Goal: Task Accomplishment & Management: Manage account settings

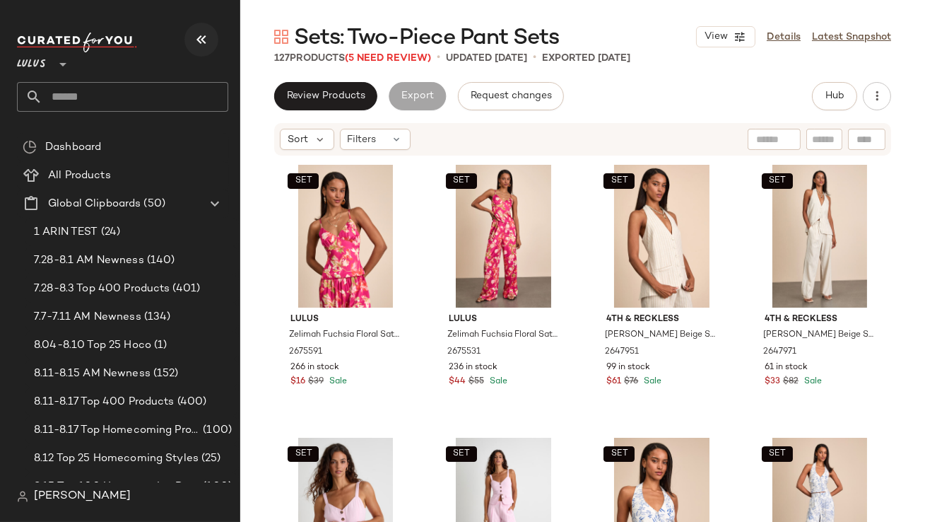
click at [206, 33] on icon "button" at bounding box center [201, 39] width 17 height 17
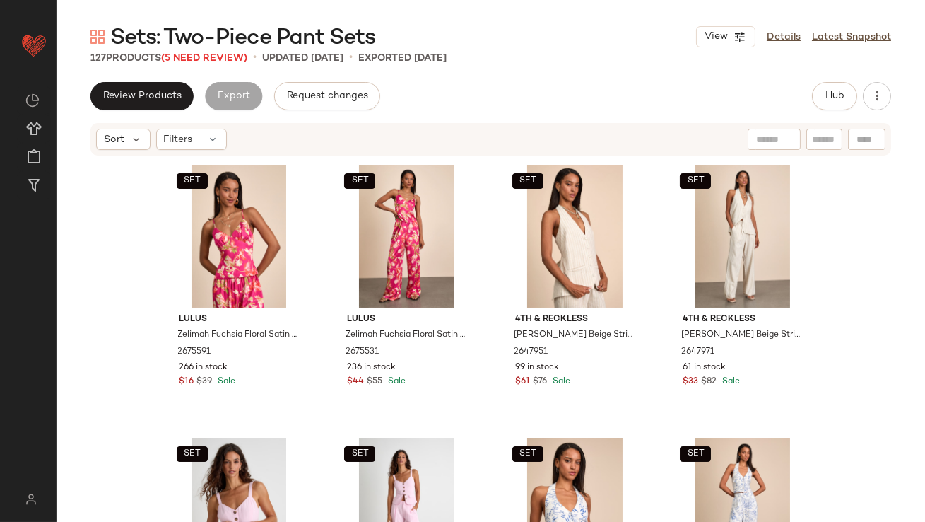
click at [228, 56] on span "(5 Need Review)" at bounding box center [204, 58] width 86 height 11
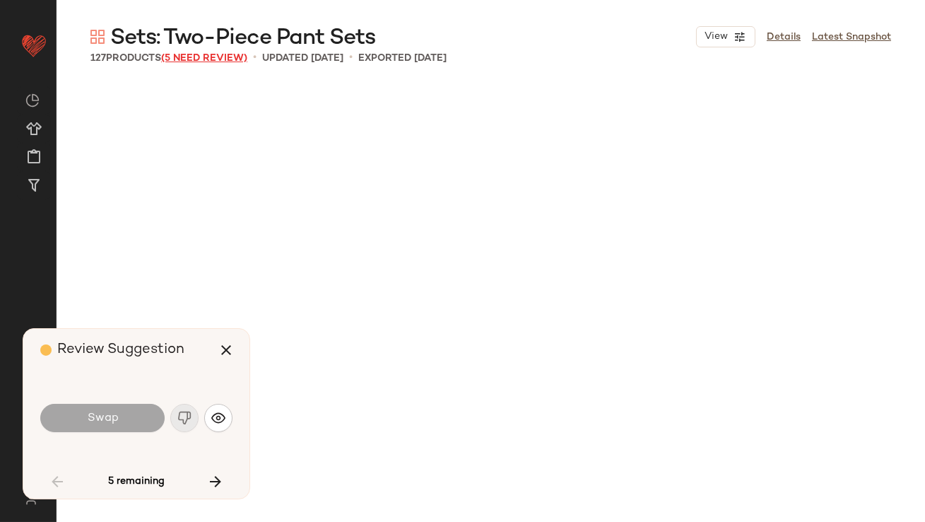
scroll to position [4092, 0]
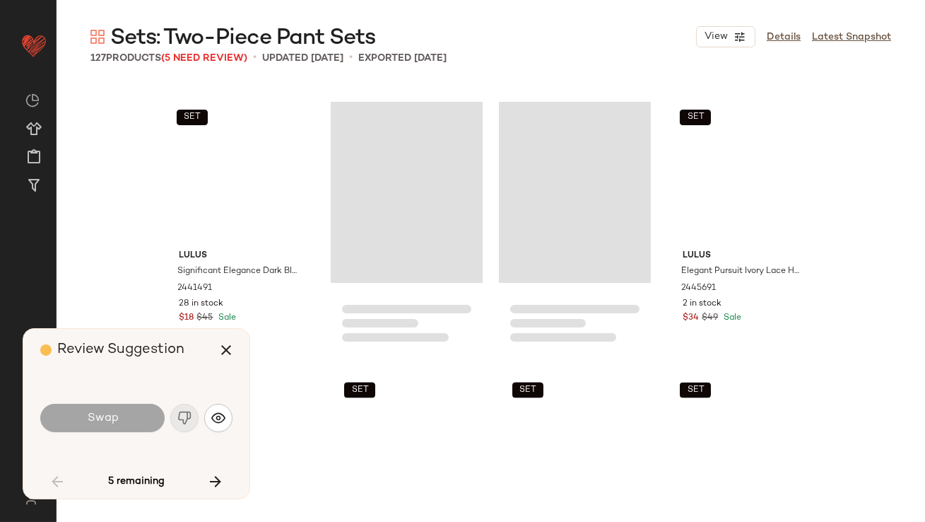
click at [801, 32] on div "View Details Latest Snapshot" at bounding box center [793, 36] width 195 height 21
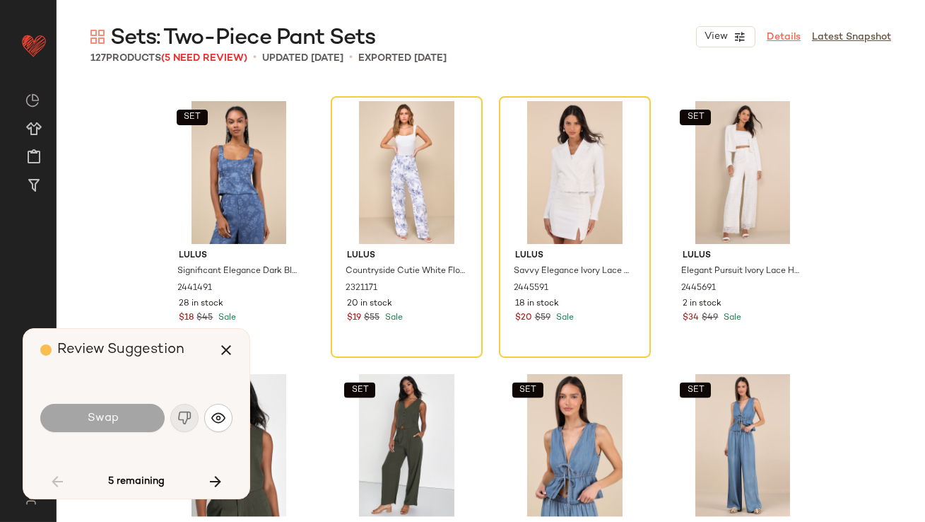
click at [794, 34] on link "Details" at bounding box center [784, 37] width 34 height 15
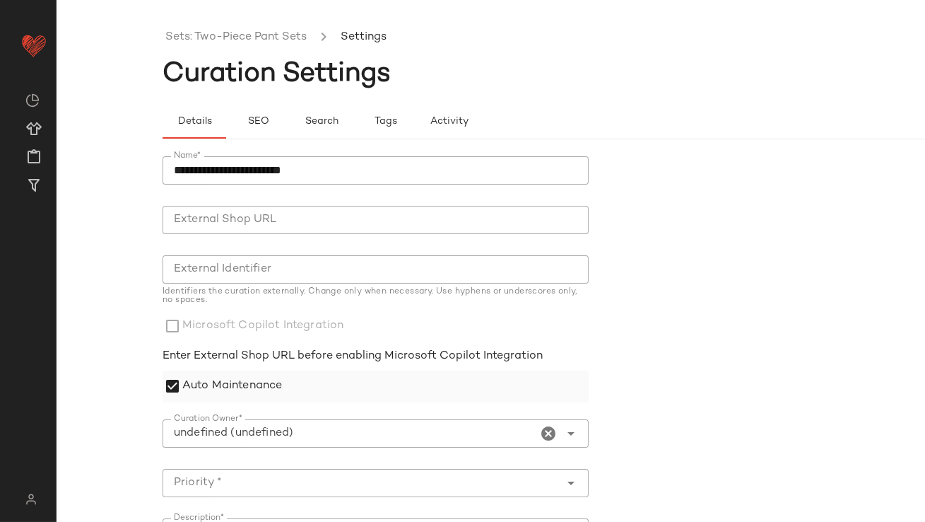
click at [429, 397] on div "Auto Maintenance" at bounding box center [376, 386] width 426 height 32
click at [316, 385] on div "Auto Maintenance" at bounding box center [376, 386] width 426 height 32
click at [248, 376] on label "Auto Maintenance" at bounding box center [232, 386] width 100 height 32
click at [541, 433] on icon "Clear Curation Owner*" at bounding box center [549, 433] width 17 height 17
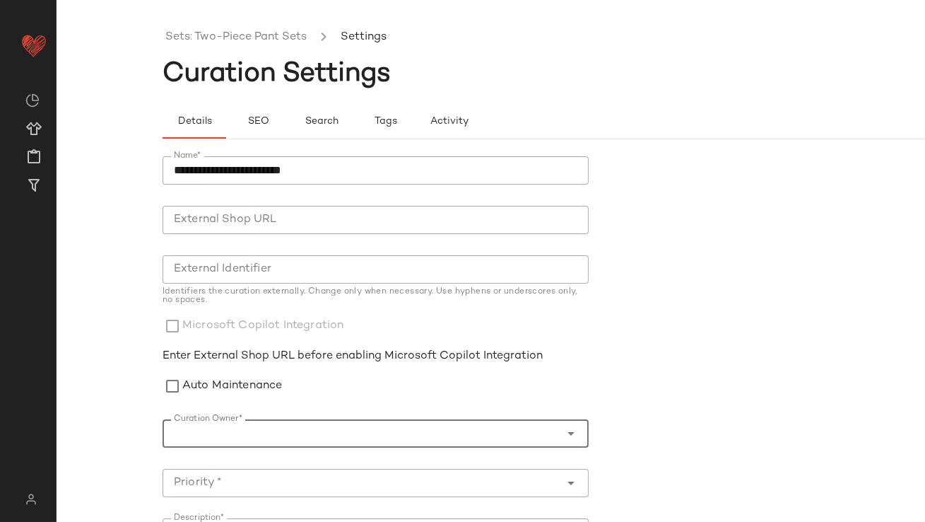
click at [470, 432] on input "Curation Owner*" at bounding box center [359, 433] width 392 height 17
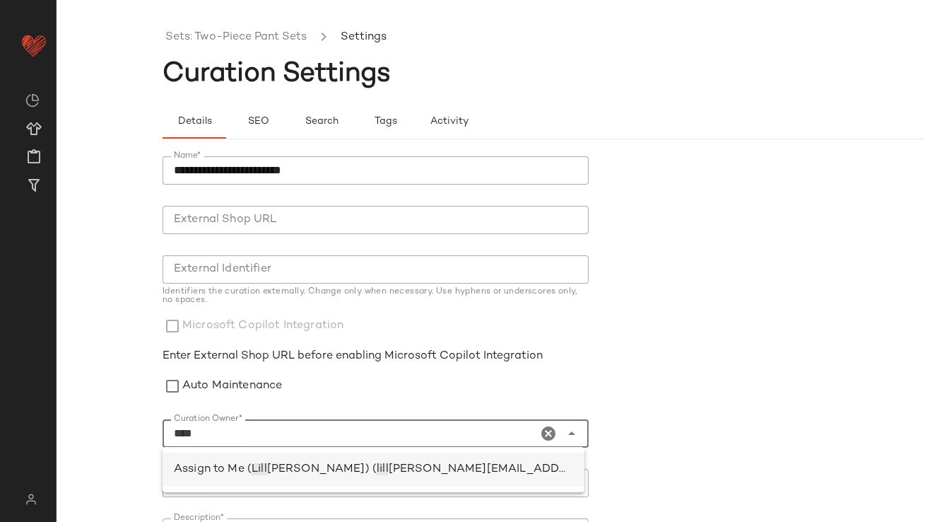
click at [389, 464] on span "[PERSON_NAME][EMAIL_ADDRESS][PERSON_NAME][DOMAIN_NAME])" at bounding box center [592, 469] width 406 height 12
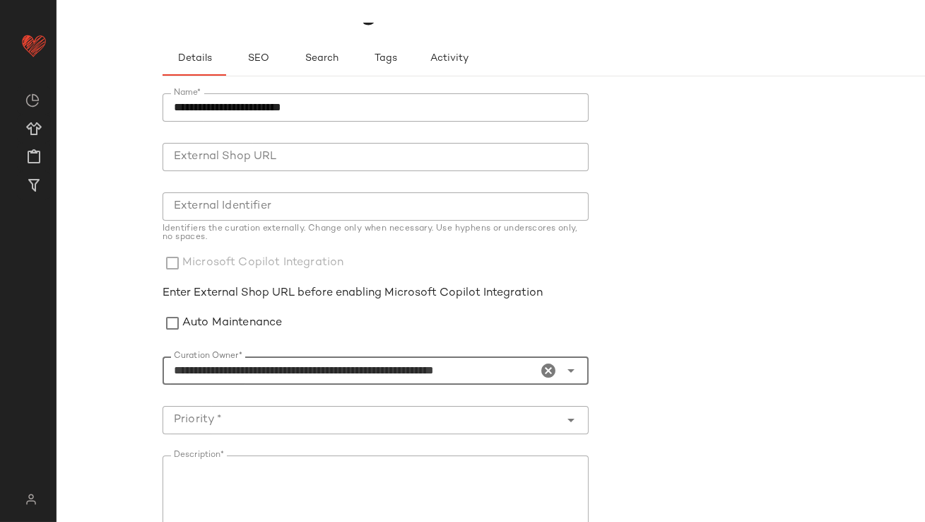
scroll to position [209, 0]
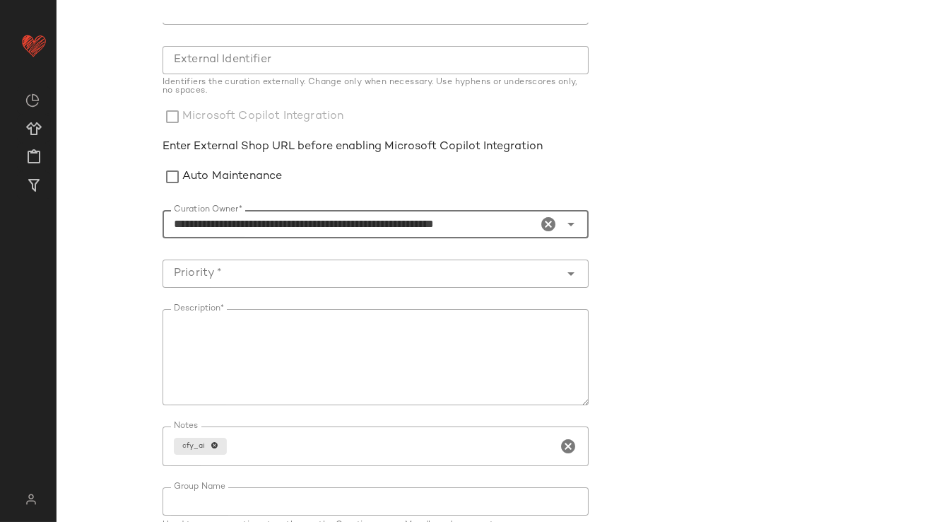
type input "**********"
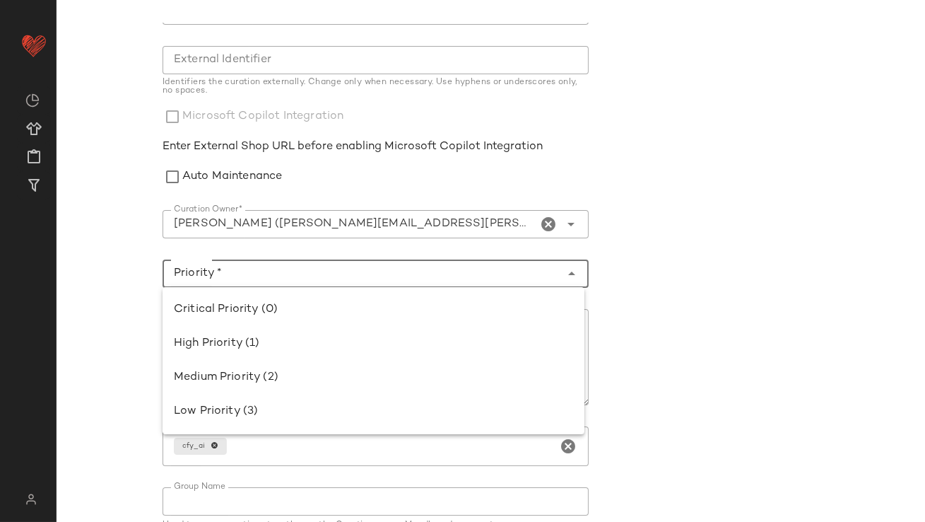
click at [257, 276] on input "Priority *" at bounding box center [362, 273] width 398 height 17
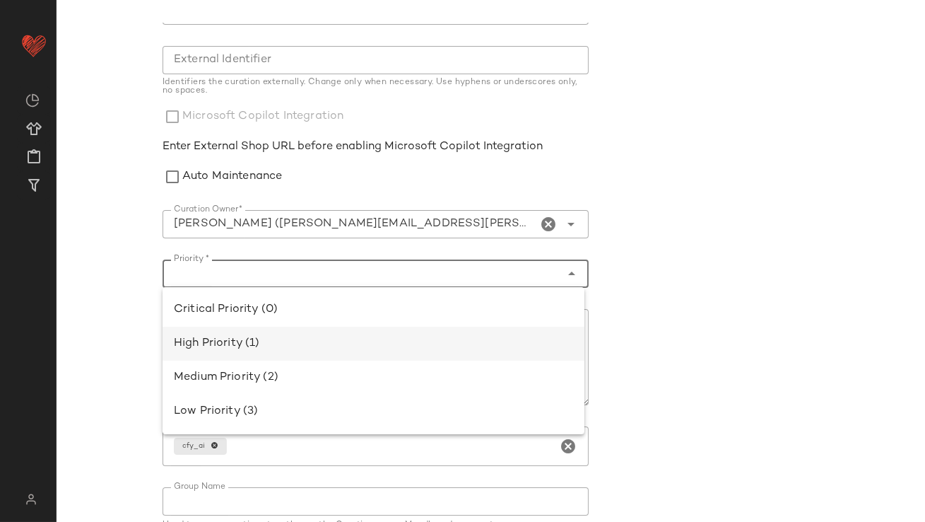
click at [257, 332] on div "High Priority (1)" at bounding box center [374, 344] width 422 height 34
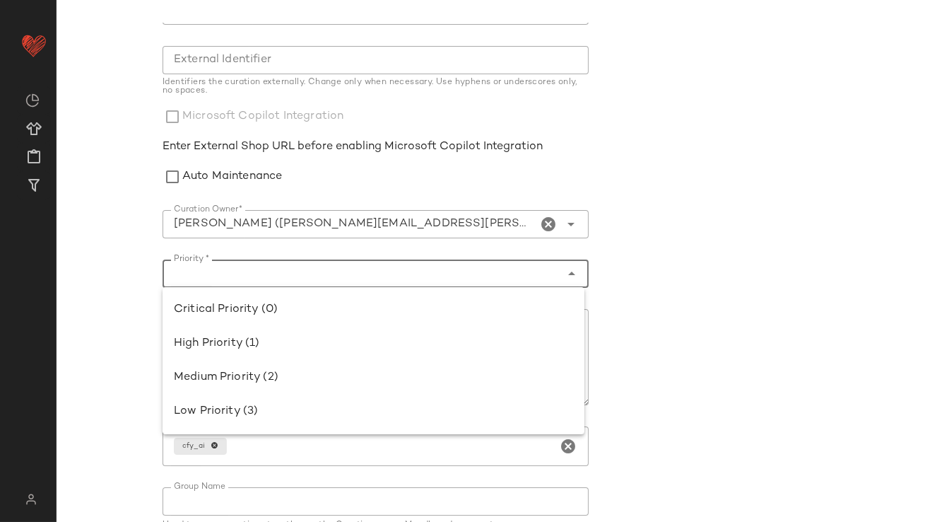
type input "**********"
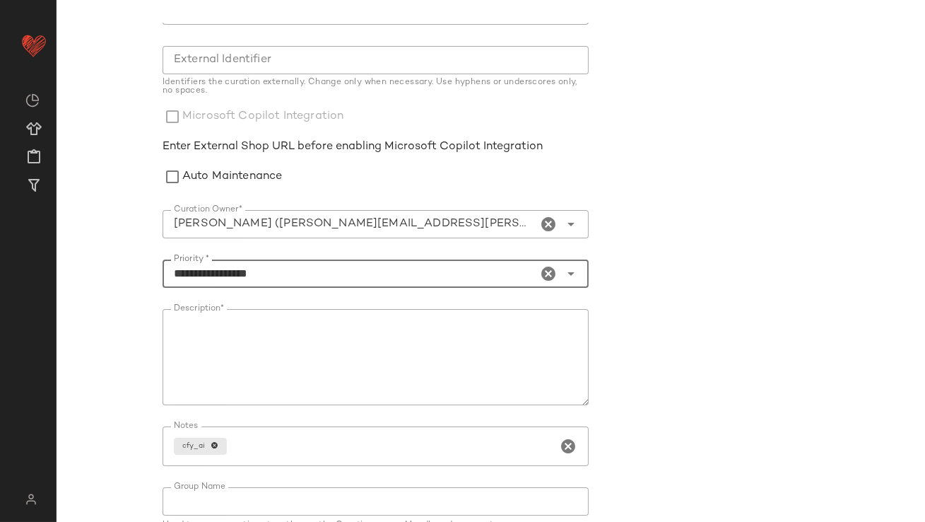
scroll to position [278, 0]
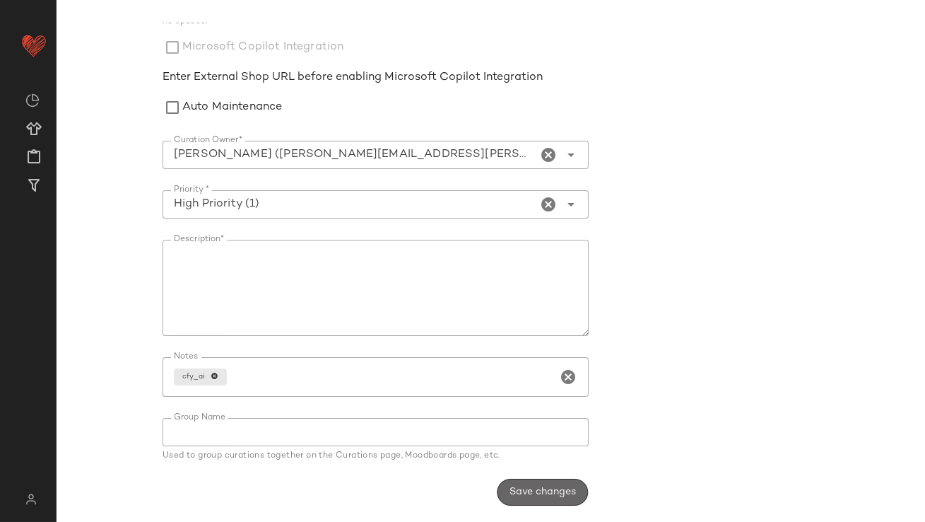
click at [543, 493] on span "Save changes" at bounding box center [542, 491] width 67 height 11
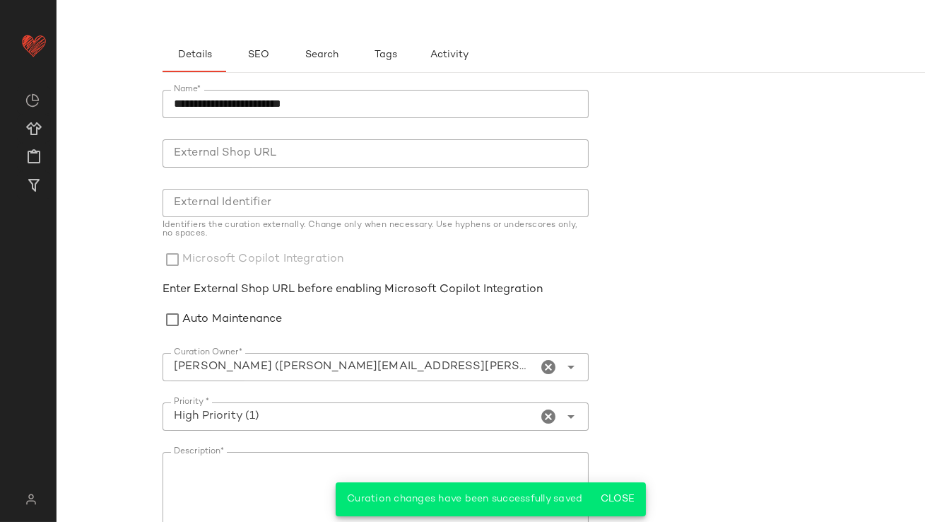
scroll to position [0, 0]
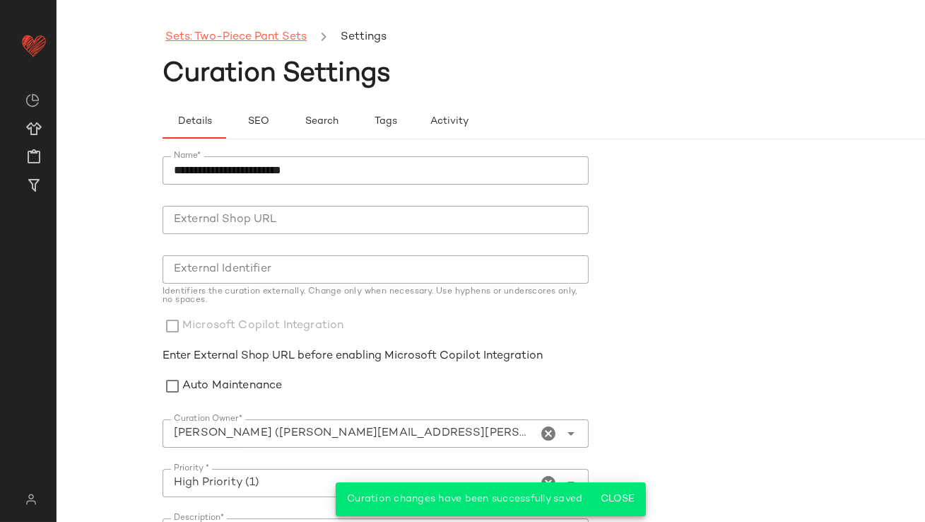
click at [234, 31] on link "Sets: Two-Piece Pant Sets" at bounding box center [235, 37] width 141 height 18
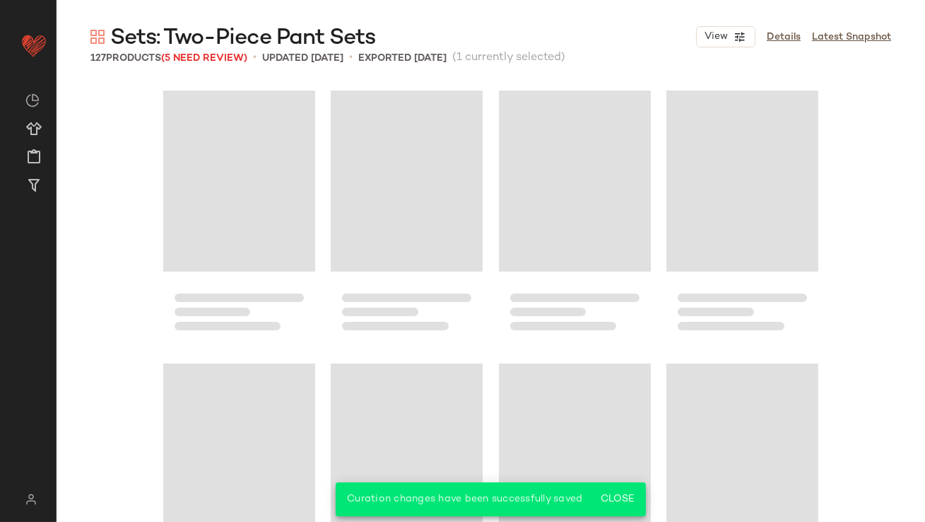
scroll to position [4092, 0]
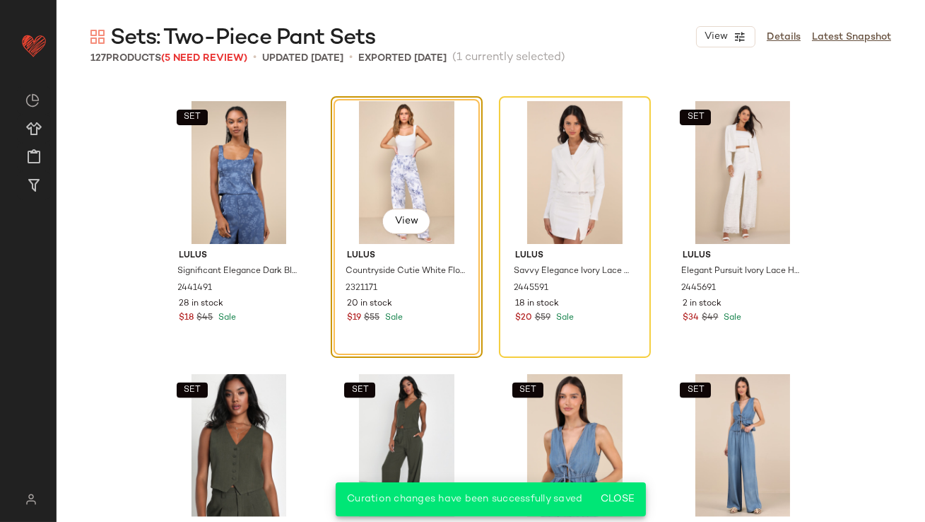
click at [377, 184] on div "View" at bounding box center [407, 172] width 142 height 143
click at [258, 181] on div "SET View" at bounding box center [239, 172] width 142 height 143
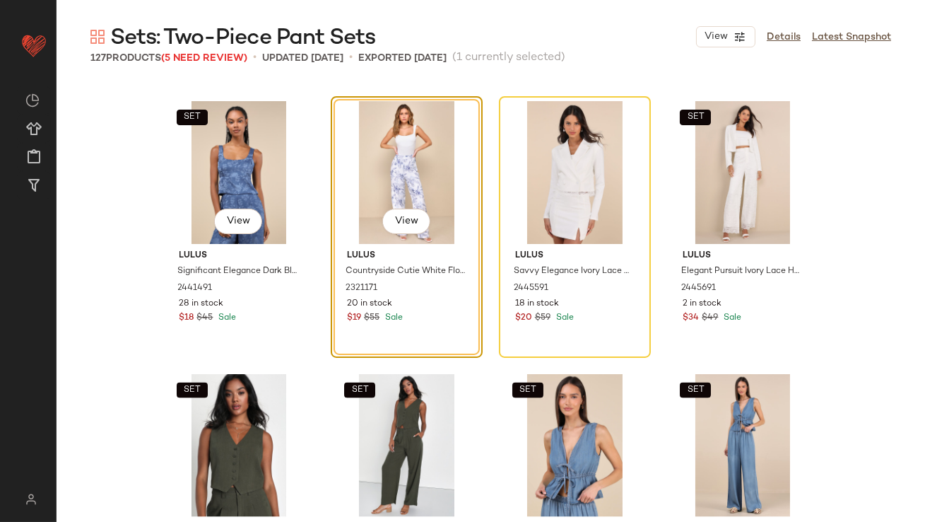
click at [151, 205] on div "SET View Lulus Significant Elegance Dark Blue Floral Jacquard Crop Top 2441491 …" at bounding box center [491, 331] width 869 height 499
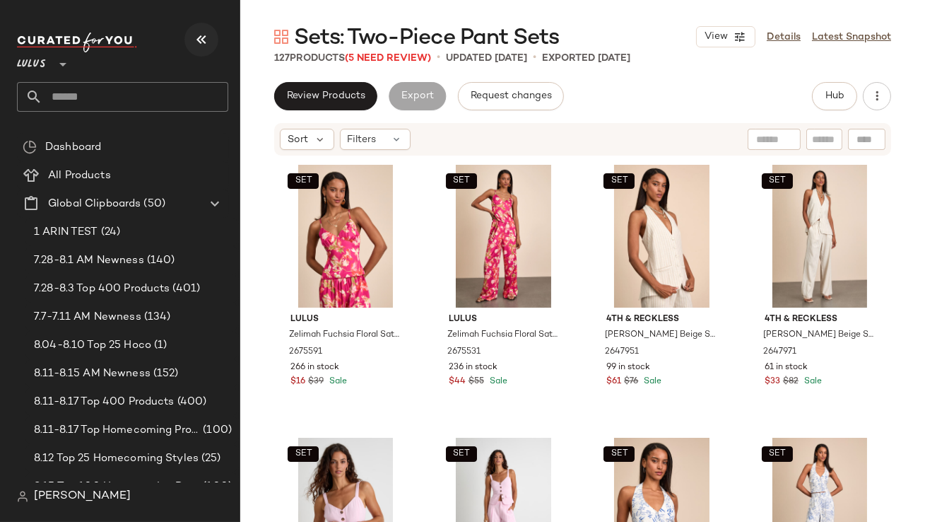
click at [204, 34] on icon "button" at bounding box center [201, 39] width 17 height 17
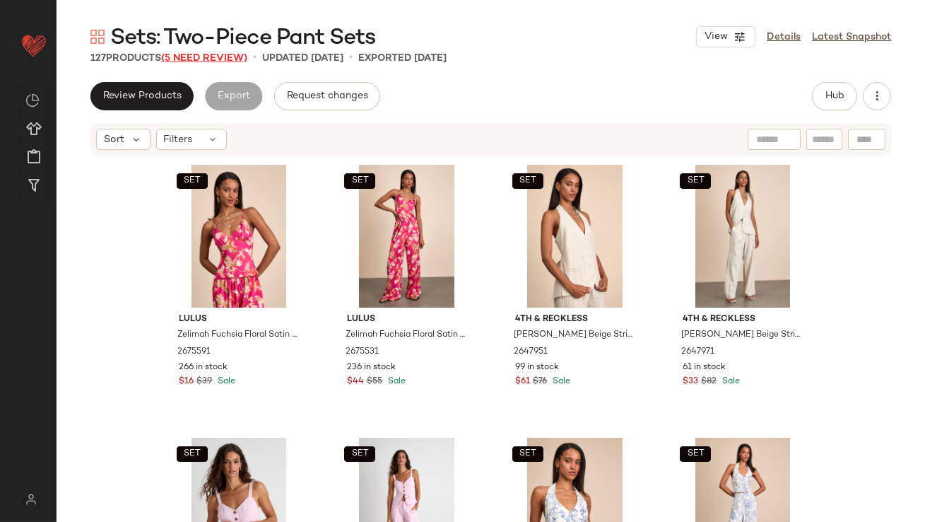
click at [217, 53] on span "(5 Need Review)" at bounding box center [204, 58] width 86 height 11
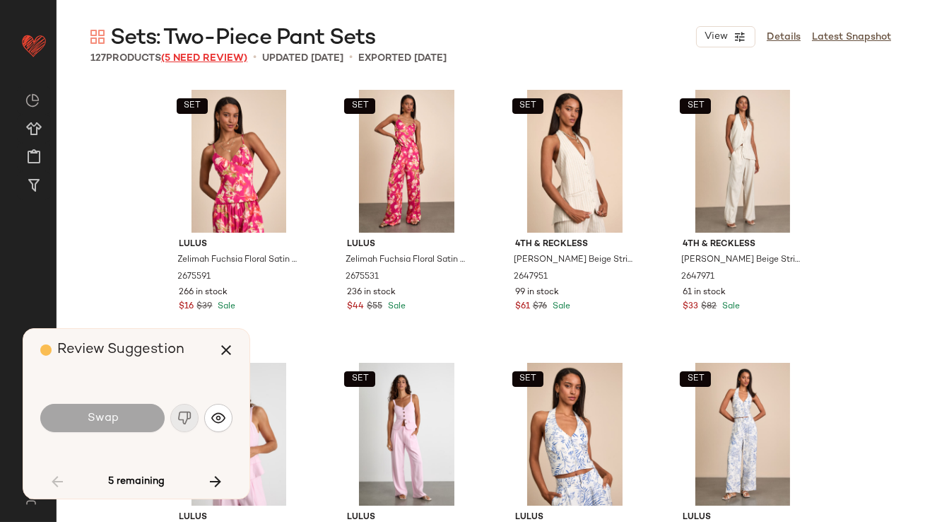
scroll to position [4092, 0]
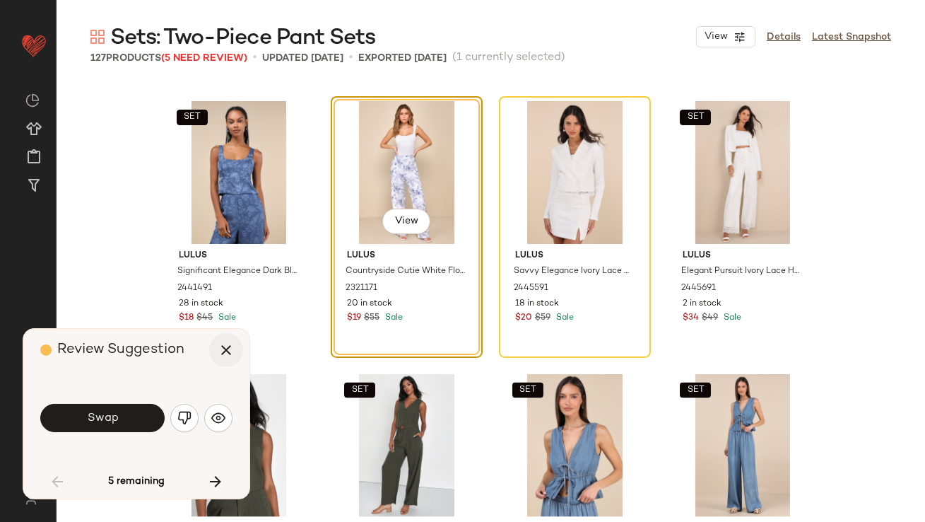
click at [227, 353] on icon "button" at bounding box center [226, 349] width 17 height 17
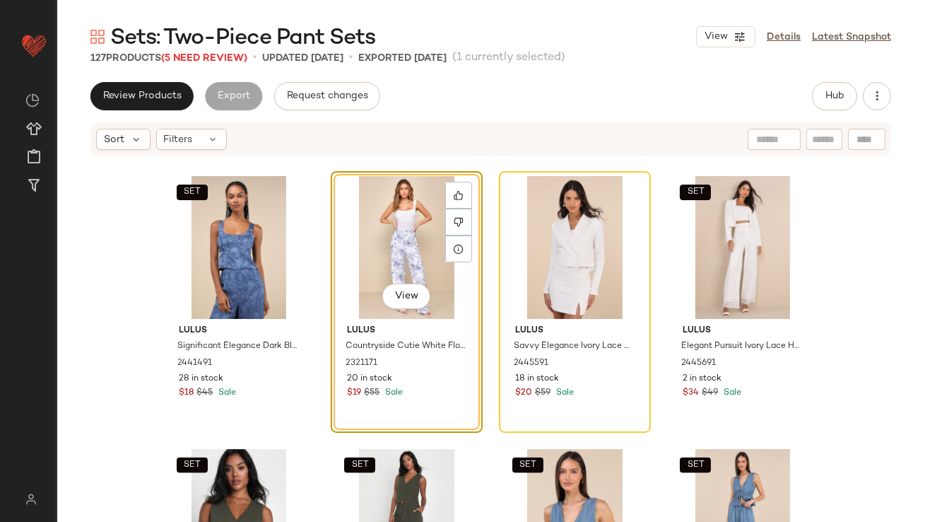
click at [382, 240] on div "View" at bounding box center [407, 247] width 142 height 143
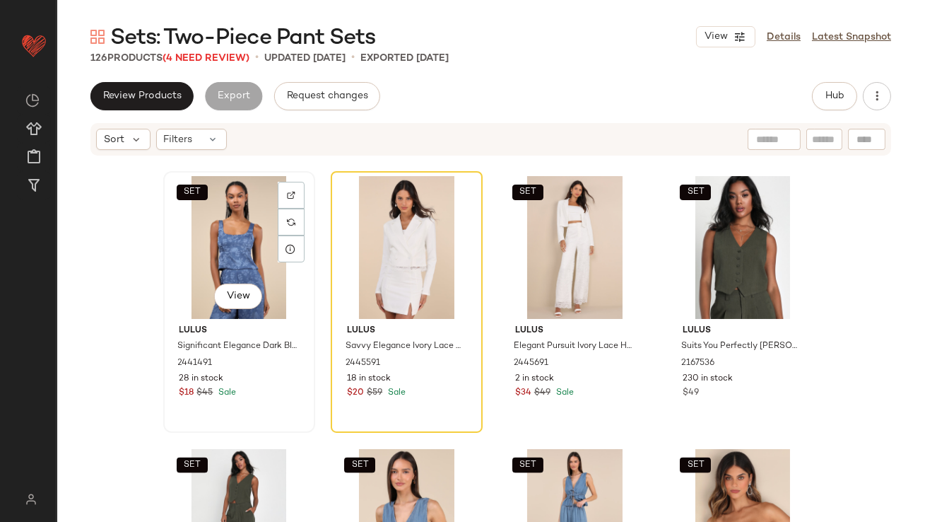
click at [247, 235] on div "SET View" at bounding box center [239, 247] width 142 height 143
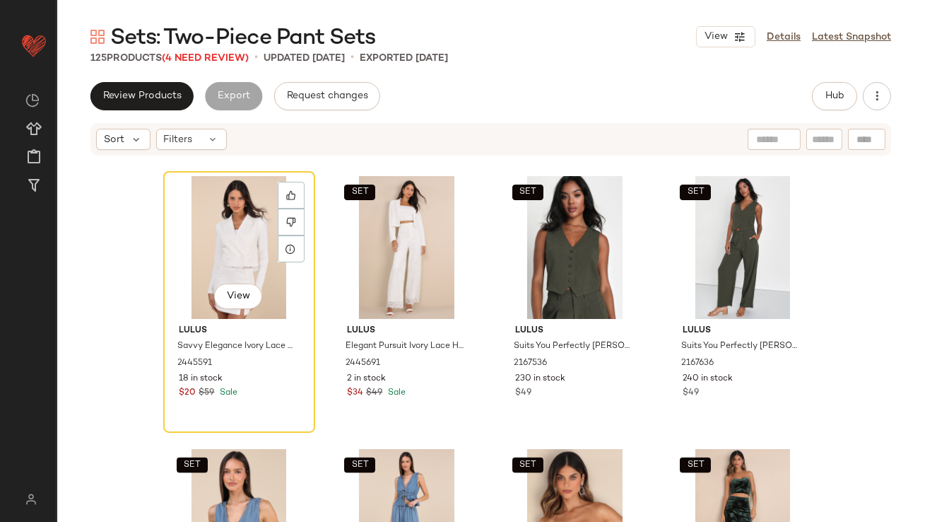
click at [245, 235] on div "View" at bounding box center [239, 247] width 142 height 143
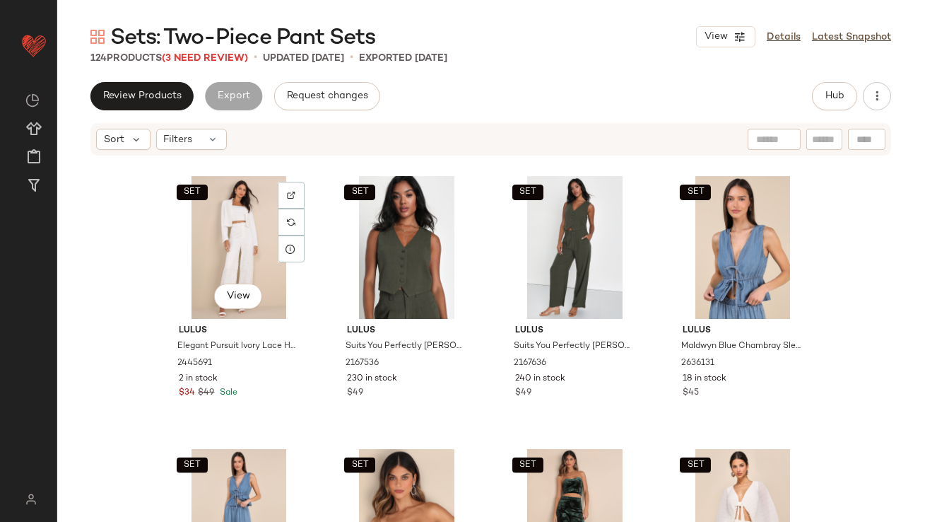
click at [245, 235] on div "SET View" at bounding box center [239, 247] width 142 height 143
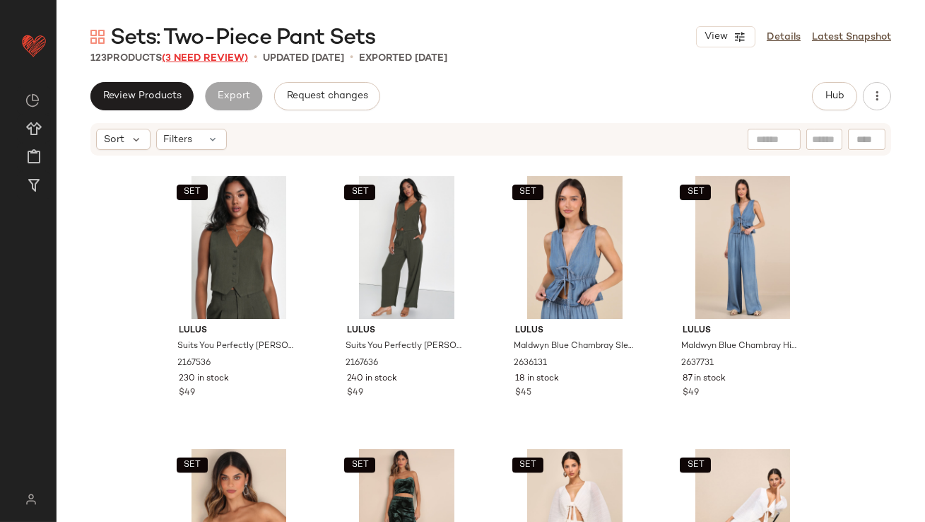
click at [207, 59] on span "(3 Need Review)" at bounding box center [205, 58] width 86 height 11
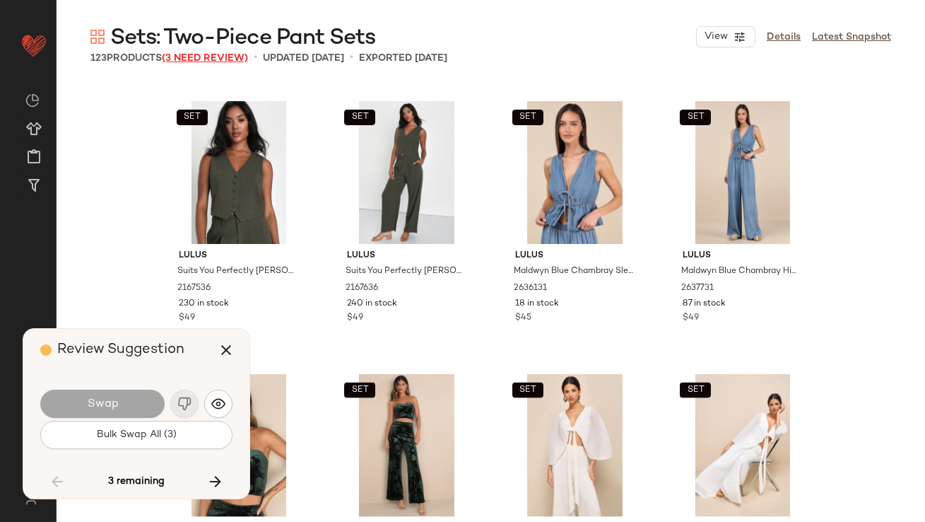
scroll to position [5183, 0]
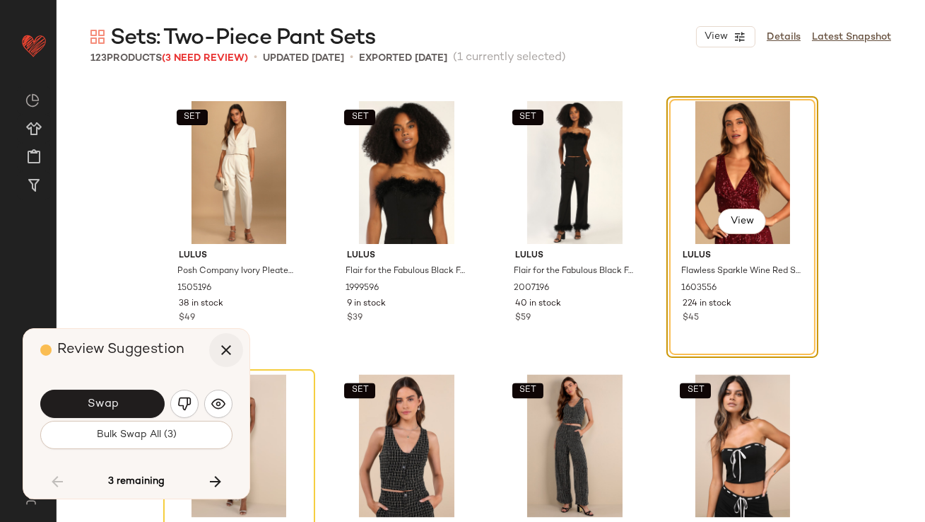
click at [219, 354] on icon "button" at bounding box center [226, 349] width 17 height 17
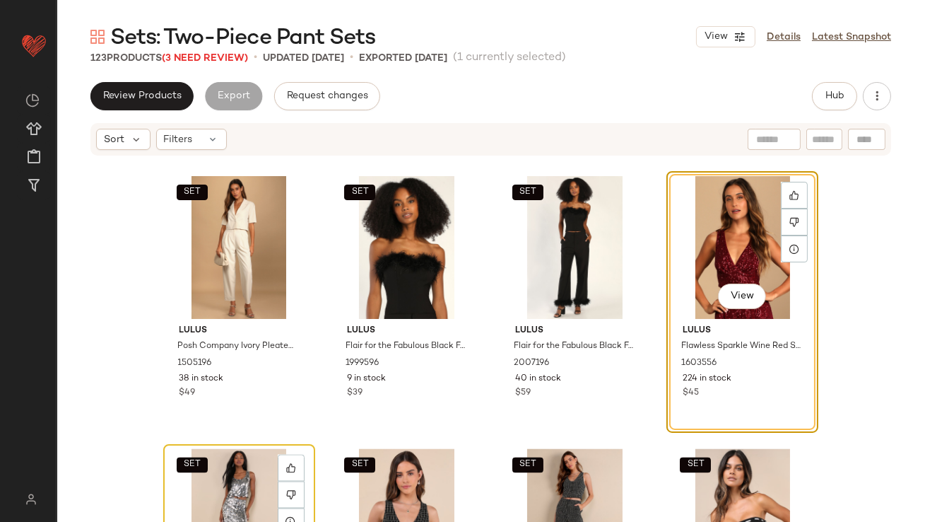
click at [244, 472] on div "SET View" at bounding box center [239, 520] width 142 height 143
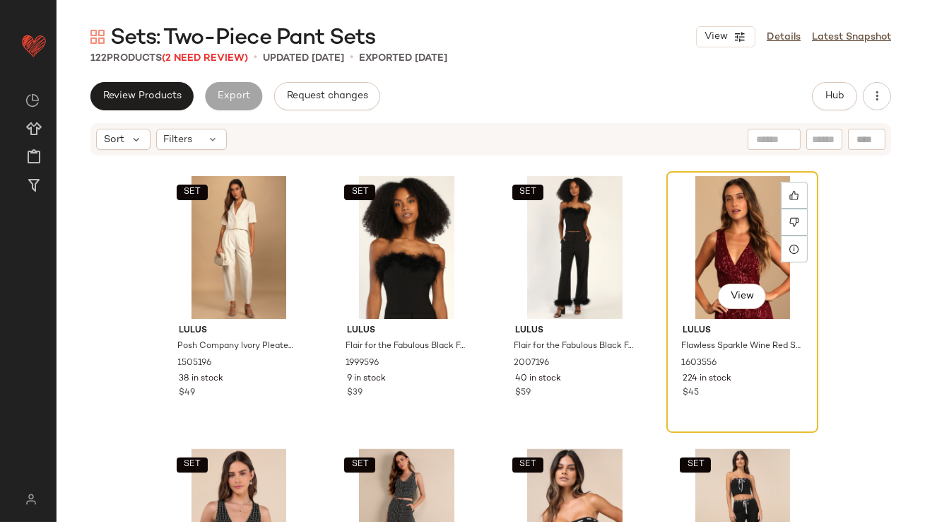
click at [734, 216] on div "View" at bounding box center [742, 247] width 142 height 143
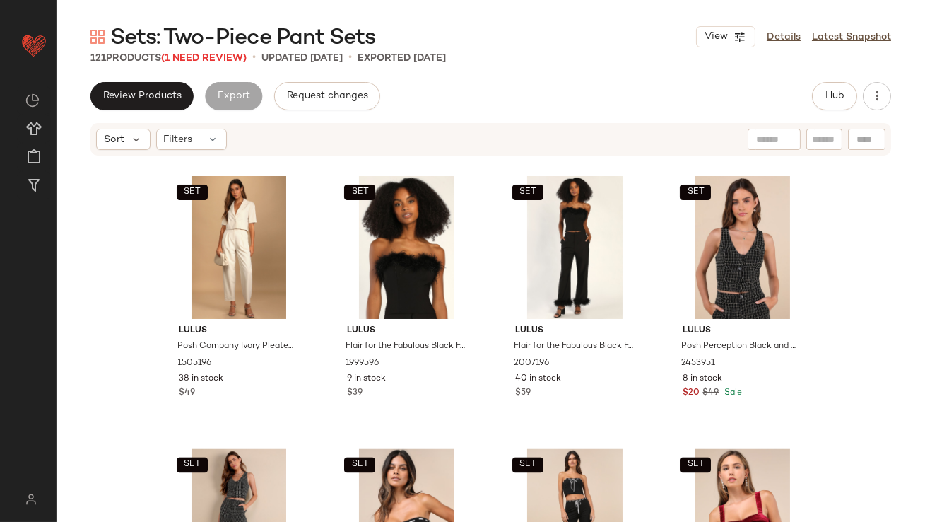
click at [218, 59] on span "(1 Need Review)" at bounding box center [204, 58] width 86 height 11
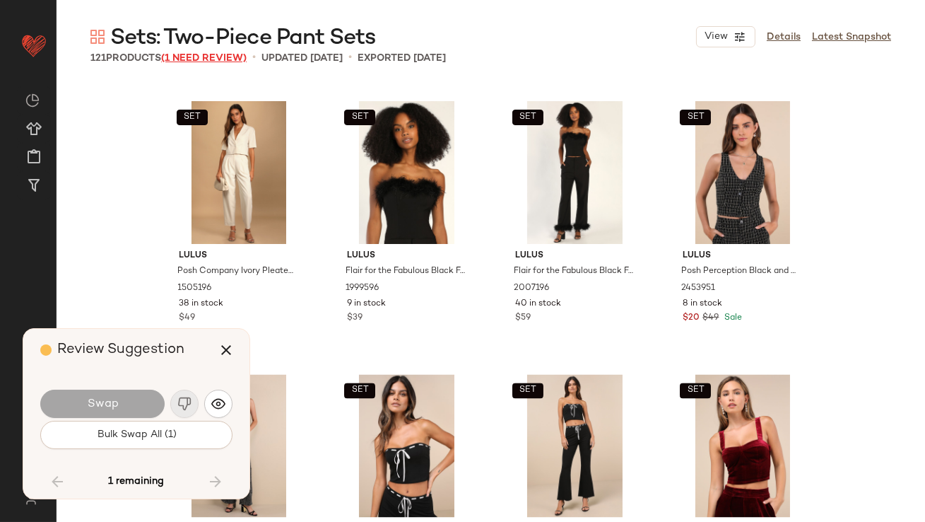
scroll to position [6274, 0]
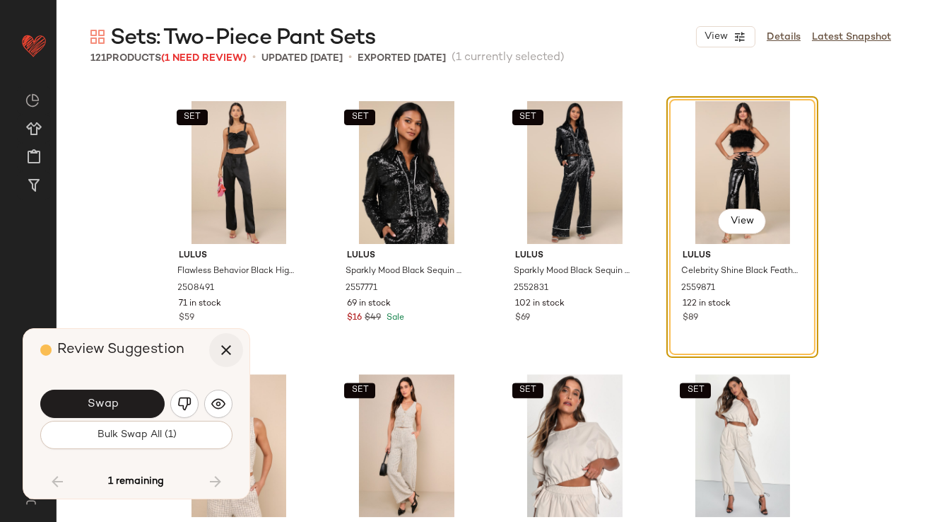
click at [223, 336] on button "button" at bounding box center [226, 350] width 34 height 34
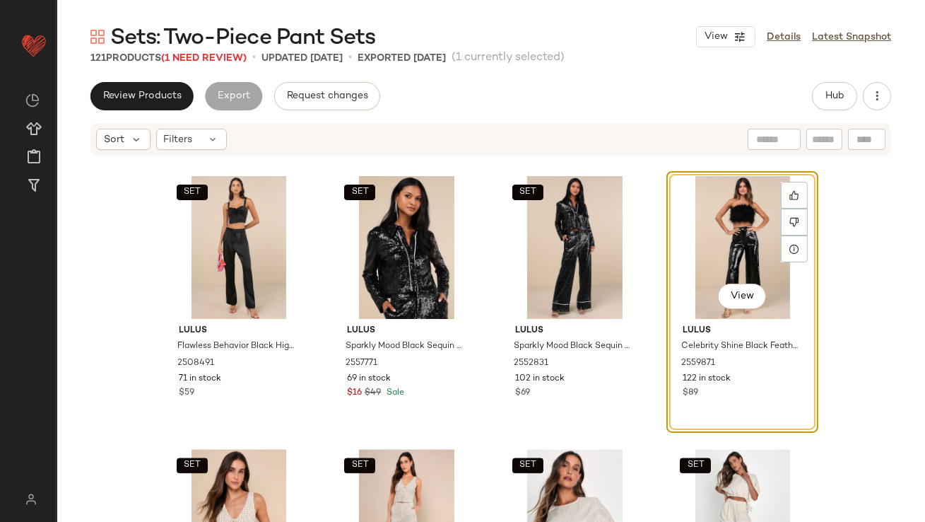
click at [746, 224] on div "View" at bounding box center [742, 247] width 142 height 143
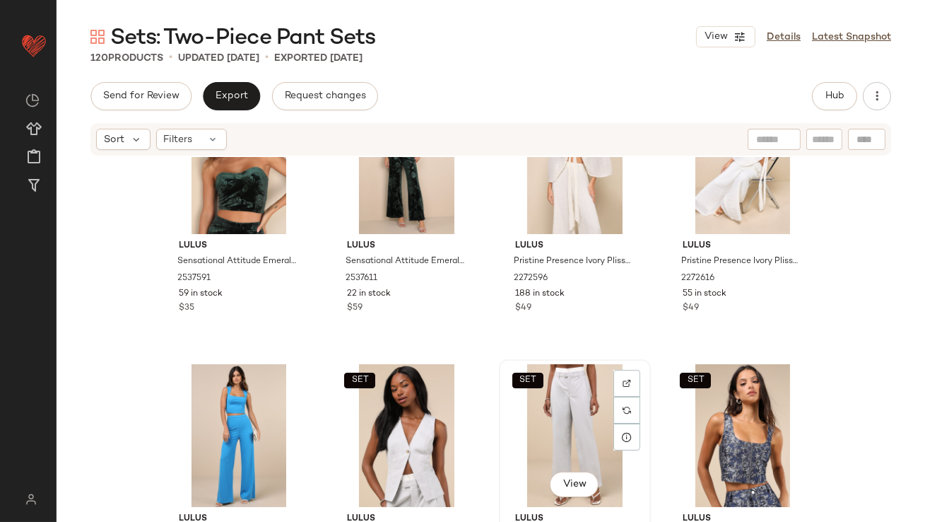
scroll to position [4416, 0]
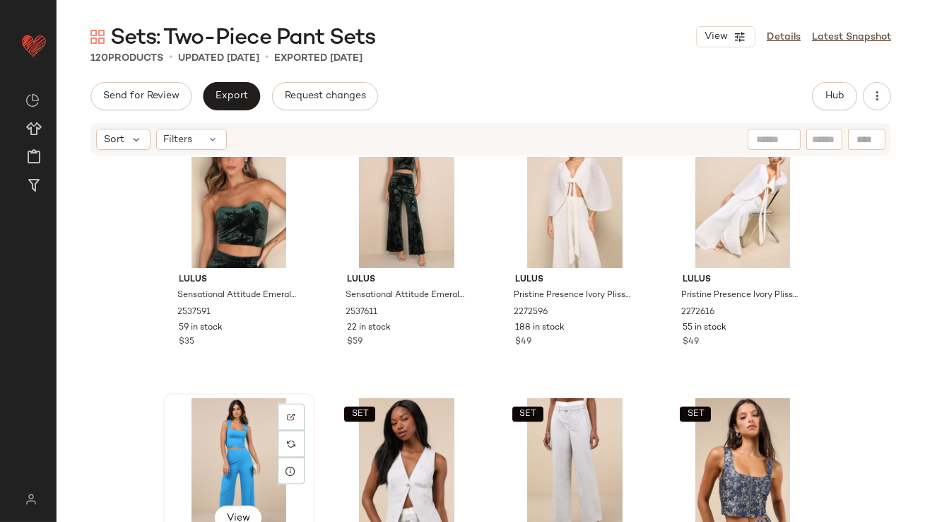
click at [207, 430] on div "View" at bounding box center [239, 469] width 142 height 143
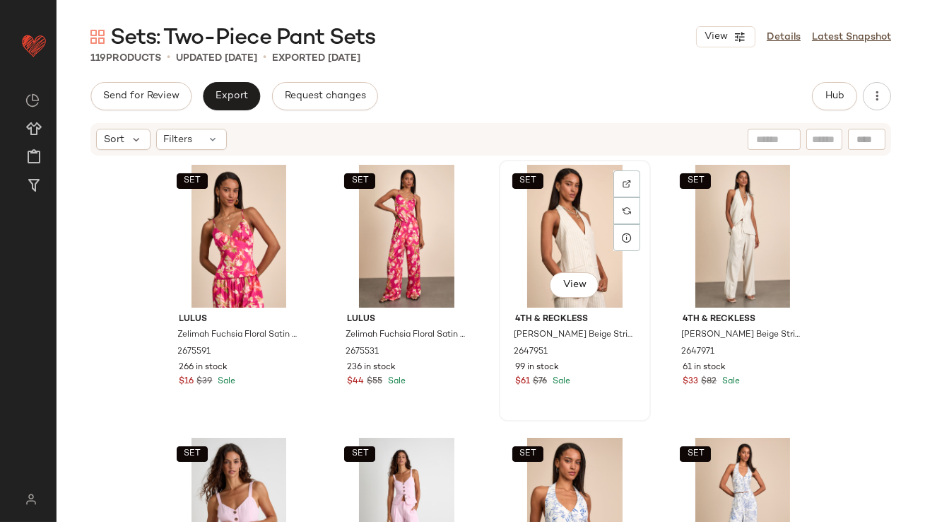
click at [551, 228] on div "SET View" at bounding box center [575, 236] width 142 height 143
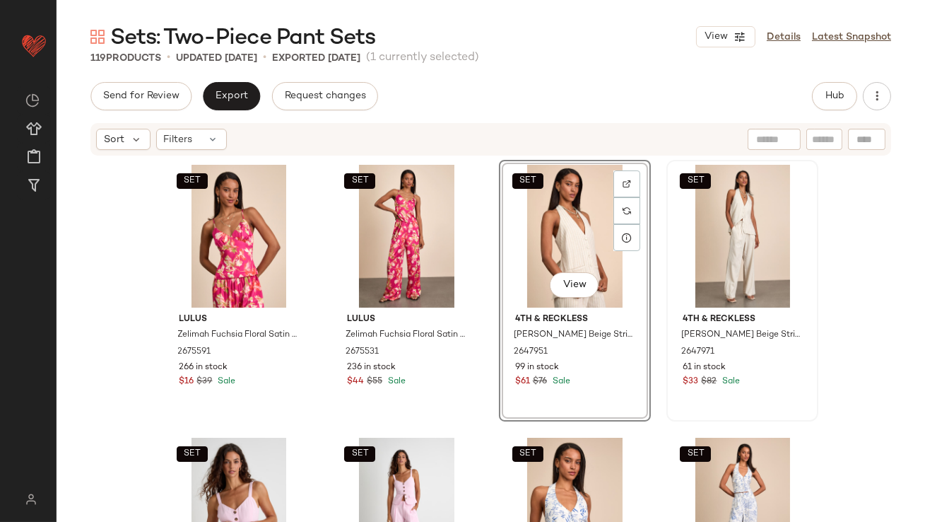
click at [707, 228] on div "SET" at bounding box center [742, 236] width 142 height 143
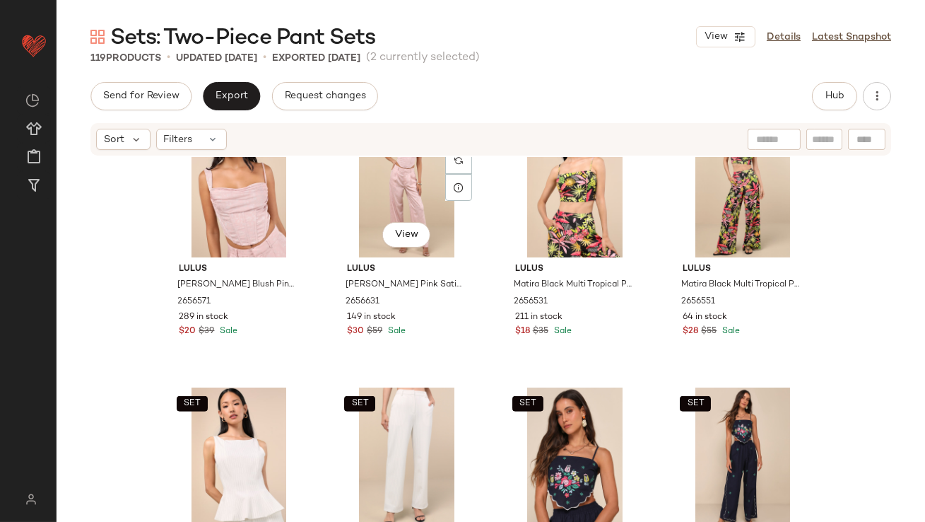
scroll to position [1973, 0]
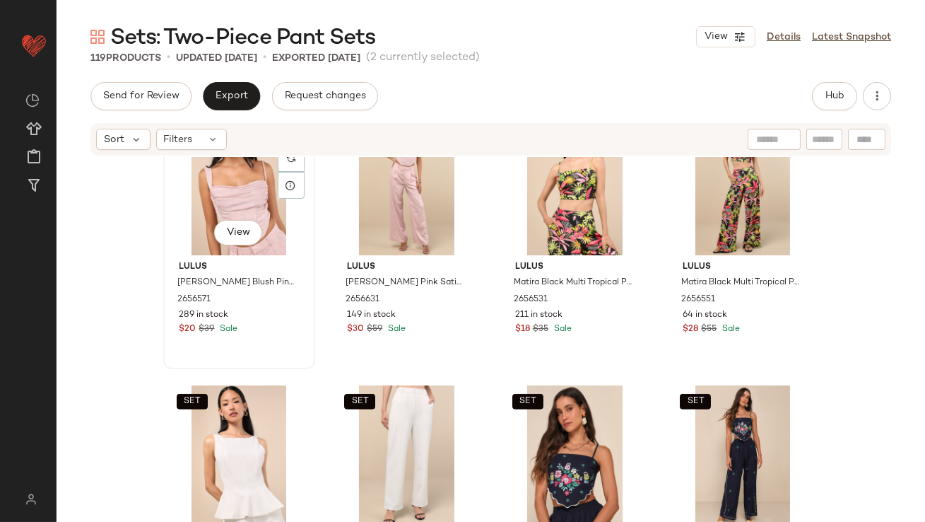
click at [238, 188] on div "SET View" at bounding box center [239, 183] width 142 height 143
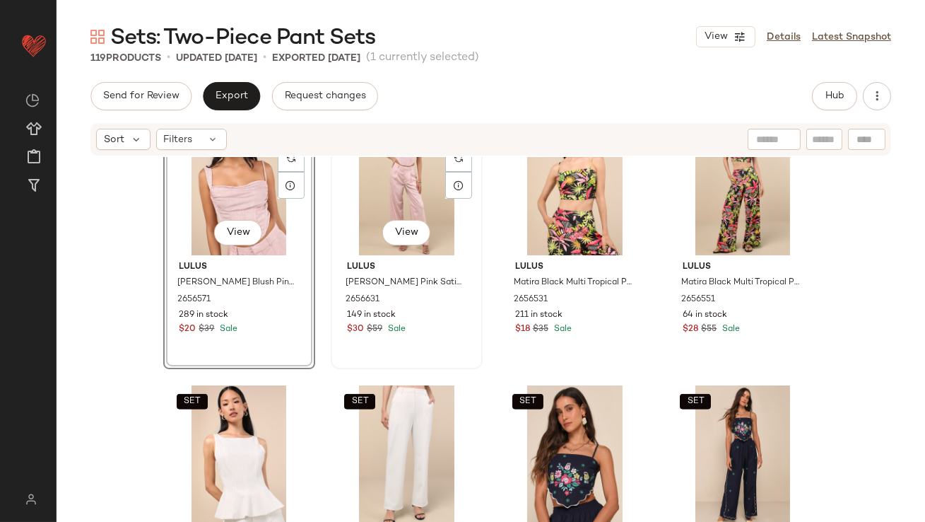
click at [376, 188] on div "SET View" at bounding box center [407, 183] width 142 height 143
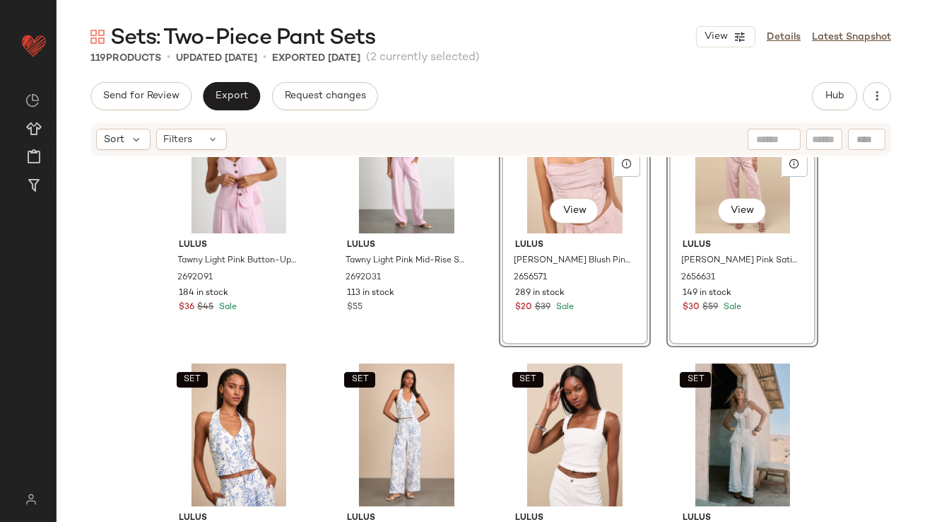
scroll to position [375, 0]
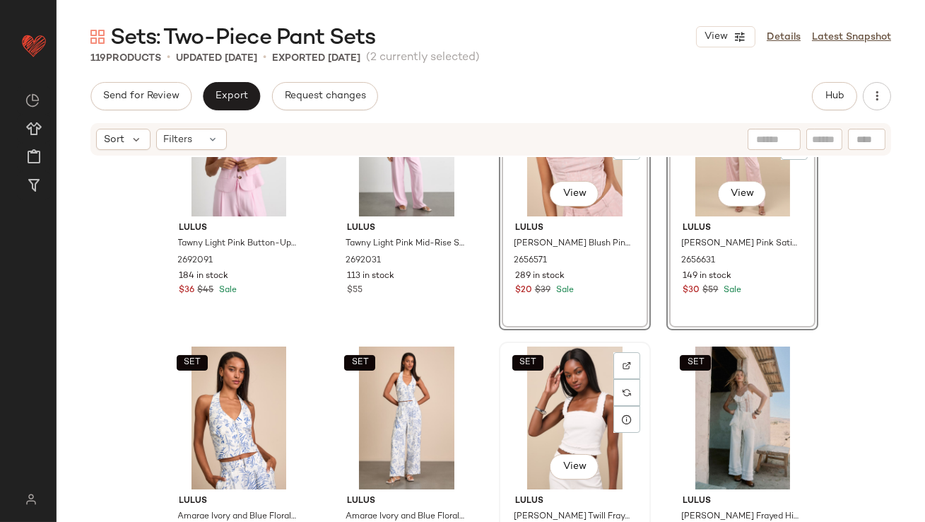
click at [548, 398] on div "SET View" at bounding box center [575, 417] width 142 height 143
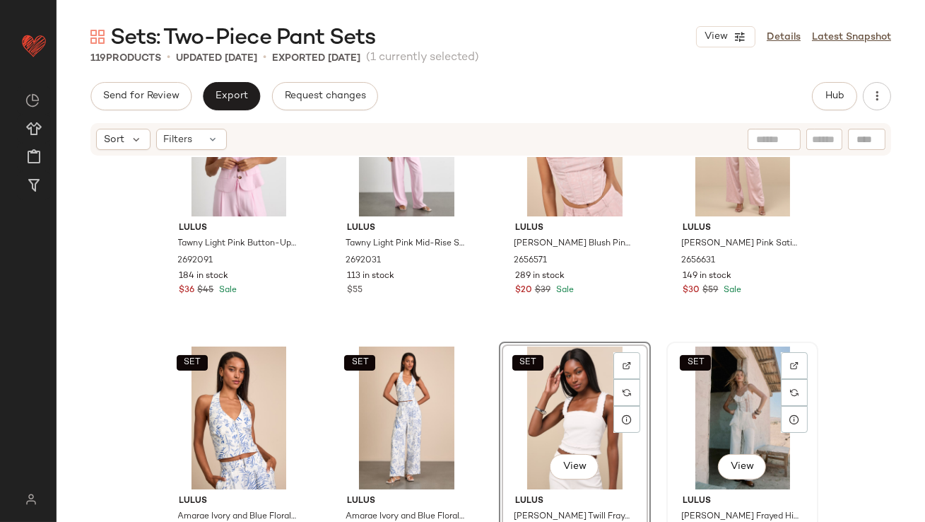
click at [700, 393] on div "SET View" at bounding box center [742, 417] width 142 height 143
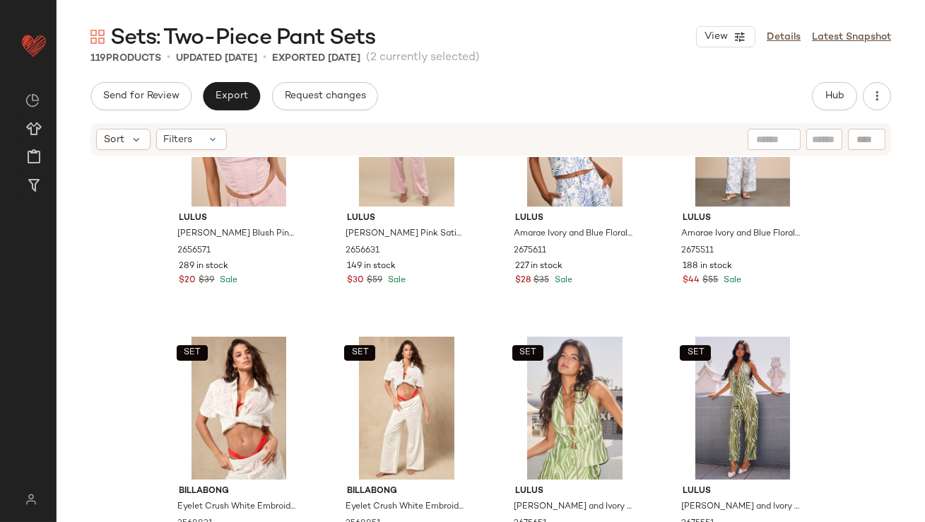
scroll to position [659, 0]
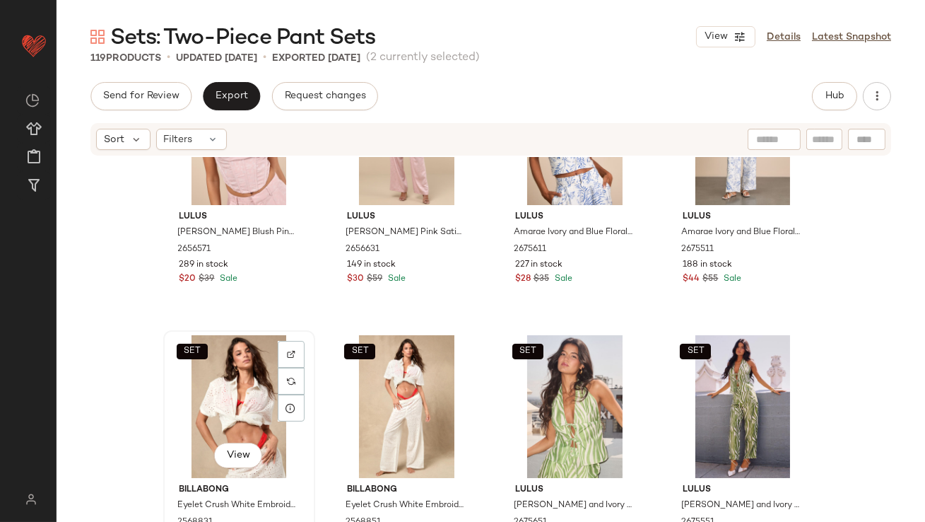
click at [249, 384] on div "SET View" at bounding box center [239, 406] width 142 height 143
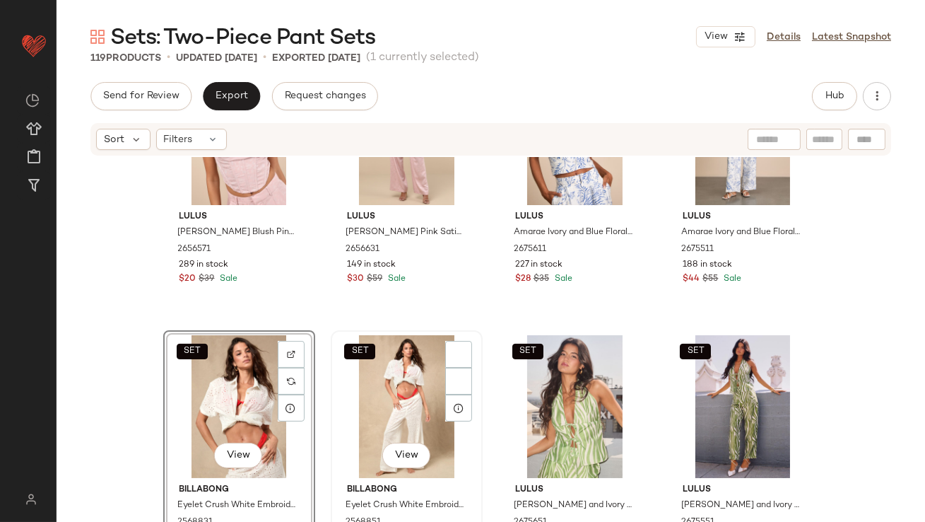
click at [360, 384] on div "SET View" at bounding box center [407, 406] width 142 height 143
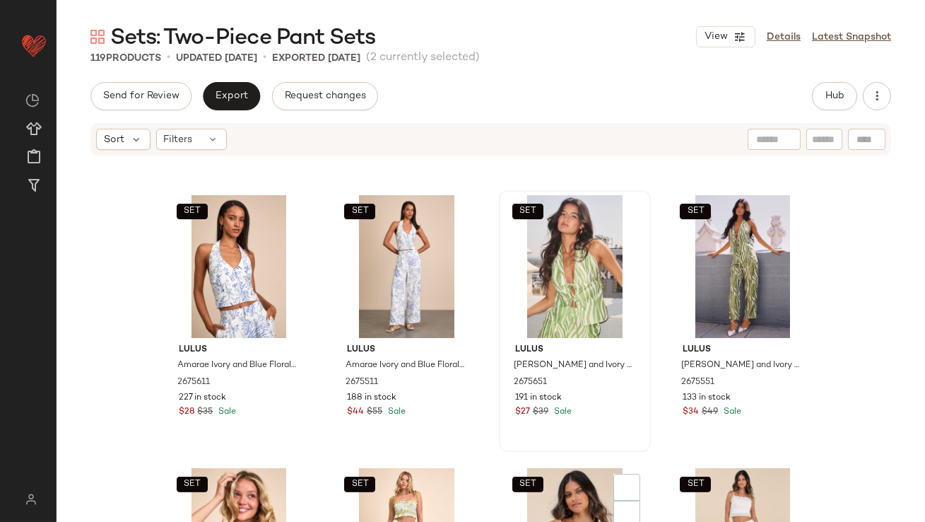
scroll to position [931, 0]
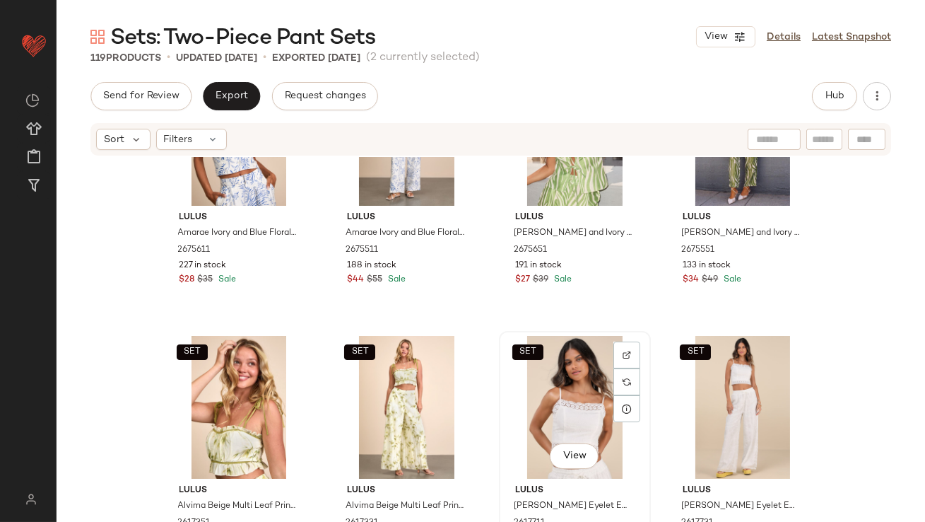
click at [542, 373] on div "SET View" at bounding box center [575, 407] width 142 height 143
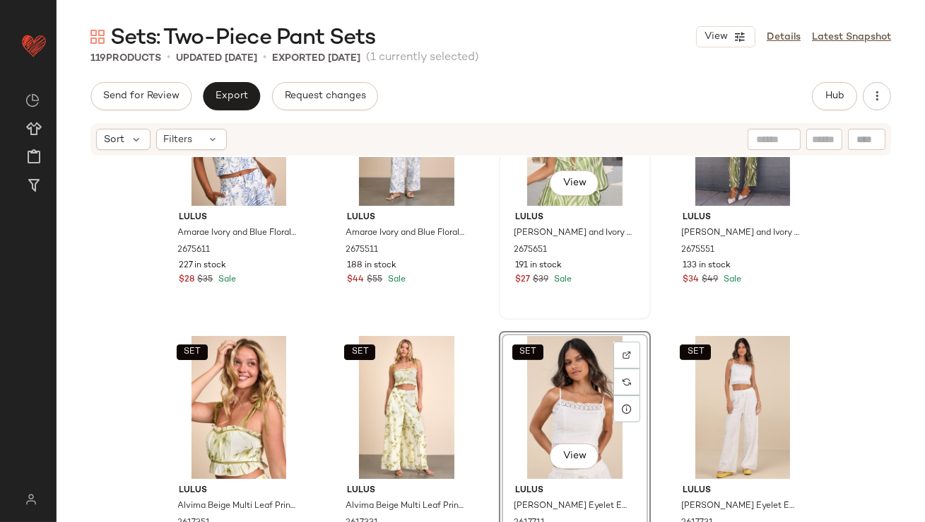
click at [521, 290] on div "SET View Lulus Meris Green and Ivory Zebra Print Tie-Front Halter Top 2675651 1…" at bounding box center [574, 188] width 149 height 259
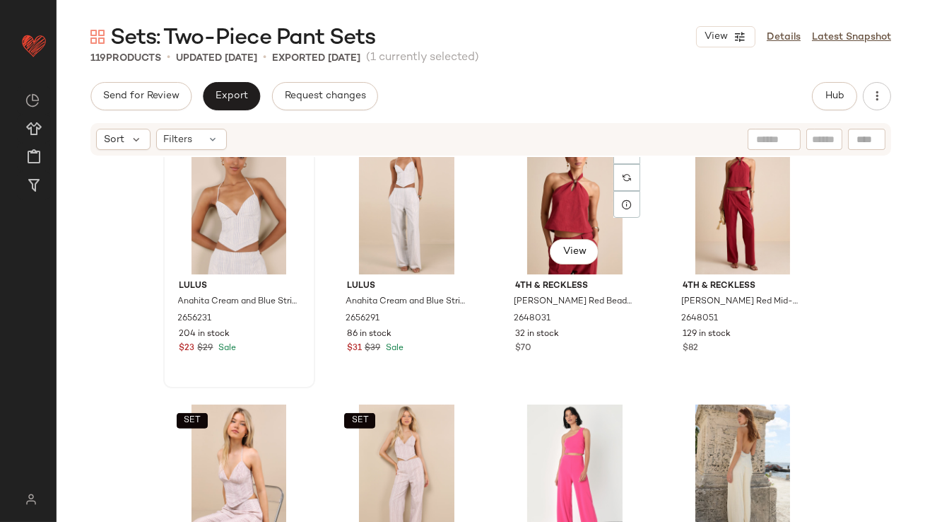
scroll to position [1386, 0]
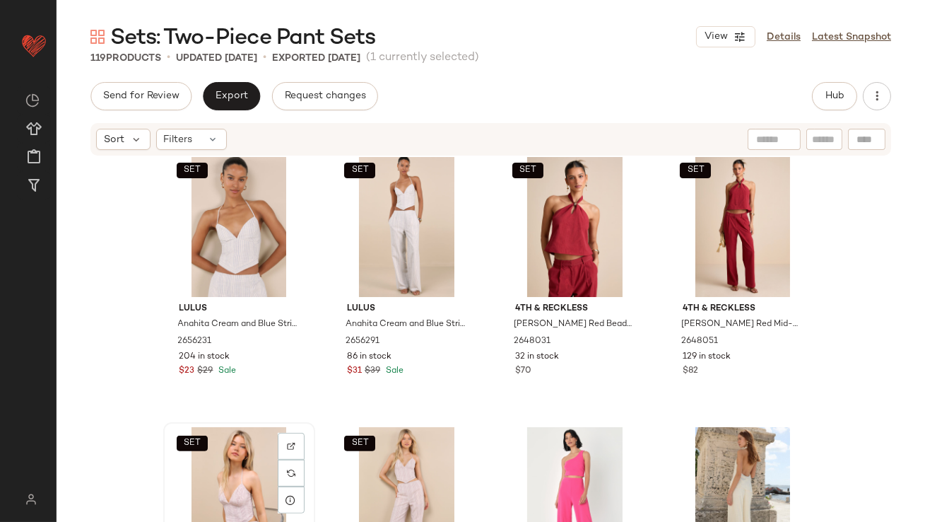
click at [223, 448] on div "SET View" at bounding box center [239, 498] width 142 height 143
click at [380, 449] on div "SET View" at bounding box center [407, 498] width 142 height 143
click at [221, 449] on div "SET View" at bounding box center [239, 498] width 142 height 143
click at [353, 449] on button "SET" at bounding box center [359, 443] width 31 height 16
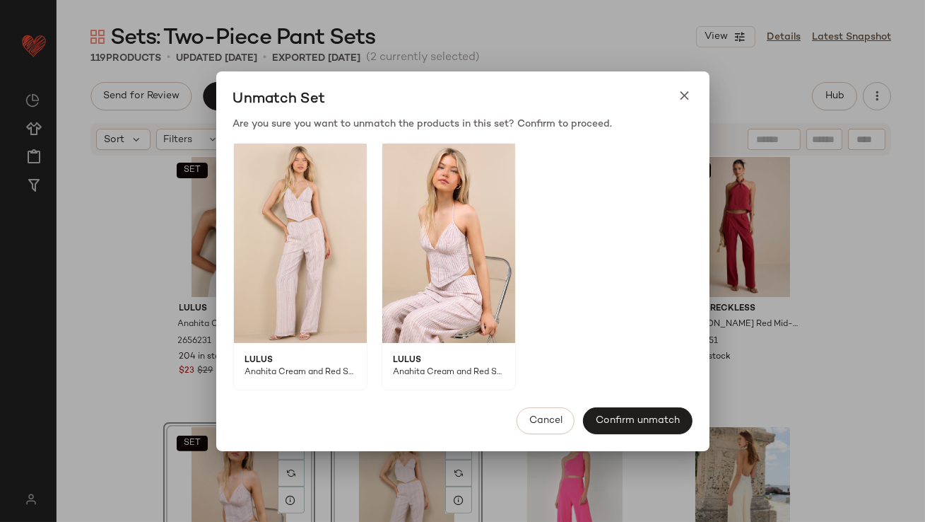
click at [684, 97] on icon at bounding box center [685, 95] width 15 height 15
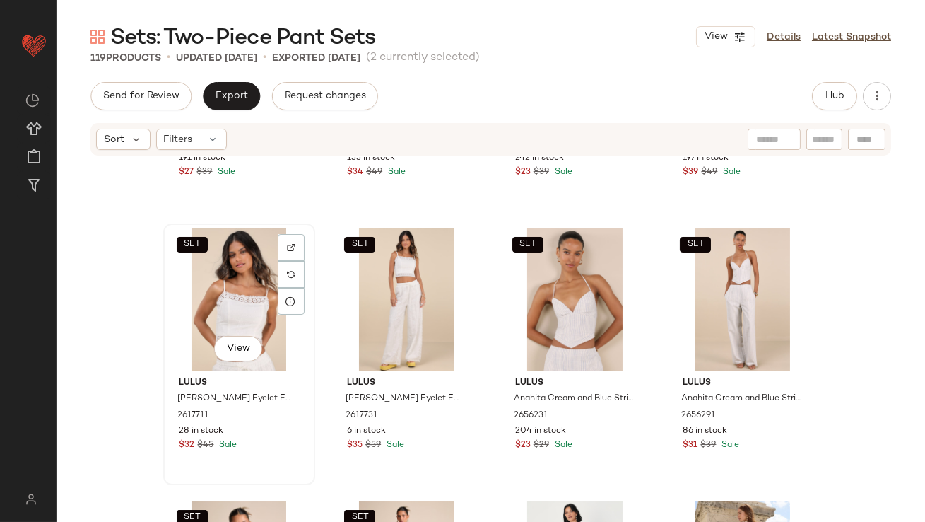
scroll to position [1359, 0]
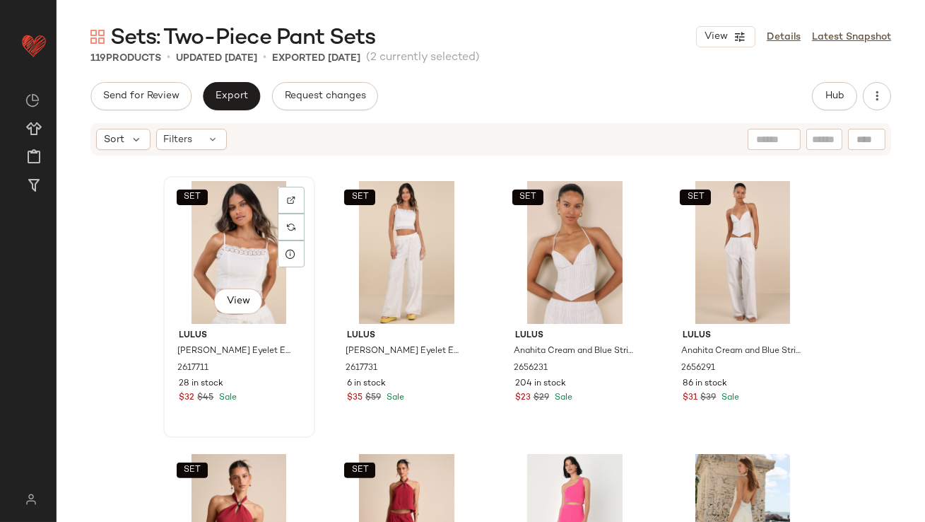
click at [245, 250] on div "SET View" at bounding box center [239, 252] width 142 height 143
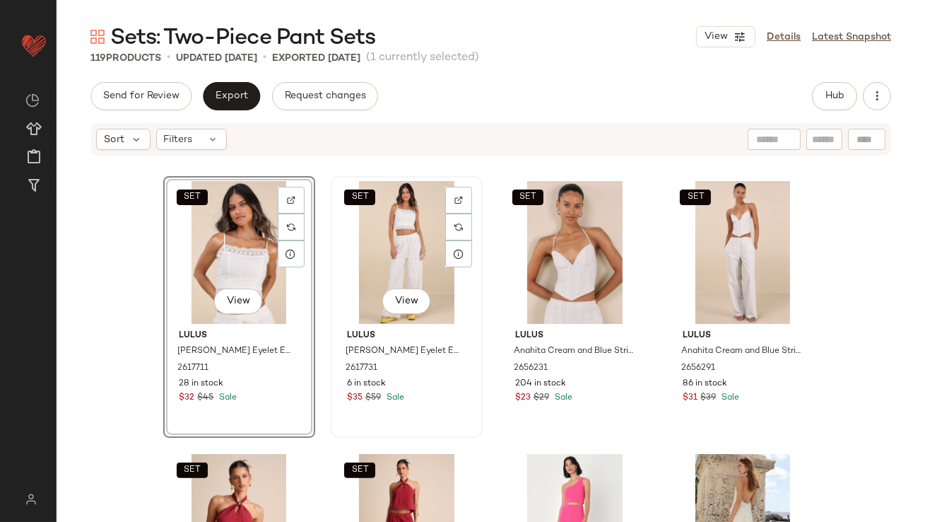
click at [353, 254] on div "SET View" at bounding box center [407, 252] width 142 height 143
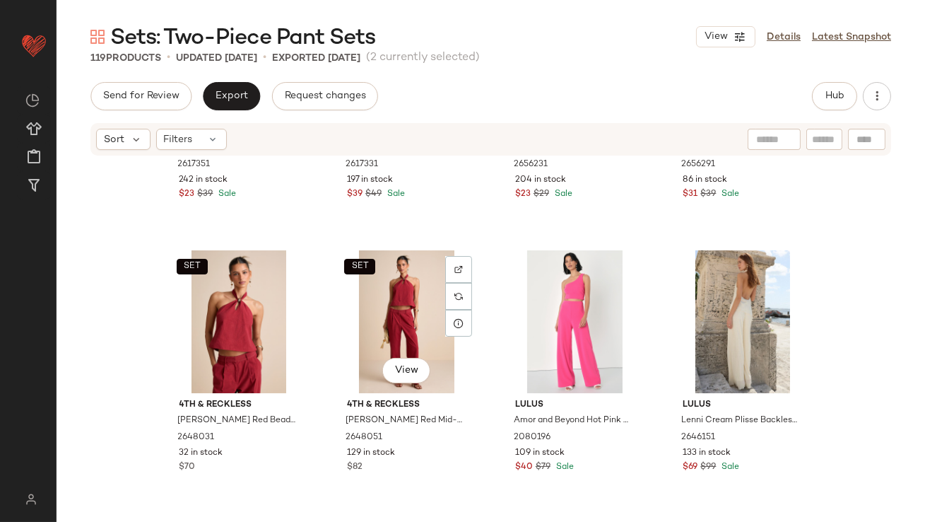
scroll to position [1563, 0]
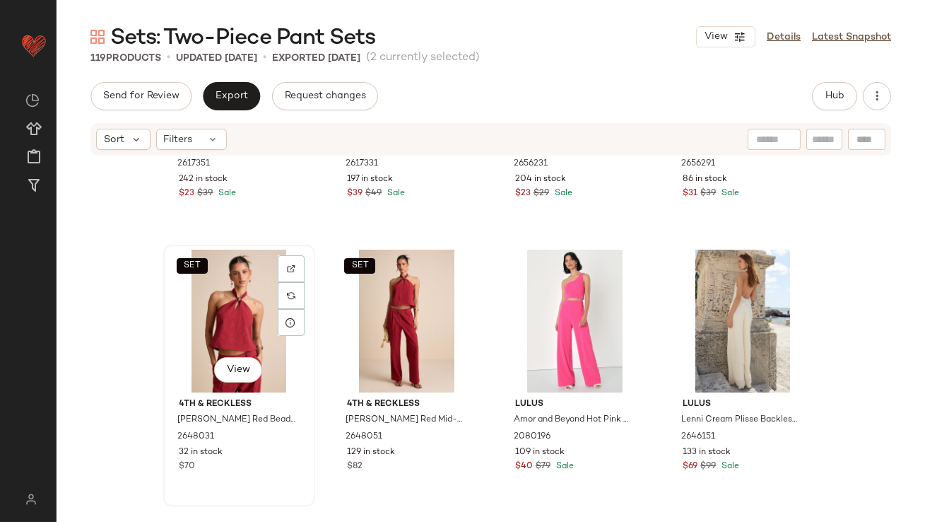
click at [237, 305] on div "SET View" at bounding box center [239, 320] width 142 height 143
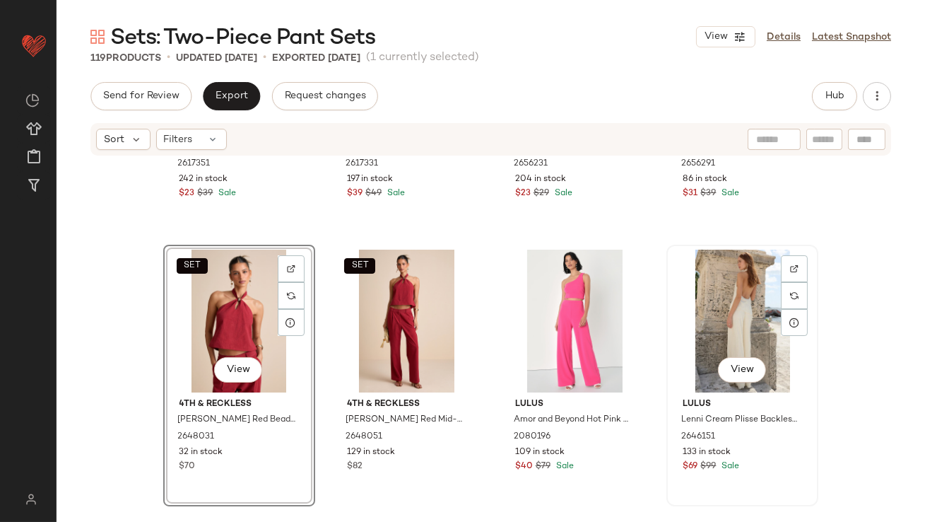
click at [733, 308] on div "View" at bounding box center [742, 320] width 142 height 143
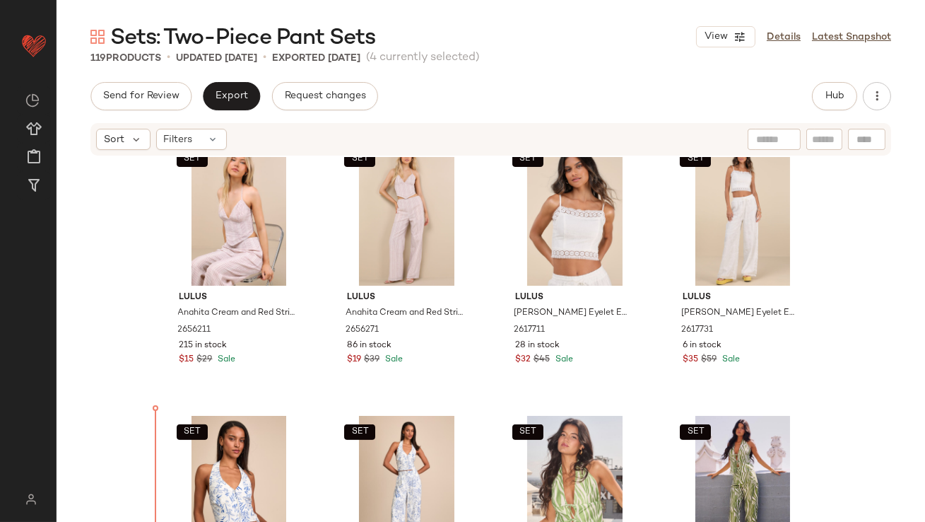
scroll to position [877, 0]
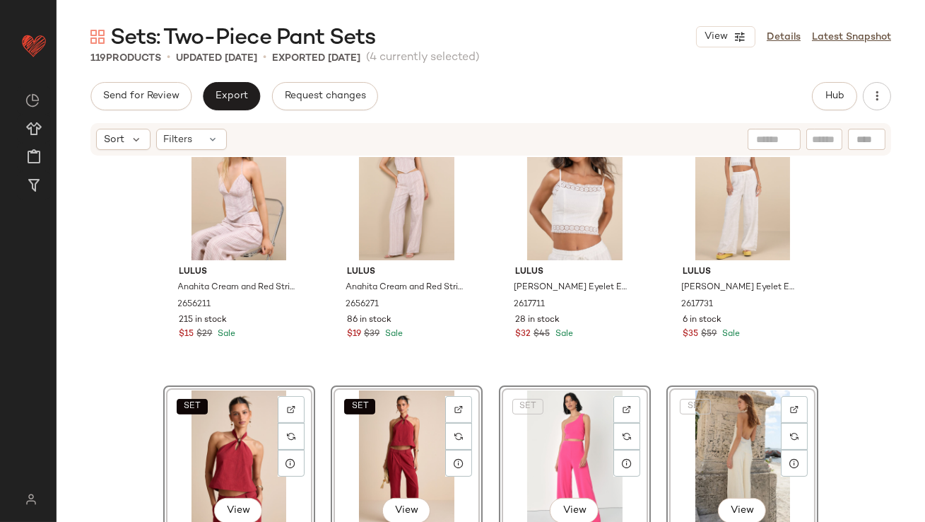
click at [140, 384] on div "SET Billabong Eyelet Crush White Embroidered Swim Cover-Up Top 2568831 10 in st…" at bounding box center [491, 360] width 869 height 407
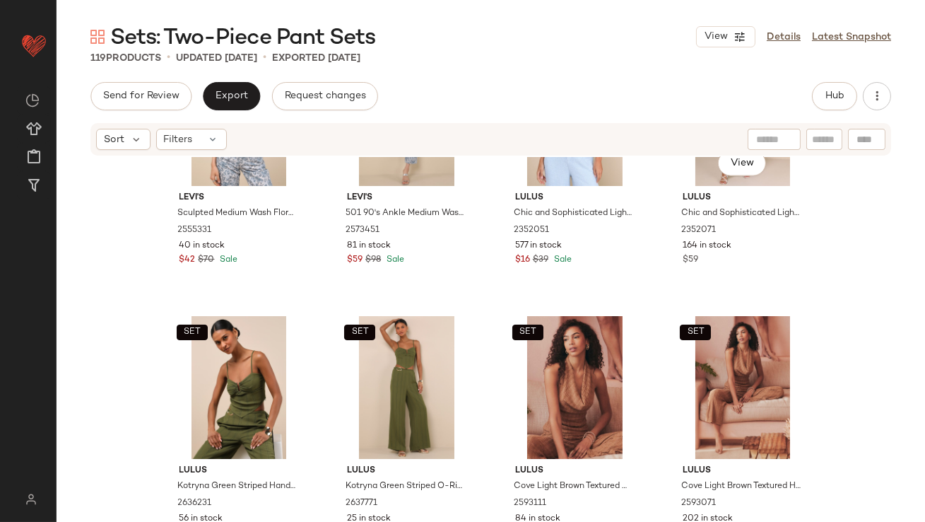
scroll to position [3709, 0]
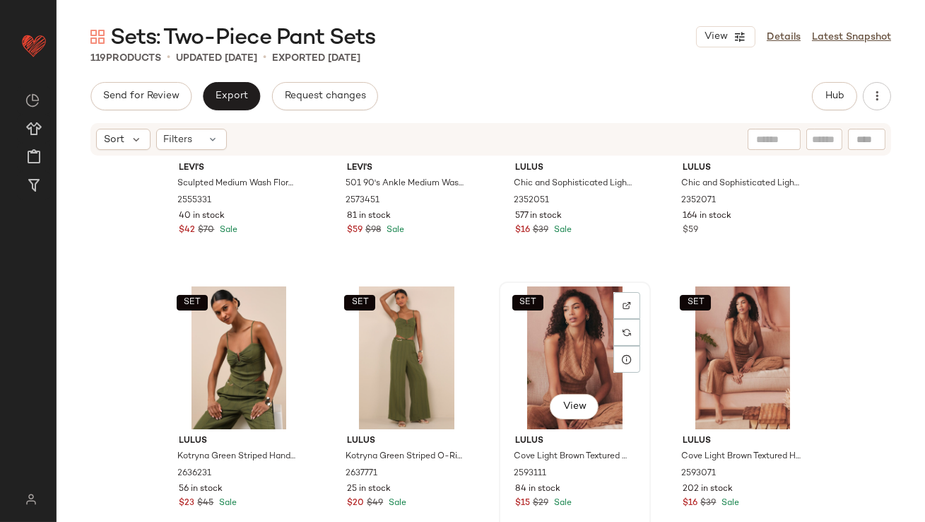
click at [579, 358] on div "SET View" at bounding box center [575, 357] width 142 height 143
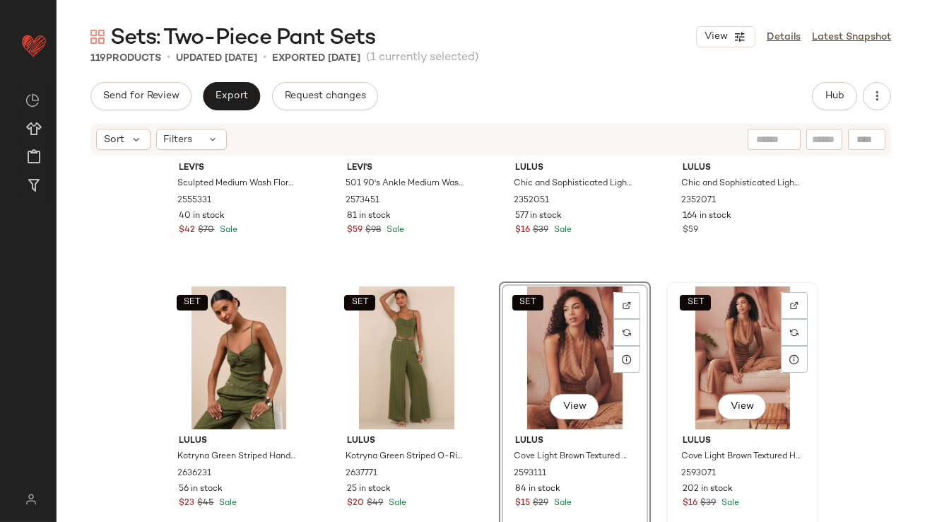
click at [716, 342] on div "SET View" at bounding box center [742, 357] width 142 height 143
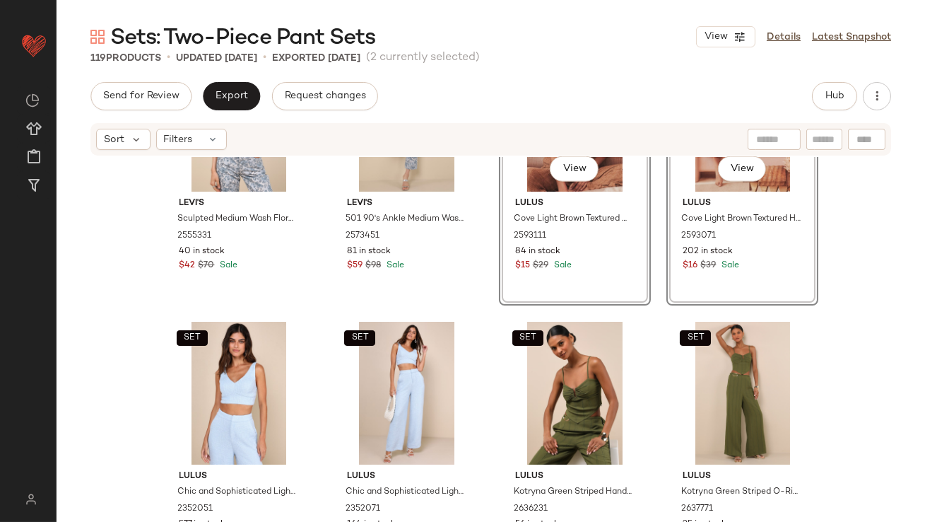
scroll to position [3719, 0]
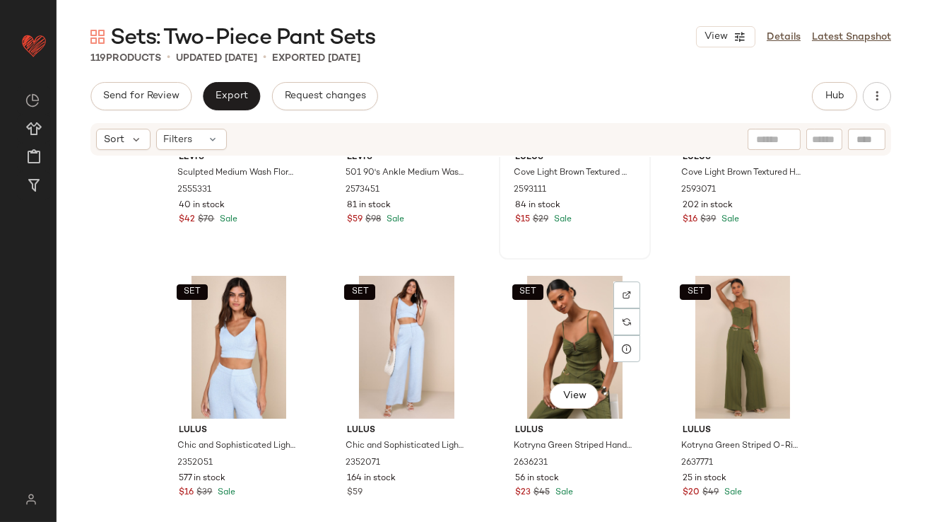
drag, startPoint x: 606, startPoint y: 350, endPoint x: 558, endPoint y: 394, distance: 65.0
click at [555, 391] on button "View" at bounding box center [574, 395] width 48 height 25
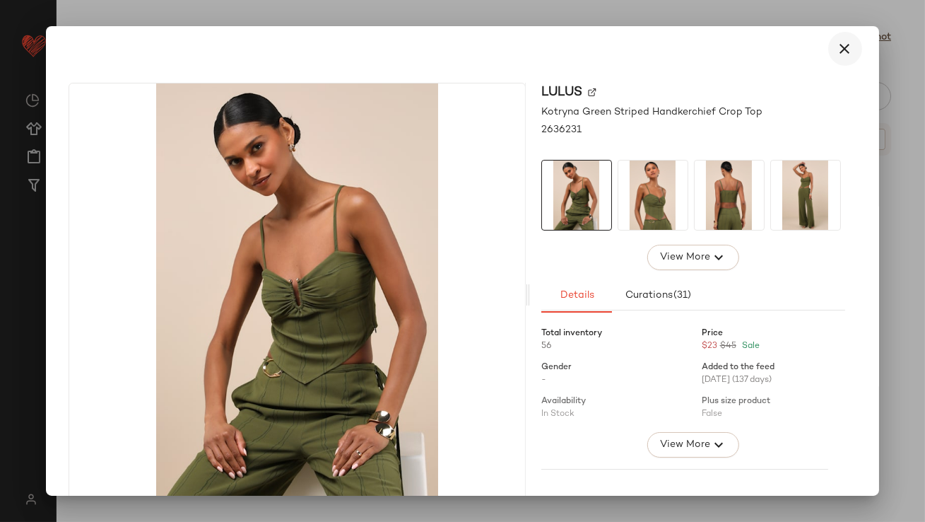
click at [849, 40] on button "button" at bounding box center [845, 49] width 34 height 34
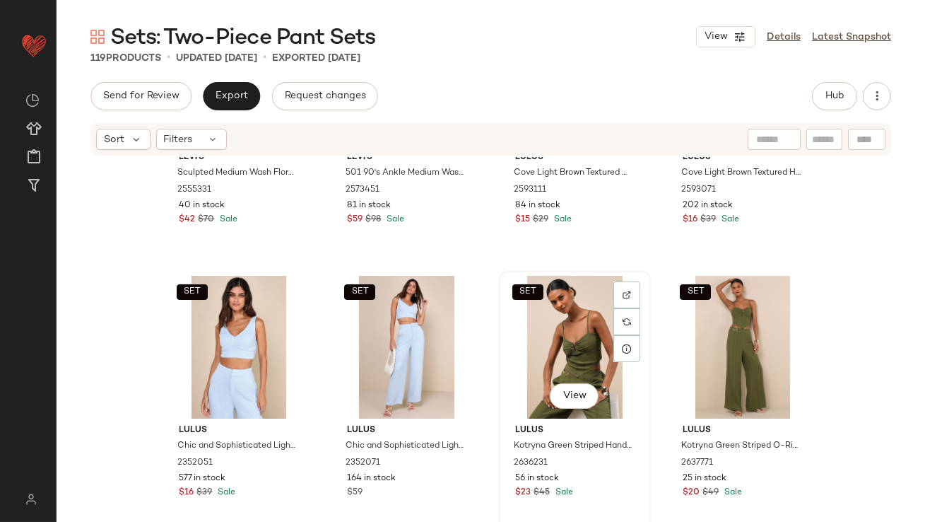
click at [552, 341] on div "SET View" at bounding box center [575, 347] width 142 height 143
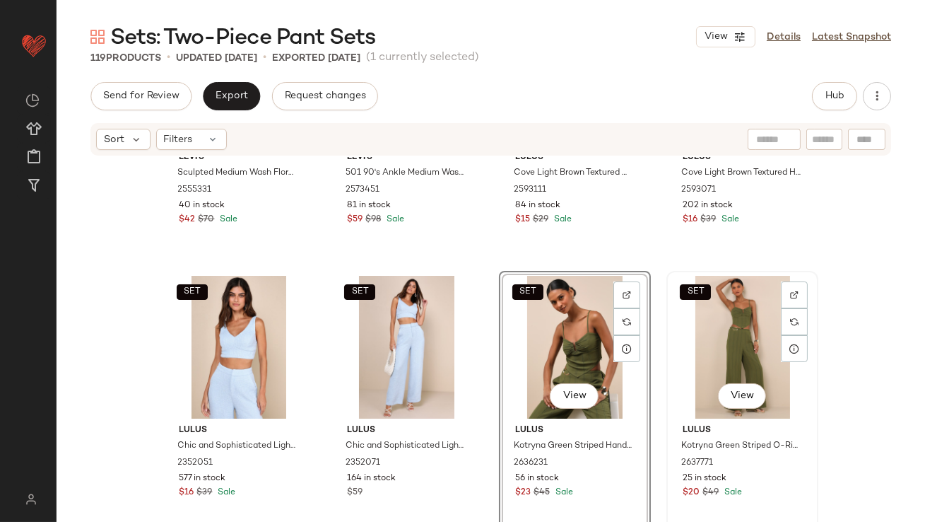
click at [723, 324] on div "SET View" at bounding box center [742, 347] width 142 height 143
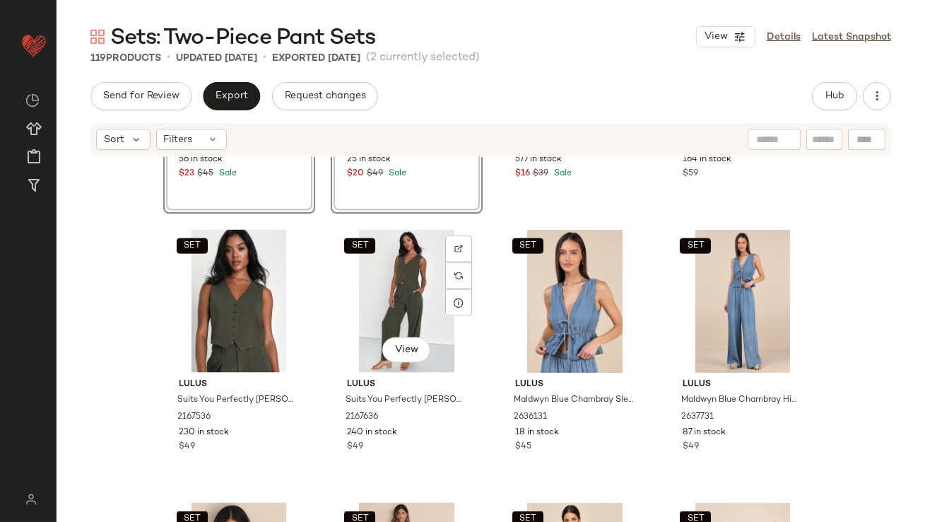
scroll to position [4039, 0]
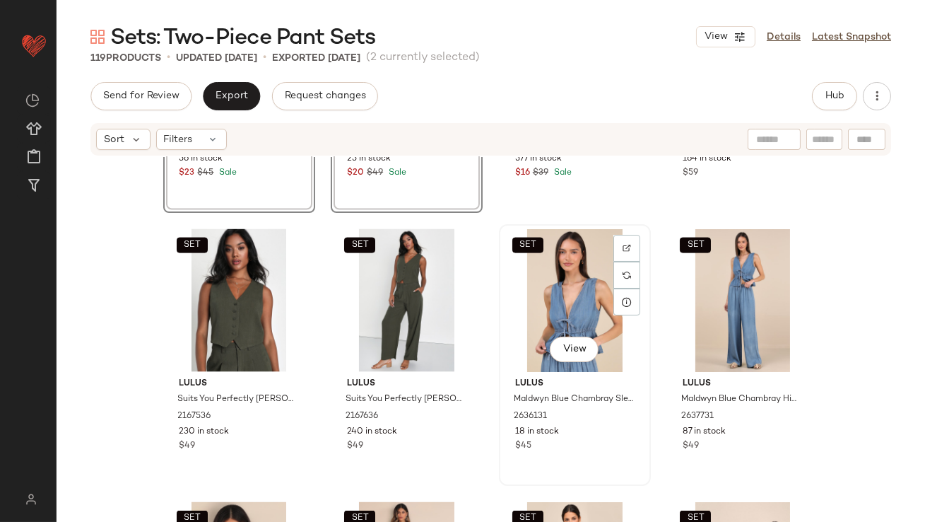
click at [551, 290] on div "SET View" at bounding box center [575, 300] width 142 height 143
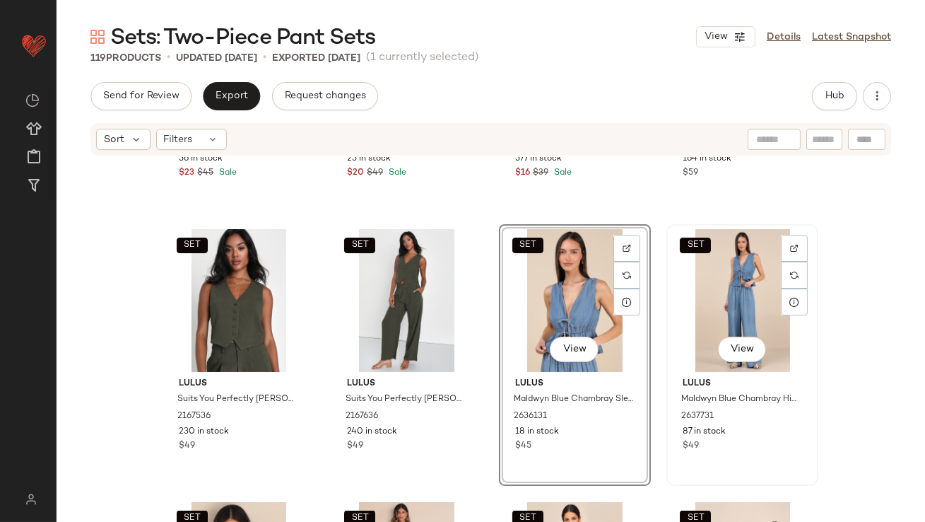
click at [712, 287] on div "SET View" at bounding box center [742, 300] width 142 height 143
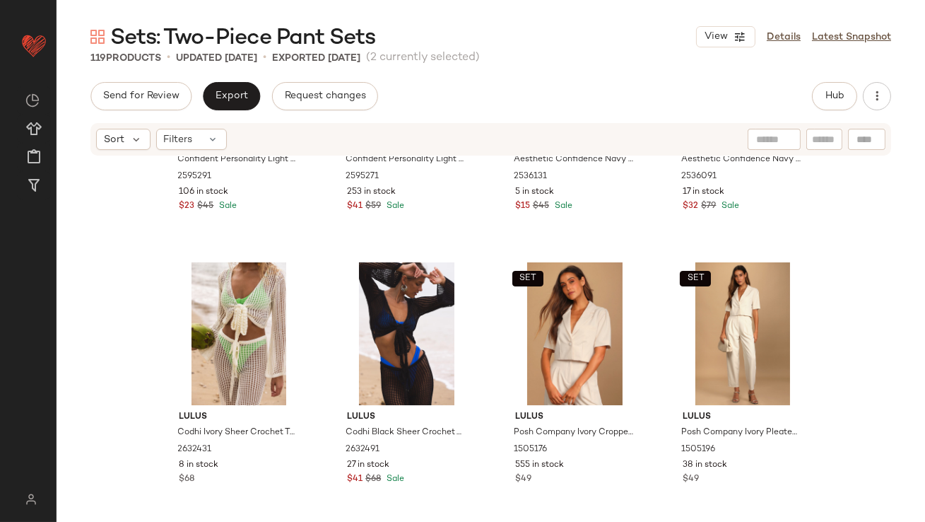
scroll to position [4833, 0]
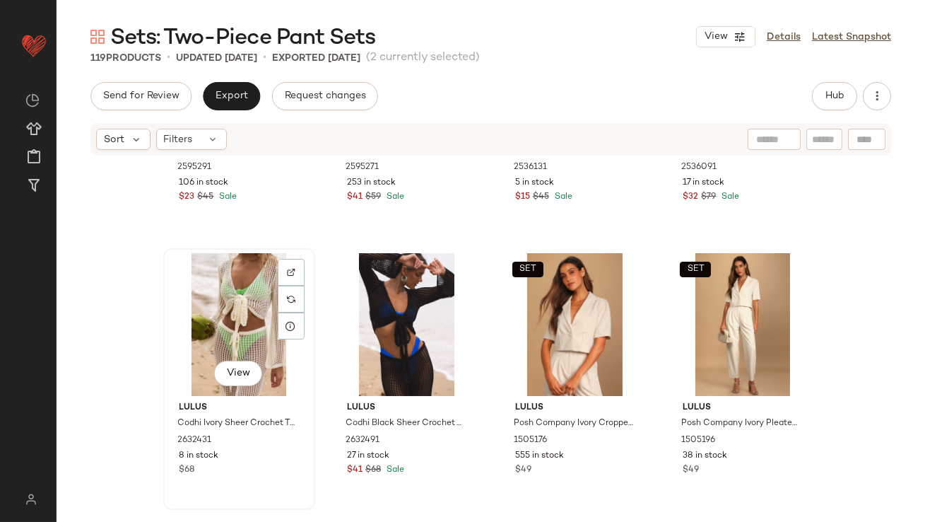
click at [220, 325] on div "View" at bounding box center [239, 324] width 142 height 143
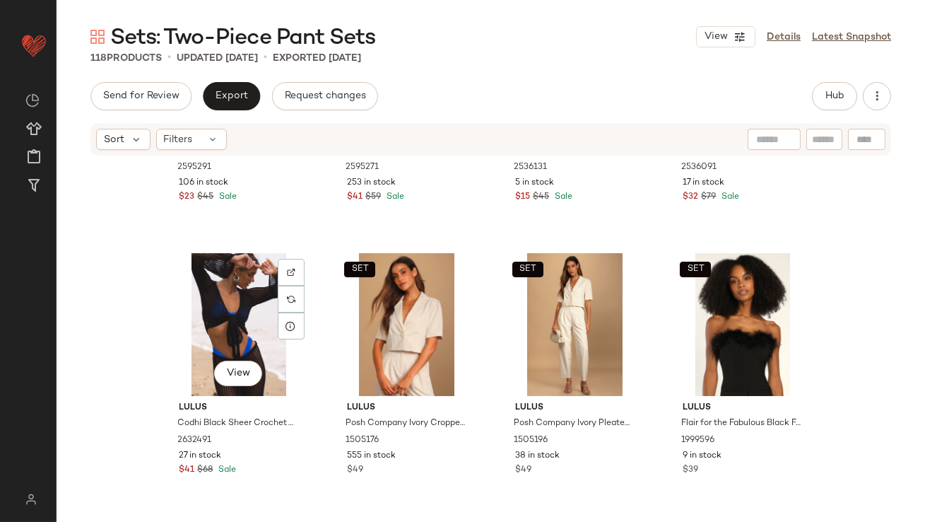
click at [220, 325] on div "View" at bounding box center [239, 324] width 142 height 143
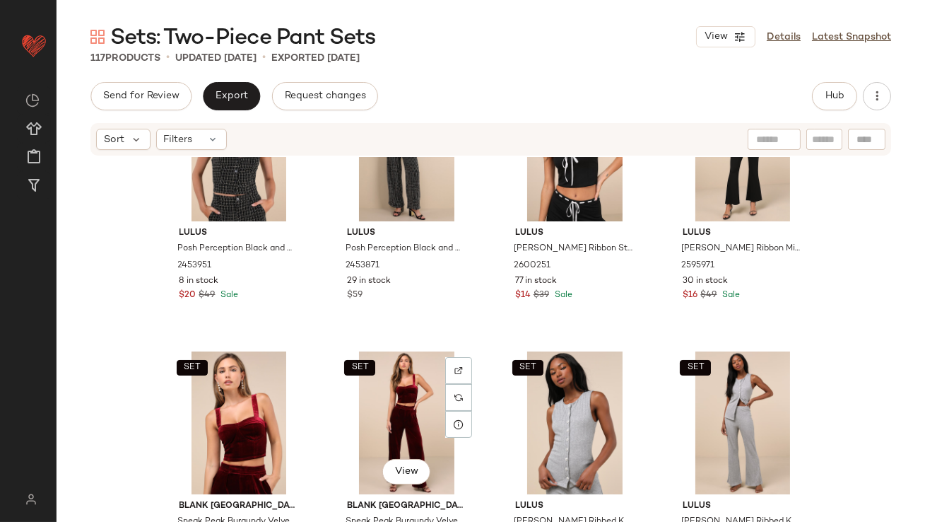
scroll to position [5283, 0]
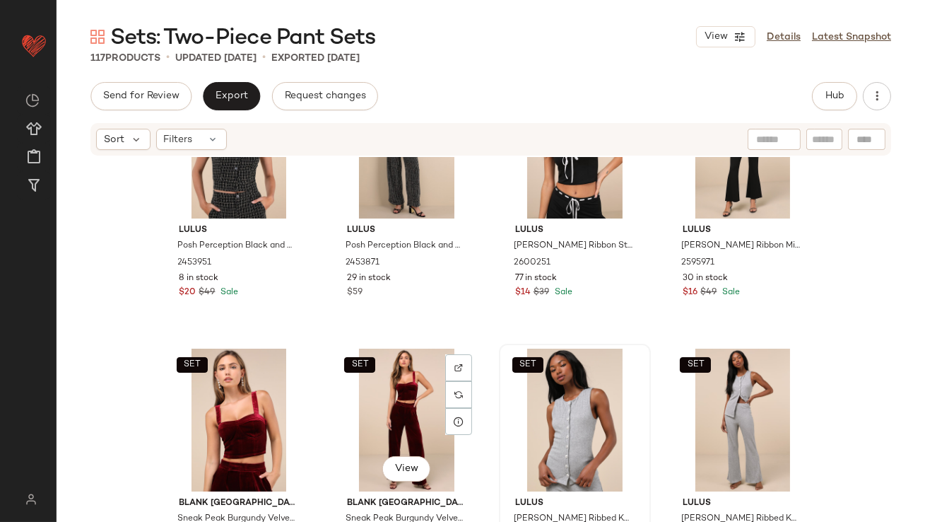
click at [536, 407] on div "SET" at bounding box center [575, 419] width 142 height 143
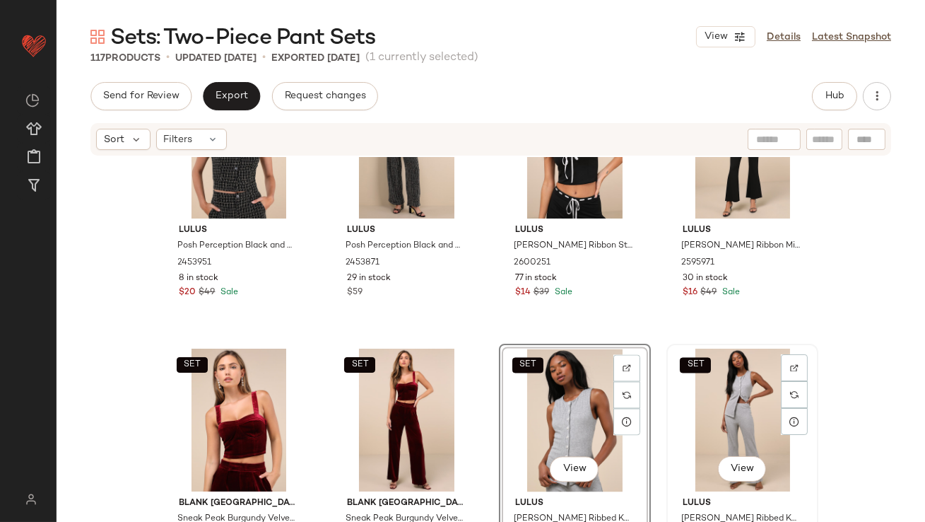
click at [688, 400] on div "SET View" at bounding box center [742, 419] width 142 height 143
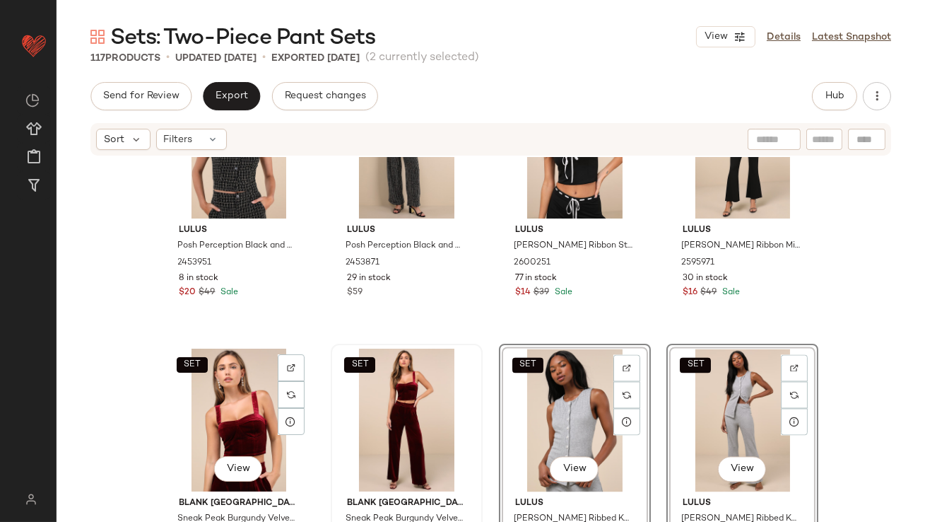
drag, startPoint x: 220, startPoint y: 399, endPoint x: 334, endPoint y: 399, distance: 114.5
click at [220, 399] on div "SET View" at bounding box center [239, 419] width 142 height 143
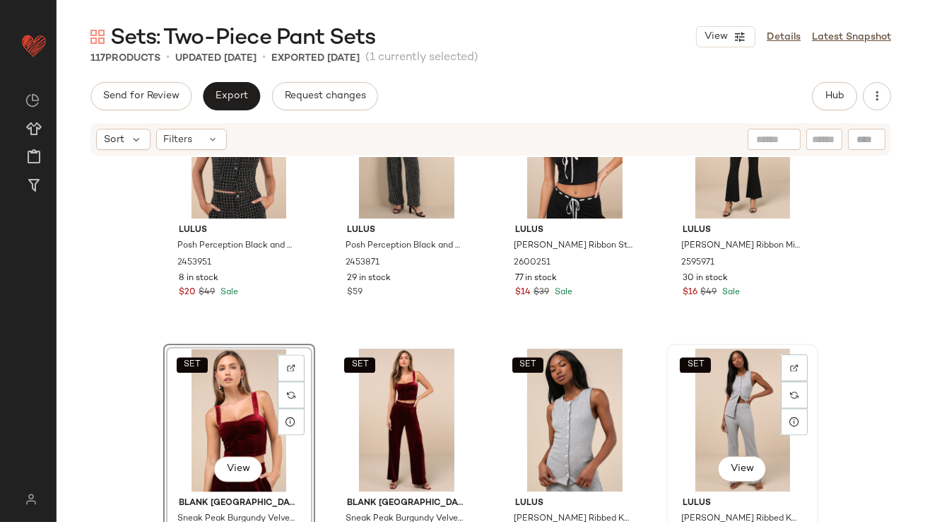
drag, startPoint x: 736, startPoint y: 396, endPoint x: 694, endPoint y: 401, distance: 41.9
click at [736, 396] on div "SET View" at bounding box center [742, 419] width 142 height 143
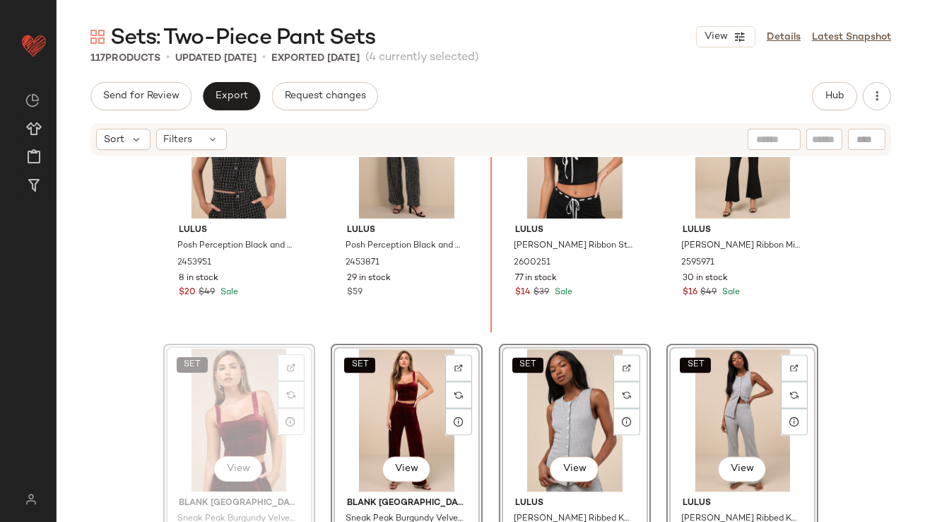
scroll to position [5271, 0]
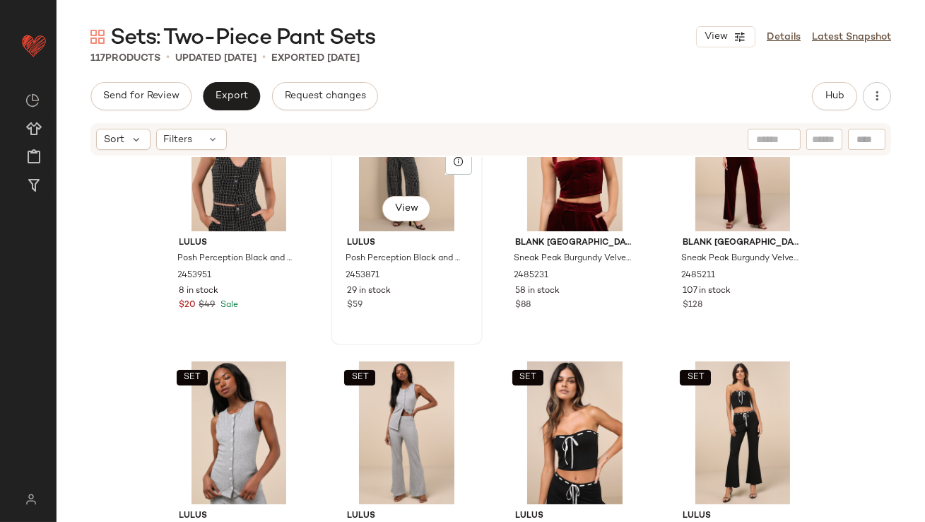
click at [429, 304] on div "$59" at bounding box center [406, 305] width 119 height 13
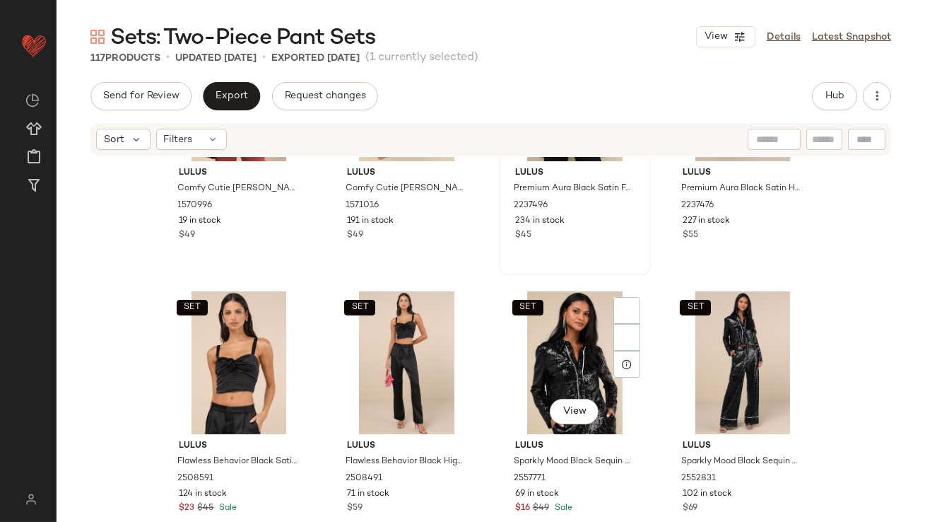
scroll to position [6192, 0]
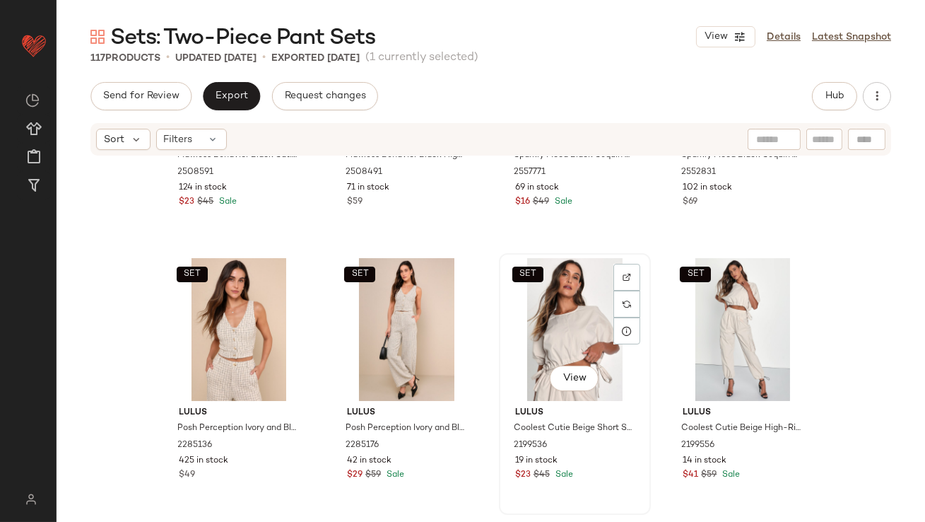
click at [547, 334] on div "SET View" at bounding box center [575, 329] width 142 height 143
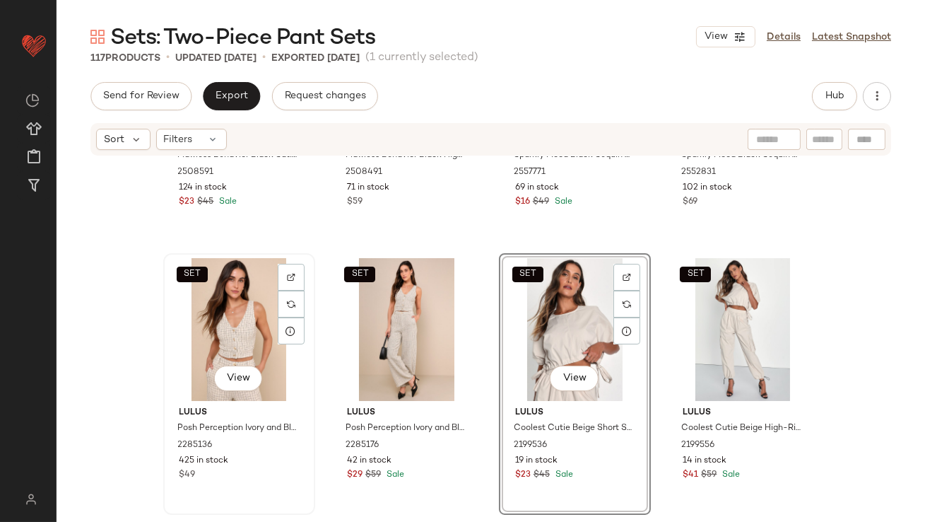
click at [184, 331] on div "SET View" at bounding box center [239, 329] width 142 height 143
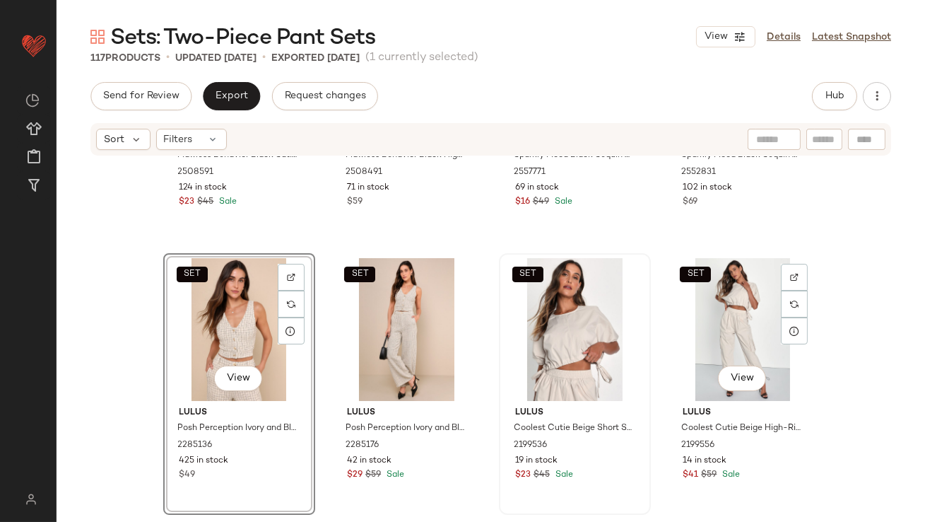
drag, startPoint x: 689, startPoint y: 331, endPoint x: 642, endPoint y: 336, distance: 47.0
click at [690, 331] on div "SET View" at bounding box center [742, 329] width 142 height 143
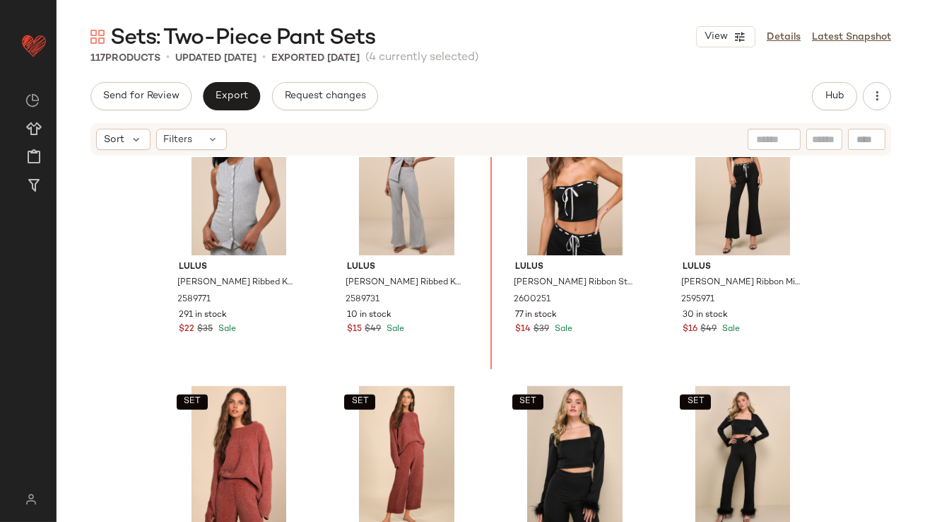
scroll to position [5519, 0]
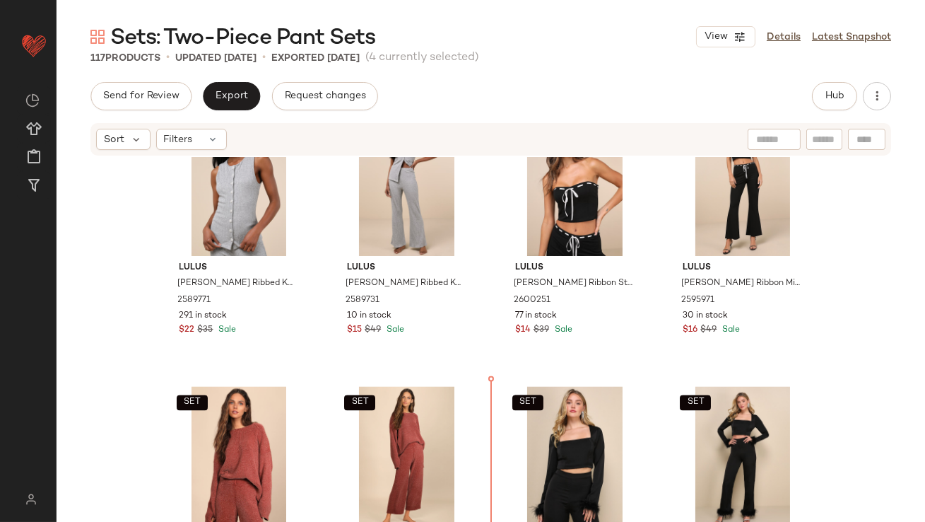
drag, startPoint x: 225, startPoint y: 344, endPoint x: 231, endPoint y: 339, distance: 8.0
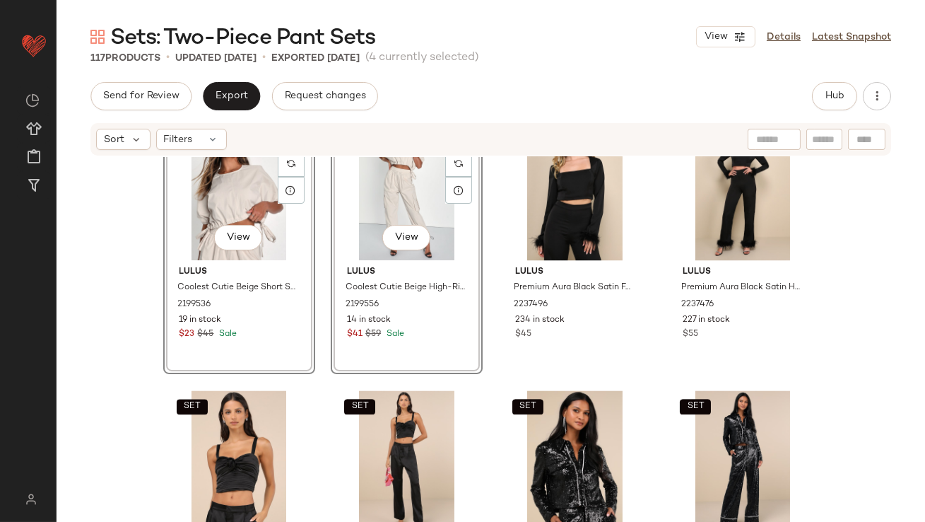
click at [483, 377] on div "SET Lulus Comfy Cutie Rusty Rose Chenille Sweater 1570996 19 in stock $49 SET L…" at bounding box center [491, 360] width 869 height 407
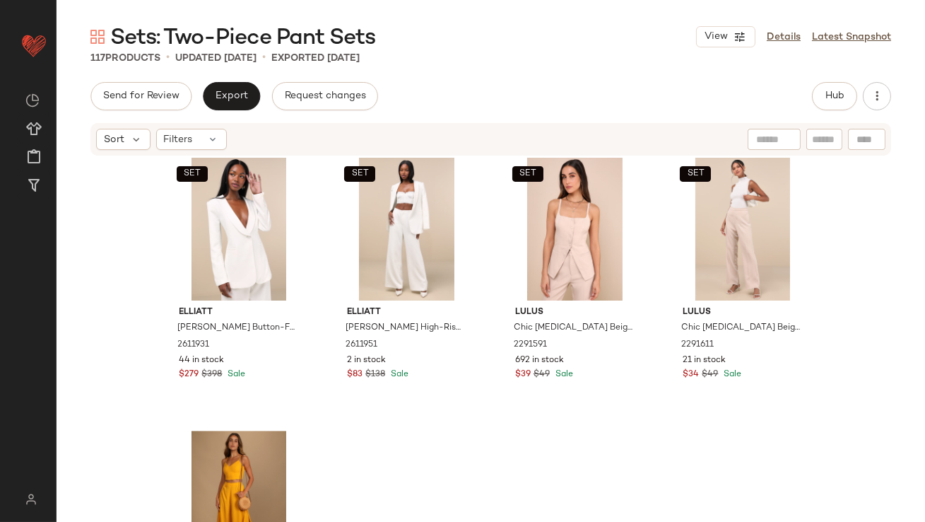
scroll to position [7485, 0]
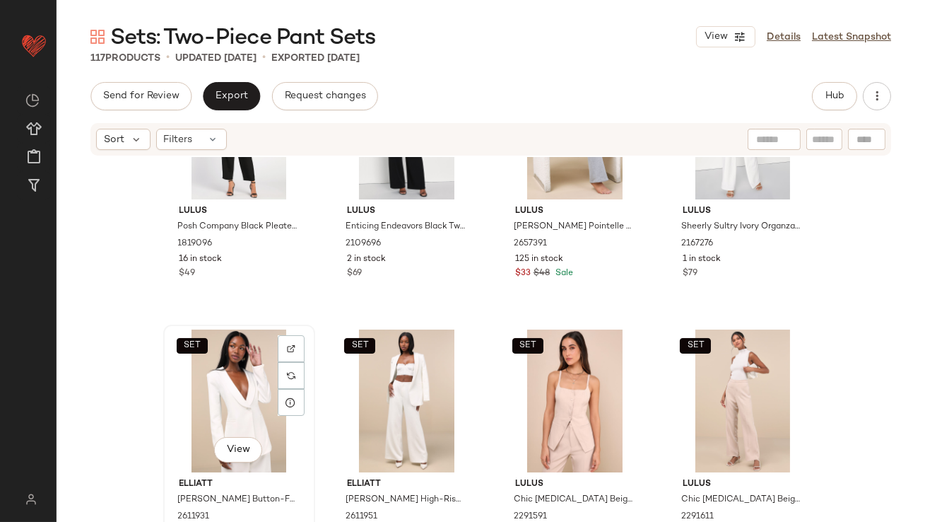
click at [201, 370] on div "SET View" at bounding box center [239, 400] width 142 height 143
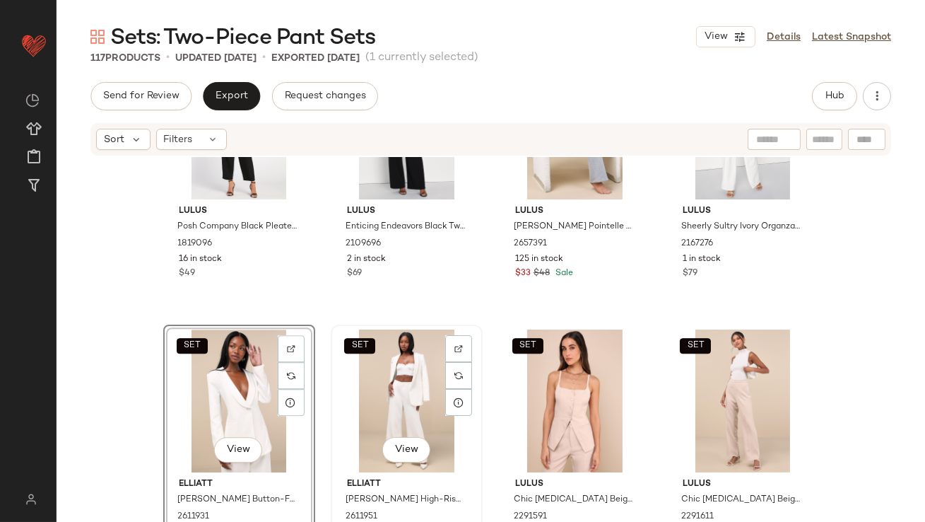
click at [343, 371] on div "SET View" at bounding box center [407, 400] width 142 height 143
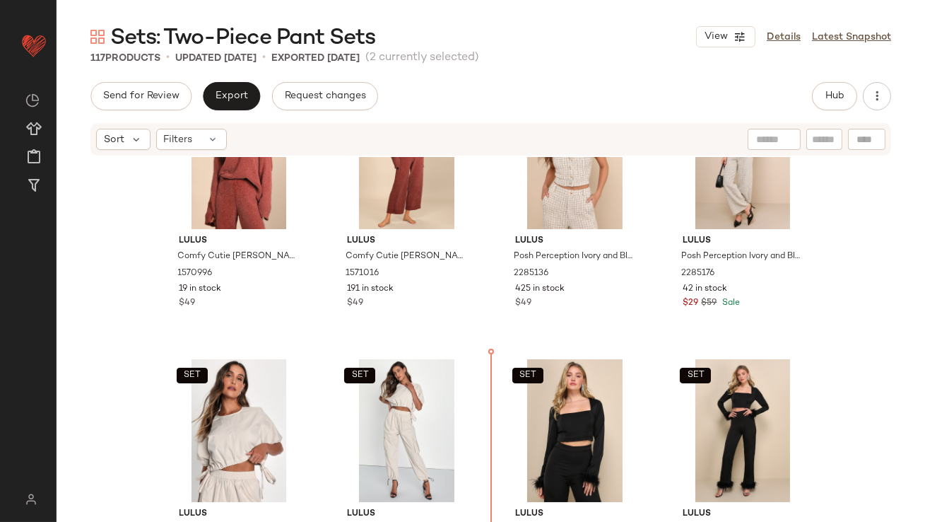
scroll to position [5866, 0]
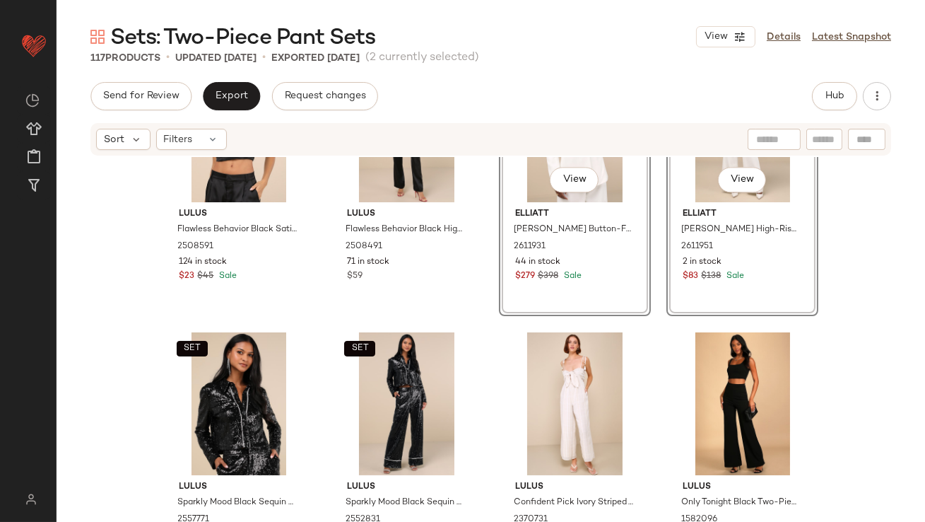
scroll to position [6452, 0]
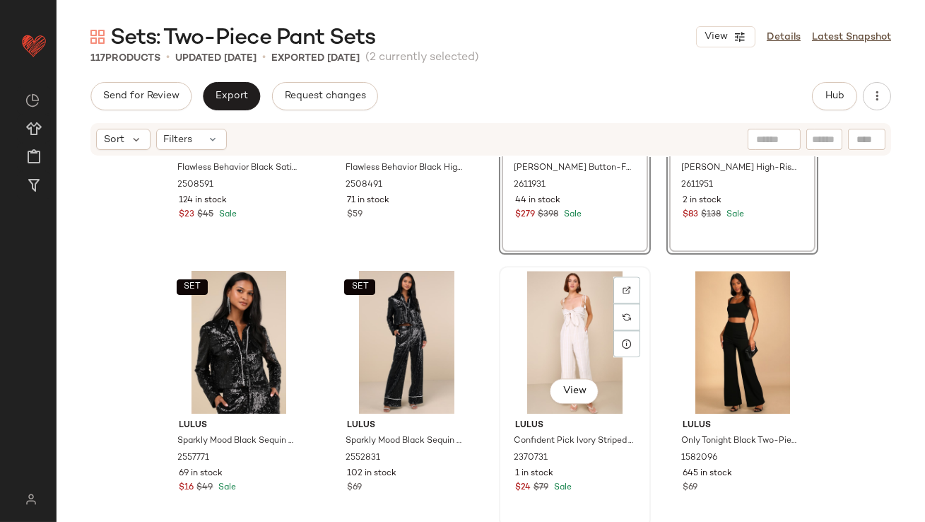
click at [548, 327] on div "View" at bounding box center [575, 342] width 142 height 143
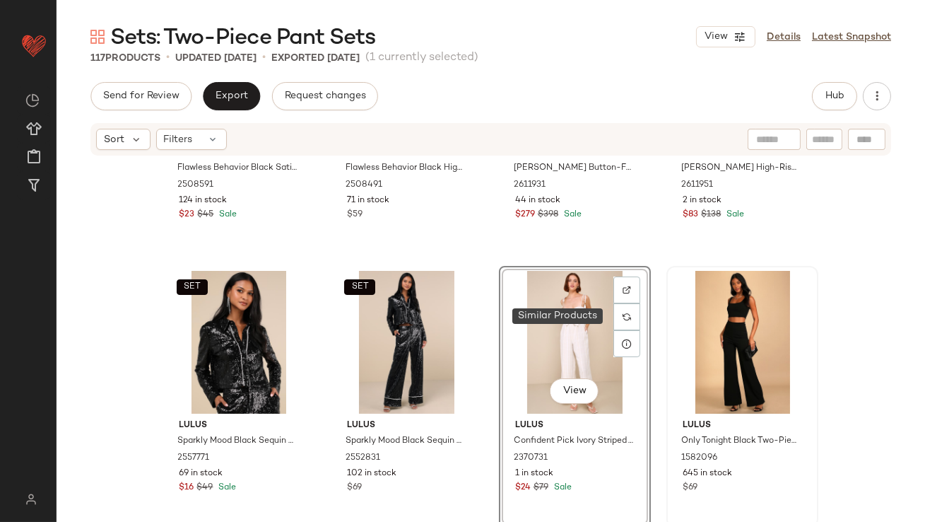
click at [697, 318] on div at bounding box center [742, 342] width 142 height 143
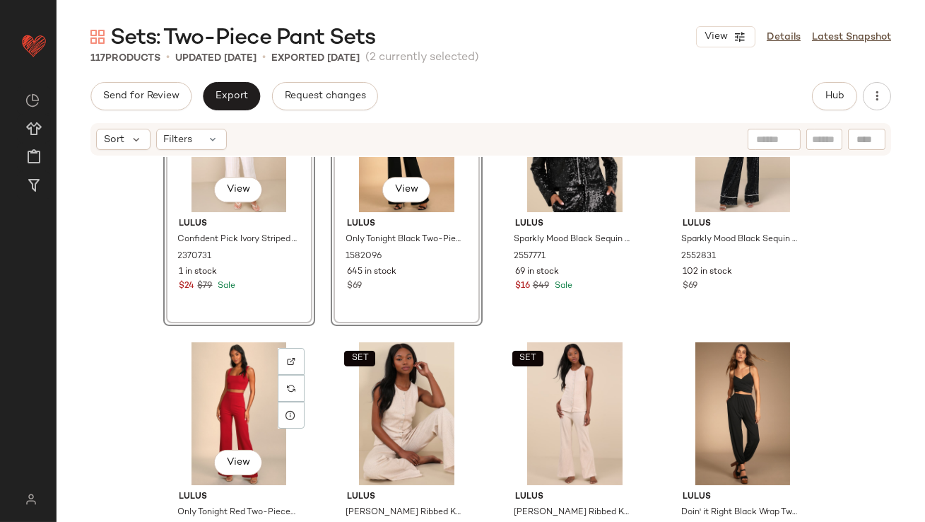
scroll to position [6690, 0]
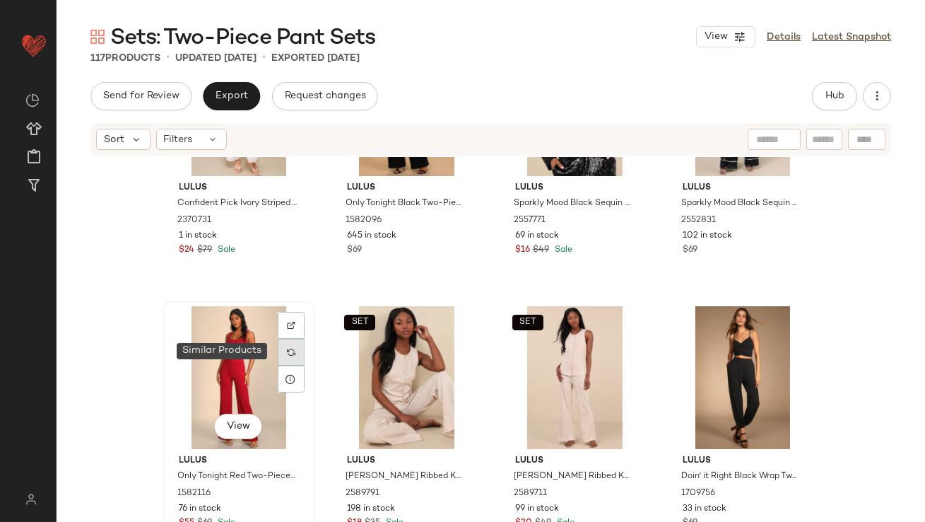
click at [290, 348] on img at bounding box center [291, 352] width 8 height 8
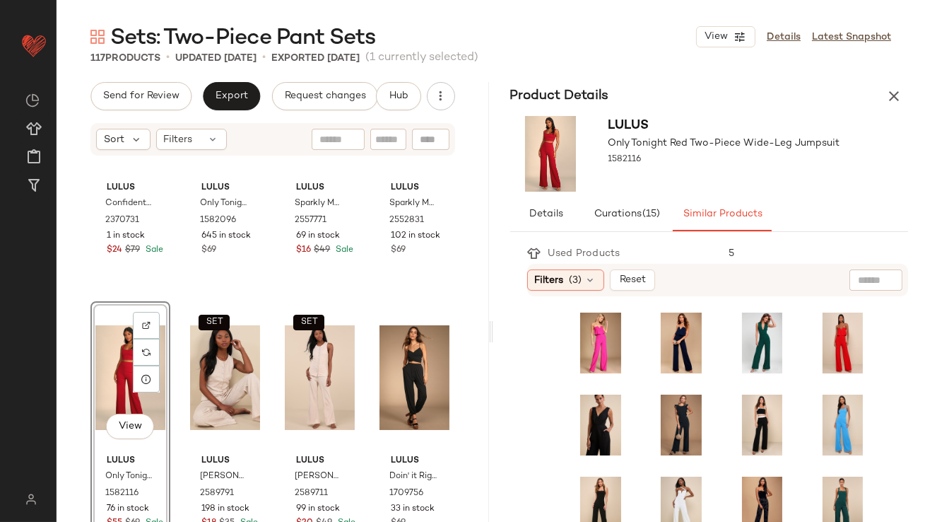
click at [900, 90] on icon "button" at bounding box center [894, 96] width 17 height 17
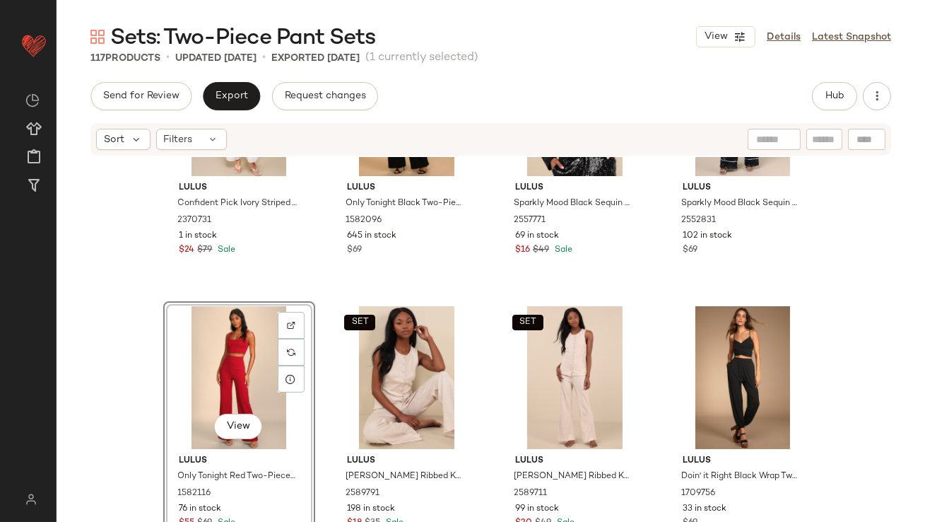
click at [218, 358] on div "View" at bounding box center [239, 377] width 142 height 143
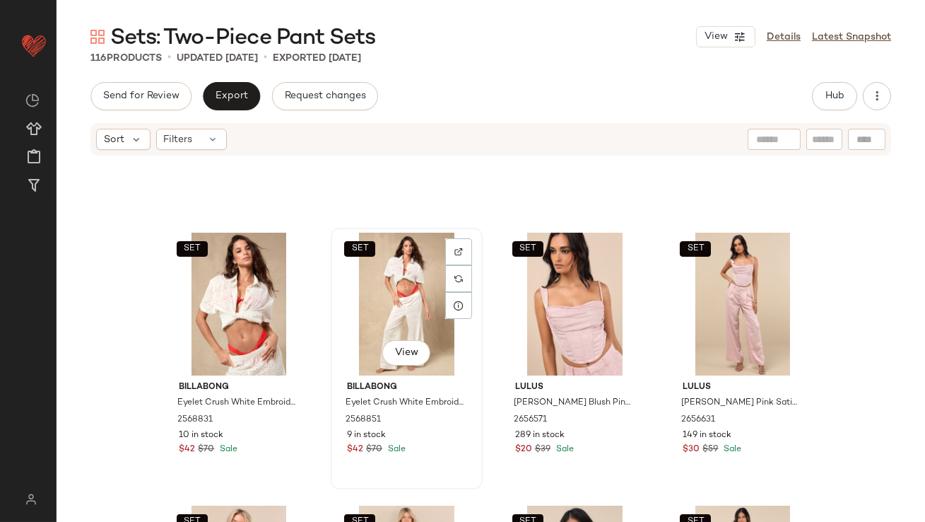
scroll to position [487, 0]
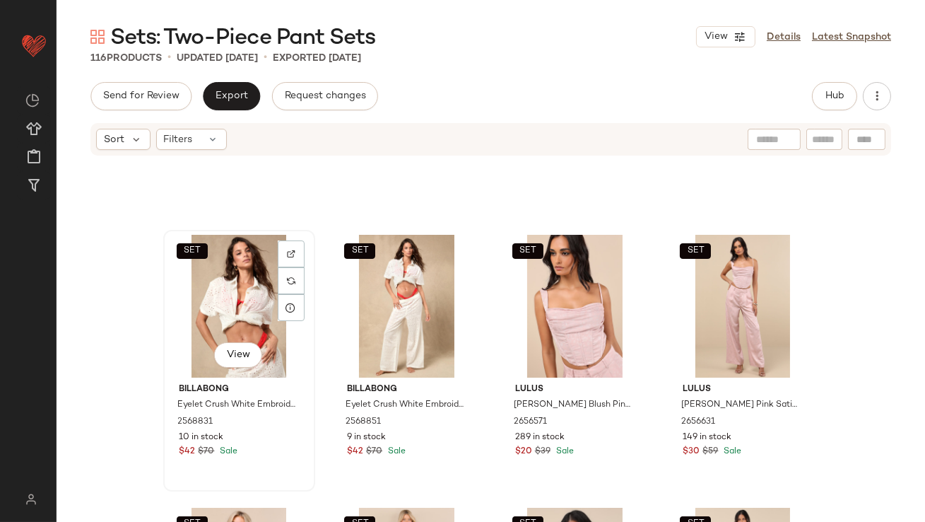
click at [216, 293] on div "SET View" at bounding box center [239, 306] width 142 height 143
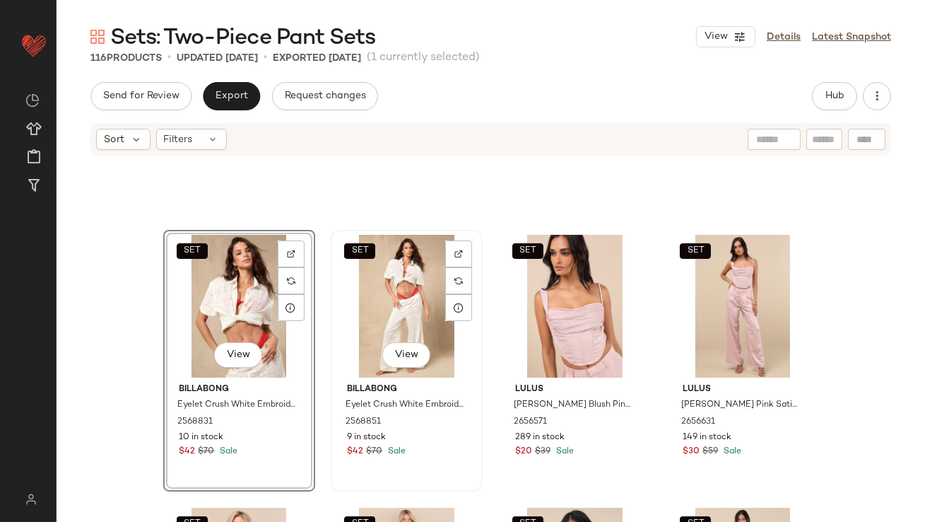
click at [369, 282] on div "SET View" at bounding box center [407, 306] width 142 height 143
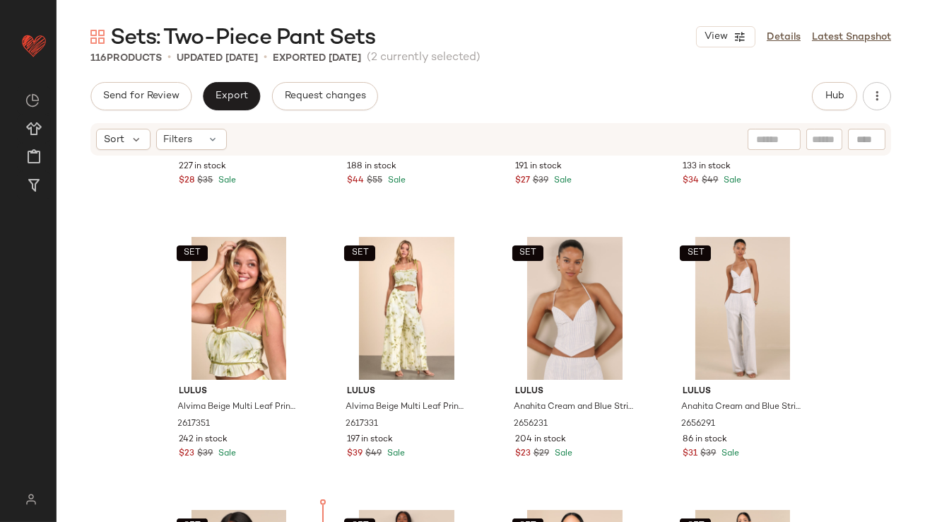
scroll to position [1647, 0]
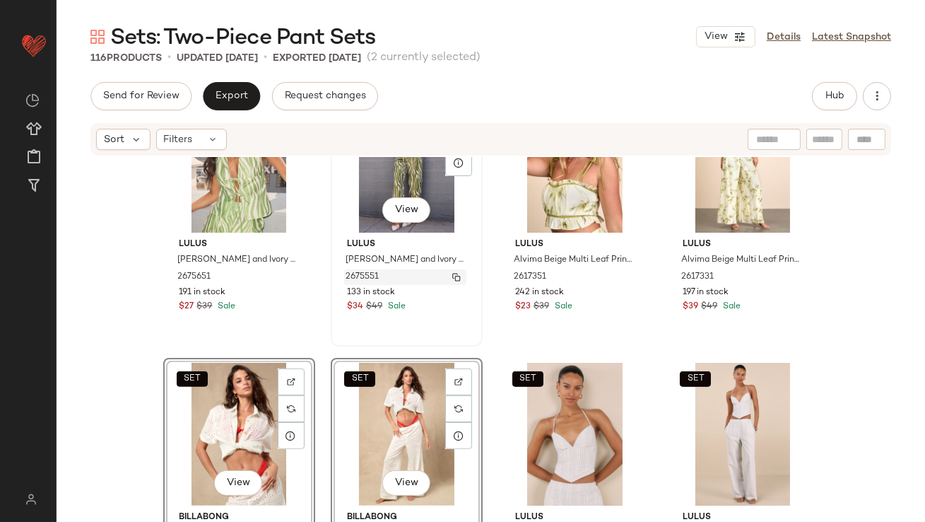
scroll to position [1509, 0]
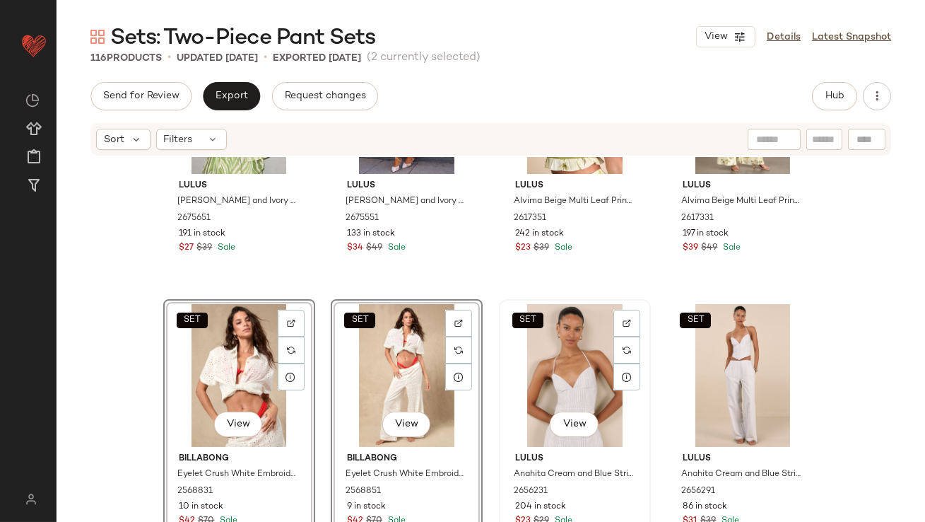
click at [547, 342] on div "SET View" at bounding box center [575, 375] width 142 height 143
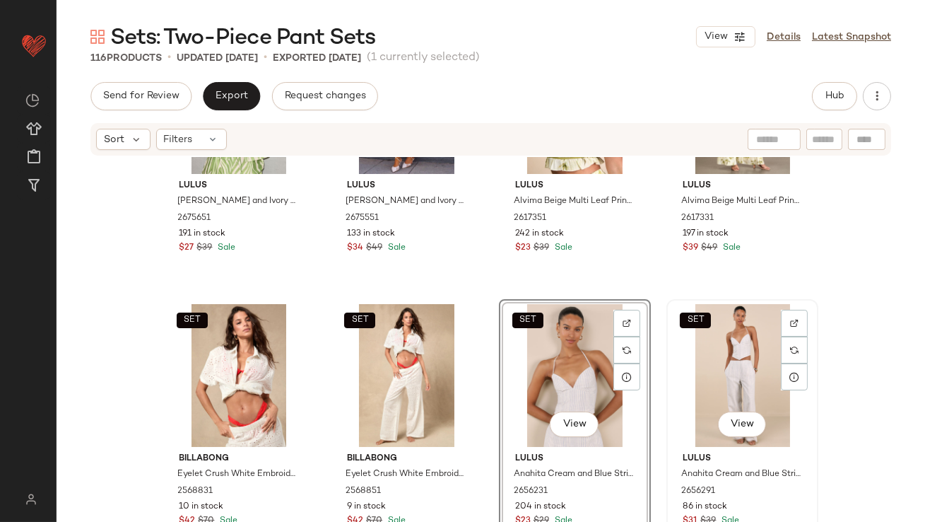
click at [710, 342] on div "SET View" at bounding box center [742, 375] width 142 height 143
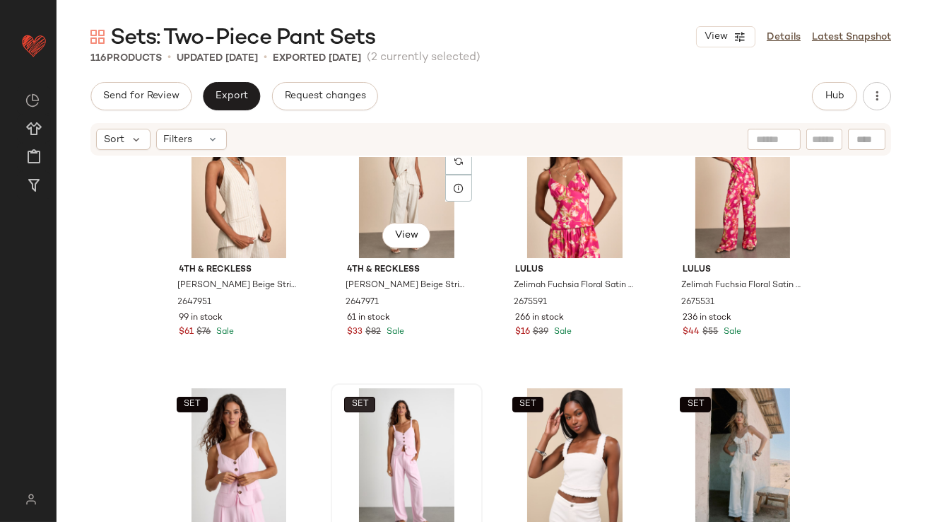
scroll to position [237, 0]
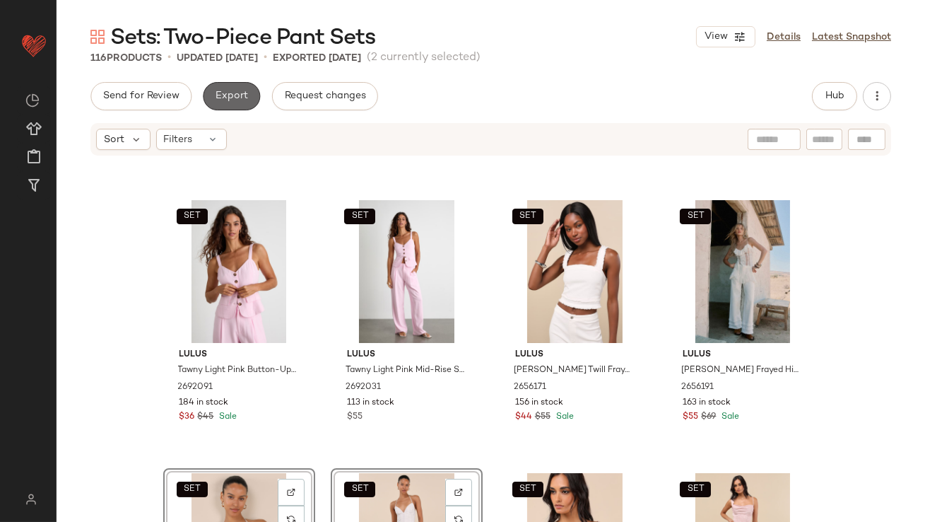
click at [230, 97] on span "Export" at bounding box center [231, 95] width 33 height 11
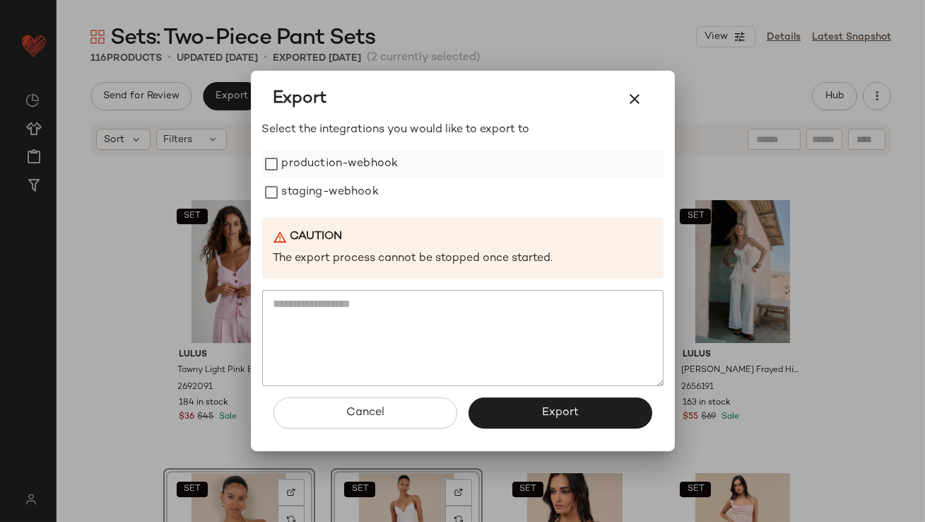
click at [304, 153] on label "production-webhook" at bounding box center [340, 164] width 117 height 28
click at [630, 95] on icon "button" at bounding box center [635, 98] width 17 height 17
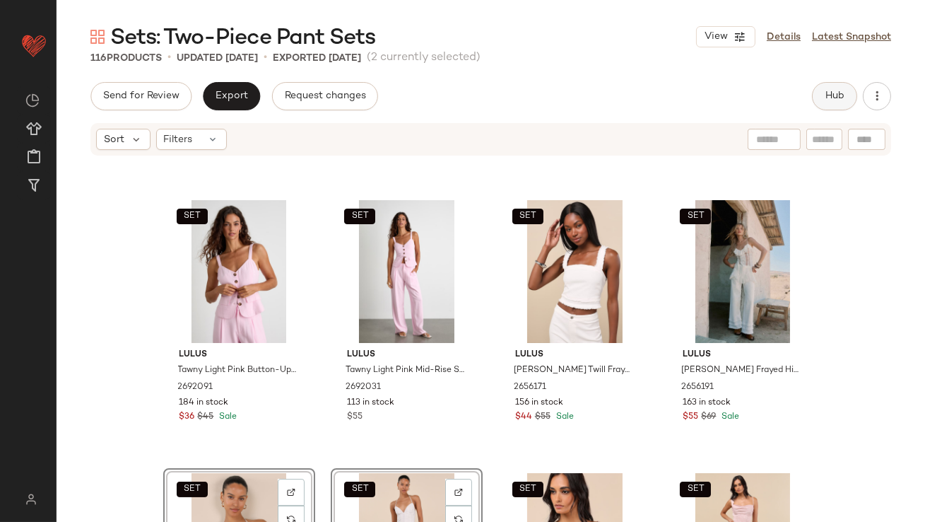
click at [835, 102] on button "Hub" at bounding box center [834, 96] width 45 height 28
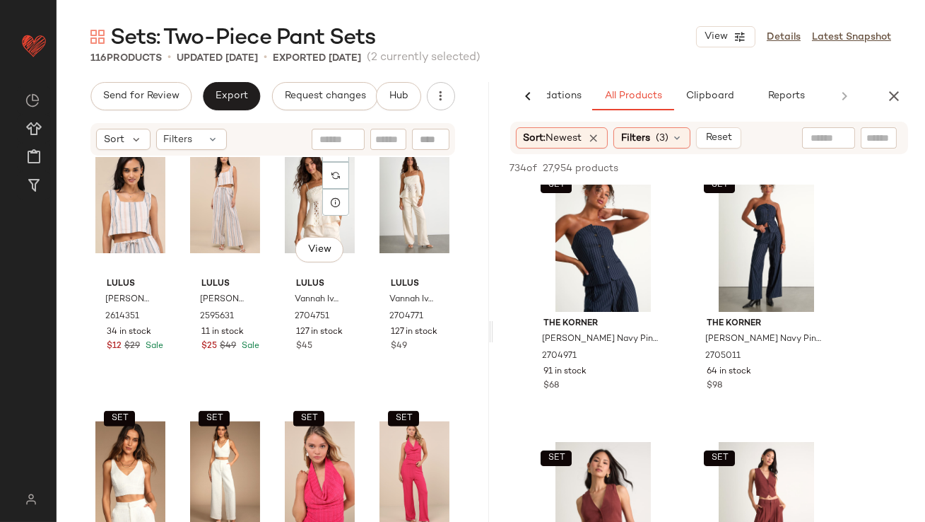
scroll to position [2433, 0]
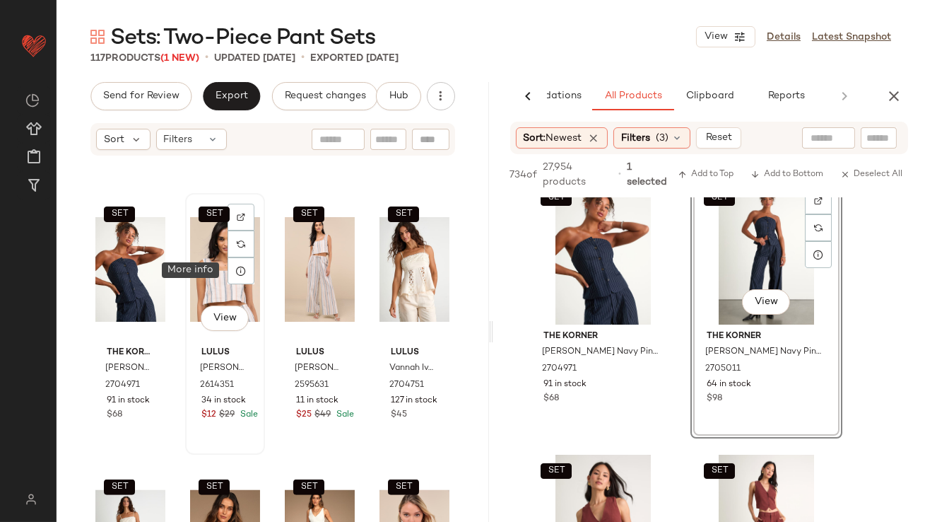
drag, startPoint x: 731, startPoint y: 250, endPoint x: 238, endPoint y: 283, distance: 493.7
click at [237, 283] on div at bounding box center [241, 270] width 27 height 27
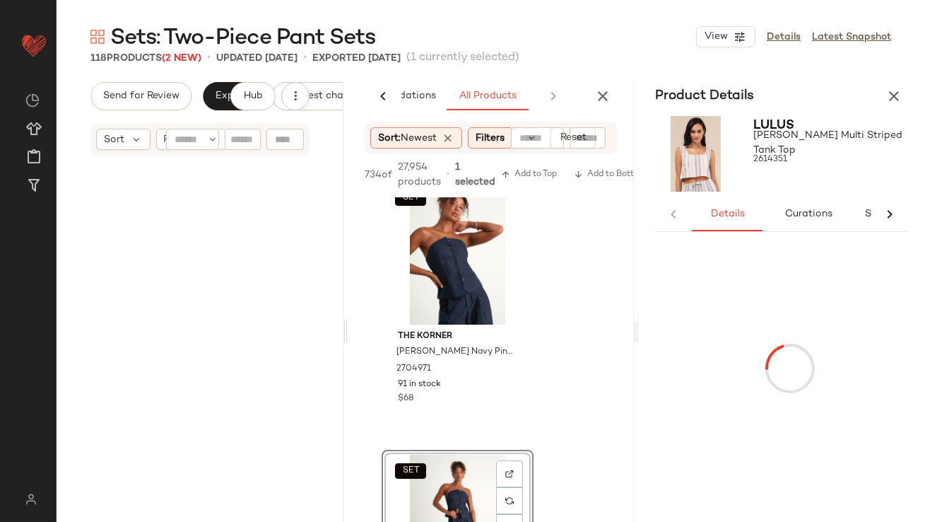
scroll to position [656, 0]
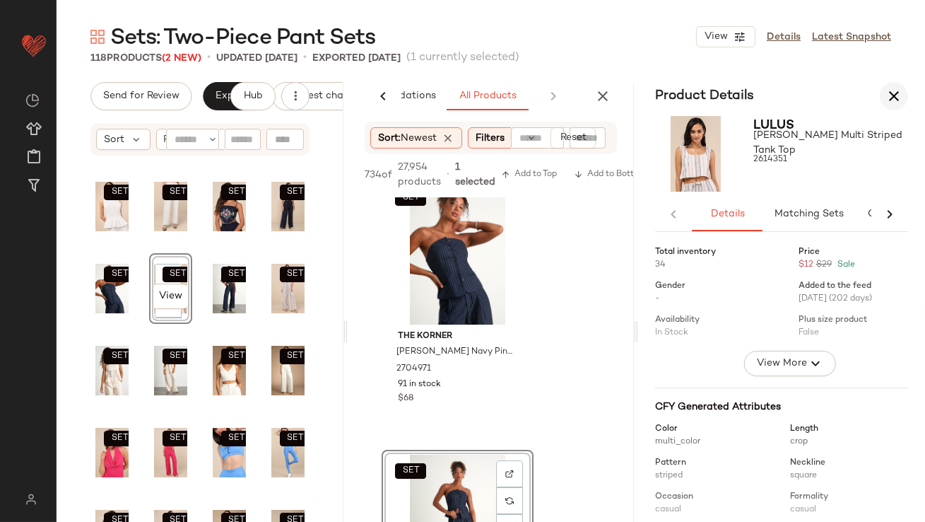
click at [900, 92] on icon "button" at bounding box center [894, 96] width 17 height 17
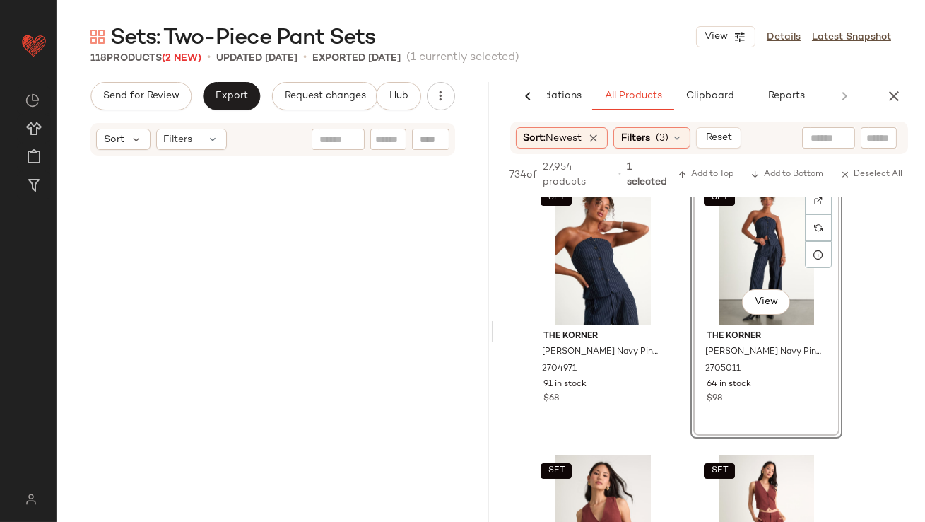
scroll to position [2455, 0]
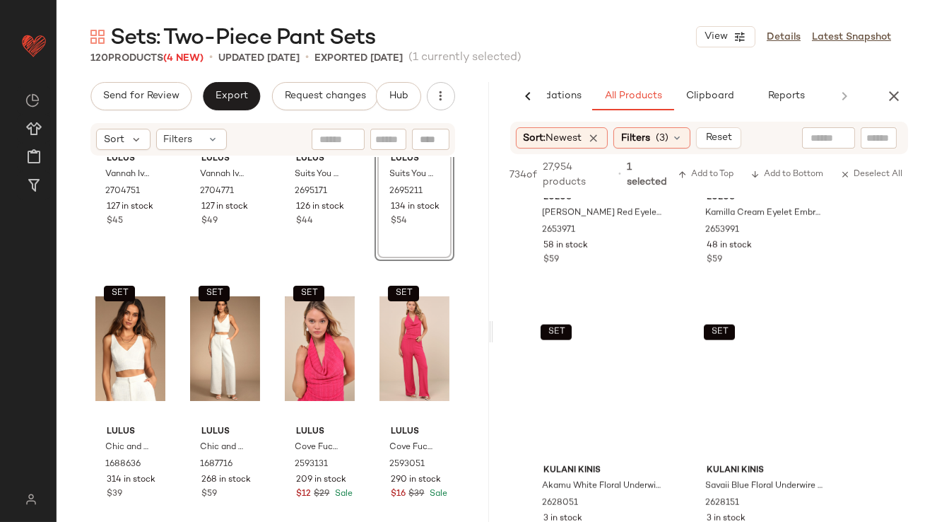
scroll to position [13558, 0]
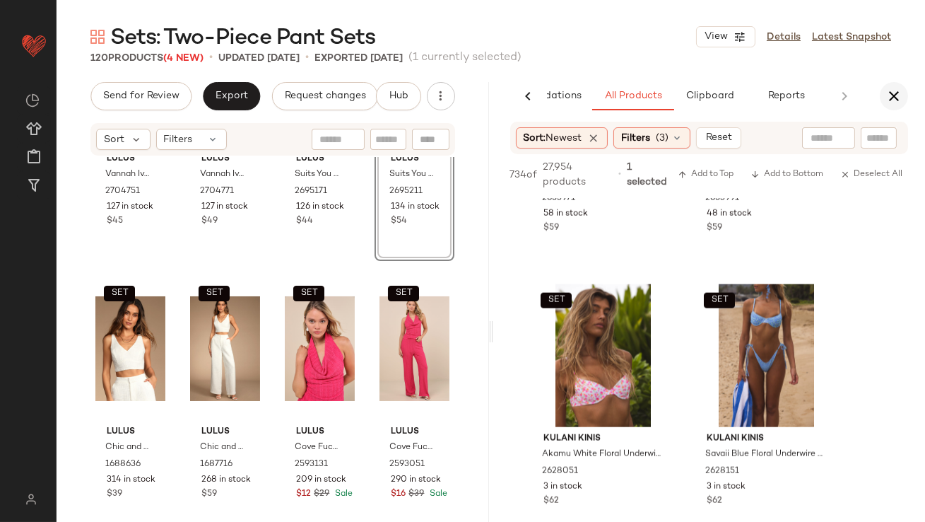
click at [901, 103] on icon "button" at bounding box center [894, 96] width 17 height 17
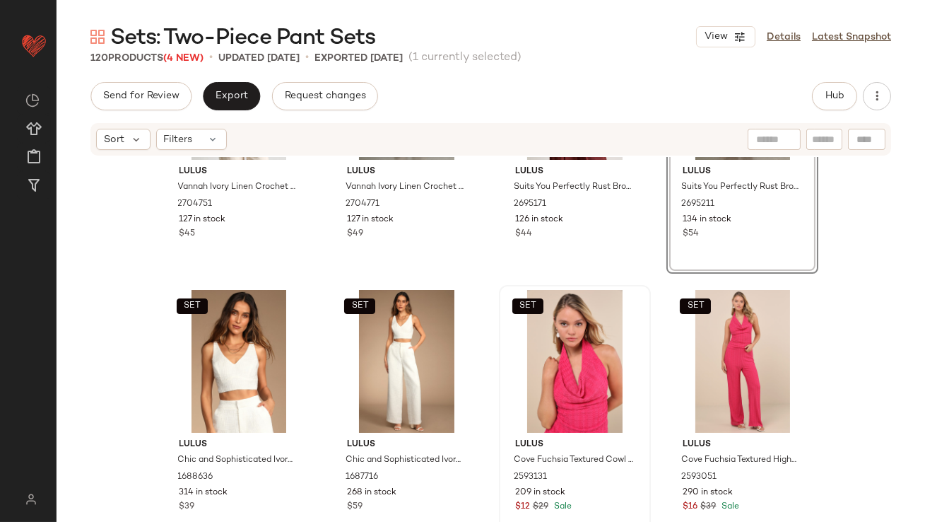
scroll to position [2963, 0]
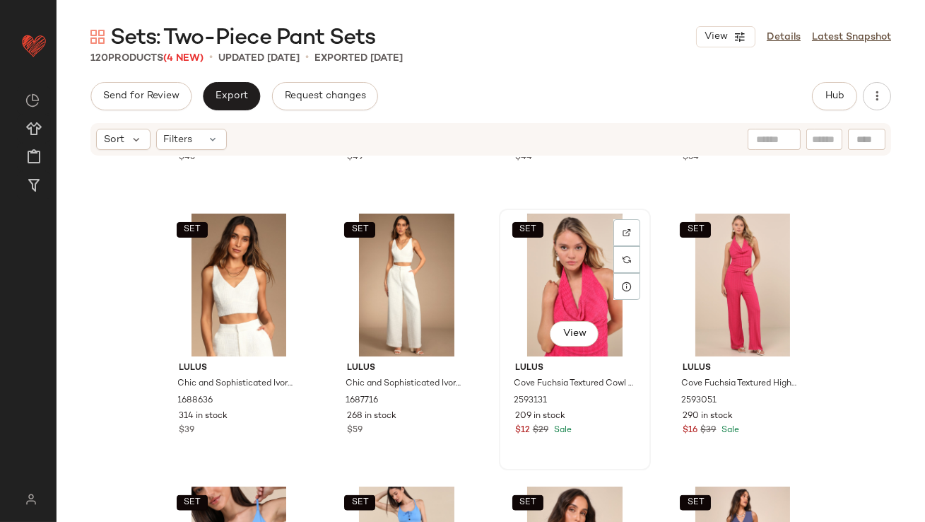
click at [548, 264] on div "SET View" at bounding box center [575, 284] width 142 height 143
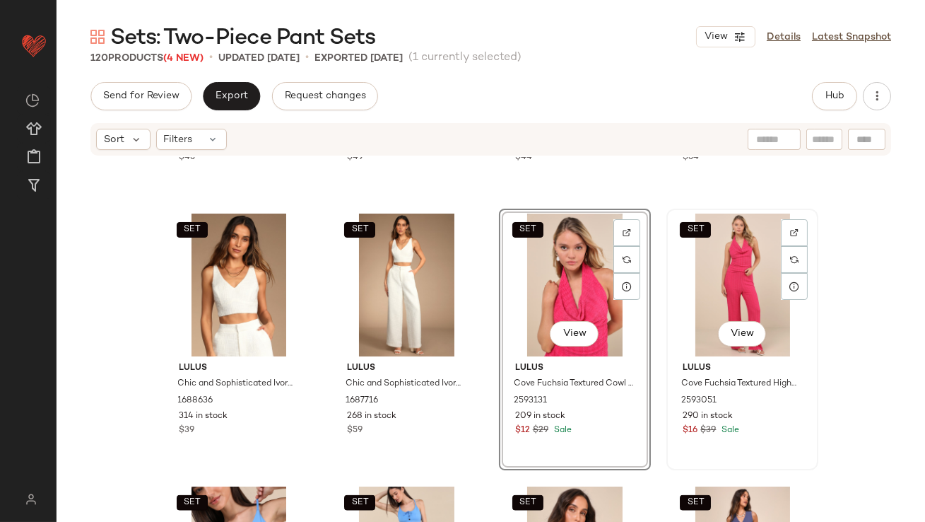
drag, startPoint x: 719, startPoint y: 269, endPoint x: 705, endPoint y: 271, distance: 13.6
click at [719, 269] on div "SET View" at bounding box center [742, 284] width 142 height 143
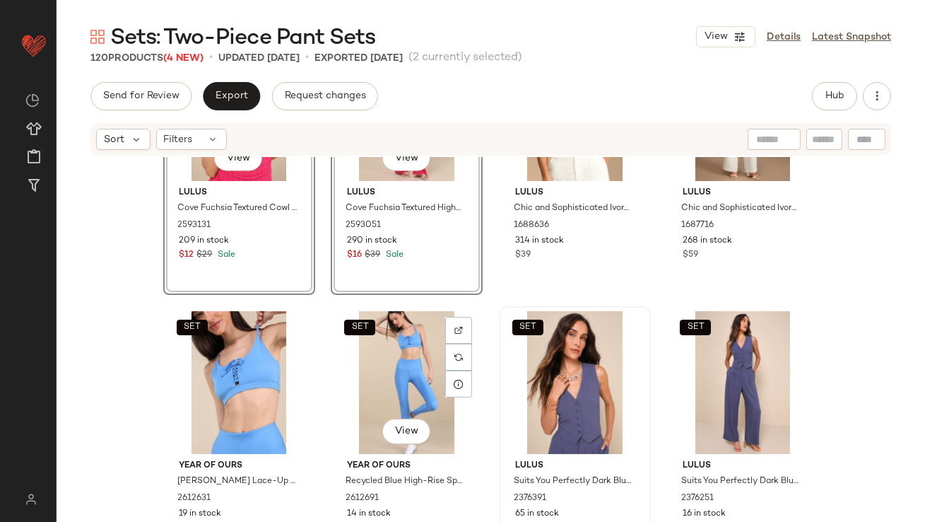
scroll to position [3141, 0]
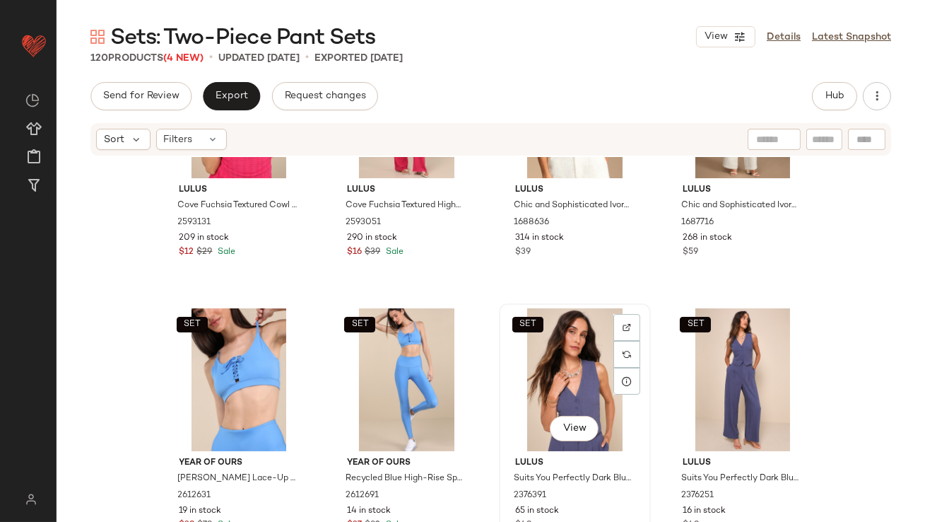
click at [593, 369] on div "SET View" at bounding box center [575, 379] width 142 height 143
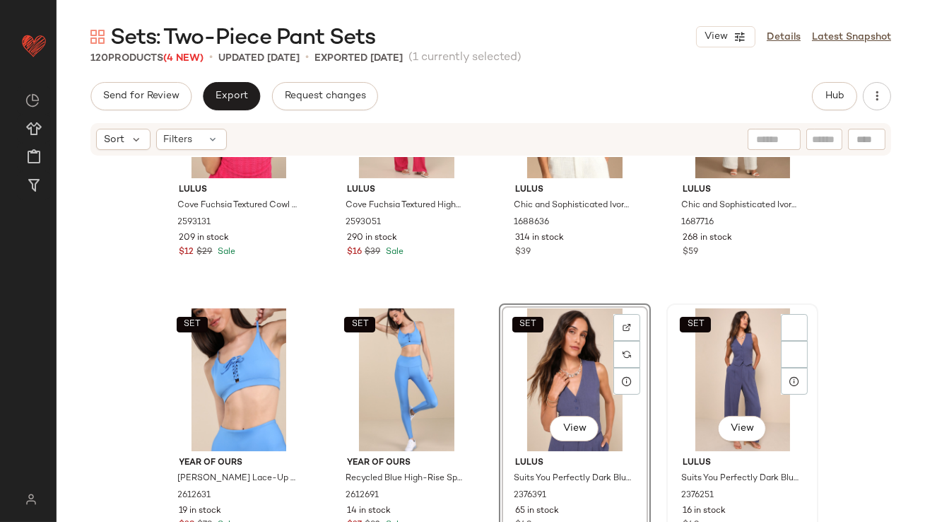
click at [690, 362] on div "SET View" at bounding box center [742, 379] width 142 height 143
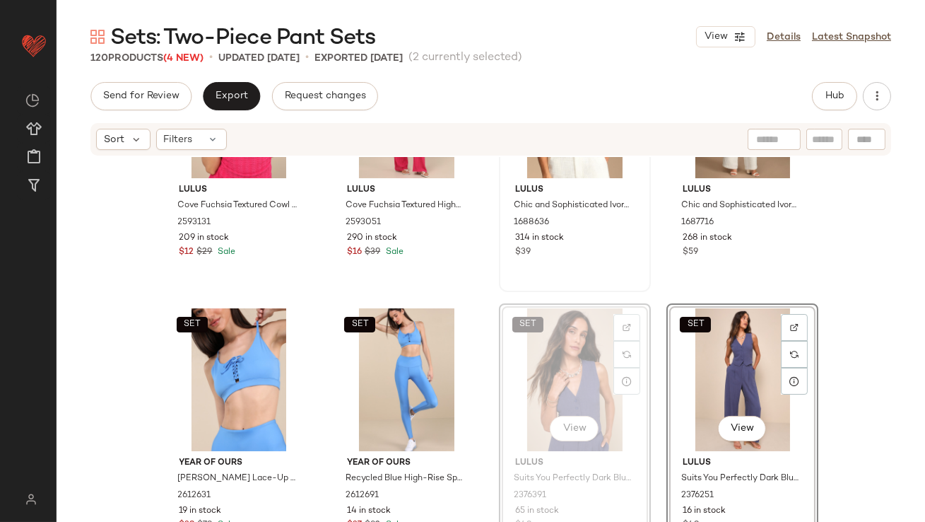
scroll to position [3127, 0]
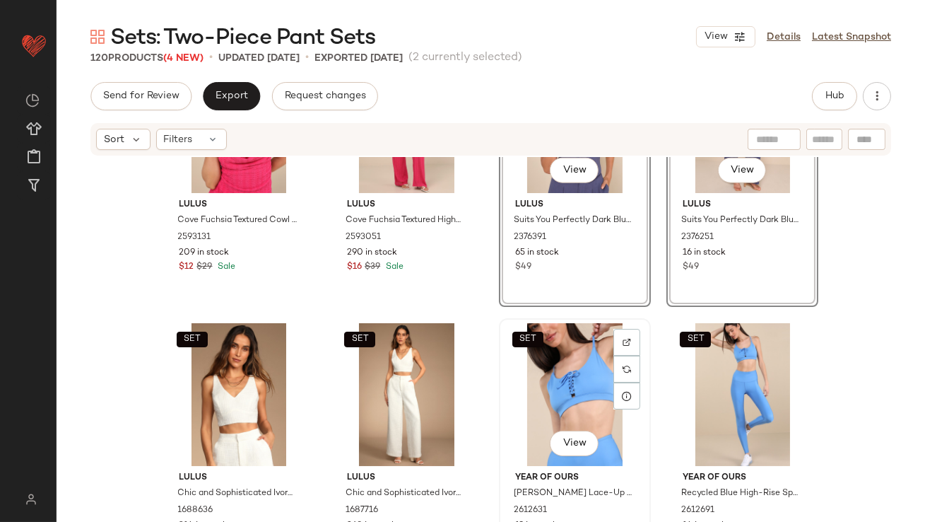
click at [545, 355] on div "SET View" at bounding box center [575, 394] width 142 height 143
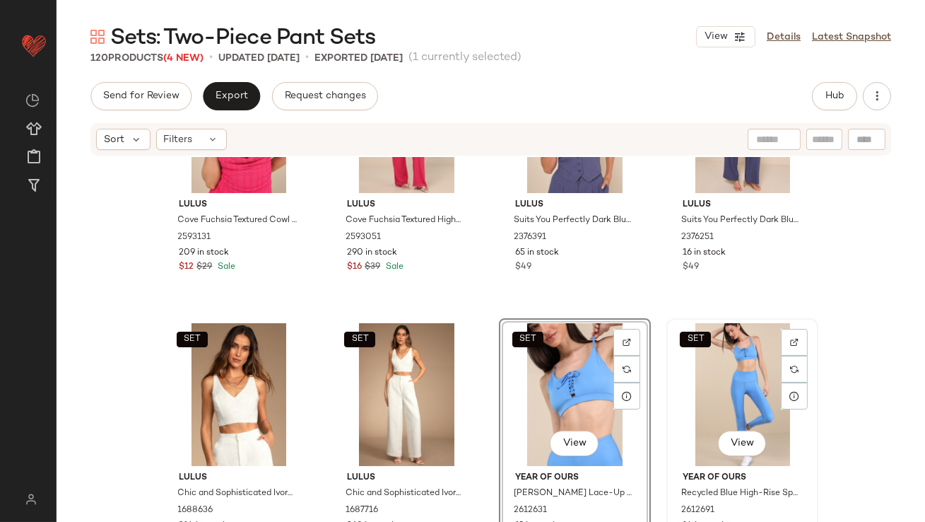
click at [733, 375] on div "SET View" at bounding box center [742, 394] width 142 height 143
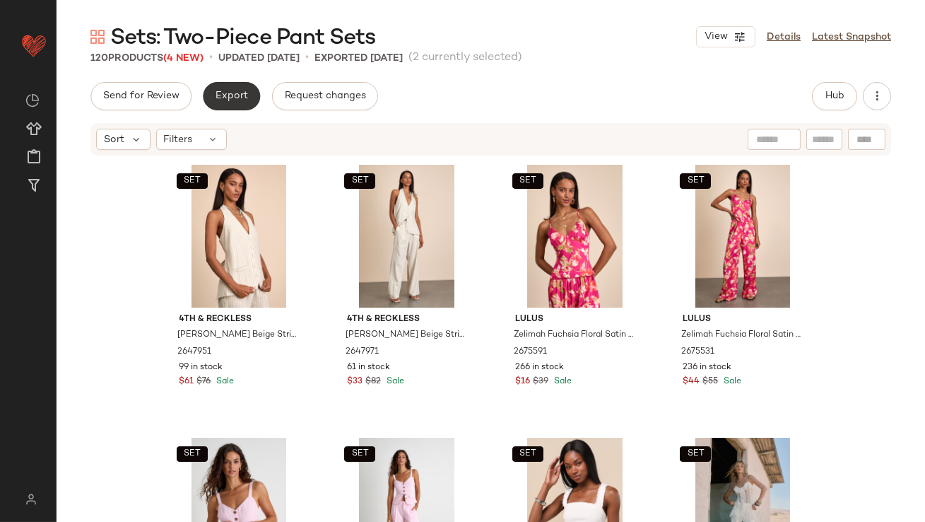
click at [237, 98] on span "Export" at bounding box center [231, 95] width 33 height 11
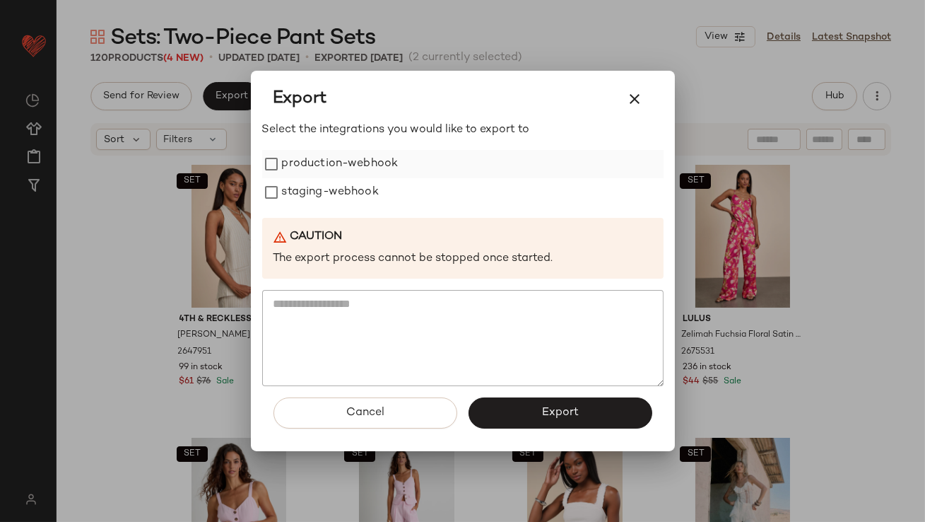
click at [296, 156] on label "production-webhook" at bounding box center [340, 164] width 117 height 28
click at [296, 189] on label "staging-webhook" at bounding box center [330, 192] width 97 height 28
click at [567, 411] on span "Export" at bounding box center [559, 412] width 37 height 13
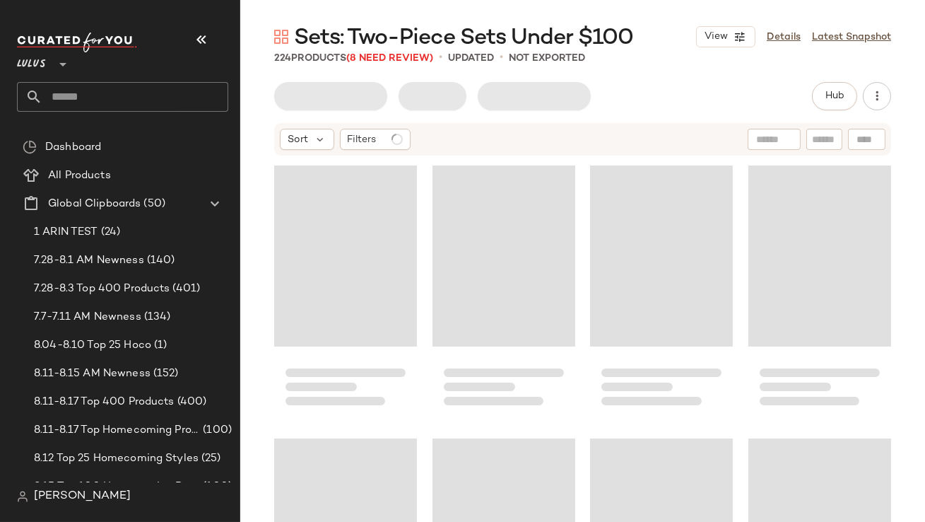
click at [212, 40] on button "button" at bounding box center [201, 40] width 34 height 34
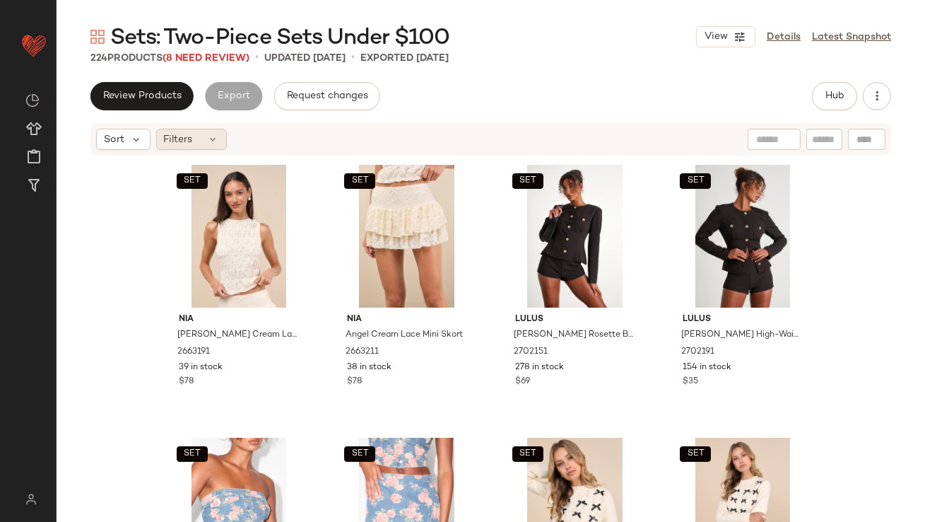
click at [198, 129] on div "Filters" at bounding box center [191, 139] width 71 height 21
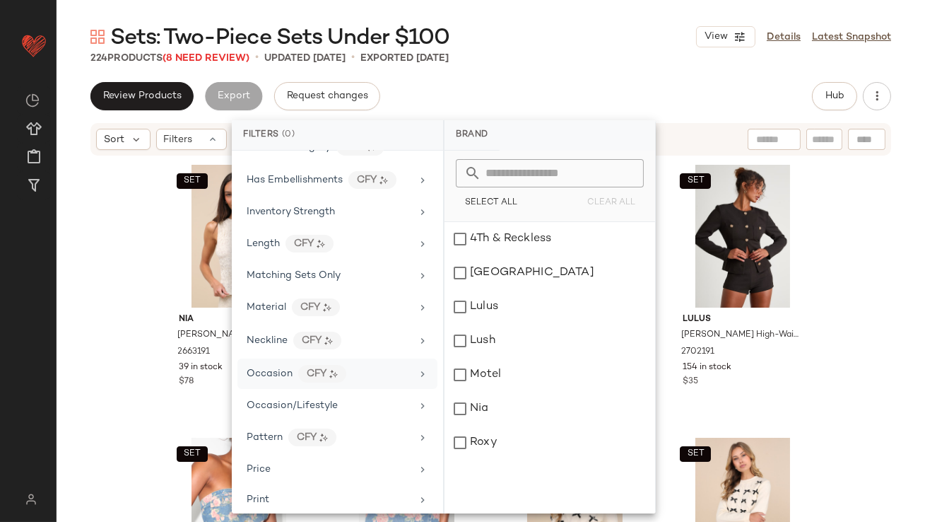
scroll to position [496, 0]
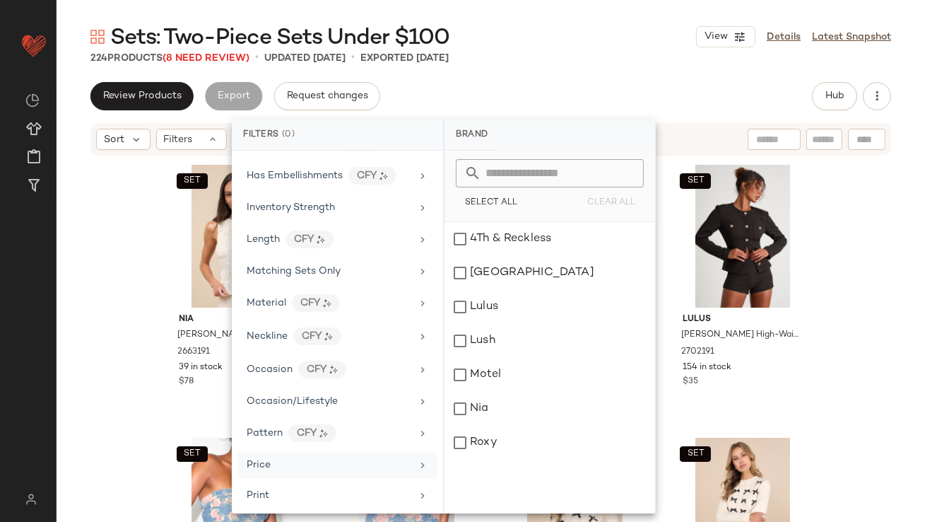
click at [263, 463] on span "Price" at bounding box center [259, 464] width 24 height 11
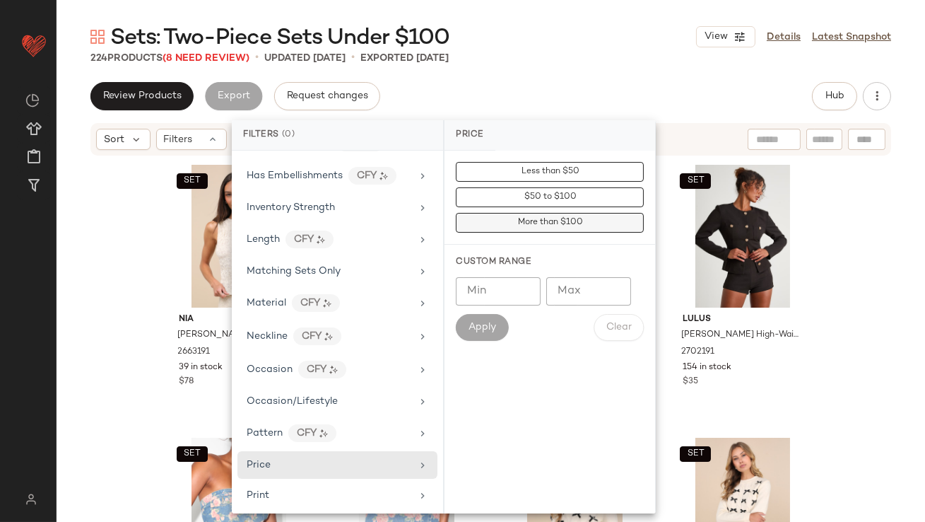
click at [546, 222] on span "More than $100" at bounding box center [550, 223] width 66 height 10
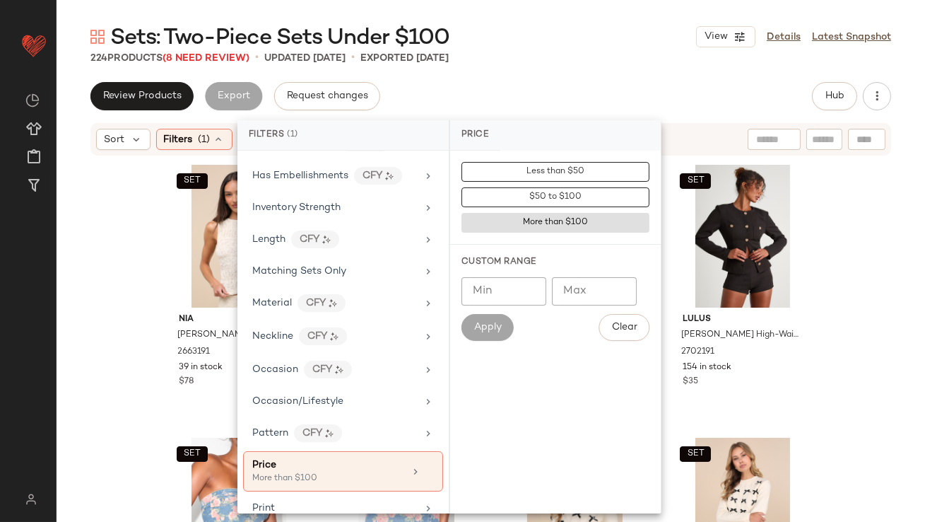
click at [622, 78] on div "Sets: Two-Piece Sets Under $100 View Details Latest Snapshot 224 Products (8 Ne…" at bounding box center [491, 272] width 869 height 499
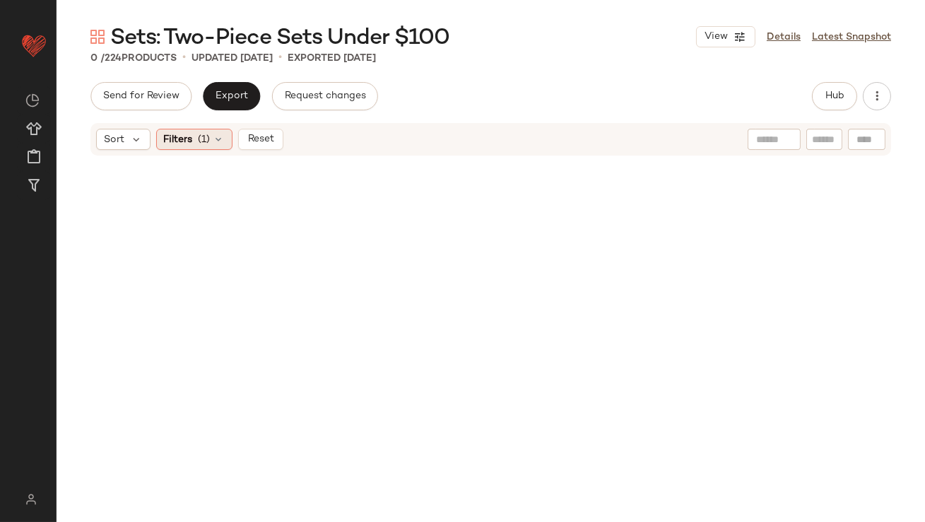
click at [213, 145] on div "Filters (1)" at bounding box center [194, 139] width 76 height 21
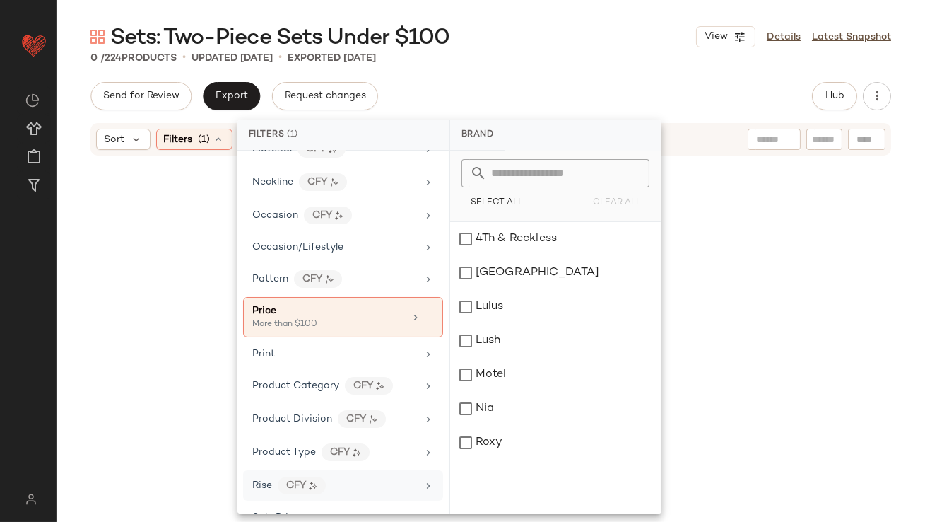
scroll to position [620, 0]
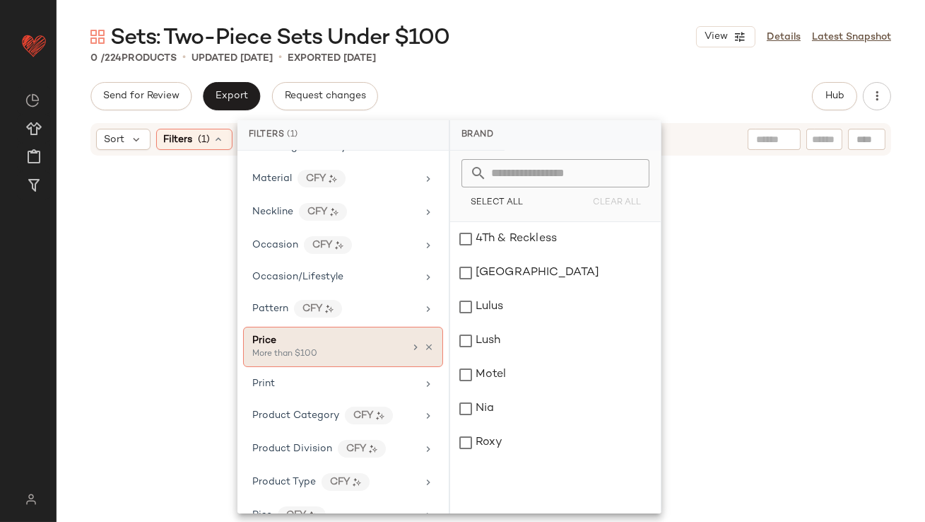
click at [425, 342] on icon at bounding box center [429, 347] width 10 height 10
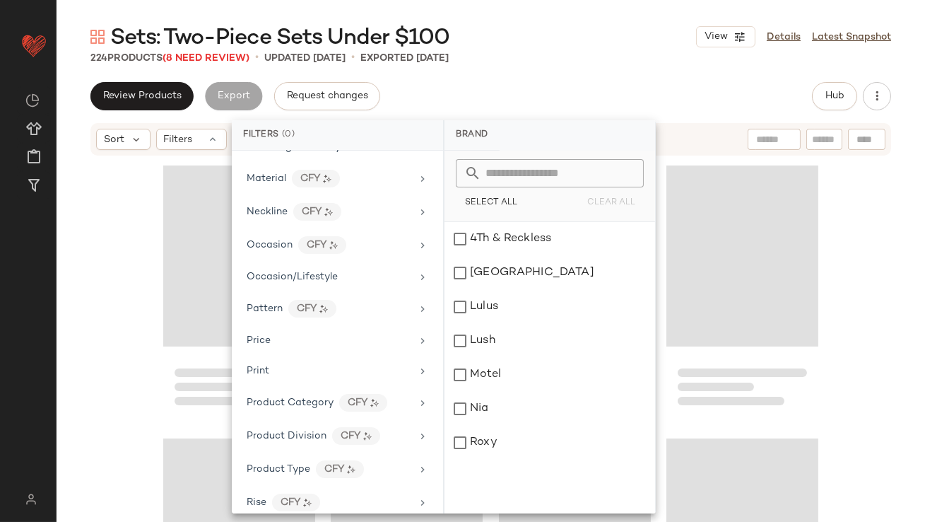
click at [560, 64] on div "224 Products (8 Need Review) • updated Aug 25th • Exported Aug 25th" at bounding box center [491, 58] width 869 height 14
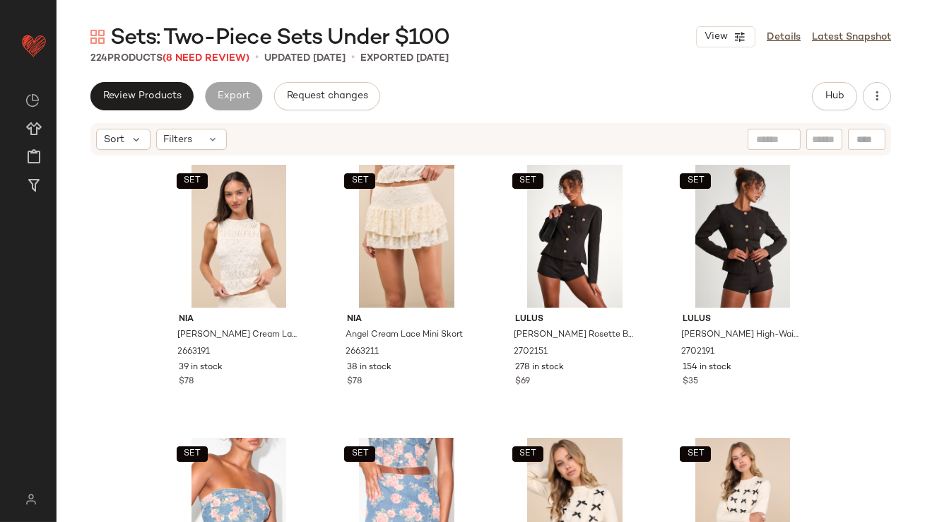
click at [235, 52] on span "Sets: Two-Piece Sets Under $100" at bounding box center [279, 38] width 339 height 28
click at [778, 42] on link "Details" at bounding box center [784, 37] width 34 height 15
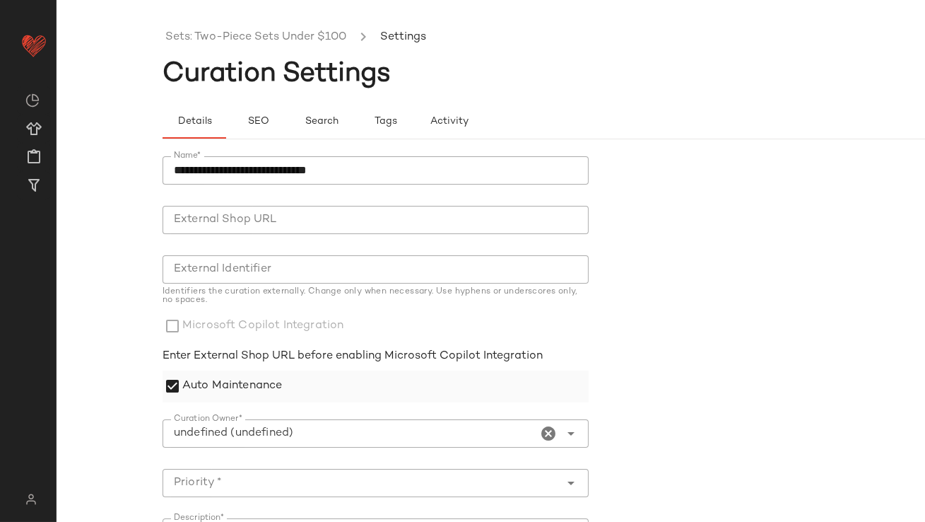
click at [201, 386] on label "Auto Maintenance" at bounding box center [232, 386] width 100 height 32
click at [544, 430] on icon "Clear Curation Owner*" at bounding box center [549, 433] width 17 height 17
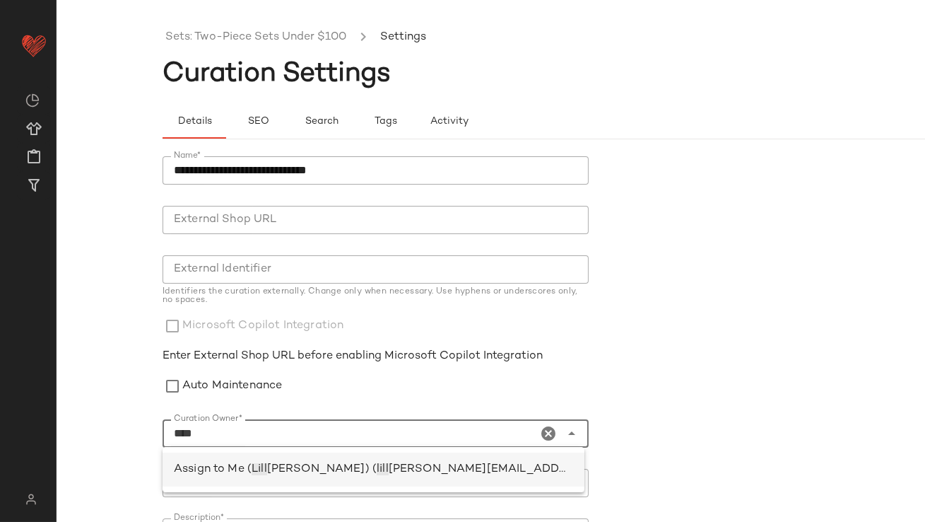
click at [373, 476] on div "Assign to Me ( Lill ian Sisti) ( lill ian.sisti@curatedforyou.io)" at bounding box center [373, 469] width 399 height 17
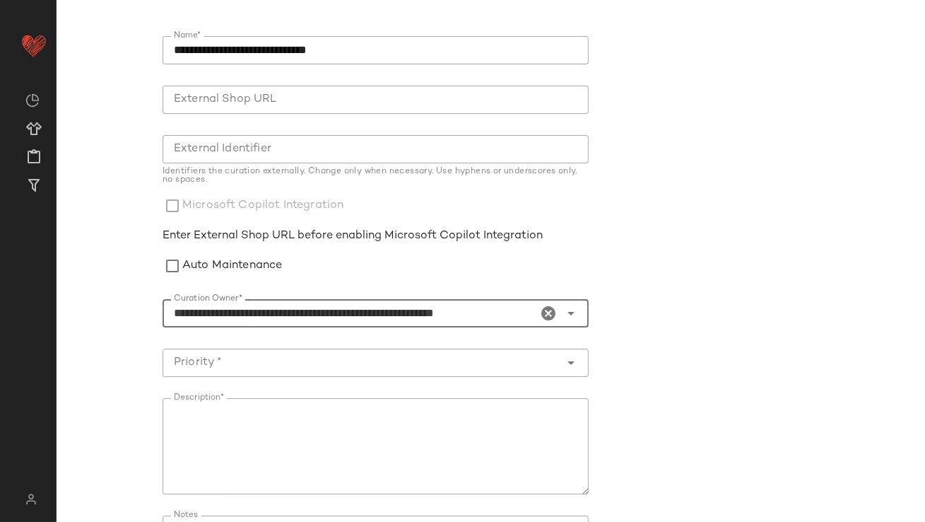
scroll to position [143, 0]
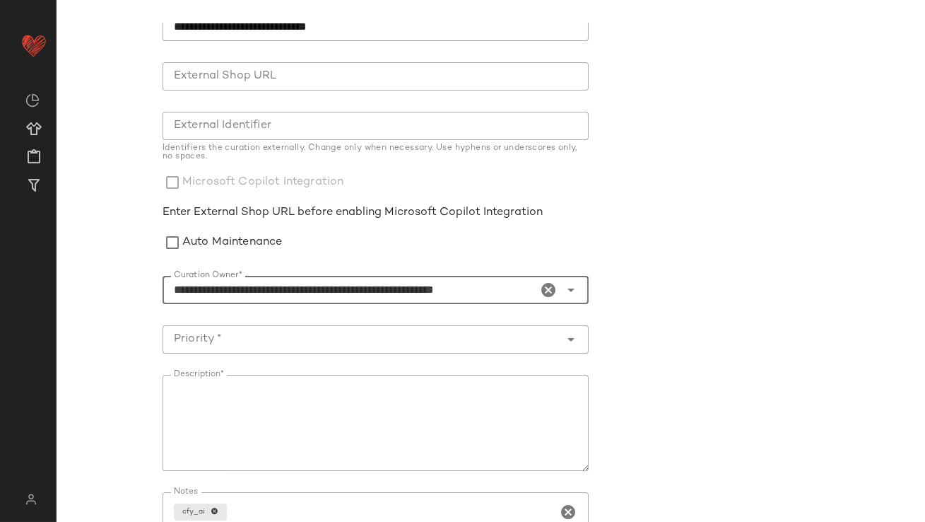
type input "**********"
click at [318, 335] on input "Priority *" at bounding box center [362, 339] width 398 height 17
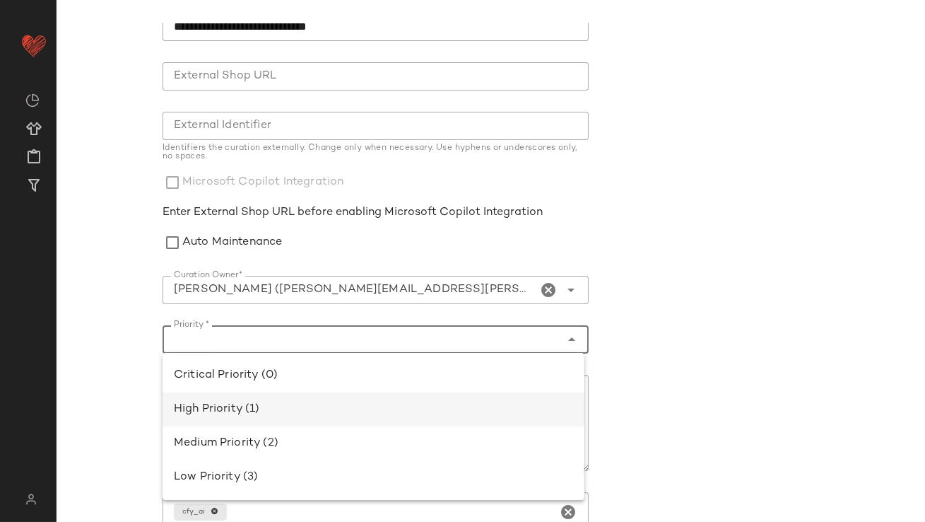
click at [275, 404] on div "High Priority (1)" at bounding box center [373, 409] width 399 height 17
type input "**********"
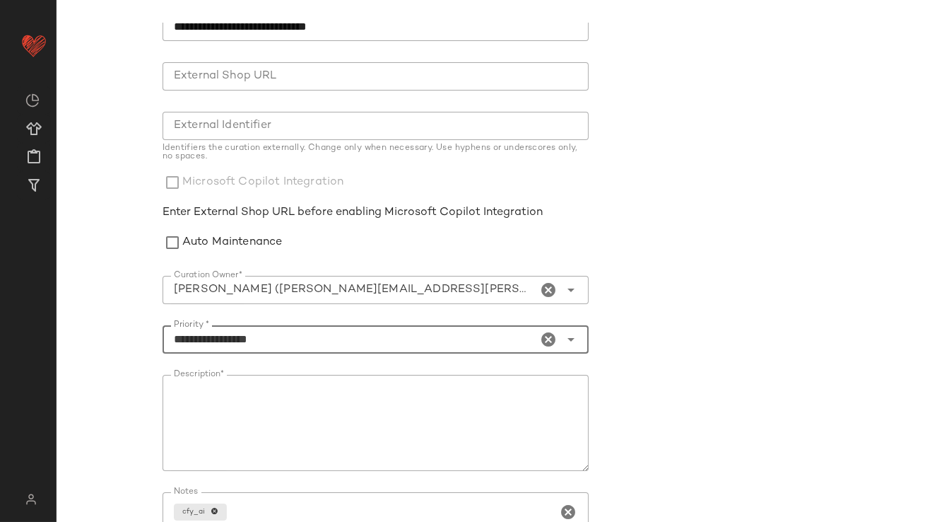
scroll to position [278, 0]
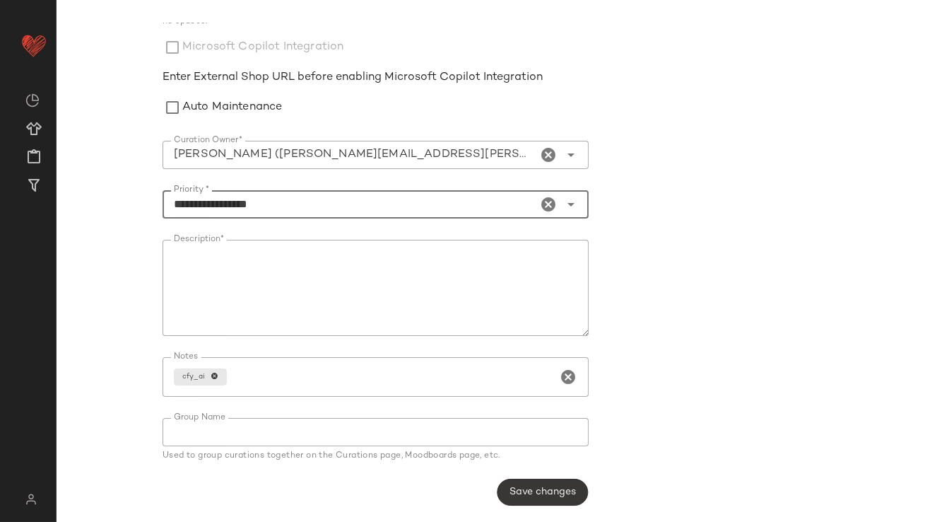
click at [541, 493] on span "Save changes" at bounding box center [542, 491] width 67 height 11
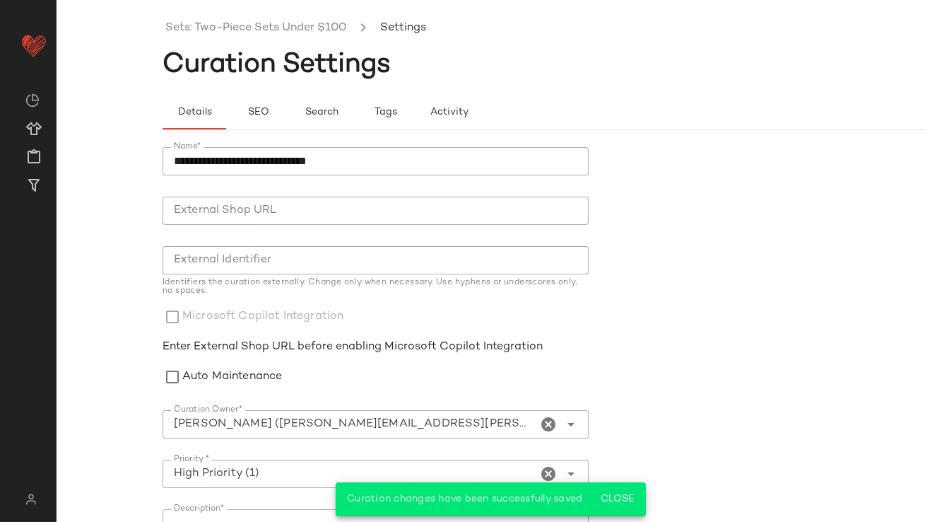
scroll to position [0, 0]
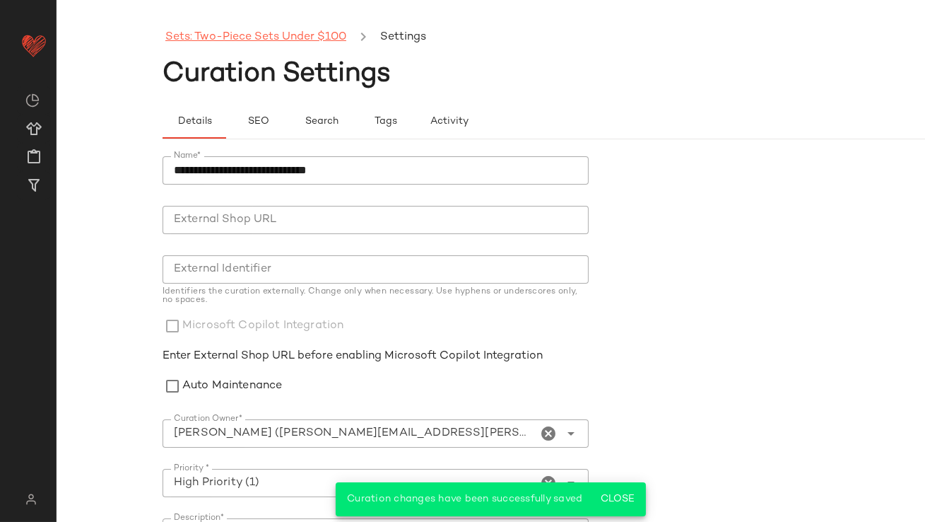
click at [326, 41] on link "Sets: Two-Piece Sets Under $100" at bounding box center [255, 37] width 181 height 18
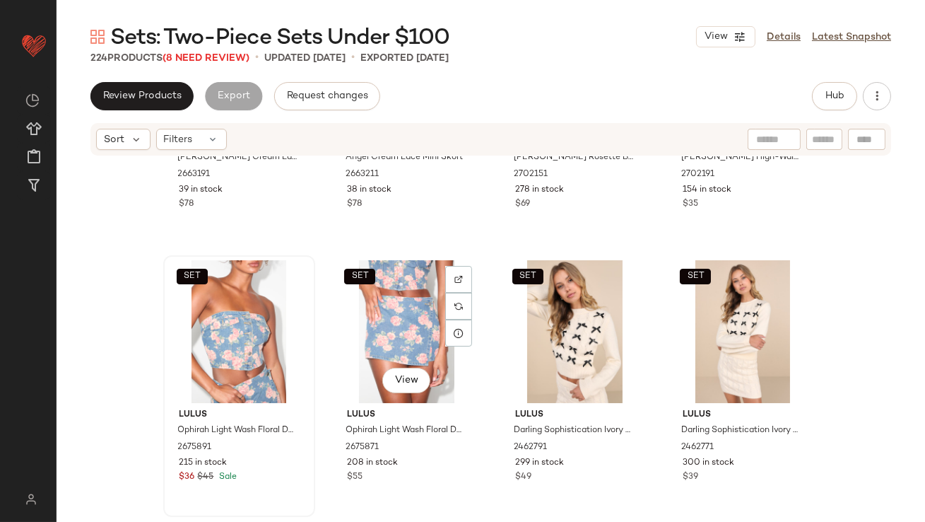
scroll to position [195, 0]
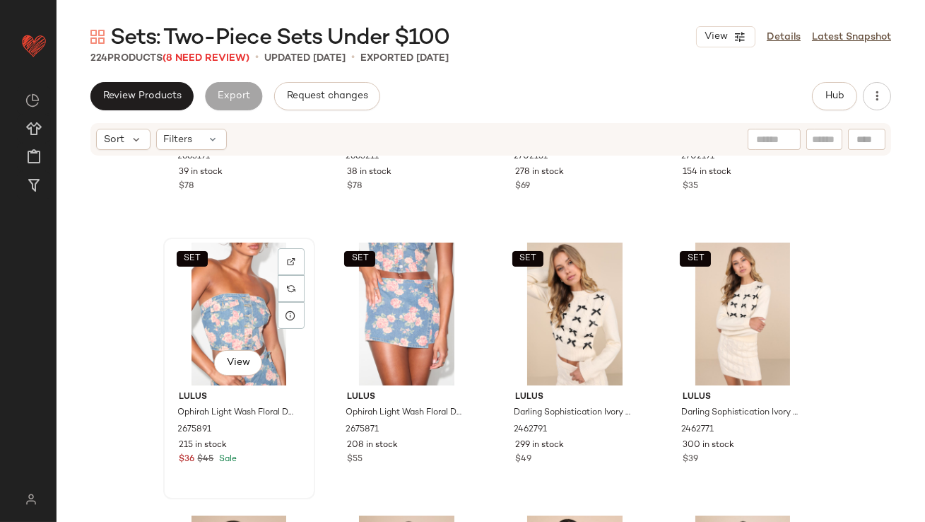
click at [223, 293] on div "SET View" at bounding box center [239, 313] width 142 height 143
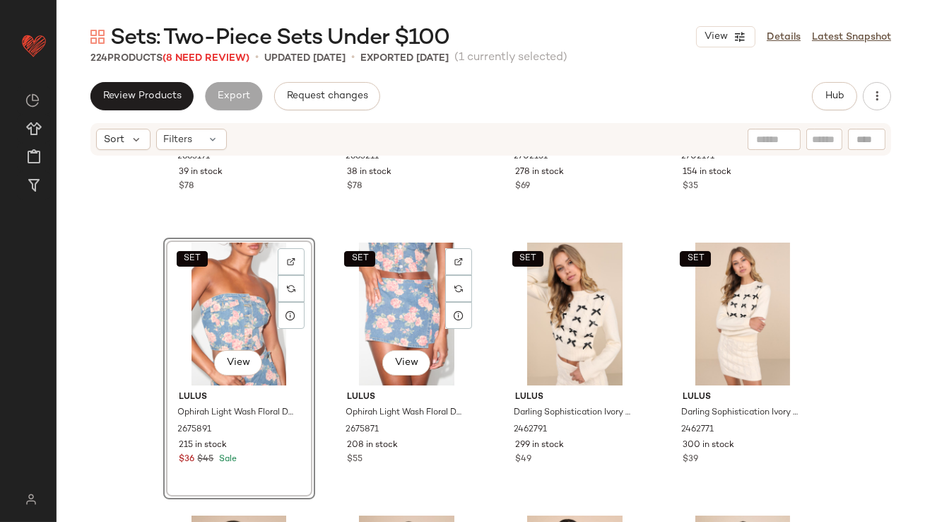
drag, startPoint x: 374, startPoint y: 299, endPoint x: 260, endPoint y: 299, distance: 113.8
click at [364, 299] on div "SET View" at bounding box center [407, 313] width 142 height 143
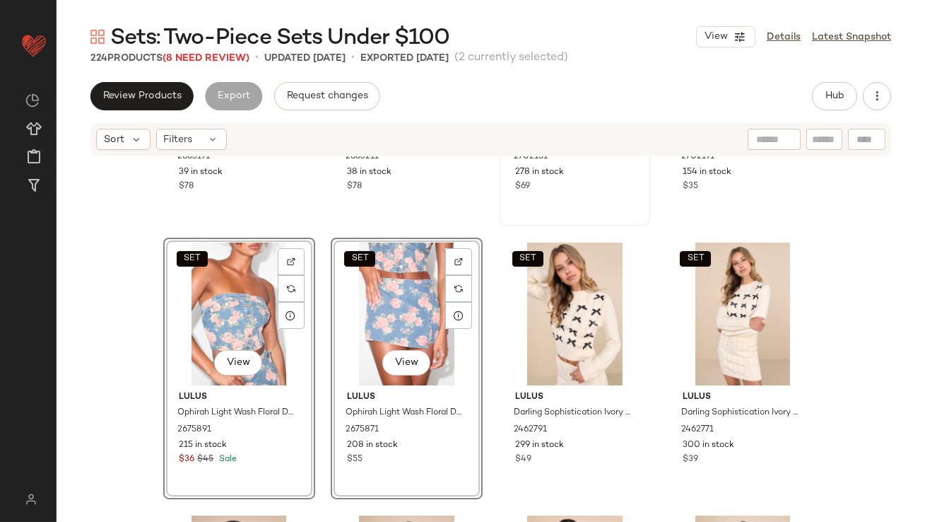
drag, startPoint x: 253, startPoint y: 299, endPoint x: 536, endPoint y: 187, distance: 304.2
click at [536, 185] on div "SET Nia Wes Cream Lace Smocked Tank Top 2663191 39 in stock $78 SET Nia Angel C…" at bounding box center [491, 167] width 656 height 404
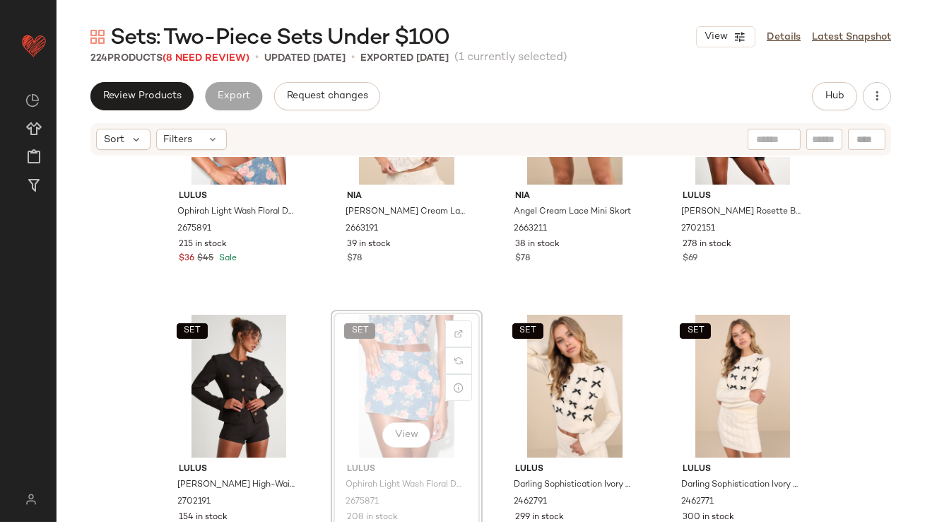
scroll to position [117, 0]
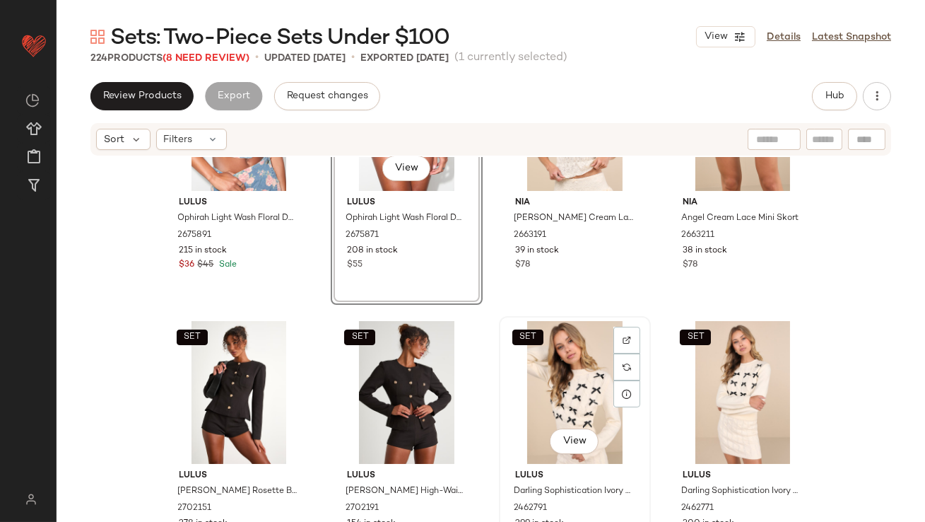
click at [558, 379] on div "SET View" at bounding box center [575, 392] width 142 height 143
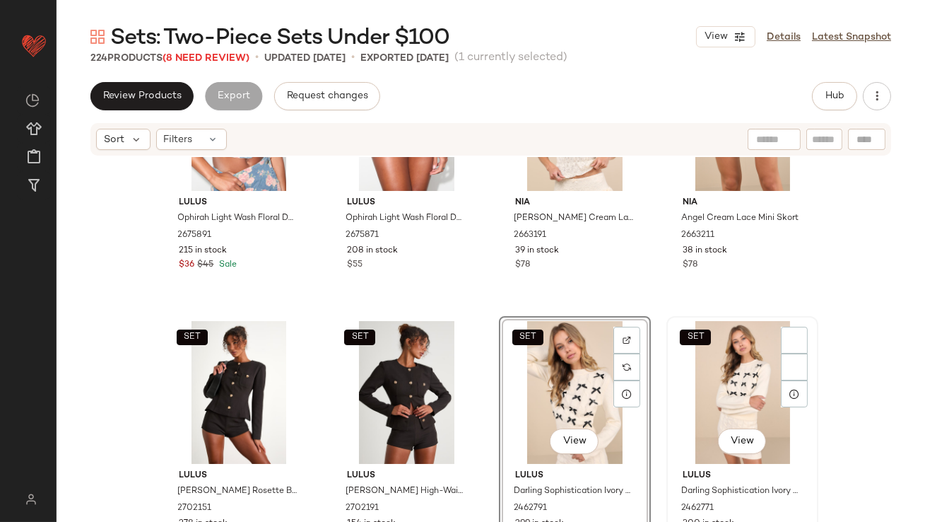
click at [711, 379] on div "SET View" at bounding box center [742, 392] width 142 height 143
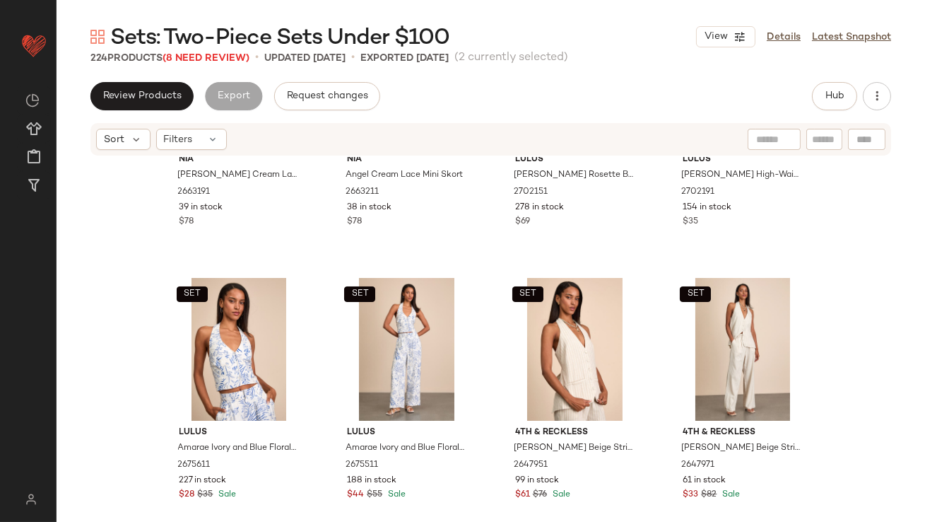
scroll to position [517, 0]
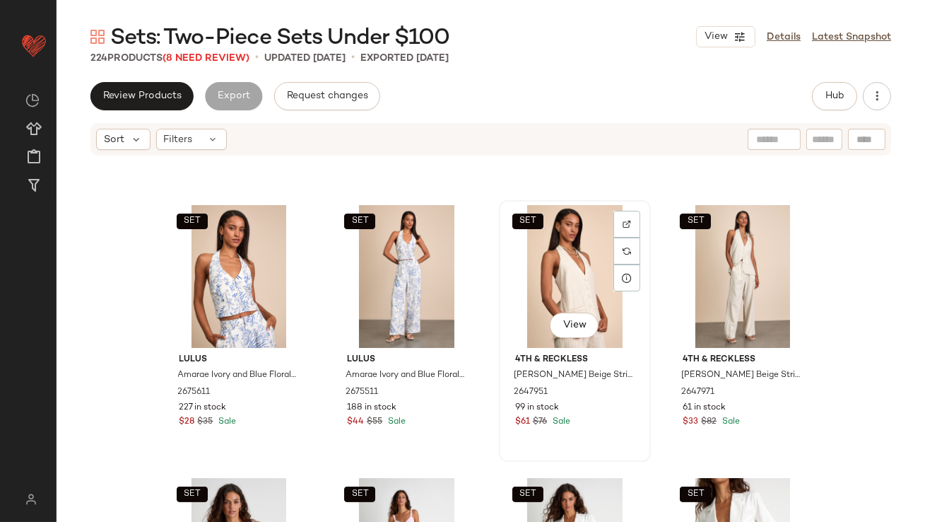
click at [583, 283] on div "SET View" at bounding box center [575, 276] width 142 height 143
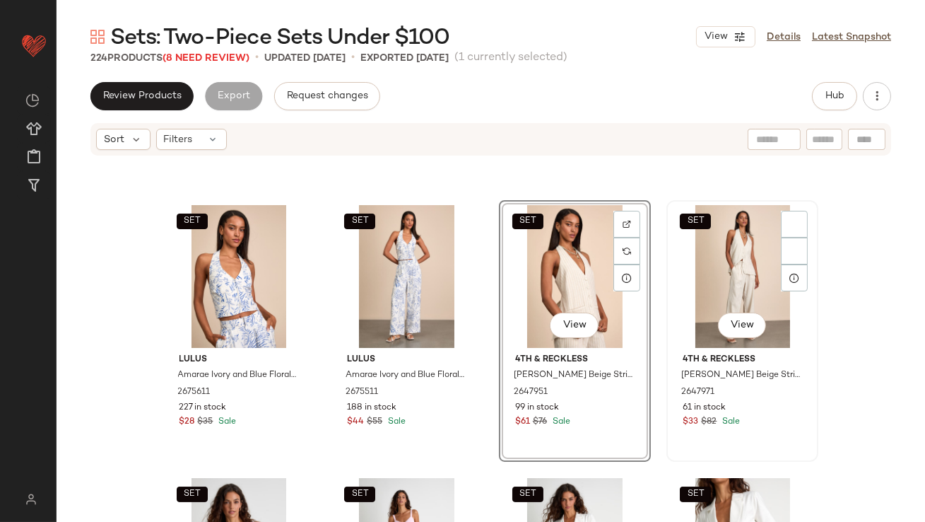
click at [721, 283] on div "SET View" at bounding box center [742, 276] width 142 height 143
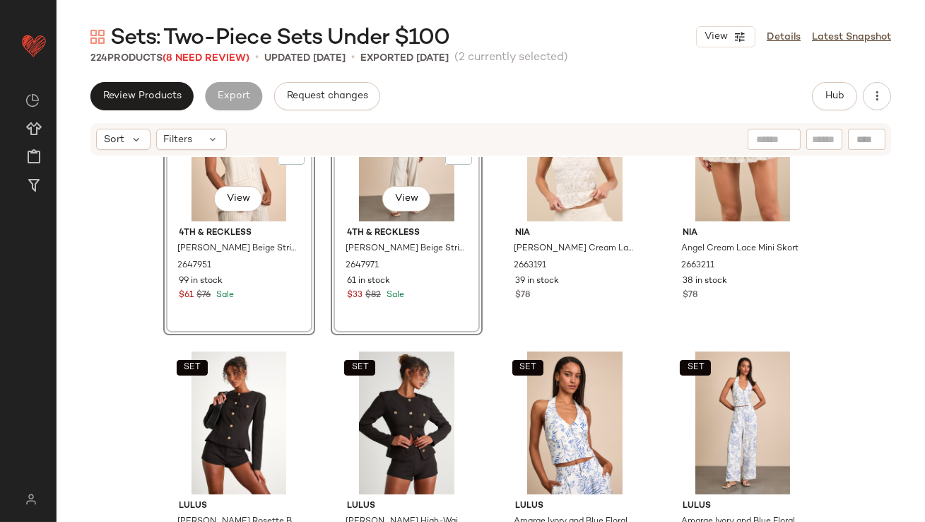
scroll to position [437, 0]
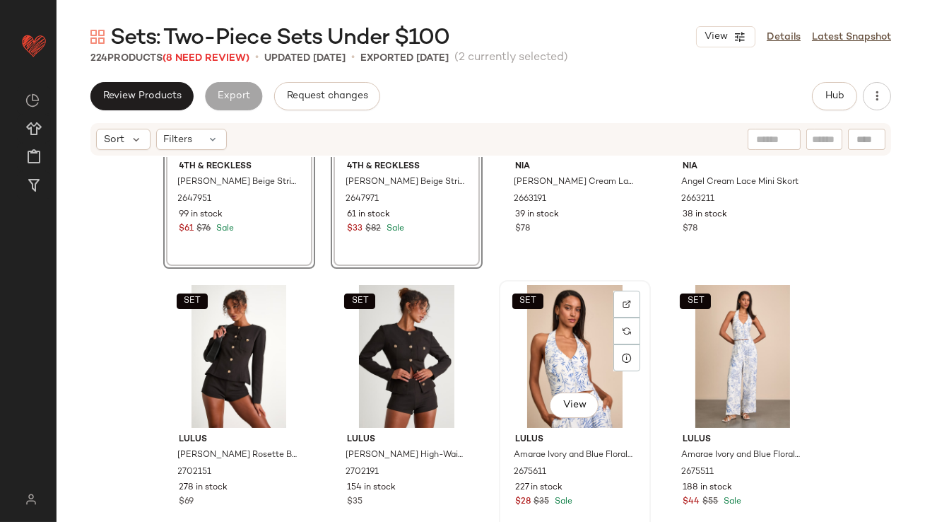
click at [572, 334] on div "SET View" at bounding box center [575, 356] width 142 height 143
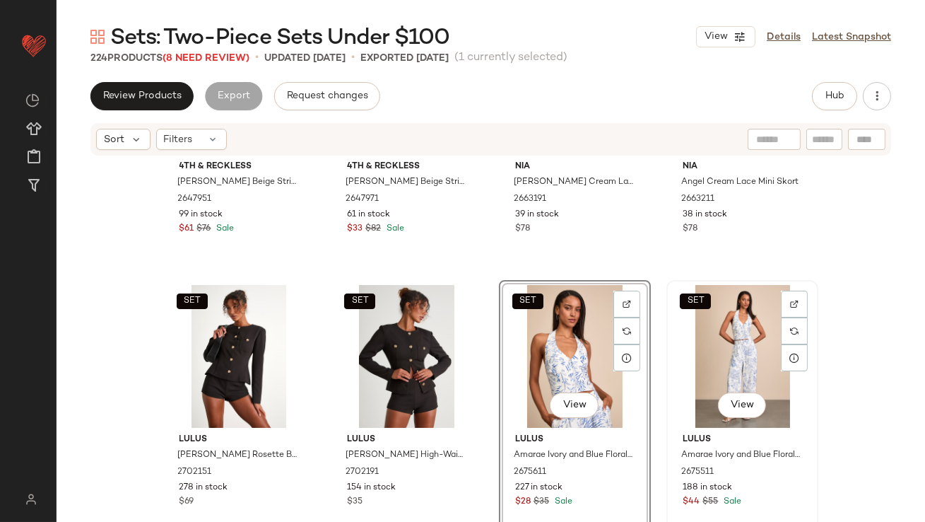
click at [724, 346] on div "SET View" at bounding box center [742, 356] width 142 height 143
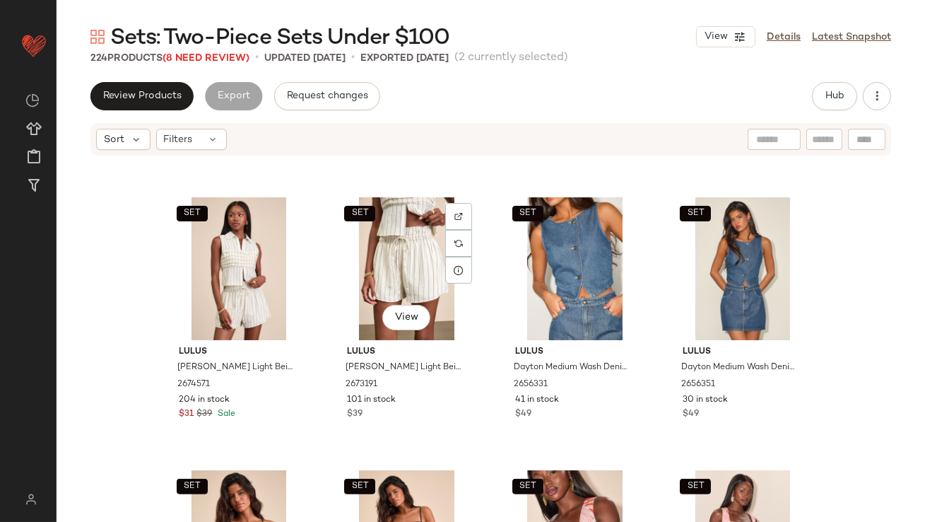
scroll to position [1893, 0]
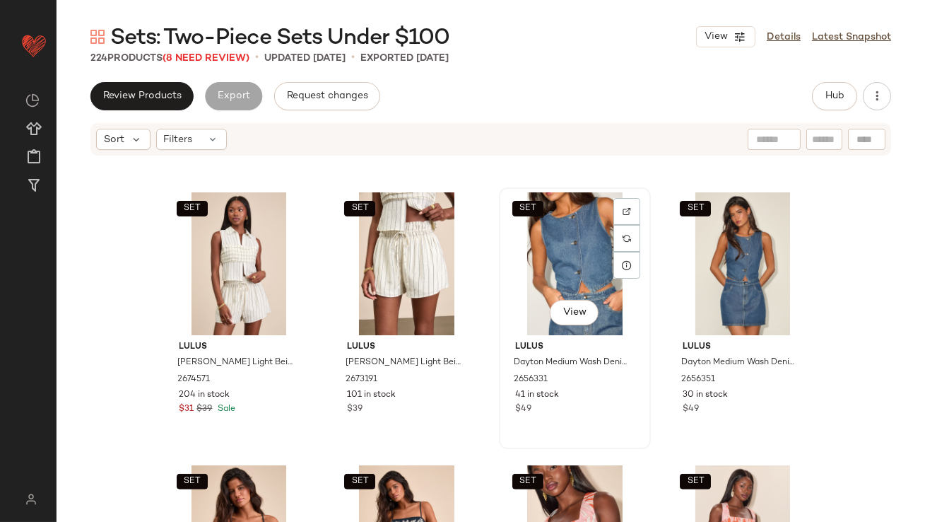
click at [548, 266] on div "SET View" at bounding box center [575, 263] width 142 height 143
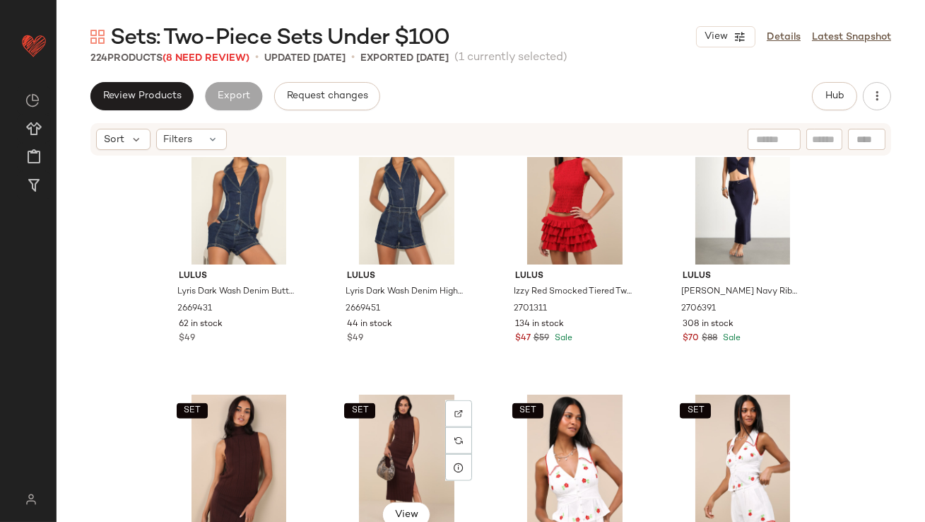
scroll to position [2947, 0]
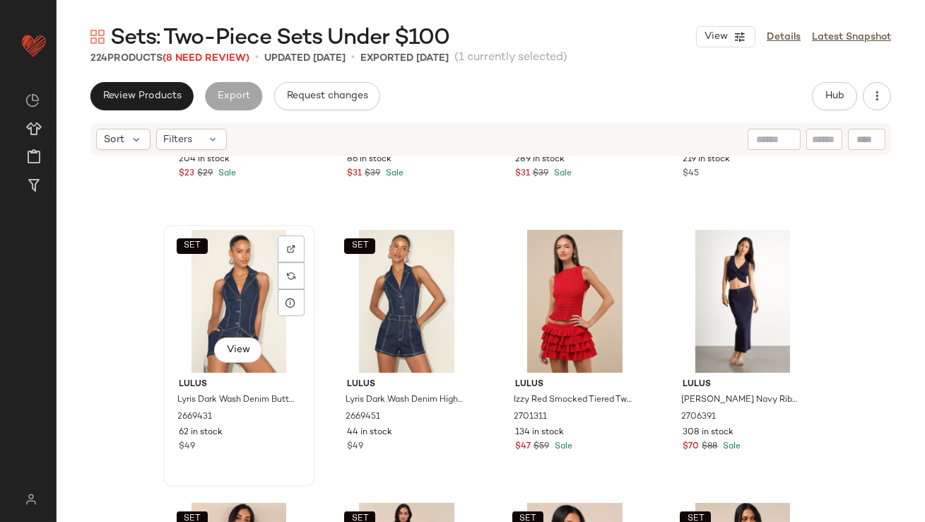
click at [194, 300] on div "SET View" at bounding box center [239, 301] width 142 height 143
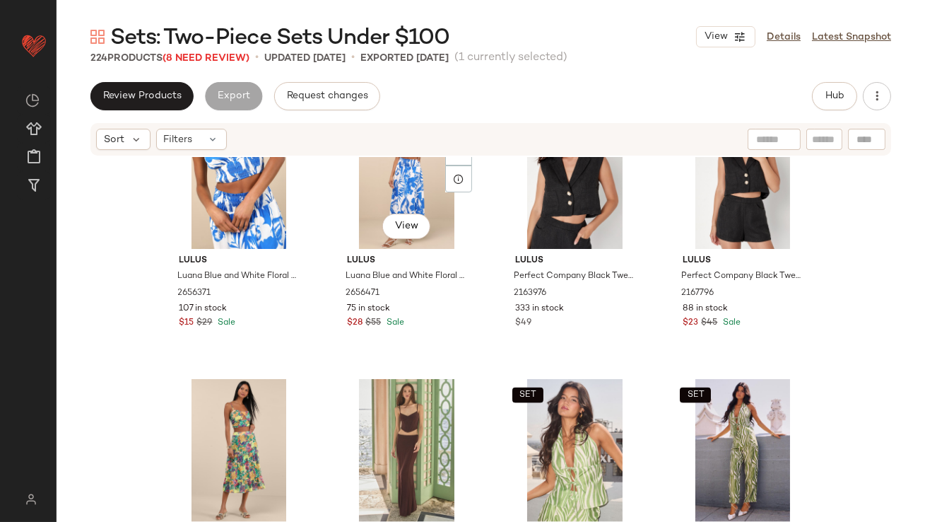
scroll to position [3784, 0]
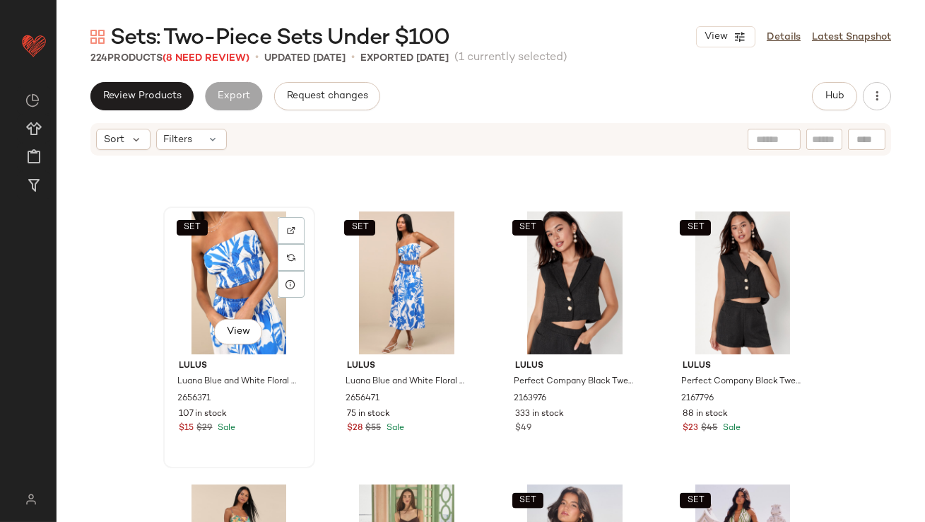
click at [208, 278] on div "SET View" at bounding box center [239, 282] width 142 height 143
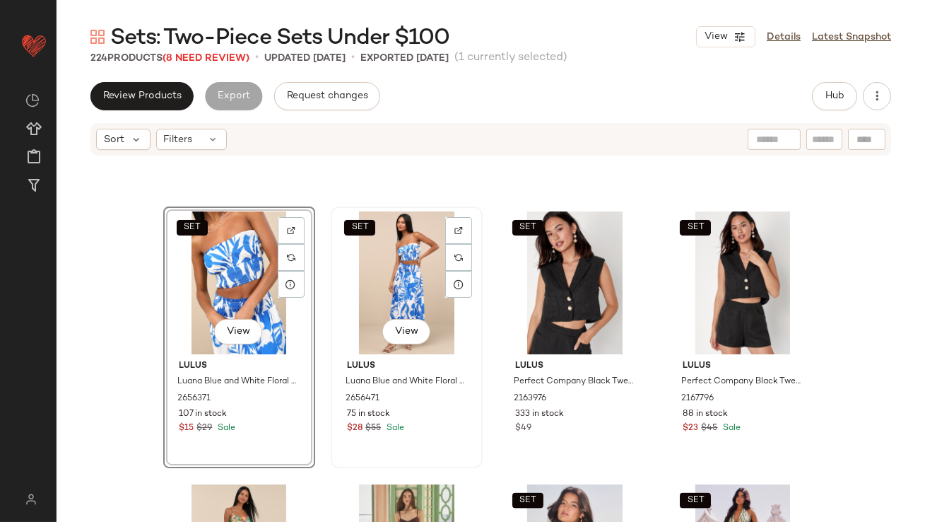
click at [365, 278] on div "SET View" at bounding box center [407, 282] width 142 height 143
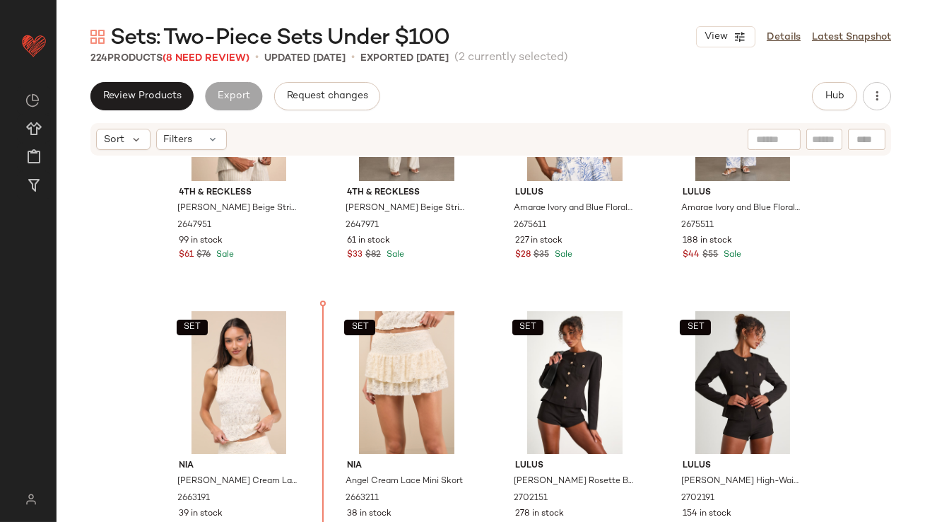
scroll to position [423, 0]
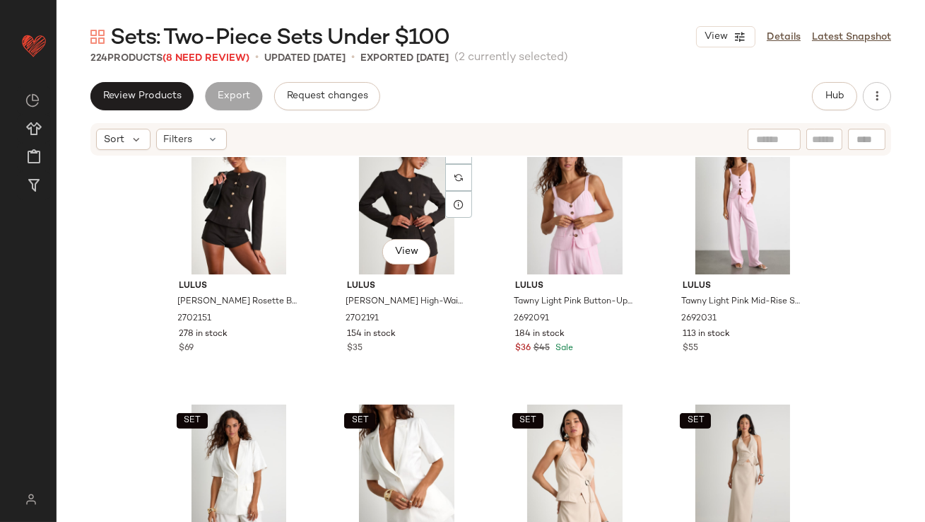
scroll to position [869, 0]
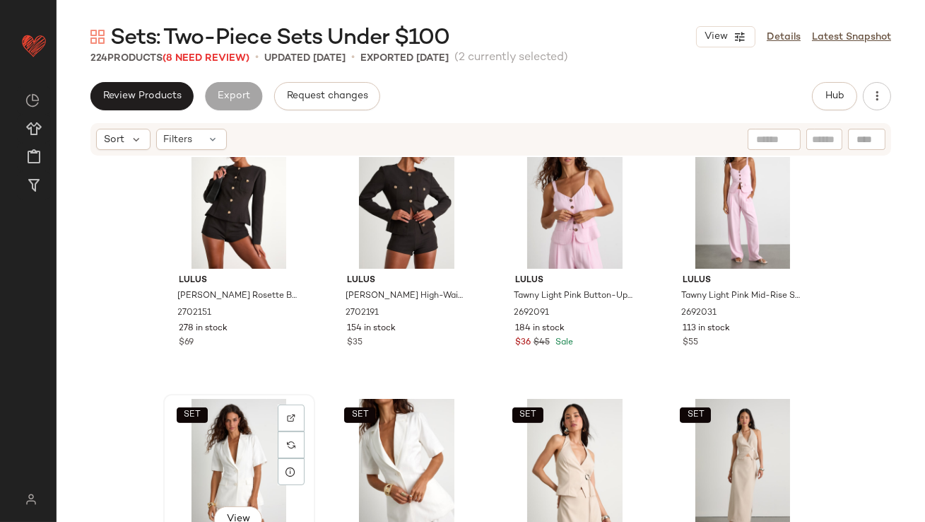
click at [237, 444] on div "SET View" at bounding box center [239, 470] width 142 height 143
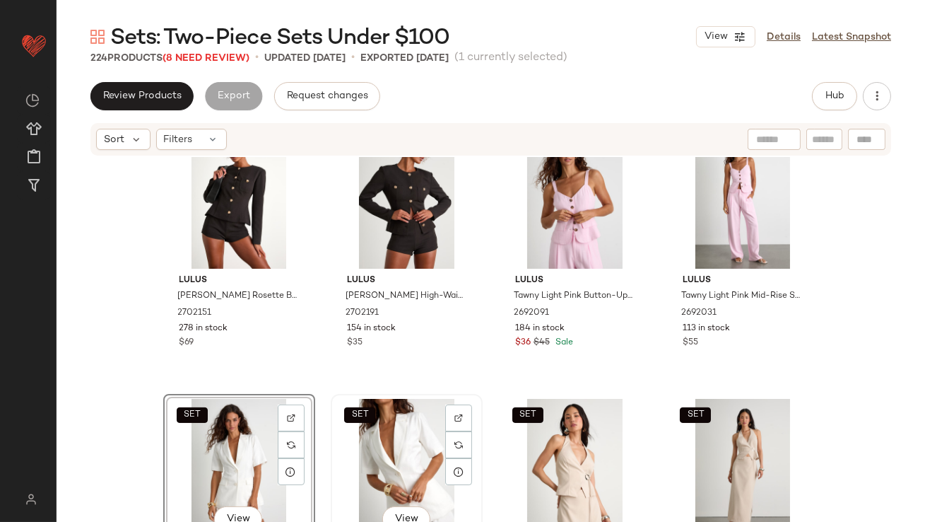
click at [360, 443] on div "SET View" at bounding box center [407, 470] width 142 height 143
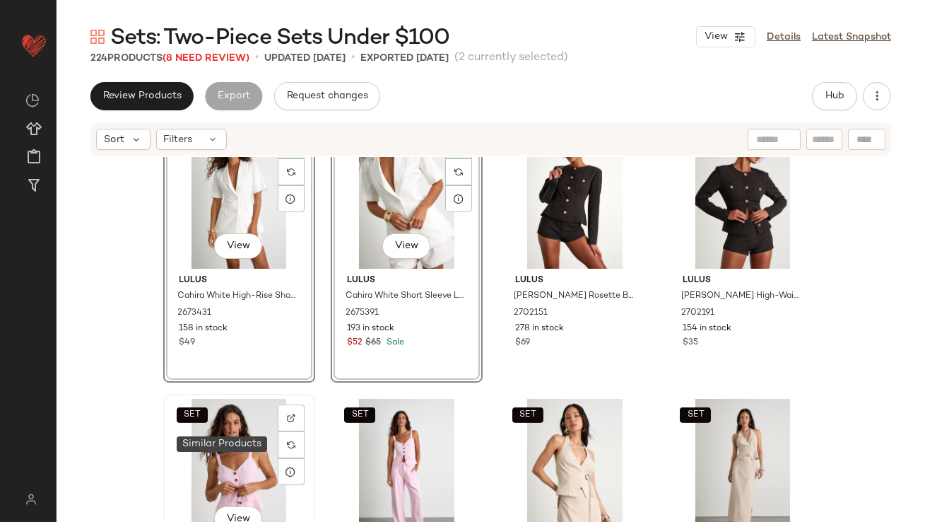
click at [256, 463] on div "SET View" at bounding box center [239, 470] width 142 height 143
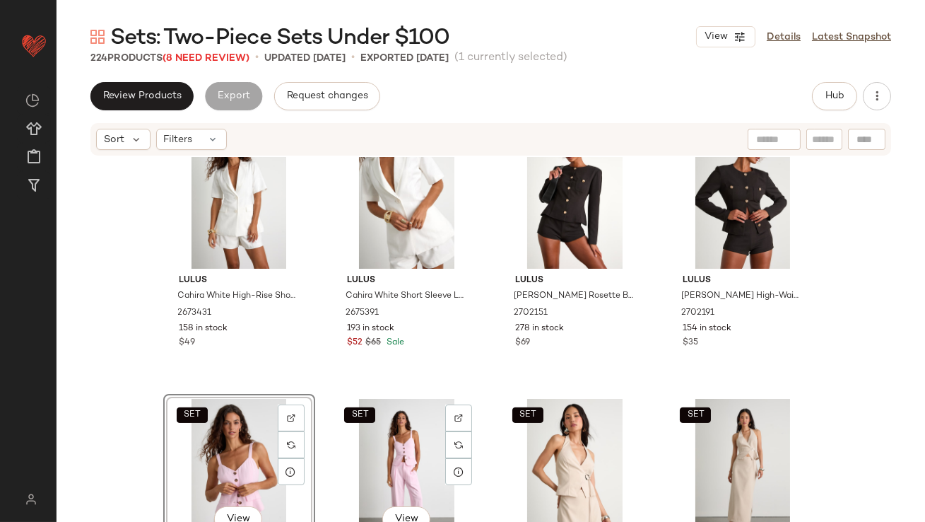
drag, startPoint x: 360, startPoint y: 459, endPoint x: 262, endPoint y: 461, distance: 97.5
click at [358, 459] on div "SET View" at bounding box center [407, 470] width 142 height 143
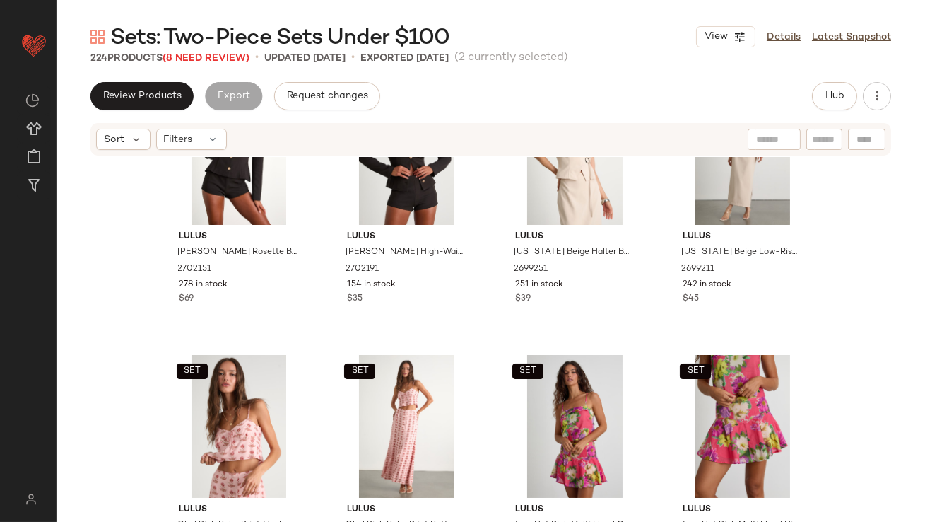
scroll to position [1182, 0]
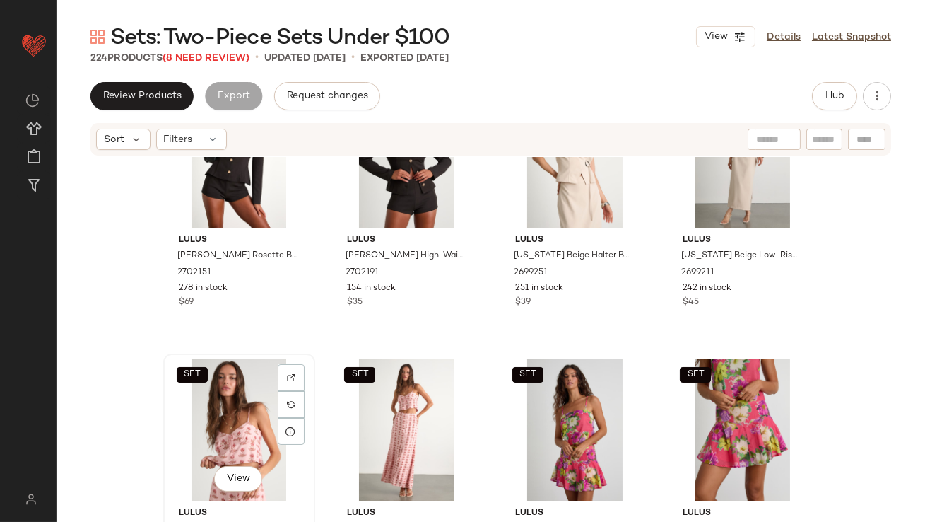
click at [245, 418] on div "SET View" at bounding box center [239, 429] width 142 height 143
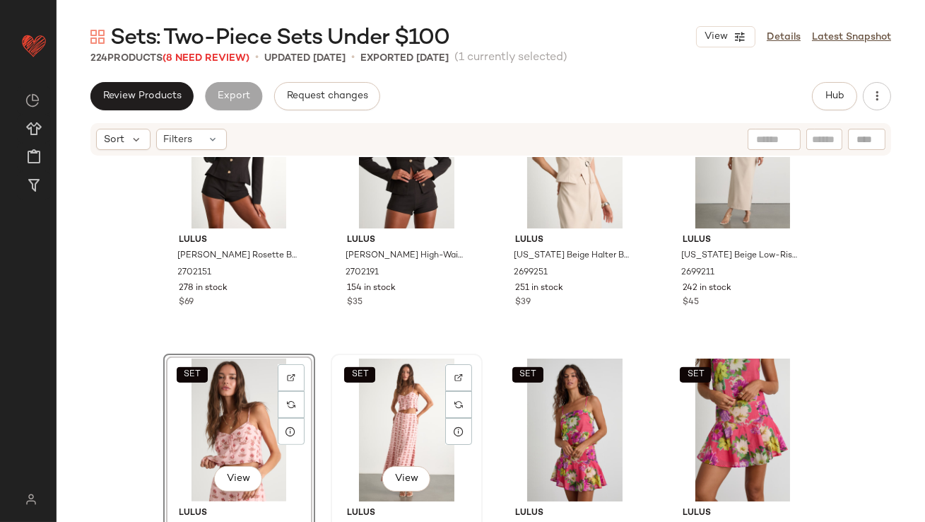
click at [369, 418] on div "SET View" at bounding box center [407, 429] width 142 height 143
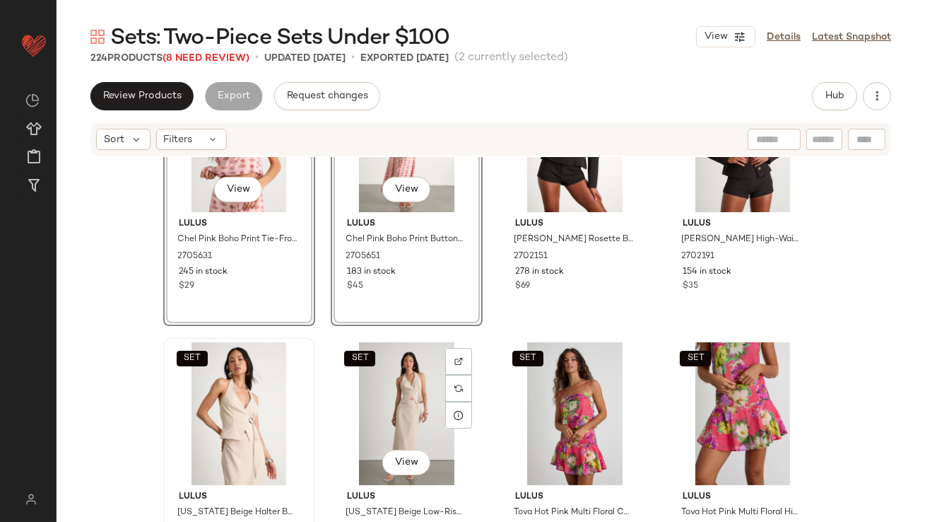
scroll to position [1259, 0]
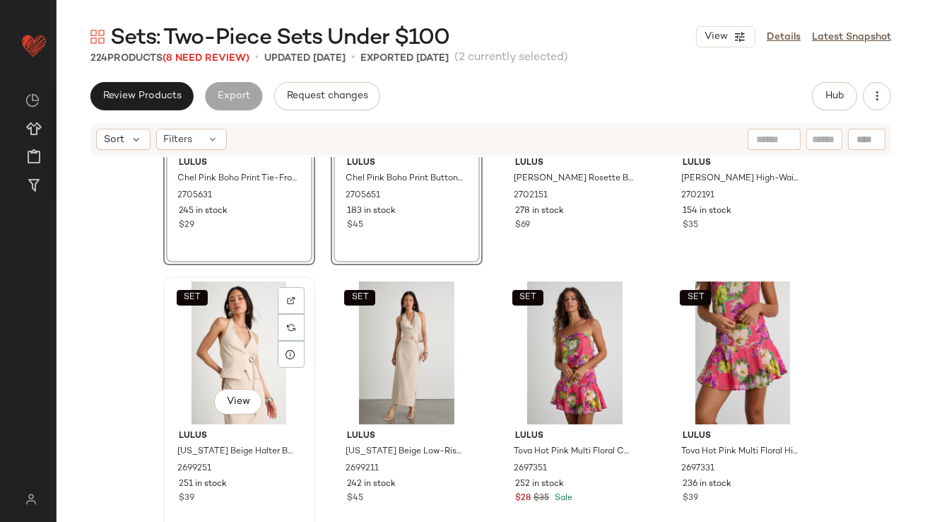
click at [245, 363] on div "SET View" at bounding box center [239, 352] width 142 height 143
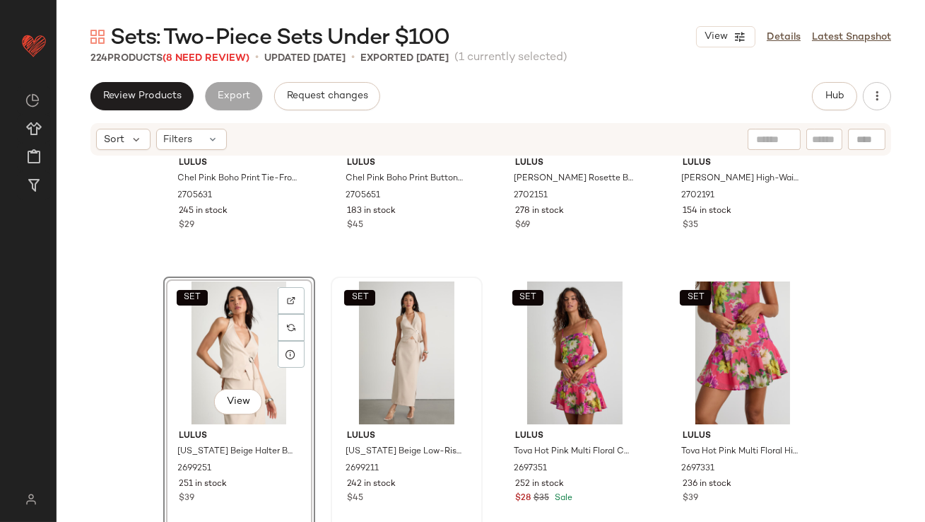
click at [364, 348] on div "SET" at bounding box center [407, 352] width 142 height 143
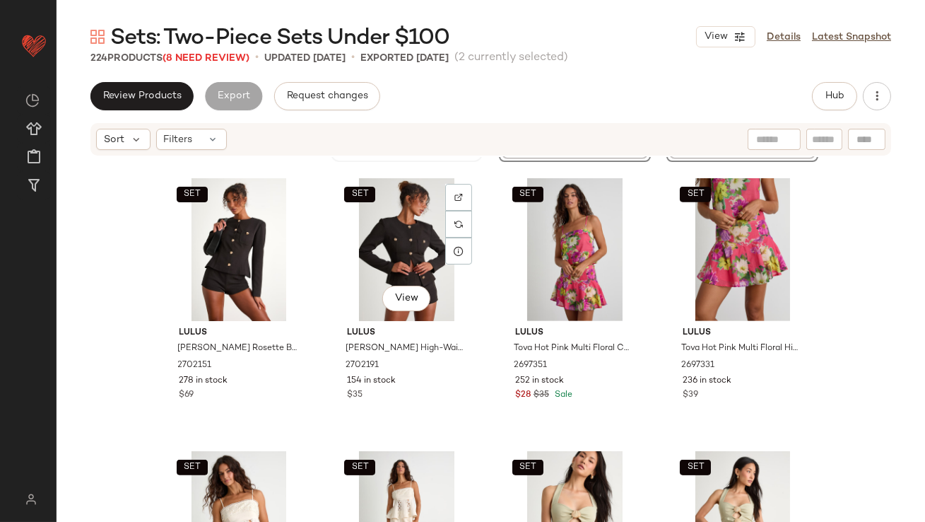
scroll to position [1438, 0]
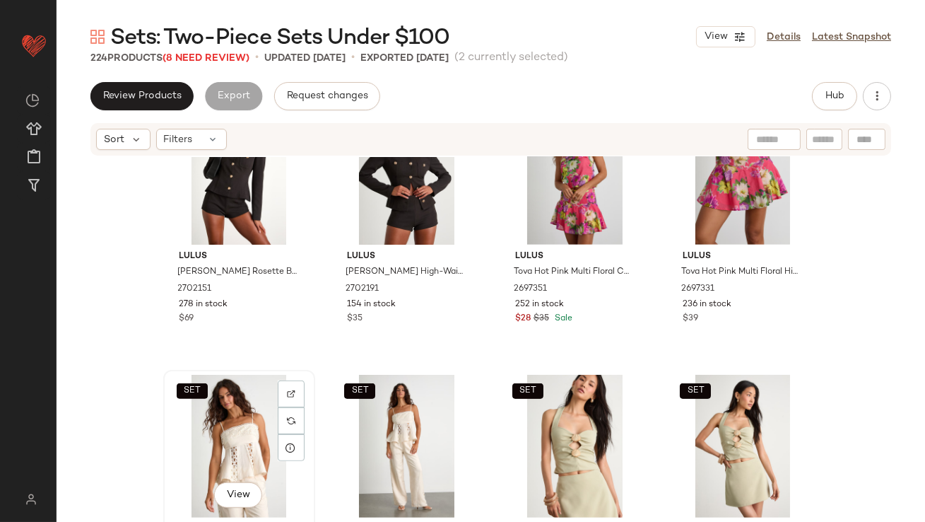
click at [232, 434] on div "SET View" at bounding box center [239, 446] width 142 height 143
click at [350, 434] on div "SET" at bounding box center [407, 446] width 142 height 143
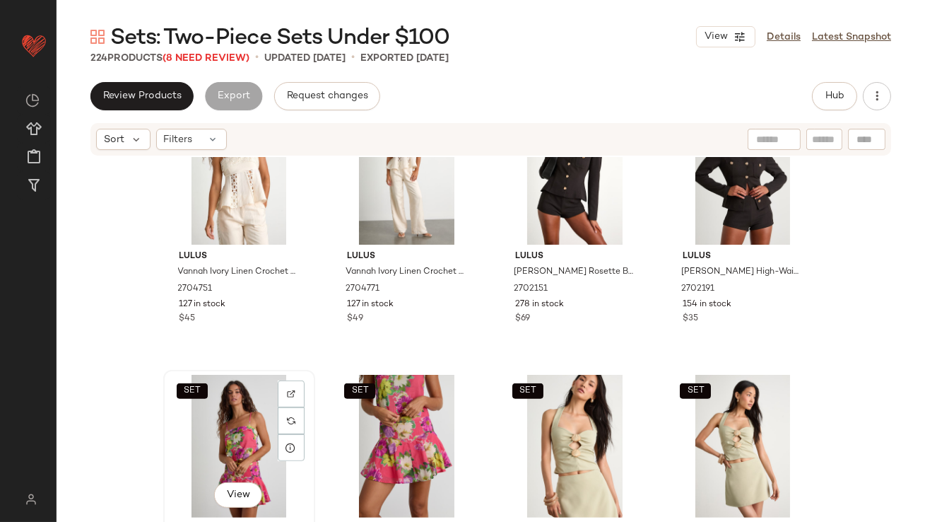
click at [266, 416] on div "SET View" at bounding box center [239, 446] width 142 height 143
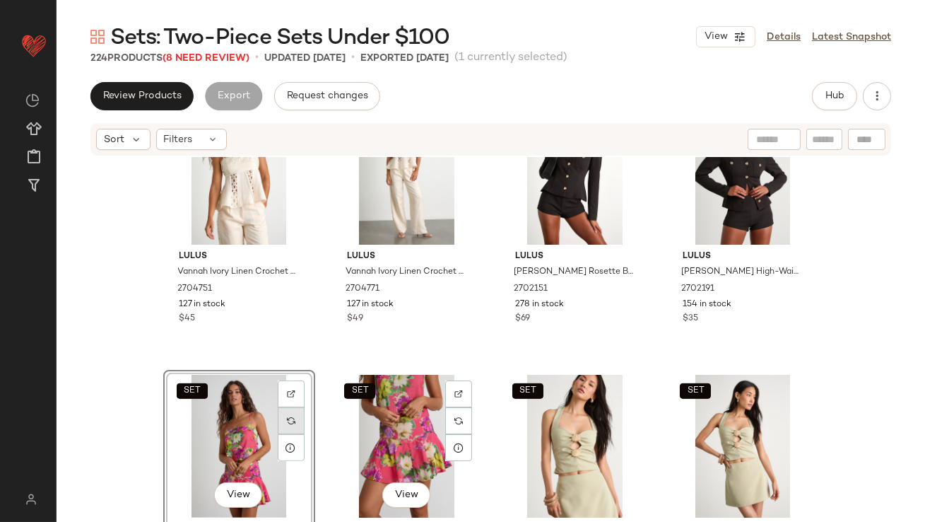
drag, startPoint x: 378, startPoint y: 416, endPoint x: 292, endPoint y: 420, distance: 86.3
click at [378, 416] on div "SET View" at bounding box center [407, 446] width 142 height 143
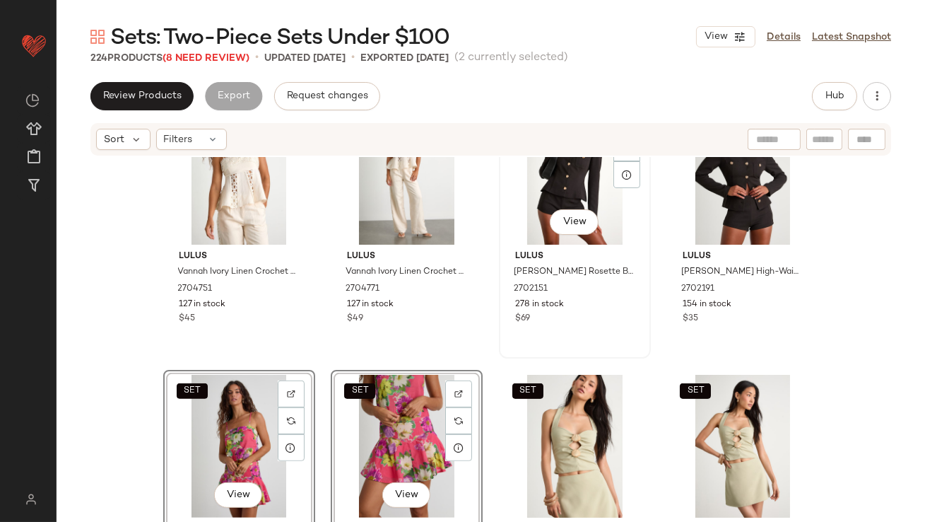
drag, startPoint x: 263, startPoint y: 420, endPoint x: 510, endPoint y: 232, distance: 310.1
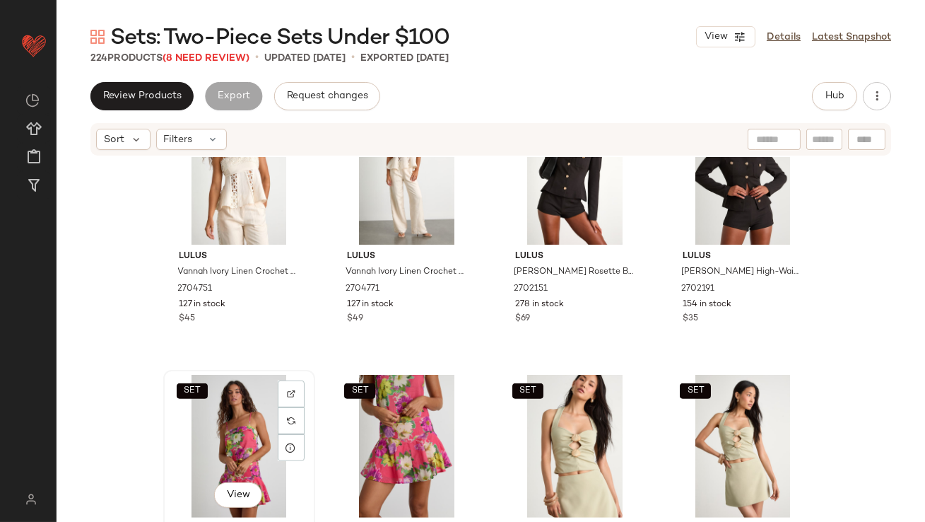
click at [237, 440] on div "SET View" at bounding box center [239, 446] width 142 height 143
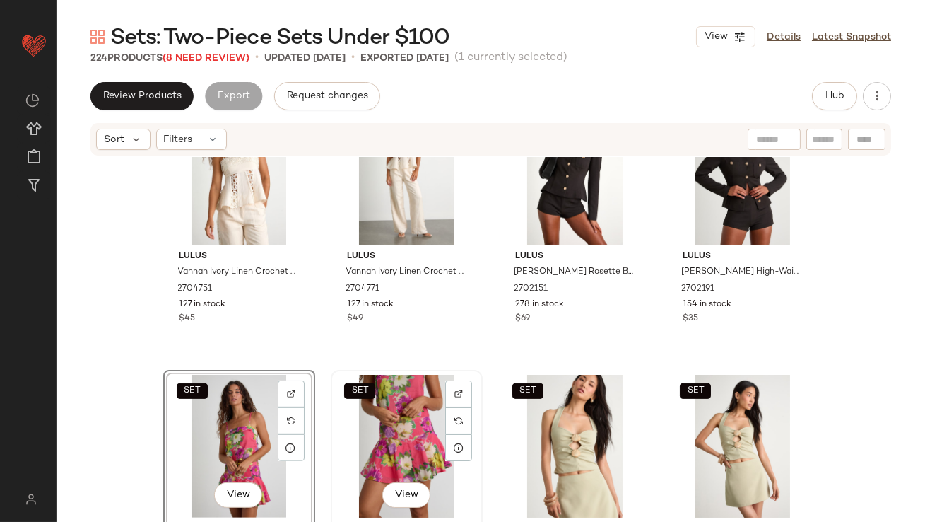
click at [364, 437] on div "SET View" at bounding box center [407, 446] width 142 height 143
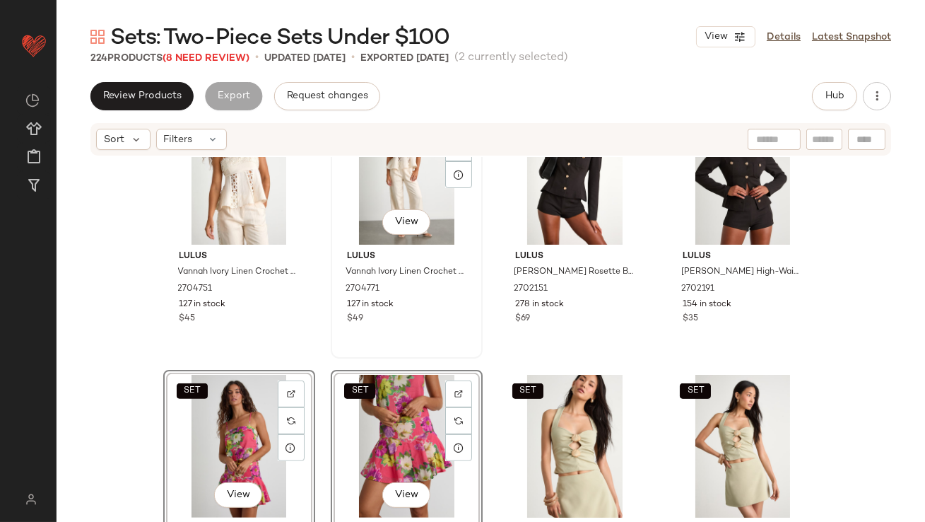
drag, startPoint x: 232, startPoint y: 442, endPoint x: 475, endPoint y: 260, distance: 303.9
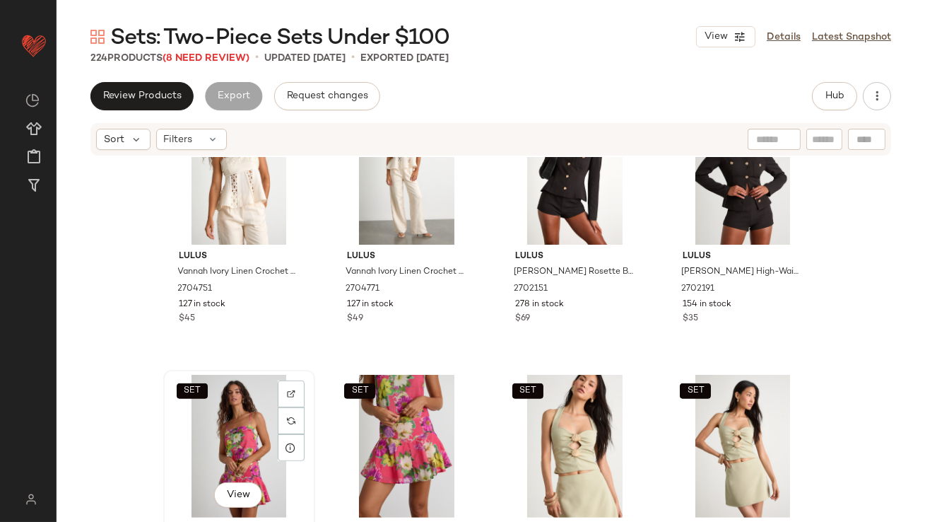
click at [226, 398] on div "SET View" at bounding box center [239, 446] width 142 height 143
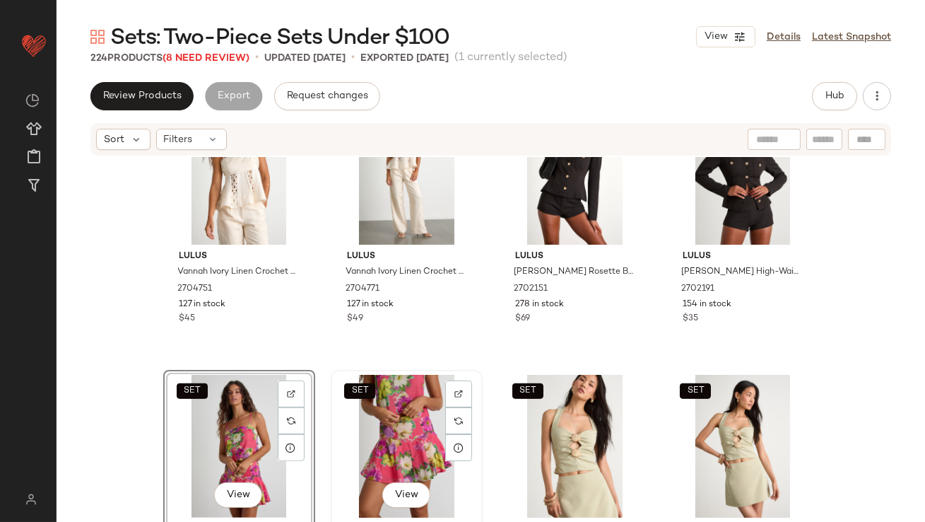
click at [385, 399] on div "SET View" at bounding box center [407, 446] width 142 height 143
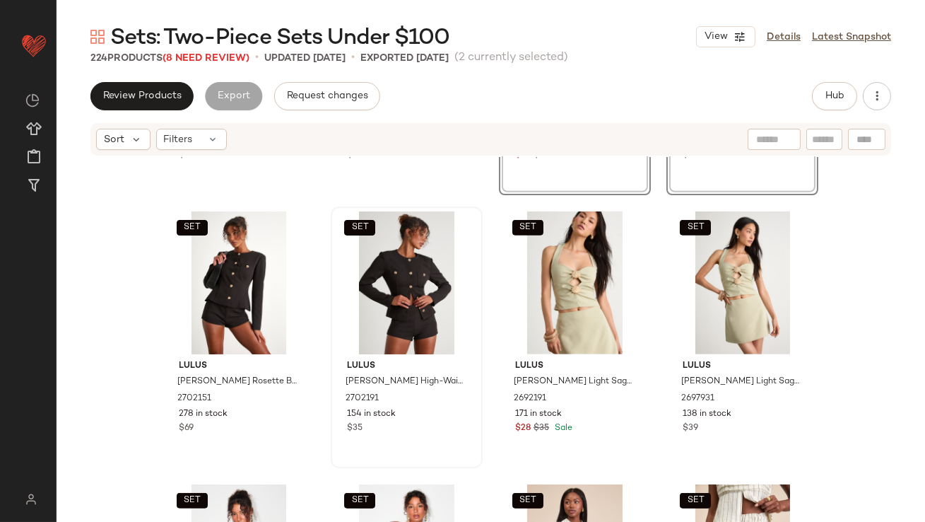
scroll to position [1686, 0]
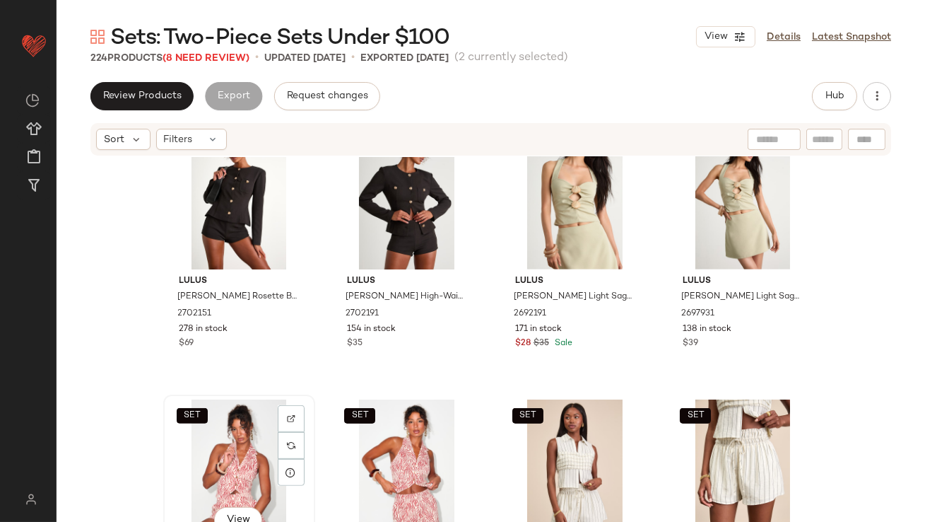
click at [230, 445] on div "SET View" at bounding box center [239, 470] width 142 height 143
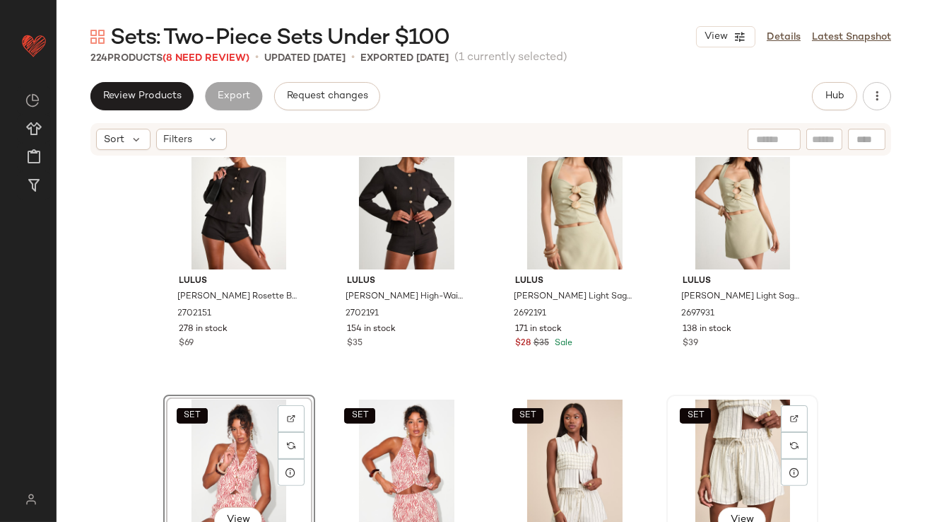
click at [709, 446] on div "SET View" at bounding box center [742, 470] width 142 height 143
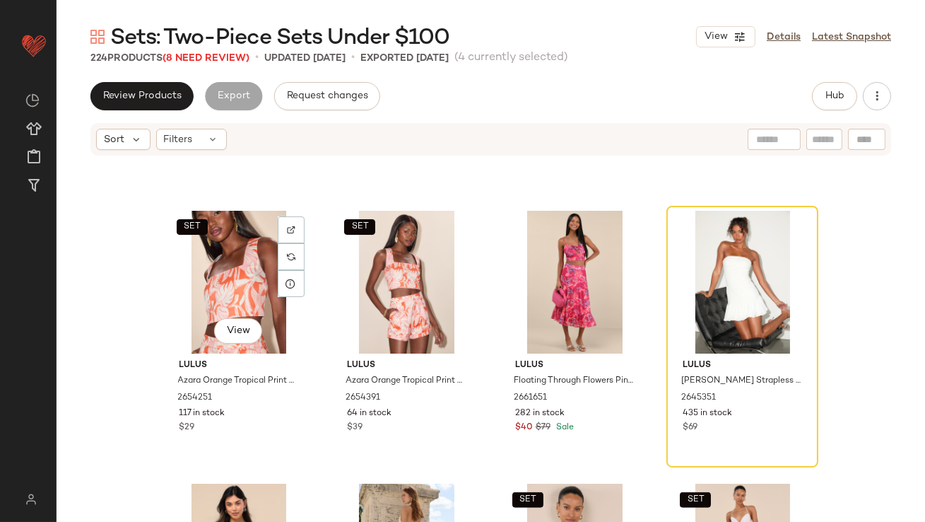
scroll to position [2480, 0]
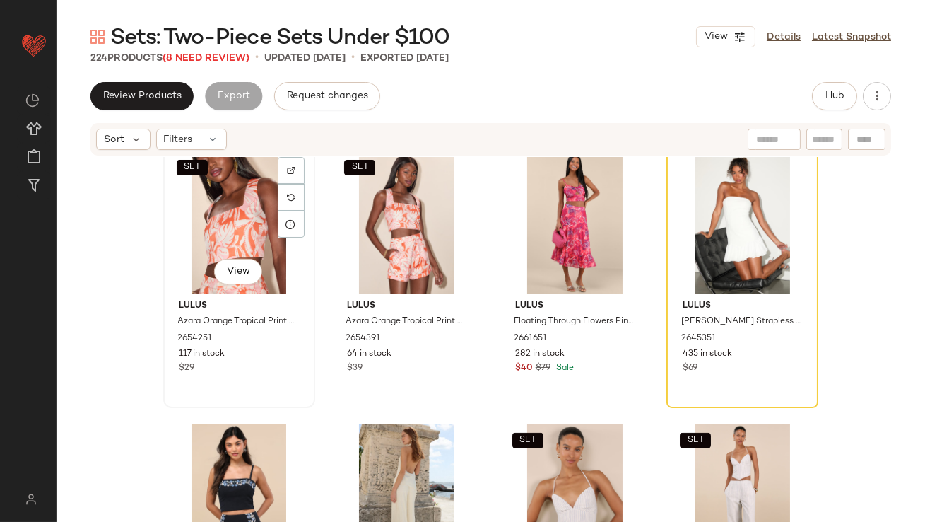
click at [225, 194] on div "SET View" at bounding box center [239, 222] width 142 height 143
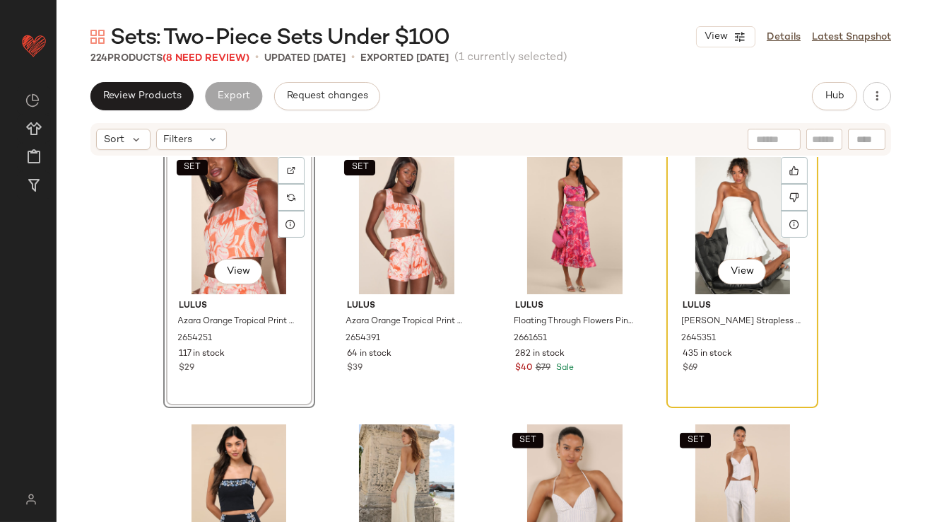
click at [712, 211] on div "View" at bounding box center [742, 222] width 142 height 143
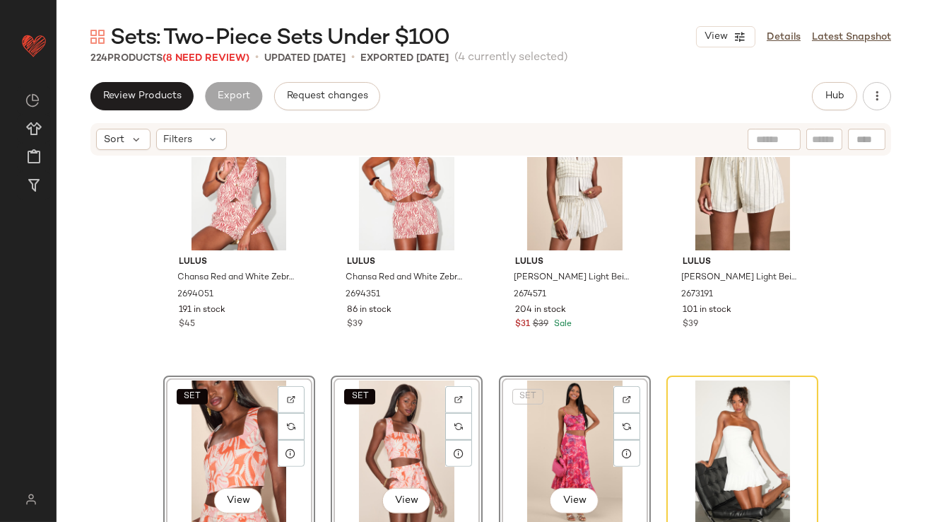
click at [112, 380] on div "SET Lulus Vannah Ivory Linen Crochet Lace Tank Top 2704751 127 in stock $45 SET…" at bounding box center [491, 360] width 869 height 407
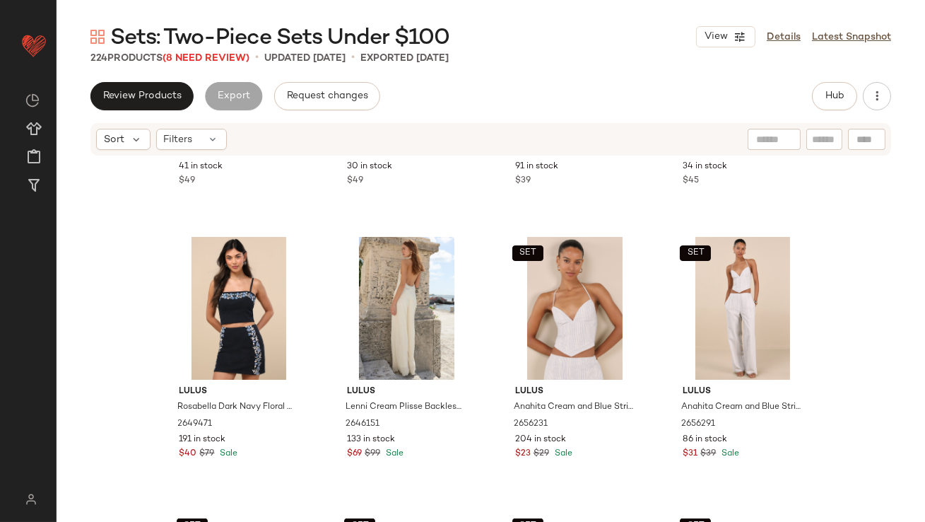
scroll to position [2698, 0]
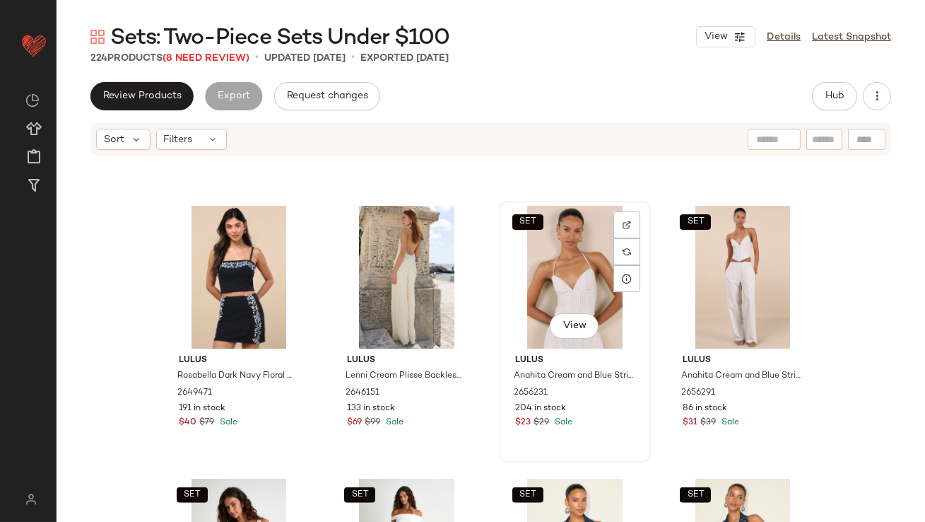
click at [576, 278] on div "SET View" at bounding box center [575, 277] width 142 height 143
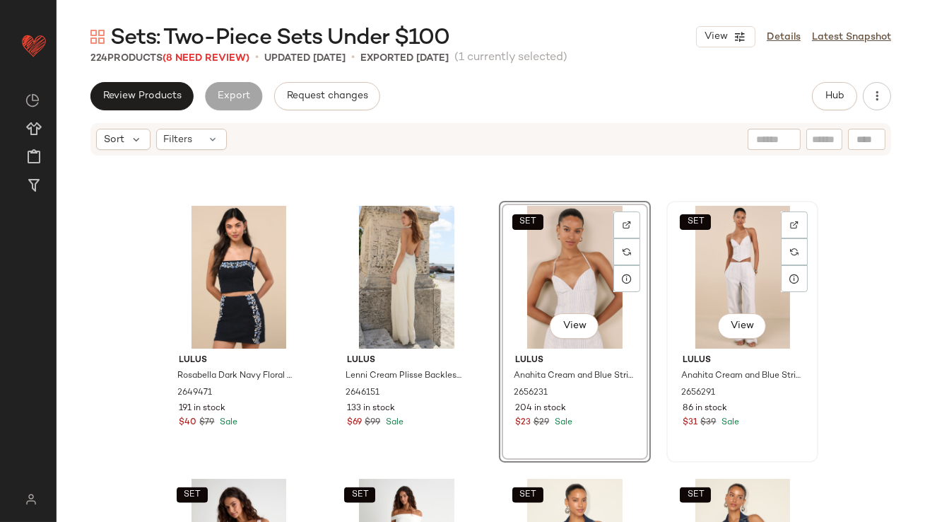
click at [725, 270] on div "SET View" at bounding box center [742, 277] width 142 height 143
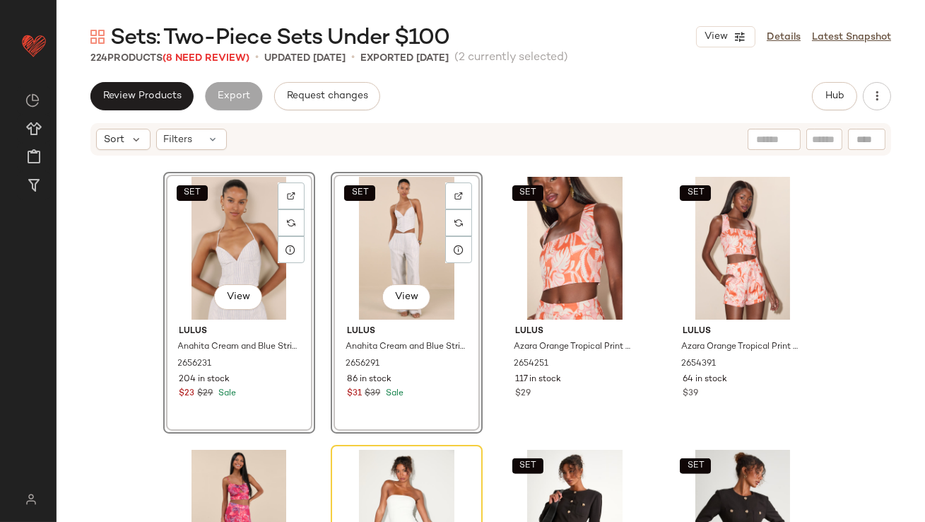
scroll to position [2117, 0]
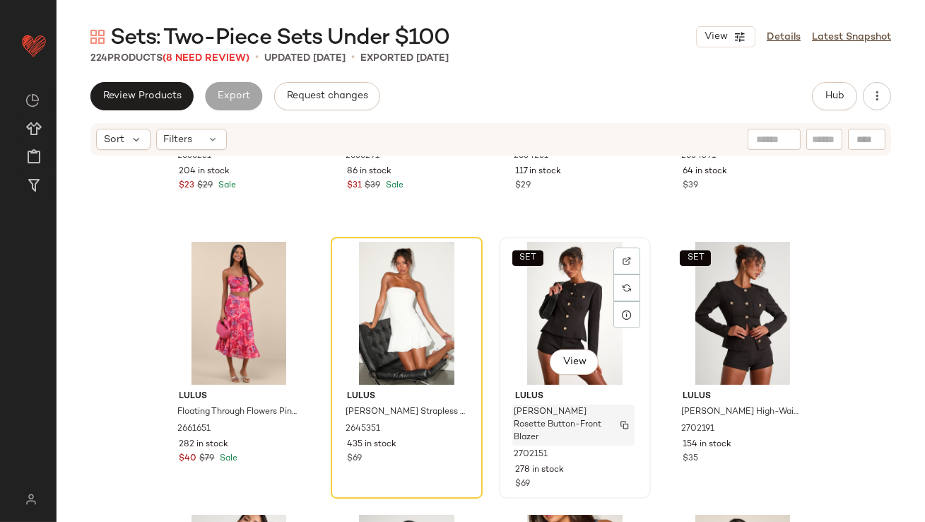
click at [527, 430] on span "[PERSON_NAME] Rosette Button-Front Blazer" at bounding box center [560, 425] width 93 height 38
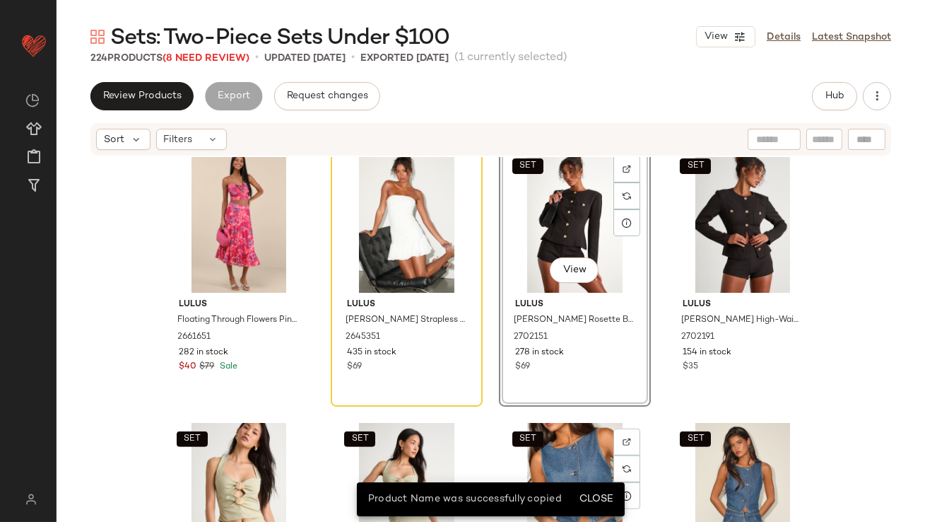
scroll to position [2115, 0]
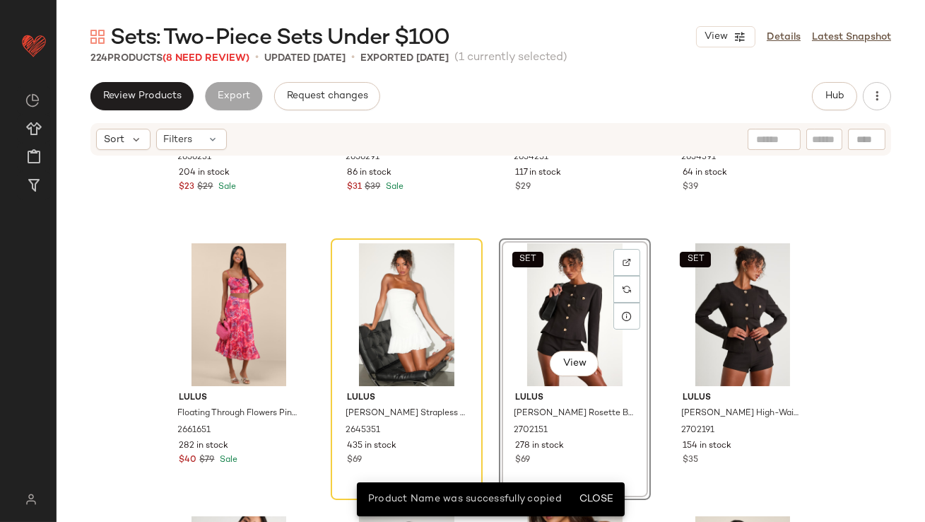
click at [212, 49] on span "Sets: Two-Piece Sets Under $100" at bounding box center [279, 38] width 339 height 28
click at [212, 56] on span "(8 Need Review)" at bounding box center [206, 58] width 87 height 11
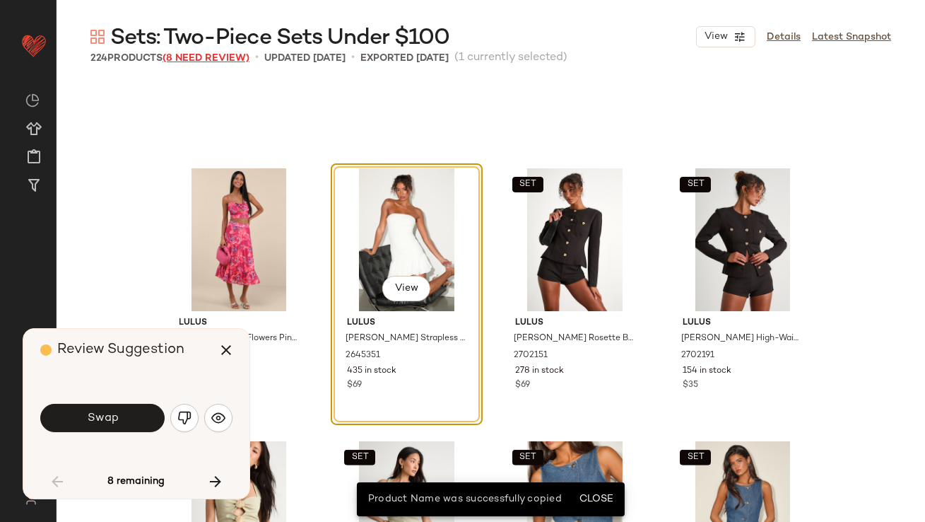
scroll to position [2182, 0]
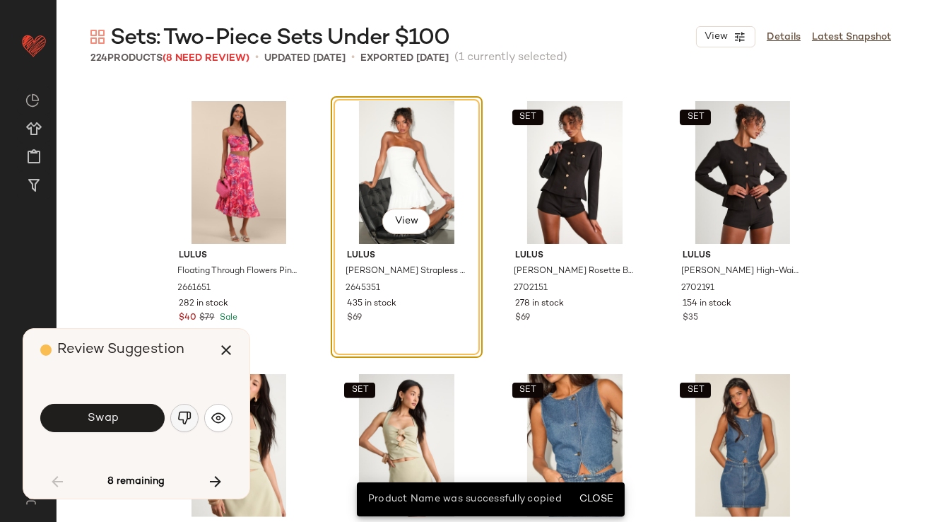
click at [192, 420] on button "button" at bounding box center [184, 418] width 28 height 28
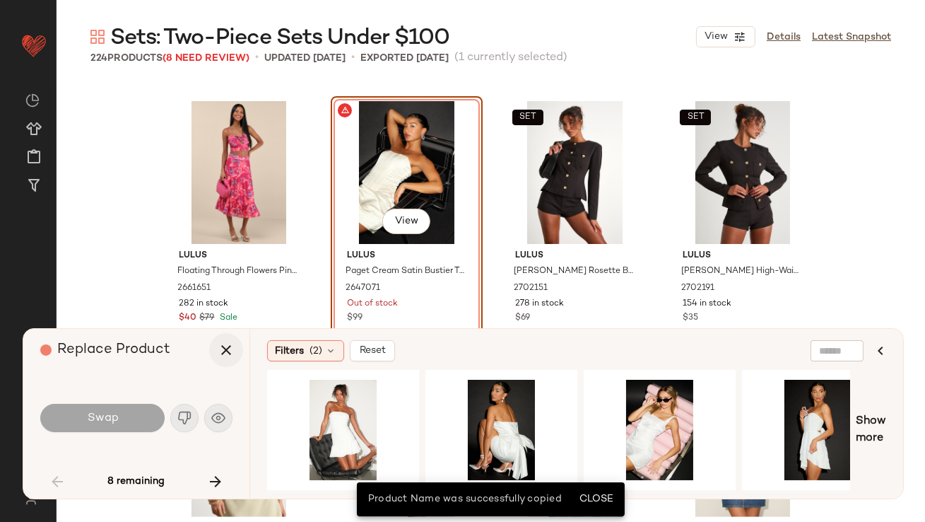
click at [230, 347] on icon "button" at bounding box center [226, 349] width 17 height 17
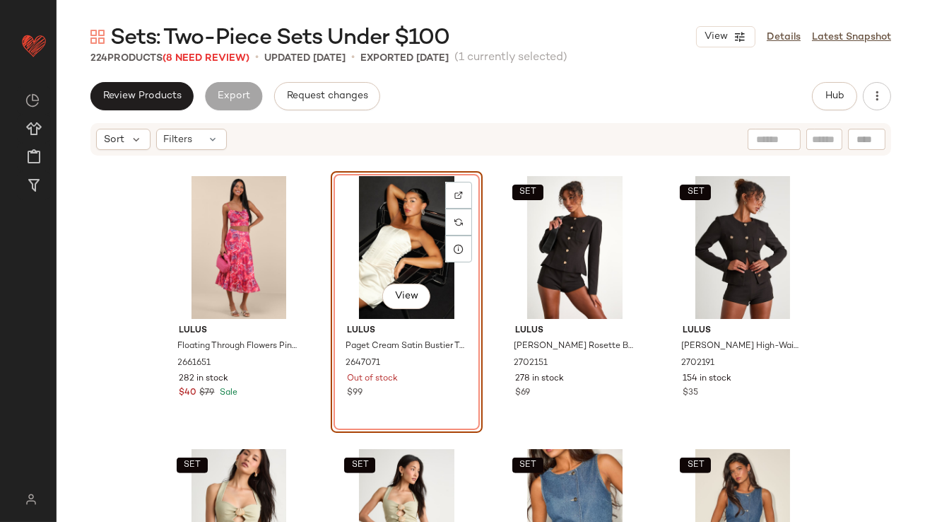
click at [380, 229] on div "View" at bounding box center [407, 247] width 142 height 143
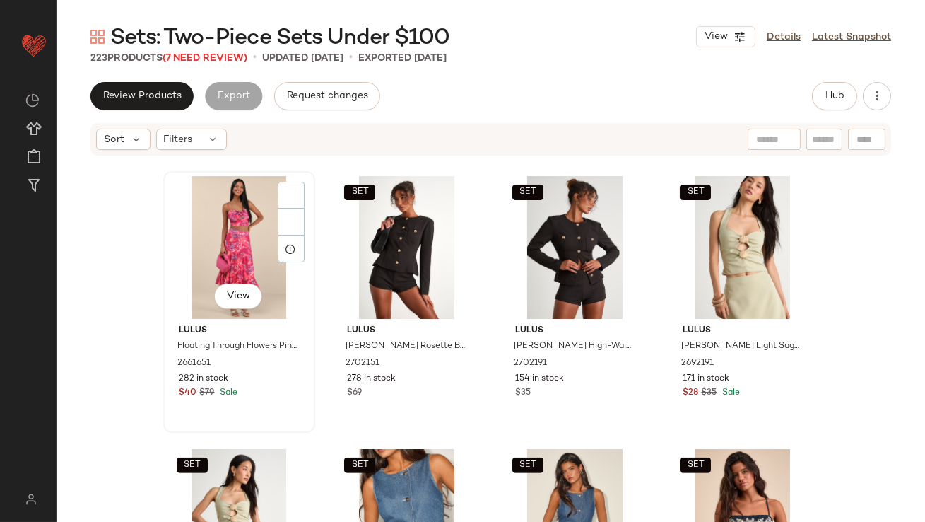
click at [242, 246] on div "View" at bounding box center [239, 247] width 142 height 143
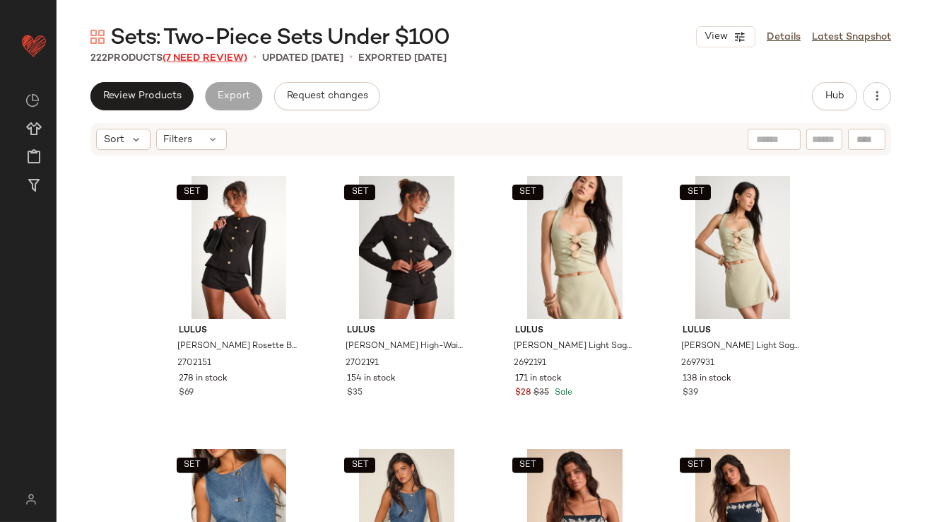
click at [218, 54] on span "(7 Need Review)" at bounding box center [205, 58] width 85 height 11
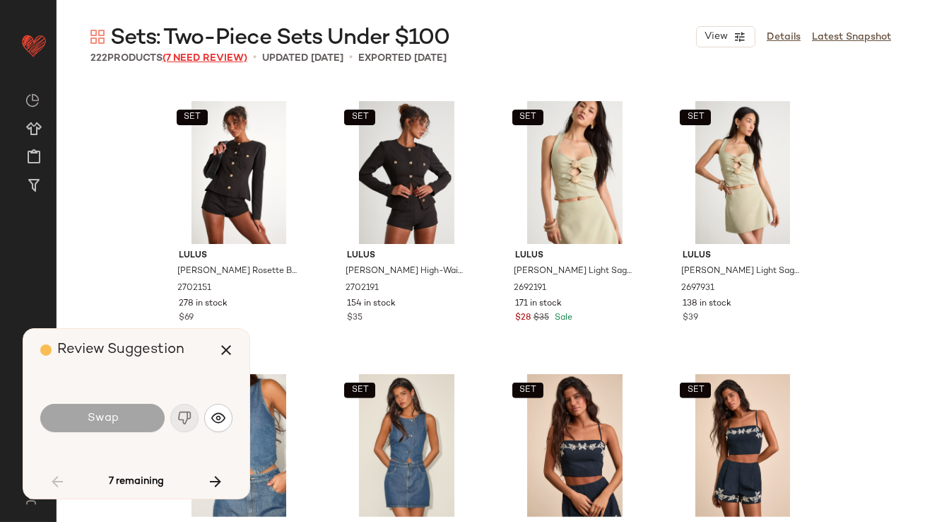
scroll to position [4364, 0]
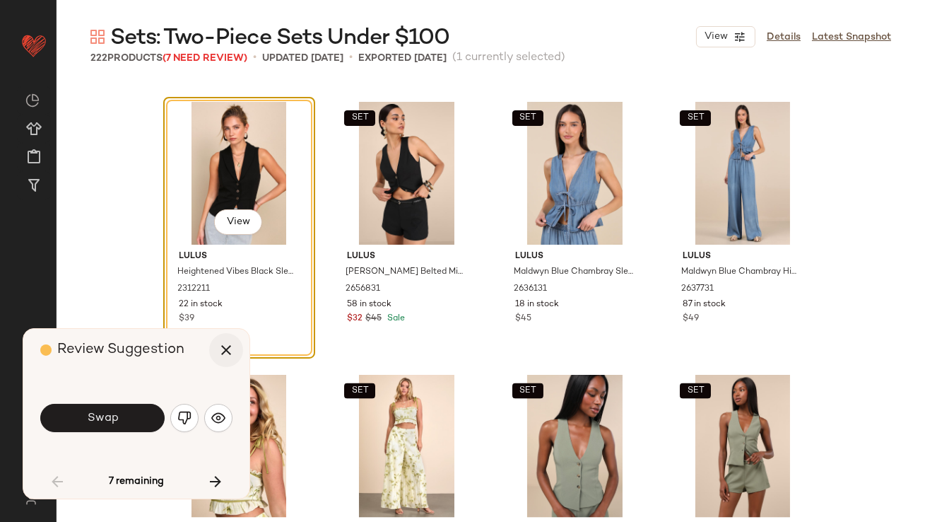
click at [219, 352] on icon "button" at bounding box center [226, 349] width 17 height 17
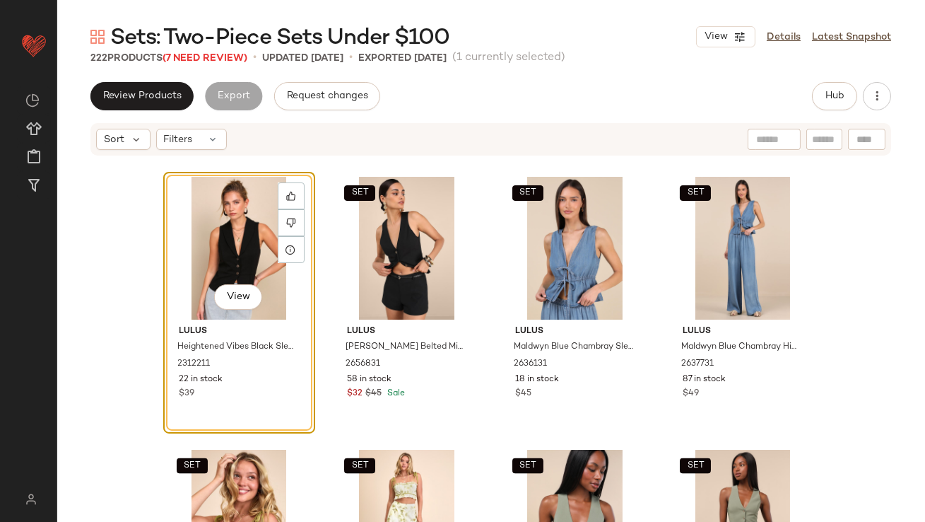
click at [222, 255] on div "View" at bounding box center [239, 248] width 142 height 143
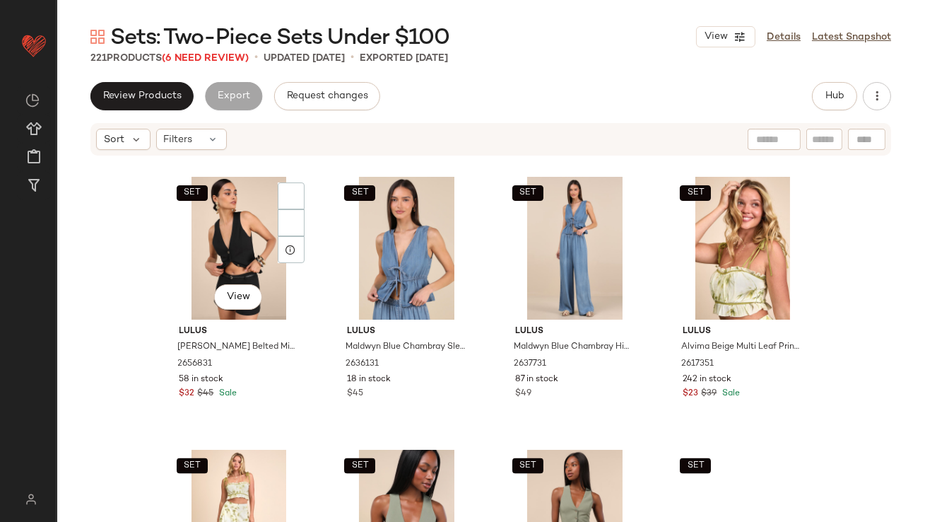
click at [222, 255] on div "SET View" at bounding box center [239, 248] width 142 height 143
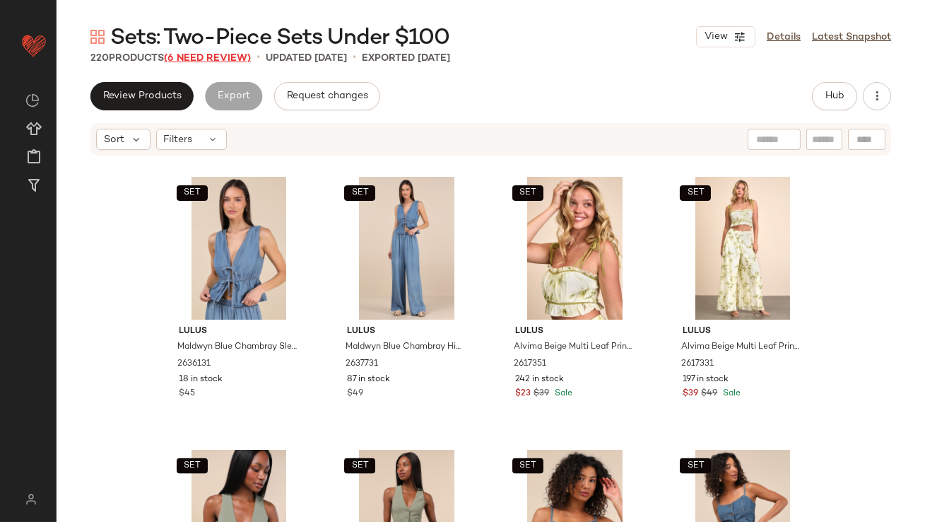
click at [211, 53] on span "(6 Need Review)" at bounding box center [207, 58] width 87 height 11
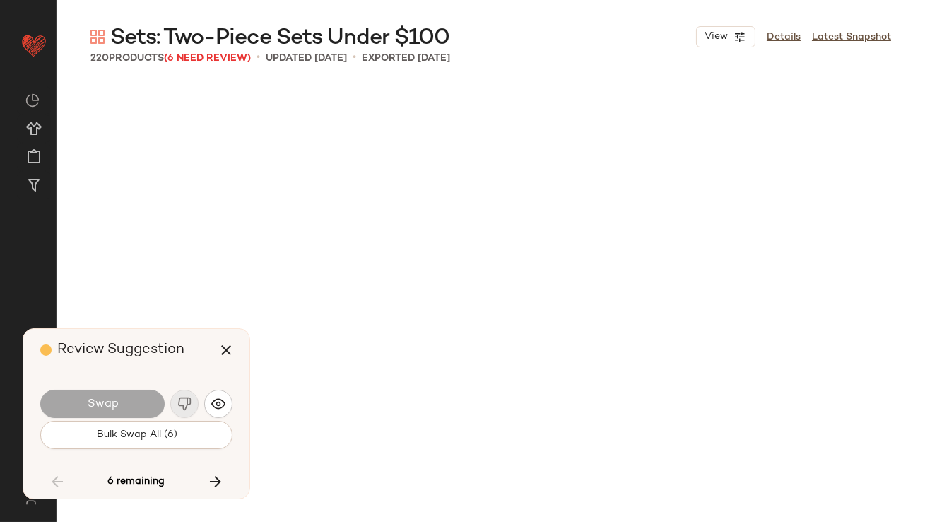
scroll to position [7365, 0]
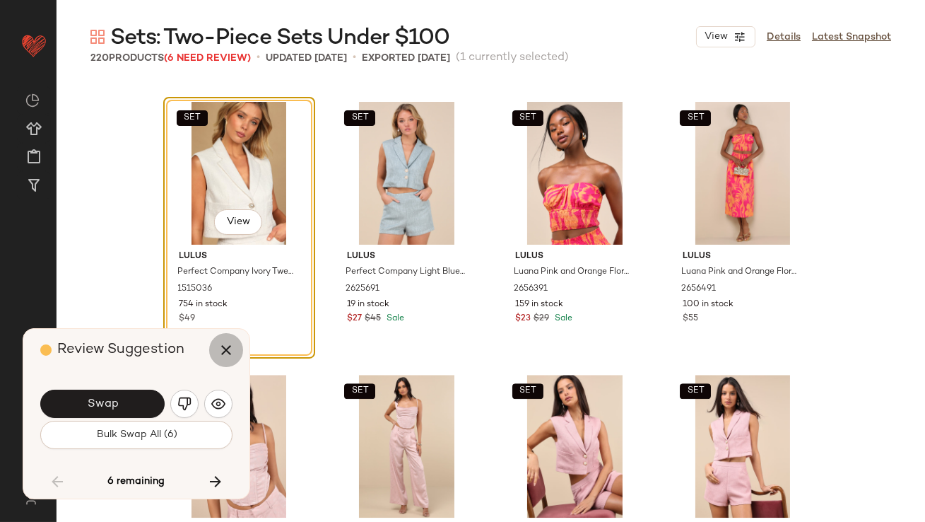
click at [223, 354] on icon "button" at bounding box center [226, 349] width 17 height 17
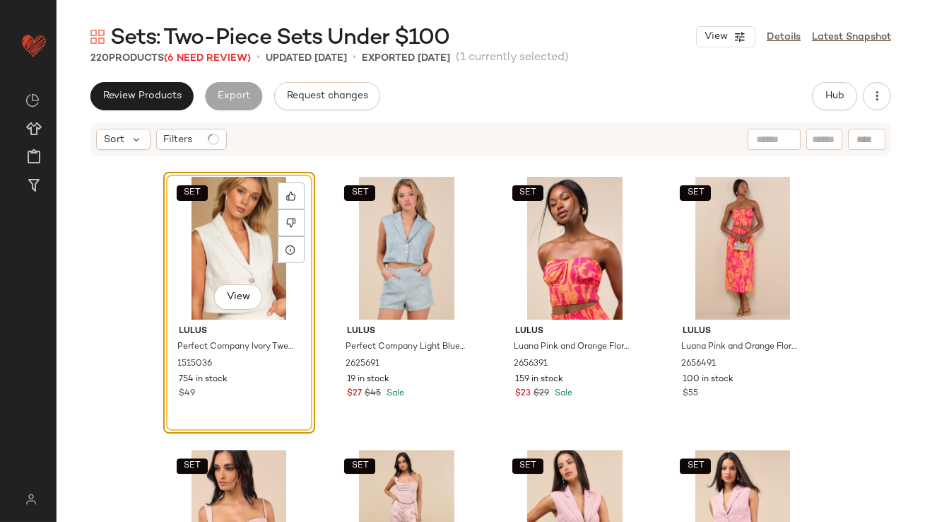
click at [223, 228] on div "SET View" at bounding box center [239, 248] width 142 height 143
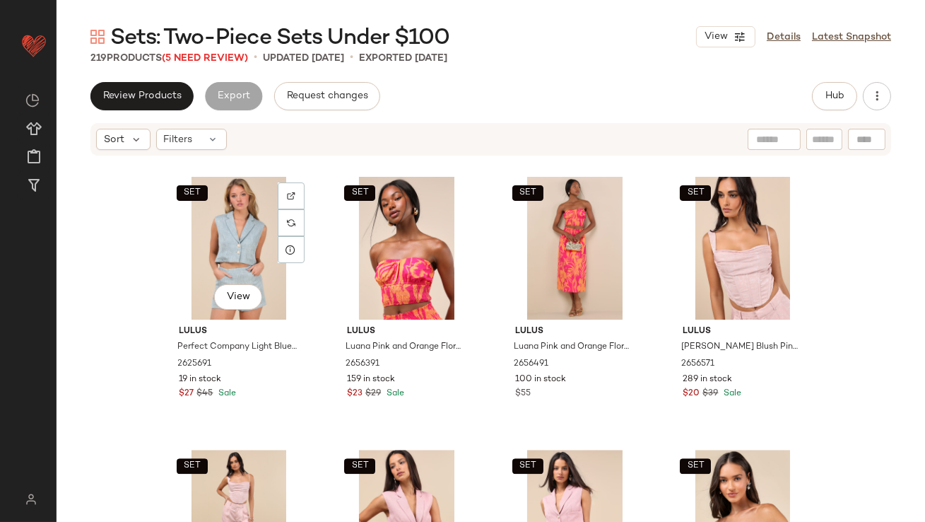
click at [223, 229] on div "SET View" at bounding box center [239, 248] width 142 height 143
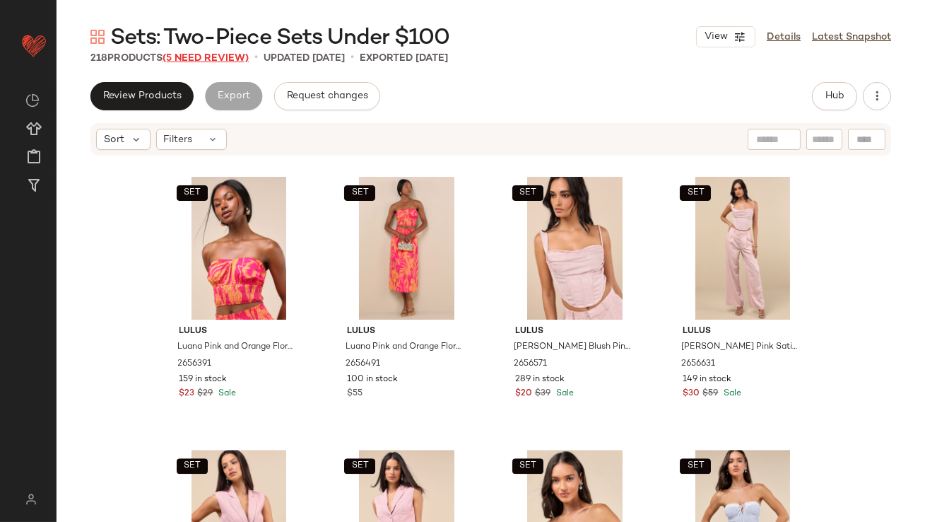
click at [208, 57] on span "(5 Need Review)" at bounding box center [206, 58] width 86 height 11
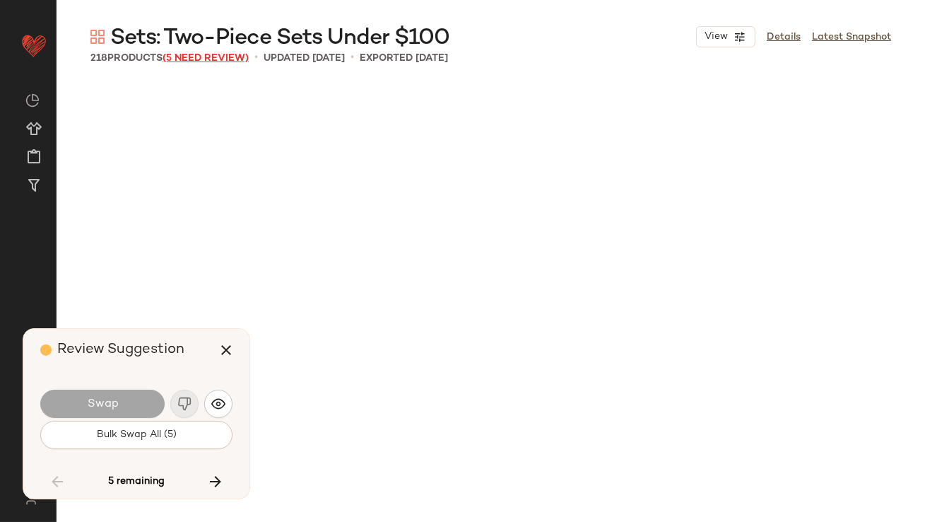
scroll to position [11184, 0]
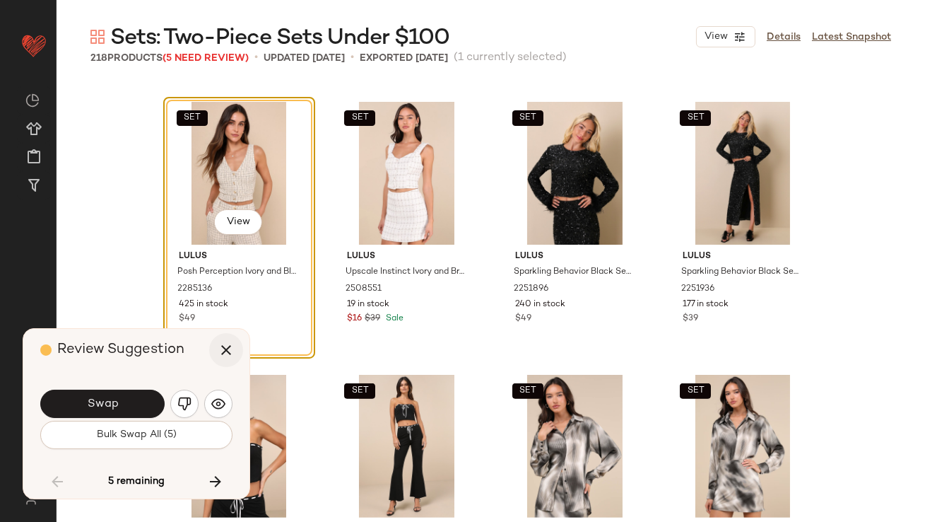
click at [223, 348] on icon "button" at bounding box center [226, 349] width 17 height 17
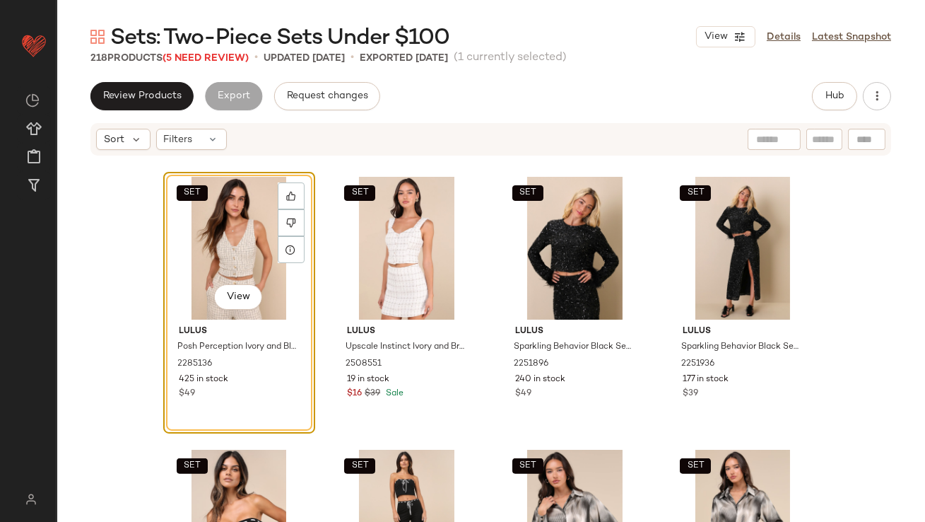
click at [221, 263] on div "SET View" at bounding box center [239, 248] width 142 height 143
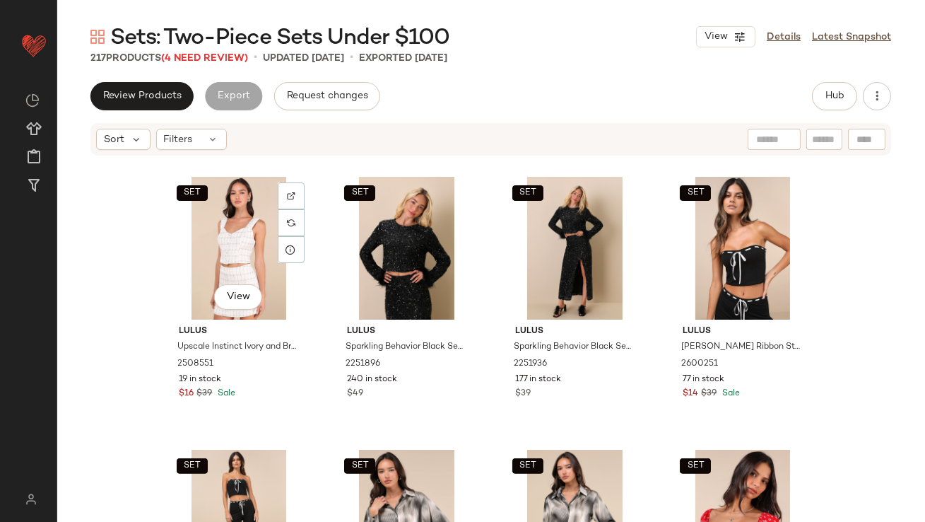
click at [221, 263] on div "SET View" at bounding box center [239, 248] width 142 height 143
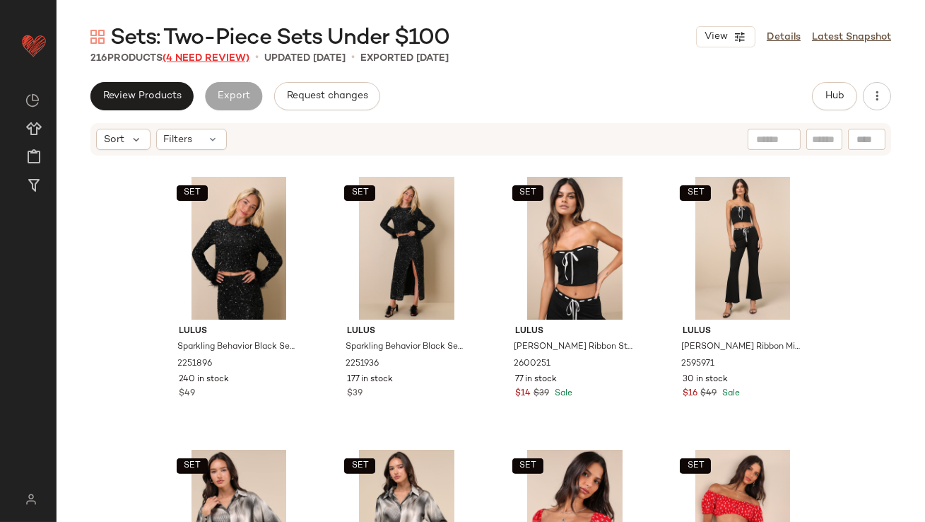
click at [199, 61] on span "(4 Need Review)" at bounding box center [206, 58] width 87 height 11
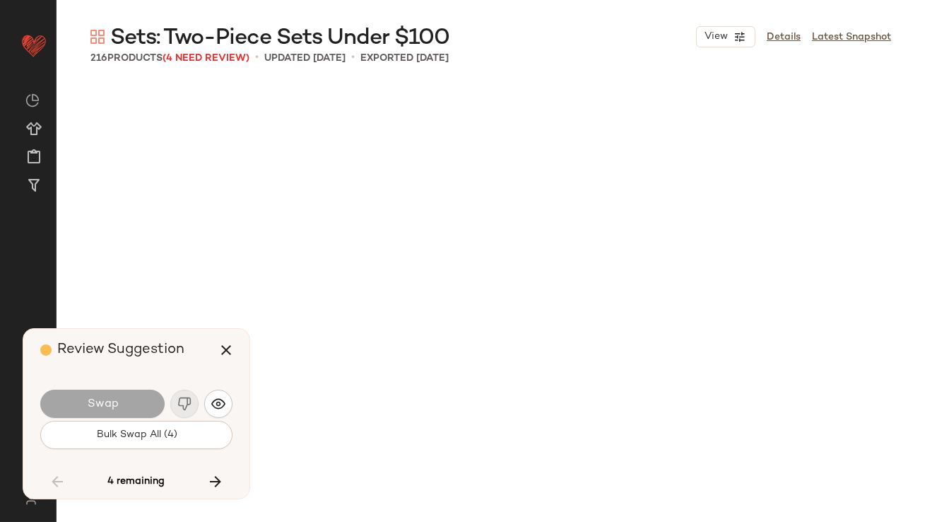
scroll to position [13640, 0]
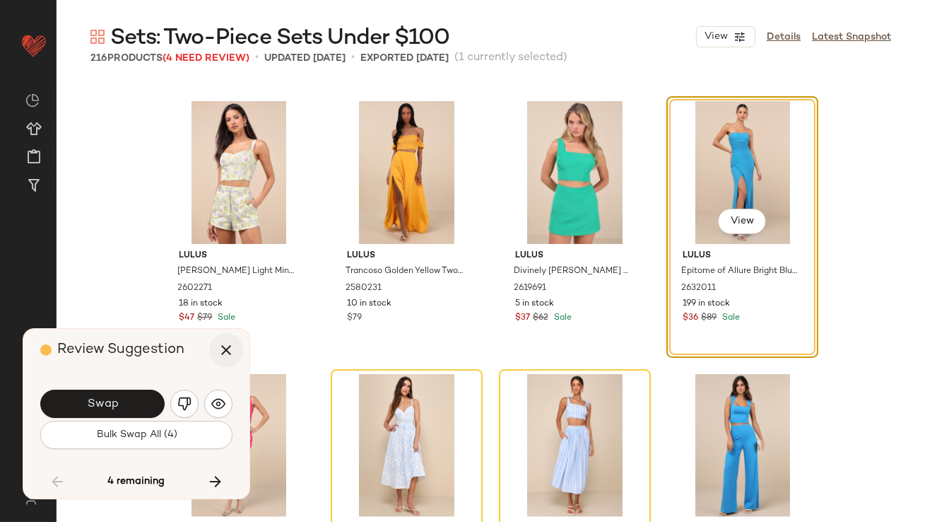
click at [218, 356] on icon "button" at bounding box center [226, 349] width 17 height 17
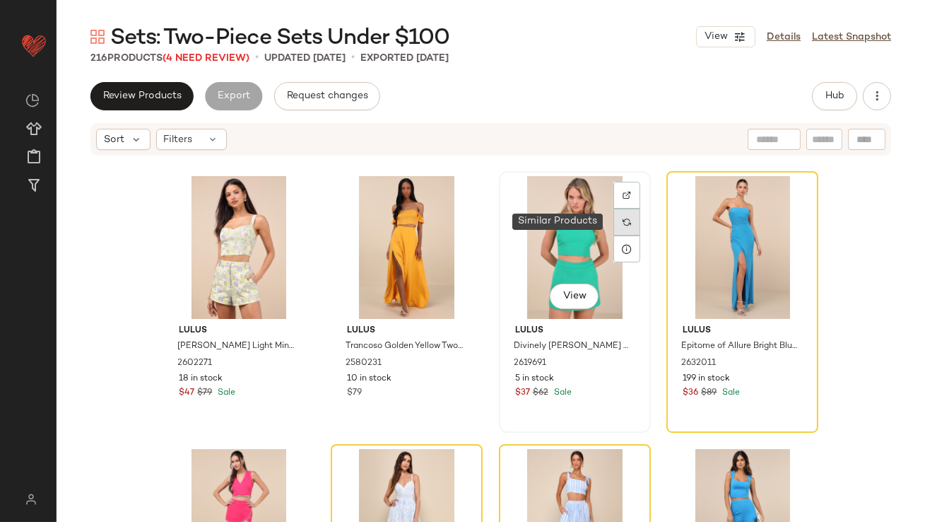
click at [614, 218] on div at bounding box center [626, 221] width 27 height 27
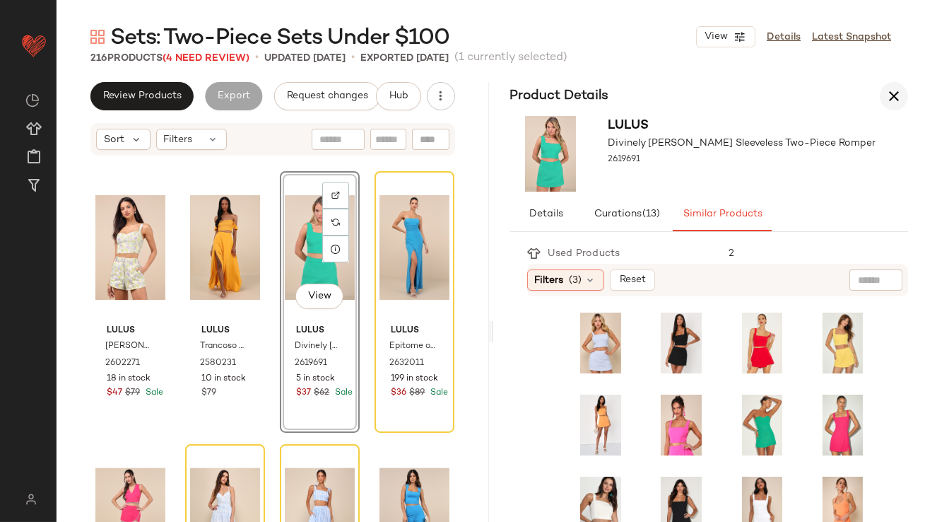
click at [888, 97] on icon "button" at bounding box center [894, 96] width 17 height 17
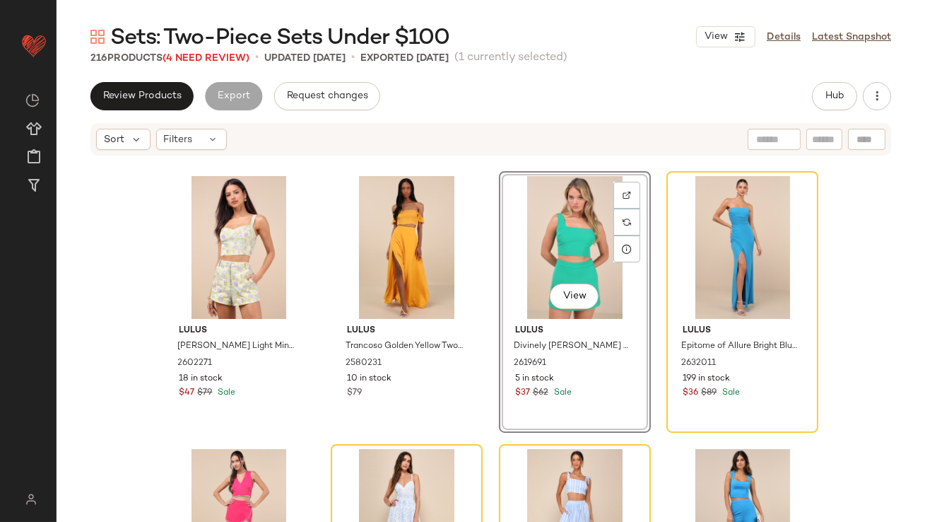
click at [589, 230] on div "View" at bounding box center [575, 247] width 142 height 143
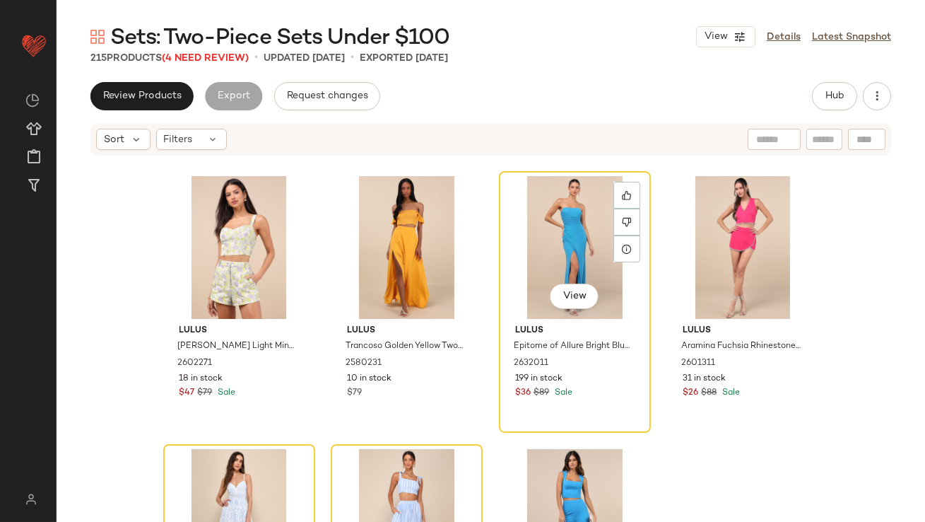
click at [589, 230] on div "View" at bounding box center [575, 247] width 142 height 143
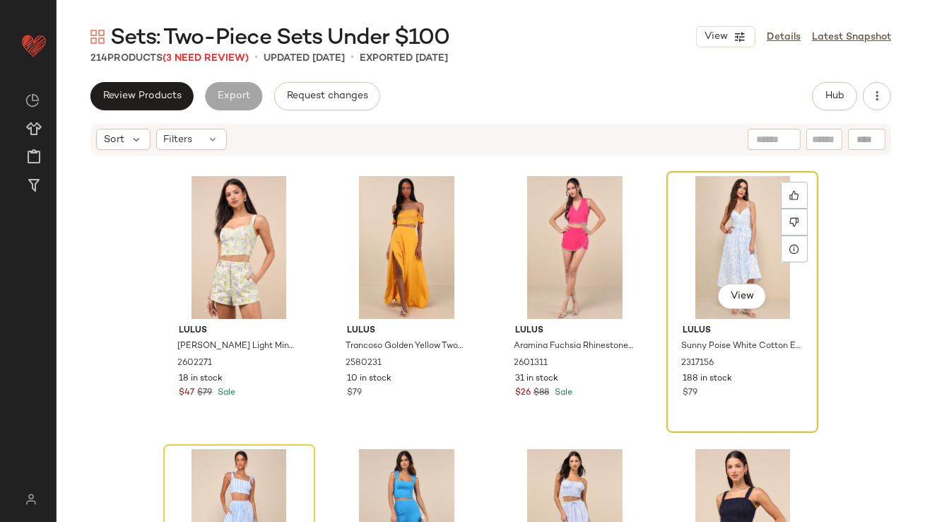
click at [678, 247] on div "View" at bounding box center [742, 247] width 142 height 143
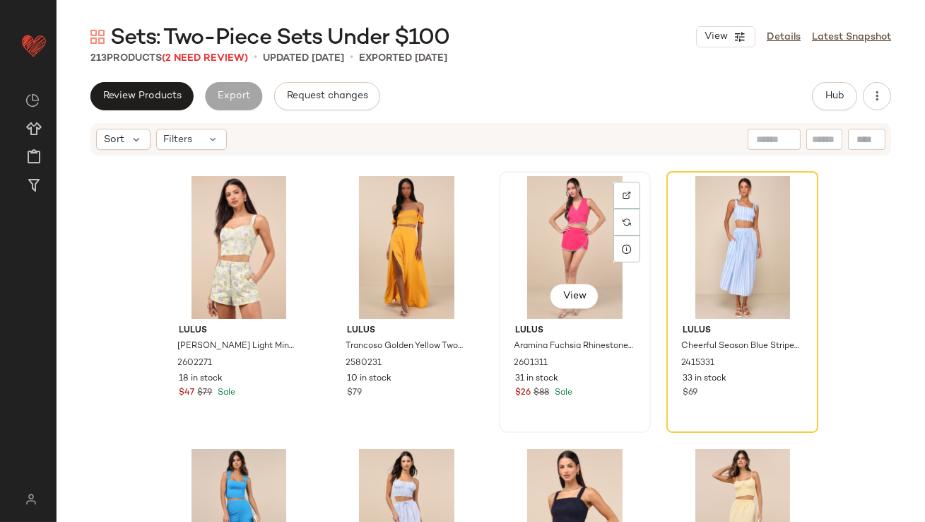
click at [564, 245] on div "View" at bounding box center [575, 247] width 142 height 143
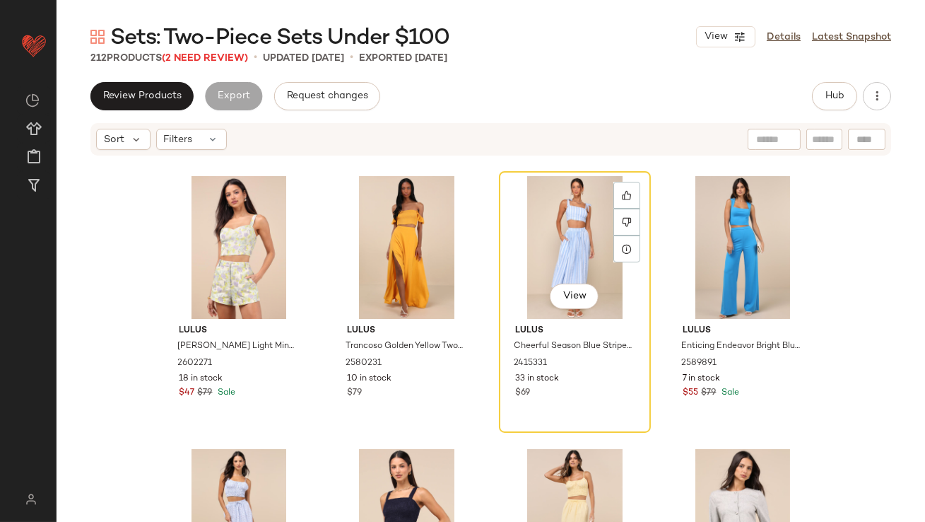
click at [563, 245] on div "View" at bounding box center [575, 247] width 142 height 143
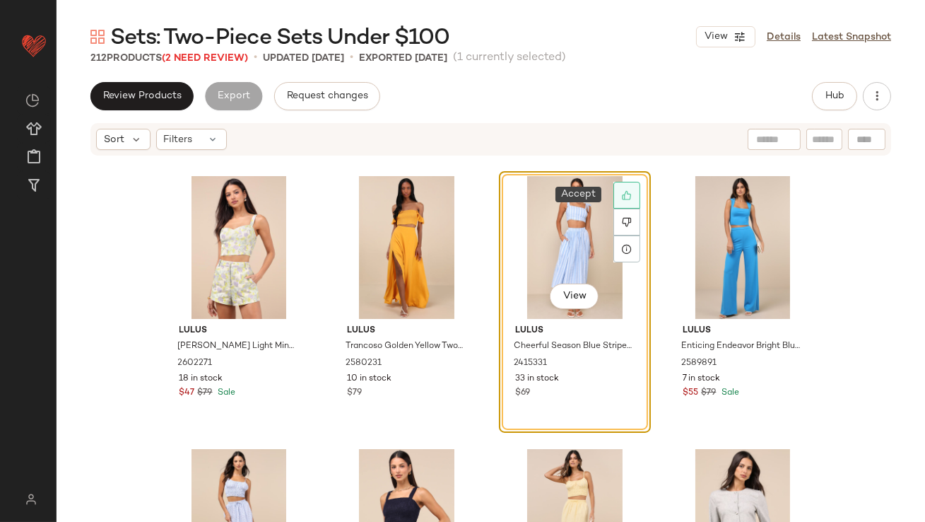
click at [622, 192] on icon at bounding box center [627, 195] width 10 height 10
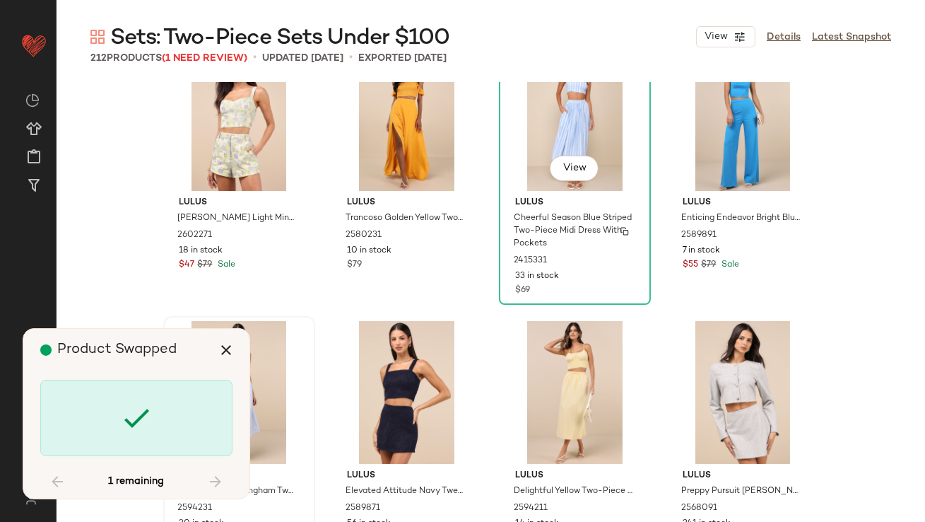
scroll to position [13696, 0]
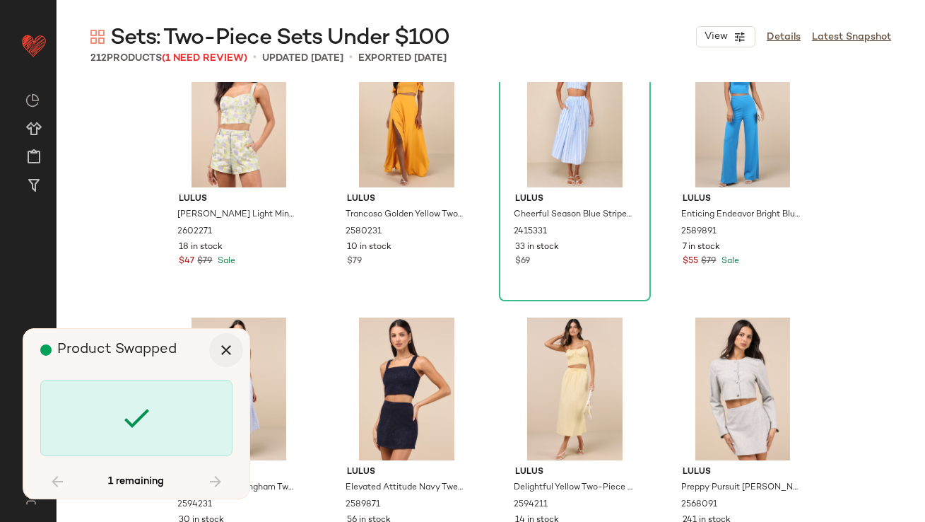
click at [228, 346] on icon "button" at bounding box center [226, 349] width 17 height 17
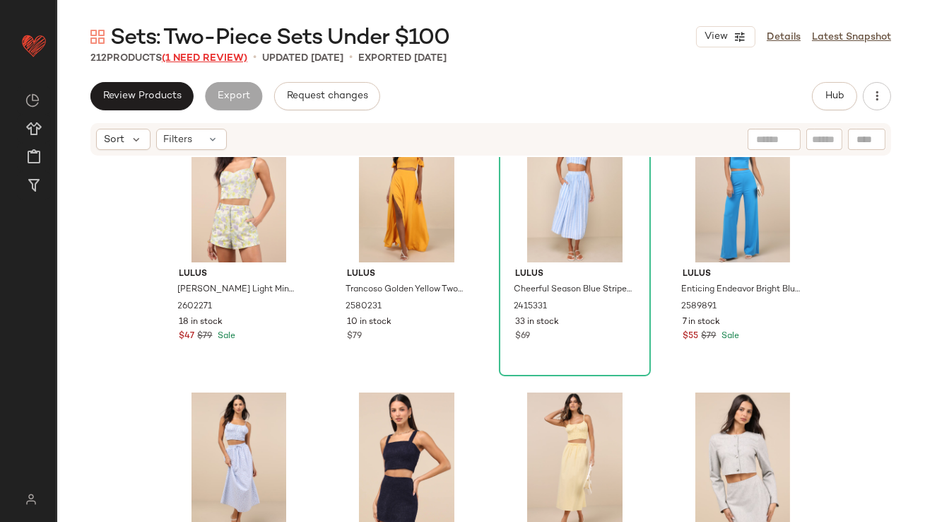
click at [223, 61] on span "(1 Need Review)" at bounding box center [205, 58] width 86 height 11
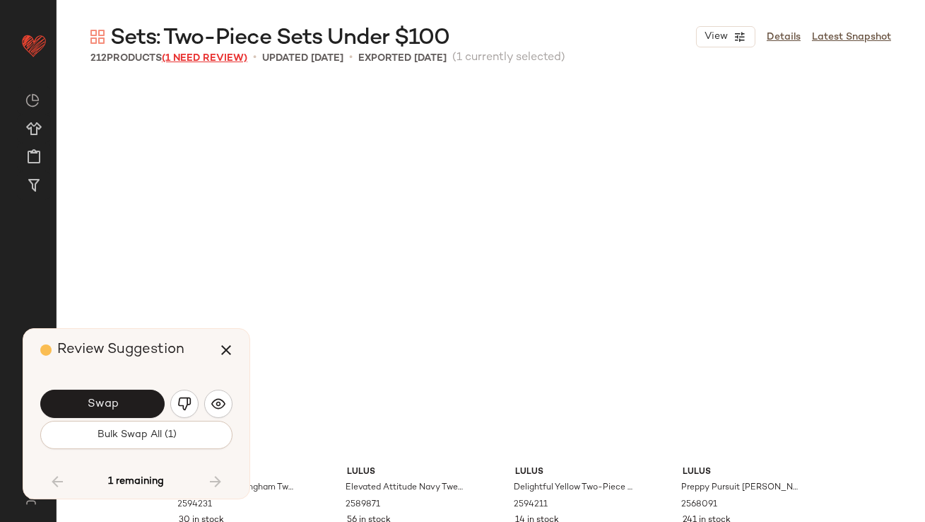
scroll to position [13961, 0]
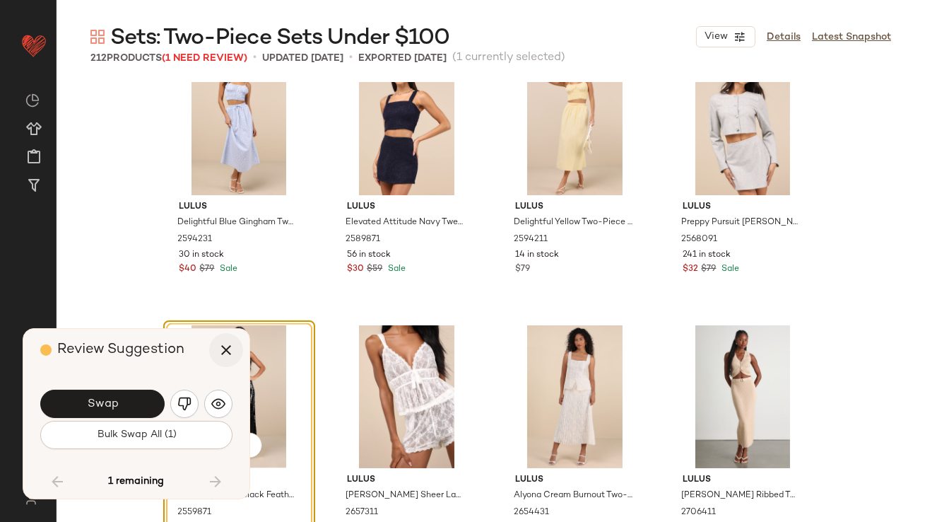
click at [229, 340] on button "button" at bounding box center [226, 350] width 34 height 34
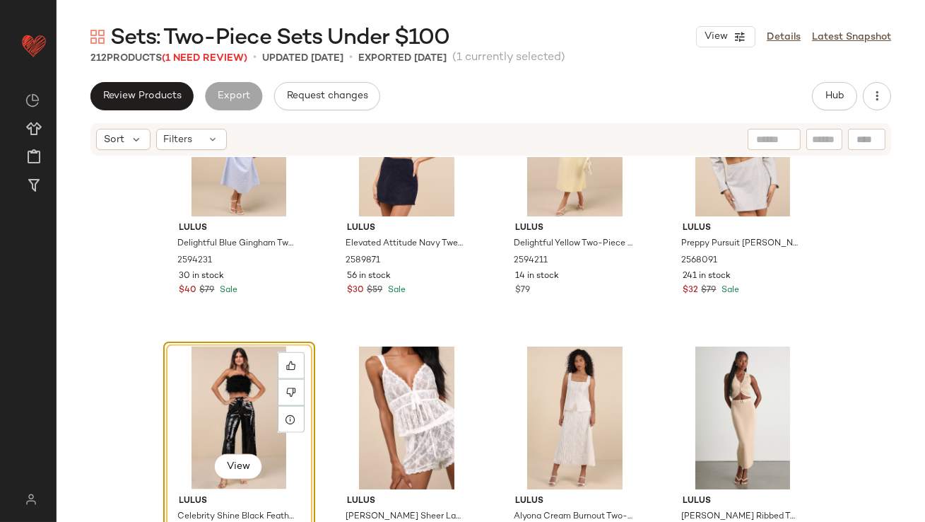
scroll to position [14053, 0]
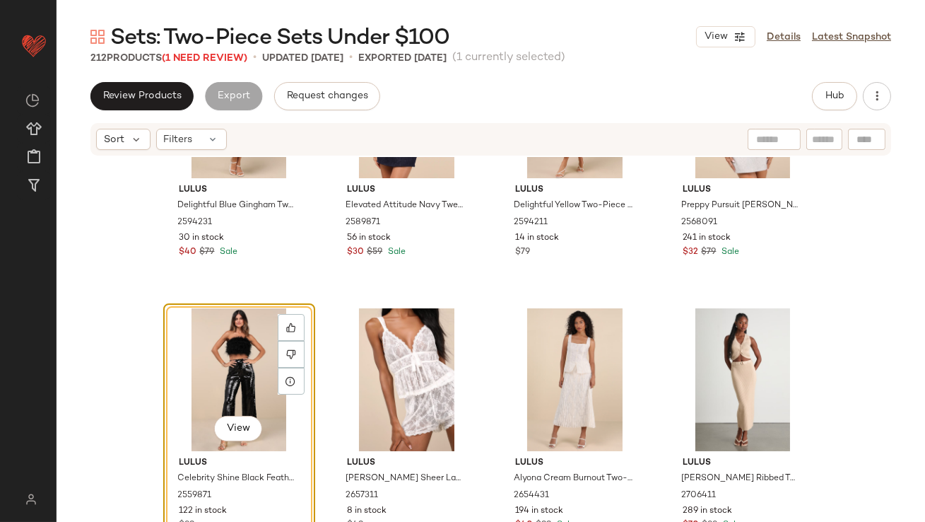
click at [239, 393] on div "View" at bounding box center [239, 379] width 142 height 143
click at [336, 393] on div at bounding box center [407, 379] width 142 height 143
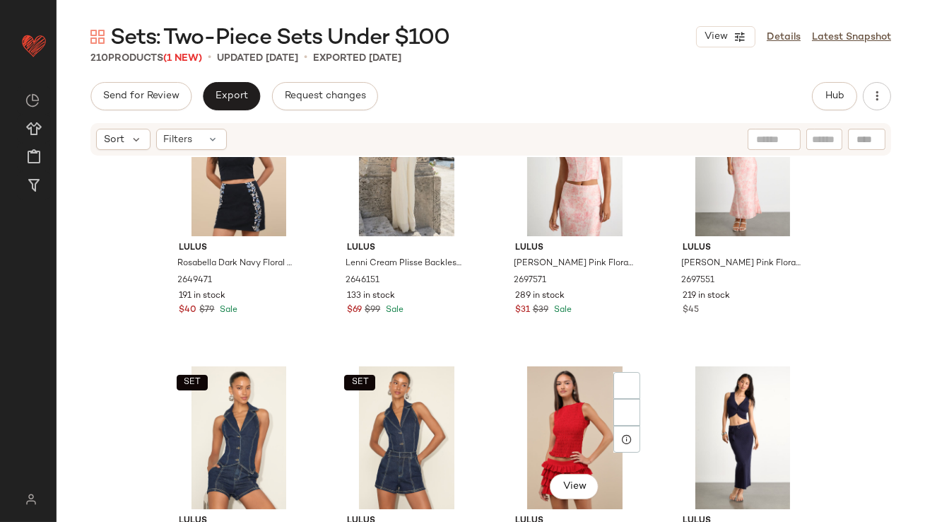
scroll to position [2816, 0]
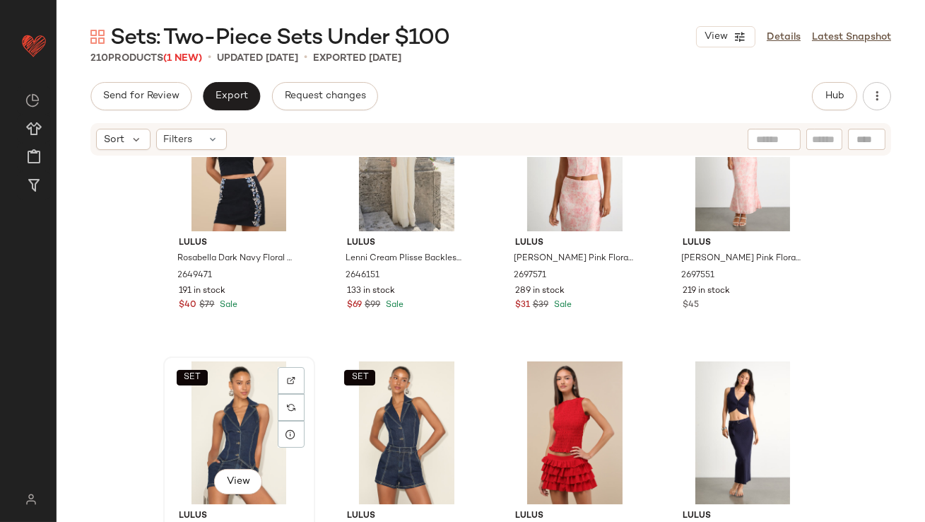
click at [208, 430] on div "SET View" at bounding box center [239, 432] width 142 height 143
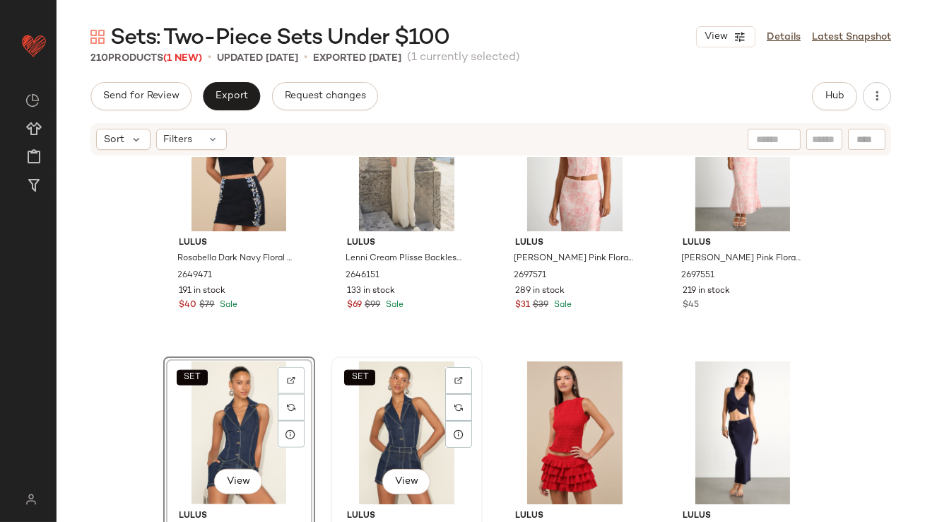
click at [355, 414] on div "SET View" at bounding box center [407, 432] width 142 height 143
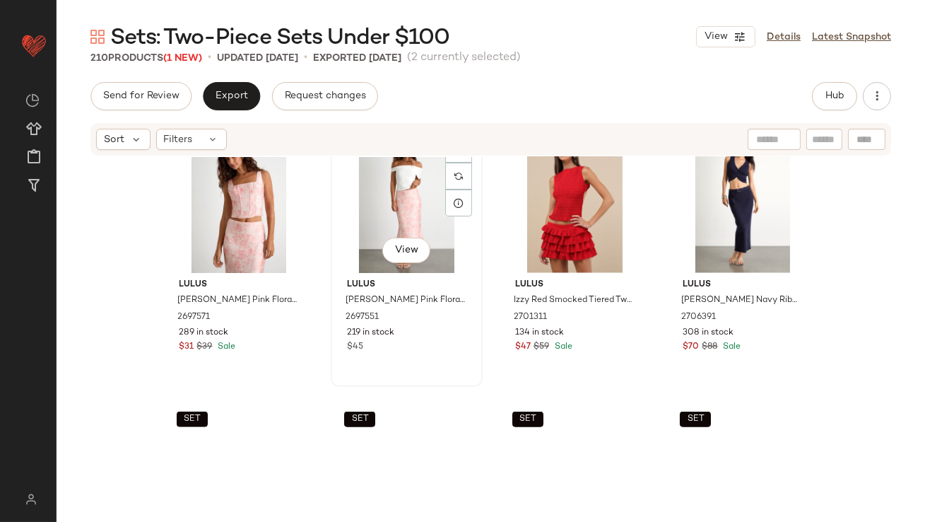
scroll to position [3102, 0]
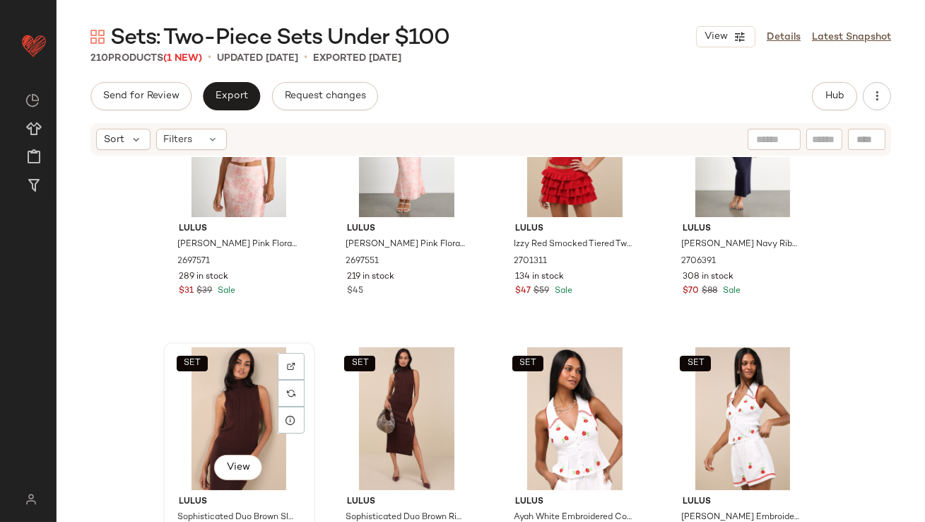
click at [225, 414] on div "SET View" at bounding box center [239, 418] width 142 height 143
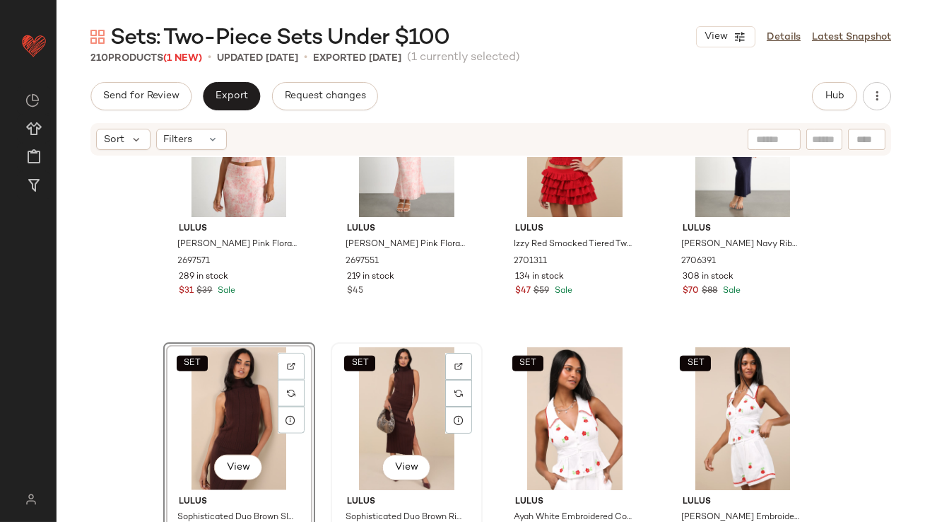
click at [364, 413] on div "SET View" at bounding box center [407, 418] width 142 height 143
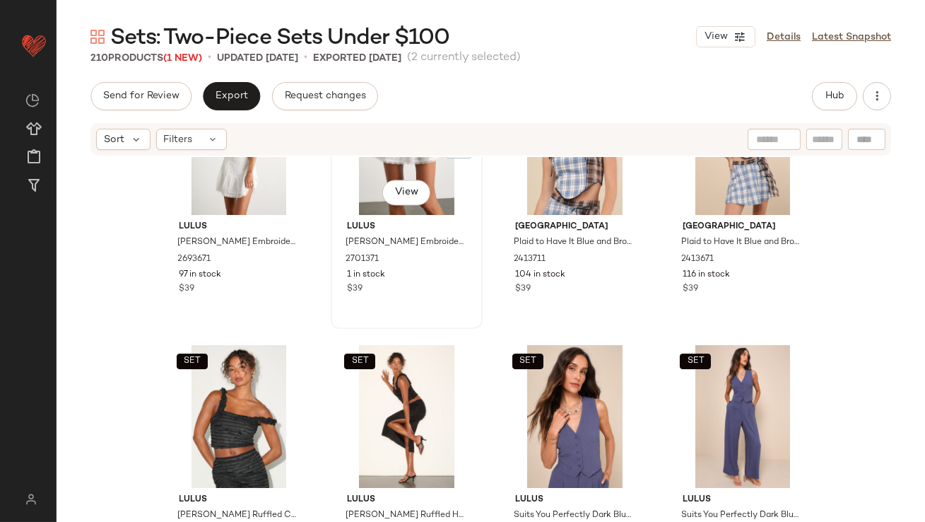
scroll to position [5857, 0]
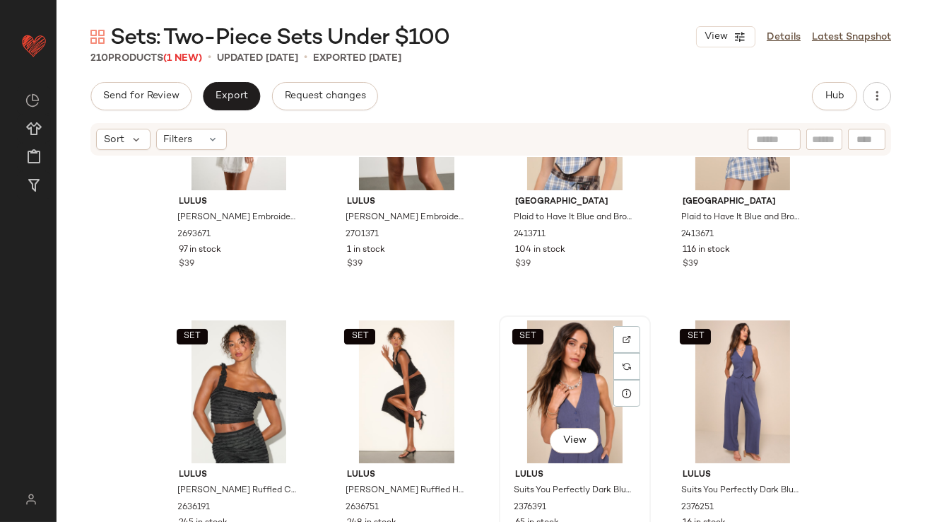
click at [534, 365] on div "SET View" at bounding box center [575, 391] width 142 height 143
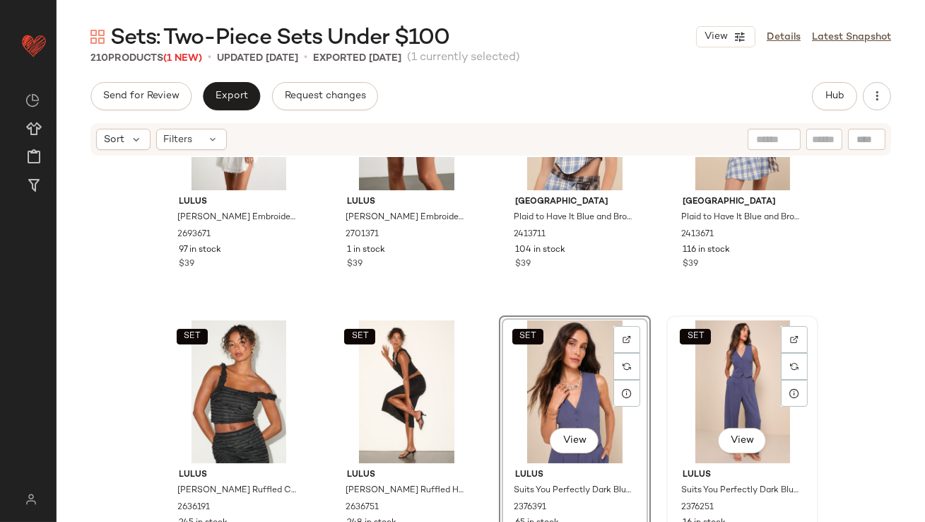
click at [706, 378] on div "SET View" at bounding box center [742, 391] width 142 height 143
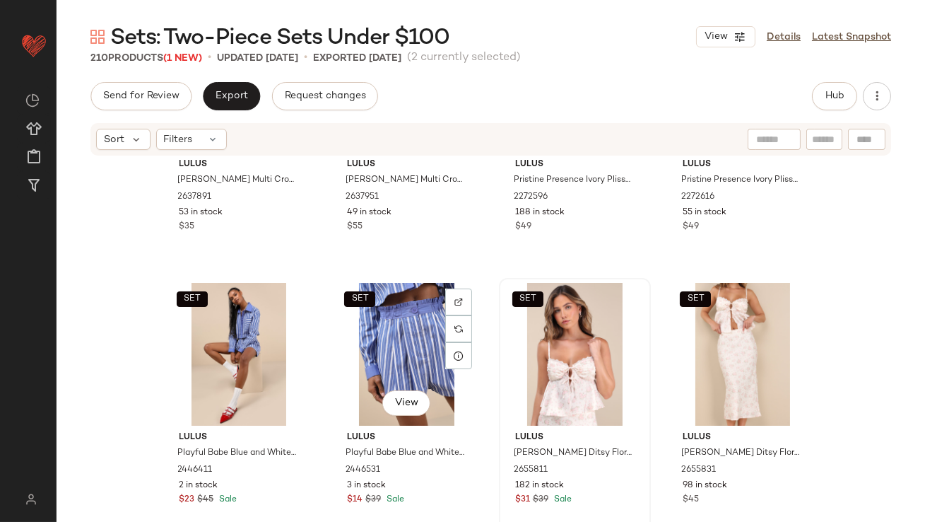
scroll to position [6459, 0]
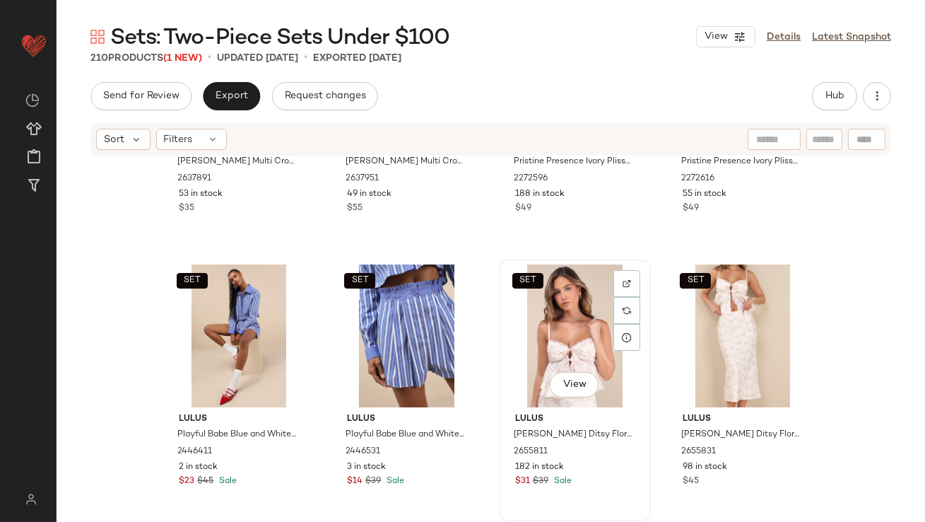
click at [586, 305] on div "SET View" at bounding box center [575, 335] width 142 height 143
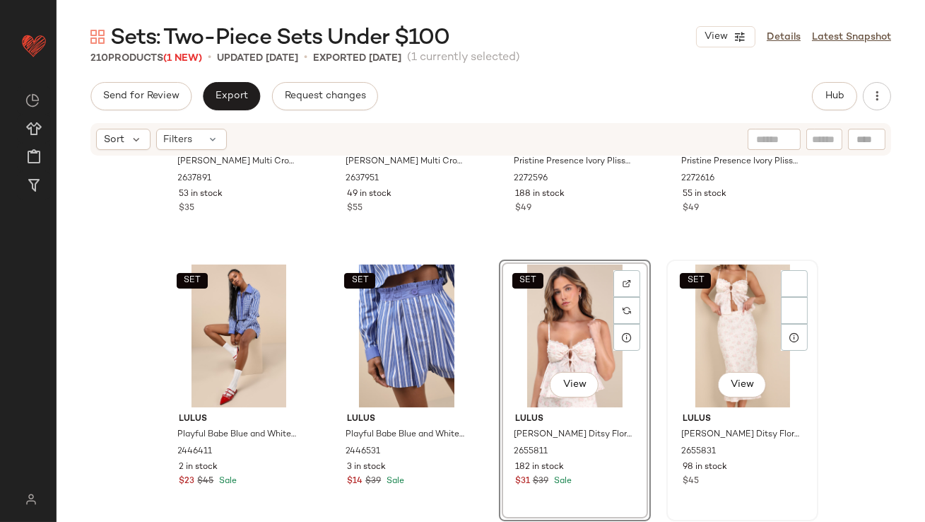
click at [692, 318] on div "SET View" at bounding box center [742, 335] width 142 height 143
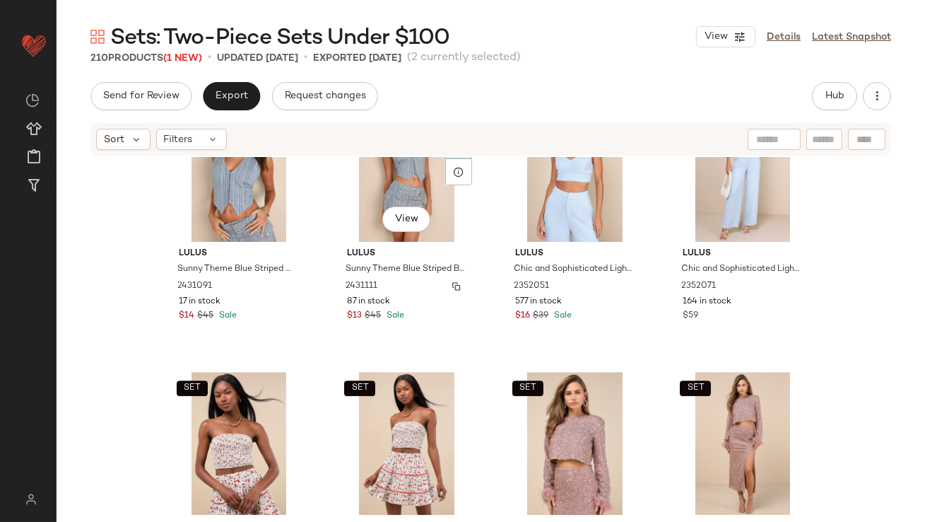
scroll to position [7989, 0]
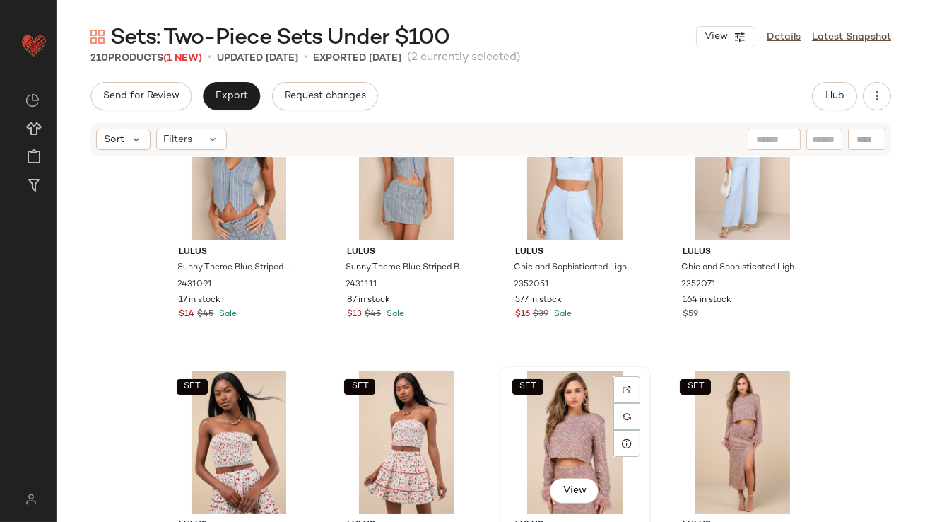
click at [539, 435] on div "SET View" at bounding box center [575, 441] width 142 height 143
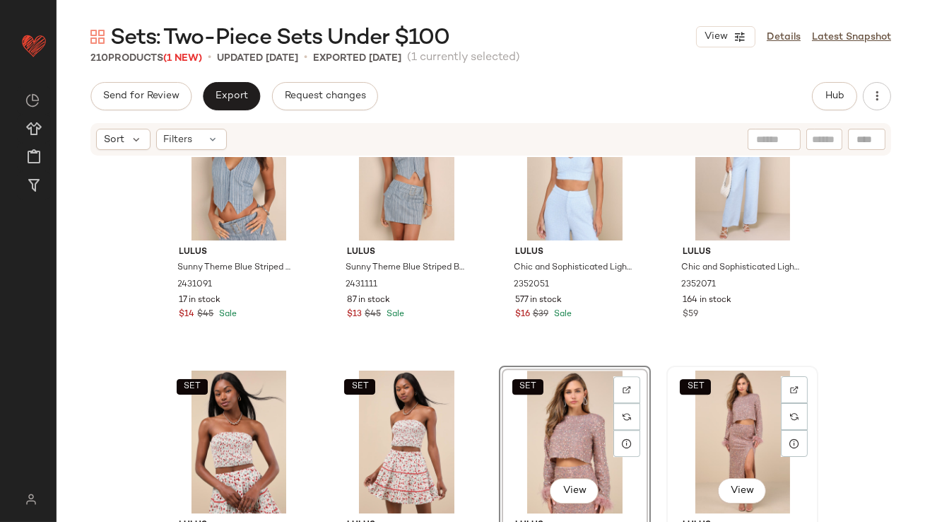
click at [722, 425] on div "SET View" at bounding box center [742, 441] width 142 height 143
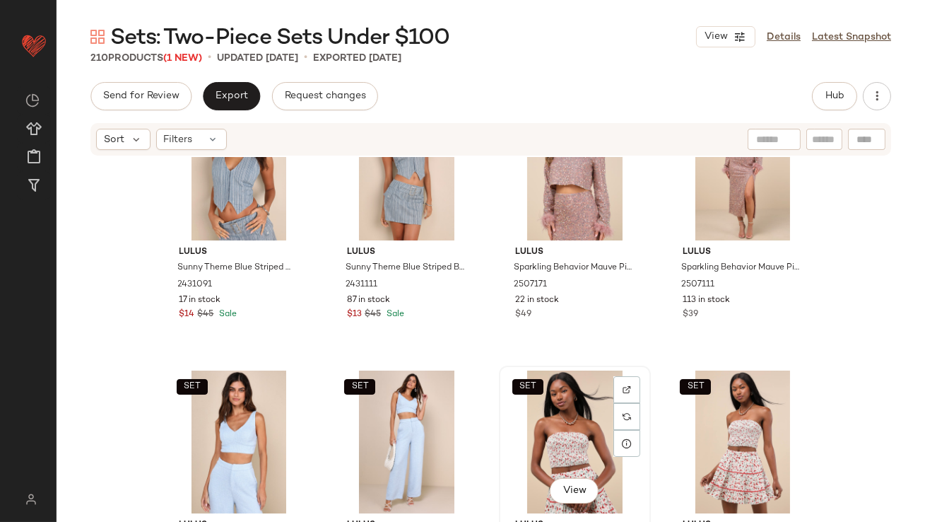
click at [543, 442] on div "SET View" at bounding box center [575, 441] width 142 height 143
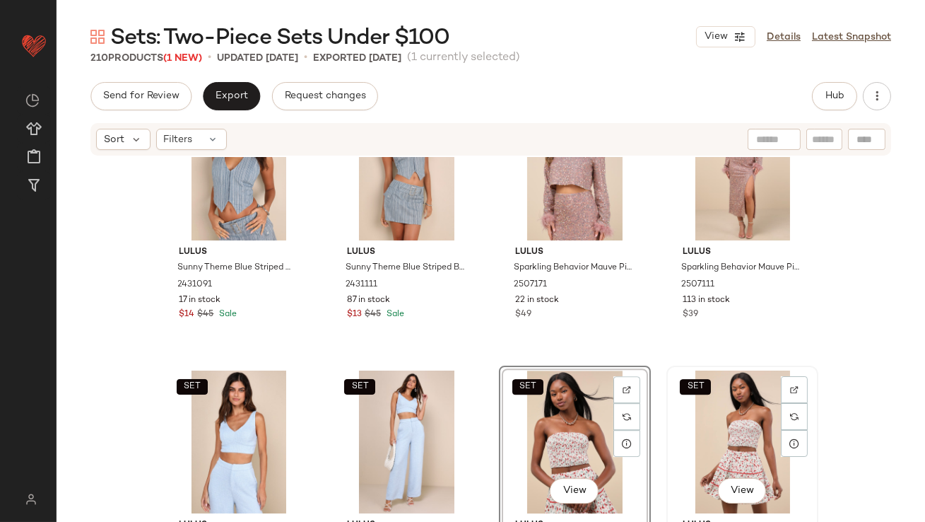
click at [736, 408] on div "SET View" at bounding box center [742, 441] width 142 height 143
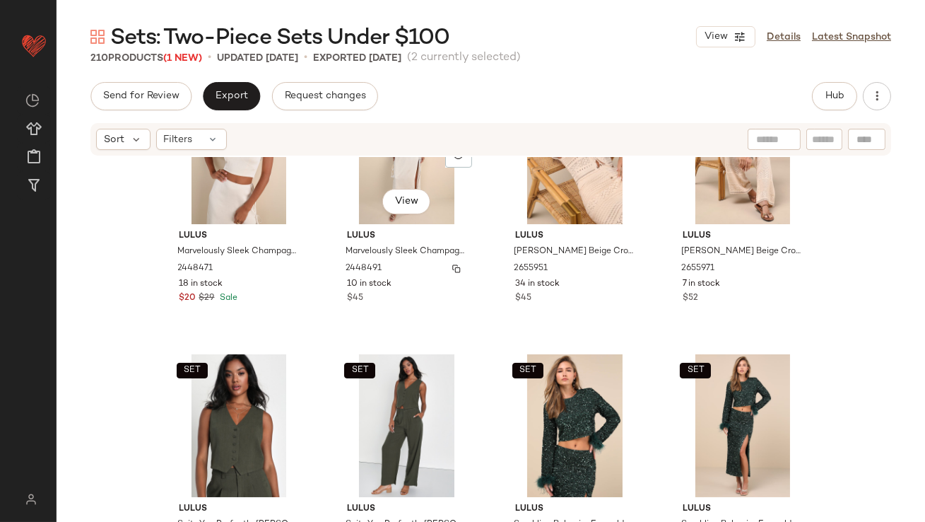
scroll to position [9421, 0]
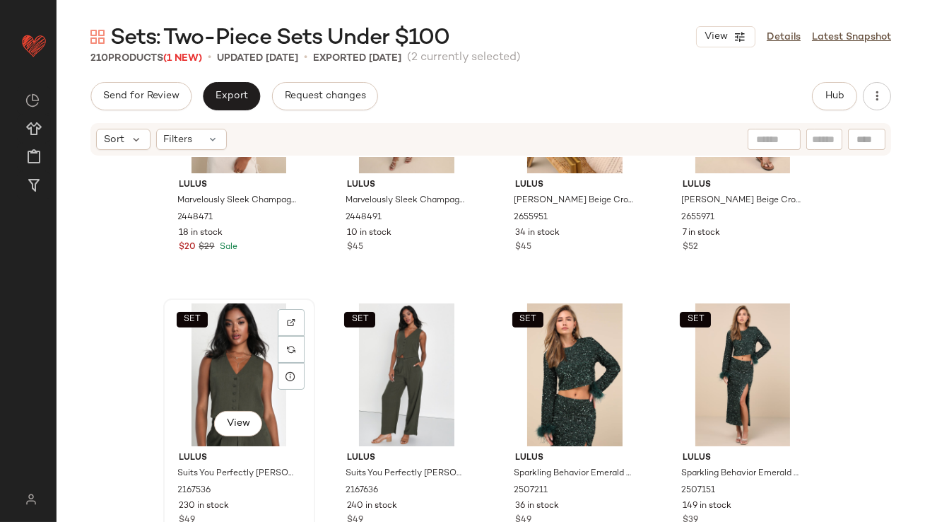
click at [211, 377] on div "SET View" at bounding box center [239, 374] width 142 height 143
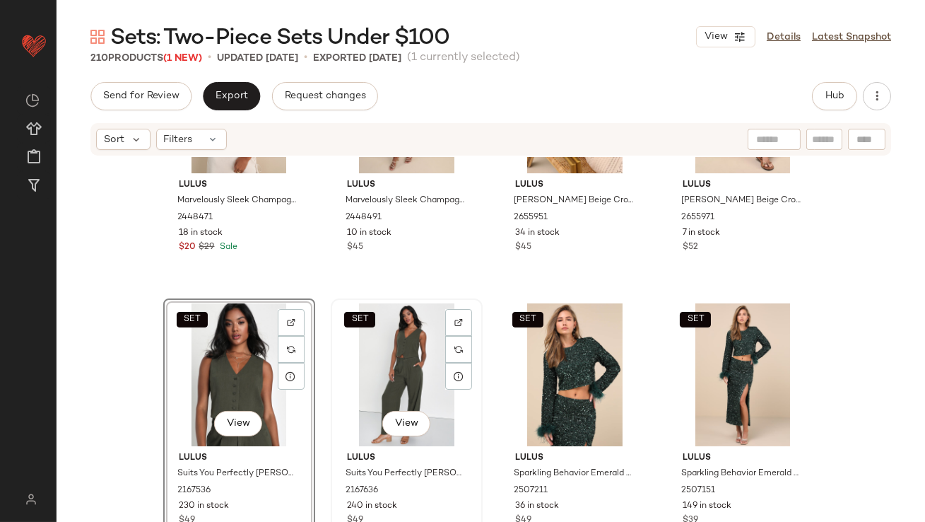
click at [395, 378] on div "SET View" at bounding box center [407, 374] width 142 height 143
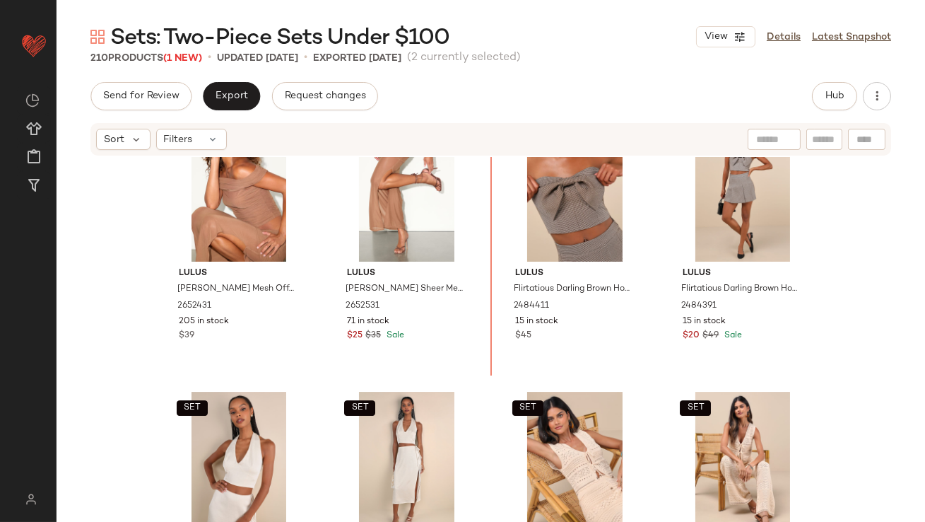
scroll to position [9057, 0]
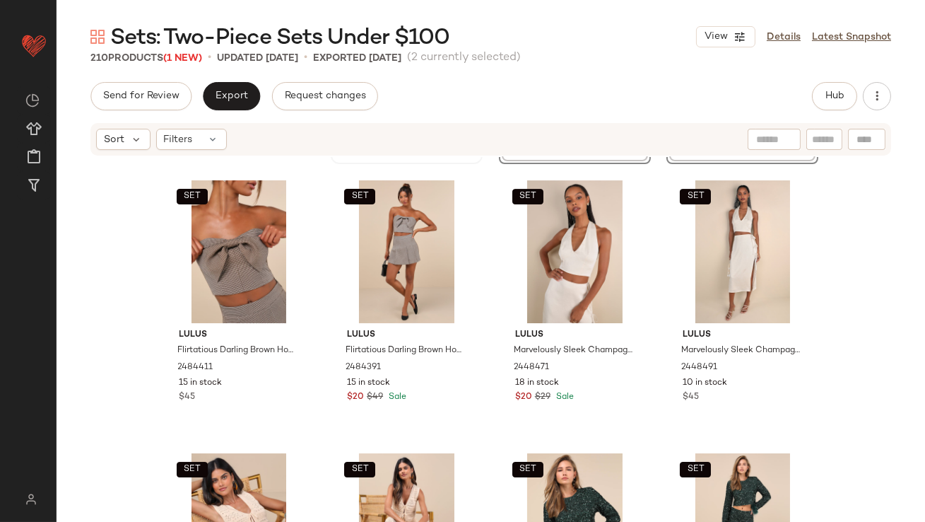
scroll to position [9431, 0]
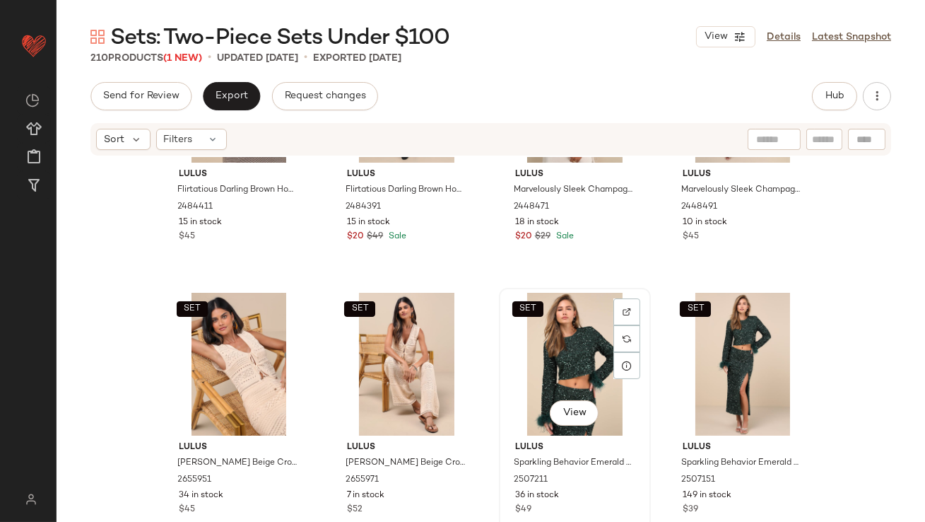
click at [549, 364] on div "SET View" at bounding box center [575, 364] width 142 height 143
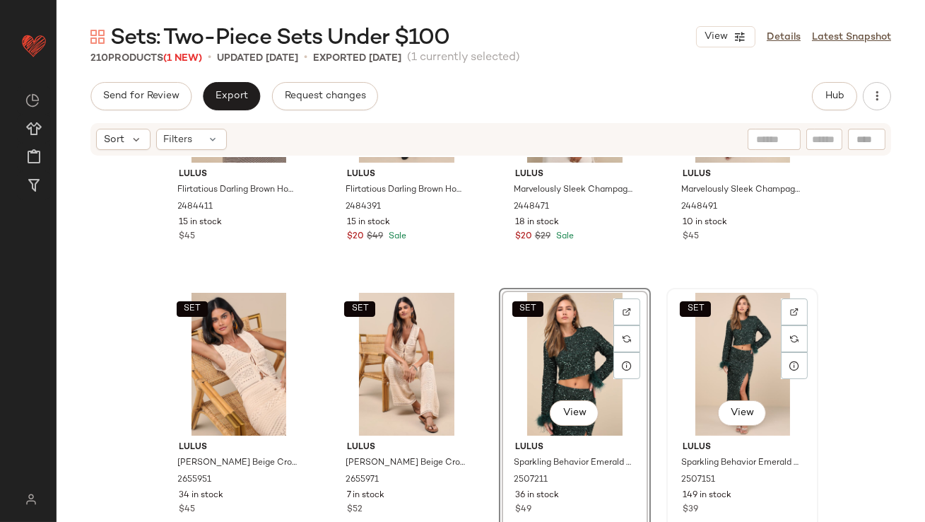
click at [733, 356] on div "SET View" at bounding box center [742, 364] width 142 height 143
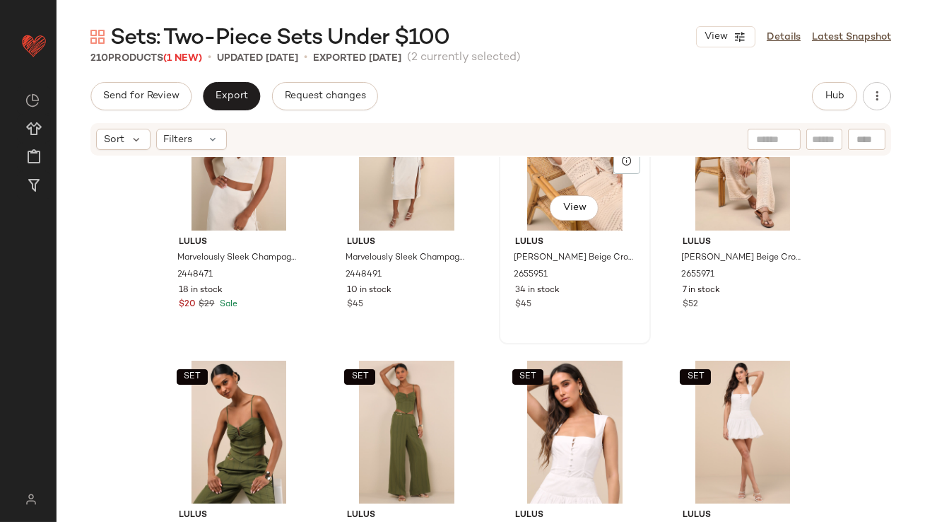
scroll to position [9670, 0]
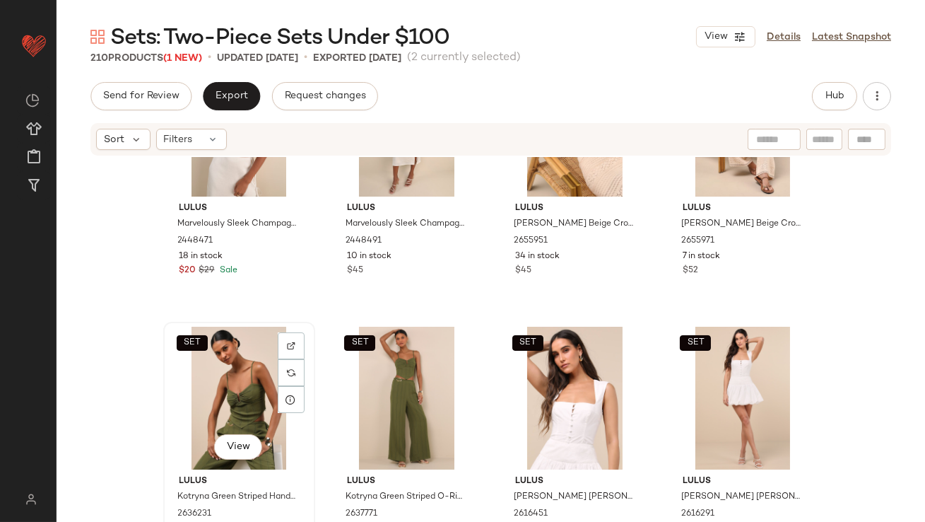
click at [241, 371] on div "SET View" at bounding box center [239, 398] width 142 height 143
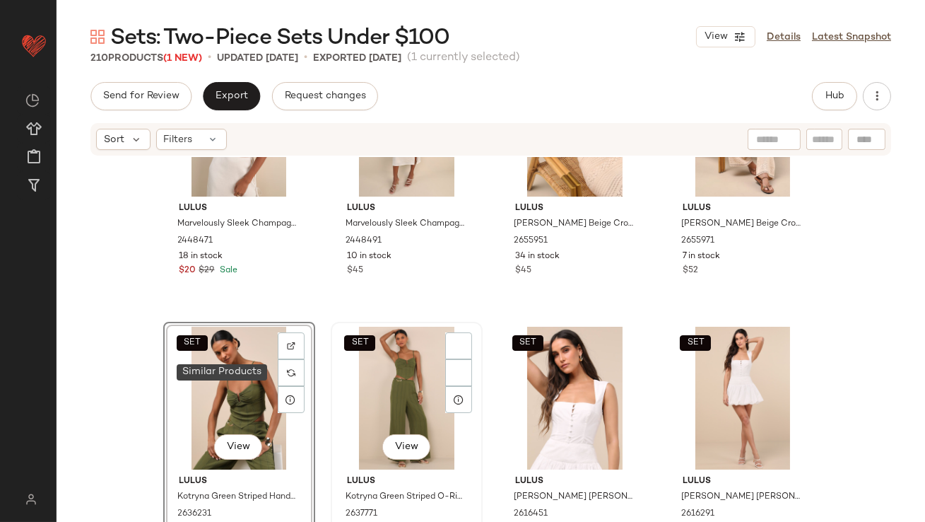
click at [350, 373] on div "SET View" at bounding box center [407, 398] width 142 height 143
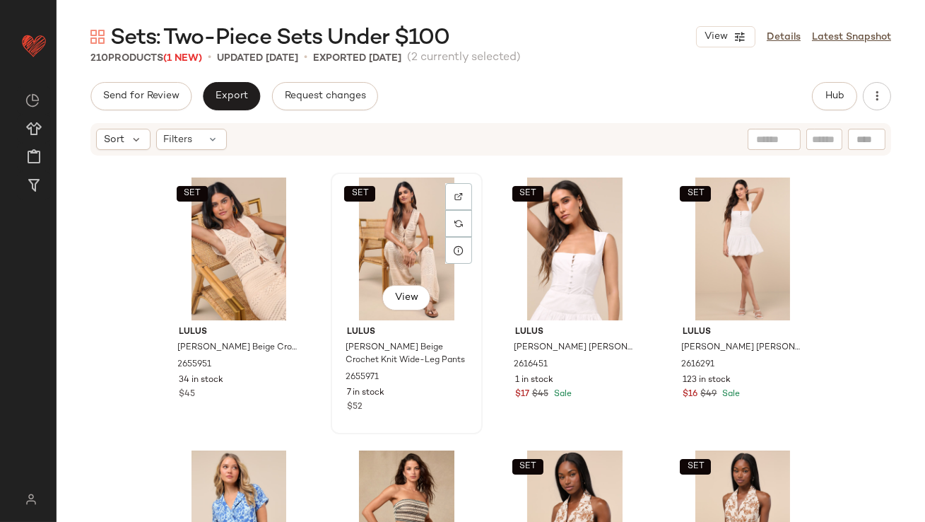
scroll to position [9840, 0]
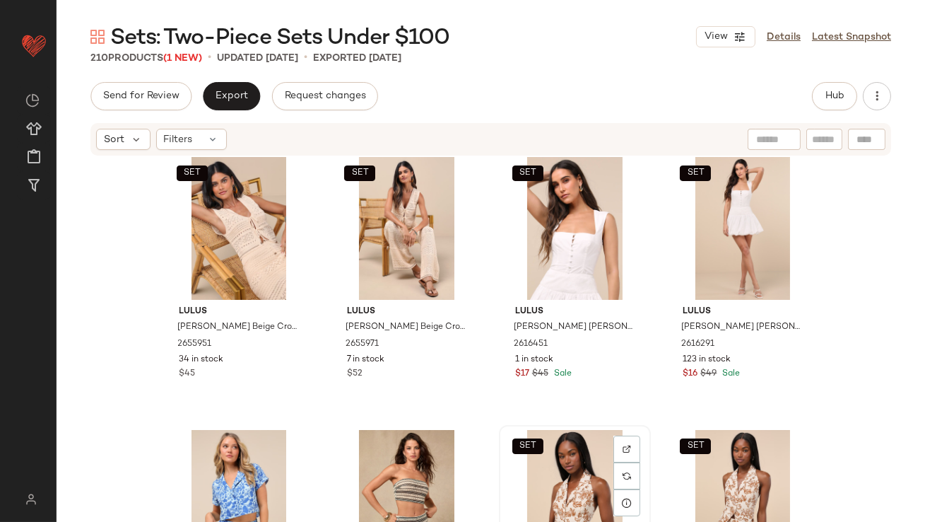
click at [539, 454] on div "SET View" at bounding box center [575, 501] width 142 height 143
click at [702, 462] on div "SET View" at bounding box center [742, 501] width 142 height 143
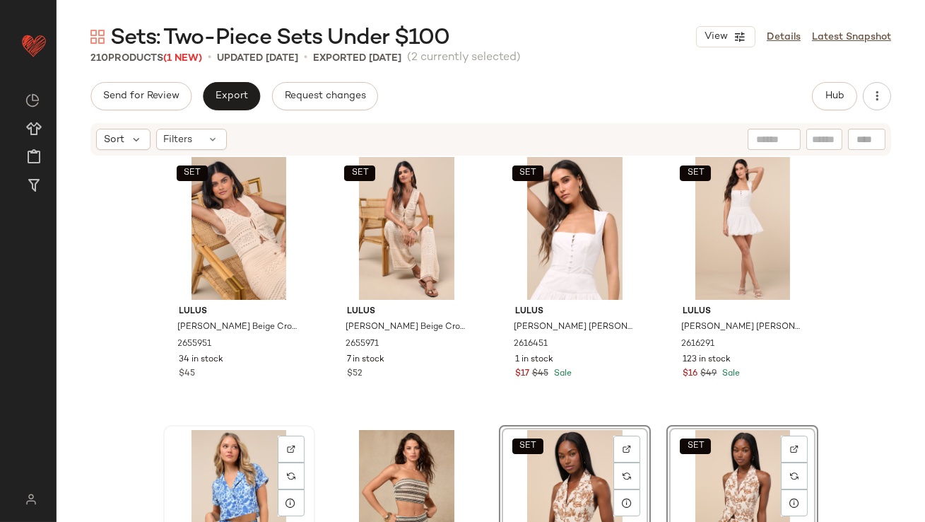
click at [225, 465] on div "View" at bounding box center [239, 501] width 142 height 143
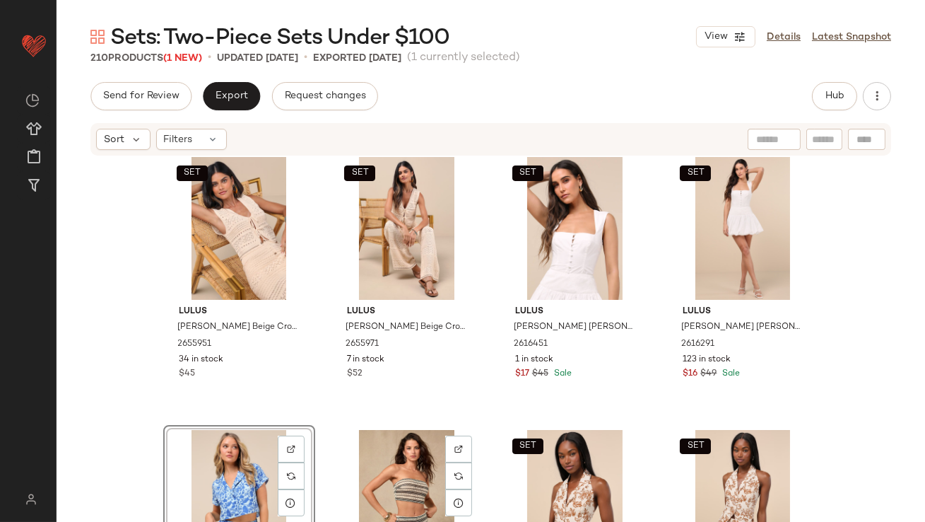
drag, startPoint x: 363, startPoint y: 466, endPoint x: 273, endPoint y: 466, distance: 90.5
click at [363, 466] on div "View" at bounding box center [407, 501] width 142 height 143
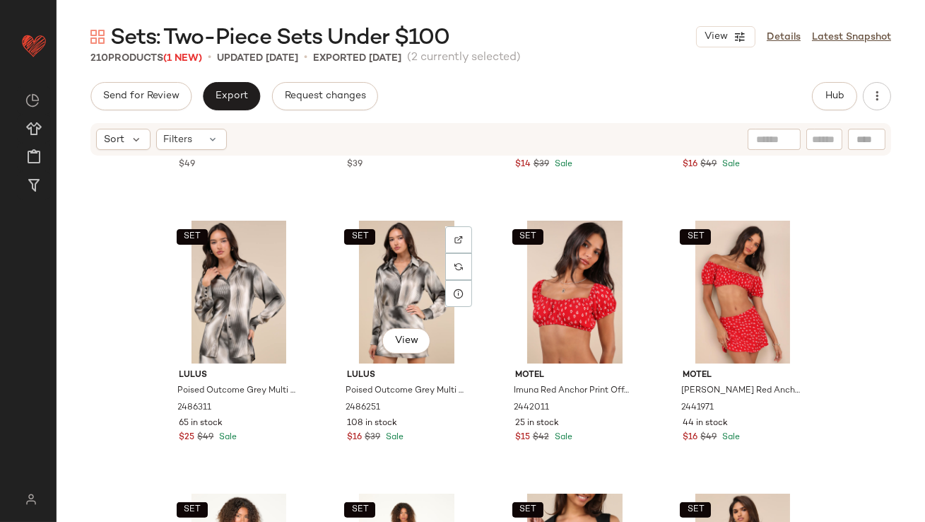
scroll to position [11317, 0]
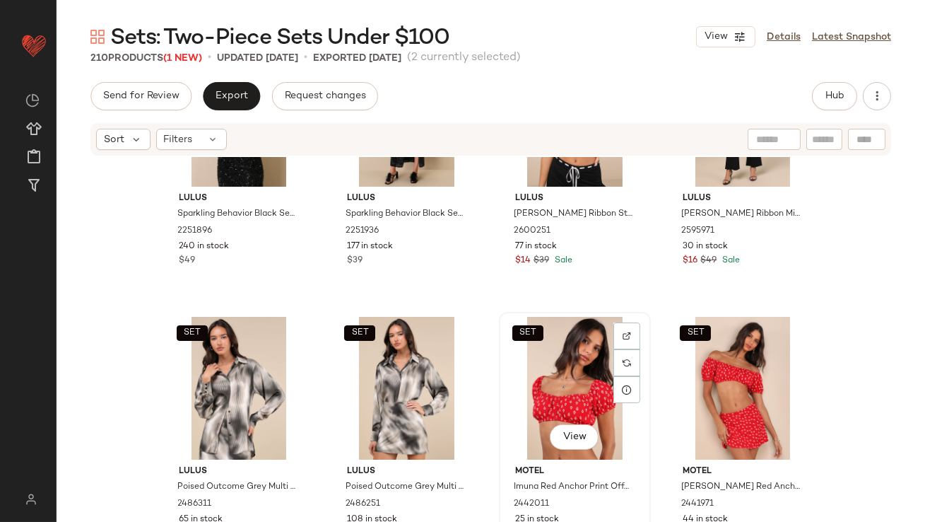
click at [570, 401] on div "SET View" at bounding box center [575, 388] width 142 height 143
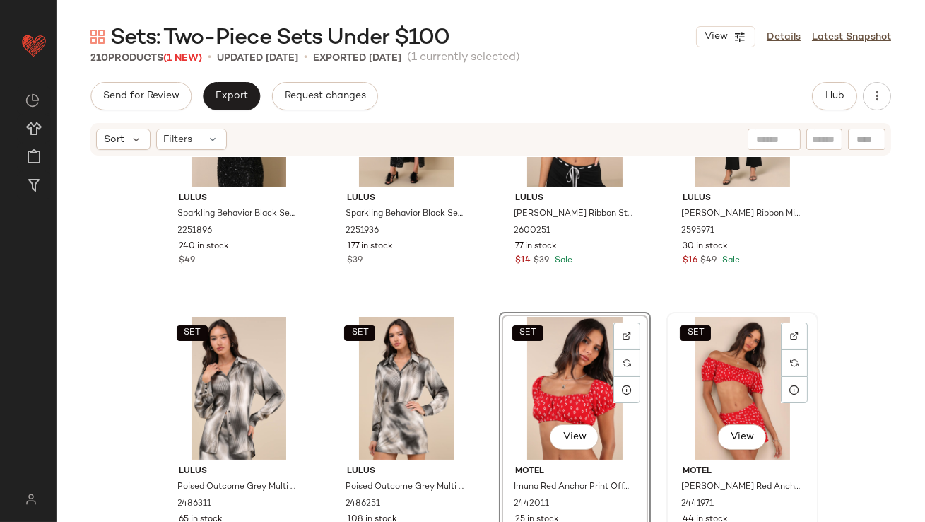
click at [700, 391] on div "SET View" at bounding box center [742, 388] width 142 height 143
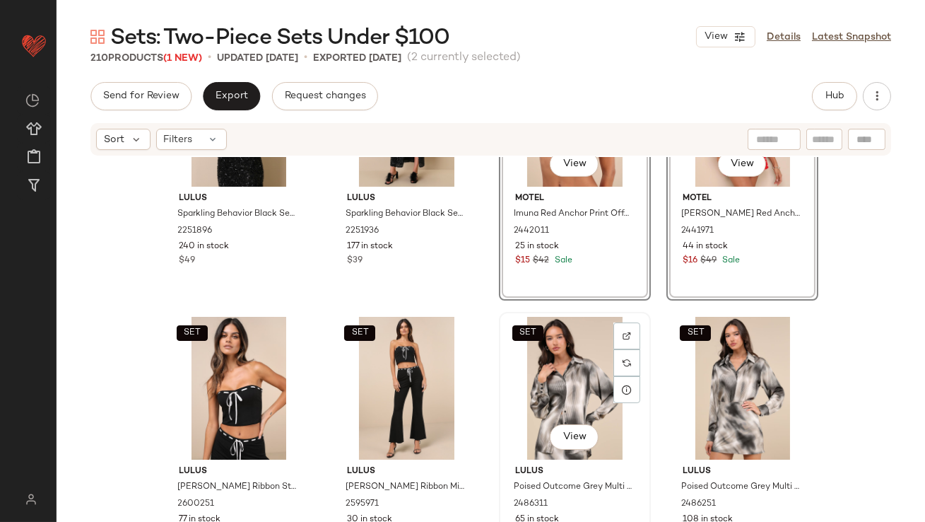
click at [541, 336] on div "SET View" at bounding box center [575, 388] width 142 height 143
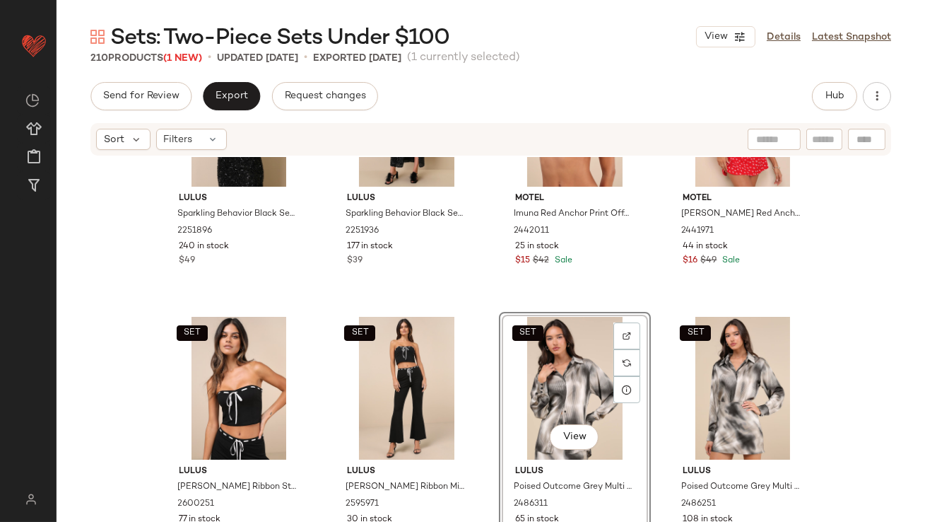
scroll to position [11527, 0]
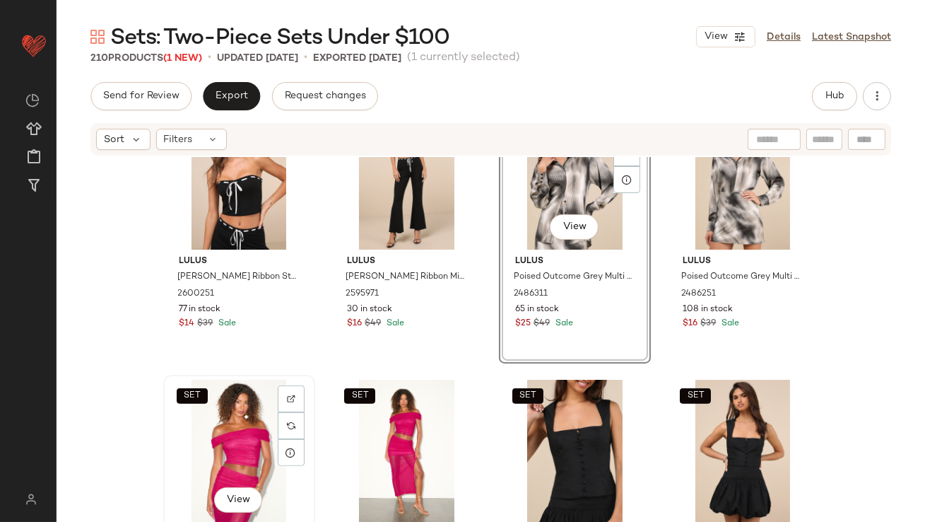
click at [189, 447] on div "SET View" at bounding box center [239, 451] width 142 height 143
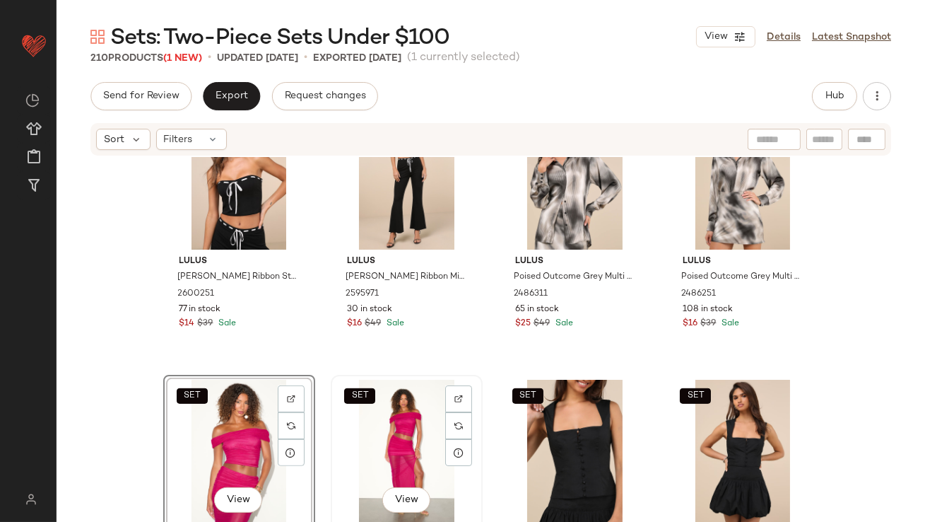
click at [355, 447] on div "SET View" at bounding box center [407, 451] width 142 height 143
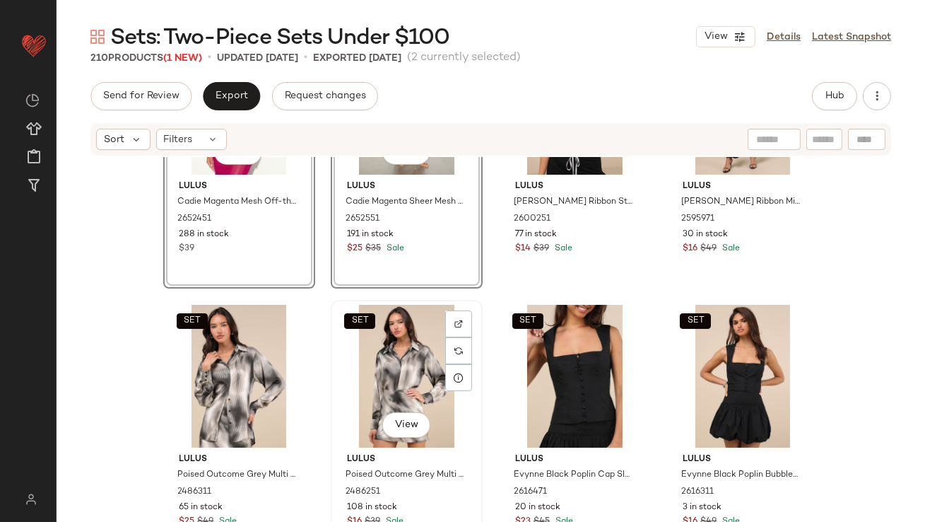
scroll to position [11828, 0]
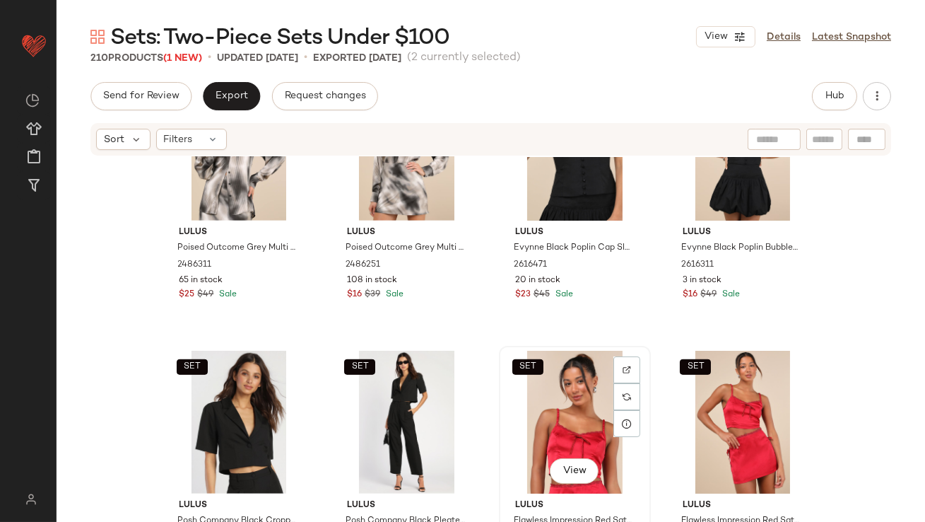
click at [562, 412] on div "SET View" at bounding box center [575, 422] width 142 height 143
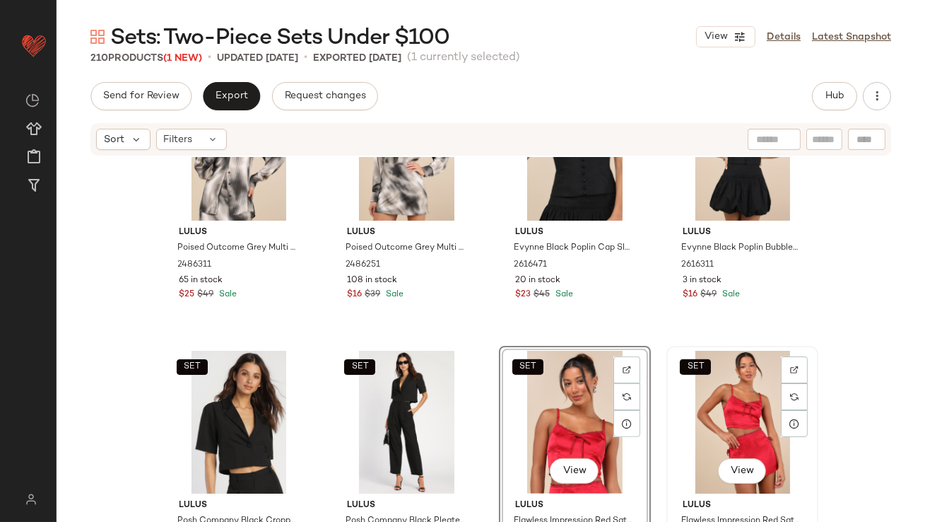
click at [712, 420] on div "SET View" at bounding box center [742, 422] width 142 height 143
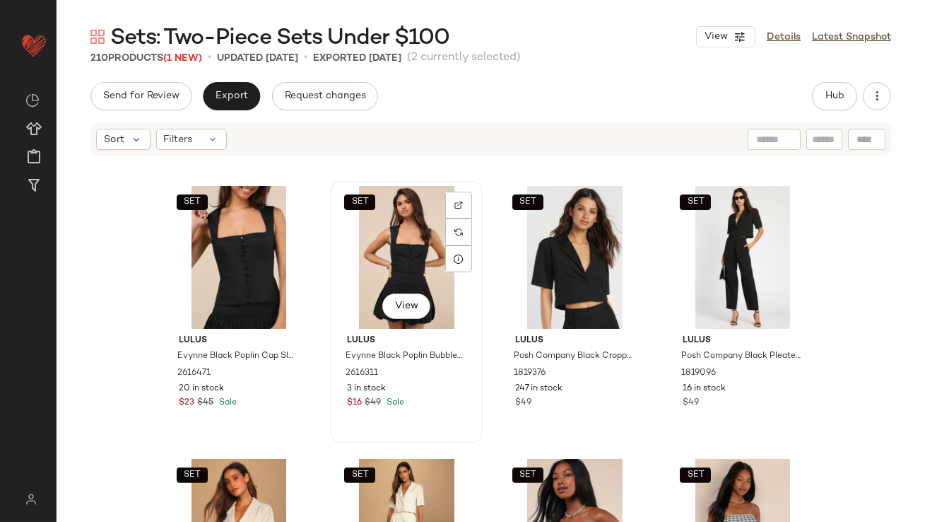
scroll to position [12115, 0]
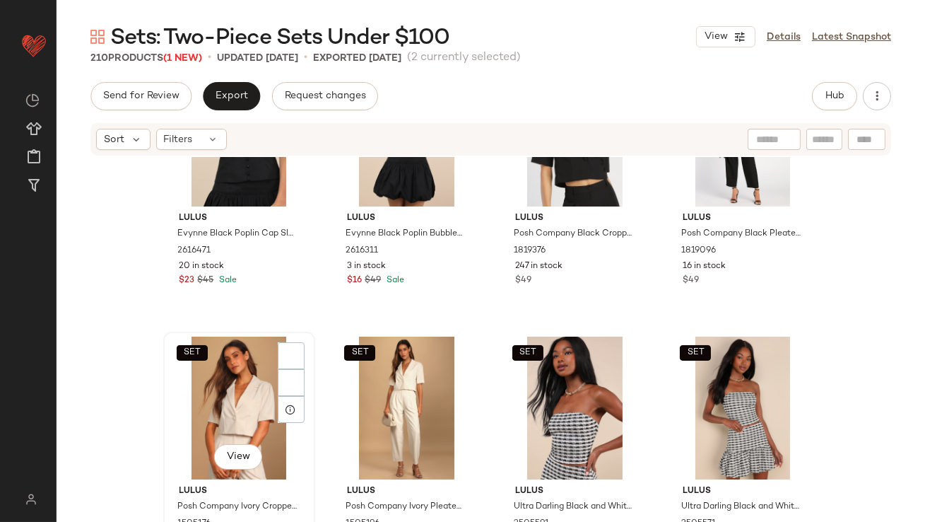
click at [235, 389] on div "SET View" at bounding box center [239, 407] width 142 height 143
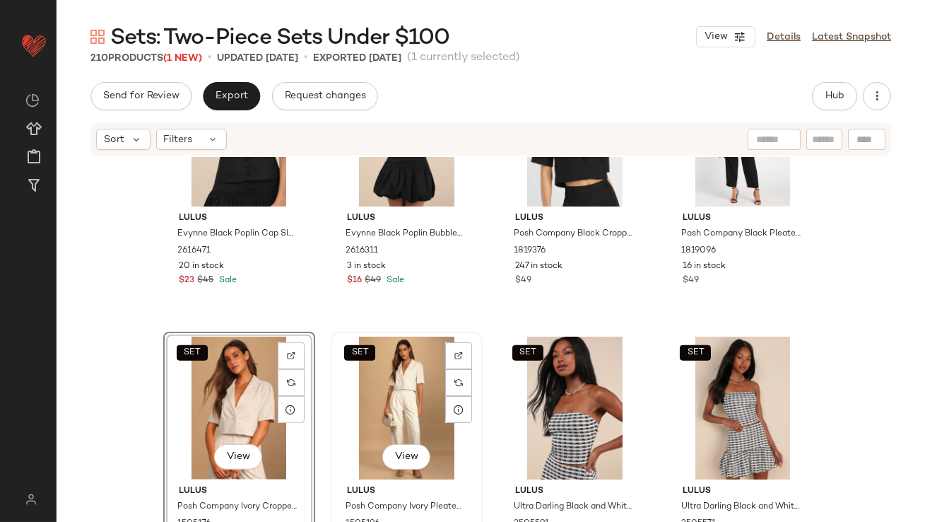
click at [386, 389] on div "SET View" at bounding box center [407, 407] width 142 height 143
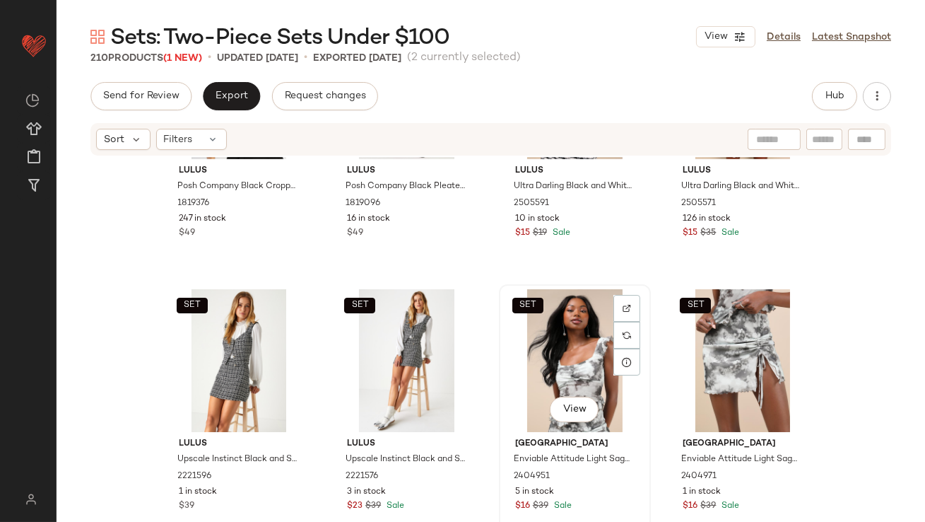
scroll to position [12435, 0]
click at [558, 341] on div "SET View" at bounding box center [575, 361] width 142 height 143
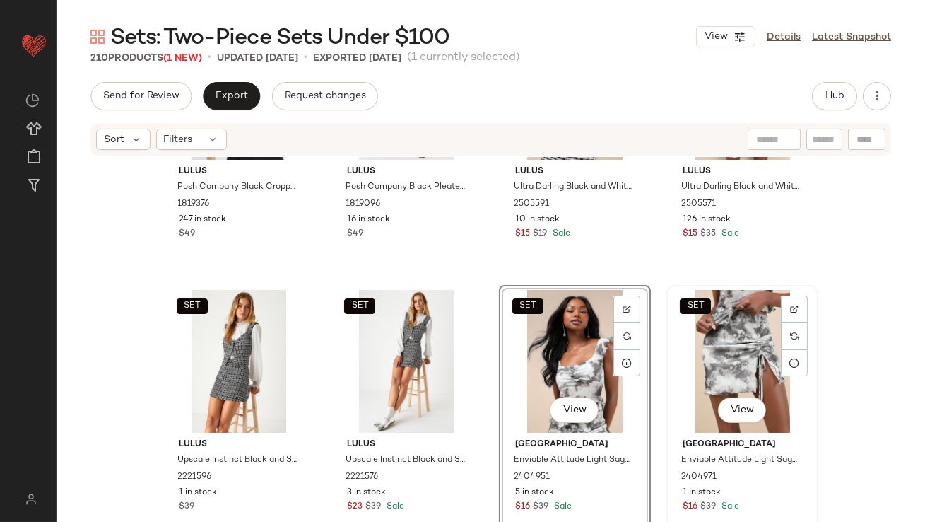
click at [728, 339] on div "SET View" at bounding box center [742, 361] width 142 height 143
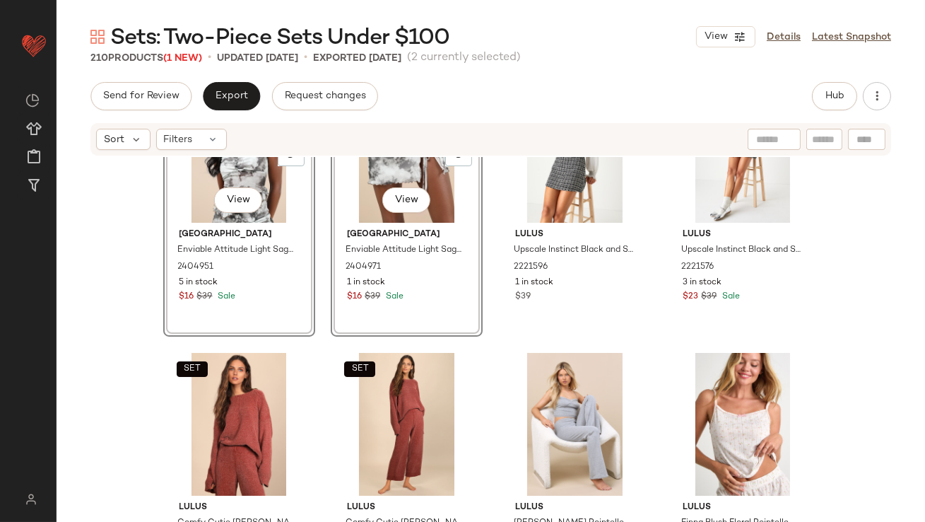
scroll to position [12675, 0]
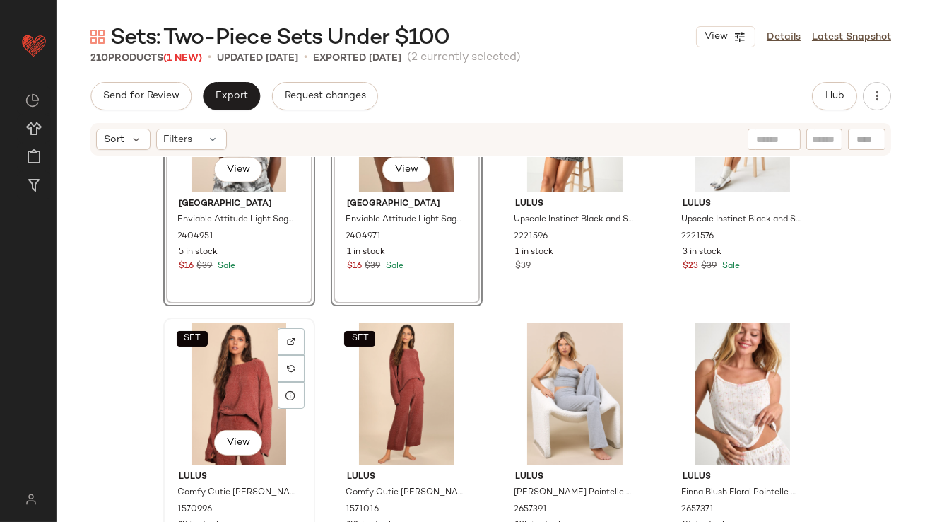
click at [267, 383] on div "SET View" at bounding box center [239, 393] width 142 height 143
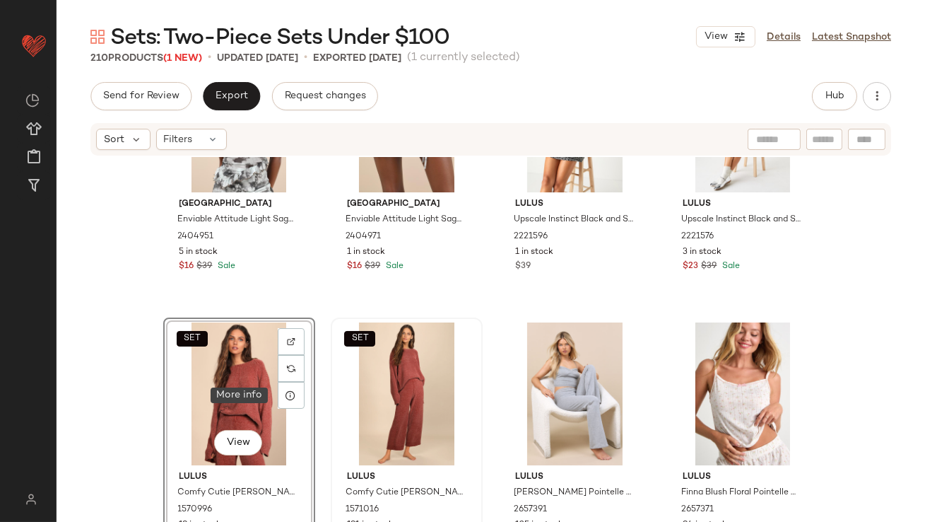
click at [405, 384] on div "SET" at bounding box center [407, 393] width 142 height 143
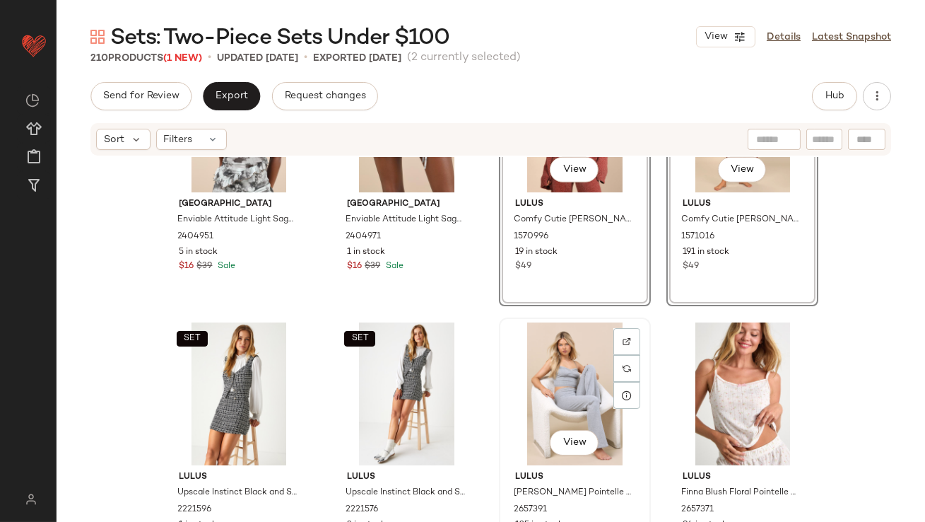
click at [550, 362] on div "View" at bounding box center [575, 393] width 142 height 143
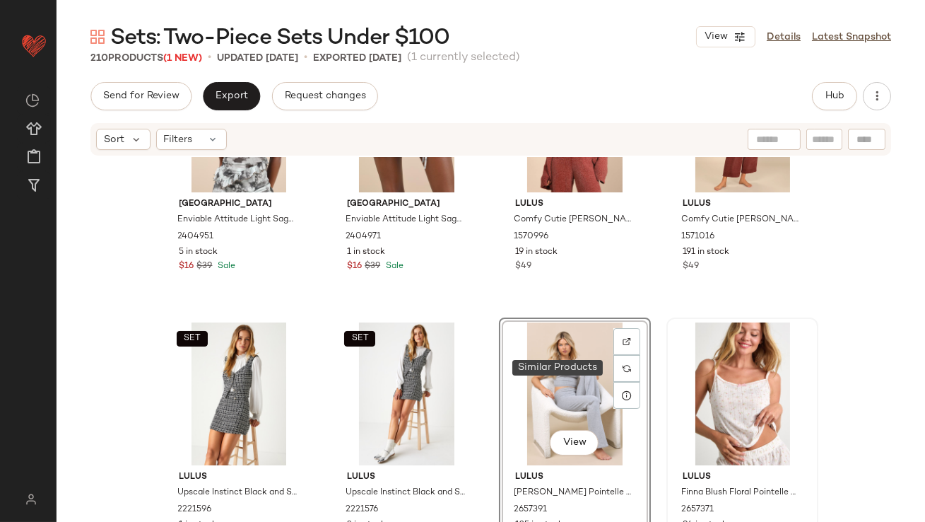
click at [690, 362] on div at bounding box center [742, 393] width 142 height 143
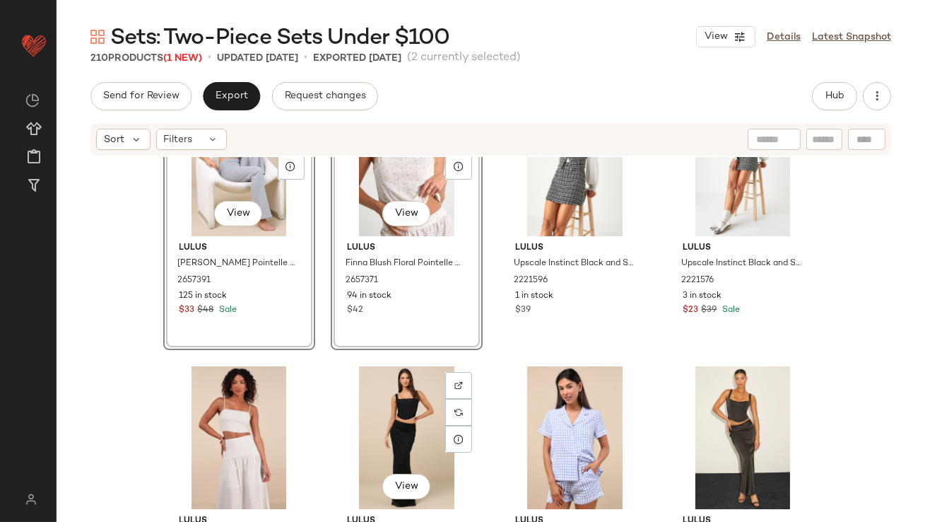
scroll to position [12763, 0]
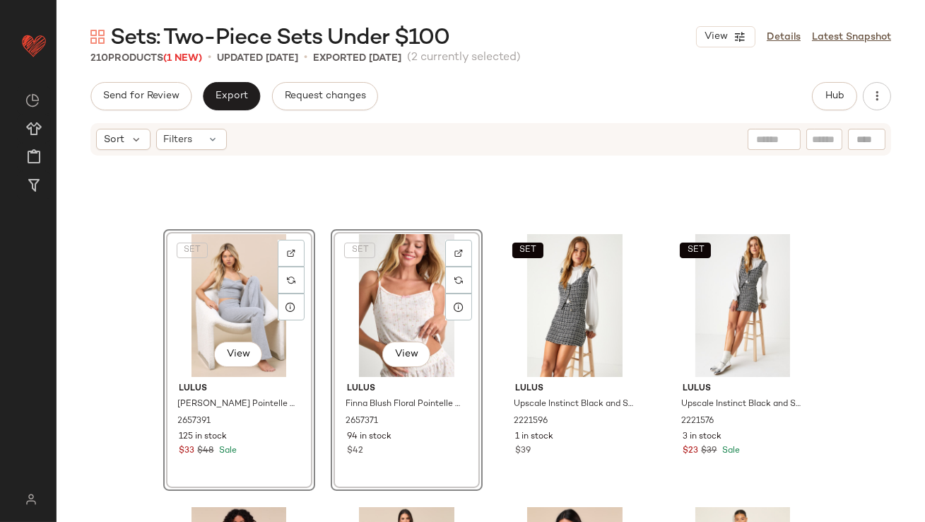
click at [381, 305] on div "SET View" at bounding box center [407, 305] width 142 height 143
click at [401, 361] on button "View" at bounding box center [406, 353] width 48 height 25
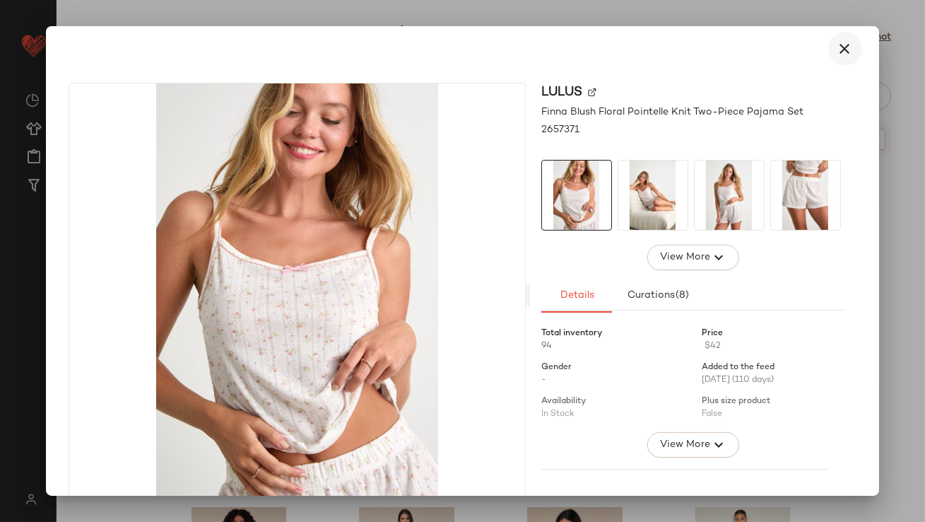
click at [837, 42] on icon "button" at bounding box center [845, 48] width 17 height 17
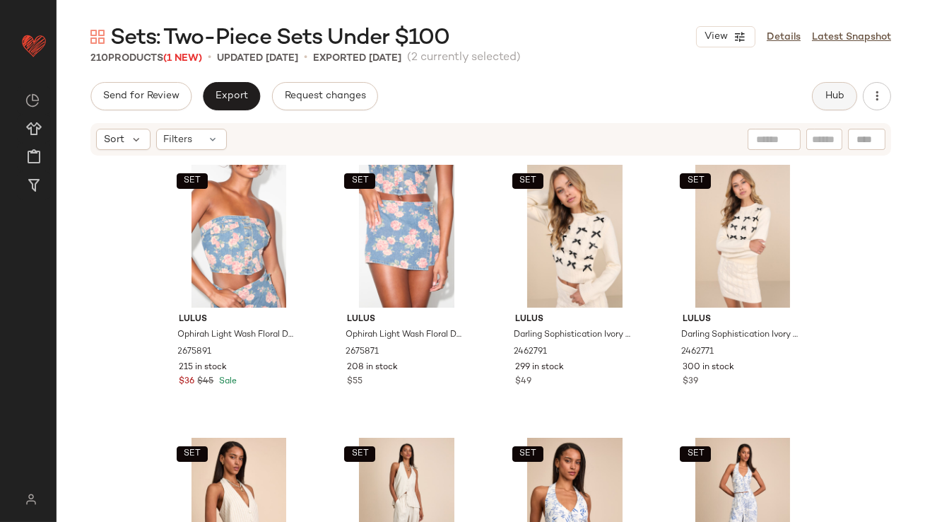
click at [828, 99] on span "Hub" at bounding box center [835, 95] width 20 height 11
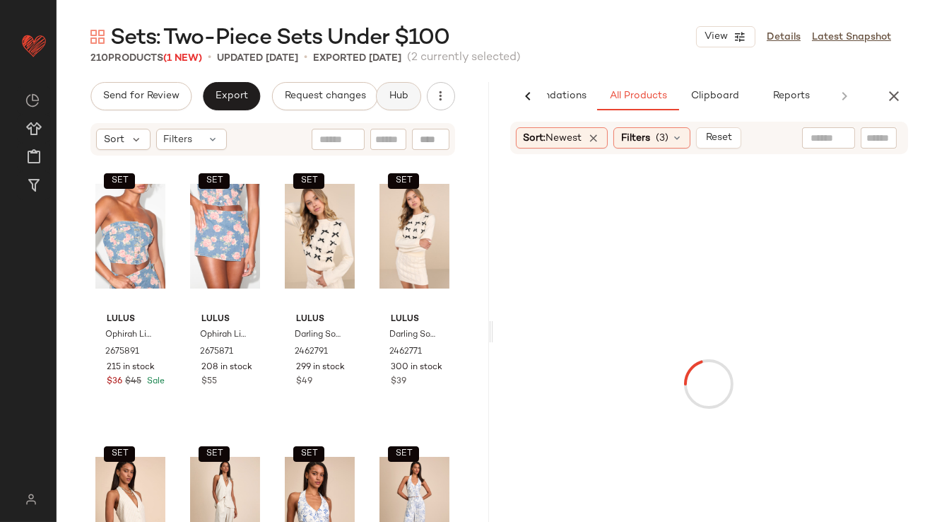
scroll to position [0, 79]
click at [656, 141] on div "Filters (3)" at bounding box center [651, 137] width 77 height 21
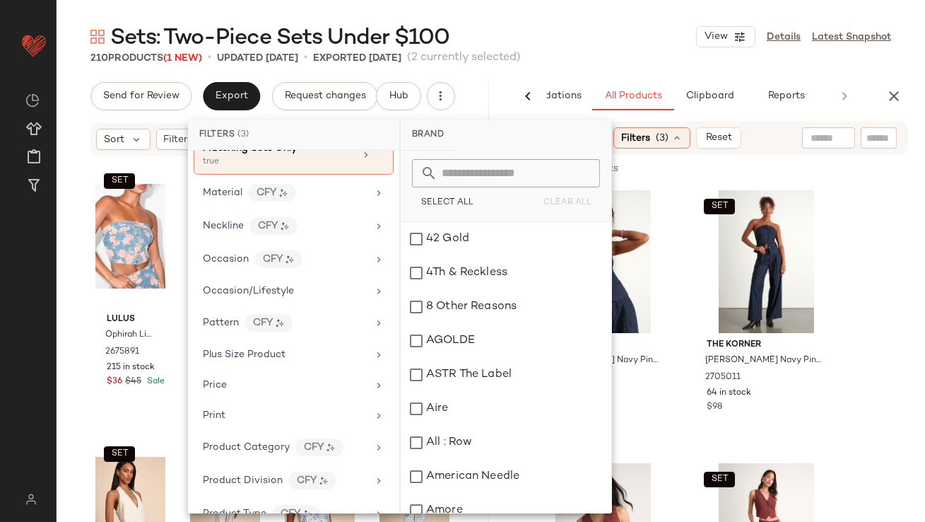
scroll to position [801, 0]
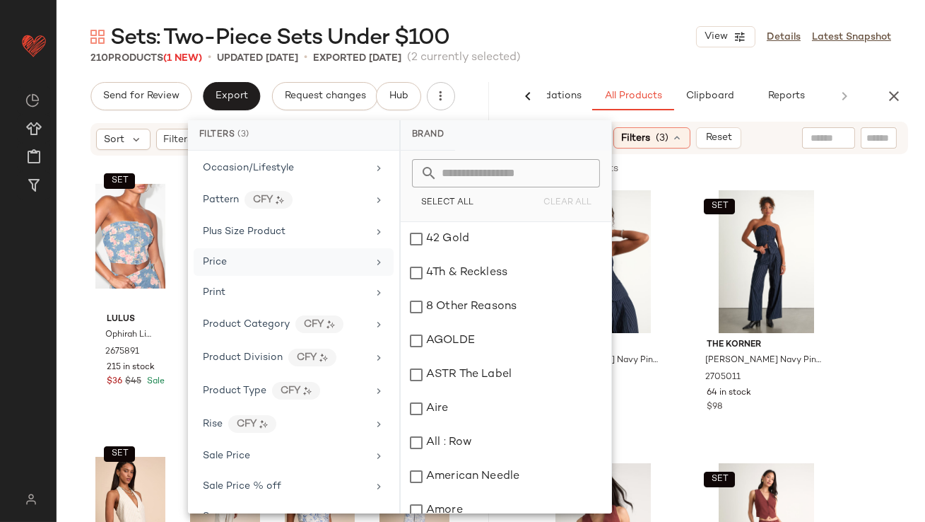
click at [221, 258] on span "Price" at bounding box center [215, 262] width 24 height 11
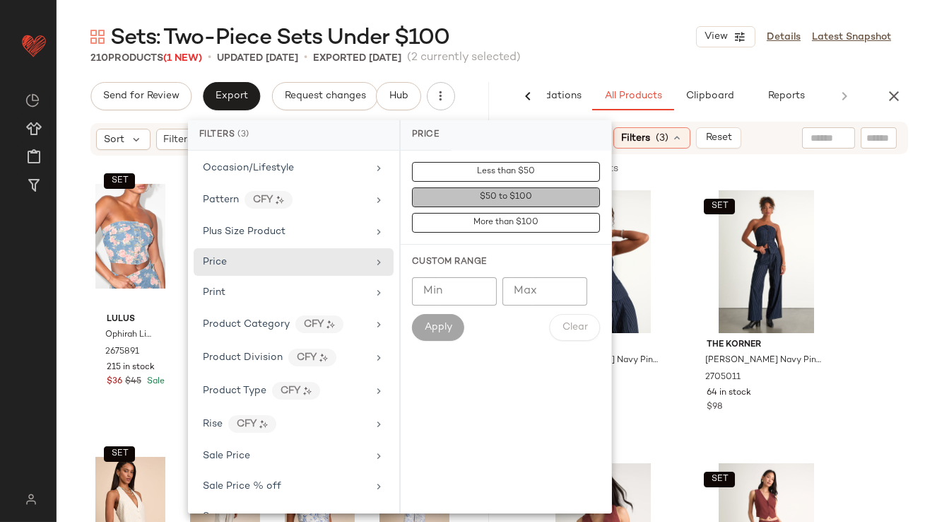
click at [499, 196] on span "$50 to $100" at bounding box center [505, 197] width 53 height 10
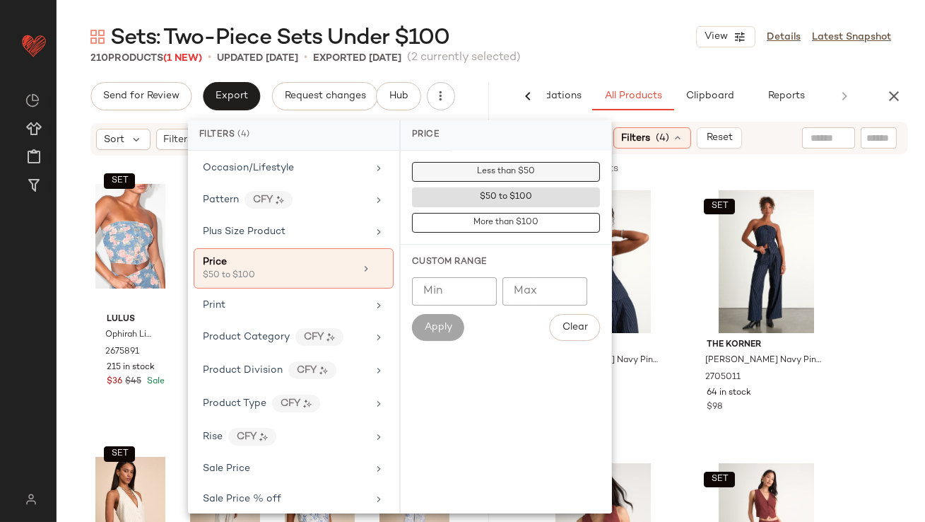
click at [502, 175] on span "Less than $50" at bounding box center [505, 172] width 59 height 10
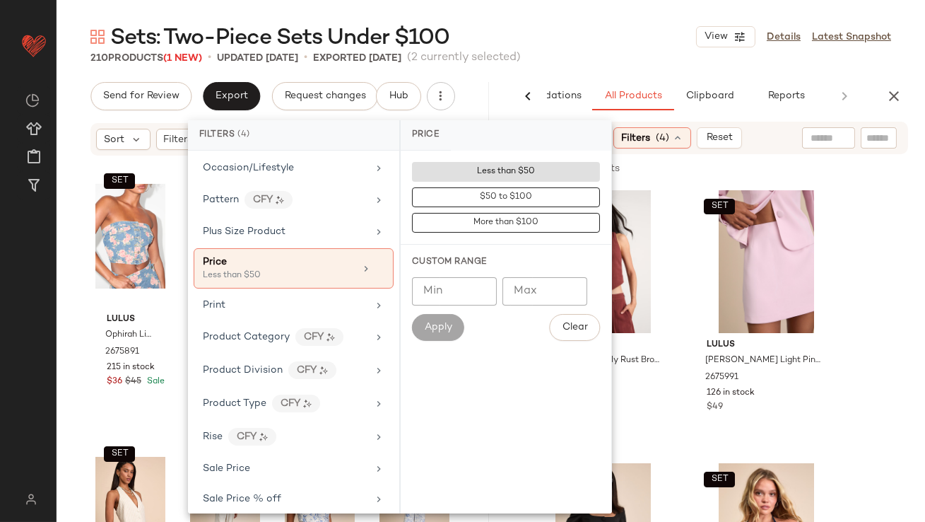
click at [542, 269] on div "Custom Range Min Min Max Max Apply Clear" at bounding box center [506, 298] width 211 height 107
click at [539, 281] on input "Max" at bounding box center [544, 291] width 85 height 28
type input "**"
click at [436, 318] on button "Apply" at bounding box center [438, 327] width 52 height 27
click at [621, 65] on div "Sets: Two-Piece Sets Under $100 View Details Latest Snapshot 210 Products (1 Ne…" at bounding box center [491, 272] width 869 height 499
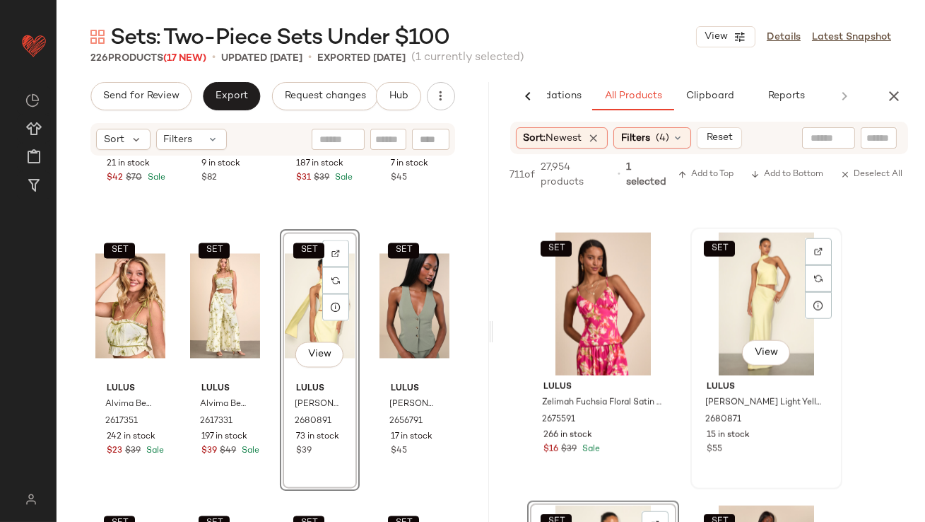
scroll to position [3240, 0]
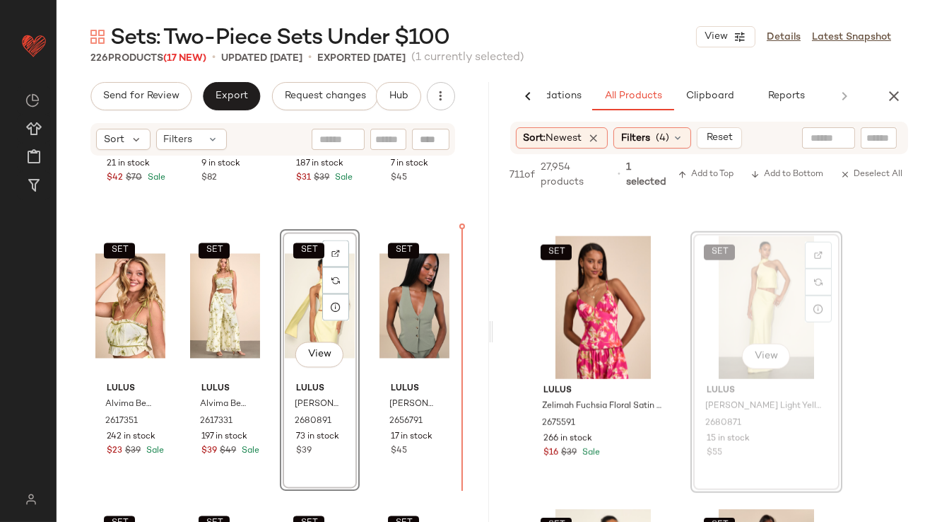
drag, startPoint x: 752, startPoint y: 289, endPoint x: 739, endPoint y: 290, distance: 12.7
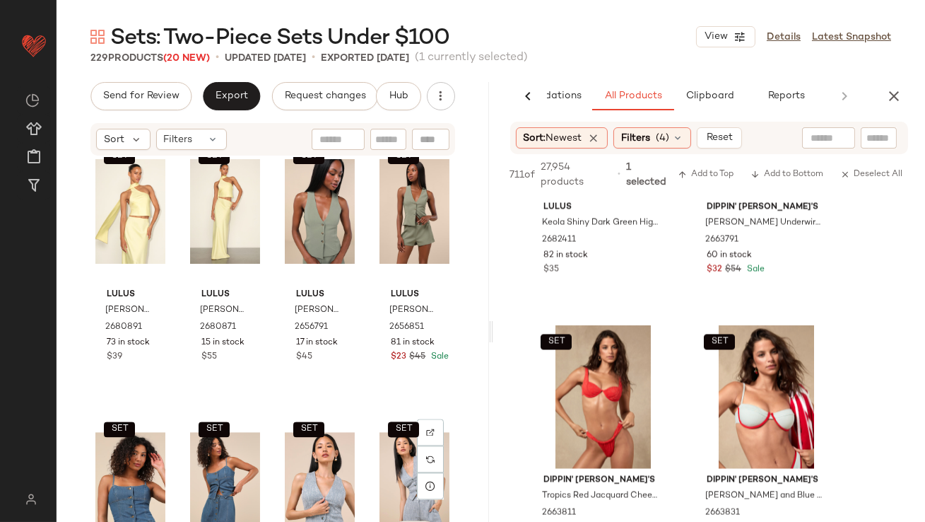
scroll to position [5765, 0]
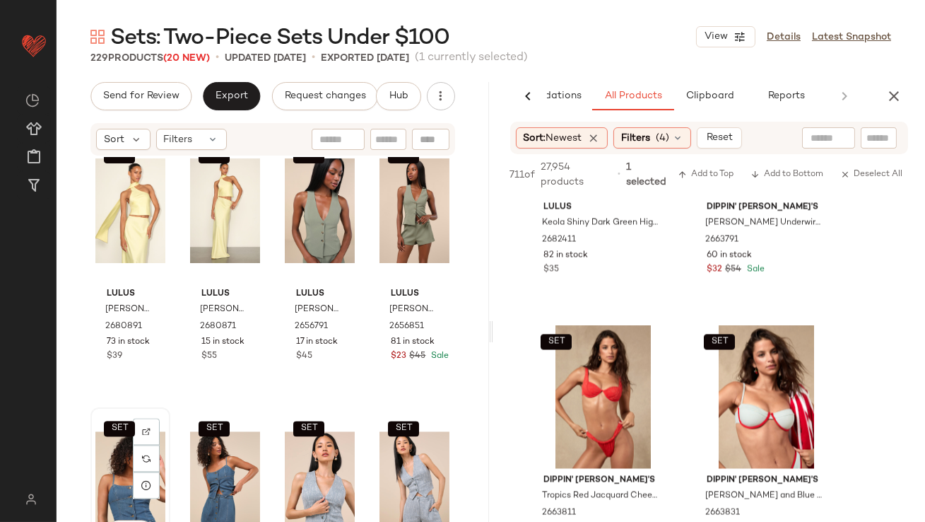
click at [117, 456] on div "SET View" at bounding box center [130, 483] width 70 height 143
click at [399, 451] on div "SET View" at bounding box center [415, 483] width 70 height 143
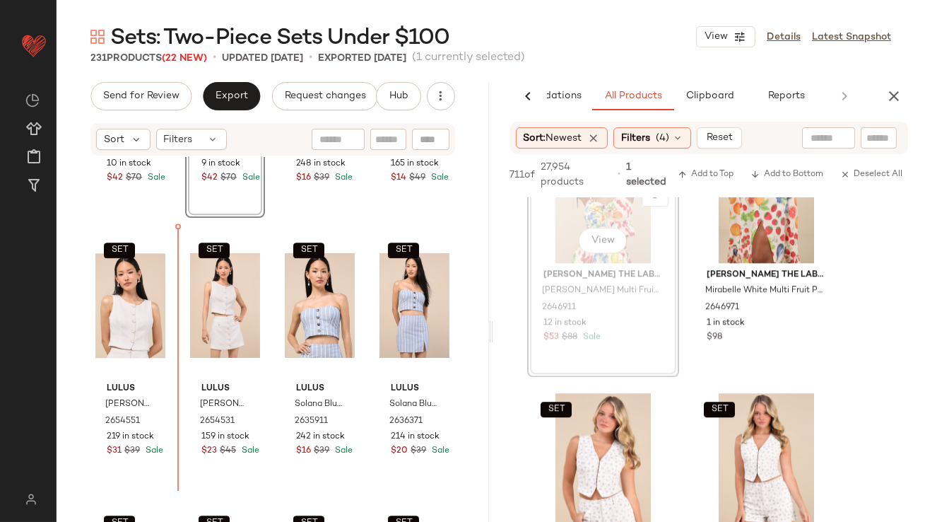
scroll to position [6488, 0]
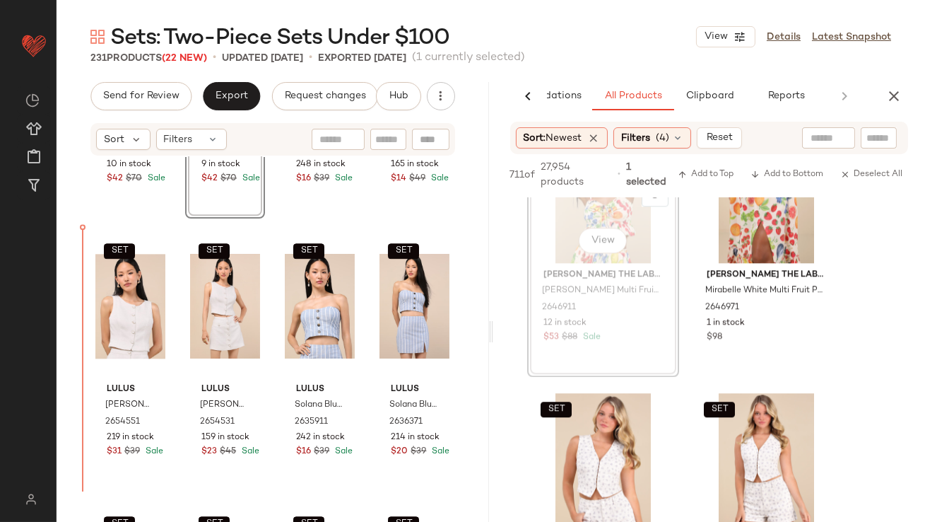
drag, startPoint x: 596, startPoint y: 211, endPoint x: 566, endPoint y: 217, distance: 30.4
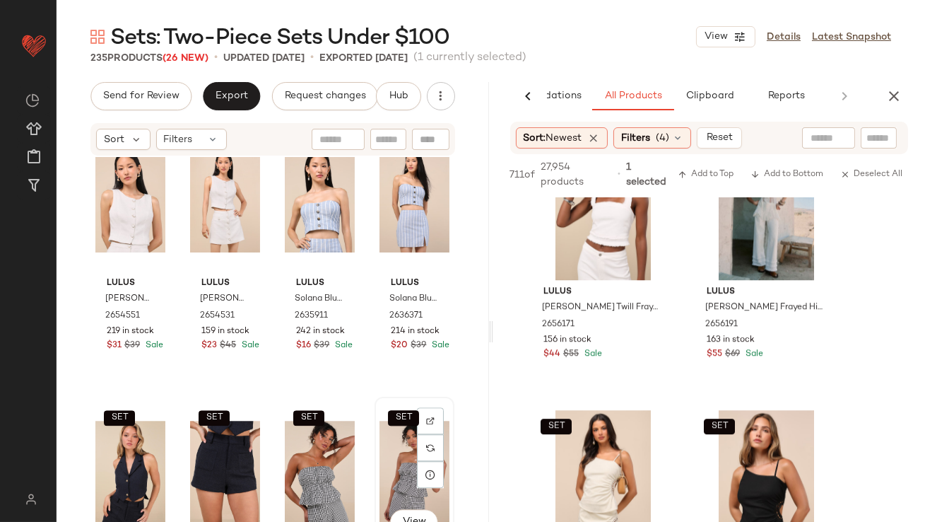
scroll to position [6909, 0]
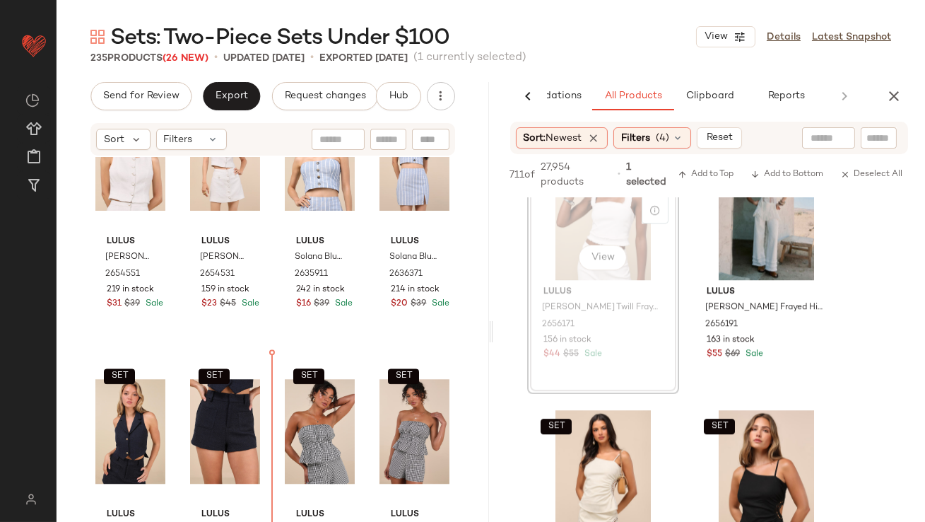
drag, startPoint x: 606, startPoint y: 209, endPoint x: 574, endPoint y: 225, distance: 36.0
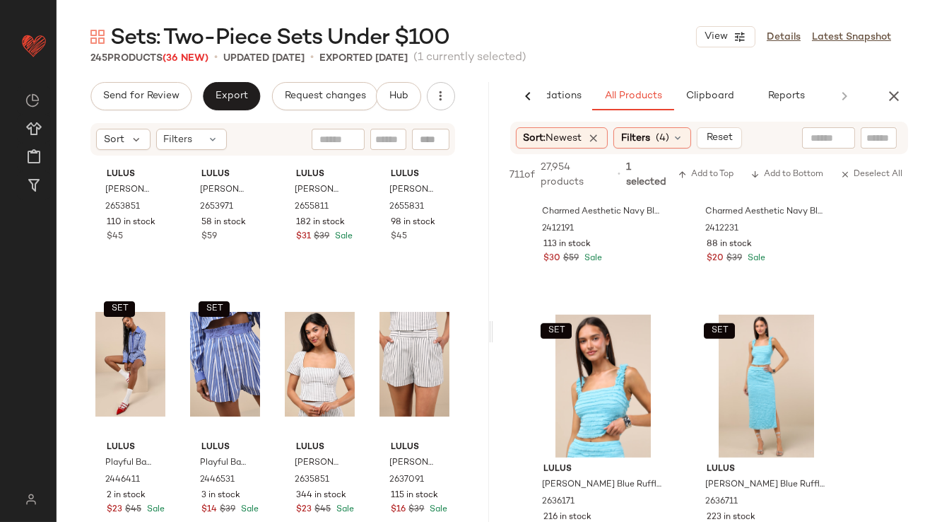
scroll to position [11940, 0]
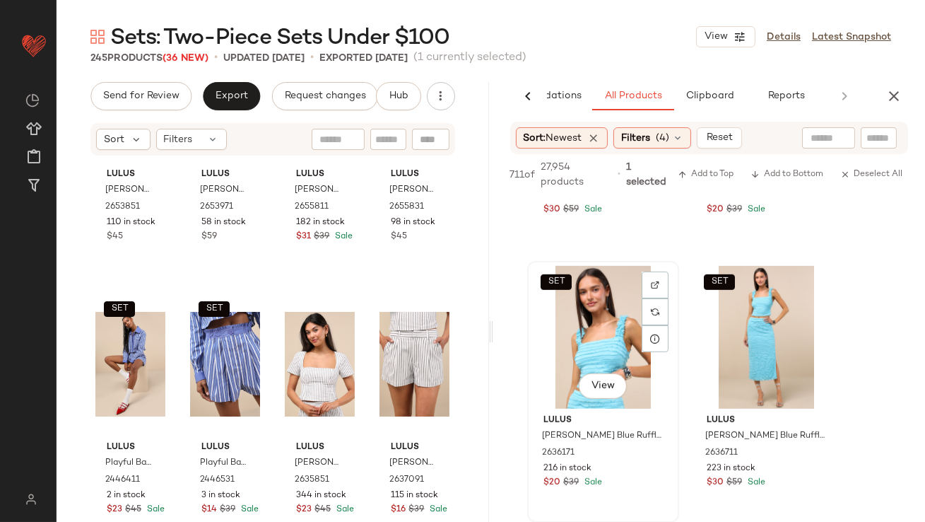
click at [592, 350] on div "SET View" at bounding box center [603, 337] width 142 height 143
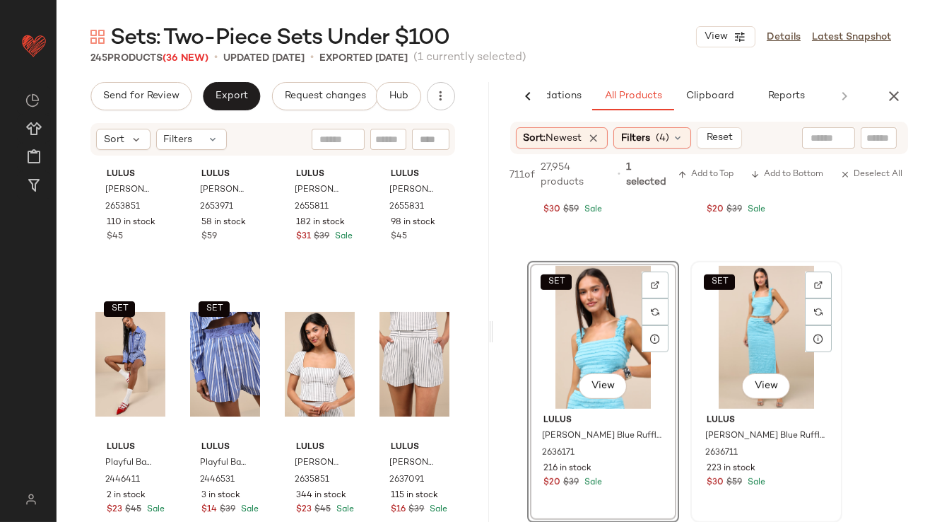
click at [737, 334] on div "SET View" at bounding box center [766, 337] width 142 height 143
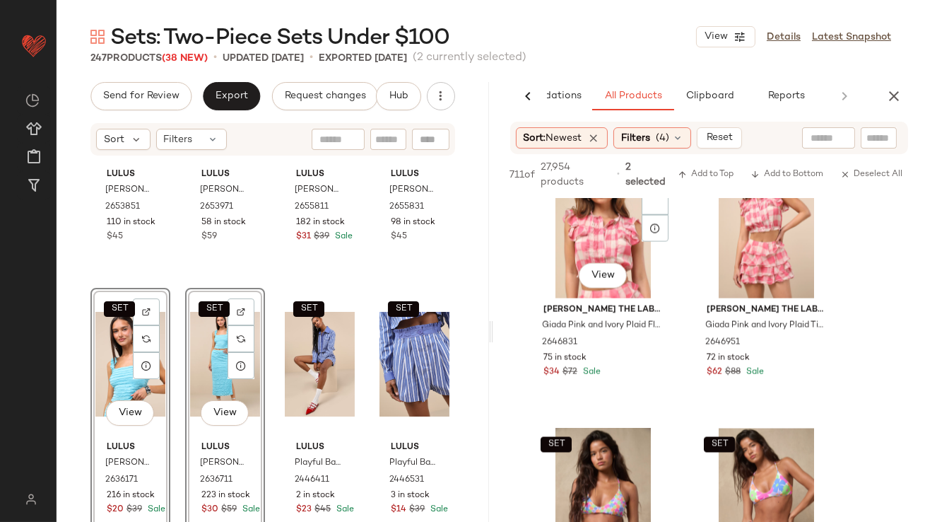
scroll to position [14845, 0]
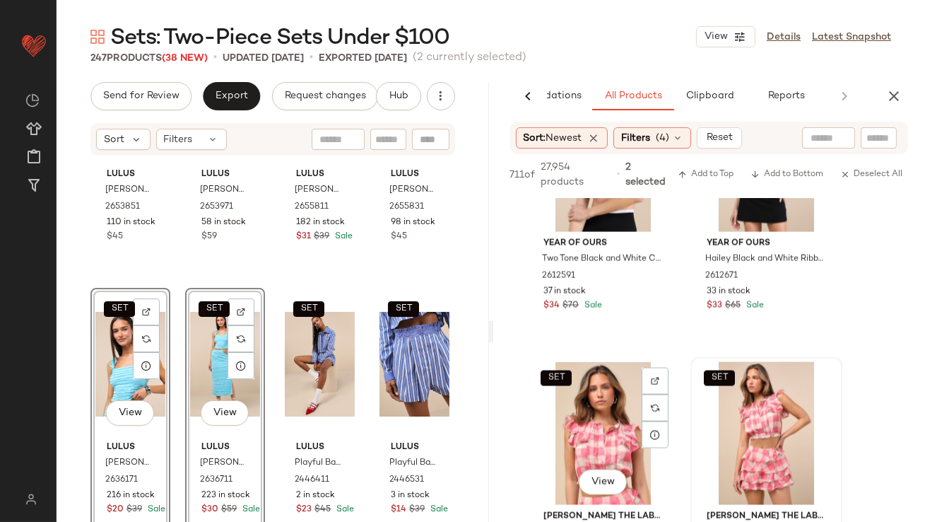
click at [591, 380] on div "SET View" at bounding box center [603, 433] width 142 height 143
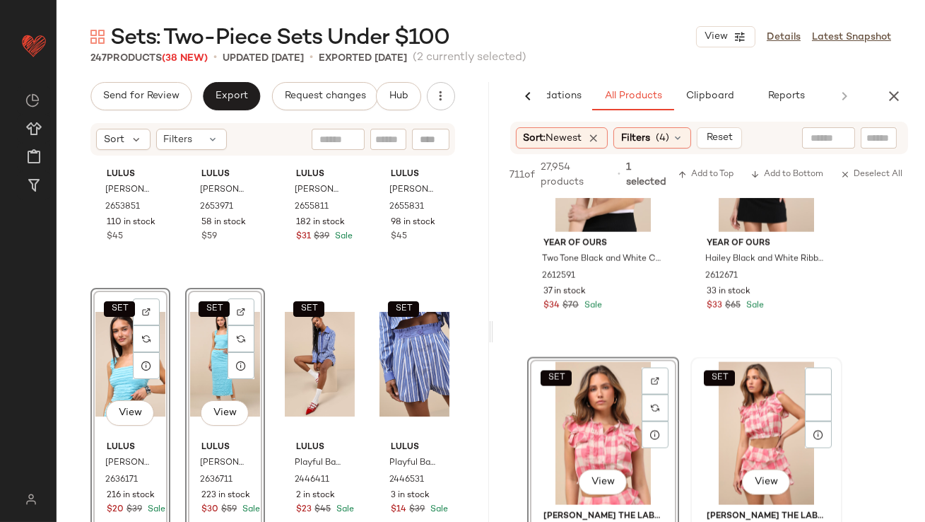
click at [785, 388] on div "SET View" at bounding box center [766, 433] width 142 height 143
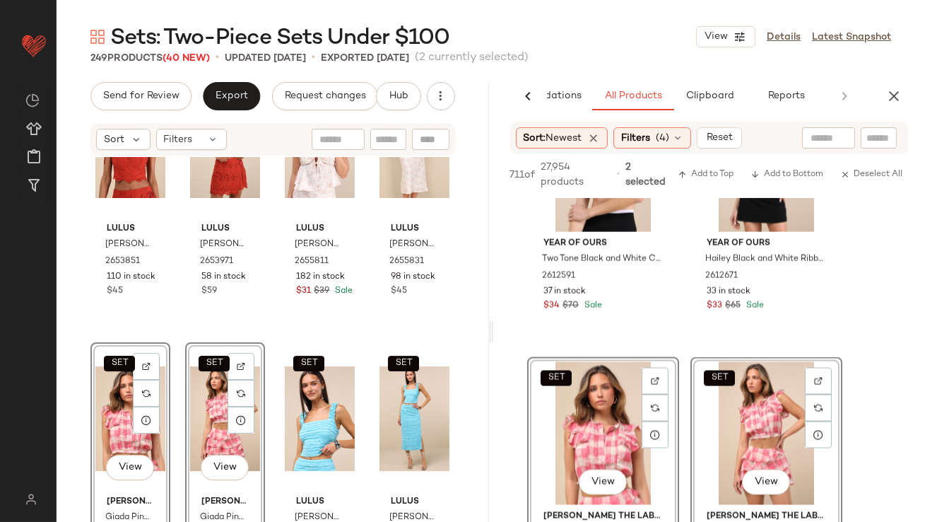
scroll to position [8869, 0]
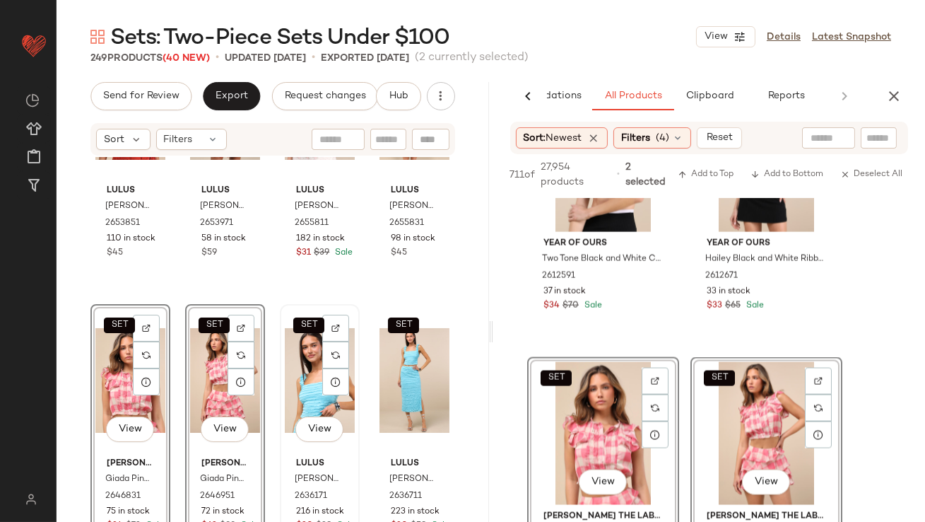
click at [307, 351] on div "SET View" at bounding box center [320, 380] width 70 height 143
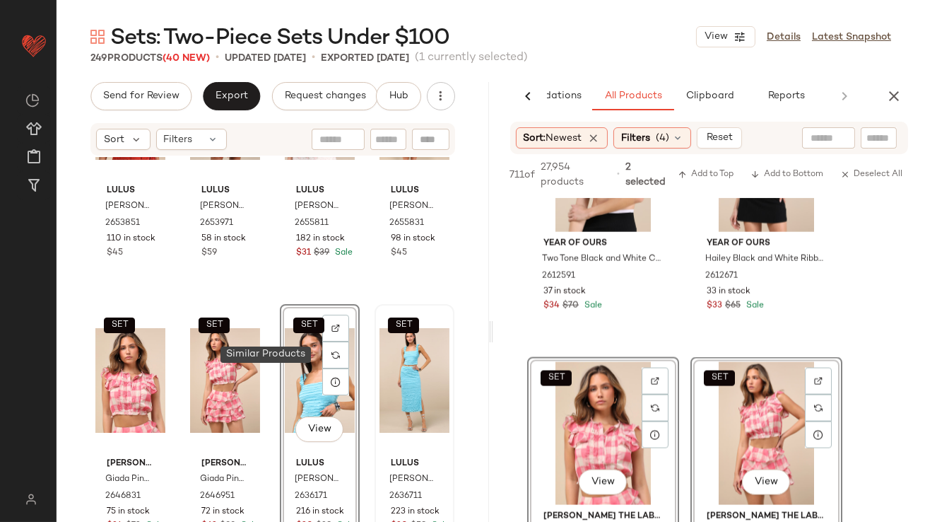
click at [389, 358] on div "SET" at bounding box center [415, 380] width 70 height 143
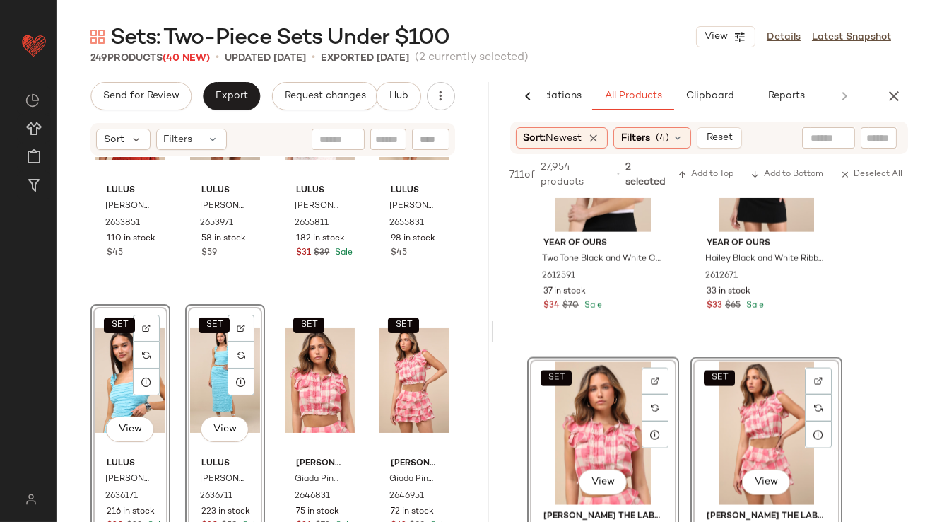
scroll to position [9114, 0]
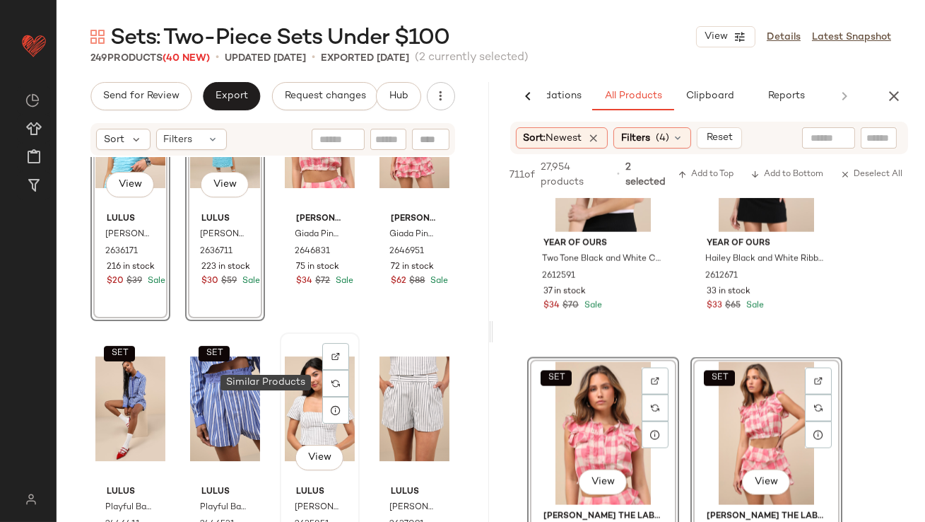
click at [296, 403] on div "View" at bounding box center [320, 408] width 70 height 143
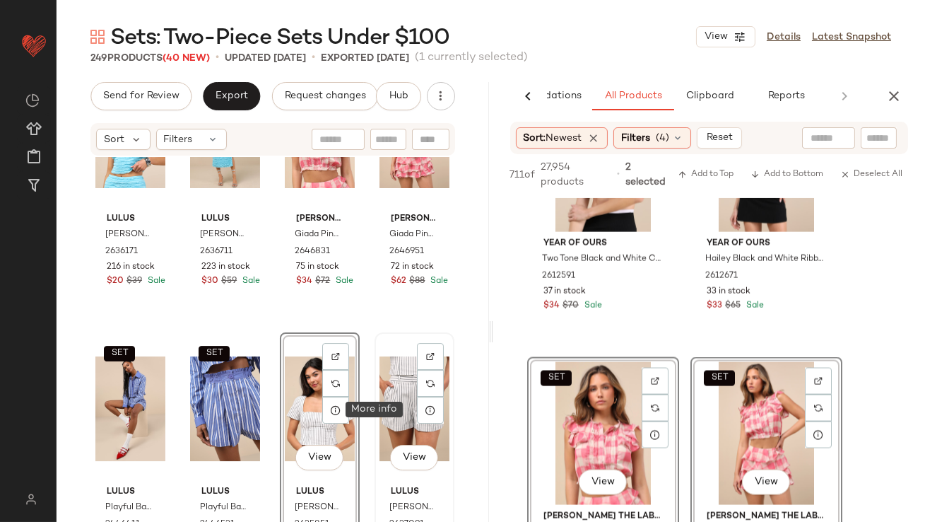
click at [417, 403] on div at bounding box center [430, 409] width 27 height 27
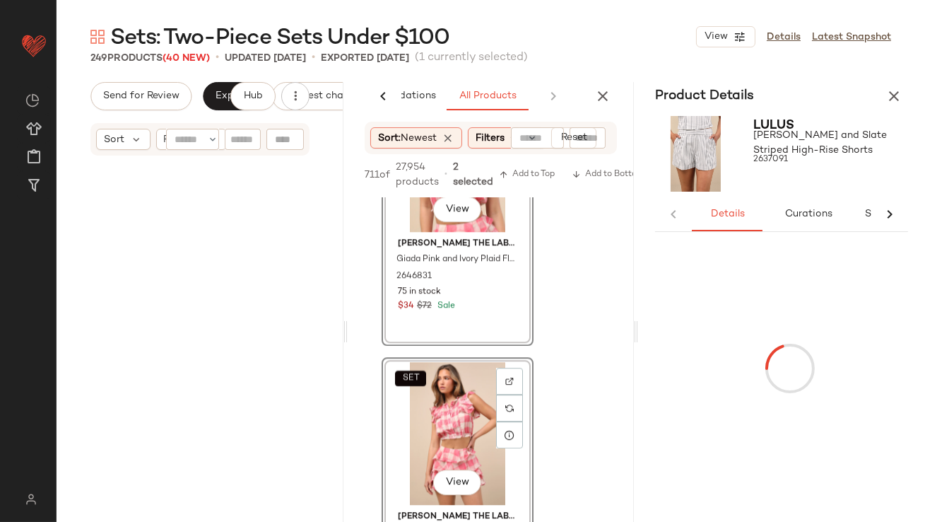
scroll to position [2705, 0]
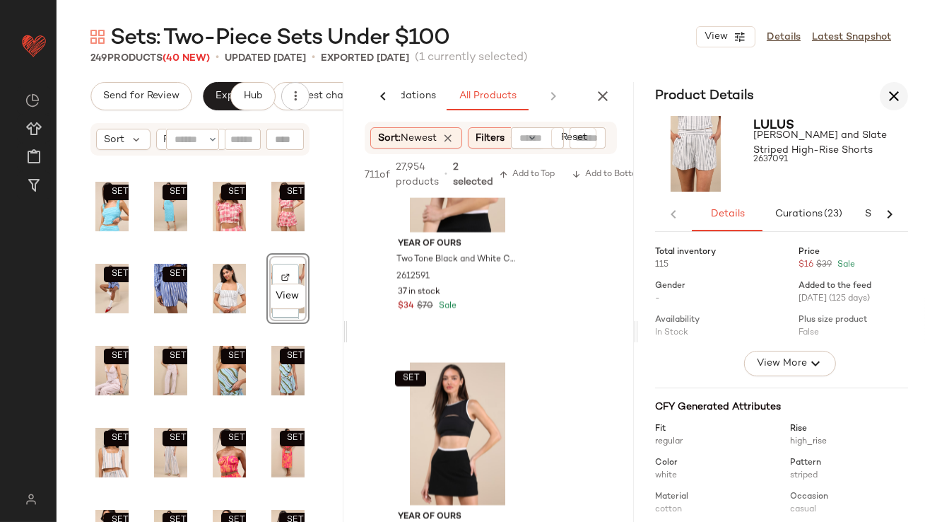
click at [886, 92] on icon "button" at bounding box center [894, 96] width 17 height 17
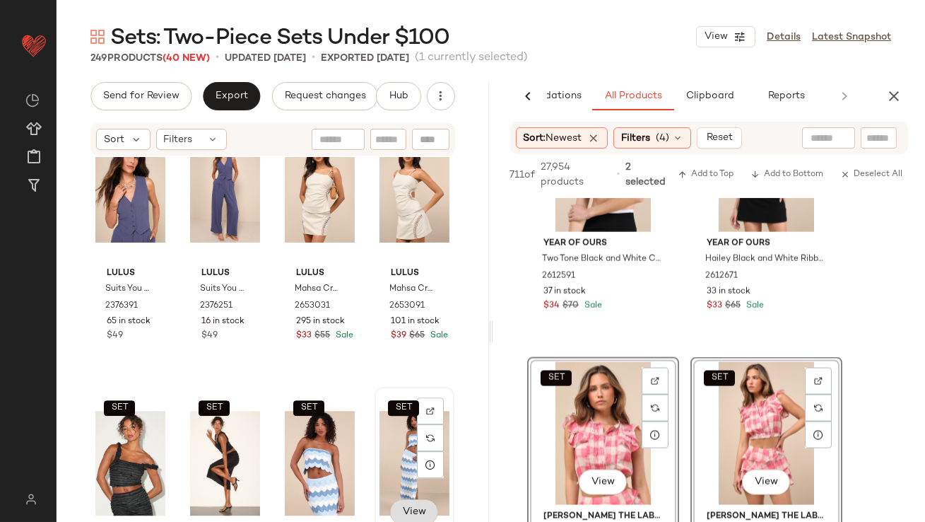
scroll to position [8110, 0]
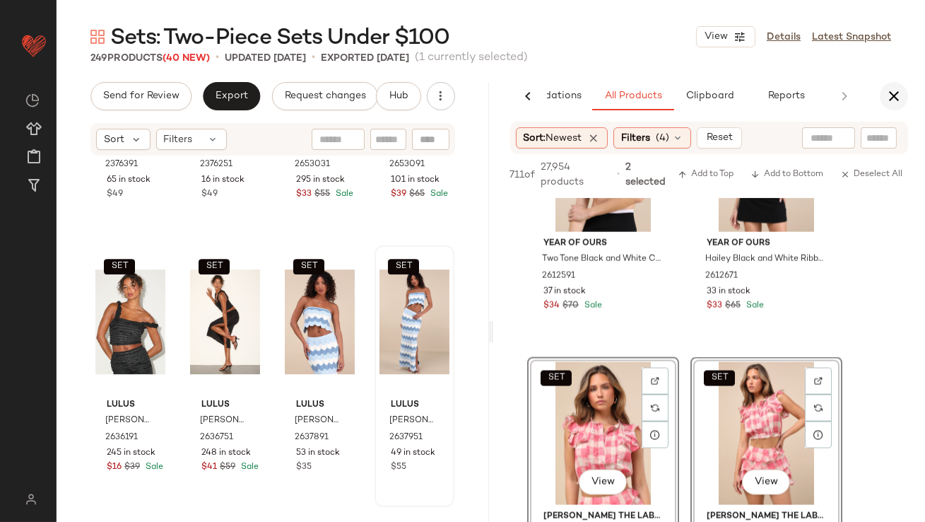
click at [895, 105] on button "button" at bounding box center [894, 96] width 28 height 28
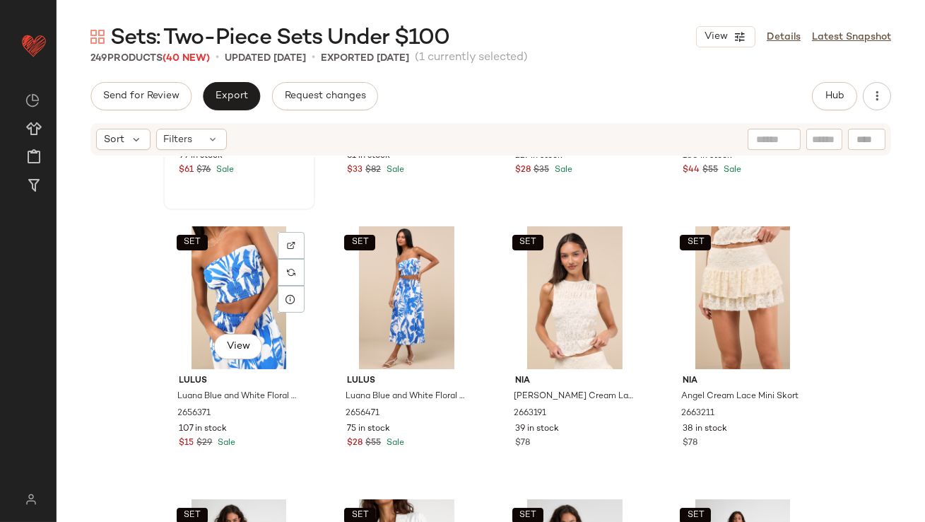
scroll to position [0, 0]
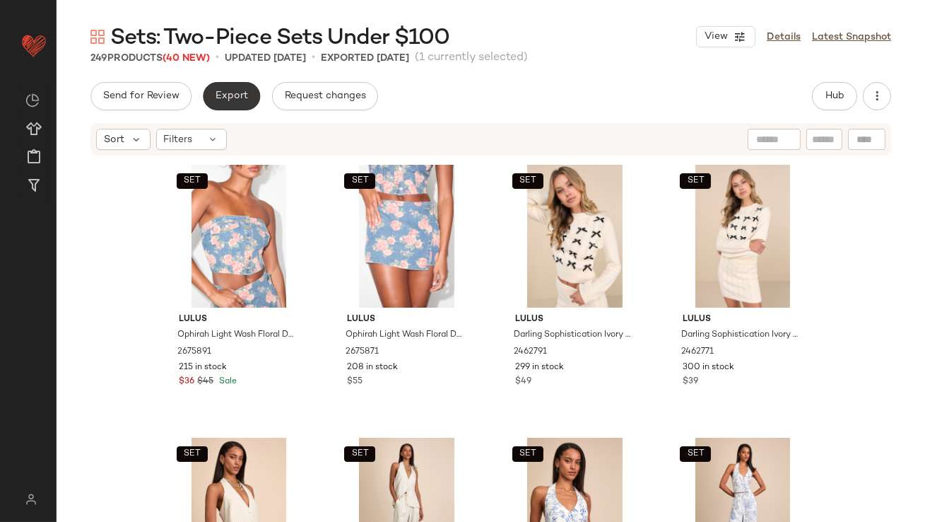
click at [224, 86] on button "Export" at bounding box center [231, 96] width 57 height 28
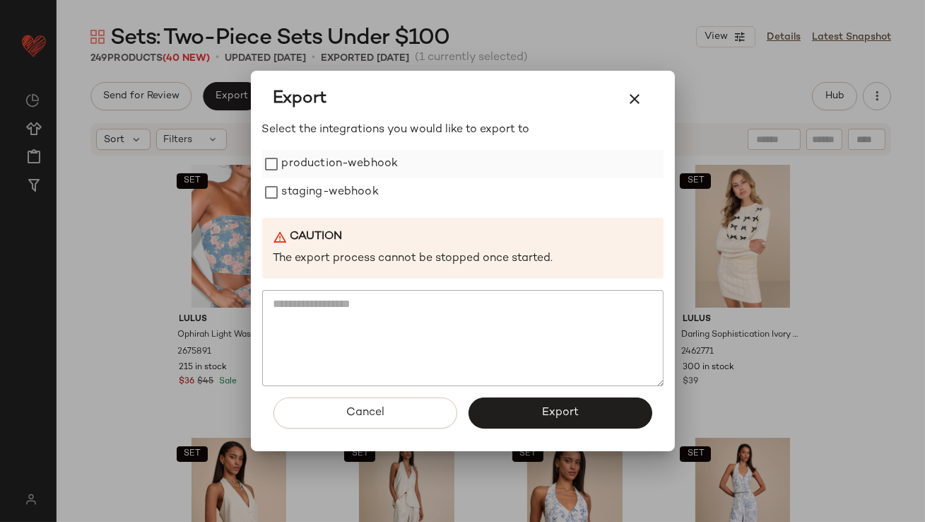
click at [306, 158] on label "production-webhook" at bounding box center [340, 164] width 117 height 28
click at [306, 205] on label "staging-webhook" at bounding box center [330, 192] width 97 height 28
click at [561, 417] on span "Export" at bounding box center [559, 412] width 37 height 13
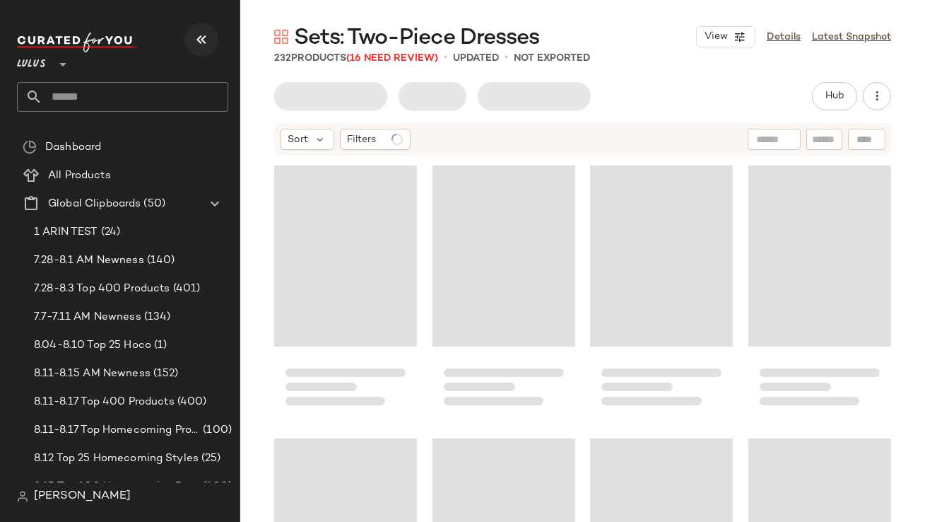
click at [203, 56] on button "button" at bounding box center [201, 40] width 34 height 34
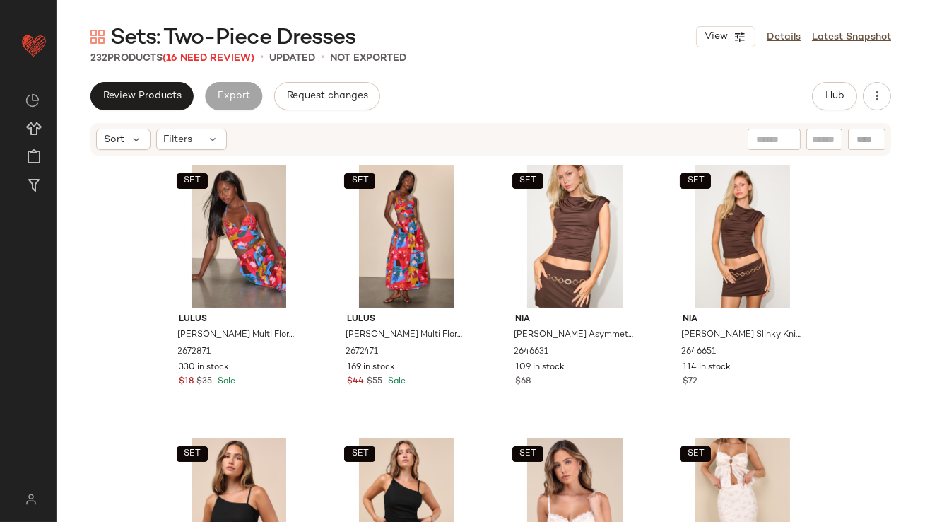
click at [205, 62] on span "(16 Need Review)" at bounding box center [209, 58] width 92 height 11
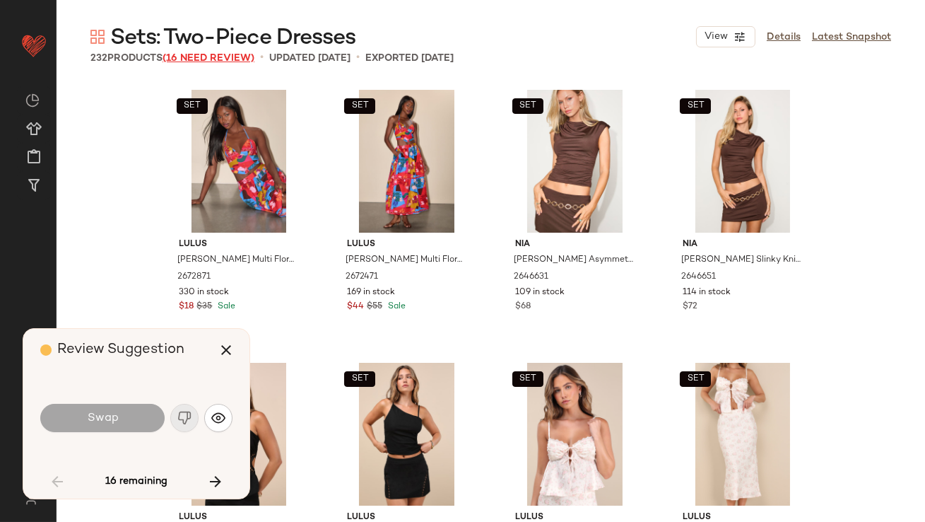
scroll to position [1636, 0]
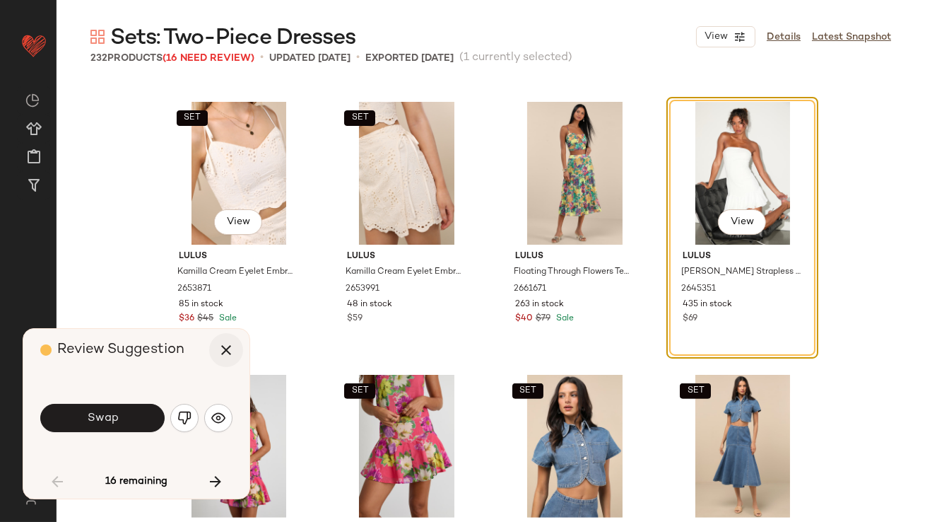
click at [223, 335] on button "button" at bounding box center [226, 350] width 34 height 34
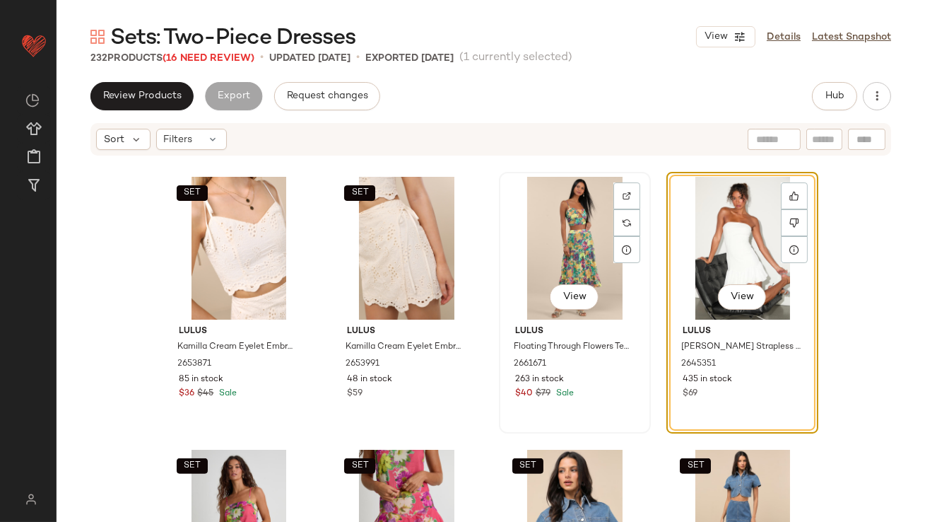
click at [574, 217] on div "View" at bounding box center [575, 248] width 142 height 143
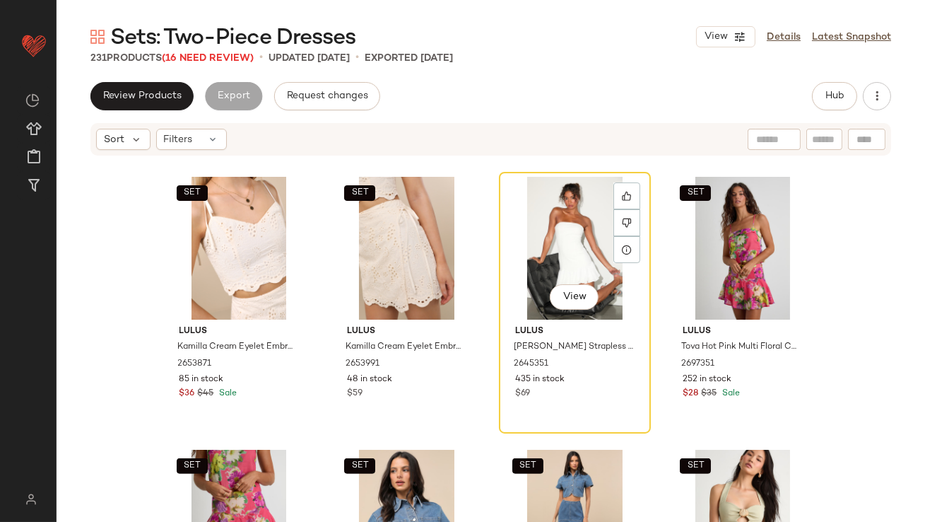
click at [574, 217] on div "View" at bounding box center [575, 248] width 142 height 143
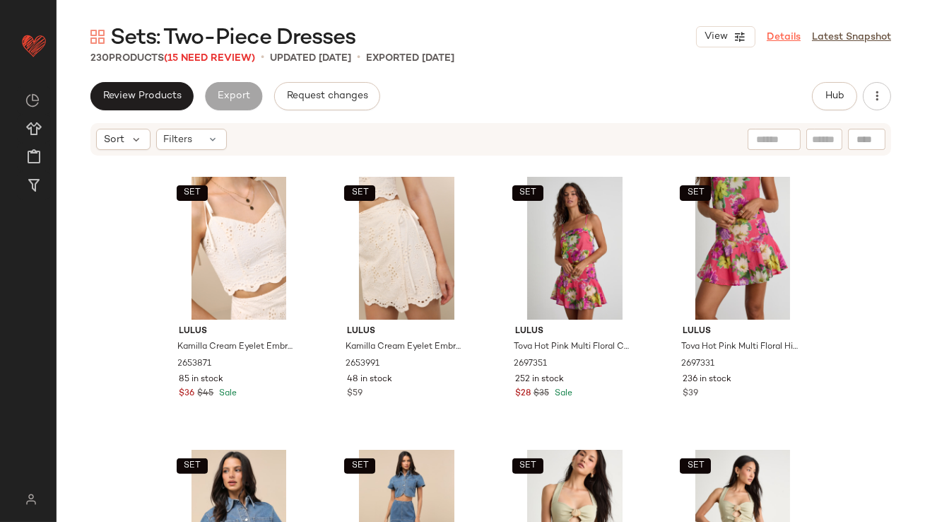
click at [792, 40] on link "Details" at bounding box center [784, 37] width 34 height 15
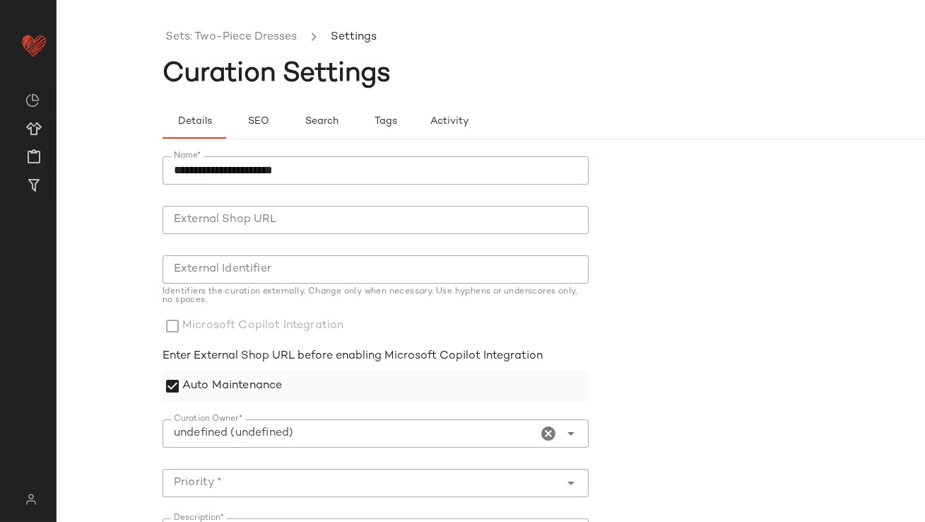
click at [196, 385] on label "Auto Maintenance" at bounding box center [232, 386] width 100 height 32
click at [541, 430] on icon "Clear Curation Owner*" at bounding box center [549, 433] width 17 height 17
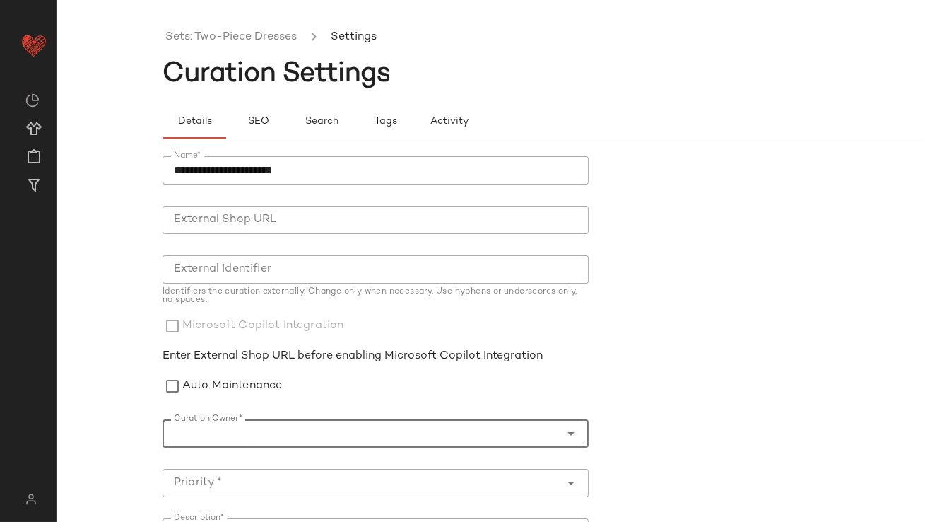
click at [368, 430] on input "Curation Owner*" at bounding box center [359, 433] width 392 height 17
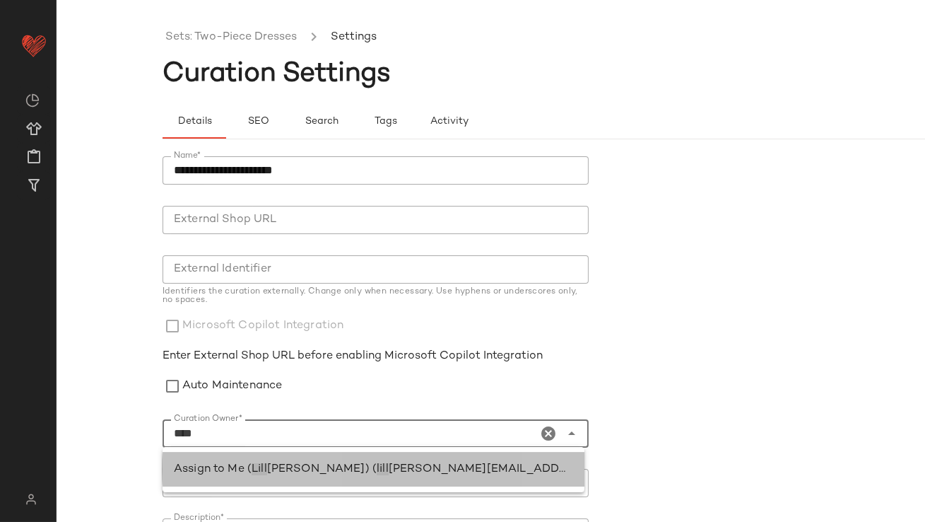
click at [319, 477] on div "Assign to Me ( Lill ian Sisti) ( lill ian.sisti@curatedforyou.io)" at bounding box center [373, 469] width 399 height 17
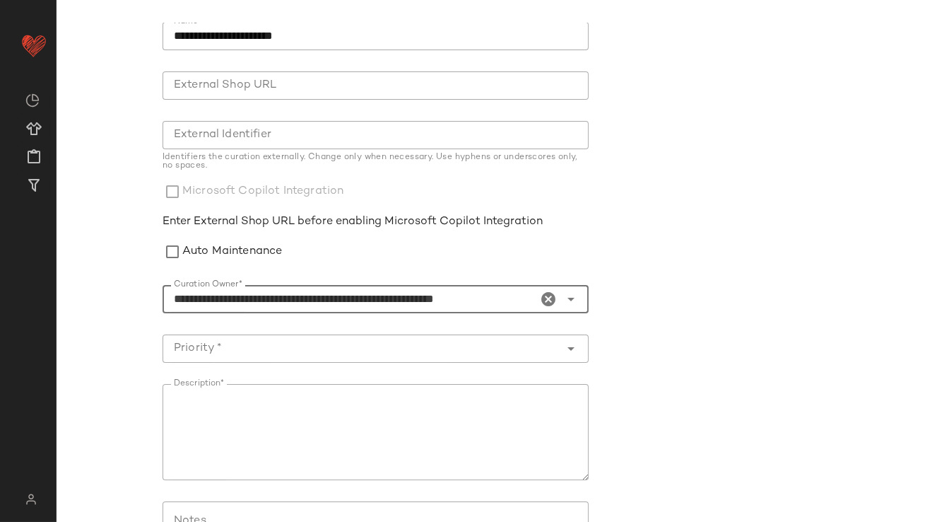
scroll to position [278, 0]
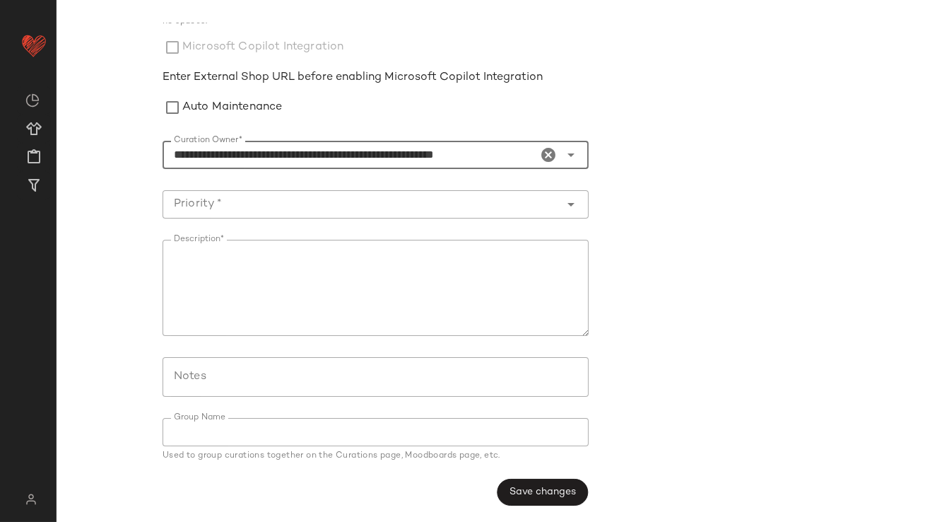
type input "**********"
click at [259, 211] on input "Priority *" at bounding box center [362, 204] width 398 height 17
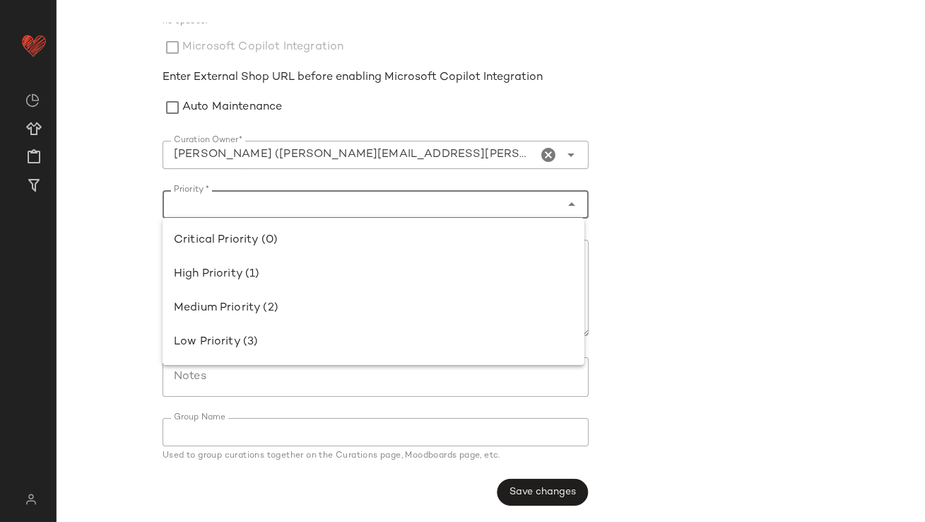
click at [257, 264] on div "High Priority (1)" at bounding box center [374, 274] width 422 height 34
type input "**********"
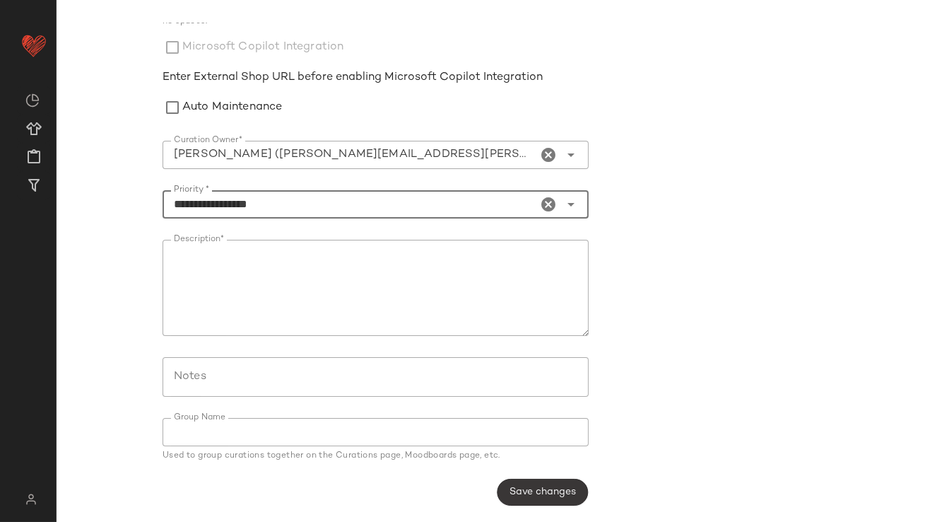
click at [532, 483] on button "Save changes" at bounding box center [542, 491] width 91 height 27
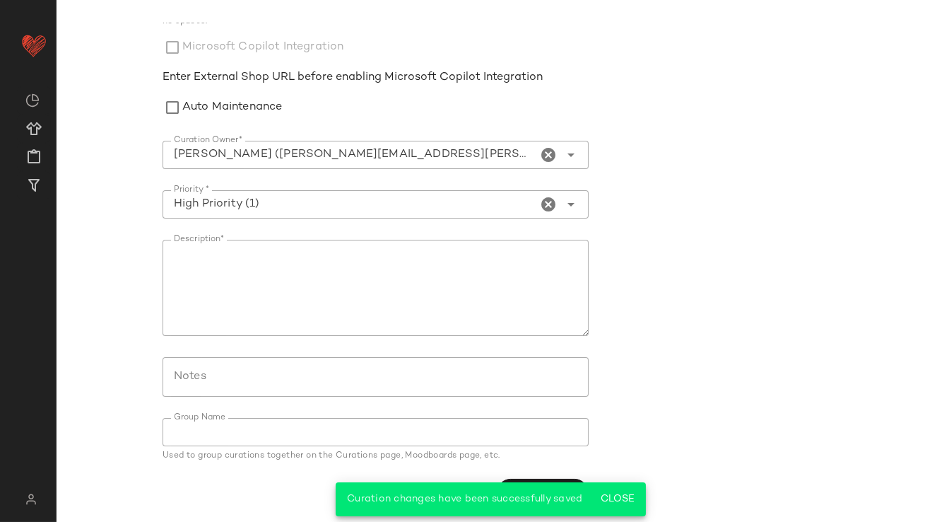
scroll to position [0, 0]
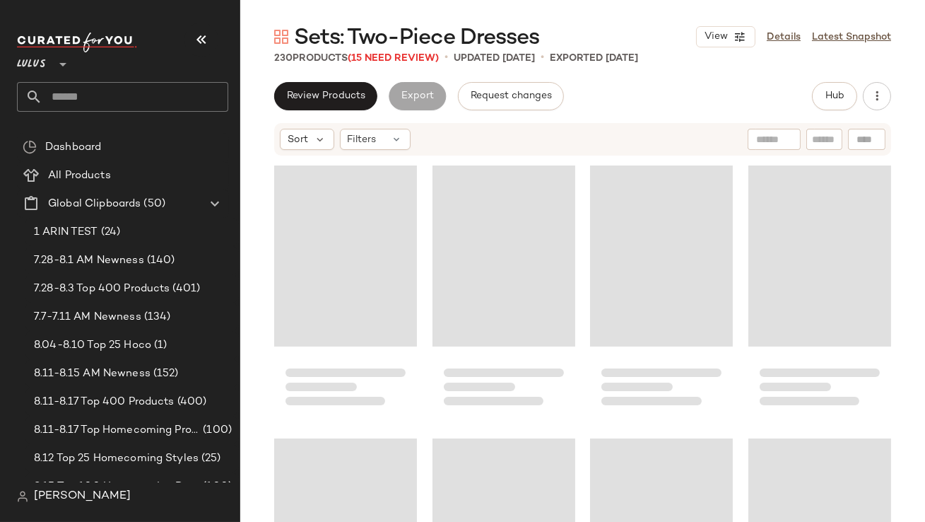
click at [211, 35] on button "button" at bounding box center [201, 40] width 34 height 34
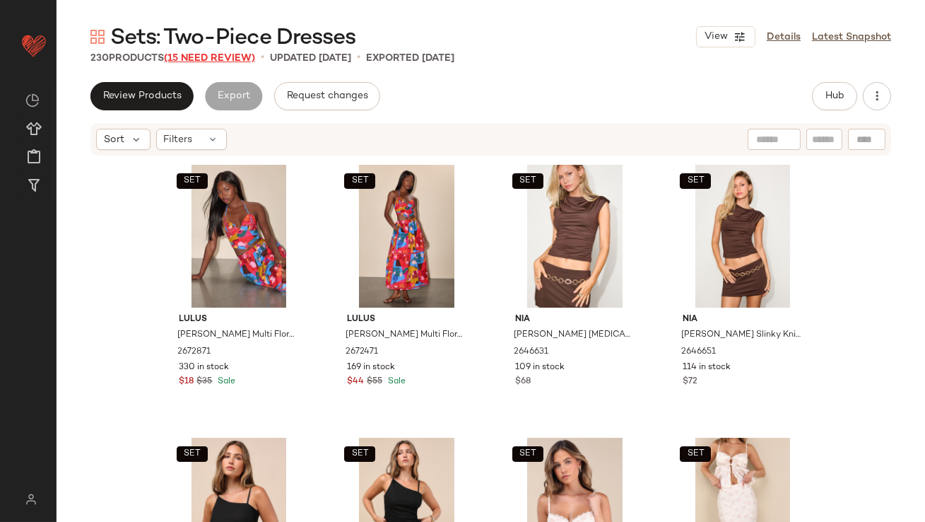
click at [209, 54] on span "(15 Need Review)" at bounding box center [209, 58] width 91 height 11
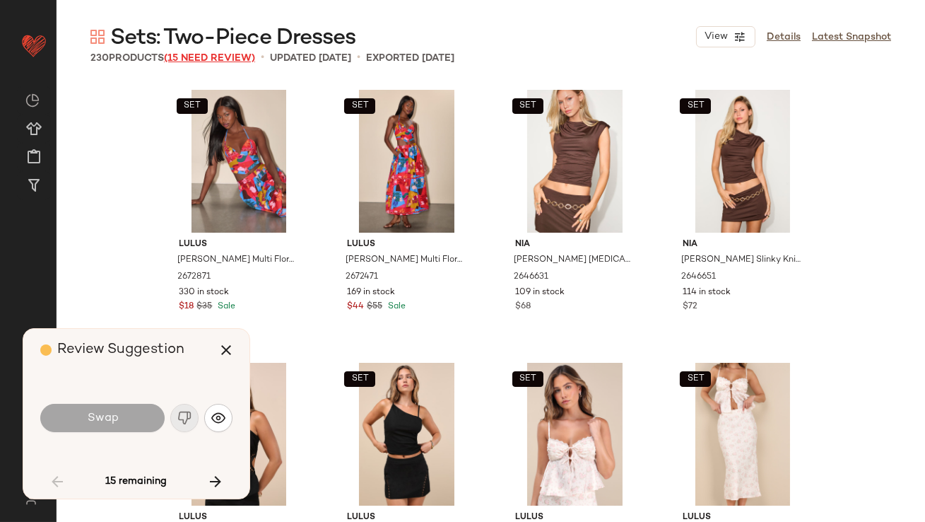
scroll to position [3000, 0]
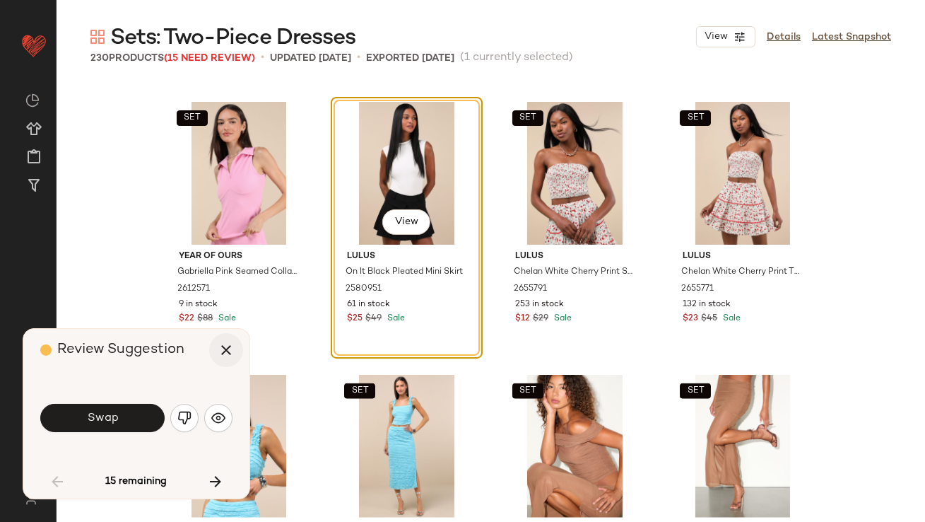
click at [232, 343] on icon "button" at bounding box center [226, 349] width 17 height 17
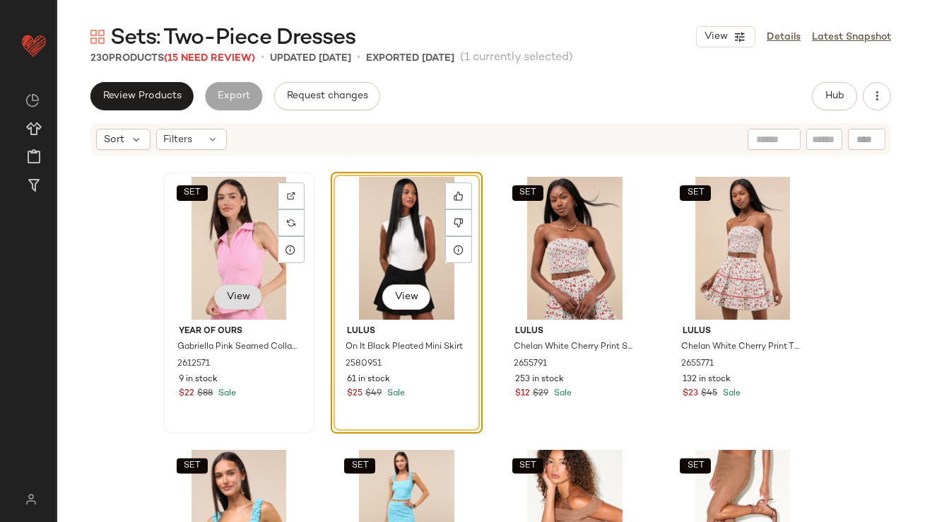
click at [228, 284] on button "View" at bounding box center [238, 296] width 48 height 25
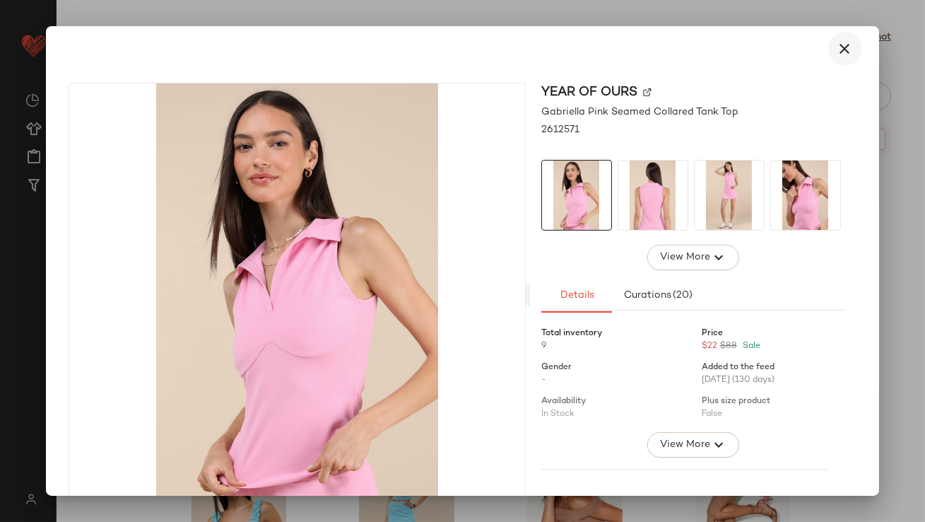
click at [837, 40] on icon "button" at bounding box center [845, 48] width 17 height 17
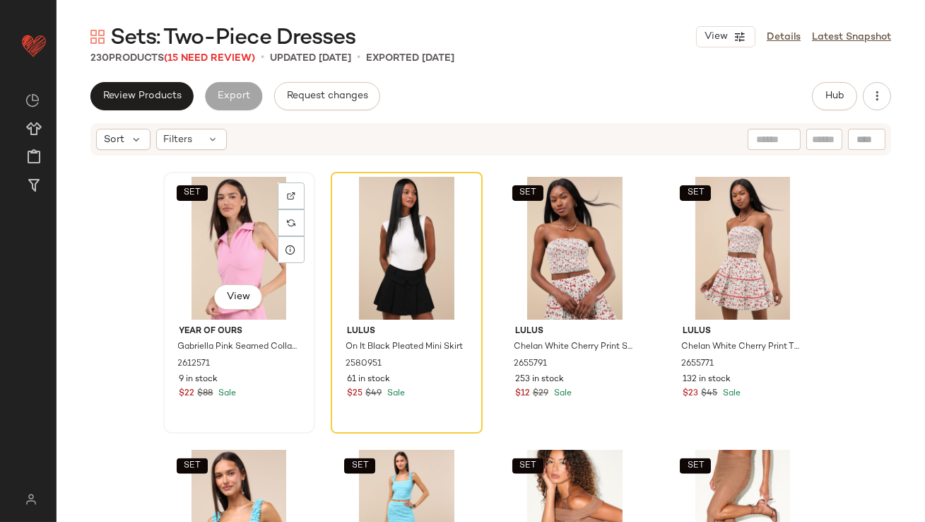
click at [230, 239] on div "SET View" at bounding box center [239, 248] width 142 height 143
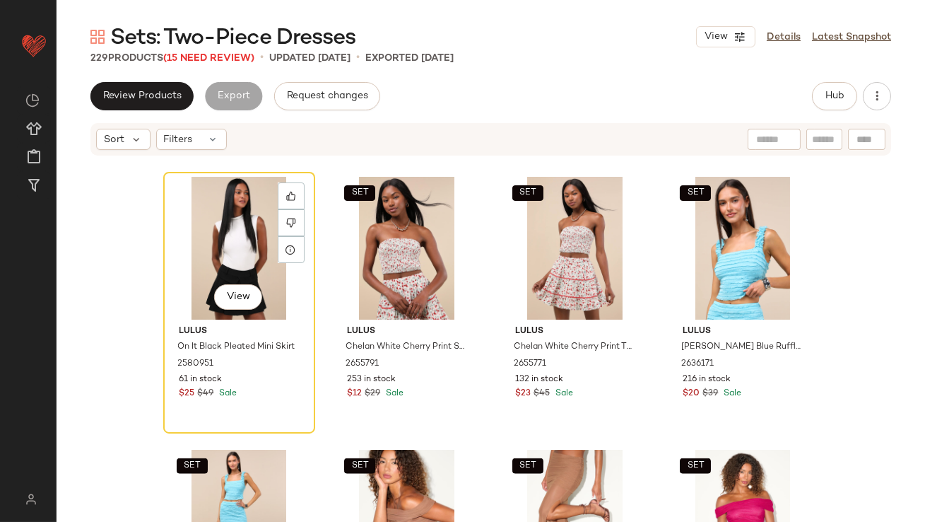
click at [230, 239] on div "View" at bounding box center [239, 248] width 142 height 143
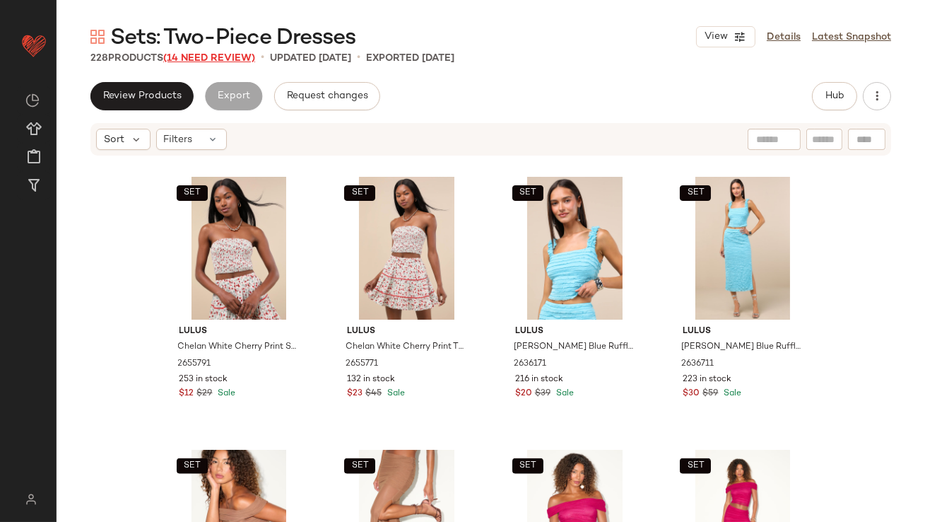
click at [219, 57] on span "(14 Need Review)" at bounding box center [209, 58] width 92 height 11
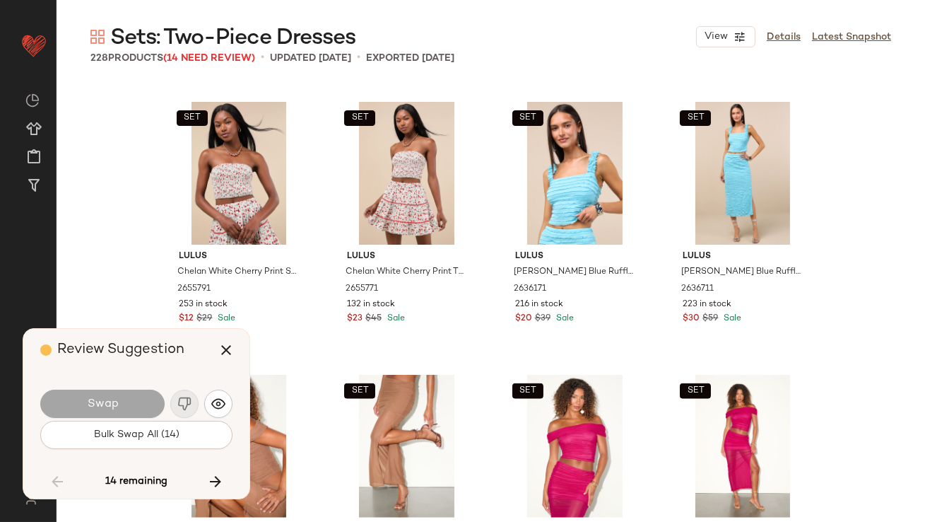
scroll to position [6547, 0]
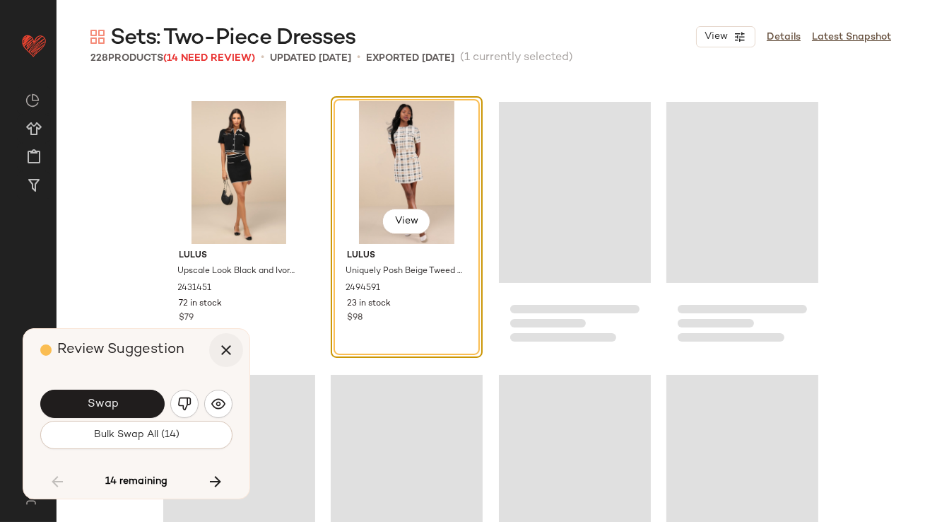
click at [229, 355] on icon "button" at bounding box center [226, 349] width 17 height 17
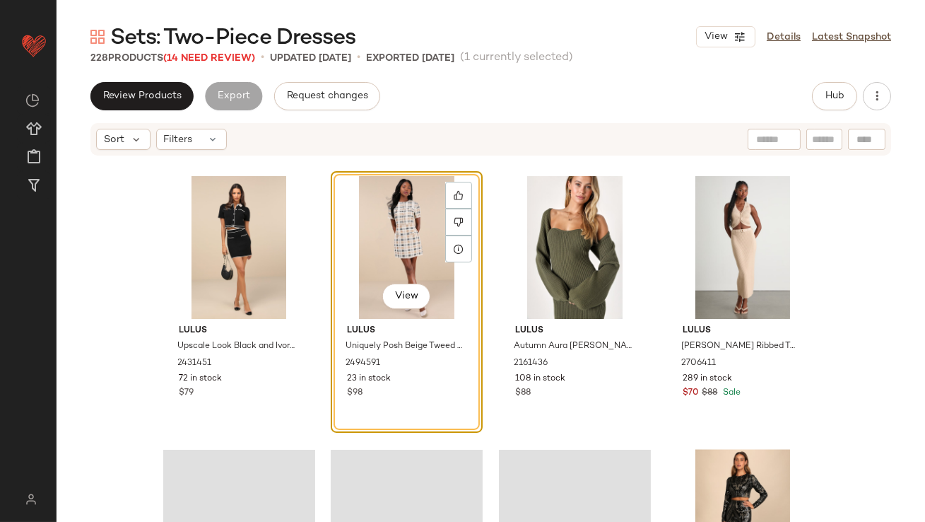
click at [377, 227] on div "View" at bounding box center [407, 247] width 142 height 143
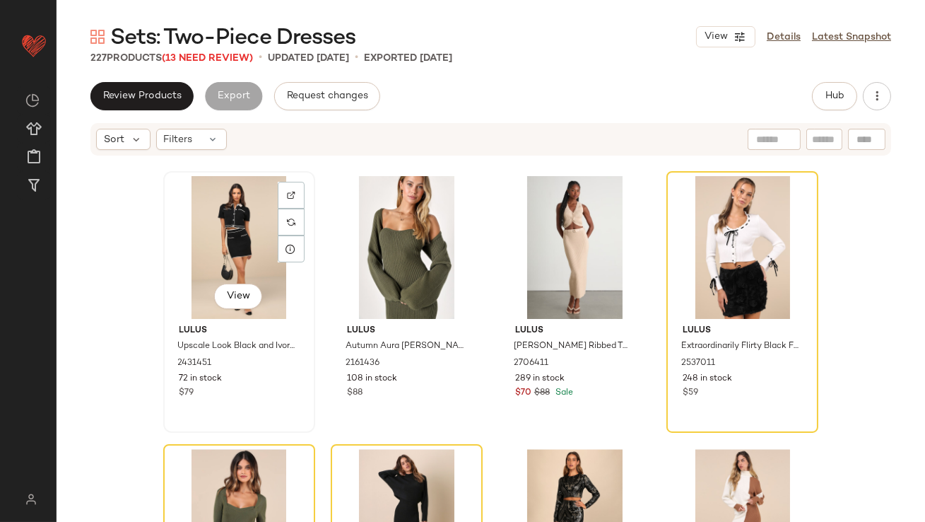
click at [231, 258] on div "View" at bounding box center [239, 247] width 142 height 143
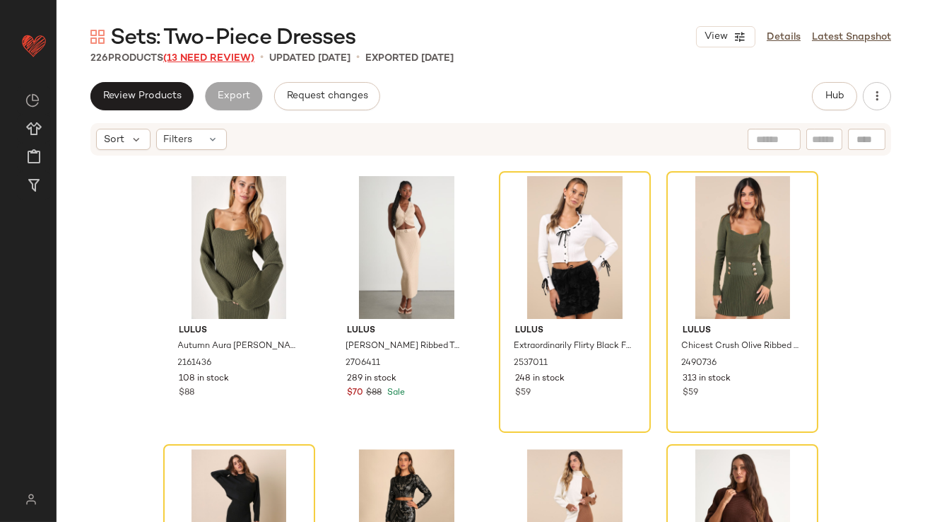
click at [223, 55] on span "(13 Need Review)" at bounding box center [208, 58] width 91 height 11
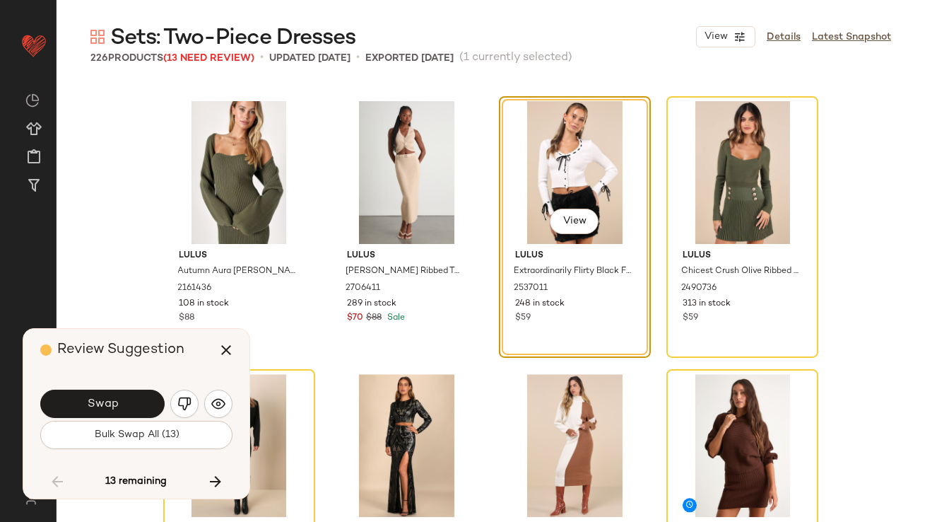
click at [551, 201] on div "View" at bounding box center [575, 172] width 142 height 143
click at [226, 348] on icon "button" at bounding box center [226, 349] width 17 height 17
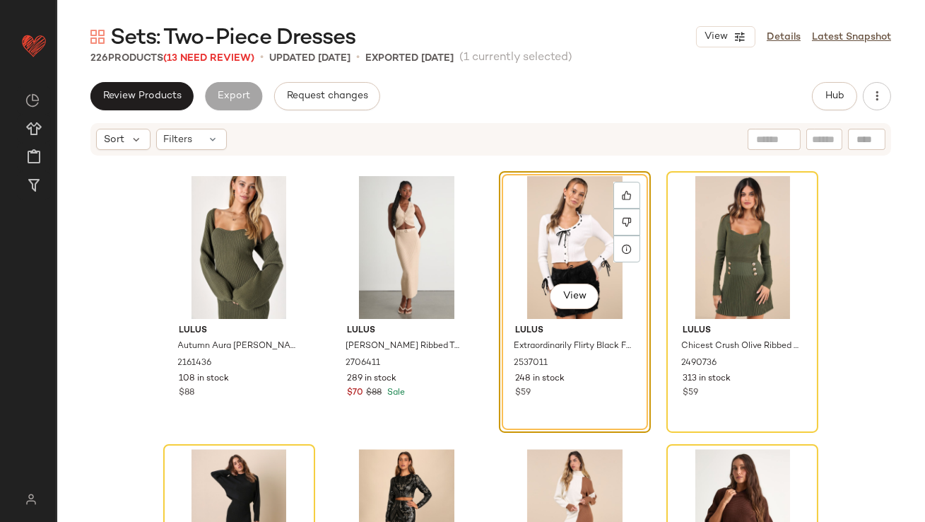
click at [536, 213] on div "View" at bounding box center [575, 247] width 142 height 143
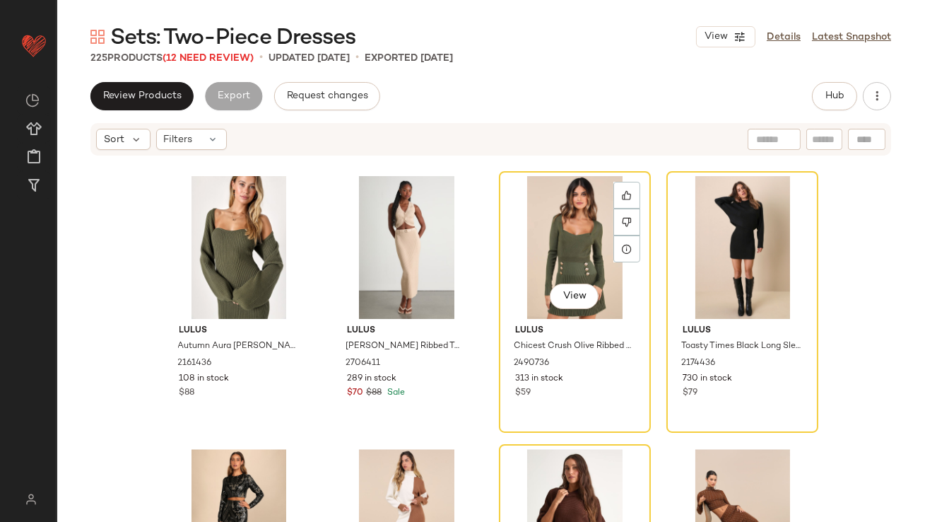
click at [536, 213] on div "View" at bounding box center [575, 247] width 142 height 143
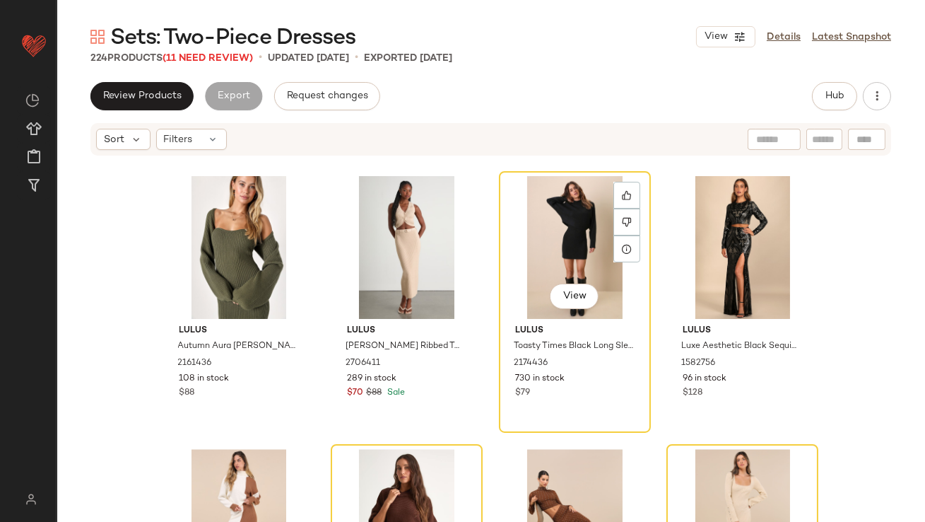
click at [536, 213] on div "View" at bounding box center [575, 247] width 142 height 143
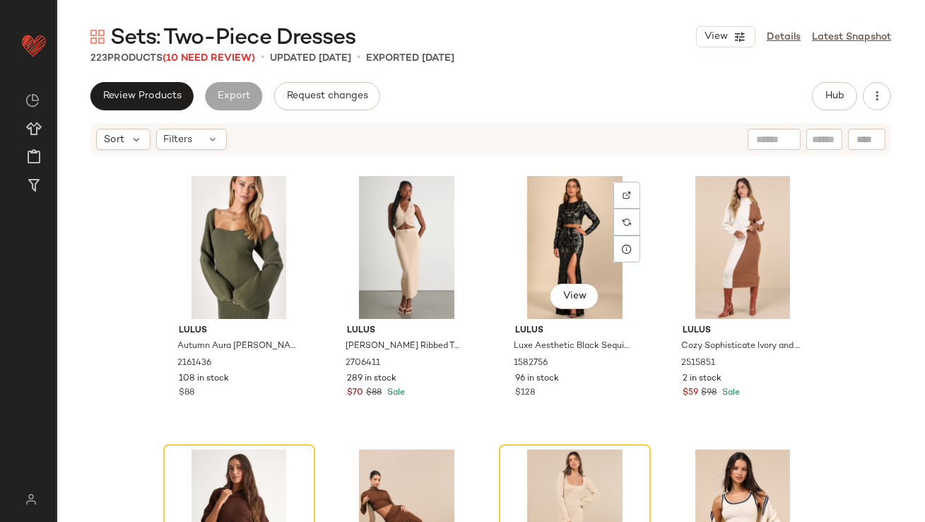
click at [536, 213] on div "View" at bounding box center [575, 247] width 142 height 143
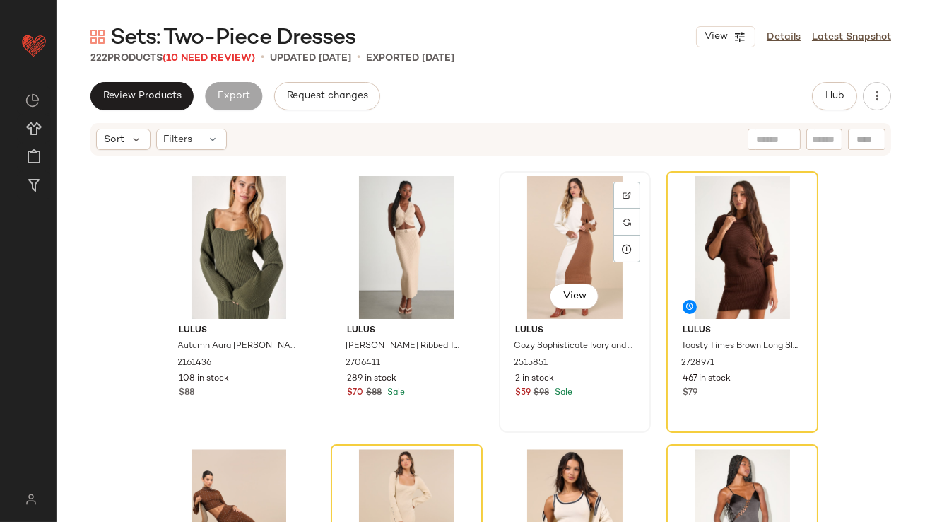
click at [563, 228] on div "View" at bounding box center [575, 247] width 142 height 143
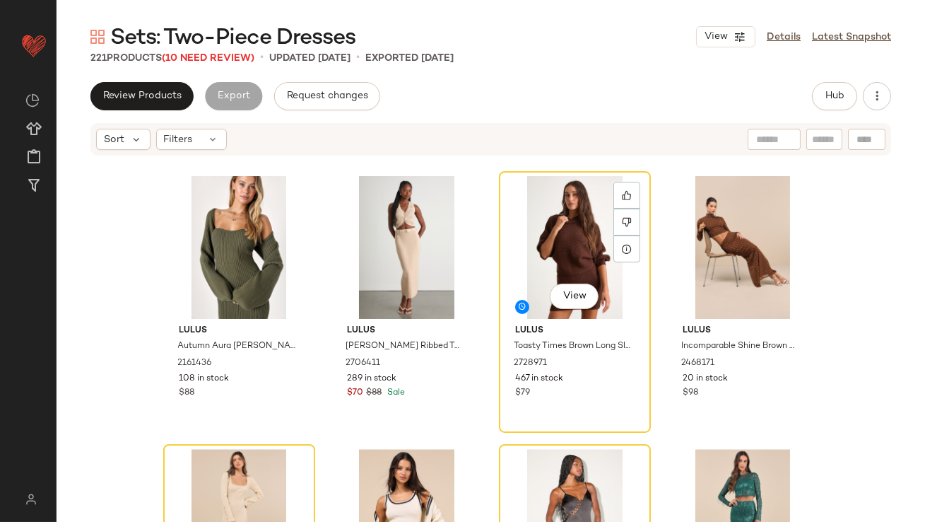
click at [562, 228] on div "View" at bounding box center [575, 247] width 142 height 143
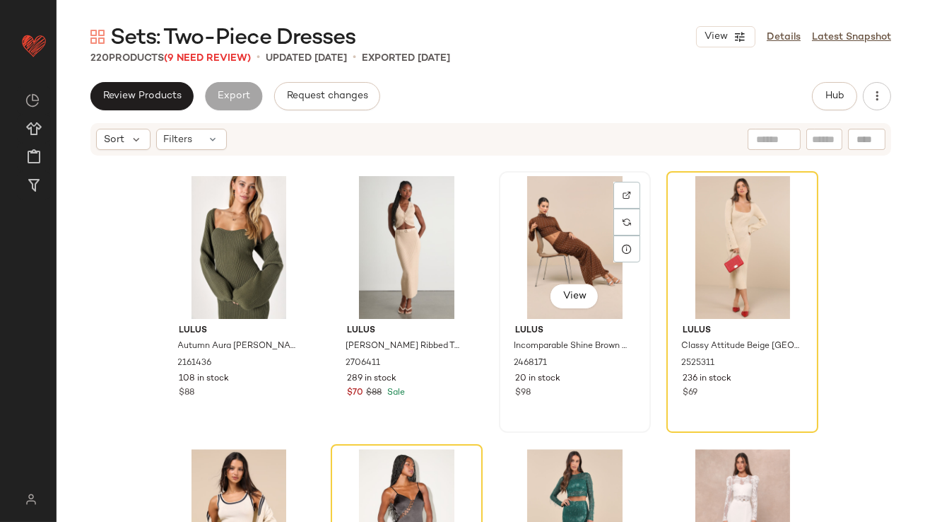
click at [561, 233] on div "View" at bounding box center [575, 247] width 142 height 143
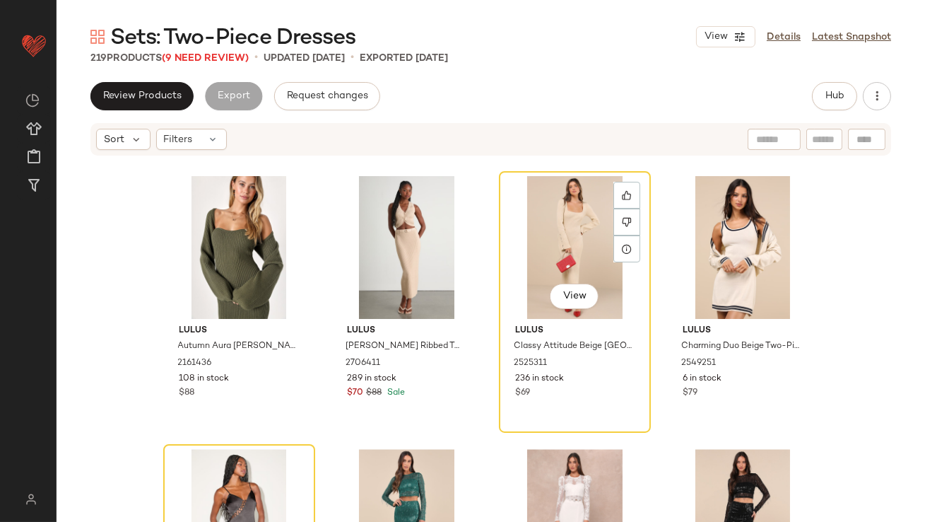
click at [560, 233] on div "View" at bounding box center [575, 247] width 142 height 143
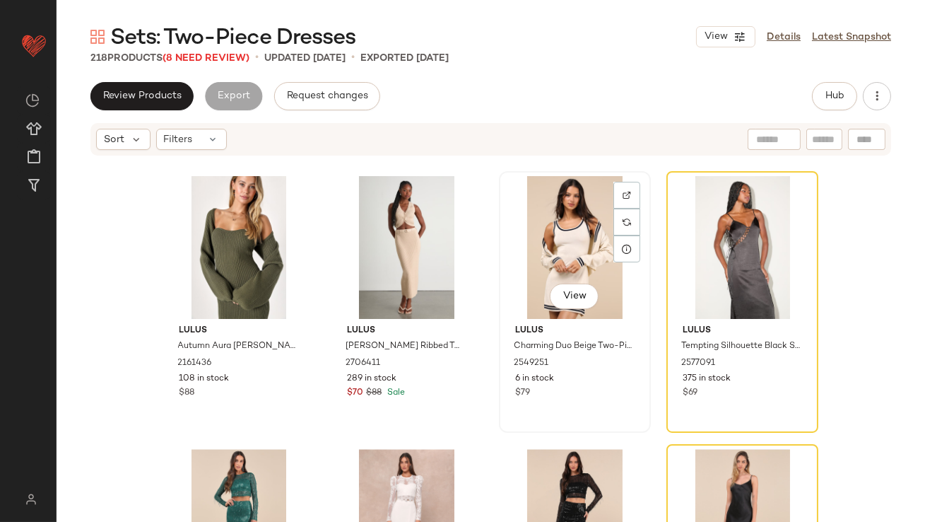
click at [578, 233] on div "View" at bounding box center [575, 247] width 142 height 143
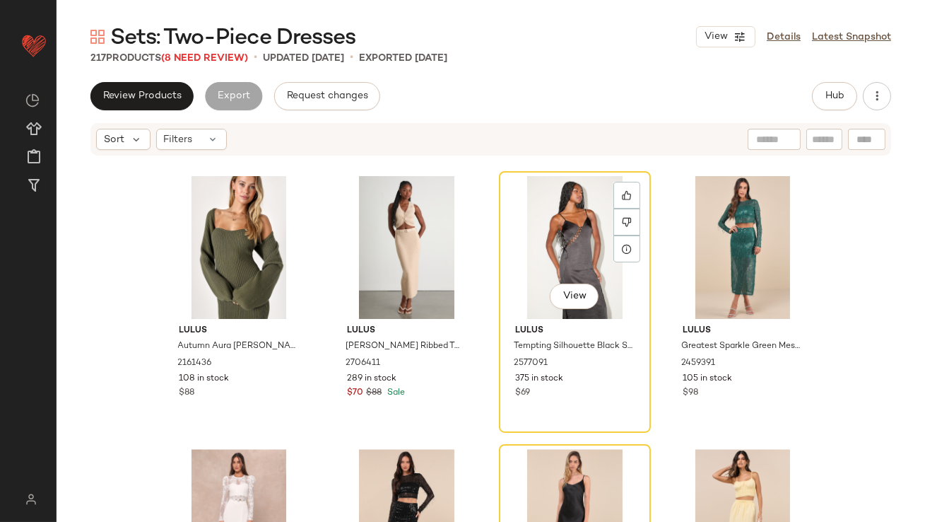
click at [577, 233] on div "View" at bounding box center [575, 247] width 142 height 143
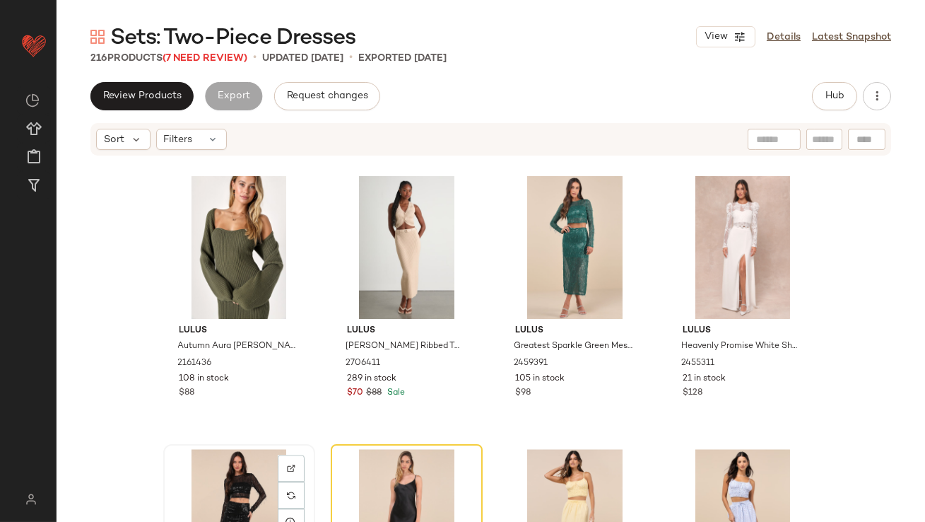
click at [228, 485] on div "View" at bounding box center [239, 520] width 142 height 143
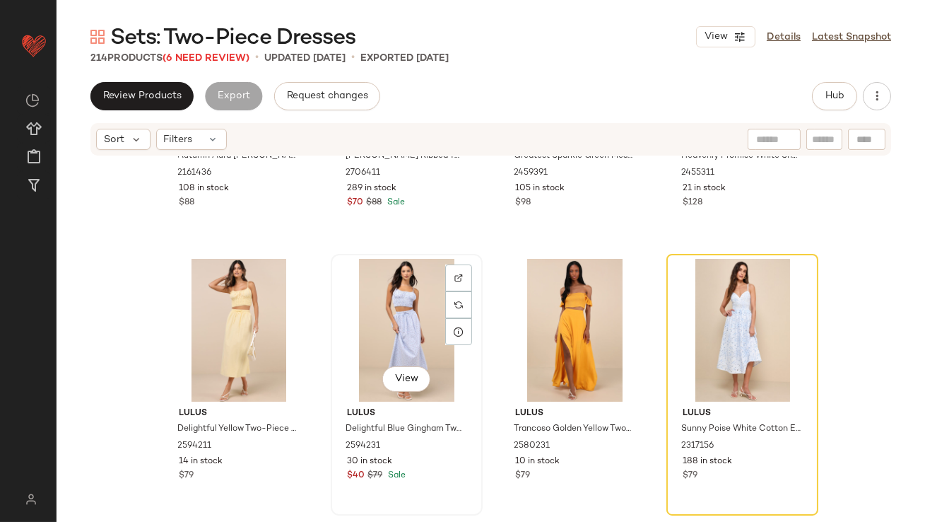
scroll to position [6842, 0]
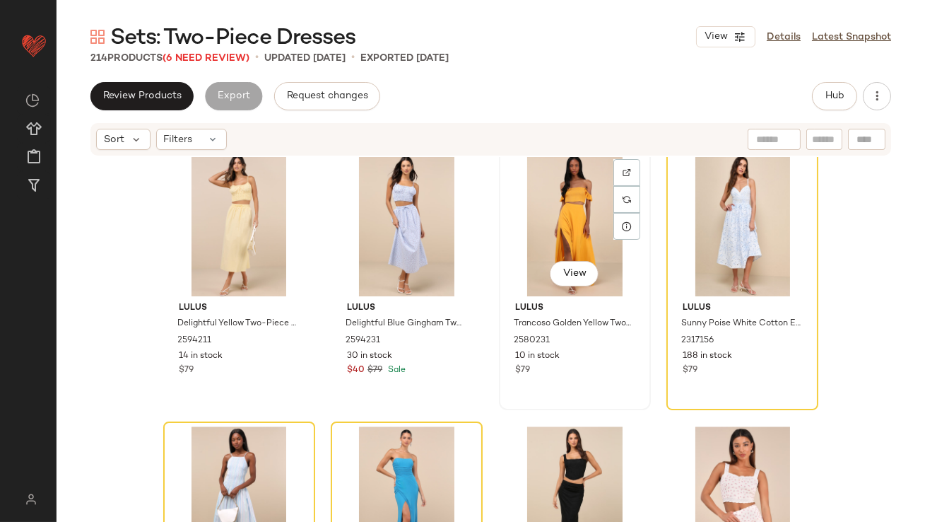
click at [548, 209] on div "View" at bounding box center [575, 224] width 142 height 143
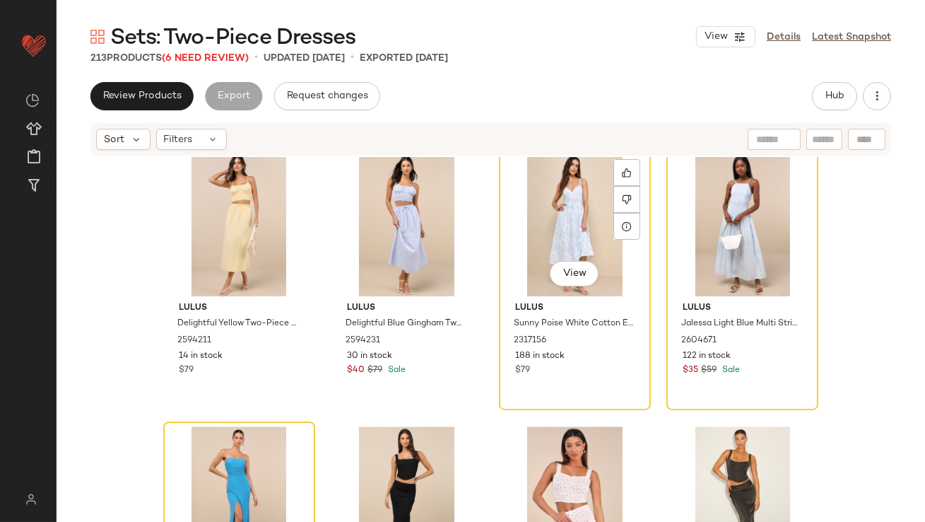
click at [548, 209] on div "View" at bounding box center [575, 224] width 142 height 143
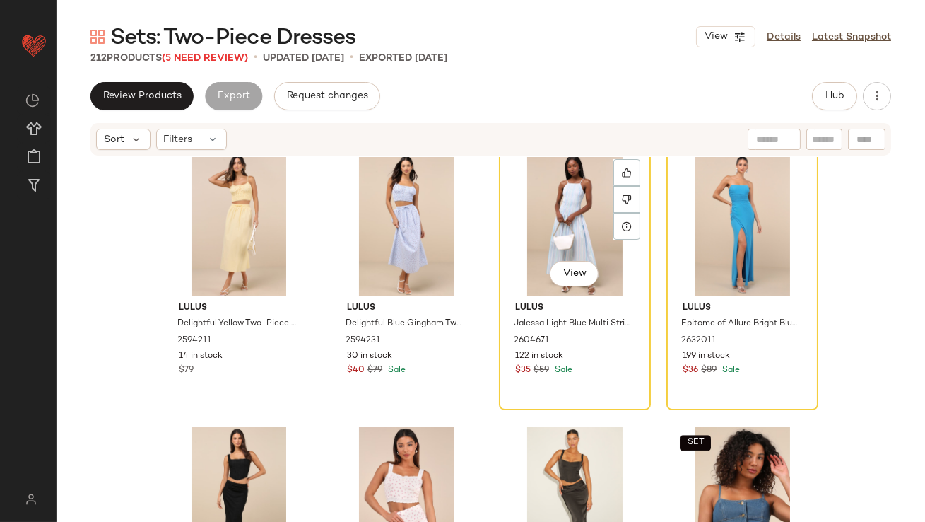
click at [548, 209] on div "View" at bounding box center [575, 224] width 142 height 143
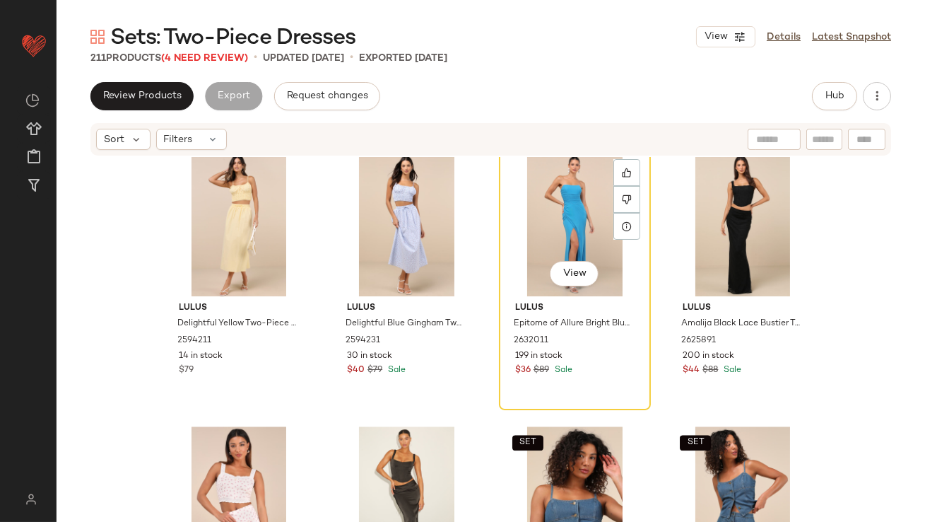
click at [548, 209] on div "View" at bounding box center [575, 224] width 142 height 143
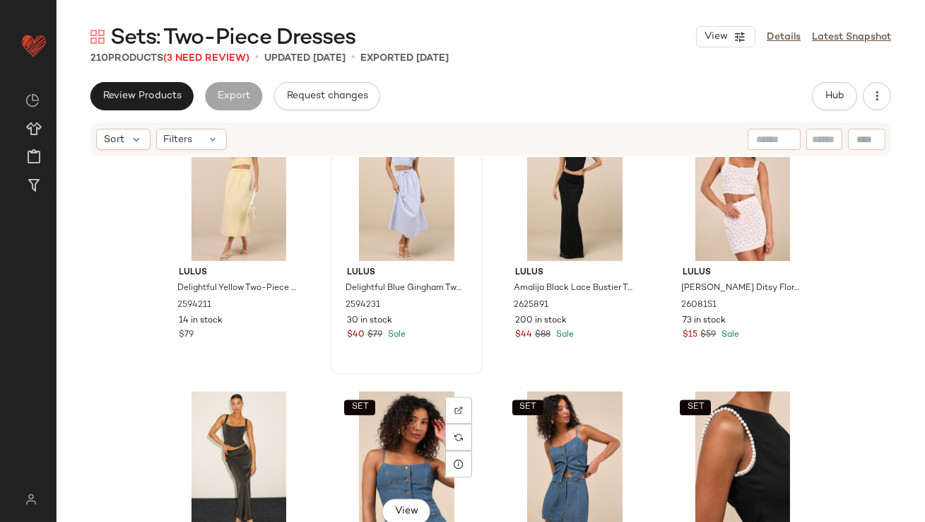
scroll to position [6897, 0]
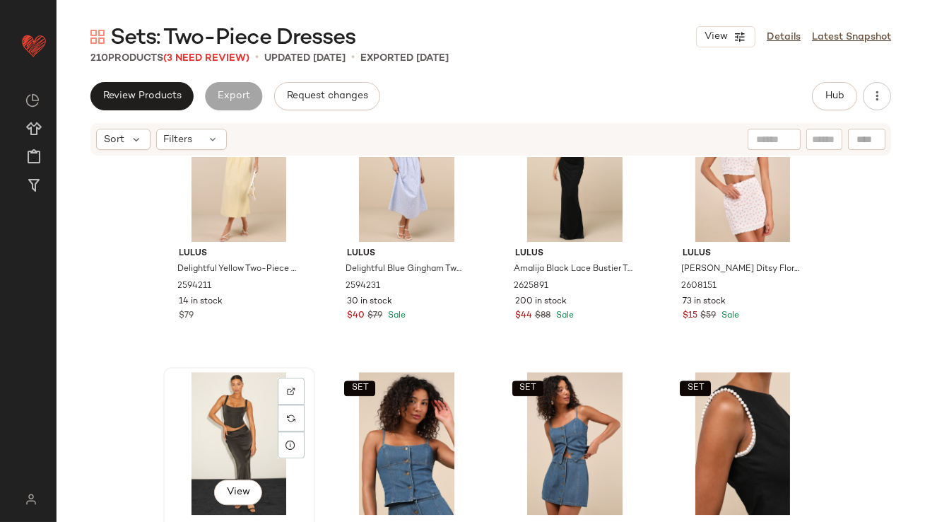
click at [211, 421] on div "View" at bounding box center [239, 443] width 142 height 143
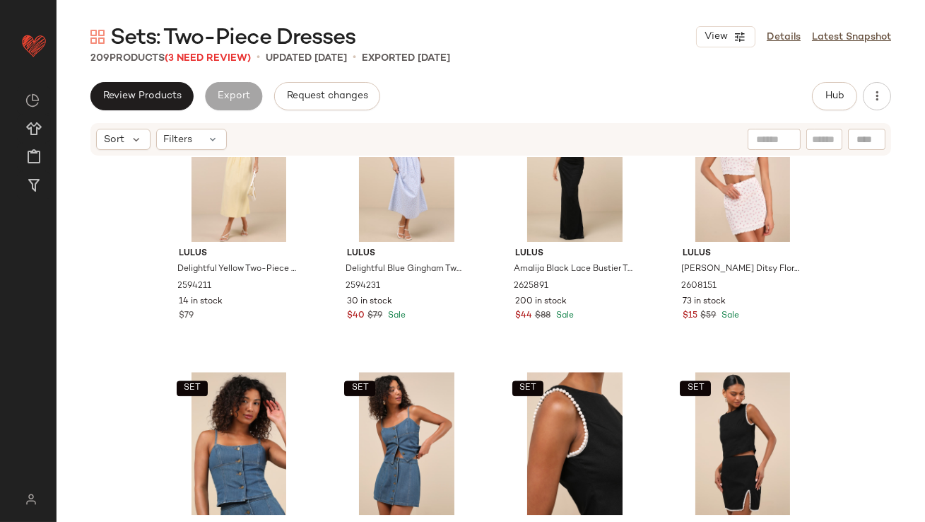
click at [187, 52] on span "Sets: Two-Piece Dresses" at bounding box center [232, 38] width 245 height 28
click at [187, 54] on span "(3 Need Review)" at bounding box center [208, 58] width 86 height 11
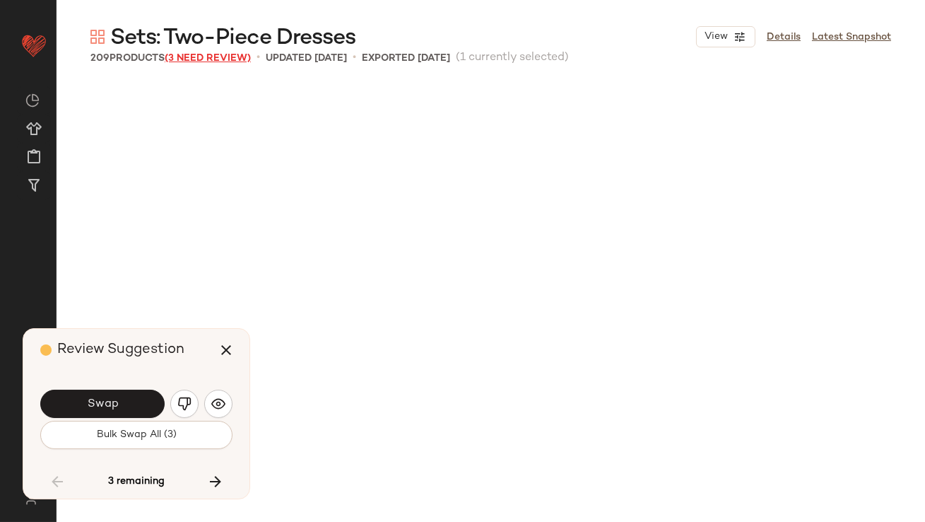
scroll to position [7638, 0]
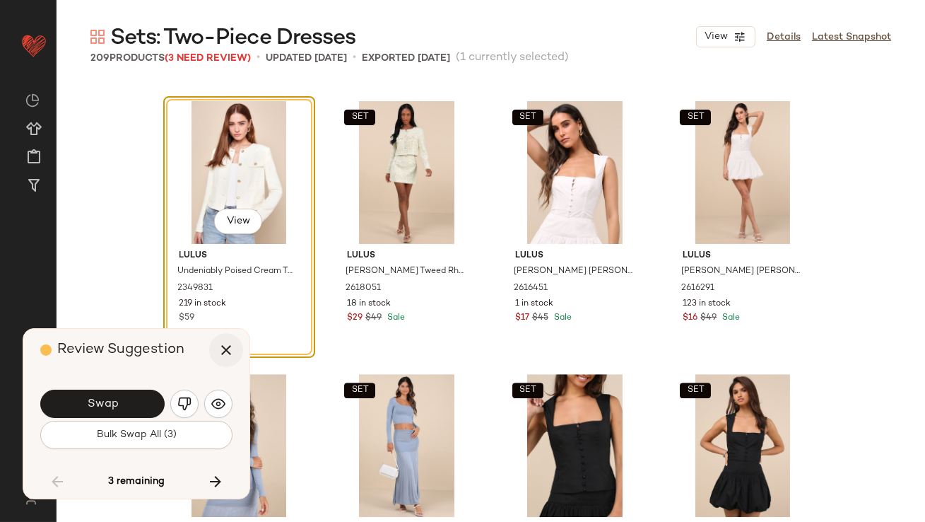
click at [236, 344] on button "button" at bounding box center [226, 350] width 34 height 34
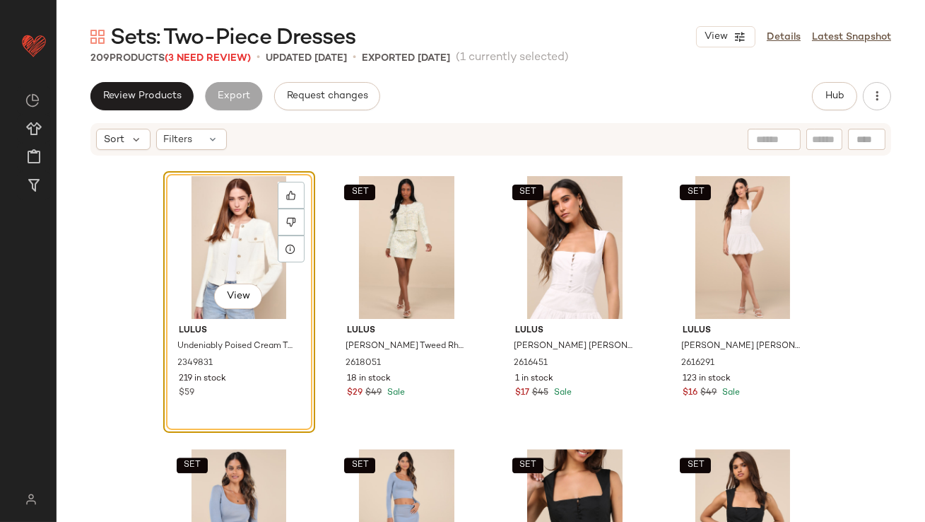
click at [221, 238] on div "View" at bounding box center [239, 247] width 142 height 143
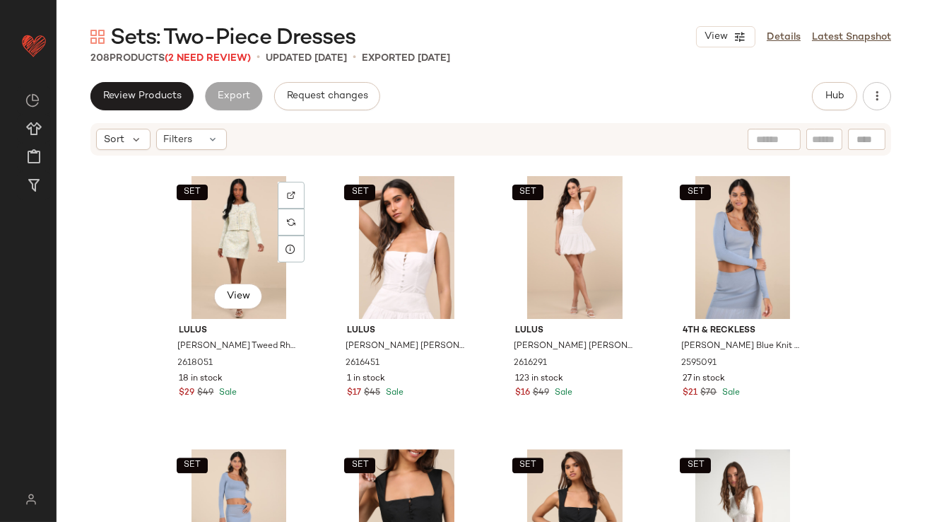
click at [221, 237] on div "SET View" at bounding box center [239, 247] width 142 height 143
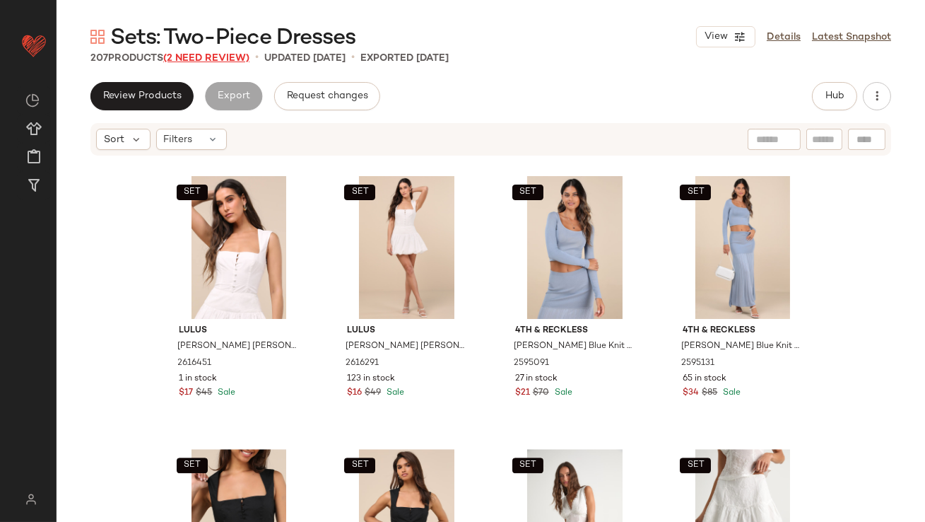
click at [239, 56] on span "(2 Need Review)" at bounding box center [206, 58] width 86 height 11
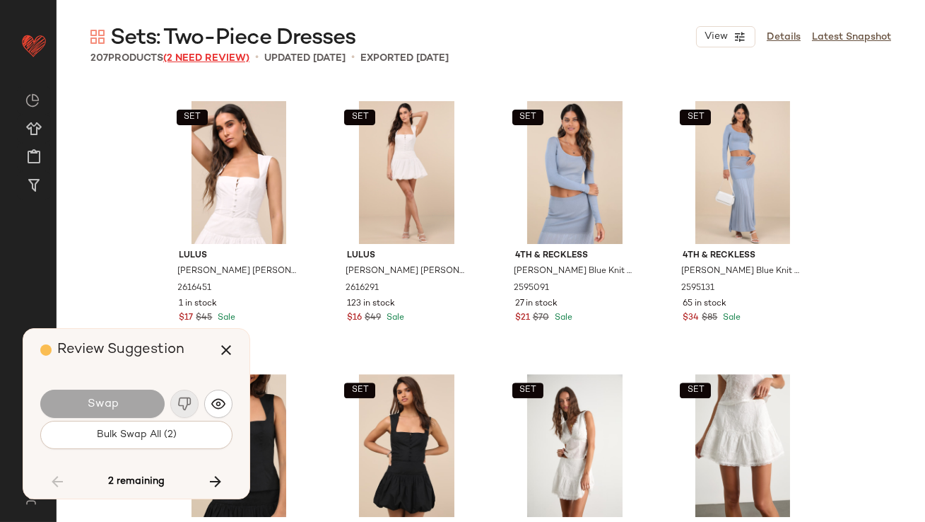
scroll to position [11184, 0]
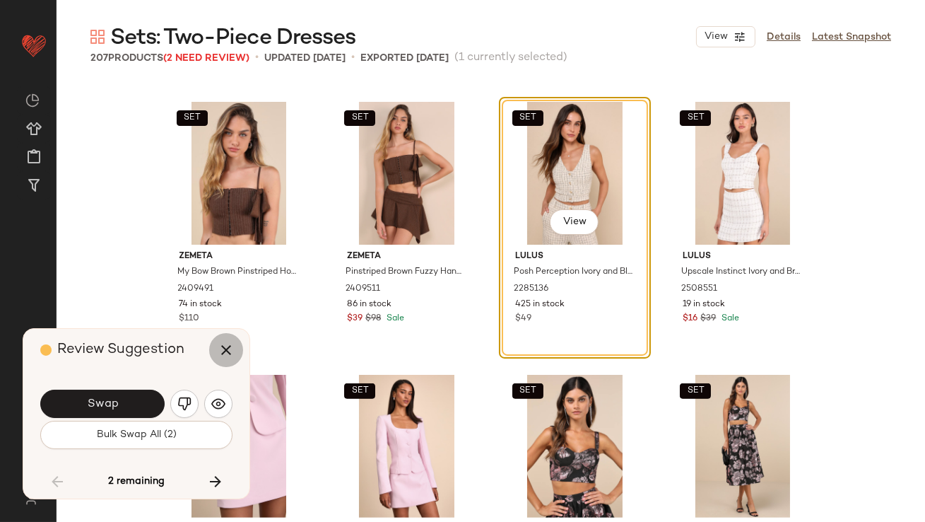
click at [221, 358] on button "button" at bounding box center [226, 350] width 34 height 34
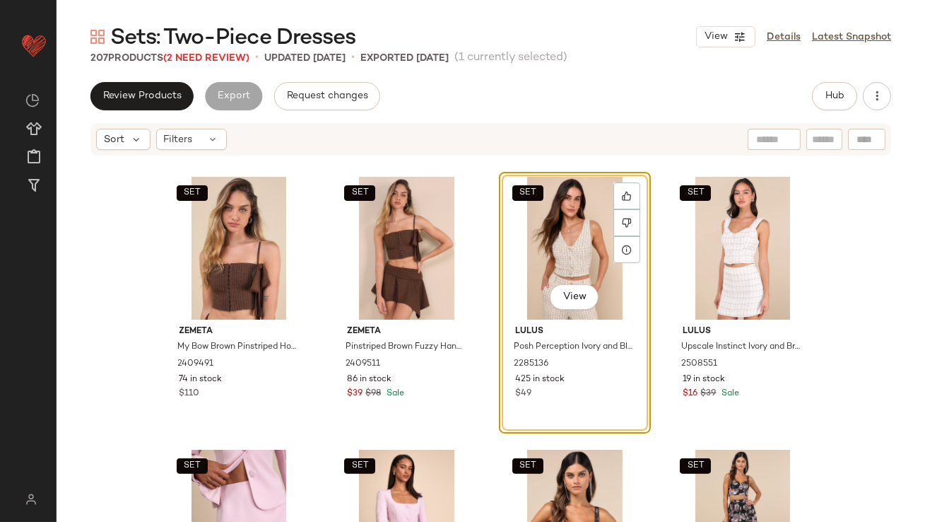
click at [563, 240] on div "SET View" at bounding box center [575, 248] width 142 height 143
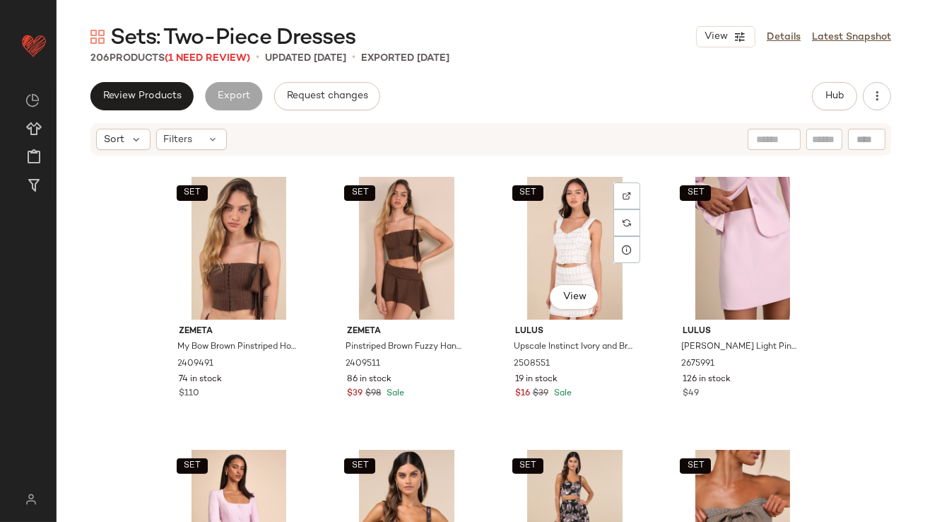
click at [562, 240] on div "SET View" at bounding box center [575, 248] width 142 height 143
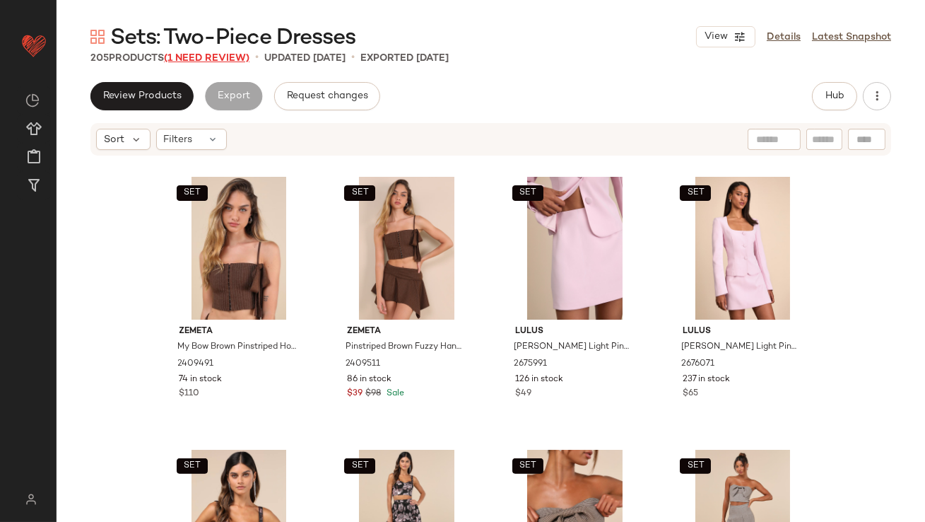
click at [200, 56] on span "(1 Need Review)" at bounding box center [207, 58] width 86 height 11
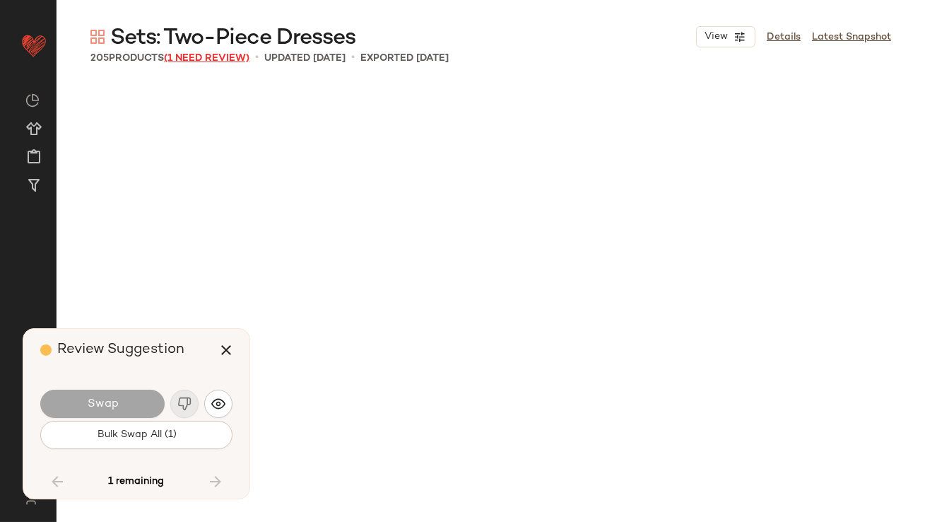
scroll to position [13367, 0]
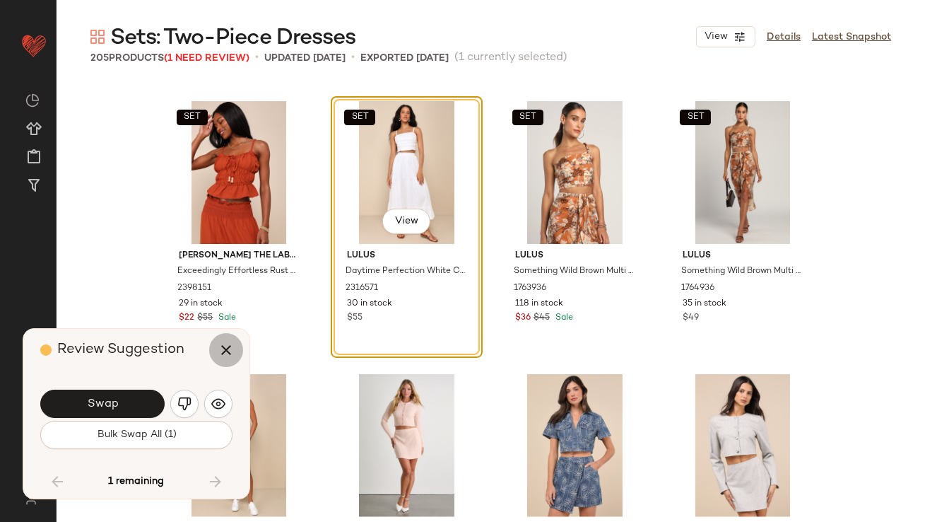
click at [229, 350] on icon "button" at bounding box center [226, 349] width 17 height 17
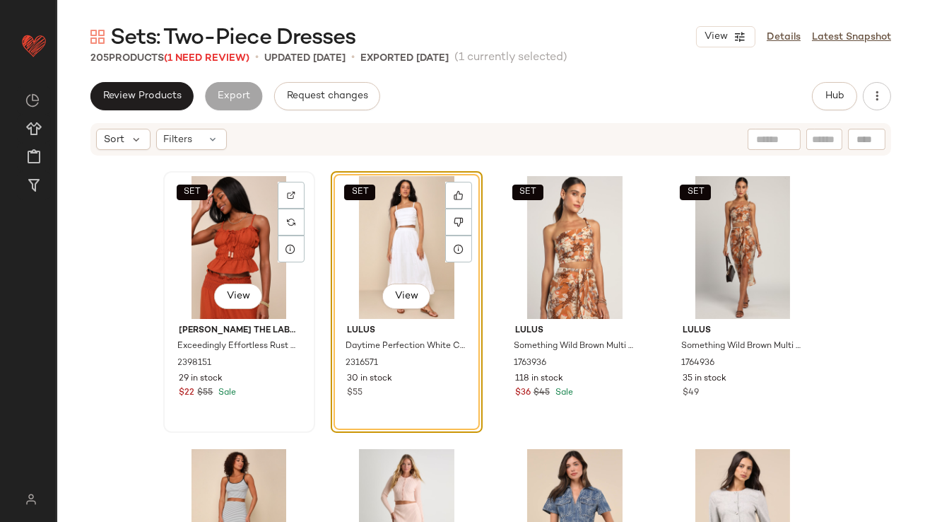
click at [228, 233] on div "SET View" at bounding box center [239, 247] width 142 height 143
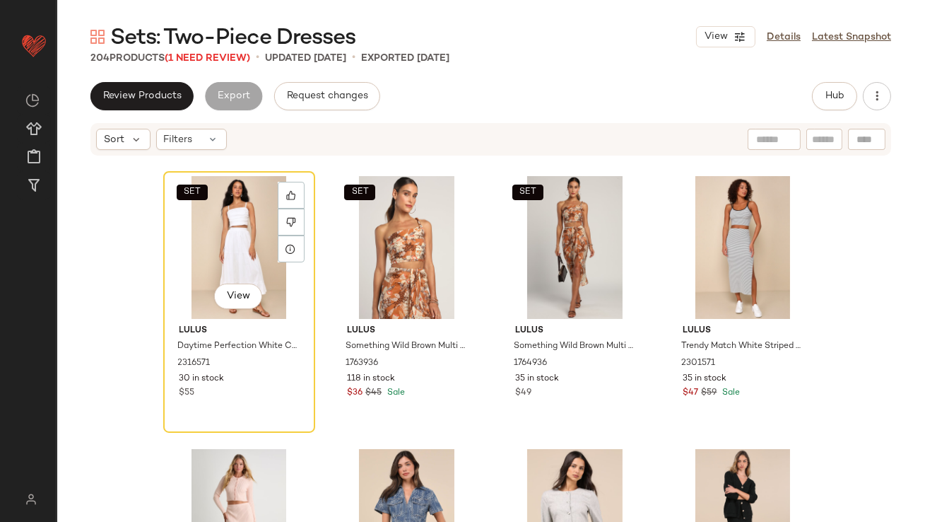
click at [228, 233] on div "SET View" at bounding box center [239, 247] width 142 height 143
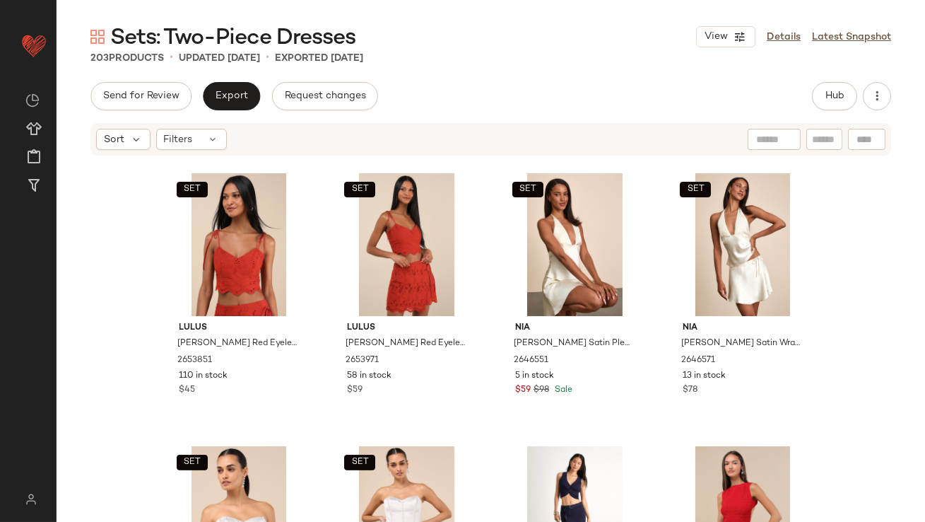
scroll to position [603, 0]
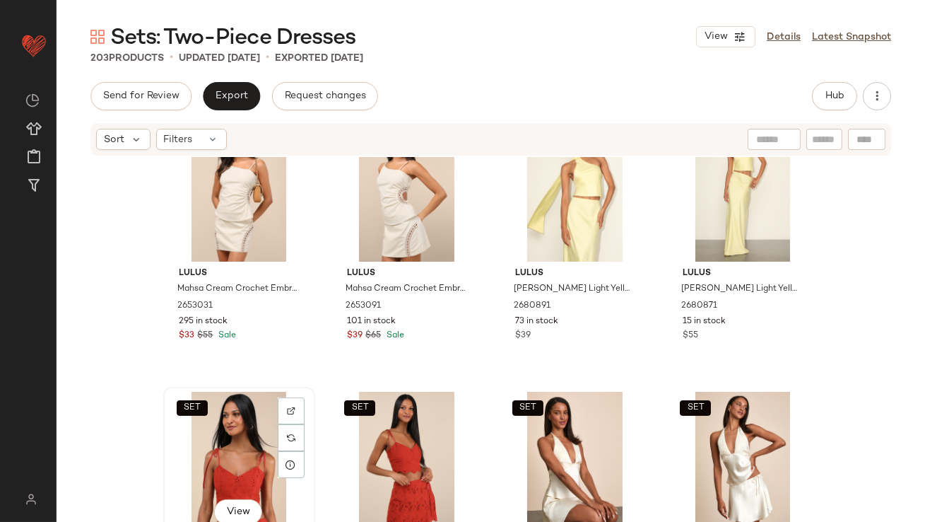
click at [223, 441] on div "SET View" at bounding box center [239, 463] width 142 height 143
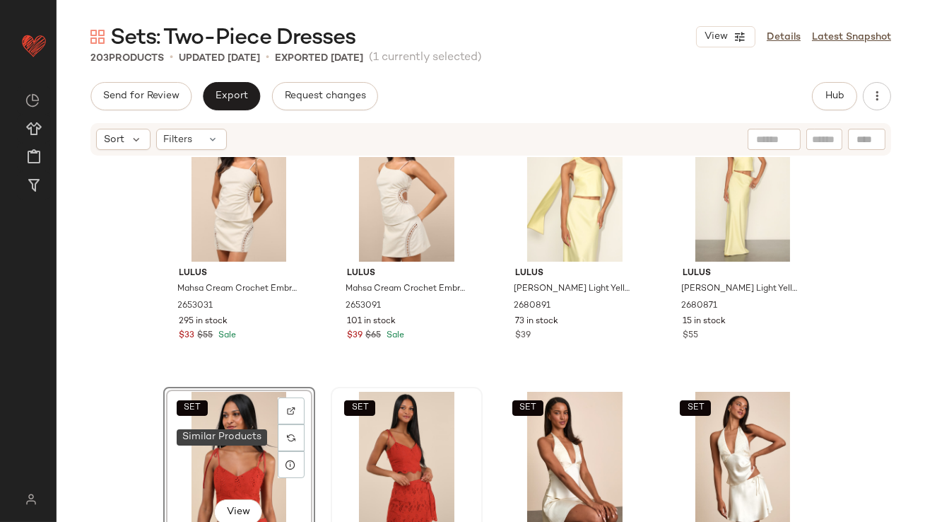
click at [352, 442] on div "SET" at bounding box center [407, 463] width 142 height 143
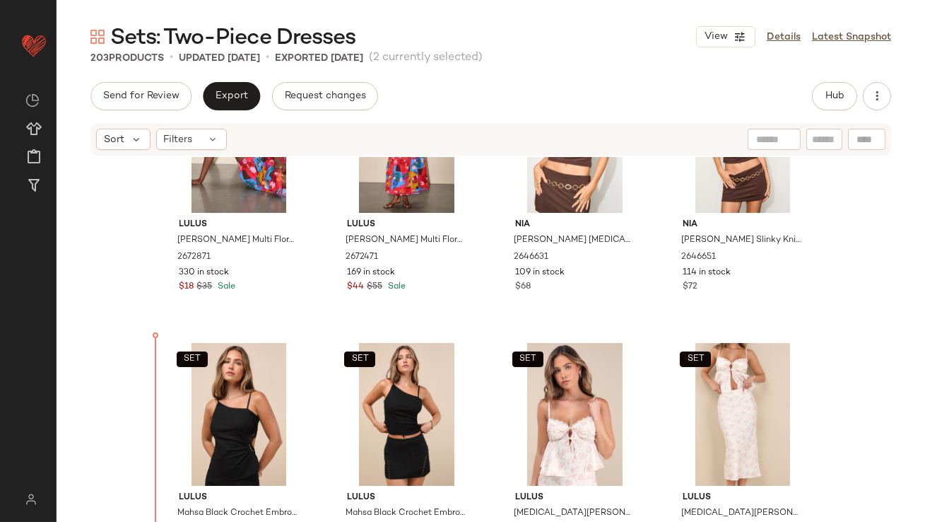
drag, startPoint x: 226, startPoint y: 435, endPoint x: 234, endPoint y: 430, distance: 9.2
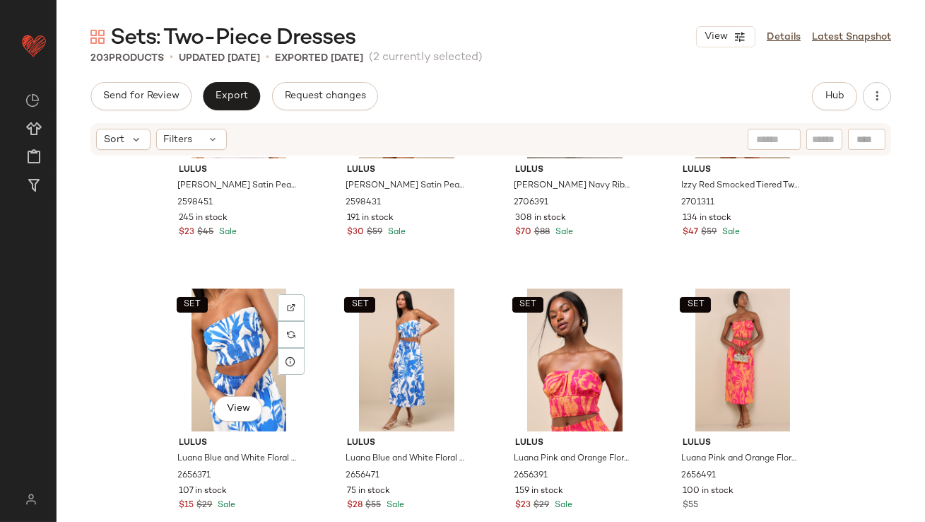
scroll to position [1262, 0]
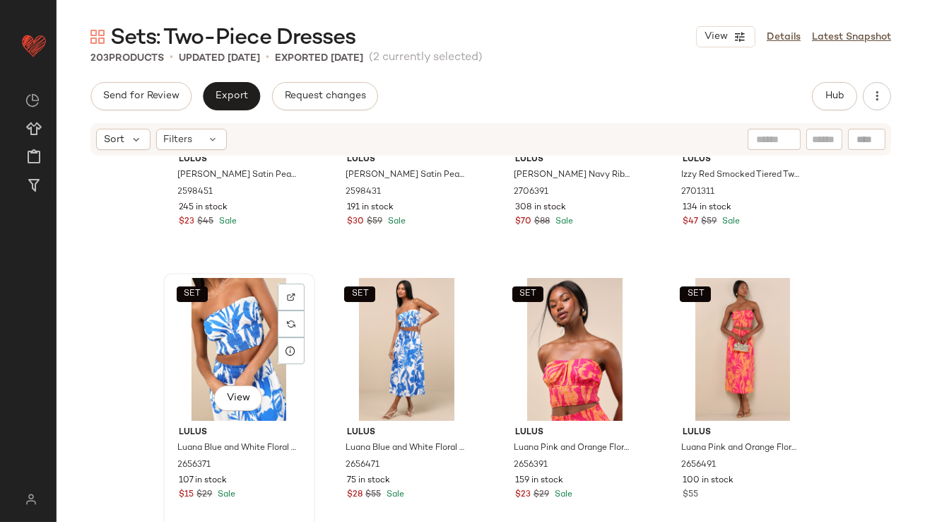
click at [221, 334] on div "SET View" at bounding box center [239, 349] width 142 height 143
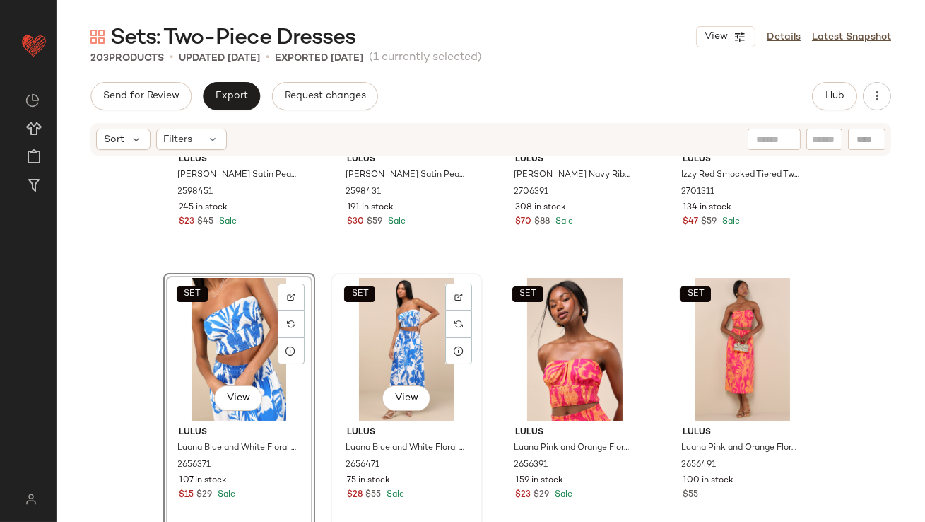
click at [360, 334] on div "SET View" at bounding box center [407, 349] width 142 height 143
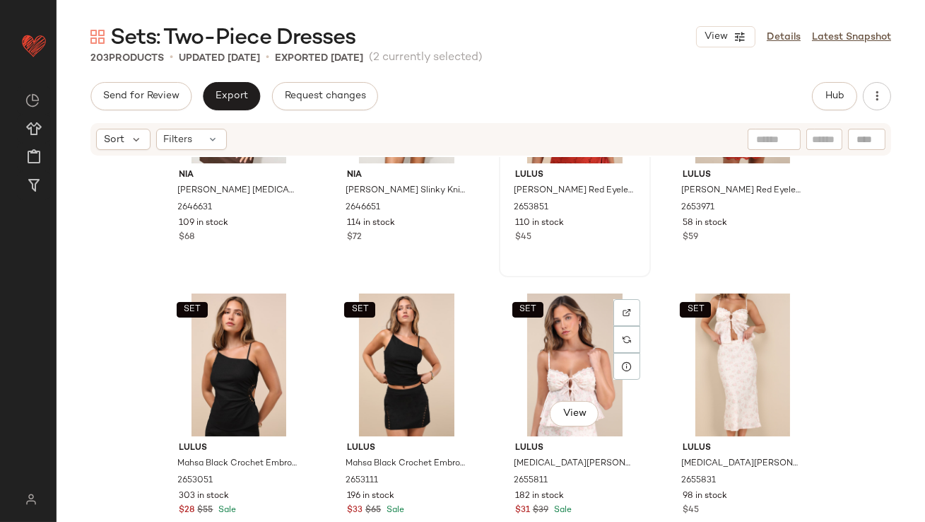
scroll to position [433, 0]
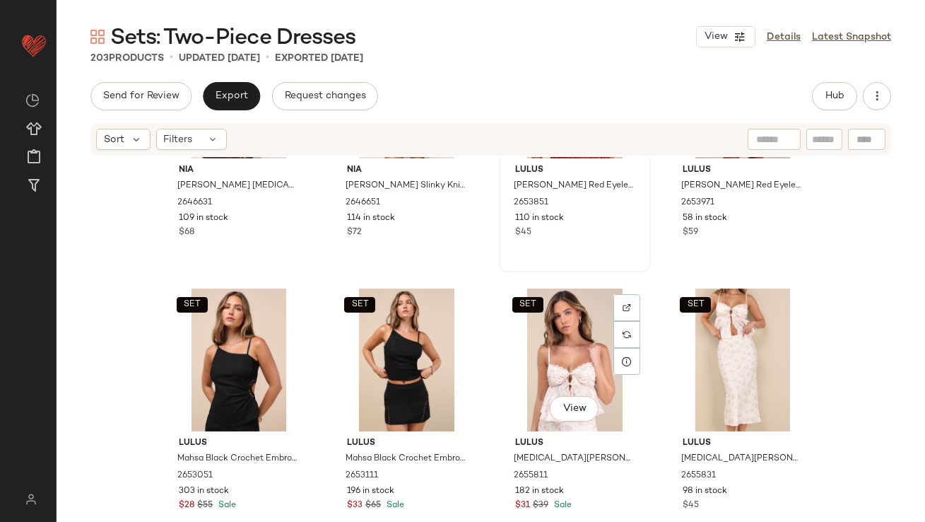
click at [531, 360] on div "SET View" at bounding box center [575, 359] width 142 height 143
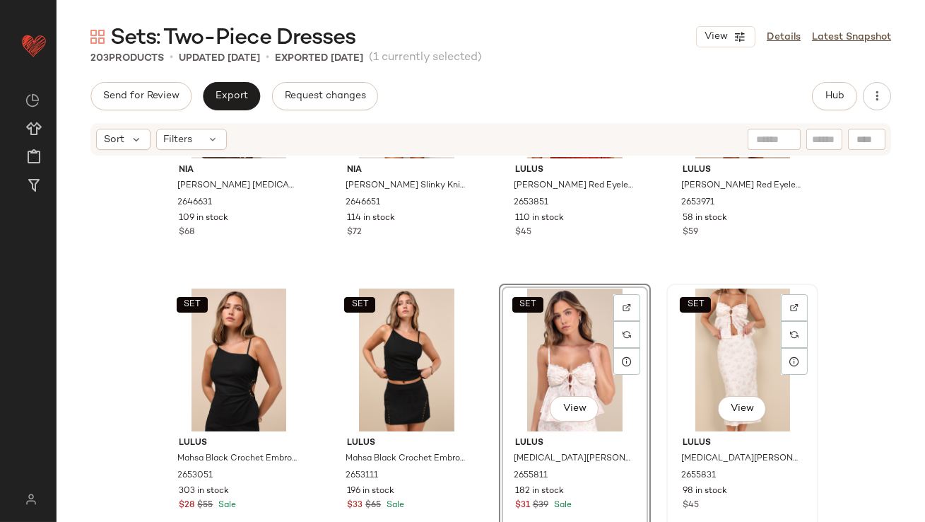
click at [698, 358] on div "SET View" at bounding box center [742, 359] width 142 height 143
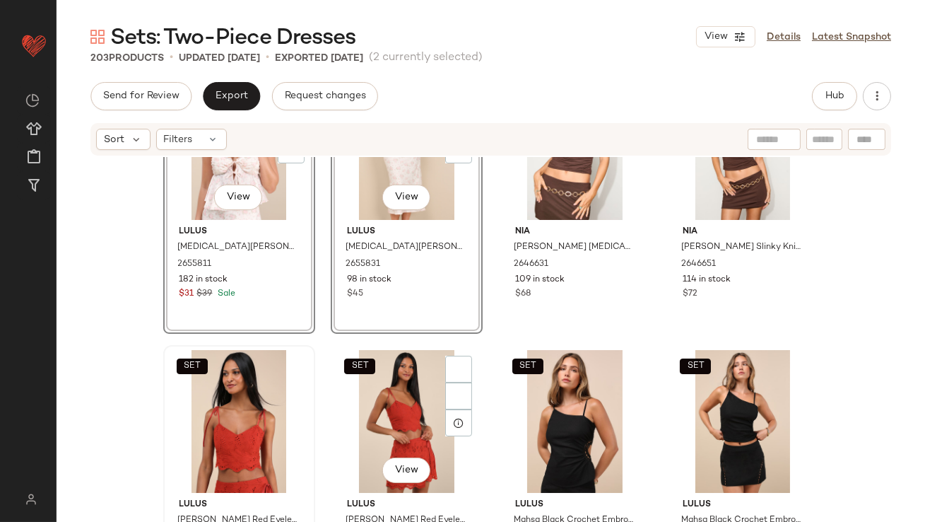
scroll to position [432, 0]
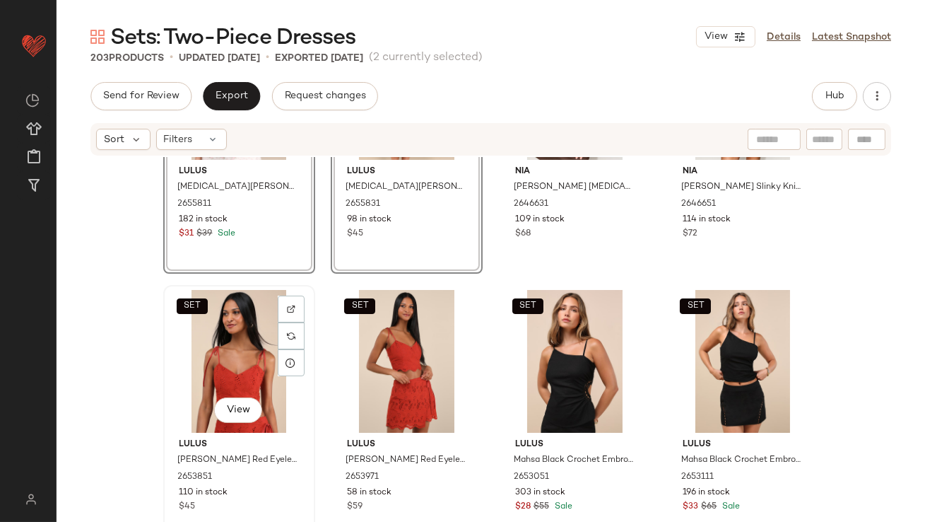
click at [202, 368] on div "SET View" at bounding box center [239, 361] width 142 height 143
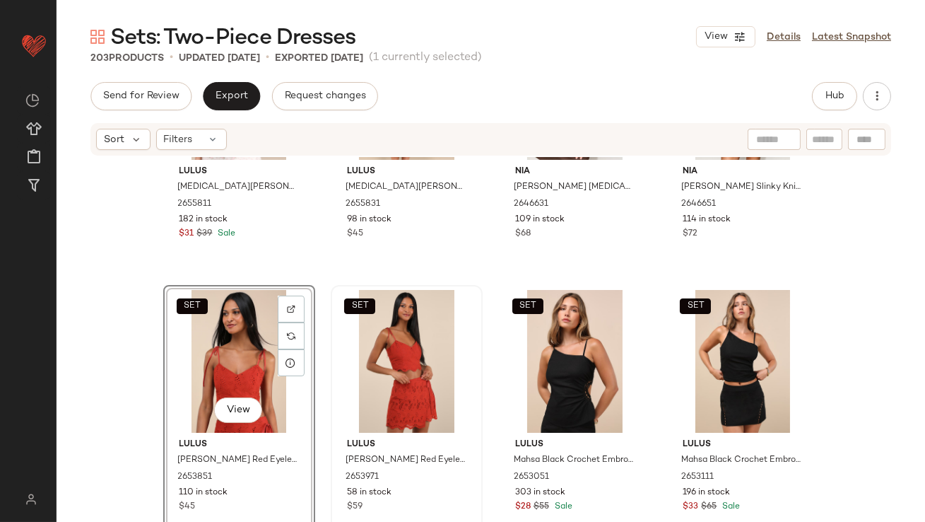
click at [407, 355] on div "SET" at bounding box center [407, 361] width 142 height 143
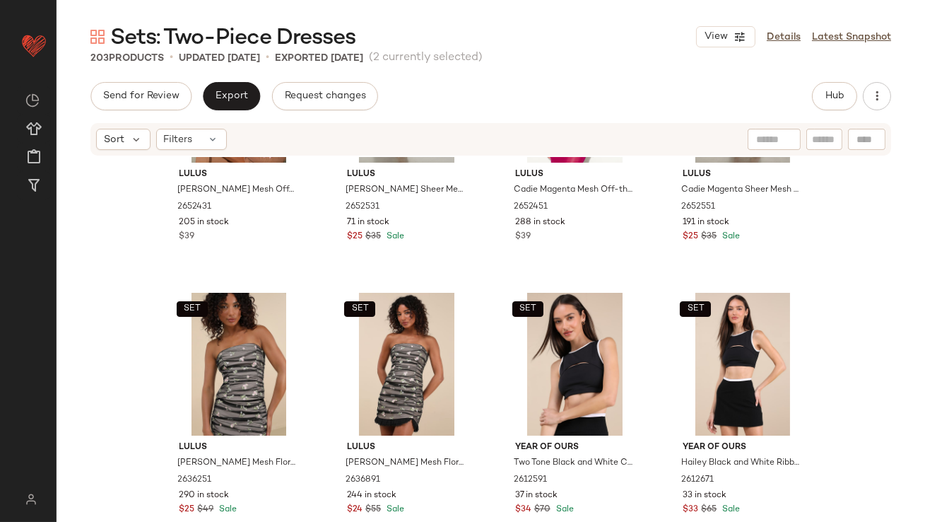
scroll to position [2987, 0]
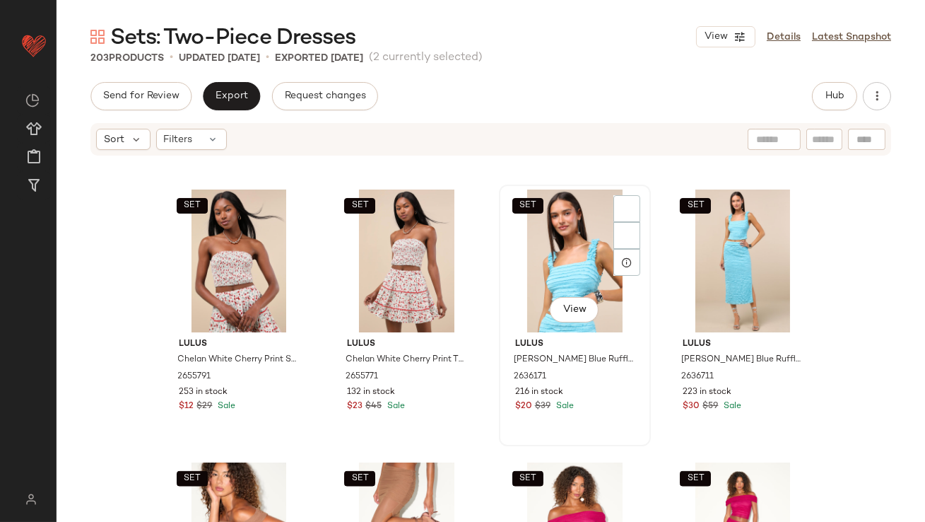
click at [519, 276] on div "SET View" at bounding box center [575, 260] width 142 height 143
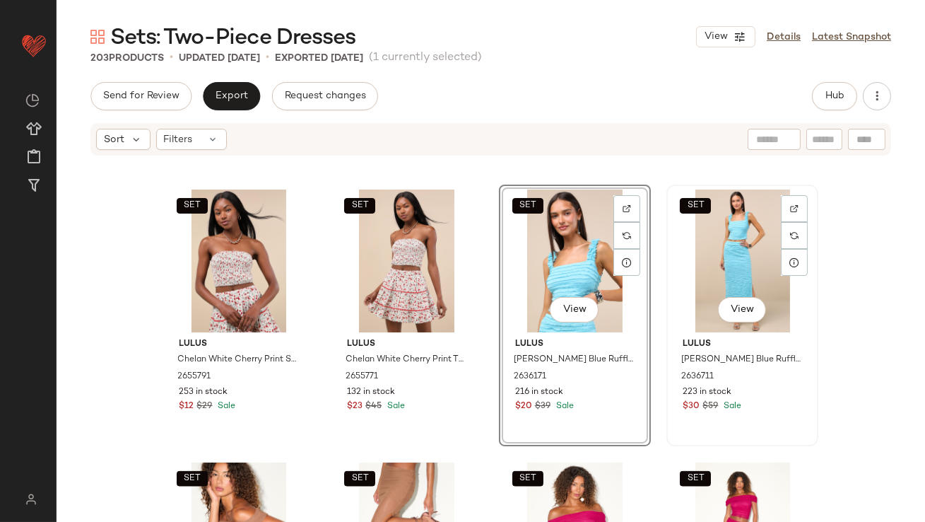
click at [727, 264] on div "SET View" at bounding box center [742, 260] width 142 height 143
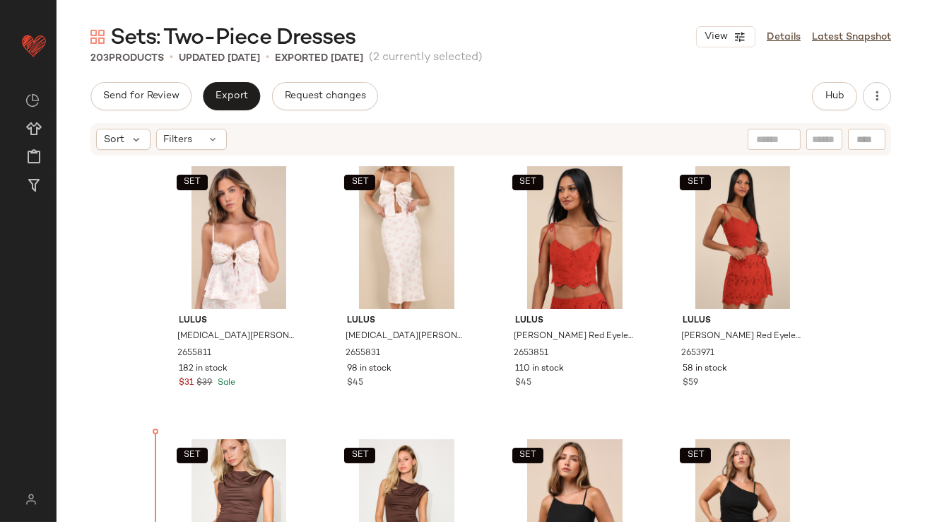
scroll to position [339, 0]
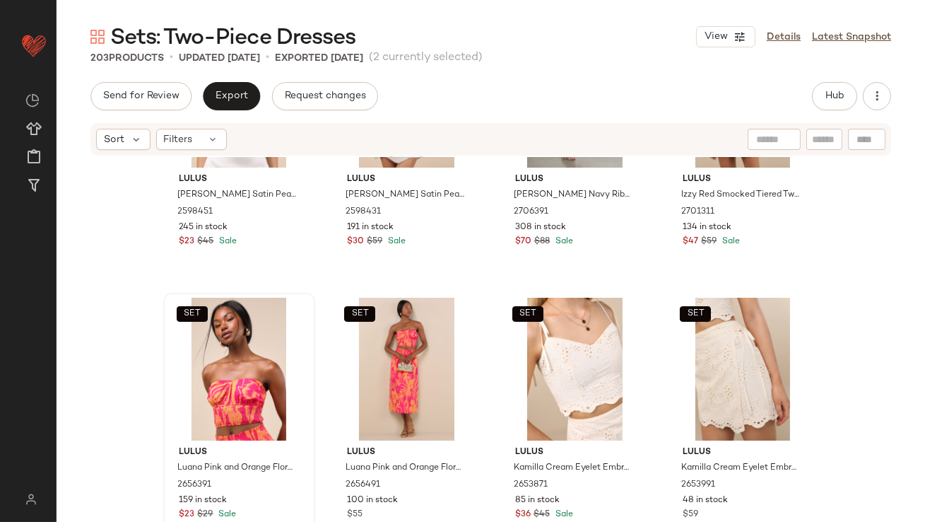
scroll to position [1520, 0]
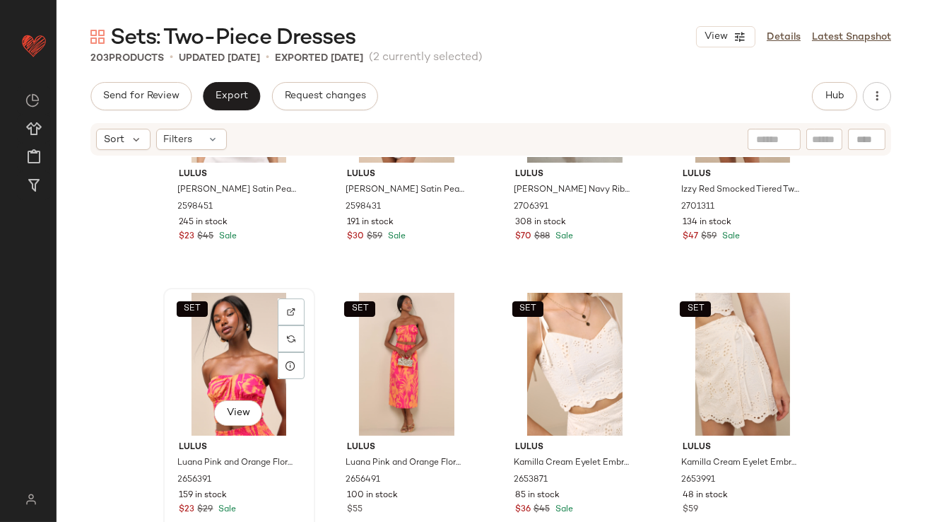
click at [232, 363] on div "SET View" at bounding box center [239, 364] width 142 height 143
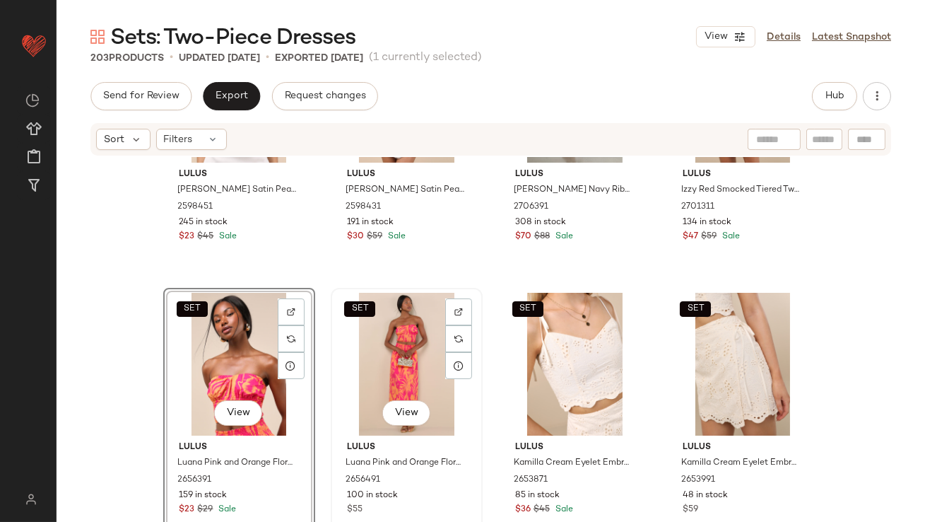
click at [395, 348] on div "SET View" at bounding box center [407, 364] width 142 height 143
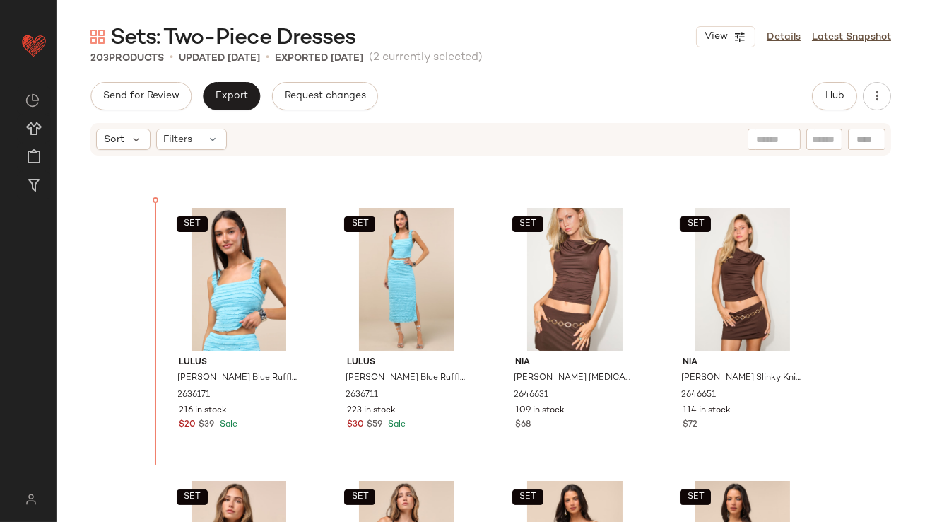
drag, startPoint x: 240, startPoint y: 355, endPoint x: 245, endPoint y: 350, distance: 7.5
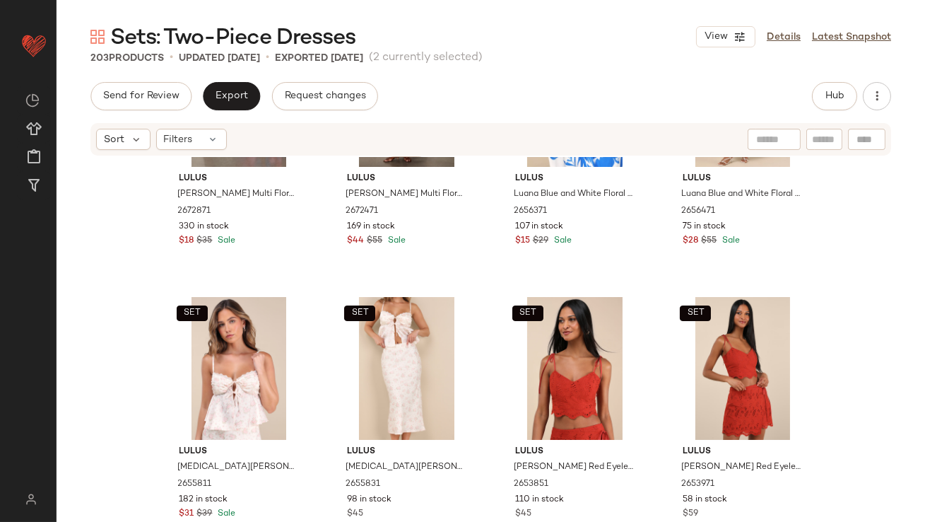
scroll to position [153, 0]
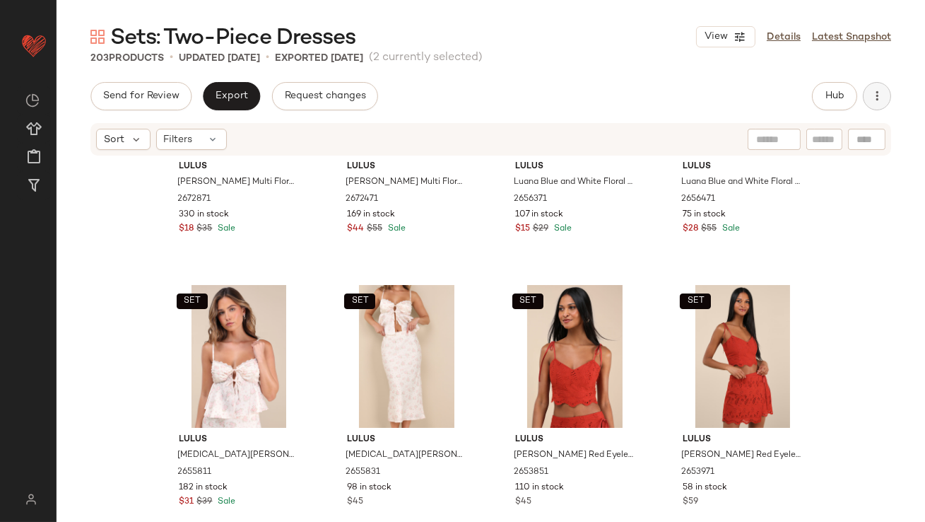
click at [873, 97] on icon "button" at bounding box center [877, 96] width 14 height 14
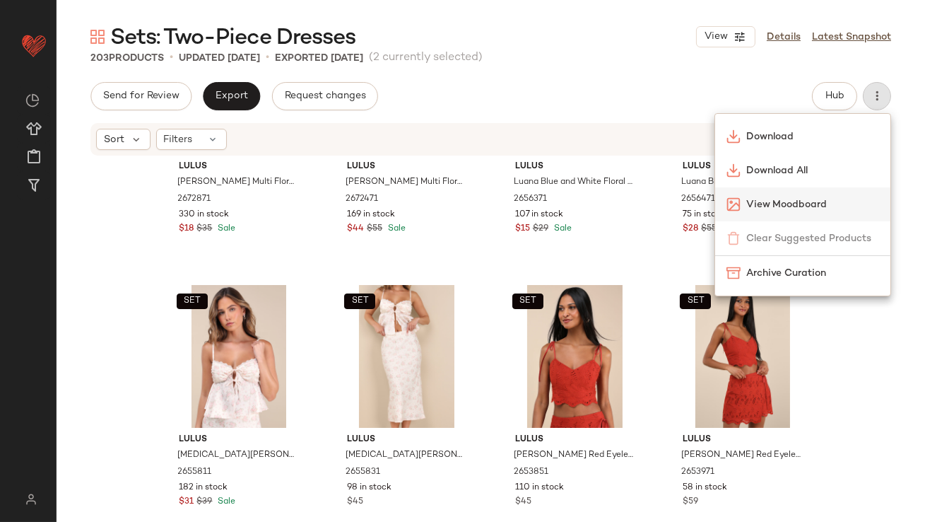
click at [753, 197] on span "View Moodboard" at bounding box center [812, 204] width 133 height 15
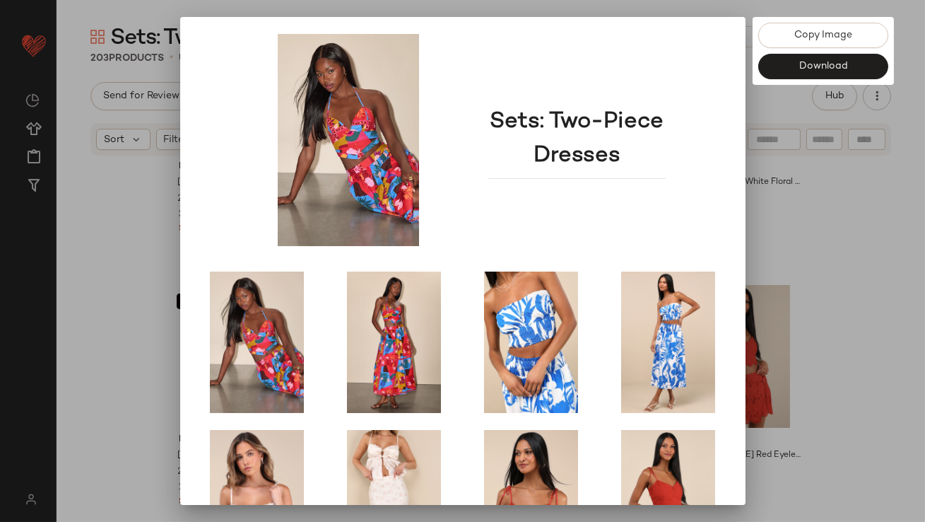
scroll to position [241, 0]
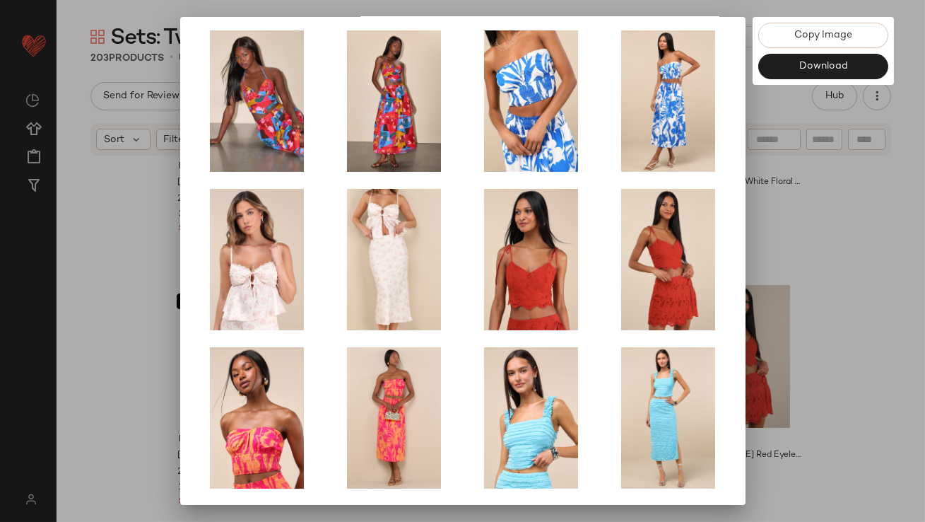
click at [825, 256] on div at bounding box center [462, 261] width 925 height 522
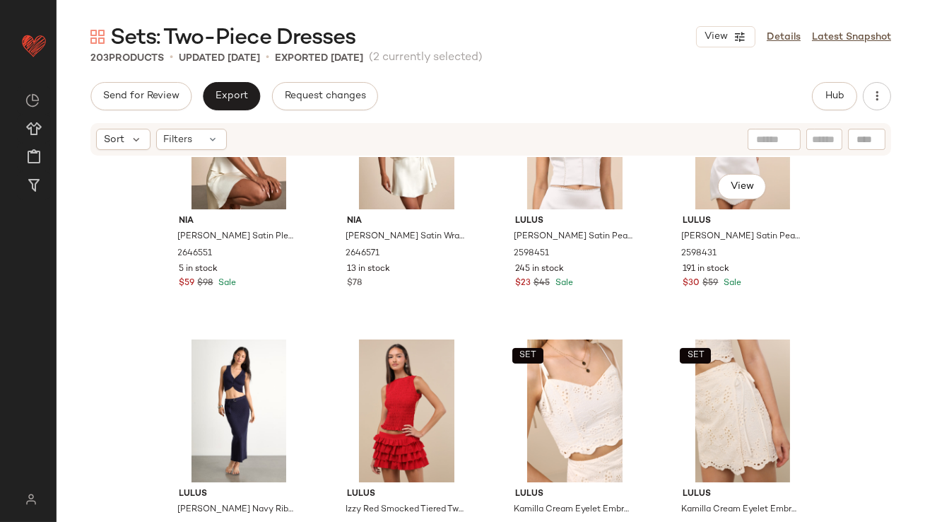
scroll to position [1530, 0]
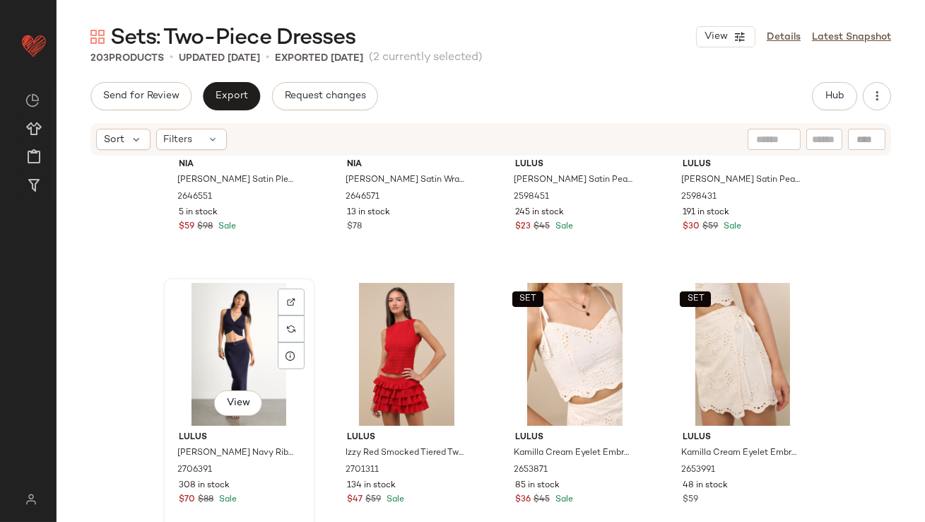
click at [206, 355] on div "View" at bounding box center [239, 354] width 142 height 143
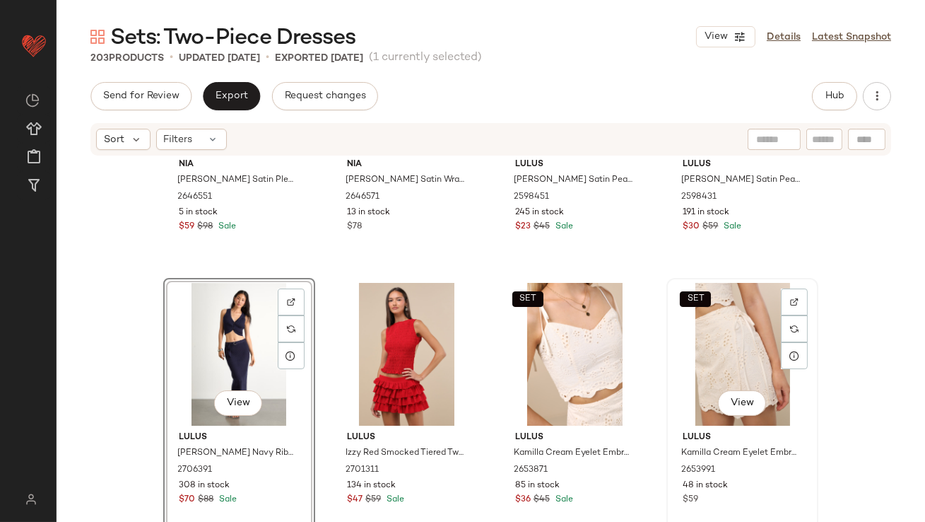
click at [700, 343] on div "SET View" at bounding box center [742, 354] width 142 height 143
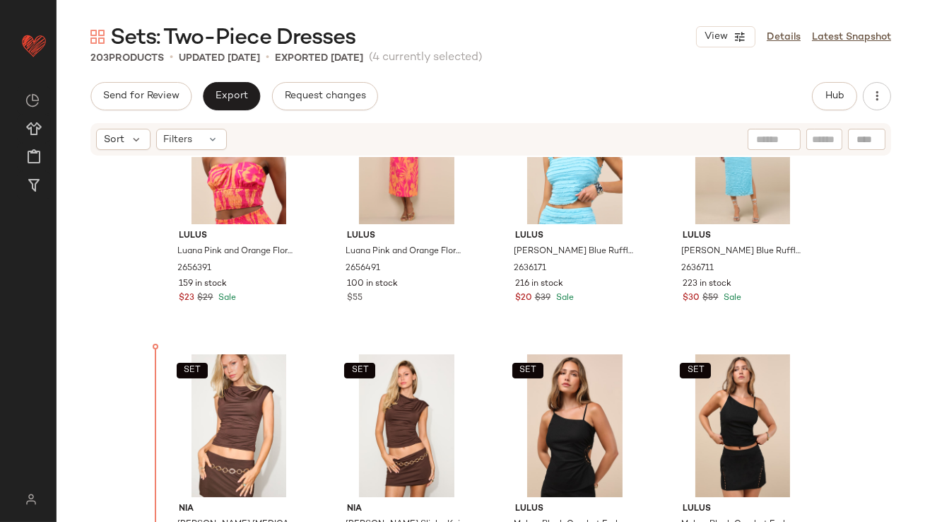
scroll to position [640, 0]
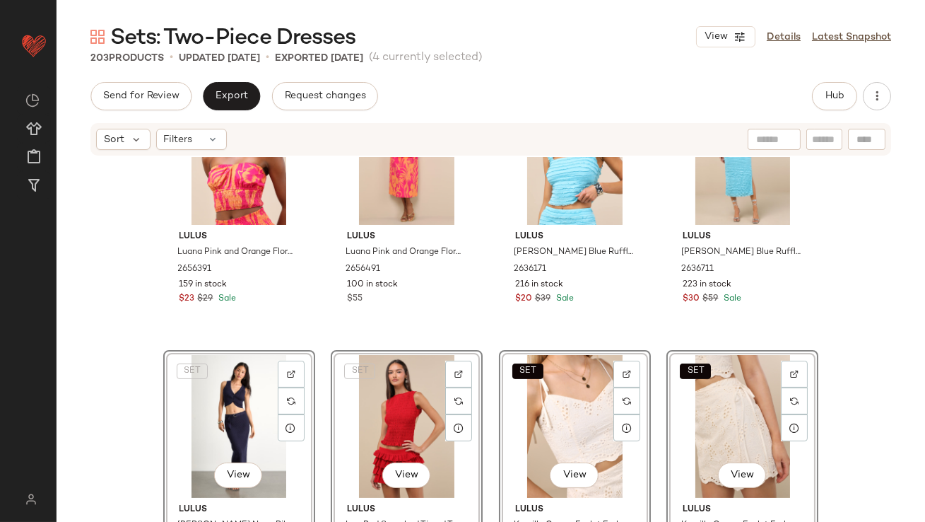
click at [165, 343] on div "SET Lulus Luana Pink and Orange Floral Crop Top 2656391 159 in stock $23 $29 Sa…" at bounding box center [491, 360] width 869 height 407
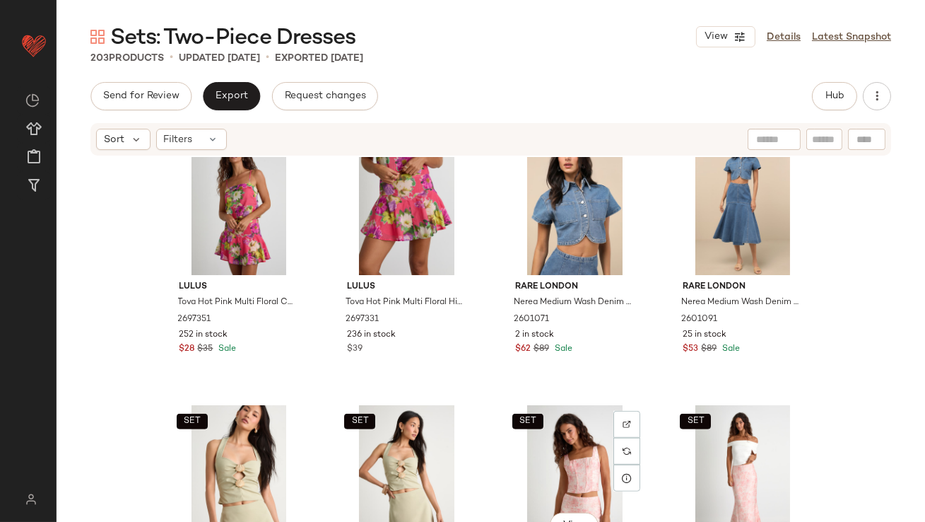
scroll to position [1871, 0]
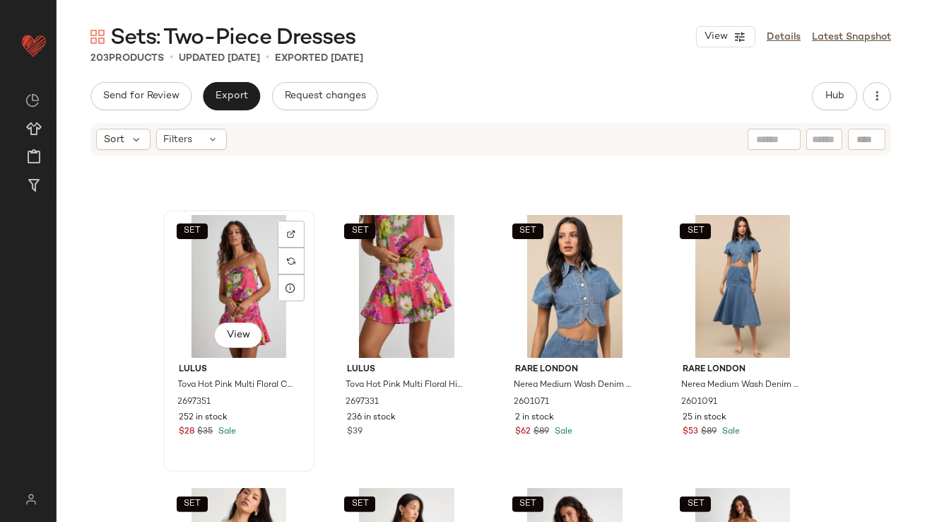
click at [243, 294] on div "SET View" at bounding box center [239, 286] width 142 height 143
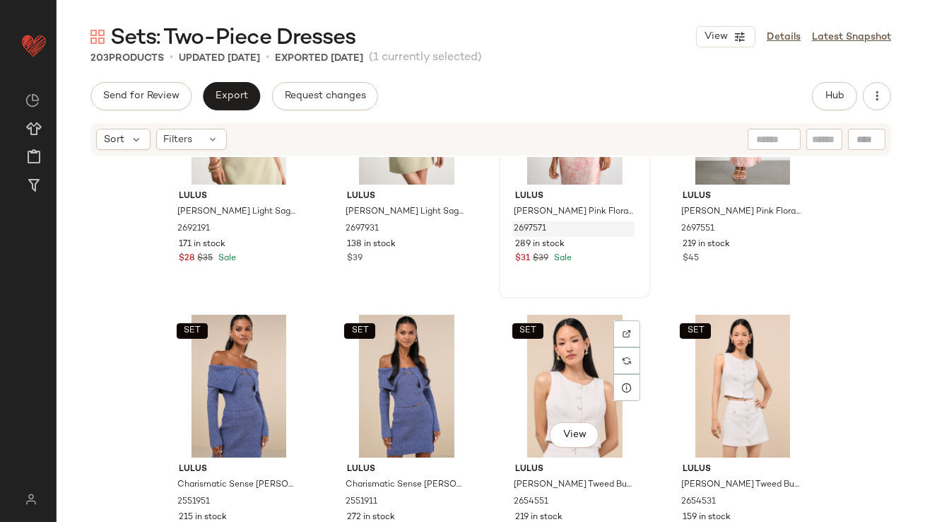
scroll to position [2318, 0]
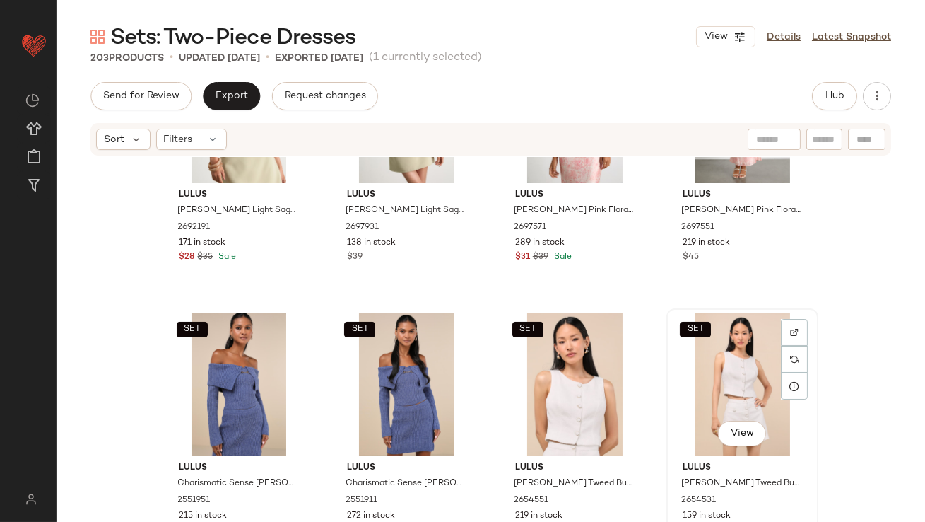
click at [709, 377] on div "SET View" at bounding box center [742, 384] width 142 height 143
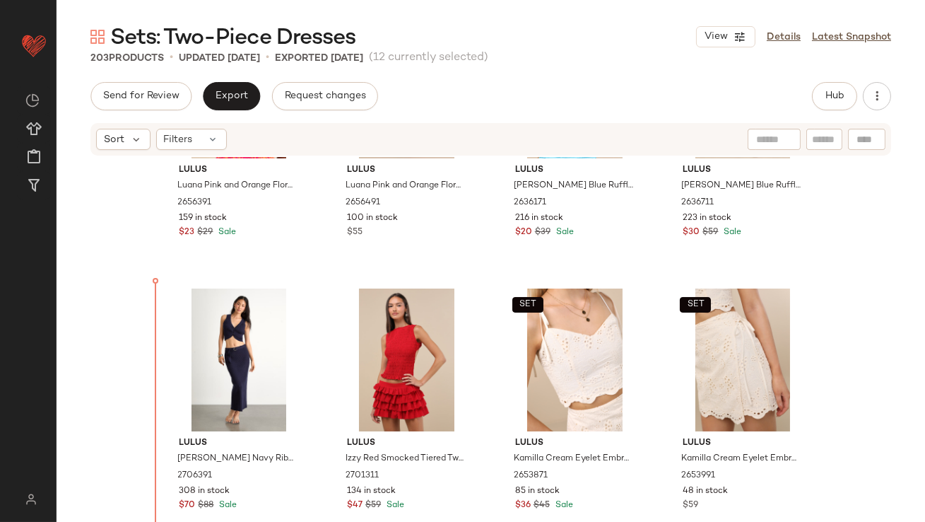
scroll to position [719, 0]
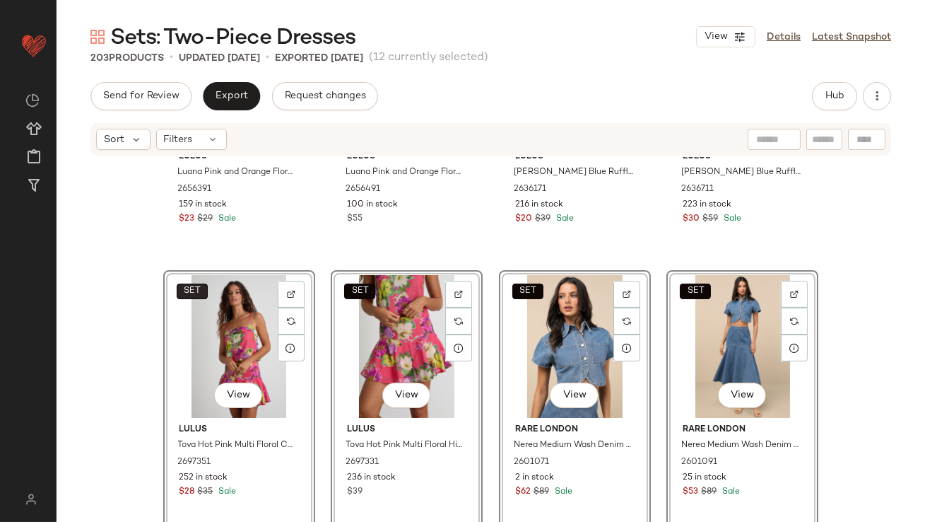
click at [201, 285] on button "SET" at bounding box center [192, 291] width 31 height 16
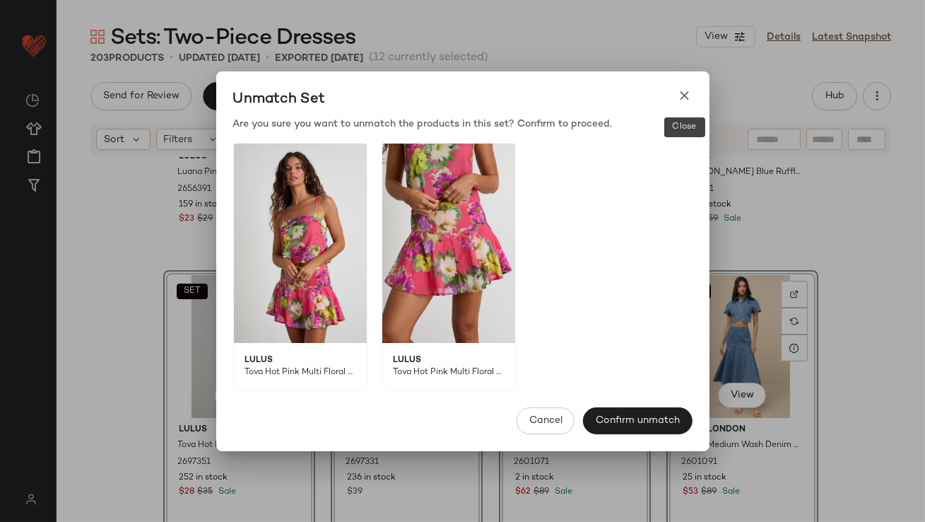
click at [682, 91] on icon at bounding box center [685, 95] width 15 height 15
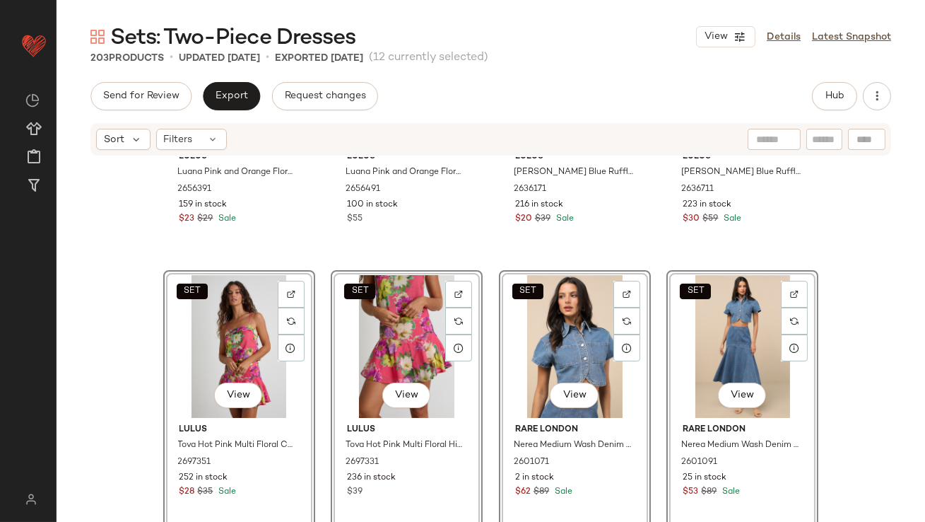
click at [138, 262] on div "SET Lulus Luana Pink and Orange Floral Crop Top 2656391 159 in stock $23 $29 Sa…" at bounding box center [491, 360] width 869 height 407
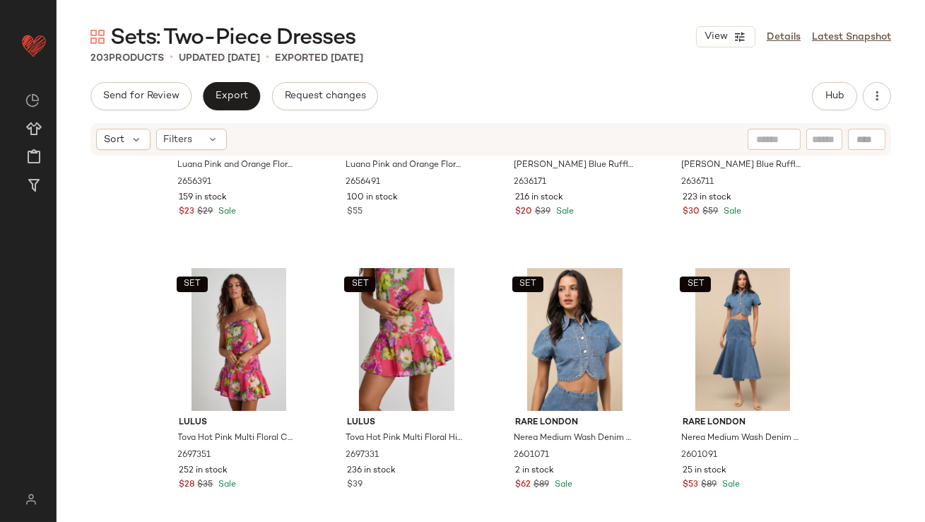
scroll to position [751, 0]
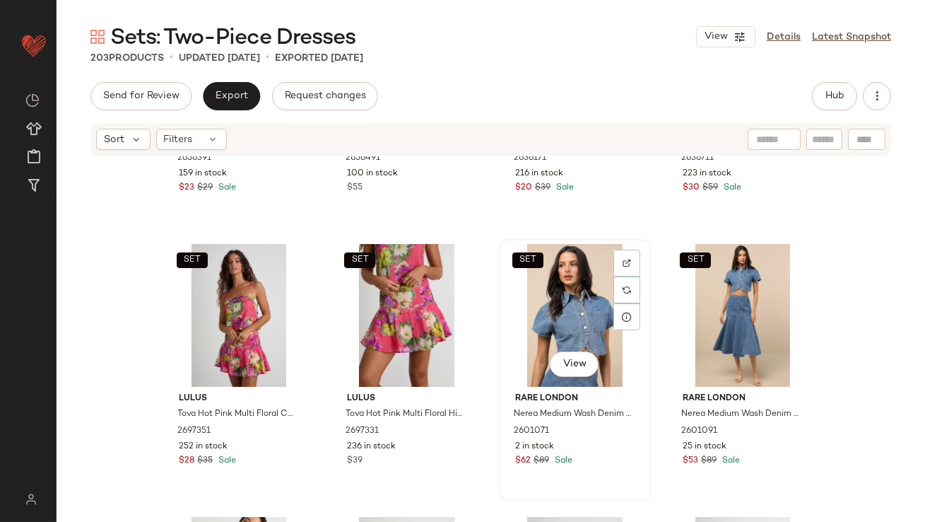
click at [572, 308] on div "SET View" at bounding box center [575, 315] width 142 height 143
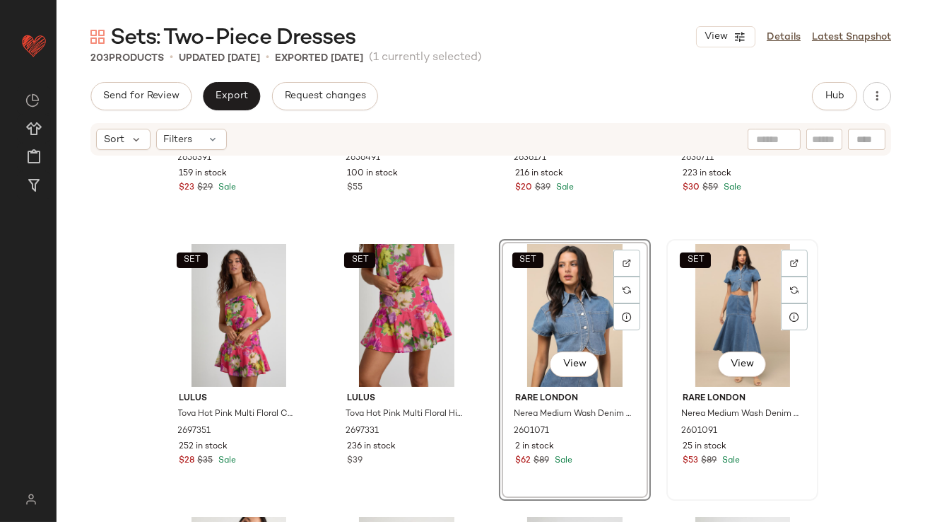
click at [694, 308] on div "SET View" at bounding box center [742, 315] width 142 height 143
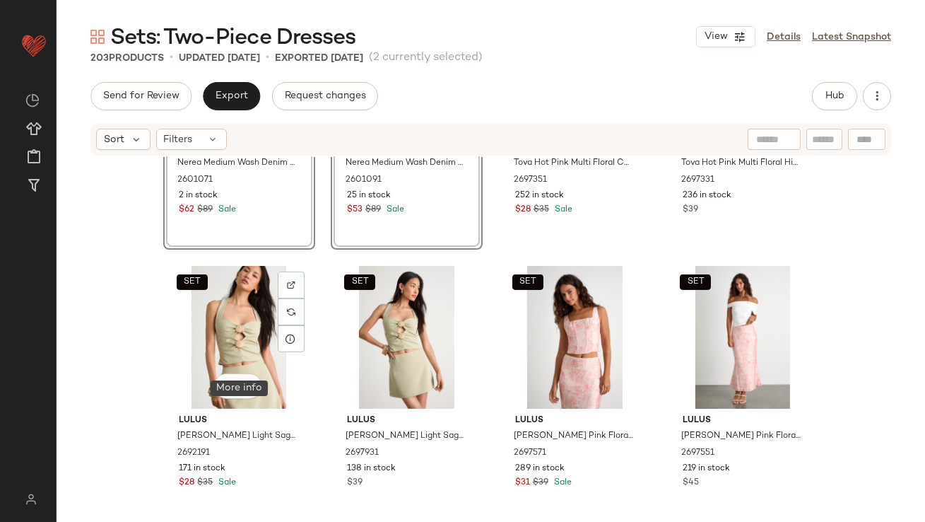
scroll to position [910, 0]
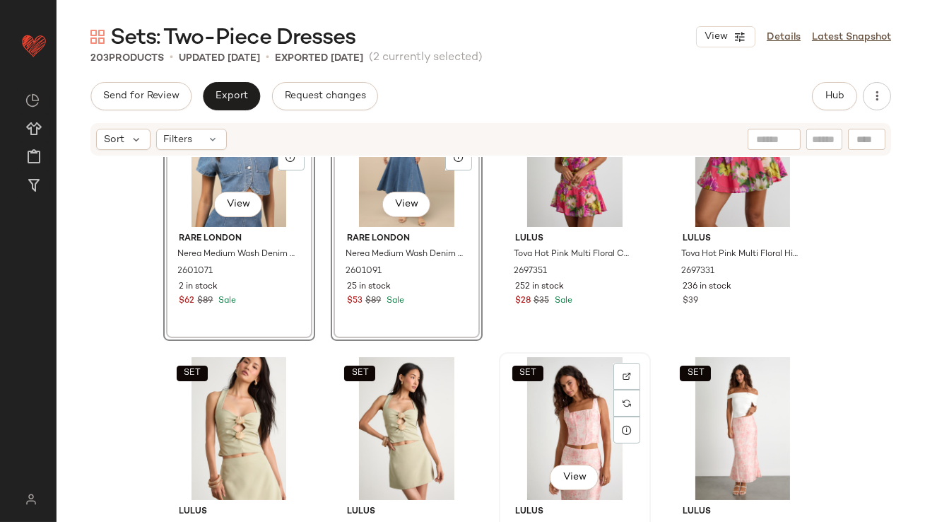
click at [584, 421] on div "SET View" at bounding box center [575, 428] width 142 height 143
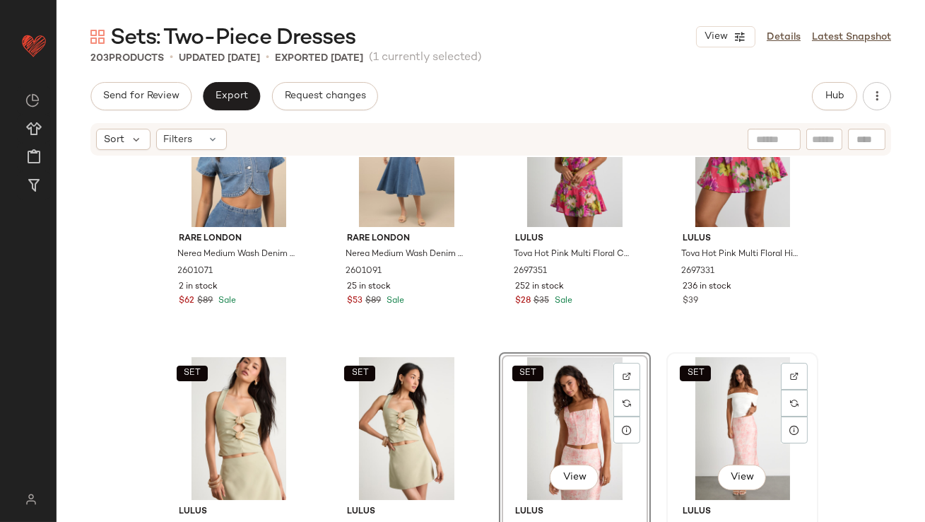
click at [721, 421] on div "SET View" at bounding box center [742, 428] width 142 height 143
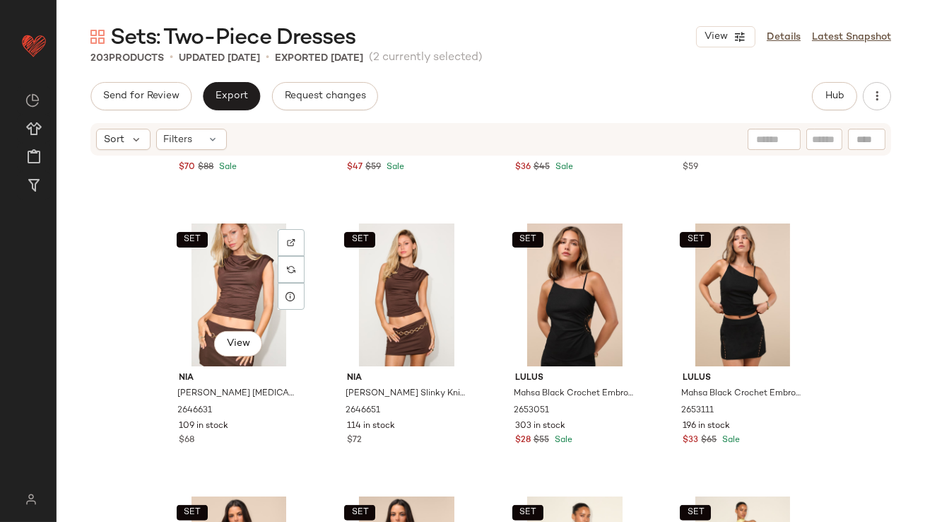
scroll to position [2083, 0]
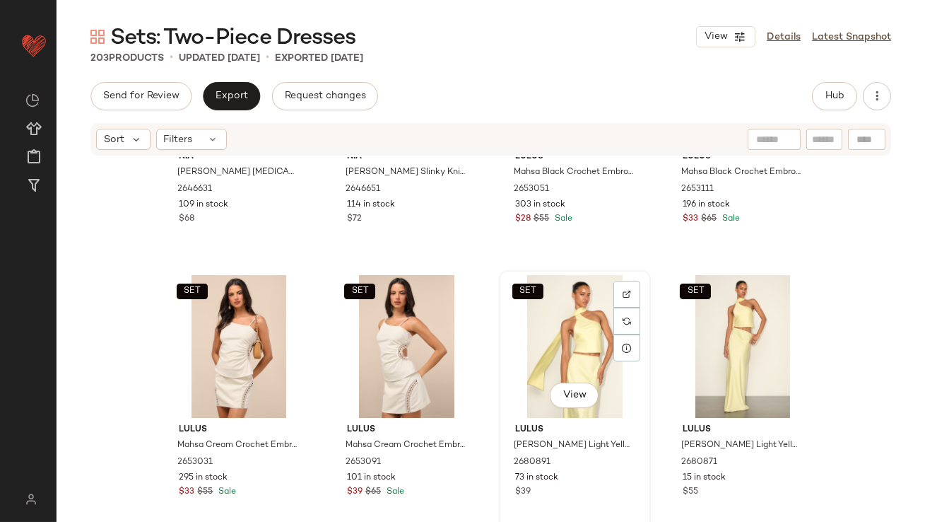
click at [561, 367] on div "SET View" at bounding box center [575, 346] width 142 height 143
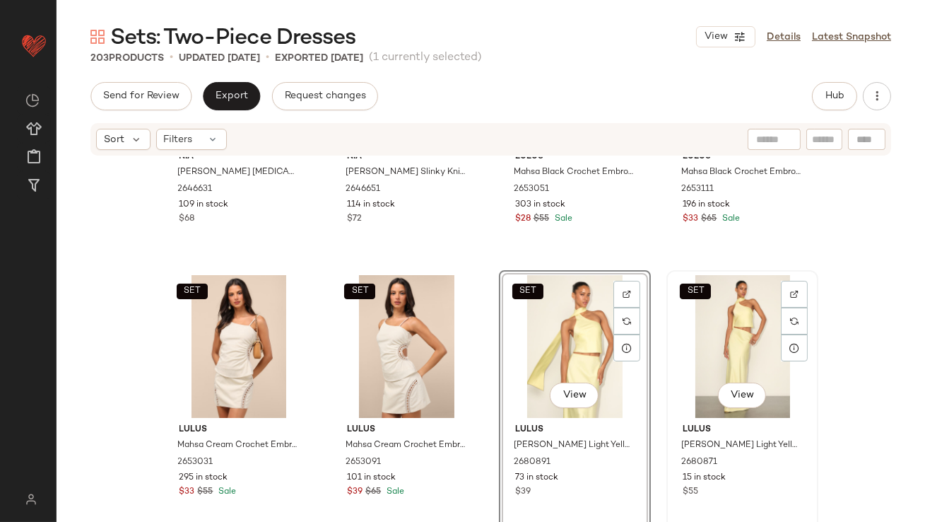
click at [693, 357] on div "SET View" at bounding box center [742, 346] width 142 height 143
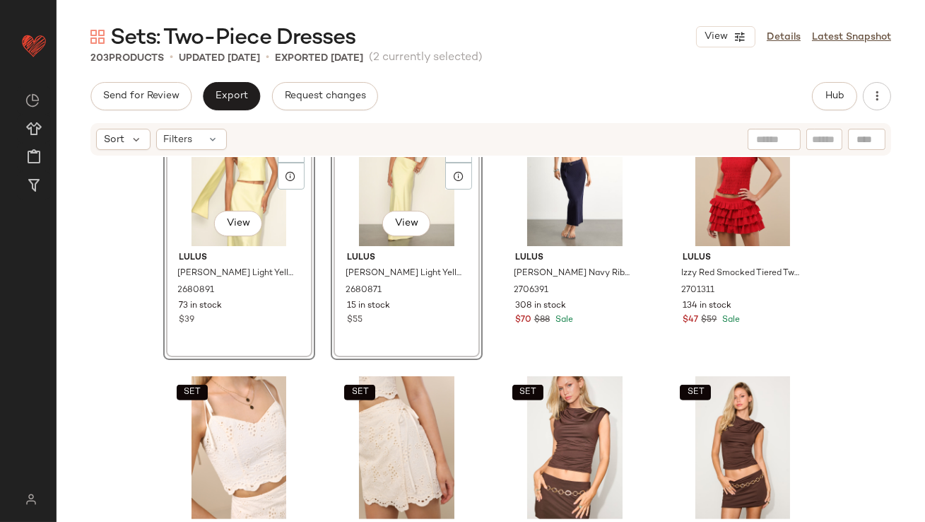
scroll to position [1806, 0]
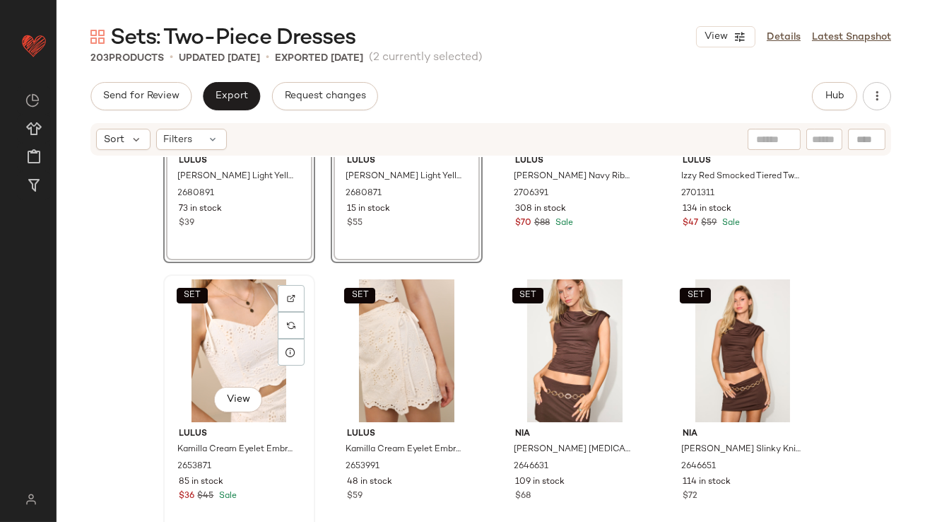
click at [246, 357] on div "SET View" at bounding box center [239, 350] width 142 height 143
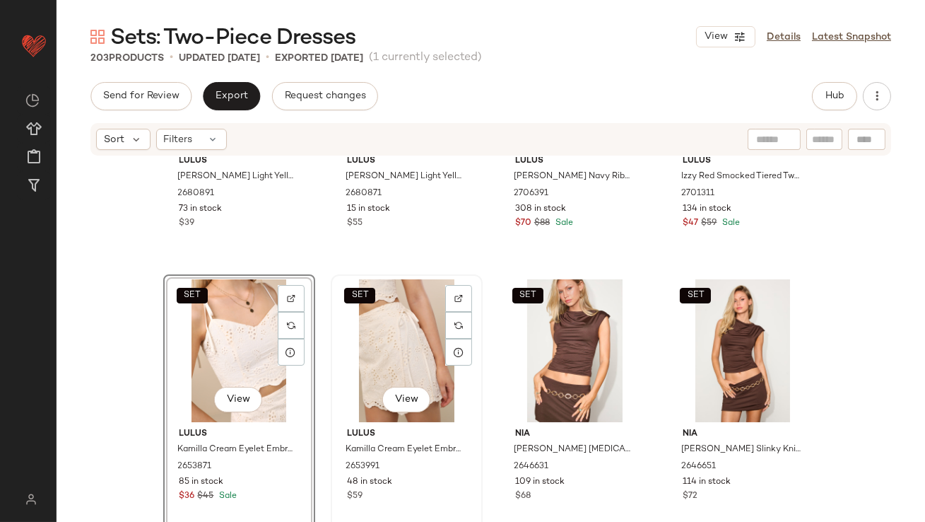
click at [332, 352] on div "SET View Lulus Kamilla Cream Eyelet Embroidered Mini Wrap Skirt 2653991 48 in s…" at bounding box center [406, 405] width 149 height 259
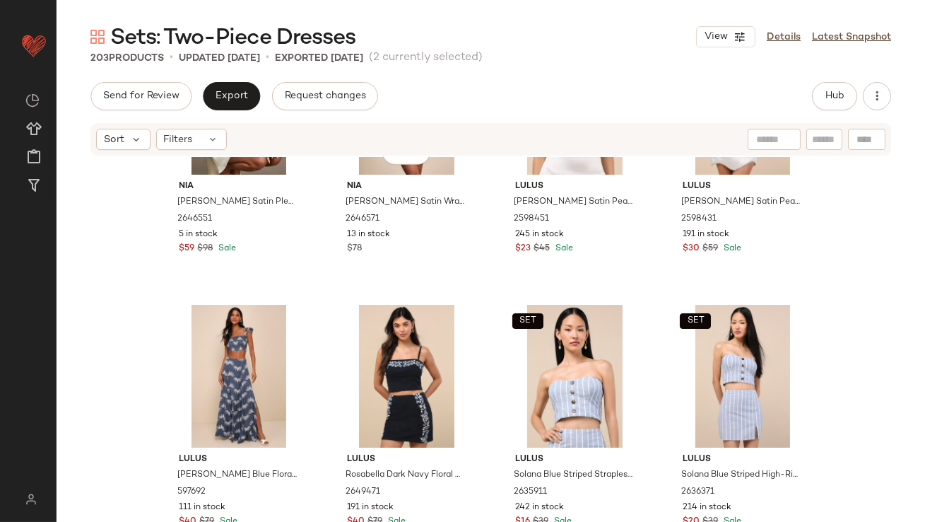
scroll to position [2692, 0]
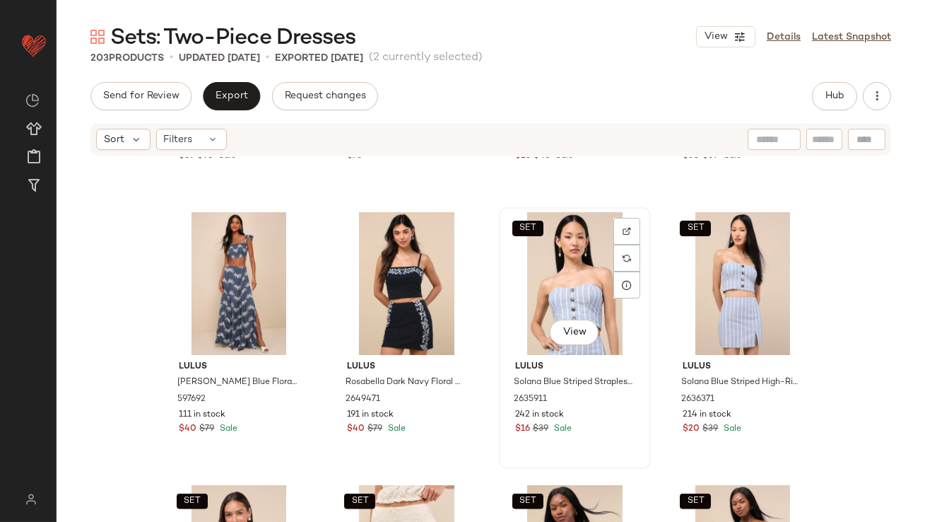
click at [551, 262] on div "SET View" at bounding box center [575, 283] width 142 height 143
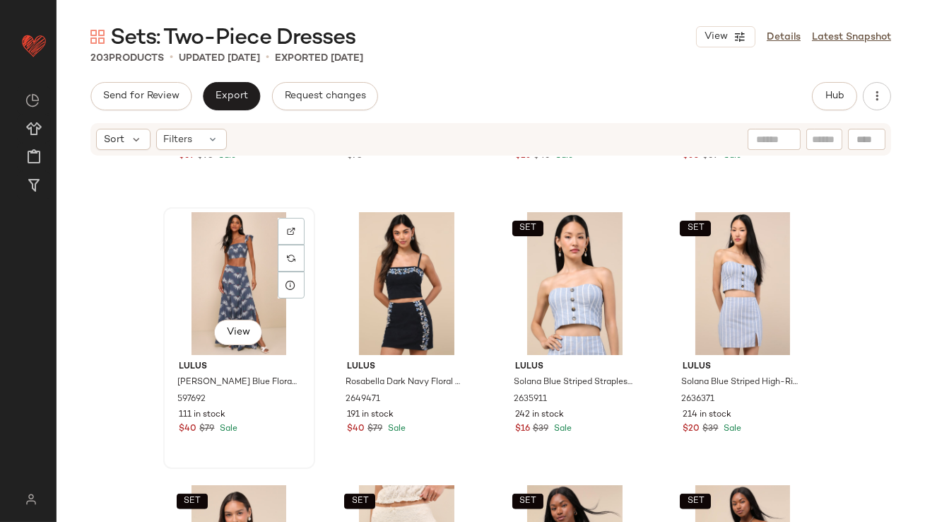
click at [201, 270] on div "View" at bounding box center [239, 283] width 142 height 143
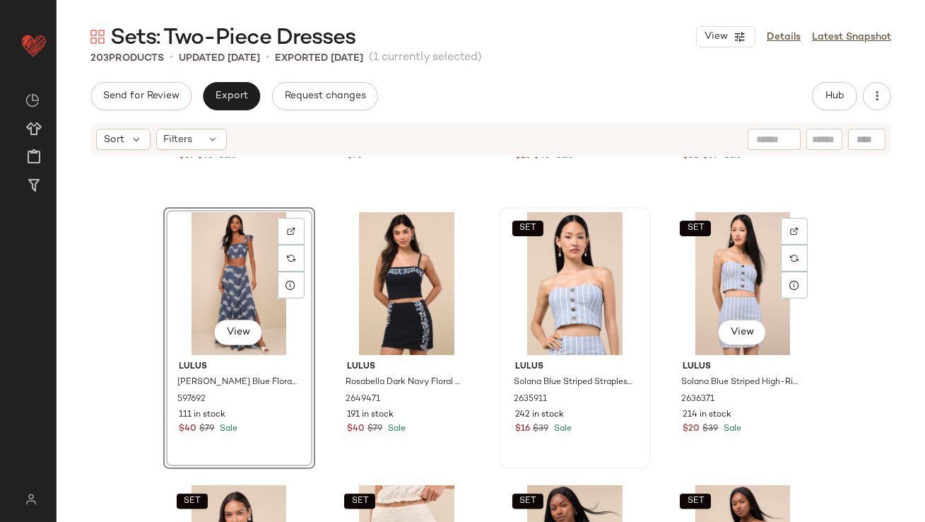
drag, startPoint x: 738, startPoint y: 280, endPoint x: 638, endPoint y: 283, distance: 99.7
click at [738, 280] on div "SET View" at bounding box center [742, 283] width 142 height 143
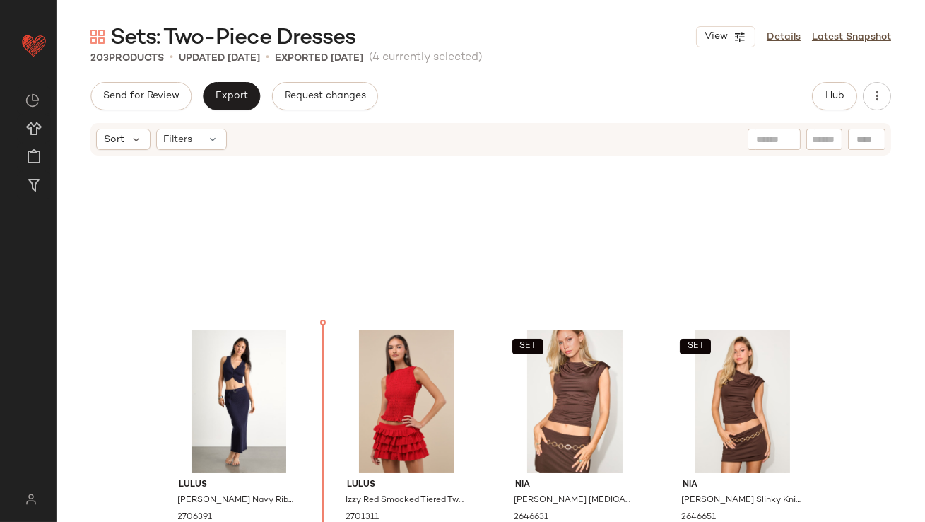
scroll to position [1752, 0]
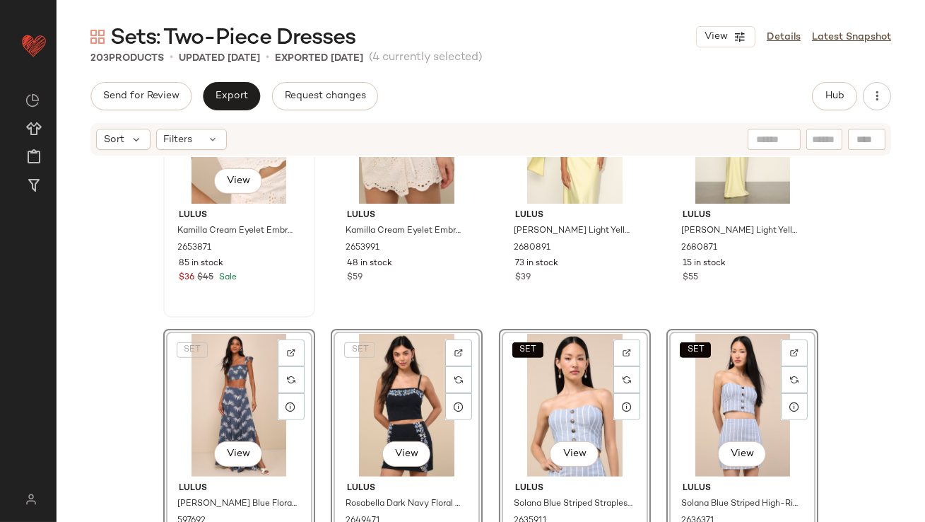
click at [174, 297] on div "SET View Lulus Kamilla Cream Eyelet Embroidered Tie-Strap Tank Top 2653871 85 i…" at bounding box center [239, 186] width 149 height 259
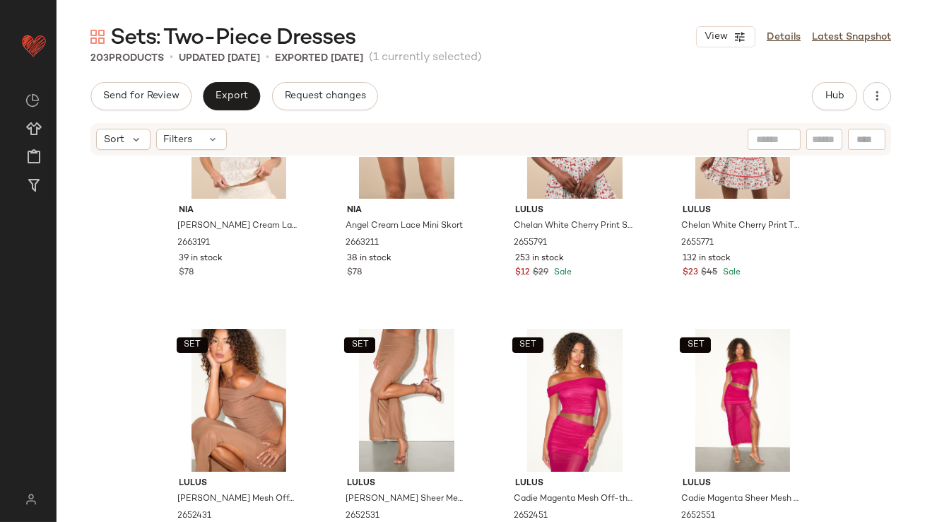
scroll to position [3120, 0]
click at [539, 168] on div "SET View" at bounding box center [575, 128] width 142 height 143
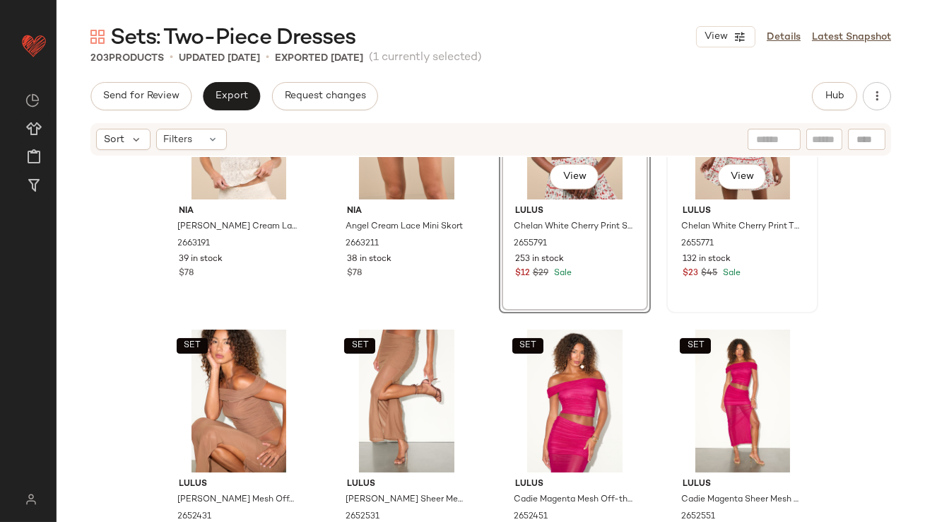
click at [692, 177] on div "SET View" at bounding box center [742, 128] width 142 height 143
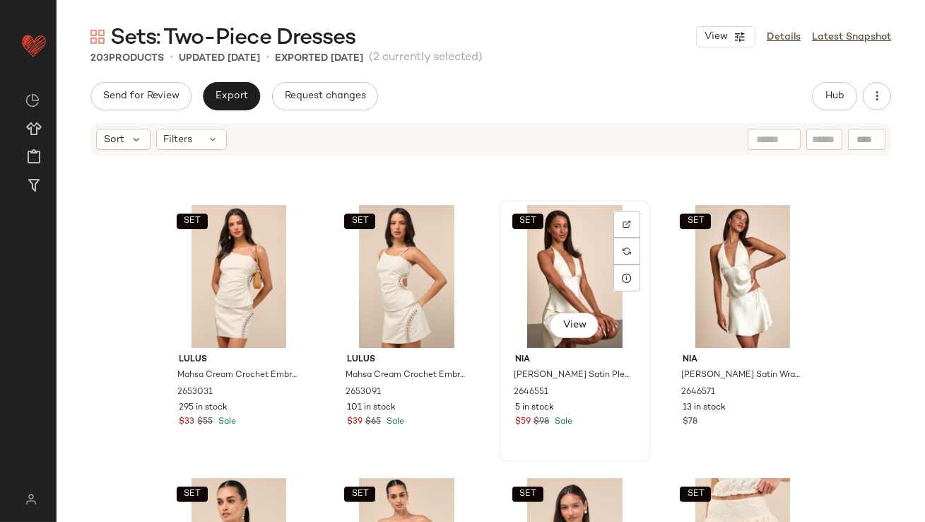
scroll to position [2779, 0]
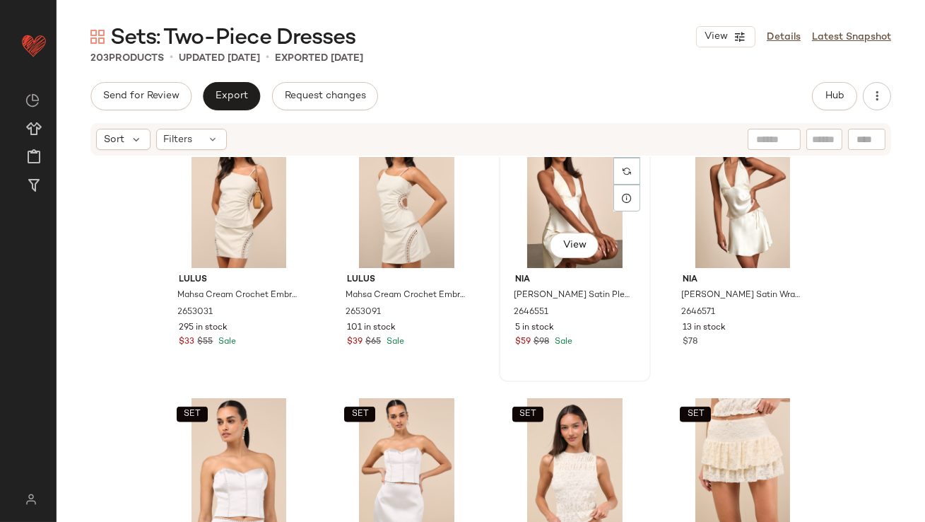
click at [518, 172] on div "SET View" at bounding box center [575, 196] width 142 height 143
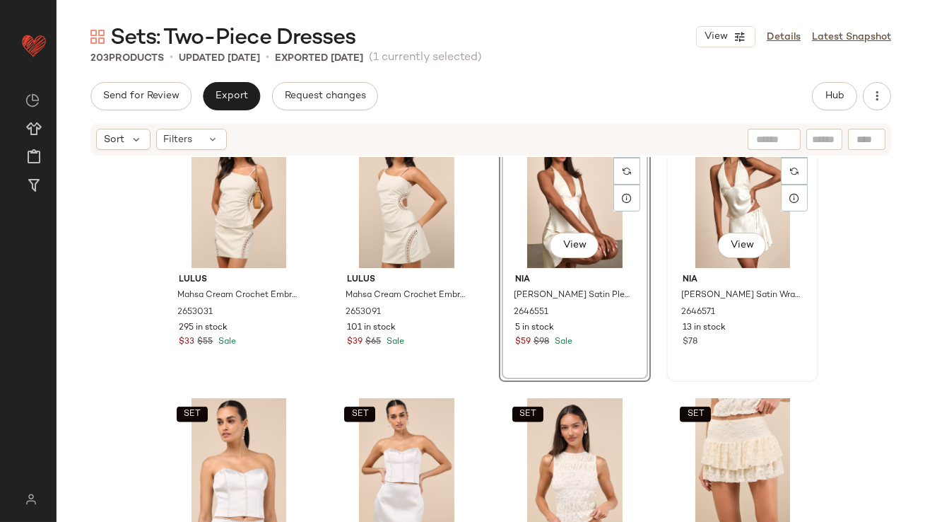
drag, startPoint x: 723, startPoint y: 206, endPoint x: 695, endPoint y: 210, distance: 28.5
click at [723, 206] on div "SET View" at bounding box center [742, 196] width 142 height 143
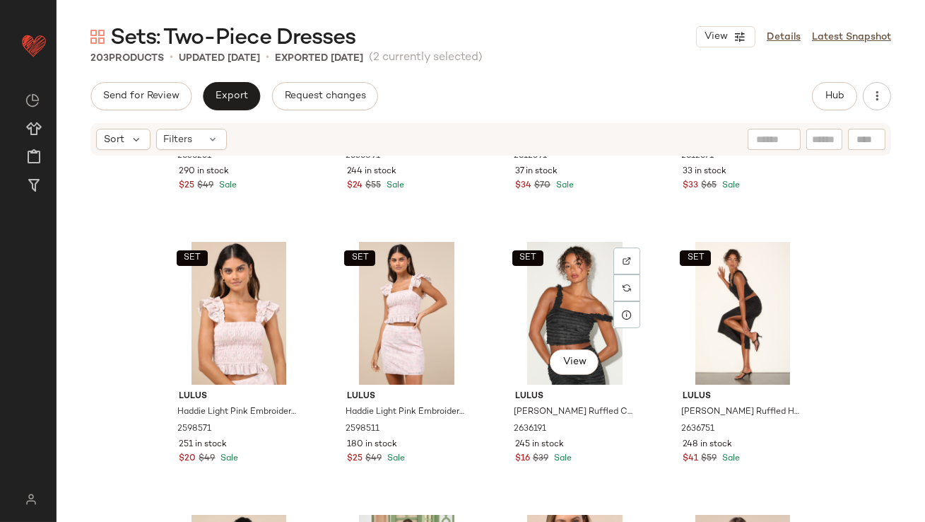
scroll to position [3787, 0]
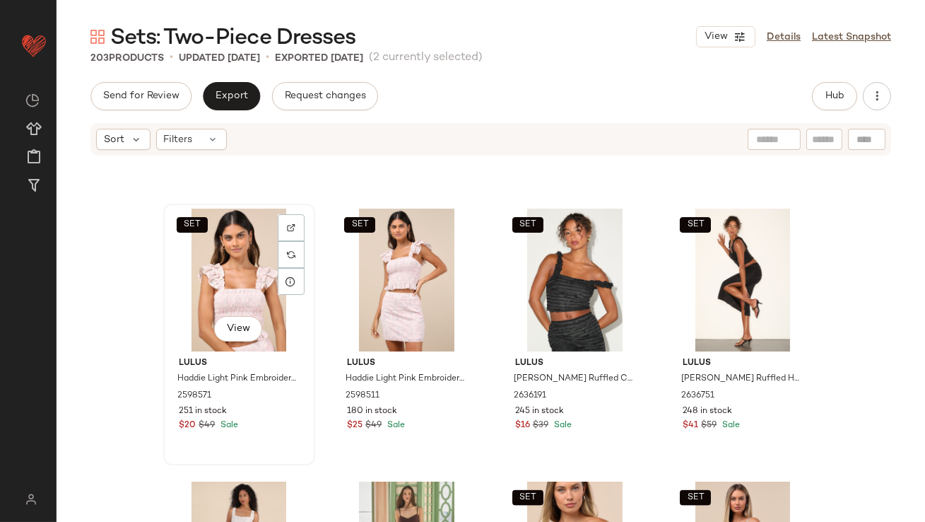
click at [232, 281] on div "SET View" at bounding box center [239, 279] width 142 height 143
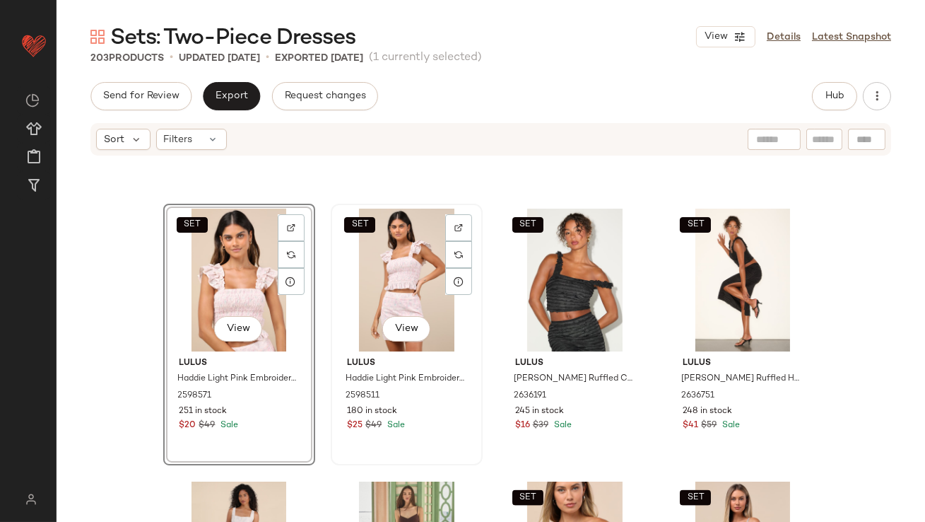
click at [367, 277] on div "SET View" at bounding box center [407, 279] width 142 height 143
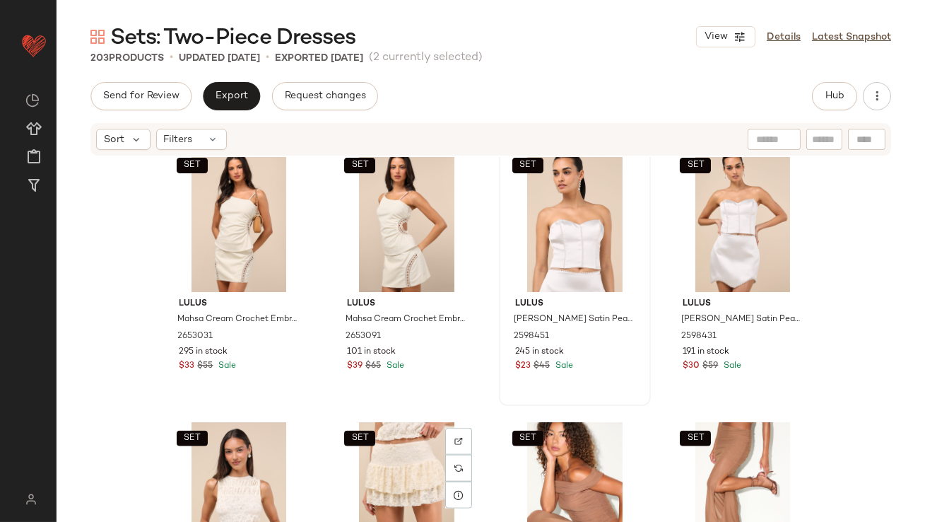
scroll to position [3006, 0]
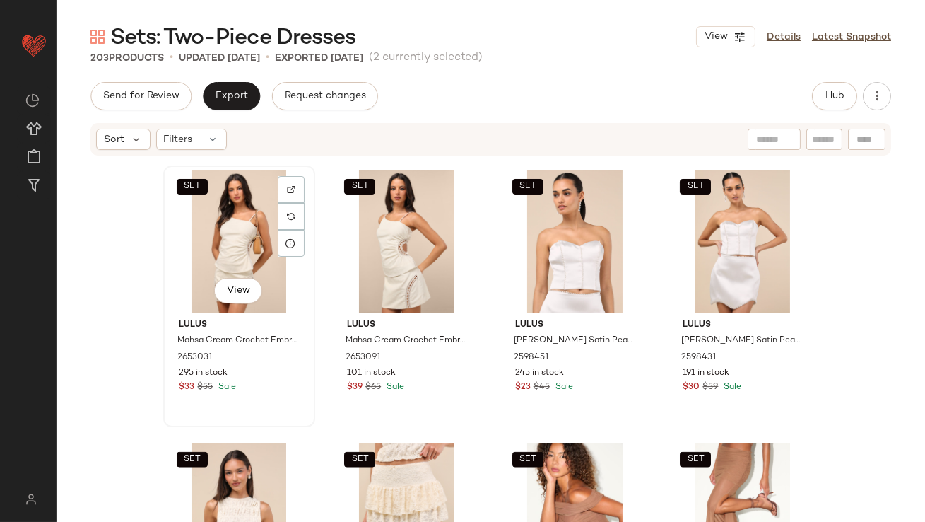
click at [252, 250] on div "SET View" at bounding box center [239, 241] width 142 height 143
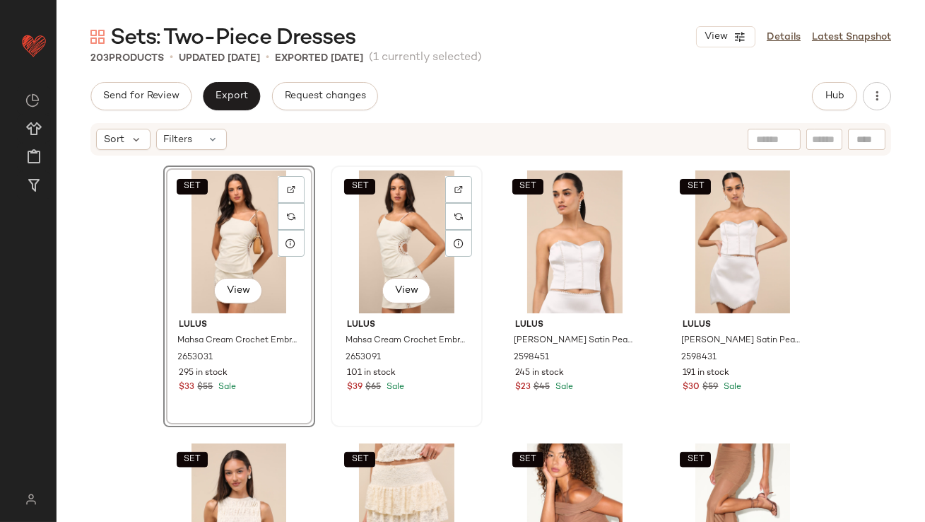
click at [365, 258] on div "SET View" at bounding box center [407, 241] width 142 height 143
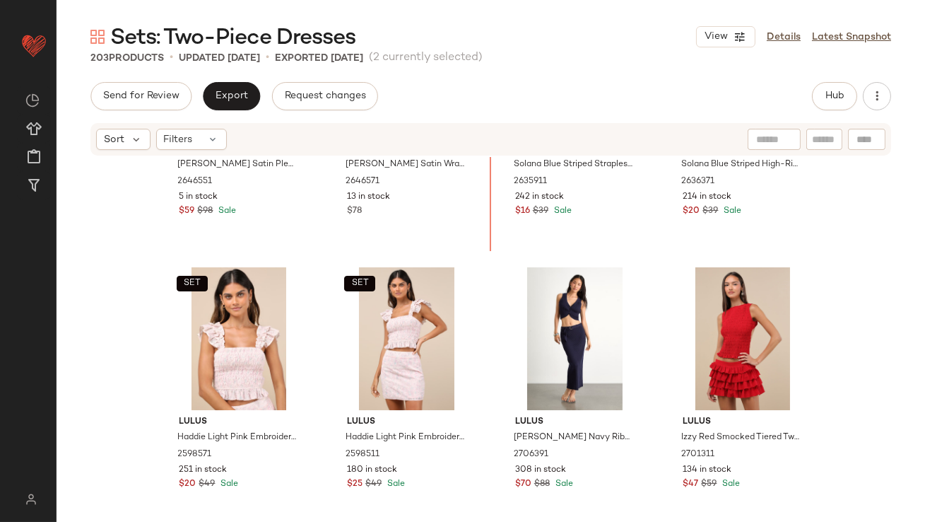
scroll to position [2287, 0]
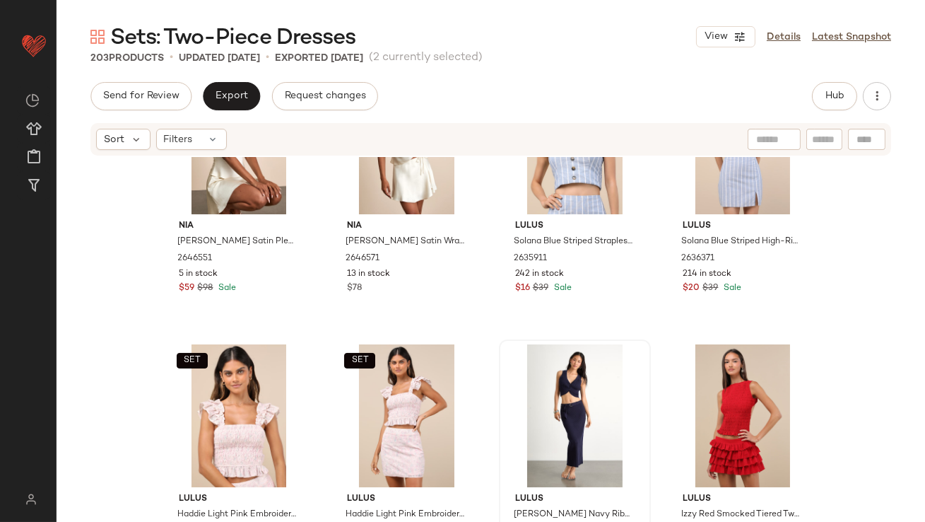
drag, startPoint x: 231, startPoint y: 254, endPoint x: 500, endPoint y: 455, distance: 336.3
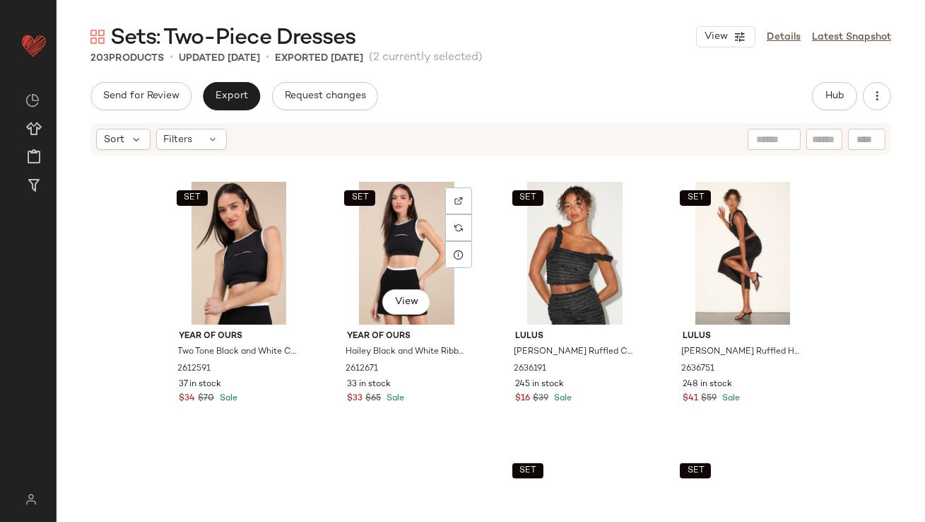
scroll to position [4015, 0]
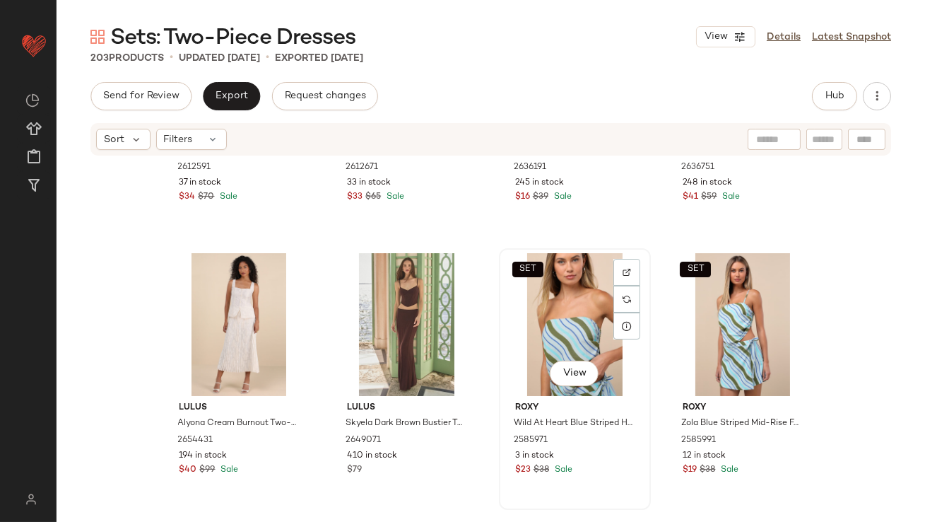
click at [539, 348] on div "SET View" at bounding box center [575, 324] width 142 height 143
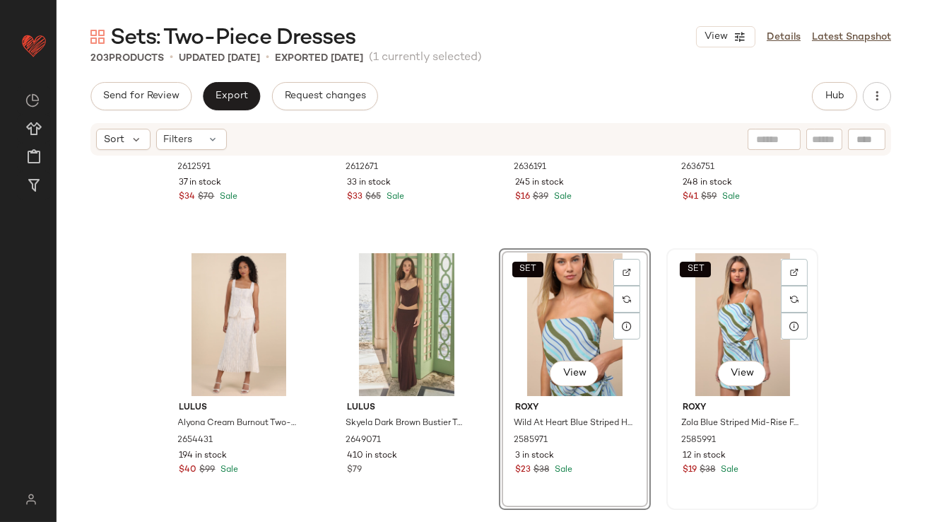
click at [736, 295] on div "SET View" at bounding box center [742, 324] width 142 height 143
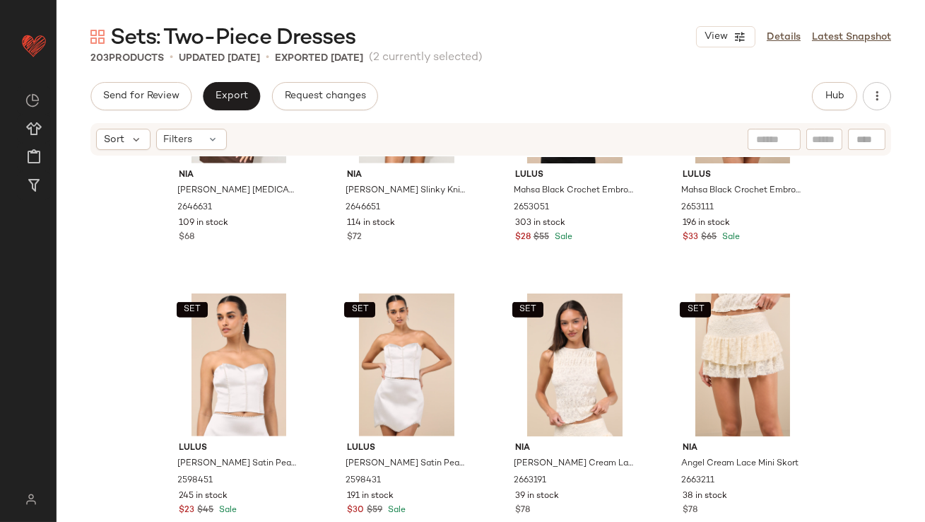
scroll to position [3254, 0]
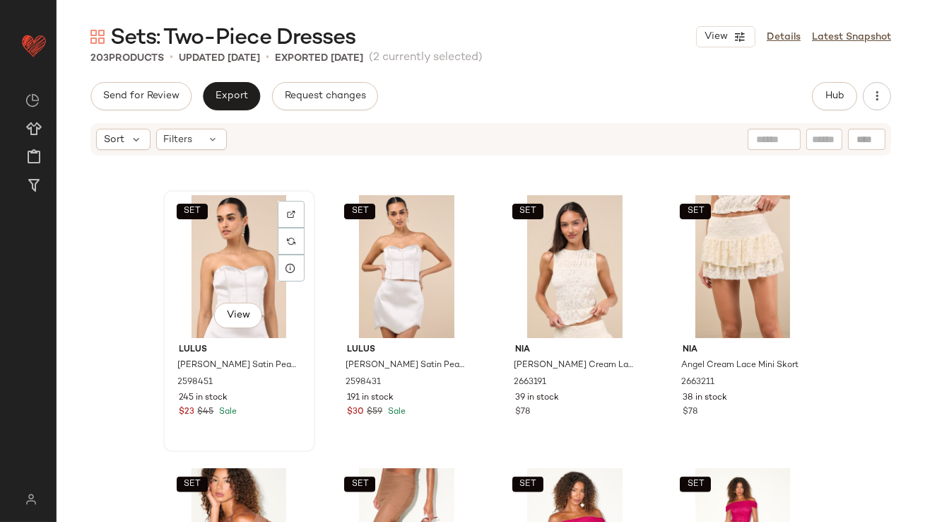
click at [199, 278] on div "SET View" at bounding box center [239, 266] width 142 height 143
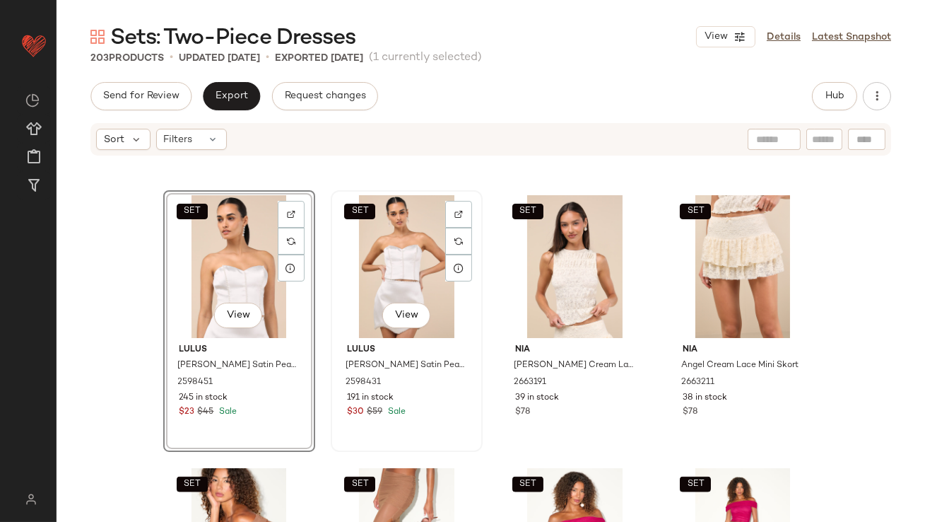
click at [388, 262] on div "SET View" at bounding box center [407, 266] width 142 height 143
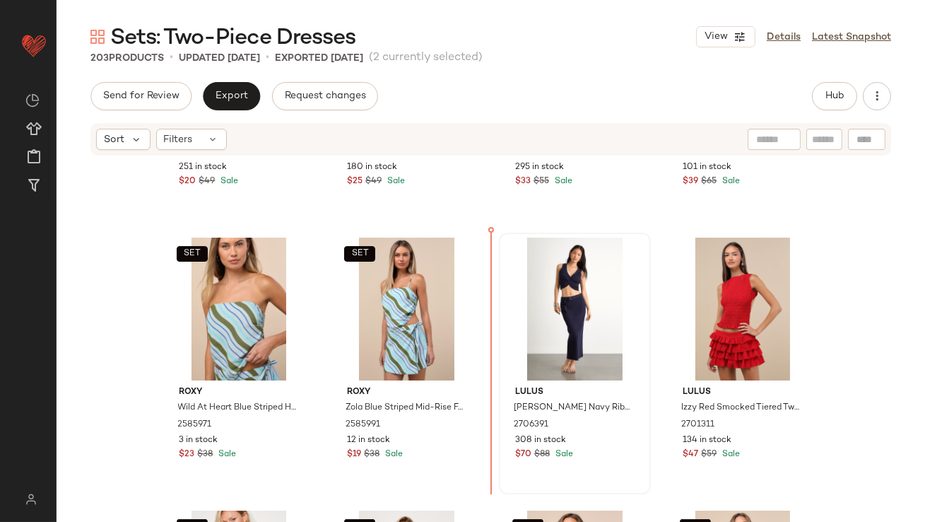
drag, startPoint x: 256, startPoint y: 268, endPoint x: 527, endPoint y: 301, distance: 273.4
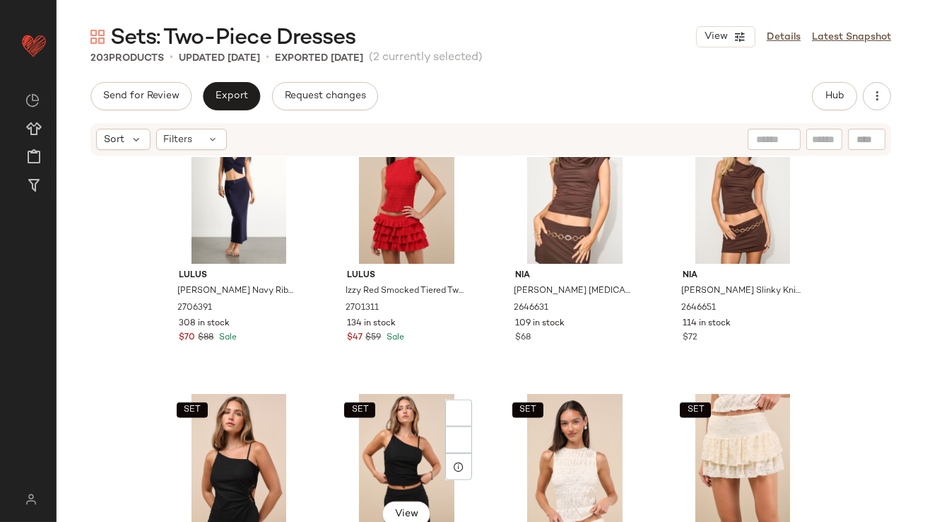
scroll to position [3284, 0]
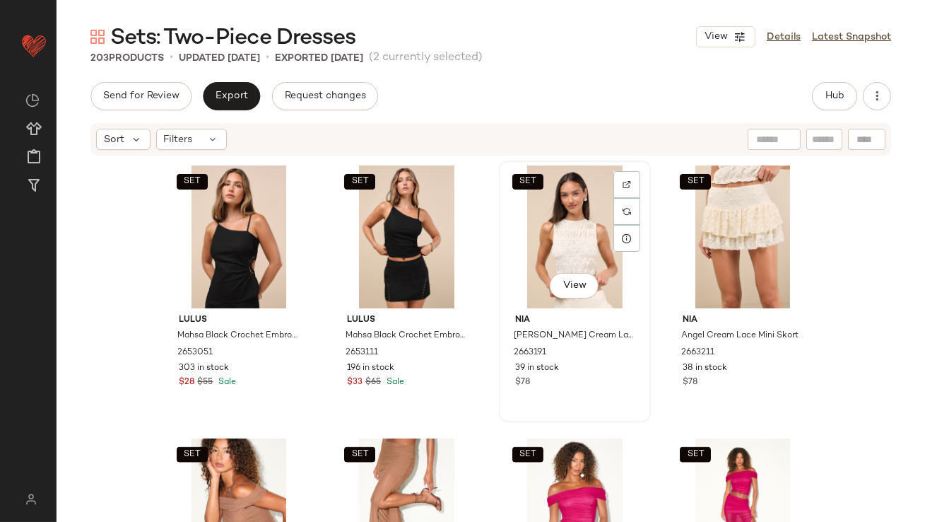
click at [570, 257] on div "SET View" at bounding box center [575, 236] width 142 height 143
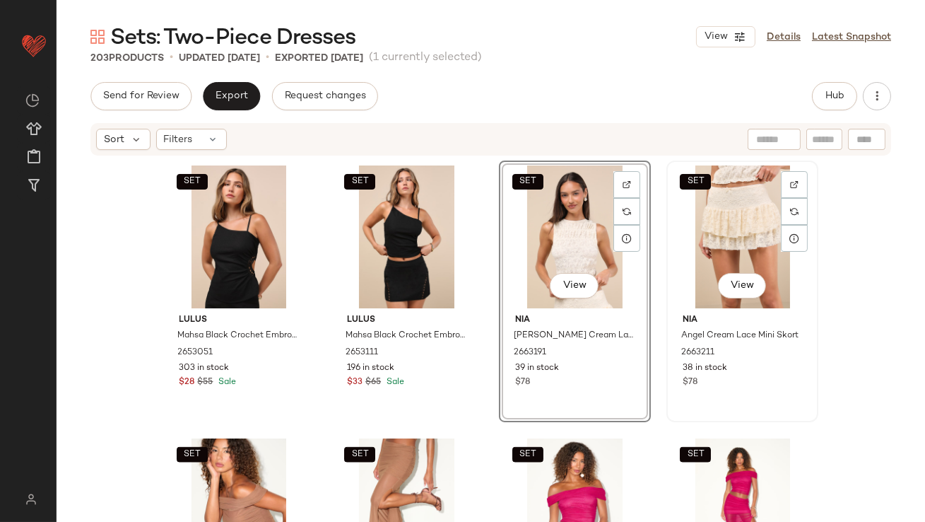
click at [729, 235] on div "SET View" at bounding box center [742, 236] width 142 height 143
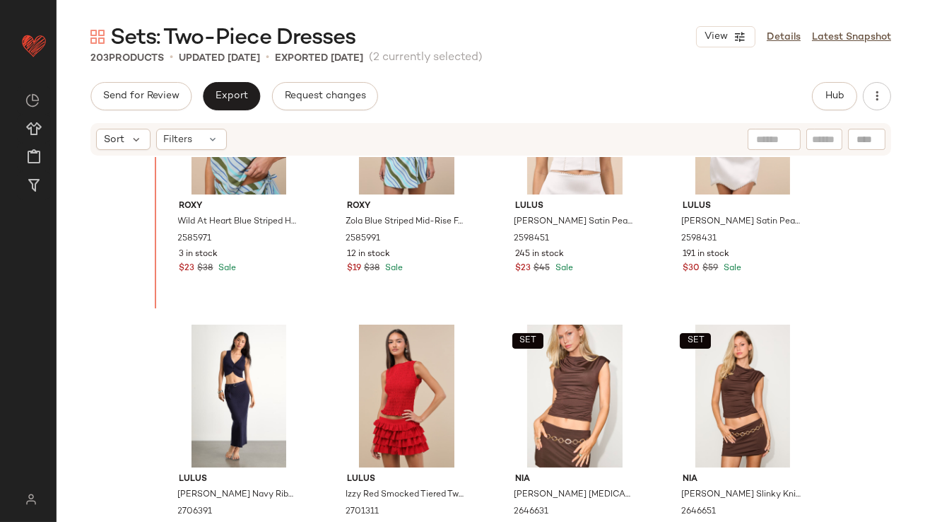
scroll to position [2909, 0]
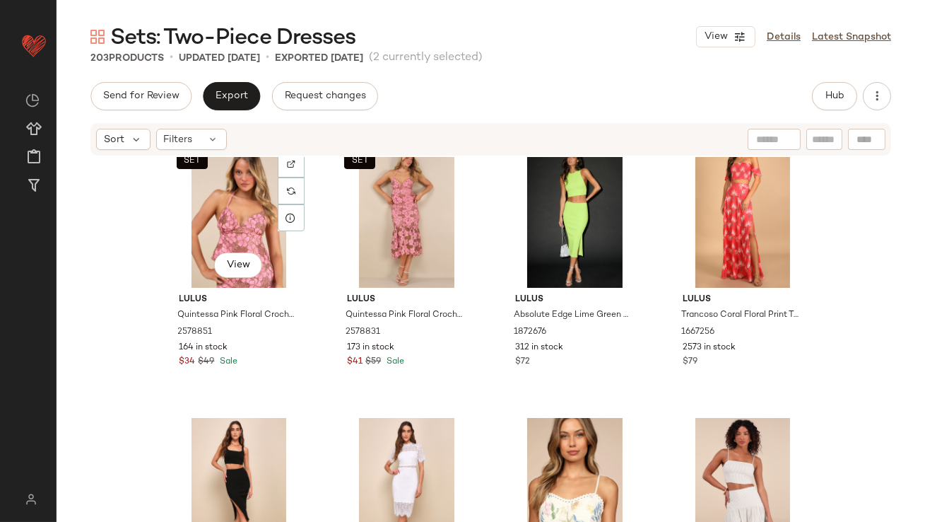
scroll to position [4406, 0]
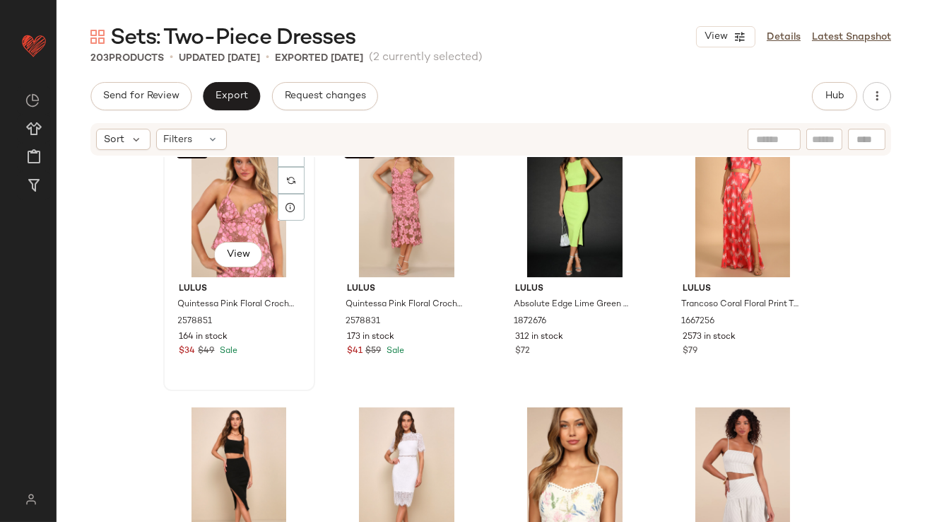
click at [218, 190] on div "SET View" at bounding box center [239, 205] width 142 height 143
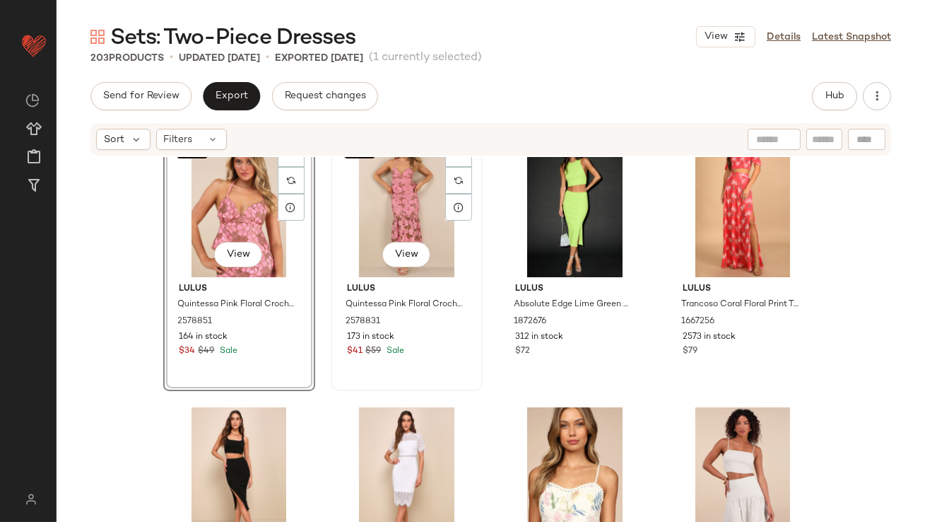
click at [358, 200] on div "SET View" at bounding box center [407, 205] width 142 height 143
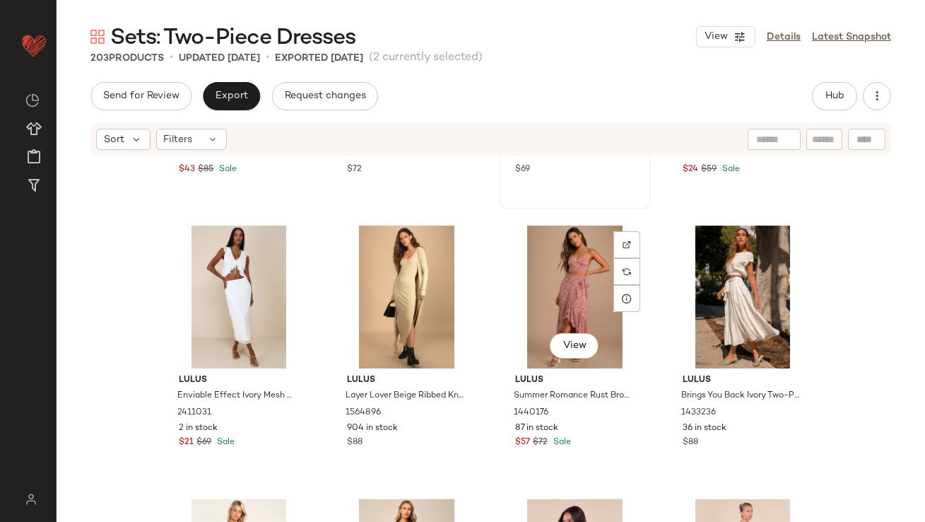
scroll to position [5695, 0]
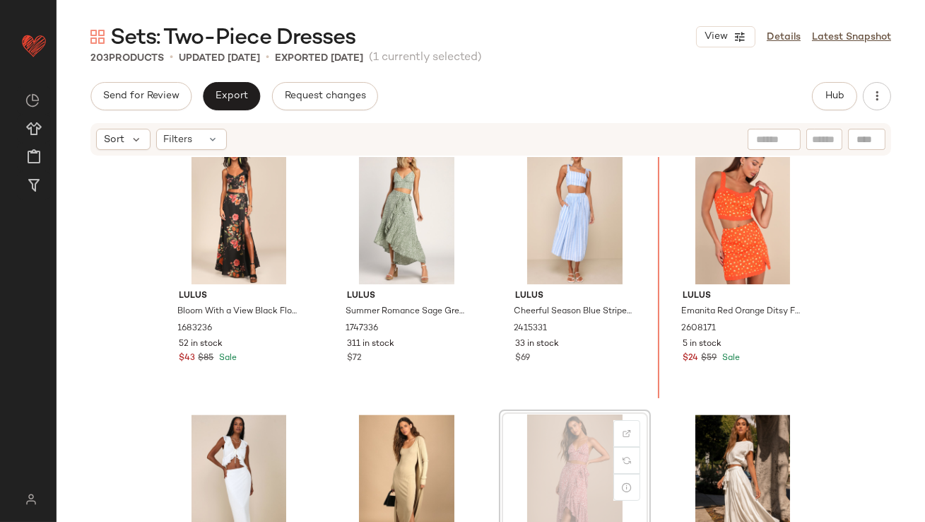
scroll to position [5441, 0]
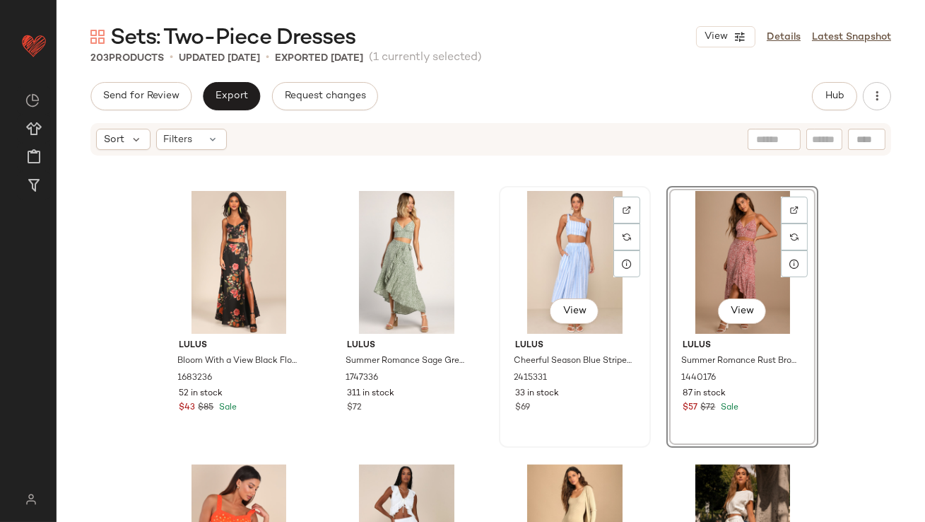
click at [560, 245] on div "View" at bounding box center [575, 262] width 142 height 143
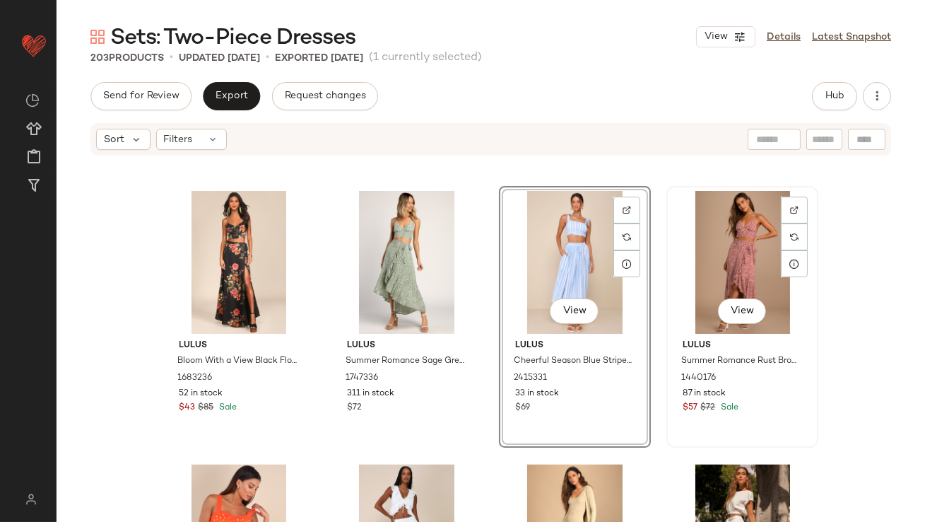
click at [688, 245] on div "View" at bounding box center [742, 262] width 142 height 143
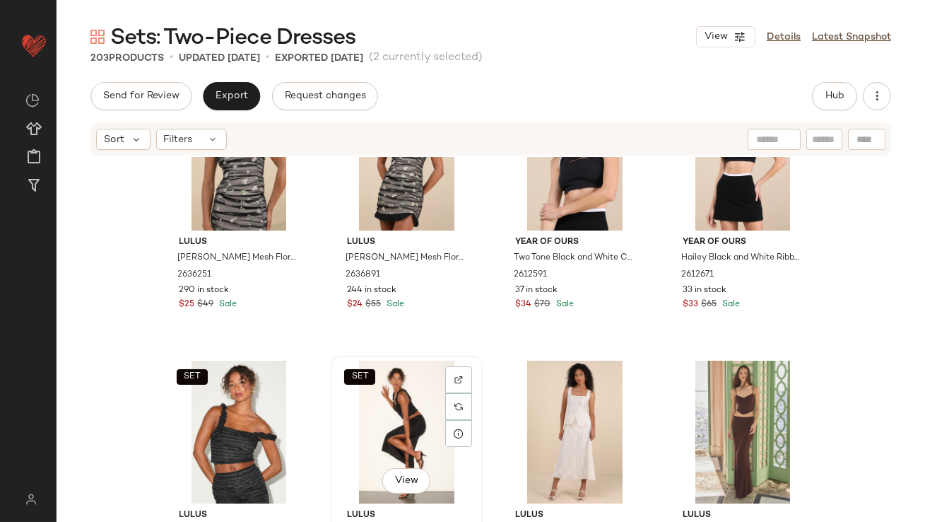
scroll to position [4064, 0]
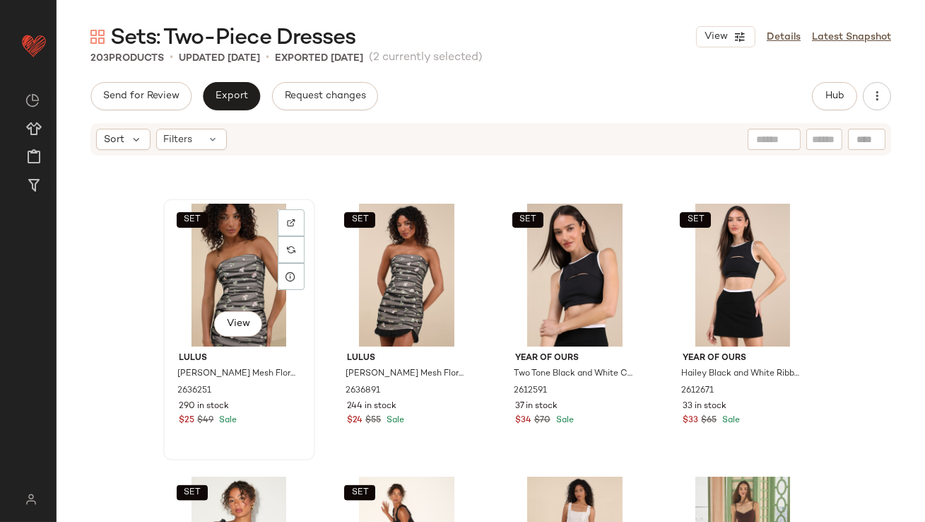
click at [239, 273] on div "SET View" at bounding box center [239, 275] width 142 height 143
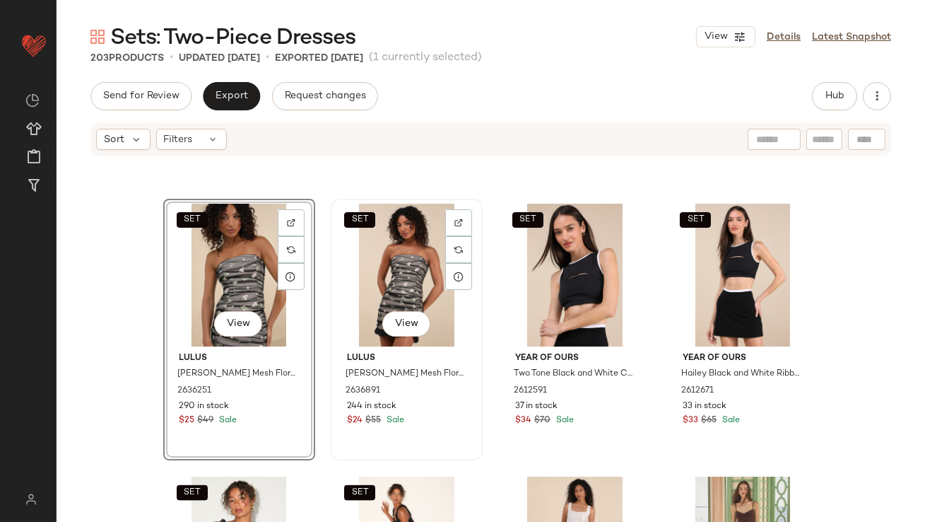
click at [383, 265] on div "SET View" at bounding box center [407, 275] width 142 height 143
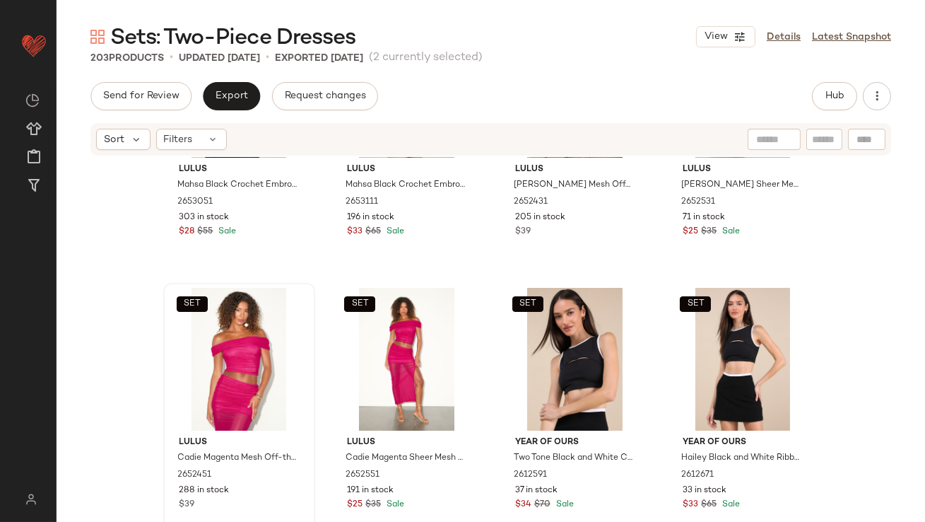
scroll to position [4026, 0]
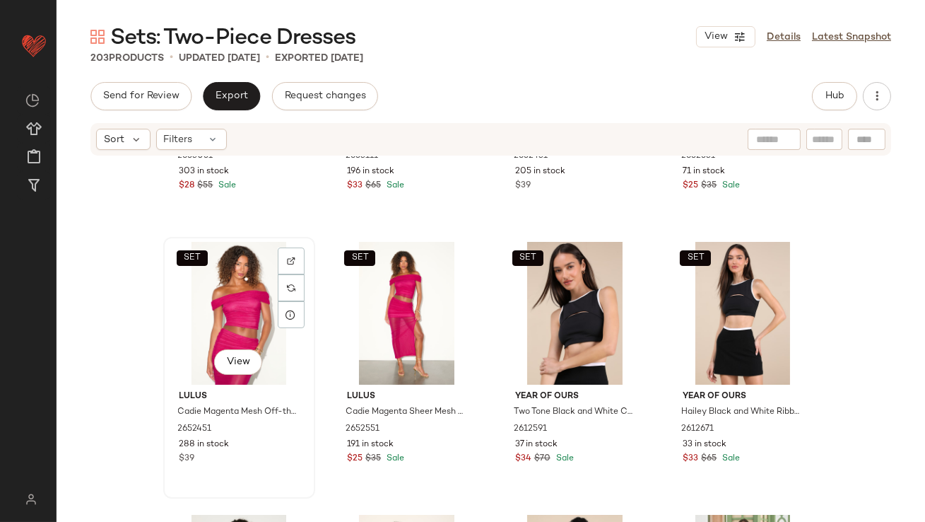
click at [187, 306] on div "SET View" at bounding box center [239, 313] width 142 height 143
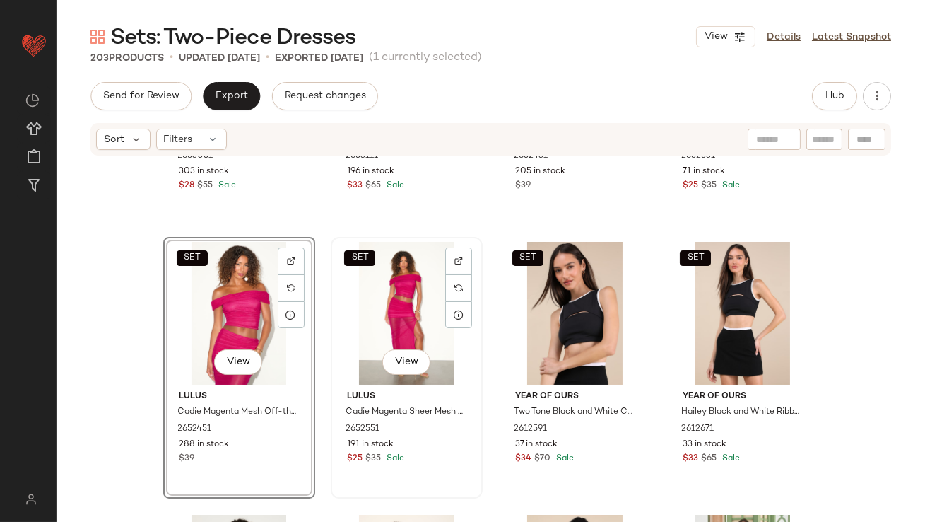
click at [396, 306] on div "SET View" at bounding box center [407, 313] width 142 height 143
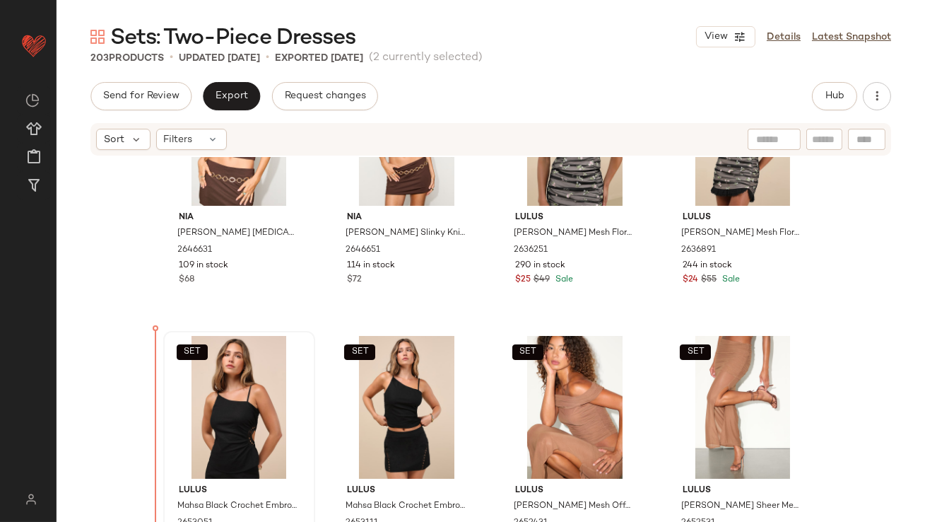
drag, startPoint x: 235, startPoint y: 305, endPoint x: 178, endPoint y: 464, distance: 169.7
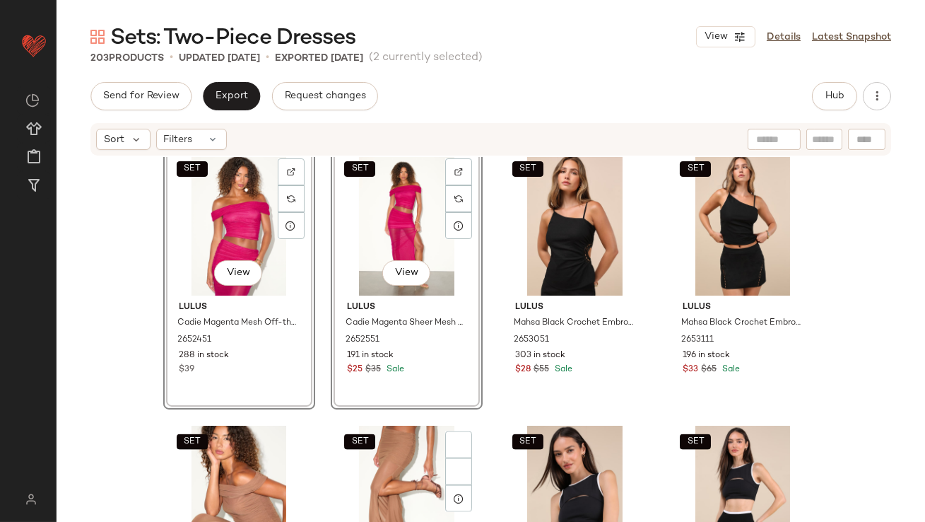
scroll to position [3973, 0]
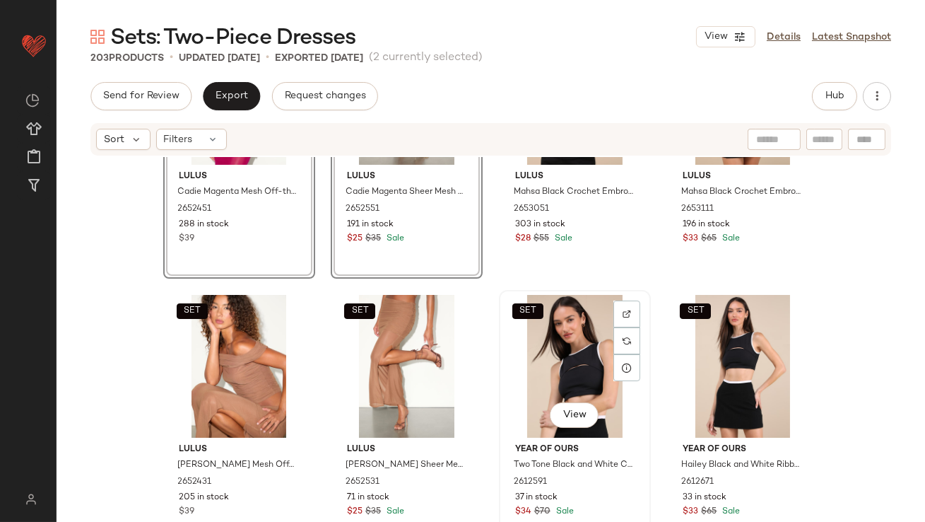
click at [572, 356] on div "SET View" at bounding box center [575, 366] width 142 height 143
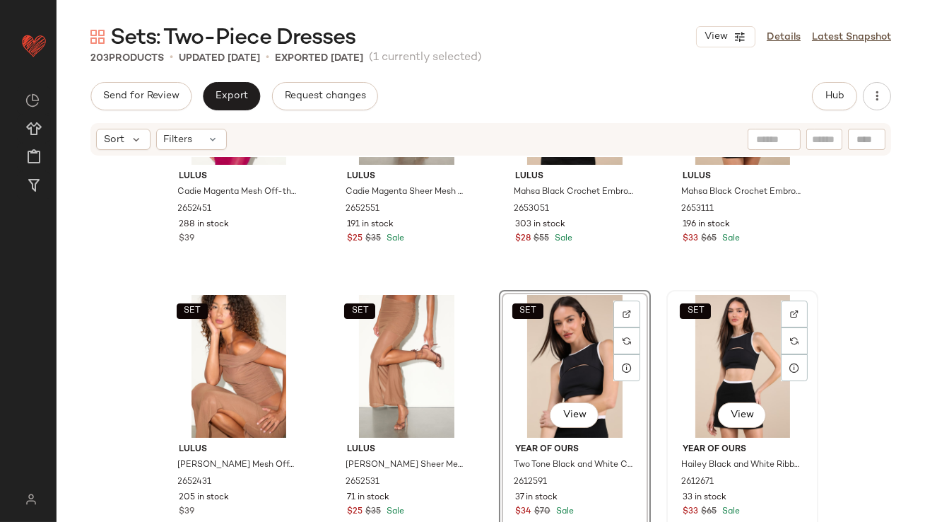
click at [714, 348] on div "SET View" at bounding box center [742, 366] width 142 height 143
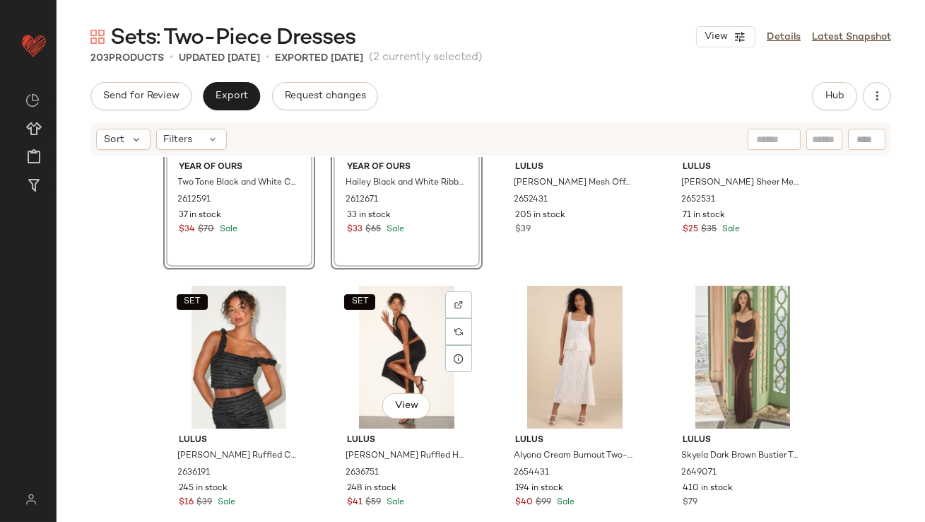
scroll to position [4290, 0]
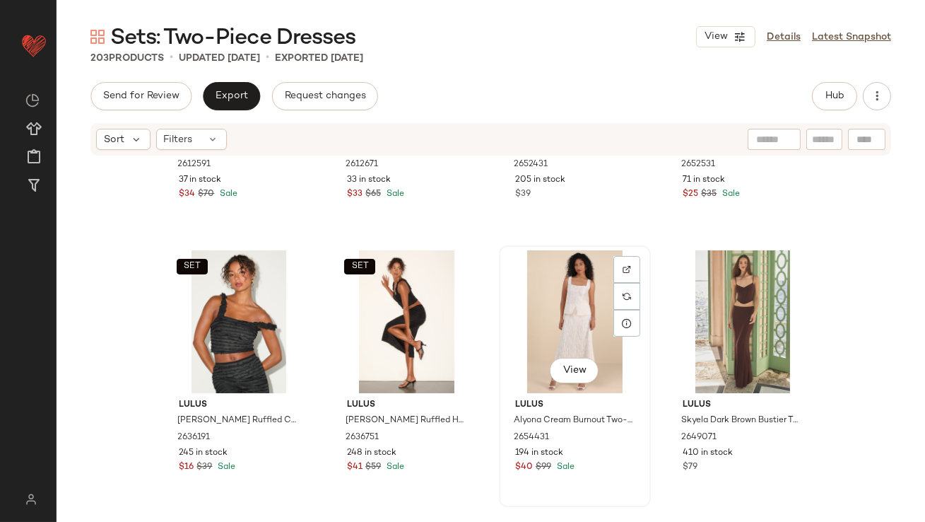
click at [570, 317] on div "View" at bounding box center [575, 321] width 142 height 143
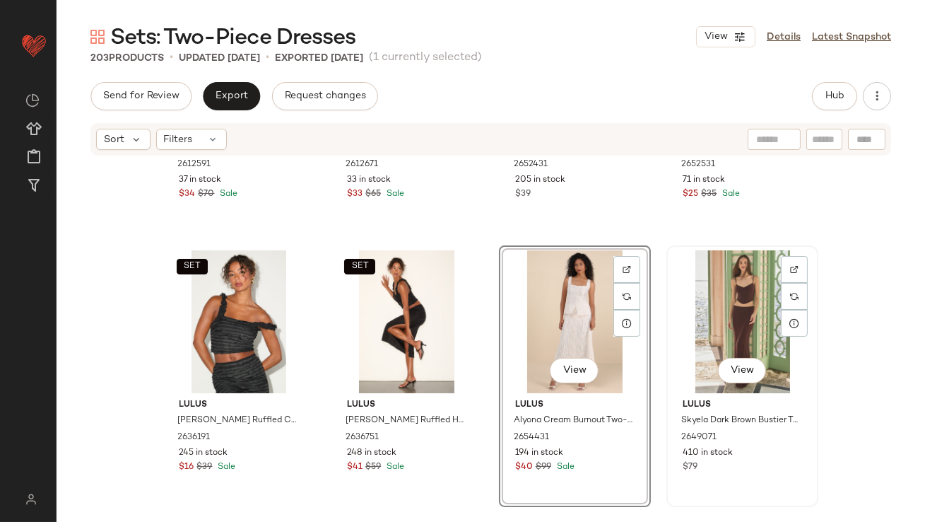
click at [712, 291] on div "View" at bounding box center [742, 321] width 142 height 143
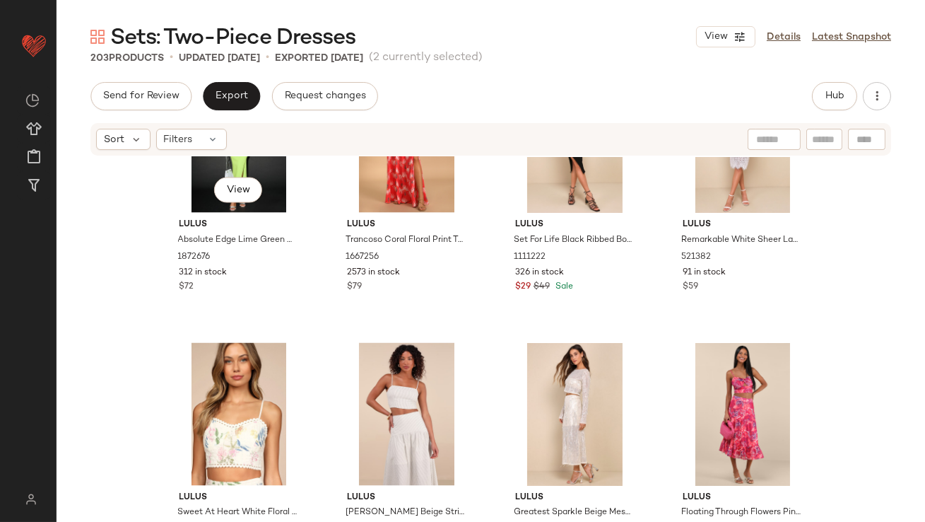
scroll to position [4747, 0]
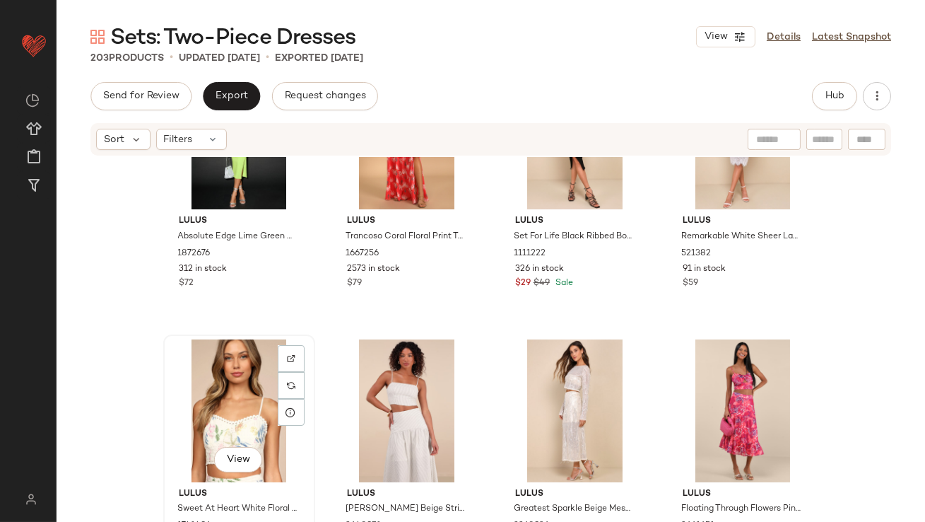
click at [224, 412] on div "View" at bounding box center [239, 410] width 142 height 143
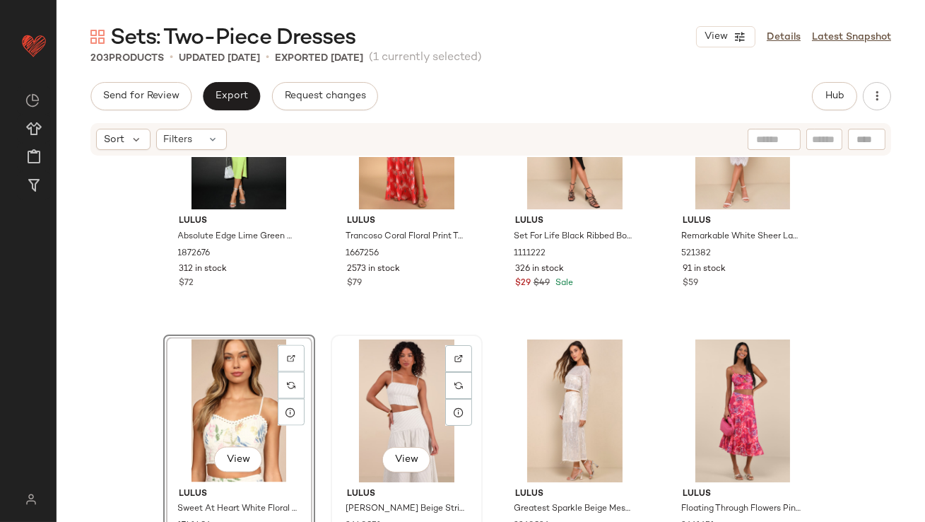
click at [398, 407] on div "View" at bounding box center [407, 410] width 142 height 143
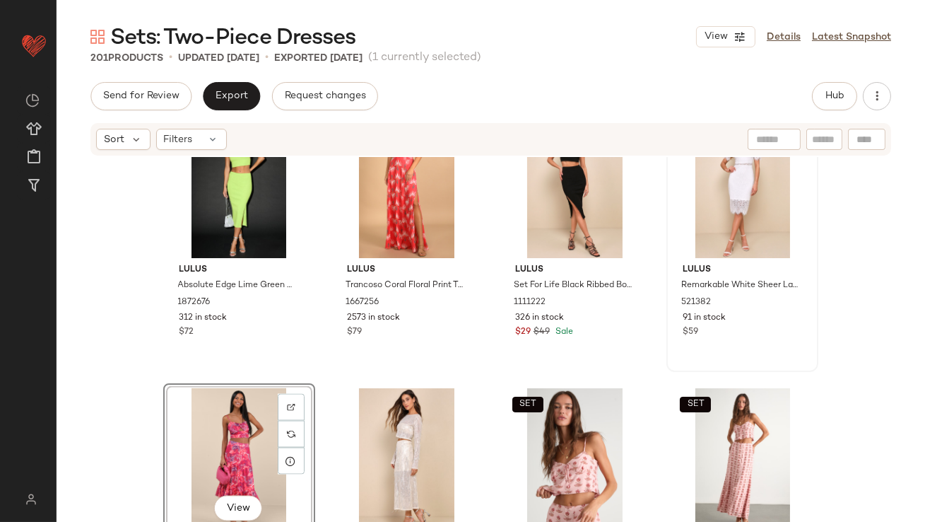
scroll to position [4715, 0]
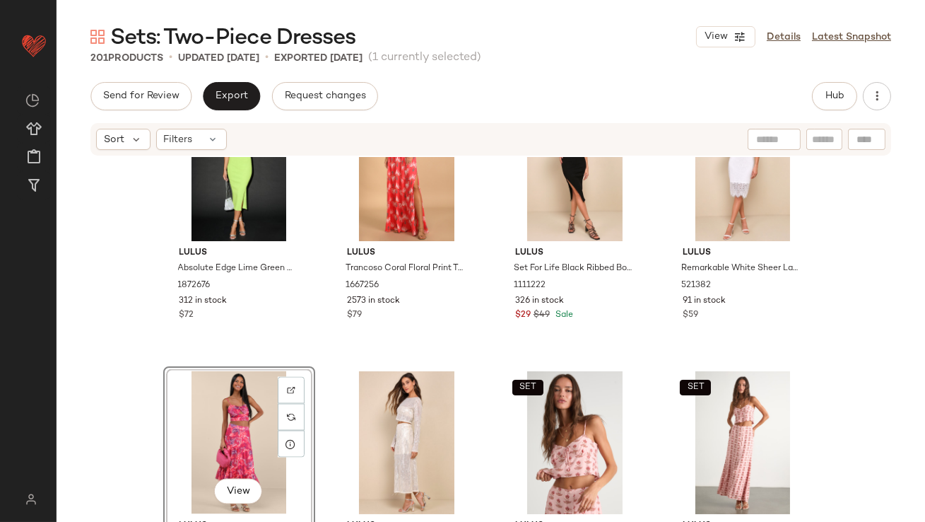
click at [821, 111] on div "Send for Review Export Request changes Hub Sort Filters Lulus Alyona Cream Burn…" at bounding box center [491, 331] width 869 height 499
click at [824, 103] on button "Hub" at bounding box center [834, 96] width 45 height 28
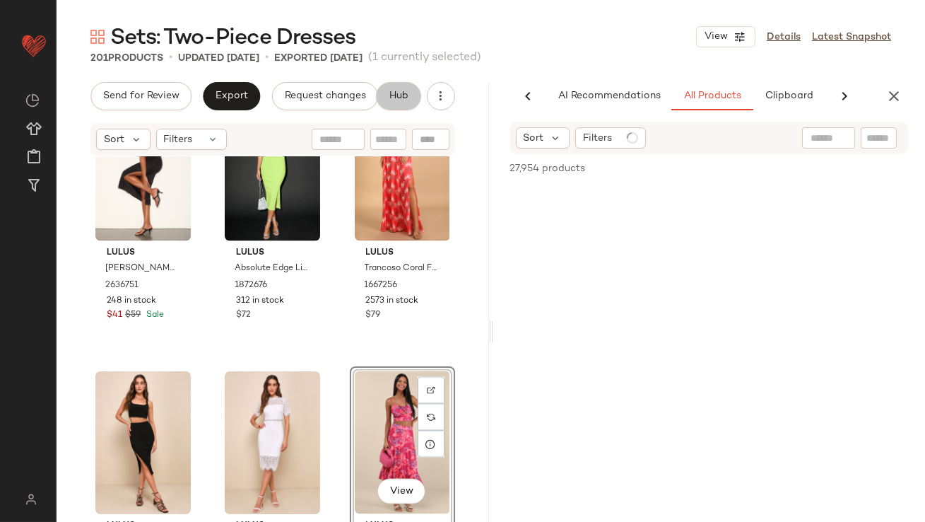
scroll to position [0, 79]
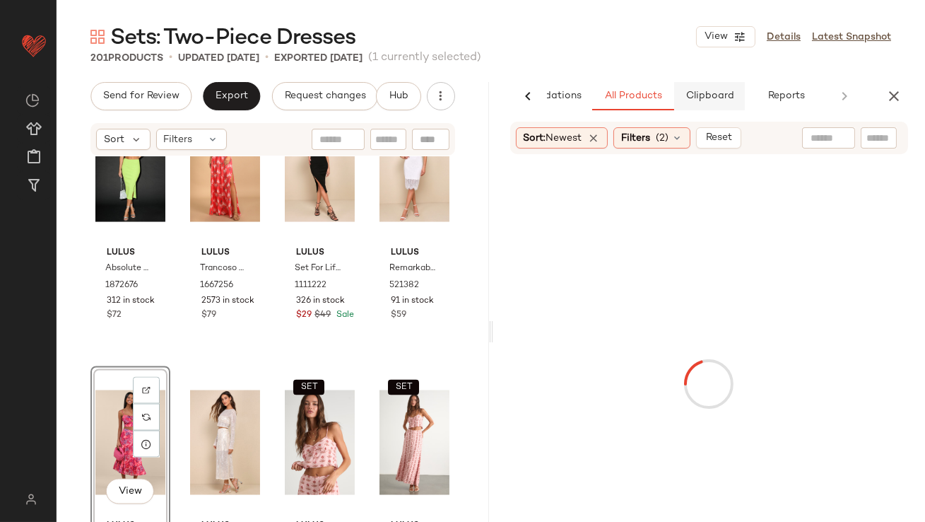
click at [696, 102] on button "Clipboard" at bounding box center [709, 96] width 71 height 28
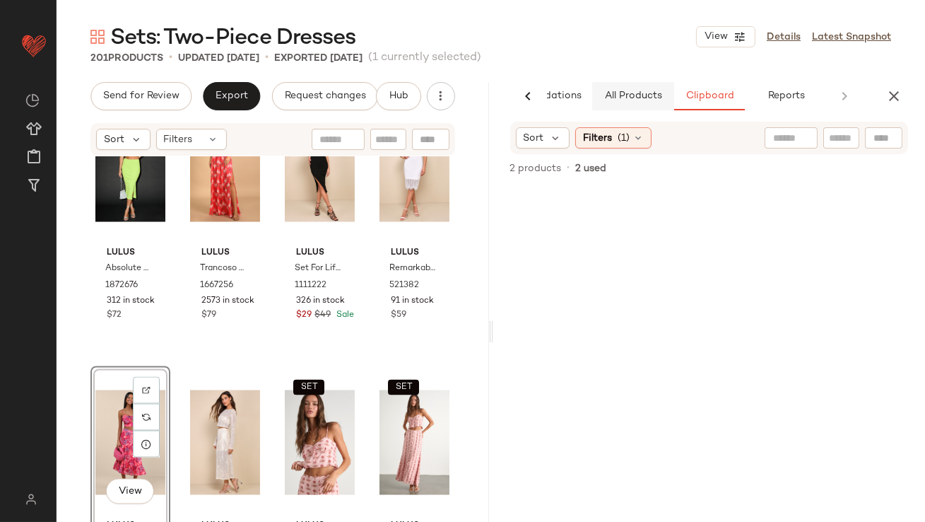
click at [646, 101] on span "All Products" at bounding box center [633, 95] width 58 height 11
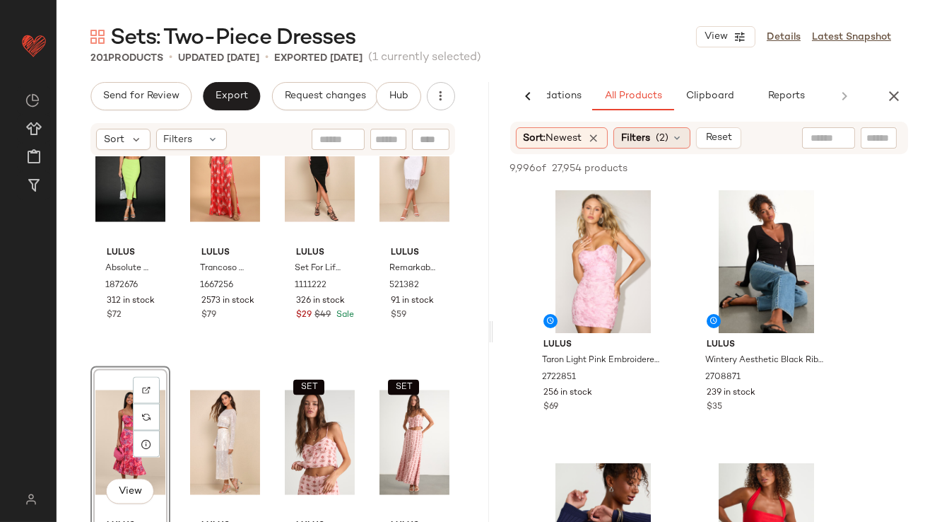
click at [647, 139] on span "Filters" at bounding box center [635, 138] width 29 height 15
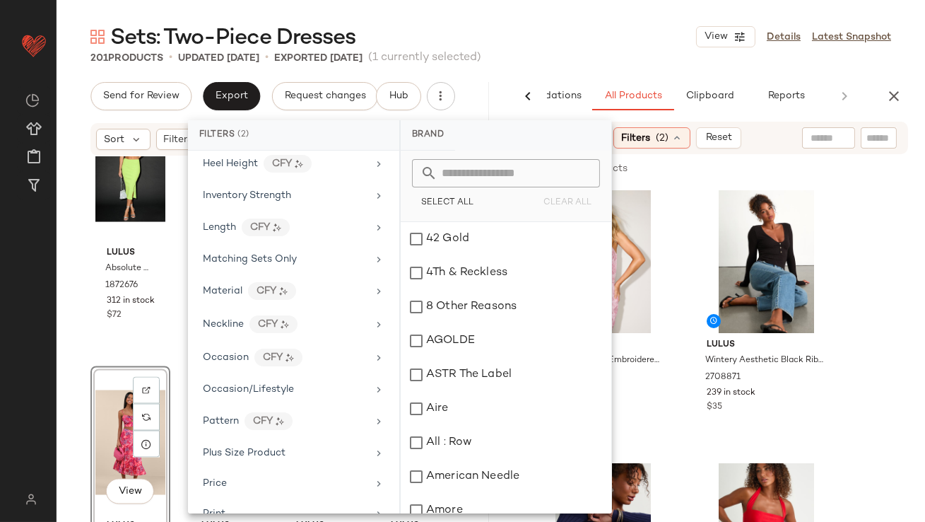
scroll to position [549, 0]
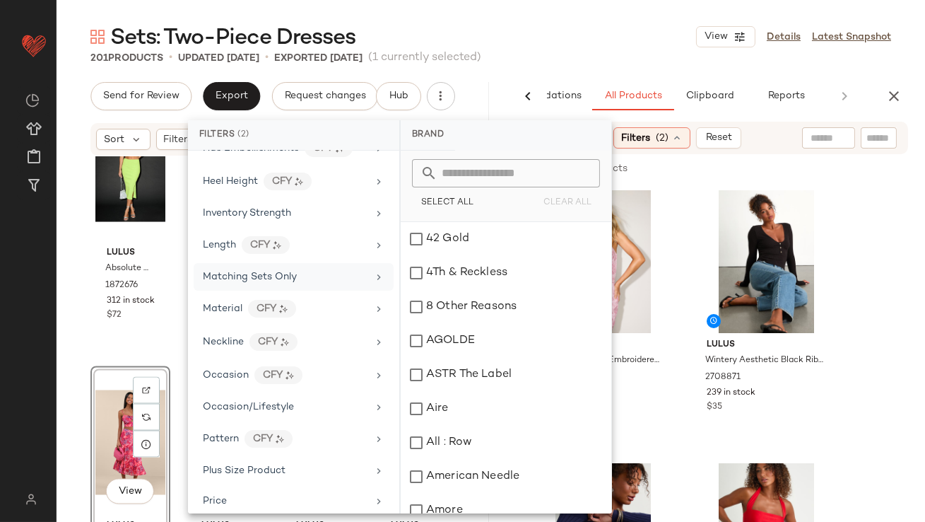
click at [230, 265] on div "Matching Sets Only" at bounding box center [294, 277] width 200 height 28
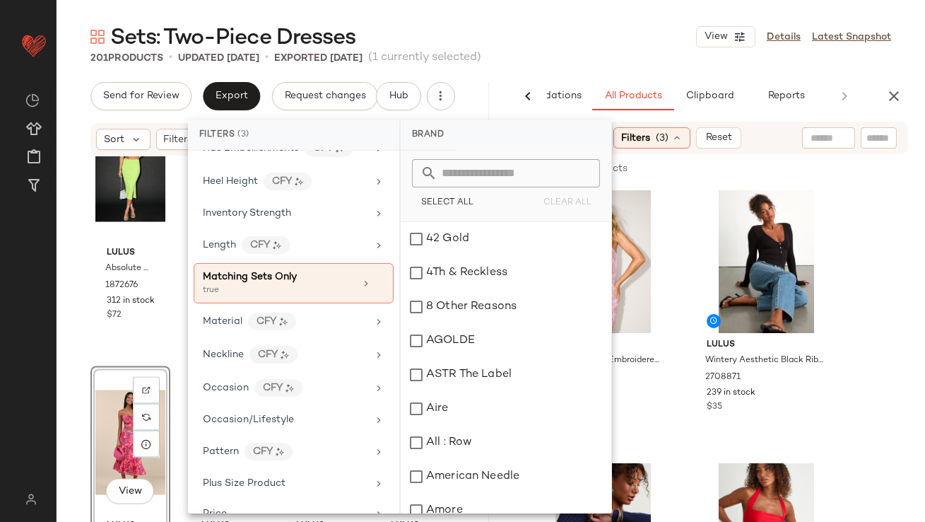
click at [618, 33] on div "Sets: Two-Piece Dresses View Details Latest Snapshot" at bounding box center [491, 37] width 869 height 28
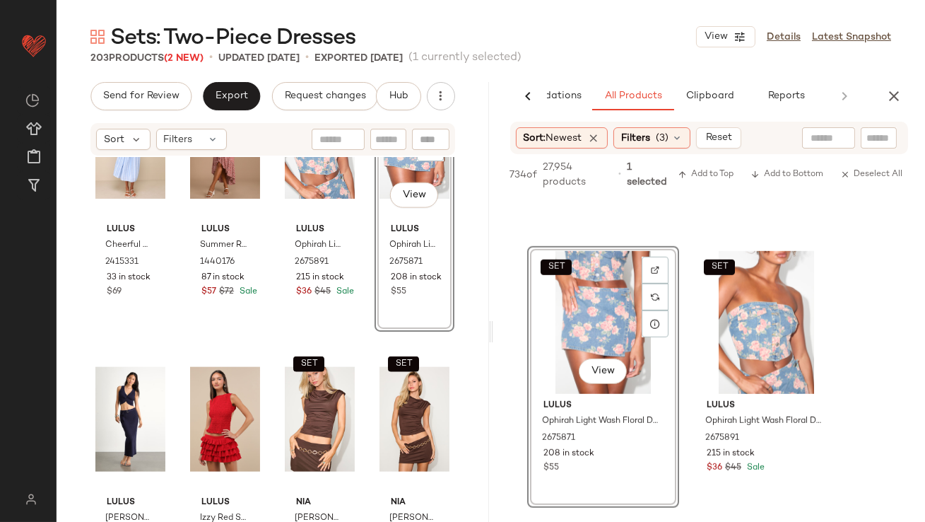
scroll to position [3417, 0]
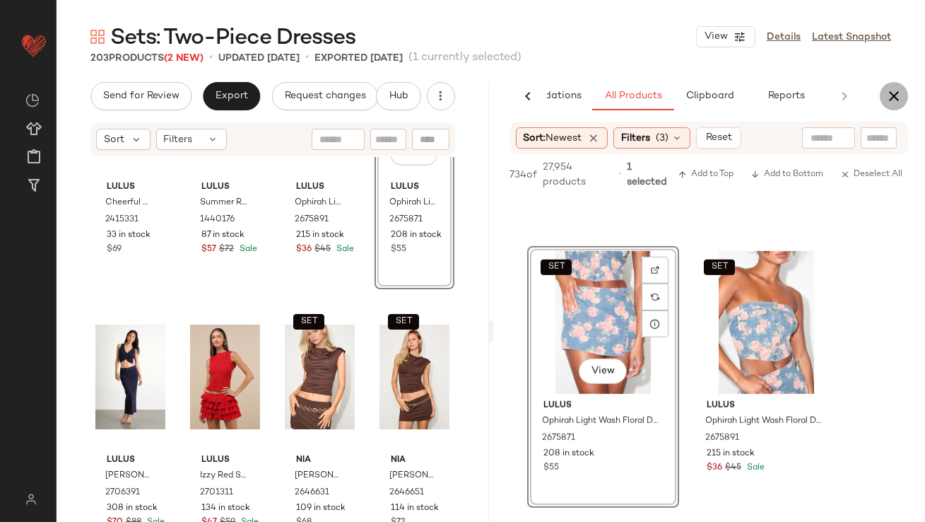
click at [881, 96] on button "button" at bounding box center [894, 96] width 28 height 28
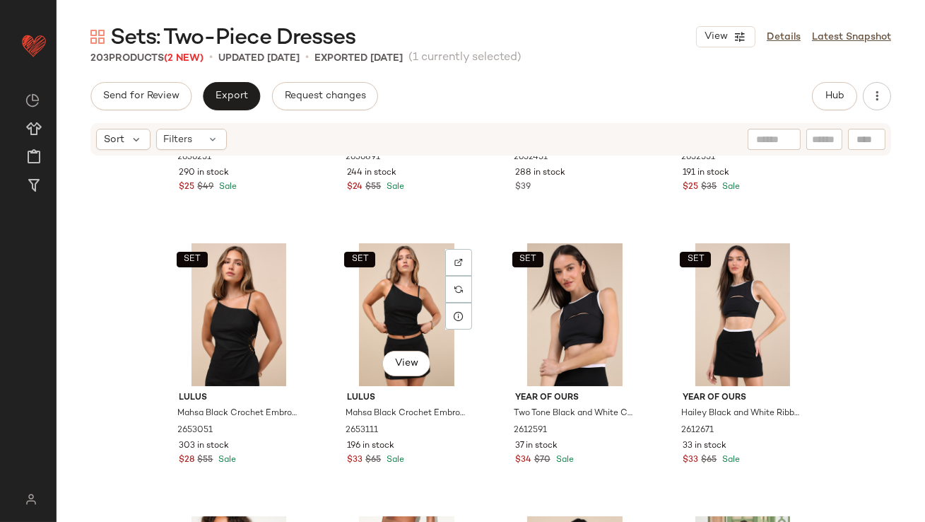
scroll to position [4213, 0]
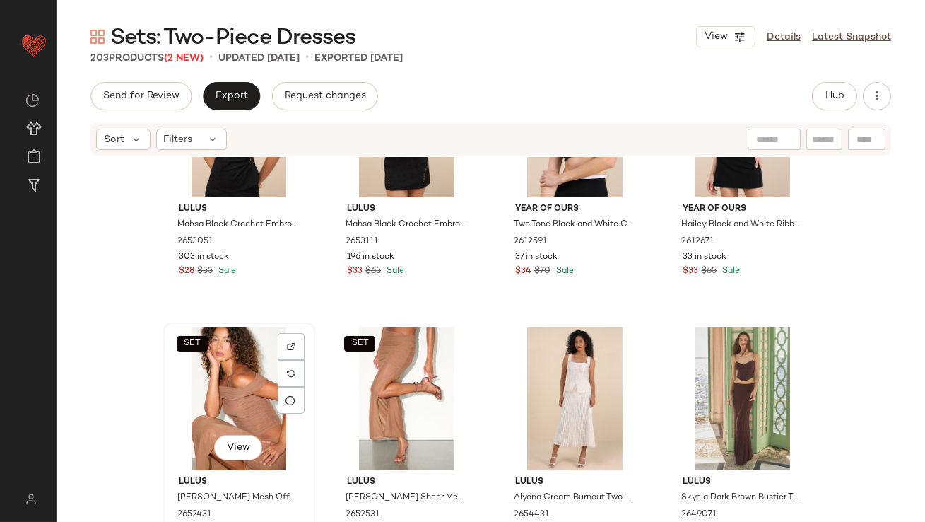
click at [245, 369] on div "SET View" at bounding box center [239, 398] width 142 height 143
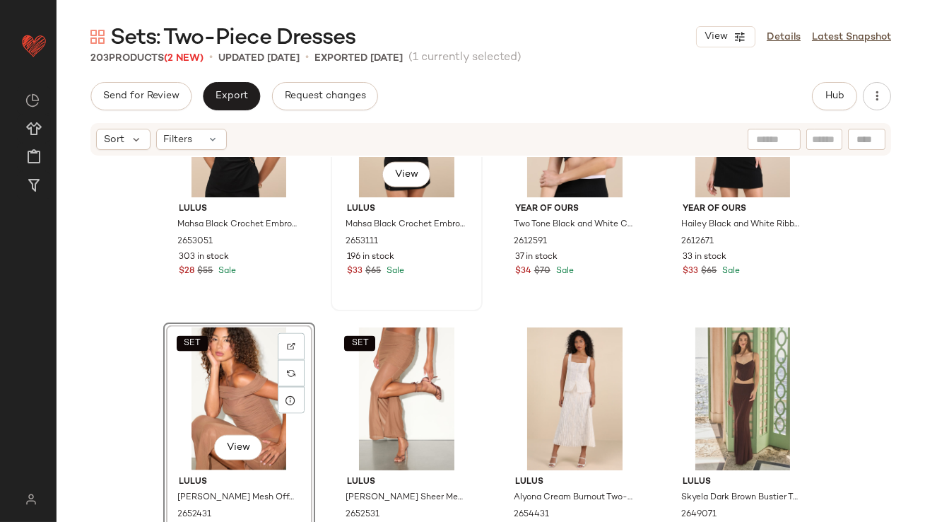
drag, startPoint x: 401, startPoint y: 369, endPoint x: 442, endPoint y: 302, distance: 78.7
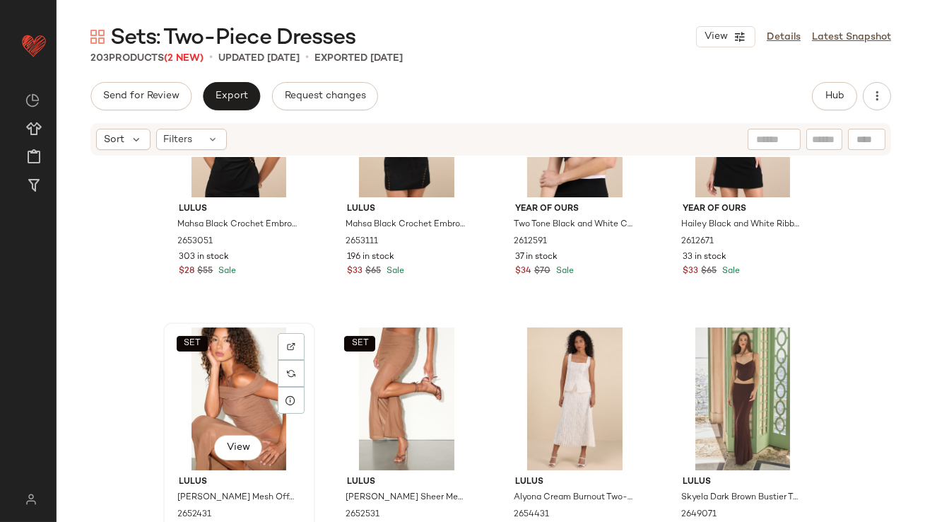
click at [189, 385] on div "SET View" at bounding box center [239, 398] width 142 height 143
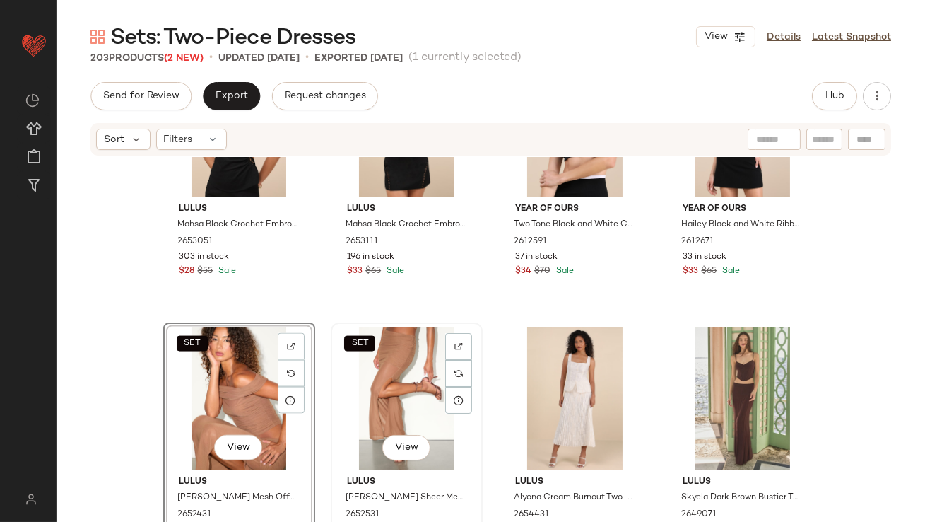
click at [394, 372] on div "SET View" at bounding box center [407, 398] width 142 height 143
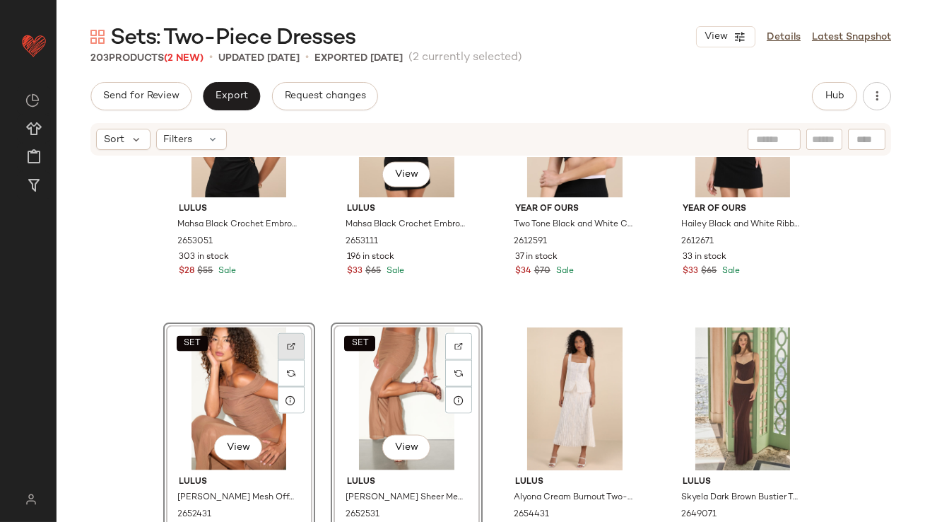
drag, startPoint x: 258, startPoint y: 380, endPoint x: 287, endPoint y: 338, distance: 50.8
click at [287, 338] on div "SET View" at bounding box center [239, 398] width 142 height 143
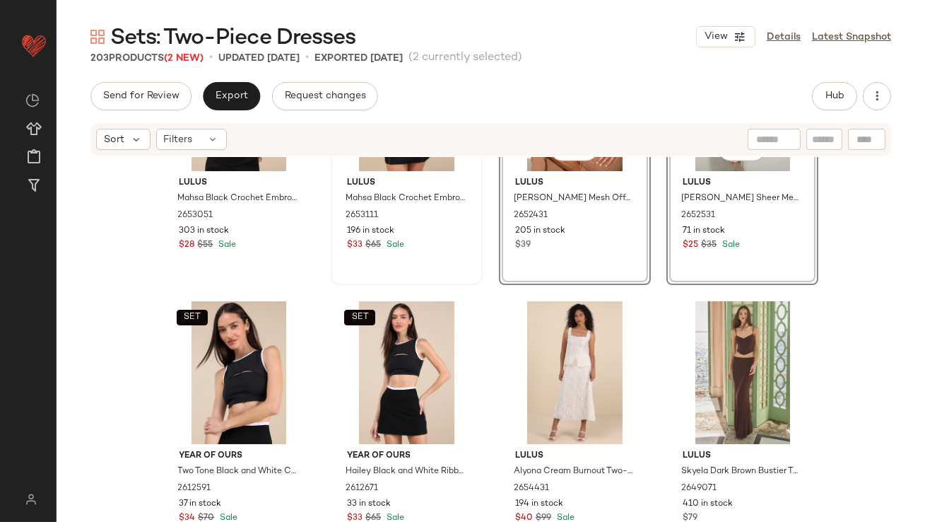
scroll to position [4327, 0]
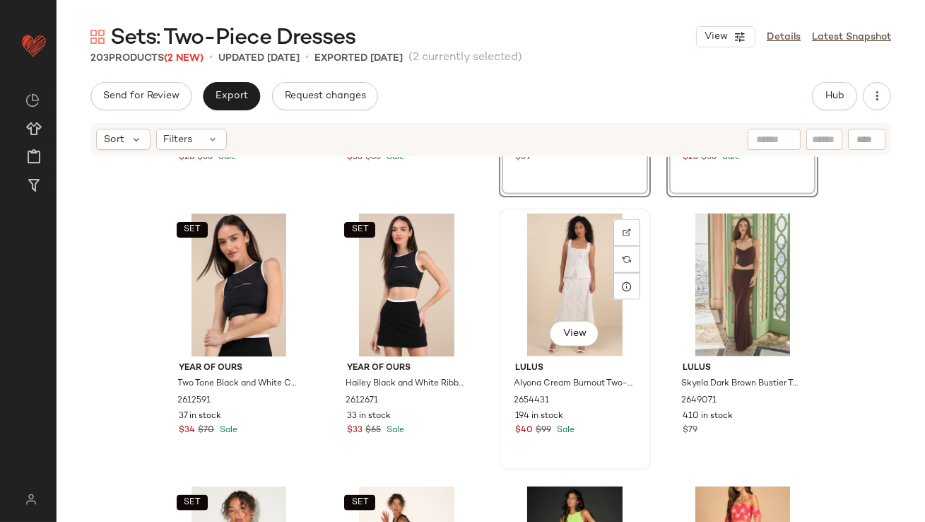
drag, startPoint x: 566, startPoint y: 255, endPoint x: 577, endPoint y: 255, distance: 11.3
click at [566, 255] on div "View" at bounding box center [575, 284] width 142 height 143
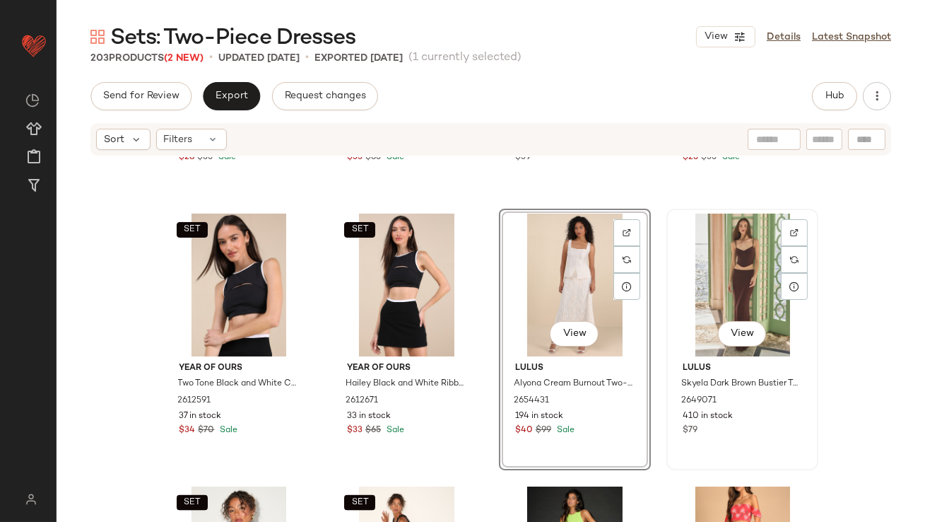
click at [707, 255] on div "View" at bounding box center [742, 284] width 142 height 143
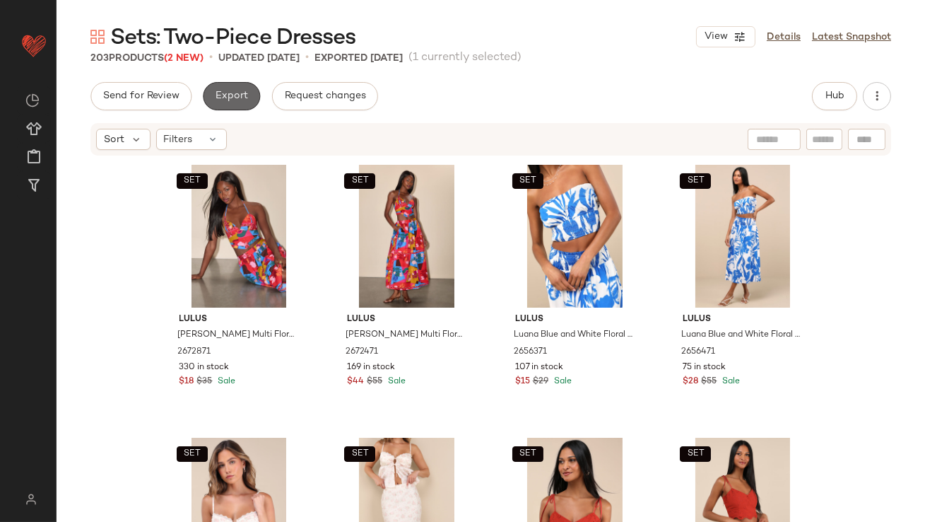
click at [223, 89] on button "Export" at bounding box center [231, 96] width 57 height 28
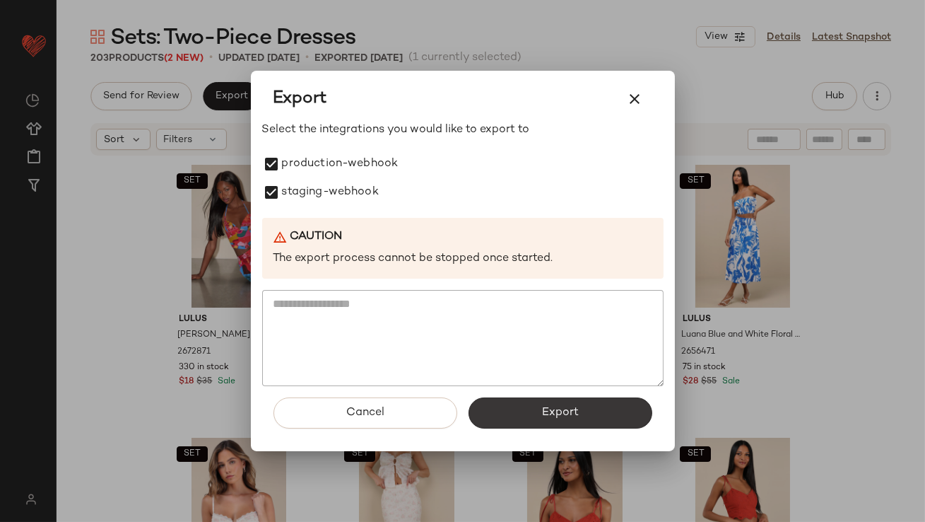
click at [579, 427] on button "Export" at bounding box center [561, 412] width 184 height 31
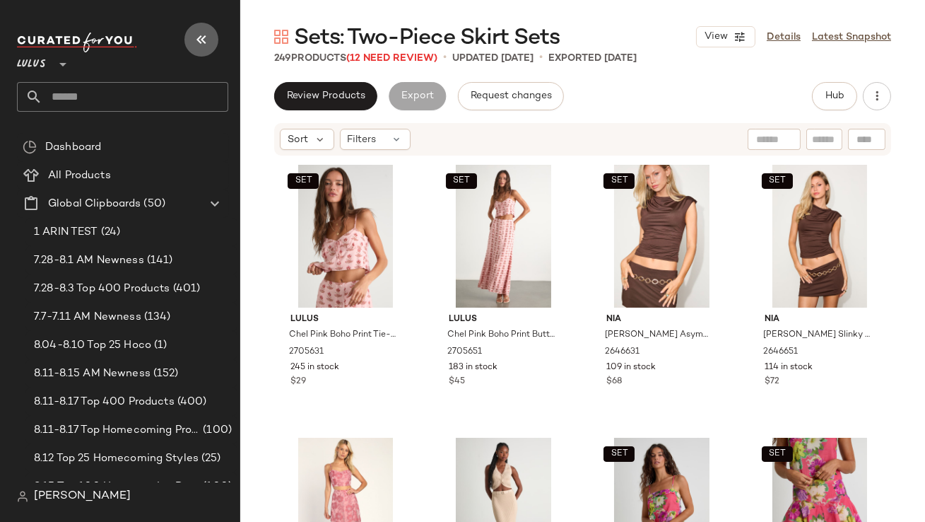
click at [213, 40] on button "button" at bounding box center [201, 40] width 34 height 34
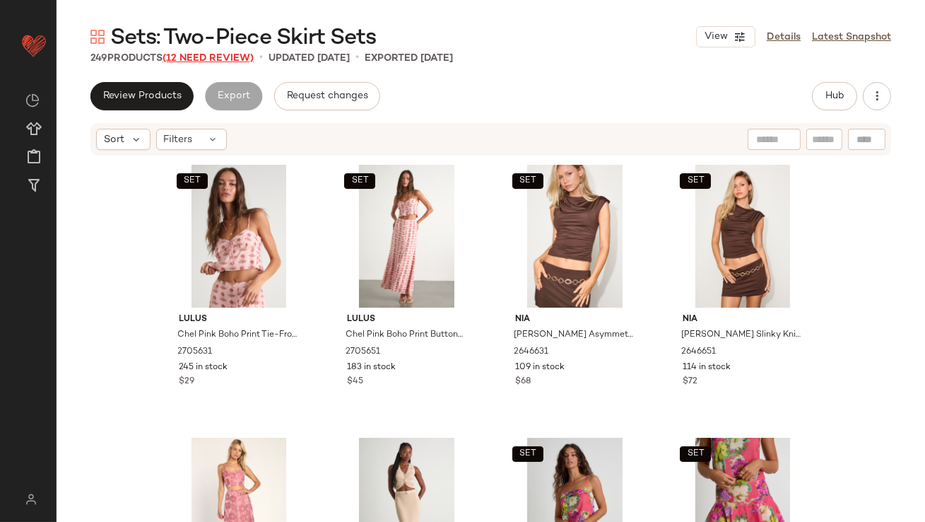
click at [230, 61] on span "(12 Need Review)" at bounding box center [208, 58] width 91 height 11
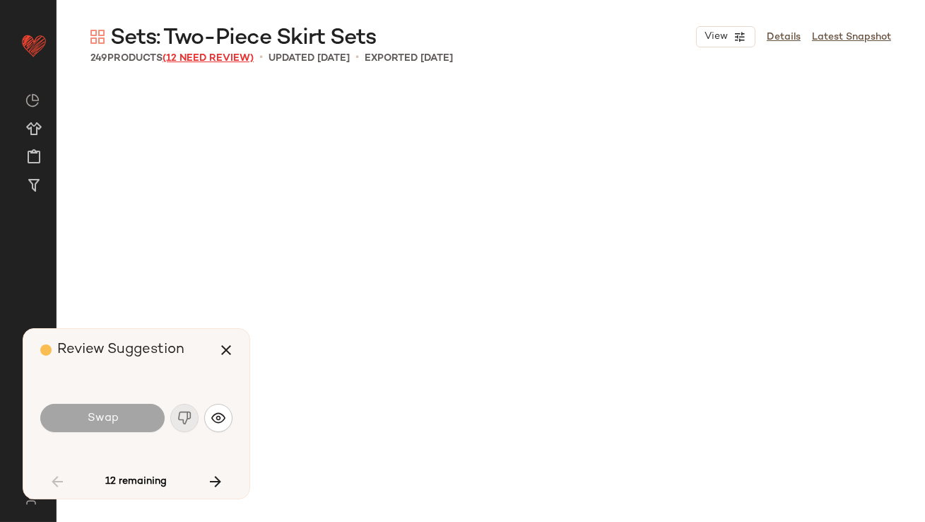
scroll to position [3546, 0]
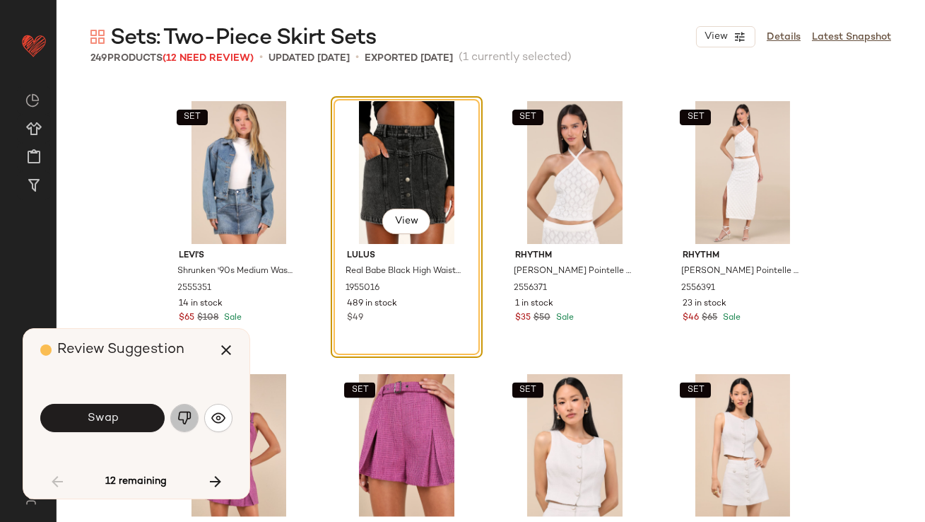
click at [187, 421] on img "button" at bounding box center [184, 418] width 14 height 14
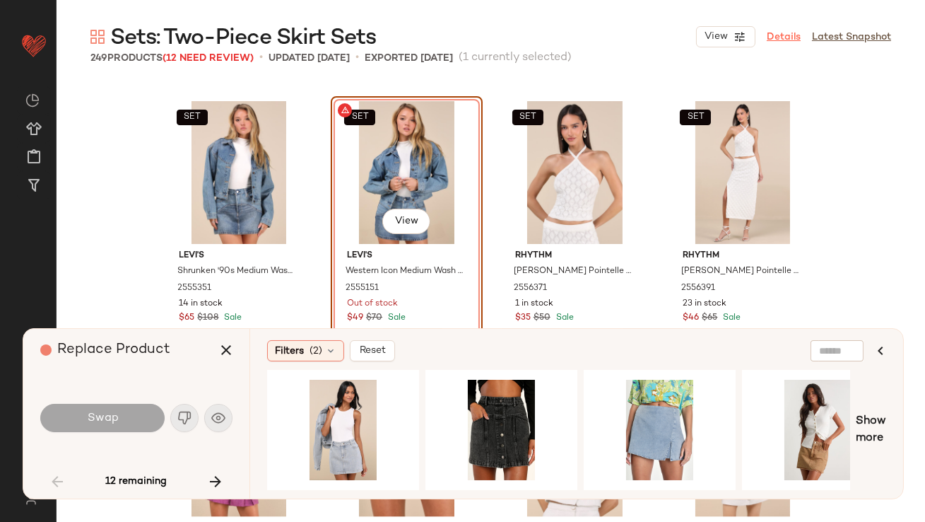
click at [786, 36] on link "Details" at bounding box center [784, 37] width 34 height 15
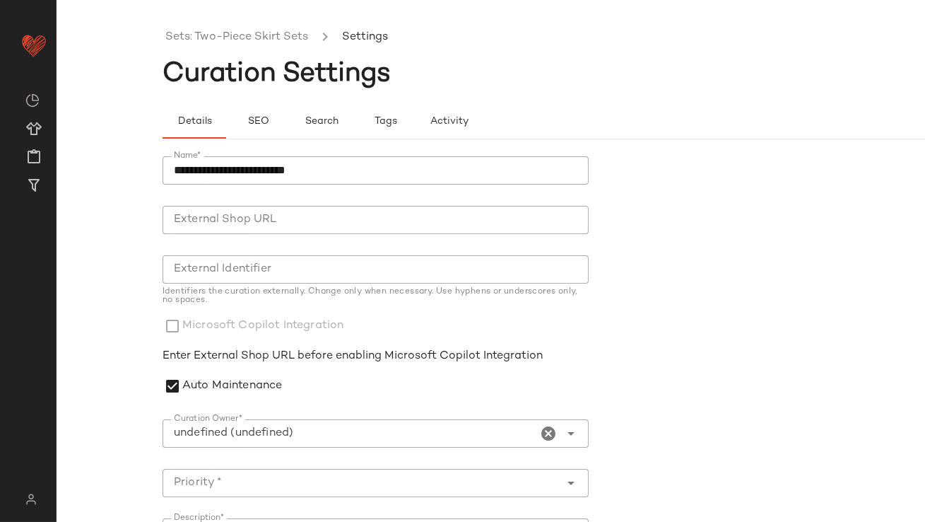
click at [162, 384] on div "**********" at bounding box center [462, 272] width 925 height 499
click at [546, 434] on icon "Clear Curation Owner*" at bounding box center [549, 433] width 17 height 17
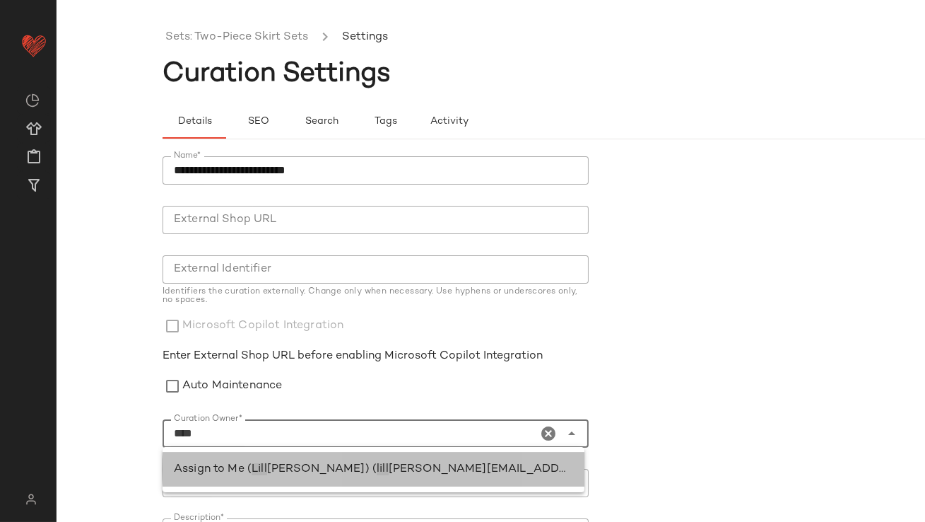
click at [300, 467] on span "[PERSON_NAME]) (" at bounding box center [322, 469] width 110 height 12
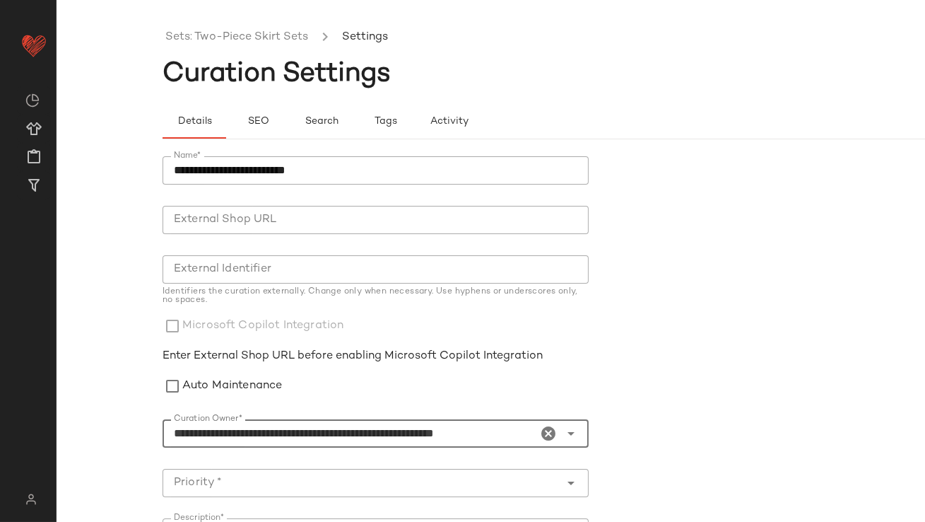
scroll to position [218, 0]
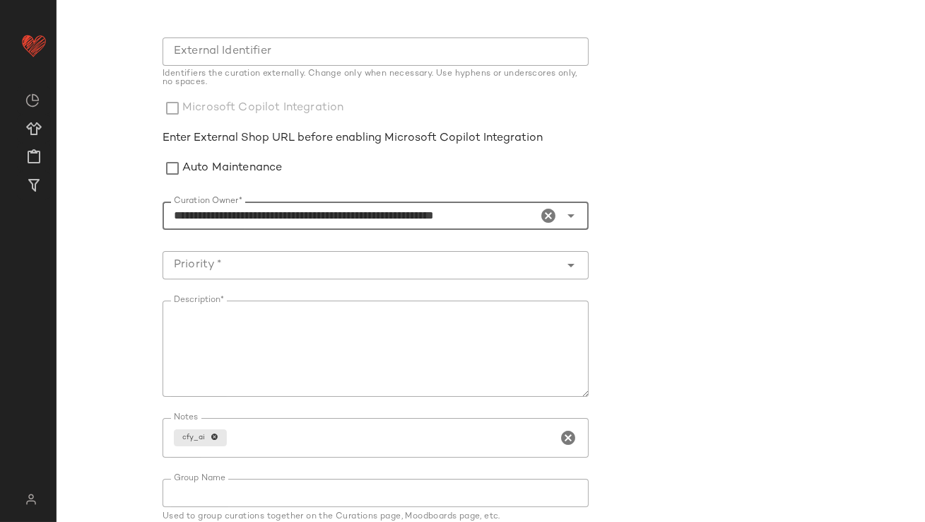
type input "**********"
click at [236, 269] on input "Priority *" at bounding box center [362, 265] width 398 height 17
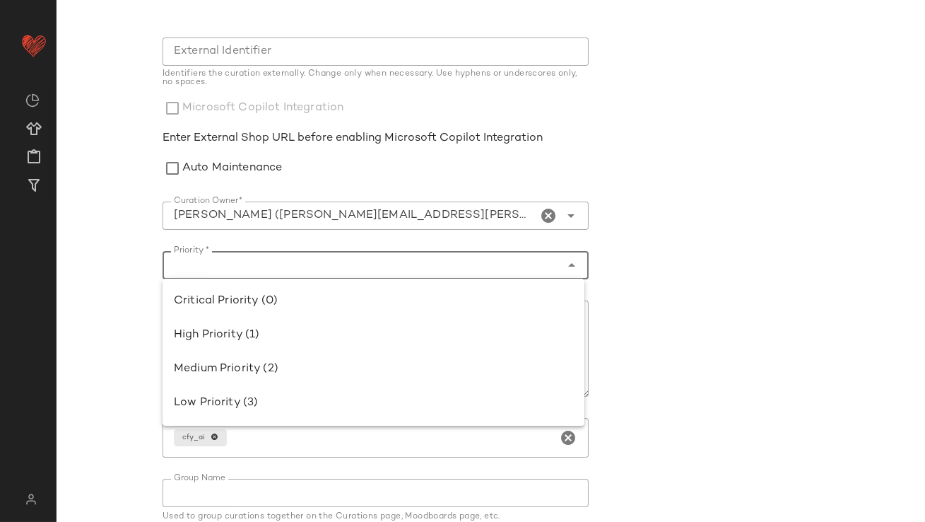
drag, startPoint x: 235, startPoint y: 326, endPoint x: 264, endPoint y: 338, distance: 32.0
click at [235, 326] on div "High Priority (1)" at bounding box center [374, 335] width 422 height 34
type input "**********"
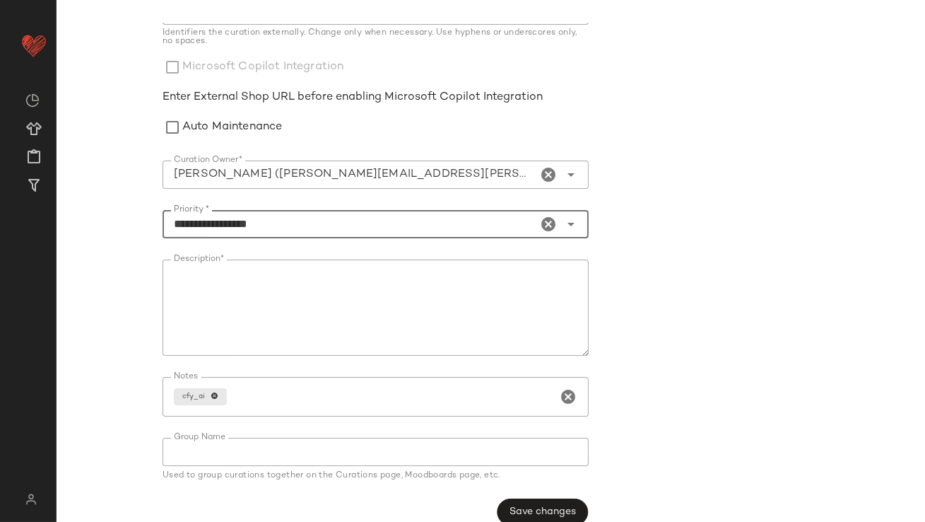
scroll to position [278, 0]
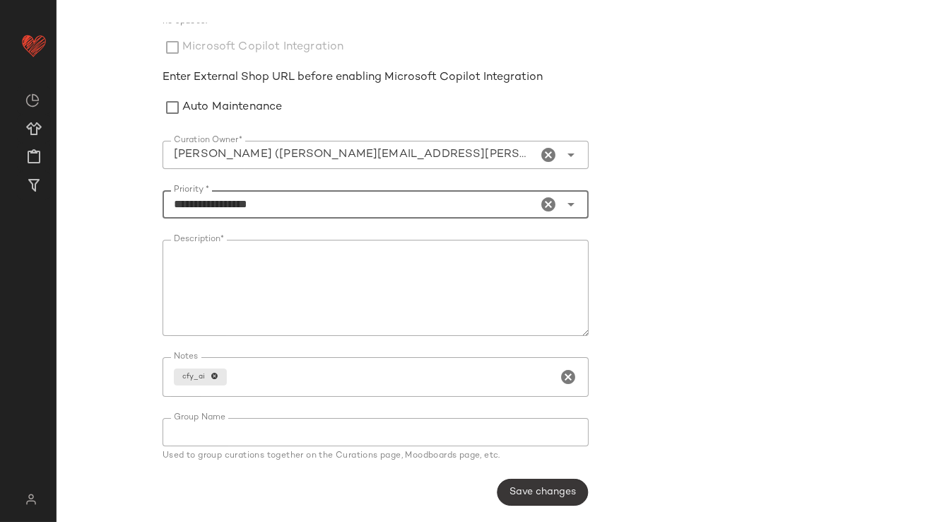
click at [503, 495] on button "Save changes" at bounding box center [542, 491] width 91 height 27
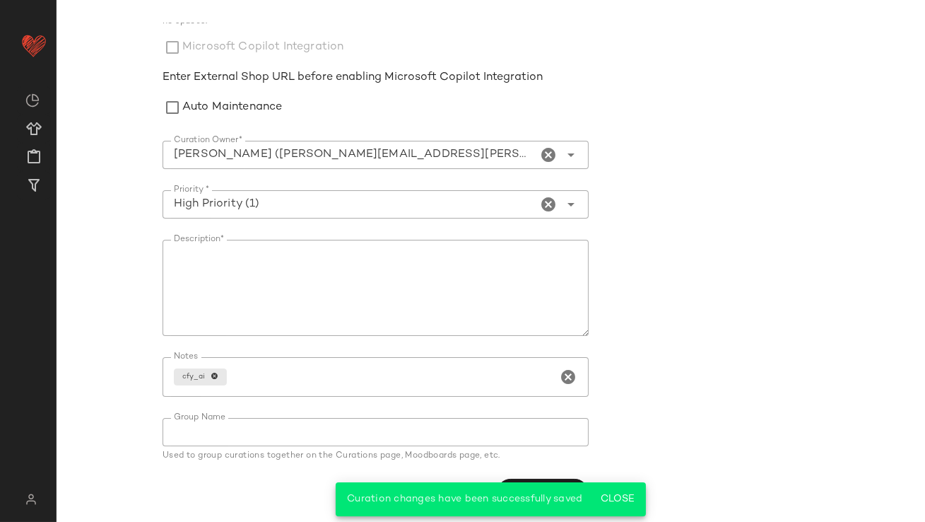
scroll to position [0, 0]
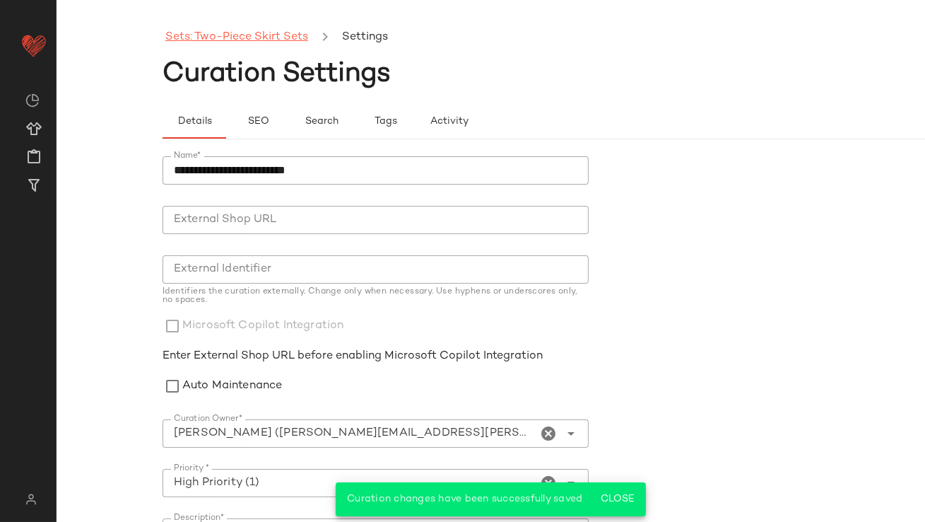
click at [281, 30] on link "Sets: Two-Piece Skirt Sets" at bounding box center [236, 37] width 143 height 18
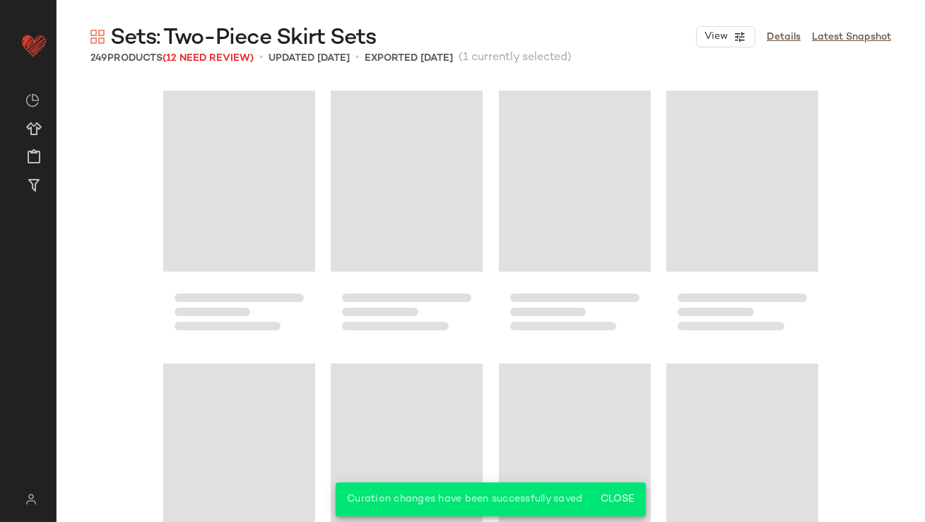
scroll to position [3546, 0]
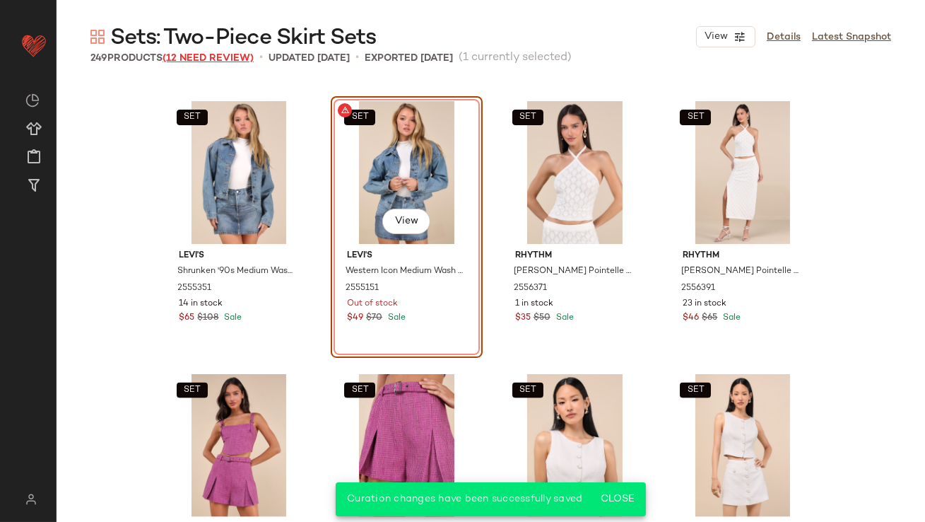
click at [252, 53] on span "(12 Need Review)" at bounding box center [208, 58] width 91 height 11
click at [244, 168] on div "SET View" at bounding box center [239, 172] width 142 height 143
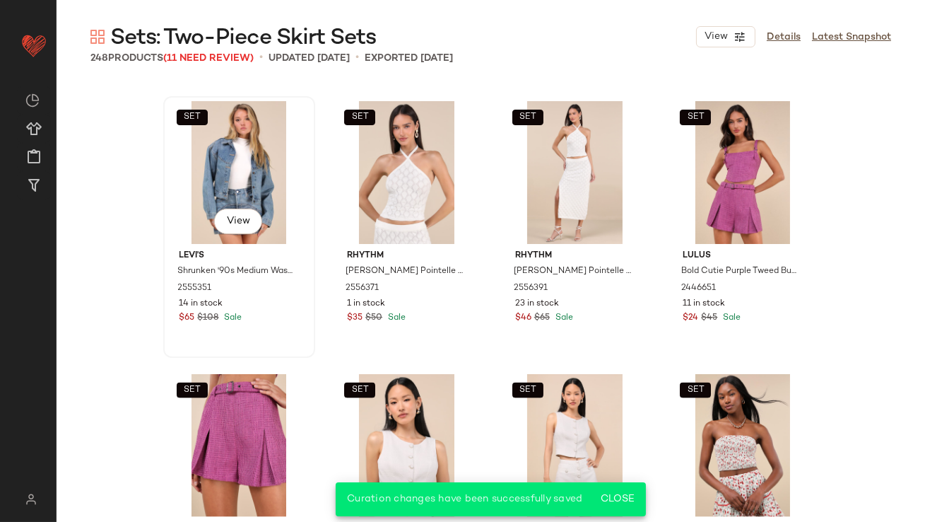
click at [244, 168] on div "SET View" at bounding box center [239, 172] width 142 height 143
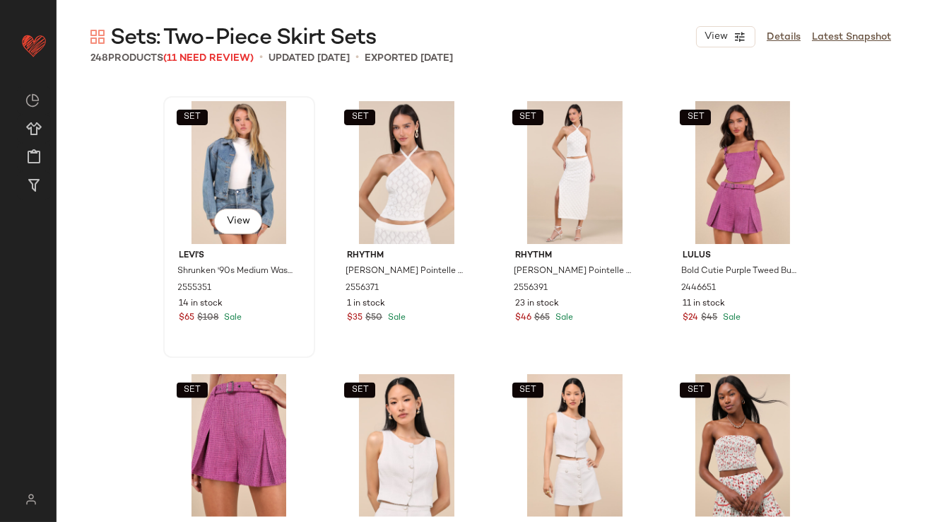
click at [218, 133] on div "SET View" at bounding box center [239, 172] width 142 height 143
click at [126, 138] on div "SET [PERSON_NAME]'s Shrunken '90s Medium Wash Denim Western Trucker Jacket 2555…" at bounding box center [491, 331] width 869 height 499
click at [210, 146] on div "SET" at bounding box center [239, 172] width 142 height 143
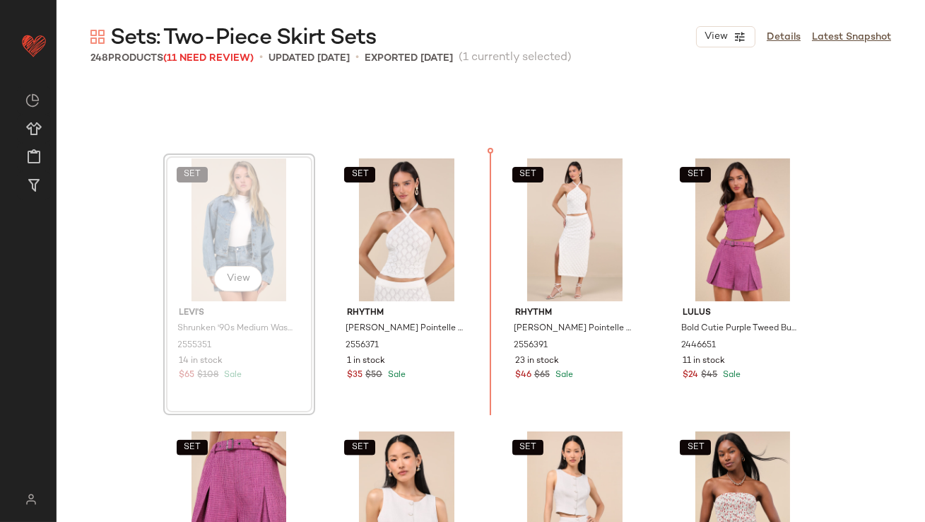
scroll to position [3443, 0]
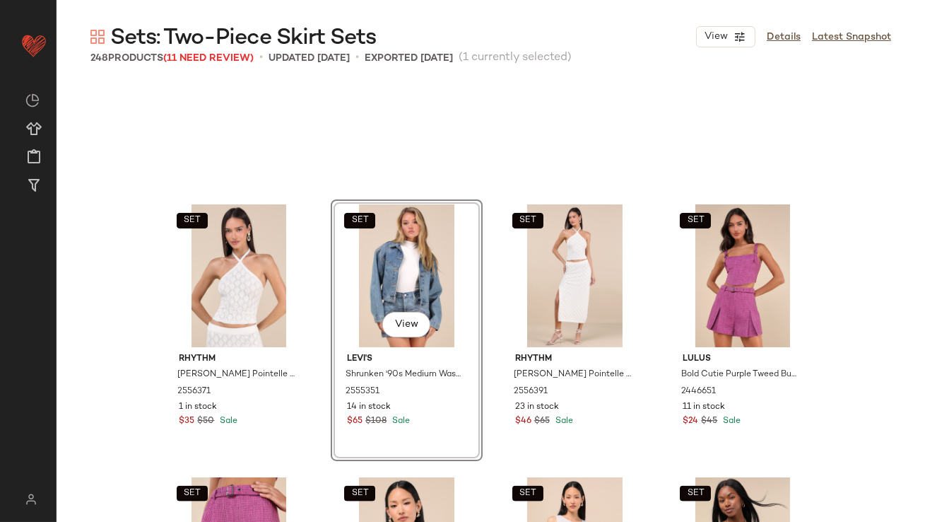
click at [393, 259] on div "SET View" at bounding box center [407, 275] width 142 height 143
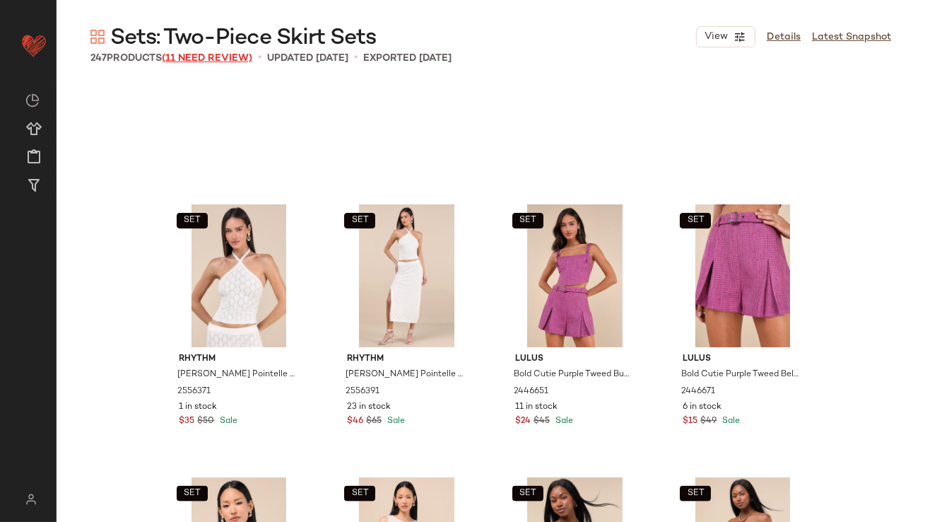
click at [229, 56] on span "(11 Need Review)" at bounding box center [207, 58] width 90 height 11
click at [208, 61] on span "(11 Need Review)" at bounding box center [207, 58] width 90 height 11
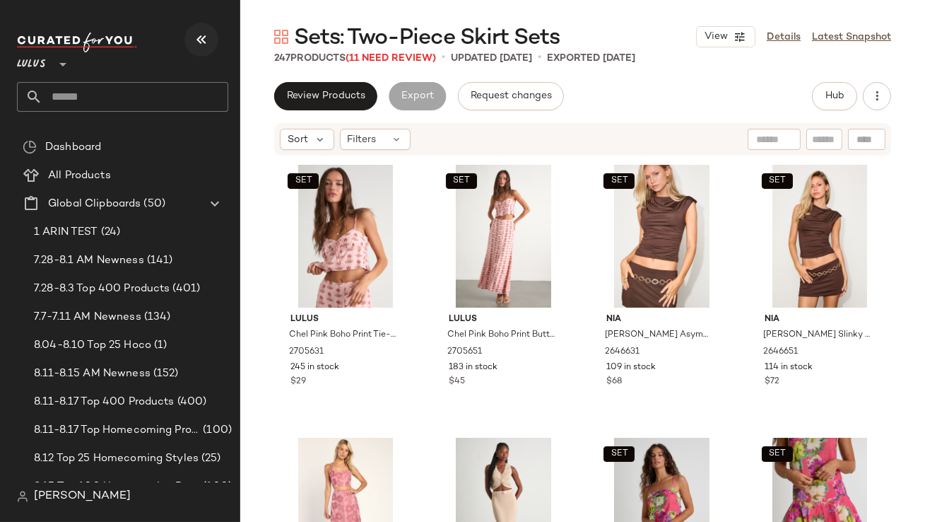
click at [206, 44] on icon "button" at bounding box center [201, 39] width 17 height 17
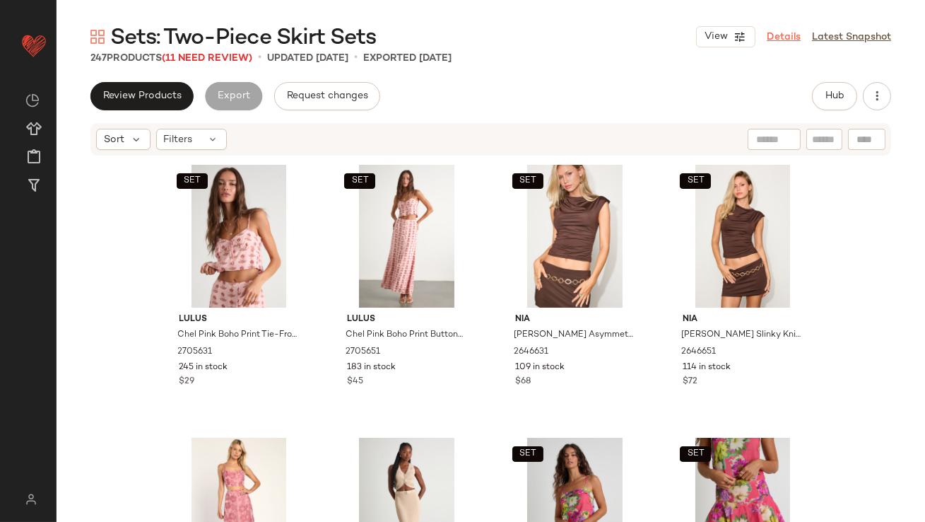
click at [786, 30] on link "Details" at bounding box center [784, 37] width 34 height 15
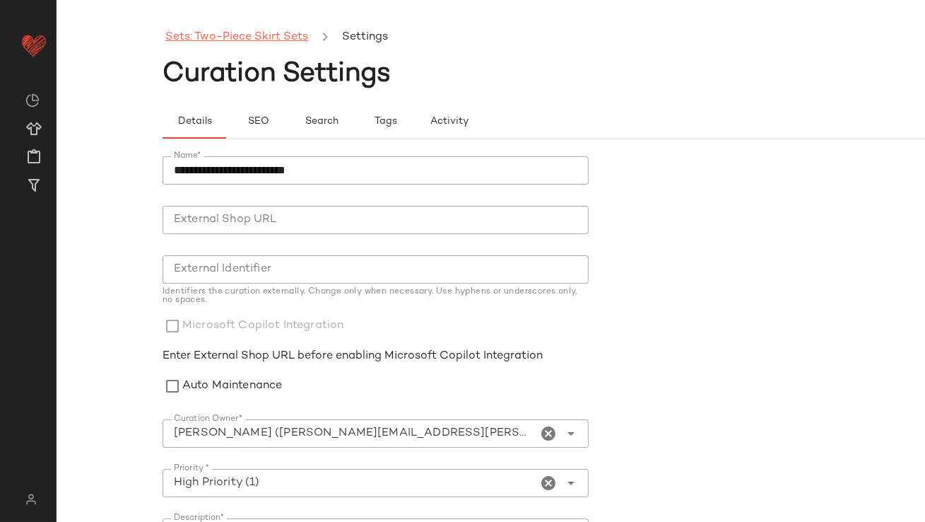
click at [249, 35] on link "Sets: Two-Piece Skirt Sets" at bounding box center [236, 37] width 143 height 18
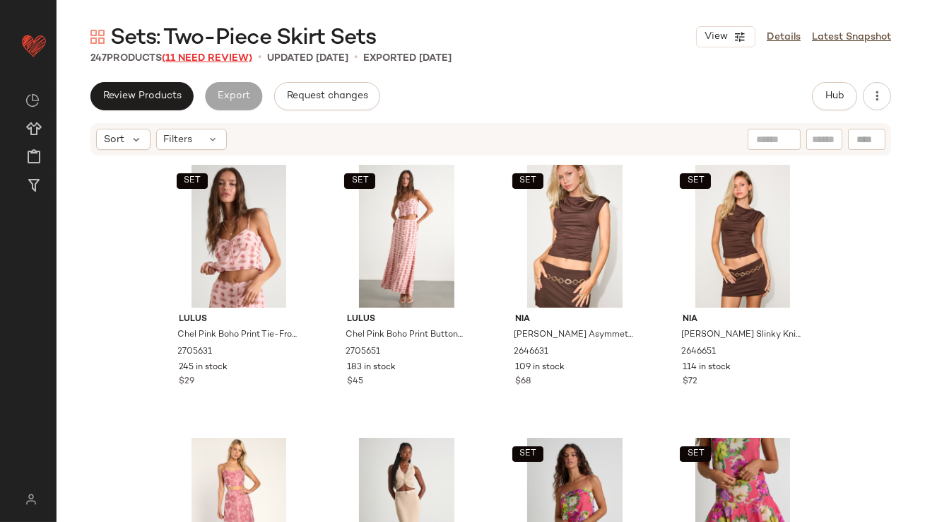
click at [230, 54] on span "(11 Need Review)" at bounding box center [207, 58] width 90 height 11
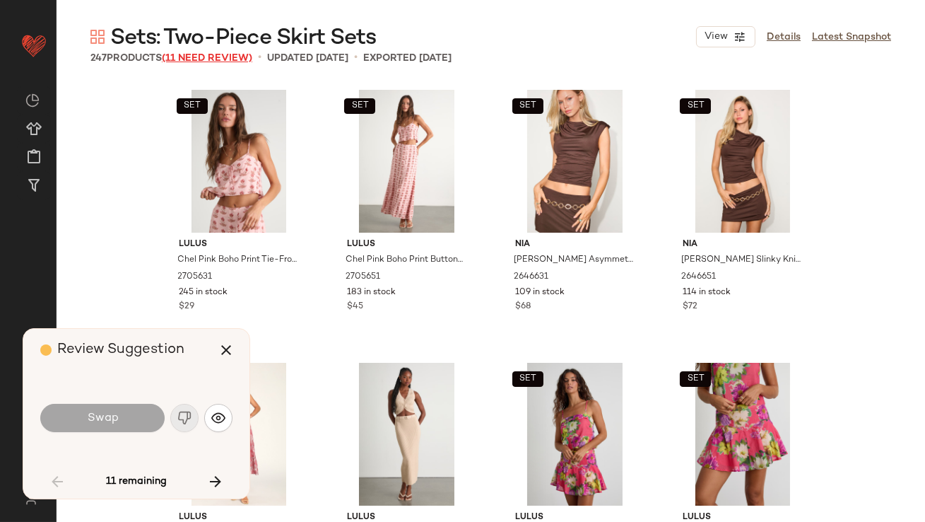
scroll to position [4092, 0]
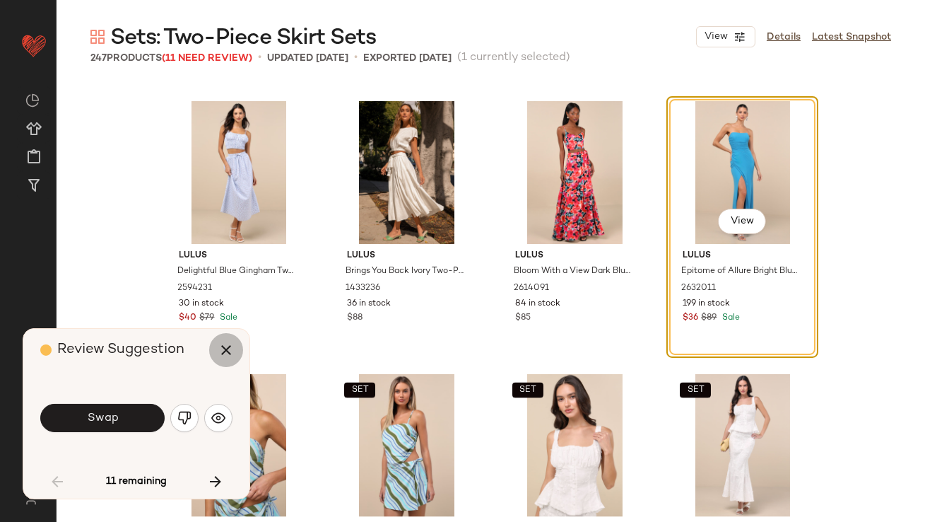
click at [224, 343] on icon "button" at bounding box center [226, 349] width 17 height 17
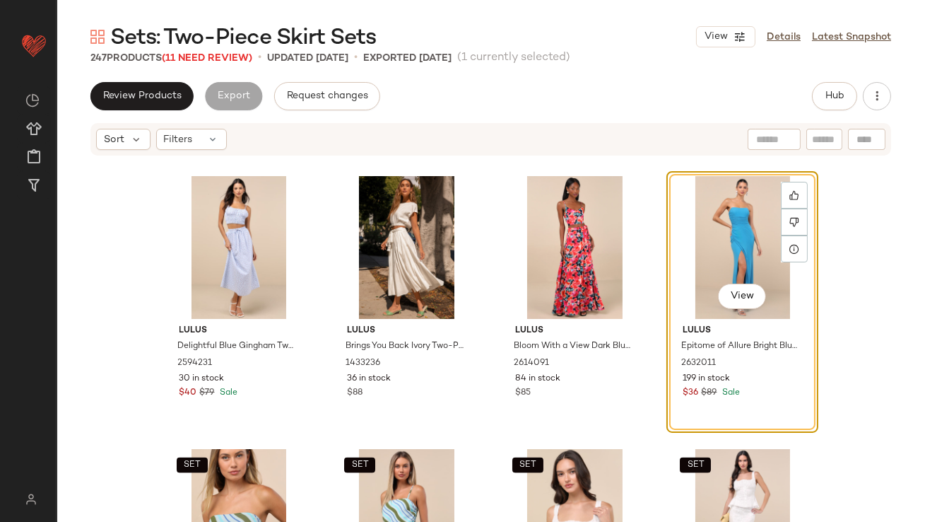
click at [724, 205] on div "View" at bounding box center [742, 247] width 142 height 143
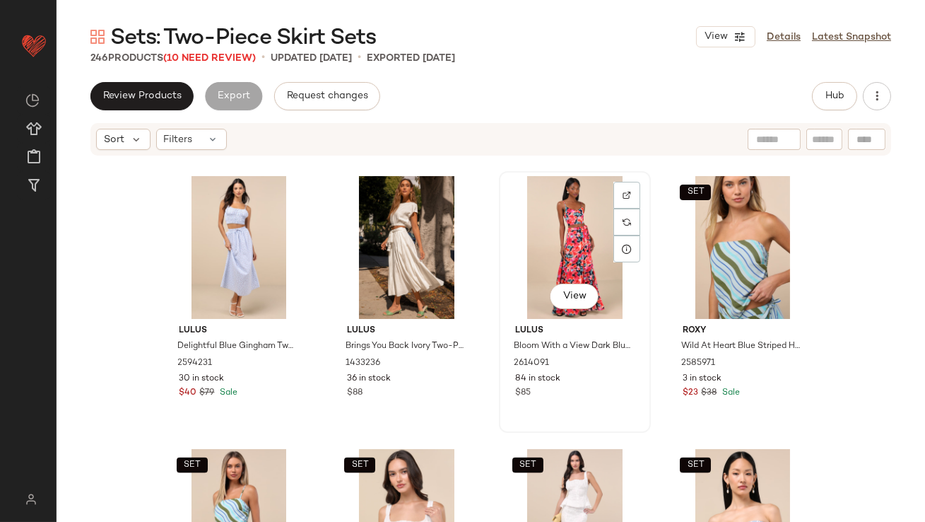
click at [573, 235] on div "View" at bounding box center [575, 247] width 142 height 143
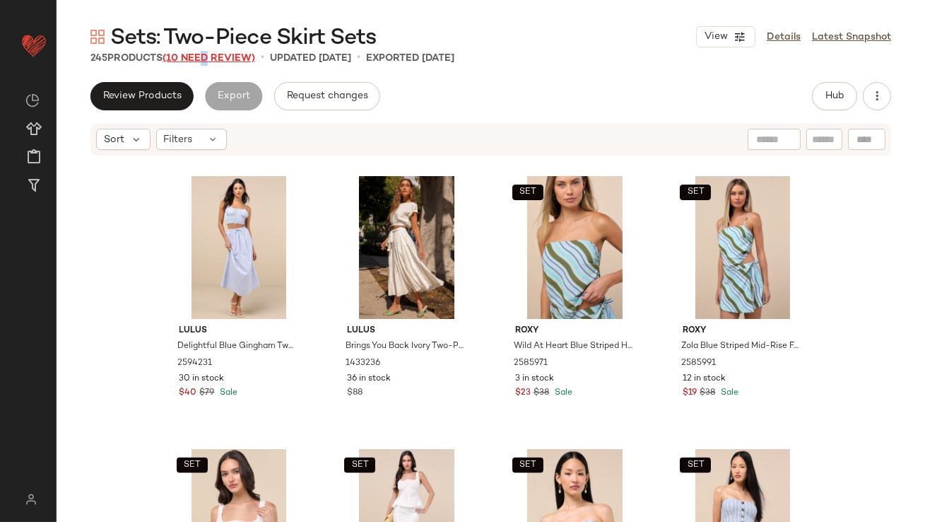
click at [206, 54] on span "(10 Need Review)" at bounding box center [209, 58] width 93 height 11
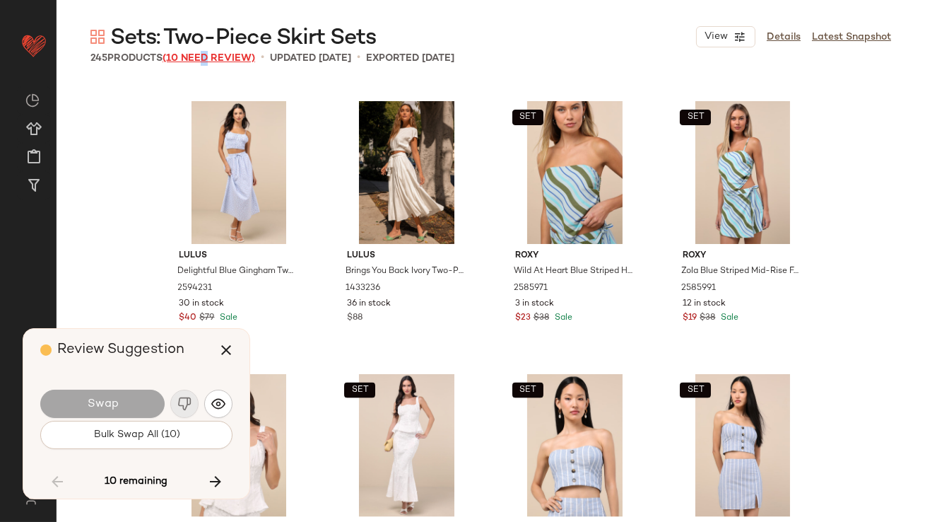
scroll to position [5728, 0]
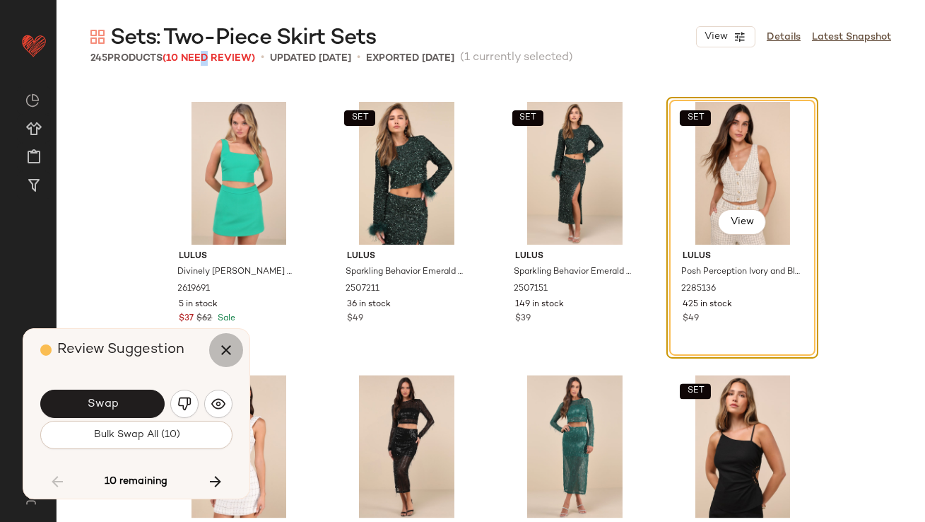
click at [224, 355] on icon "button" at bounding box center [226, 349] width 17 height 17
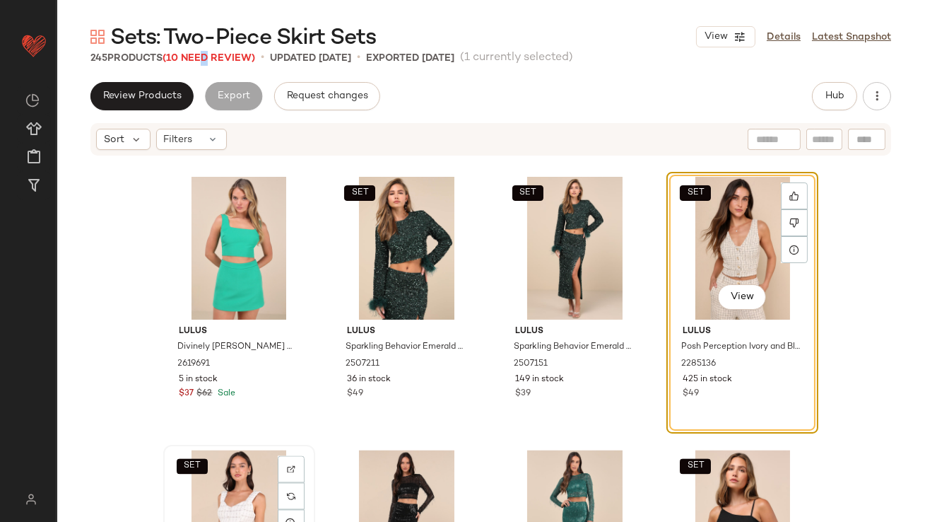
click at [229, 469] on div "SET View" at bounding box center [239, 520] width 142 height 143
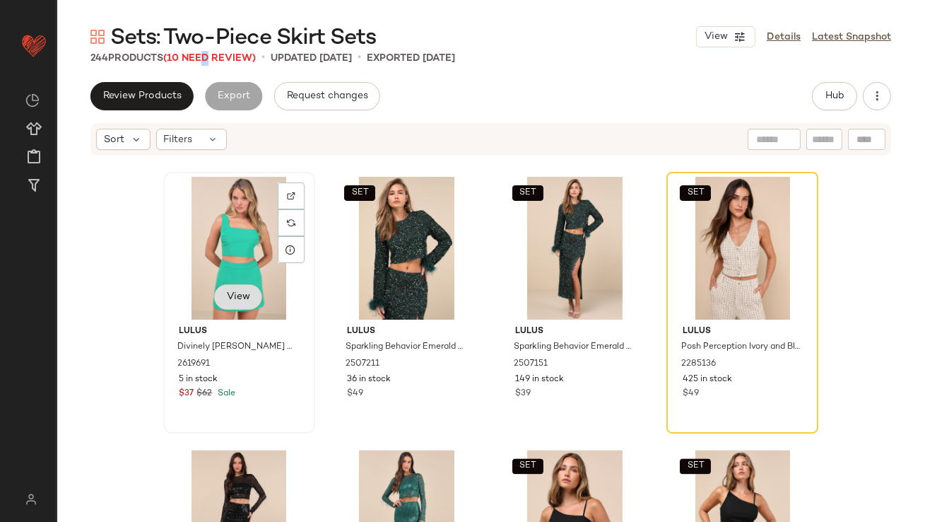
click at [218, 284] on button "View" at bounding box center [238, 296] width 48 height 25
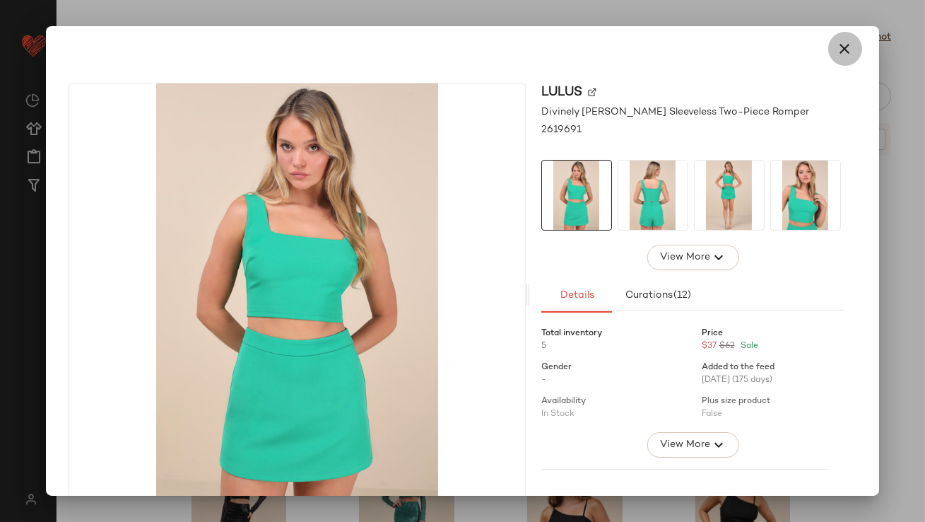
click at [837, 45] on icon "button" at bounding box center [845, 48] width 17 height 17
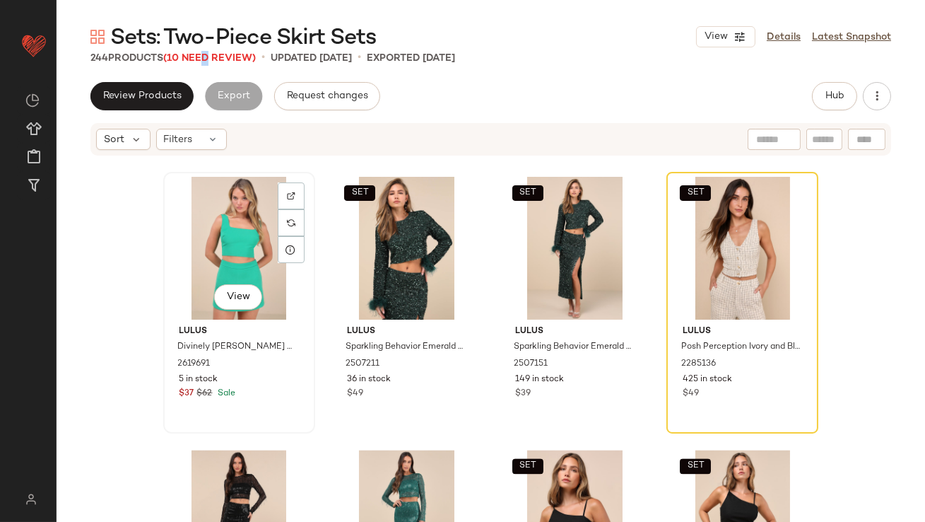
click at [235, 242] on div "View" at bounding box center [239, 248] width 142 height 143
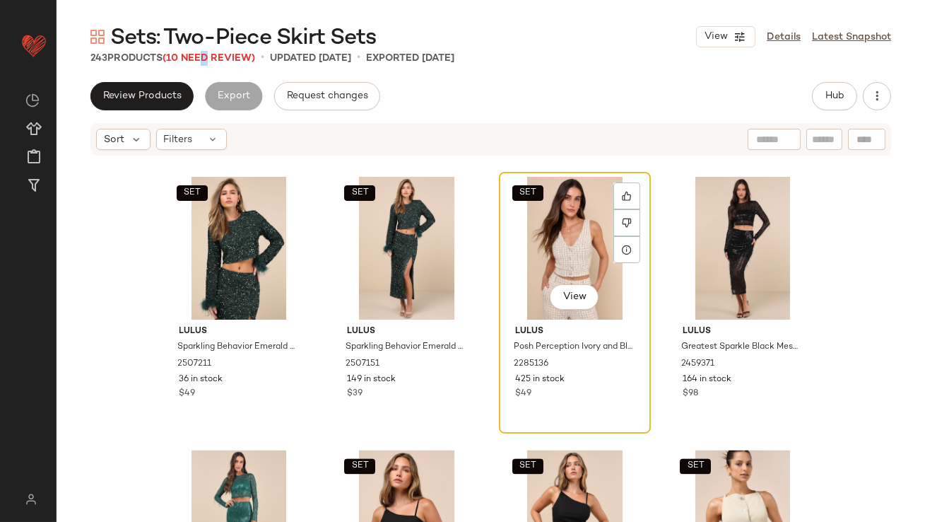
click at [566, 248] on div "SET View" at bounding box center [575, 248] width 142 height 143
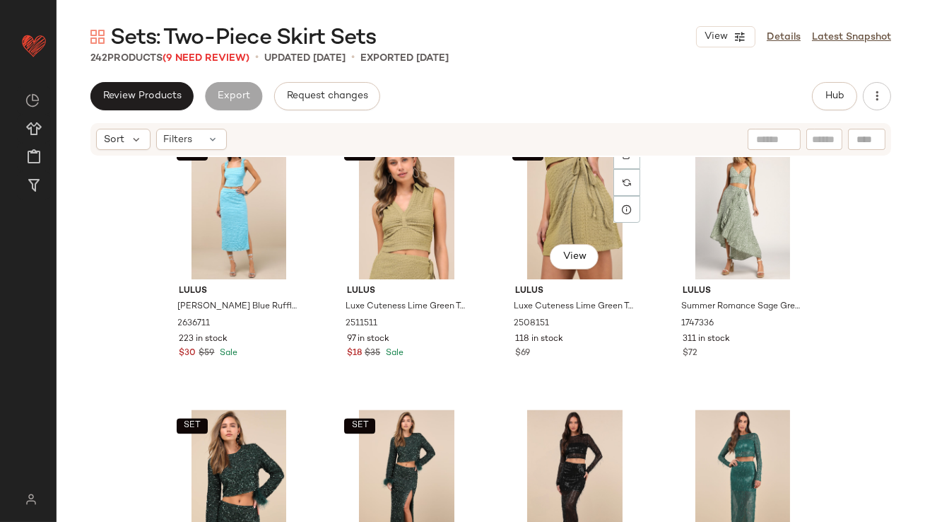
scroll to position [5498, 0]
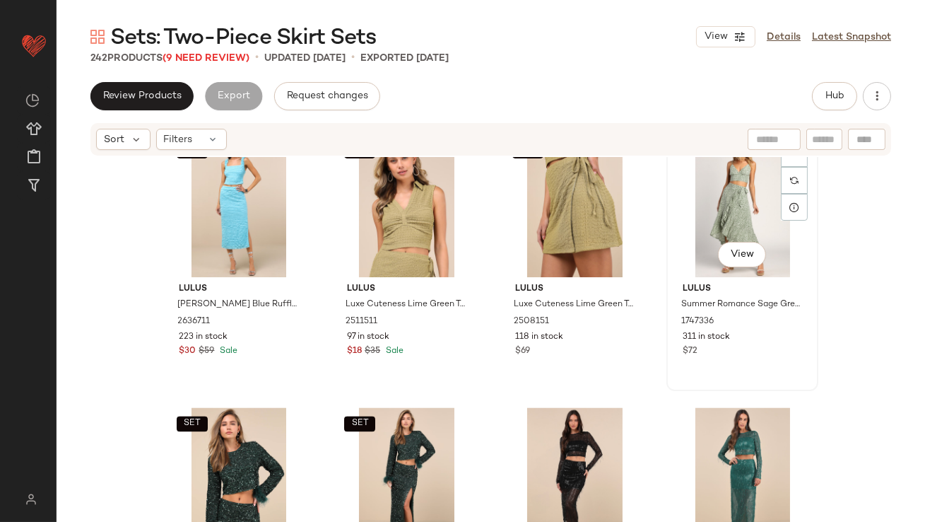
click at [727, 194] on div "View" at bounding box center [742, 205] width 142 height 143
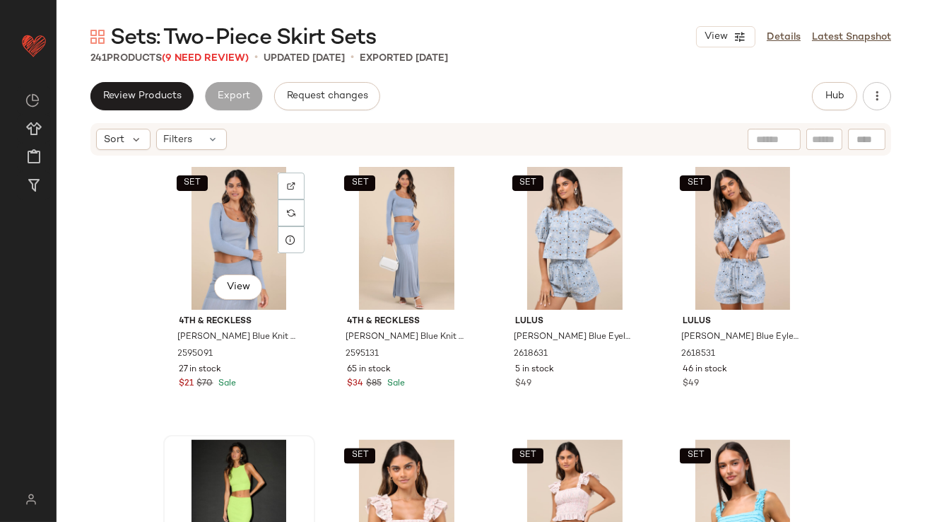
scroll to position [4922, 0]
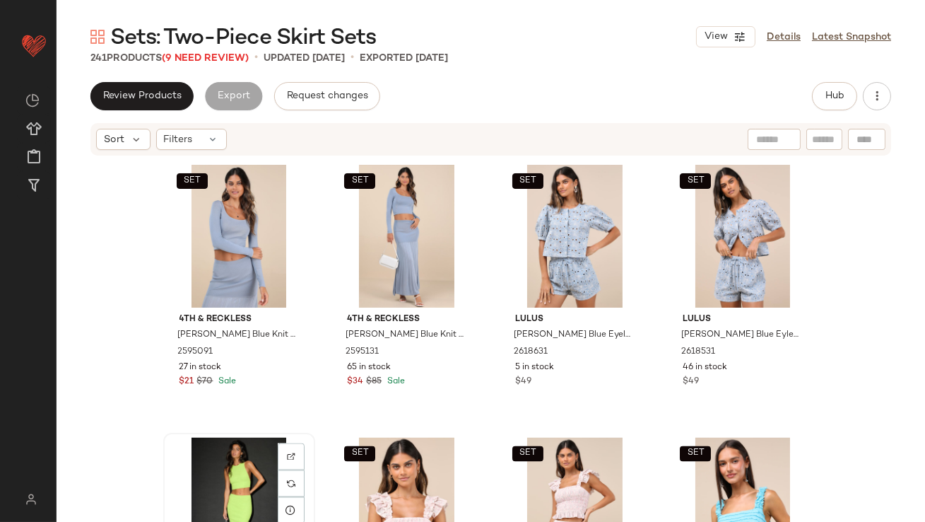
click at [223, 447] on div "View" at bounding box center [239, 508] width 142 height 143
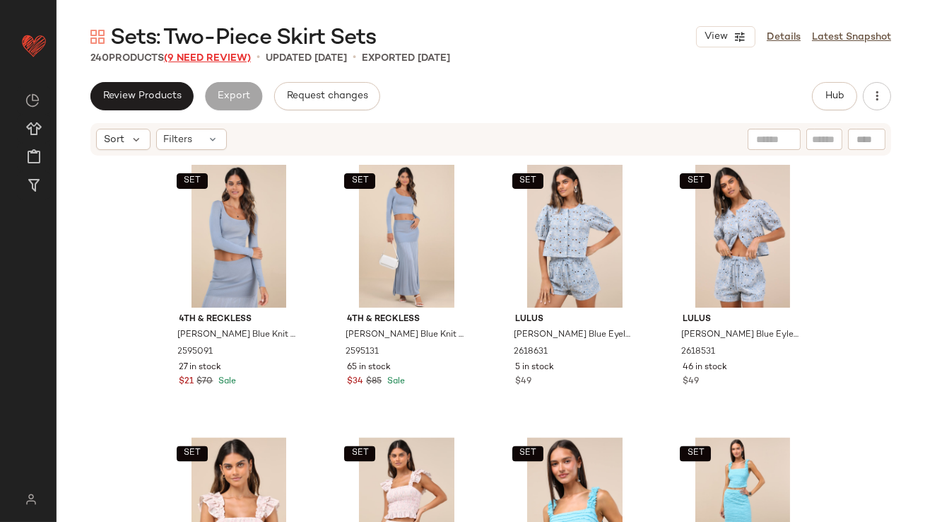
click at [182, 57] on span "(9 Need Review)" at bounding box center [207, 58] width 87 height 11
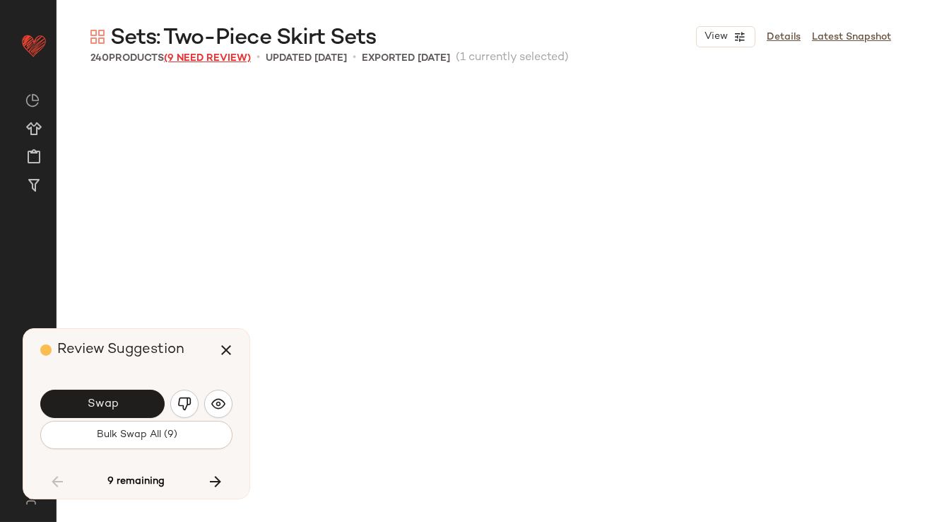
scroll to position [6001, 0]
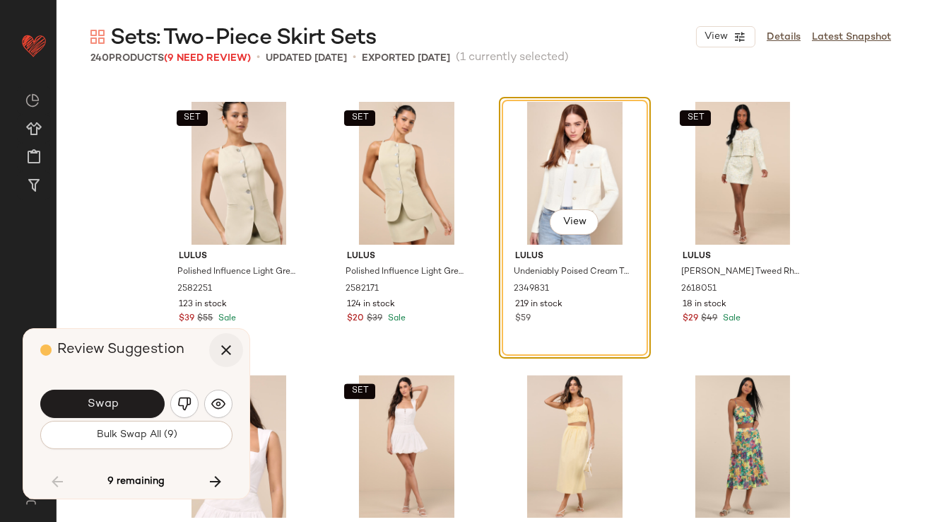
click at [224, 347] on icon "button" at bounding box center [226, 349] width 17 height 17
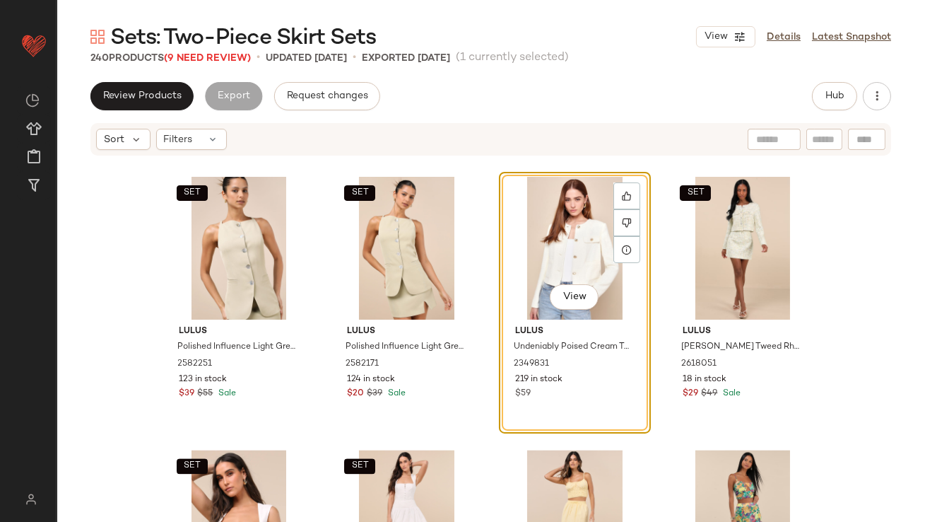
click at [555, 234] on div "View" at bounding box center [575, 248] width 142 height 143
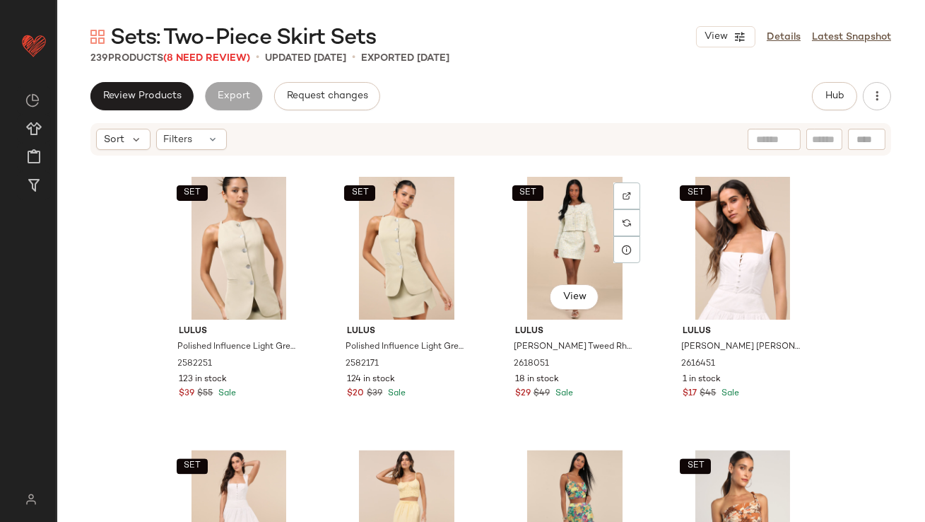
click at [555, 234] on div "SET View" at bounding box center [575, 248] width 142 height 143
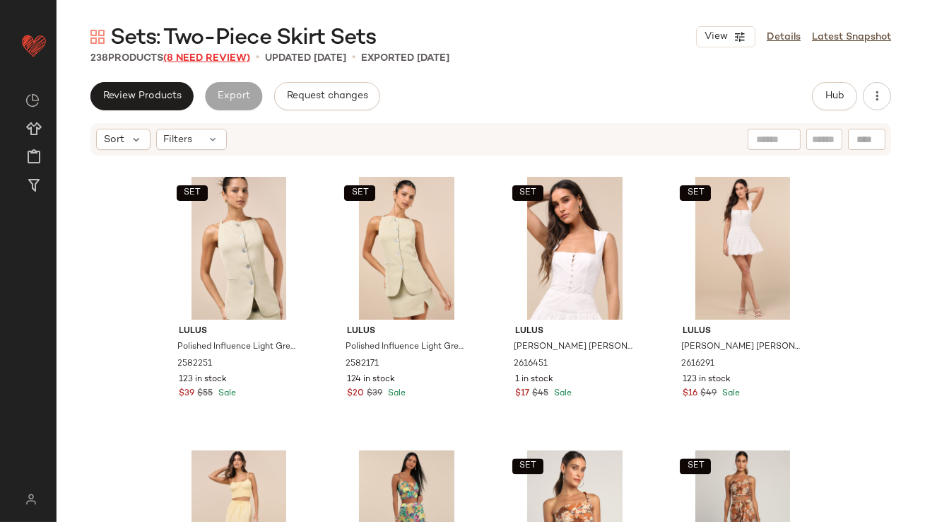
click at [189, 54] on span "(8 Need Review)" at bounding box center [206, 58] width 87 height 11
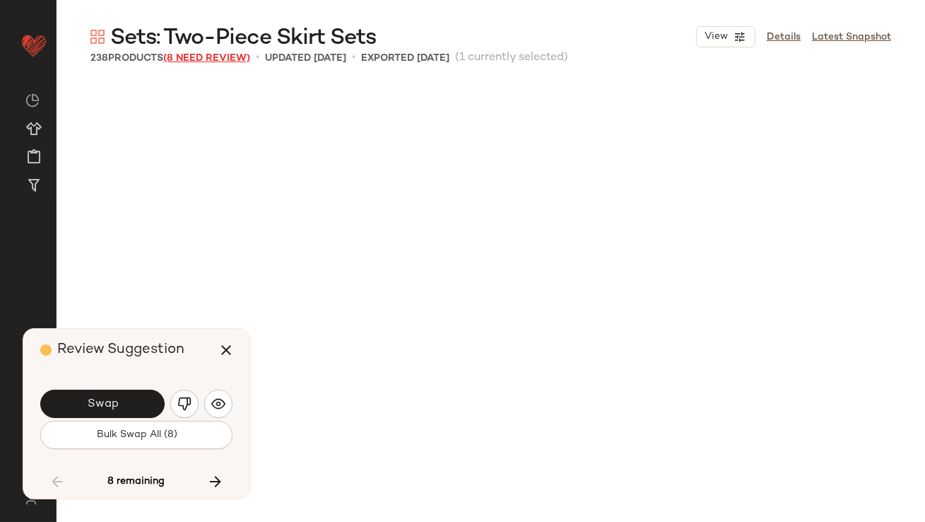
scroll to position [6547, 0]
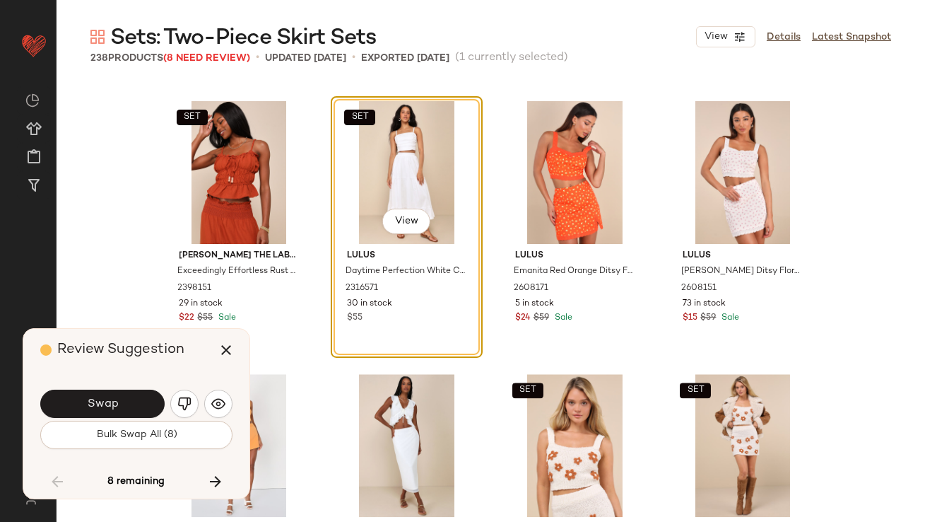
click at [382, 131] on div "SET View" at bounding box center [407, 172] width 142 height 143
click at [206, 191] on div "SET View" at bounding box center [239, 172] width 142 height 143
click at [221, 354] on icon "button" at bounding box center [226, 349] width 17 height 17
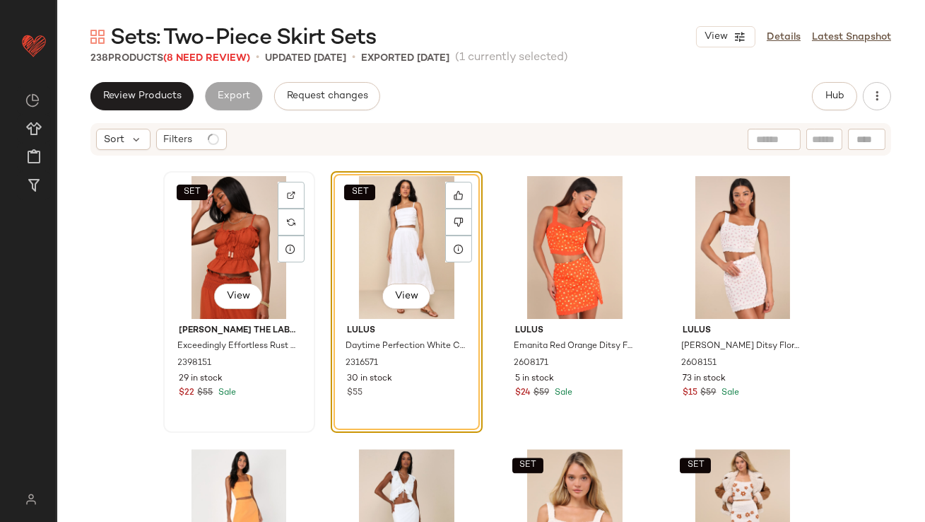
click at [229, 245] on div "SET View" at bounding box center [239, 247] width 142 height 143
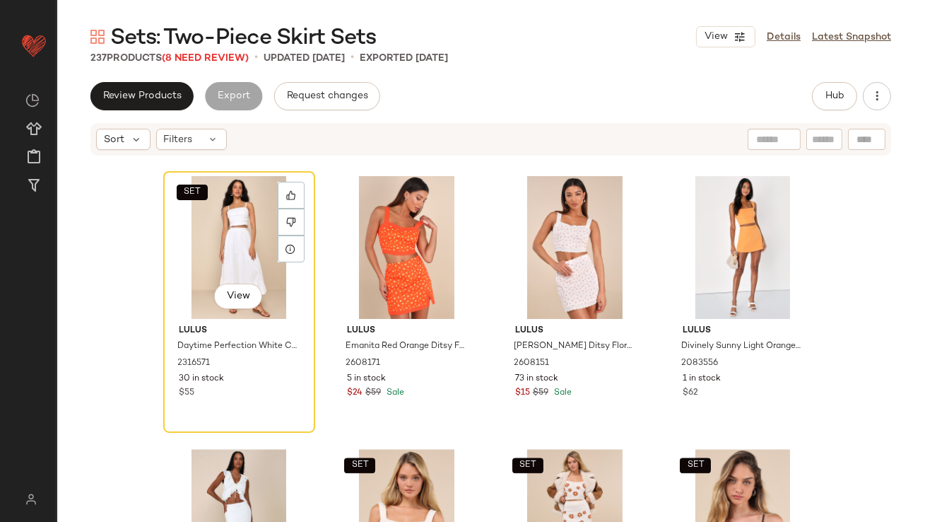
click at [229, 245] on div "SET View" at bounding box center [239, 247] width 142 height 143
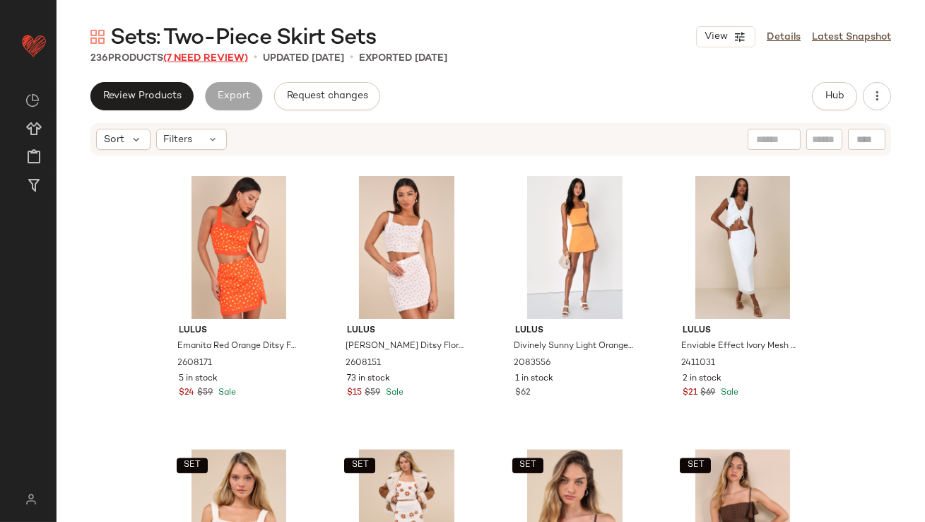
click at [191, 53] on span "(7 Need Review)" at bounding box center [205, 58] width 85 height 11
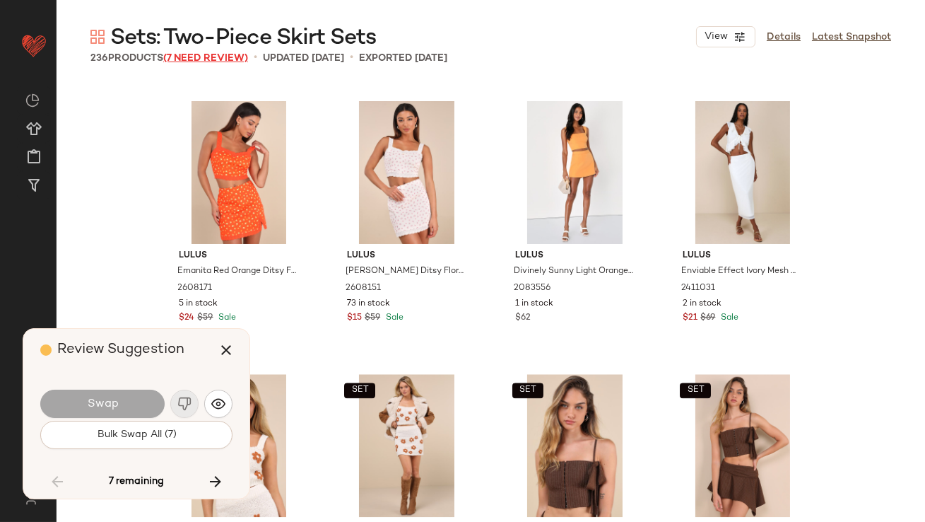
scroll to position [10639, 0]
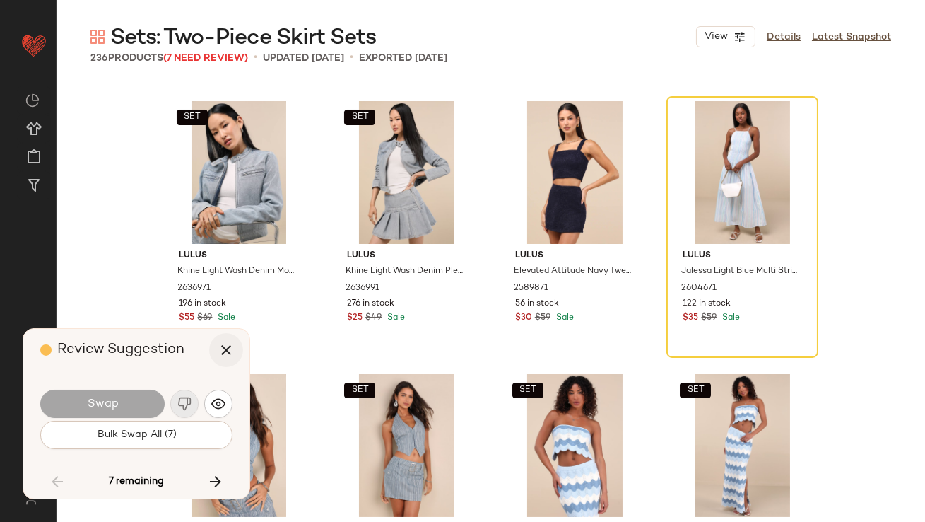
click at [223, 350] on icon "button" at bounding box center [226, 349] width 17 height 17
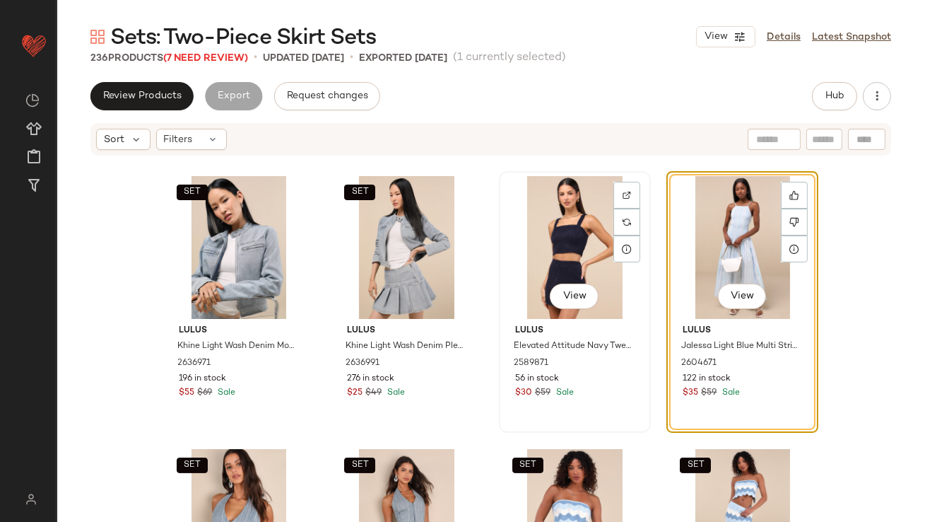
click at [553, 233] on div "View" at bounding box center [575, 247] width 142 height 143
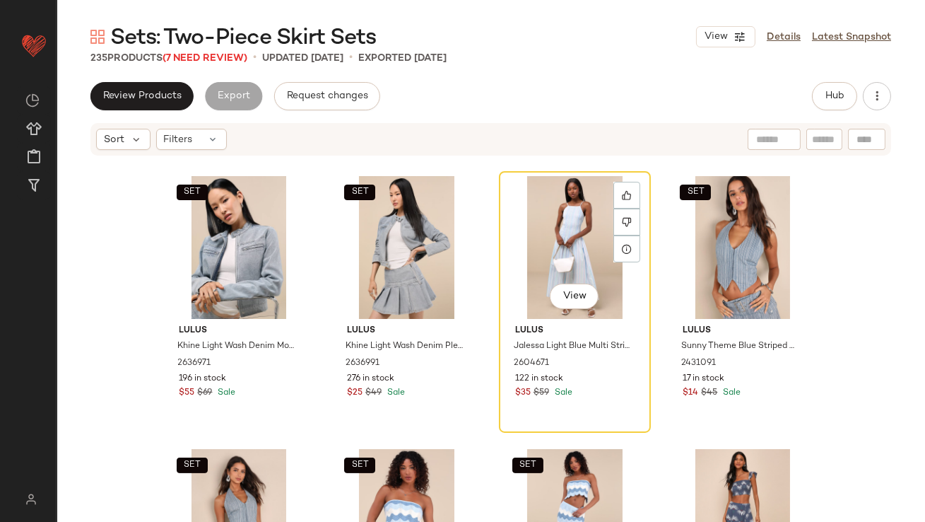
click at [553, 233] on div "View" at bounding box center [575, 247] width 142 height 143
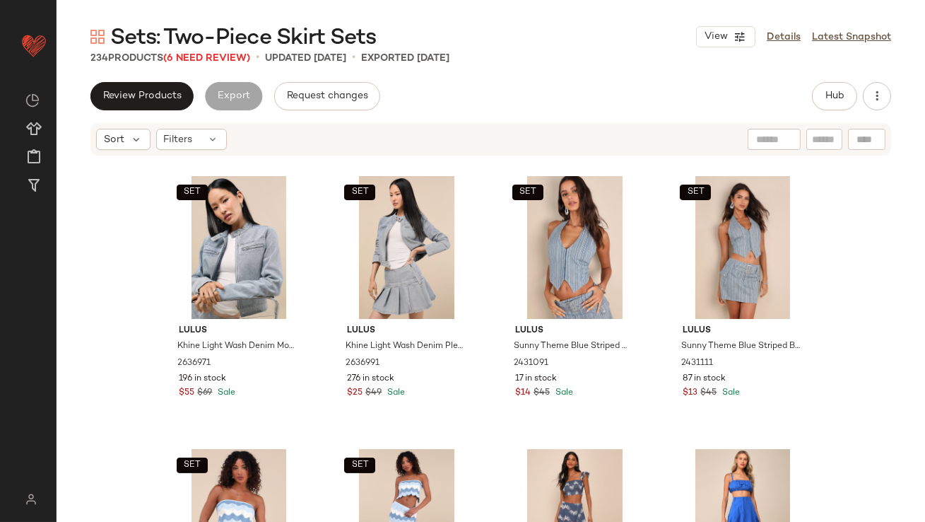
click at [228, 52] on span "Sets: Two-Piece Skirt Sets" at bounding box center [243, 38] width 266 height 28
click at [227, 57] on span "(6 Need Review)" at bounding box center [206, 58] width 87 height 11
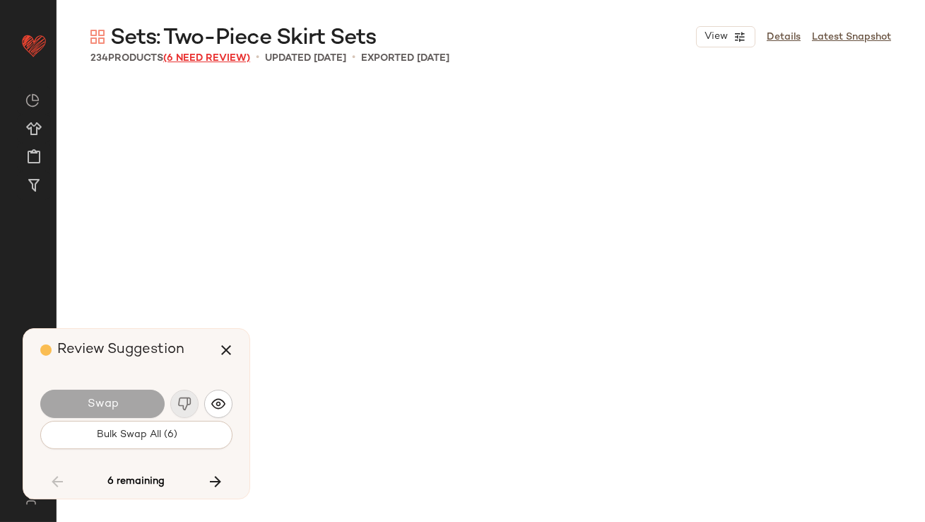
scroll to position [14731, 0]
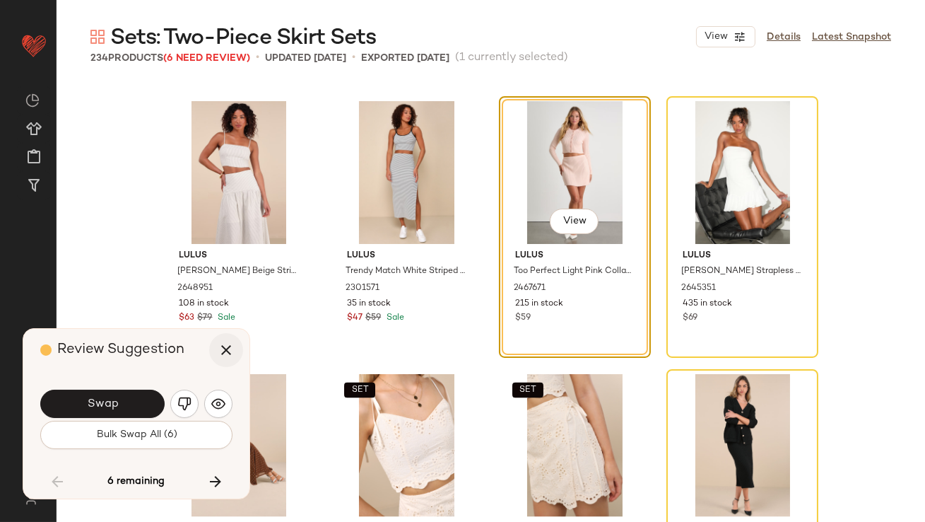
click at [220, 353] on icon "button" at bounding box center [226, 349] width 17 height 17
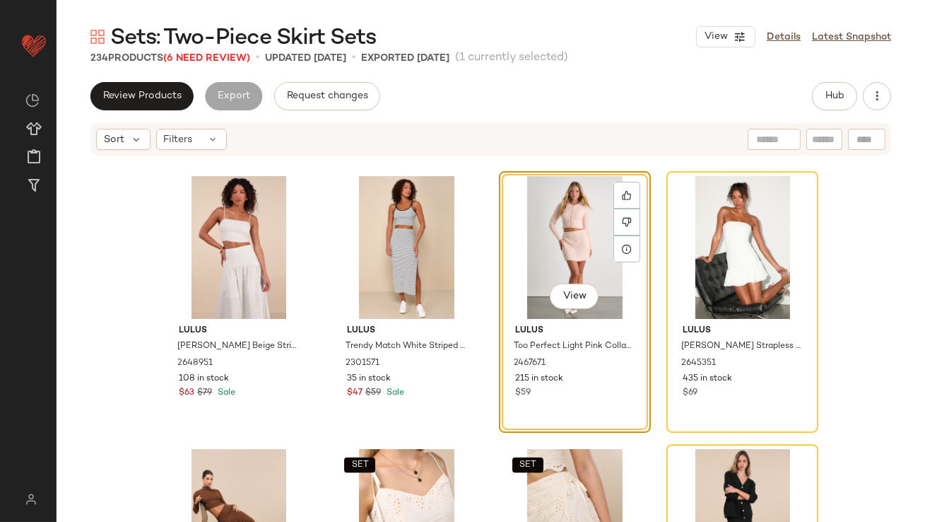
click at [536, 239] on div "View" at bounding box center [575, 247] width 142 height 143
click at [536, 238] on div "View" at bounding box center [575, 247] width 142 height 143
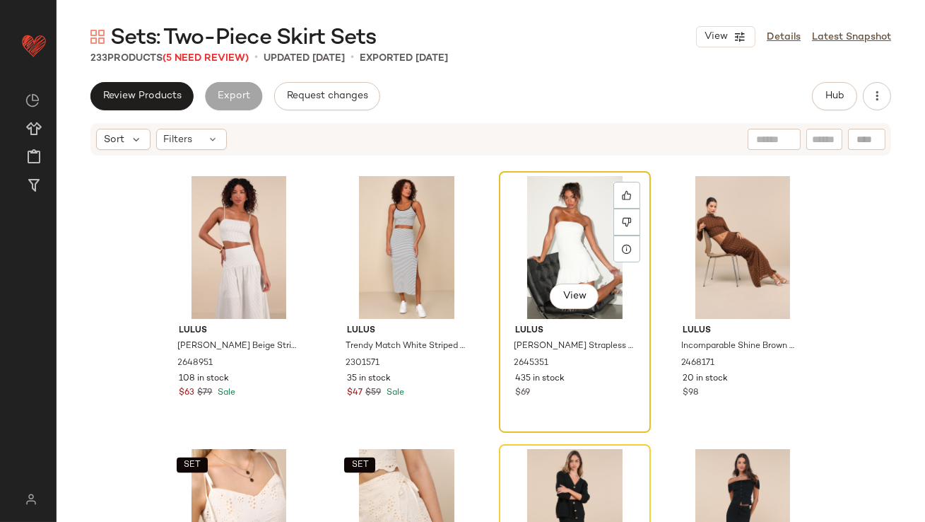
click at [531, 242] on div "View" at bounding box center [575, 247] width 142 height 143
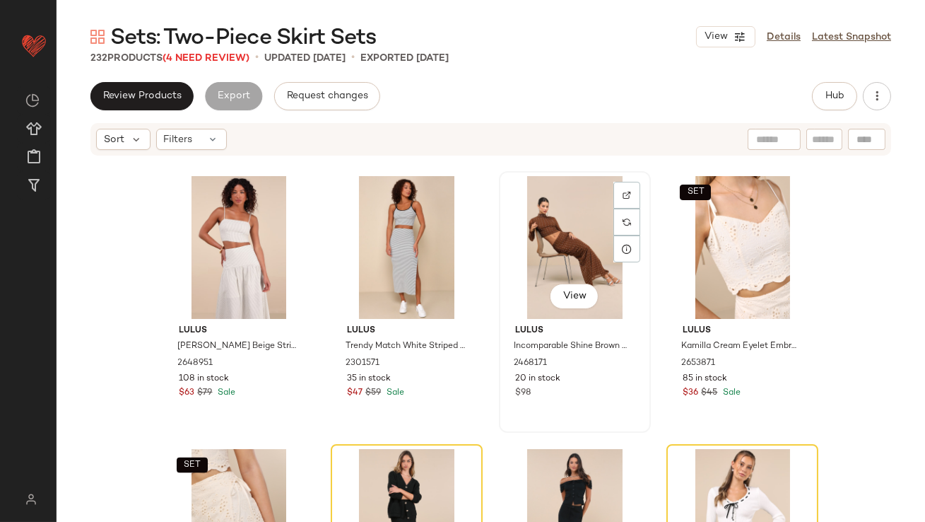
click at [531, 241] on div "View" at bounding box center [575, 247] width 142 height 143
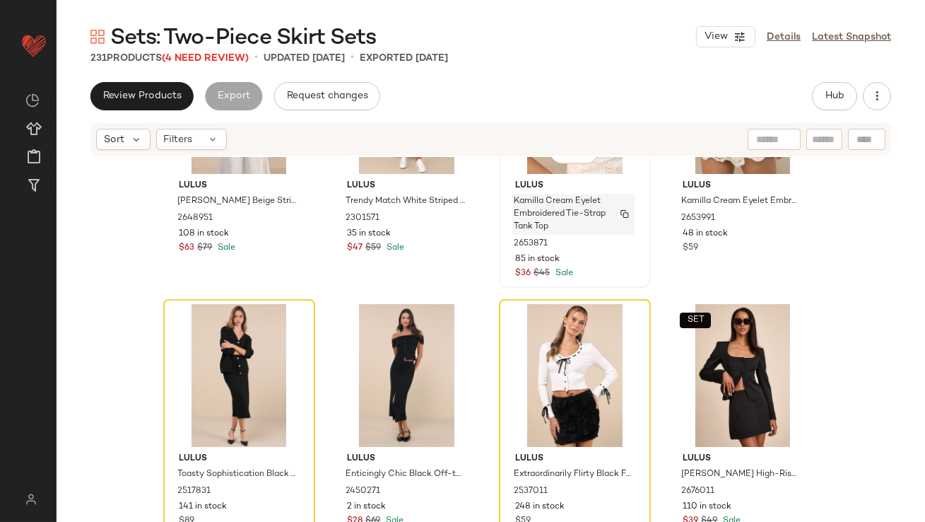
scroll to position [14898, 0]
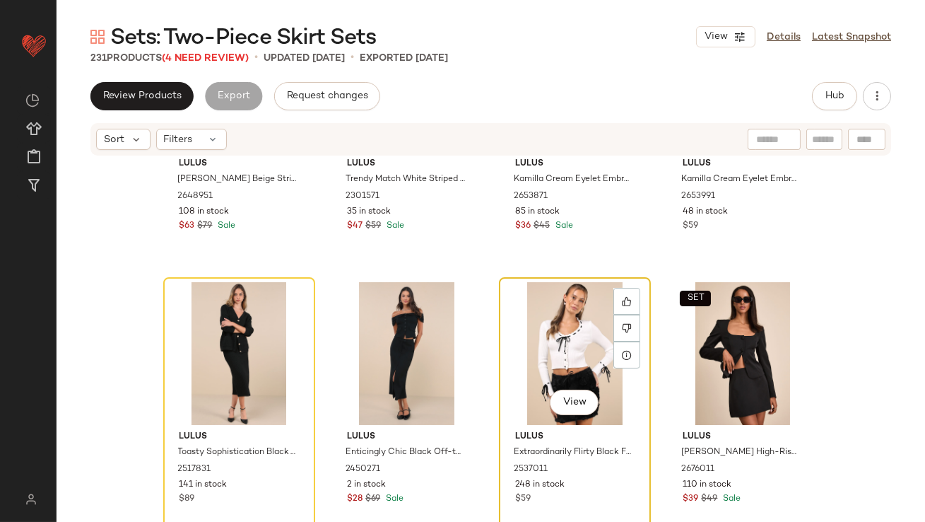
click at [534, 346] on div "View" at bounding box center [575, 353] width 142 height 143
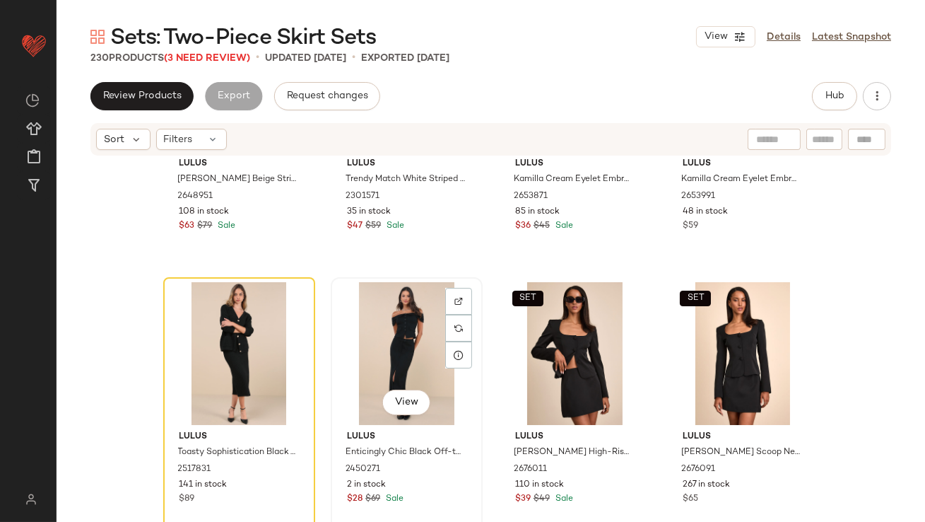
click at [378, 365] on div "View" at bounding box center [407, 353] width 142 height 143
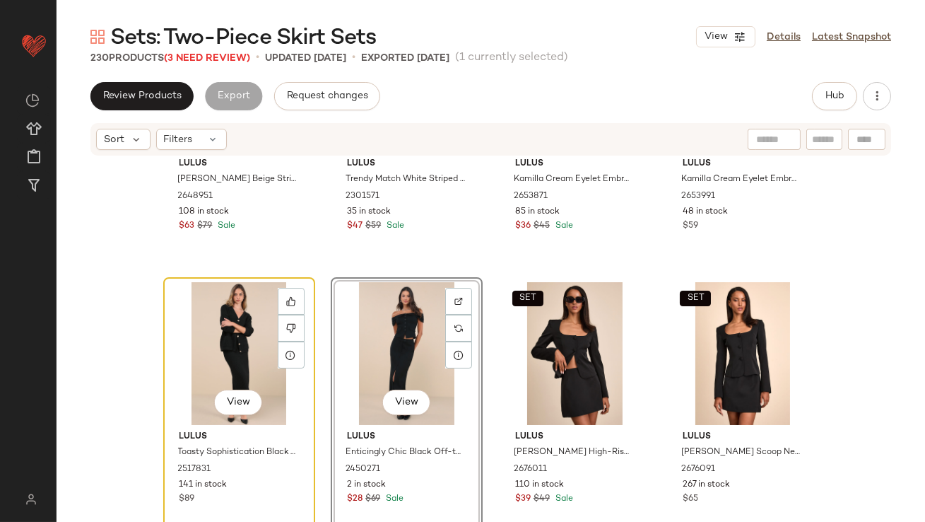
click at [228, 350] on div "View" at bounding box center [239, 353] width 142 height 143
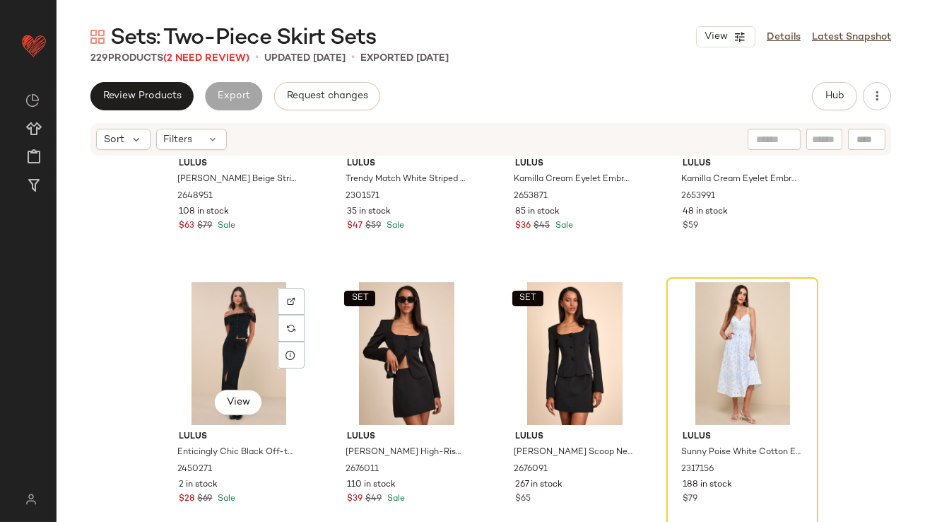
click at [228, 350] on div "View" at bounding box center [239, 353] width 142 height 143
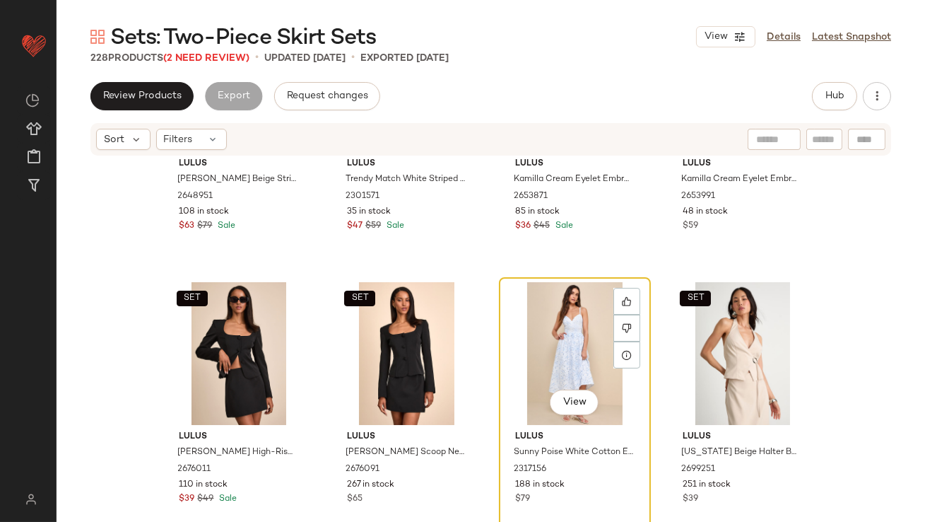
click at [558, 348] on div "View" at bounding box center [575, 353] width 142 height 143
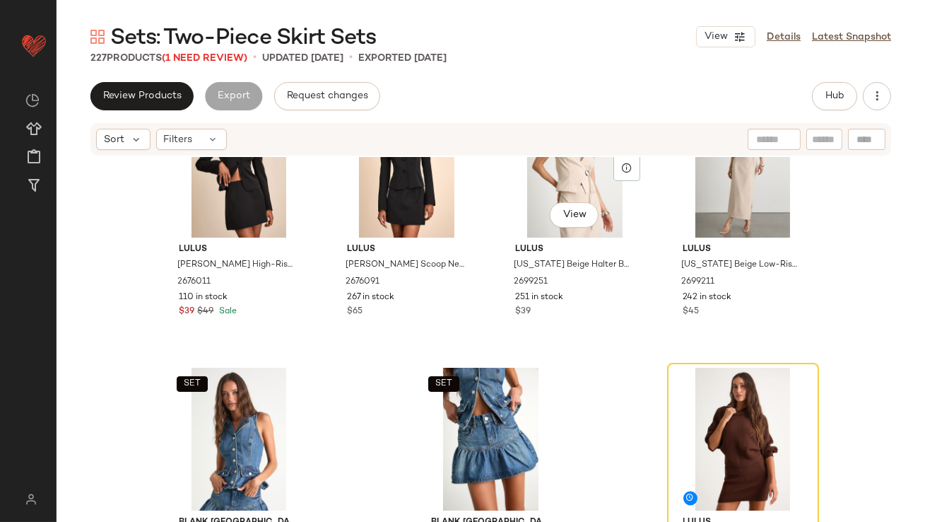
scroll to position [15144, 0]
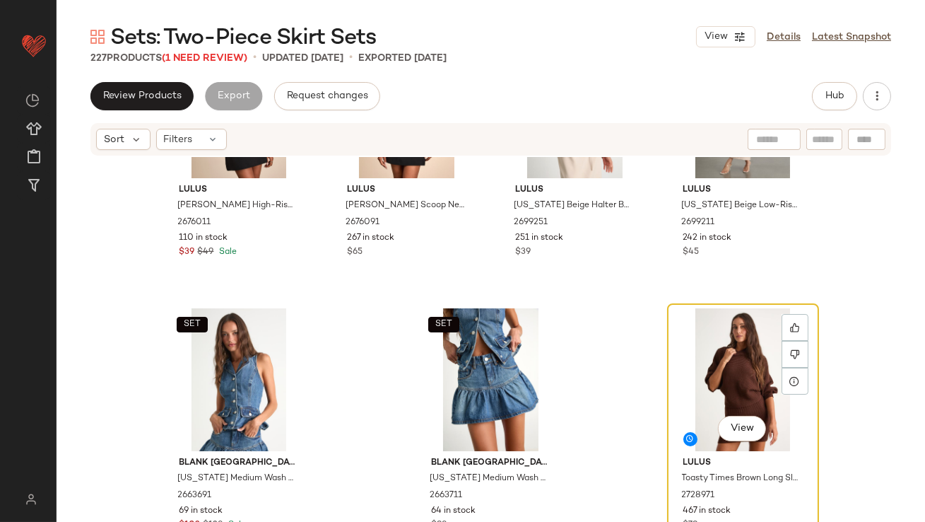
click at [685, 351] on div "View" at bounding box center [743, 379] width 142 height 143
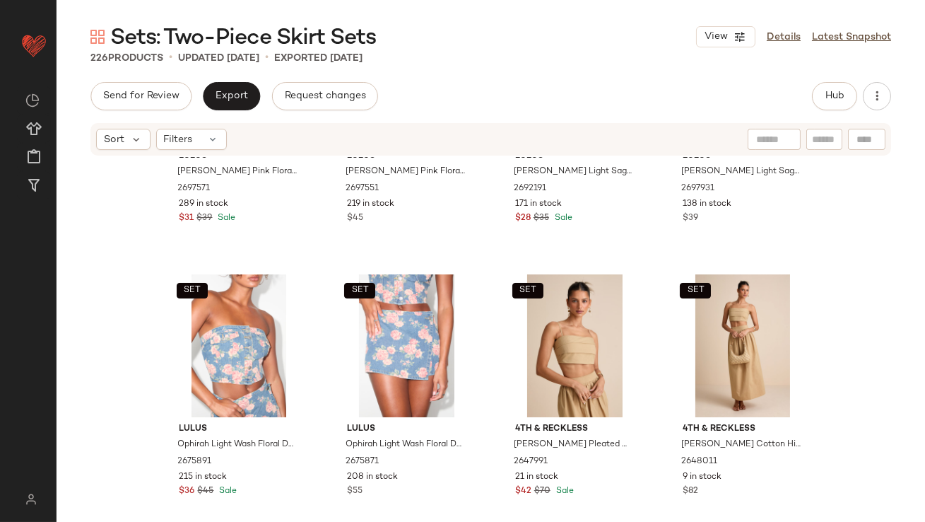
scroll to position [719, 0]
click at [249, 331] on div "SET View" at bounding box center [239, 346] width 142 height 143
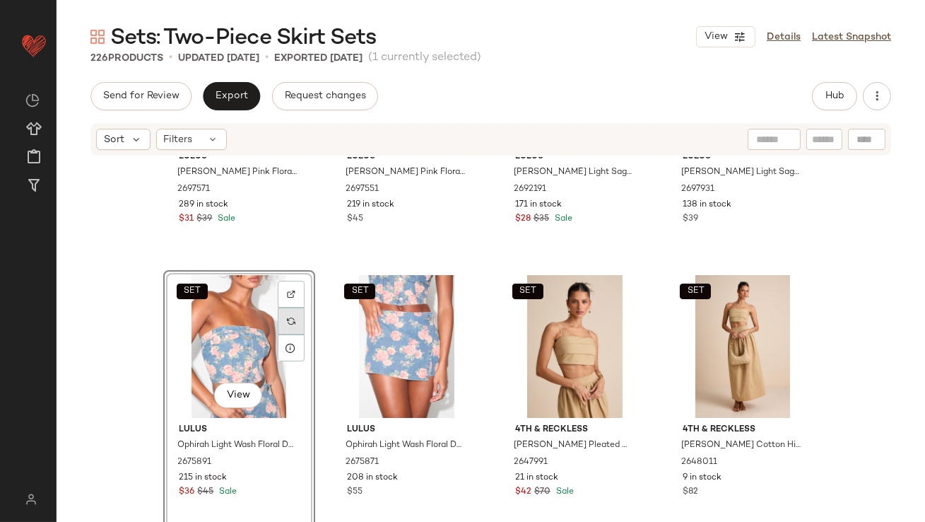
drag, startPoint x: 380, startPoint y: 333, endPoint x: 278, endPoint y: 322, distance: 102.3
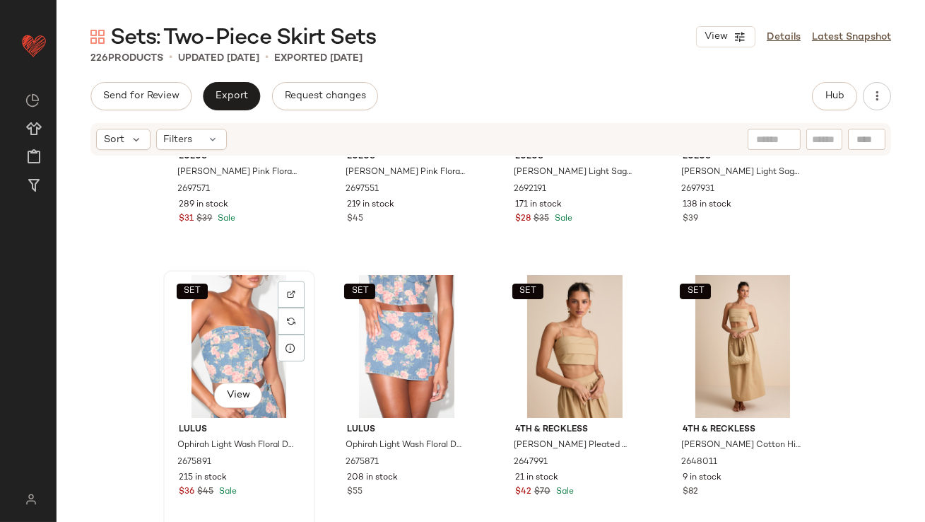
click at [233, 333] on div "SET View" at bounding box center [239, 346] width 142 height 143
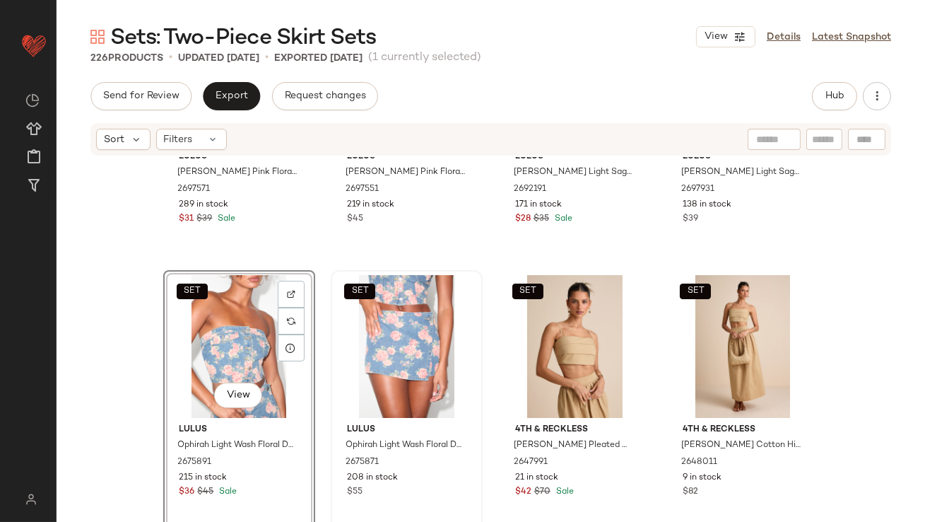
click at [376, 333] on div "SET" at bounding box center [407, 346] width 142 height 143
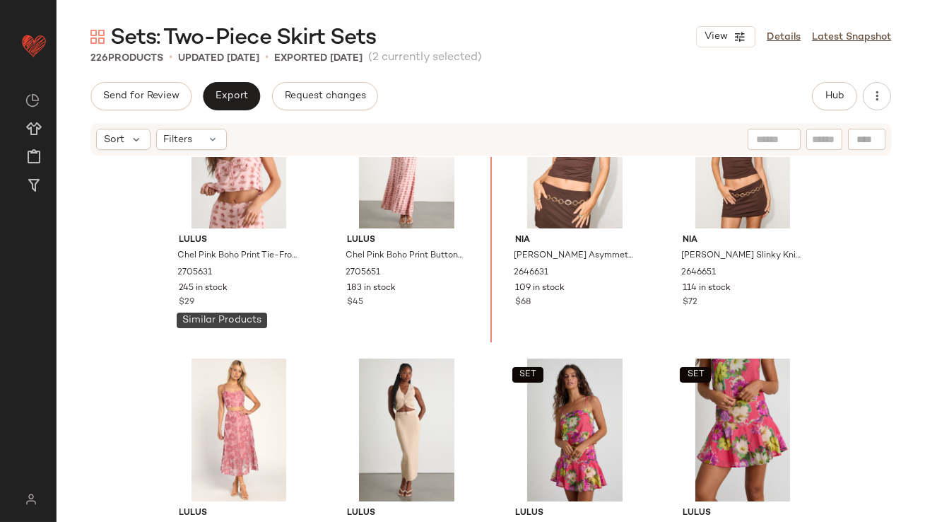
scroll to position [37, 0]
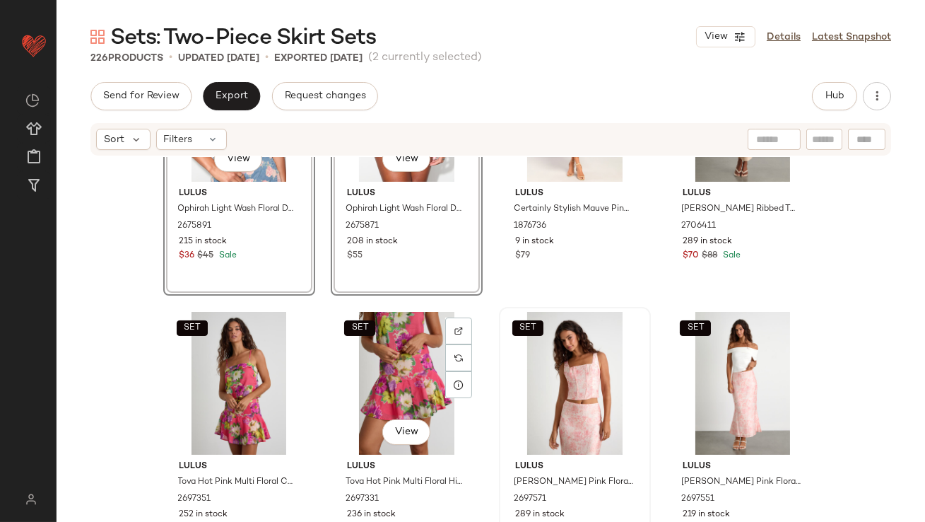
scroll to position [417, 0]
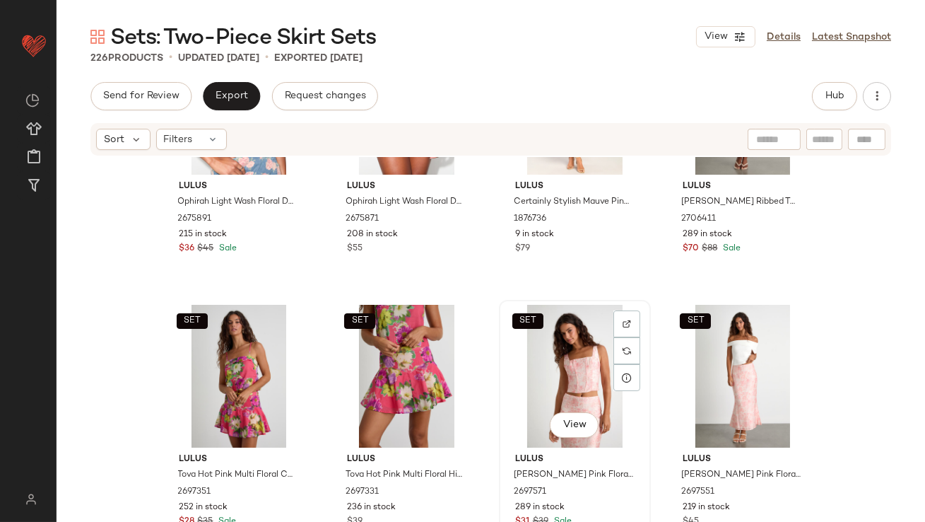
click at [577, 346] on div "SET View" at bounding box center [575, 376] width 142 height 143
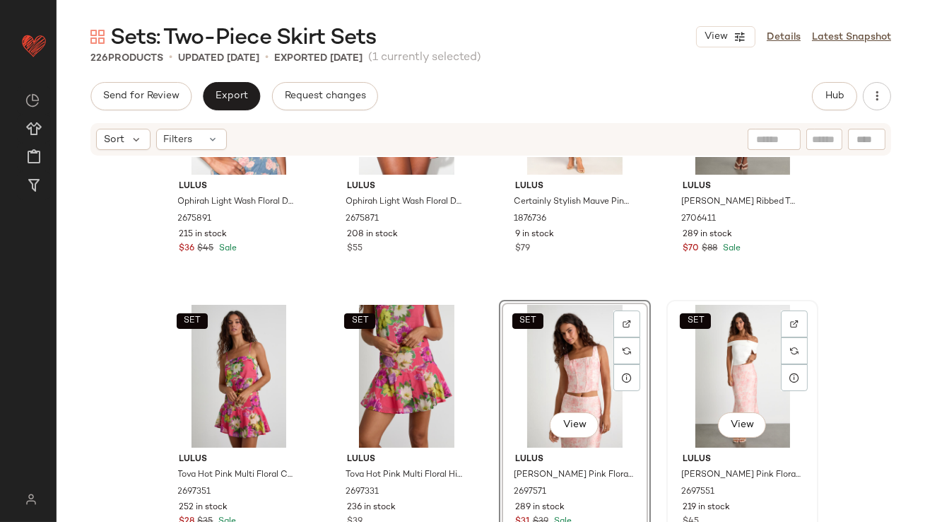
click at [679, 348] on div "SET View" at bounding box center [742, 376] width 142 height 143
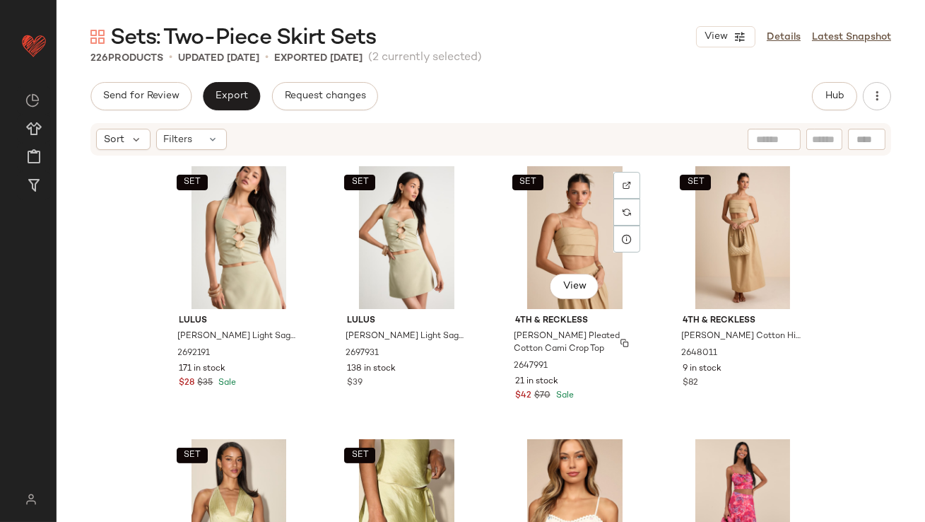
scroll to position [827, 0]
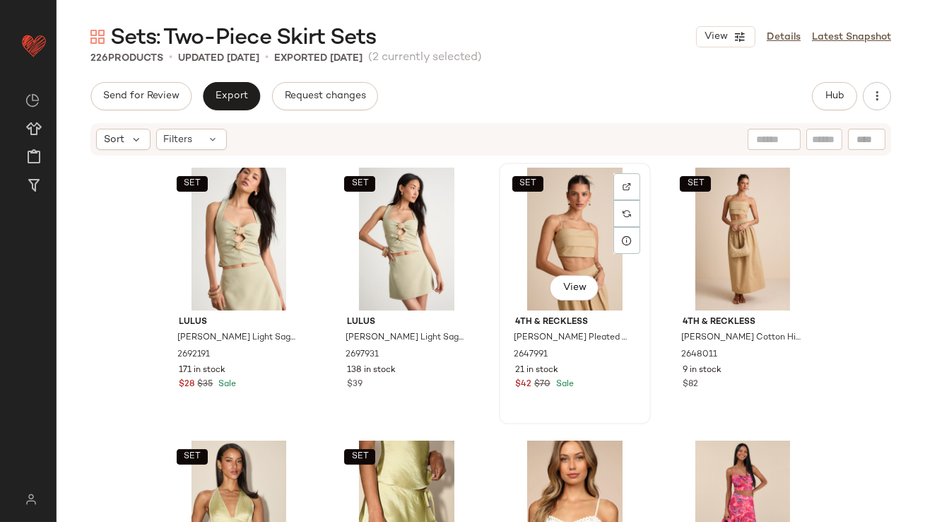
click at [548, 238] on div "SET View" at bounding box center [575, 238] width 142 height 143
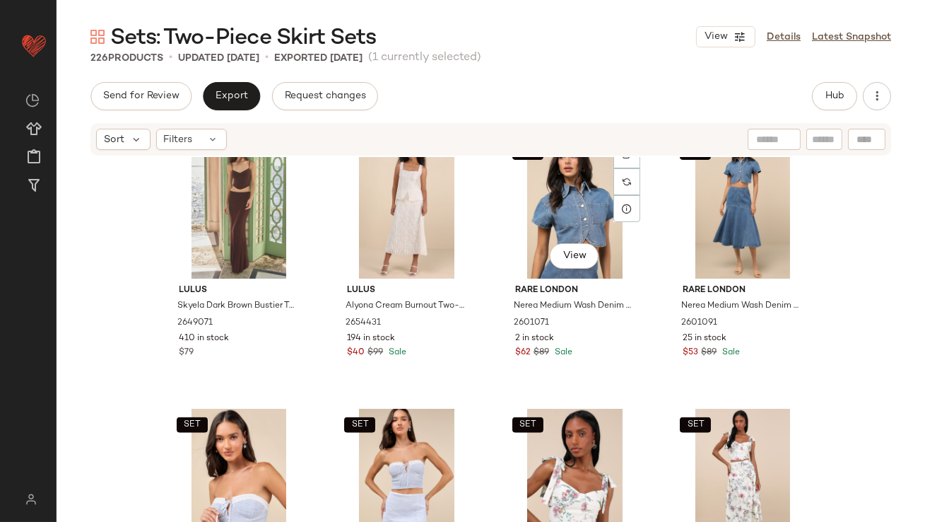
scroll to position [2763, 0]
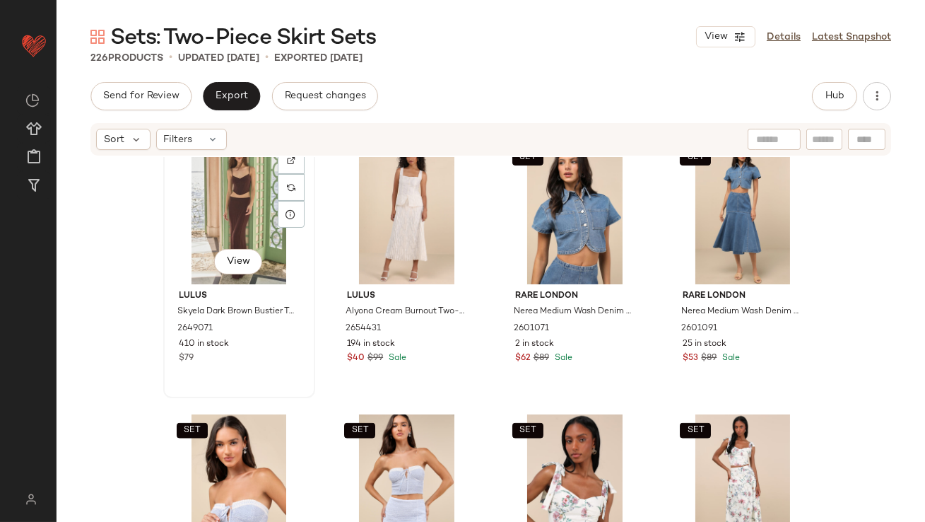
click at [245, 210] on div "View" at bounding box center [239, 212] width 142 height 143
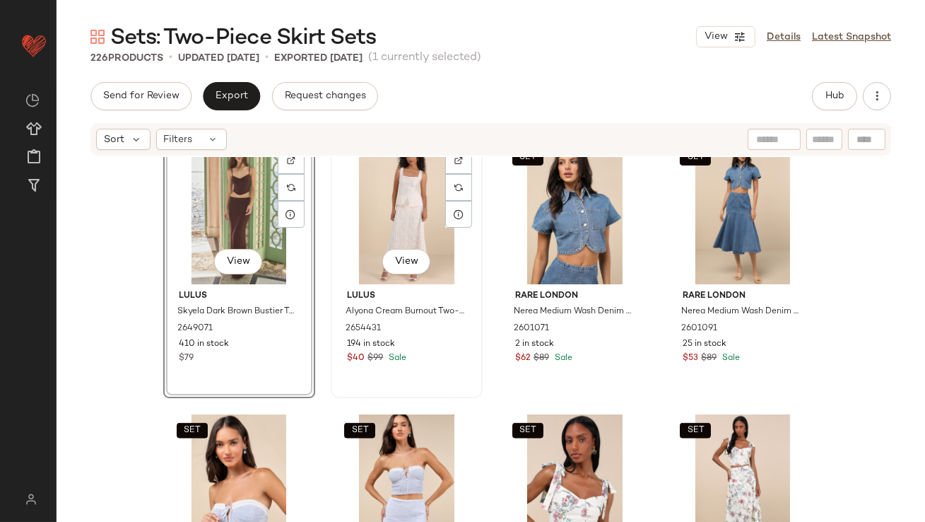
click at [403, 211] on div "View" at bounding box center [407, 212] width 142 height 143
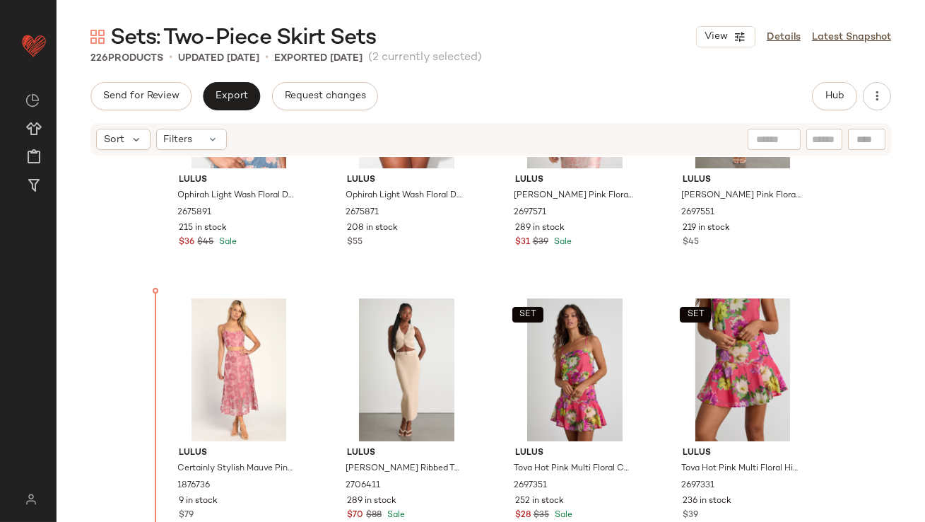
scroll to position [434, 0]
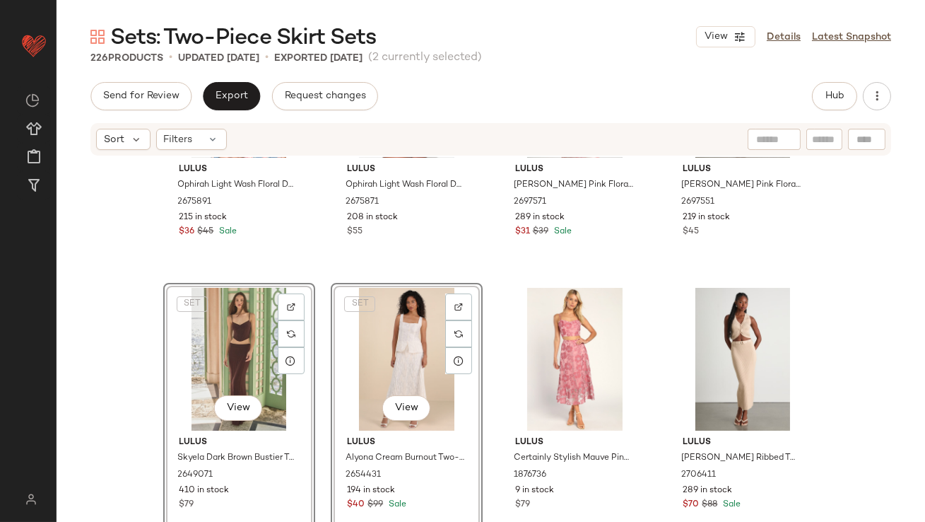
click at [145, 382] on div "SET Lulus Ophirah Light Wash Floral Denim Strapless Crop Top 2675891 215 in sto…" at bounding box center [491, 360] width 869 height 407
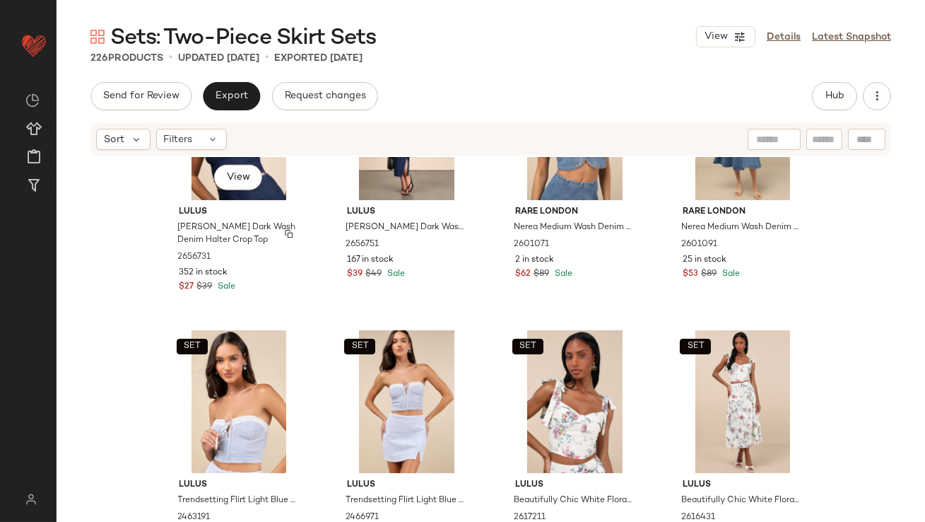
scroll to position [2980, 0]
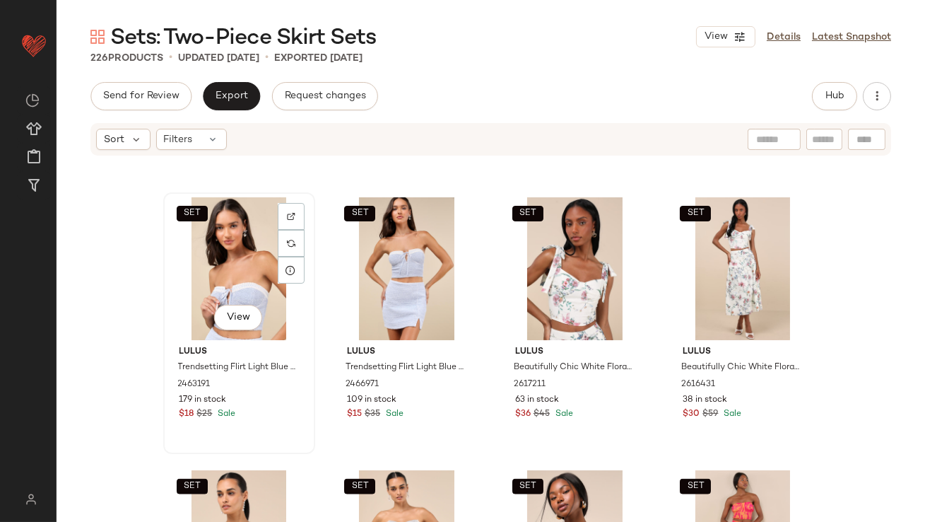
click at [218, 250] on div "SET View" at bounding box center [239, 268] width 142 height 143
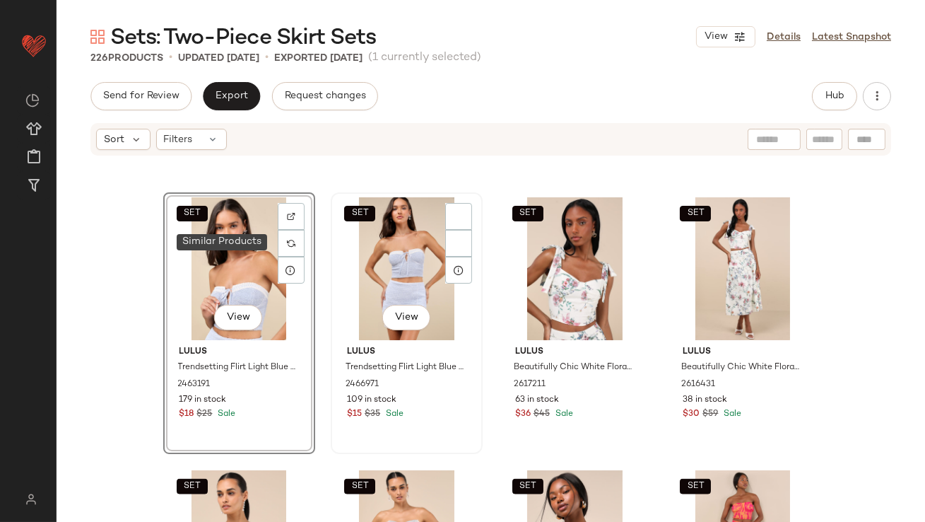
click at [371, 277] on div "SET View" at bounding box center [407, 268] width 142 height 143
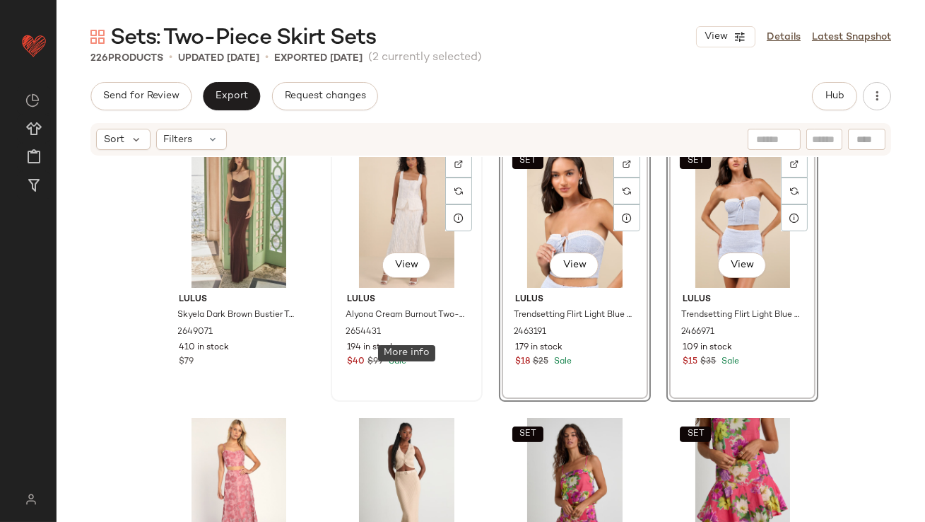
scroll to position [656, 0]
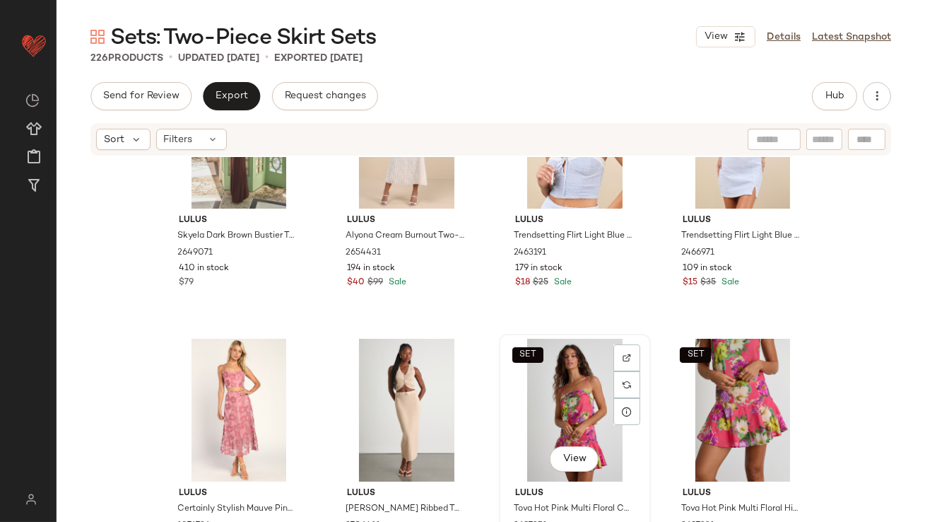
click at [535, 399] on div "SET View" at bounding box center [575, 410] width 142 height 143
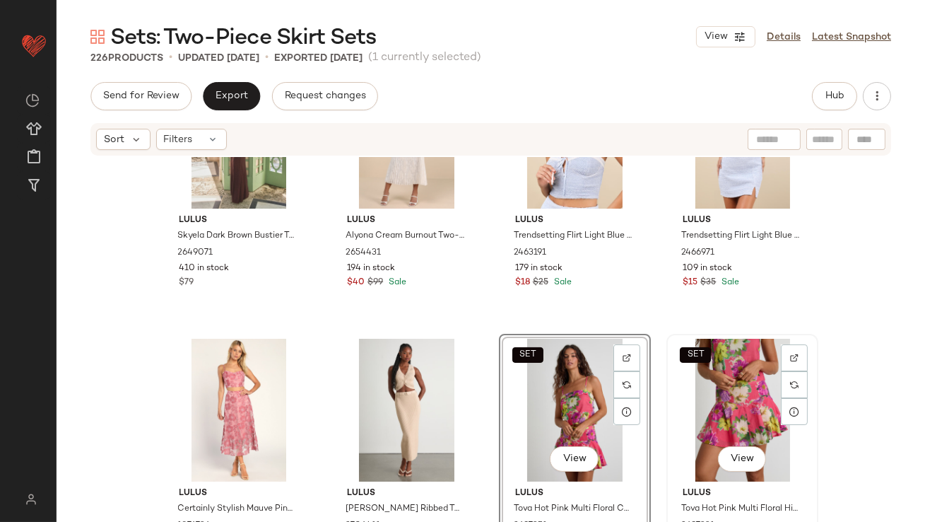
click at [715, 382] on div "SET View" at bounding box center [742, 410] width 142 height 143
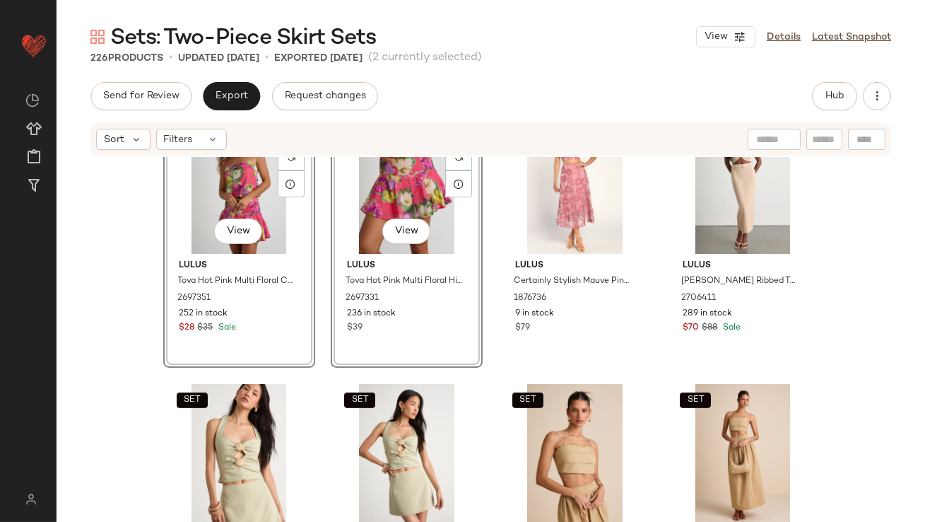
scroll to position [859, 0]
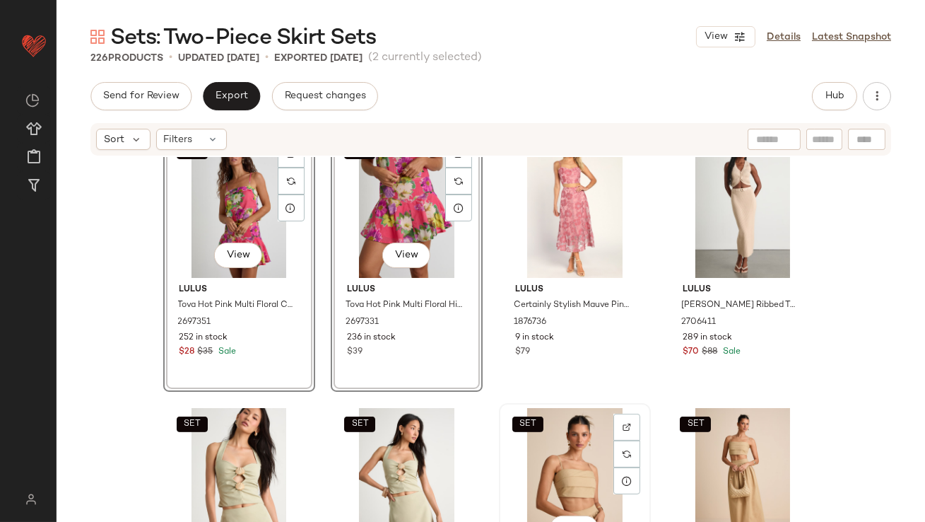
click at [535, 443] on div "SET View" at bounding box center [575, 479] width 142 height 143
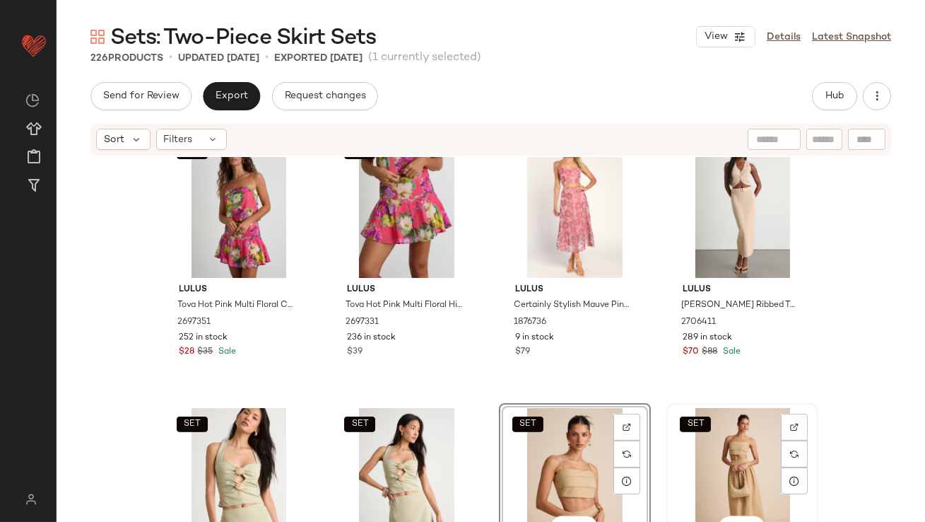
click at [707, 441] on div "SET View" at bounding box center [742, 479] width 142 height 143
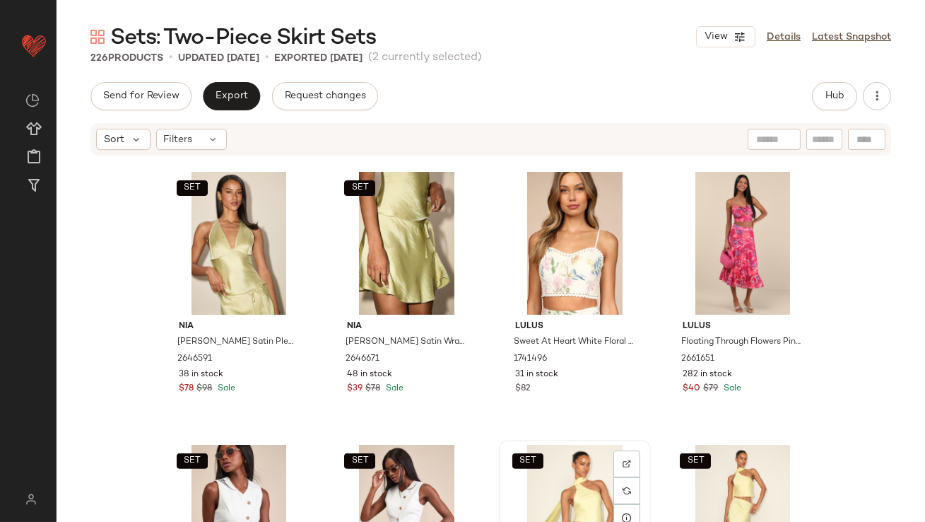
scroll to position [1367, 0]
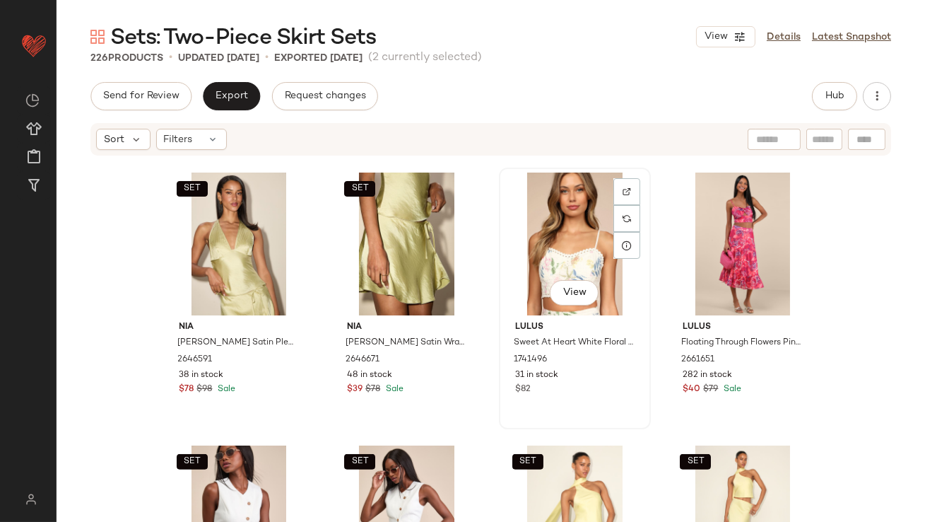
click at [557, 247] on div "View" at bounding box center [575, 243] width 142 height 143
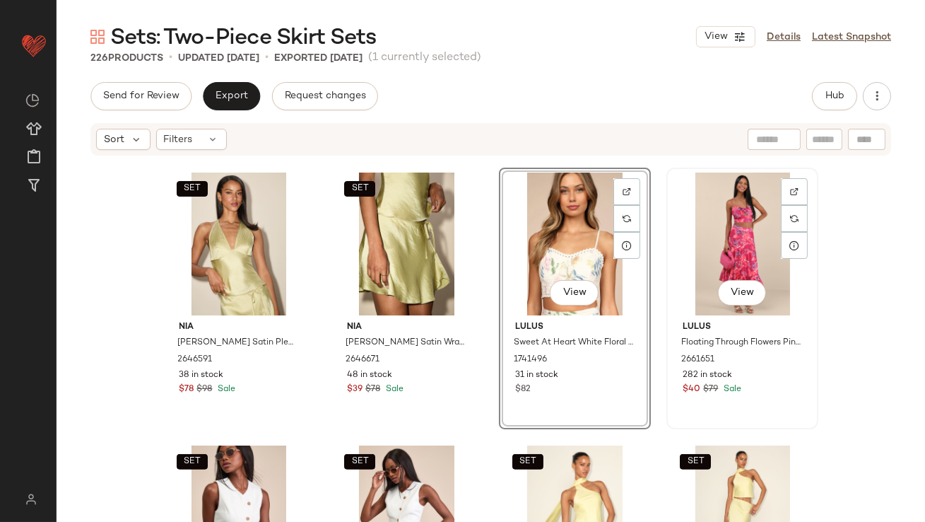
click at [711, 245] on div "View" at bounding box center [742, 243] width 142 height 143
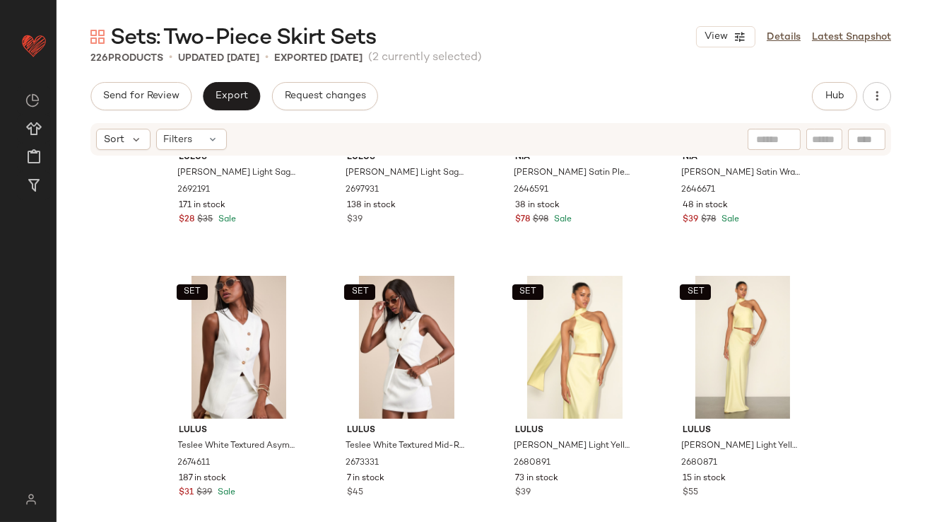
scroll to position [1564, 0]
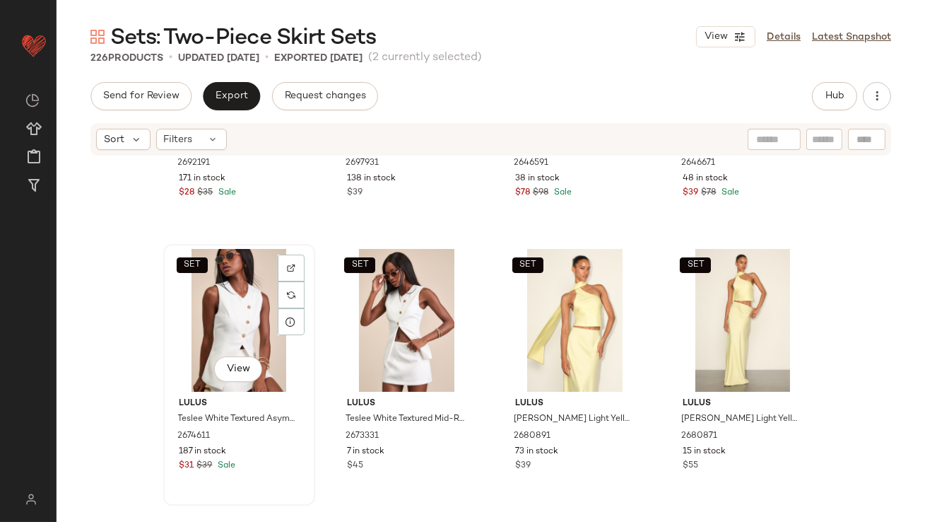
click at [225, 300] on div "SET View" at bounding box center [239, 320] width 142 height 143
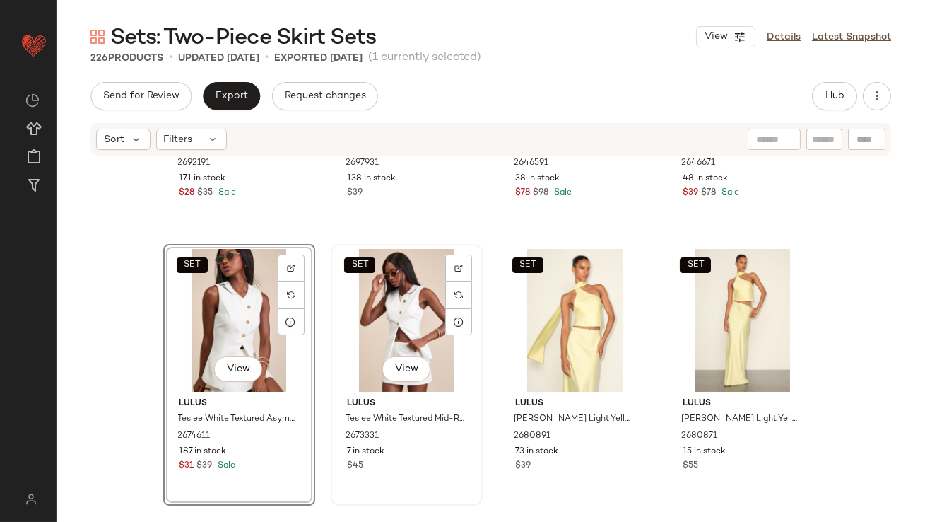
click at [351, 305] on div "SET View" at bounding box center [407, 320] width 142 height 143
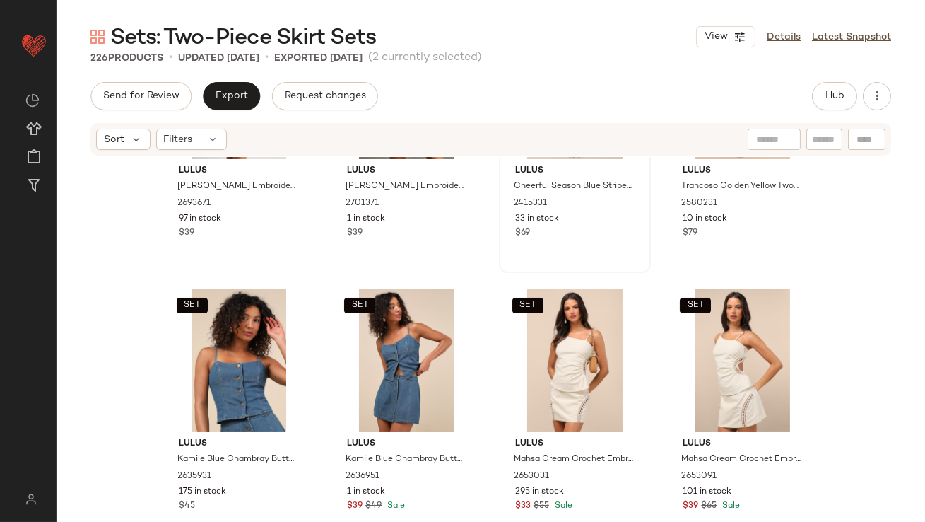
scroll to position [2411, 0]
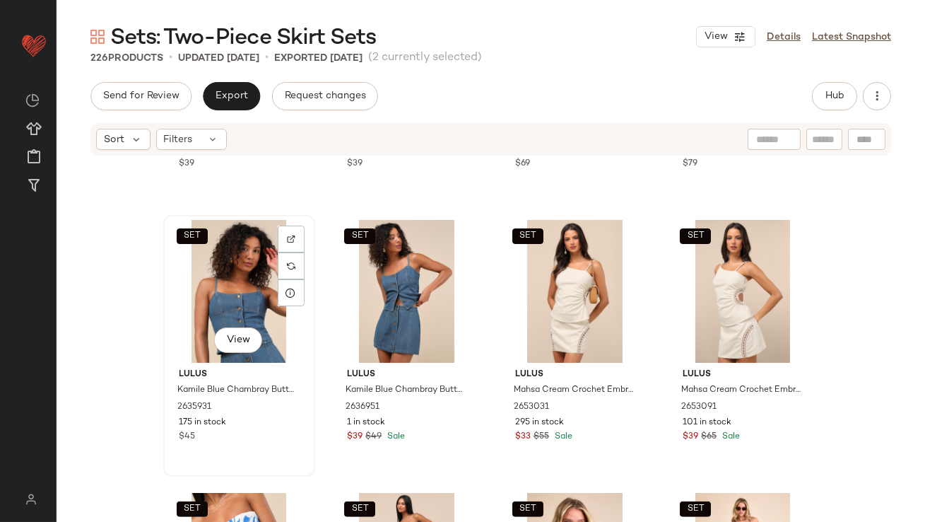
click at [242, 288] on div "SET View" at bounding box center [239, 291] width 142 height 143
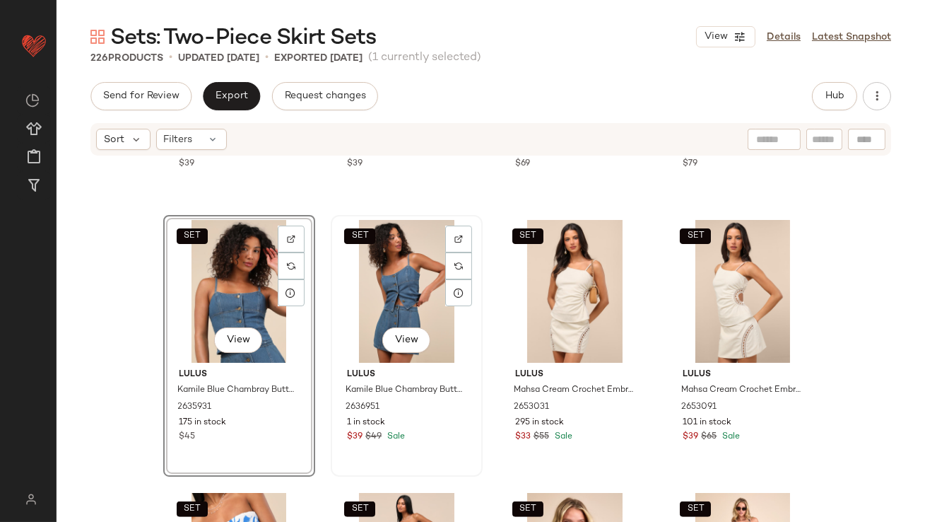
click at [372, 273] on div "SET View" at bounding box center [407, 291] width 142 height 143
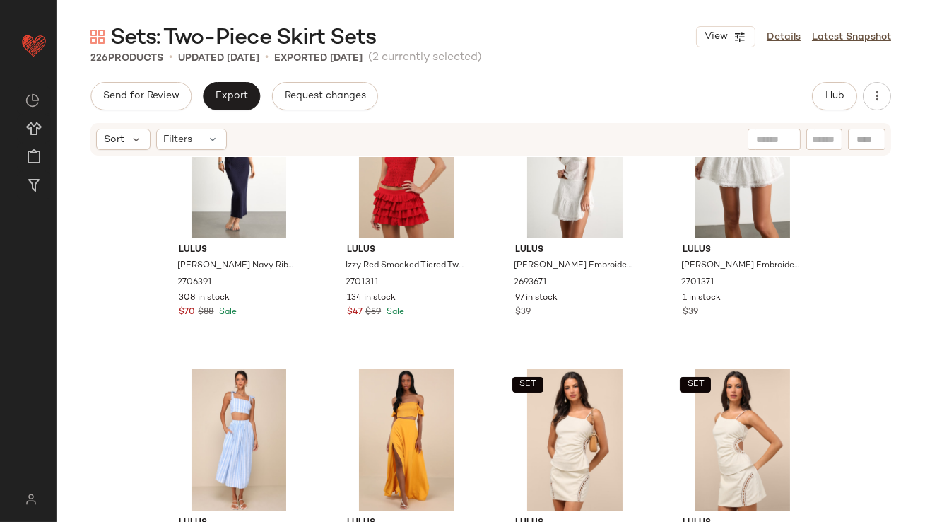
scroll to position [2264, 0]
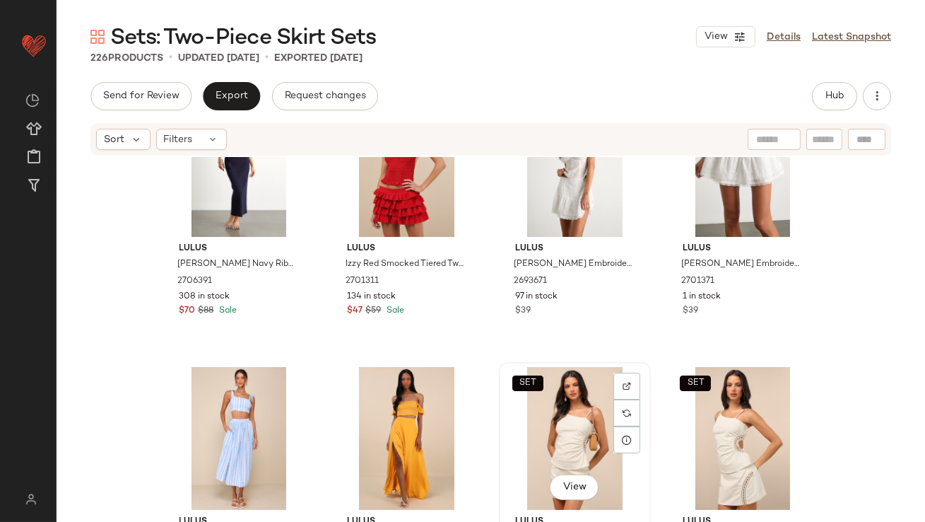
click at [565, 440] on div "SET View" at bounding box center [575, 438] width 142 height 143
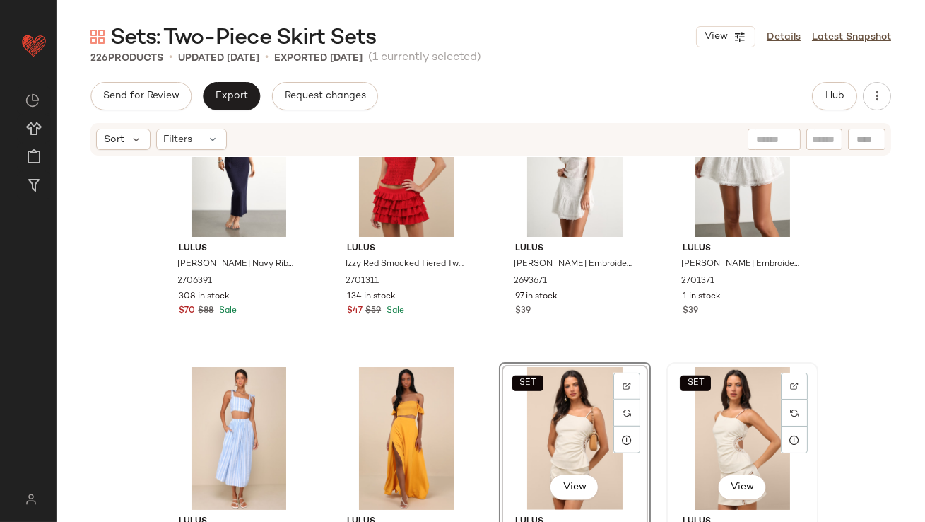
click at [738, 436] on div "SET View" at bounding box center [742, 438] width 142 height 143
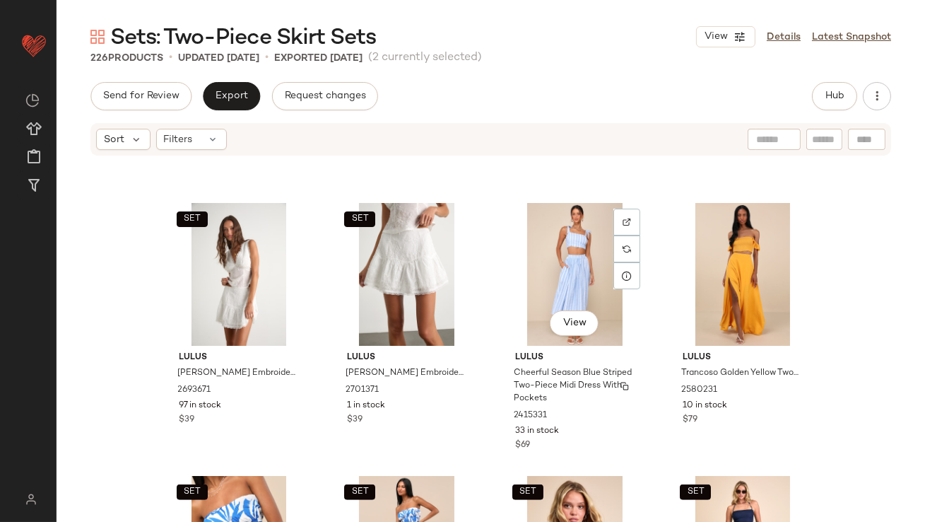
scroll to position [2448, 0]
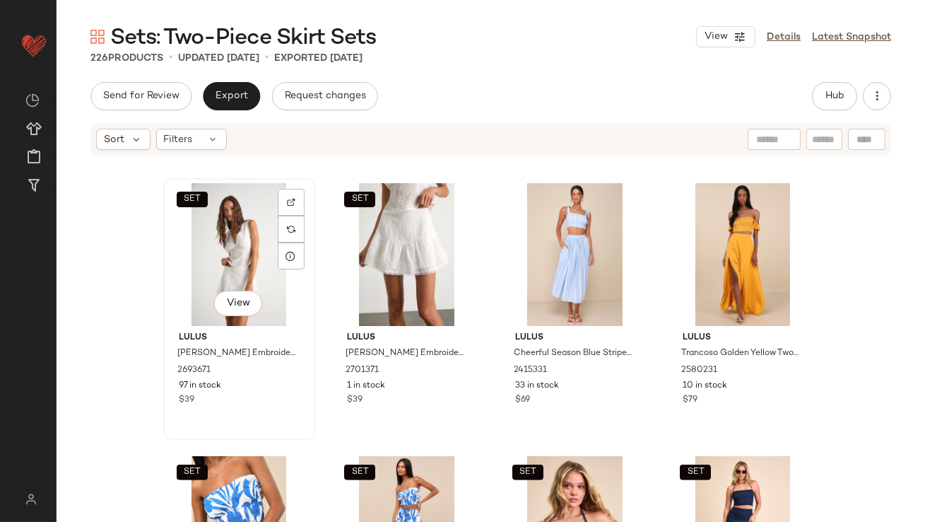
click at [224, 243] on div "SET View" at bounding box center [239, 254] width 142 height 143
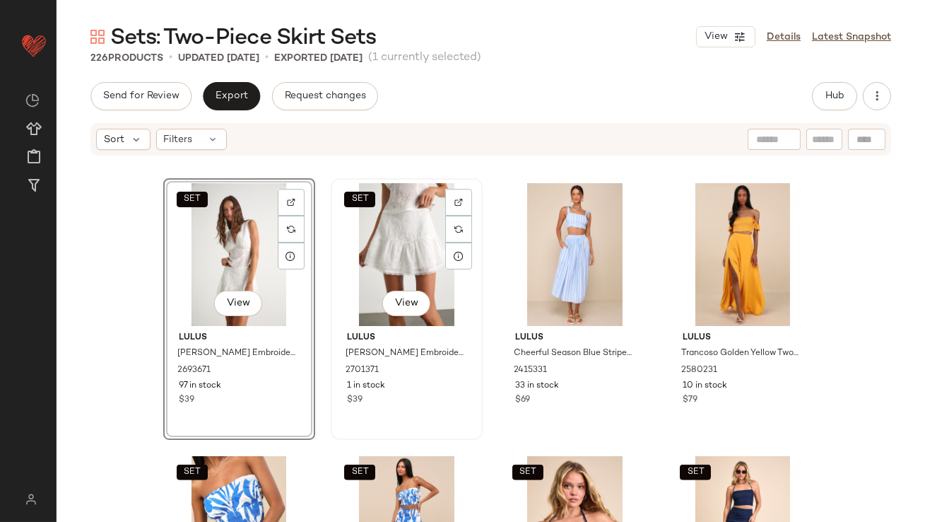
click at [355, 244] on div "SET View" at bounding box center [407, 254] width 142 height 143
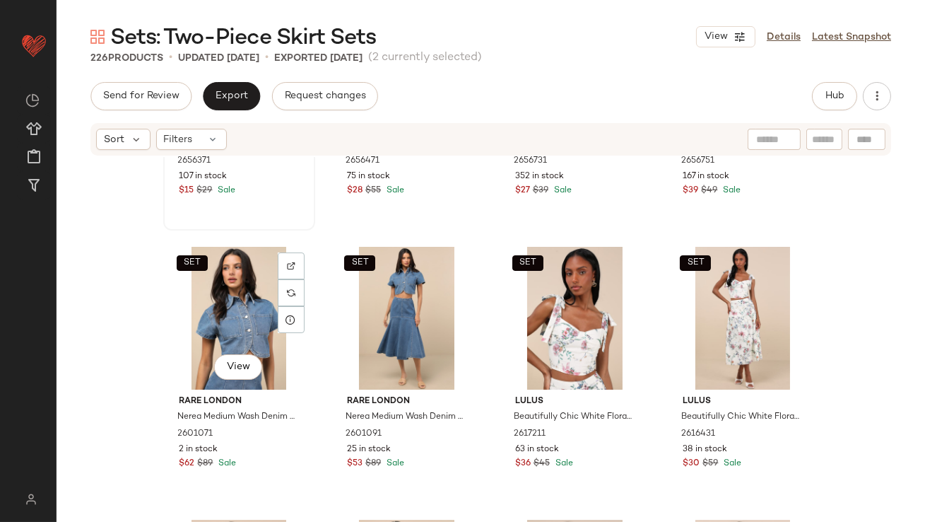
scroll to position [2993, 0]
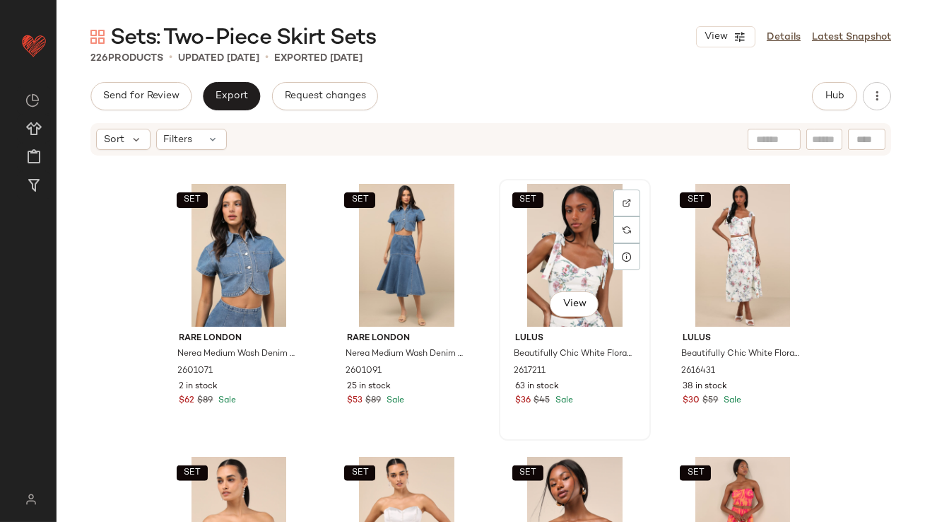
click at [558, 238] on div "SET View" at bounding box center [575, 255] width 142 height 143
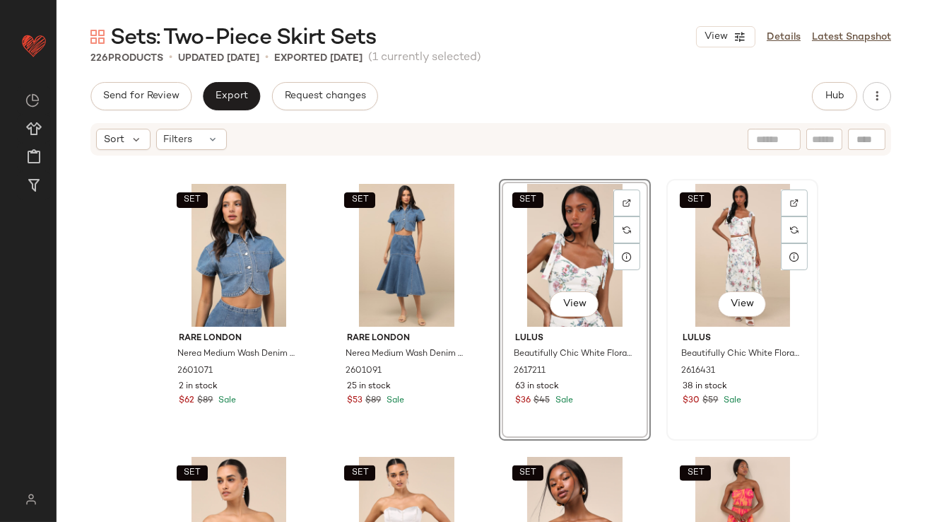
click at [695, 240] on div "SET View" at bounding box center [742, 255] width 142 height 143
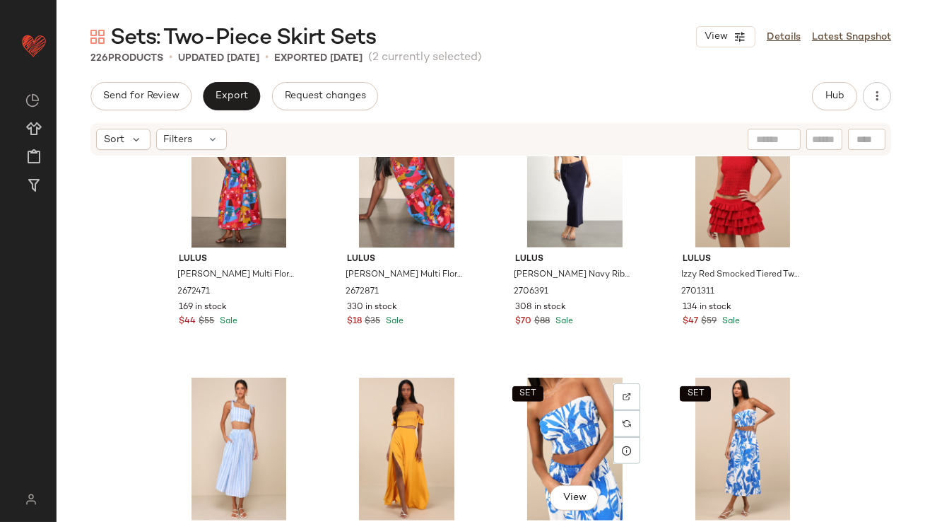
scroll to position [2528, 0]
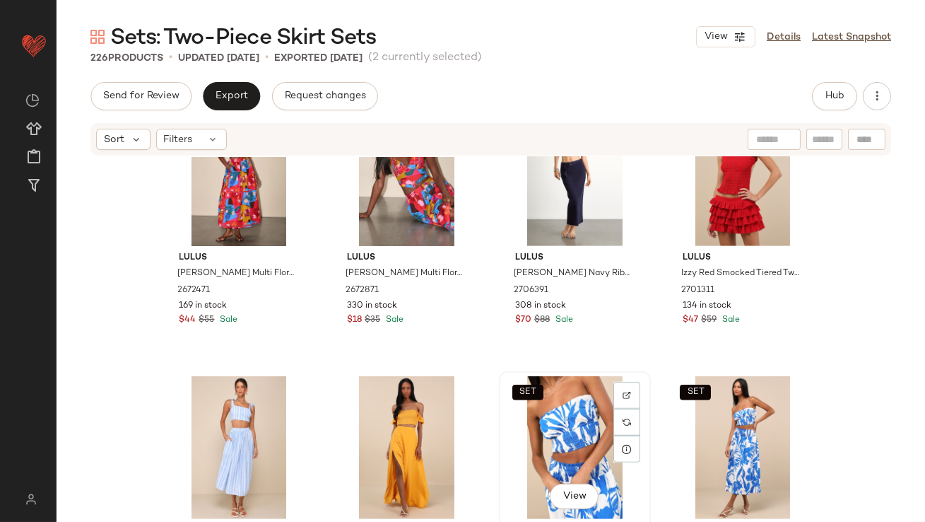
click at [553, 423] on div "SET View" at bounding box center [575, 447] width 142 height 143
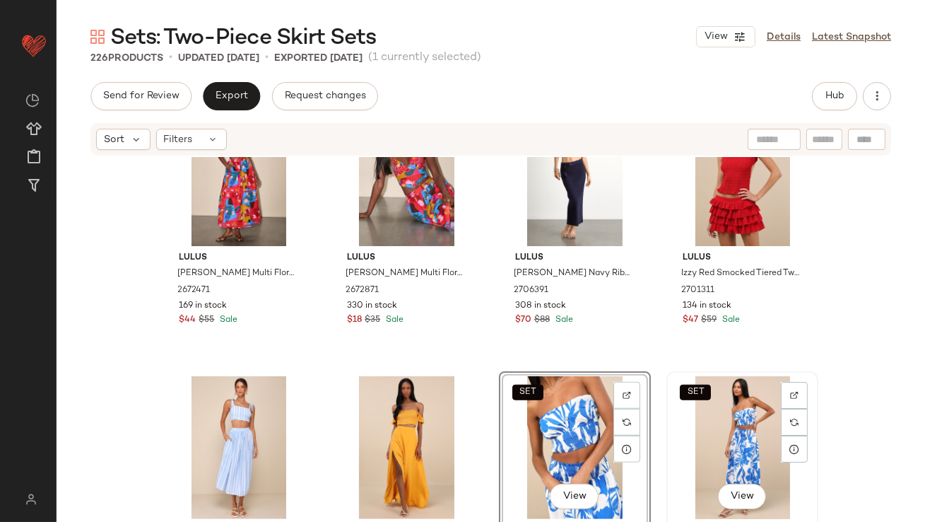
click at [710, 430] on div "SET View" at bounding box center [742, 447] width 142 height 143
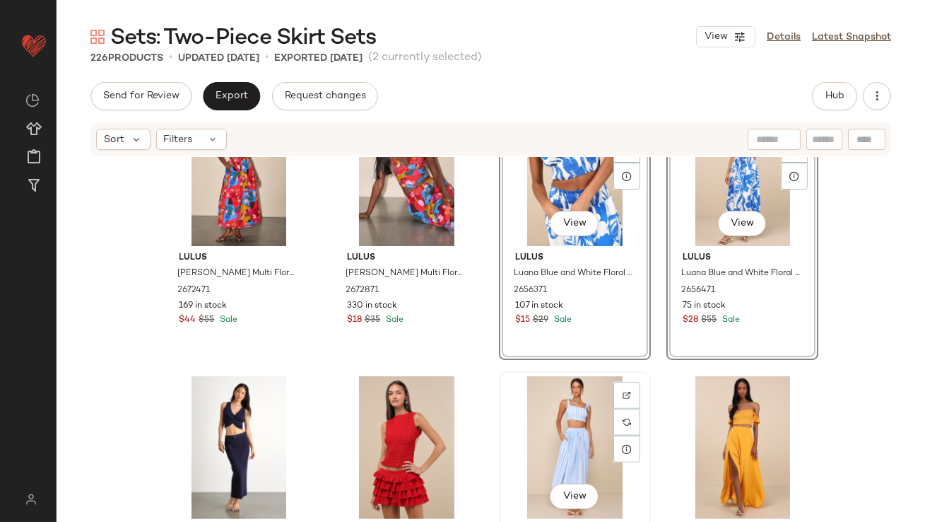
click at [522, 422] on div "View" at bounding box center [575, 447] width 142 height 143
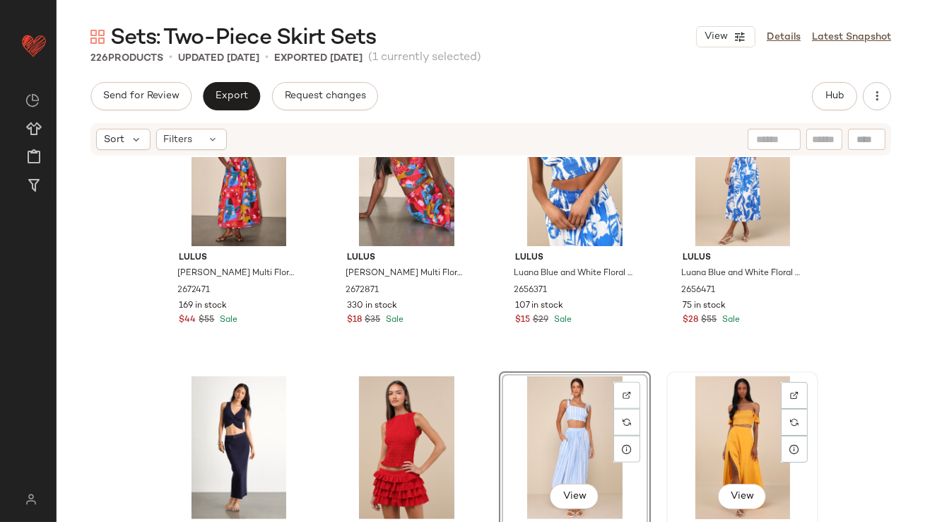
click at [723, 420] on div "View" at bounding box center [742, 447] width 142 height 143
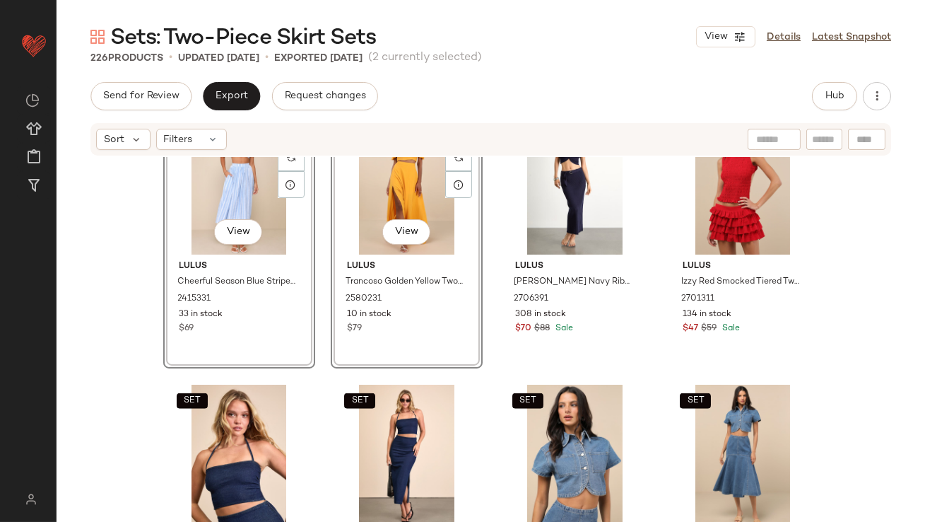
scroll to position [2795, 0]
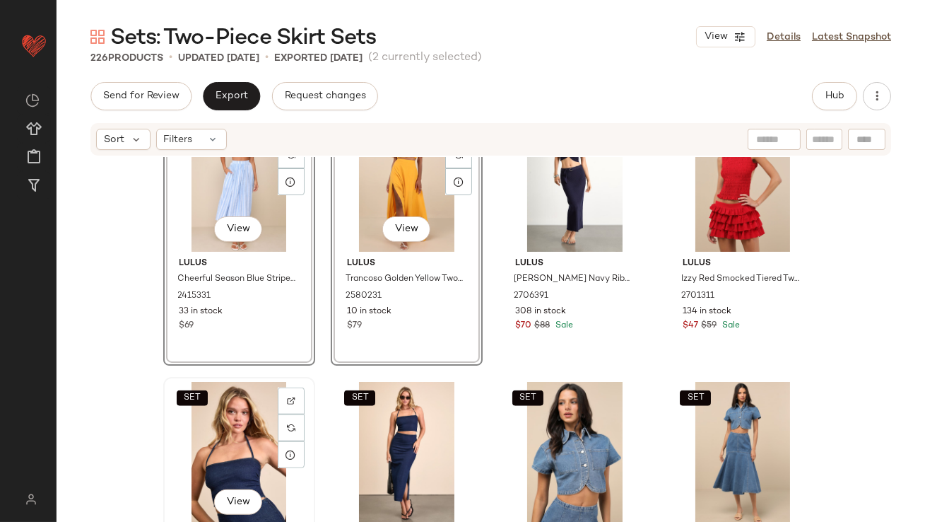
click at [231, 439] on div "SET View" at bounding box center [239, 453] width 142 height 143
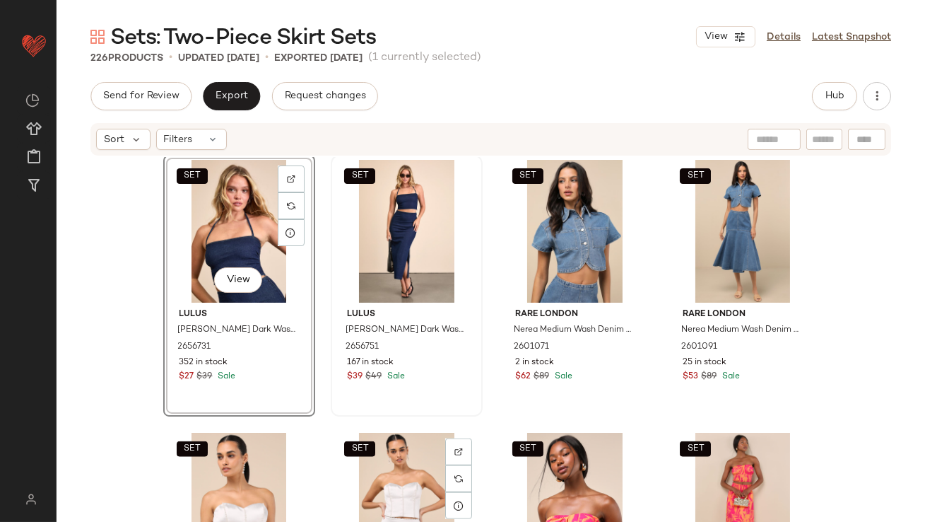
scroll to position [3104, 0]
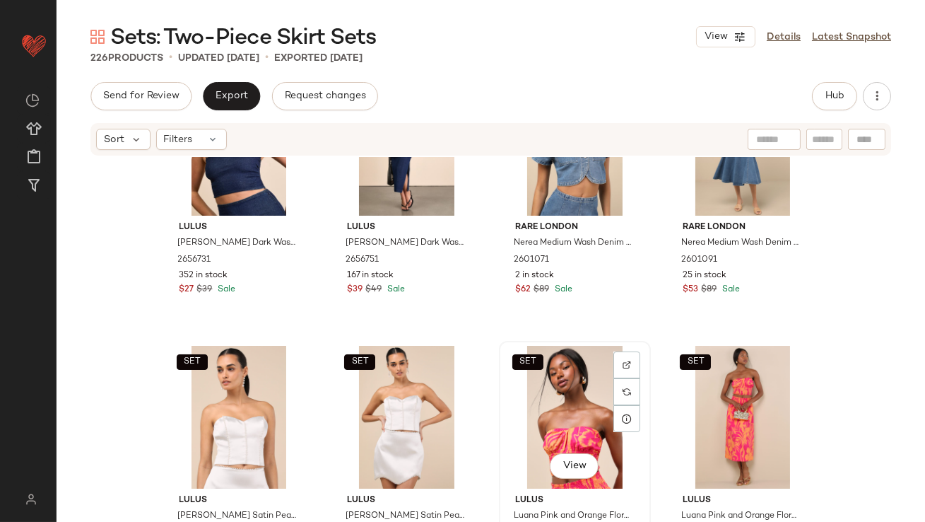
click at [546, 392] on div "SET View" at bounding box center [575, 417] width 142 height 143
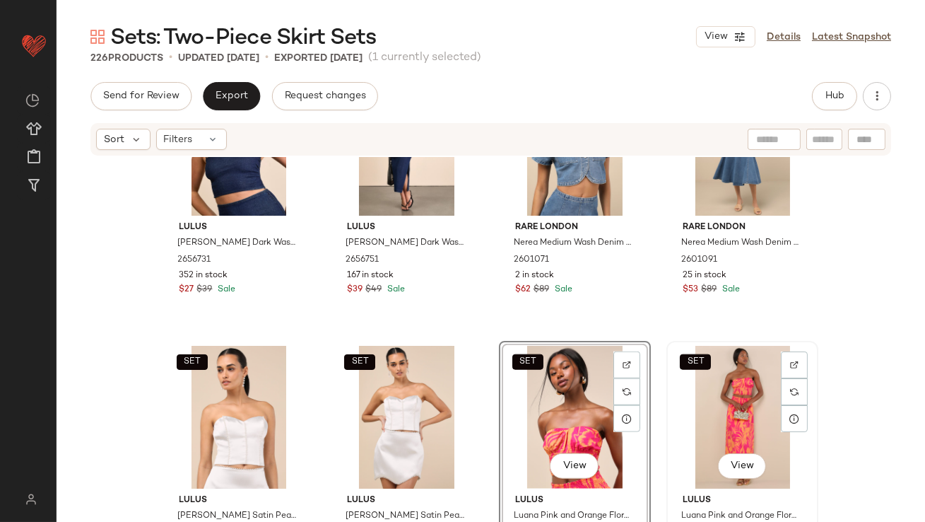
click at [722, 390] on div "SET View" at bounding box center [742, 417] width 142 height 143
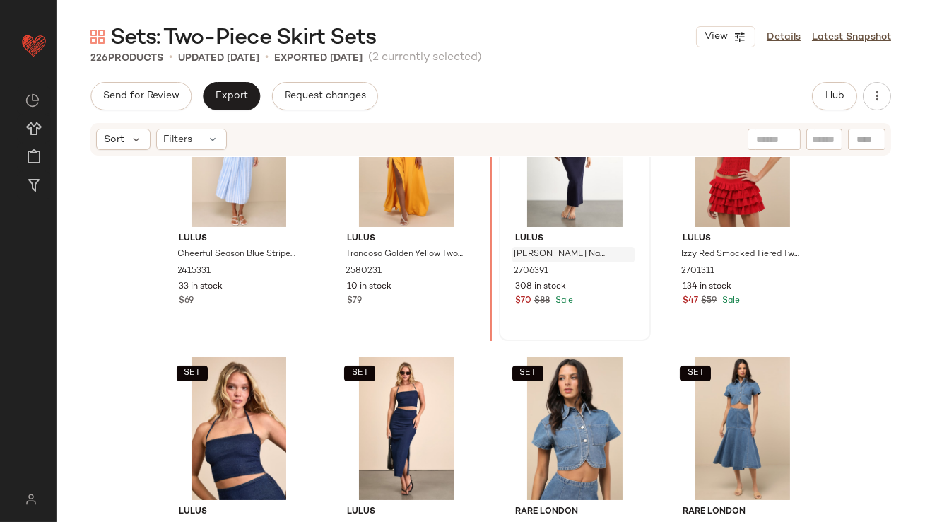
drag, startPoint x: 560, startPoint y: 407, endPoint x: 522, endPoint y: 257, distance: 155.1
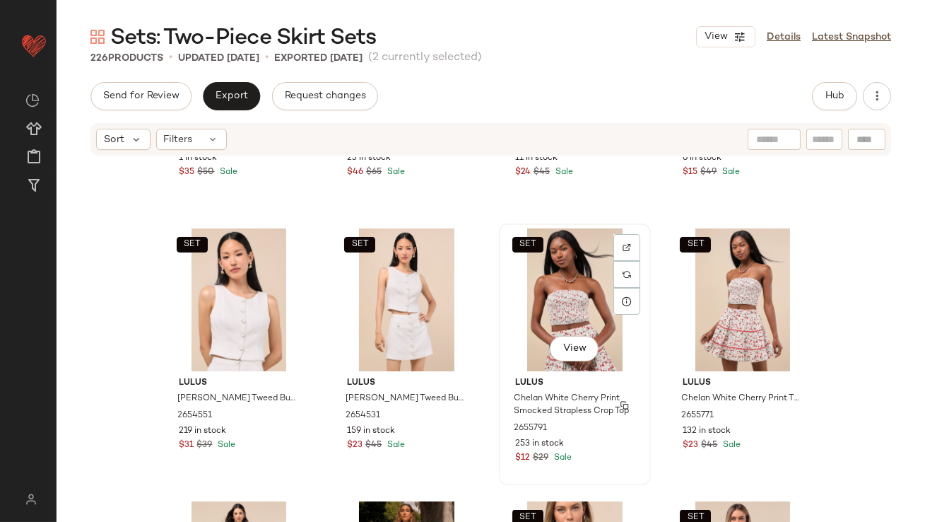
scroll to position [3921, 0]
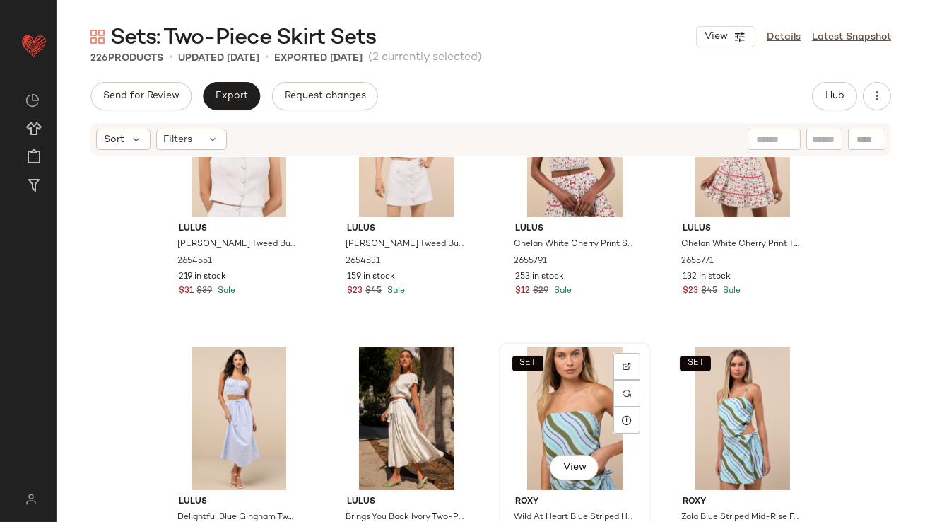
click at [560, 393] on div "SET View" at bounding box center [575, 418] width 142 height 143
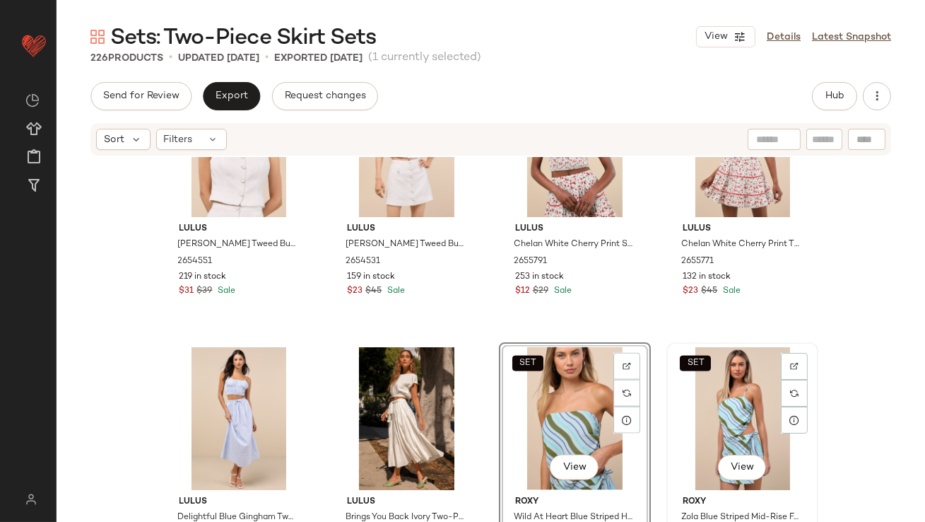
click at [721, 406] on div "SET View" at bounding box center [742, 418] width 142 height 143
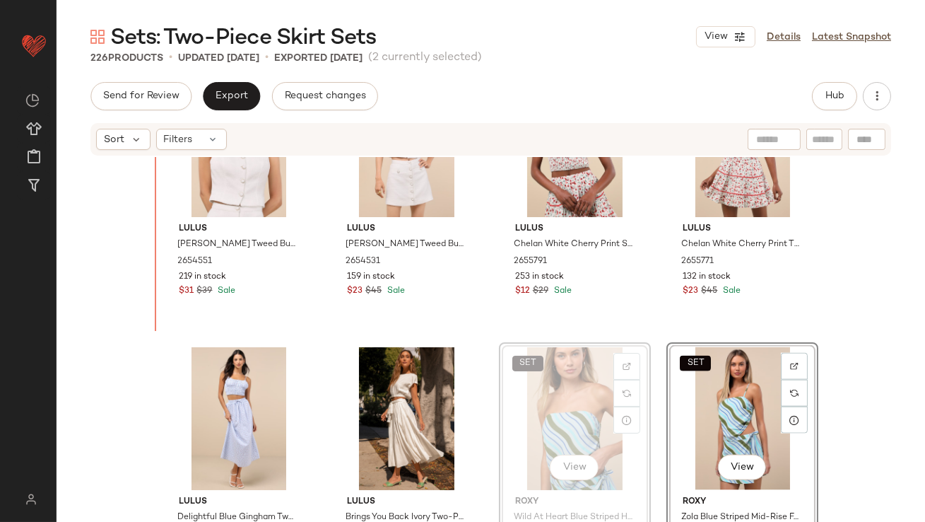
drag, startPoint x: 616, startPoint y: 410, endPoint x: 605, endPoint y: 410, distance: 11.3
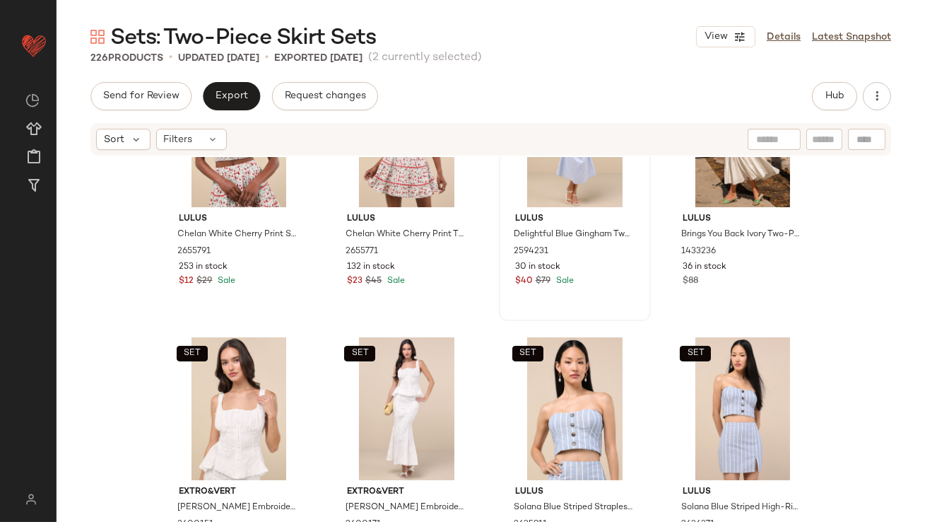
scroll to position [4230, 0]
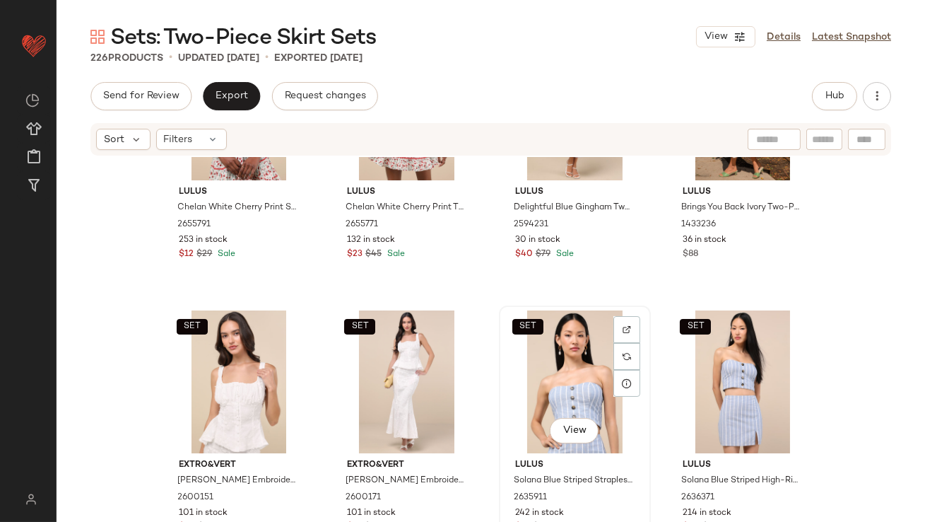
click at [573, 383] on div "SET View" at bounding box center [575, 381] width 142 height 143
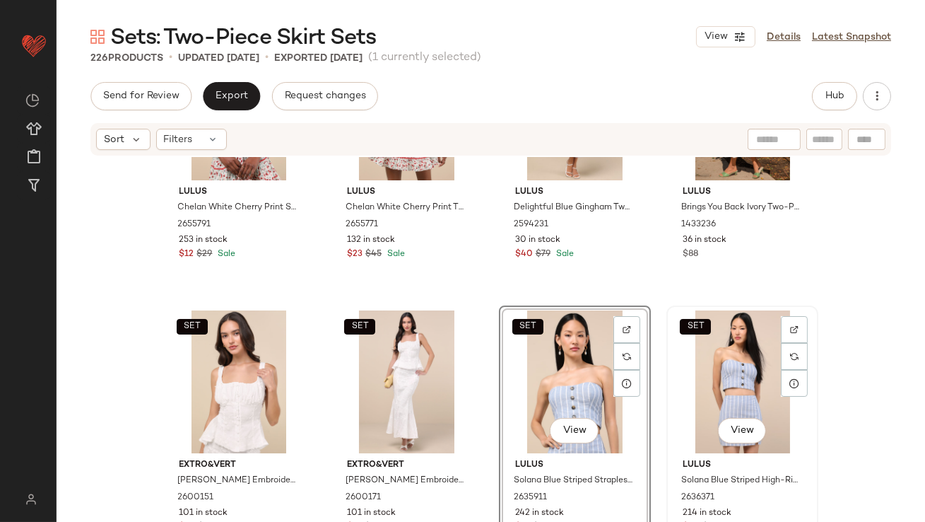
click at [710, 367] on div "SET View" at bounding box center [742, 381] width 142 height 143
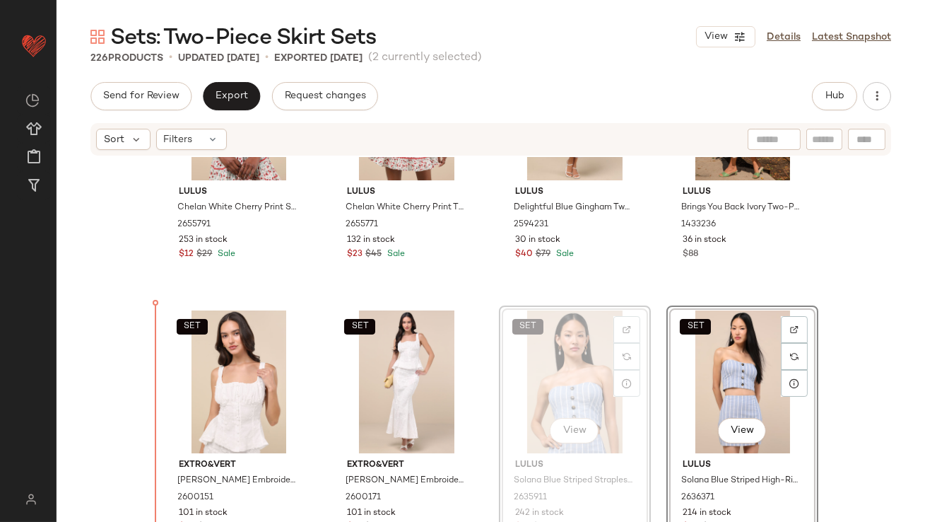
drag, startPoint x: 559, startPoint y: 384, endPoint x: 541, endPoint y: 384, distance: 17.7
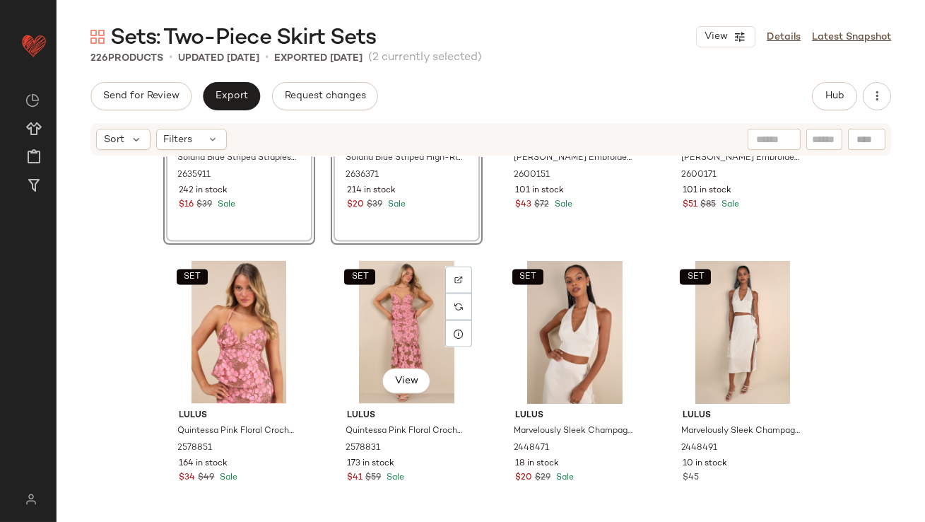
scroll to position [4584, 0]
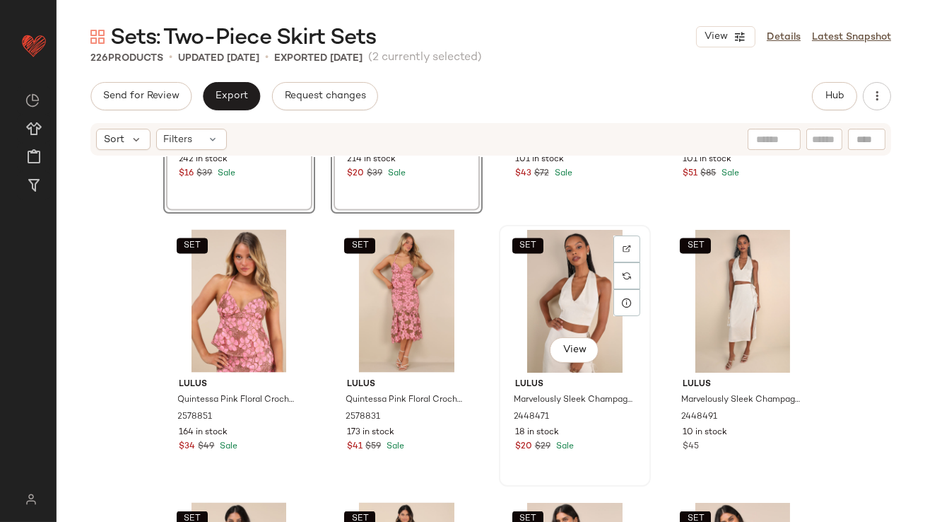
drag, startPoint x: 549, startPoint y: 288, endPoint x: 560, endPoint y: 288, distance: 10.6
click at [549, 288] on div "SET View" at bounding box center [575, 301] width 142 height 143
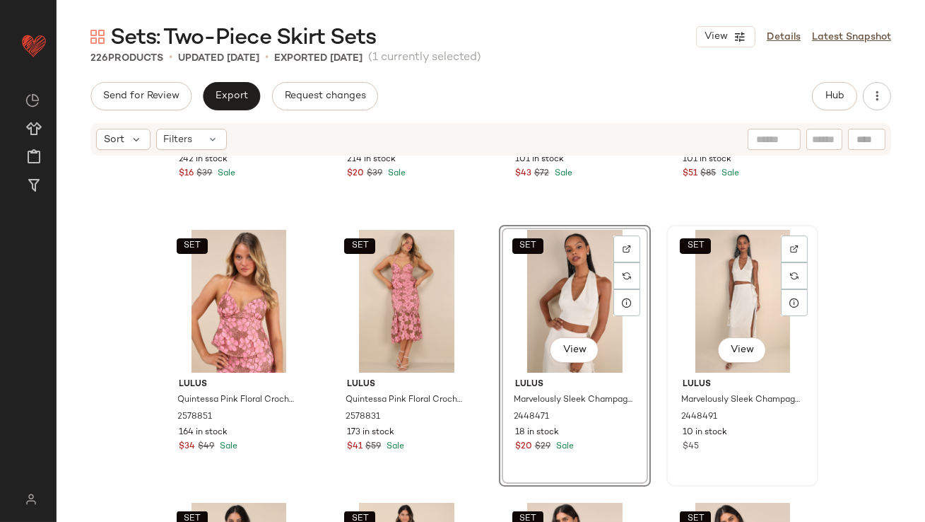
click at [723, 288] on div "SET View" at bounding box center [742, 301] width 142 height 143
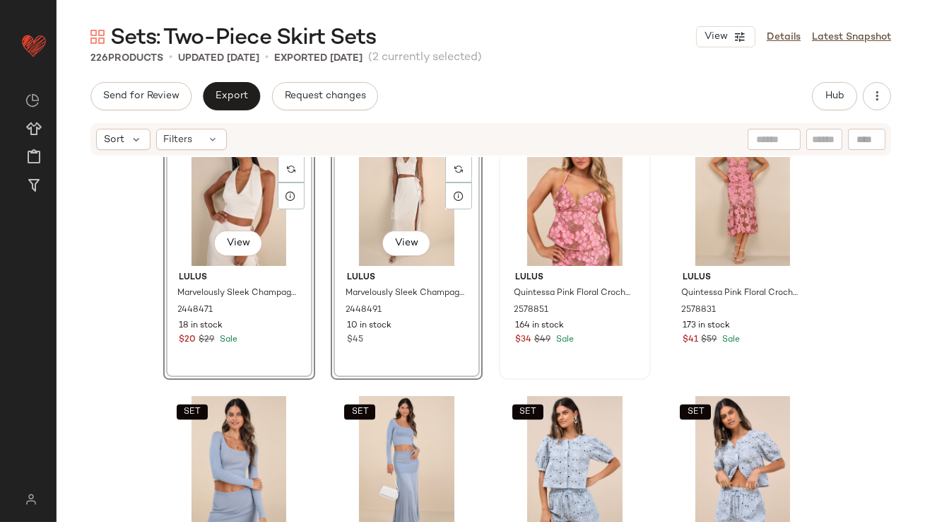
scroll to position [4782, 0]
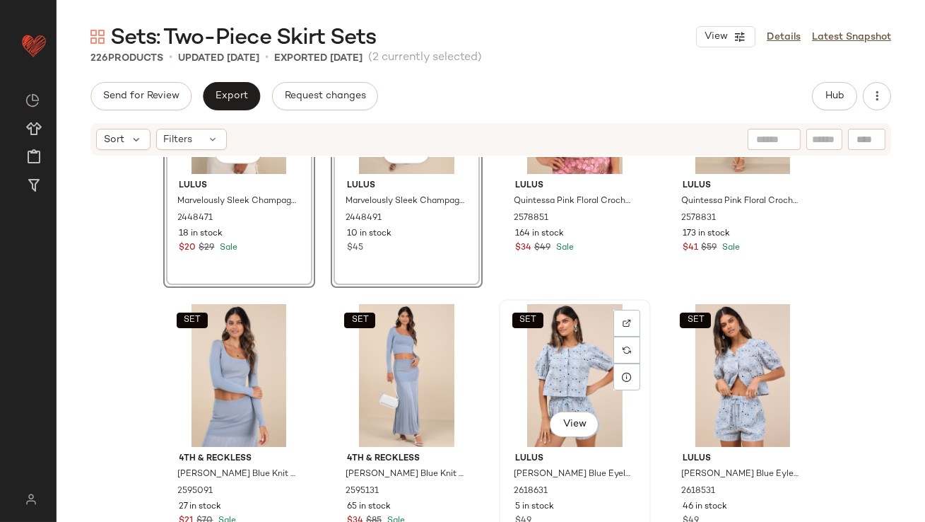
click at [512, 357] on div "SET View" at bounding box center [575, 375] width 142 height 143
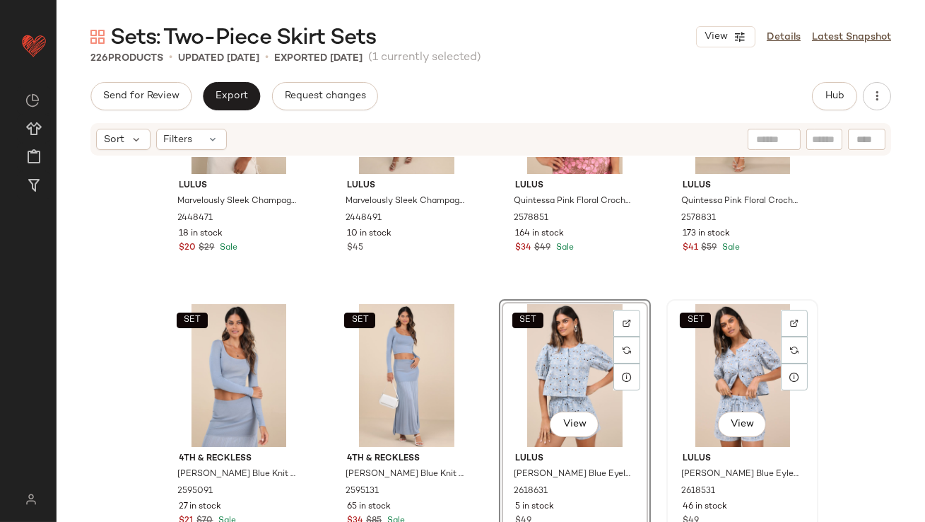
click at [702, 361] on div "SET View" at bounding box center [742, 375] width 142 height 143
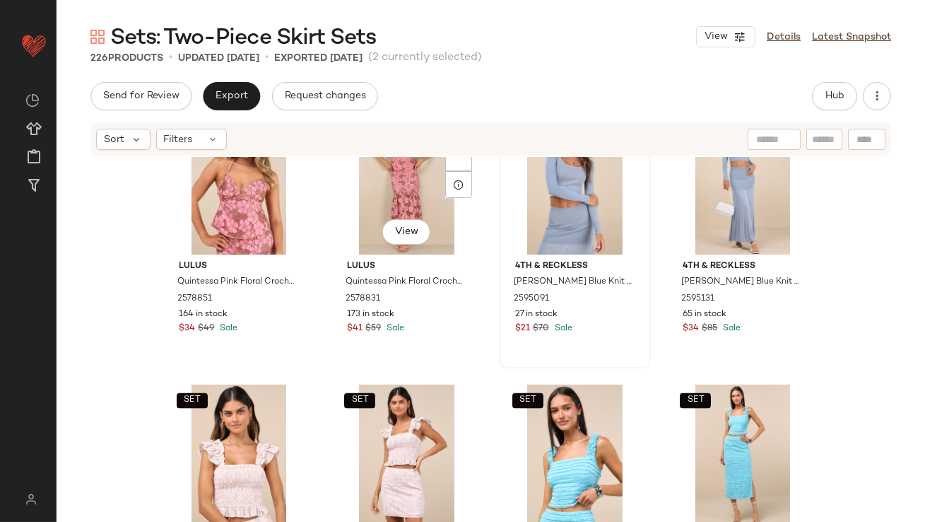
scroll to position [4943, 0]
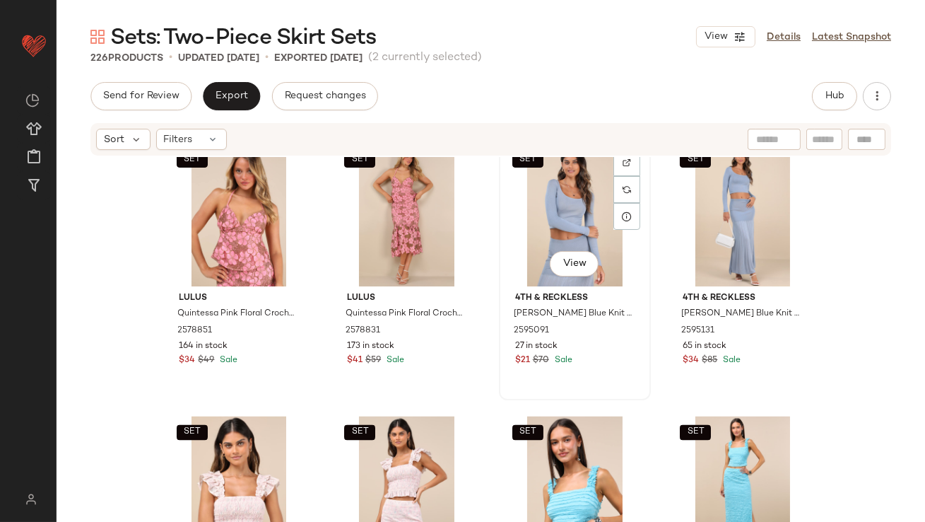
click at [547, 210] on div "SET View" at bounding box center [575, 214] width 142 height 143
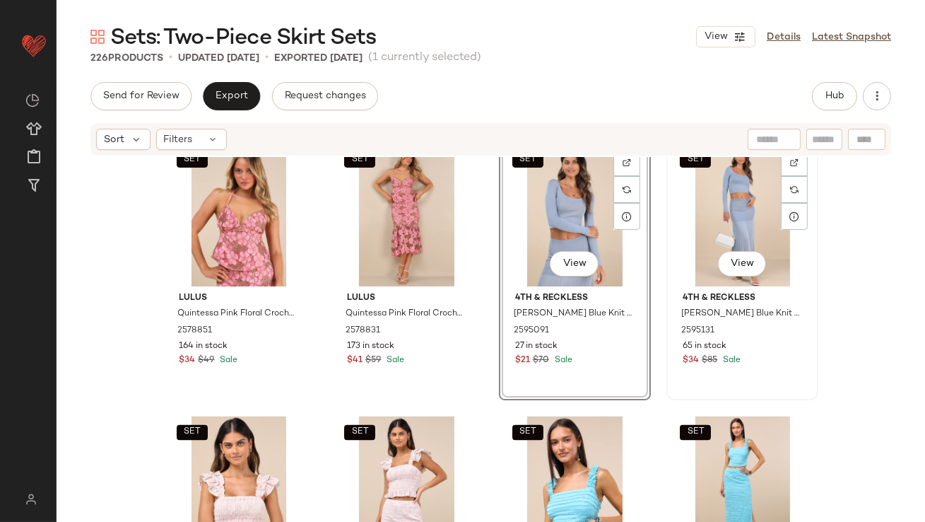
click at [702, 210] on div "SET View" at bounding box center [742, 214] width 142 height 143
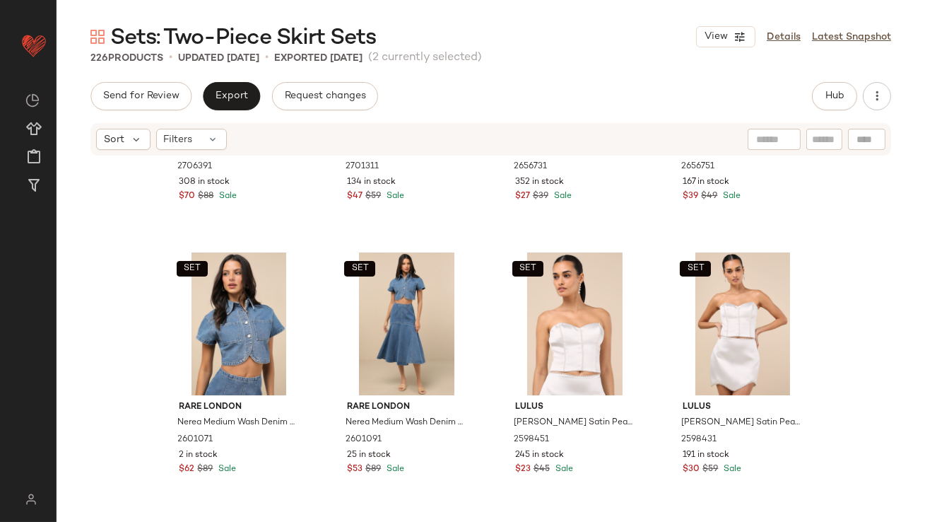
scroll to position [3430, 0]
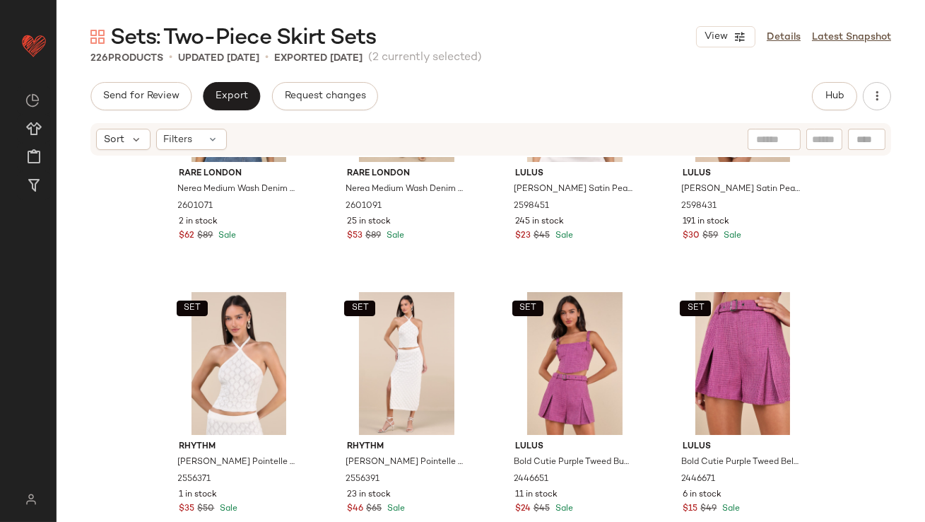
click at [816, 114] on div "Send for Review Export Request changes Hub Sort Filters SET Rare London Nerea M…" at bounding box center [491, 331] width 869 height 499
click at [816, 111] on div "Send for Review Export Request changes Hub Sort Filters SET Rare London Nerea M…" at bounding box center [491, 331] width 869 height 499
click at [816, 110] on div "Send for Review Export Request changes Hub Sort Filters SET Rare London Nerea M…" at bounding box center [491, 331] width 869 height 499
click at [818, 105] on button "Hub" at bounding box center [834, 96] width 45 height 28
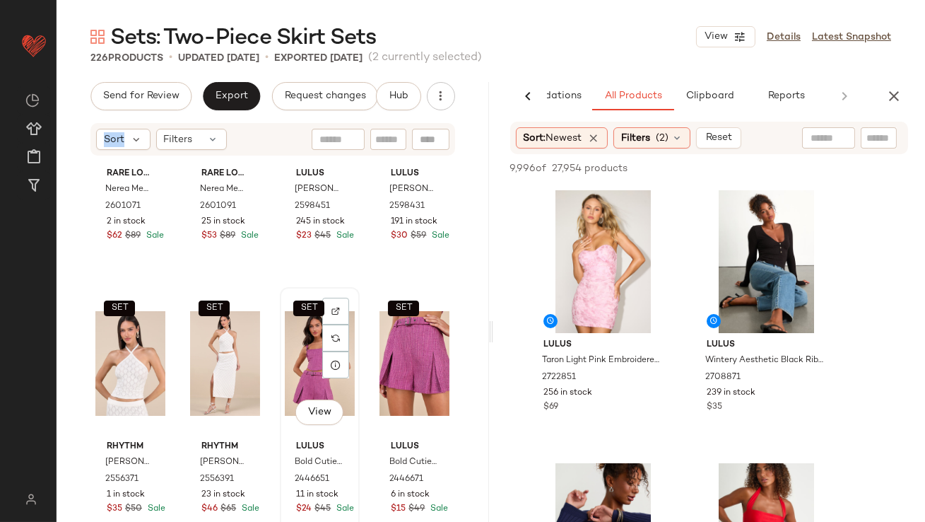
scroll to position [3424, 0]
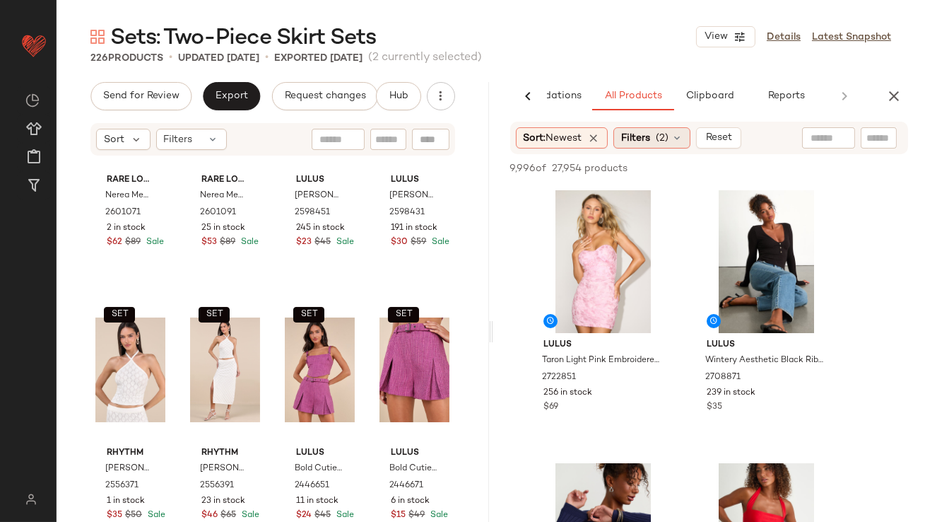
click at [647, 137] on span "Filters" at bounding box center [635, 138] width 29 height 15
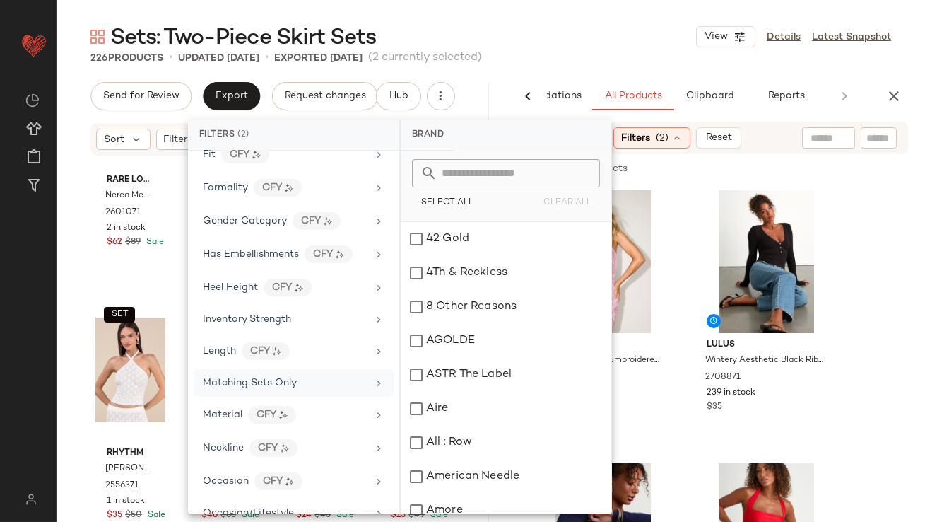
scroll to position [469, 0]
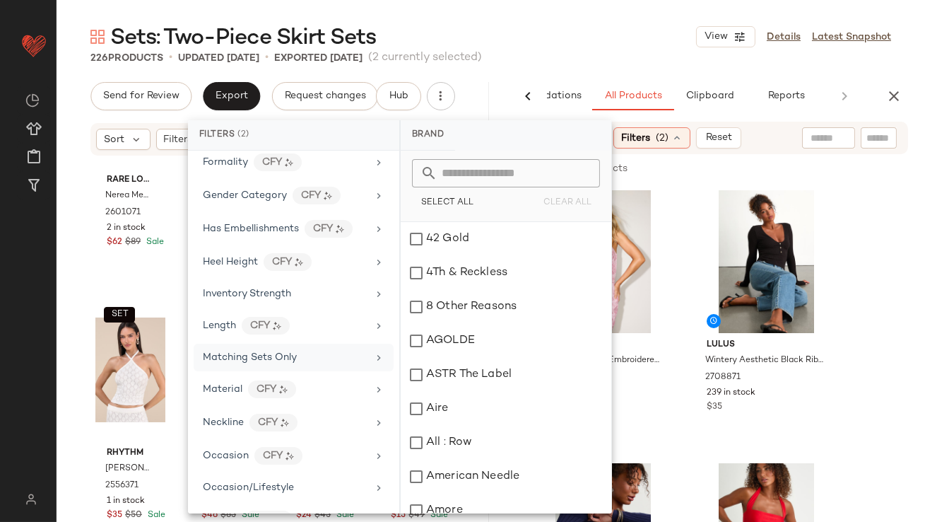
click at [234, 352] on span "Matching Sets Only" at bounding box center [250, 357] width 94 height 11
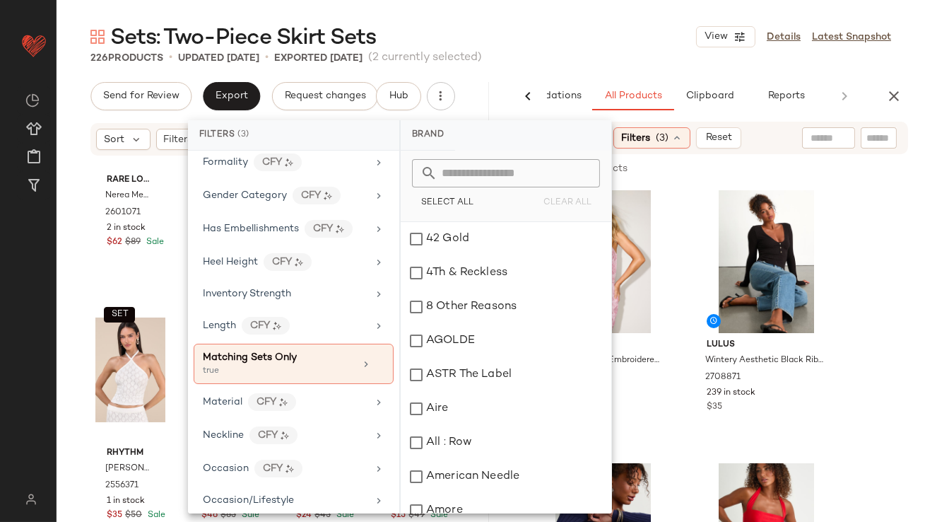
click at [559, 39] on div "Sets: Two-Piece Skirt Sets View Details Latest Snapshot" at bounding box center [491, 37] width 869 height 28
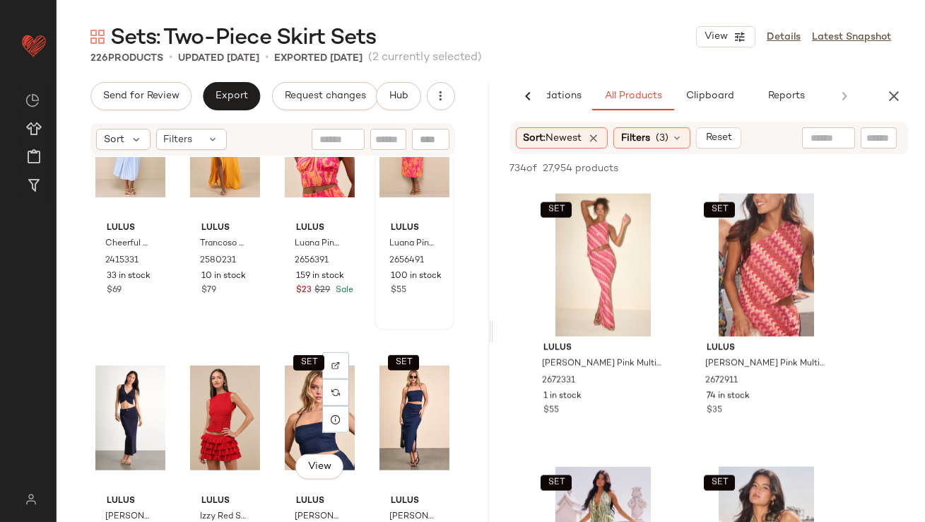
scroll to position [2838, 0]
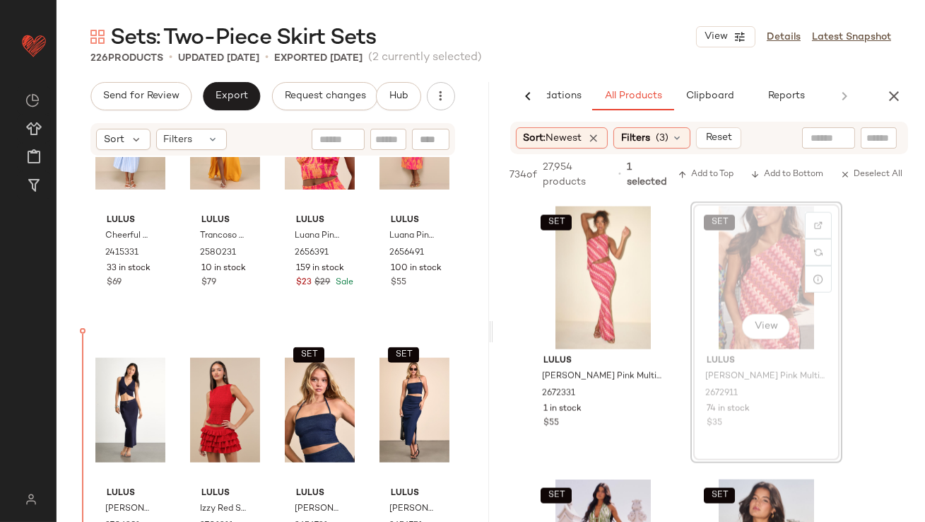
drag, startPoint x: 720, startPoint y: 272, endPoint x: 712, endPoint y: 274, distance: 8.7
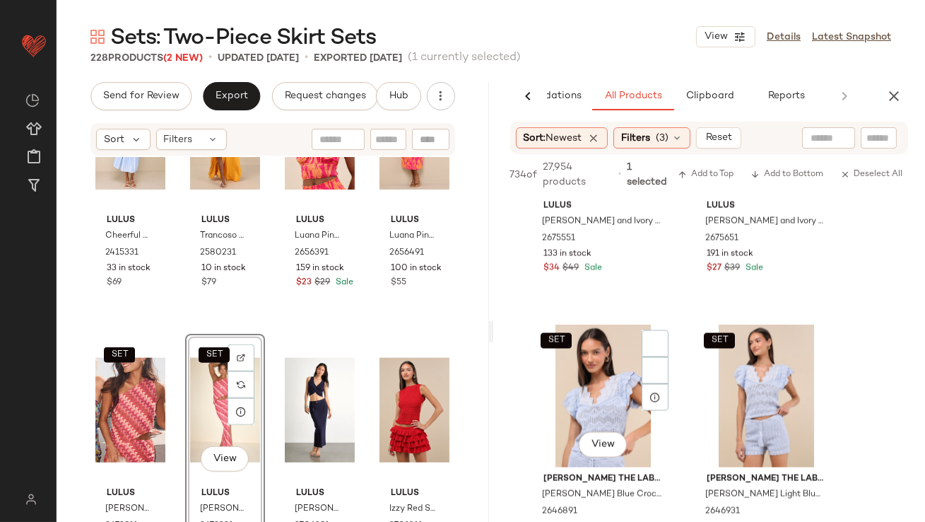
scroll to position [4586, 0]
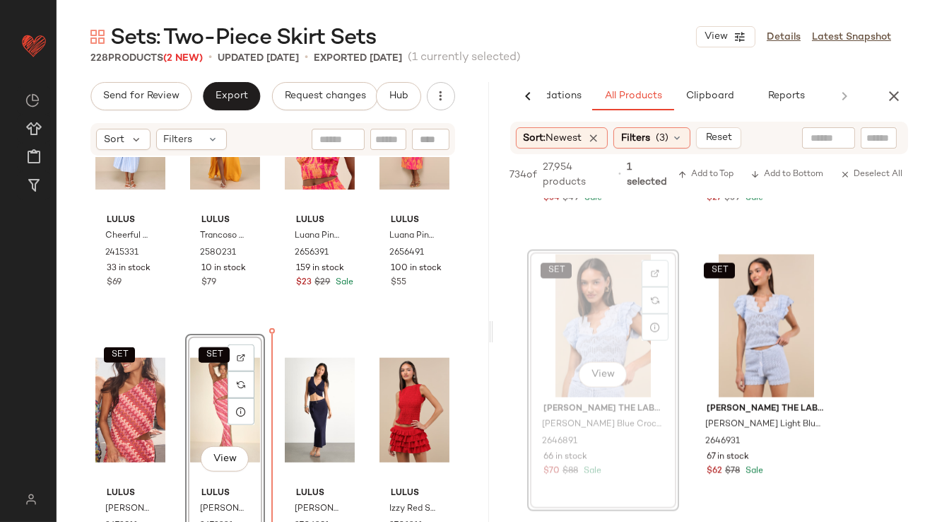
drag, startPoint x: 580, startPoint y: 322, endPoint x: 568, endPoint y: 325, distance: 11.8
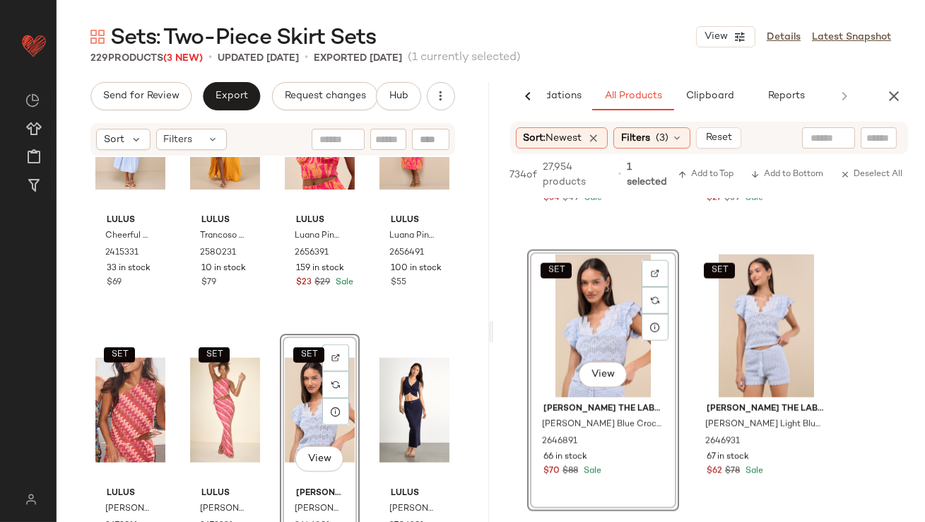
click at [308, 398] on div "SET View" at bounding box center [320, 410] width 70 height 143
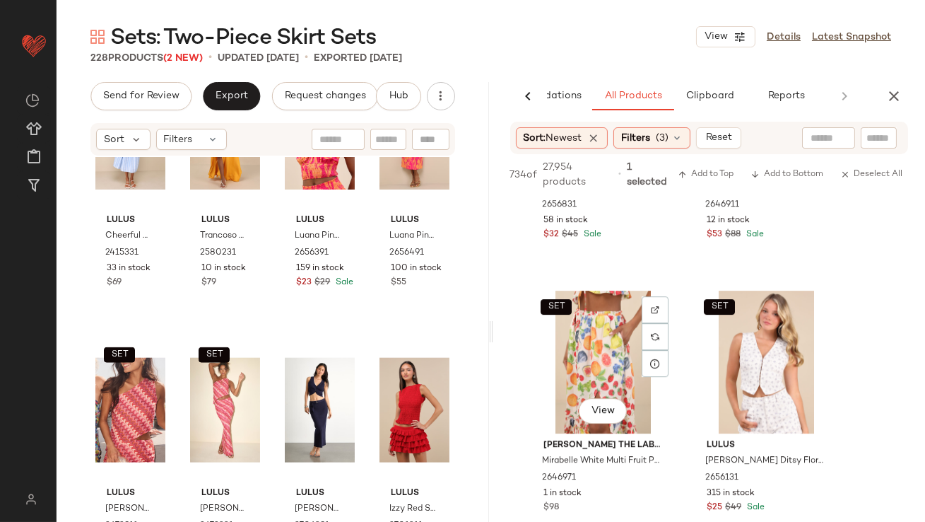
scroll to position [8505, 0]
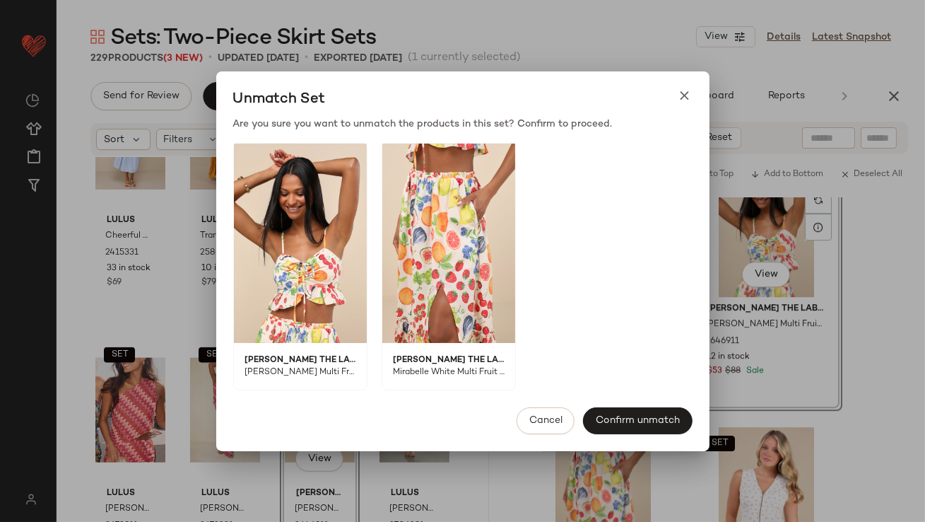
drag, startPoint x: 547, startPoint y: 447, endPoint x: 355, endPoint y: 430, distance: 192.2
click at [355, 430] on body "Lulus ** Dashboard All Products Global Clipboards (50) Curations (813) Lillian …" at bounding box center [462, 261] width 925 height 522
click at [689, 88] on icon at bounding box center [685, 95] width 15 height 15
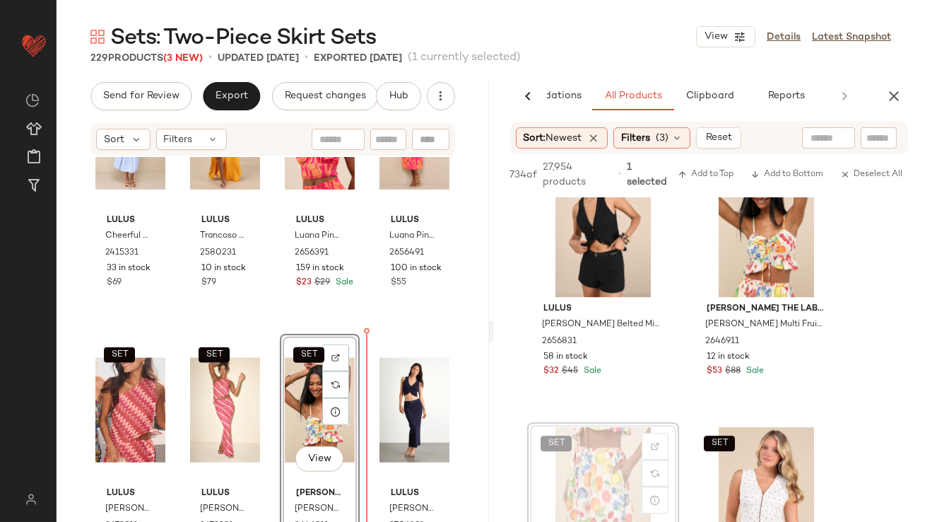
drag, startPoint x: 584, startPoint y: 465, endPoint x: 572, endPoint y: 465, distance: 12.0
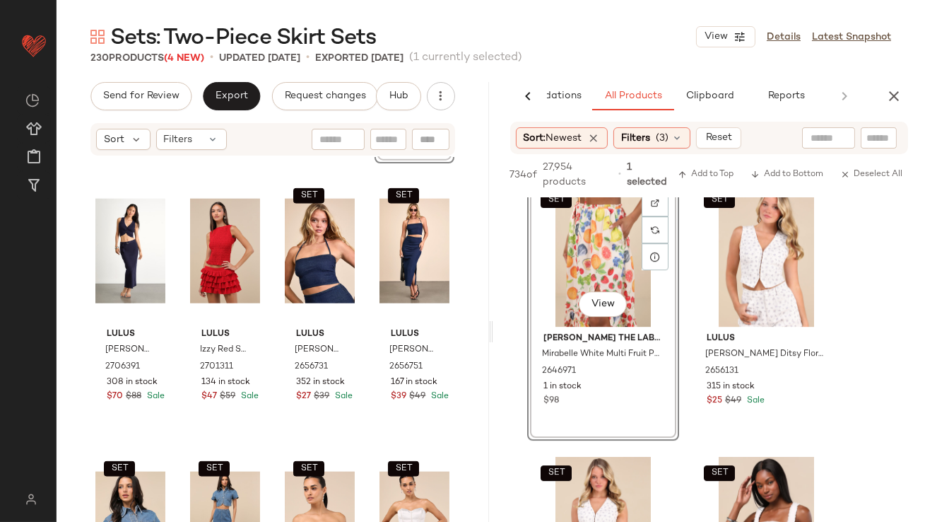
scroll to position [8750, 0]
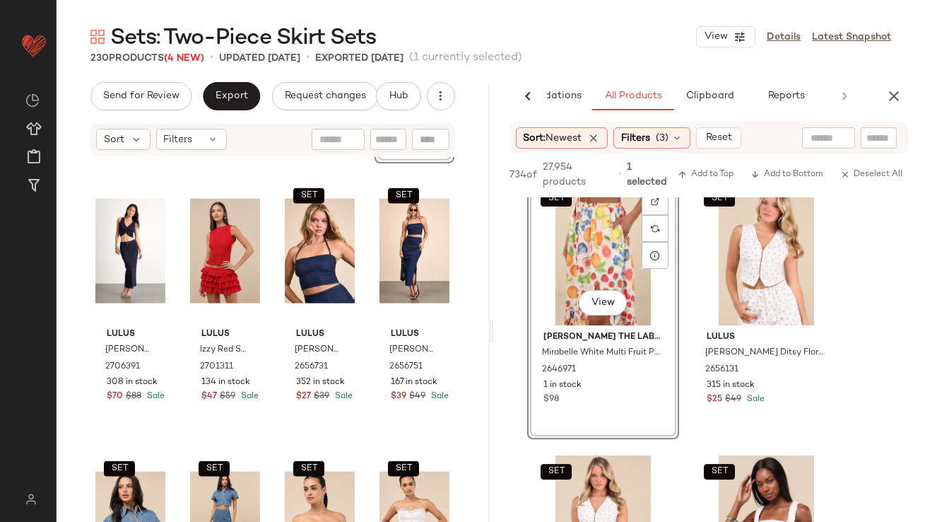
click at [881, 105] on div "AI Recommendations All Products Clipboard Reports" at bounding box center [709, 96] width 433 height 28
click at [882, 105] on div "AI Recommendations All Products Clipboard Reports" at bounding box center [709, 96] width 433 height 28
click at [893, 90] on icon "button" at bounding box center [894, 96] width 17 height 17
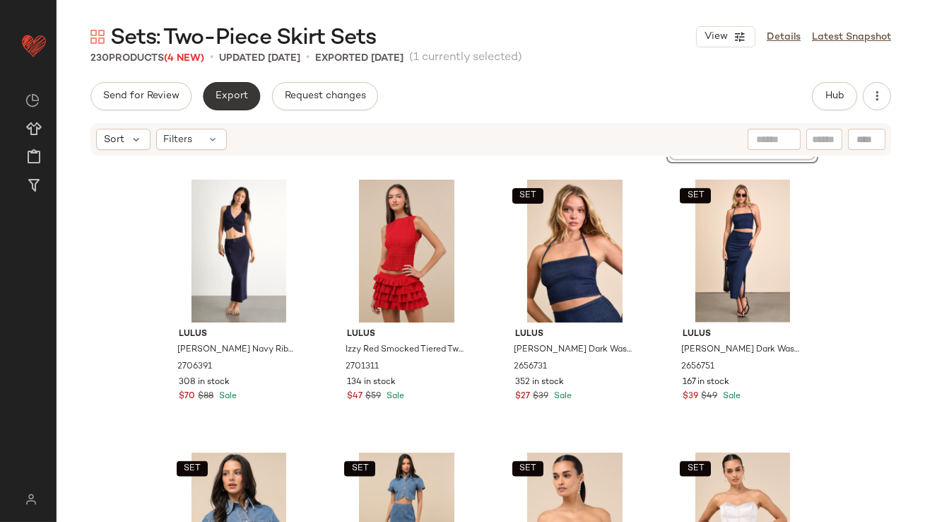
click at [228, 105] on button "Export" at bounding box center [231, 96] width 57 height 28
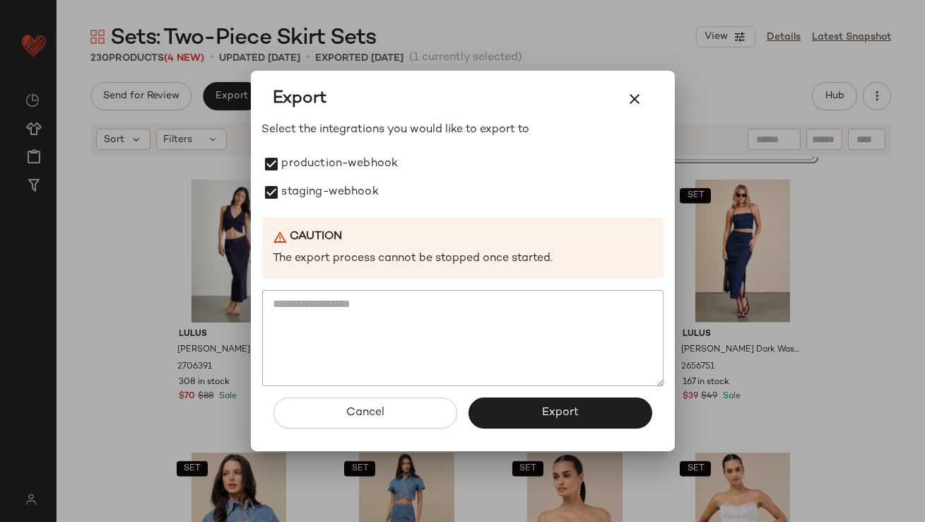
click at [495, 399] on button "Export" at bounding box center [561, 412] width 184 height 31
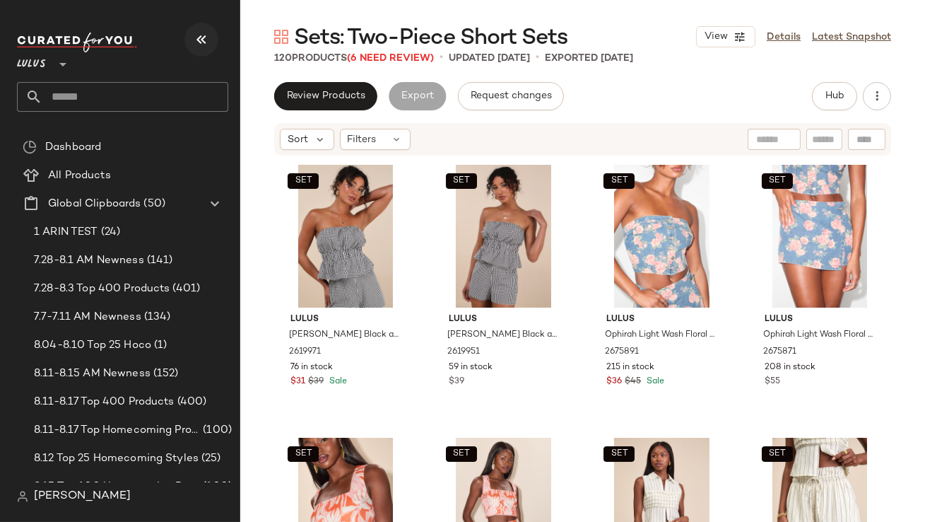
click at [205, 50] on button "button" at bounding box center [201, 40] width 34 height 34
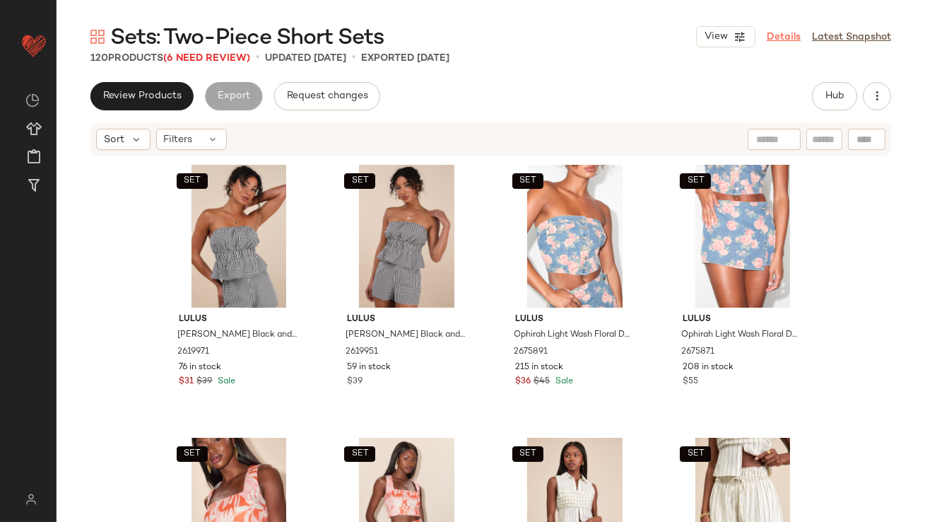
click at [782, 39] on link "Details" at bounding box center [784, 37] width 34 height 15
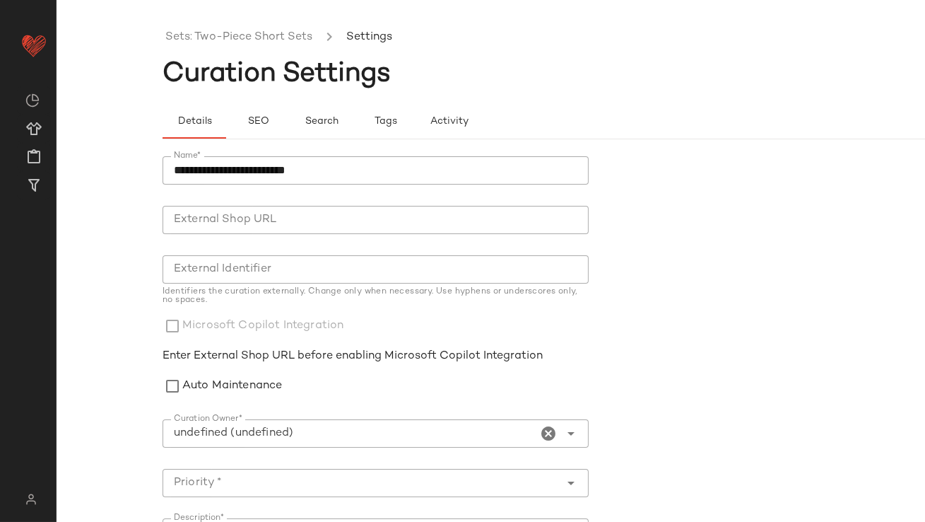
click at [545, 433] on icon "Clear Curation Owner*" at bounding box center [549, 433] width 17 height 17
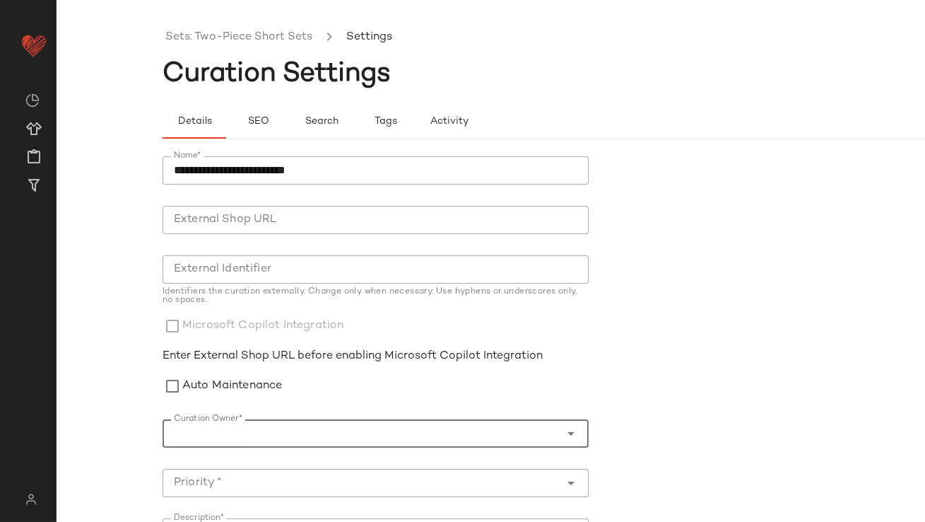
click at [420, 431] on input "Curation Owner*" at bounding box center [362, 433] width 398 height 17
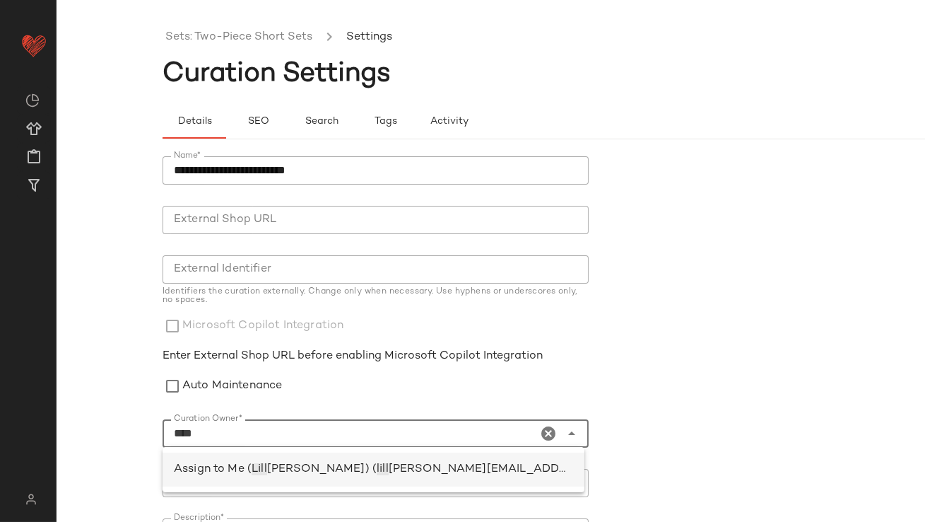
click at [323, 469] on span "[PERSON_NAME]) (" at bounding box center [322, 469] width 110 height 12
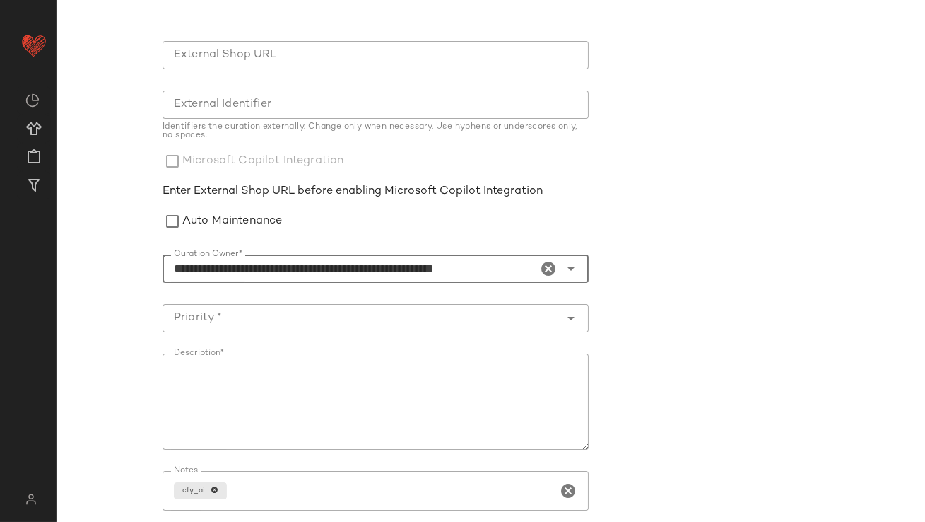
scroll to position [198, 0]
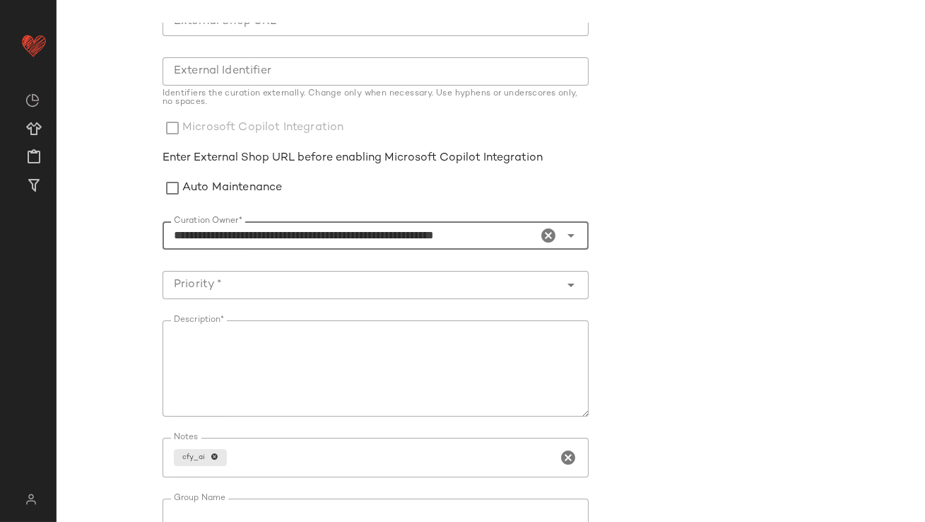
type input "**********"
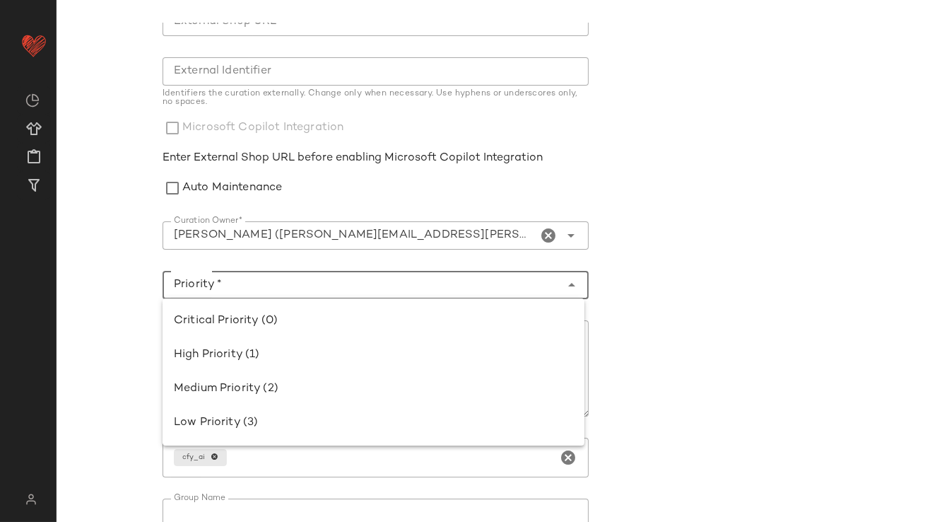
click at [250, 280] on input "Priority *" at bounding box center [362, 284] width 398 height 17
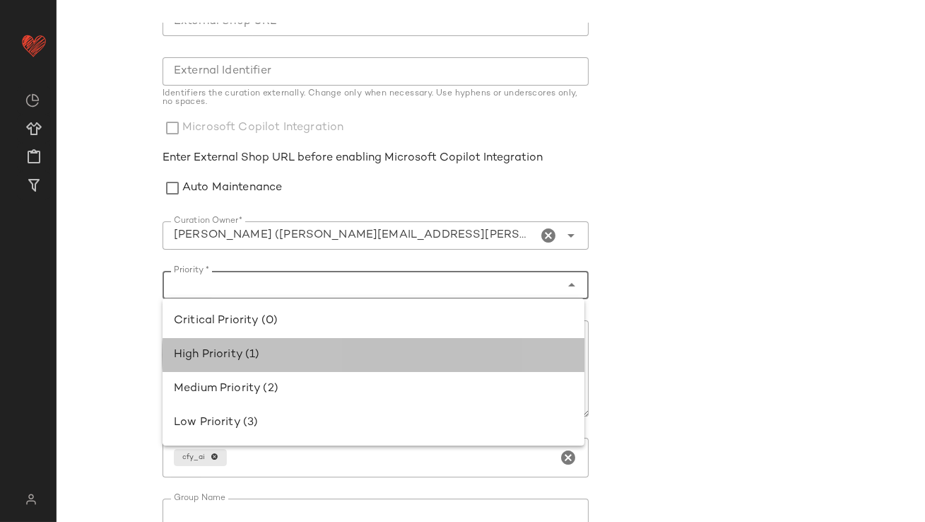
click at [206, 358] on div "High Priority (1)" at bounding box center [373, 354] width 399 height 17
type input "**********"
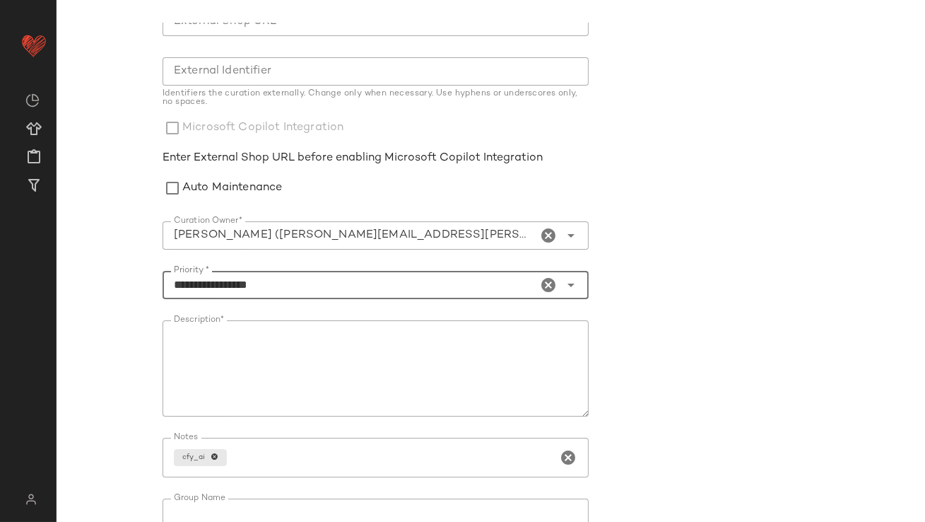
scroll to position [278, 0]
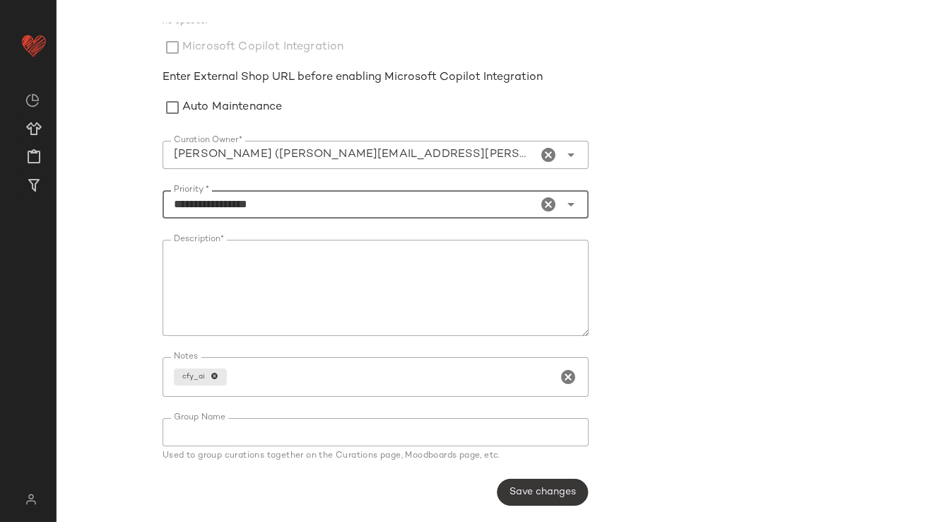
click at [556, 495] on span "Save changes" at bounding box center [542, 491] width 67 height 11
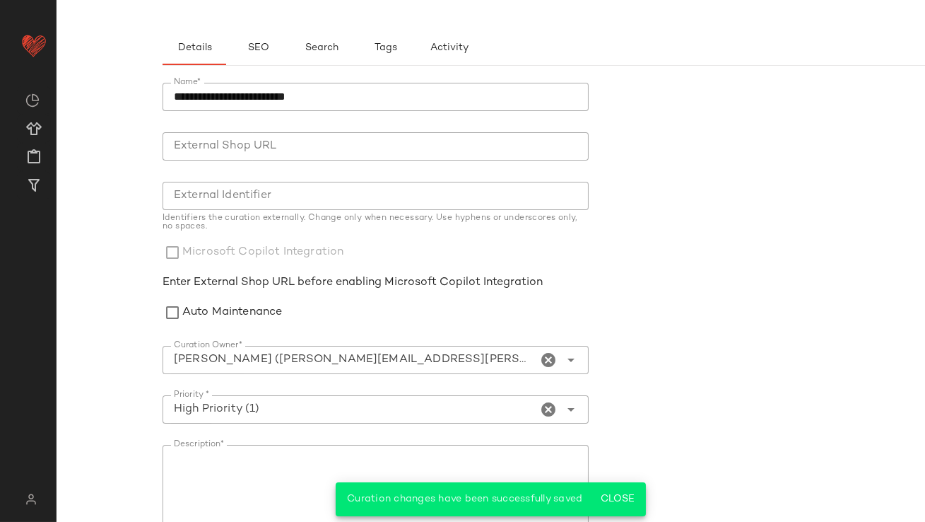
scroll to position [0, 0]
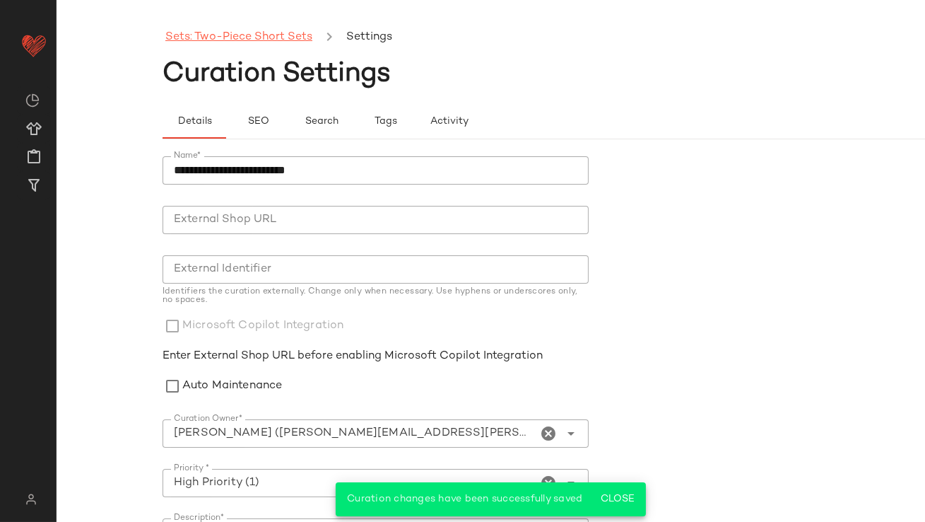
click at [255, 42] on link "Sets: Two-Piece Short Sets" at bounding box center [238, 37] width 147 height 18
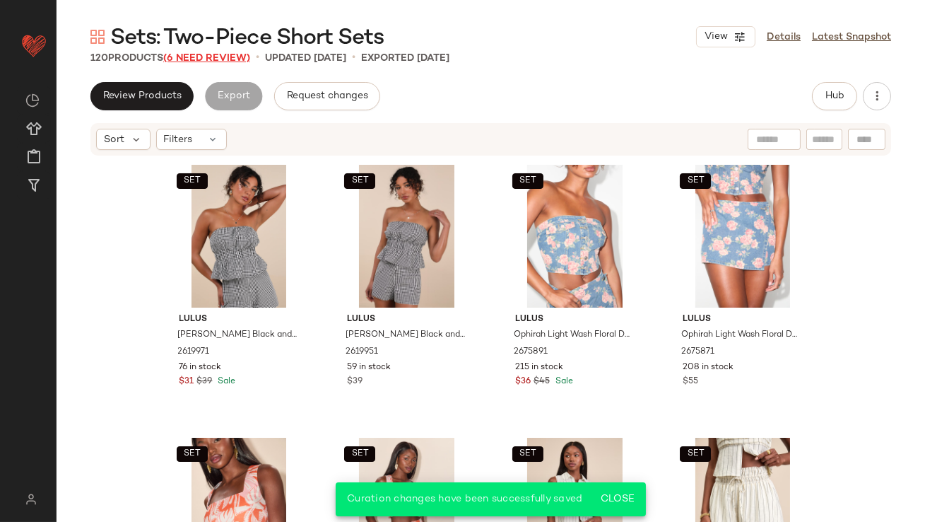
click at [209, 54] on span "(6 Need Review)" at bounding box center [206, 58] width 87 height 11
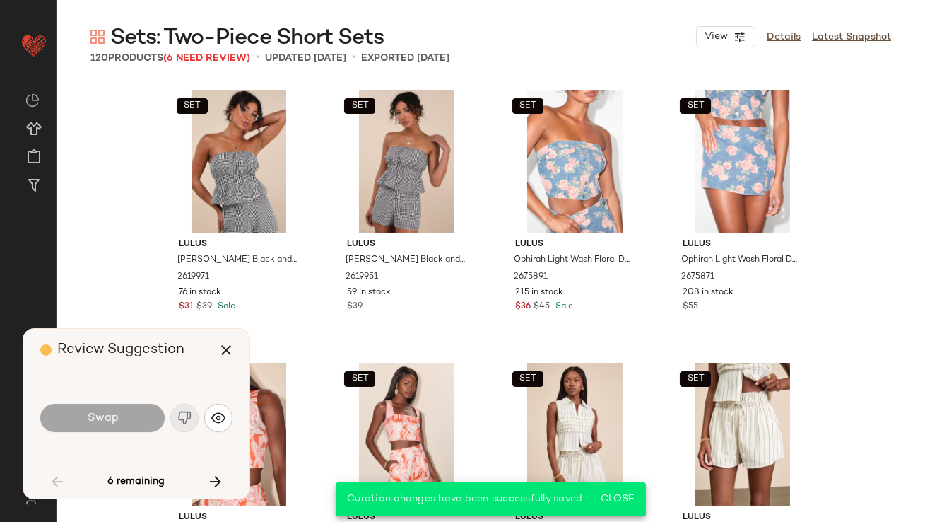
scroll to position [1636, 0]
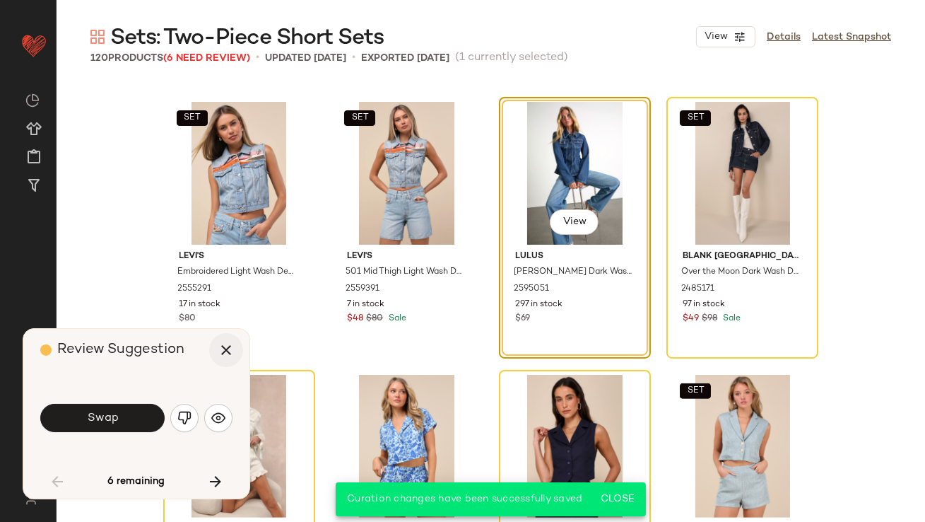
click at [230, 350] on icon "button" at bounding box center [226, 349] width 17 height 17
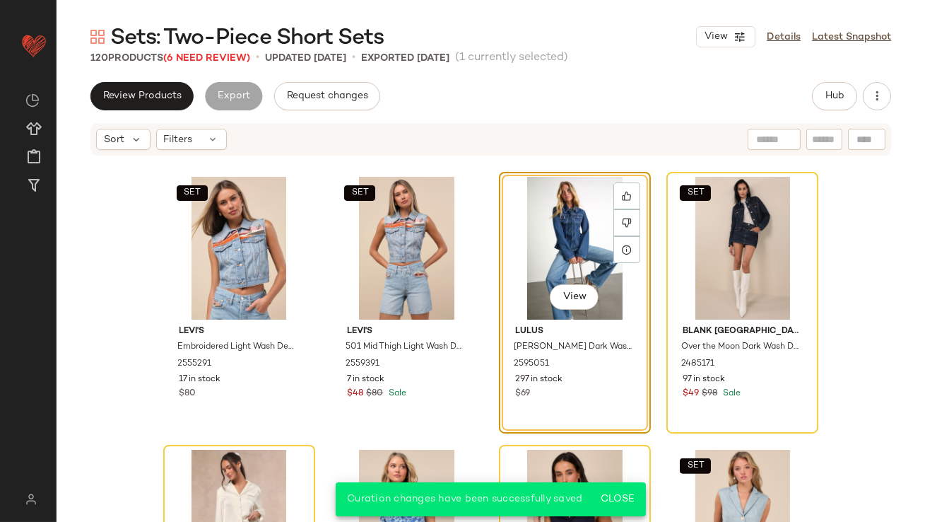
click at [562, 254] on div "View" at bounding box center [575, 248] width 142 height 143
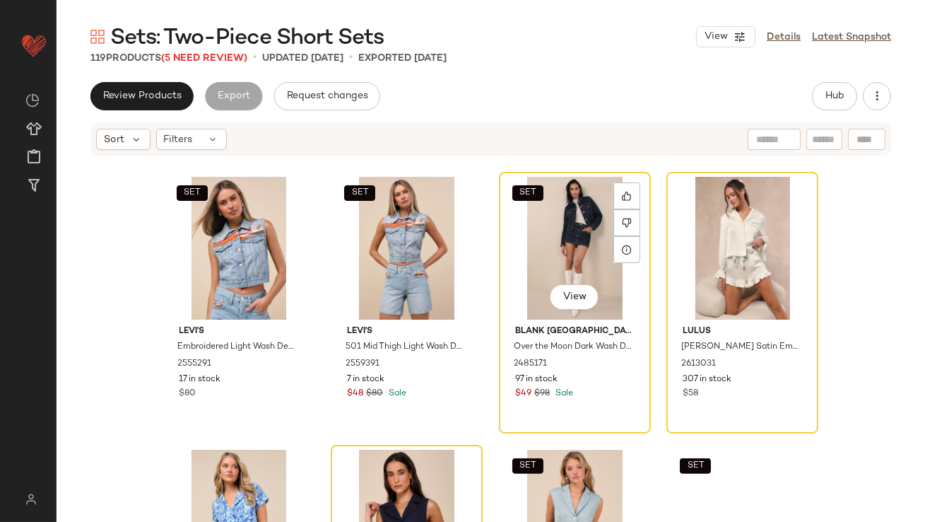
click at [563, 254] on div "SET View" at bounding box center [575, 248] width 142 height 143
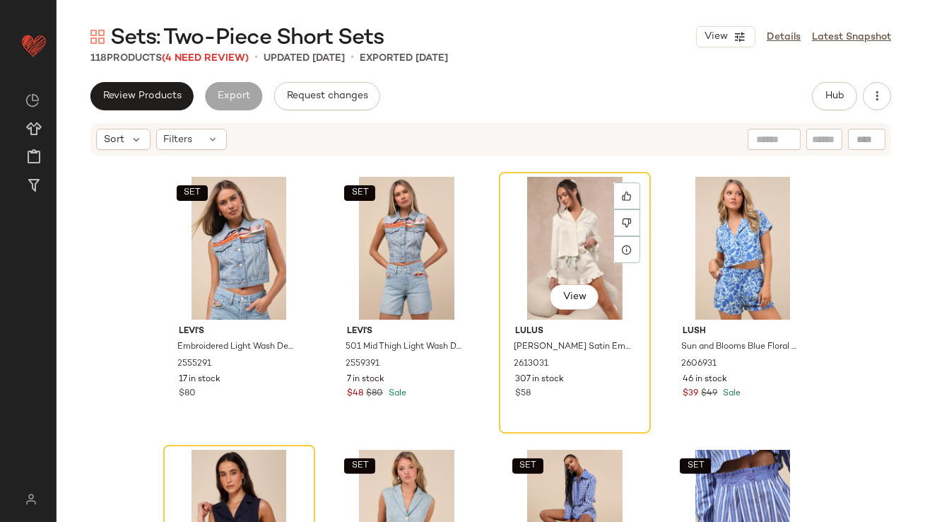
click at [563, 254] on div "View" at bounding box center [575, 248] width 142 height 143
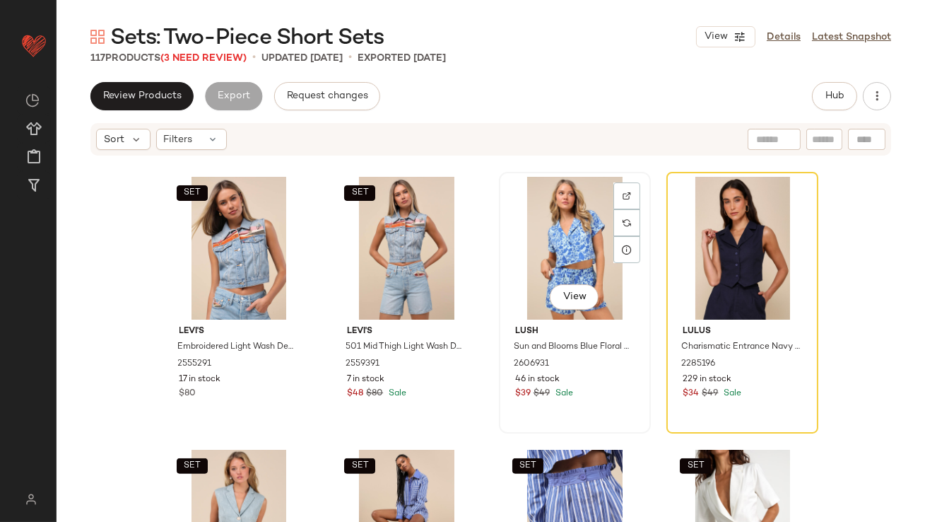
click at [562, 254] on div "View" at bounding box center [575, 248] width 142 height 143
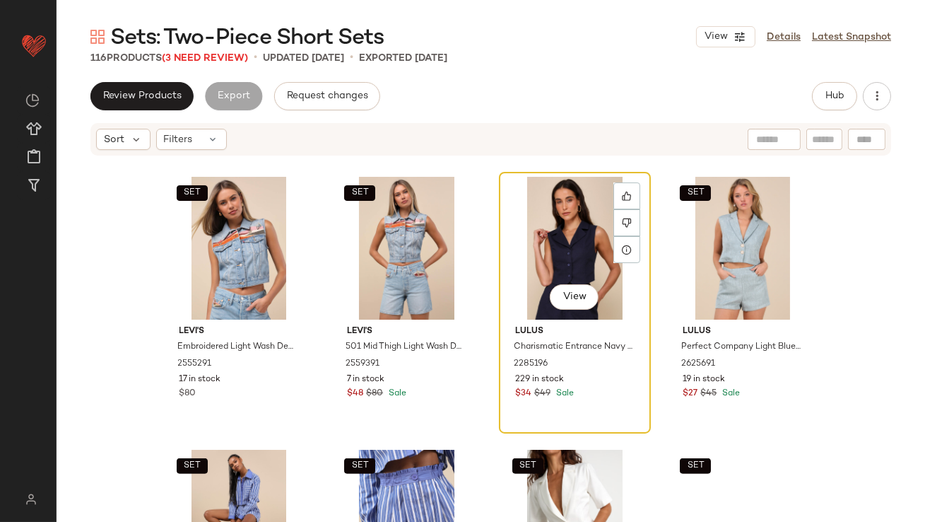
click at [561, 254] on div "View" at bounding box center [575, 248] width 142 height 143
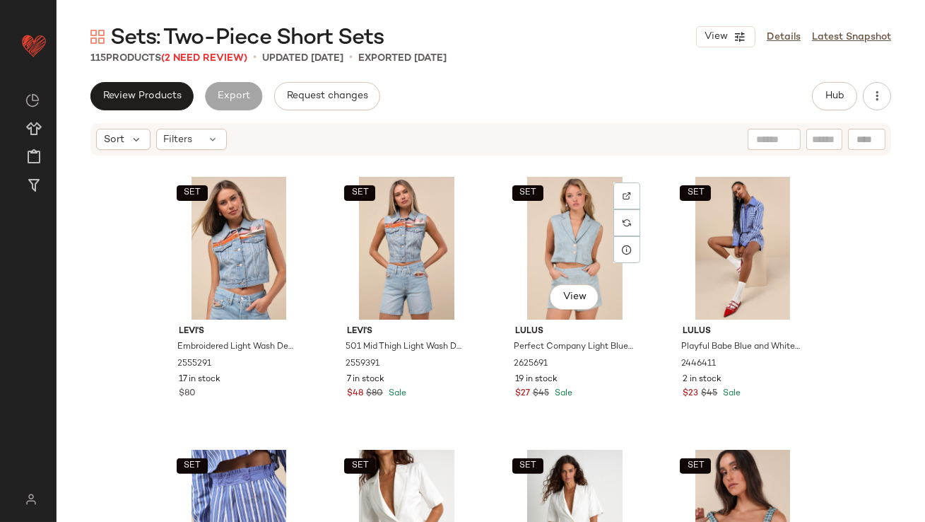
click at [561, 254] on div "SET View" at bounding box center [575, 248] width 142 height 143
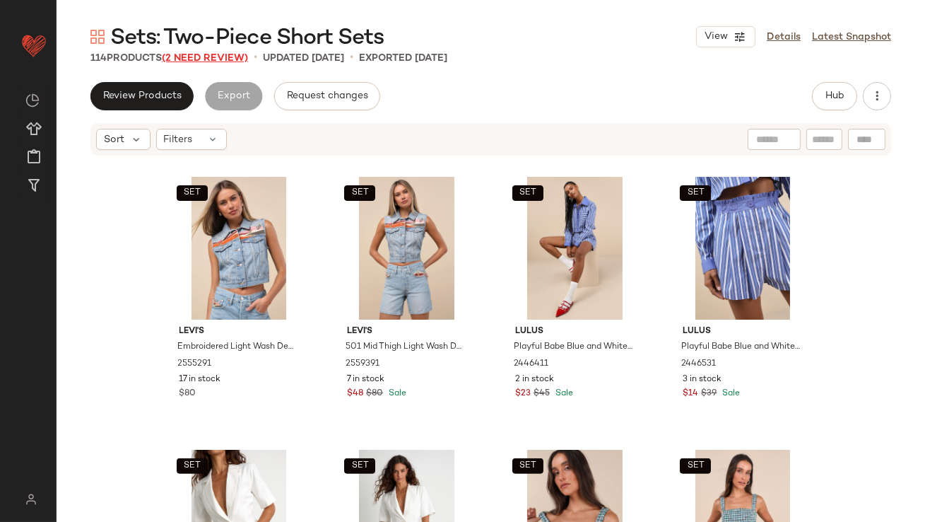
click at [208, 59] on span "(2 Need Review)" at bounding box center [205, 58] width 86 height 11
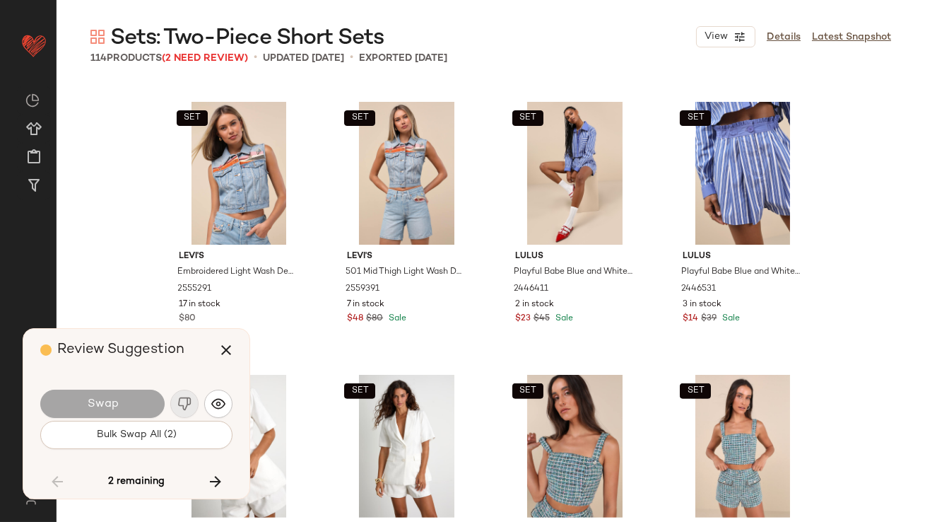
scroll to position [5183, 0]
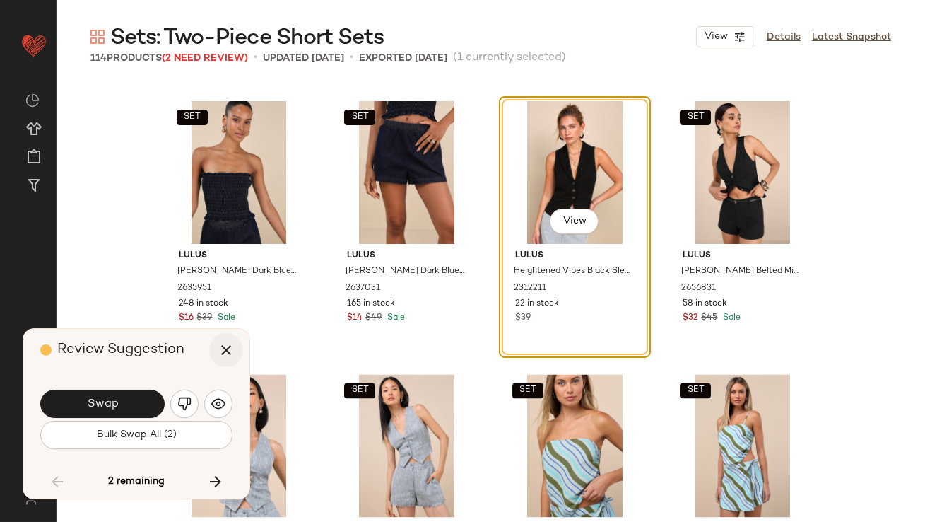
click at [230, 348] on icon "button" at bounding box center [226, 349] width 17 height 17
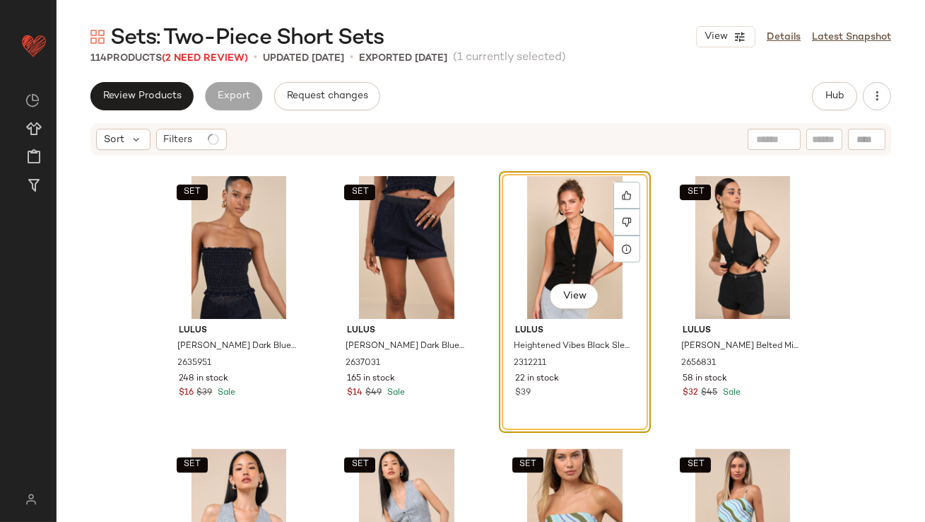
click at [563, 241] on div "View" at bounding box center [575, 247] width 142 height 143
click at [671, 241] on div "SET" at bounding box center [742, 247] width 142 height 143
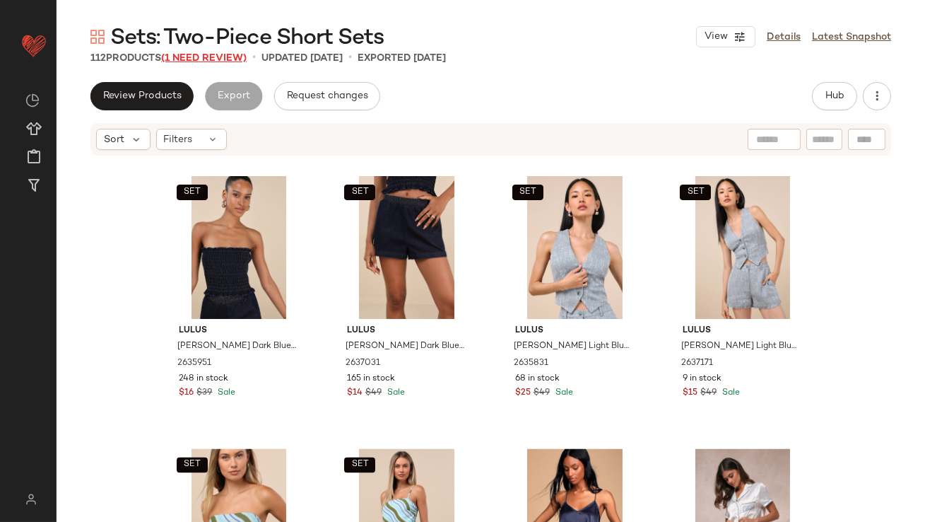
click at [233, 61] on span "(1 Need Review)" at bounding box center [204, 58] width 86 height 11
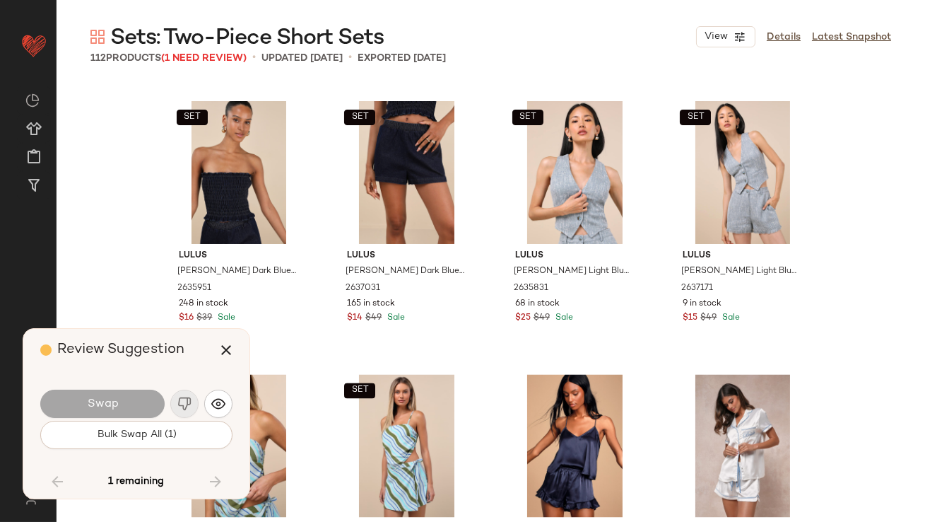
scroll to position [7092, 0]
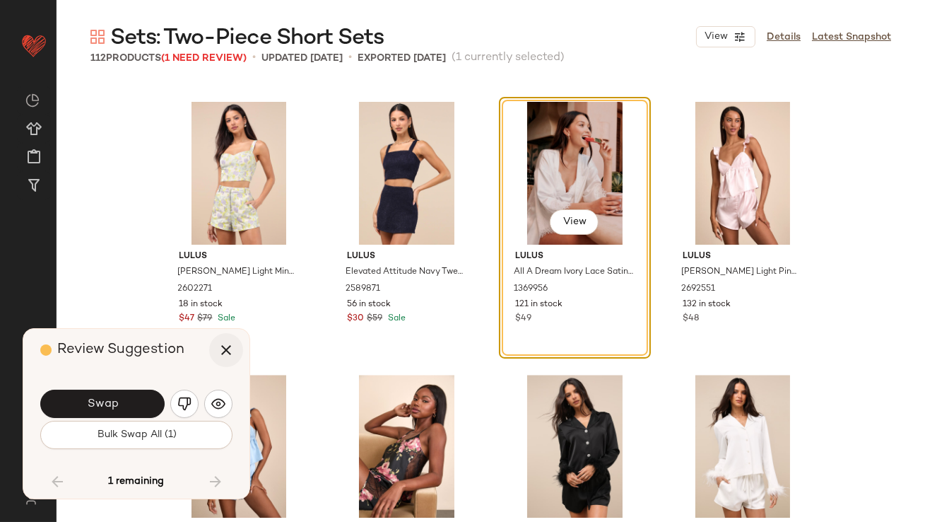
click at [230, 352] on icon "button" at bounding box center [226, 349] width 17 height 17
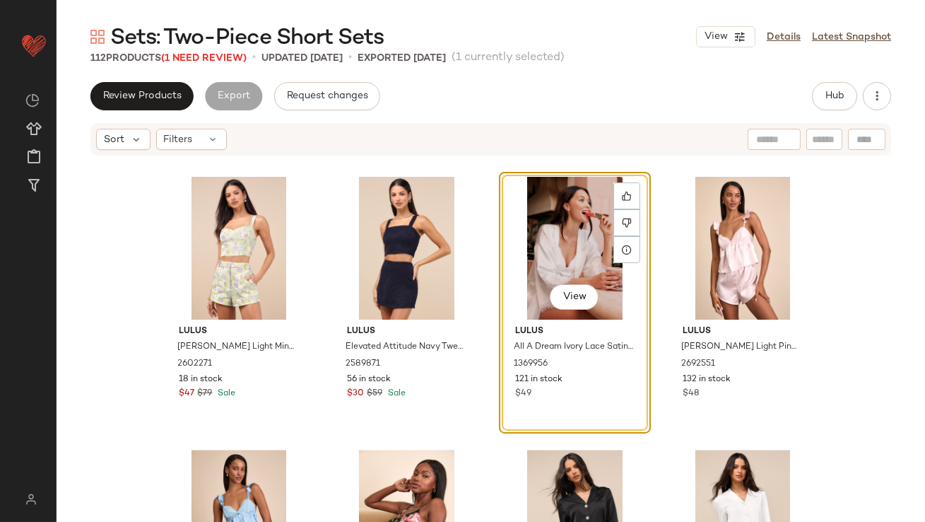
click at [556, 226] on div "View" at bounding box center [575, 248] width 142 height 143
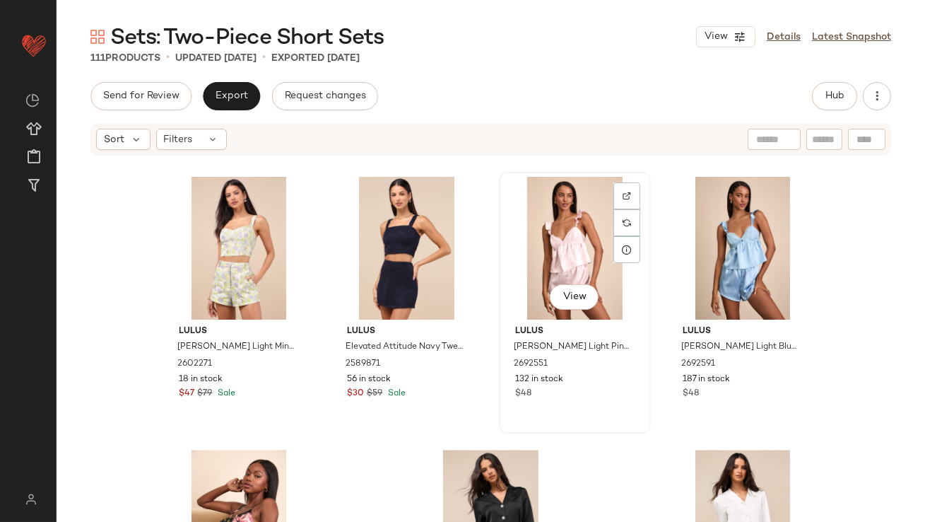
drag, startPoint x: 557, startPoint y: 227, endPoint x: 563, endPoint y: 219, distance: 10.0
click at [557, 227] on div "View" at bounding box center [575, 248] width 142 height 143
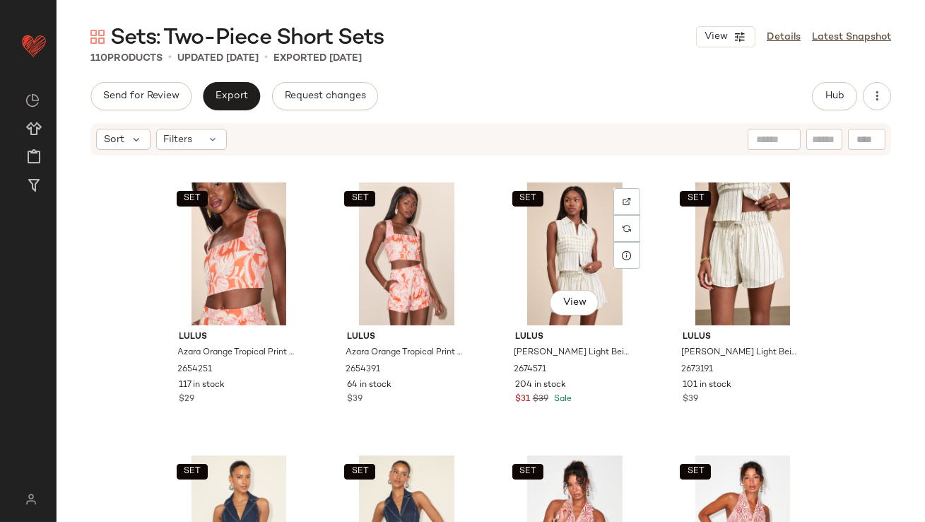
scroll to position [543, 0]
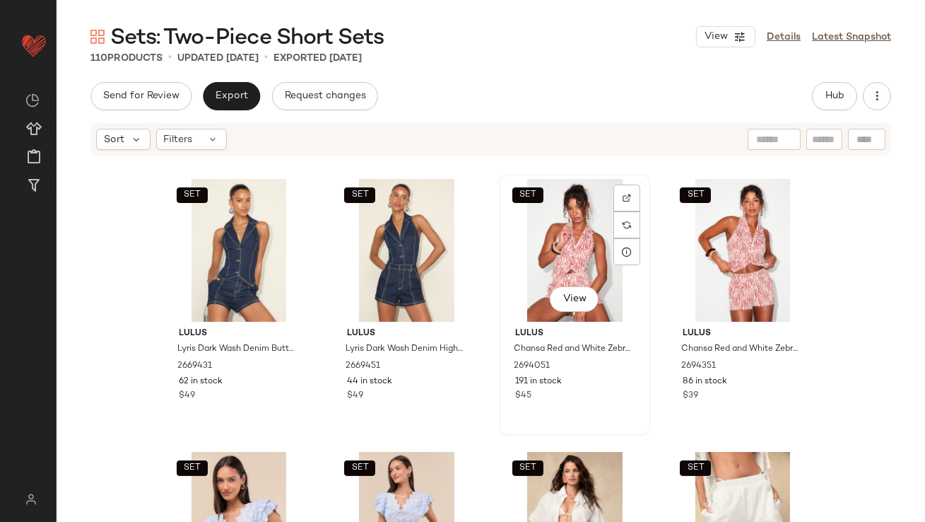
click at [554, 238] on div "SET View" at bounding box center [575, 250] width 142 height 143
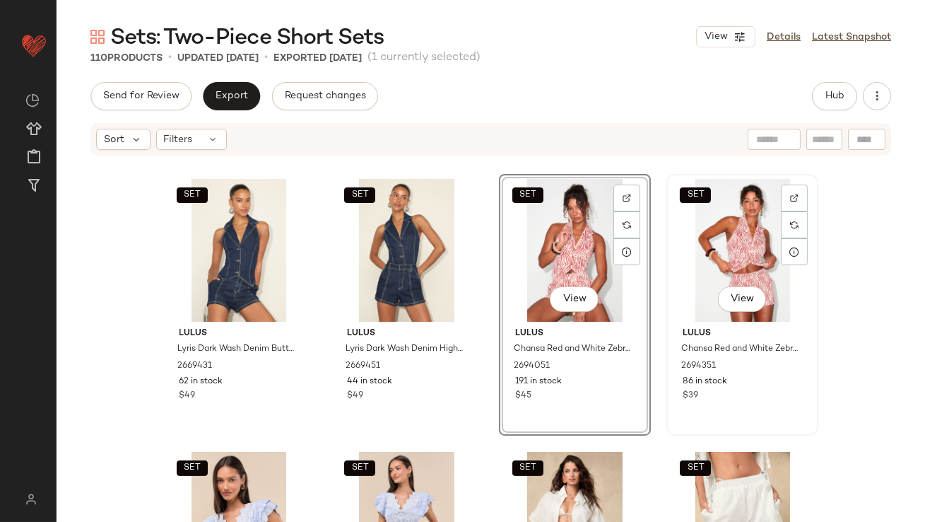
click at [717, 247] on div "SET View" at bounding box center [742, 250] width 142 height 143
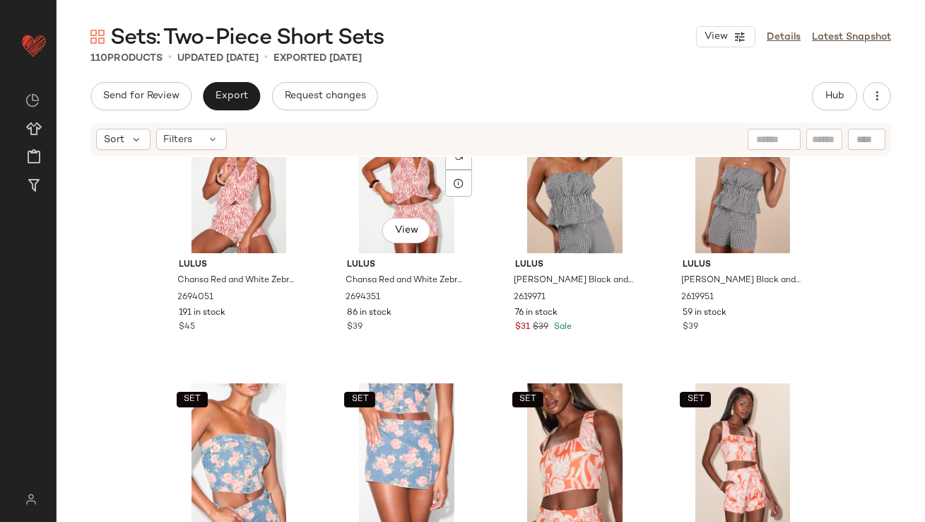
scroll to position [86, 0]
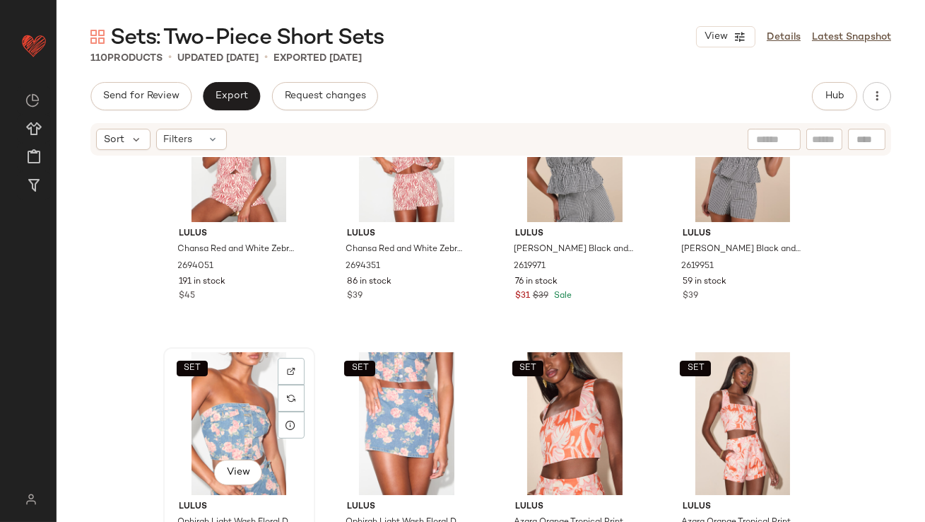
click at [226, 375] on div "SET View" at bounding box center [239, 423] width 142 height 143
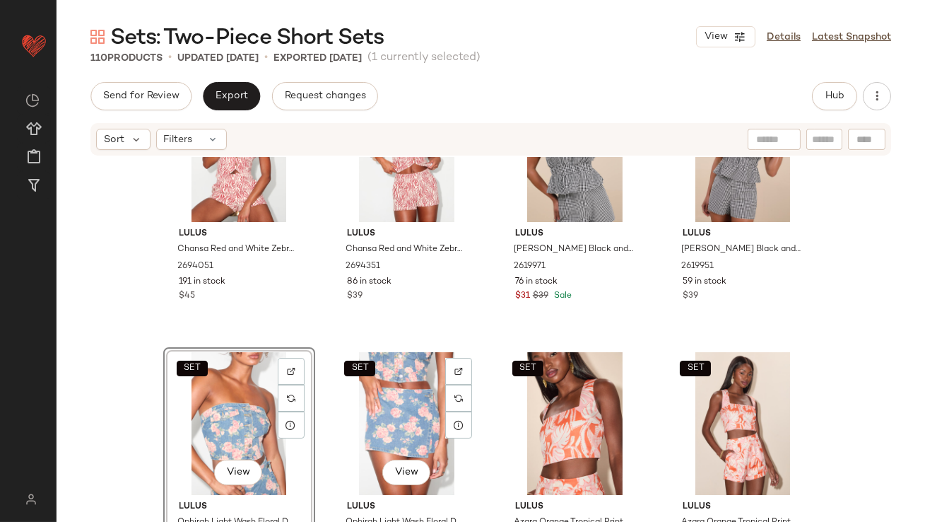
drag, startPoint x: 369, startPoint y: 391, endPoint x: 261, endPoint y: 392, distance: 108.1
click at [369, 392] on div "SET View" at bounding box center [407, 423] width 142 height 143
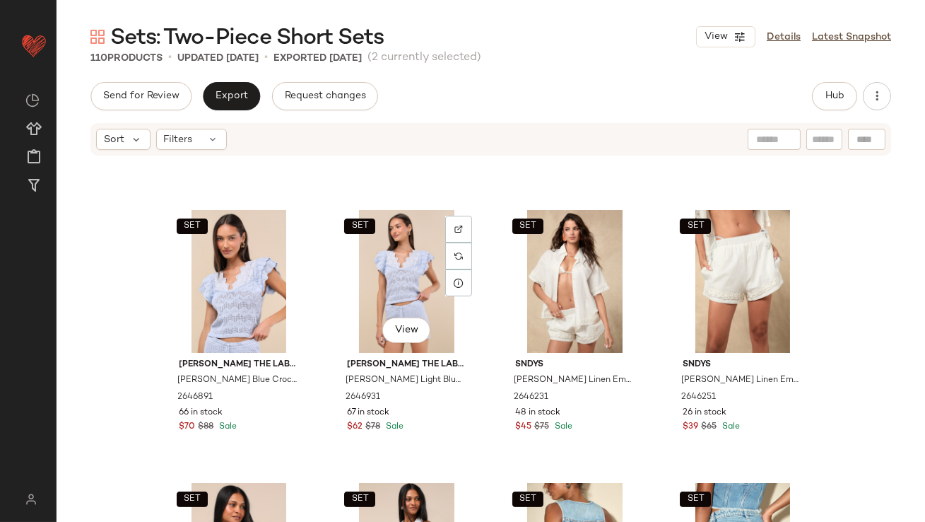
scroll to position [787, 0]
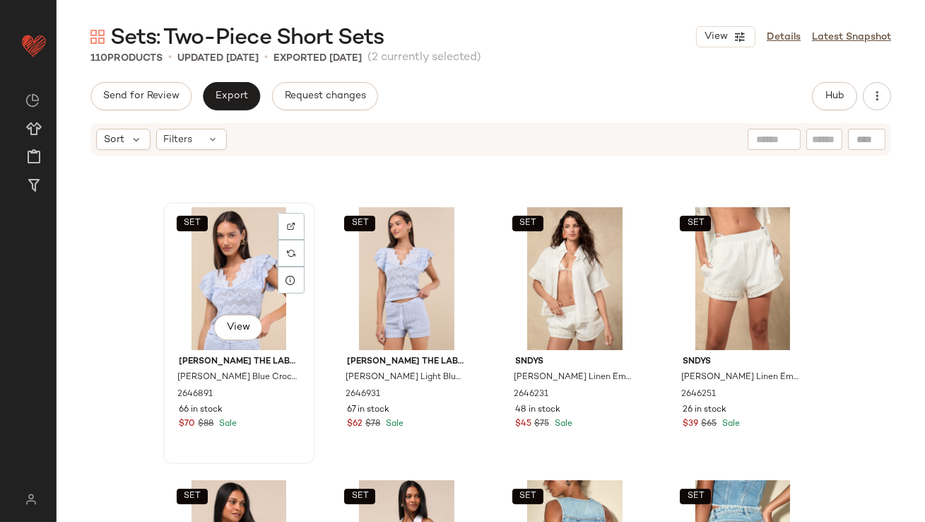
click at [218, 264] on div "SET View" at bounding box center [239, 278] width 142 height 143
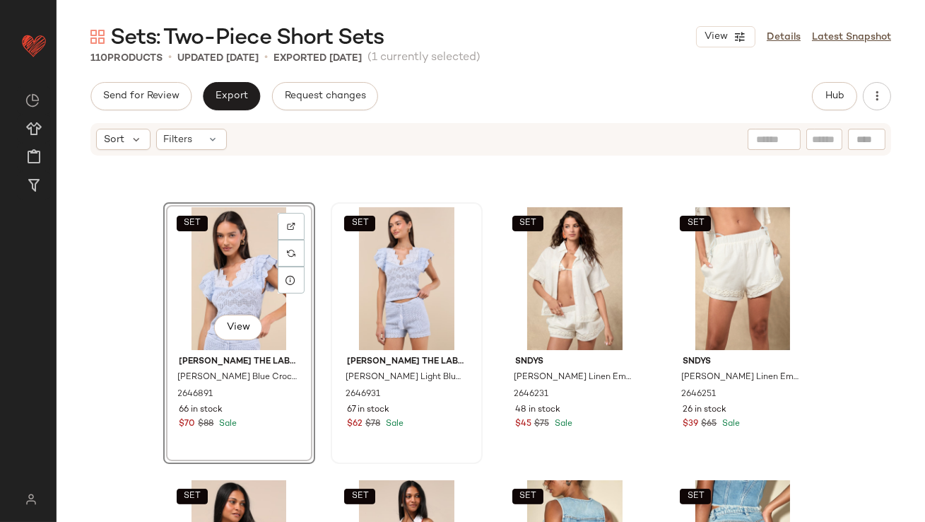
click at [343, 264] on div "SET" at bounding box center [407, 278] width 142 height 143
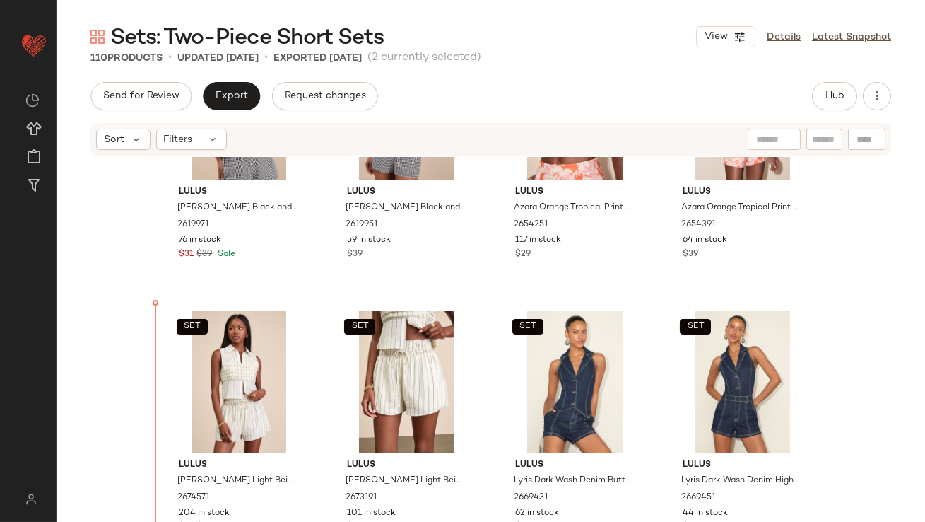
scroll to position [408, 0]
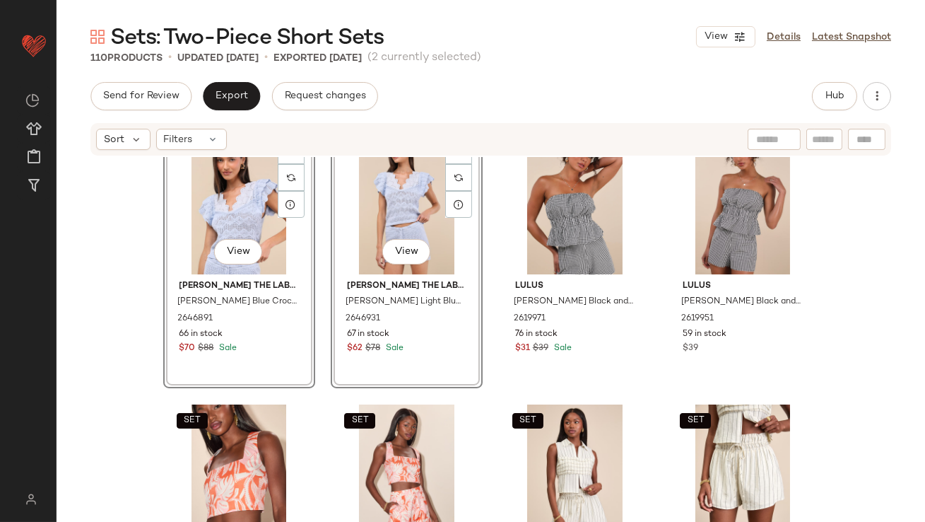
scroll to position [394, 0]
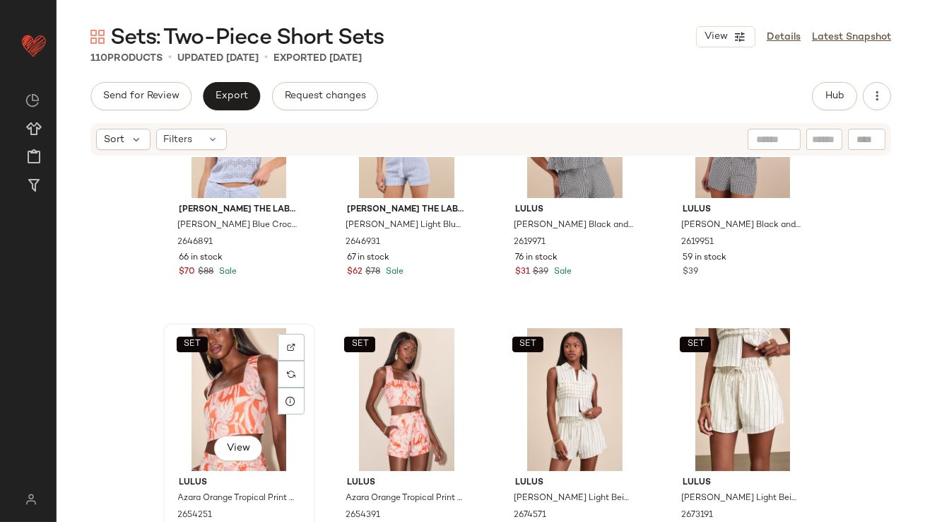
click at [227, 393] on div "SET View" at bounding box center [239, 399] width 142 height 143
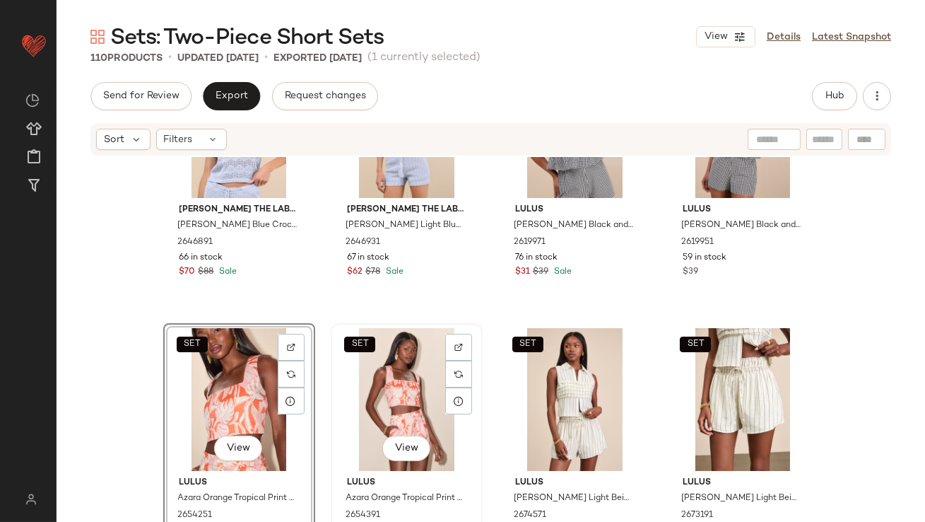
click at [362, 394] on div "SET View" at bounding box center [407, 399] width 142 height 143
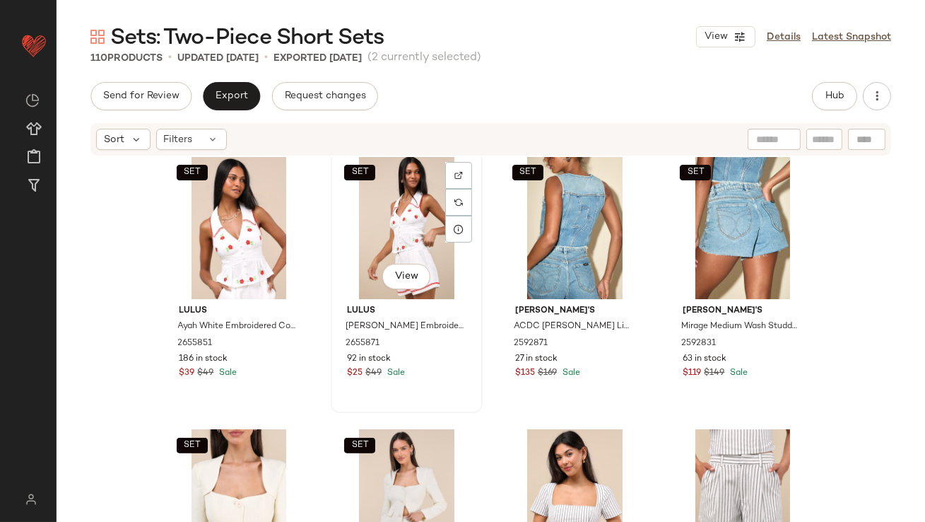
scroll to position [1060, 0]
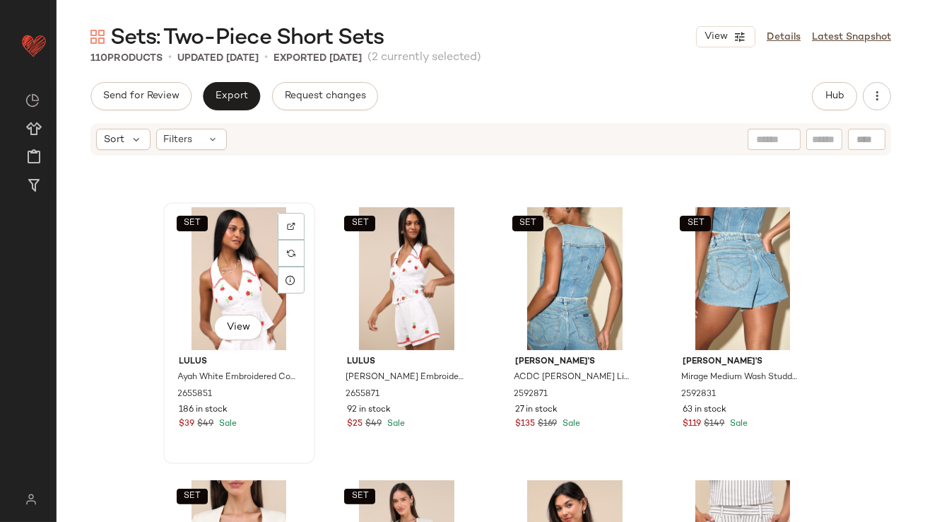
click at [217, 283] on div "SET View" at bounding box center [239, 278] width 142 height 143
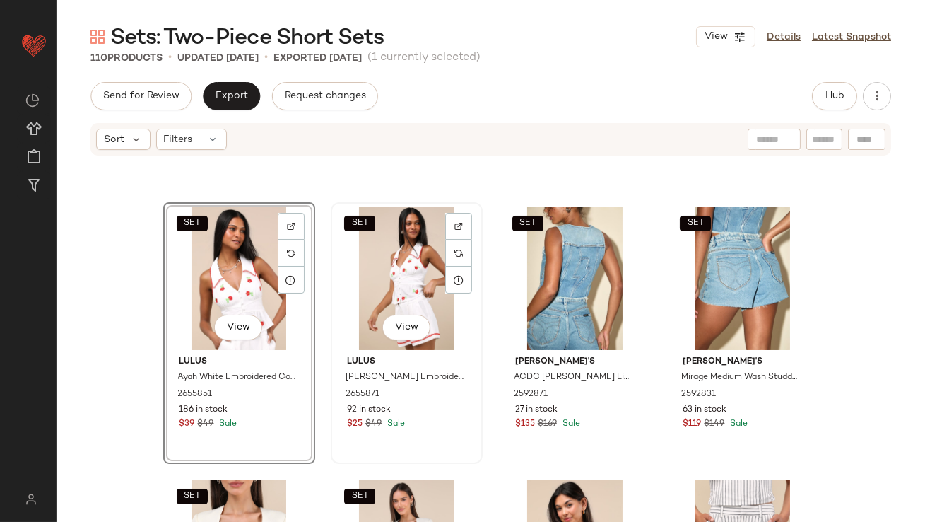
click at [360, 288] on div "SET View" at bounding box center [407, 278] width 142 height 143
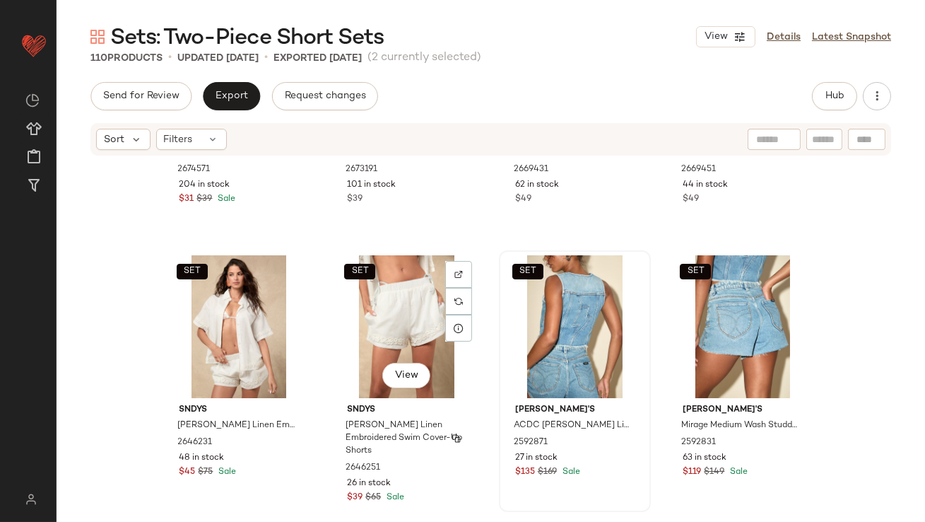
scroll to position [1028, 0]
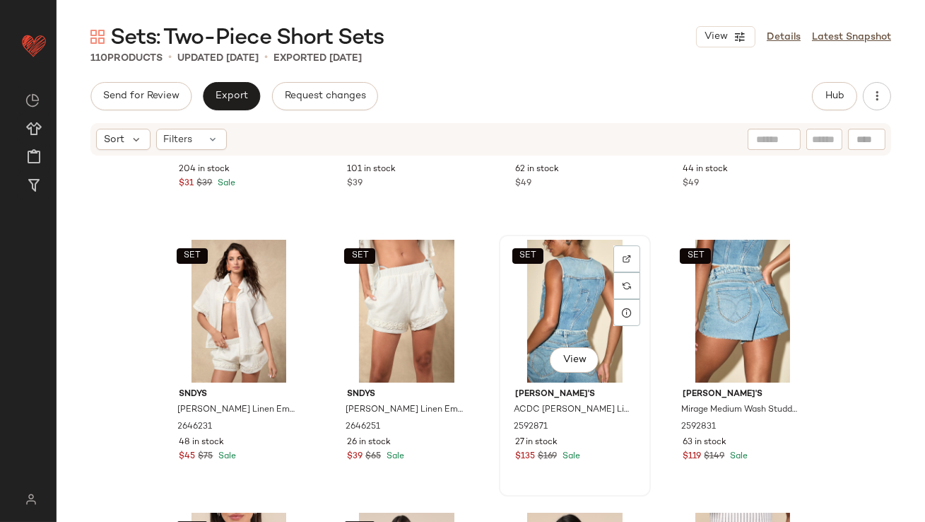
click at [601, 303] on div "SET View" at bounding box center [575, 311] width 142 height 143
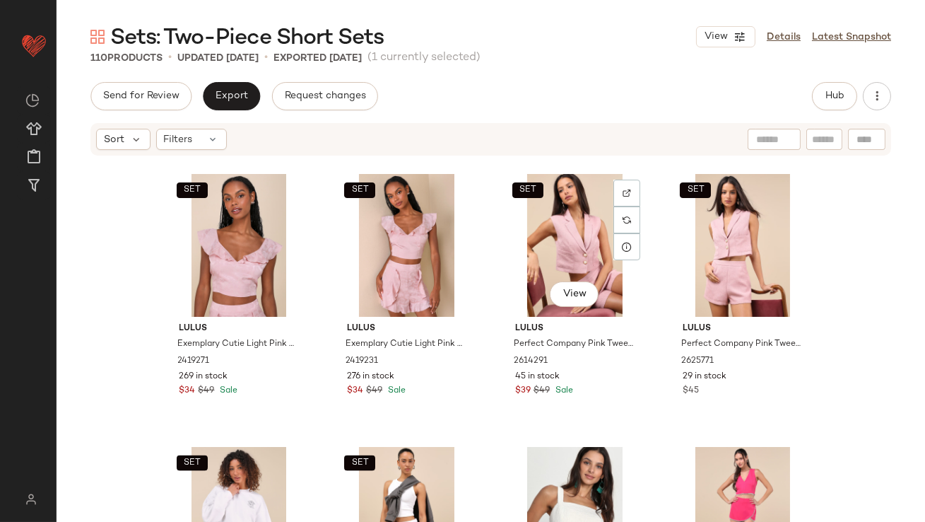
scroll to position [4095, 0]
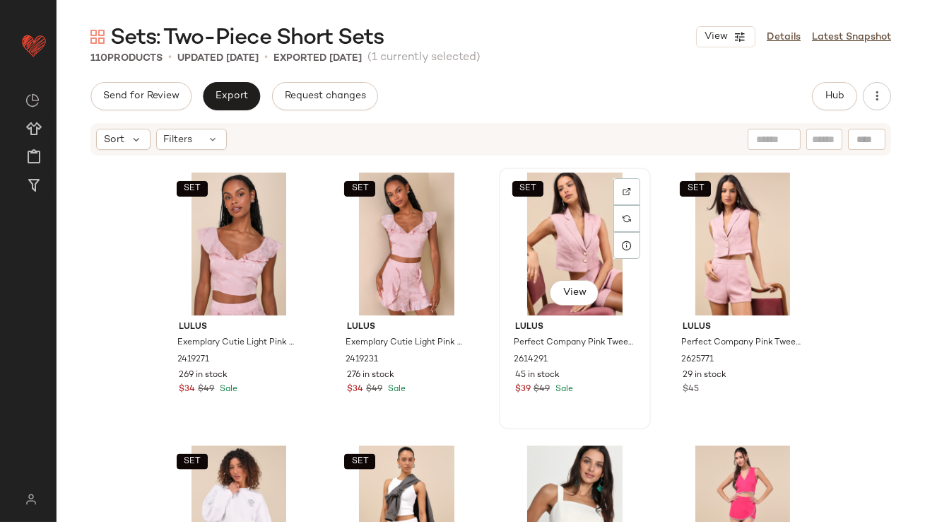
click at [545, 264] on div "SET View" at bounding box center [575, 243] width 142 height 143
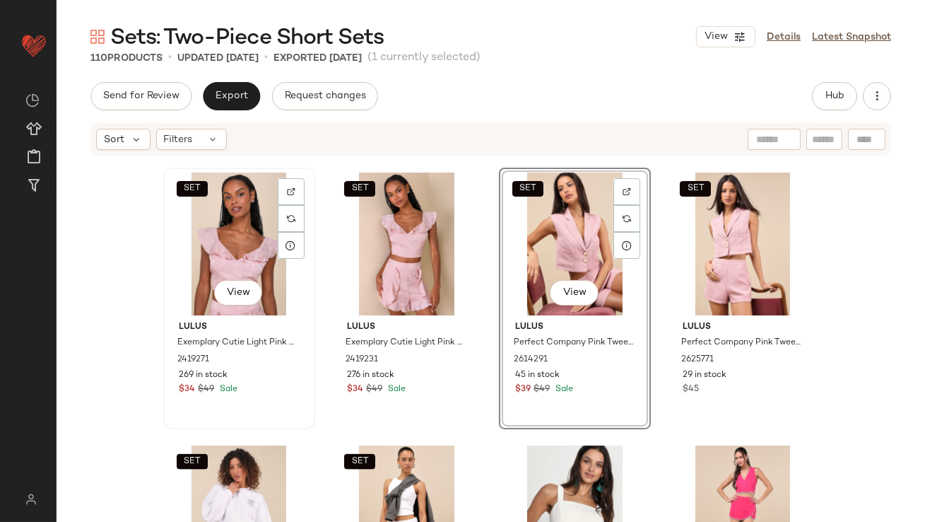
click at [227, 247] on div "SET View" at bounding box center [239, 243] width 142 height 143
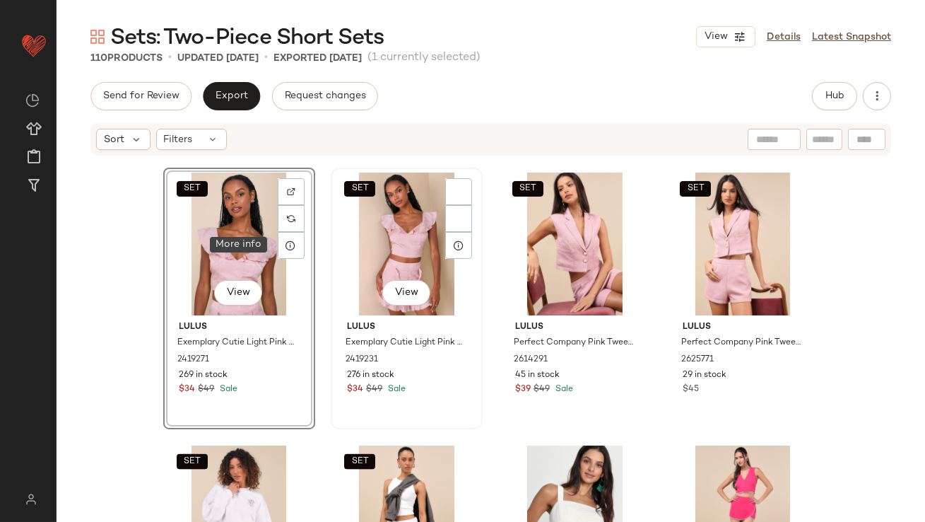
click at [361, 255] on div "SET View" at bounding box center [407, 243] width 142 height 143
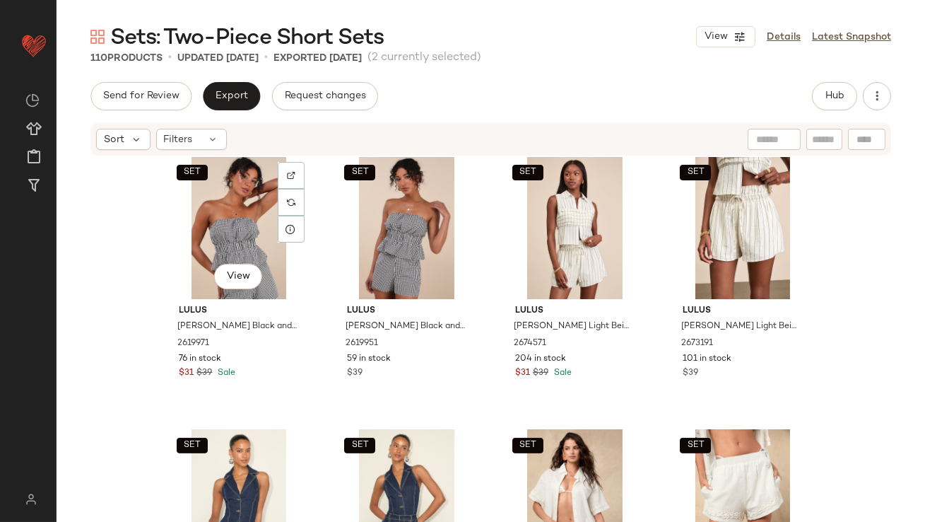
scroll to position [961, 0]
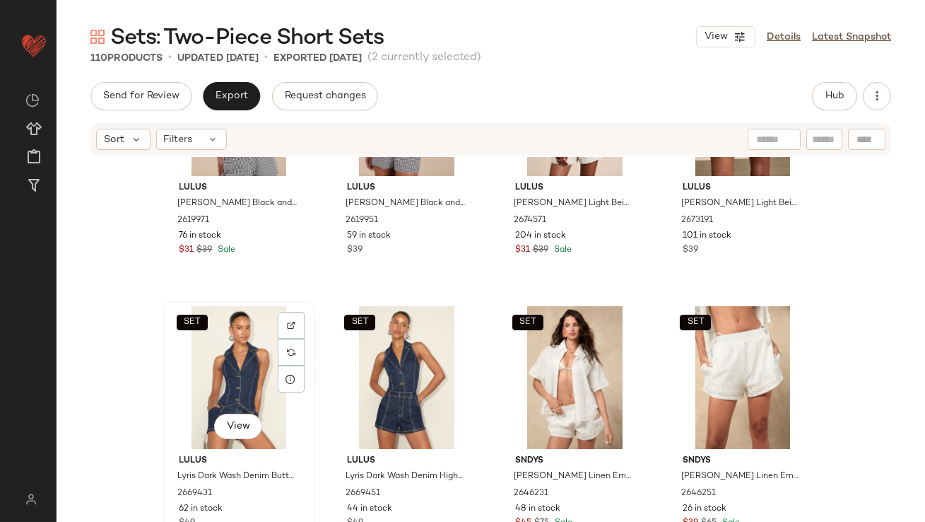
click at [223, 377] on div "SET View" at bounding box center [239, 377] width 142 height 143
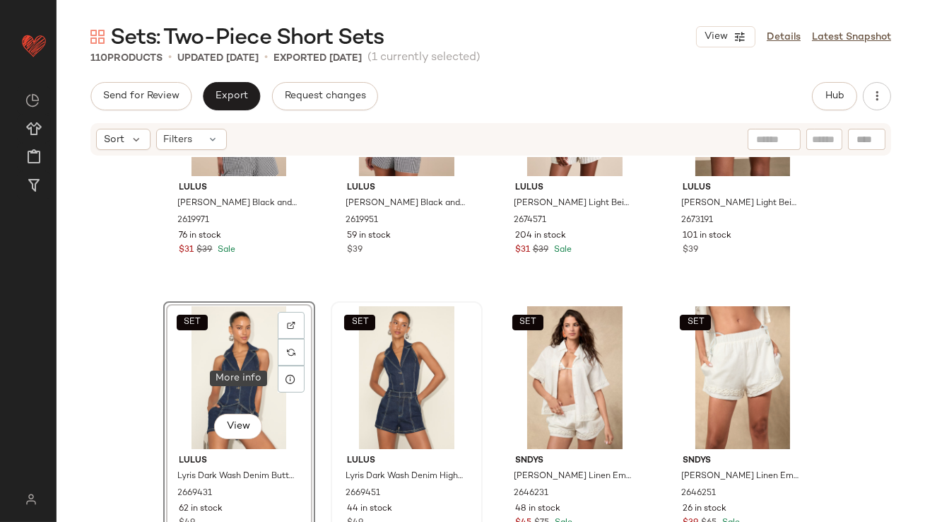
click at [354, 377] on div "SET" at bounding box center [407, 377] width 142 height 143
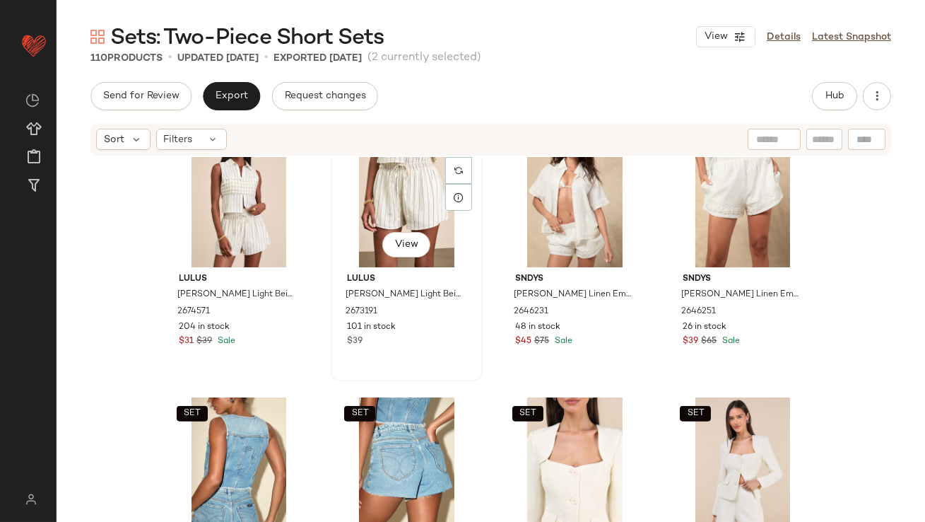
scroll to position [1253, 0]
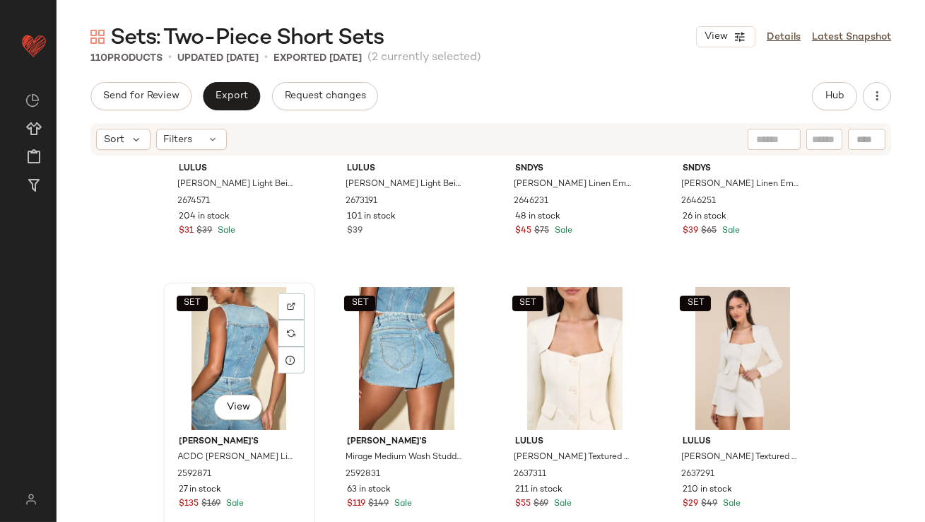
click at [270, 366] on div "SET View" at bounding box center [239, 358] width 142 height 143
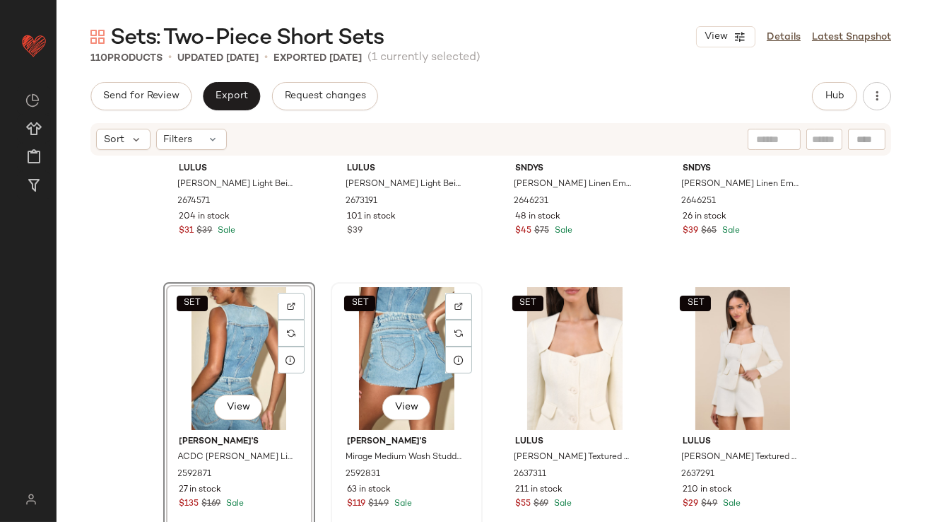
click at [351, 365] on div "SET View" at bounding box center [407, 358] width 142 height 143
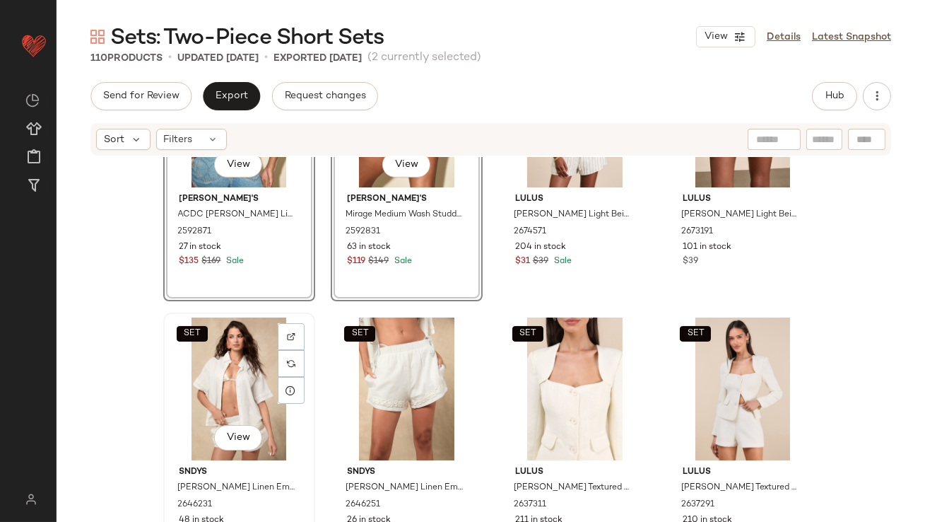
scroll to position [1463, 0]
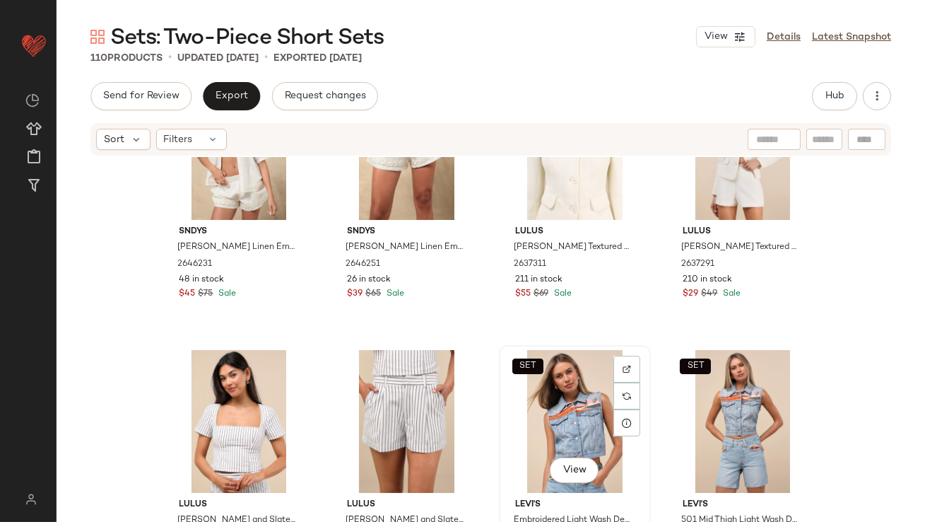
click at [548, 384] on div "SET View" at bounding box center [575, 421] width 142 height 143
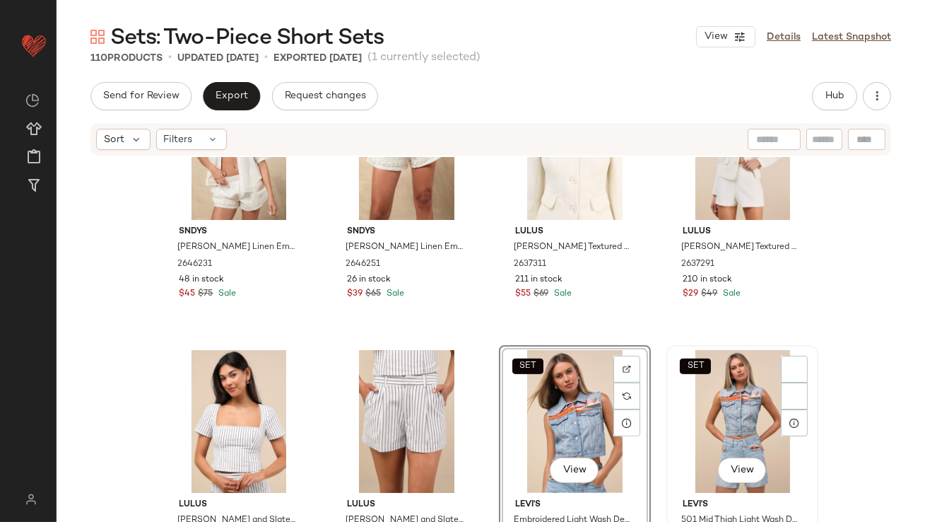
click at [714, 399] on div "SET View" at bounding box center [742, 421] width 142 height 143
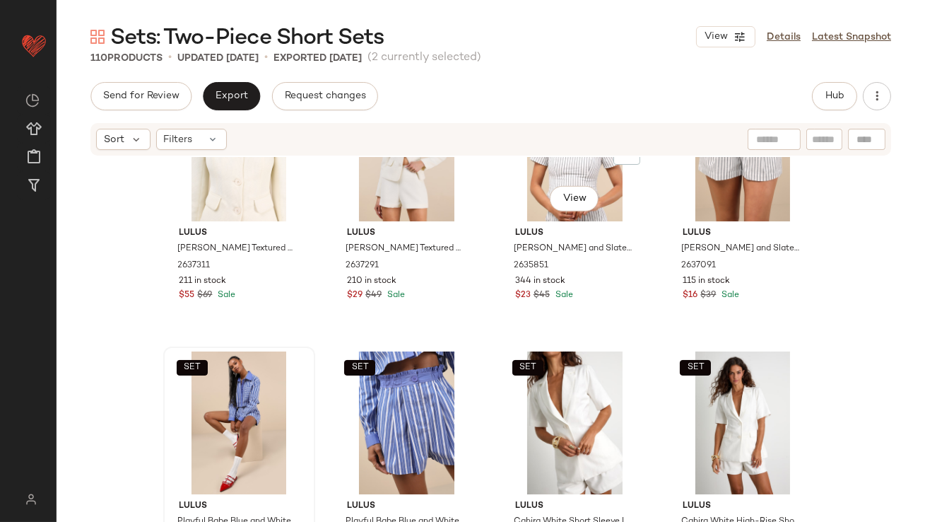
scroll to position [1745, 0]
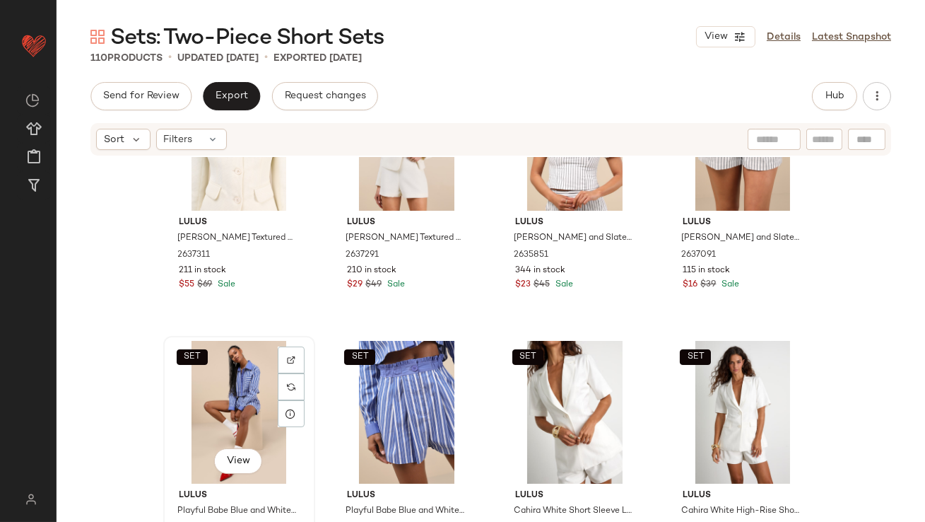
click at [236, 410] on div "SET View" at bounding box center [239, 412] width 142 height 143
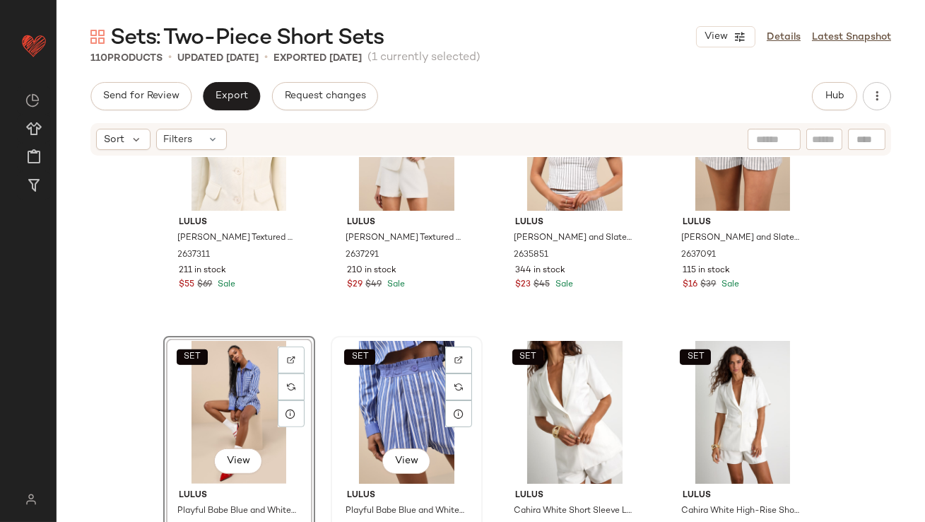
click at [360, 406] on div "SET View" at bounding box center [407, 412] width 142 height 143
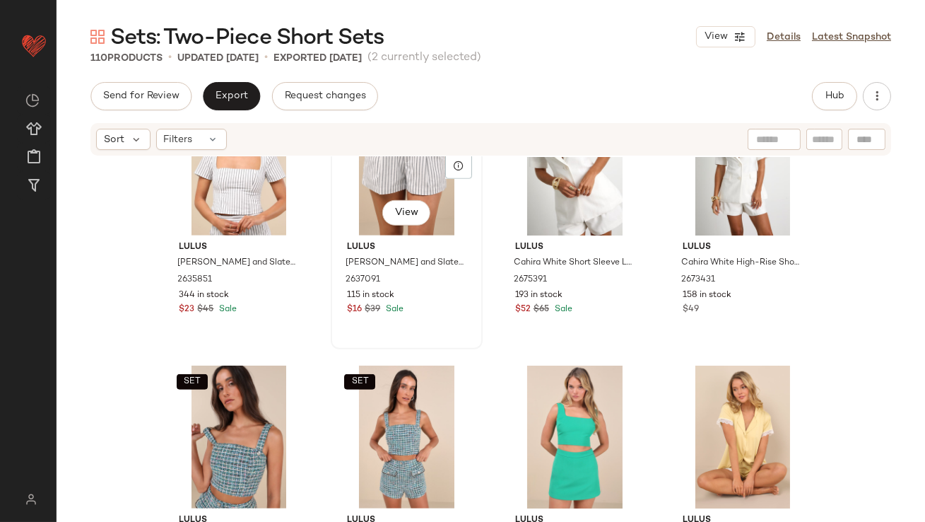
scroll to position [1996, 0]
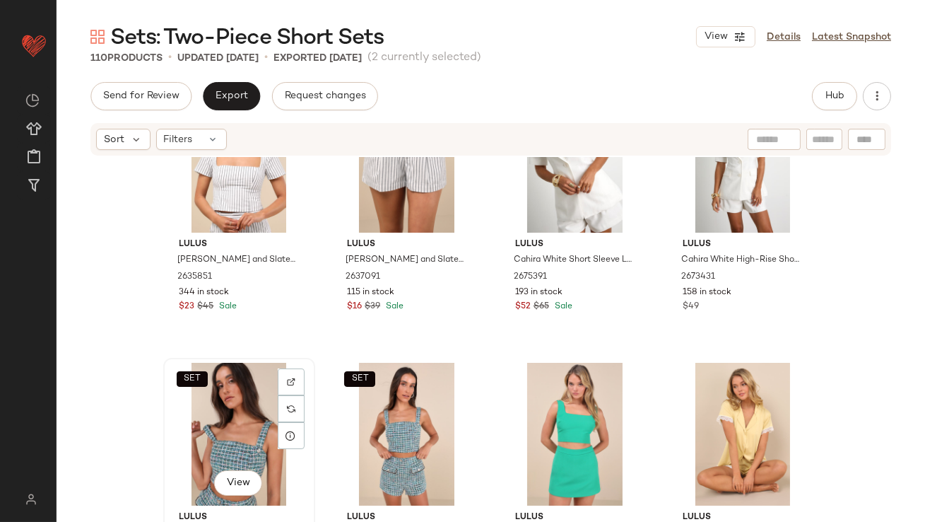
click at [247, 417] on div "SET View" at bounding box center [239, 434] width 142 height 143
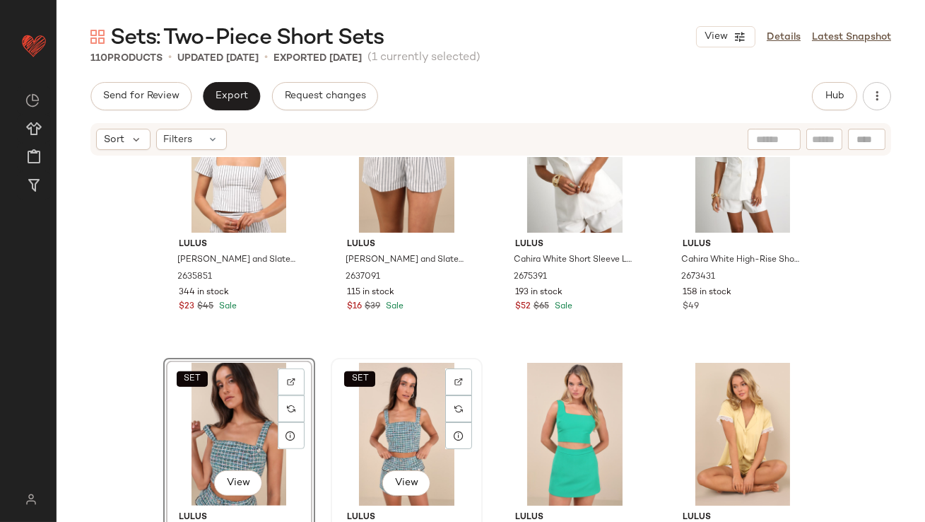
drag, startPoint x: 391, startPoint y: 425, endPoint x: 372, endPoint y: 425, distance: 19.1
click at [390, 425] on div "SET View" at bounding box center [407, 434] width 142 height 143
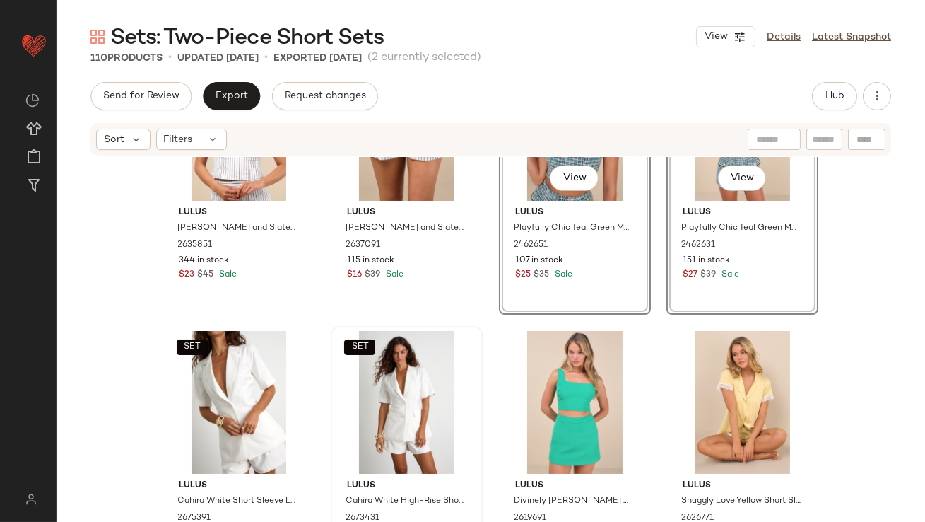
scroll to position [2065, 0]
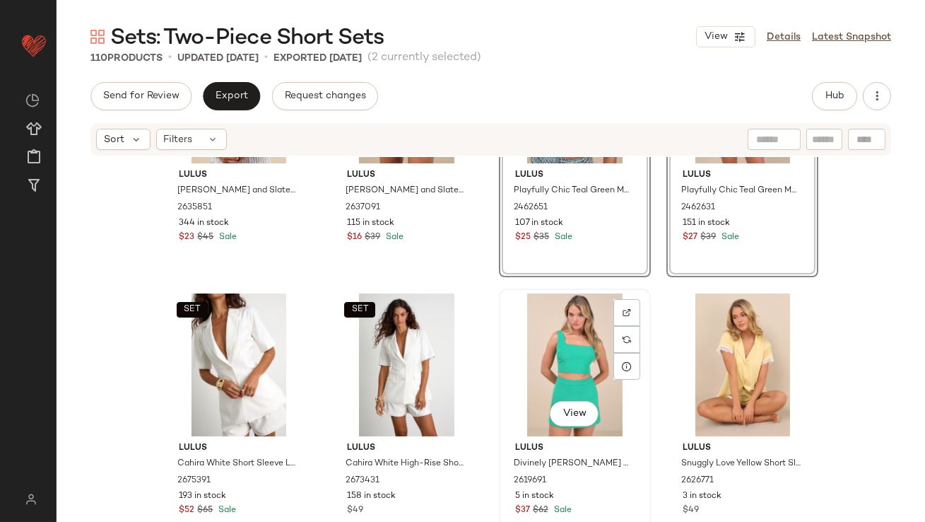
click at [517, 372] on div "View" at bounding box center [575, 364] width 142 height 143
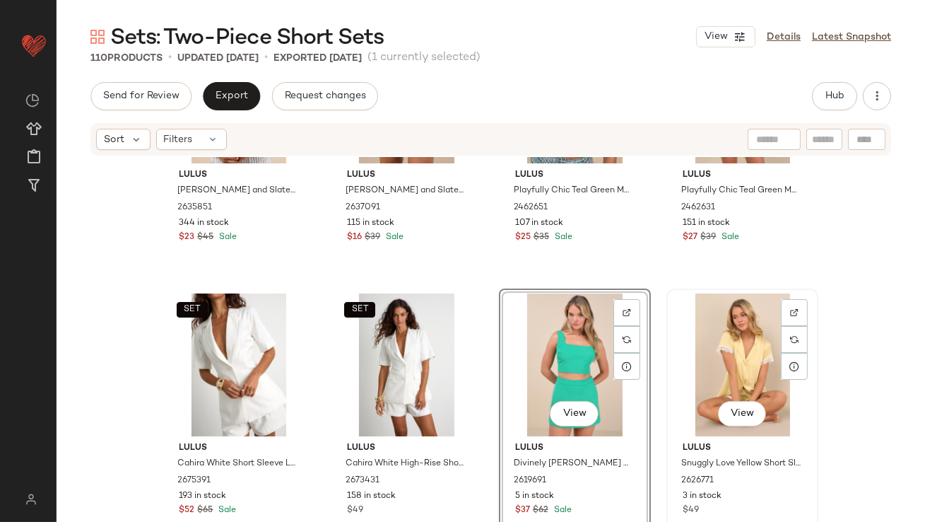
click at [707, 367] on div "View" at bounding box center [742, 364] width 142 height 143
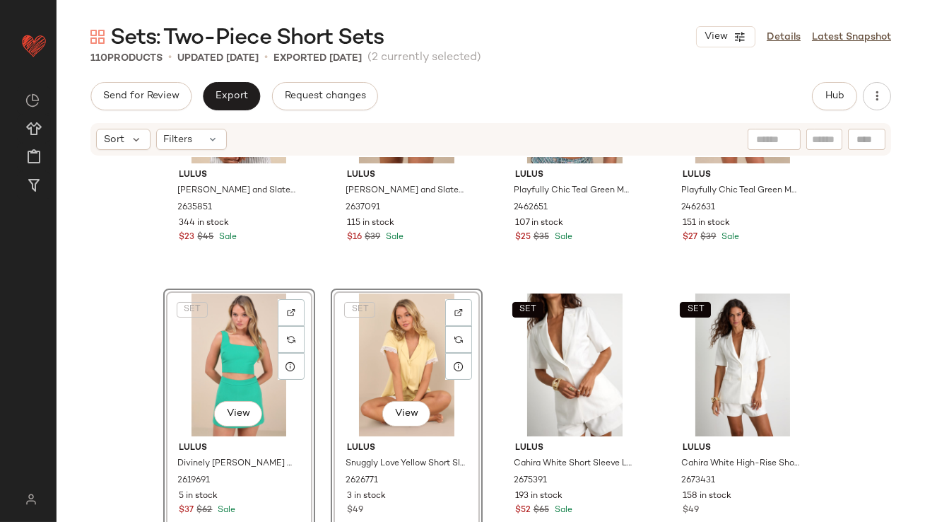
click at [331, 430] on div "SET View Lulus Snuggly Love Yellow Short Sleeve Lace Two-Piece Pajama Set 26267…" at bounding box center [407, 418] width 152 height 261
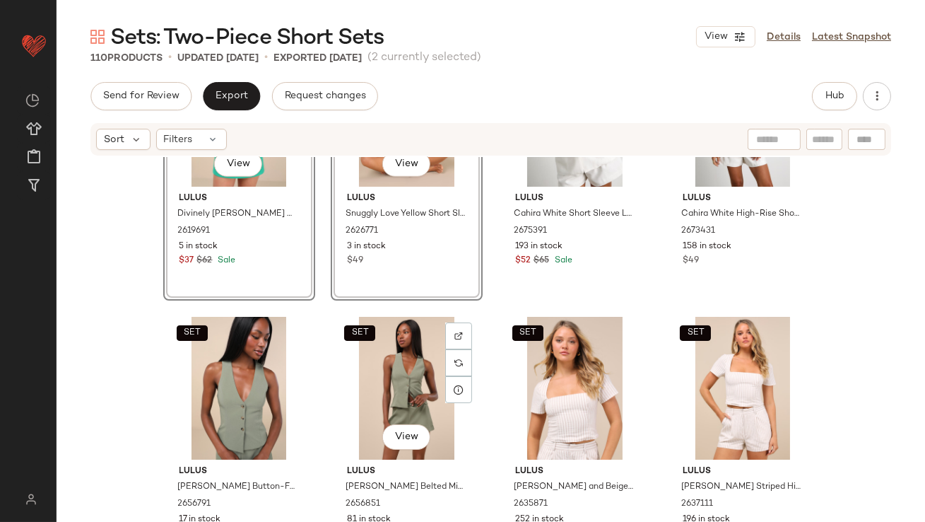
scroll to position [2350, 0]
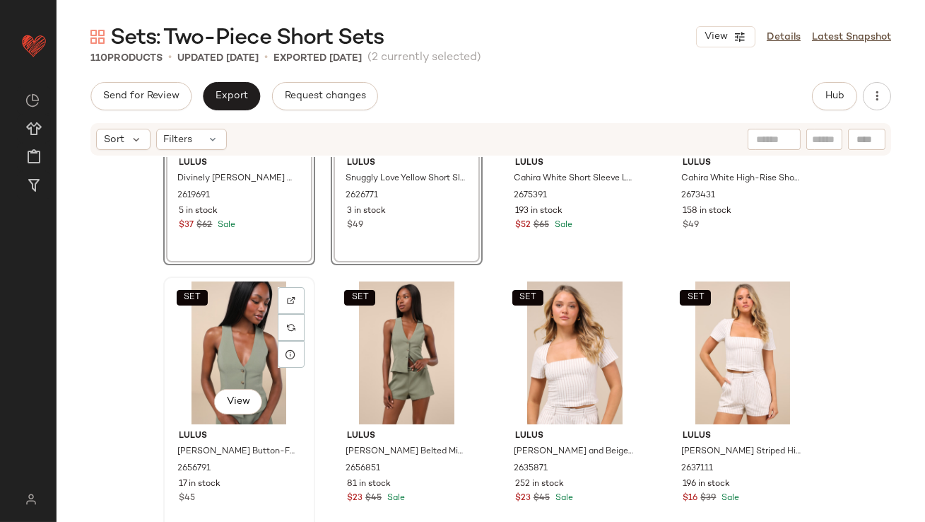
click at [201, 342] on div "SET View" at bounding box center [239, 352] width 142 height 143
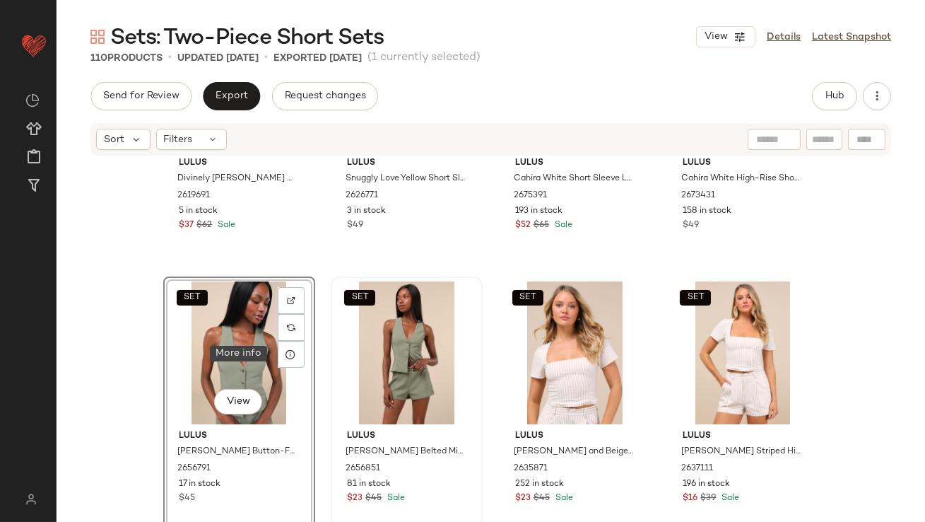
click at [338, 342] on div "SET" at bounding box center [407, 352] width 142 height 143
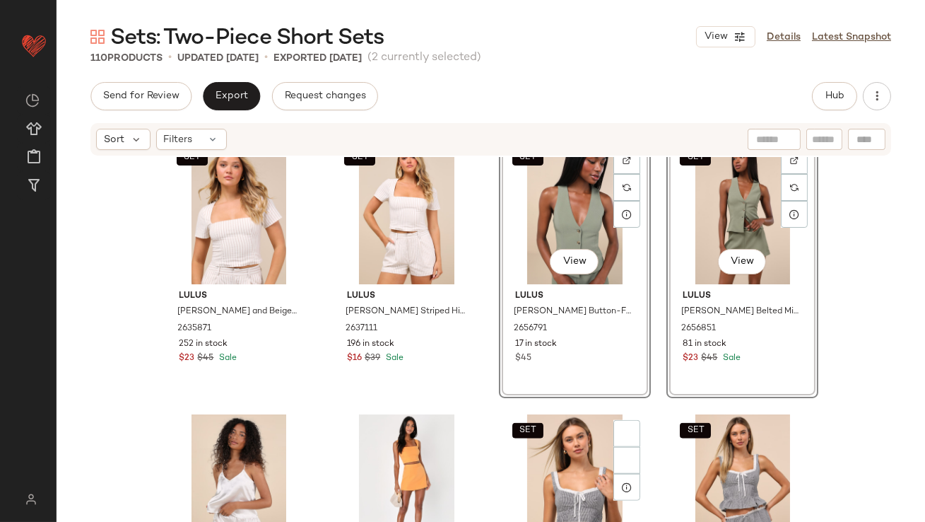
scroll to position [2607, 0]
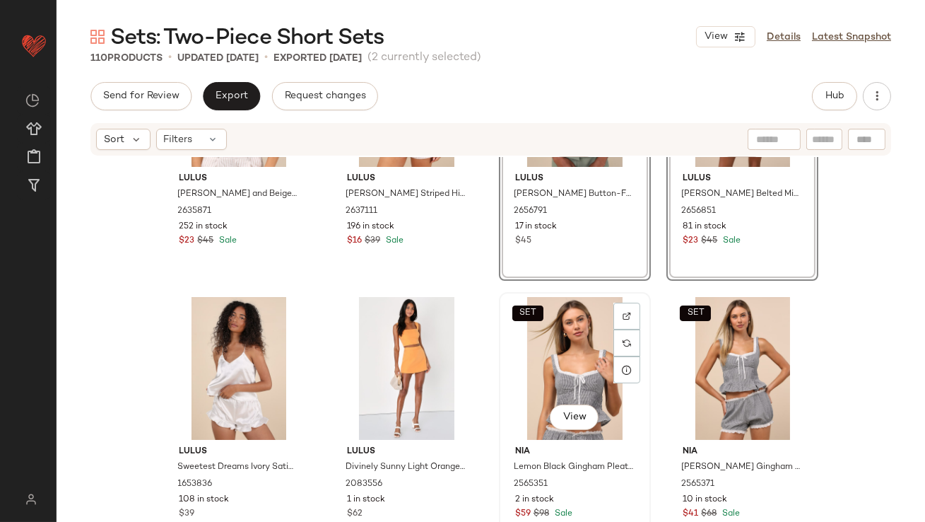
click at [553, 368] on div "SET View" at bounding box center [575, 368] width 142 height 143
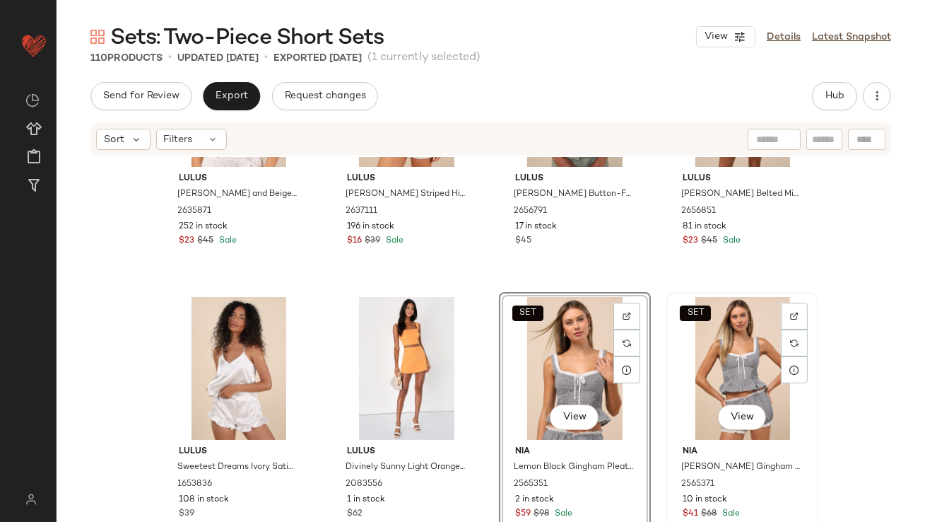
click at [726, 367] on div "SET View" at bounding box center [742, 368] width 142 height 143
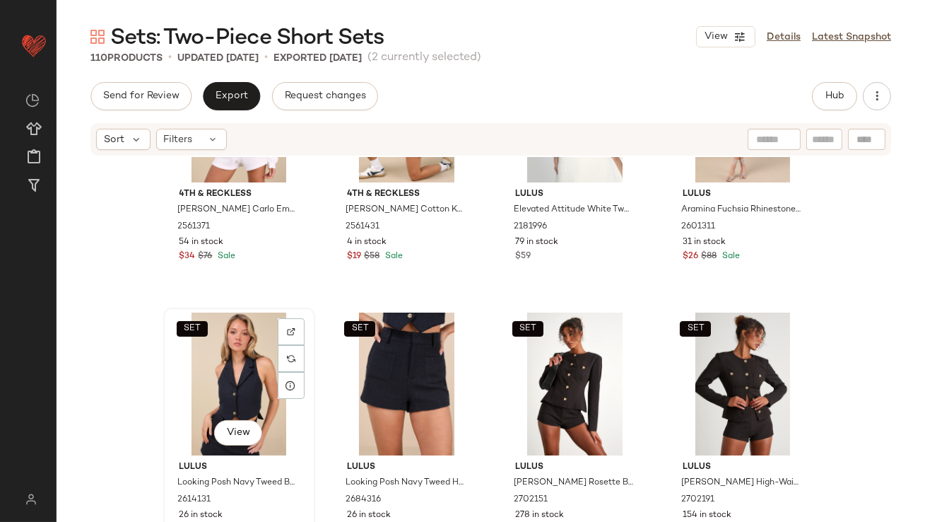
scroll to position [4503, 0]
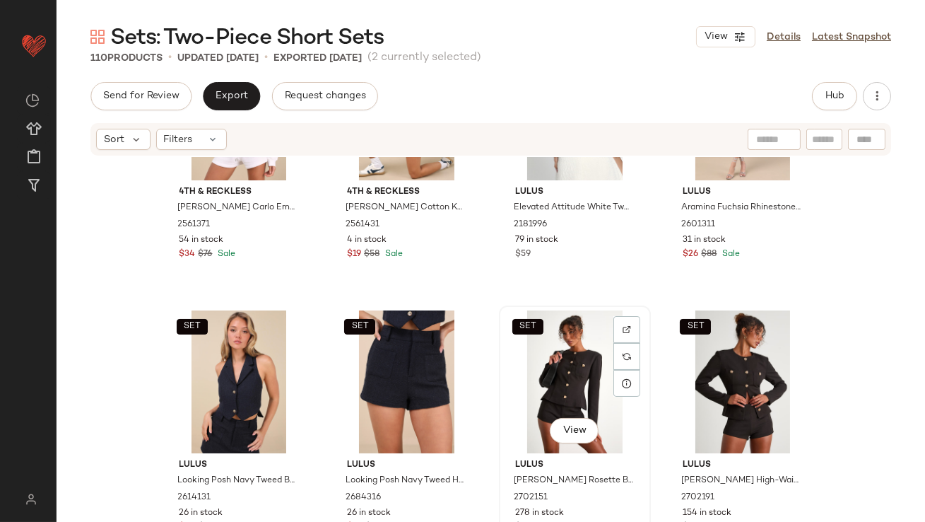
click at [527, 393] on div "SET View" at bounding box center [575, 381] width 142 height 143
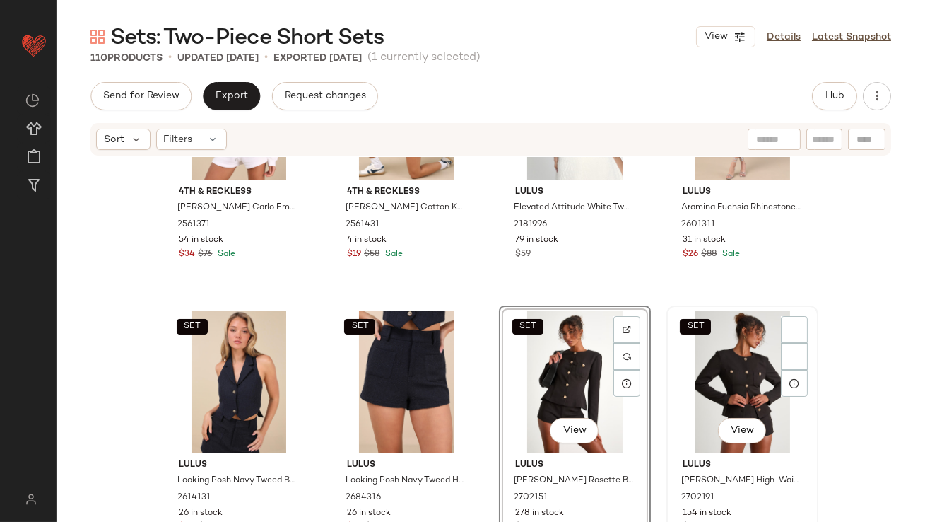
click at [734, 354] on div "SET View" at bounding box center [742, 381] width 142 height 143
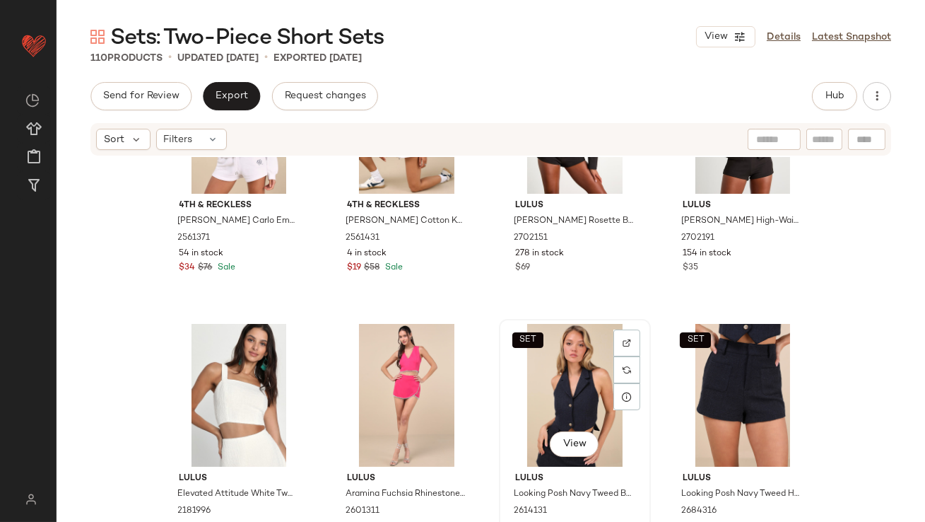
click at [550, 389] on div "SET View" at bounding box center [575, 395] width 142 height 143
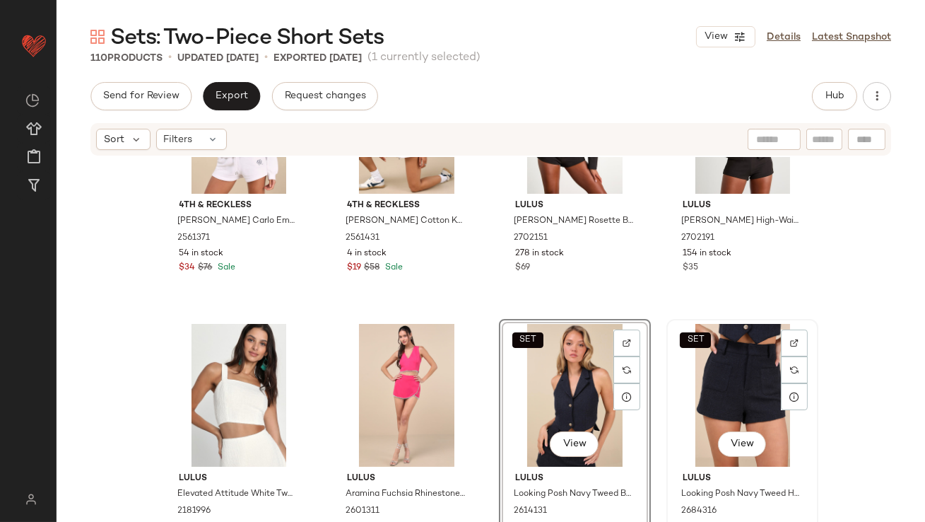
click at [692, 389] on div "SET View" at bounding box center [742, 395] width 142 height 143
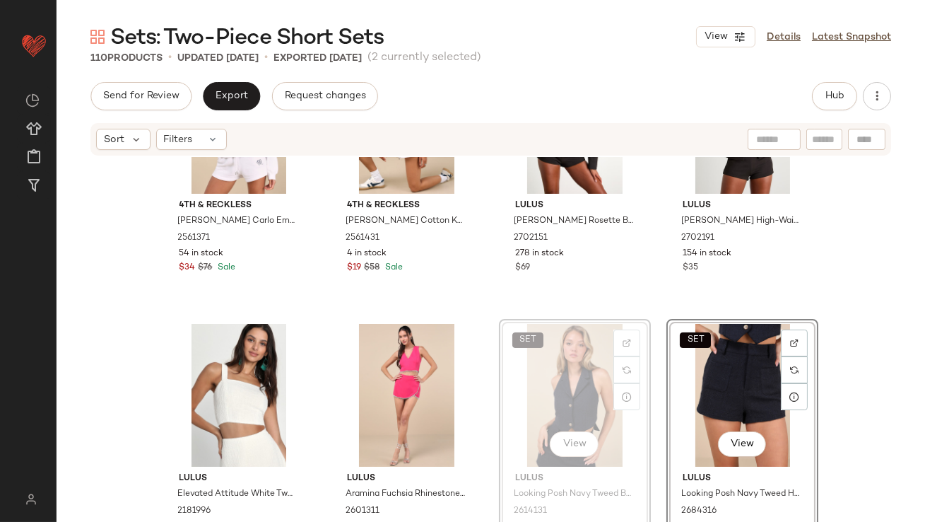
drag, startPoint x: 560, startPoint y: 389, endPoint x: 549, endPoint y: 389, distance: 11.3
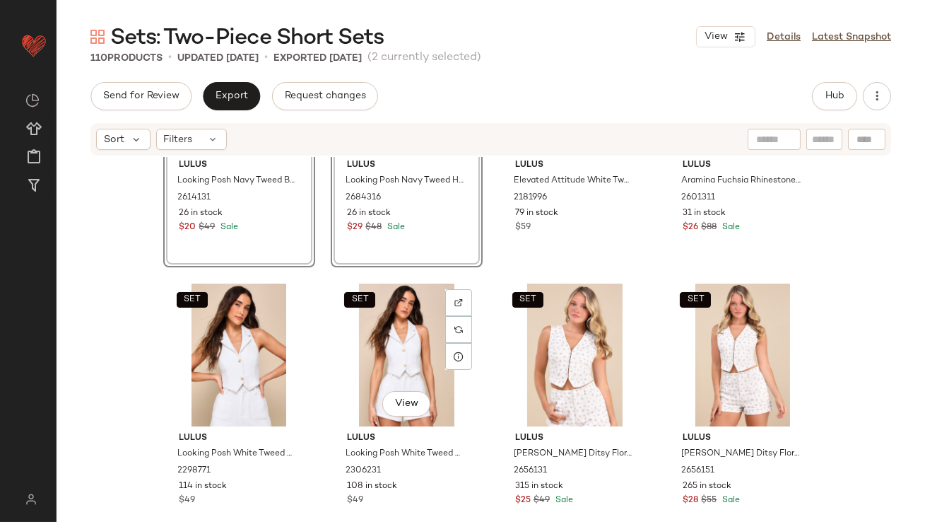
scroll to position [4908, 0]
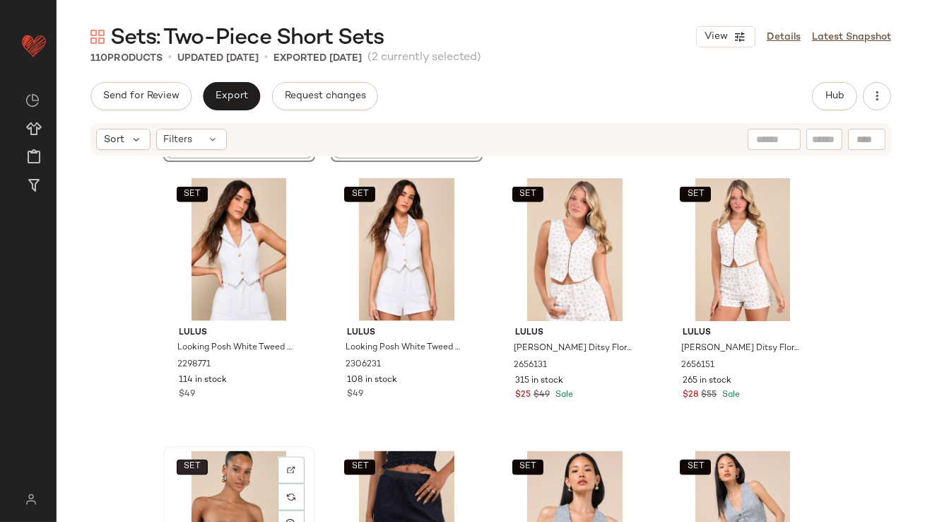
click at [198, 463] on button "SET" at bounding box center [192, 467] width 31 height 16
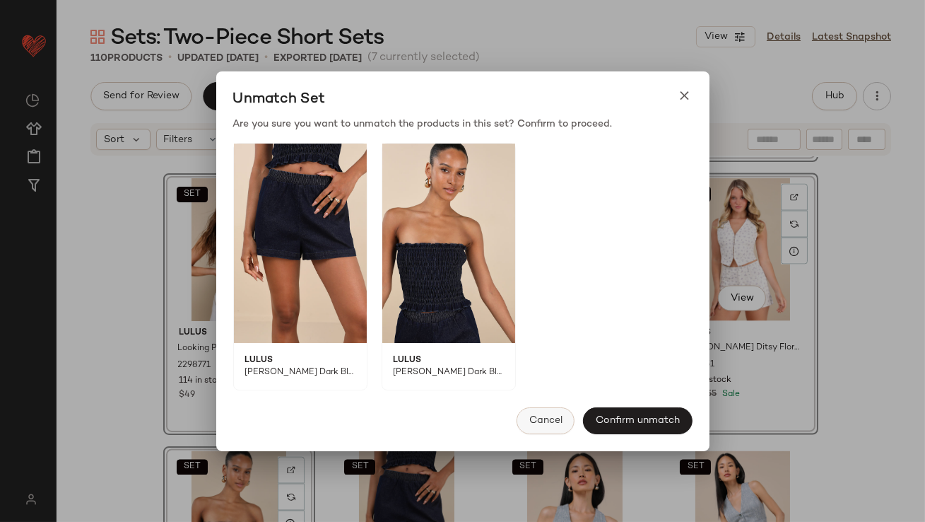
click at [557, 418] on span "Cancel" at bounding box center [546, 420] width 34 height 11
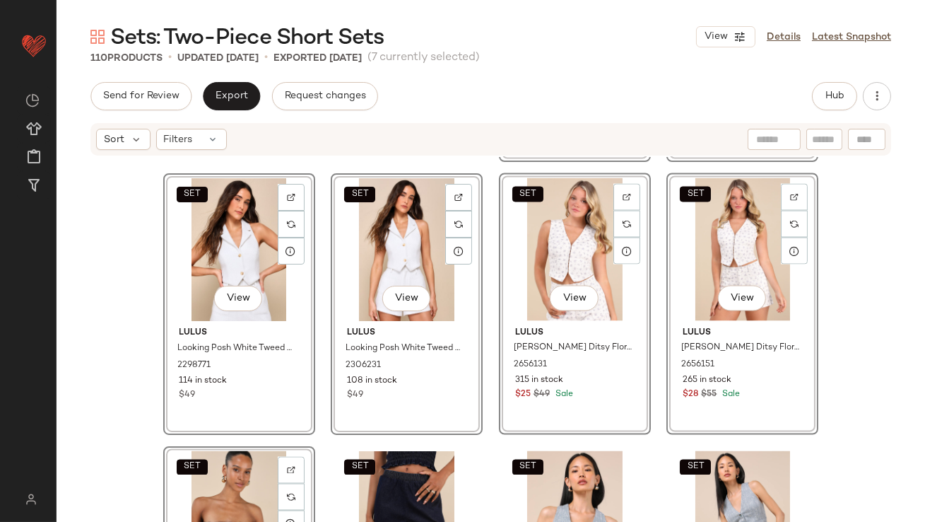
click at [210, 493] on div "SET View" at bounding box center [239, 522] width 142 height 143
click at [357, 491] on div "SET View" at bounding box center [407, 522] width 142 height 143
click at [134, 458] on div "SET Lulus Looking Posh Navy Tweed Backless Cropped Halter Vest Top 2614131 26 i…" at bounding box center [491, 360] width 869 height 407
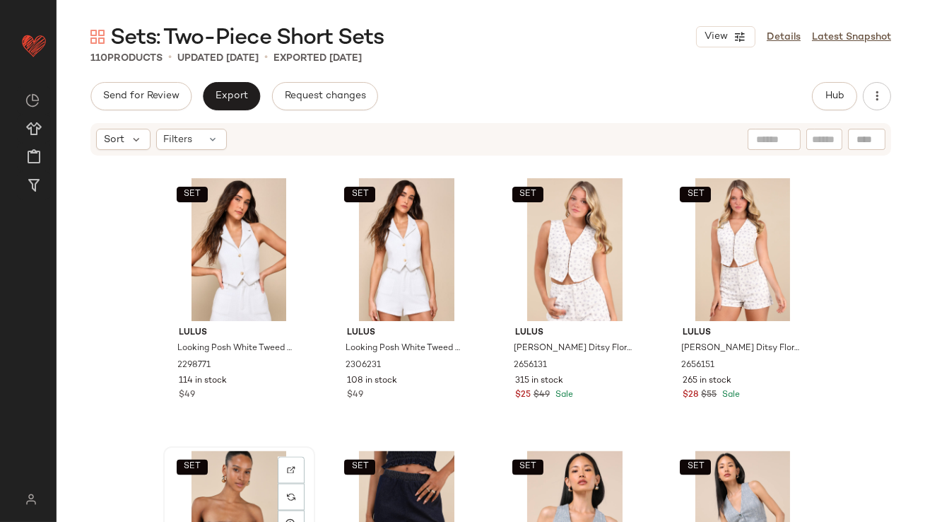
drag, startPoint x: 218, startPoint y: 475, endPoint x: 255, endPoint y: 476, distance: 36.8
click at [218, 475] on div "SET View" at bounding box center [239, 522] width 142 height 143
click at [411, 477] on div "SET View" at bounding box center [407, 522] width 142 height 143
click at [212, 477] on div "SET View" at bounding box center [239, 522] width 142 height 143
click at [343, 483] on div "SET View" at bounding box center [407, 522] width 142 height 143
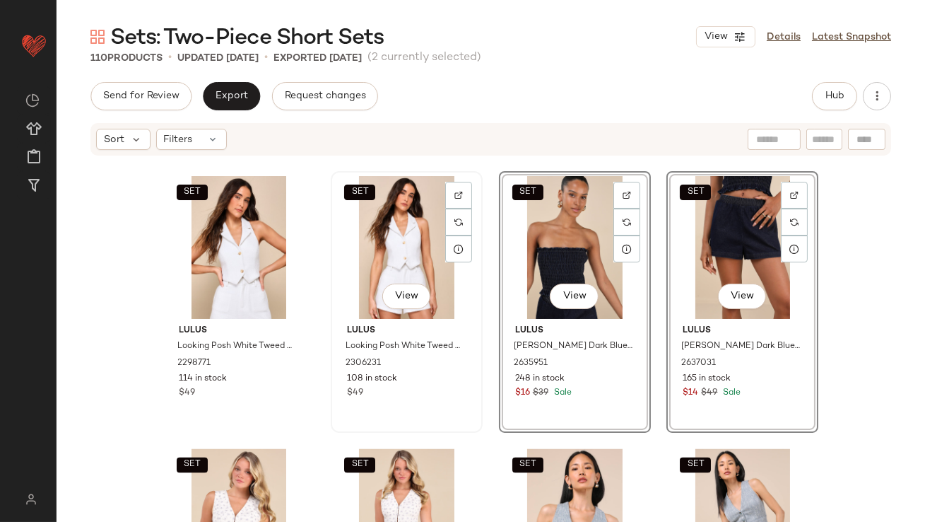
scroll to position [5133, 0]
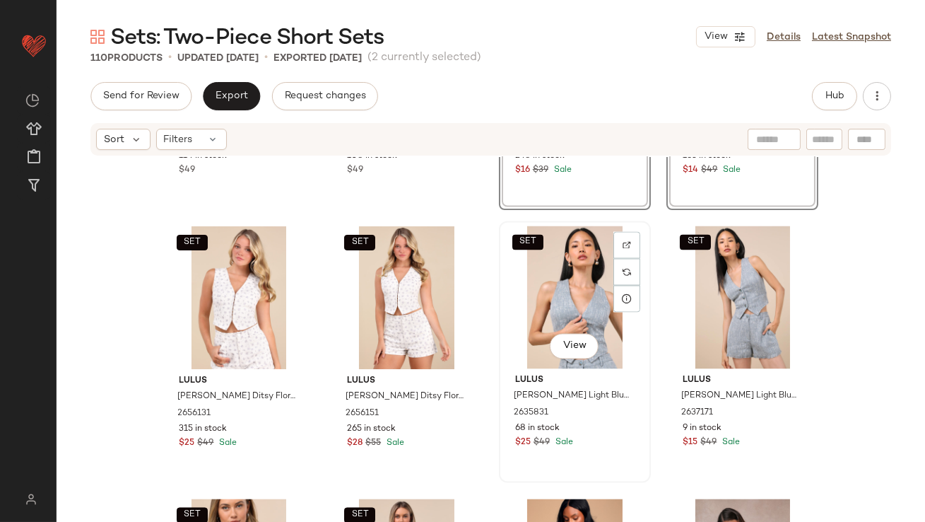
click at [552, 290] on div "SET View" at bounding box center [575, 297] width 142 height 143
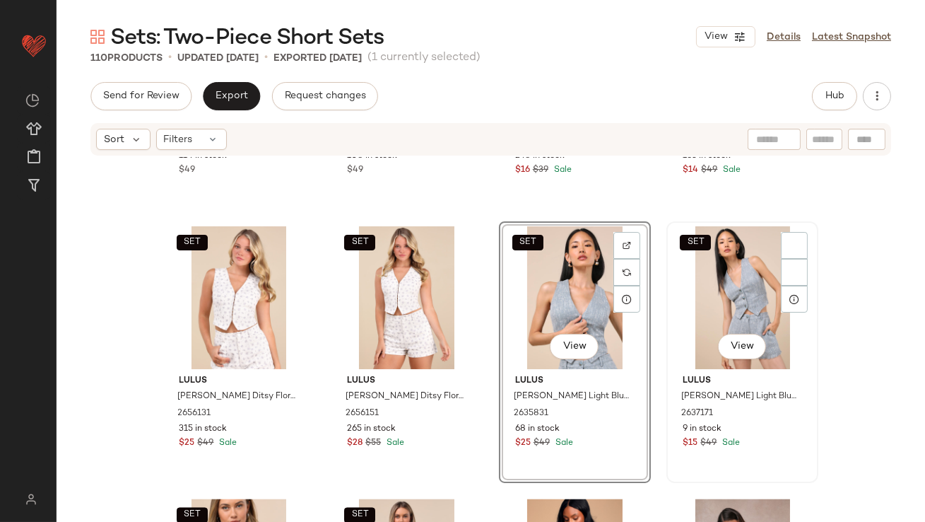
click at [732, 294] on div "SET View" at bounding box center [742, 297] width 142 height 143
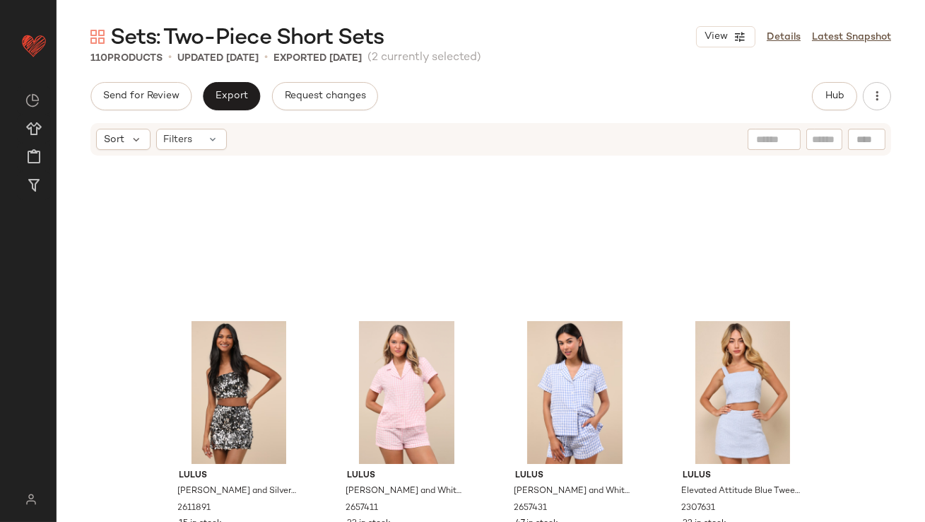
scroll to position [6368, 0]
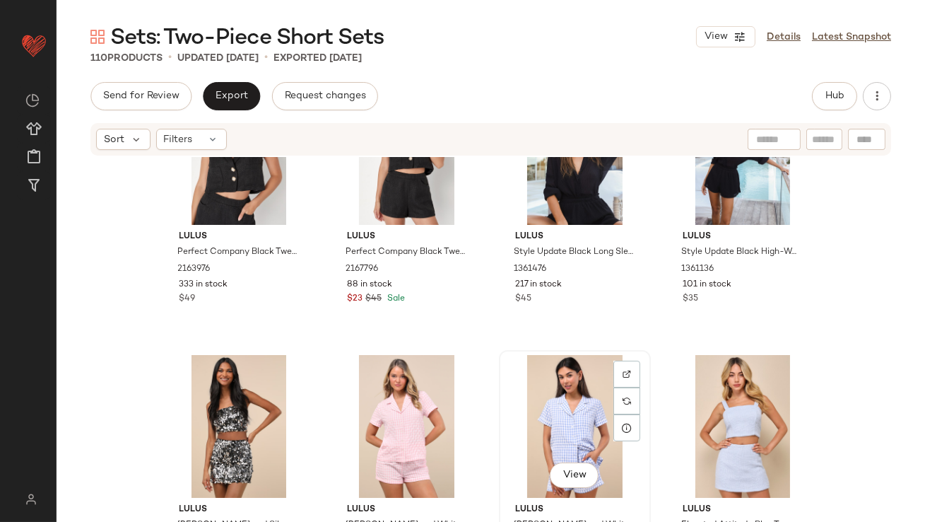
click at [520, 401] on div "View" at bounding box center [575, 426] width 142 height 143
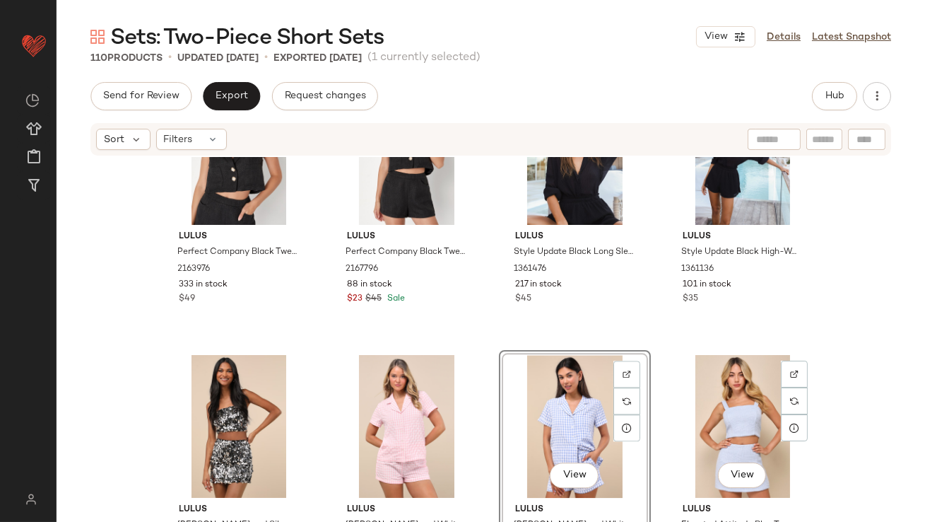
drag, startPoint x: 731, startPoint y: 404, endPoint x: 637, endPoint y: 404, distance: 93.3
click at [731, 404] on div "View" at bounding box center [742, 426] width 142 height 143
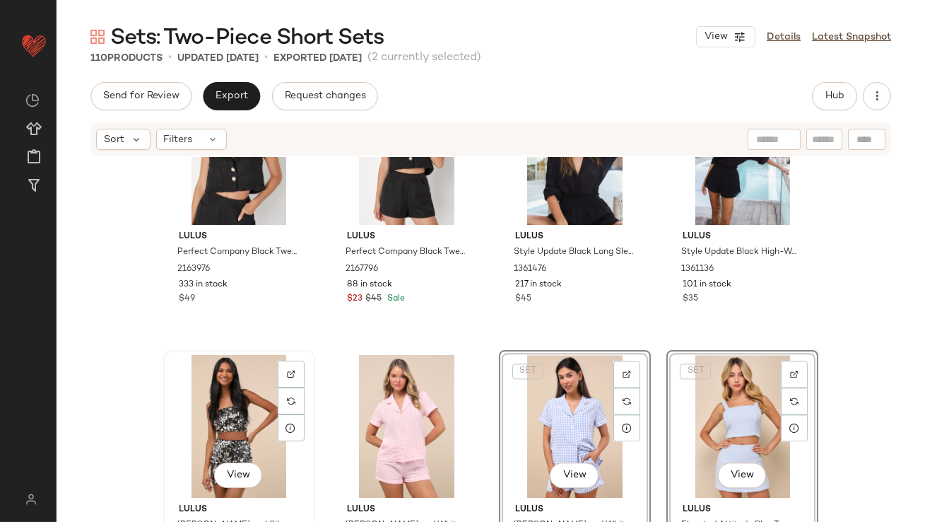
click at [231, 406] on div "View" at bounding box center [239, 426] width 142 height 143
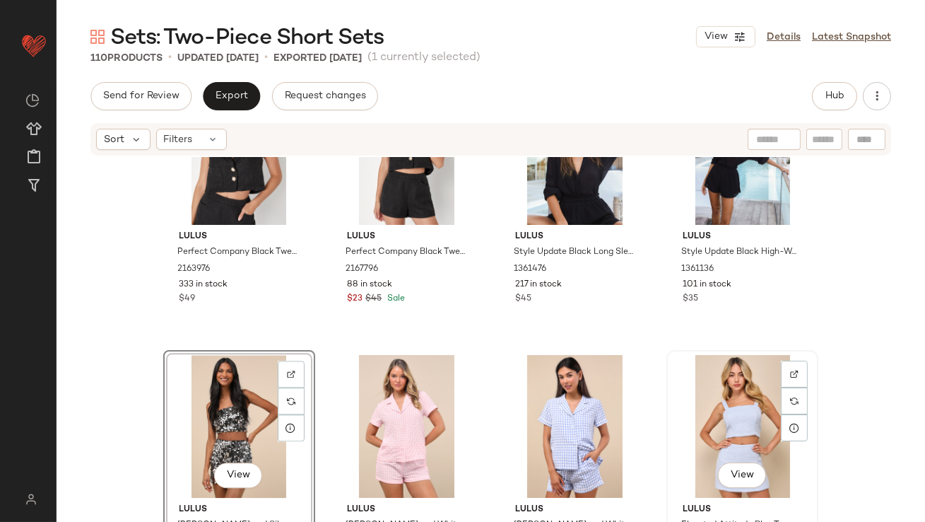
click at [741, 407] on div "View" at bounding box center [742, 426] width 142 height 143
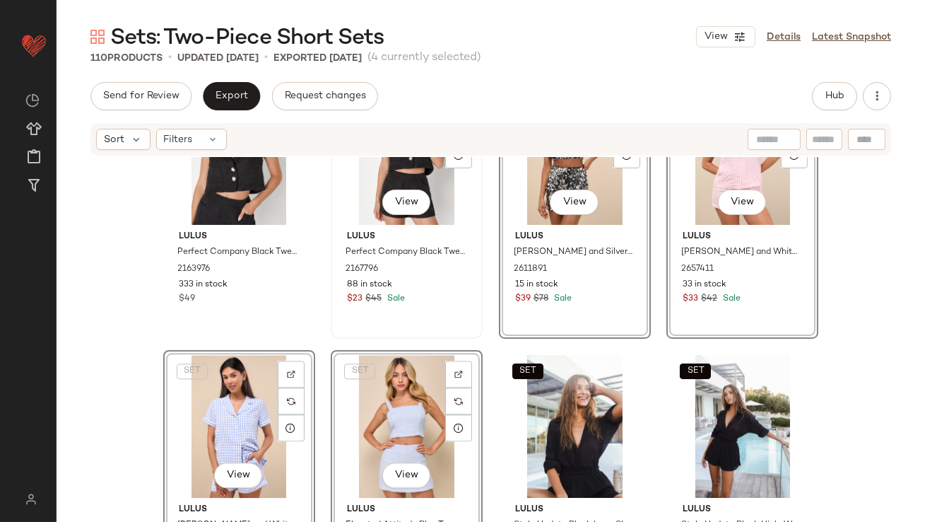
click at [438, 301] on div "$23 $45 Sale" at bounding box center [406, 299] width 119 height 13
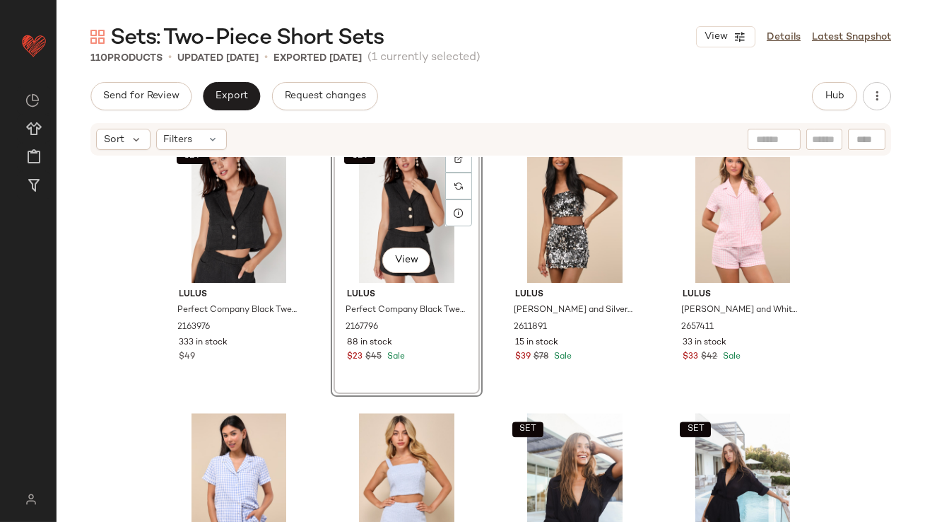
scroll to position [6299, 0]
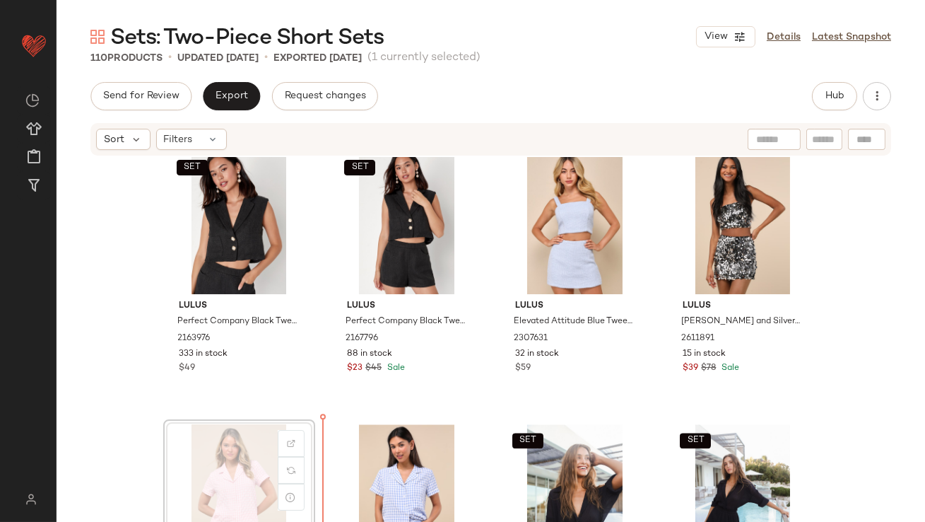
scroll to position [6300, 0]
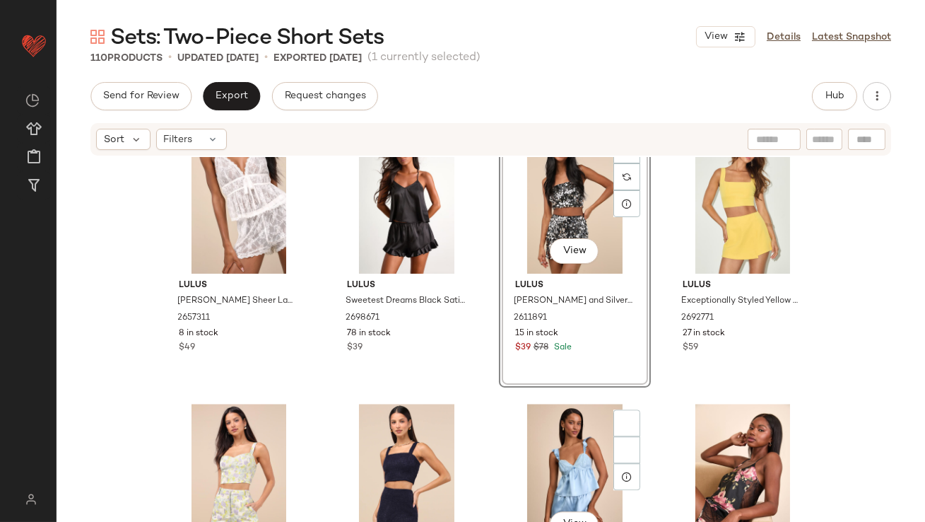
scroll to position [6927, 0]
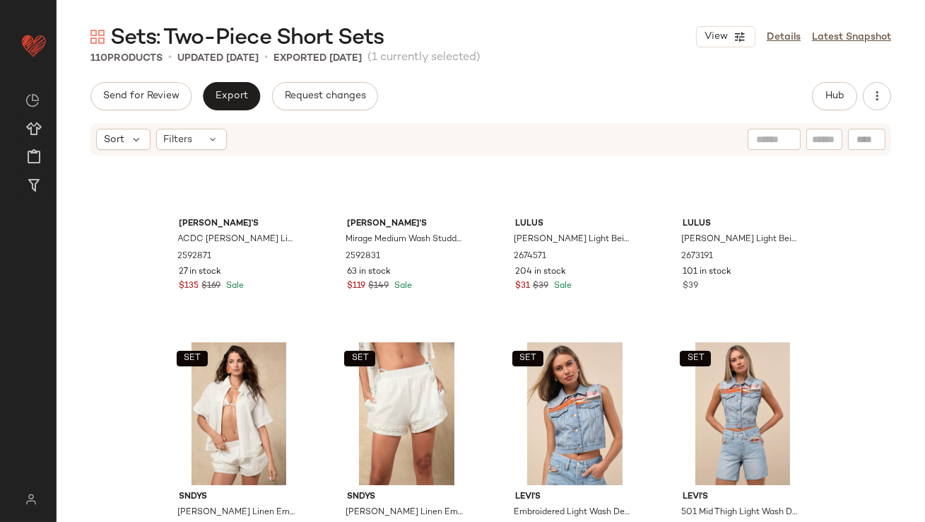
scroll to position [85, 0]
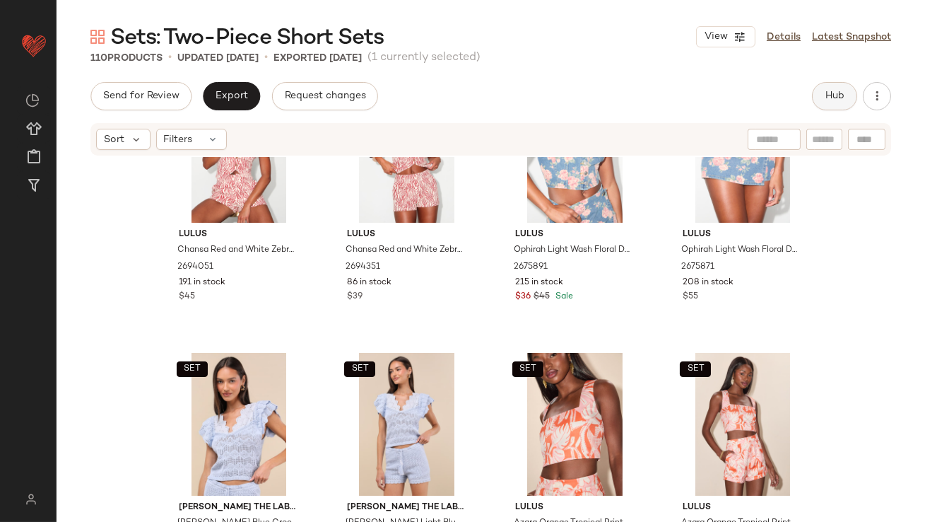
click at [842, 98] on span "Hub" at bounding box center [835, 95] width 20 height 11
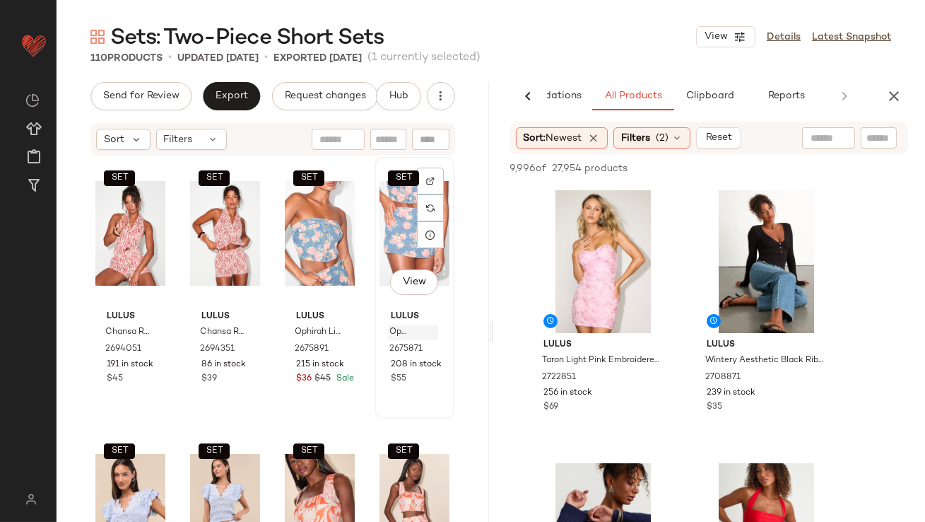
scroll to position [4, 0]
click at [404, 278] on span "View" at bounding box center [414, 281] width 24 height 11
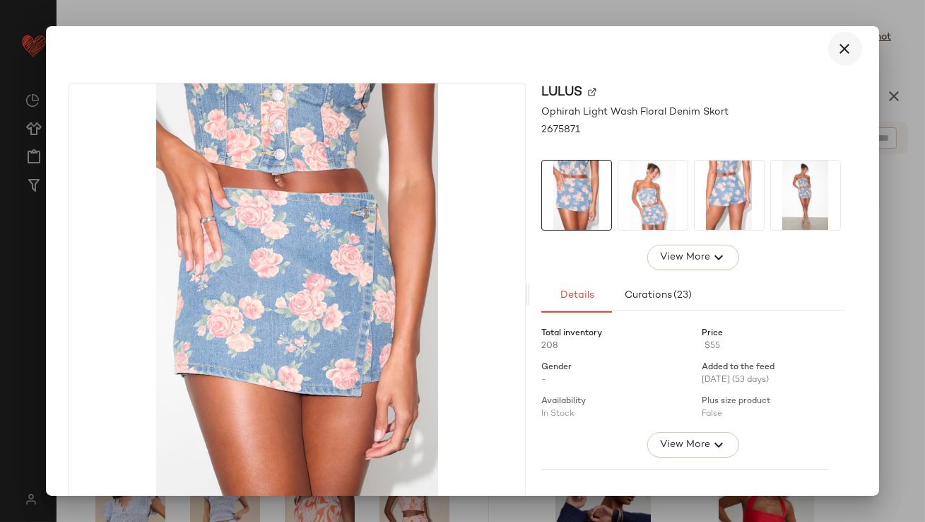
click at [841, 44] on icon "button" at bounding box center [845, 48] width 17 height 17
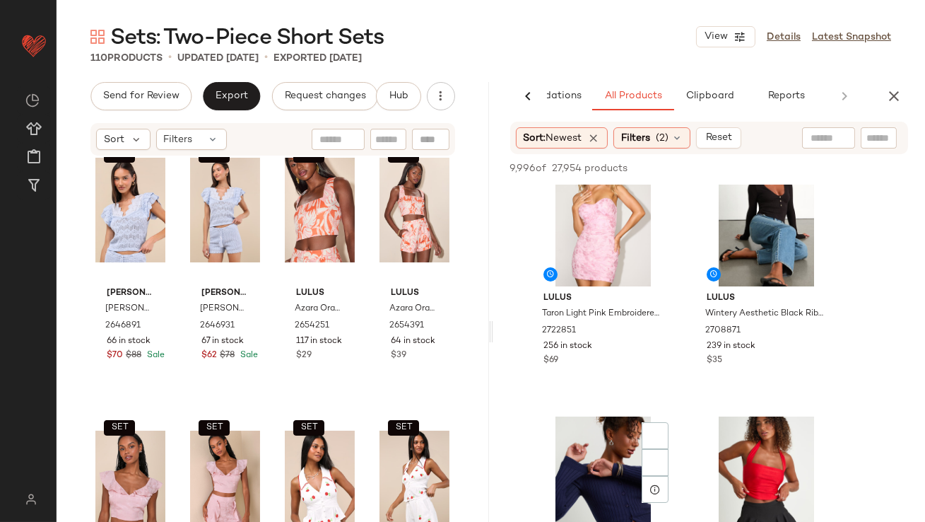
scroll to position [95, 0]
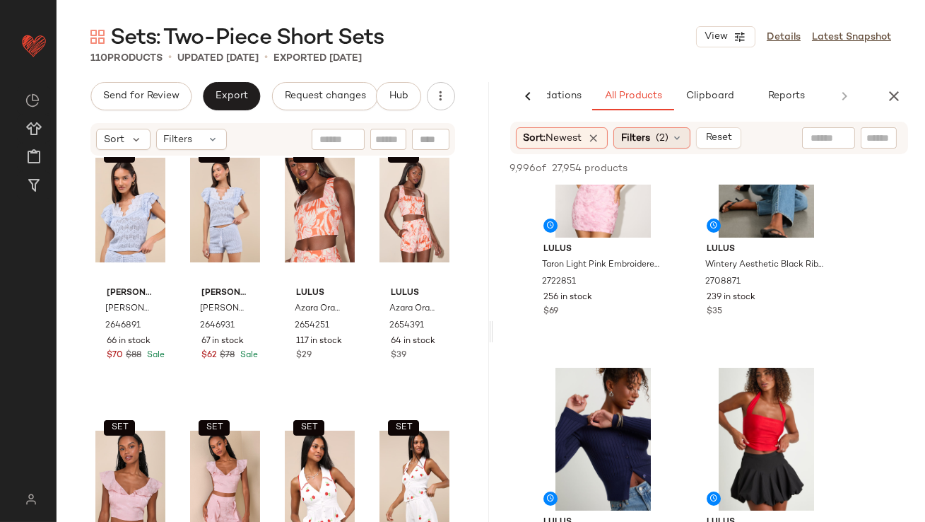
click at [666, 132] on span "(2)" at bounding box center [662, 138] width 13 height 15
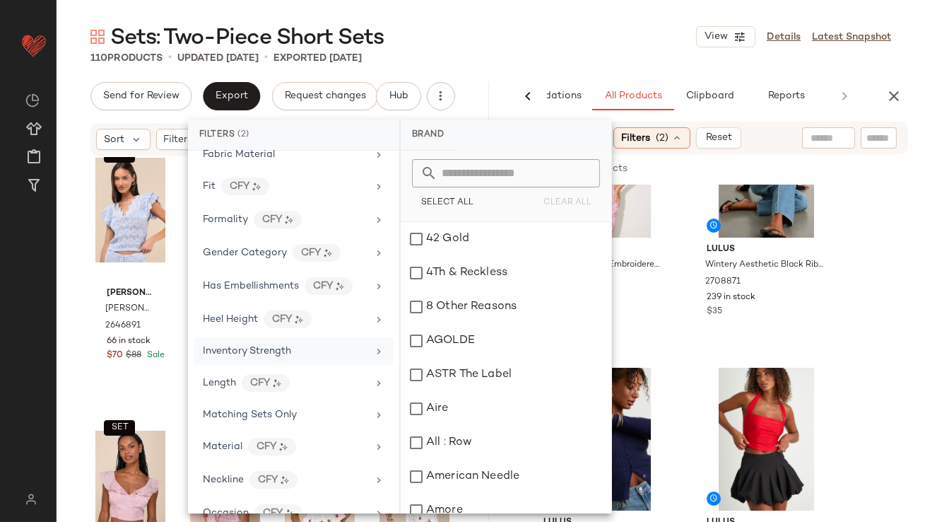
scroll to position [509, 0]
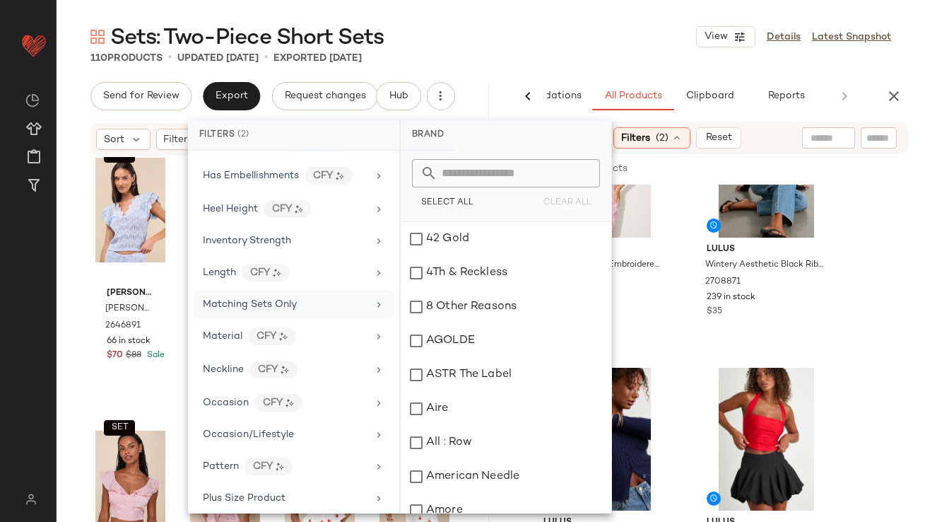
click at [257, 307] on div "Matching Sets Only" at bounding box center [250, 304] width 94 height 15
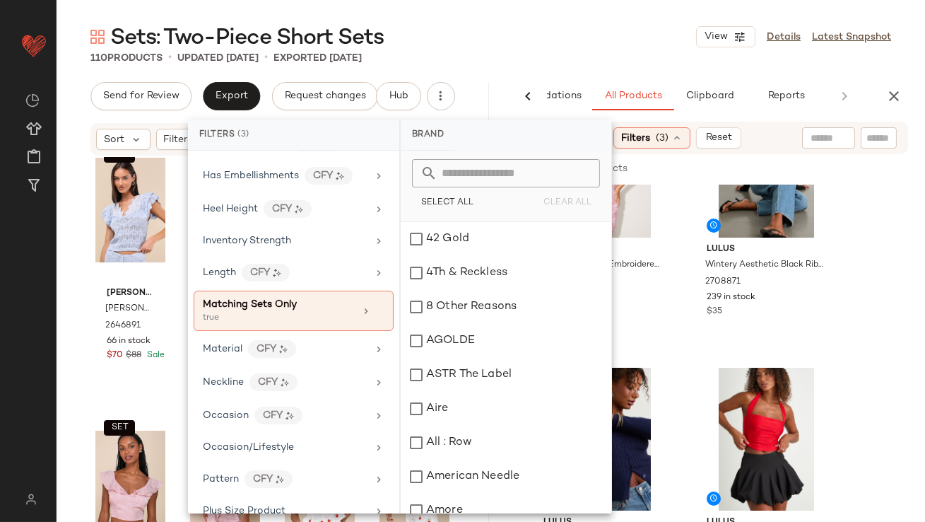
click at [676, 44] on div "Sets: Two-Piece Short Sets View Details Latest Snapshot" at bounding box center [491, 37] width 869 height 28
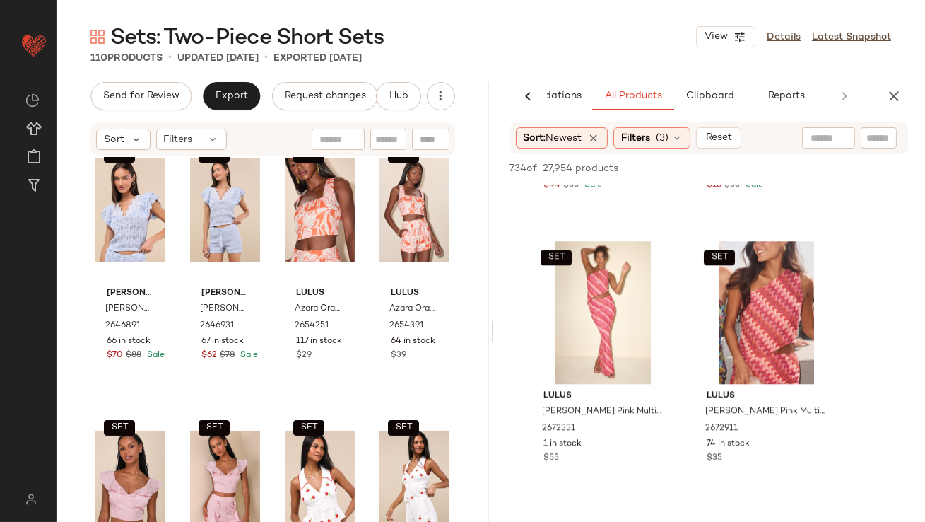
scroll to position [7071, 0]
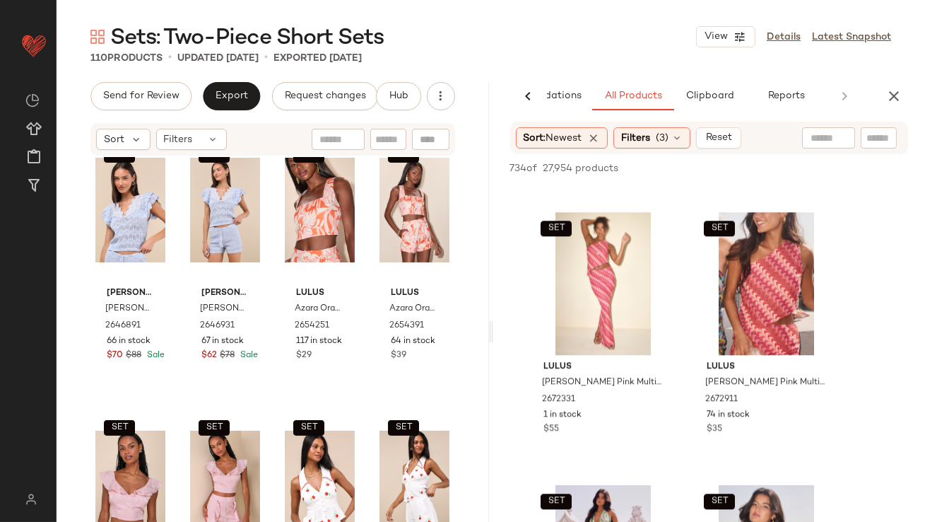
click at [900, 82] on div "AI Recommendations All Products Clipboard Reports" at bounding box center [709, 96] width 433 height 28
click at [900, 83] on button "button" at bounding box center [894, 96] width 28 height 28
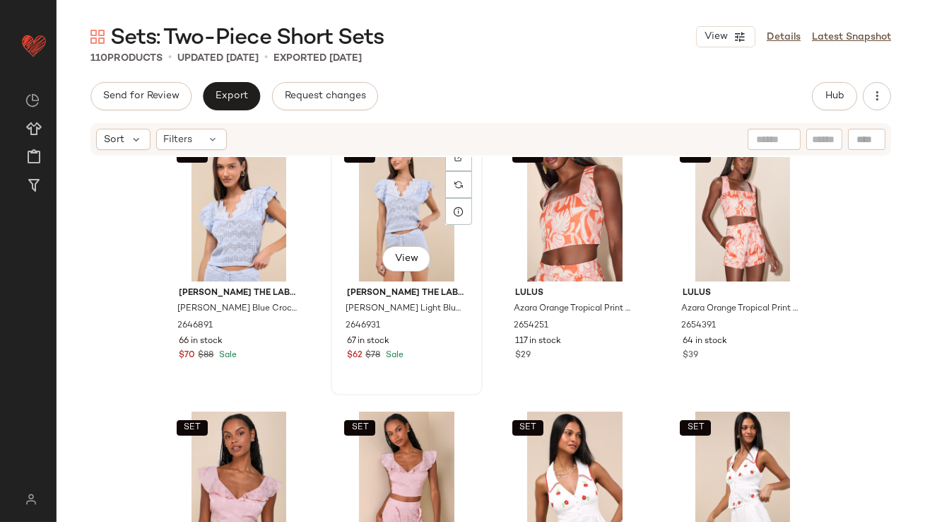
scroll to position [0, 0]
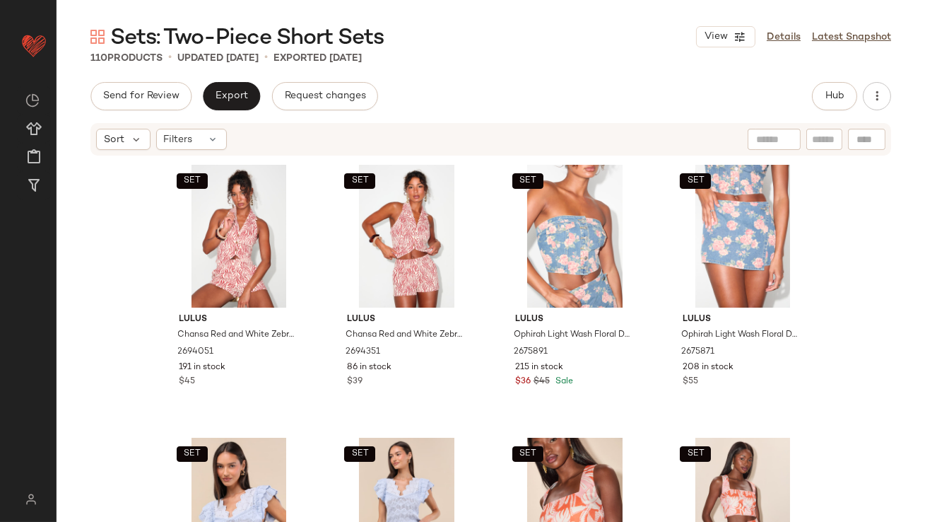
click at [243, 110] on div "Send for Review Export Request changes Hub Sort Filters SET Lulus Chansa Red an…" at bounding box center [491, 331] width 869 height 499
click at [244, 110] on button "Export" at bounding box center [231, 96] width 57 height 28
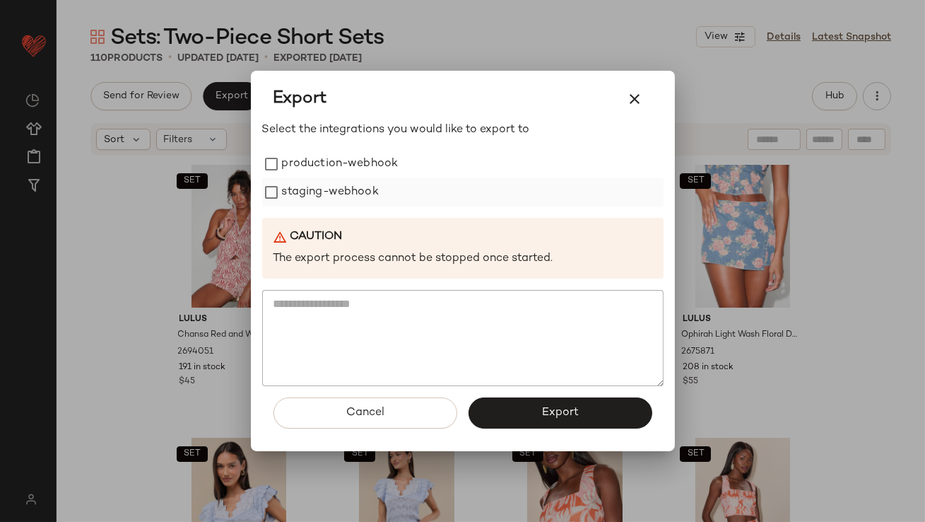
drag, startPoint x: 299, startPoint y: 165, endPoint x: 299, endPoint y: 187, distance: 21.2
click at [299, 165] on label "production-webhook" at bounding box center [340, 164] width 117 height 28
click at [299, 205] on label "staging-webhook" at bounding box center [330, 192] width 97 height 28
click at [512, 416] on button "Export" at bounding box center [561, 412] width 184 height 31
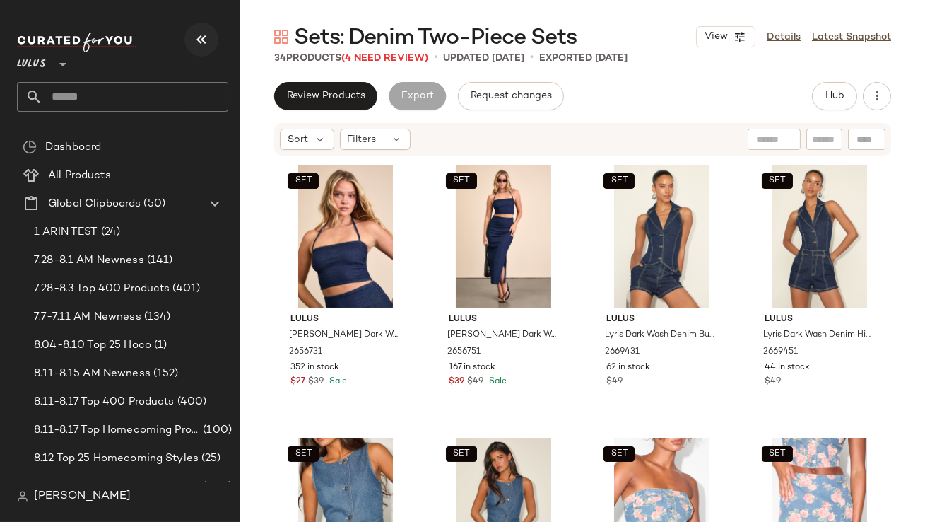
click at [189, 46] on button "button" at bounding box center [201, 40] width 34 height 34
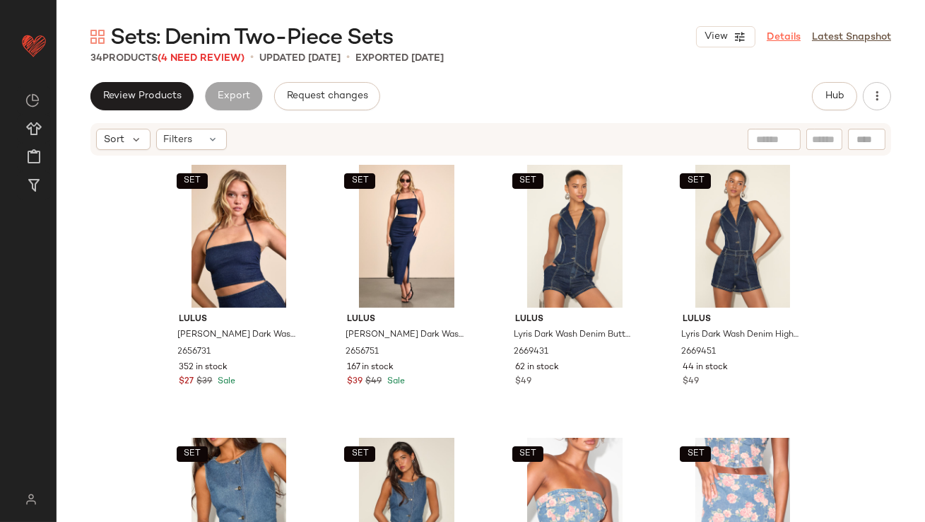
click at [772, 31] on link "Details" at bounding box center [784, 37] width 34 height 15
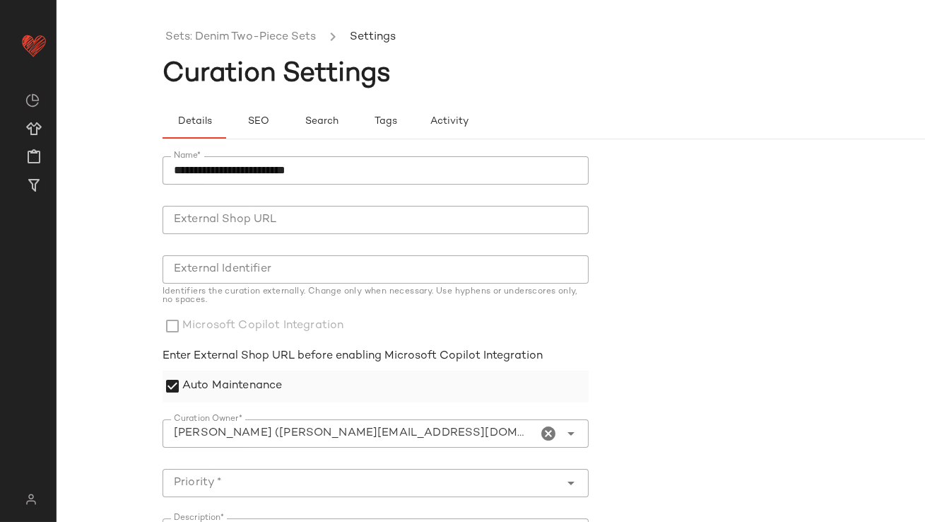
click at [189, 377] on label "Auto Maintenance" at bounding box center [232, 386] width 100 height 32
click at [541, 430] on icon "Clear Curation Owner*" at bounding box center [549, 433] width 17 height 17
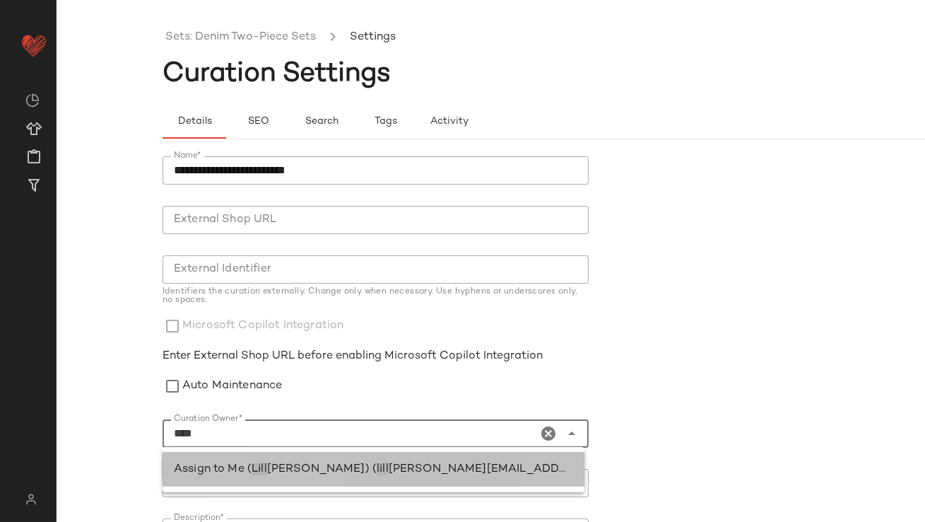
click at [389, 463] on span "[PERSON_NAME][EMAIL_ADDRESS][PERSON_NAME][DOMAIN_NAME])" at bounding box center [592, 469] width 406 height 12
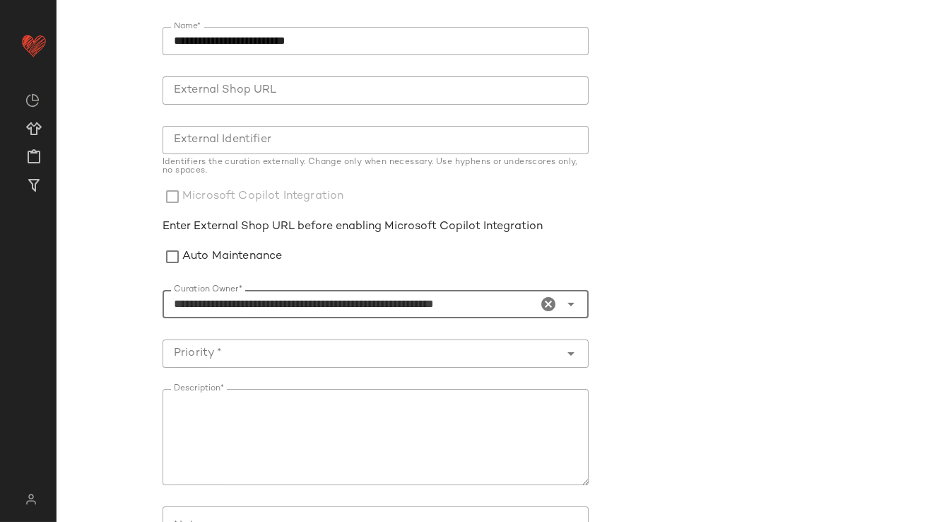
scroll to position [212, 0]
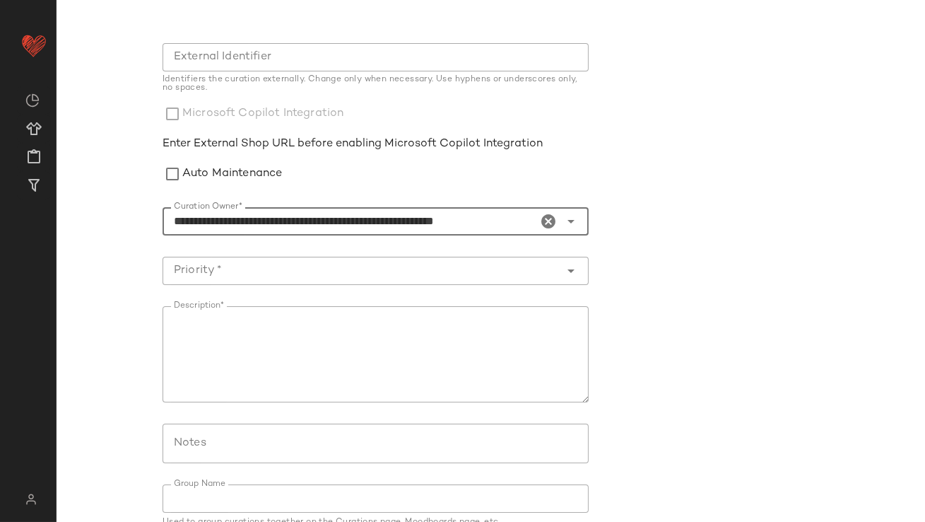
type input "**********"
click at [269, 273] on input "Priority *" at bounding box center [362, 270] width 398 height 17
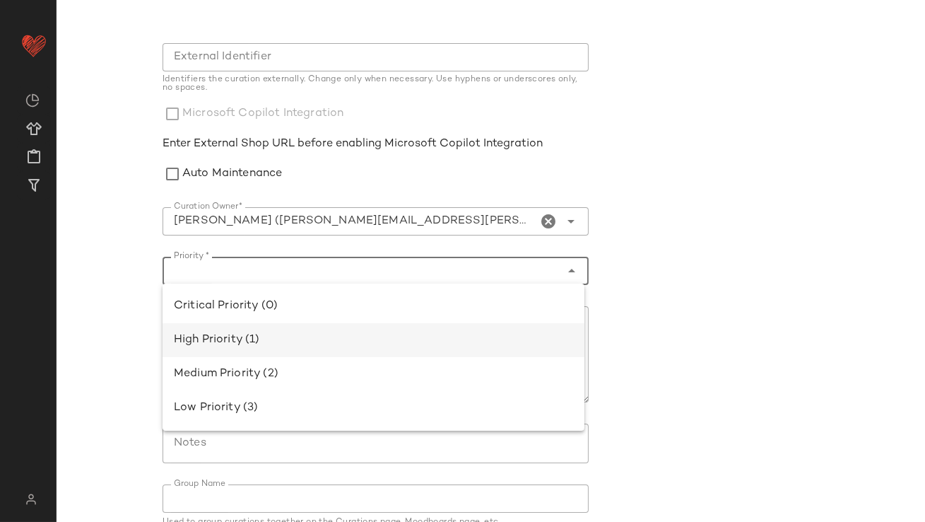
click at [269, 333] on div "High Priority (1)" at bounding box center [373, 339] width 399 height 17
type input "**********"
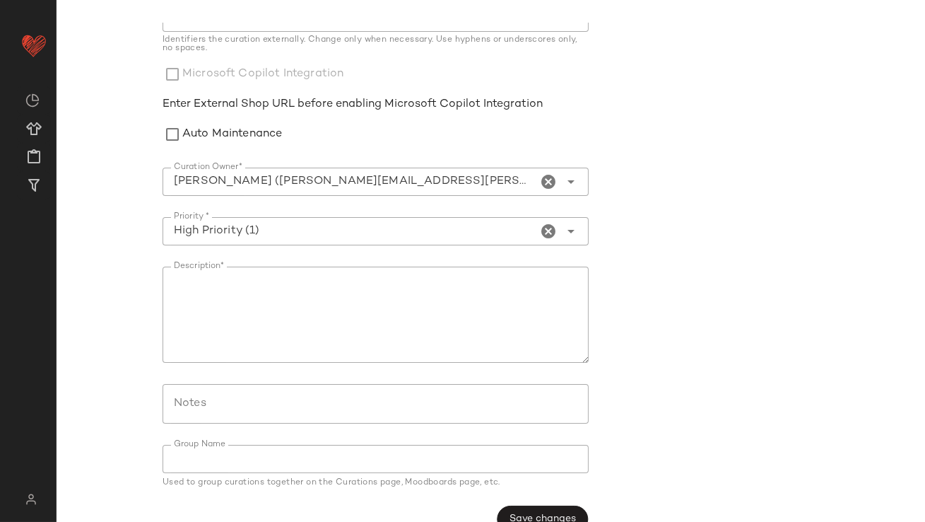
scroll to position [278, 0]
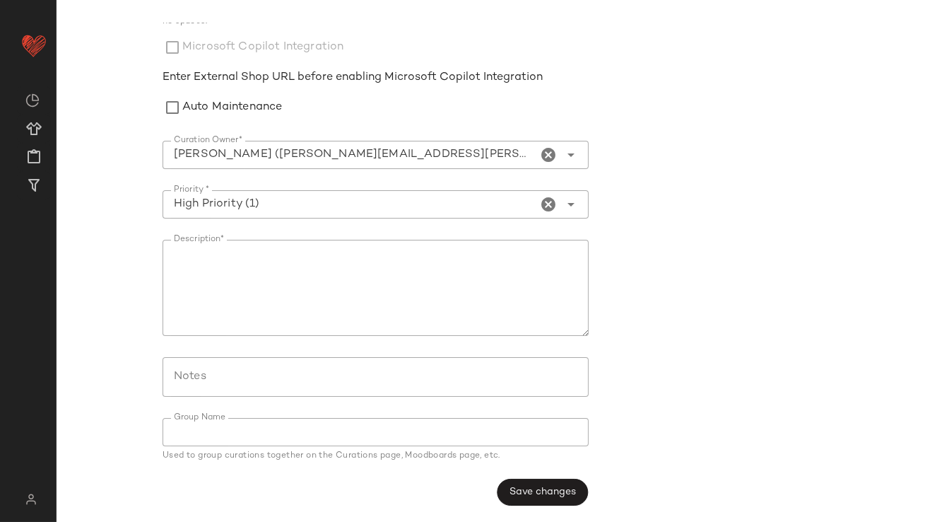
click at [559, 488] on span "Save changes" at bounding box center [542, 491] width 67 height 11
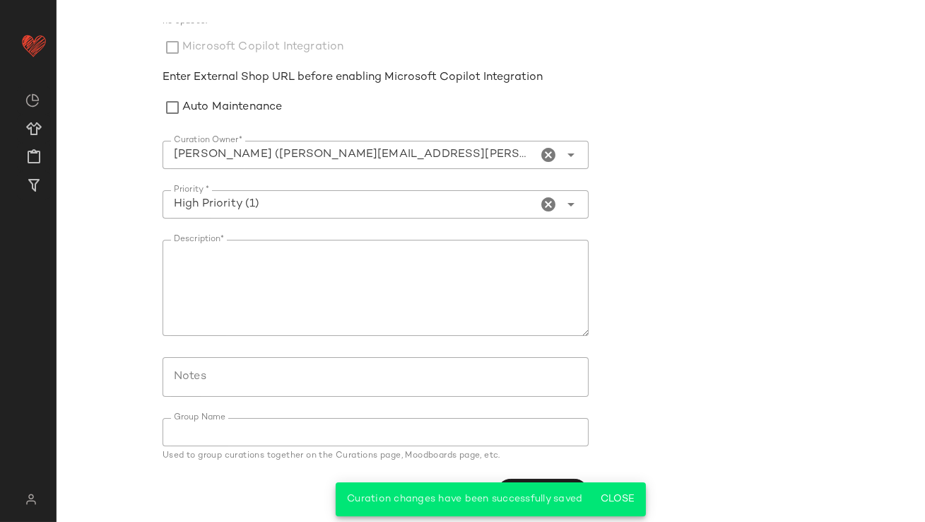
scroll to position [0, 0]
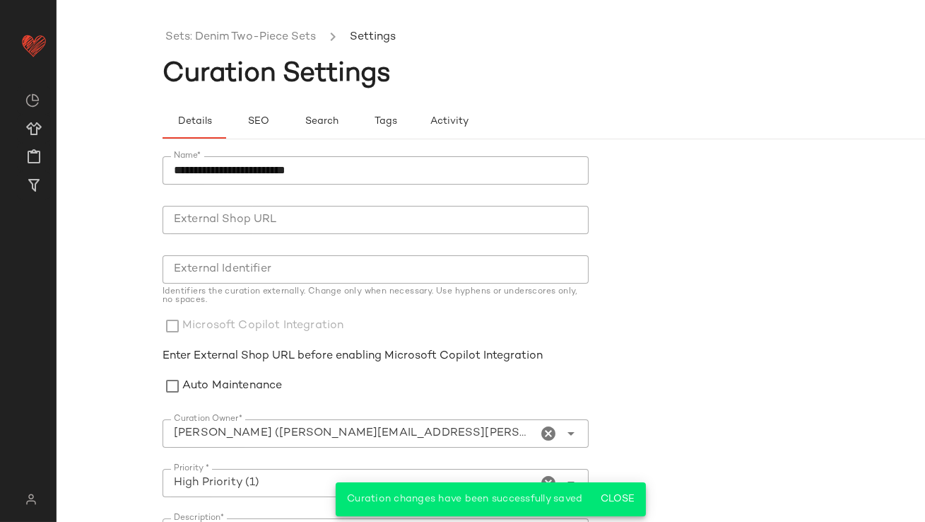
click at [273, 28] on ul "Sets: Denim Two-Piece Sets Settings" at bounding box center [597, 37] width 869 height 33
click at [273, 33] on link "Sets: Denim Two-Piece Sets" at bounding box center [240, 37] width 151 height 18
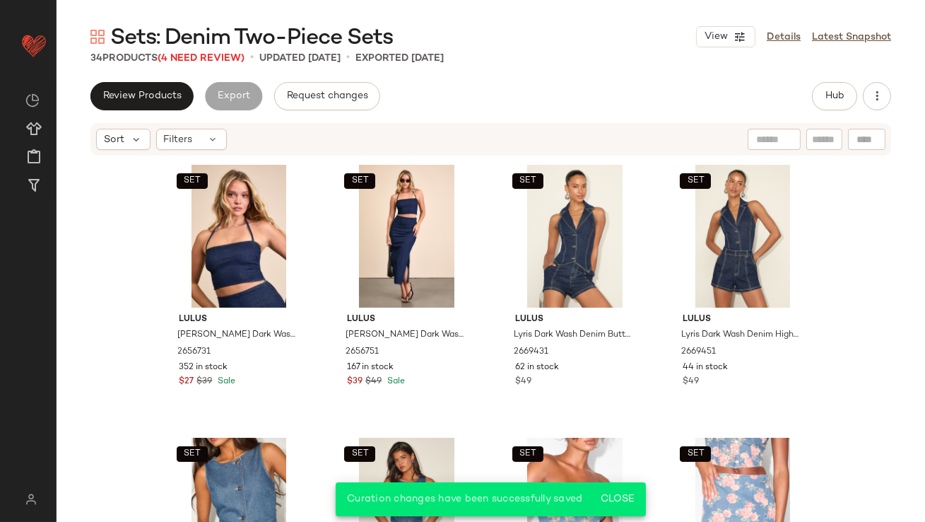
click at [212, 66] on div "Sets: Denim Two-Piece Sets View Details Latest Snapshot 34 Products (4 Need Rev…" at bounding box center [491, 272] width 869 height 499
click at [211, 59] on span "(4 Need Review)" at bounding box center [201, 58] width 87 height 11
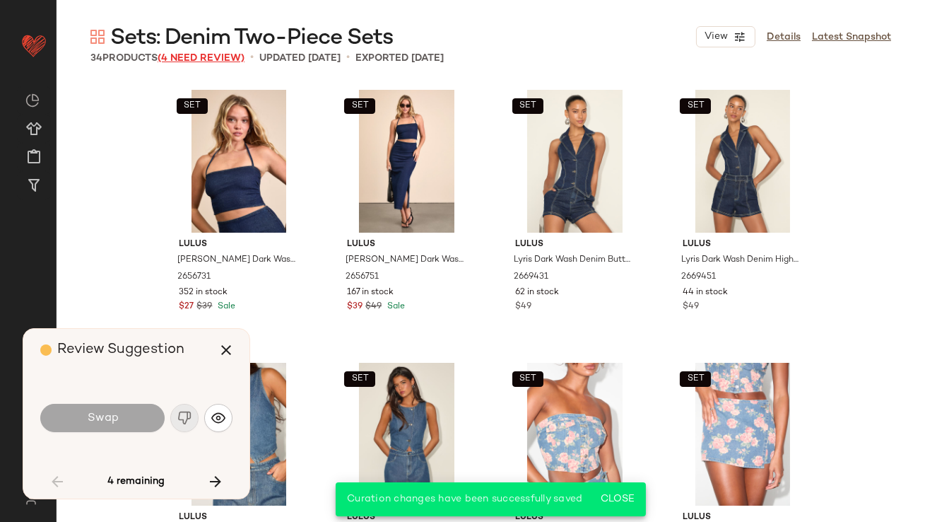
scroll to position [1091, 0]
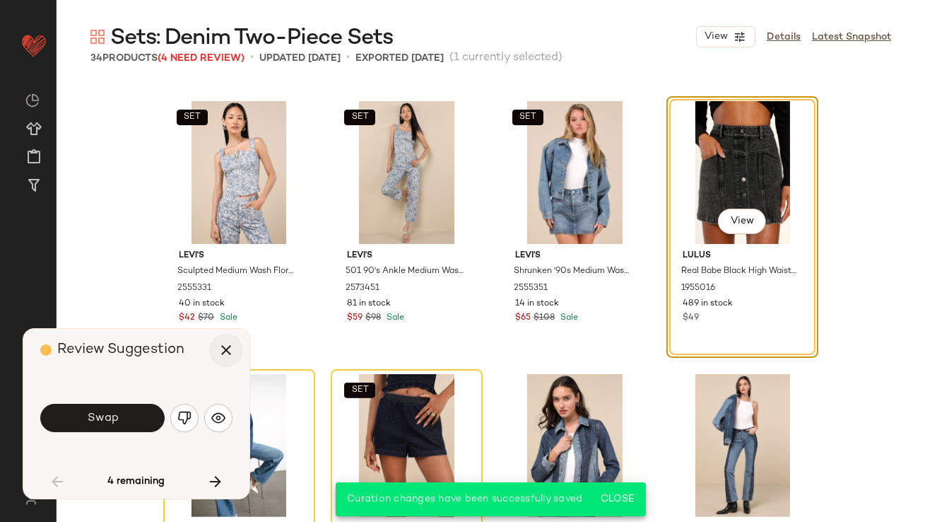
click at [221, 347] on icon "button" at bounding box center [226, 349] width 17 height 17
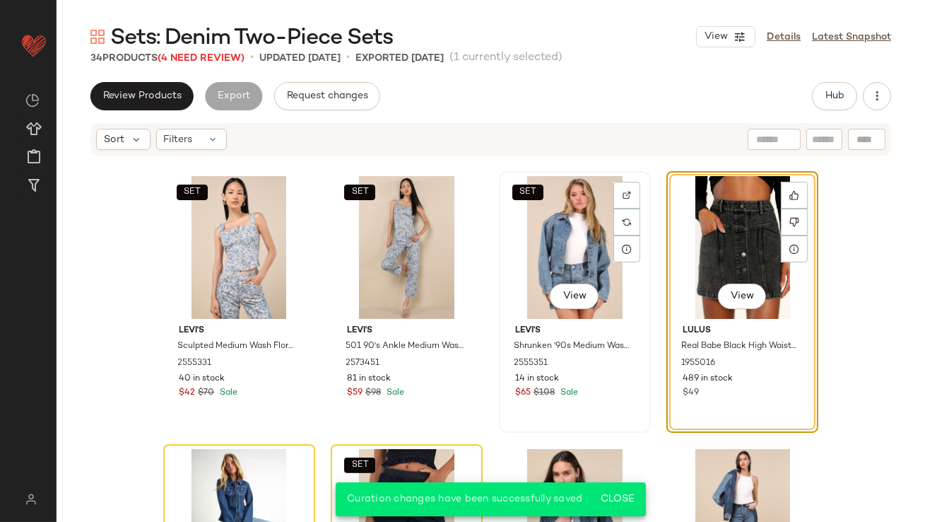
click at [539, 246] on div "SET View" at bounding box center [575, 247] width 142 height 143
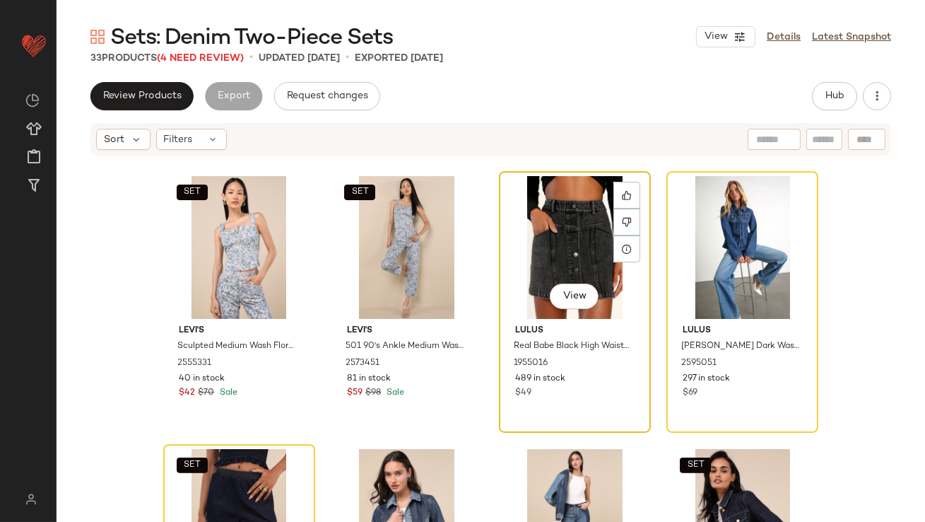
click at [537, 247] on div "View" at bounding box center [575, 247] width 142 height 143
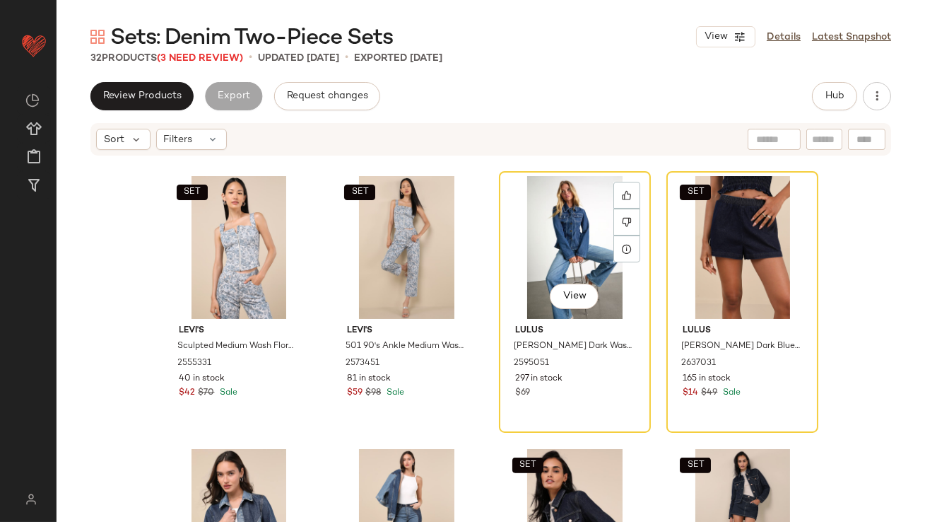
click at [536, 247] on div "View" at bounding box center [575, 247] width 142 height 143
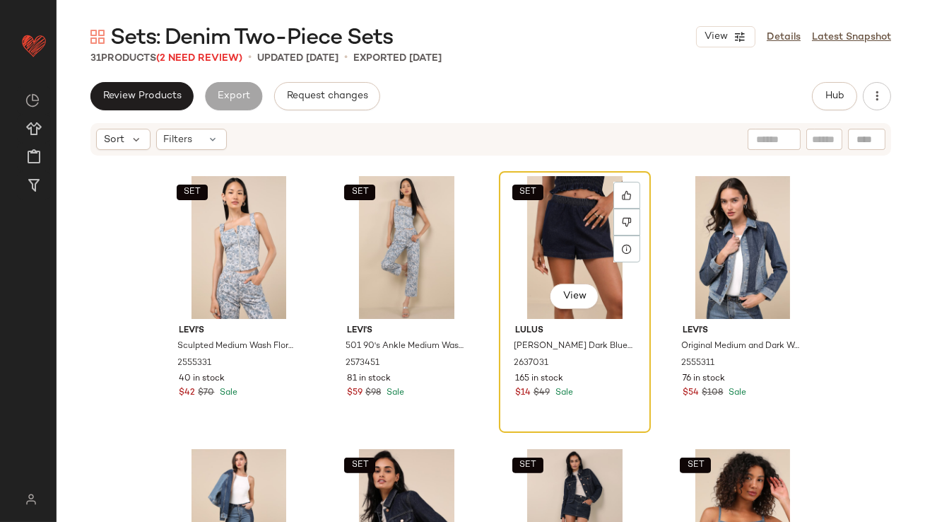
click at [532, 249] on div "SET View" at bounding box center [575, 247] width 142 height 143
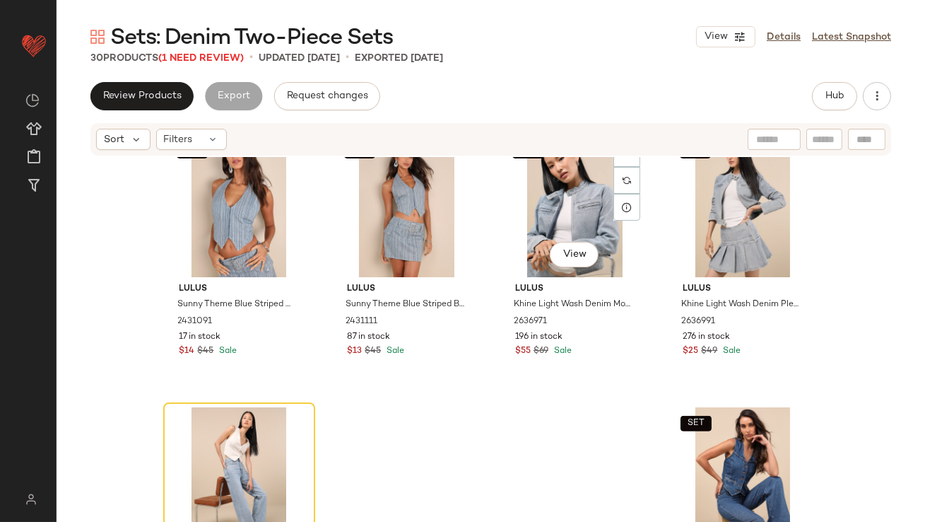
scroll to position [1777, 0]
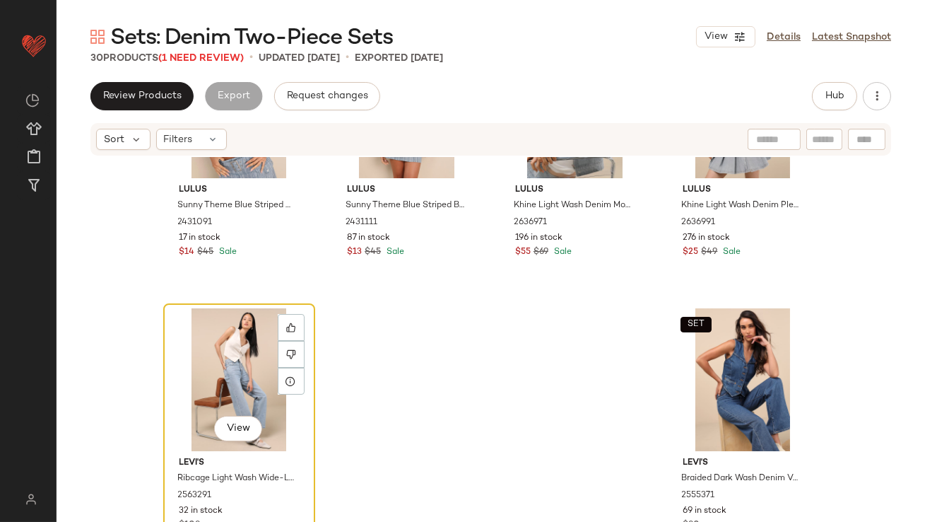
click at [216, 333] on div "View" at bounding box center [239, 379] width 142 height 143
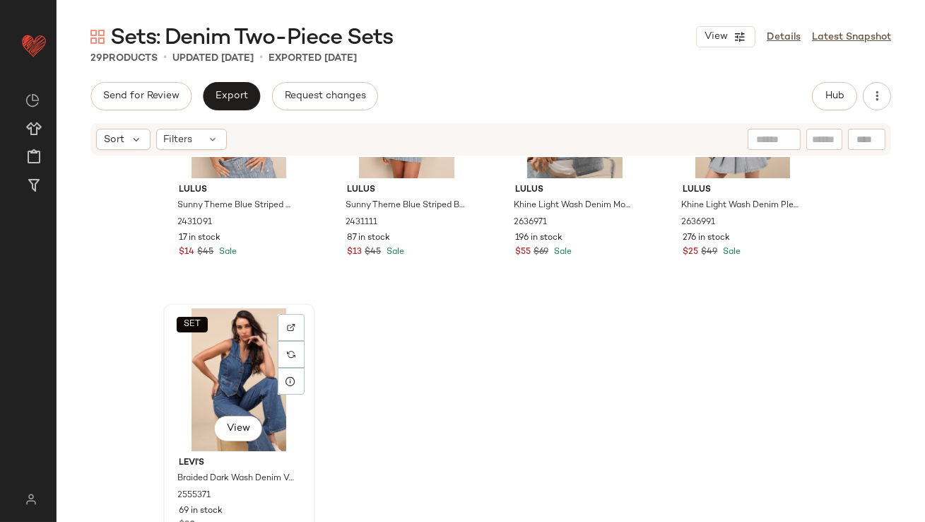
click at [228, 369] on div "SET View" at bounding box center [239, 379] width 142 height 143
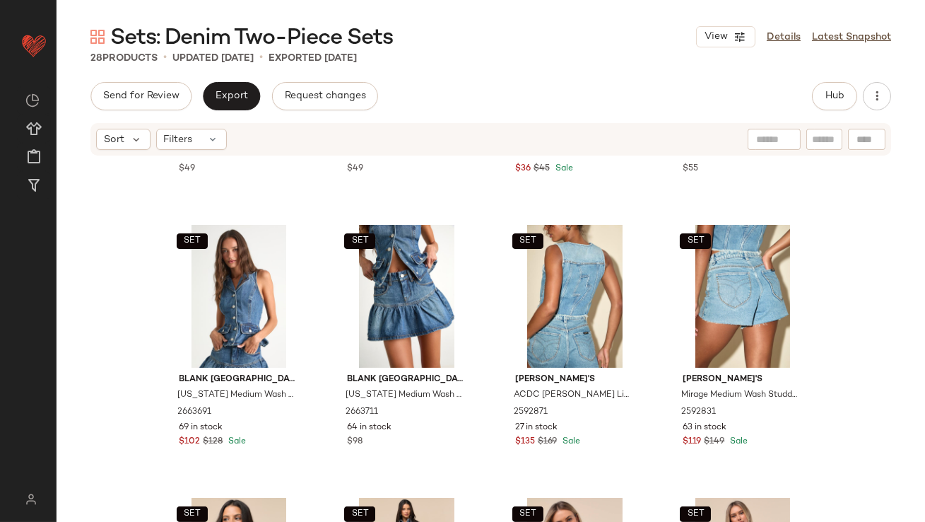
scroll to position [563, 0]
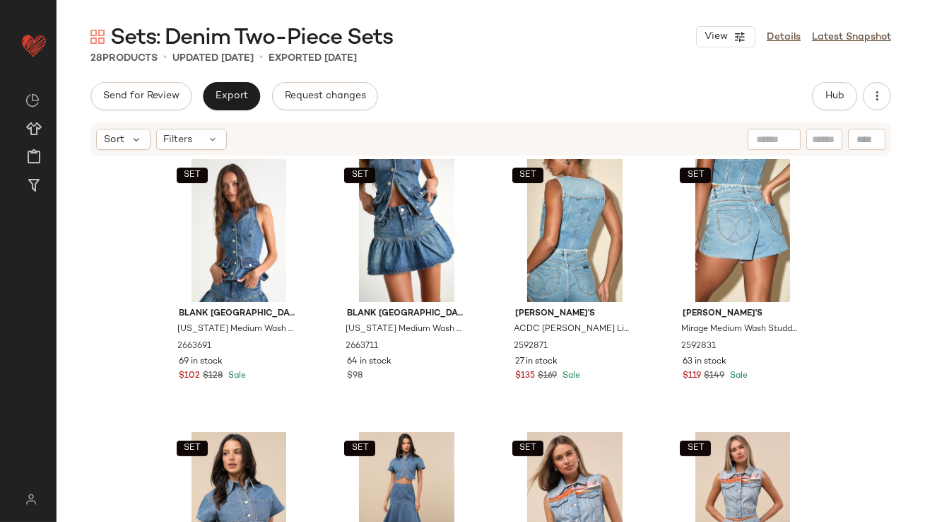
click at [808, 91] on div "Send for Review Export Request changes Hub" at bounding box center [490, 96] width 801 height 28
click at [825, 98] on span "Hub" at bounding box center [835, 95] width 20 height 11
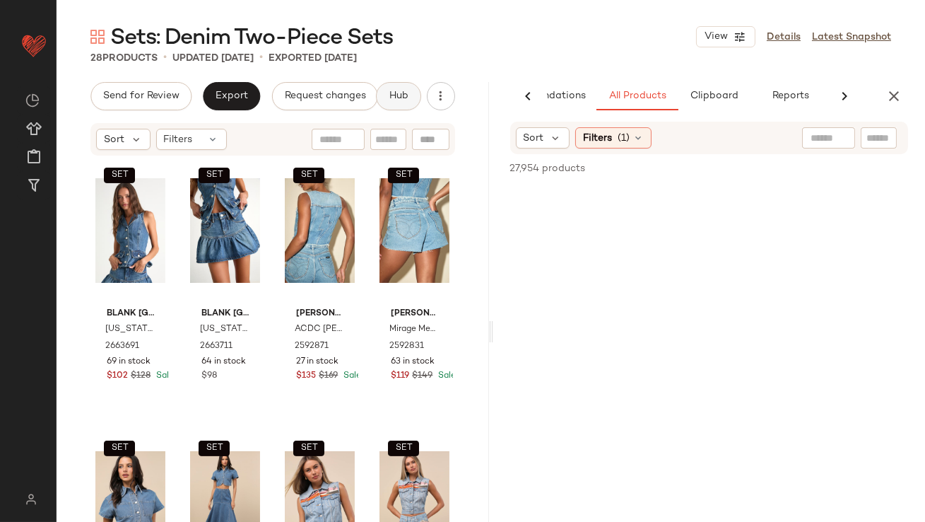
scroll to position [0, 79]
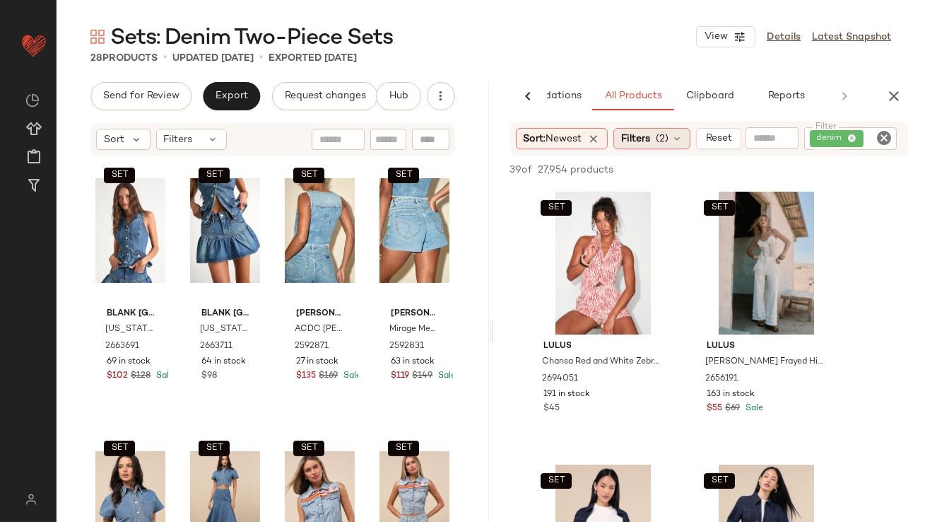
click at [649, 138] on span "Filters" at bounding box center [635, 138] width 29 height 15
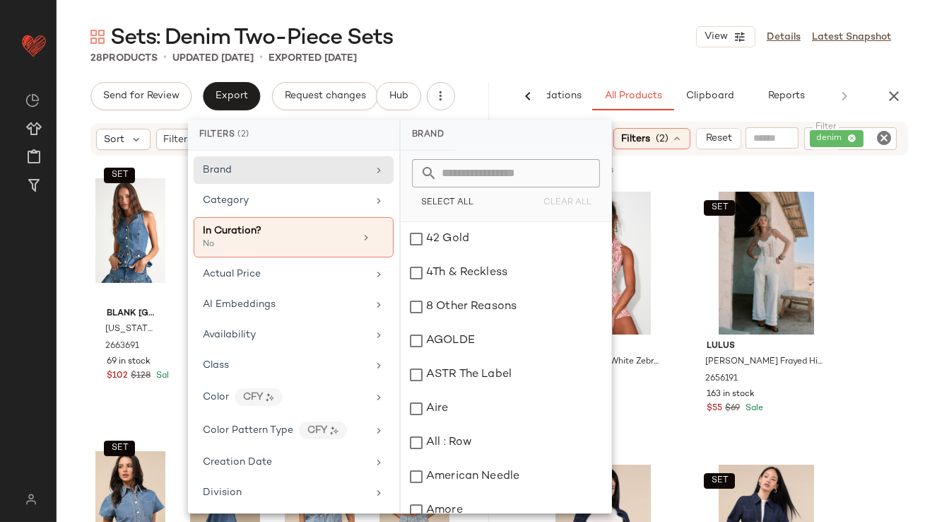
click at [652, 31] on div "Sets: Denim Two-Piece Sets View Details Latest Snapshot" at bounding box center [491, 37] width 869 height 28
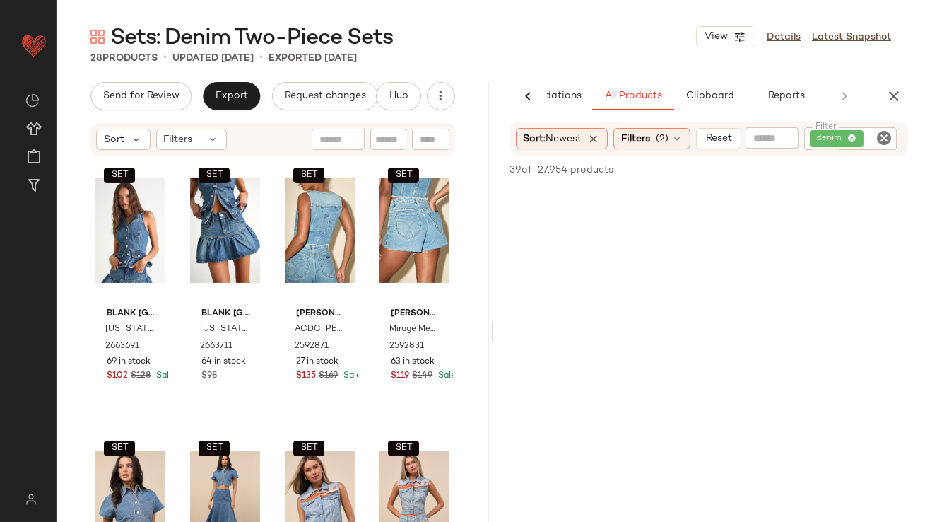
scroll to position [2247, 0]
click at [900, 98] on icon "button" at bounding box center [894, 96] width 17 height 17
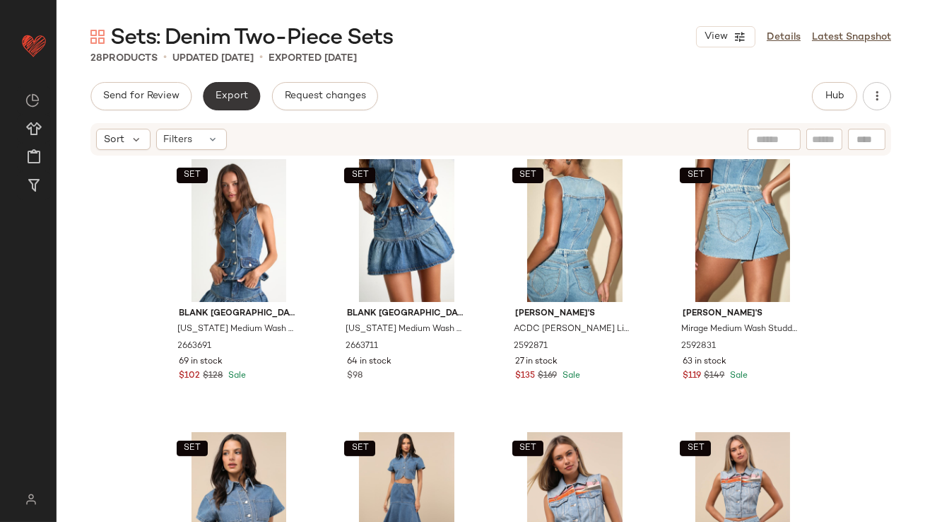
click at [218, 98] on span "Export" at bounding box center [231, 95] width 33 height 11
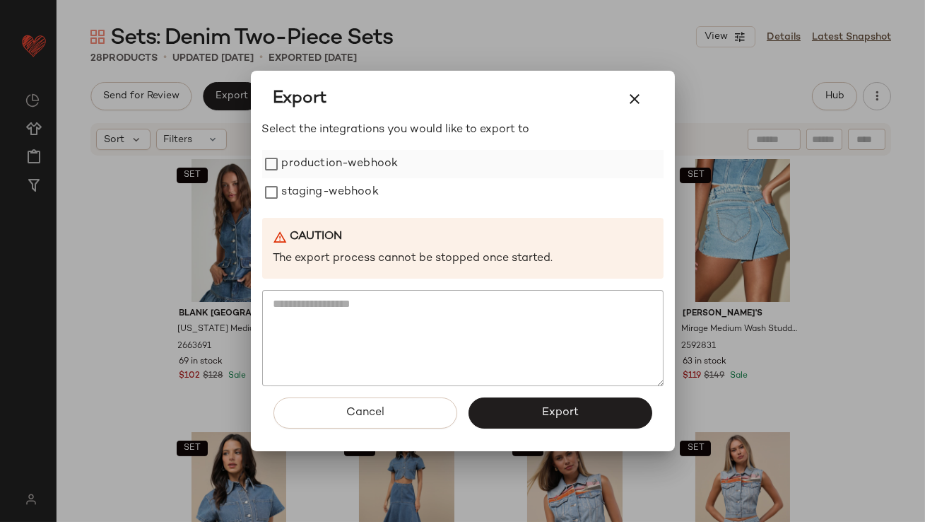
click at [298, 174] on label "production-webhook" at bounding box center [340, 164] width 117 height 28
click at [298, 191] on label "staging-webhook" at bounding box center [330, 192] width 97 height 28
click at [519, 412] on button "Export" at bounding box center [561, 412] width 184 height 31
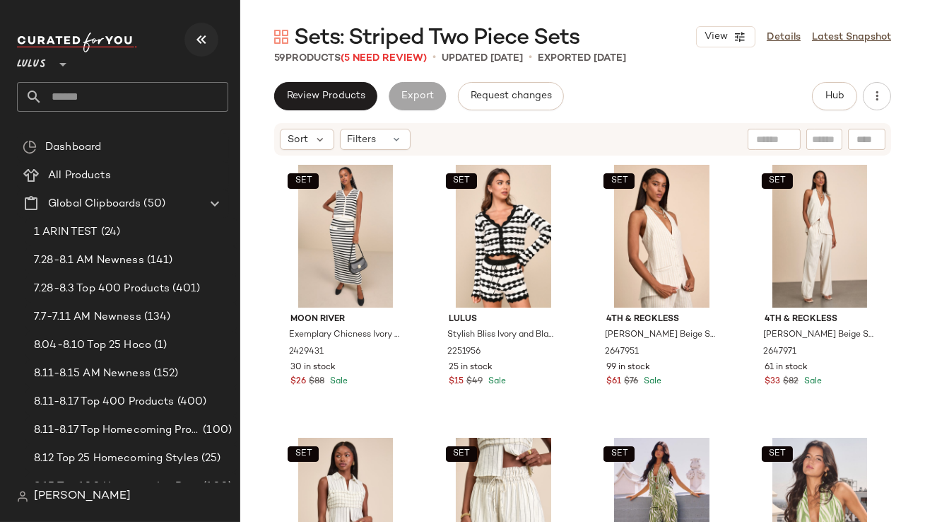
click at [208, 38] on icon "button" at bounding box center [201, 39] width 17 height 17
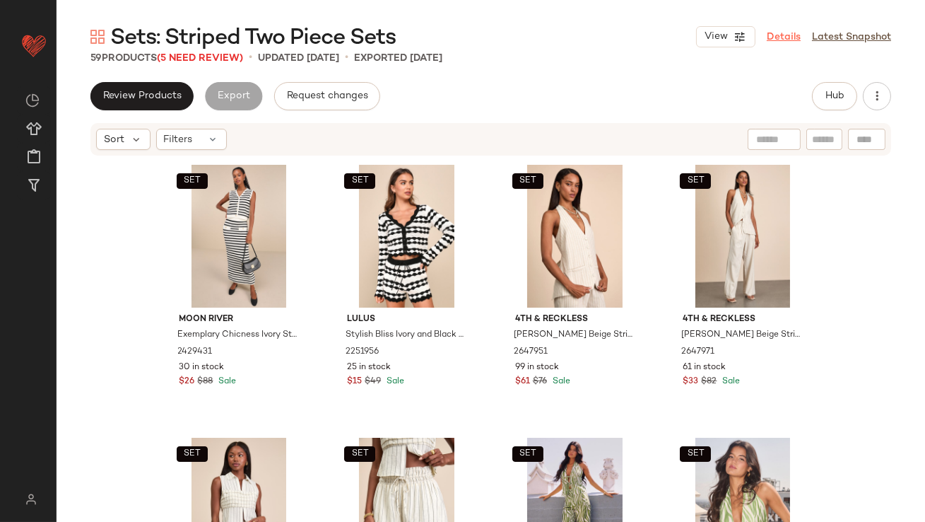
click at [786, 35] on link "Details" at bounding box center [784, 37] width 34 height 15
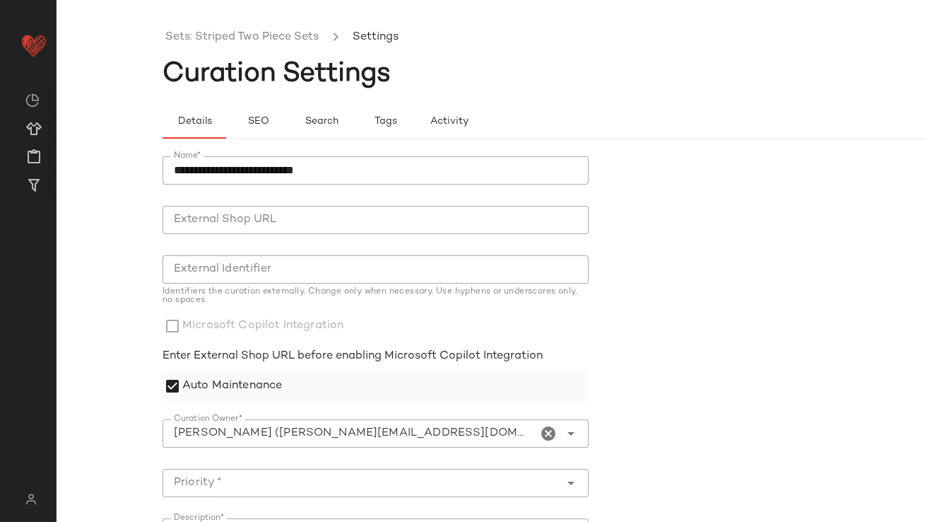
click at [252, 377] on label "Auto Maintenance" at bounding box center [232, 386] width 100 height 32
click at [552, 428] on icon "Clear Curation Owner*" at bounding box center [549, 433] width 17 height 17
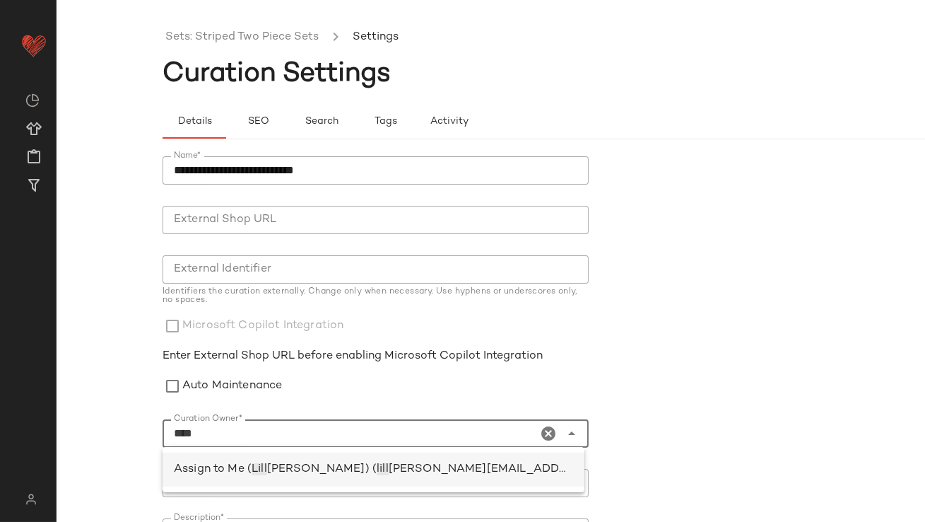
click at [372, 475] on div "Assign to Me ( [PERSON_NAME] [PERSON_NAME]) ( lill [EMAIL_ADDRESS][PERSON_NAME]…" at bounding box center [373, 469] width 399 height 17
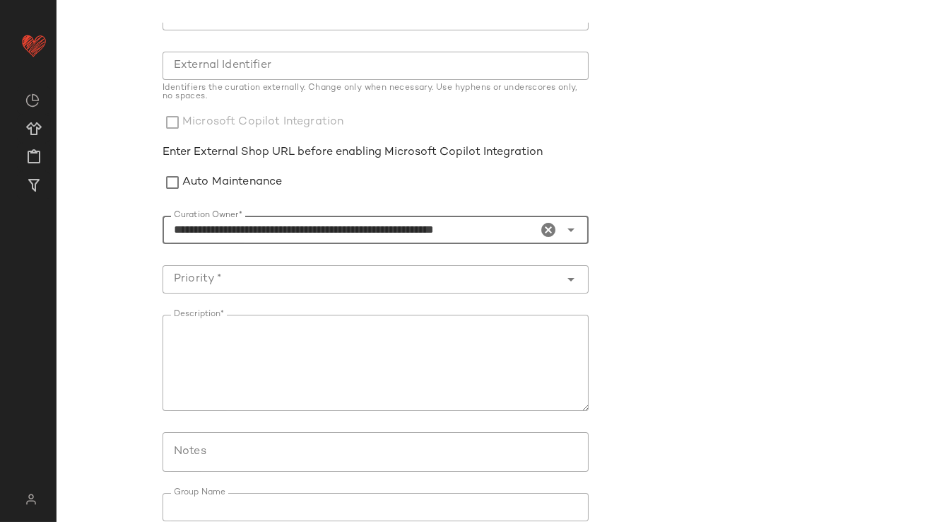
scroll to position [226, 0]
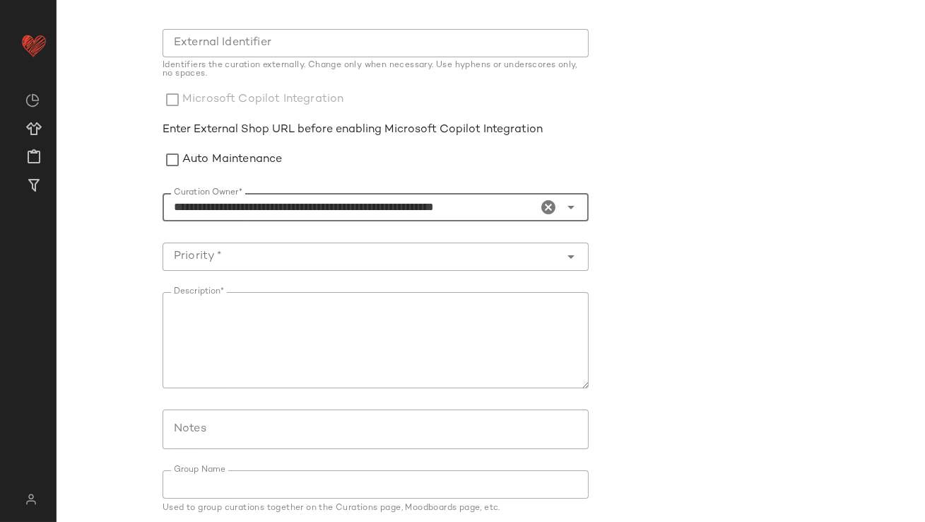
type input "**********"
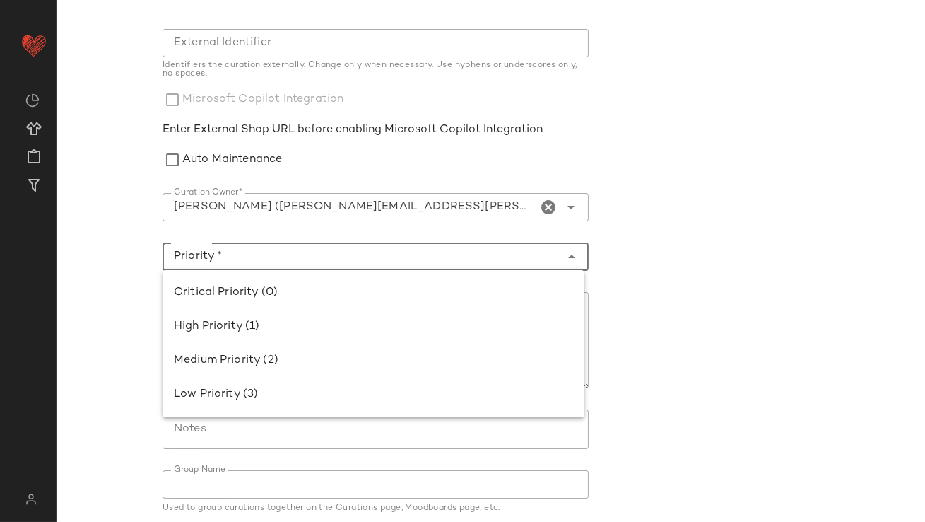
click at [259, 261] on input "Priority *" at bounding box center [362, 256] width 398 height 17
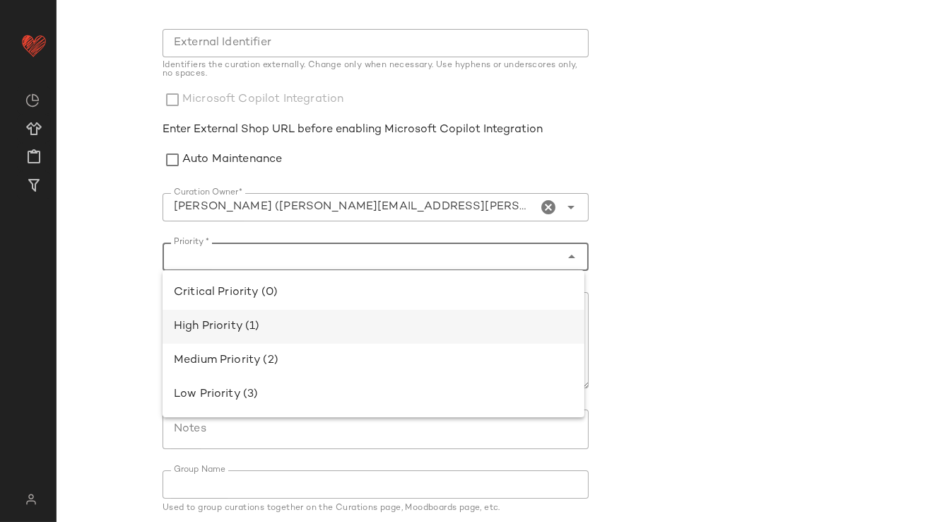
click at [259, 312] on div "High Priority (1)" at bounding box center [374, 327] width 422 height 34
type input "**********"
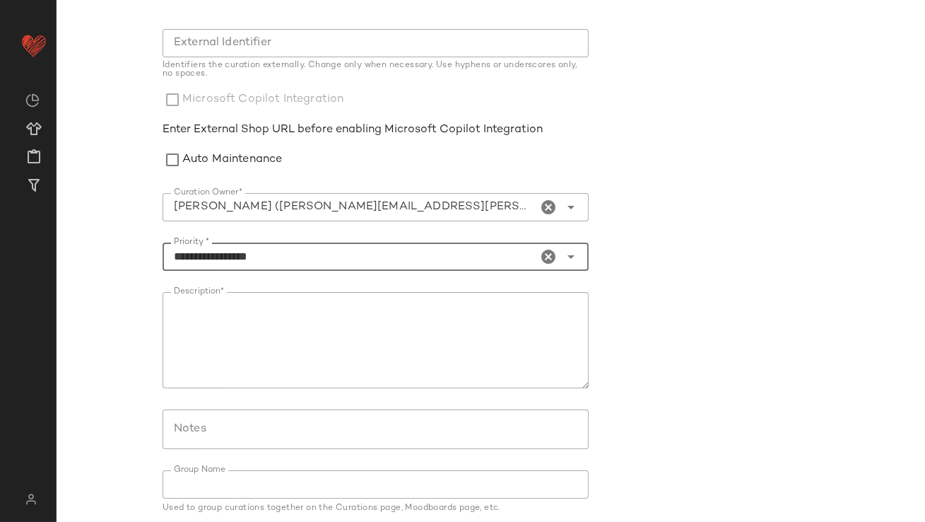
scroll to position [278, 0]
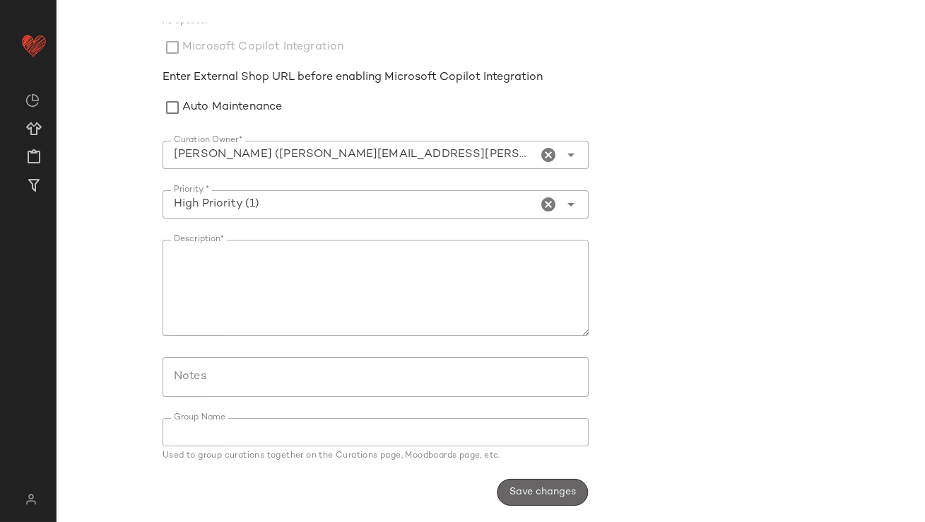
click at [526, 480] on button "Save changes" at bounding box center [542, 491] width 91 height 27
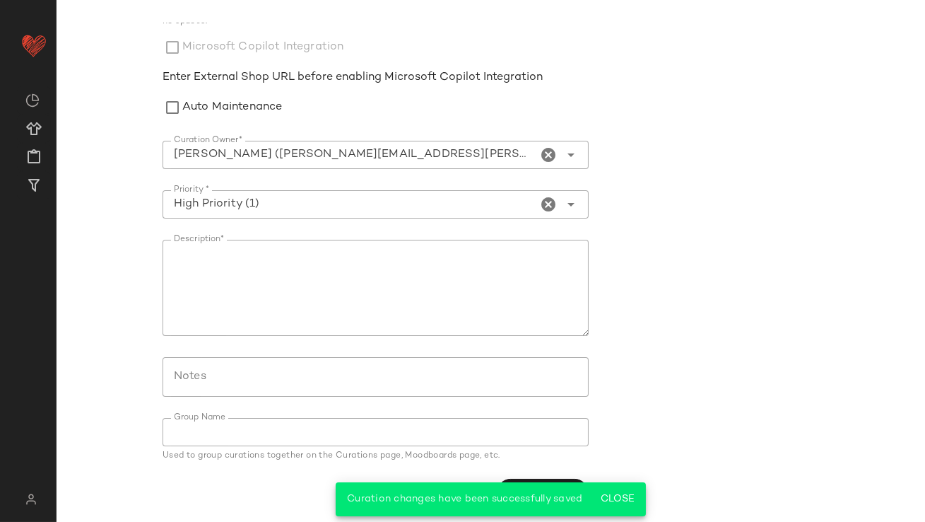
scroll to position [0, 0]
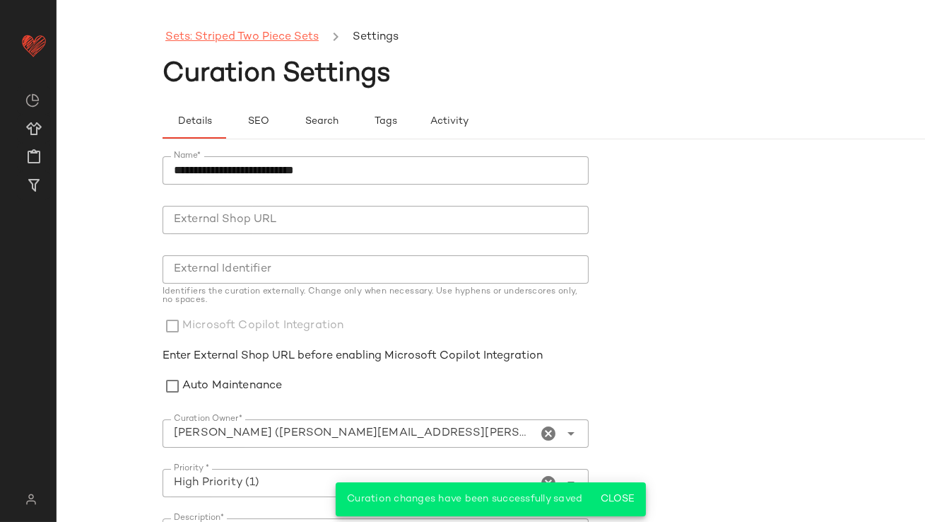
click at [249, 33] on link "Sets: Striped Two Piece Sets" at bounding box center [241, 37] width 153 height 18
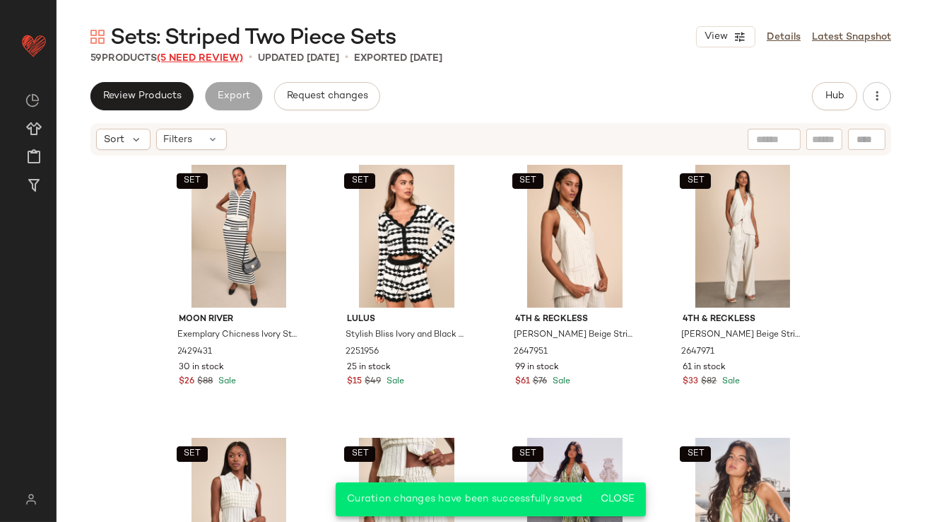
click at [223, 60] on span "(5 Need Review)" at bounding box center [200, 58] width 86 height 11
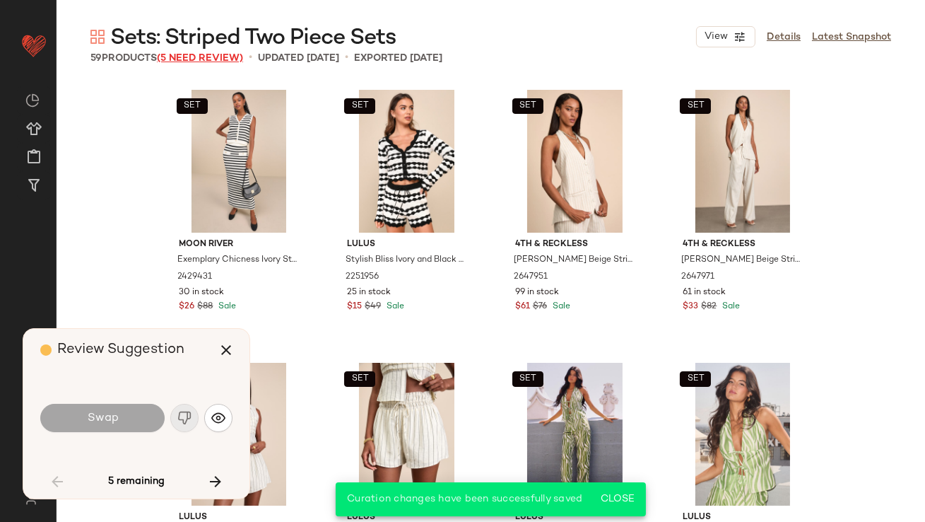
scroll to position [556, 0]
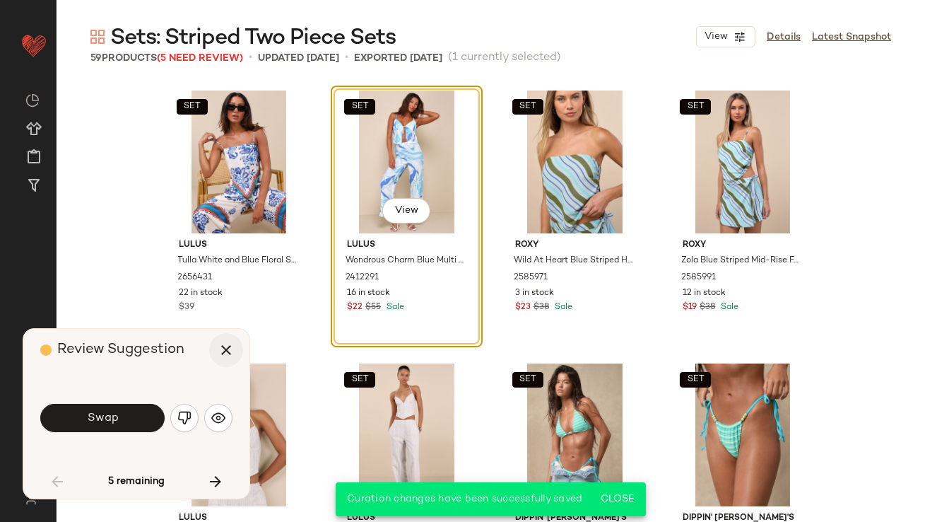
click at [230, 351] on icon "button" at bounding box center [226, 349] width 17 height 17
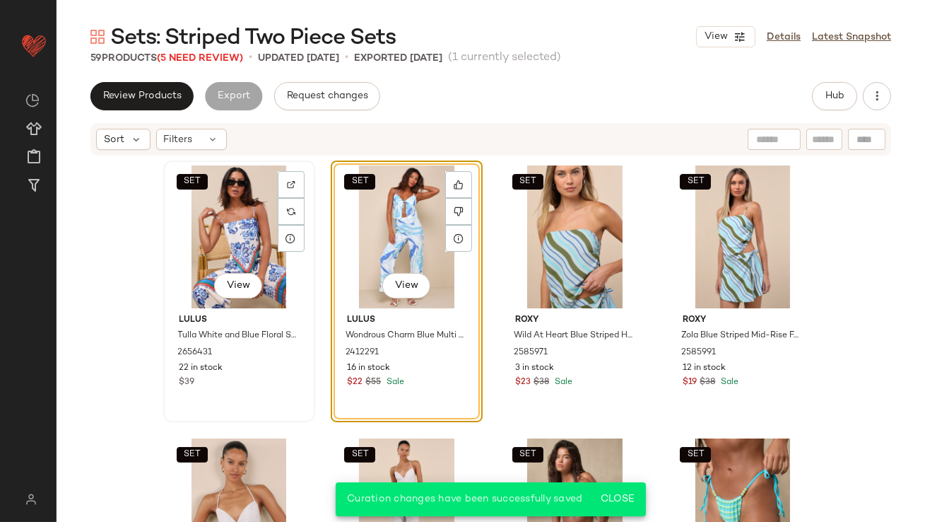
click at [228, 247] on div "SET View" at bounding box center [239, 236] width 142 height 143
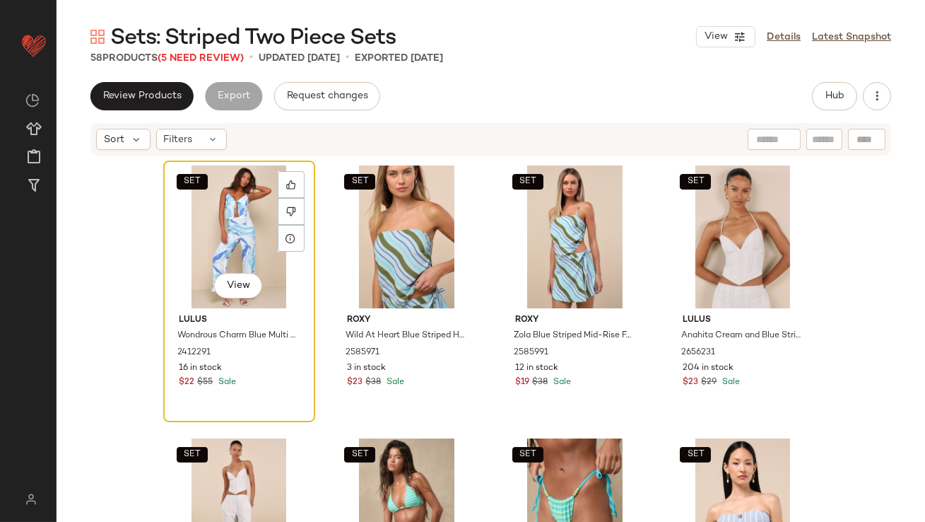
click at [227, 247] on div "SET View" at bounding box center [239, 236] width 142 height 143
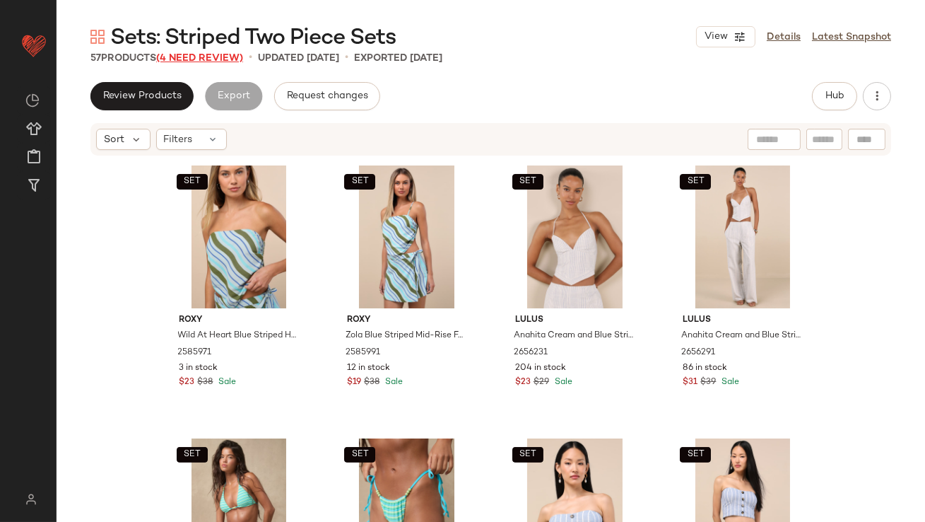
click at [221, 59] on span "(4 Need Review)" at bounding box center [199, 58] width 87 height 11
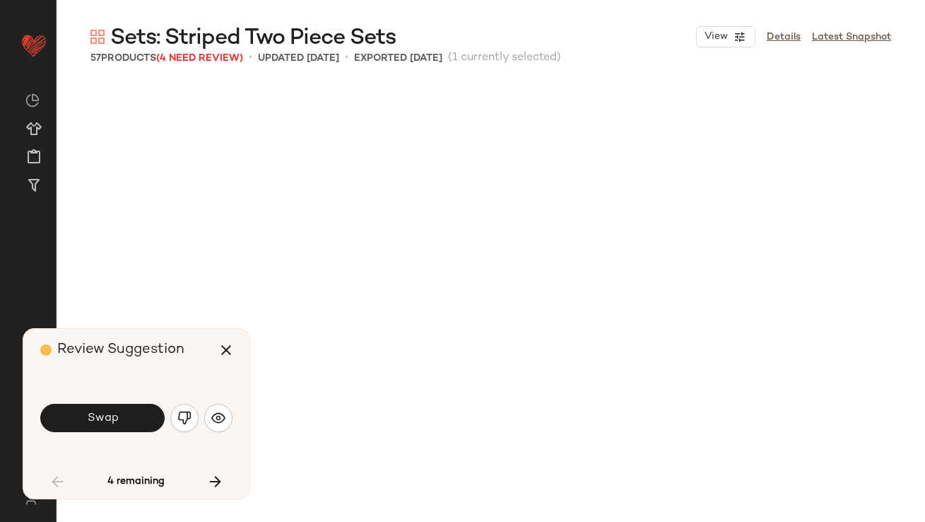
scroll to position [1091, 0]
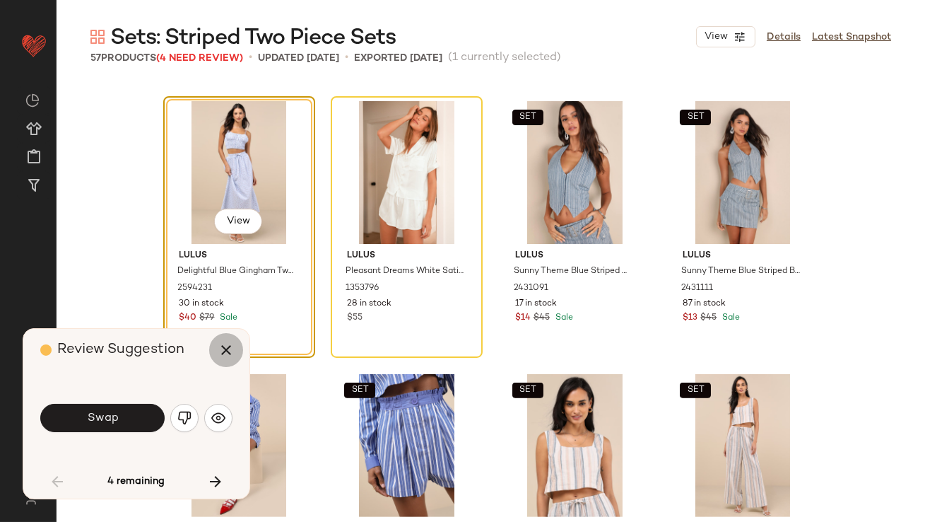
click at [233, 353] on icon "button" at bounding box center [226, 349] width 17 height 17
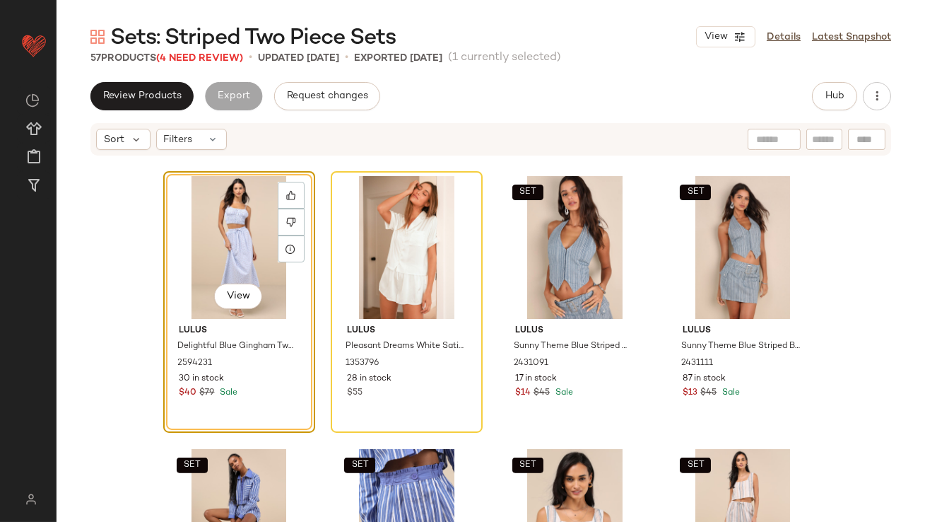
click at [233, 242] on div "View" at bounding box center [239, 247] width 142 height 143
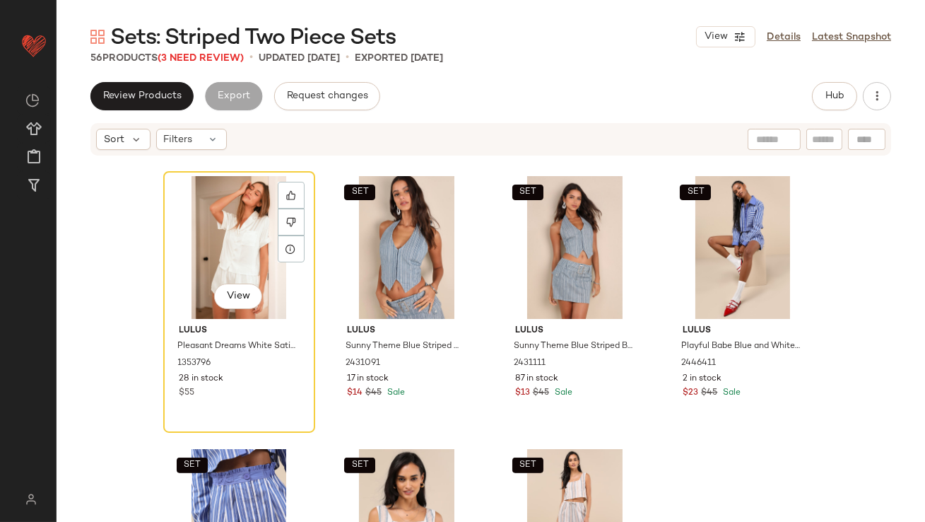
click at [233, 242] on div "View" at bounding box center [239, 247] width 142 height 143
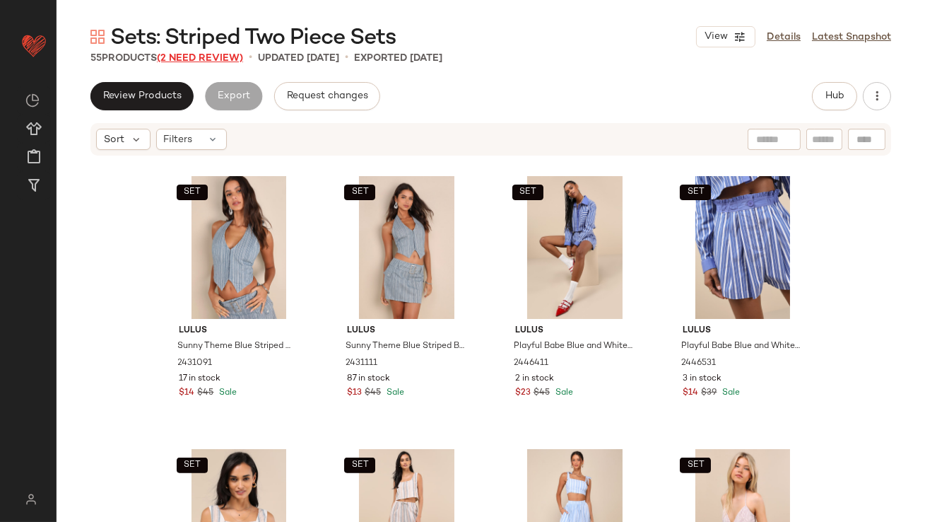
click at [237, 57] on span "(2 Need Review)" at bounding box center [200, 58] width 86 height 11
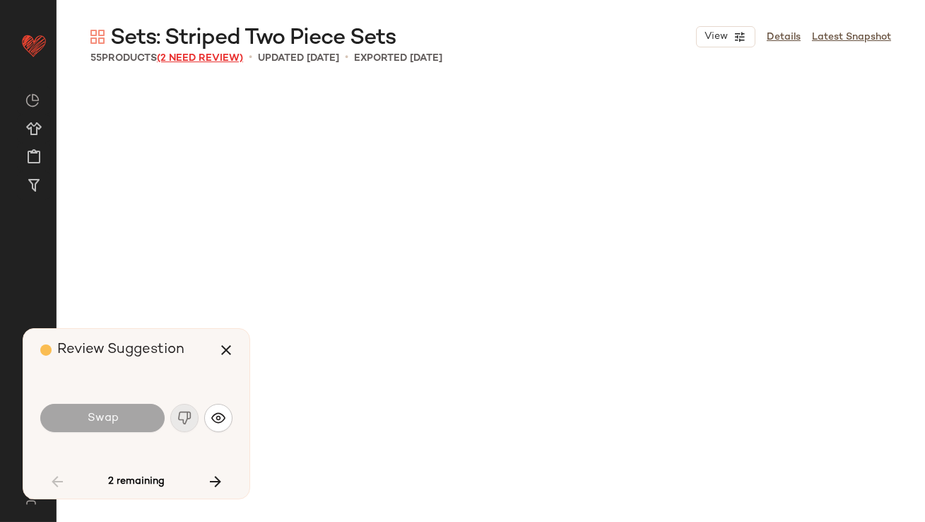
scroll to position [2182, 0]
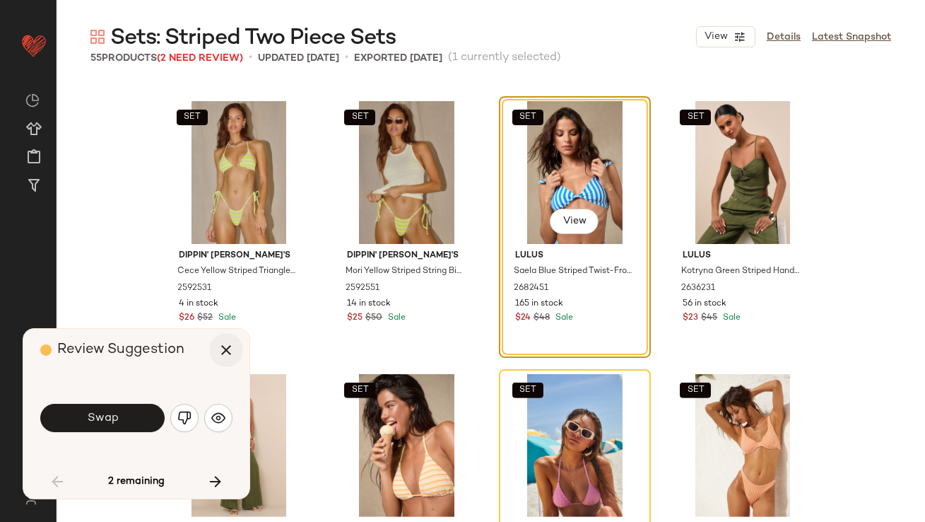
click at [225, 345] on icon "button" at bounding box center [226, 349] width 17 height 17
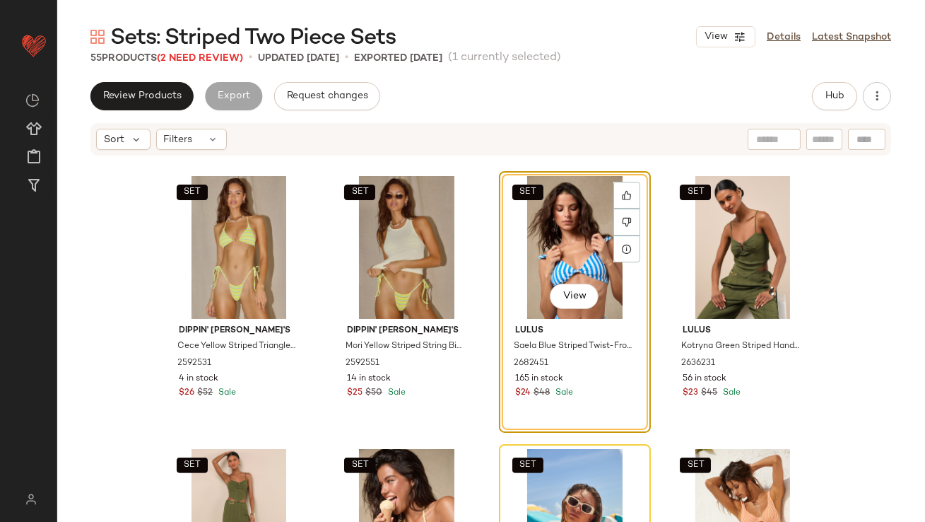
click at [546, 238] on div "SET View" at bounding box center [575, 247] width 142 height 143
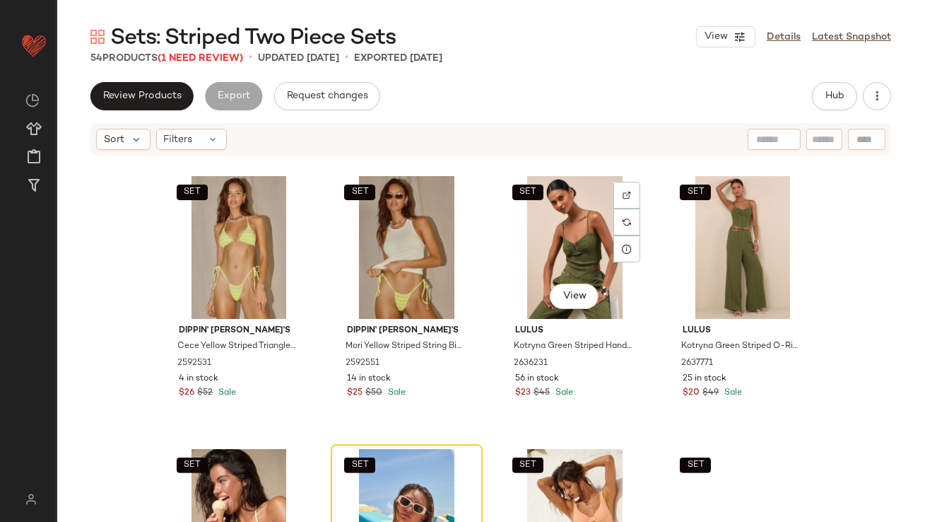
click at [546, 238] on div "SET View" at bounding box center [575, 247] width 142 height 143
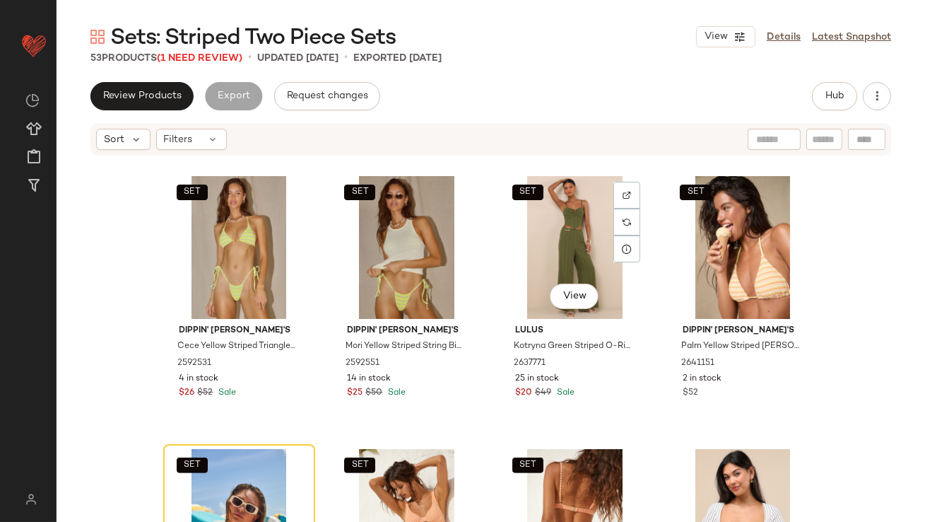
click at [546, 238] on div "SET View" at bounding box center [575, 247] width 142 height 143
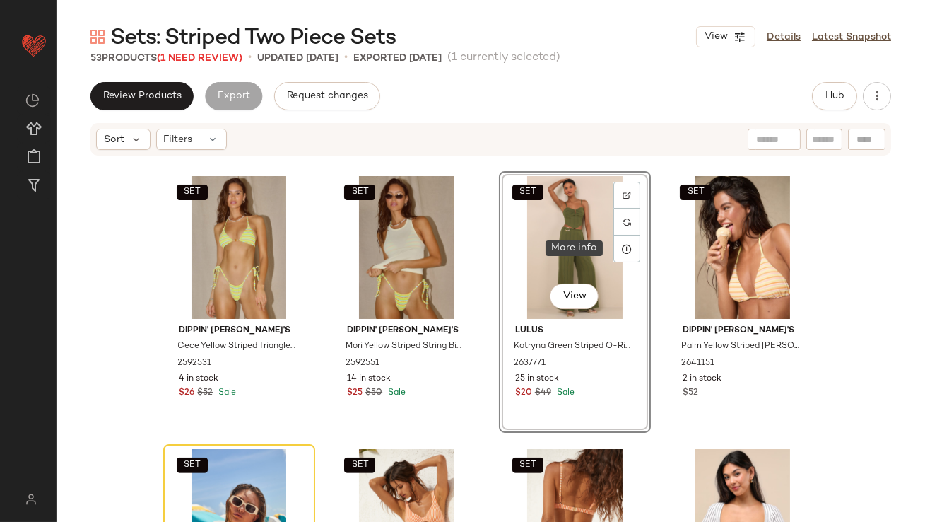
click at [613, 249] on div at bounding box center [626, 248] width 27 height 27
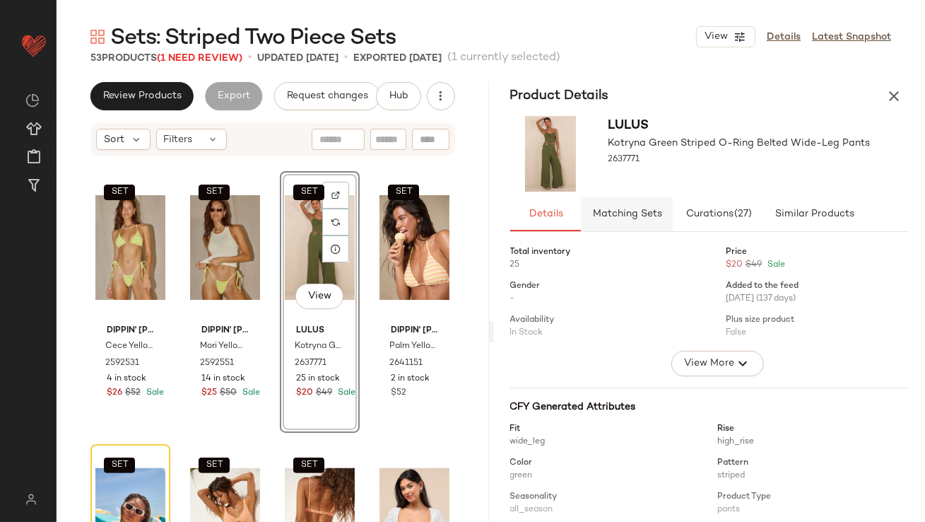
click at [623, 214] on span "Matching Sets" at bounding box center [627, 213] width 70 height 11
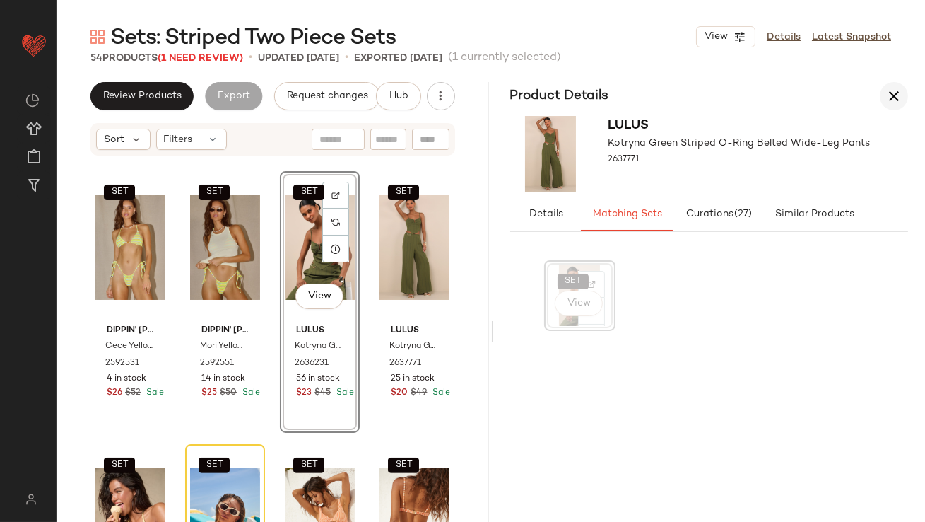
click at [895, 82] on button "button" at bounding box center [894, 96] width 28 height 28
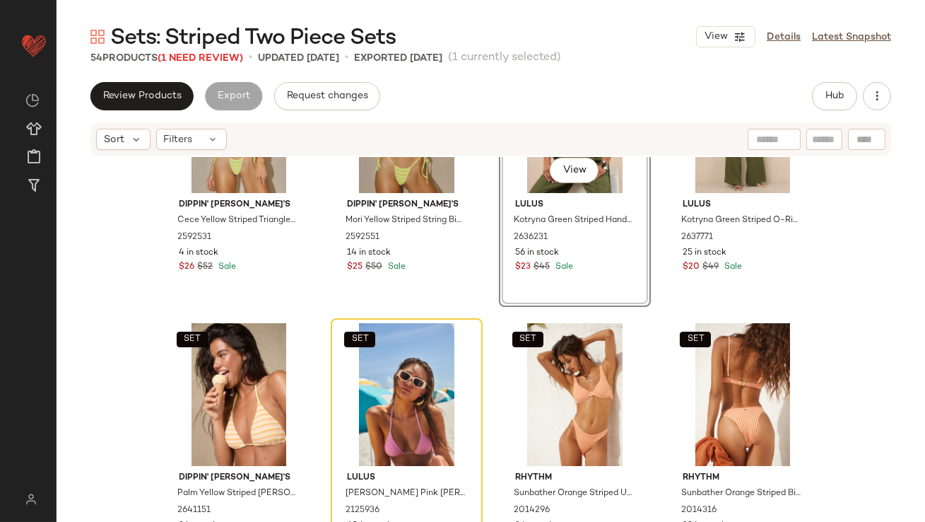
scroll to position [2348, 0]
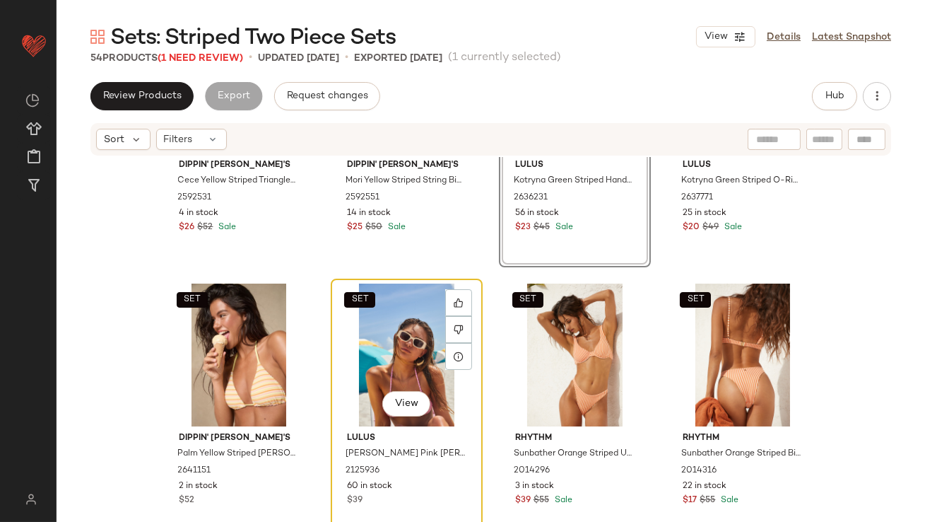
click at [340, 370] on div "SET View" at bounding box center [407, 354] width 142 height 143
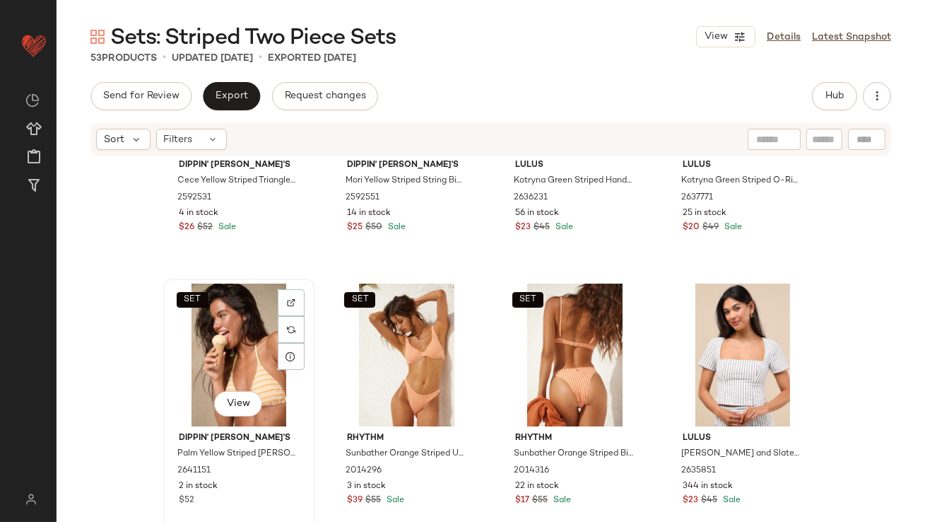
click at [229, 354] on div "SET View" at bounding box center [239, 354] width 142 height 143
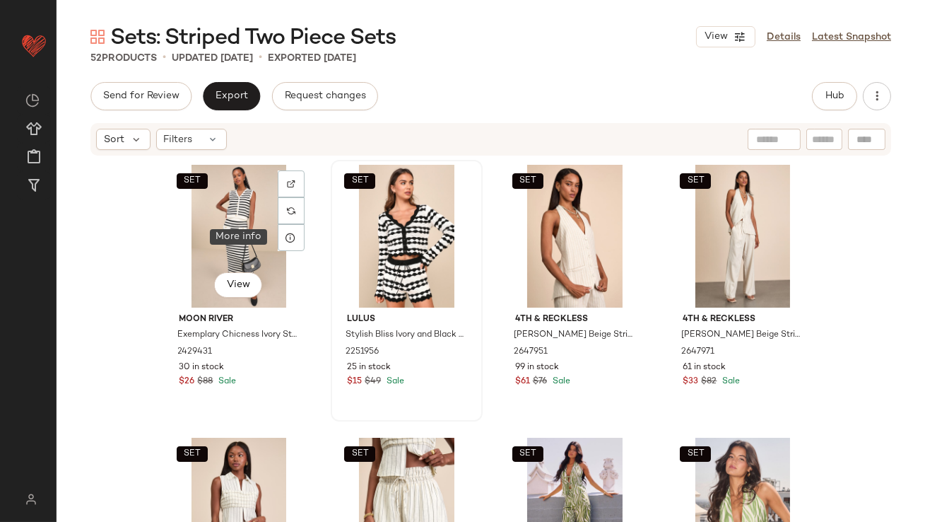
click at [286, 242] on icon at bounding box center [291, 237] width 11 height 11
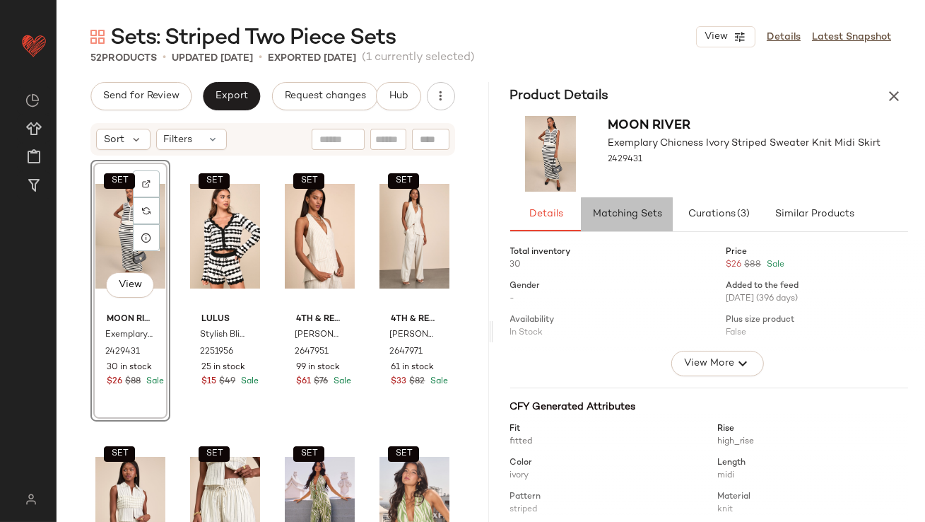
click at [640, 213] on span "Matching Sets" at bounding box center [627, 213] width 70 height 11
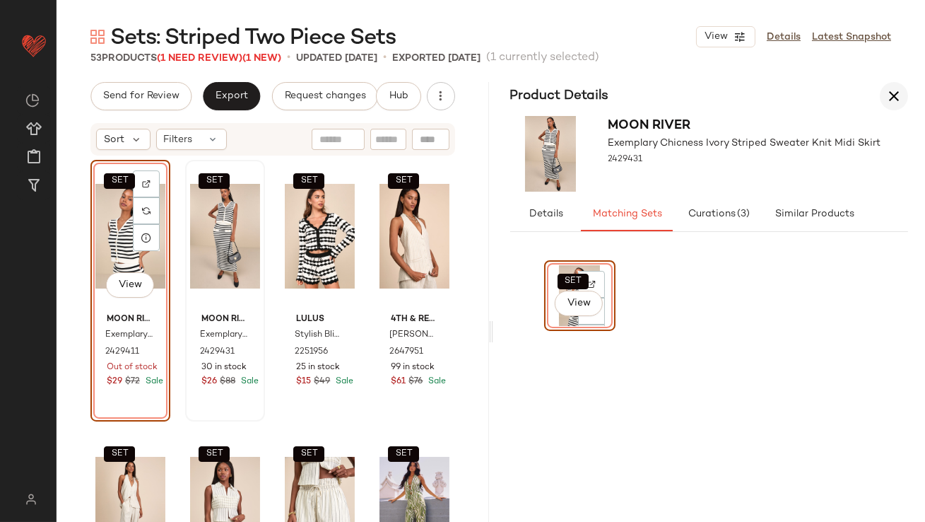
click at [896, 100] on icon "button" at bounding box center [894, 96] width 17 height 17
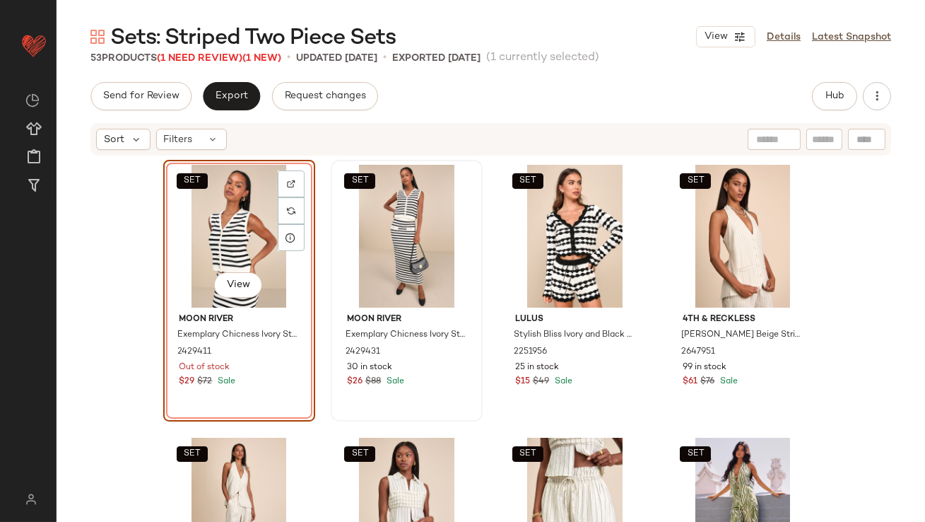
click at [241, 223] on div "SET View" at bounding box center [239, 236] width 142 height 143
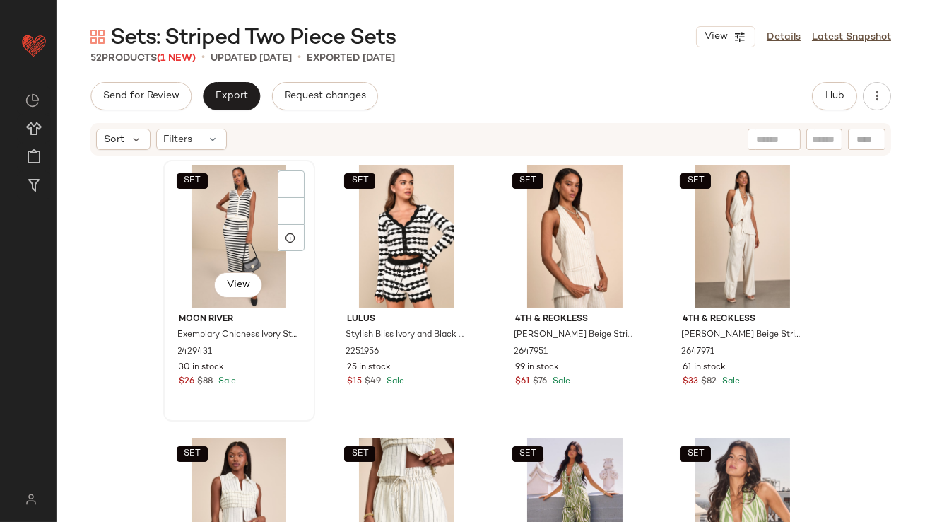
click at [240, 223] on div "SET View" at bounding box center [239, 236] width 142 height 143
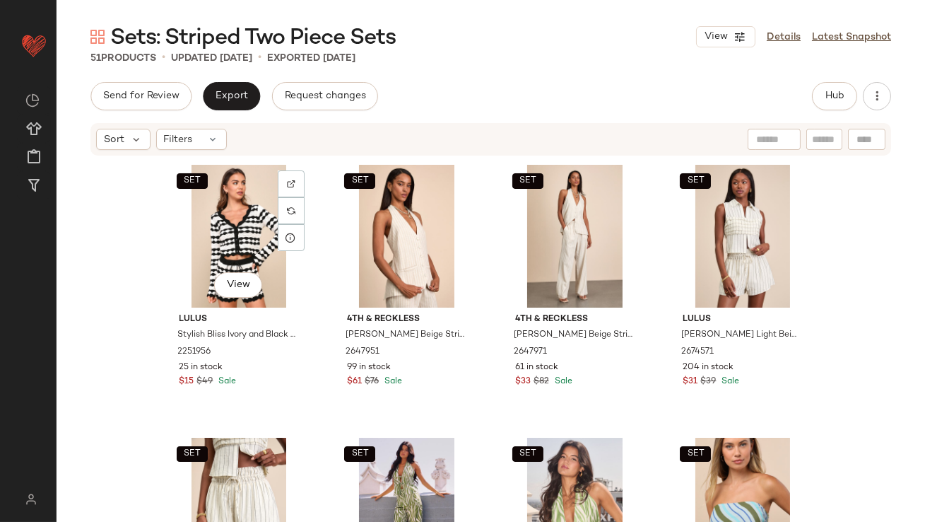
click at [240, 222] on div "SET View" at bounding box center [239, 236] width 142 height 143
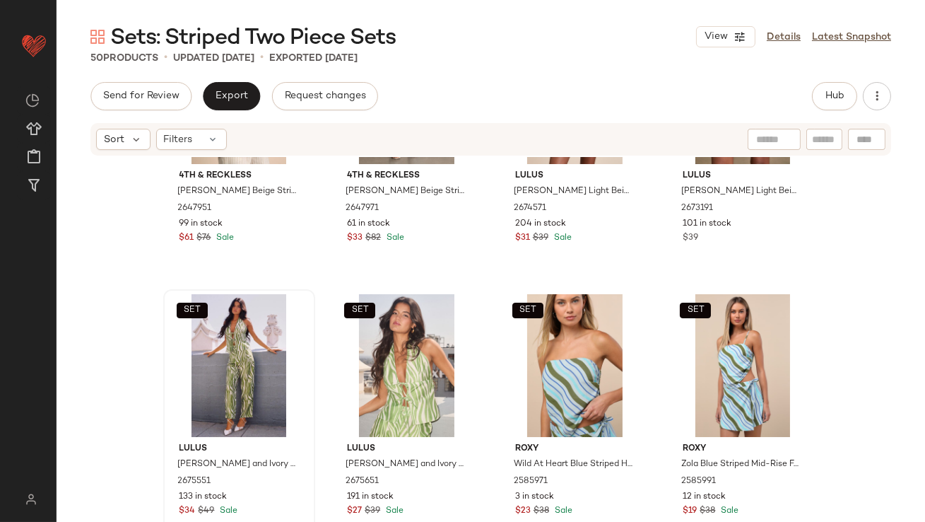
scroll to position [139, 0]
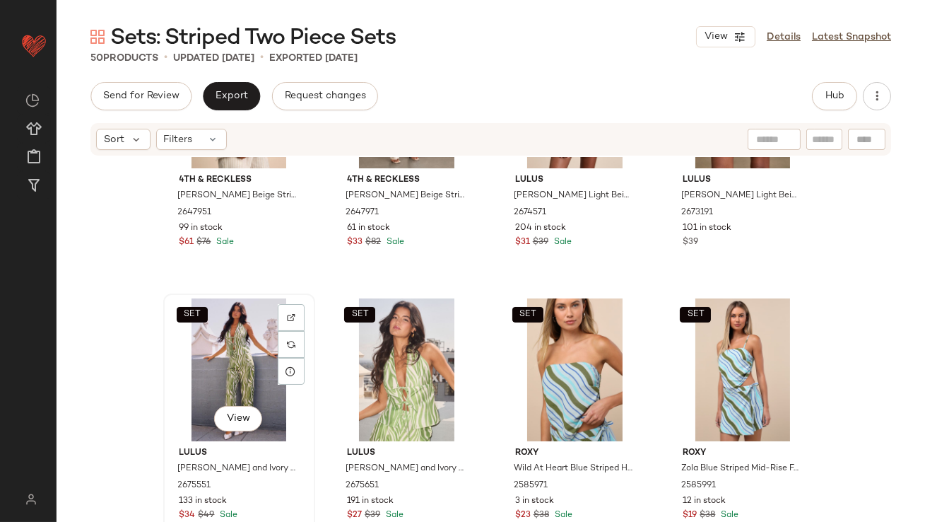
click at [220, 370] on div "SET View" at bounding box center [239, 369] width 142 height 143
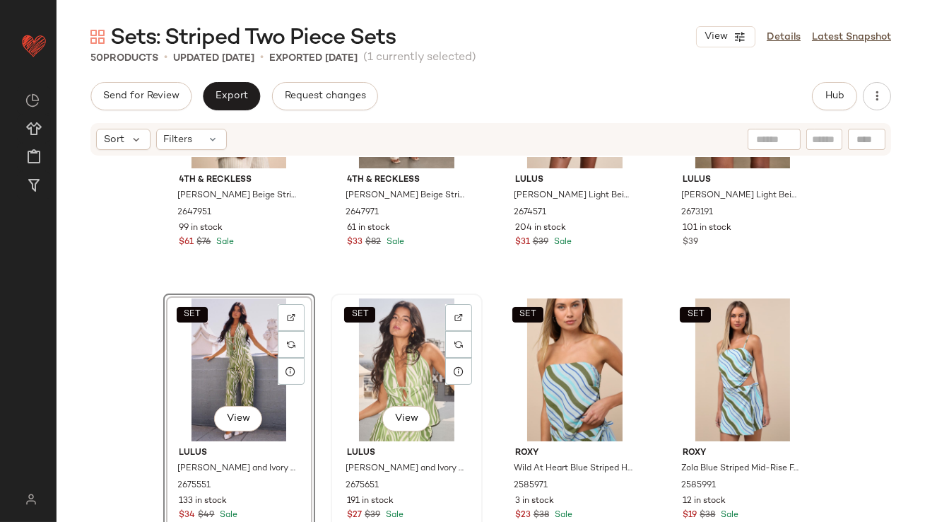
click at [360, 365] on div "SET View" at bounding box center [407, 369] width 142 height 143
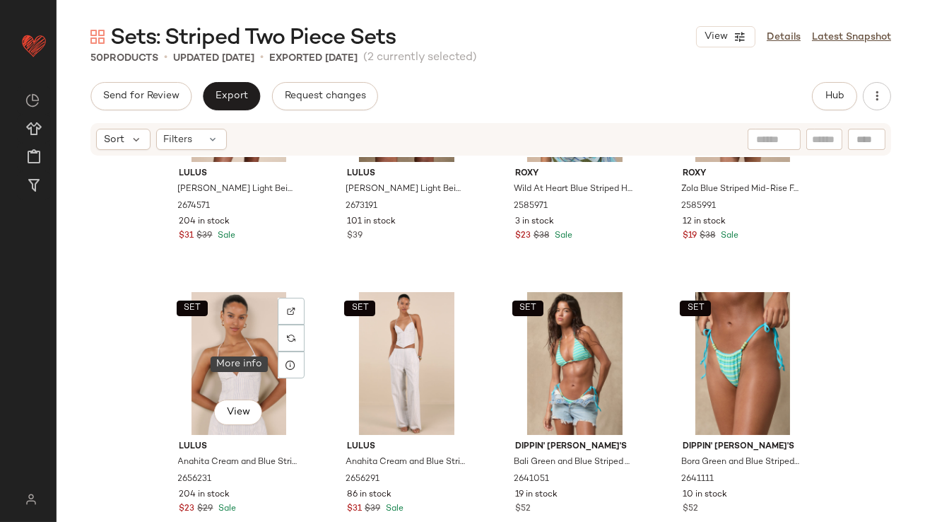
scroll to position [430, 0]
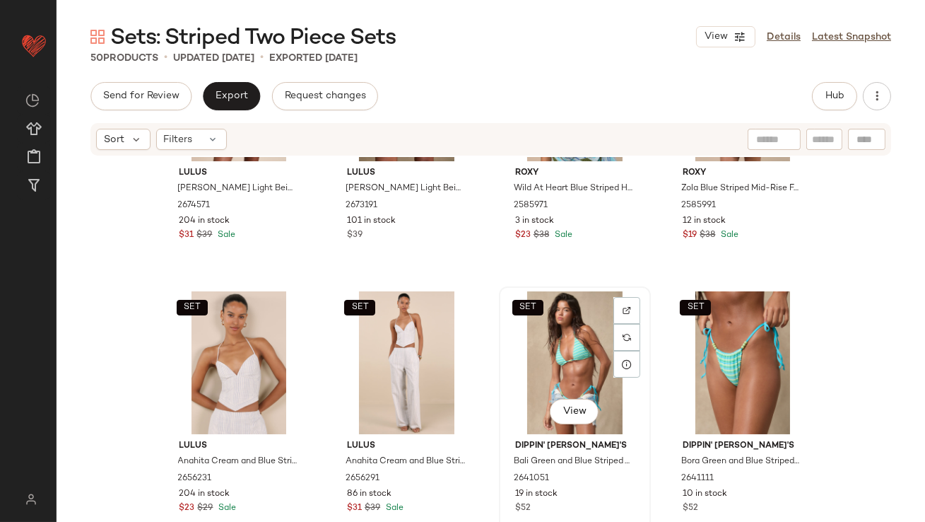
click at [546, 343] on div "SET View" at bounding box center [575, 362] width 142 height 143
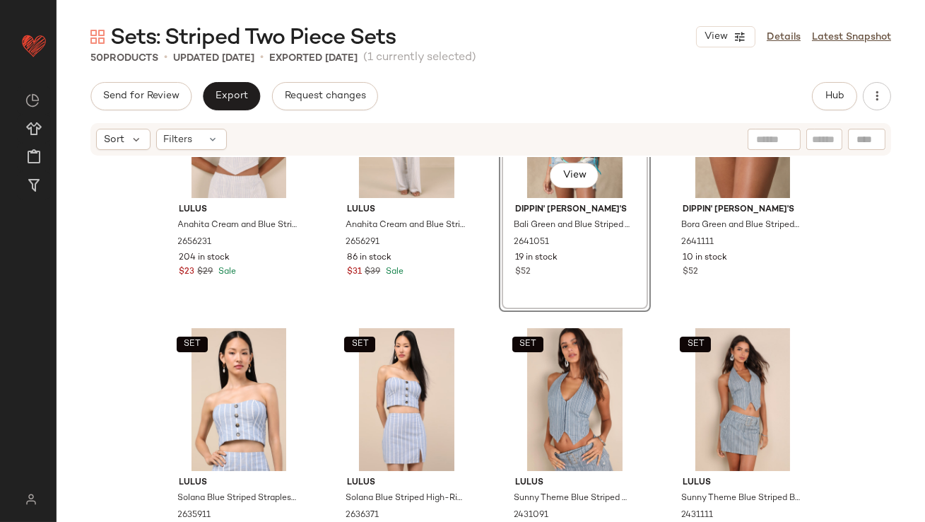
scroll to position [734, 0]
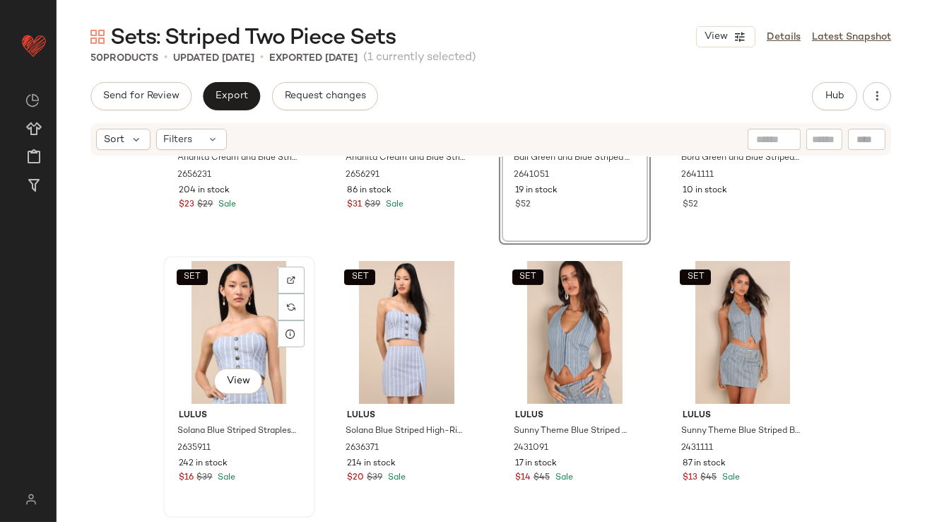
click at [186, 343] on div "SET View" at bounding box center [239, 332] width 142 height 143
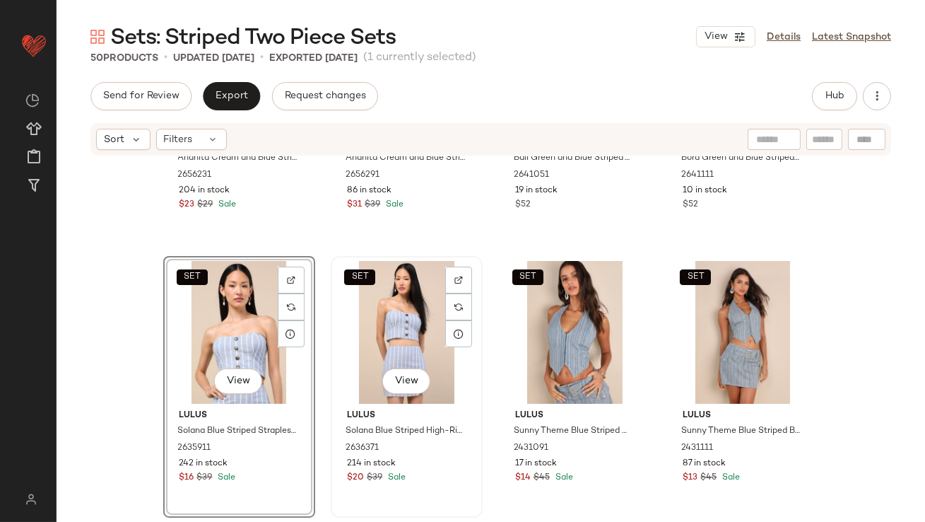
click at [358, 343] on div "SET View" at bounding box center [407, 332] width 142 height 143
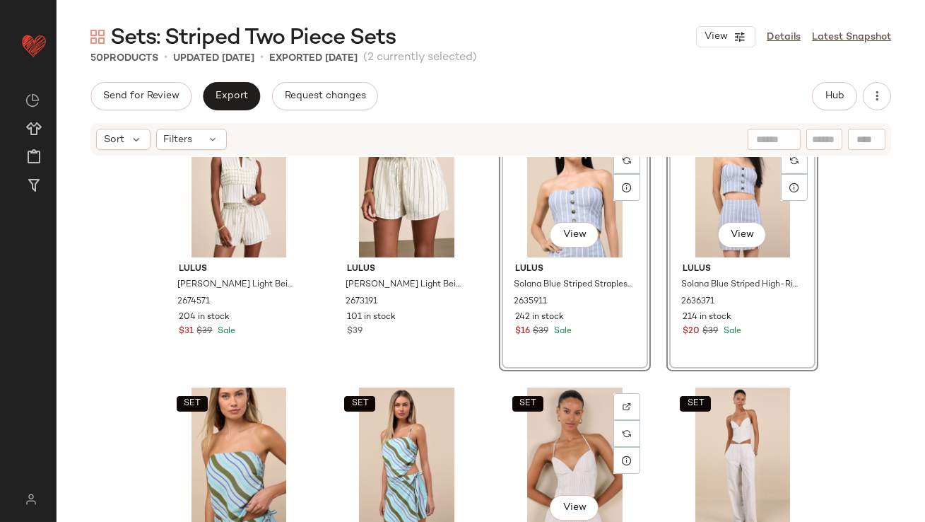
scroll to position [519, 0]
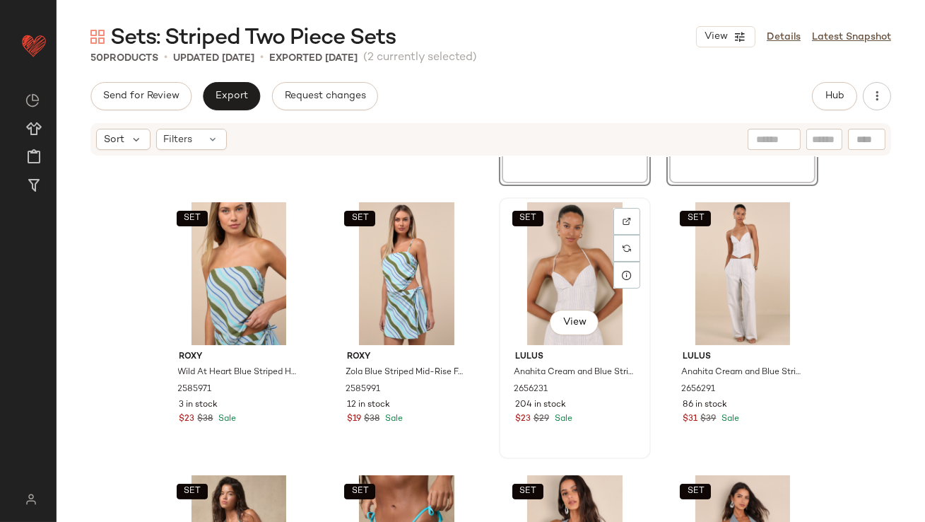
click at [561, 257] on div "SET View" at bounding box center [575, 273] width 142 height 143
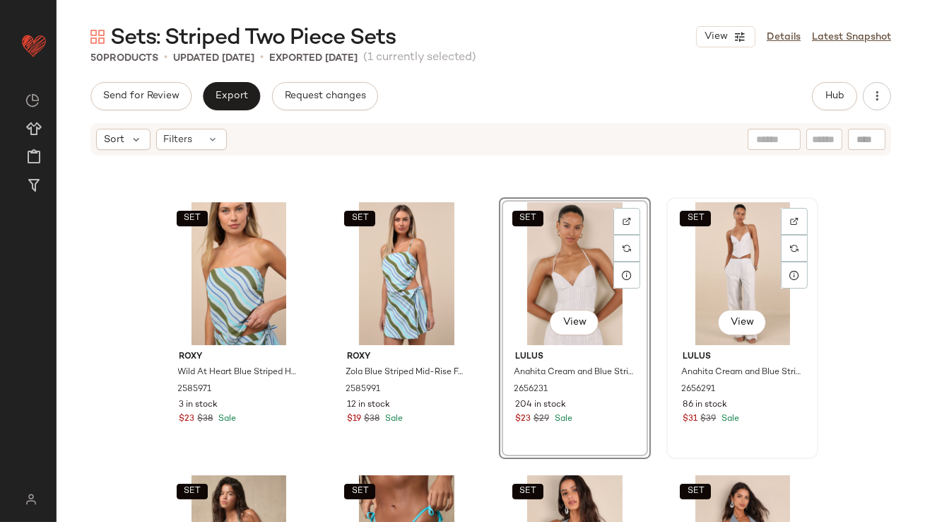
click at [706, 254] on div "SET View" at bounding box center [742, 273] width 142 height 143
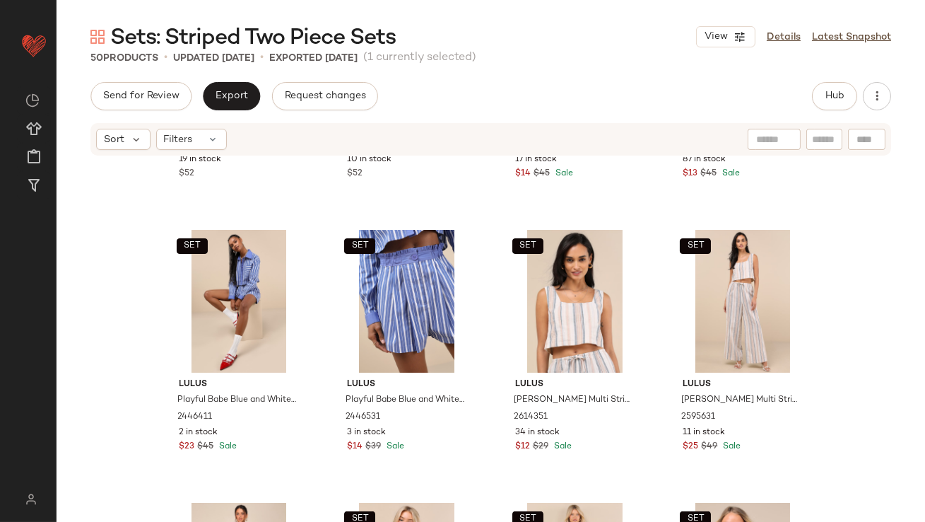
scroll to position [1070, 0]
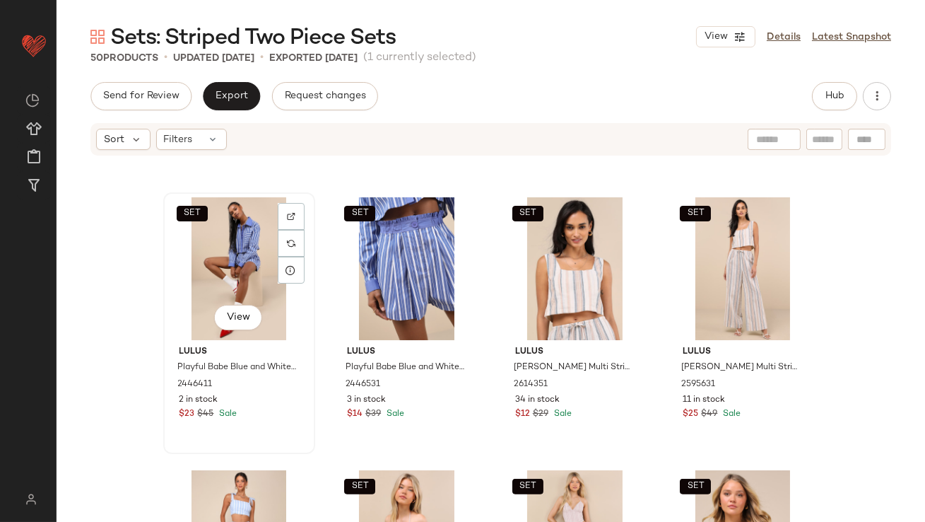
click at [204, 276] on div "SET View" at bounding box center [239, 268] width 142 height 143
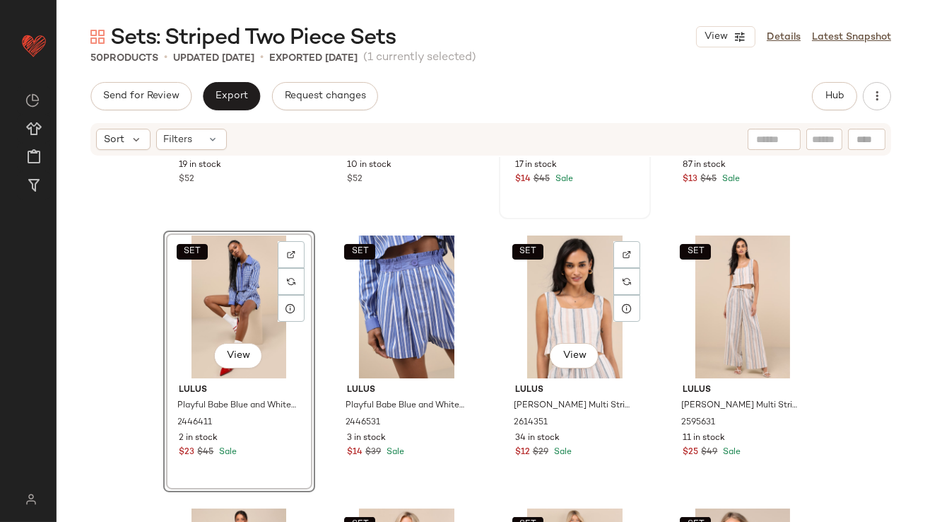
scroll to position [1044, 0]
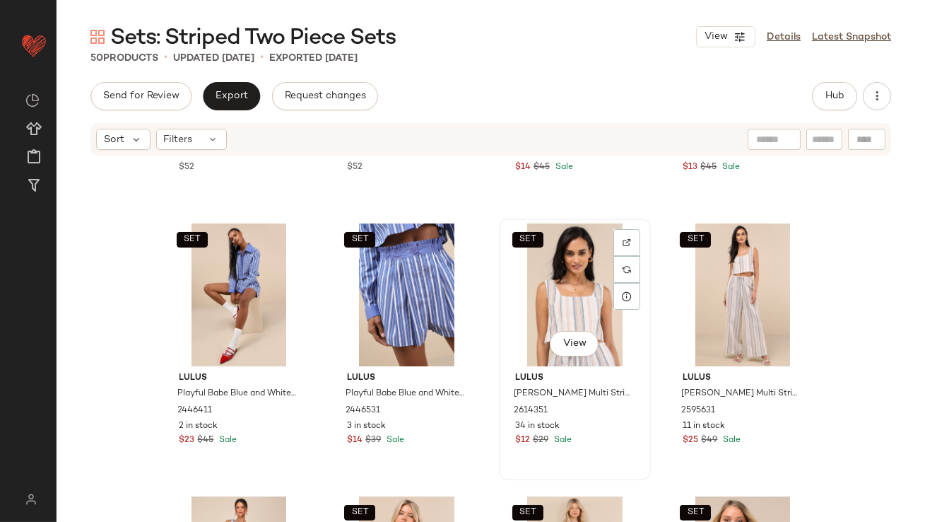
click at [551, 262] on div "SET View" at bounding box center [575, 294] width 142 height 143
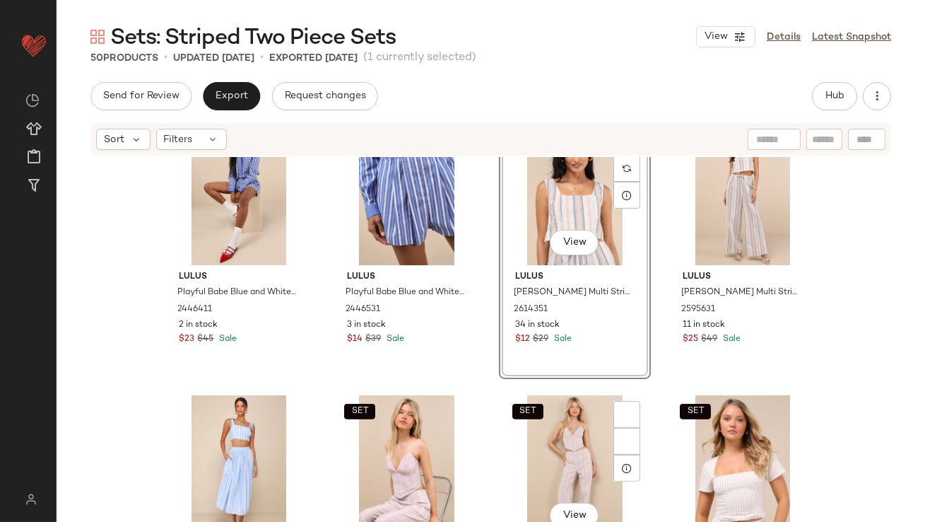
scroll to position [1389, 0]
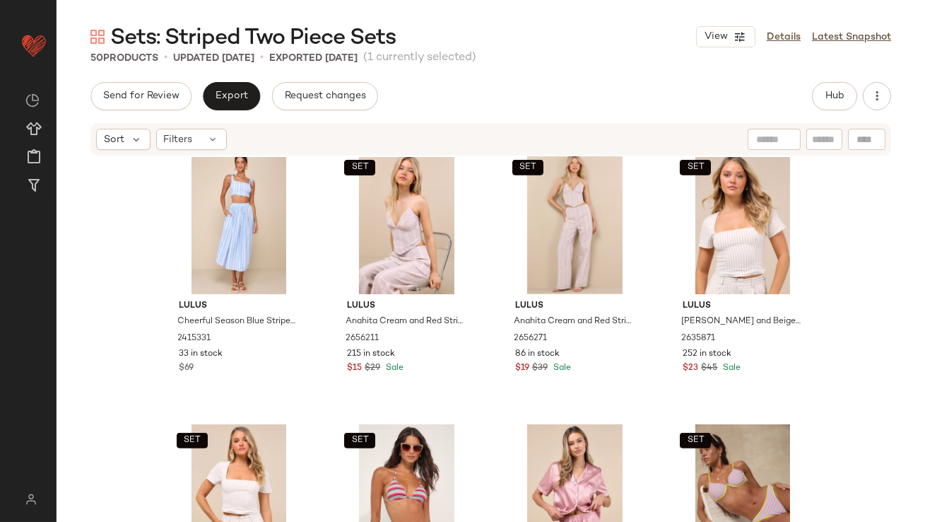
click at [481, 380] on div "SET Lulus Playful Babe Blue and White Striped Cropped Button-Up Top 2446411 2 i…" at bounding box center [491, 360] width 869 height 407
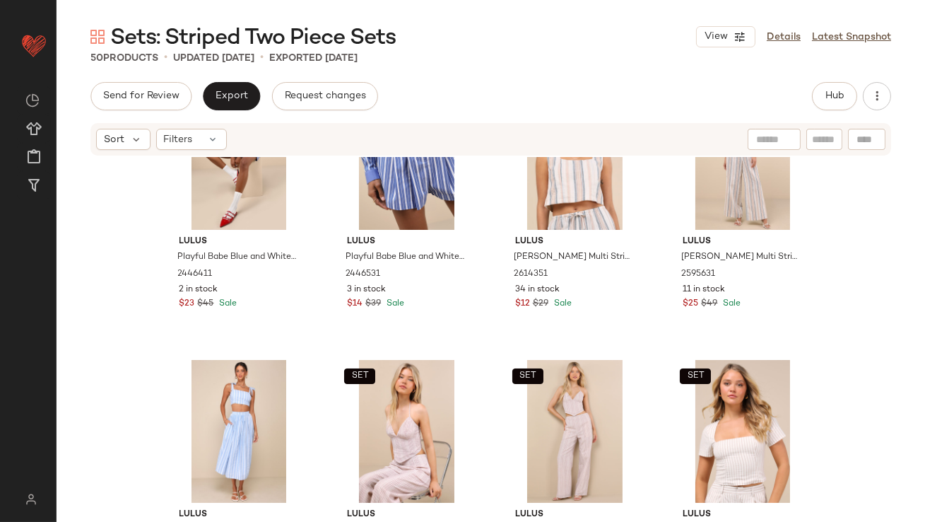
scroll to position [1286, 0]
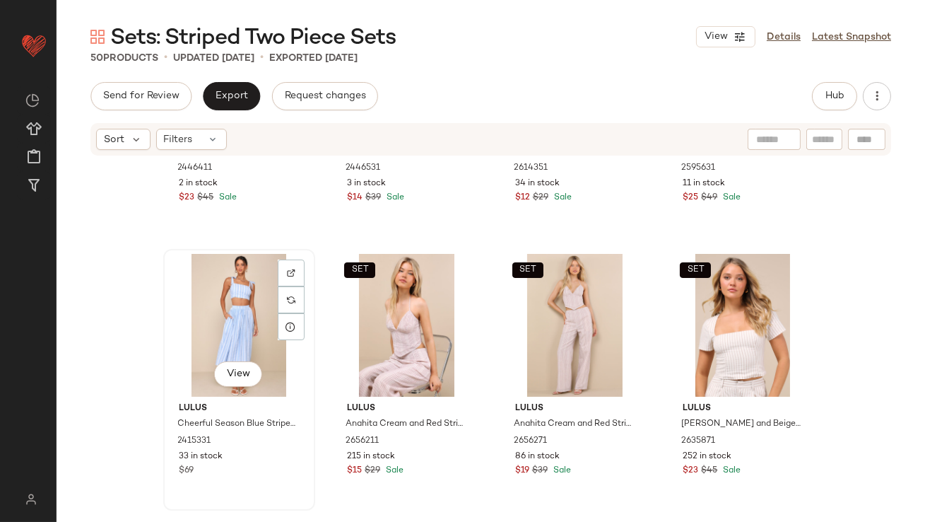
click at [206, 339] on div "View" at bounding box center [239, 325] width 142 height 143
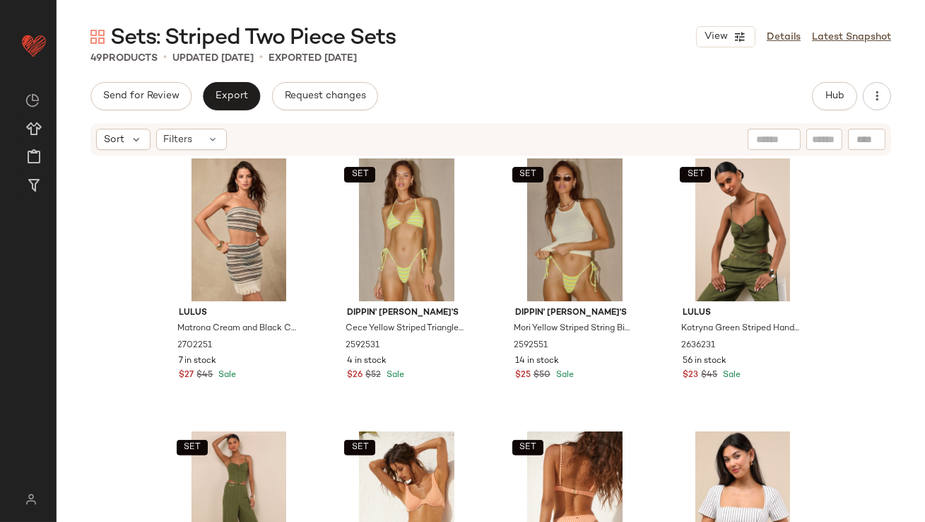
scroll to position [1929, 0]
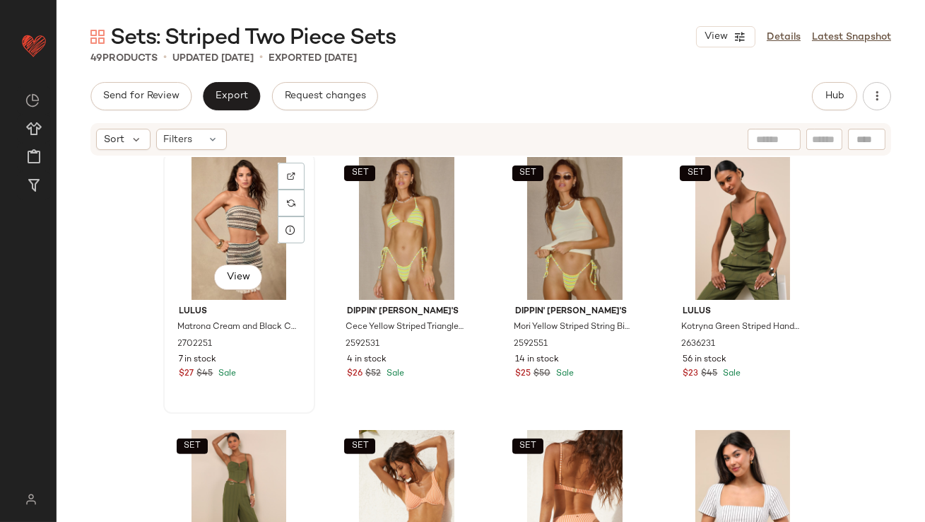
click at [225, 210] on div "View" at bounding box center [239, 228] width 142 height 143
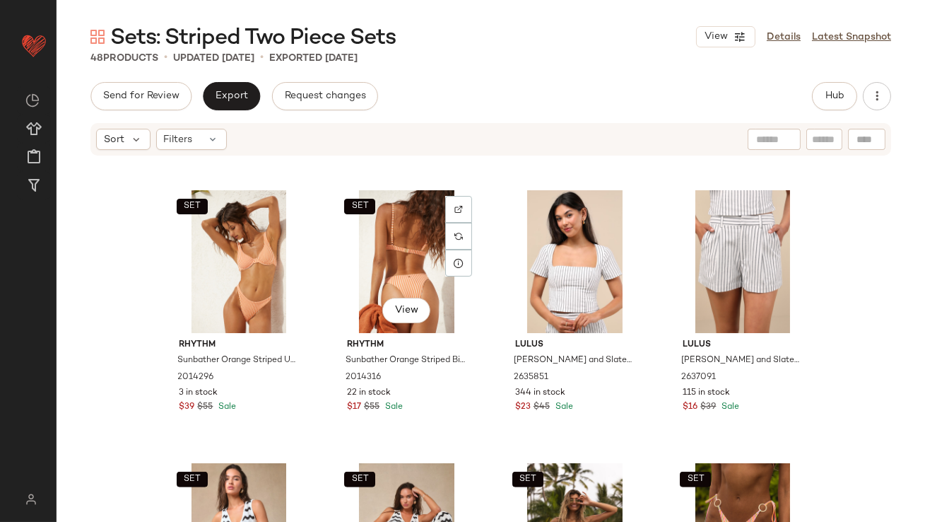
scroll to position [2103, 0]
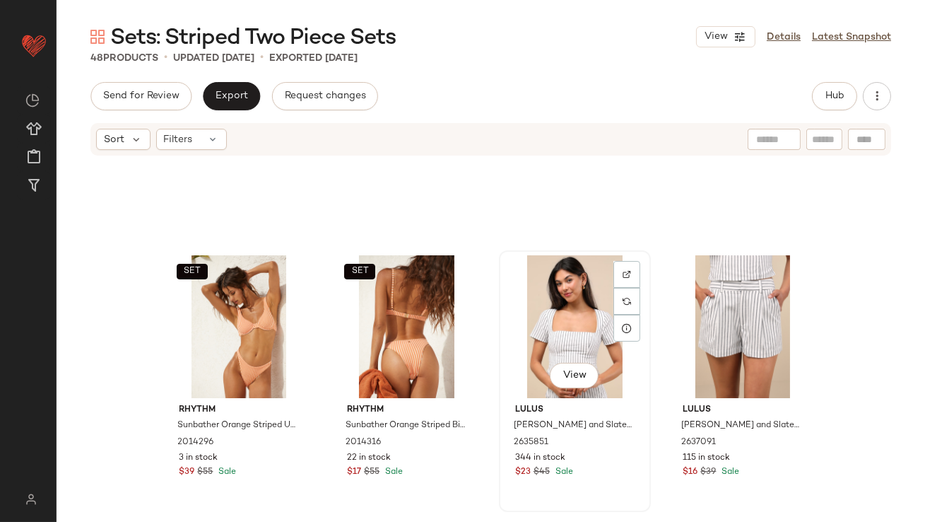
click at [527, 325] on div "View" at bounding box center [575, 326] width 142 height 143
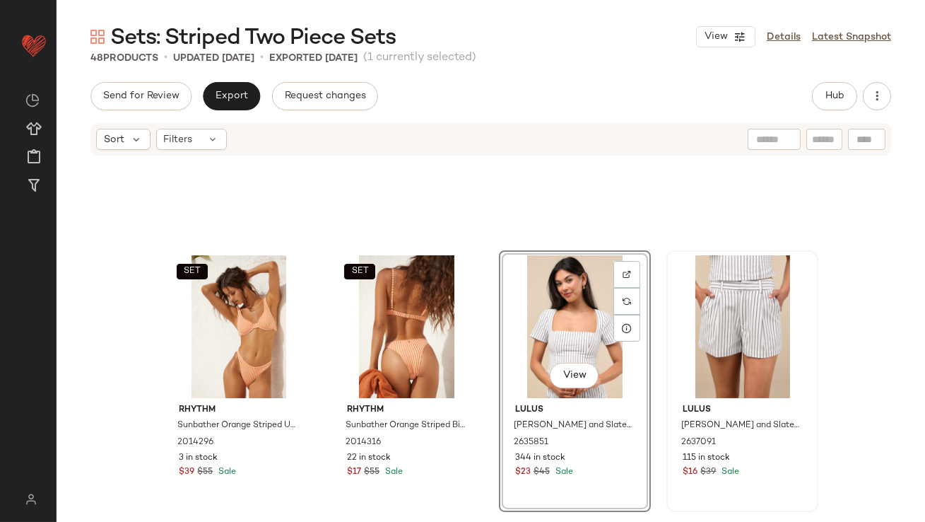
click at [732, 316] on div at bounding box center [742, 326] width 142 height 143
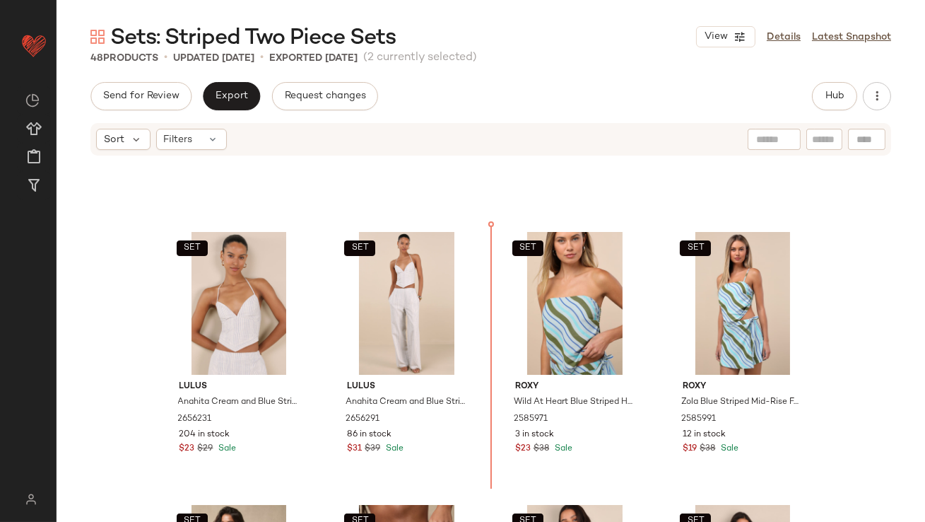
scroll to position [452, 0]
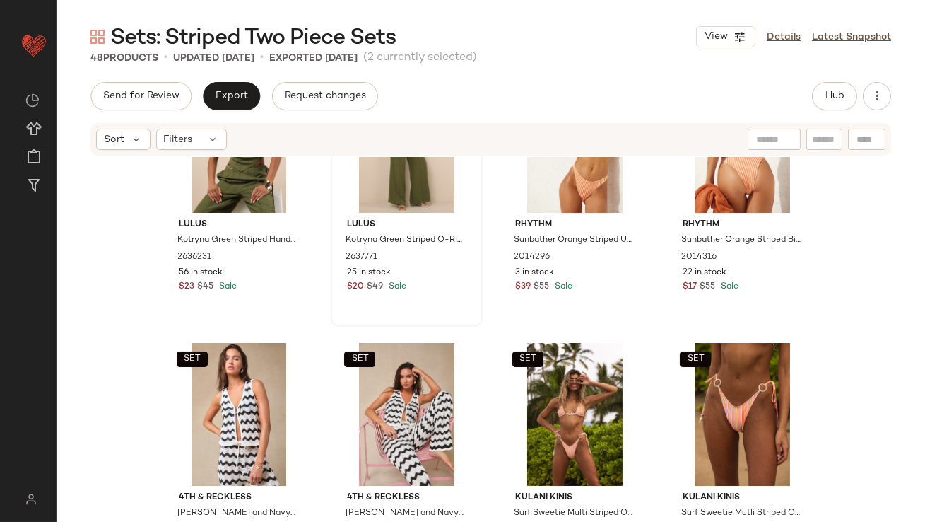
scroll to position [2201, 0]
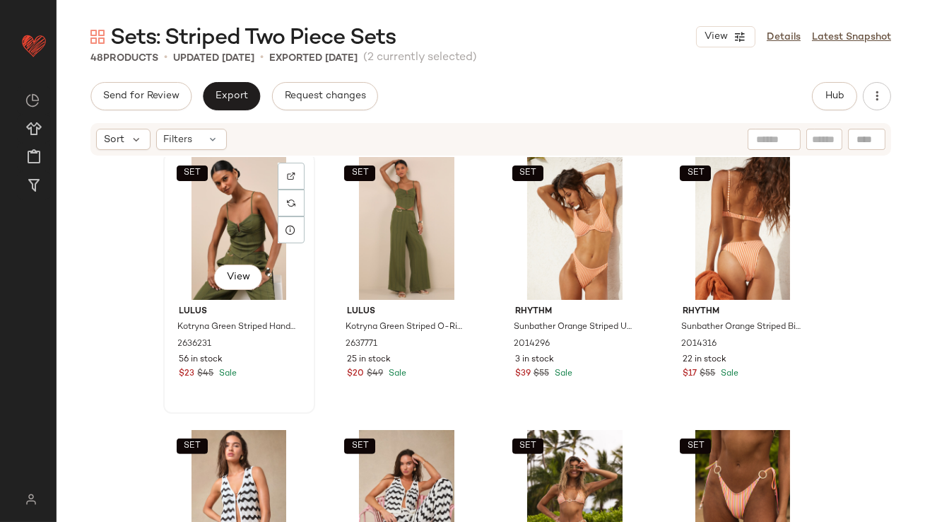
click at [228, 251] on div "SET View" at bounding box center [239, 228] width 142 height 143
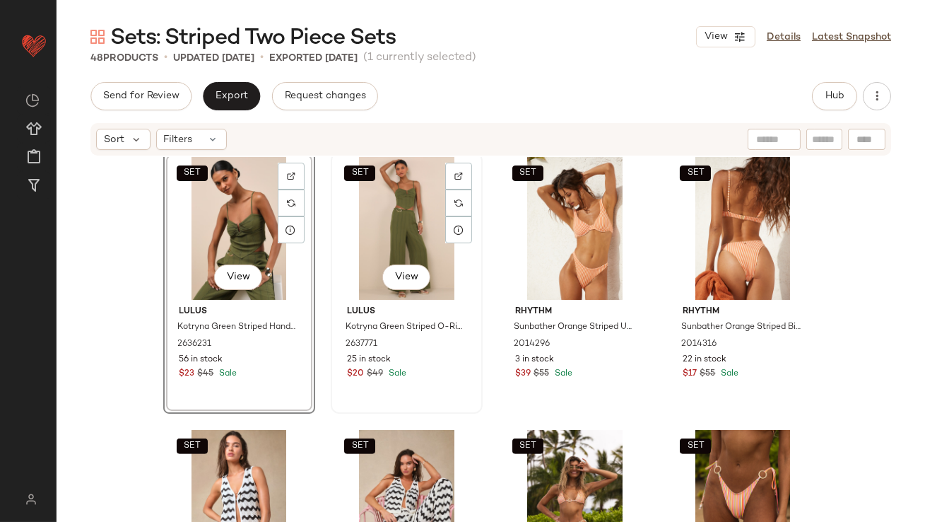
click at [369, 249] on div "SET View" at bounding box center [407, 228] width 142 height 143
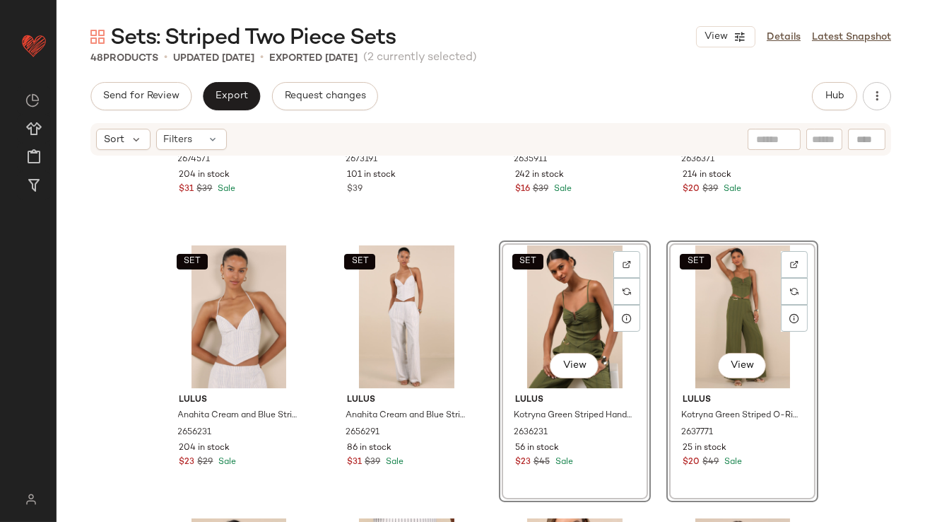
scroll to position [675, 0]
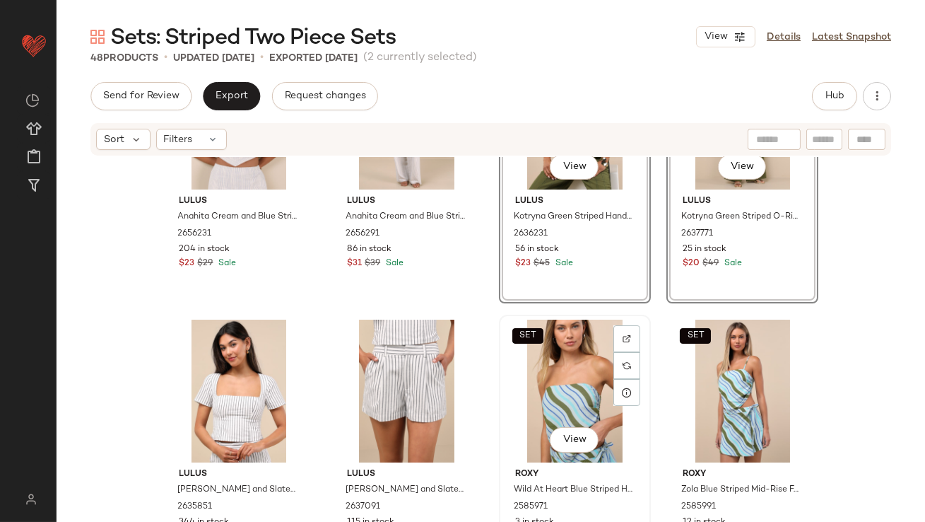
click at [540, 402] on div "SET View" at bounding box center [575, 390] width 142 height 143
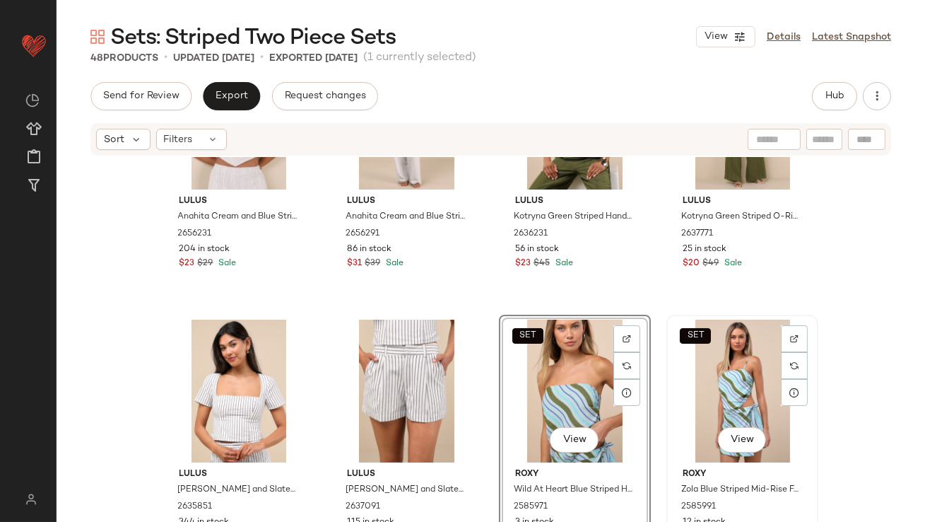
click at [710, 384] on div "SET View" at bounding box center [742, 390] width 142 height 143
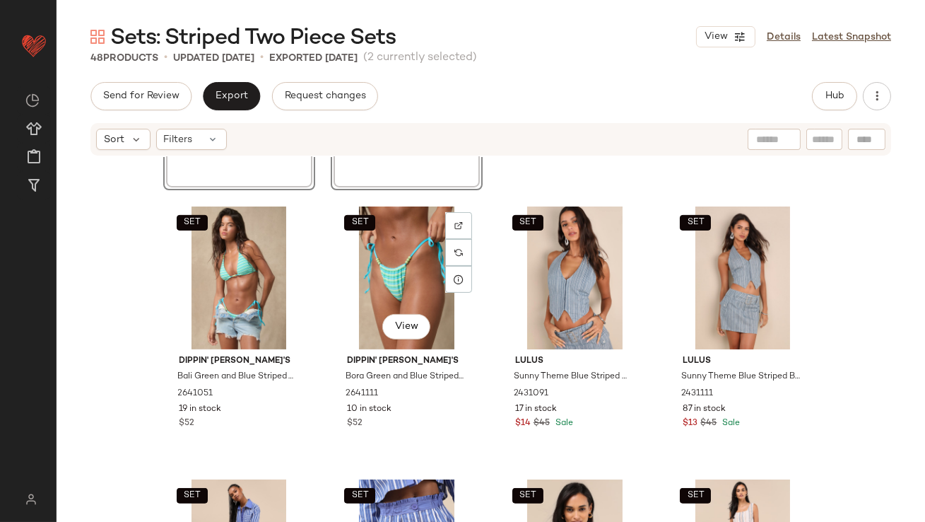
scroll to position [1249, 0]
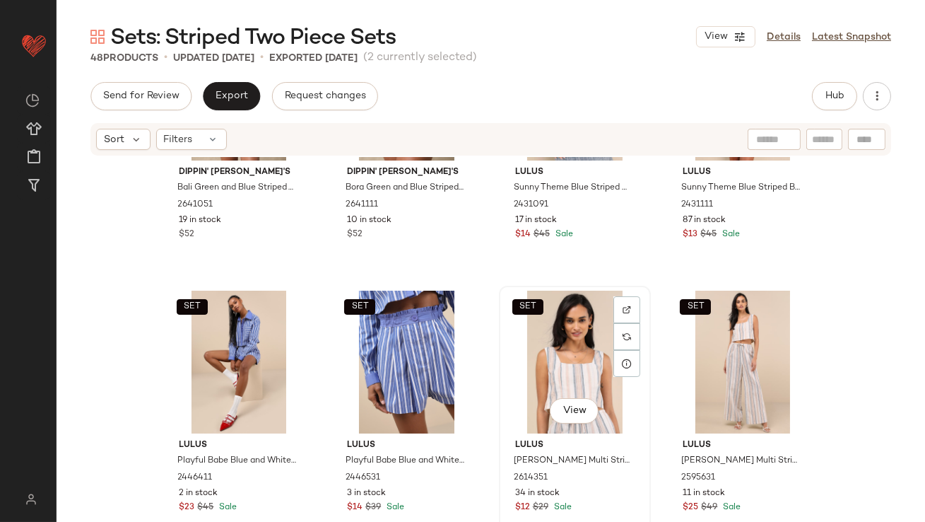
click at [553, 367] on div "SET View" at bounding box center [575, 361] width 142 height 143
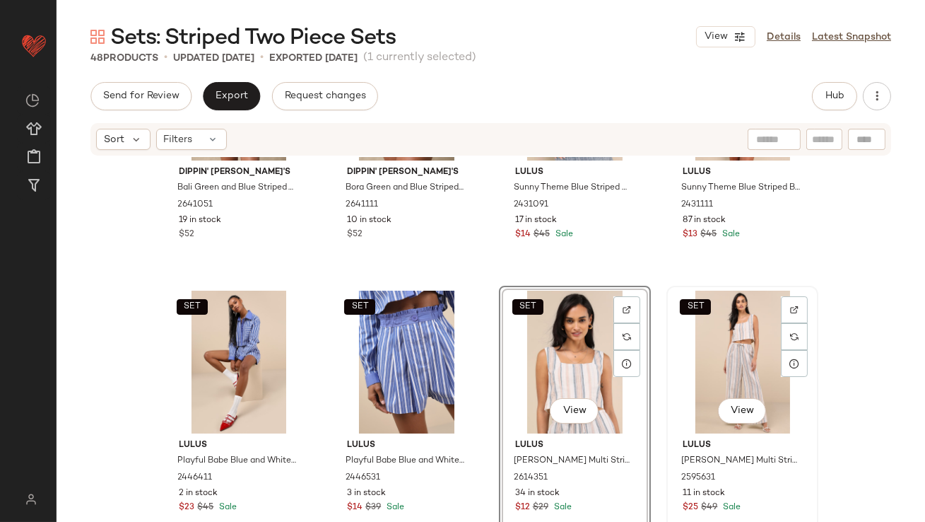
click at [698, 367] on div "SET View" at bounding box center [742, 361] width 142 height 143
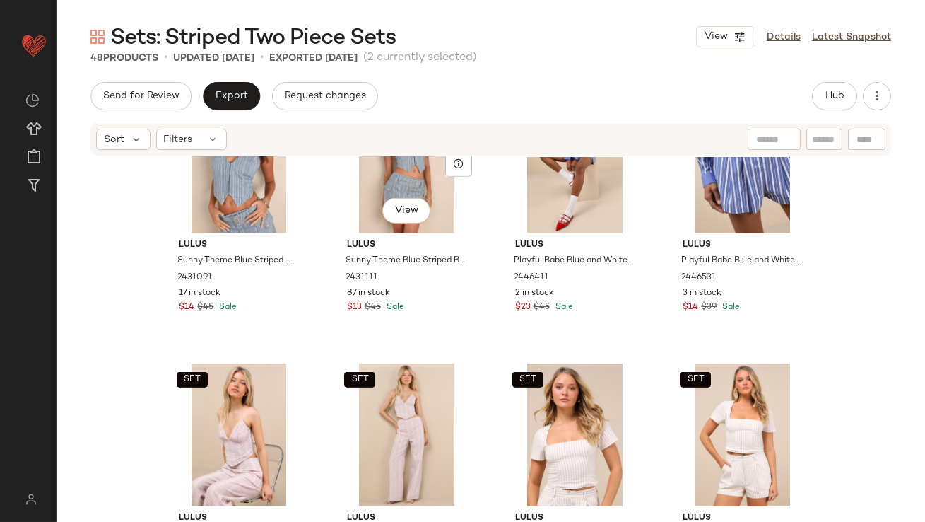
scroll to position [1473, 0]
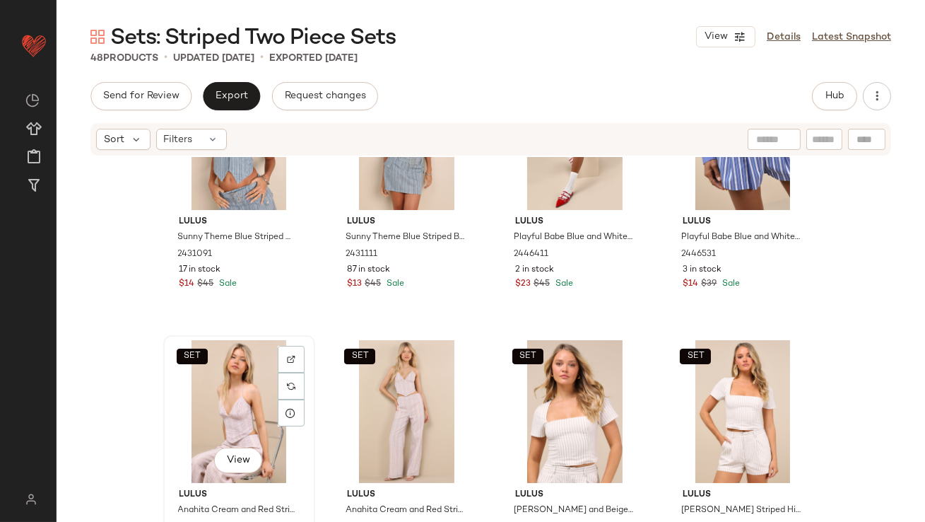
click at [202, 430] on div "SET View" at bounding box center [239, 411] width 142 height 143
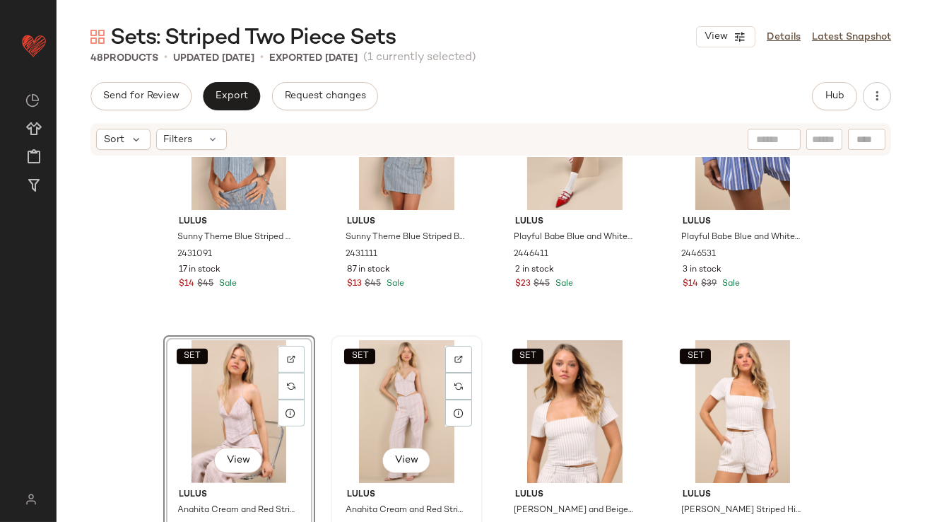
click at [362, 410] on div "SET View" at bounding box center [407, 411] width 142 height 143
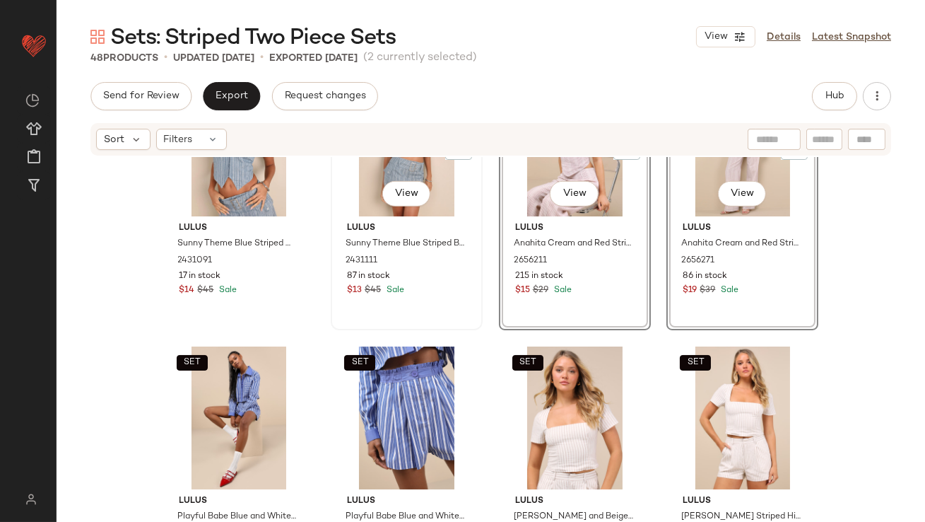
scroll to position [1469, 0]
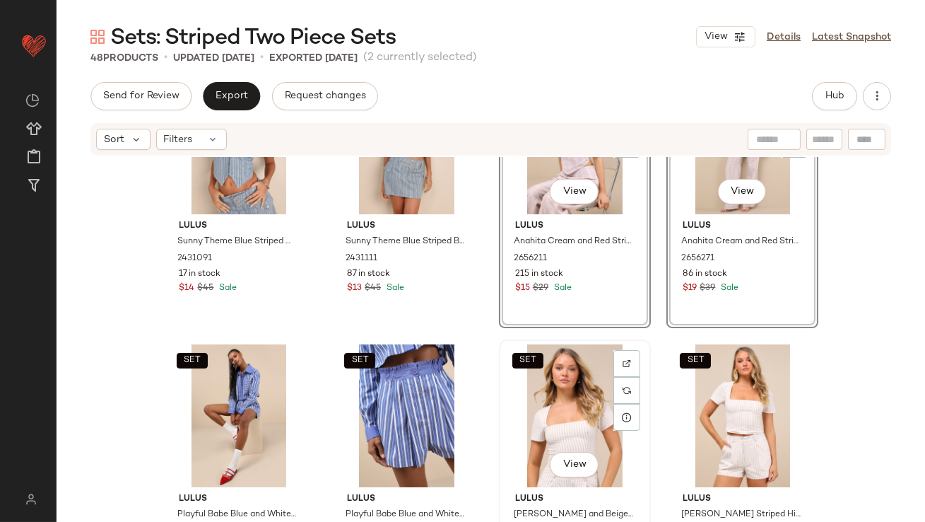
click at [559, 401] on div "SET View" at bounding box center [575, 415] width 142 height 143
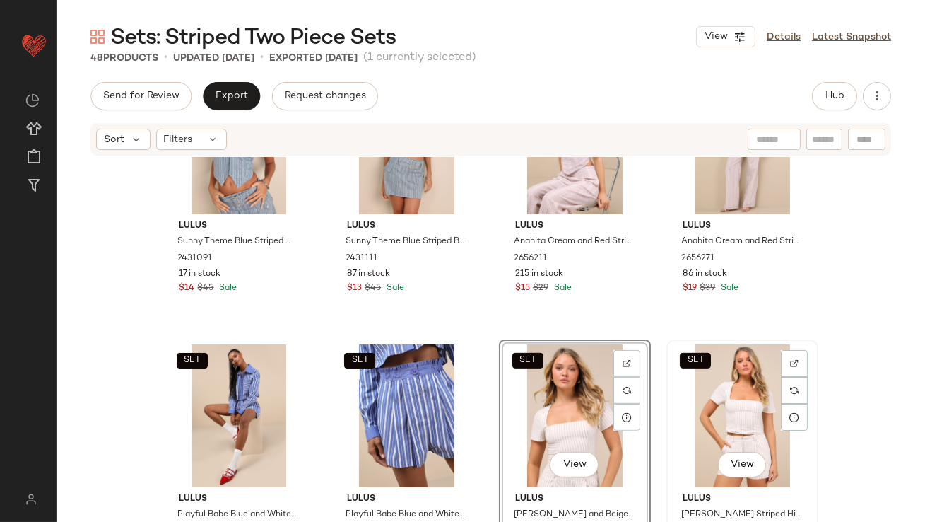
click at [746, 377] on div "SET View" at bounding box center [742, 415] width 142 height 143
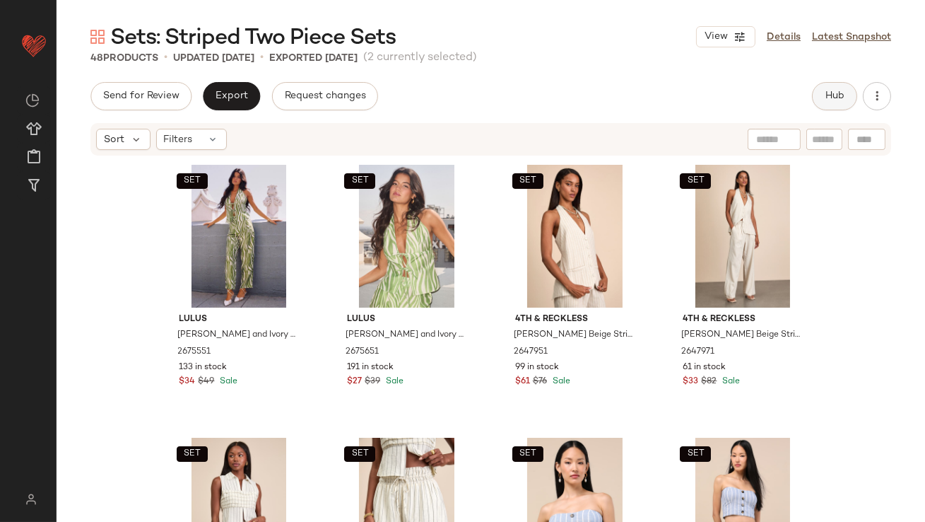
click at [843, 95] on span "Hub" at bounding box center [835, 95] width 20 height 11
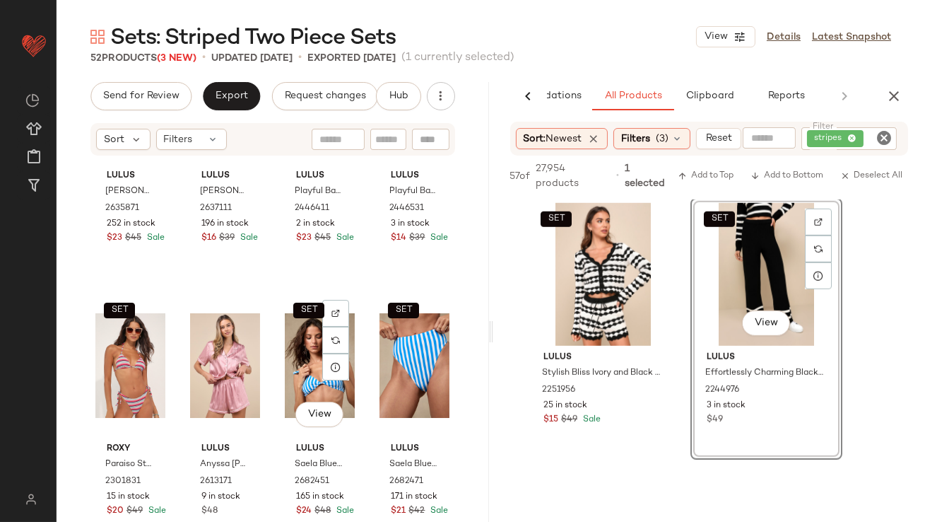
scroll to position [1664, 0]
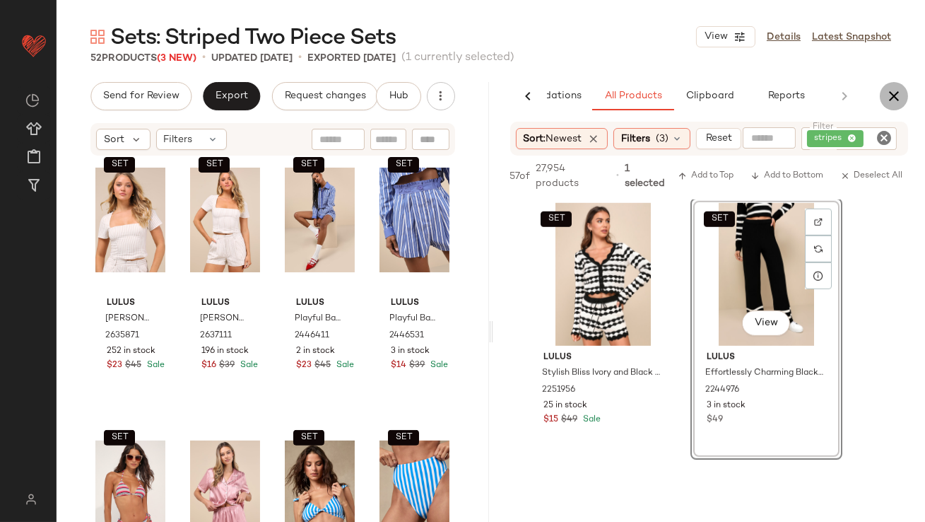
click at [886, 96] on icon "button" at bounding box center [894, 96] width 17 height 17
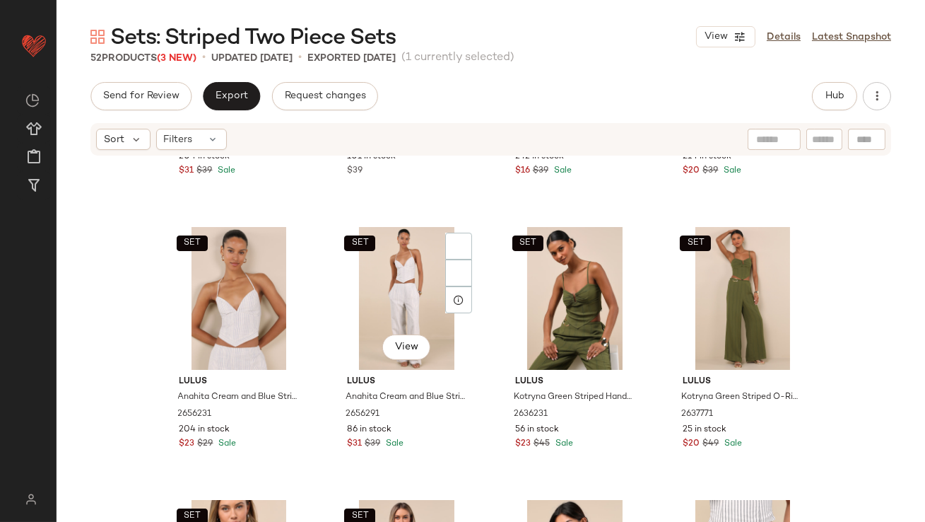
scroll to position [563, 0]
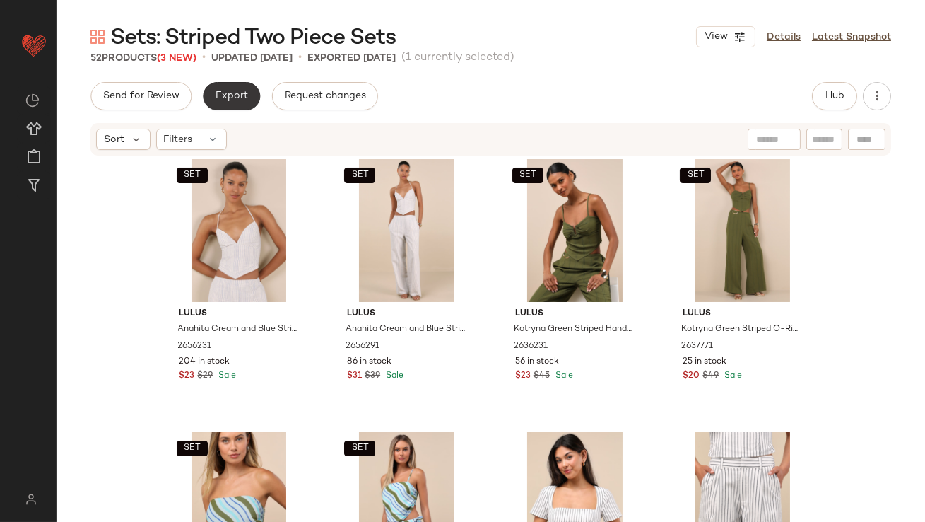
click at [242, 102] on button "Export" at bounding box center [231, 96] width 57 height 28
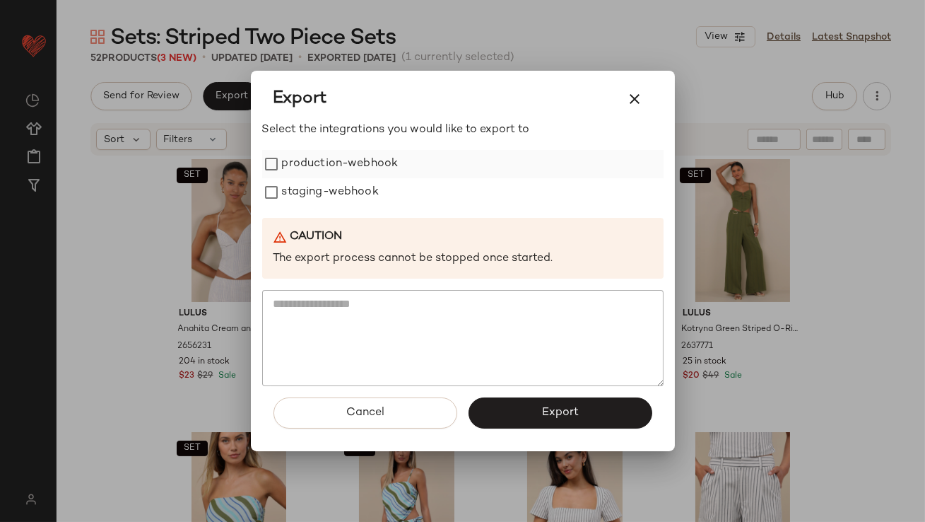
click at [335, 162] on label "production-webhook" at bounding box center [340, 164] width 117 height 28
click at [335, 199] on label "staging-webhook" at bounding box center [330, 192] width 97 height 28
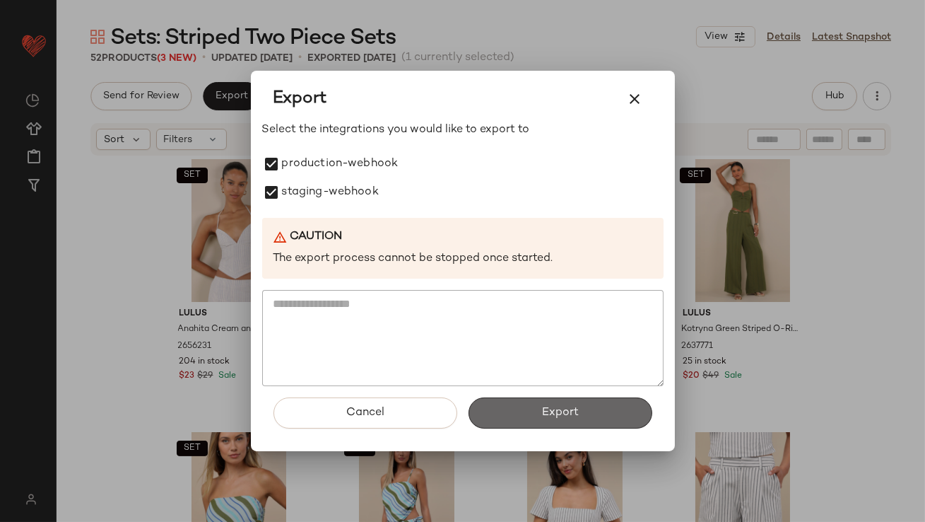
click at [526, 410] on button "Export" at bounding box center [561, 412] width 184 height 31
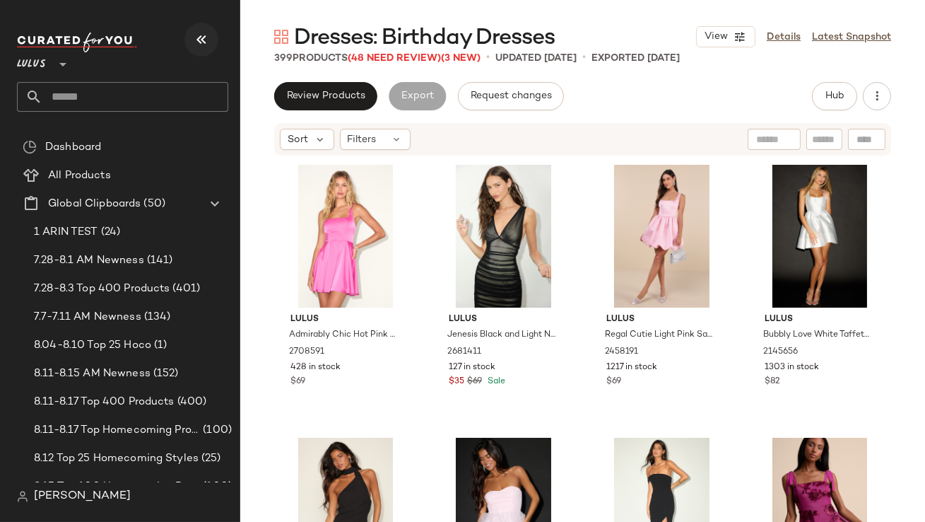
click at [211, 36] on button "button" at bounding box center [201, 40] width 34 height 34
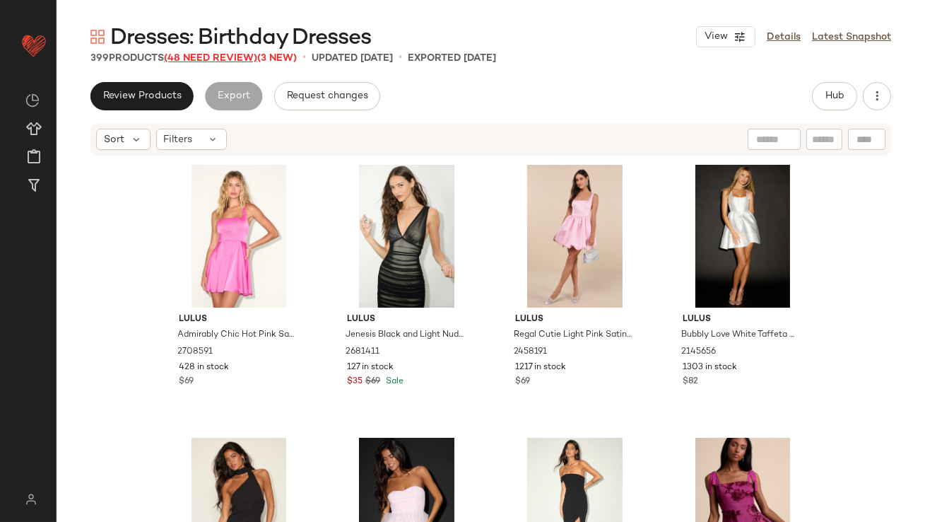
click at [257, 61] on span "(48 Need Review)" at bounding box center [210, 58] width 93 height 11
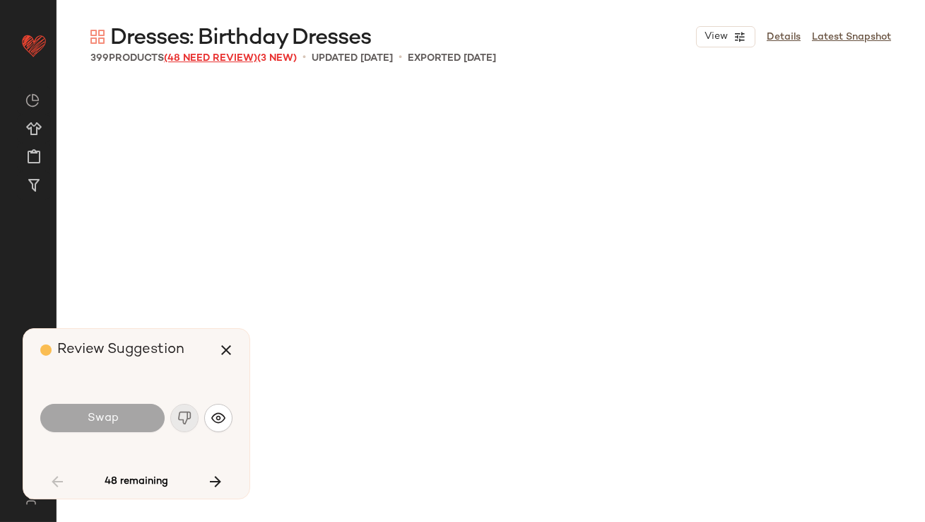
scroll to position [1091, 0]
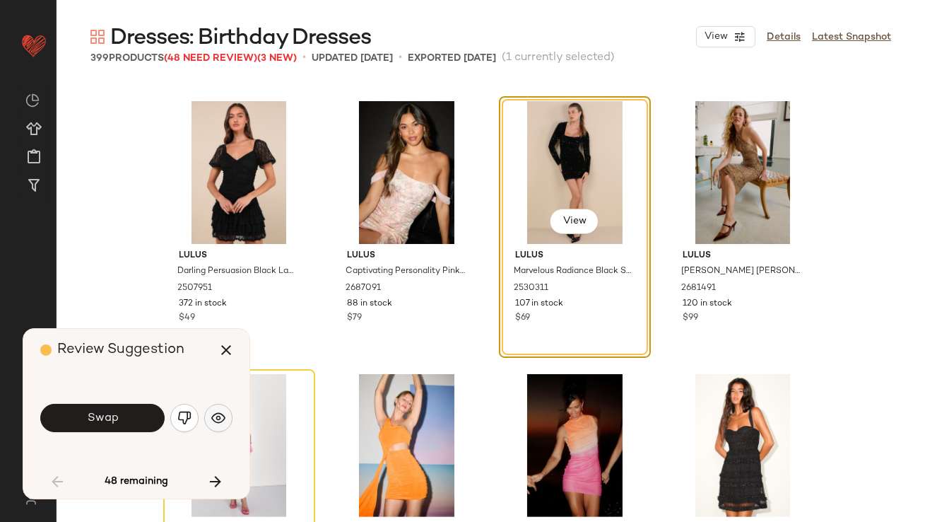
click at [222, 426] on button "button" at bounding box center [218, 418] width 28 height 28
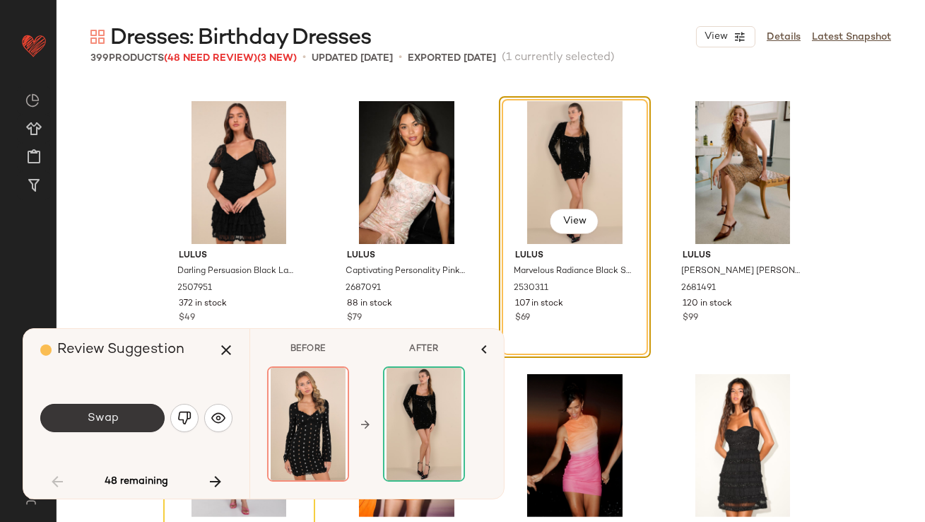
click at [98, 424] on span "Swap" at bounding box center [102, 417] width 32 height 13
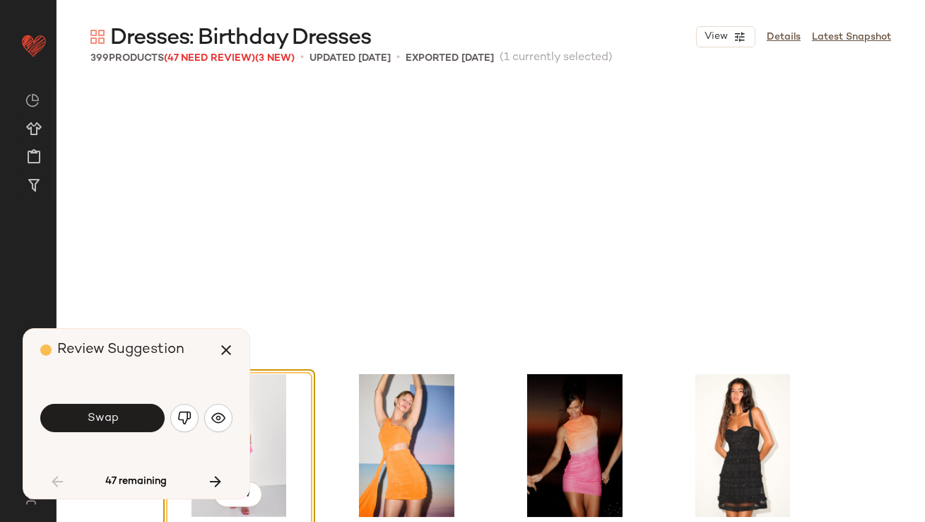
scroll to position [1364, 0]
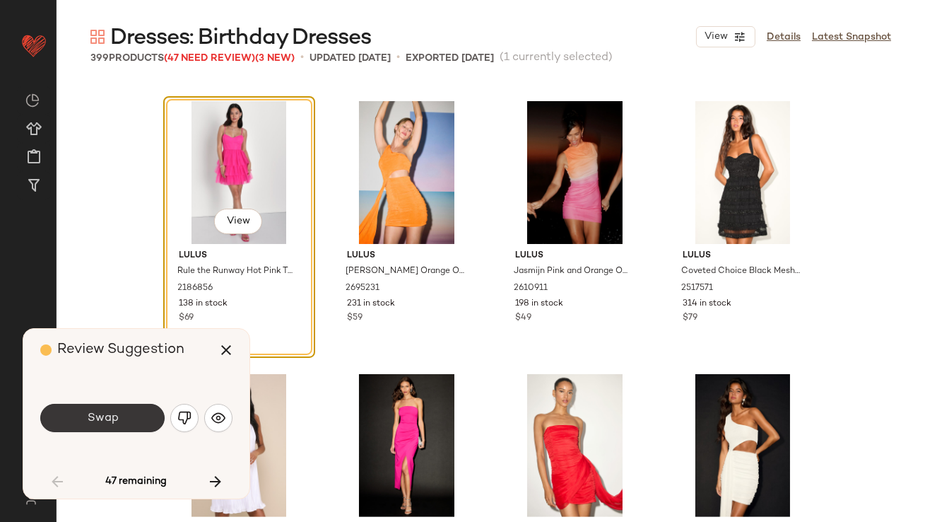
click at [98, 423] on span "Swap" at bounding box center [102, 417] width 32 height 13
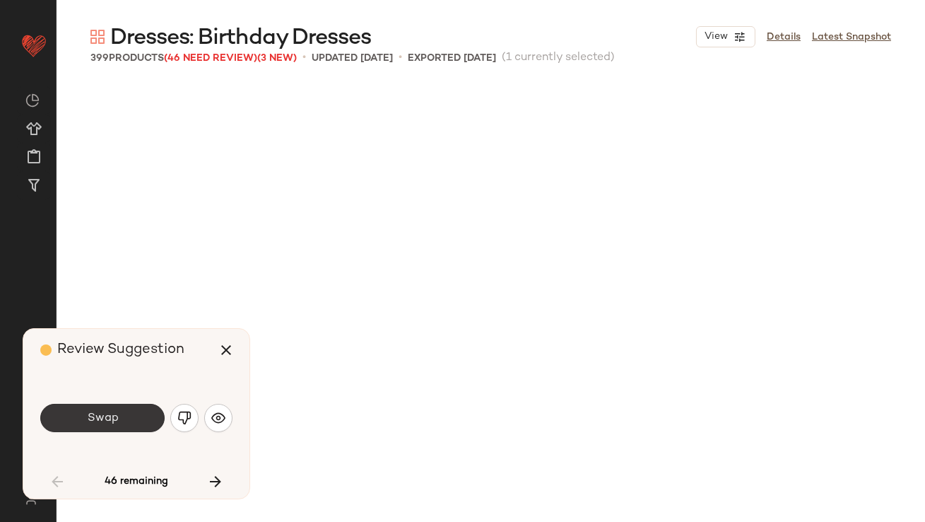
scroll to position [1909, 0]
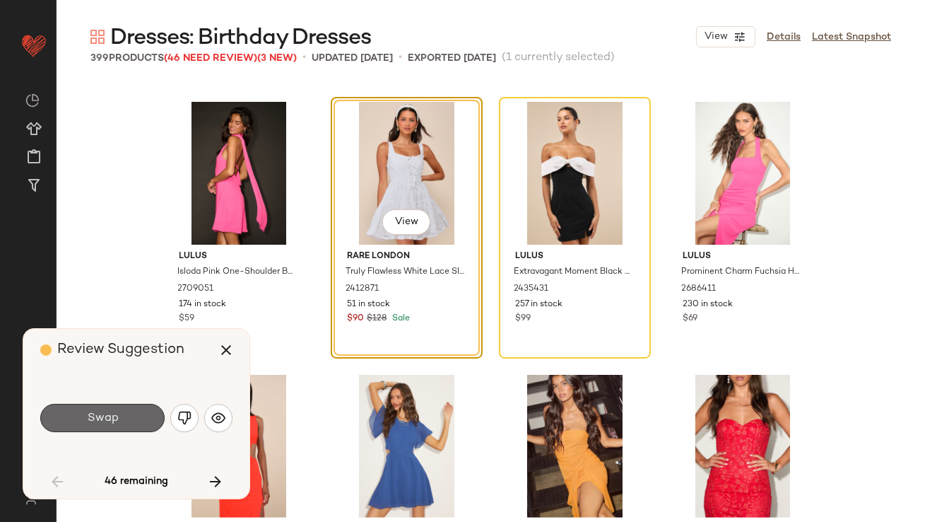
click at [98, 416] on span "Swap" at bounding box center [102, 417] width 32 height 13
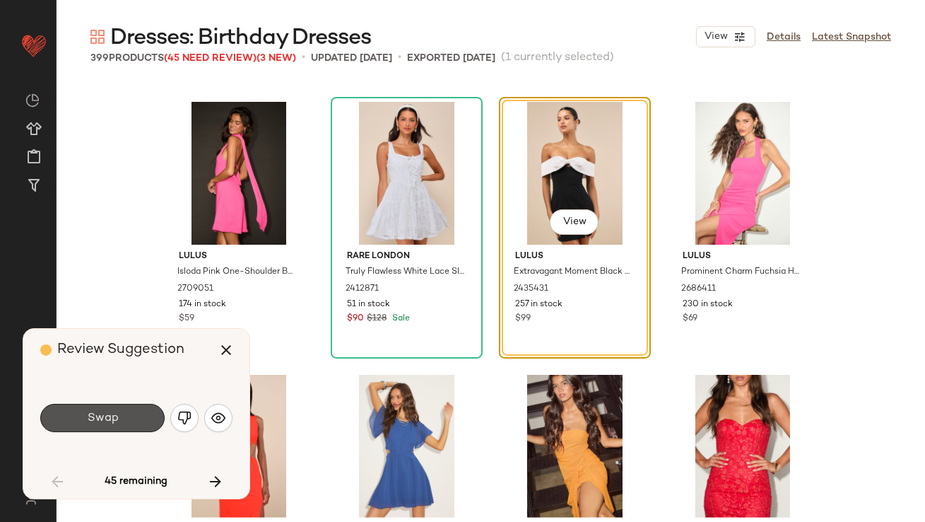
click at [98, 416] on span "Swap" at bounding box center [102, 417] width 32 height 13
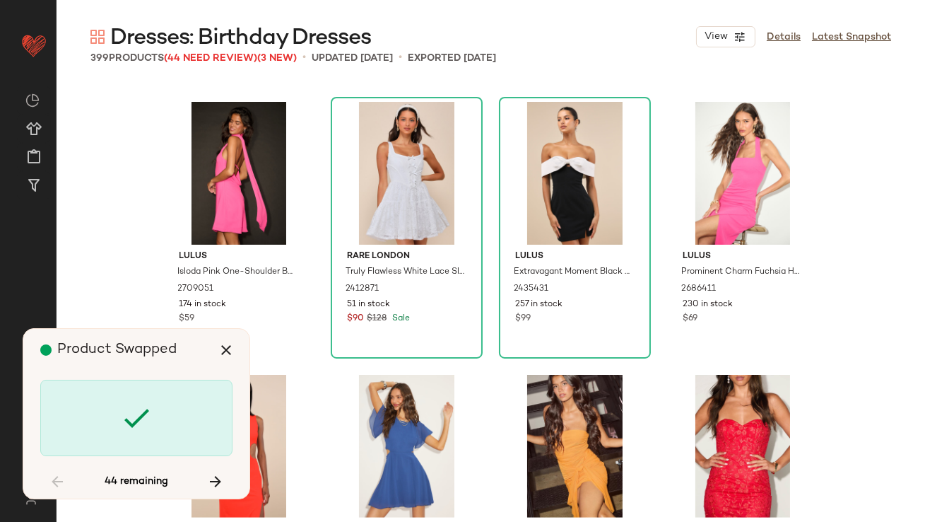
scroll to position [2455, 0]
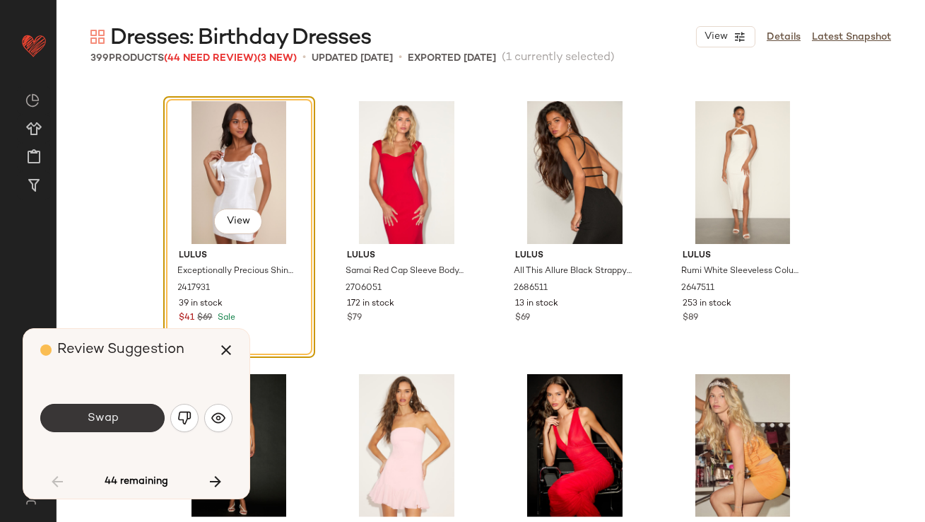
click at [98, 416] on span "Swap" at bounding box center [102, 417] width 32 height 13
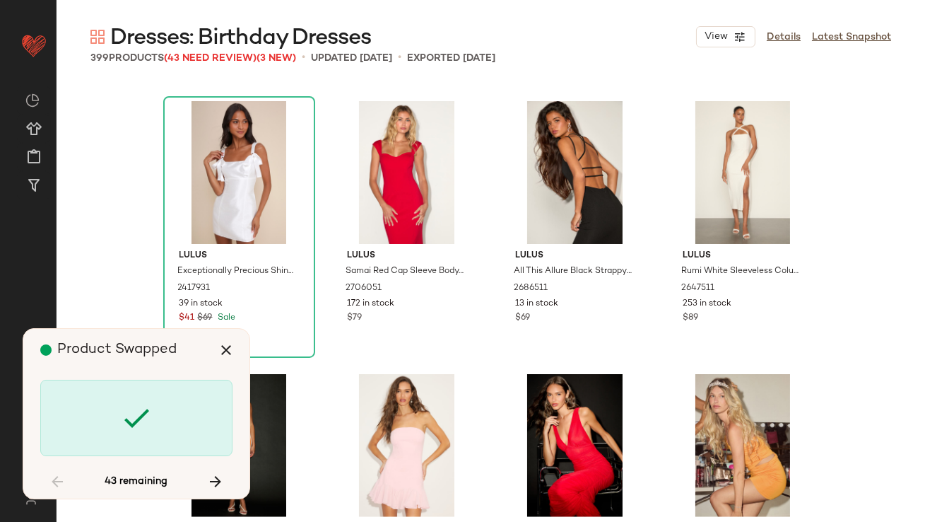
scroll to position [3000, 0]
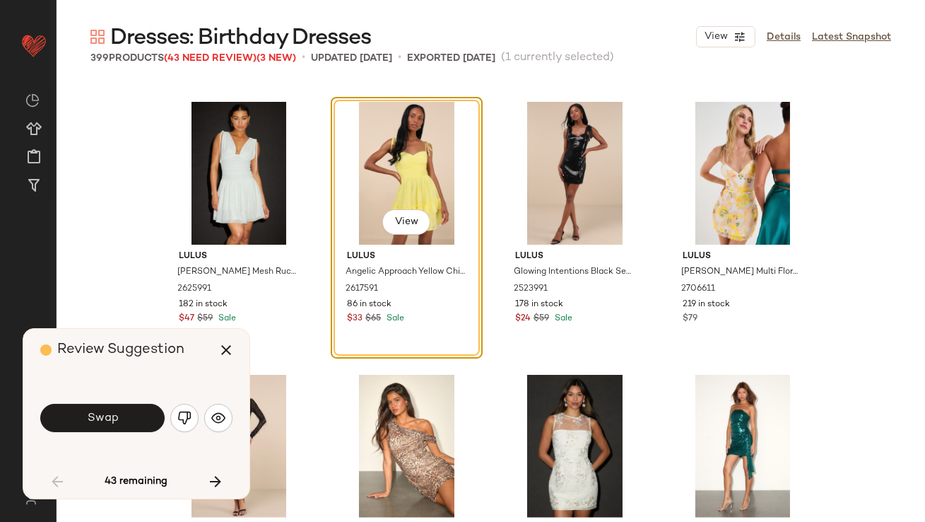
click at [98, 416] on span "Swap" at bounding box center [102, 417] width 32 height 13
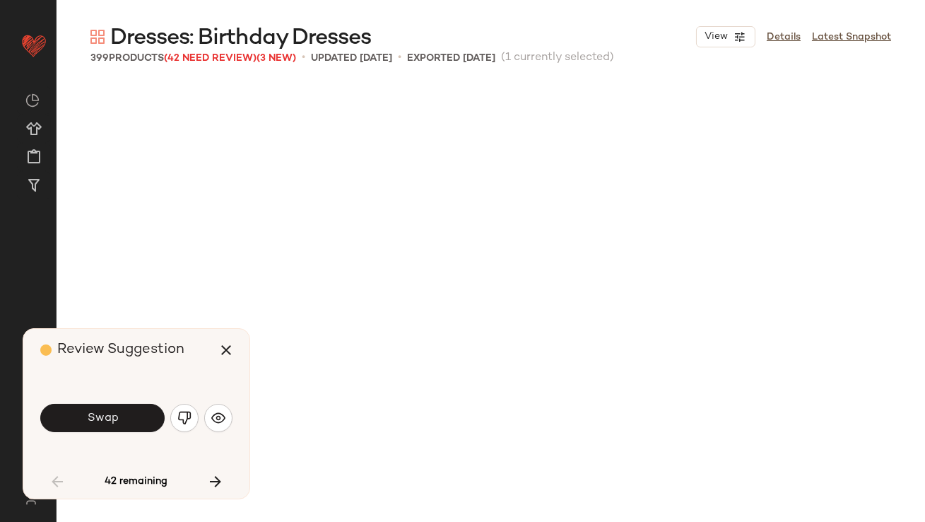
scroll to position [3546, 0]
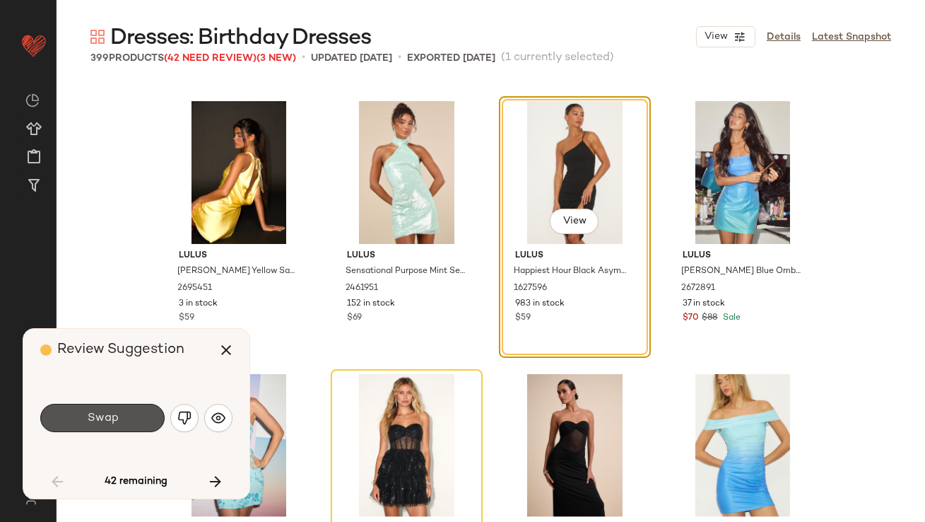
click at [98, 416] on span "Swap" at bounding box center [102, 417] width 32 height 13
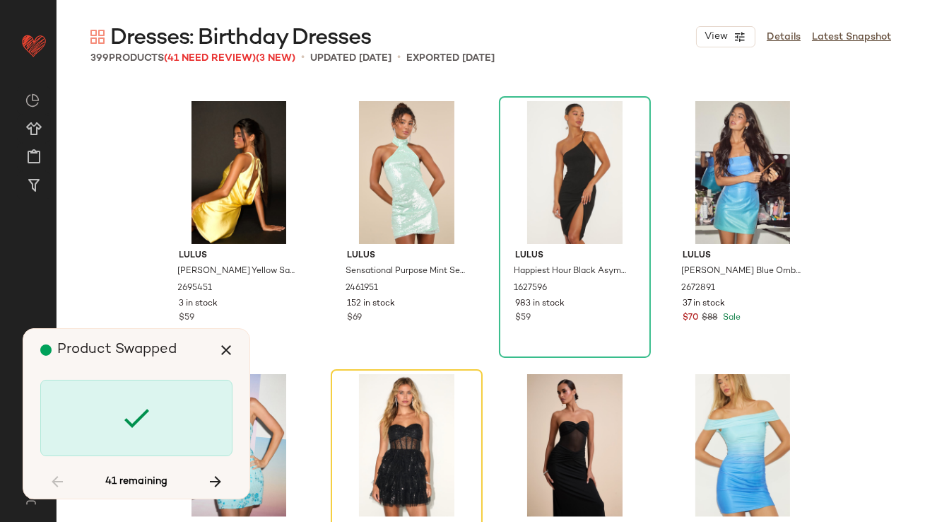
scroll to position [3819, 0]
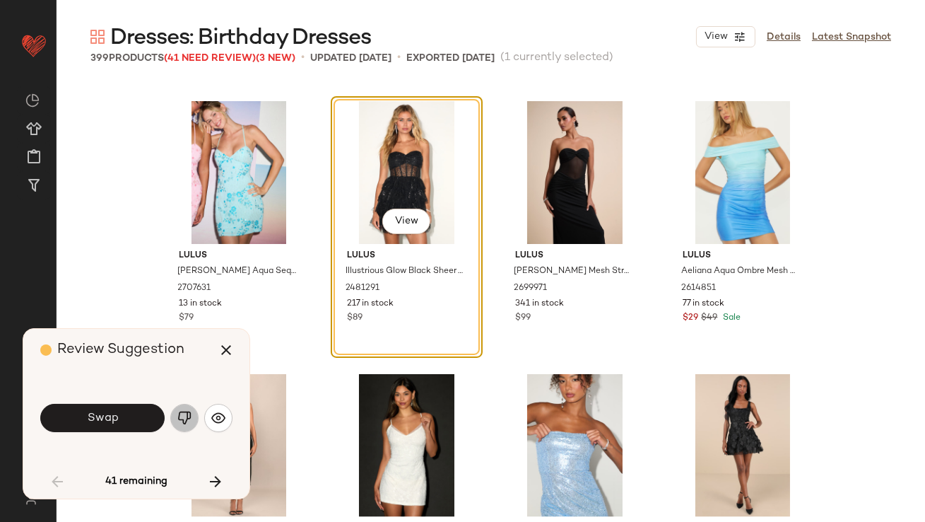
click at [180, 408] on button "button" at bounding box center [184, 418] width 28 height 28
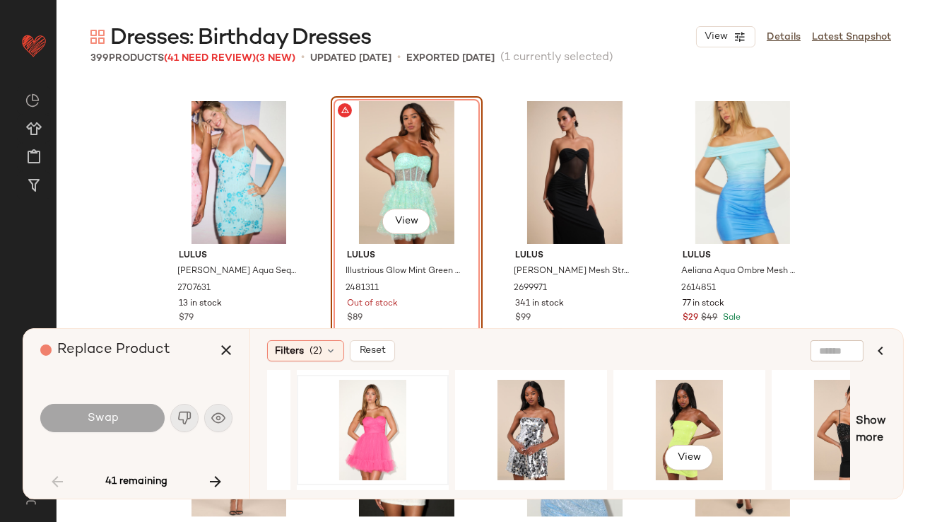
scroll to position [0, 298]
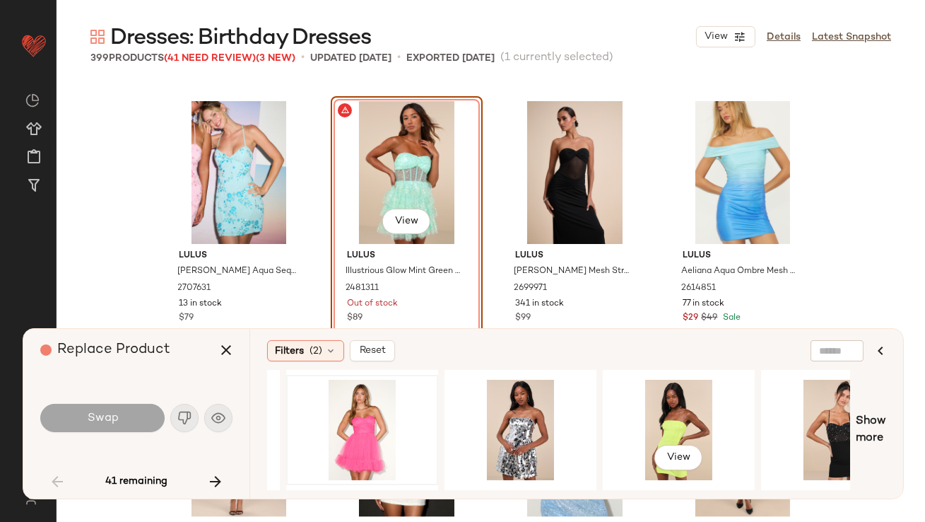
click at [657, 418] on div "View" at bounding box center [679, 430] width 142 height 100
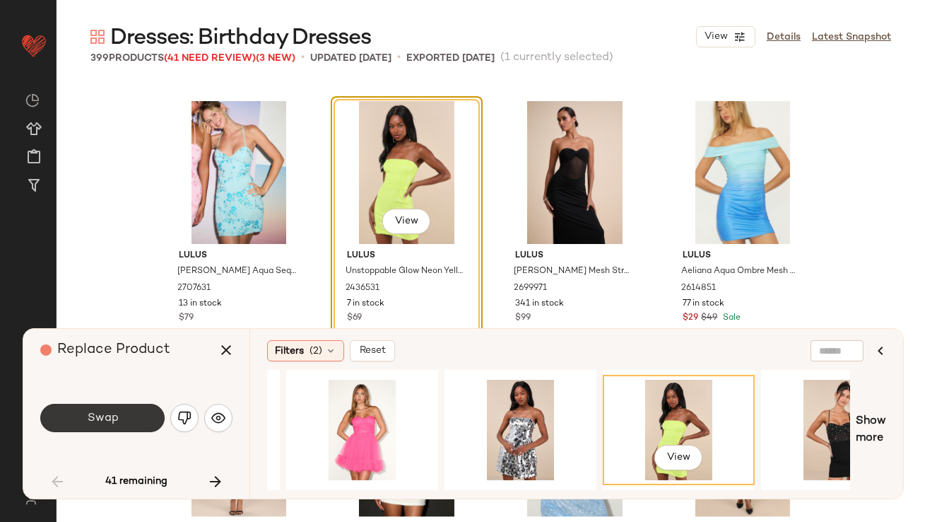
click at [102, 413] on span "Swap" at bounding box center [102, 417] width 32 height 13
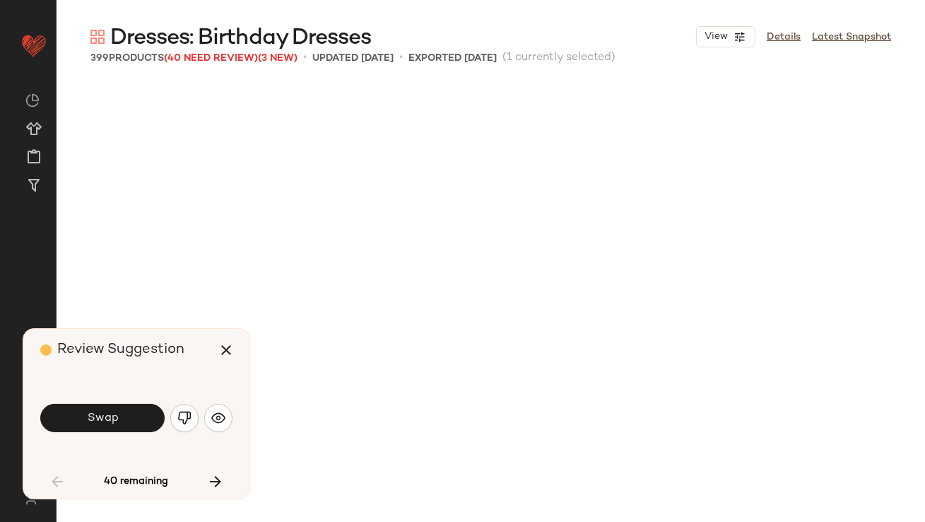
scroll to position [4364, 0]
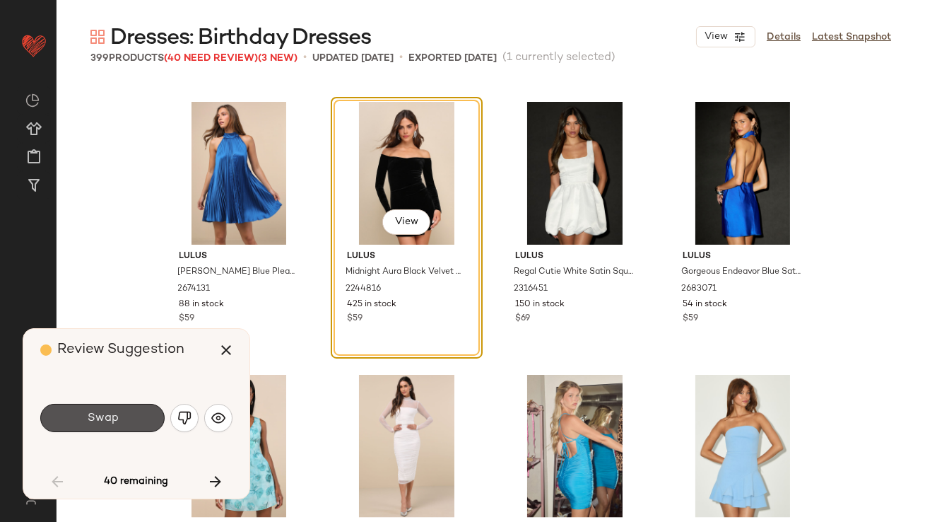
click at [102, 413] on span "Swap" at bounding box center [102, 417] width 32 height 13
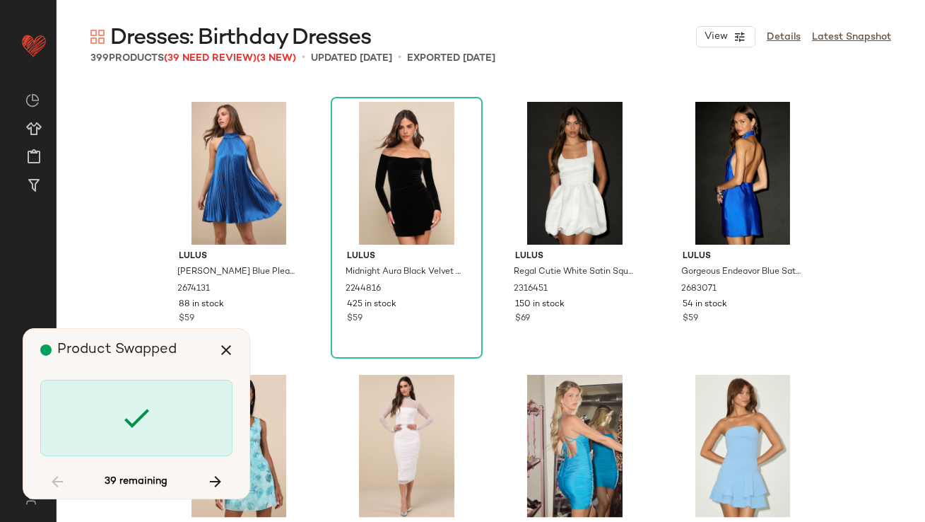
scroll to position [4910, 0]
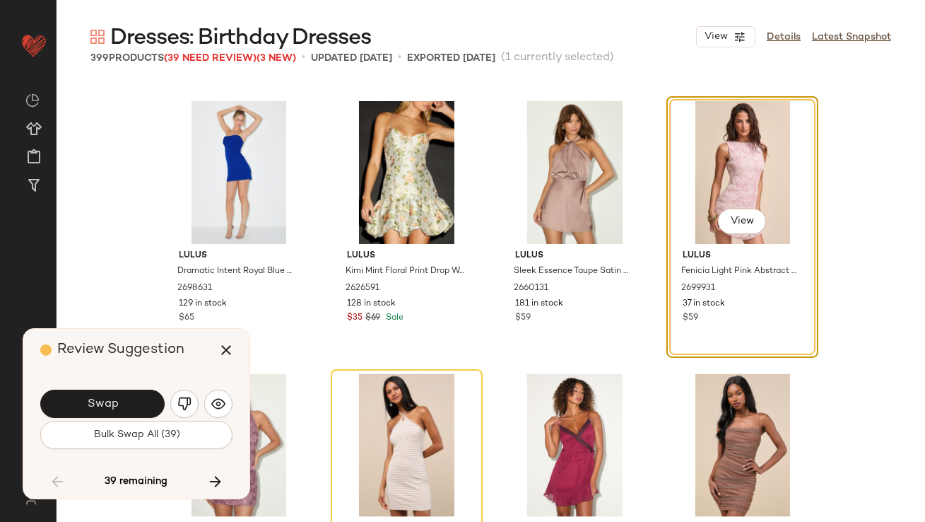
click at [102, 413] on button "Swap" at bounding box center [102, 403] width 124 height 28
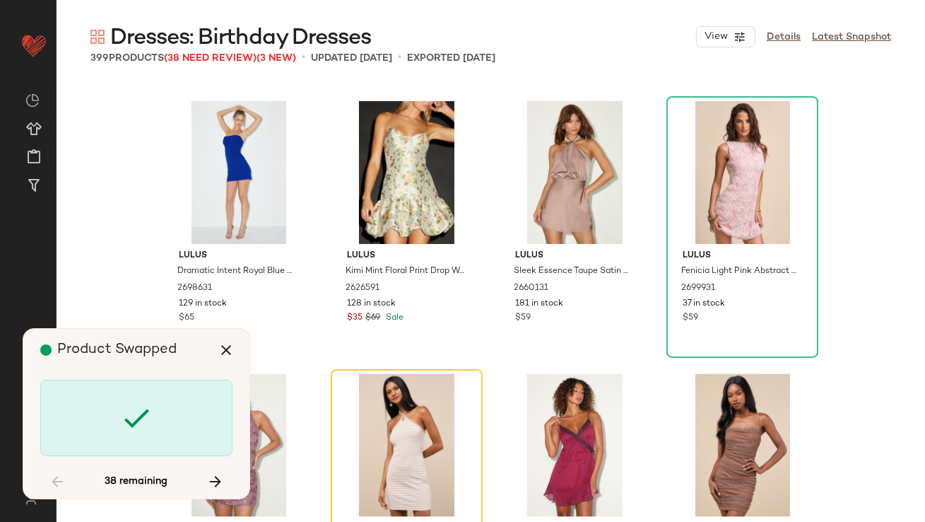
scroll to position [5183, 0]
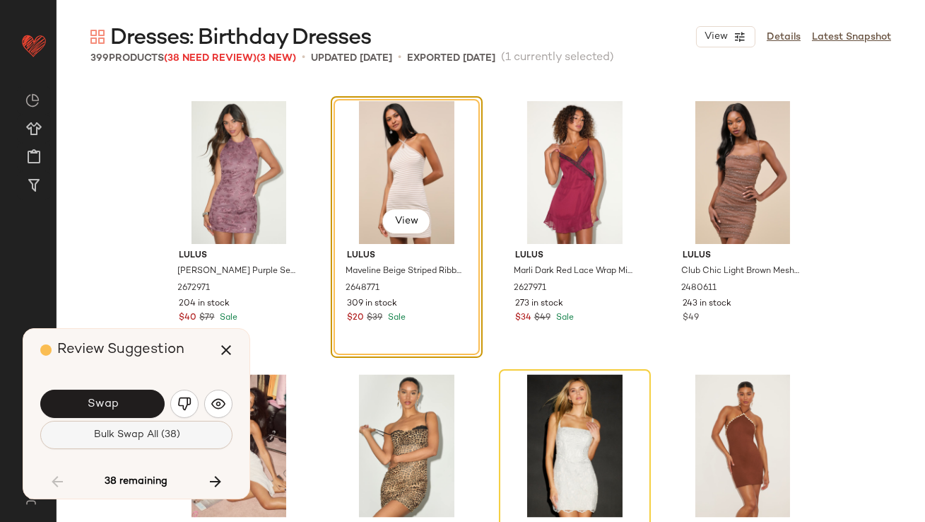
drag, startPoint x: 102, startPoint y: 413, endPoint x: 102, endPoint y: 440, distance: 27.6
click at [102, 441] on div "Swap Bulk Swap All (38)" at bounding box center [136, 418] width 192 height 62
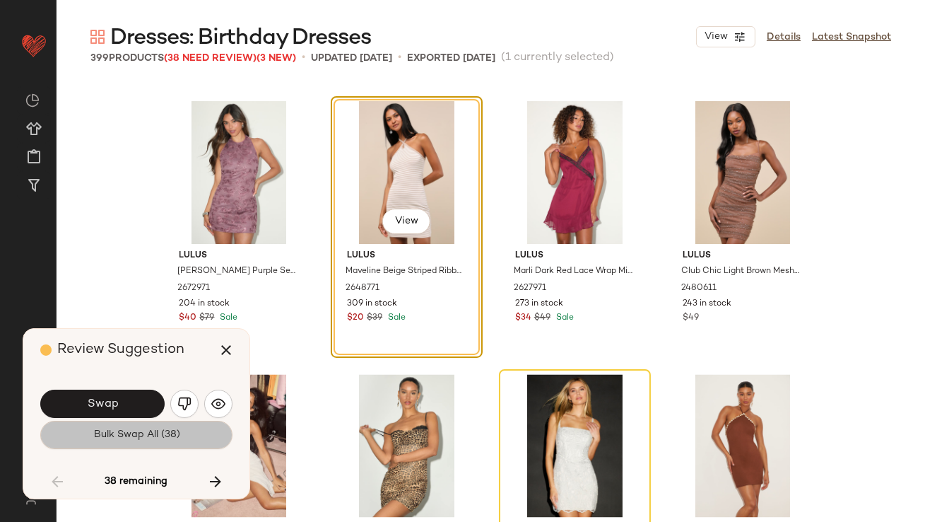
click at [102, 440] on span "Bulk Swap All (38)" at bounding box center [136, 434] width 87 height 11
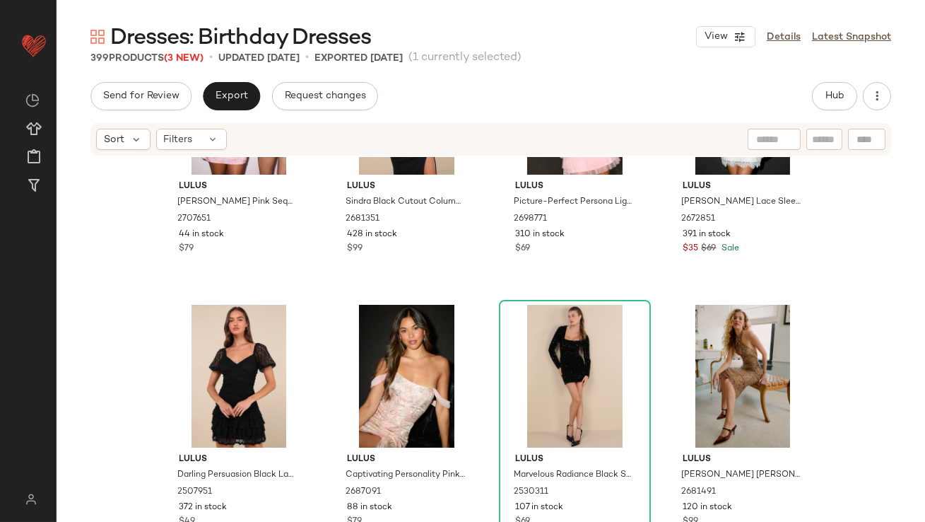
scroll to position [225, 0]
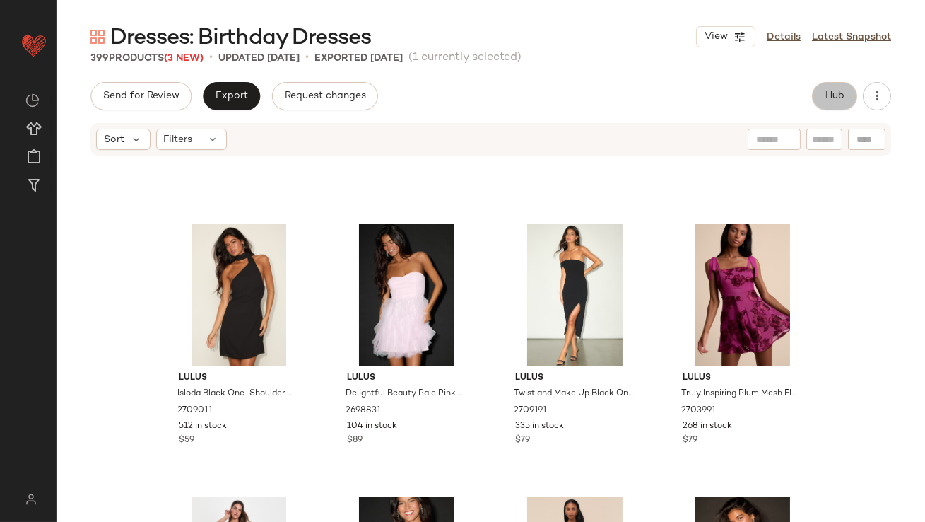
click at [835, 91] on span "Hub" at bounding box center [835, 95] width 20 height 11
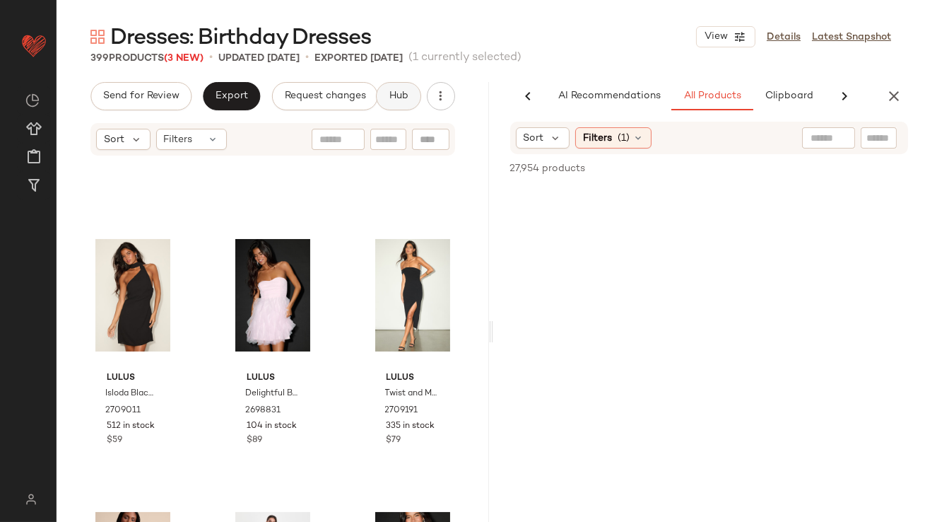
scroll to position [0, 79]
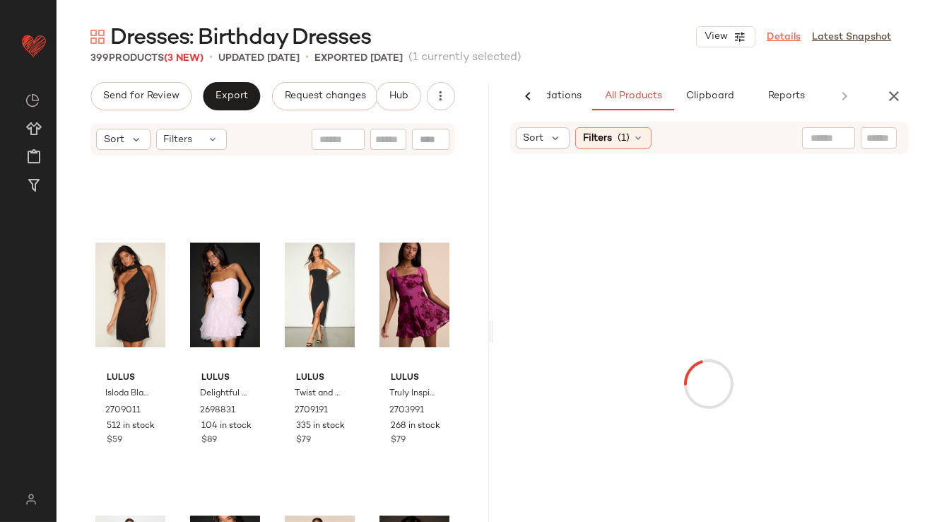
click at [785, 33] on link "Details" at bounding box center [784, 37] width 34 height 15
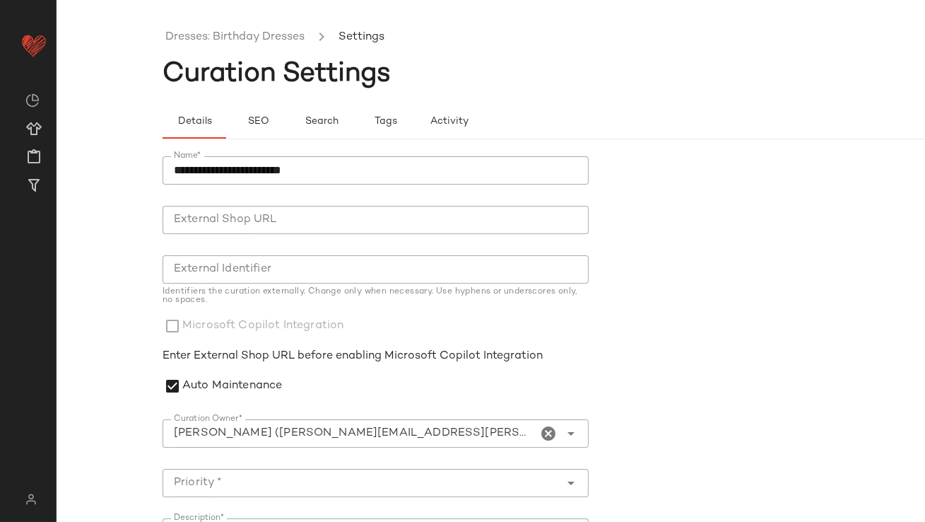
click at [545, 431] on icon "Clear Curation Owner*" at bounding box center [549, 433] width 17 height 17
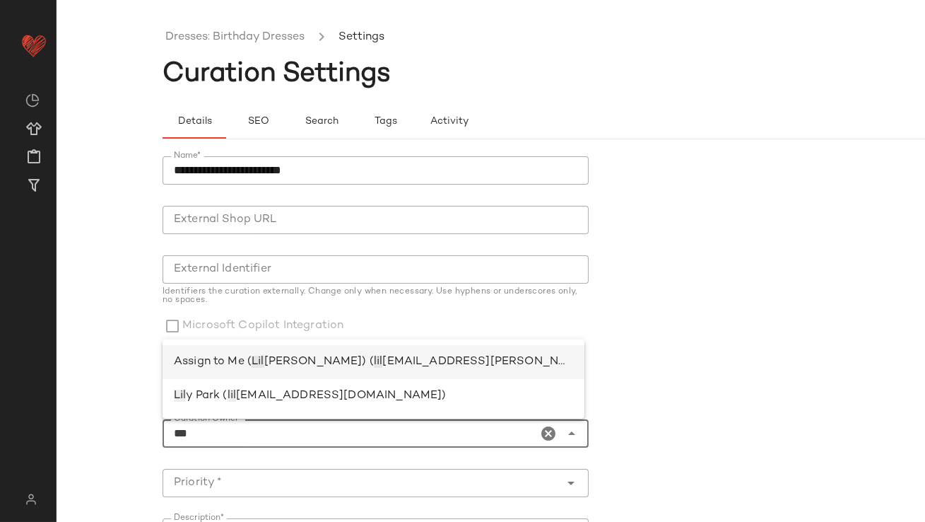
click at [382, 355] on span "[EMAIL_ADDRESS][PERSON_NAME][DOMAIN_NAME])" at bounding box center [536, 361] width 308 height 12
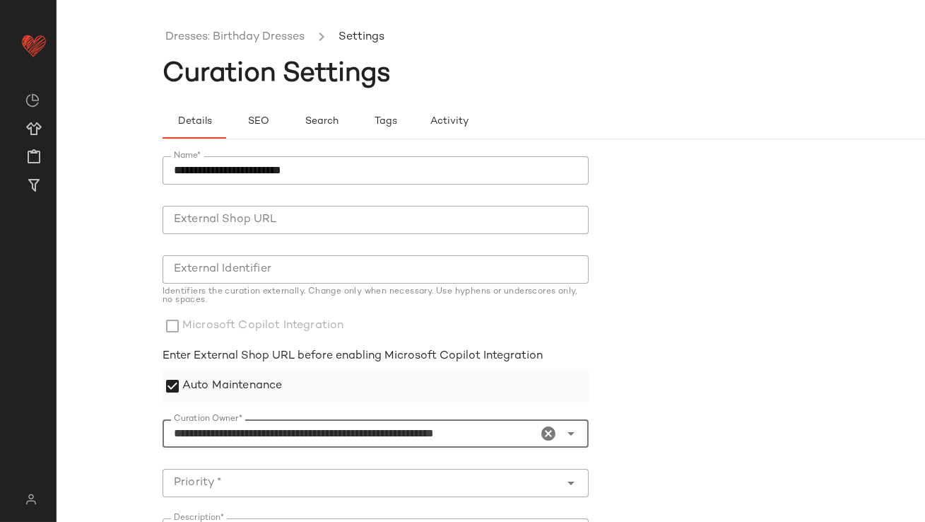
type input "**********"
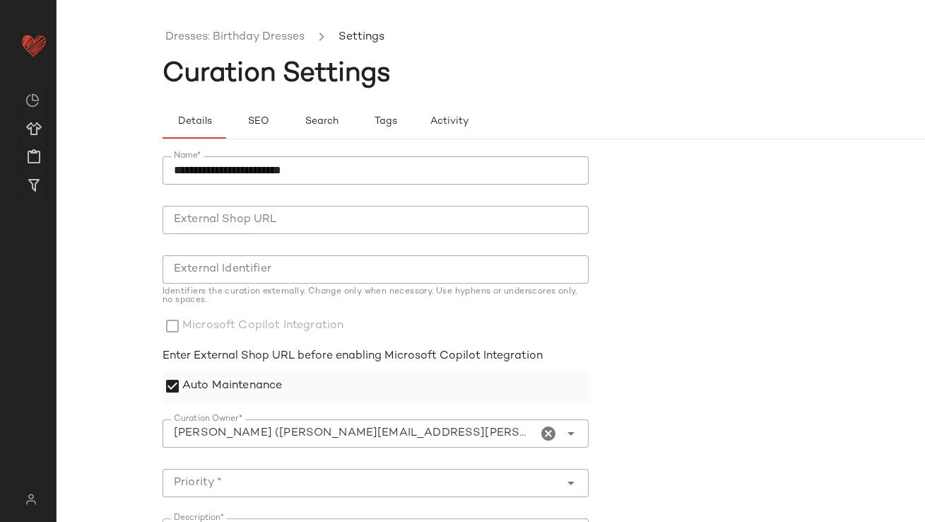
click at [238, 375] on label "Auto Maintenance" at bounding box center [232, 386] width 100 height 32
click at [237, 375] on label "Auto Maintenance" at bounding box center [232, 386] width 100 height 32
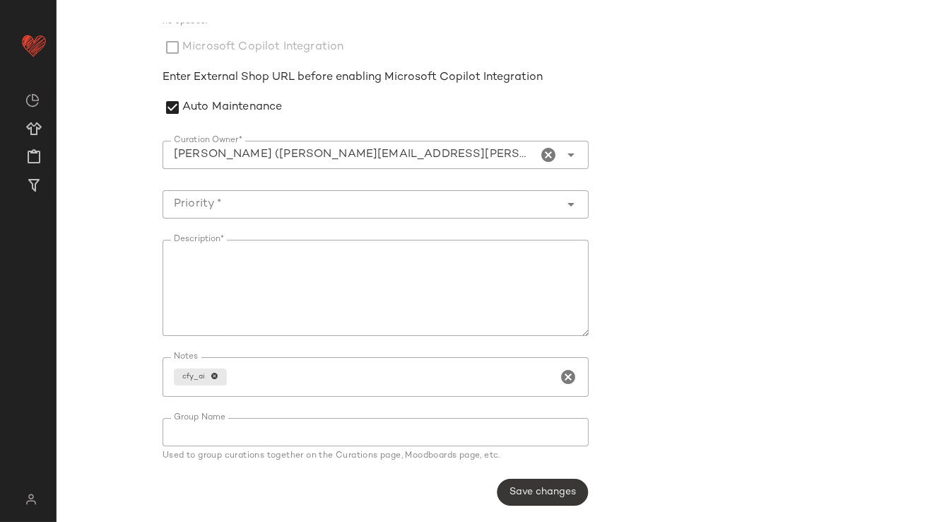
click at [541, 482] on button "Save changes" at bounding box center [542, 491] width 91 height 27
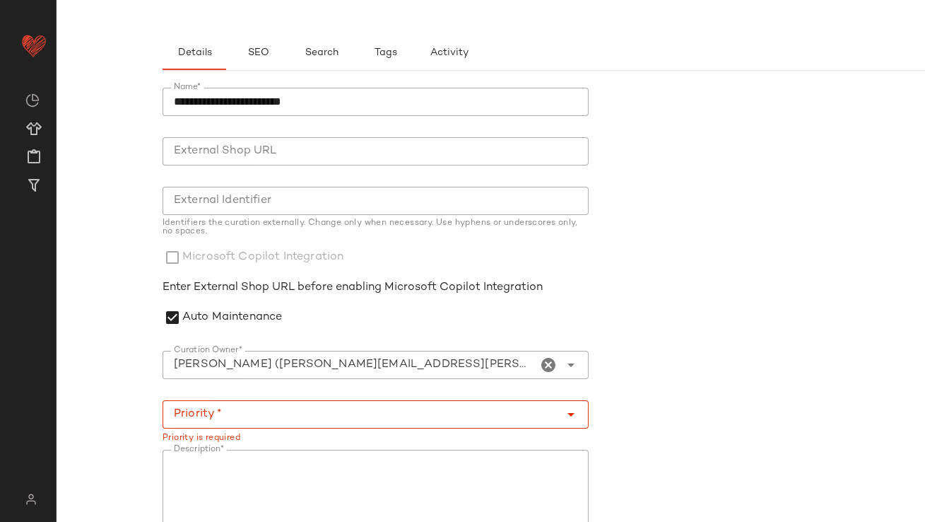
scroll to position [252, 0]
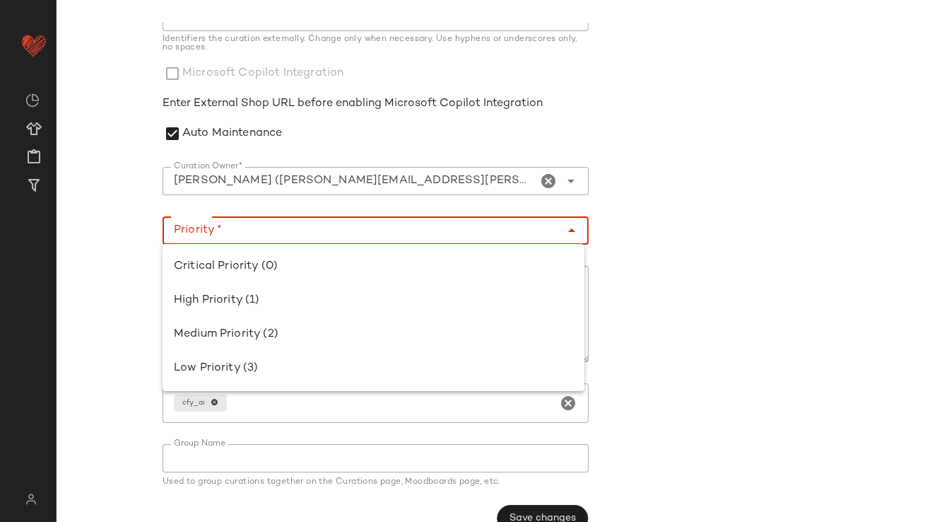
click at [283, 220] on div at bounding box center [362, 230] width 398 height 28
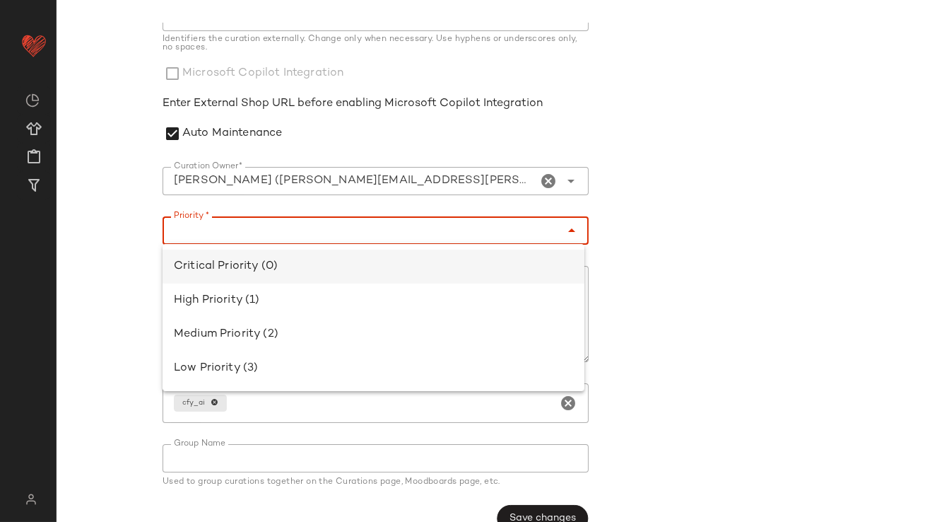
click at [266, 257] on div "Critical Priority (0)" at bounding box center [374, 266] width 422 height 34
type input "**********"
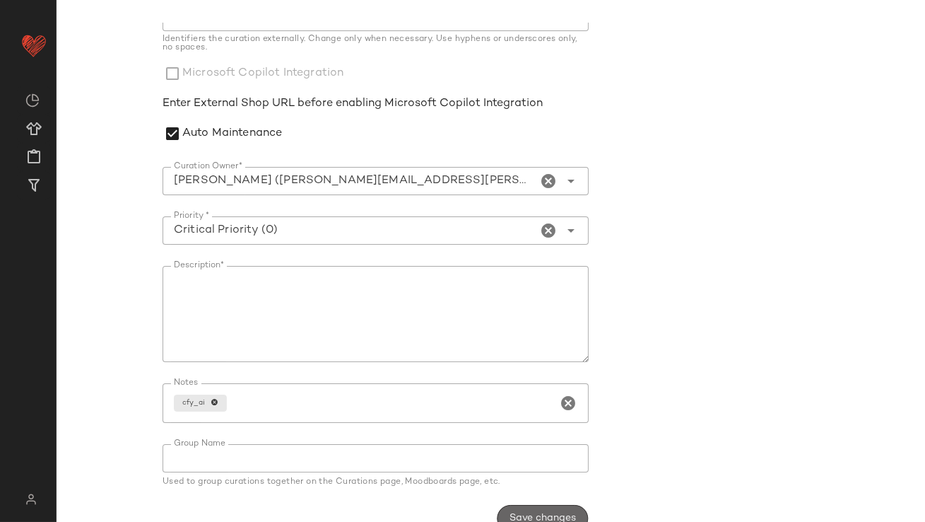
click at [506, 505] on button "Save changes" at bounding box center [542, 518] width 91 height 27
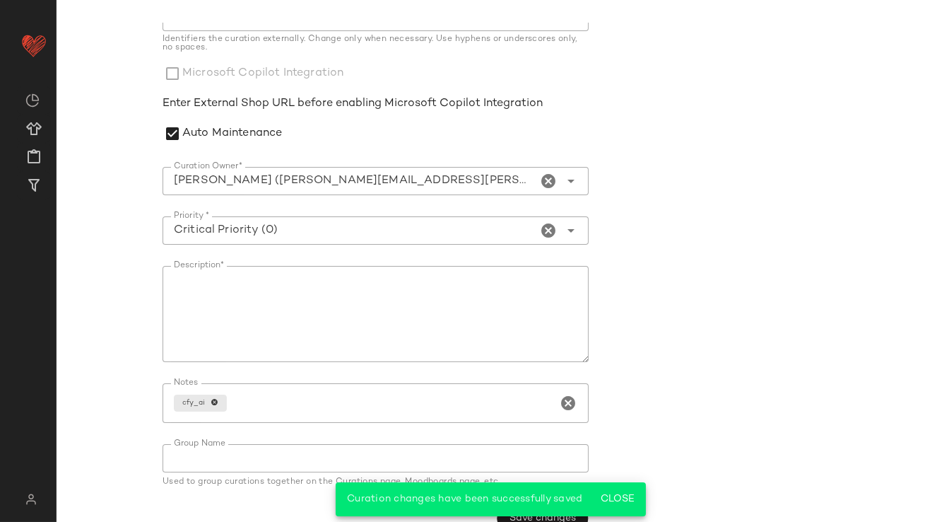
scroll to position [0, 0]
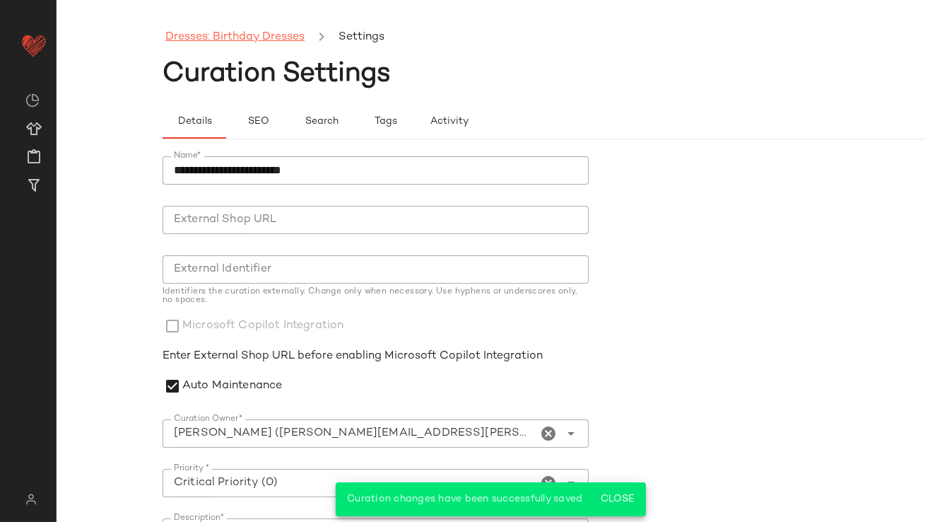
click at [238, 28] on link "Dresses: Birthday Dresses" at bounding box center [234, 37] width 139 height 18
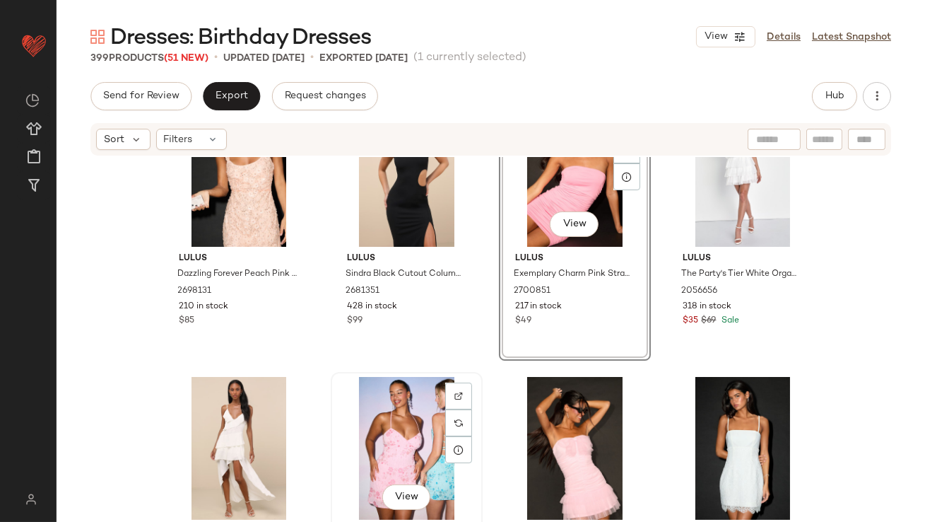
scroll to position [619, 0]
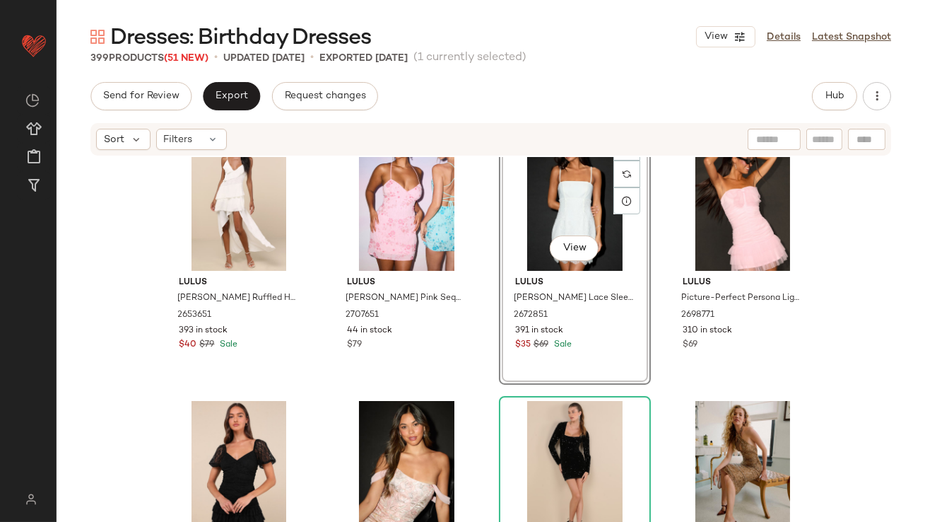
scroll to position [883, 0]
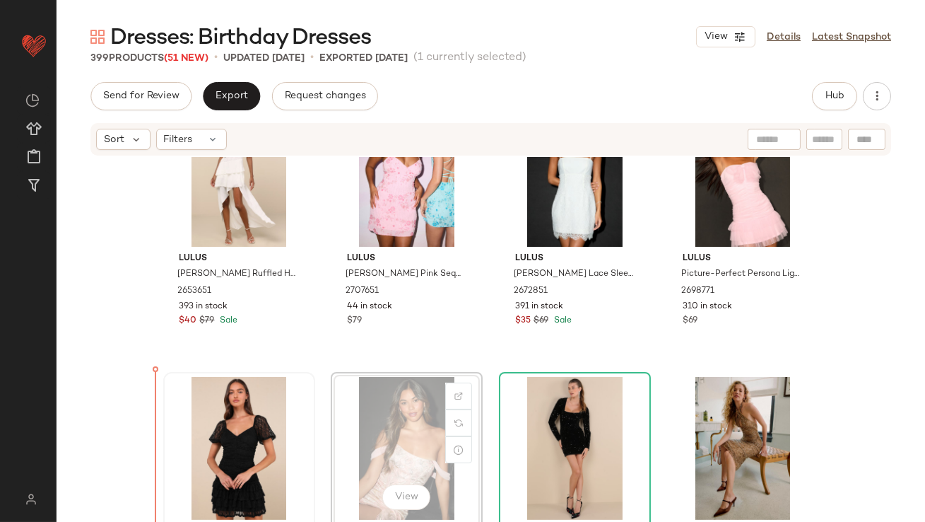
scroll to position [898, 0]
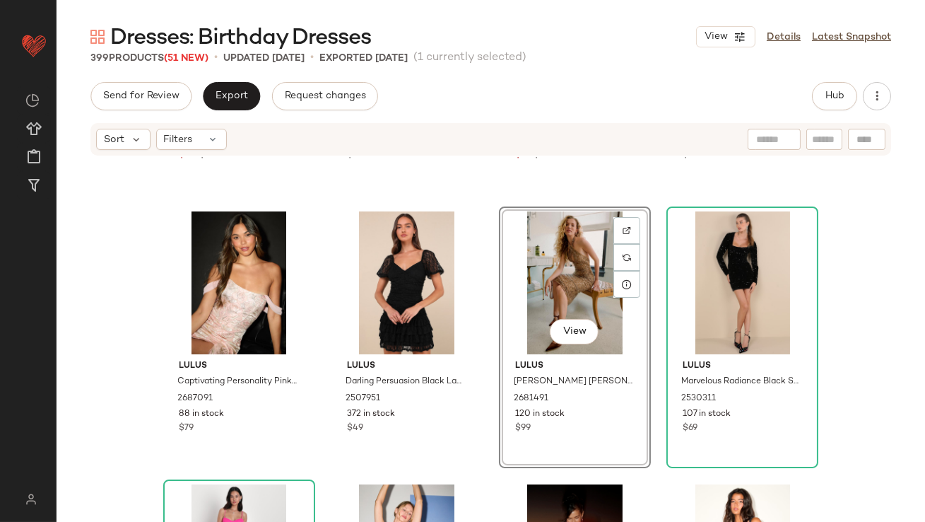
scroll to position [1098, 0]
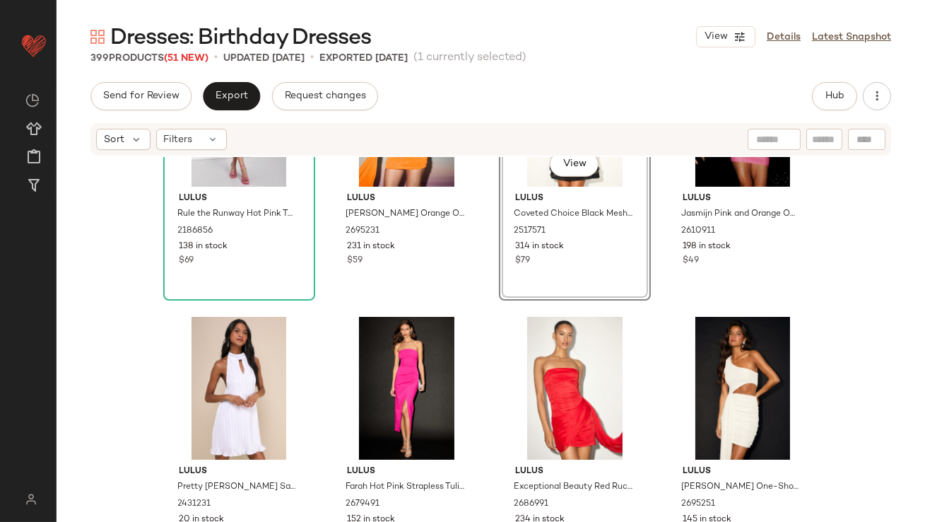
scroll to position [1498, 0]
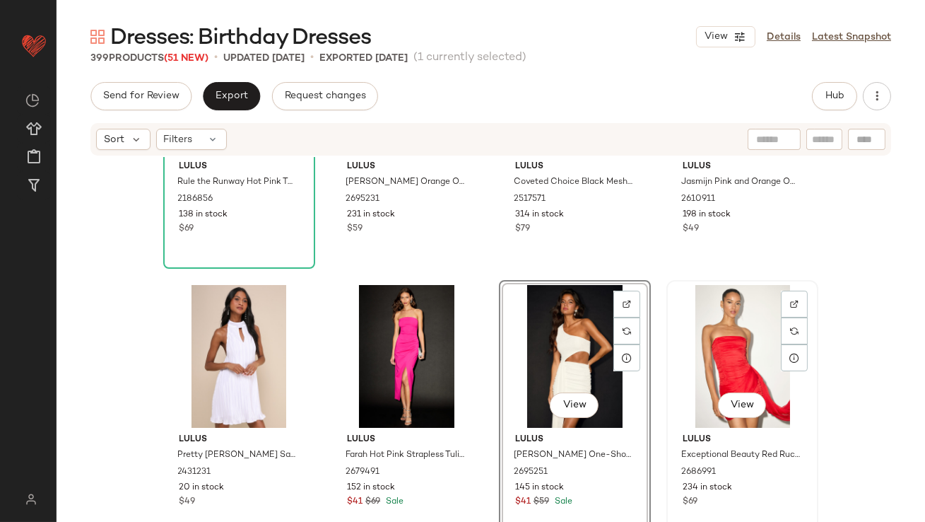
scroll to position [1722, 0]
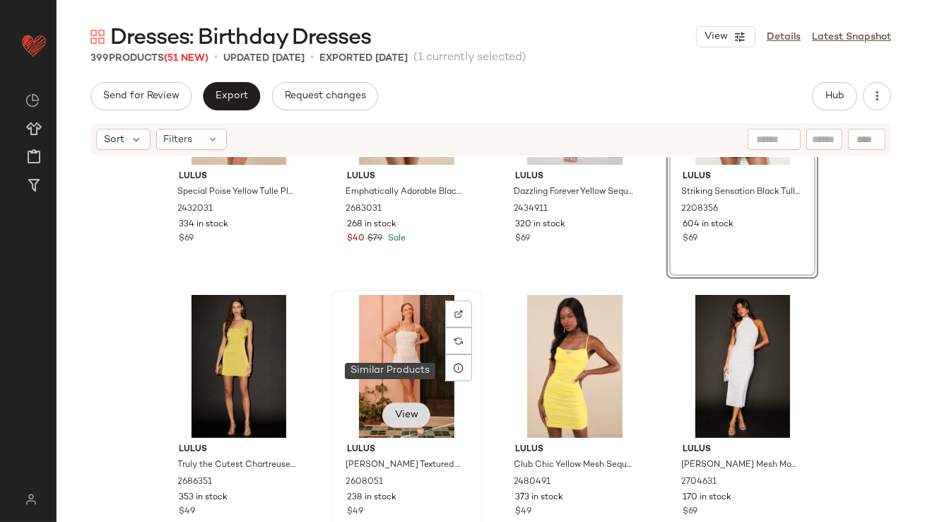
scroll to position [6982, 0]
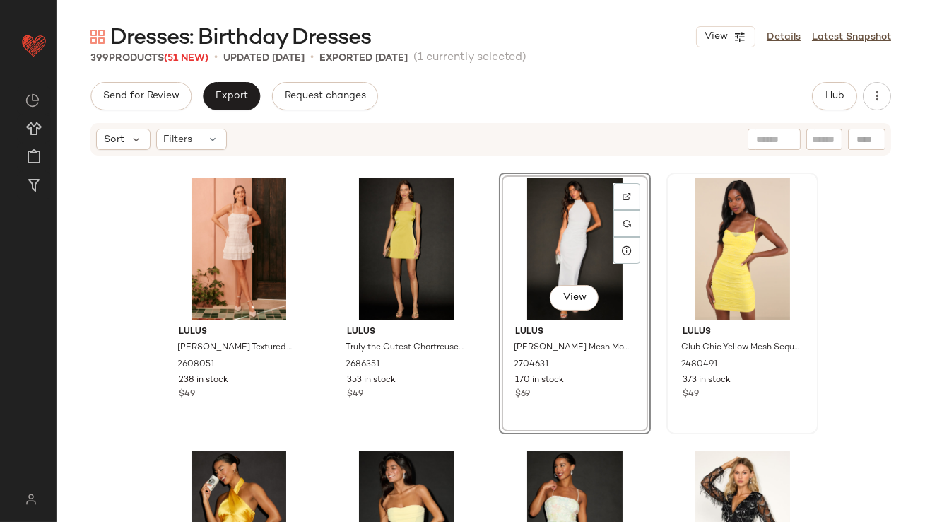
scroll to position [7149, 0]
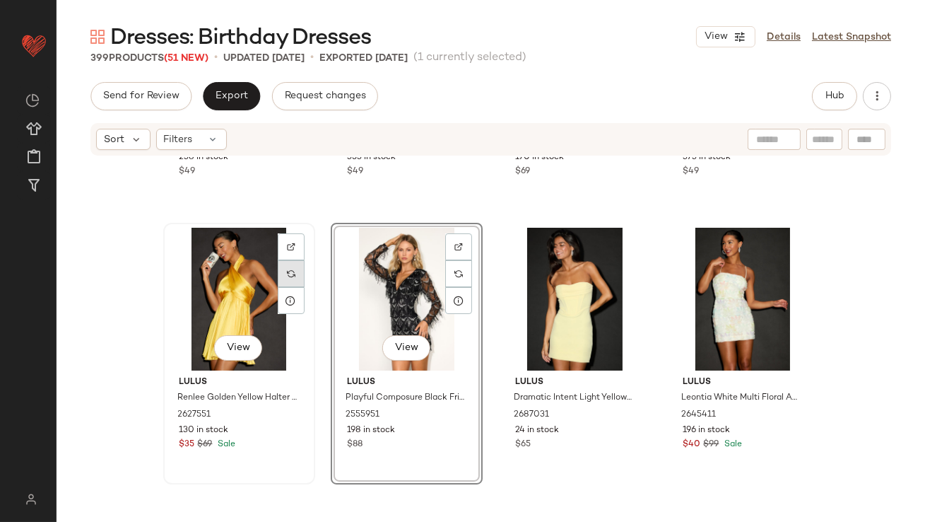
scroll to position [7424, 0]
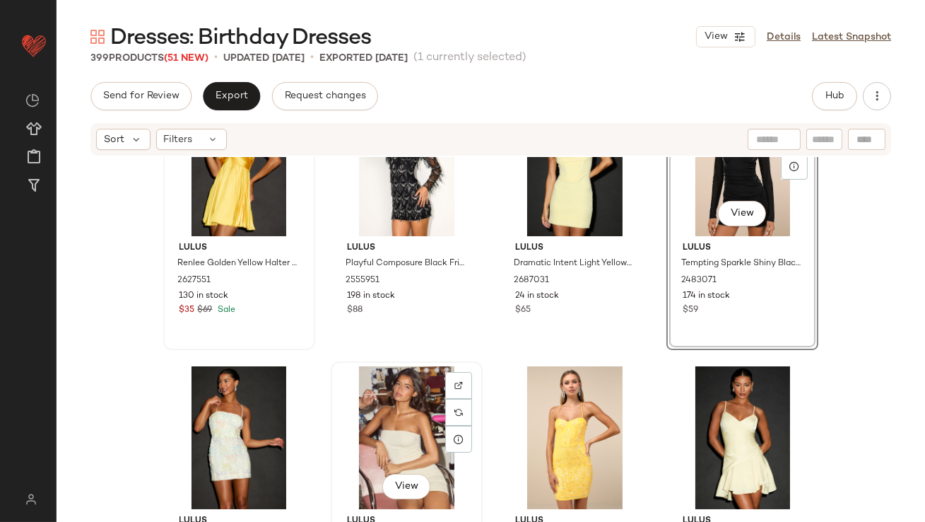
scroll to position [7451, 0]
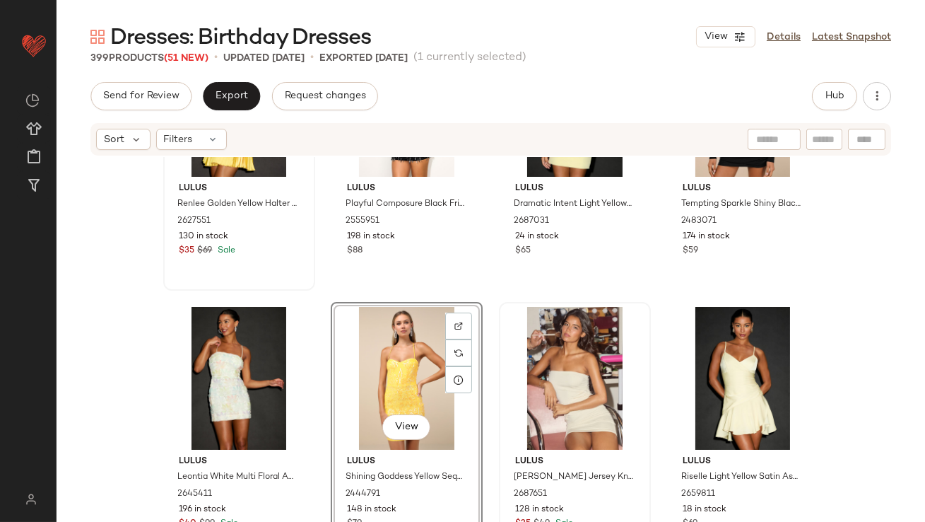
scroll to position [7687, 0]
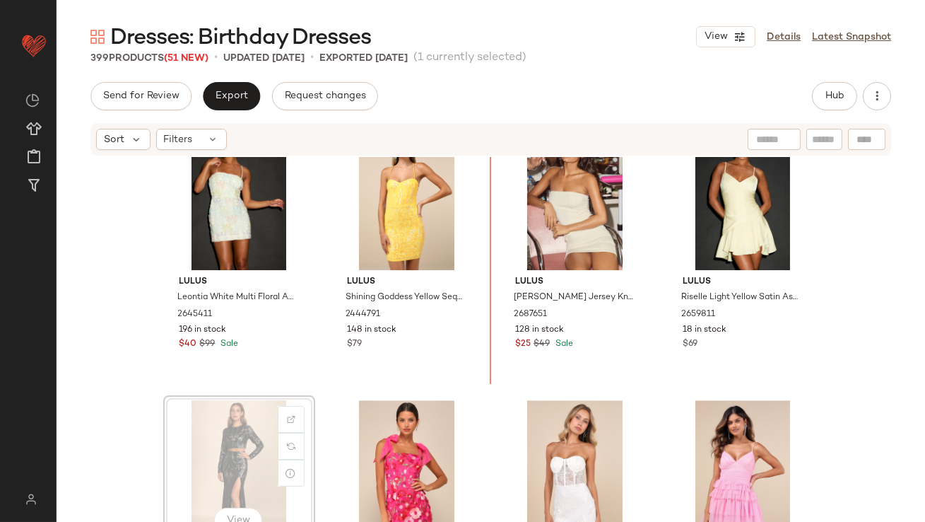
scroll to position [7684, 0]
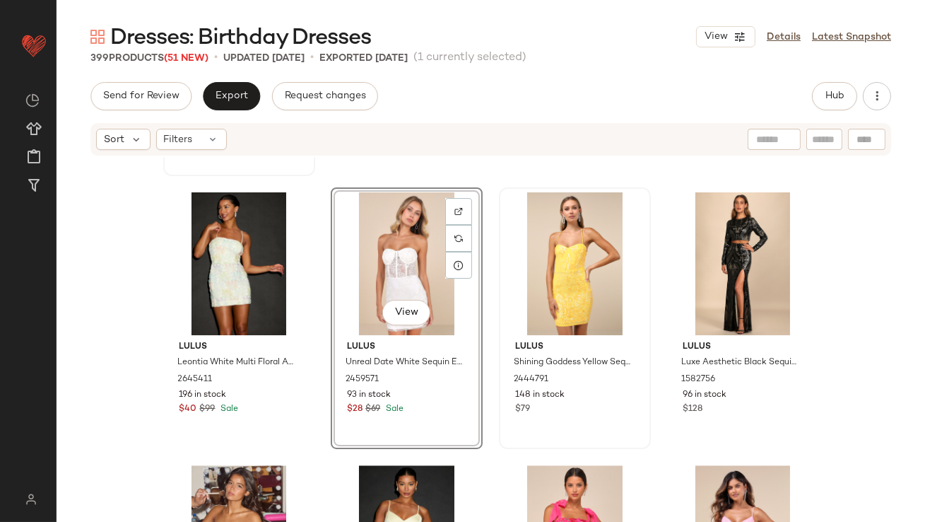
scroll to position [7623, 0]
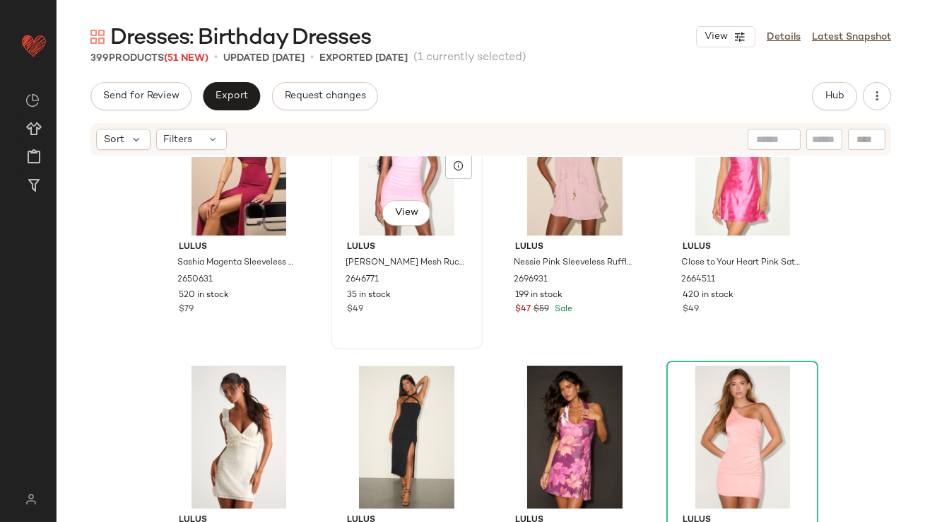
scroll to position [8268, 0]
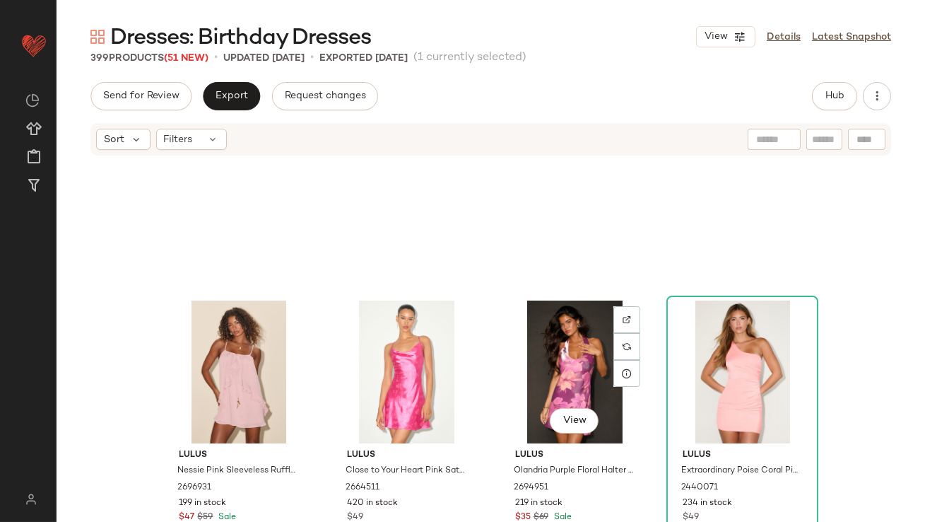
scroll to position [8574, 0]
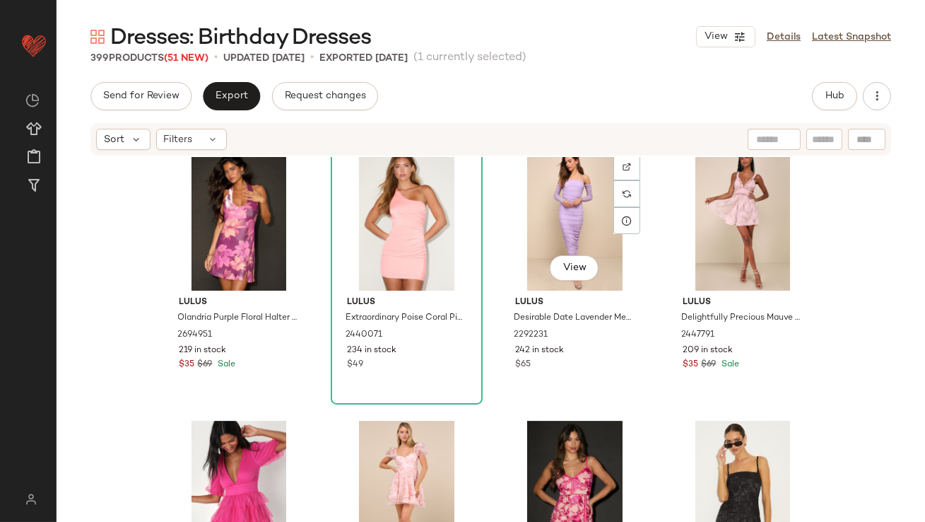
scroll to position [8819, 0]
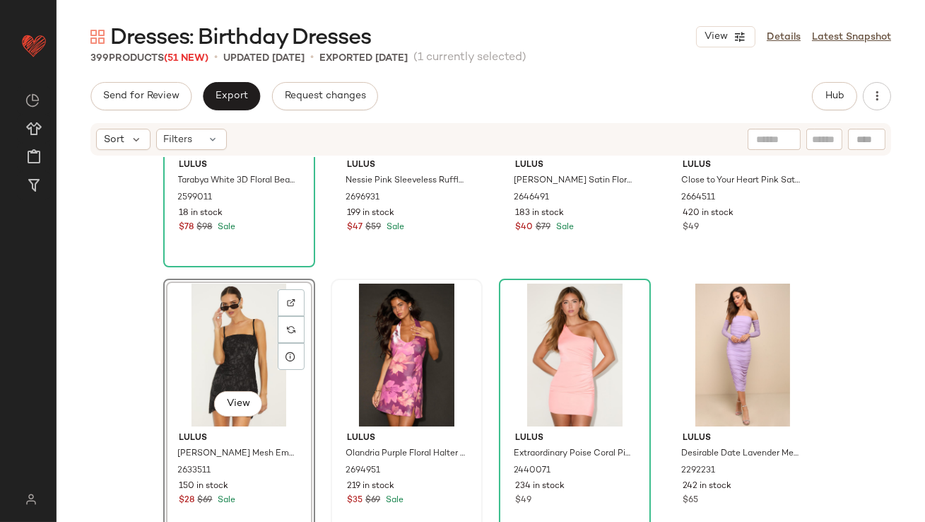
scroll to position [8627, 0]
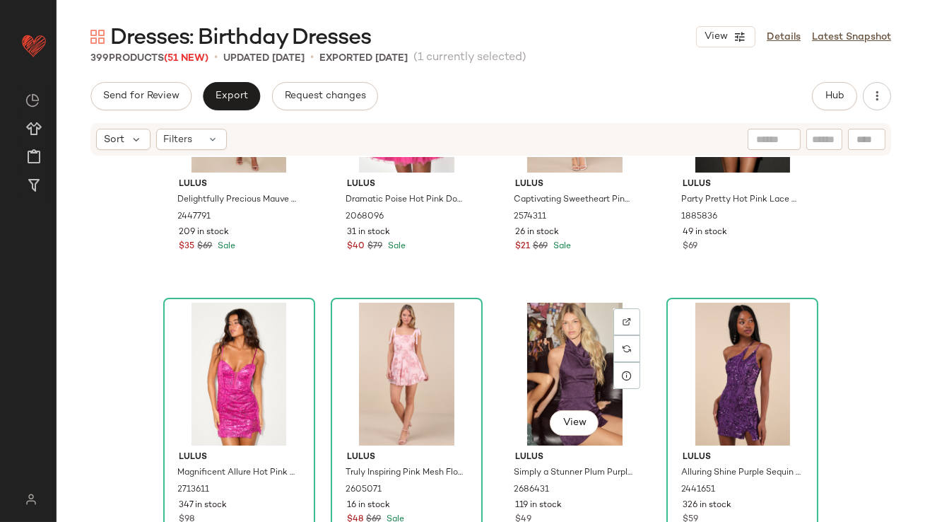
scroll to position [9151, 0]
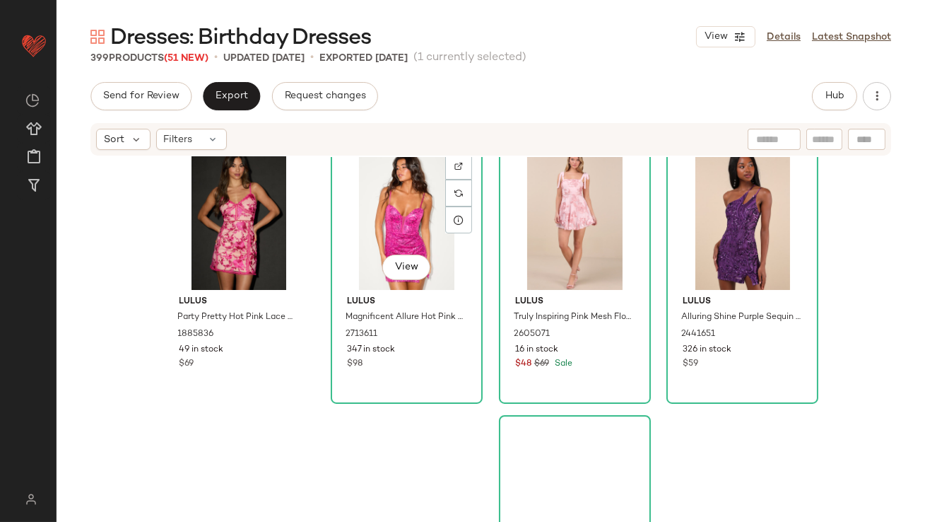
scroll to position [9382, 0]
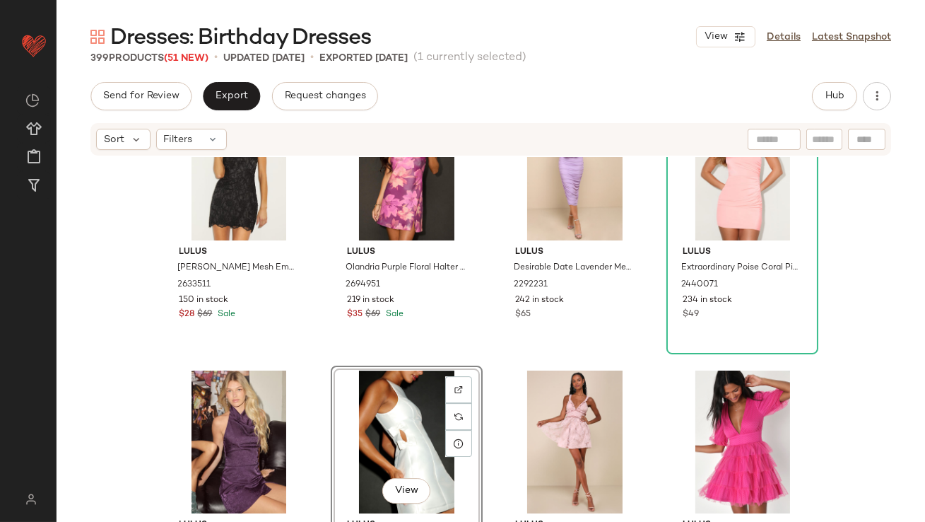
scroll to position [8813, 0]
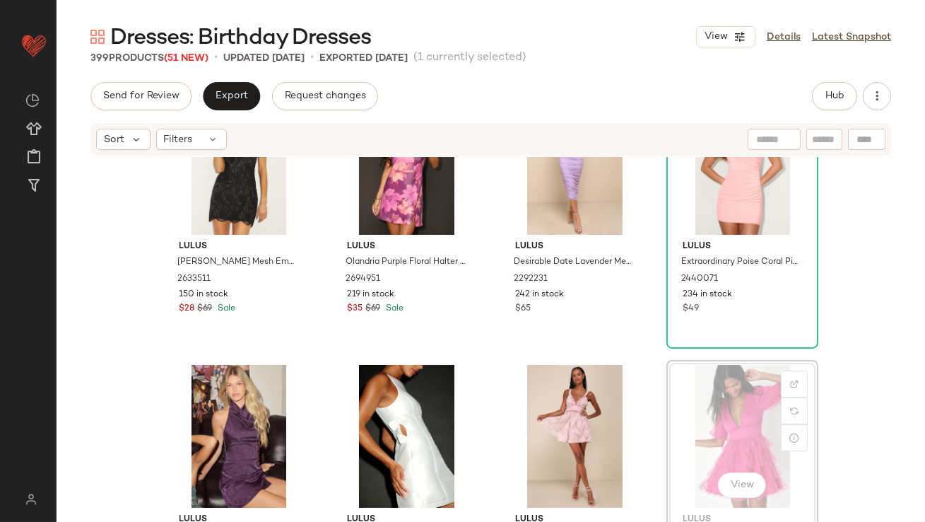
scroll to position [8816, 0]
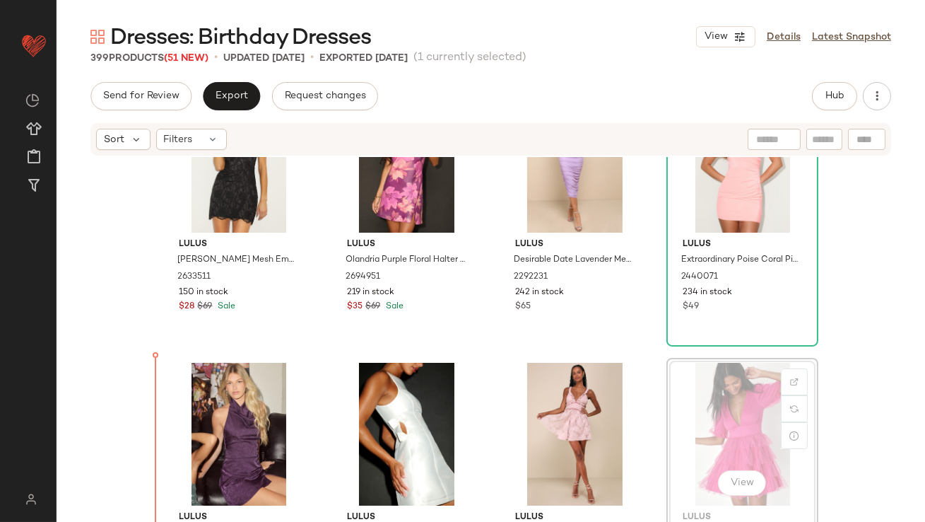
drag, startPoint x: 698, startPoint y: 429, endPoint x: 690, endPoint y: 430, distance: 7.9
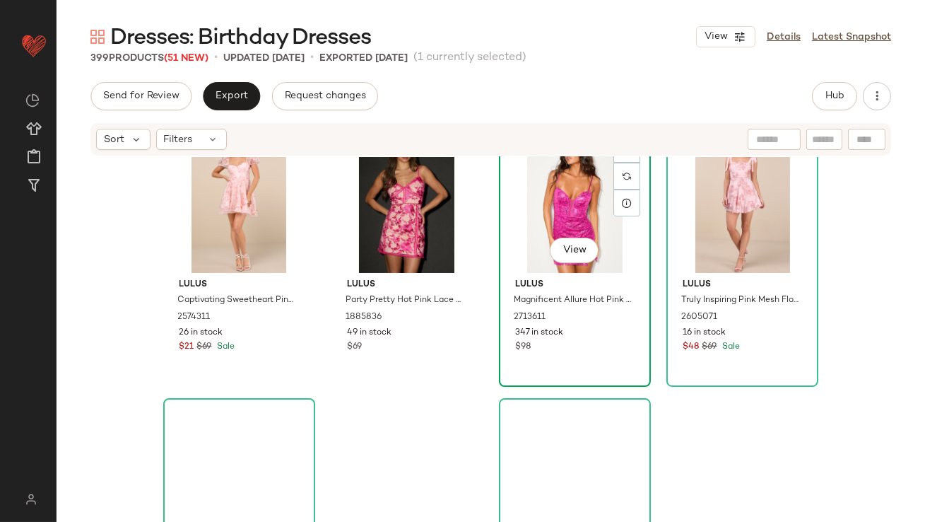
scroll to position [9331, 0]
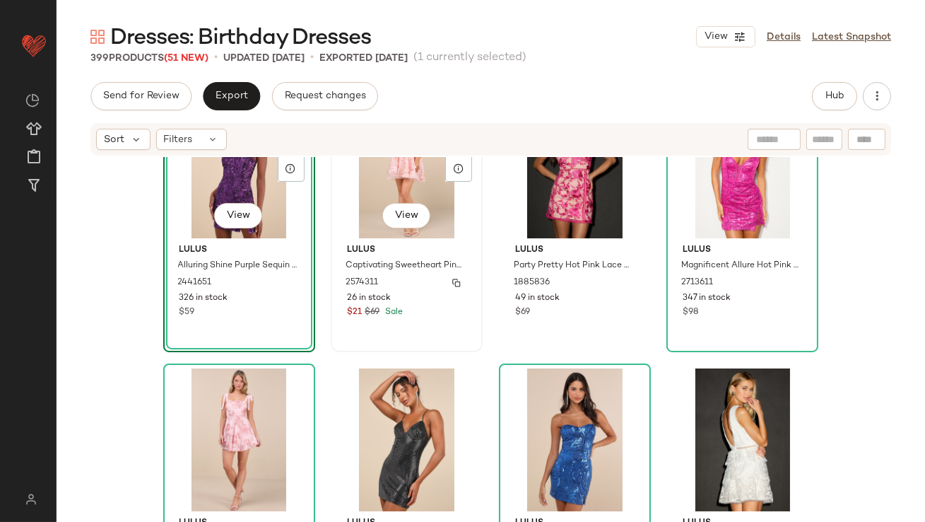
scroll to position [9355, 0]
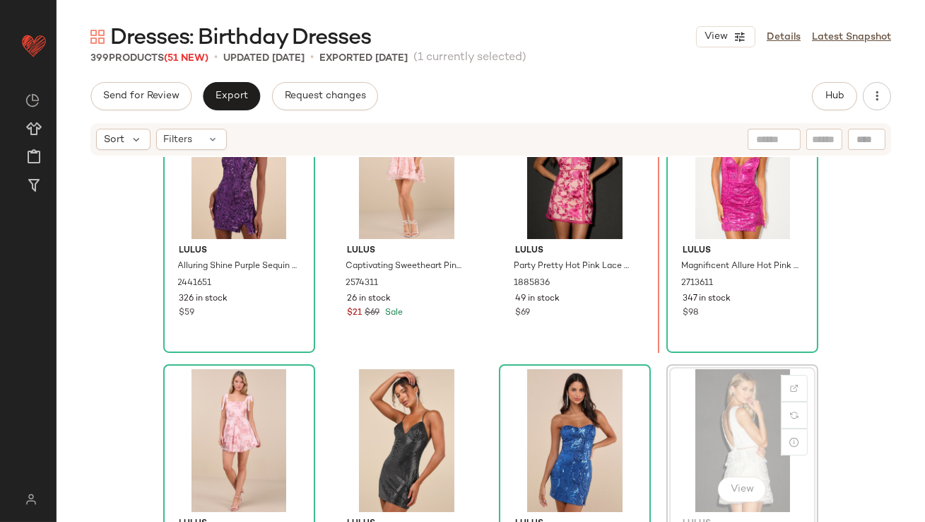
drag, startPoint x: 702, startPoint y: 427, endPoint x: 695, endPoint y: 426, distance: 7.1
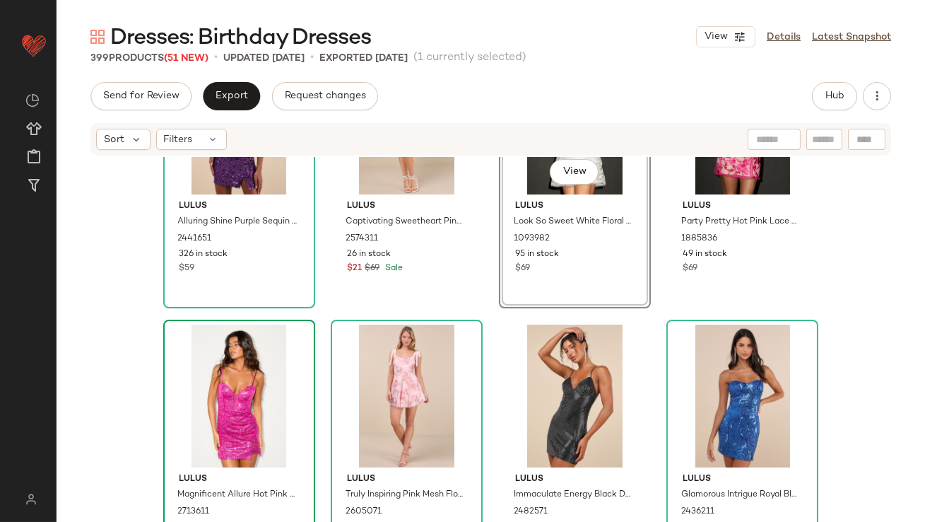
scroll to position [9454, 0]
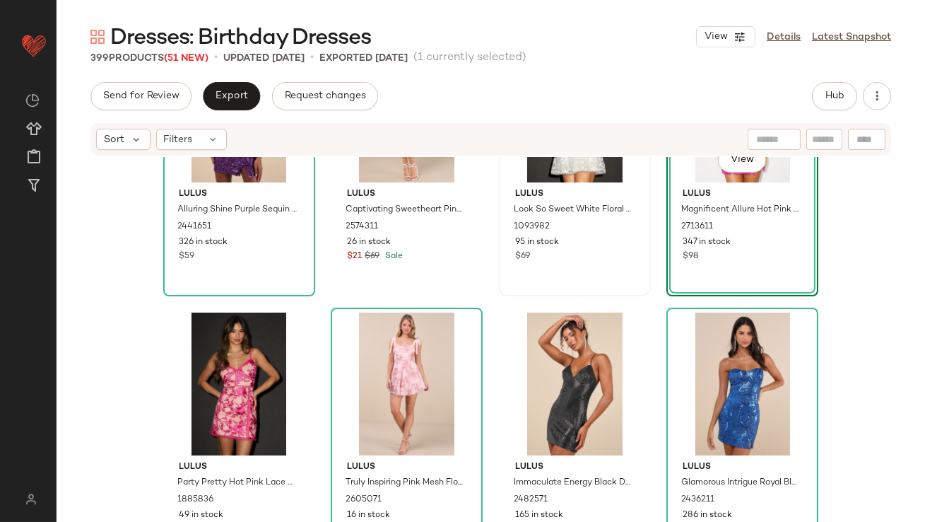
scroll to position [9447, 0]
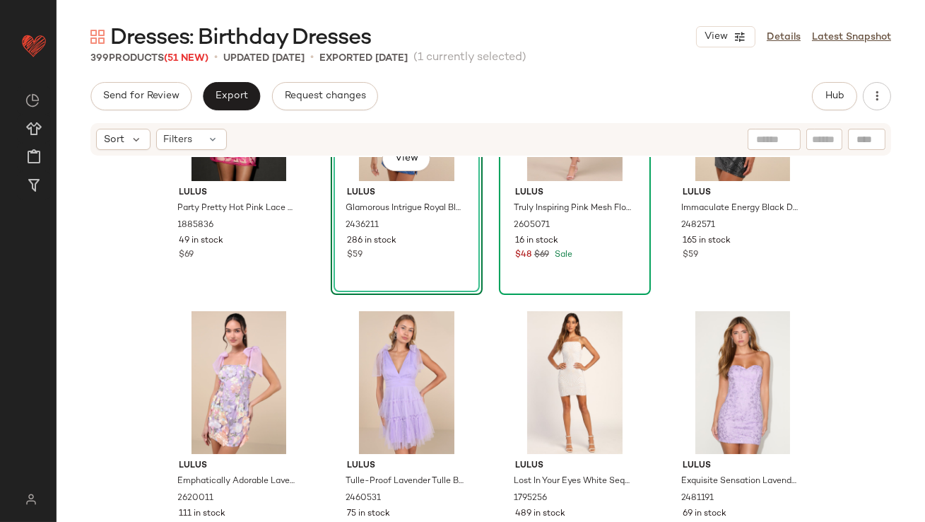
scroll to position [9710, 0]
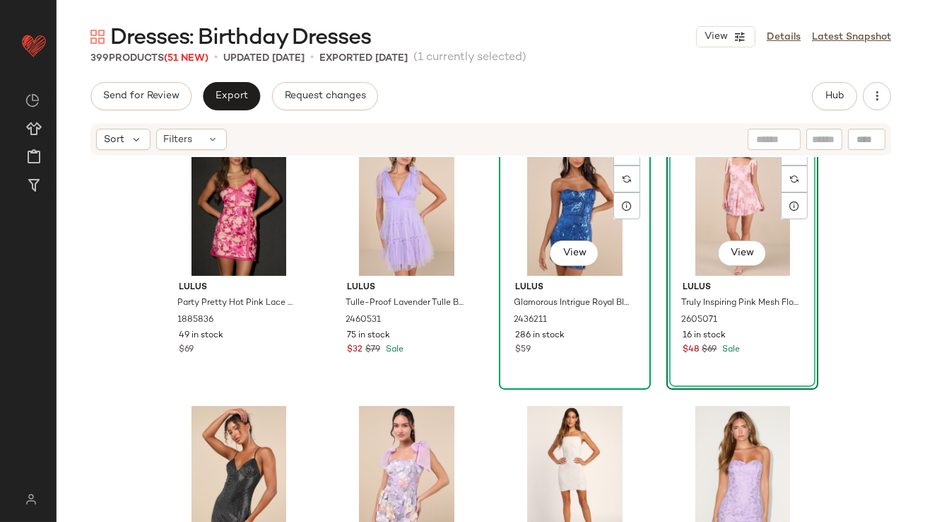
scroll to position [9590, 0]
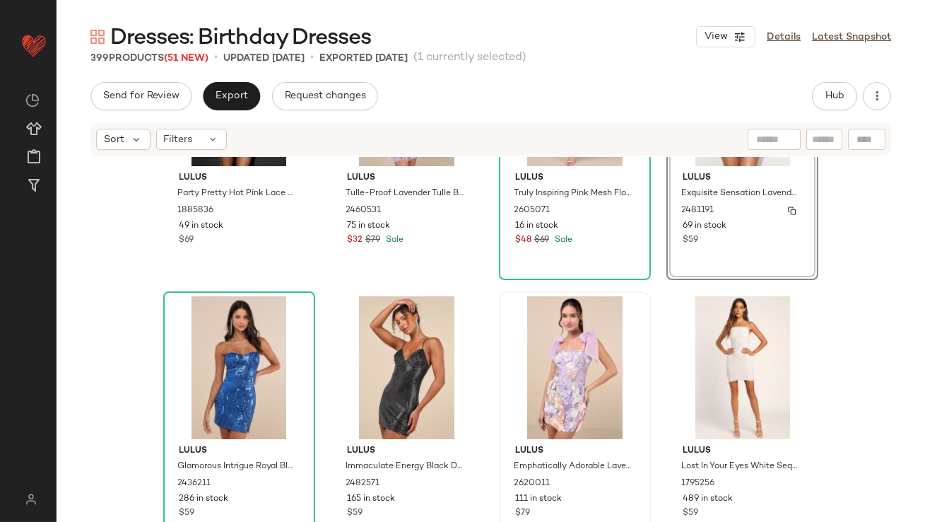
scroll to position [9711, 0]
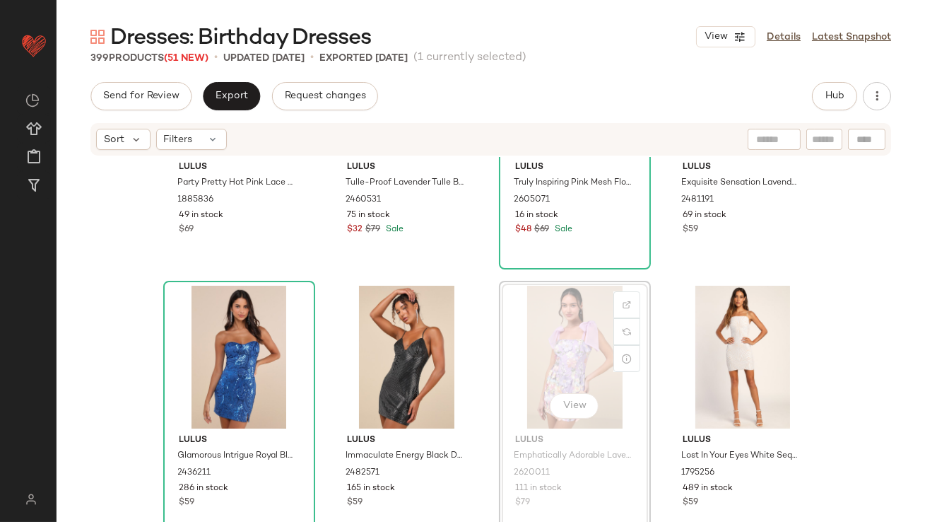
drag, startPoint x: 551, startPoint y: 341, endPoint x: 543, endPoint y: 341, distance: 7.8
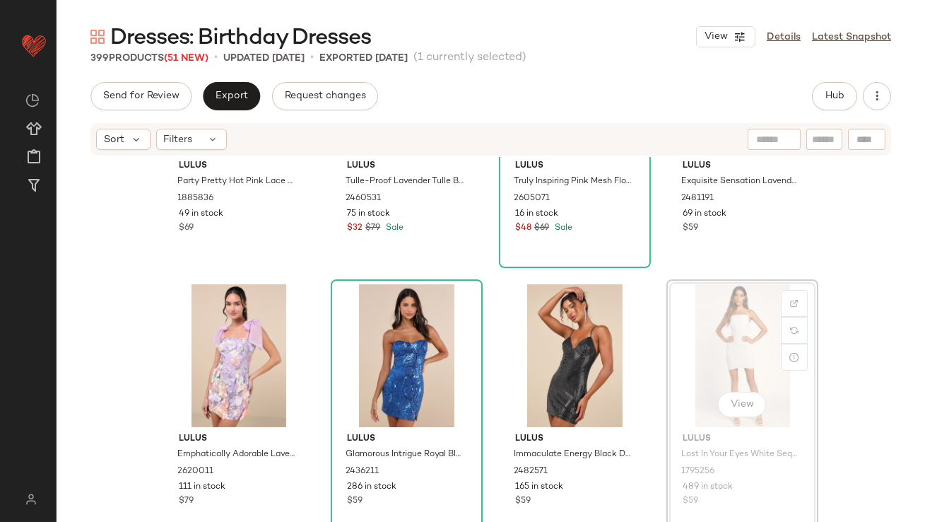
drag, startPoint x: 763, startPoint y: 339, endPoint x: 753, endPoint y: 345, distance: 12.0
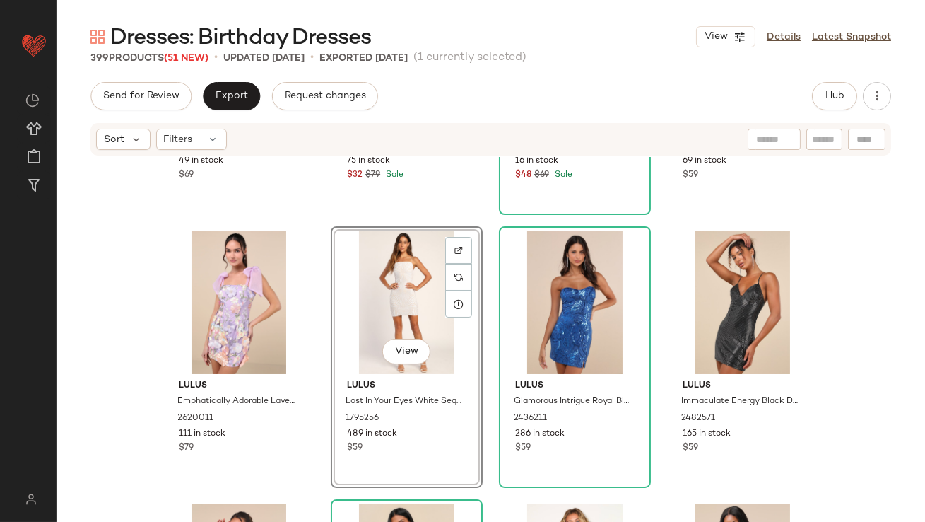
scroll to position [9954, 0]
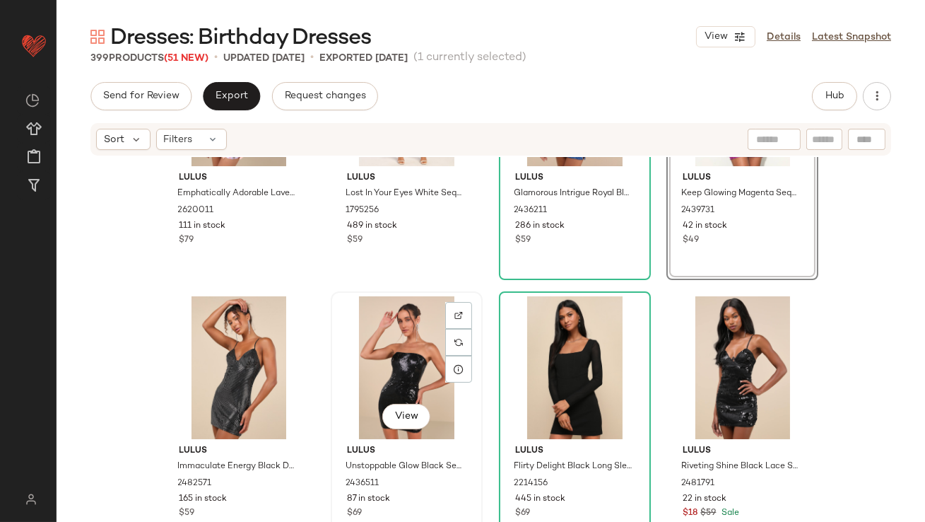
scroll to position [10181, 0]
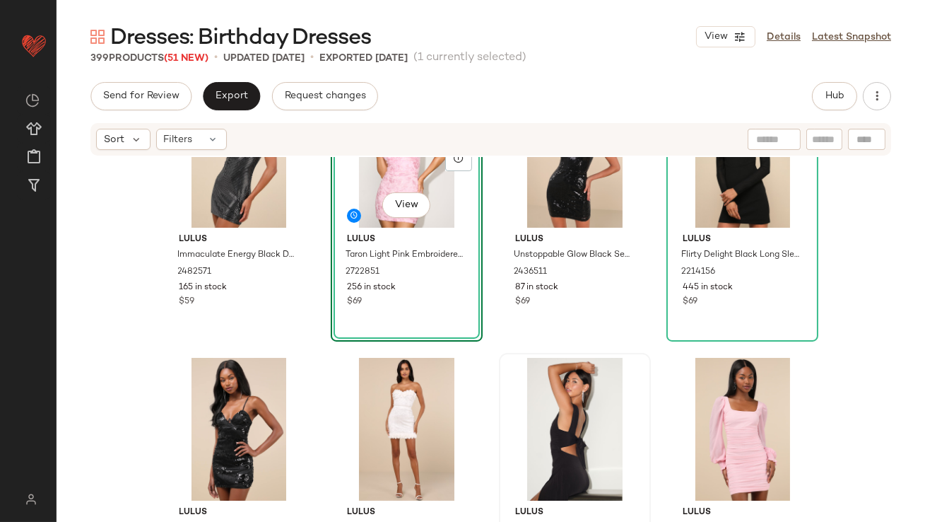
scroll to position [10197, 0]
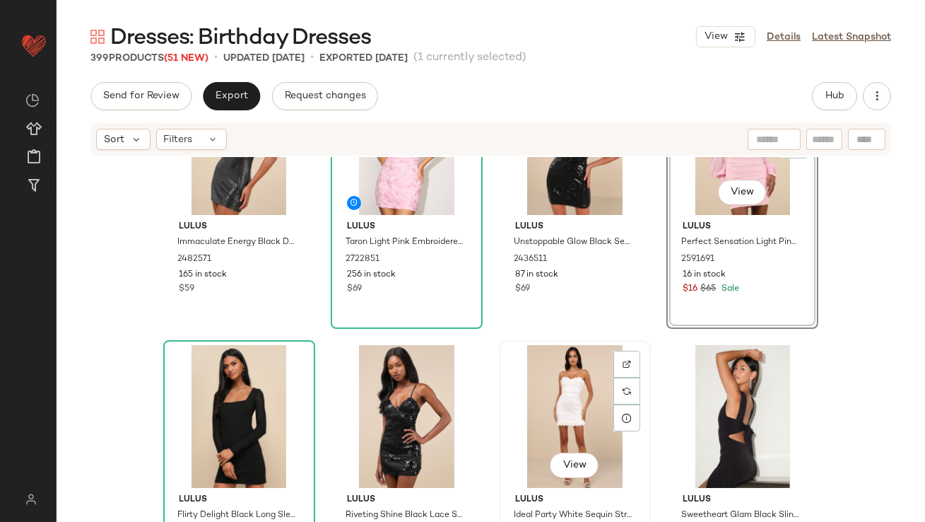
scroll to position [10256, 0]
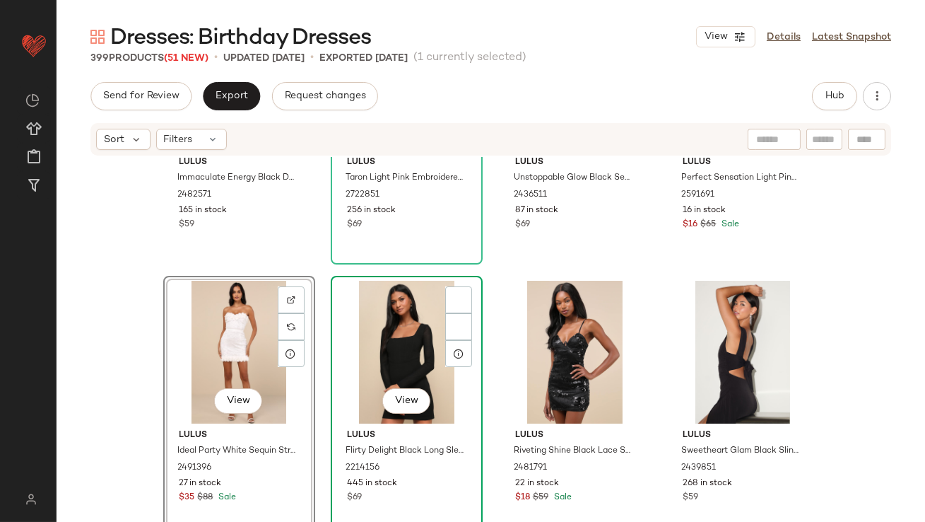
scroll to position [10413, 0]
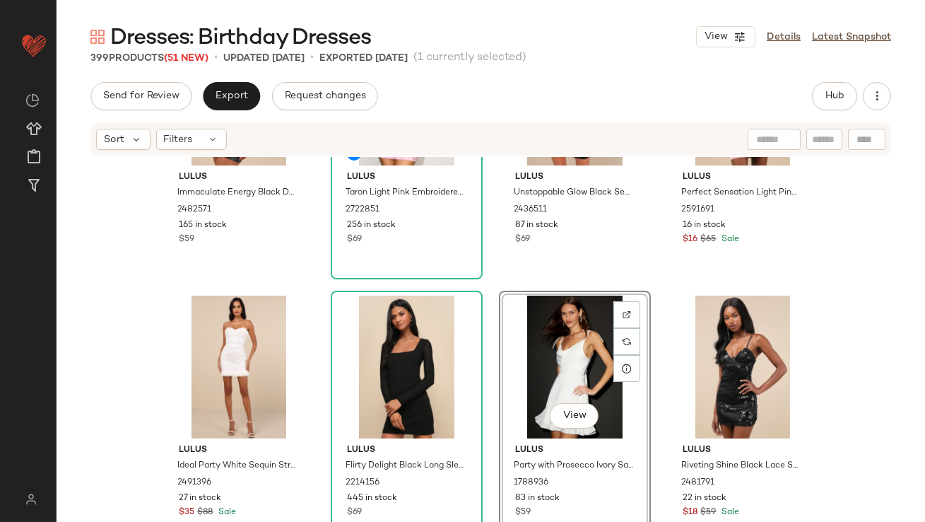
scroll to position [10435, 0]
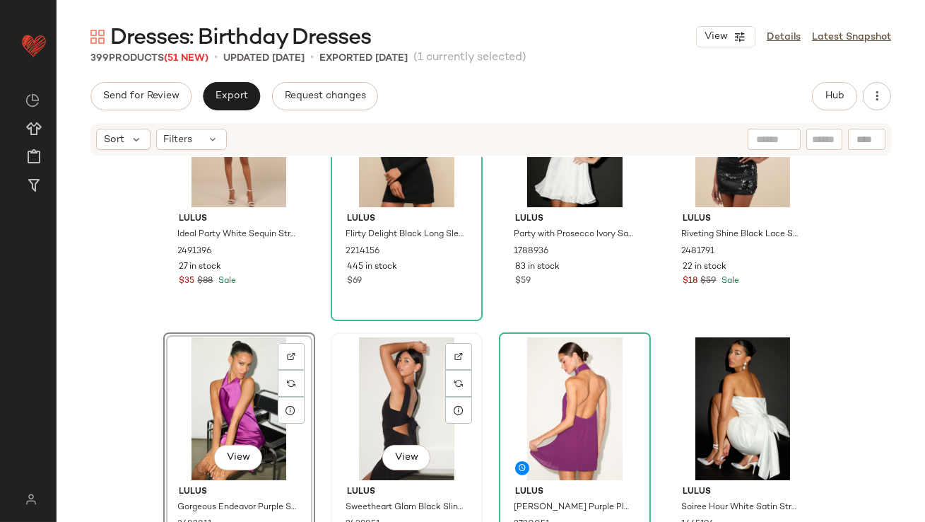
scroll to position [10491, 0]
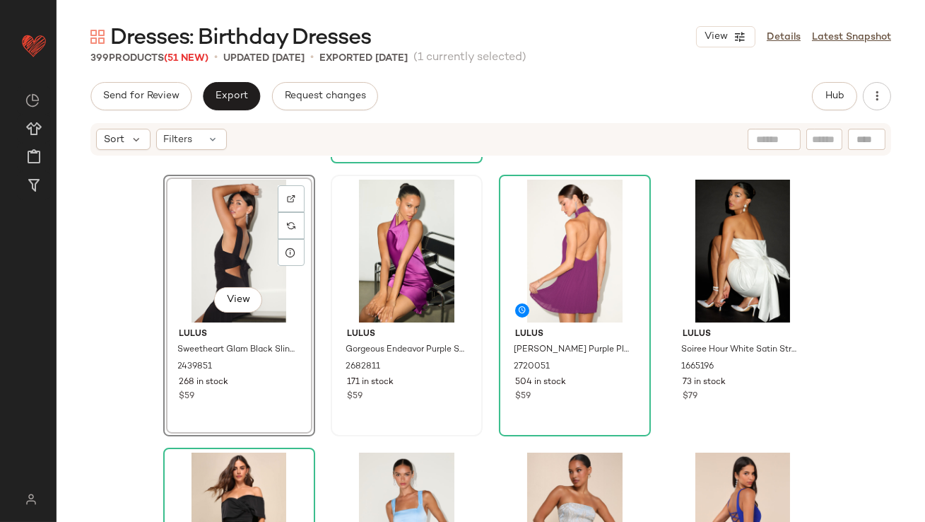
scroll to position [10712, 0]
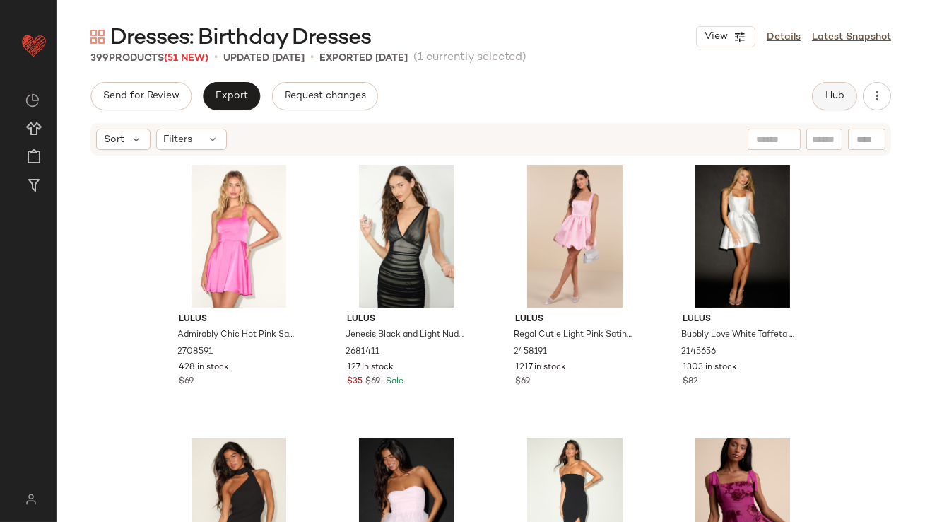
click at [850, 98] on button "Hub" at bounding box center [834, 96] width 45 height 28
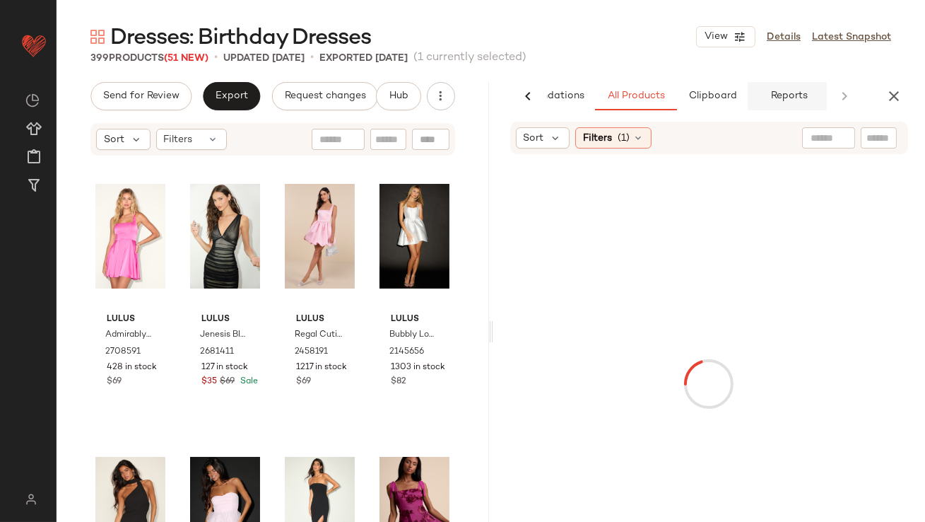
scroll to position [0, 79]
click at [693, 92] on span "Clipboard" at bounding box center [709, 95] width 49 height 11
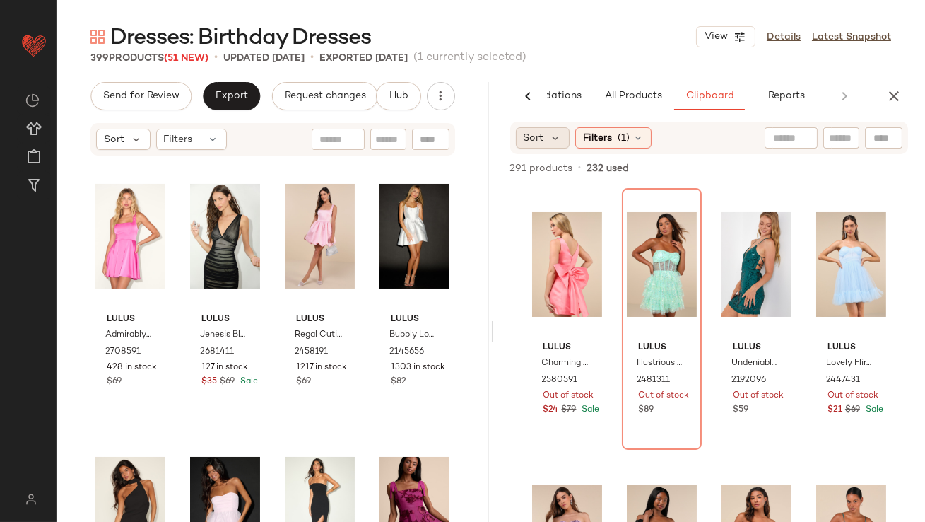
click at [533, 134] on span "Sort" at bounding box center [534, 138] width 20 height 15
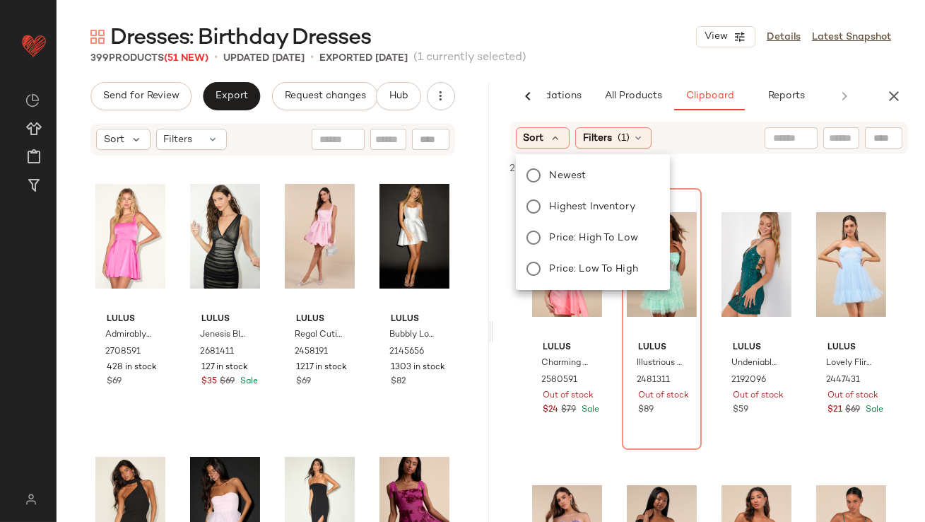
click at [556, 187] on div "Newest Highest Inventory Price: High to Low Price: Low to High" at bounding box center [591, 222] width 157 height 124
click at [554, 196] on div "Newest Highest Inventory Price: High to Low Price: Low to High" at bounding box center [591, 222] width 157 height 124
click at [552, 214] on label "Highest Inventory" at bounding box center [601, 206] width 114 height 20
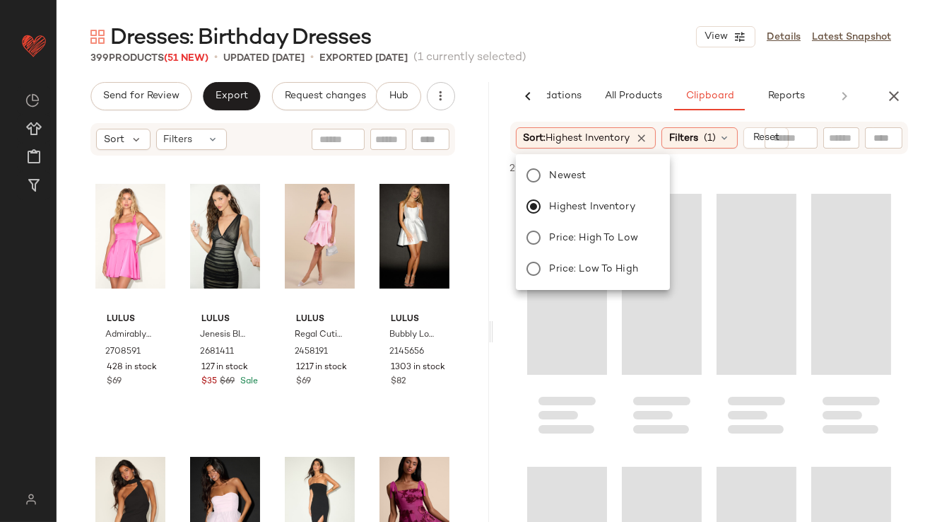
click at [633, 76] on div "Dresses: Birthday Dresses View Details Latest Snapshot 399 Products (51 New) • …" at bounding box center [491, 272] width 869 height 499
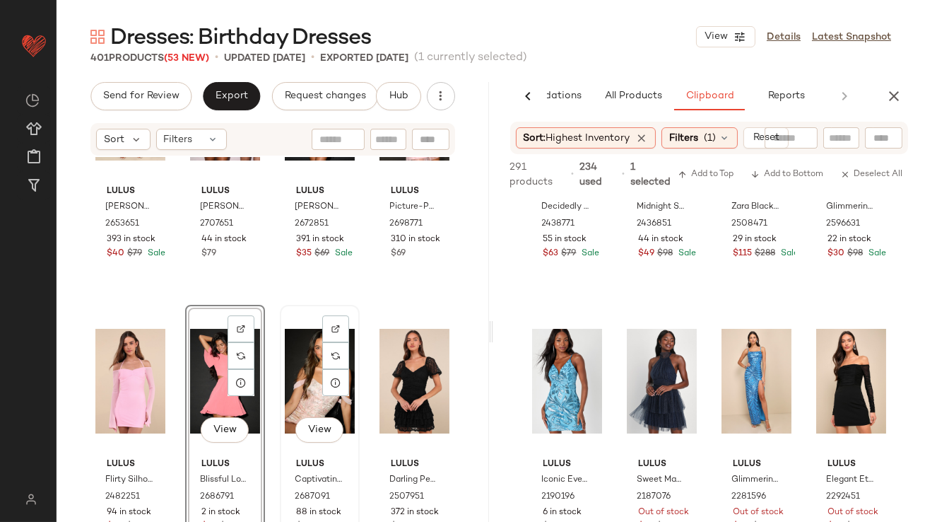
scroll to position [951, 0]
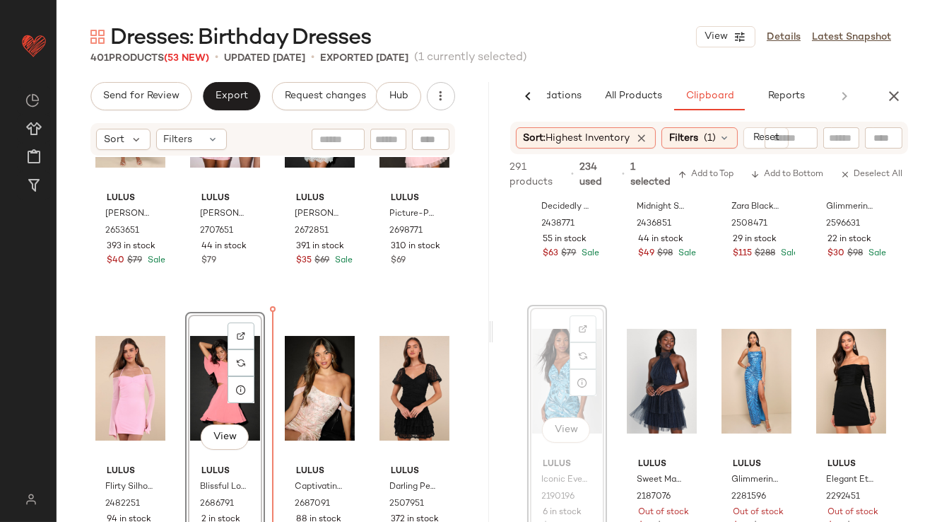
drag, startPoint x: 548, startPoint y: 405, endPoint x: 539, endPoint y: 407, distance: 9.4
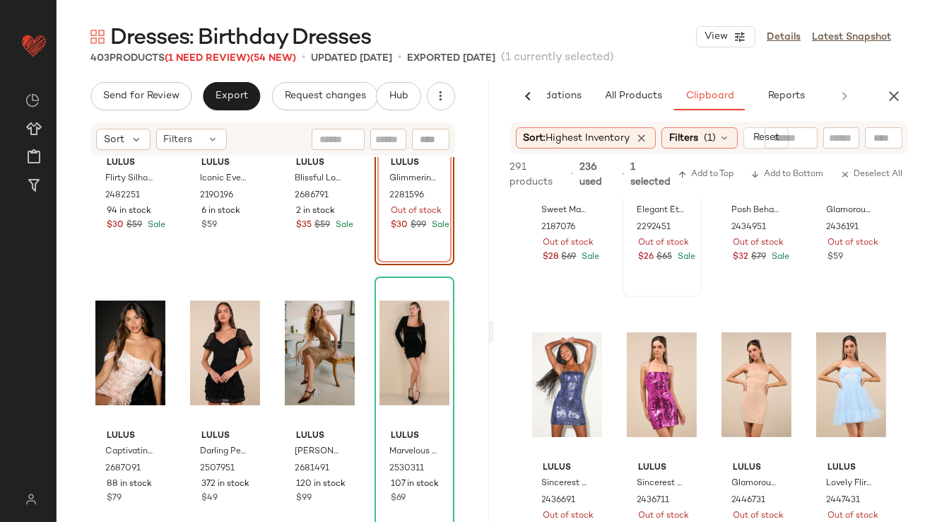
scroll to position [489, 0]
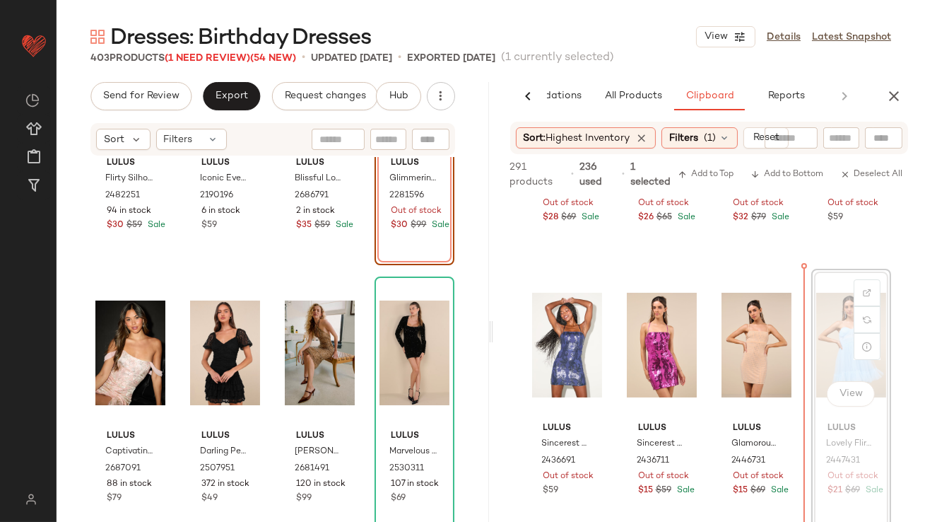
drag, startPoint x: 831, startPoint y: 337, endPoint x: 823, endPoint y: 337, distance: 8.5
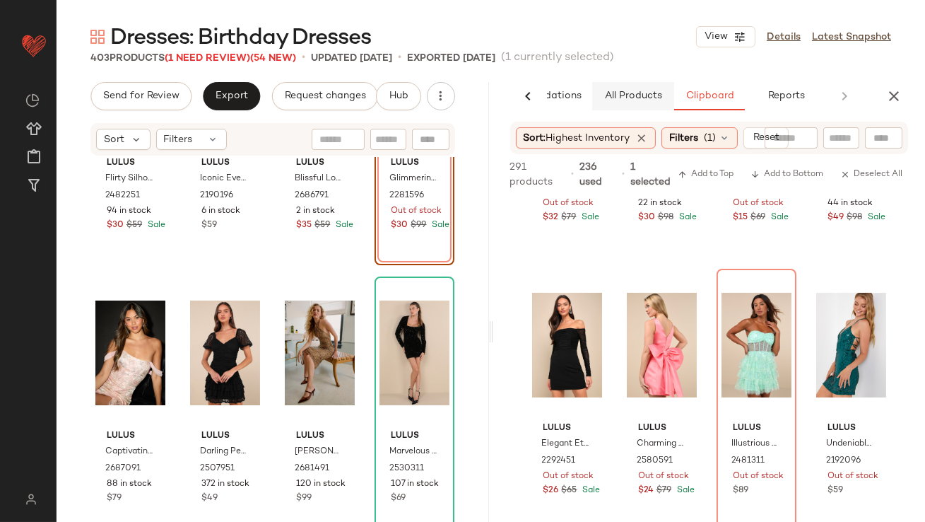
click at [626, 99] on span "All Products" at bounding box center [633, 95] width 58 height 11
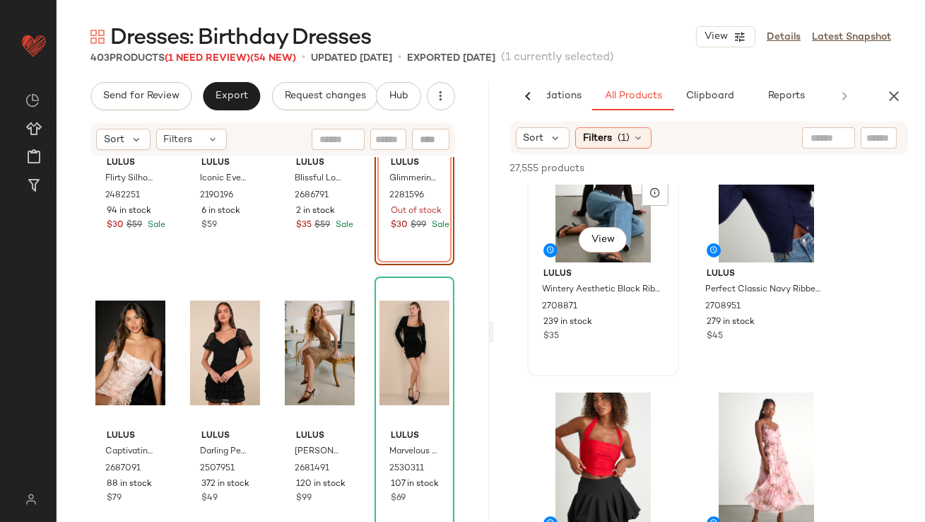
scroll to position [261, 0]
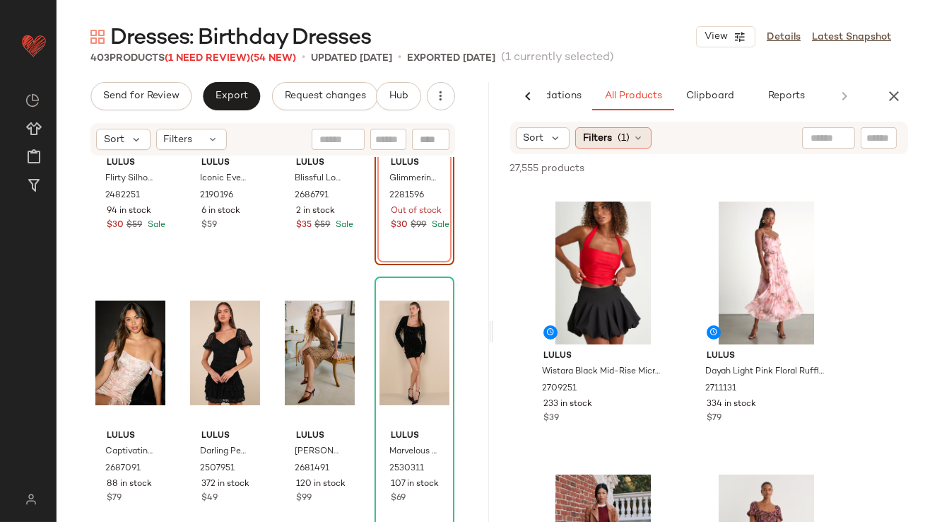
click at [607, 134] on span "Filters" at bounding box center [597, 138] width 29 height 15
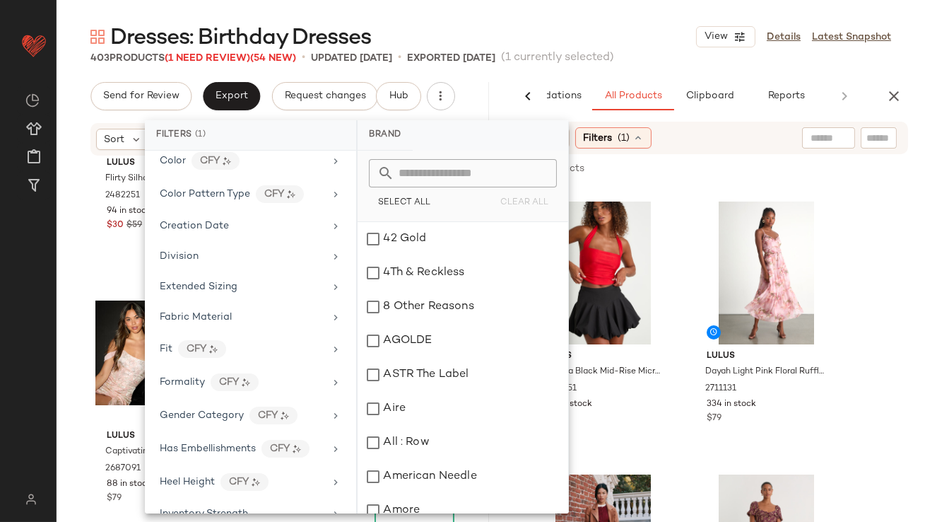
scroll to position [0, 0]
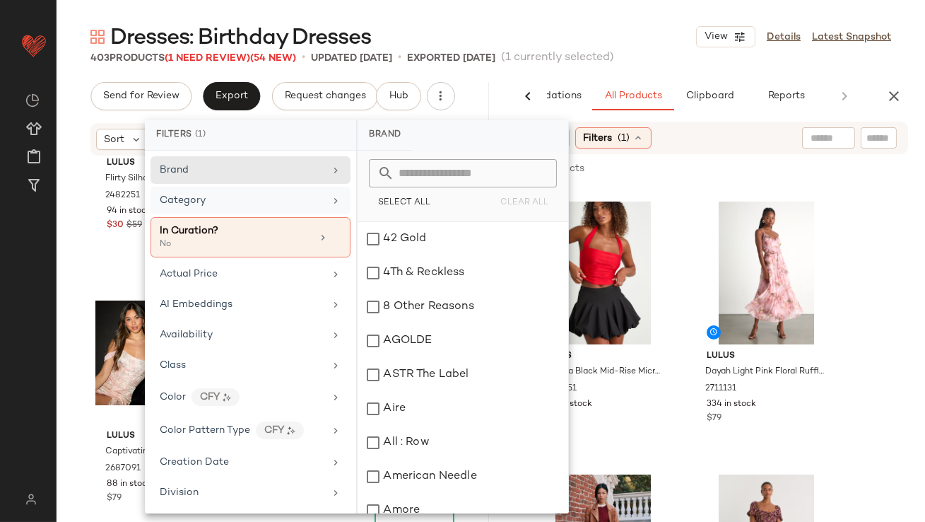
click at [245, 200] on div "Category" at bounding box center [242, 200] width 165 height 15
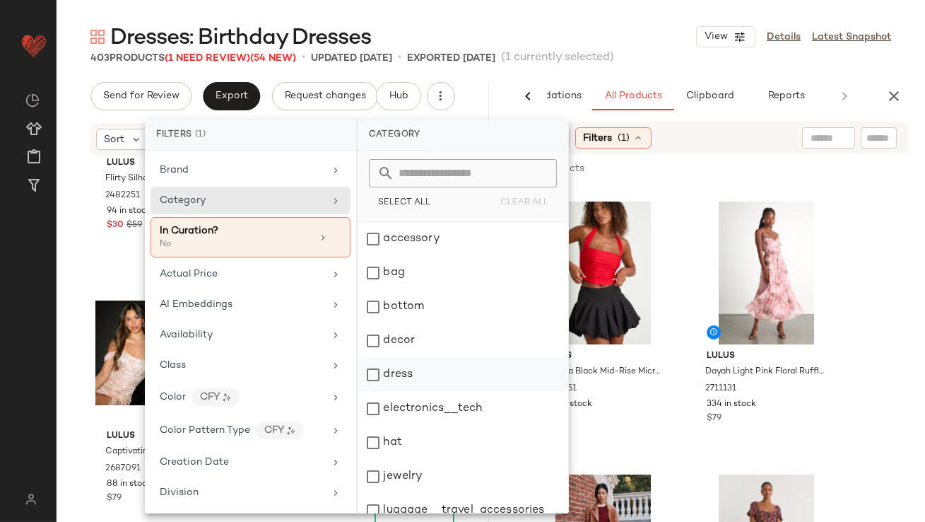
click at [382, 367] on div "dress" at bounding box center [463, 375] width 211 height 34
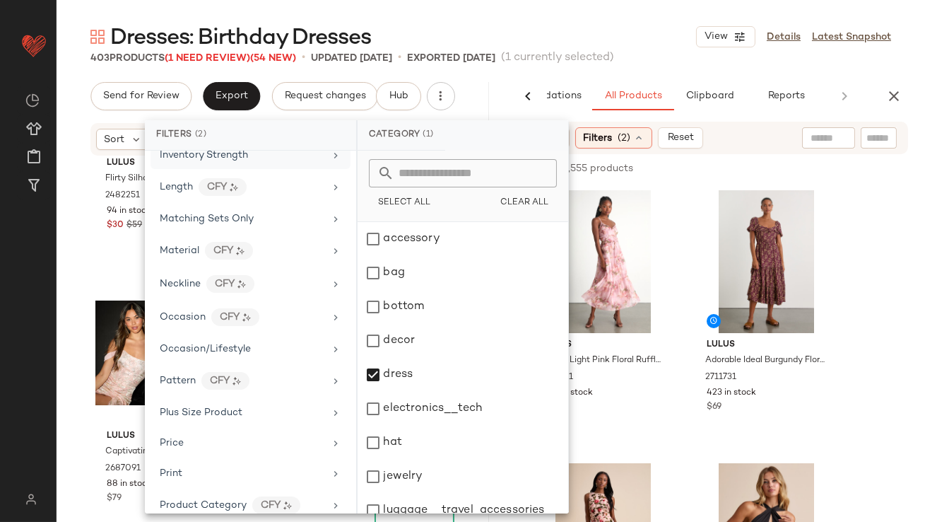
scroll to position [611, 0]
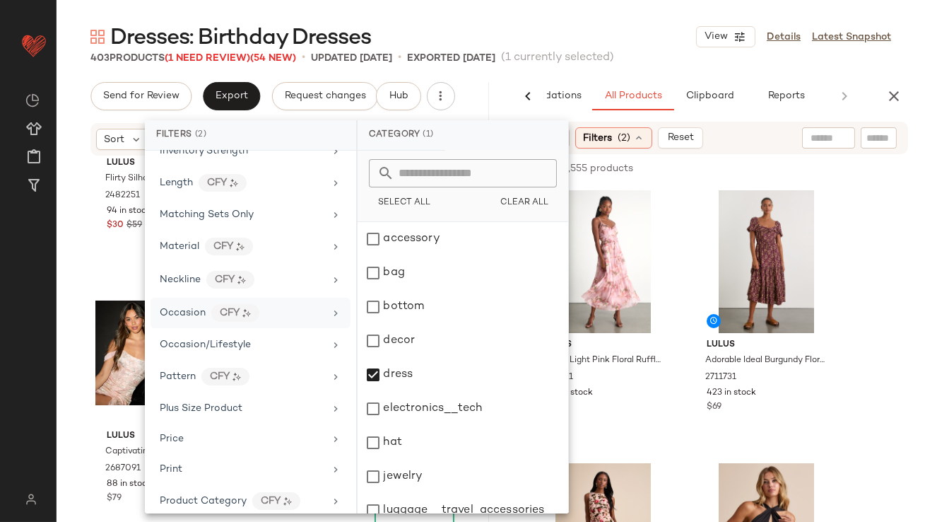
click at [189, 310] on span "Occasion" at bounding box center [183, 312] width 46 height 11
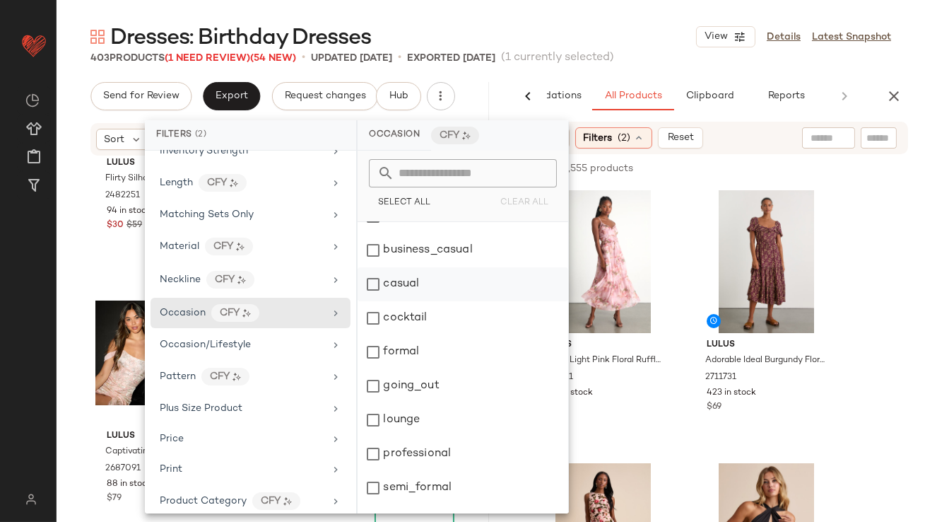
scroll to position [47, 0]
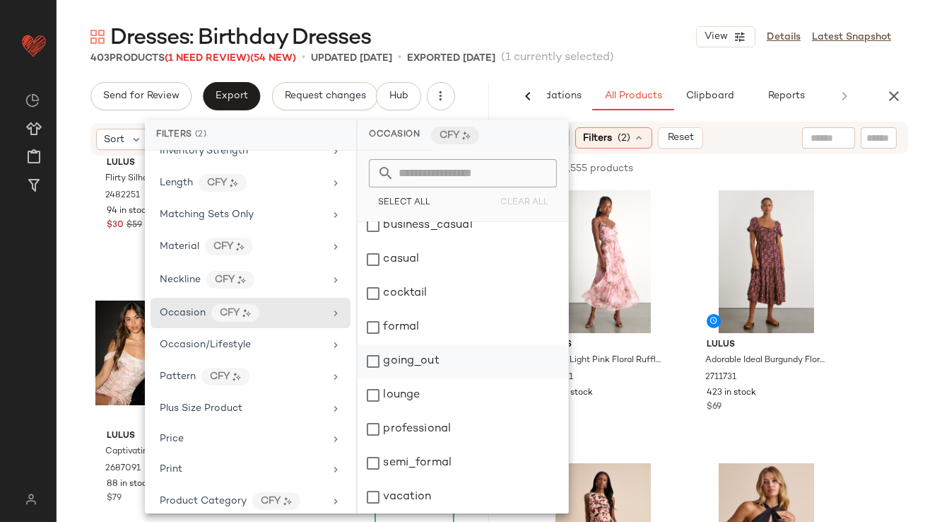
click at [381, 354] on div "going_out" at bounding box center [463, 361] width 211 height 34
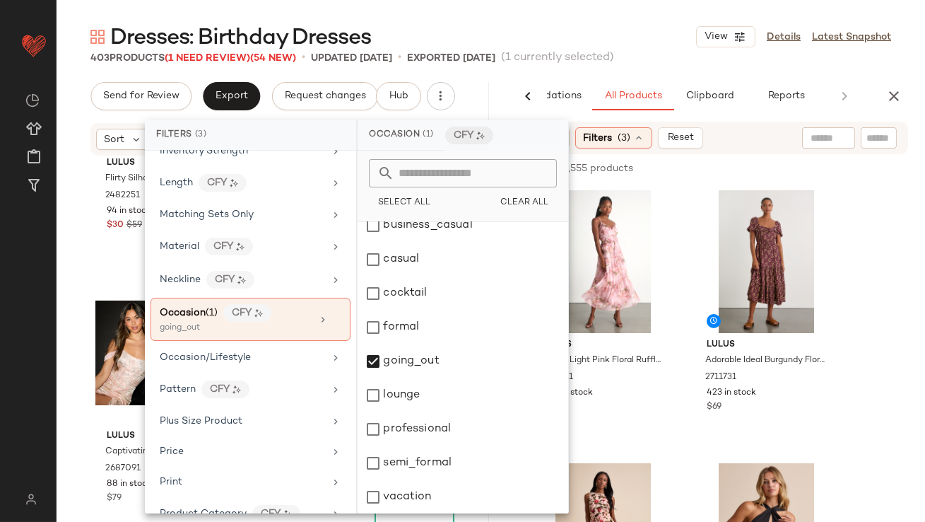
click at [634, 39] on div "Dresses: Birthday Dresses View Details Latest Snapshot" at bounding box center [491, 37] width 869 height 28
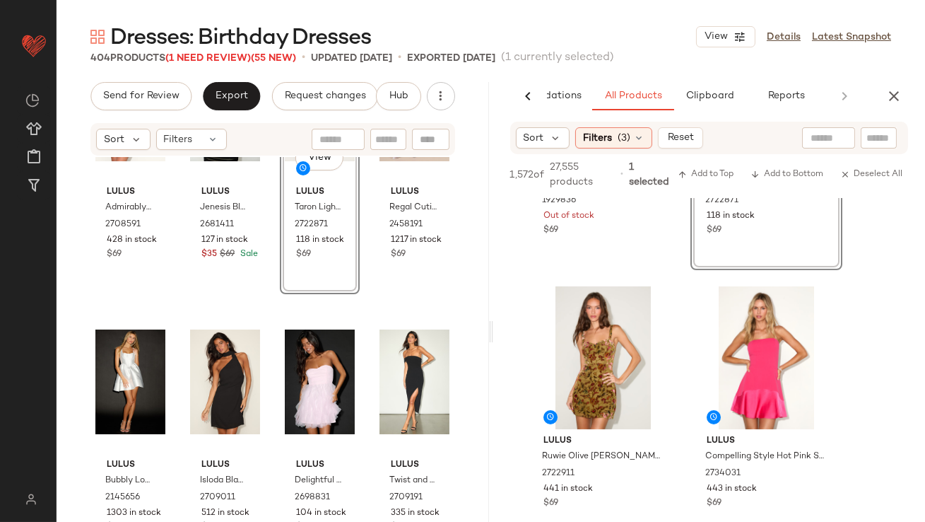
scroll to position [1037, 0]
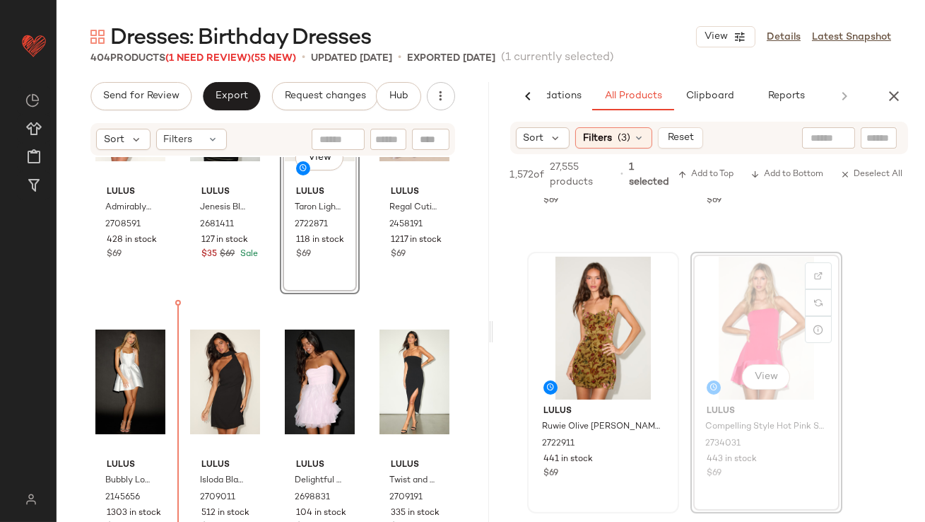
drag, startPoint x: 745, startPoint y: 329, endPoint x: 570, endPoint y: 344, distance: 176.0
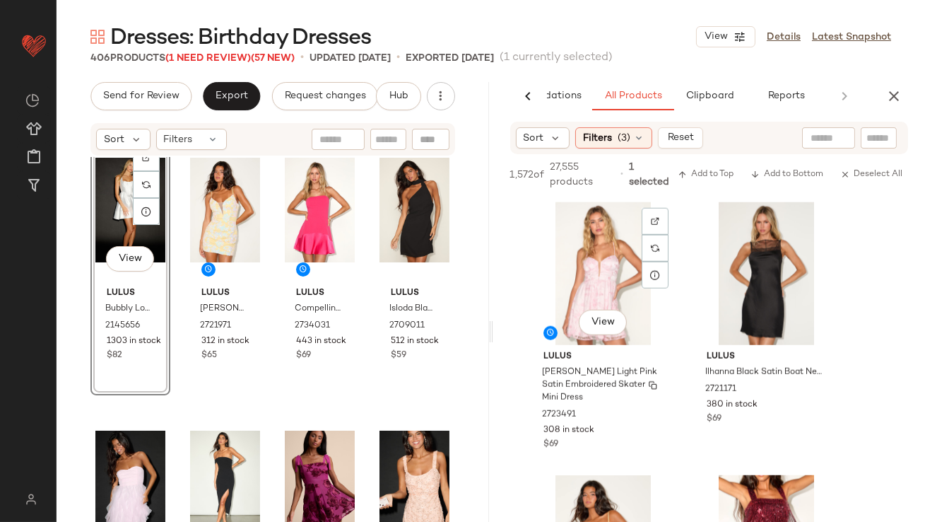
scroll to position [2780, 0]
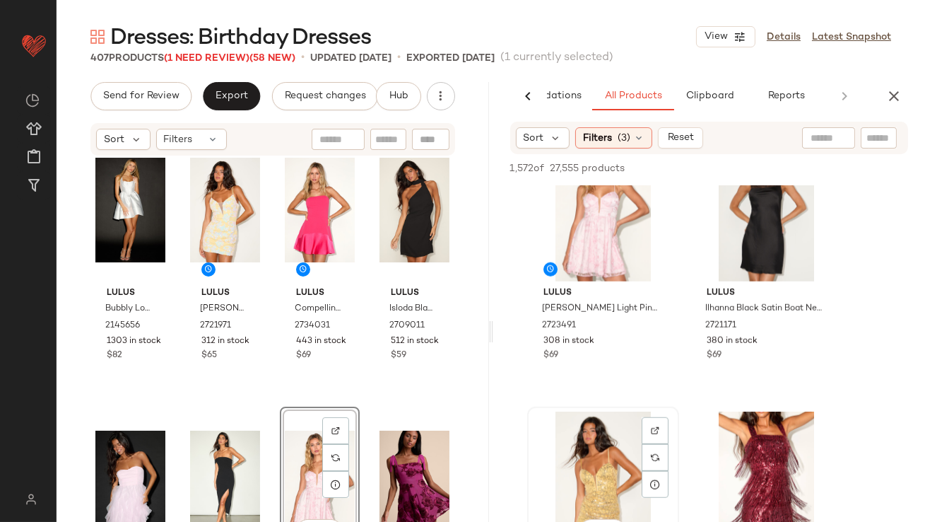
click at [584, 486] on div "View" at bounding box center [603, 482] width 142 height 143
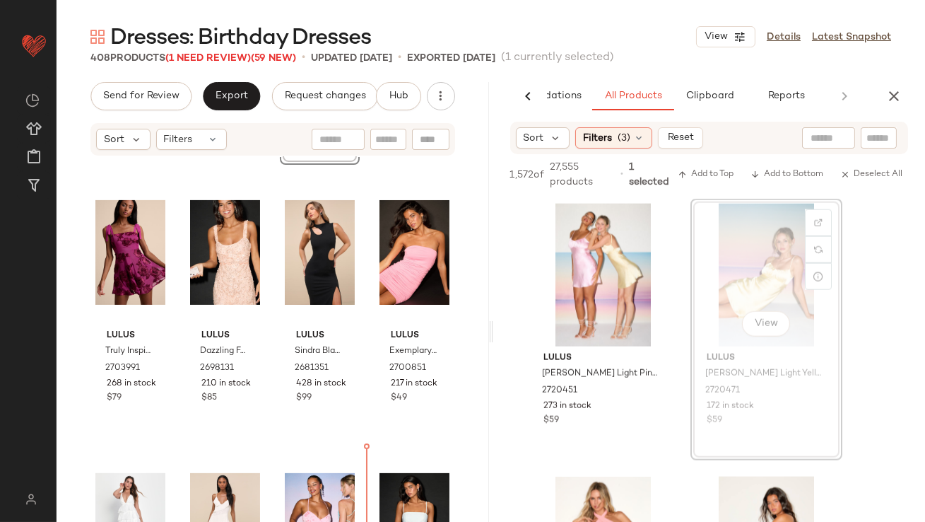
scroll to position [837, 0]
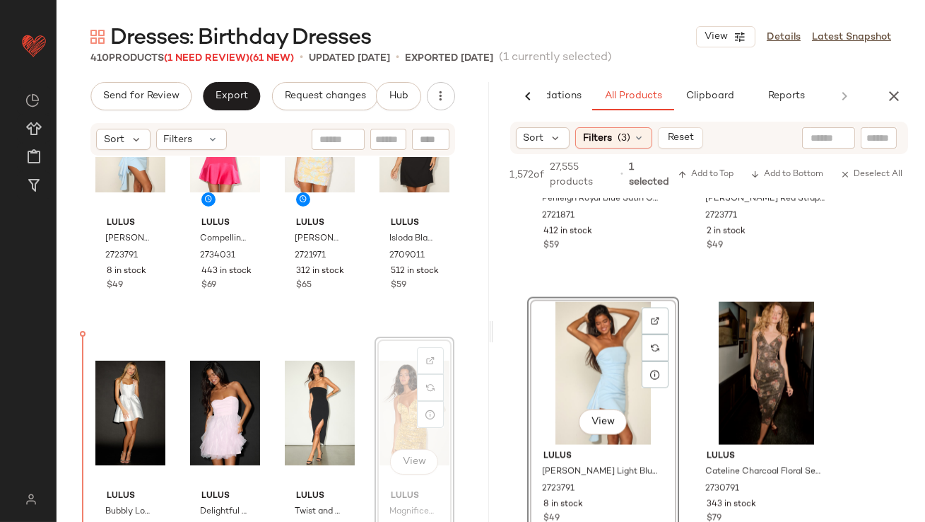
drag, startPoint x: 373, startPoint y: 389, endPoint x: 365, endPoint y: 391, distance: 8.1
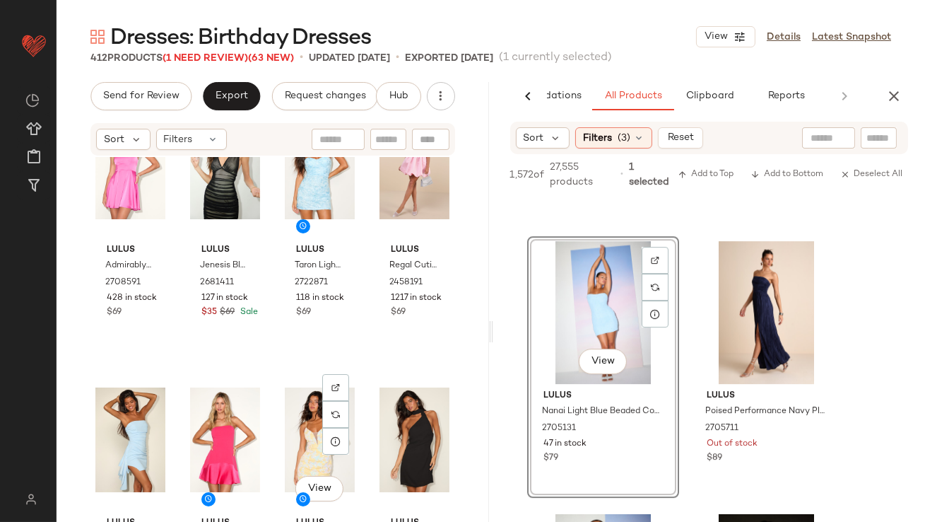
scroll to position [38, 0]
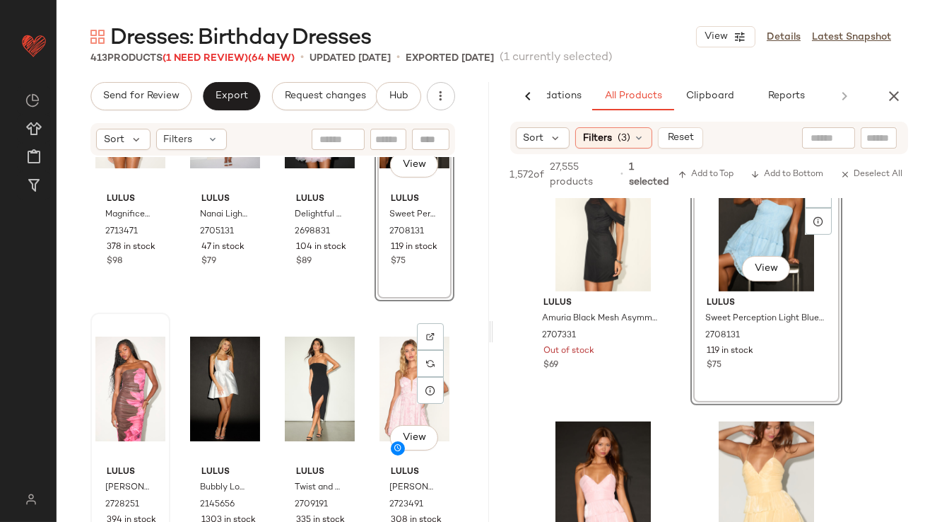
scroll to position [770, 0]
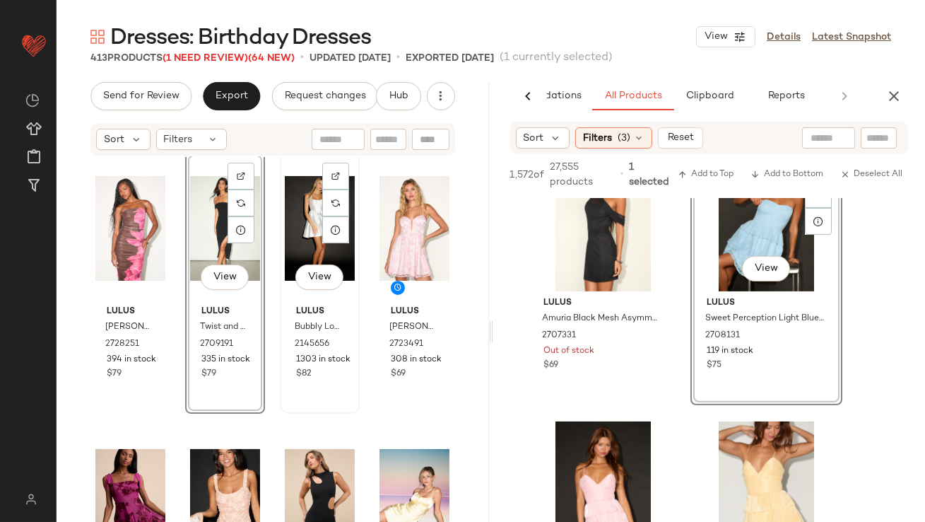
scroll to position [922, 0]
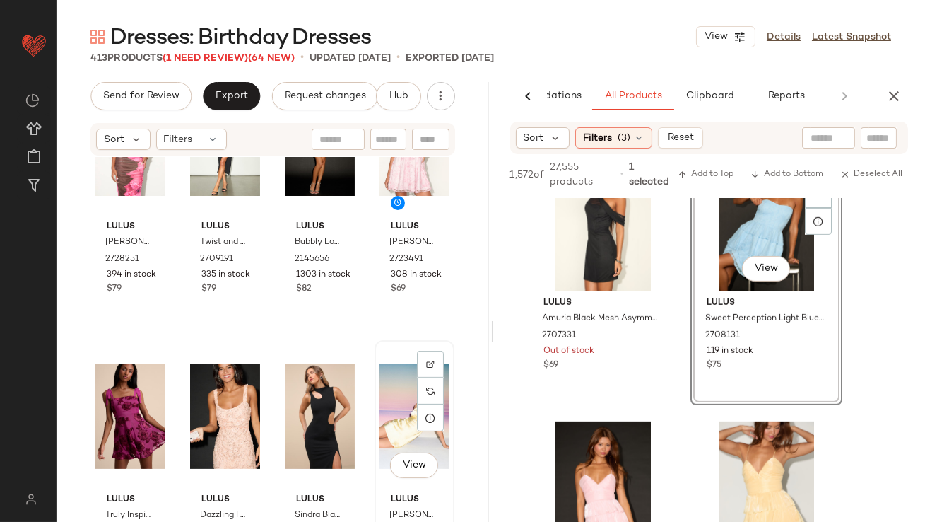
click at [380, 430] on div "View" at bounding box center [415, 416] width 70 height 143
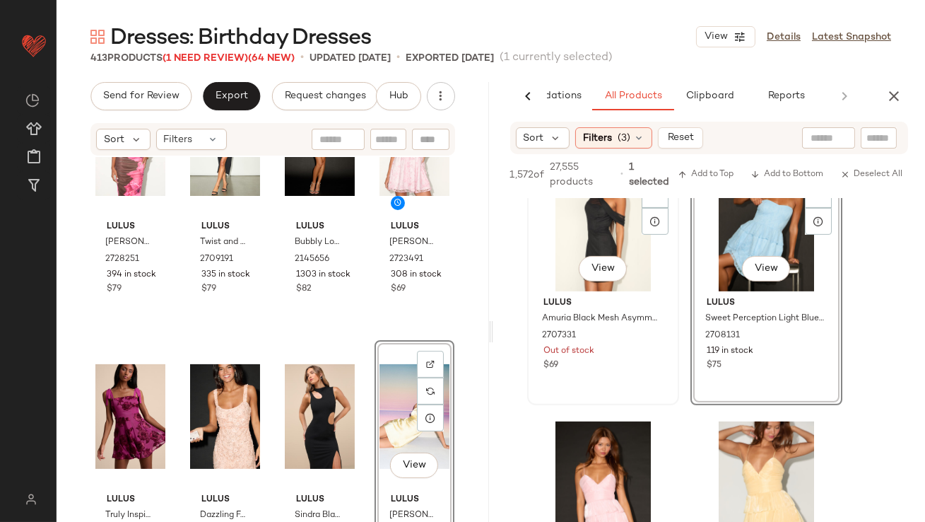
scroll to position [11884, 0]
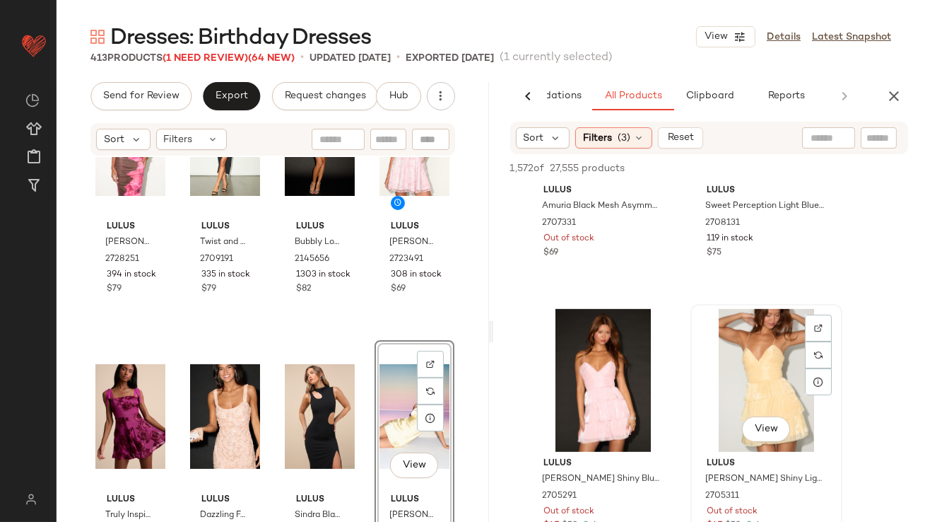
click at [735, 364] on div "View" at bounding box center [766, 380] width 142 height 143
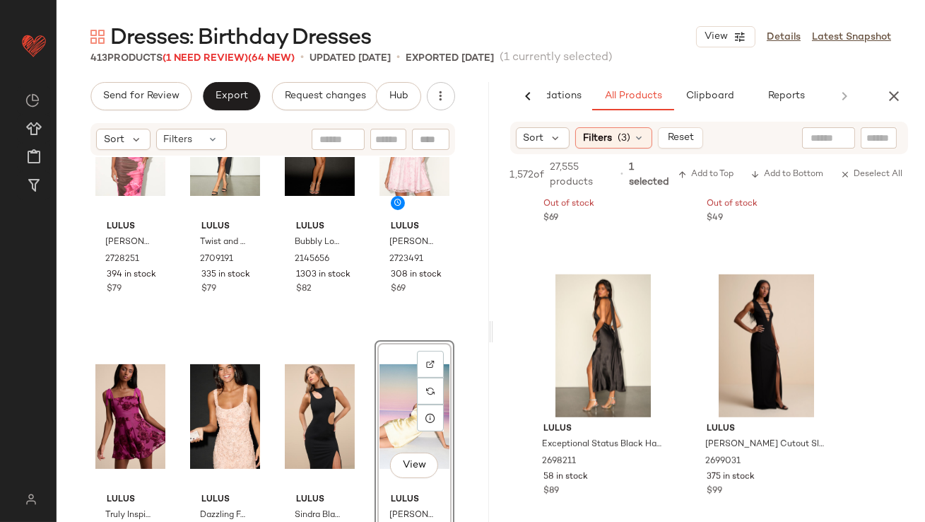
scroll to position [12548, 0]
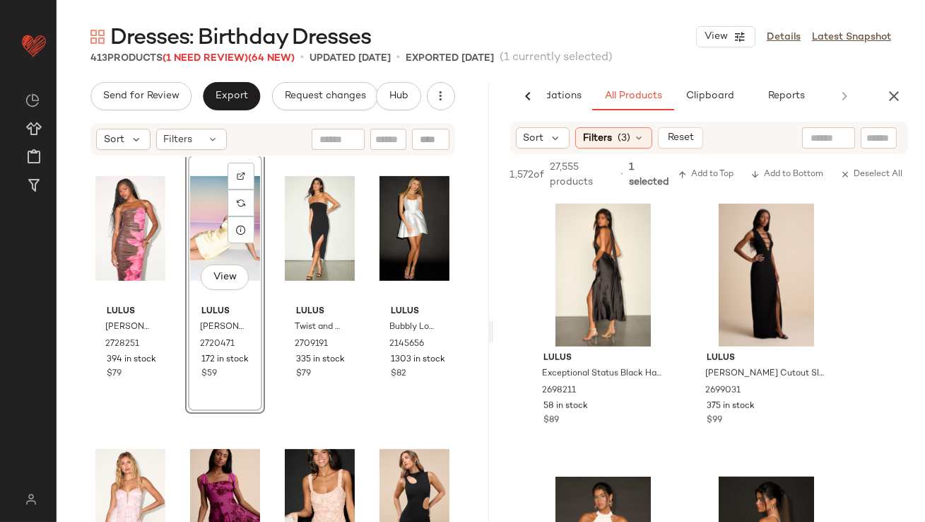
scroll to position [839, 0]
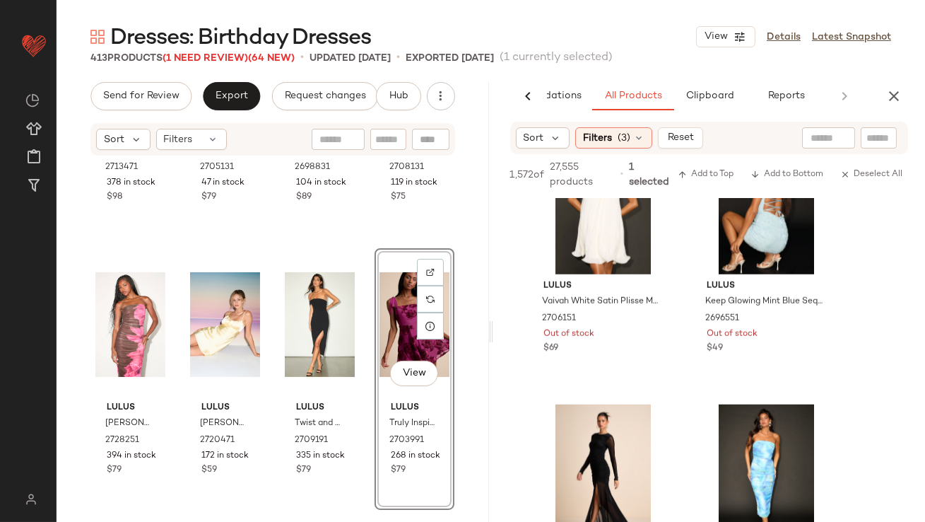
scroll to position [12819, 0]
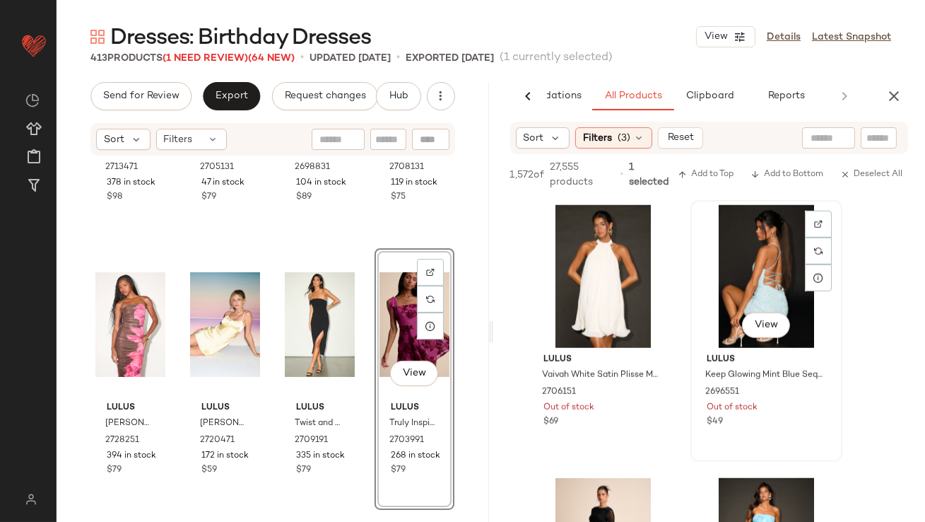
click at [749, 268] on div "View" at bounding box center [766, 276] width 142 height 143
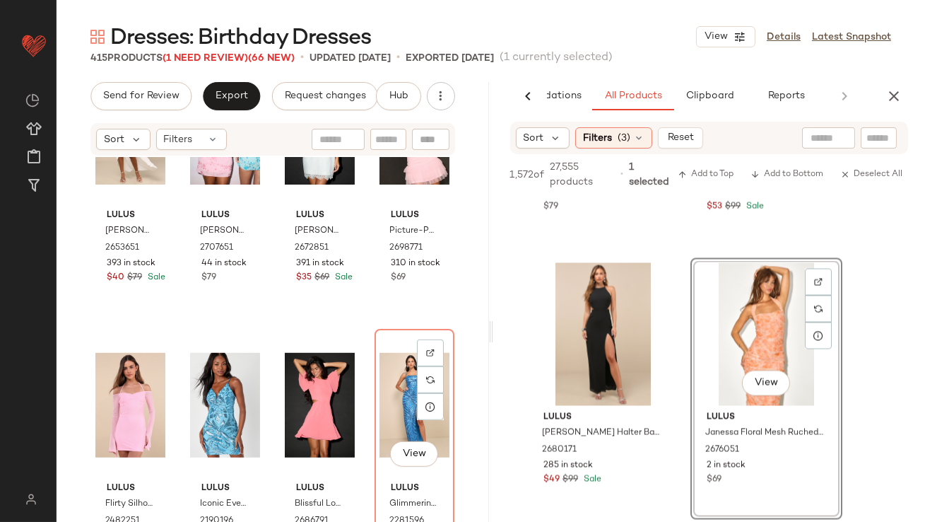
scroll to position [1750, 0]
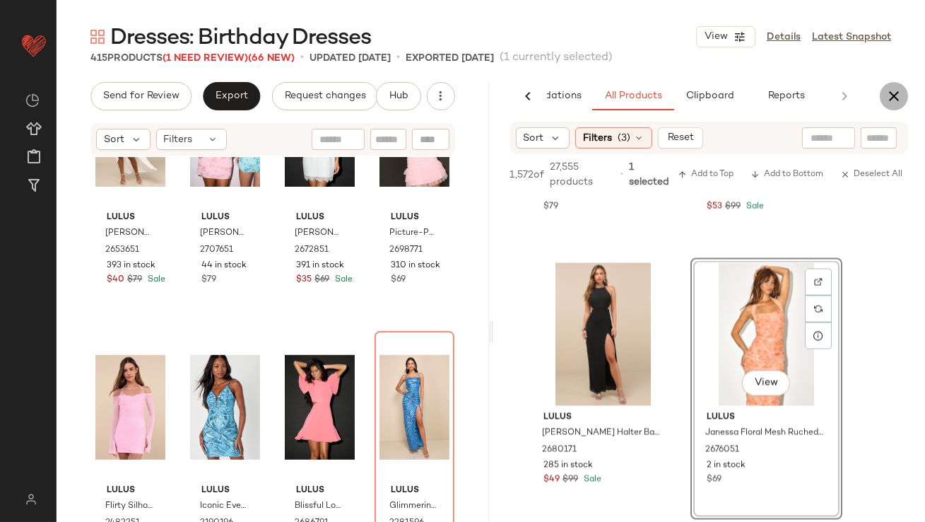
click at [895, 96] on icon "button" at bounding box center [894, 96] width 17 height 17
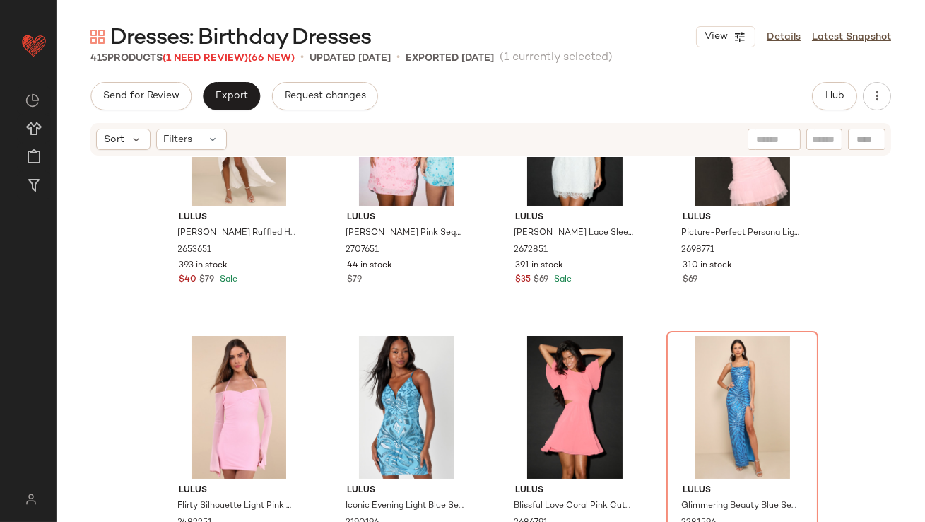
click at [224, 60] on span "(1 Need Review)" at bounding box center [206, 58] width 86 height 11
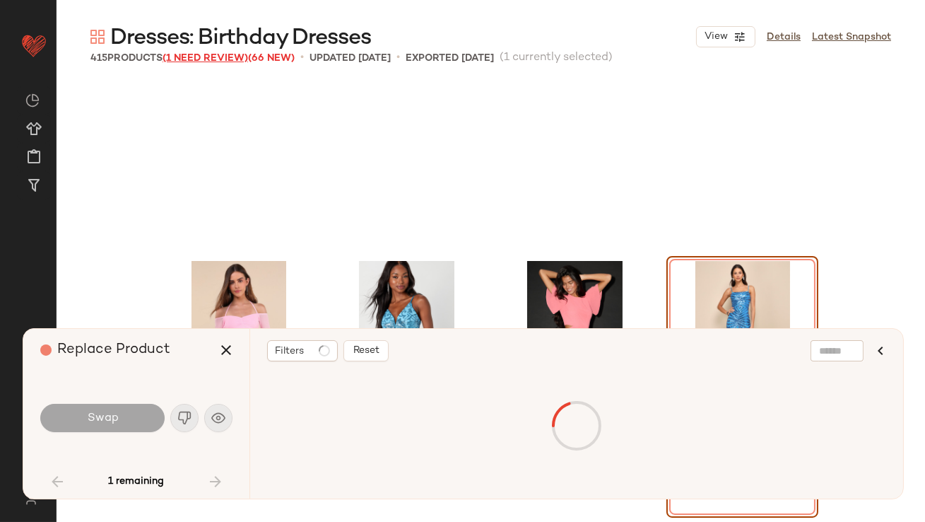
scroll to position [1909, 0]
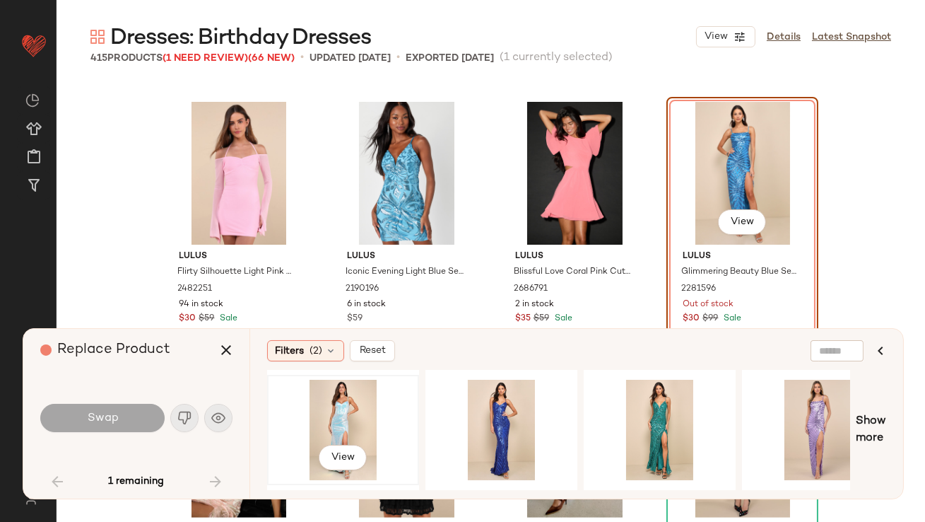
click at [349, 411] on div "View" at bounding box center [343, 430] width 142 height 100
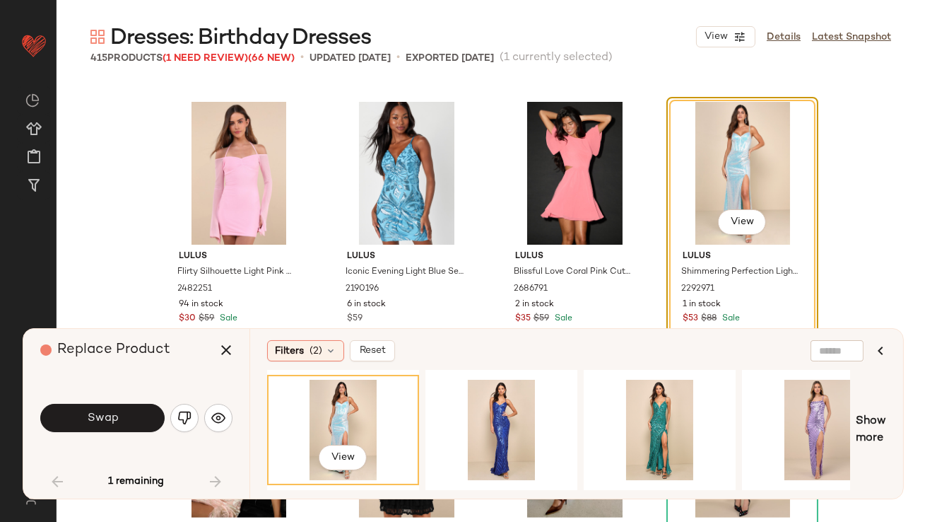
click at [134, 413] on button "Swap" at bounding box center [102, 418] width 124 height 28
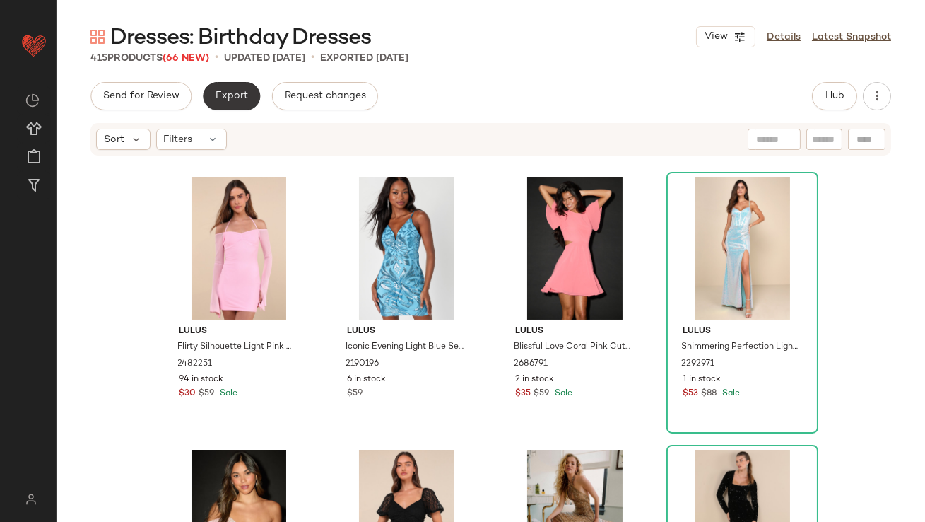
click at [226, 98] on span "Export" at bounding box center [231, 95] width 33 height 11
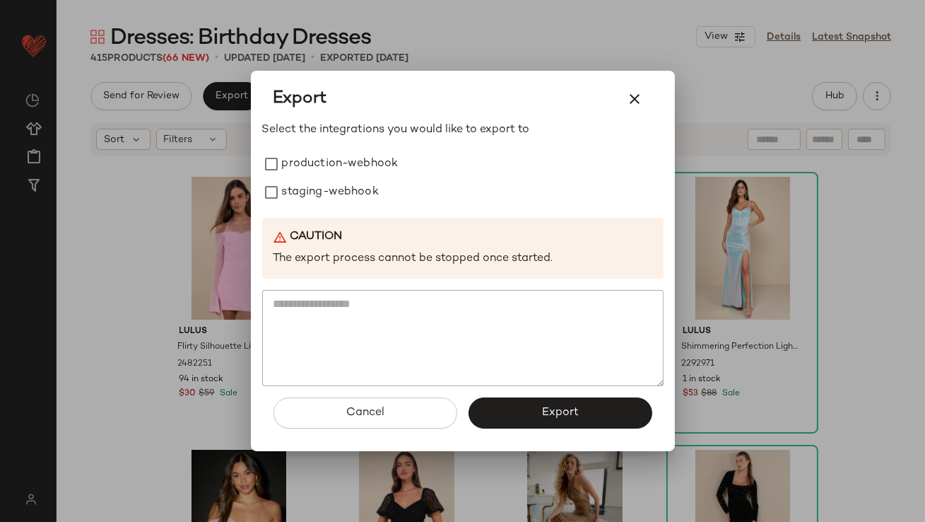
click at [259, 152] on div "Export Select the integrations you would like to export to production-webhook s…" at bounding box center [463, 261] width 424 height 380
click at [501, 404] on button "Export" at bounding box center [561, 412] width 184 height 31
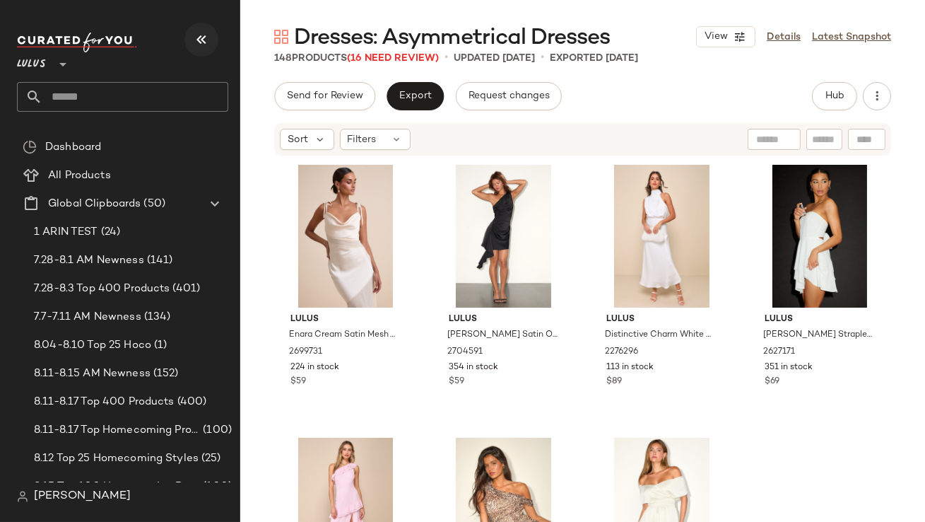
click at [210, 51] on button "button" at bounding box center [201, 40] width 34 height 34
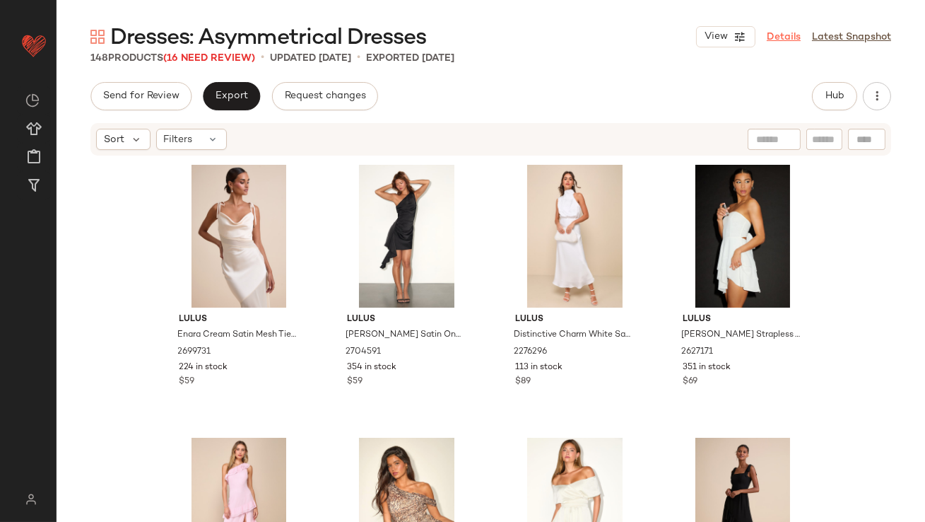
click at [780, 30] on link "Details" at bounding box center [784, 37] width 34 height 15
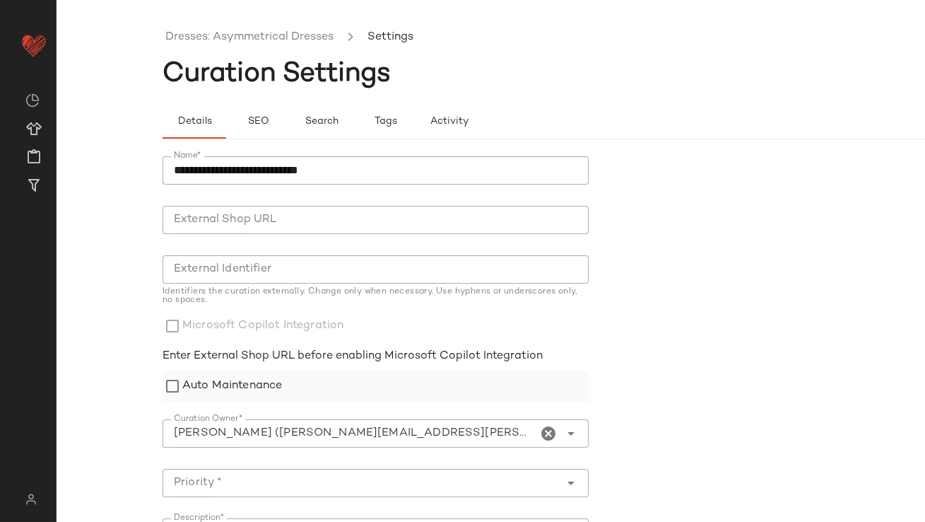
click at [235, 392] on label "Auto Maintenance" at bounding box center [232, 386] width 100 height 32
click at [551, 434] on icon "Clear Curation Owner*" at bounding box center [549, 433] width 17 height 17
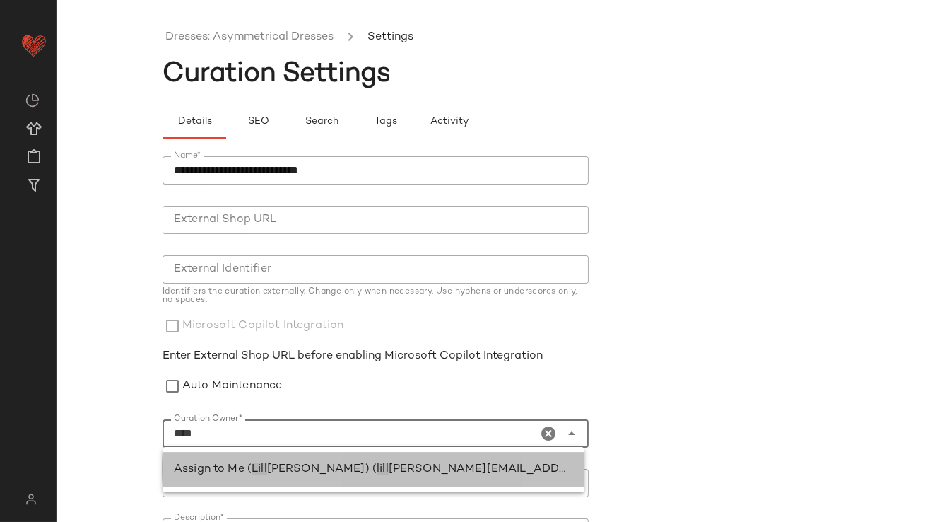
click at [414, 473] on span "[PERSON_NAME][EMAIL_ADDRESS][PERSON_NAME][DOMAIN_NAME])" at bounding box center [592, 469] width 406 height 12
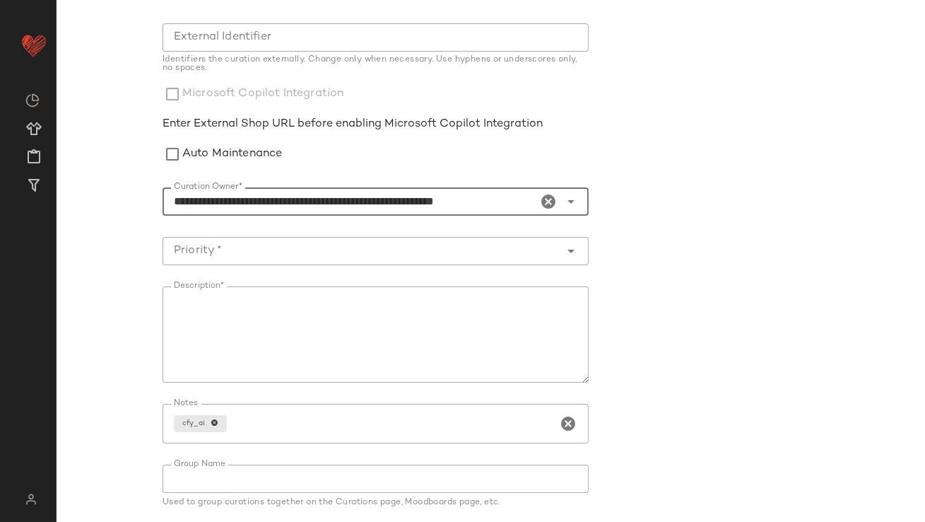
scroll to position [278, 0]
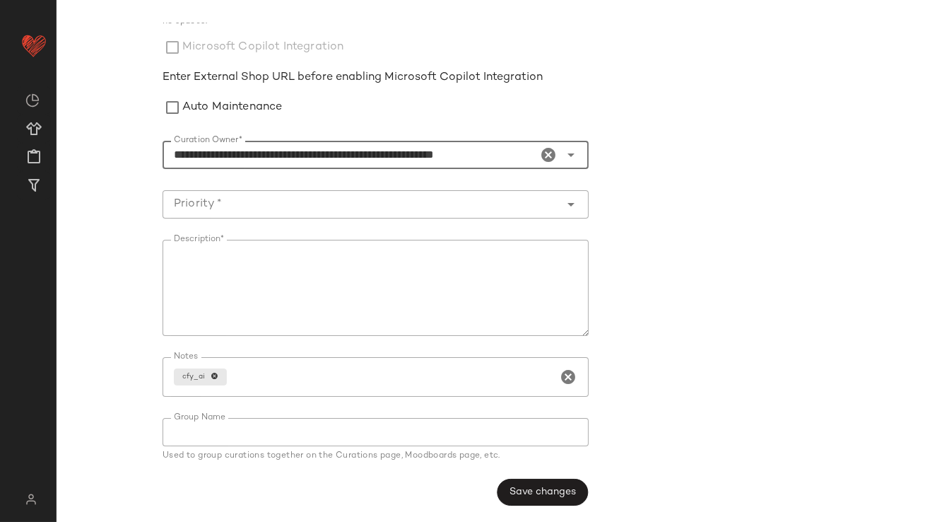
type input "**********"
click at [313, 208] on input "Priority *" at bounding box center [362, 204] width 398 height 17
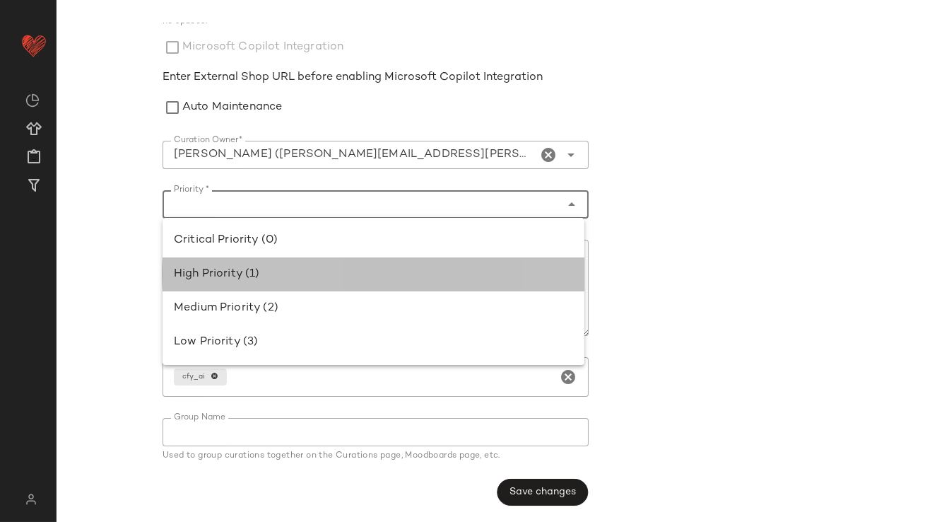
click at [286, 274] on div "High Priority (1)" at bounding box center [373, 274] width 399 height 17
type input "**********"
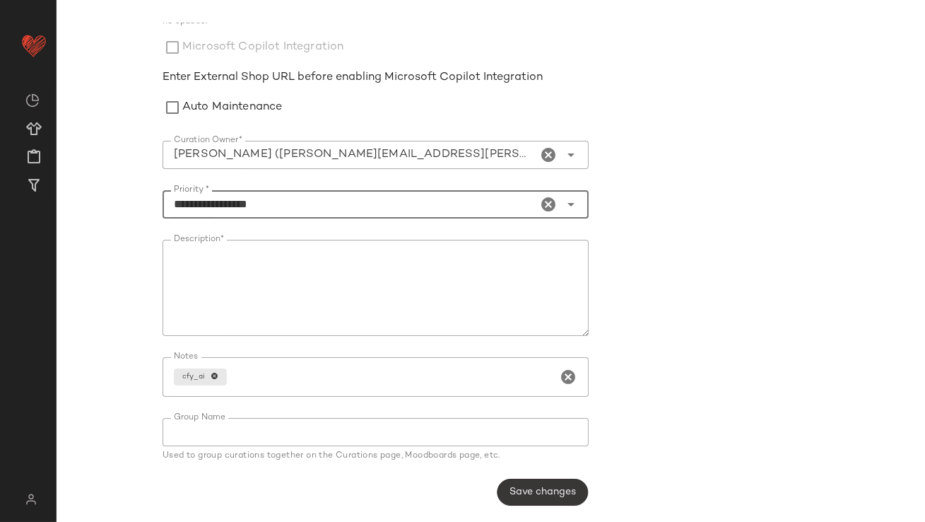
click at [531, 488] on span "Save changes" at bounding box center [542, 491] width 67 height 11
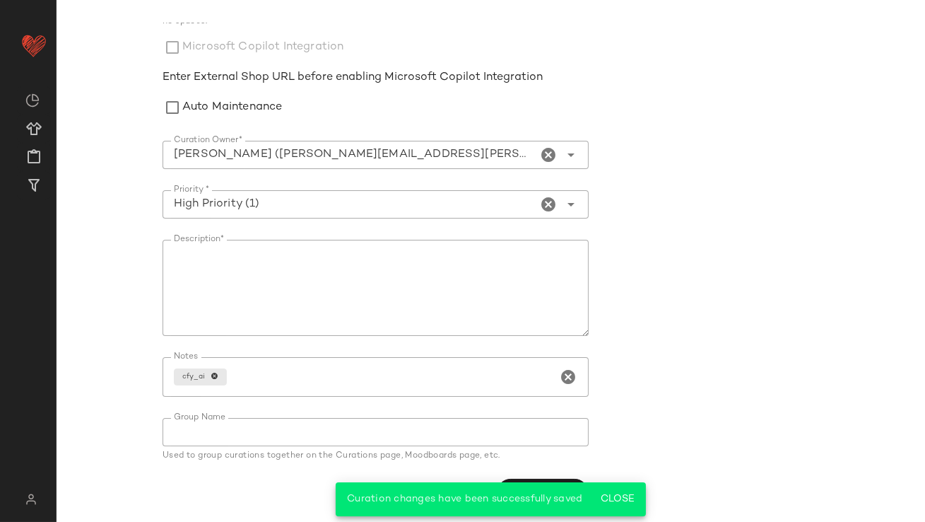
scroll to position [0, 0]
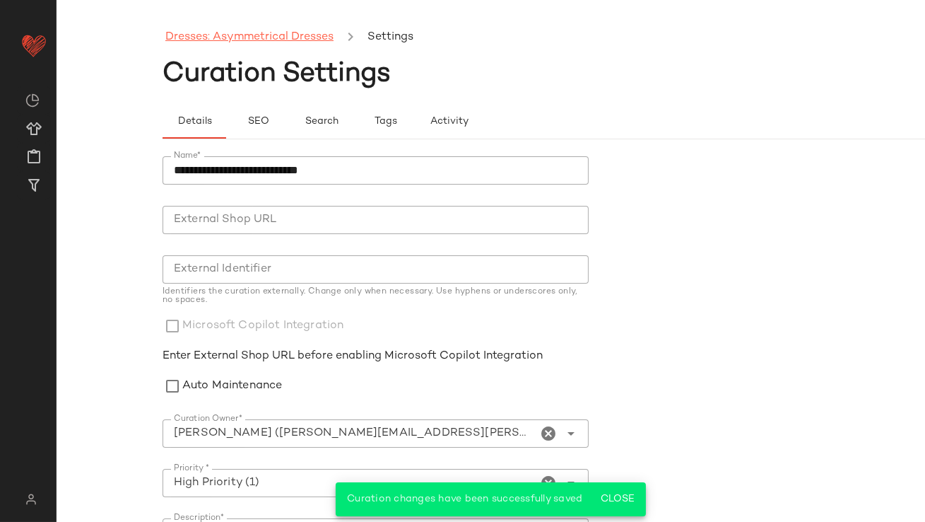
click at [252, 39] on link "Dresses: Asymmetrical Dresses" at bounding box center [249, 37] width 168 height 18
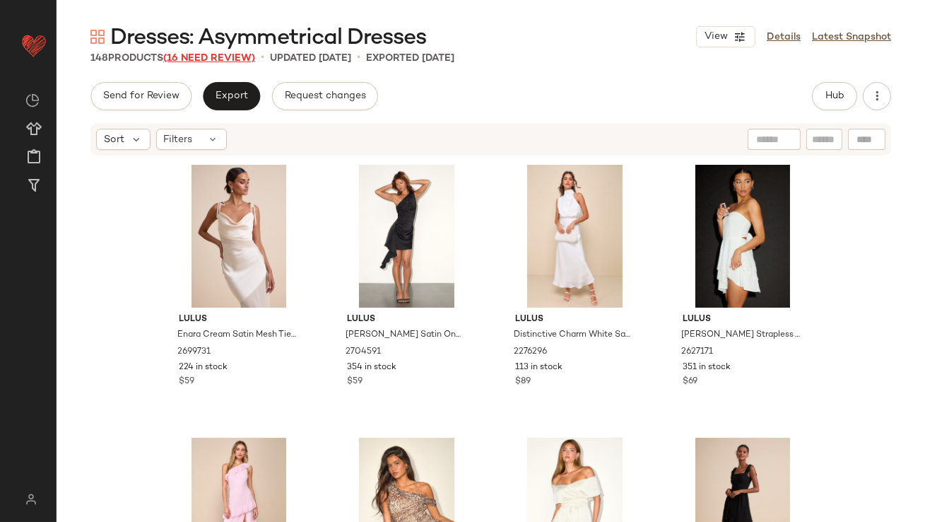
click at [251, 57] on span "(16 Need Review)" at bounding box center [209, 58] width 92 height 11
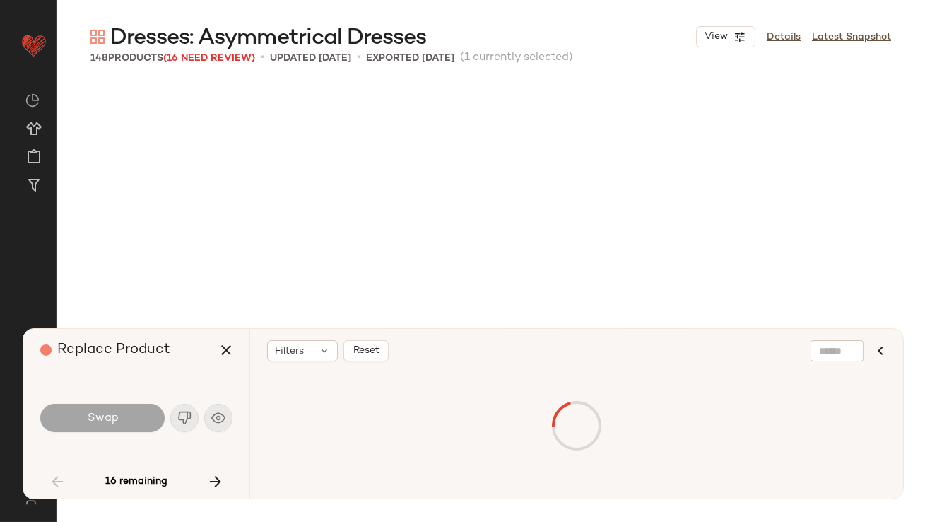
scroll to position [1091, 0]
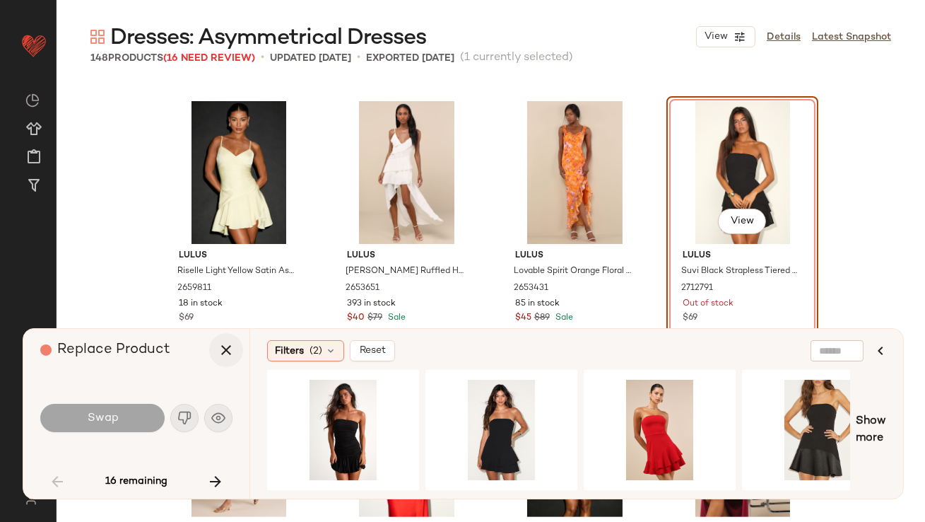
click at [233, 355] on icon "button" at bounding box center [226, 349] width 17 height 17
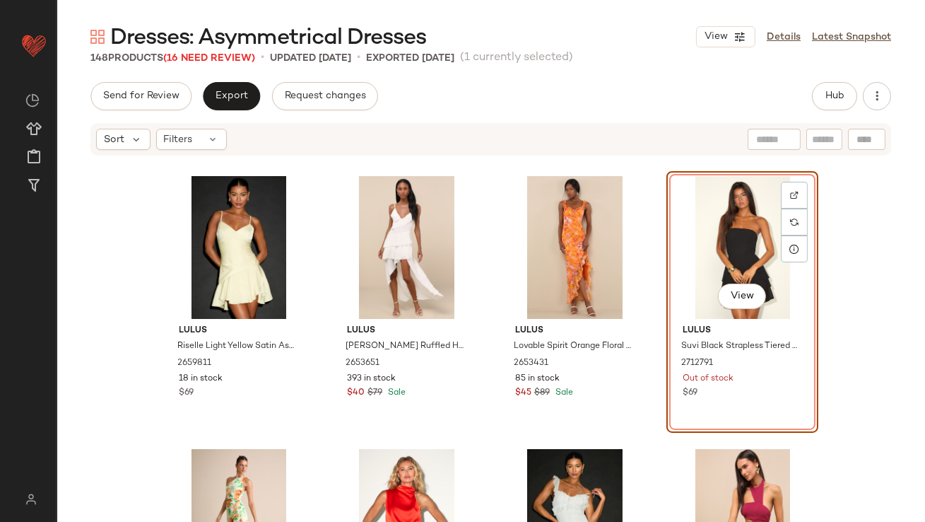
click at [690, 242] on div "View" at bounding box center [742, 247] width 142 height 143
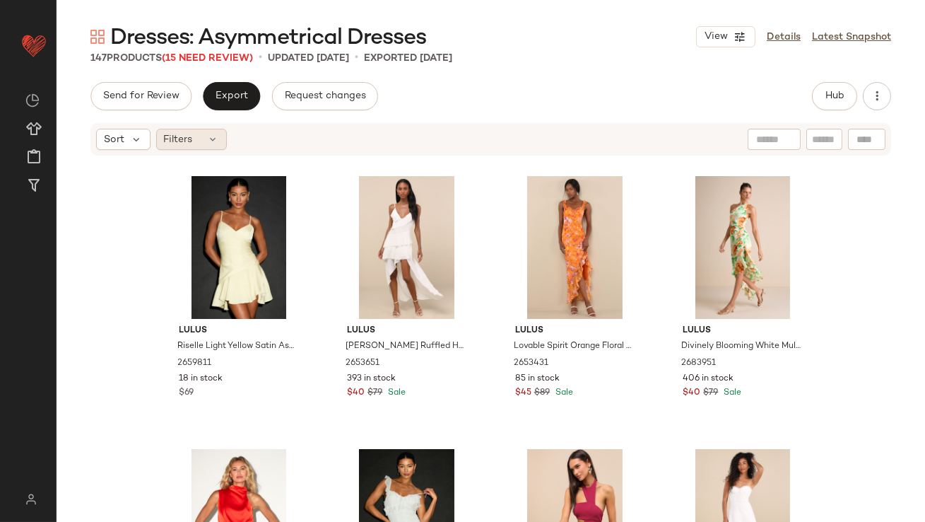
click at [222, 140] on div "Filters" at bounding box center [191, 139] width 71 height 21
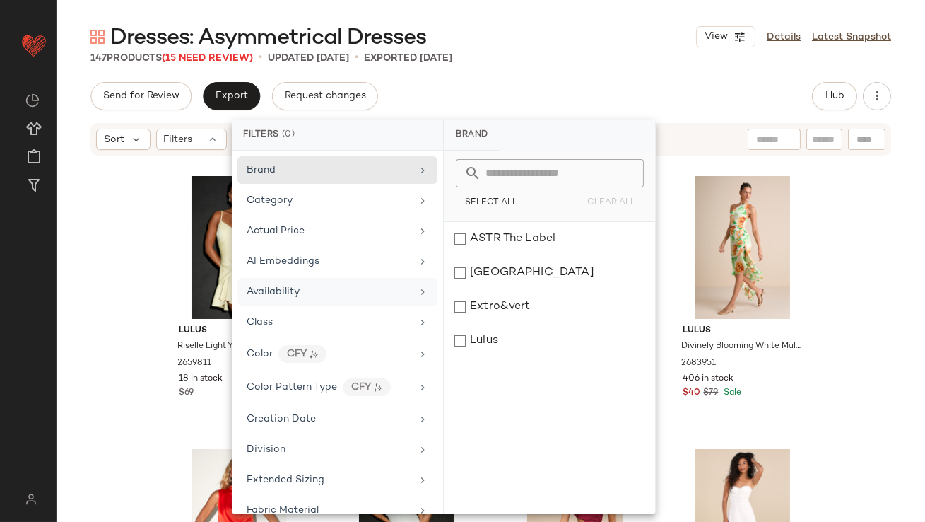
click at [279, 295] on span "Availability" at bounding box center [273, 291] width 53 height 11
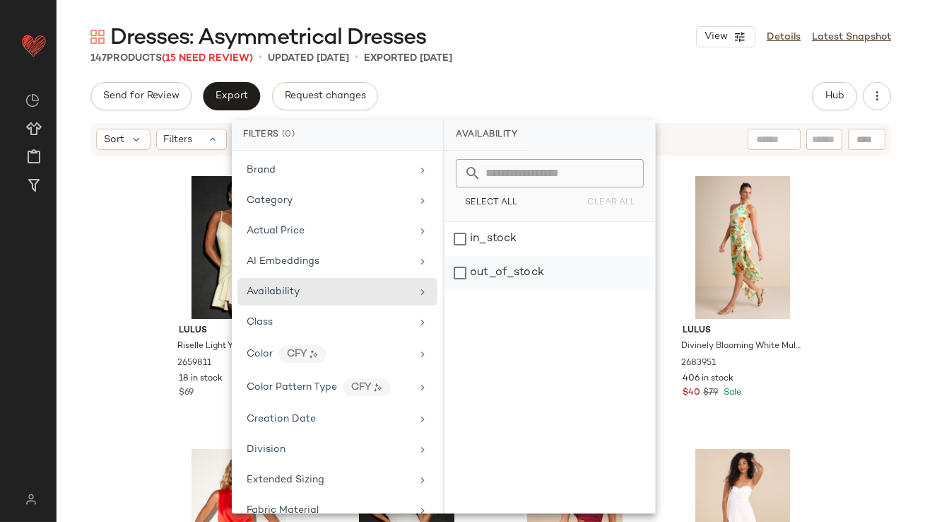
click at [501, 273] on div "out_of_stock" at bounding box center [550, 273] width 211 height 34
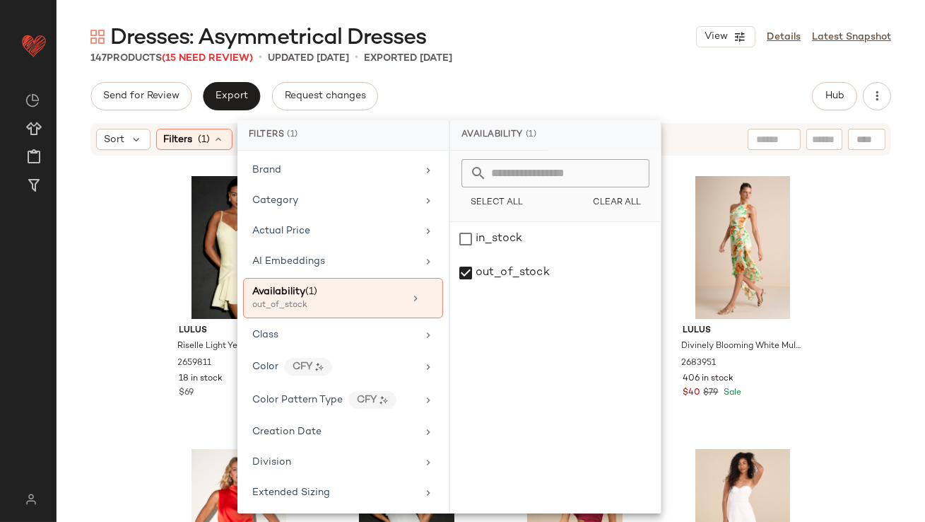
click at [590, 4] on main "Dresses: [MEDICAL_DATA] Dresses View Details Latest Snapshot 147 Products (15 N…" at bounding box center [462, 261] width 925 height 522
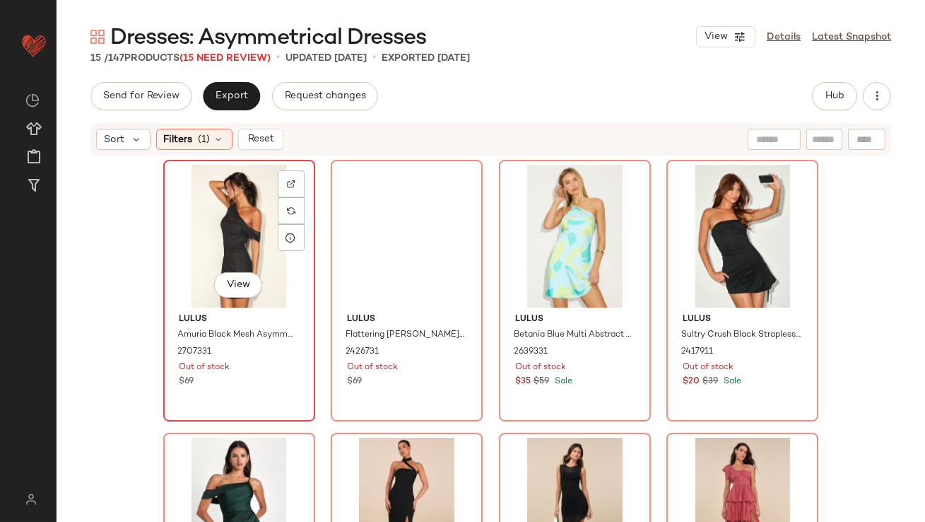
click at [206, 224] on div "View" at bounding box center [239, 236] width 142 height 143
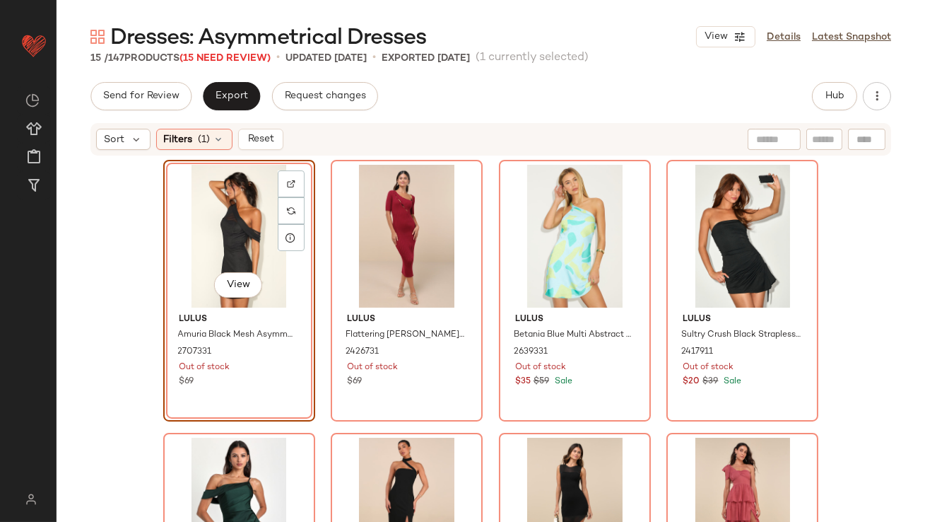
scroll to position [686, 0]
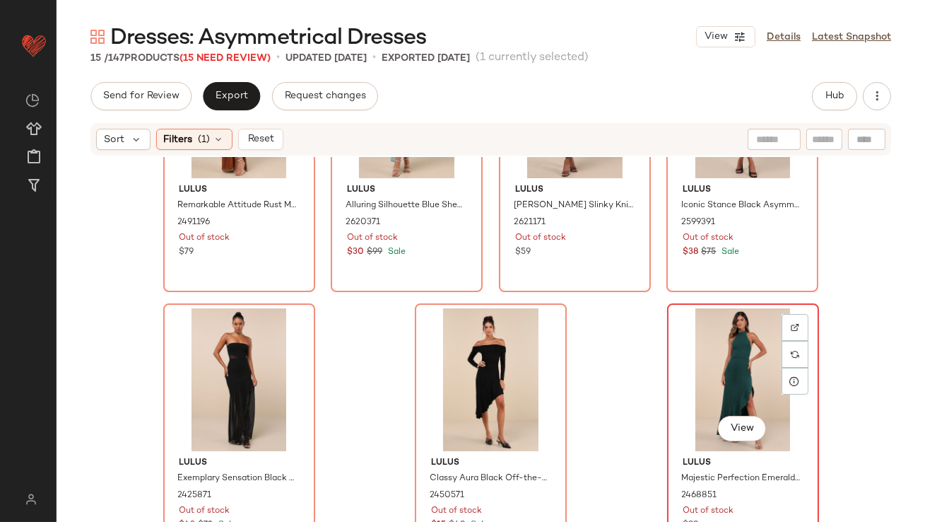
click at [689, 382] on div "View" at bounding box center [743, 379] width 142 height 143
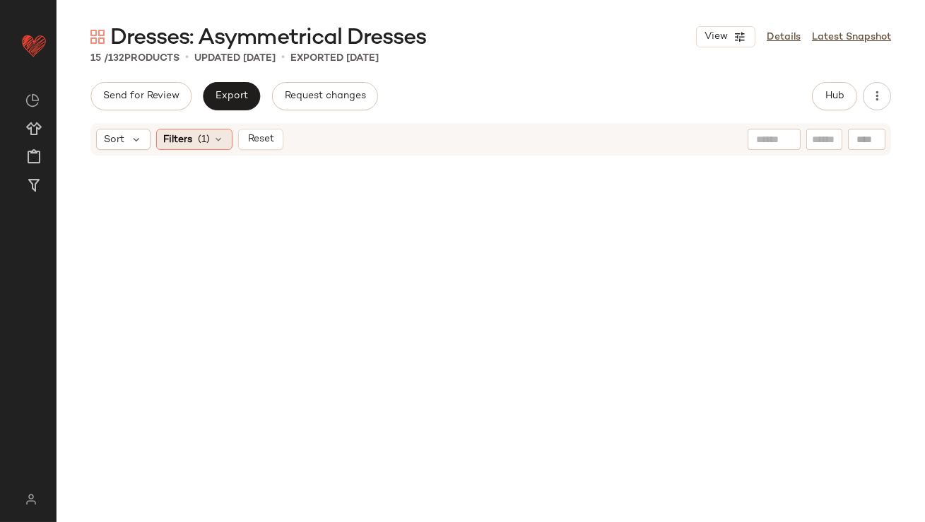
click at [213, 141] on icon at bounding box center [218, 139] width 11 height 11
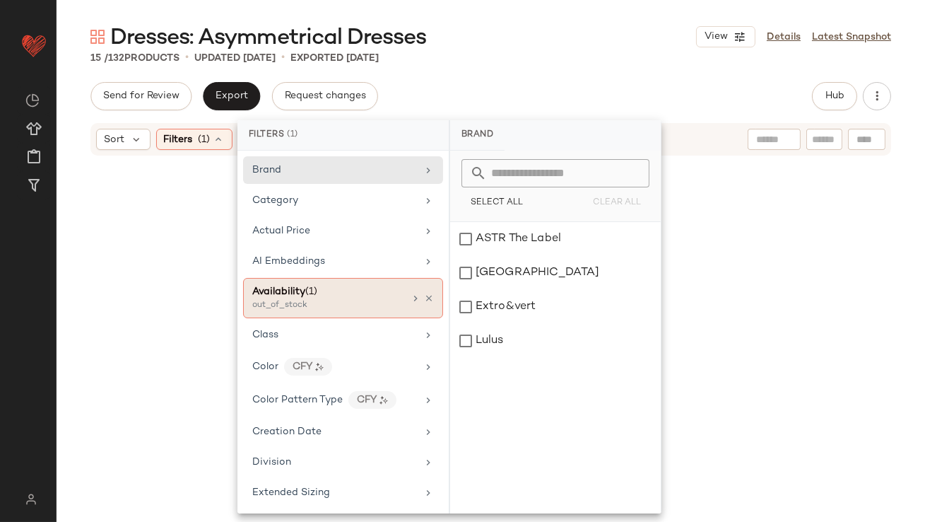
click at [418, 295] on div at bounding box center [422, 298] width 24 height 11
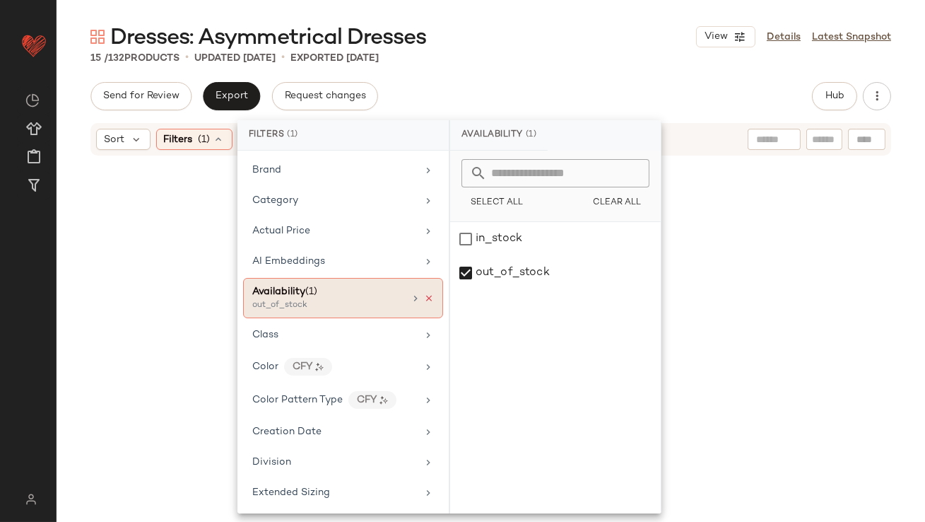
click at [425, 297] on icon at bounding box center [429, 298] width 10 height 10
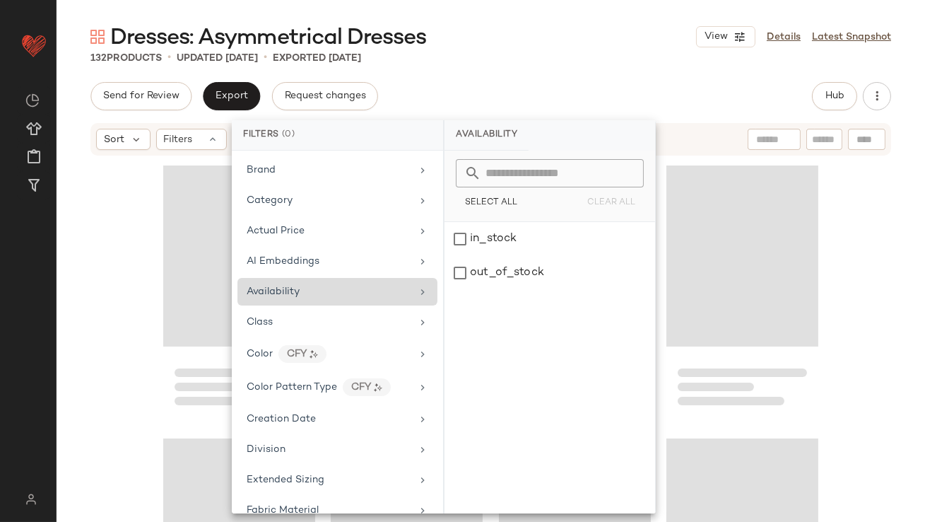
click at [577, 49] on div "Dresses: [MEDICAL_DATA] Dresses View Details Latest Snapshot" at bounding box center [491, 37] width 869 height 28
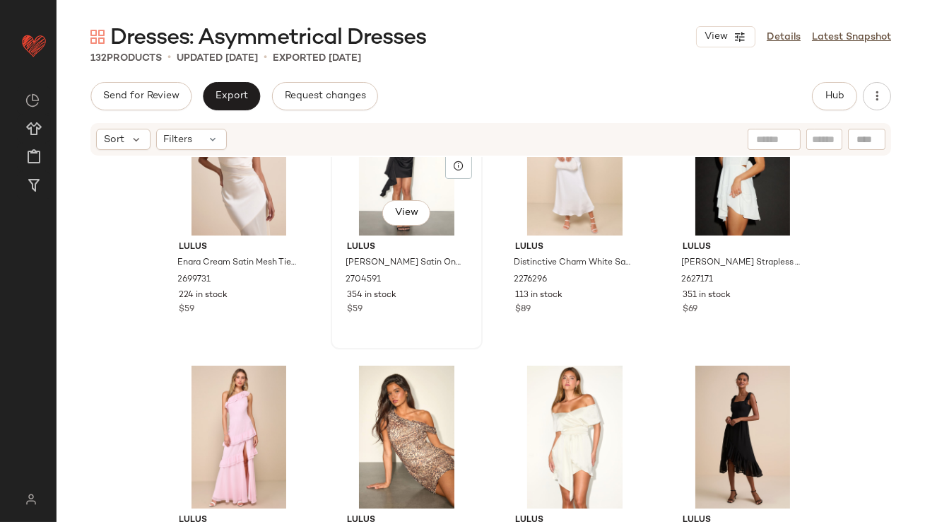
scroll to position [73, 0]
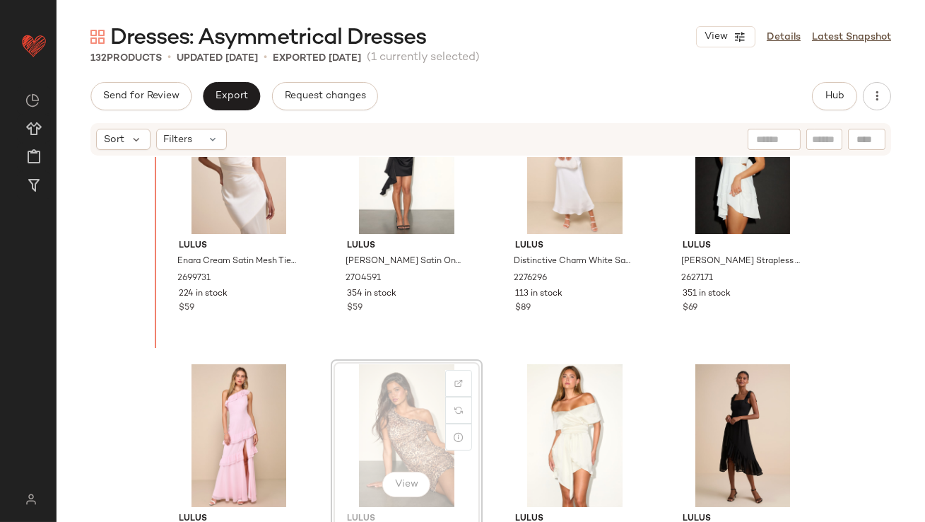
scroll to position [71, 0]
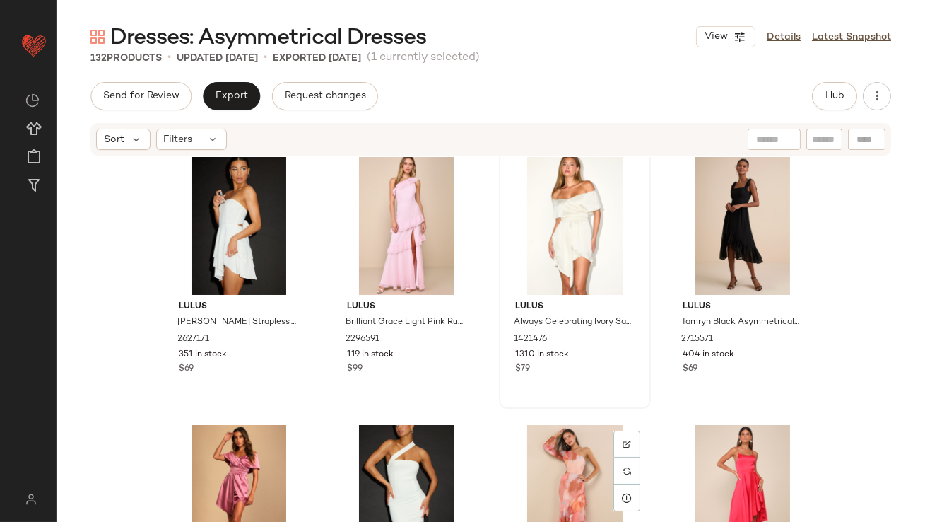
scroll to position [383, 0]
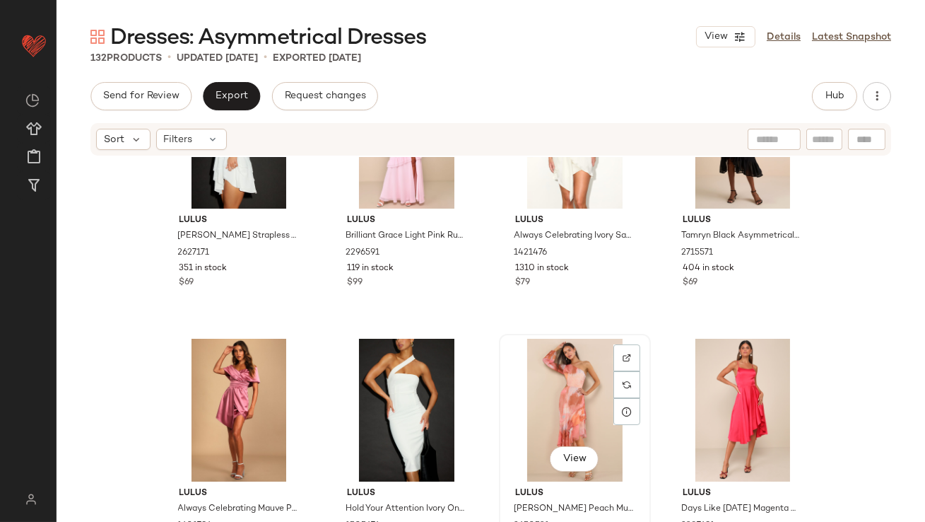
click at [529, 420] on div "View" at bounding box center [575, 410] width 142 height 143
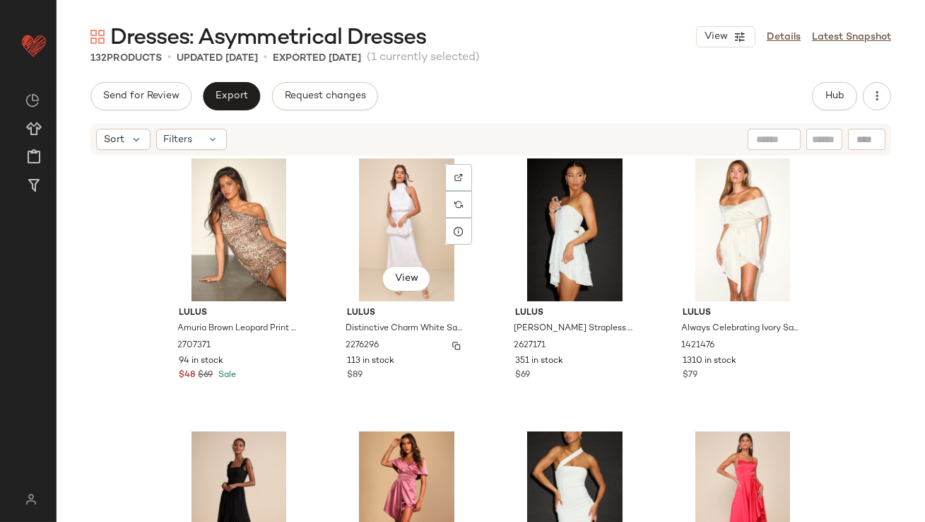
scroll to position [319, 0]
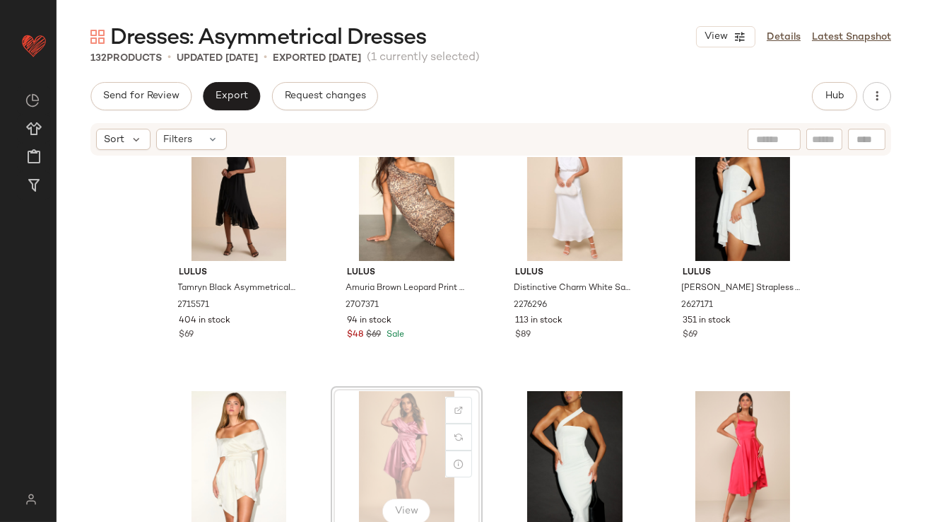
scroll to position [321, 0]
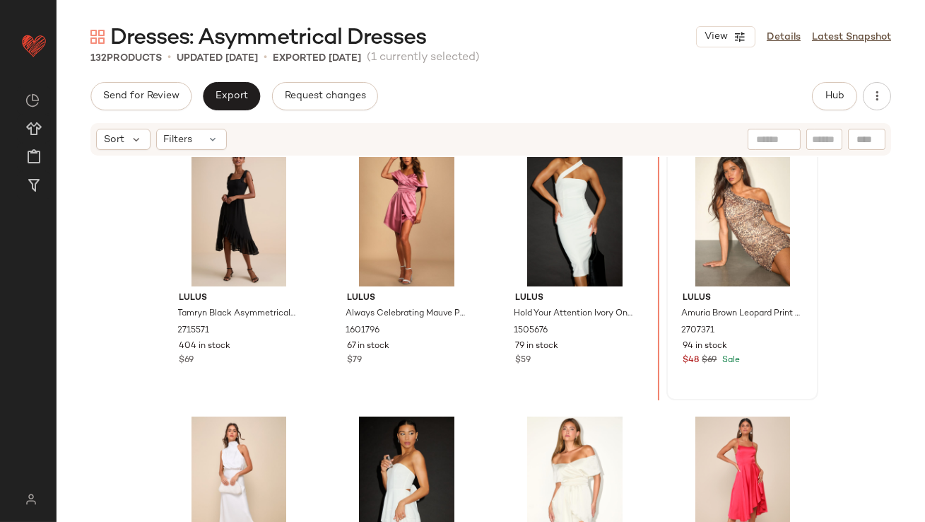
scroll to position [272, 0]
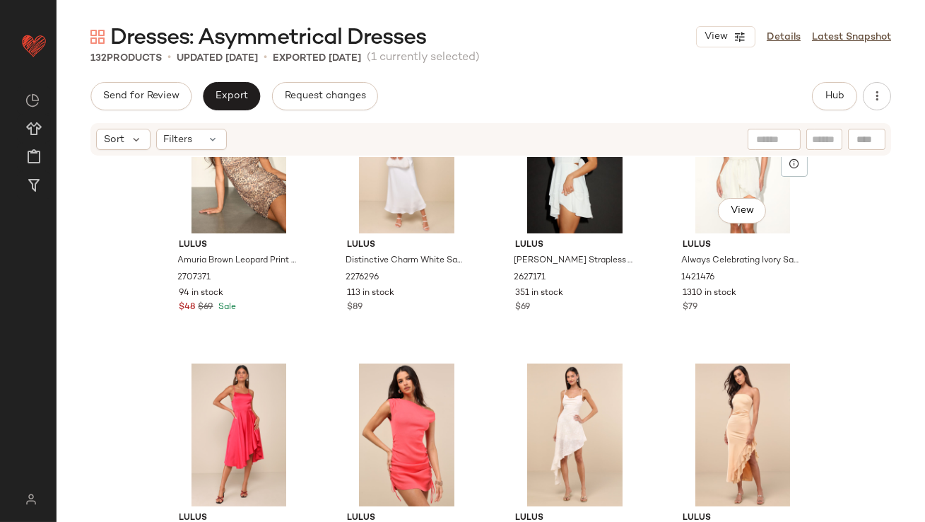
scroll to position [664, 0]
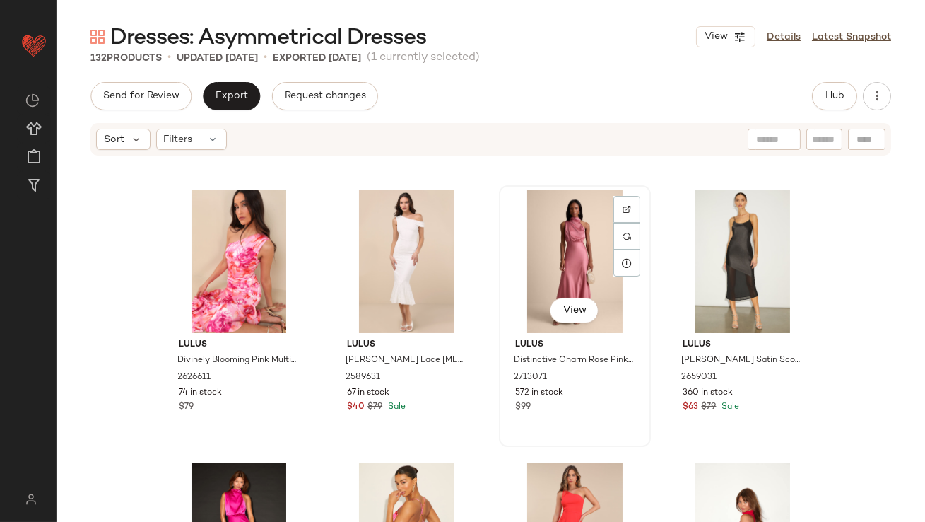
scroll to position [1885, 0]
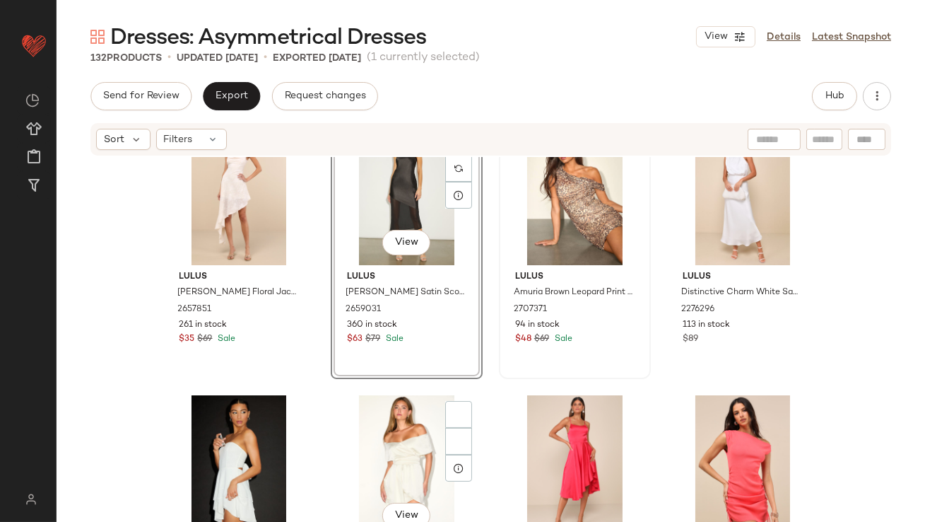
scroll to position [718, 0]
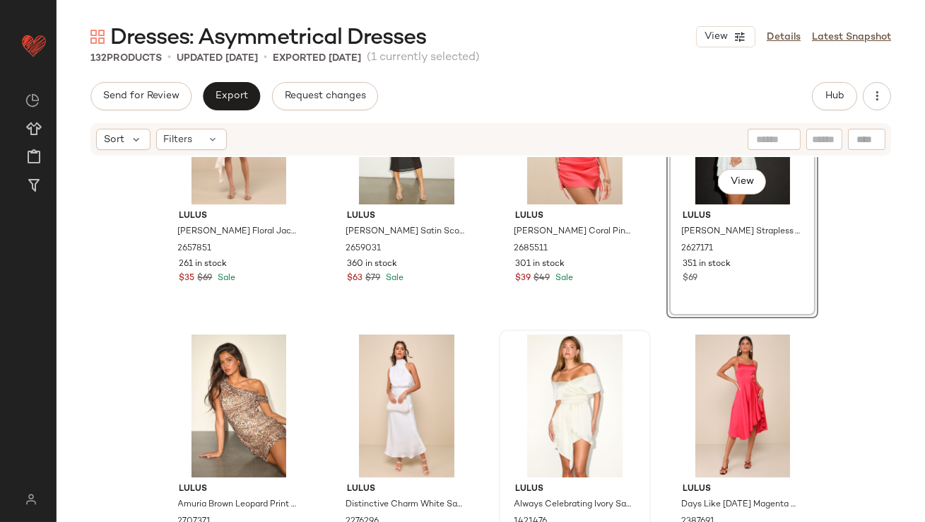
scroll to position [715, 0]
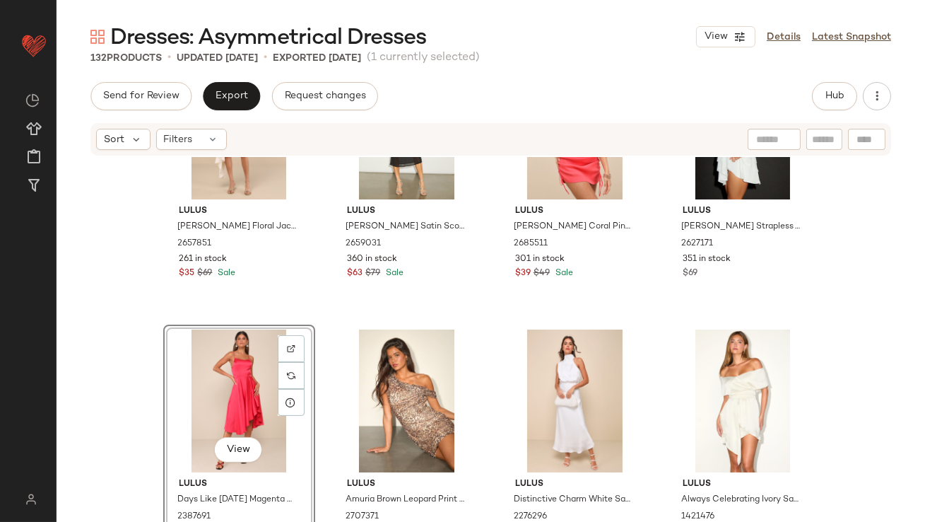
scroll to position [678, 0]
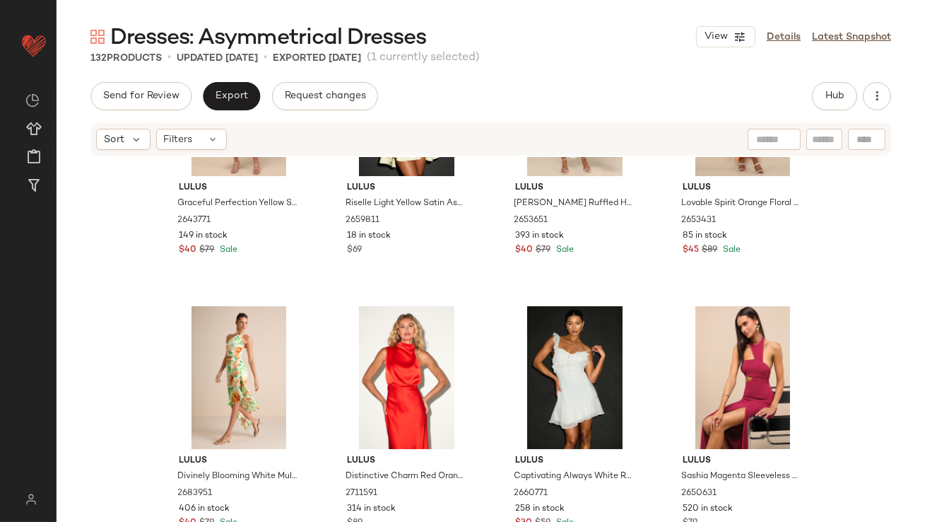
scroll to position [1249, 0]
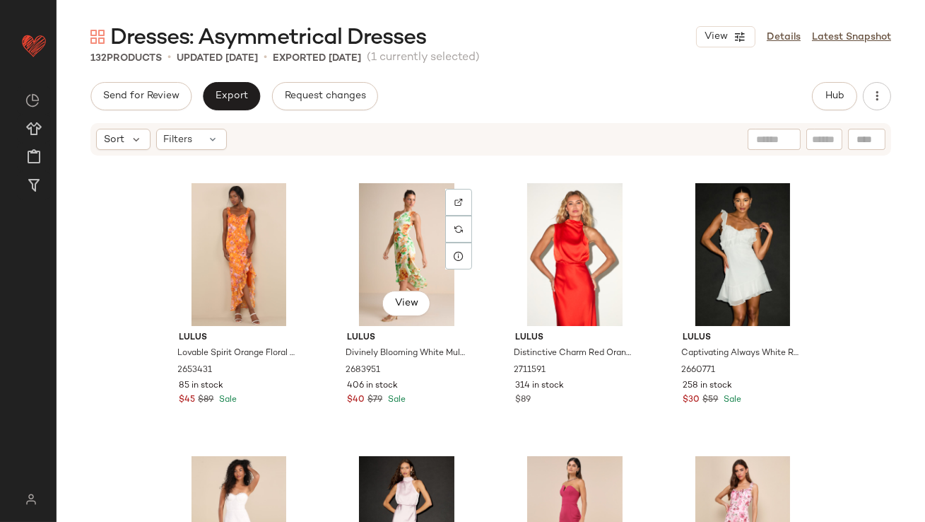
scroll to position [1529, 0]
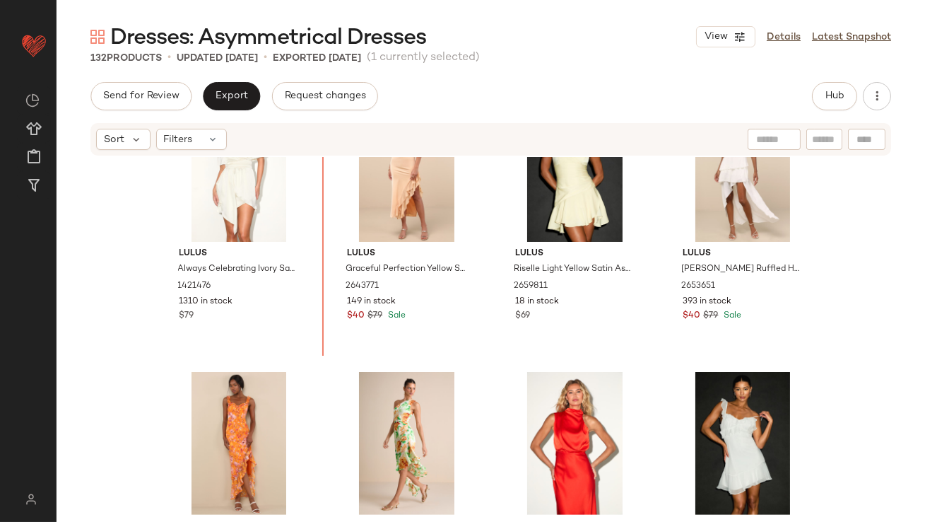
drag, startPoint x: 567, startPoint y: 343, endPoint x: 563, endPoint y: 336, distance: 8.2
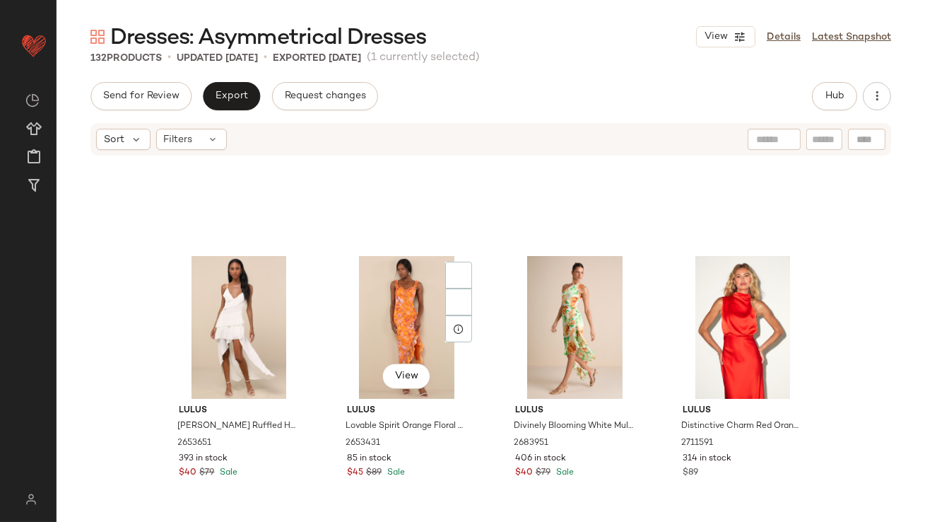
scroll to position [1666, 0]
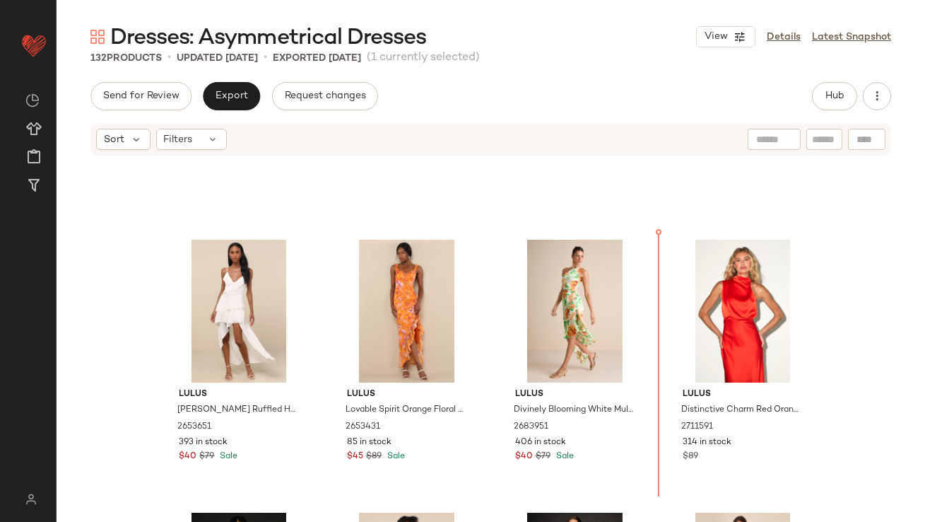
scroll to position [1258, 0]
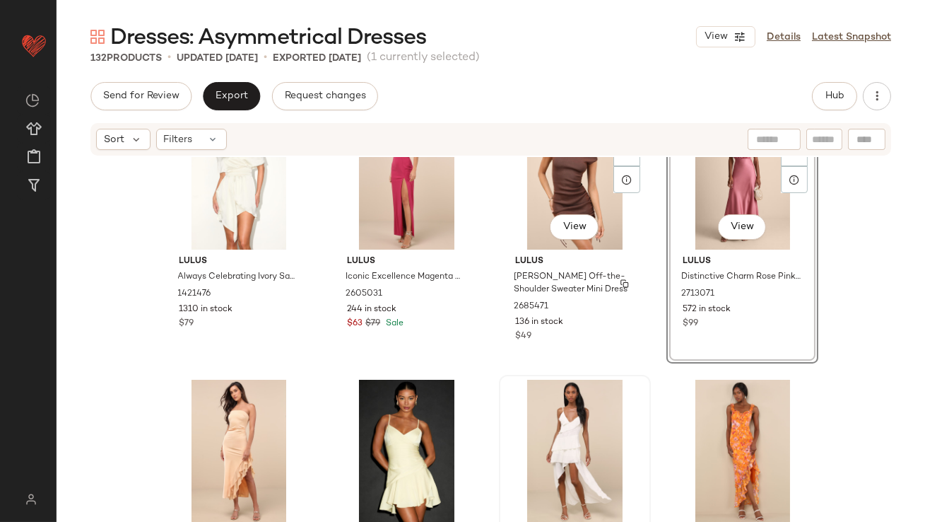
scroll to position [1247, 0]
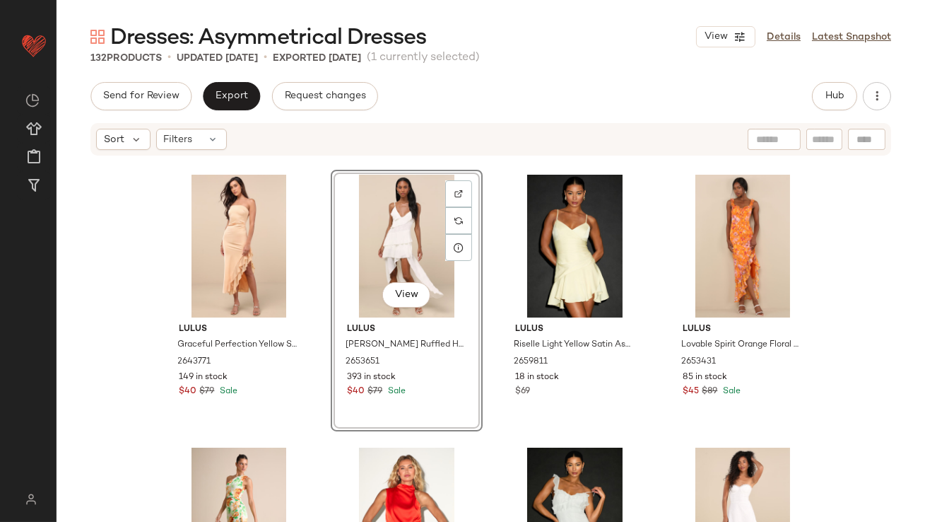
scroll to position [1416, 0]
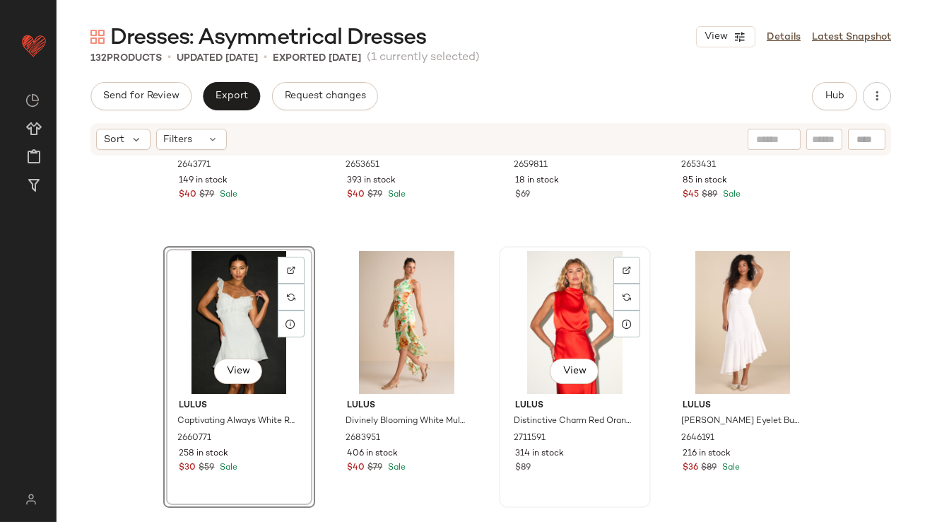
scroll to position [1701, 0]
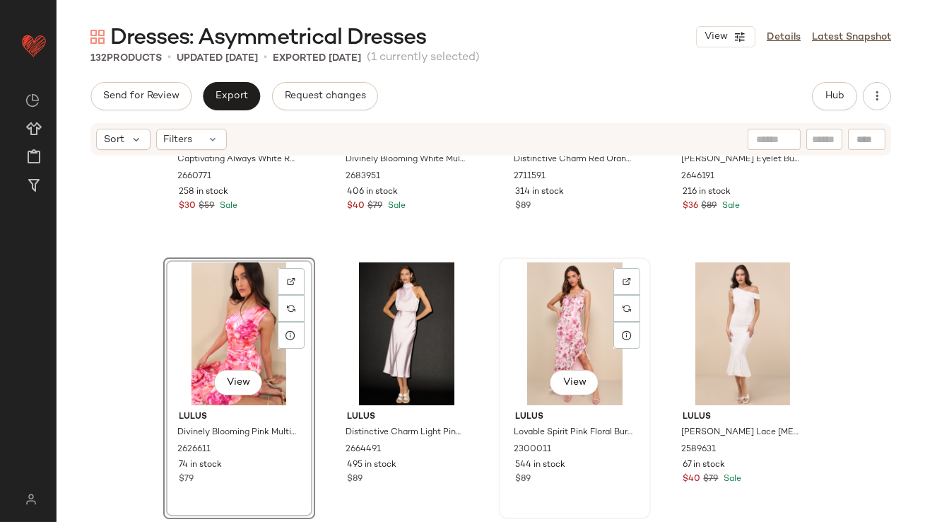
scroll to position [2039, 0]
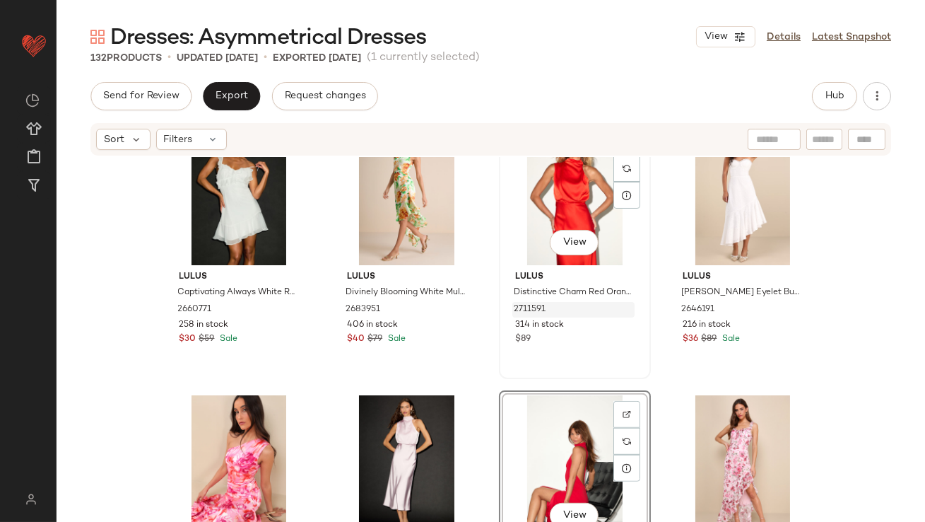
scroll to position [1687, 0]
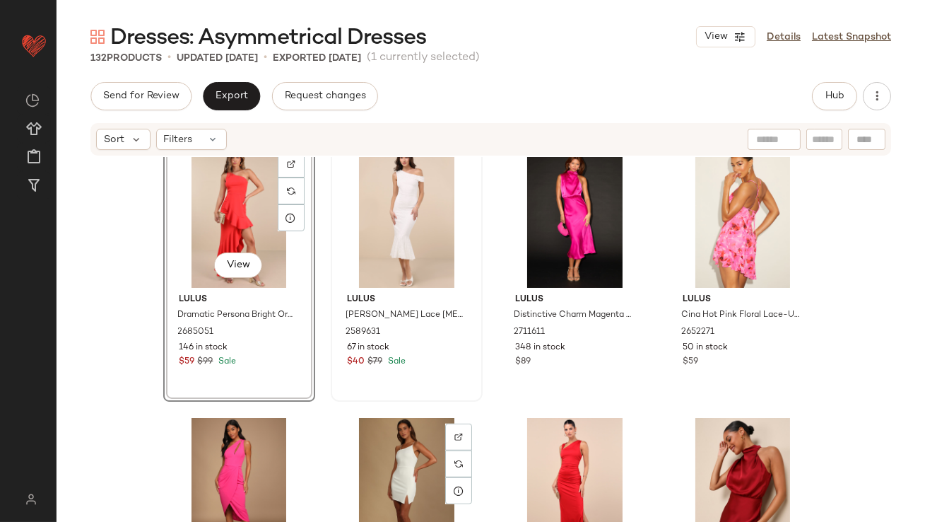
scroll to position [2219, 0]
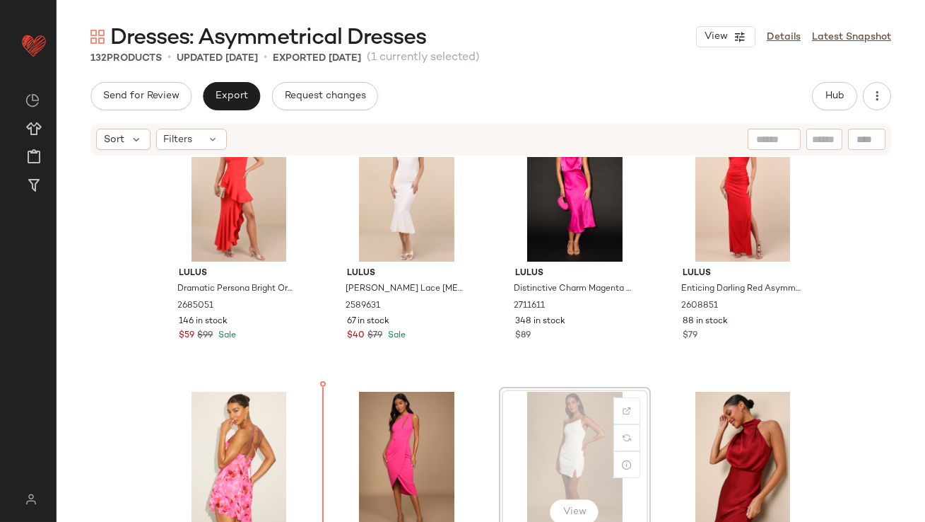
scroll to position [2240, 0]
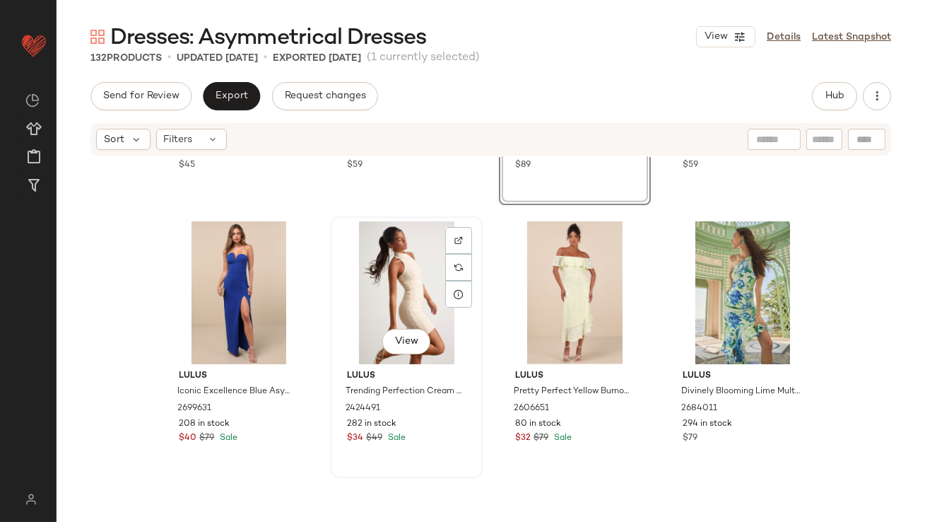
scroll to position [2693, 0]
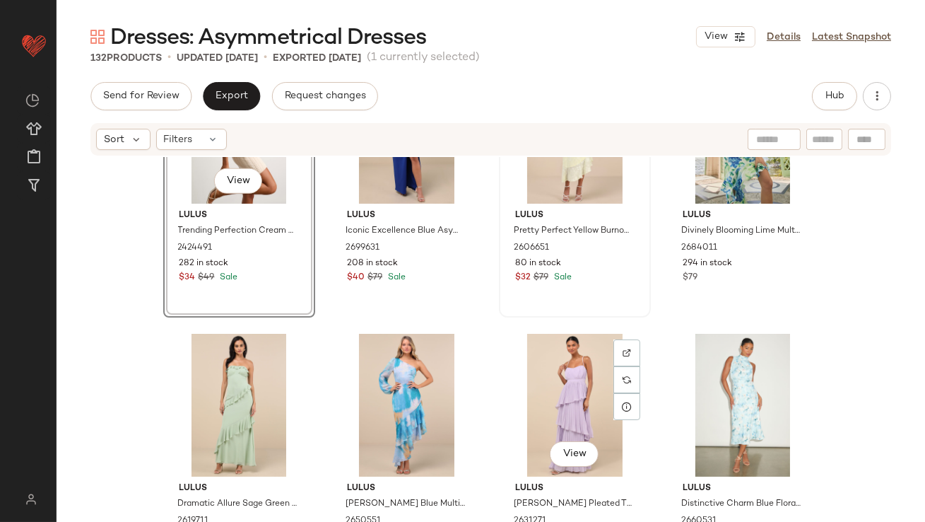
scroll to position [2828, 0]
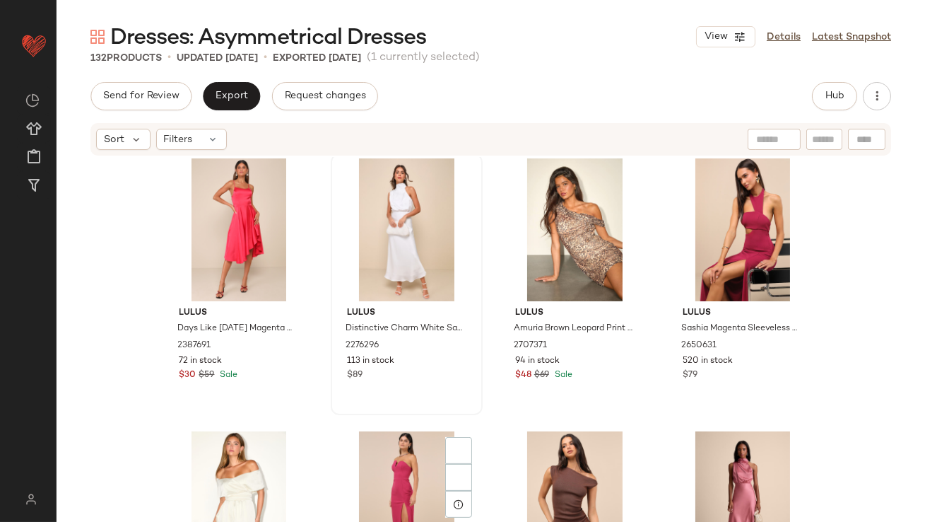
scroll to position [1140, 0]
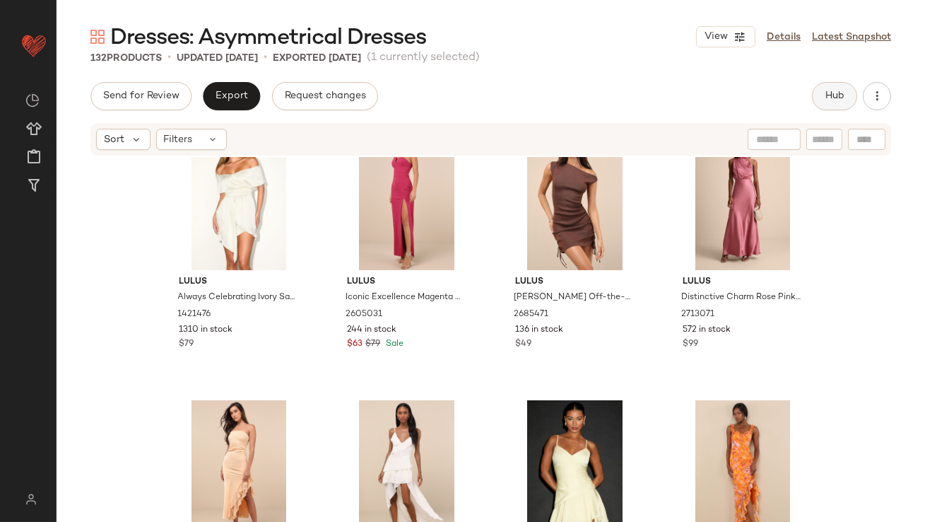
click at [825, 102] on button "Hub" at bounding box center [834, 96] width 45 height 28
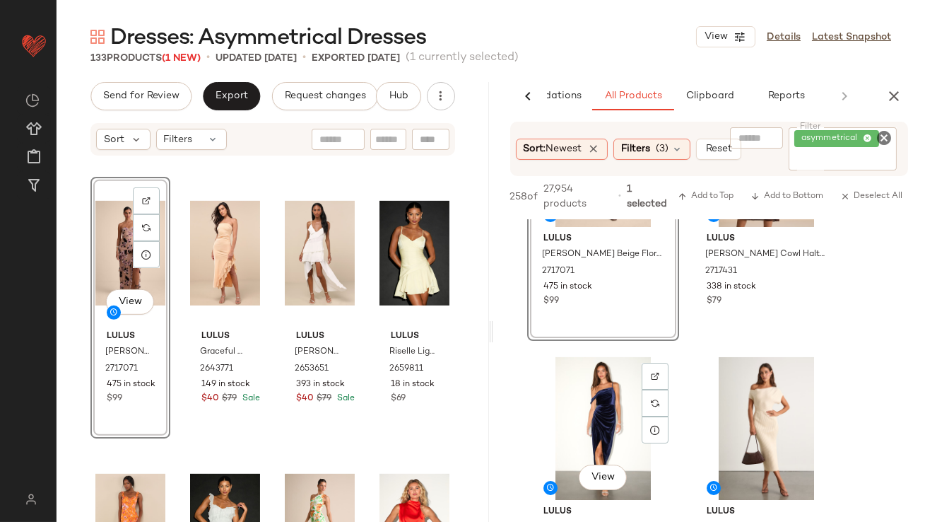
scroll to position [0, 0]
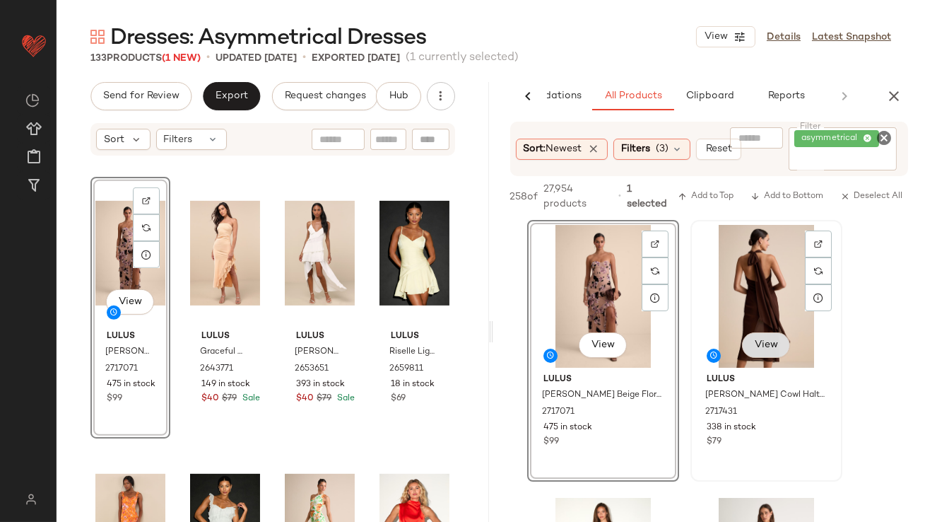
click at [767, 344] on button "View" at bounding box center [765, 344] width 48 height 25
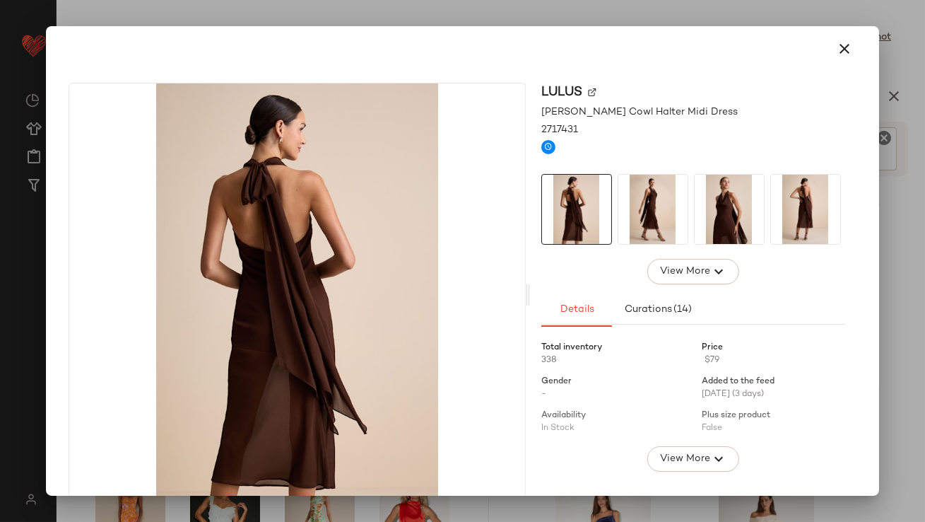
click at [611, 189] on div at bounding box center [693, 209] width 304 height 71
click at [676, 195] on img at bounding box center [652, 209] width 69 height 69
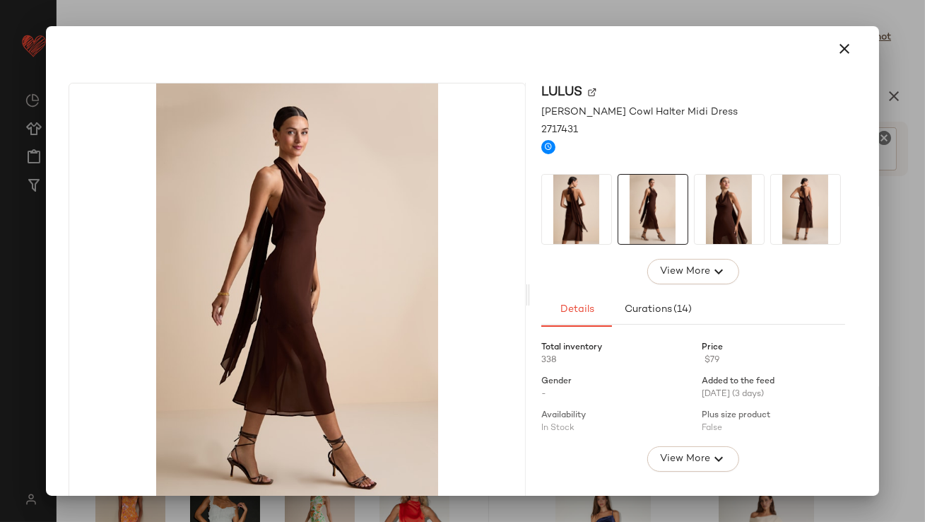
click at [748, 206] on img at bounding box center [729, 209] width 69 height 69
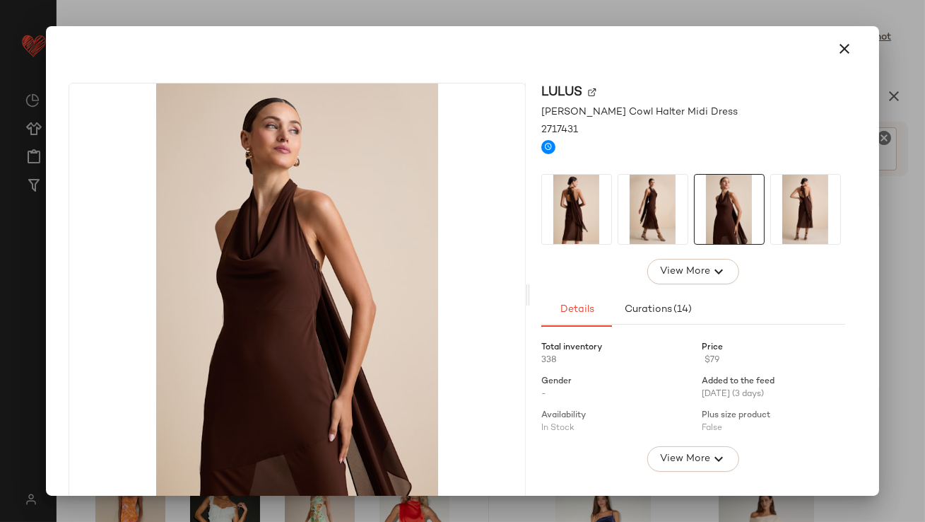
click at [837, 40] on icon "button" at bounding box center [845, 48] width 17 height 17
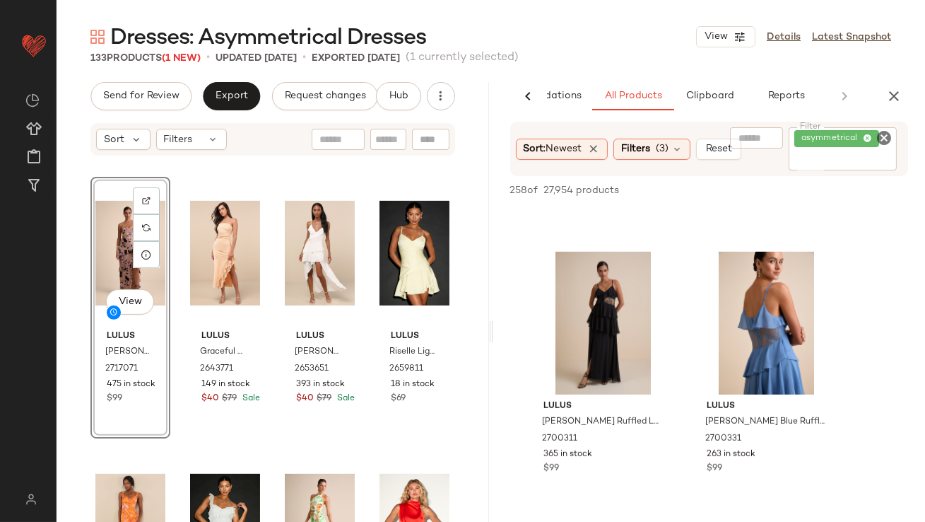
scroll to position [1930, 0]
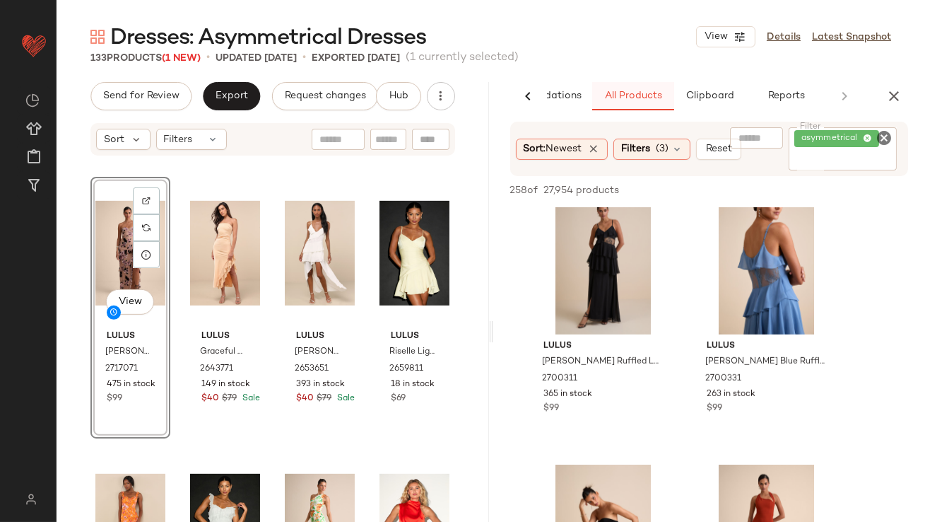
click at [671, 94] on button "All Products" at bounding box center [633, 96] width 82 height 28
click at [697, 94] on span "Clipboard" at bounding box center [709, 95] width 49 height 11
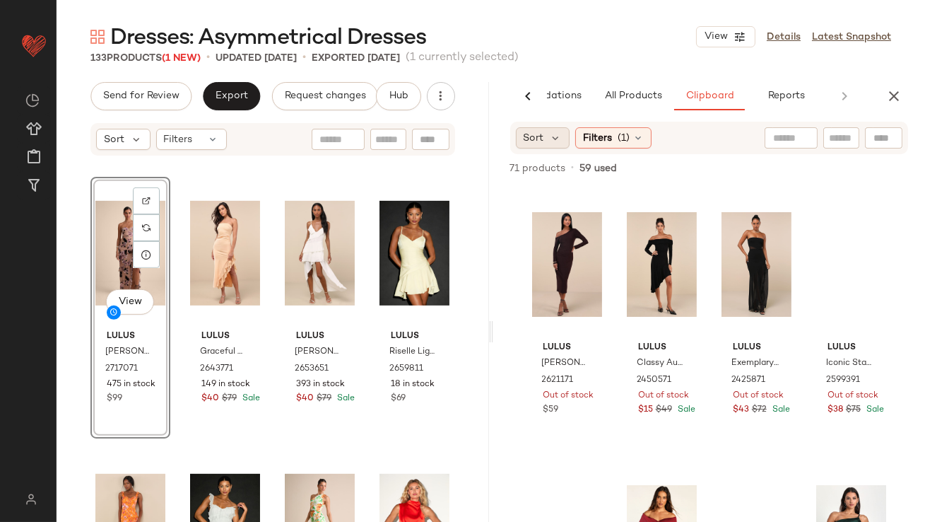
click at [562, 138] on div "Sort" at bounding box center [543, 137] width 54 height 21
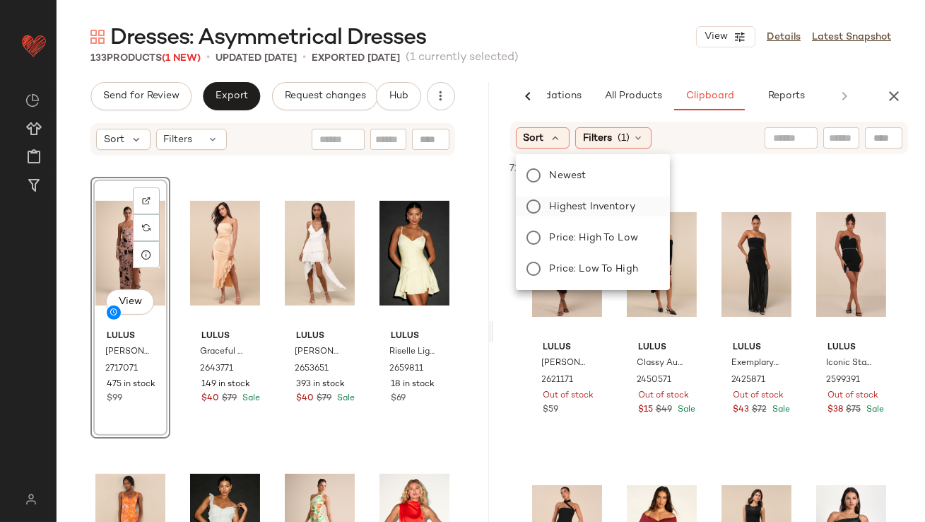
click at [557, 204] on span "Highest Inventory" at bounding box center [593, 206] width 86 height 15
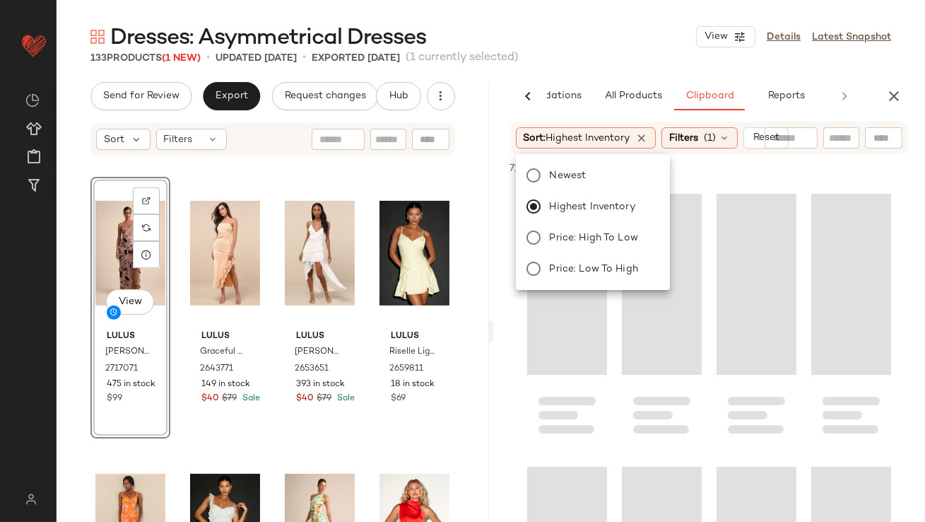
click at [625, 76] on div "Dresses: [MEDICAL_DATA] Dresses View Details Latest Snapshot 133 Products (1 Ne…" at bounding box center [491, 272] width 869 height 499
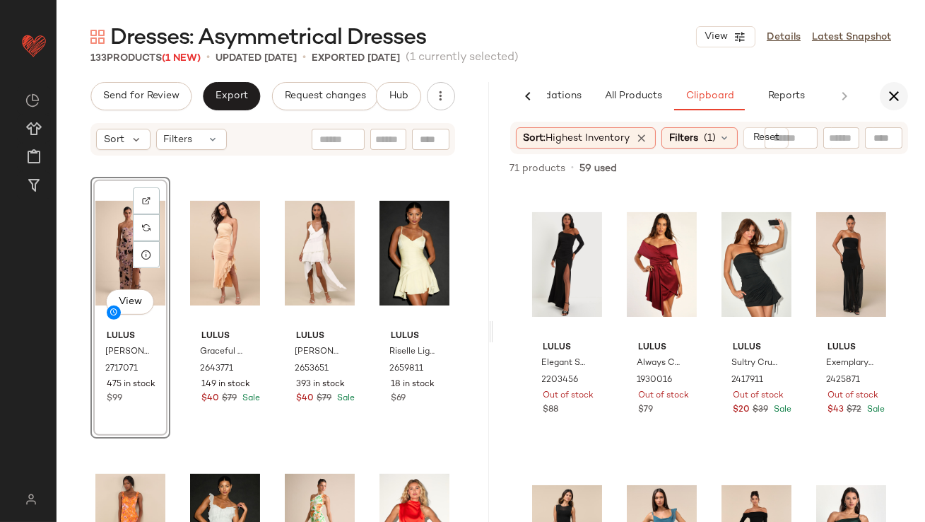
click at [901, 95] on icon "button" at bounding box center [894, 96] width 17 height 17
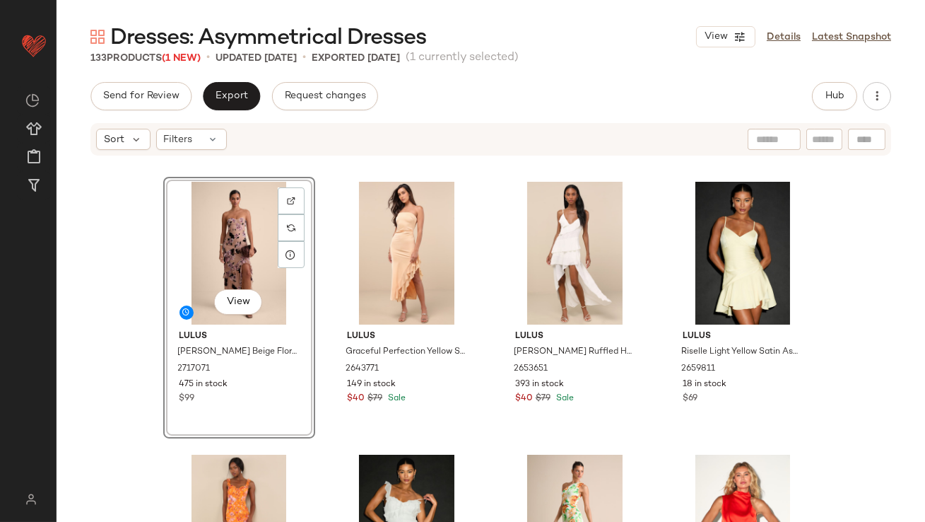
click at [228, 223] on div "View" at bounding box center [239, 253] width 142 height 143
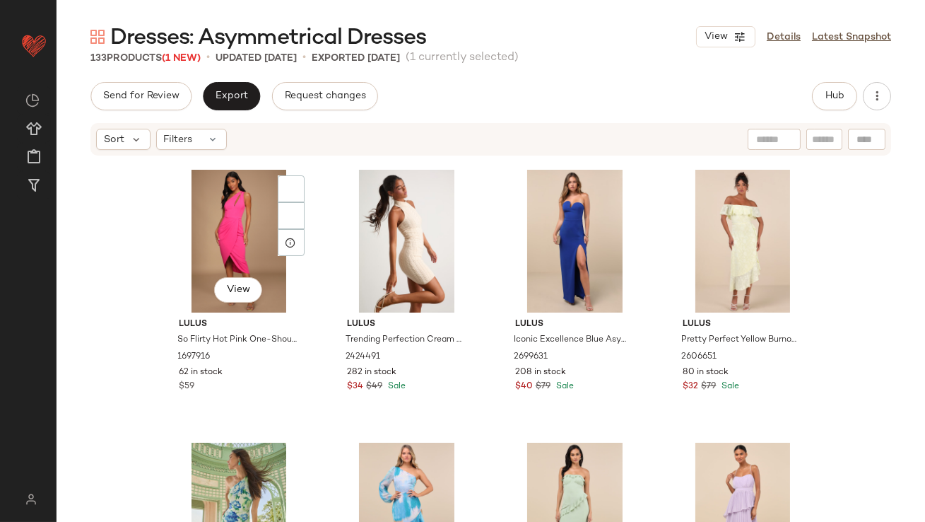
scroll to position [2783, 0]
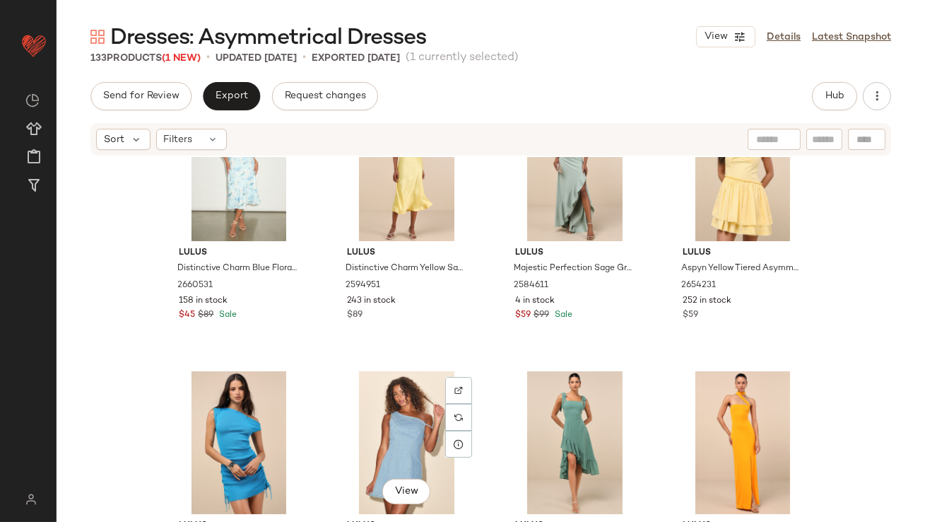
scroll to position [3410, 0]
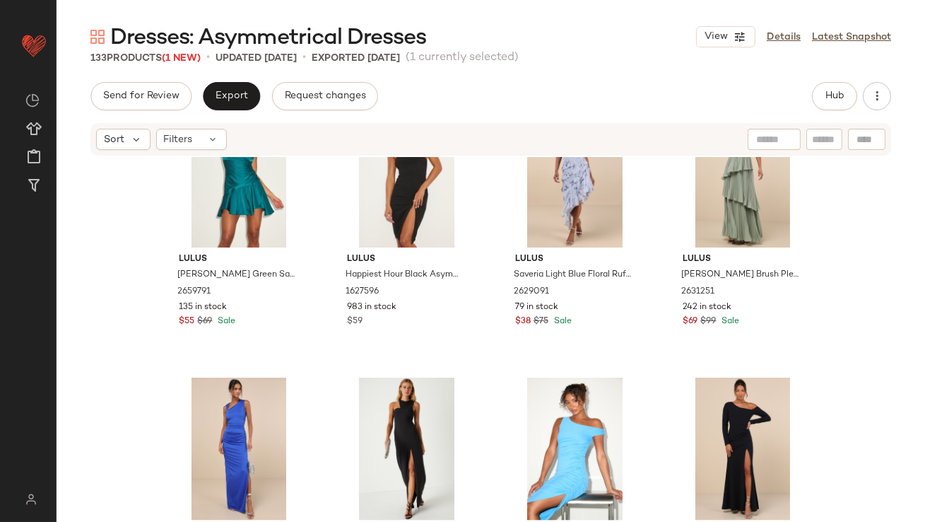
scroll to position [3898, 0]
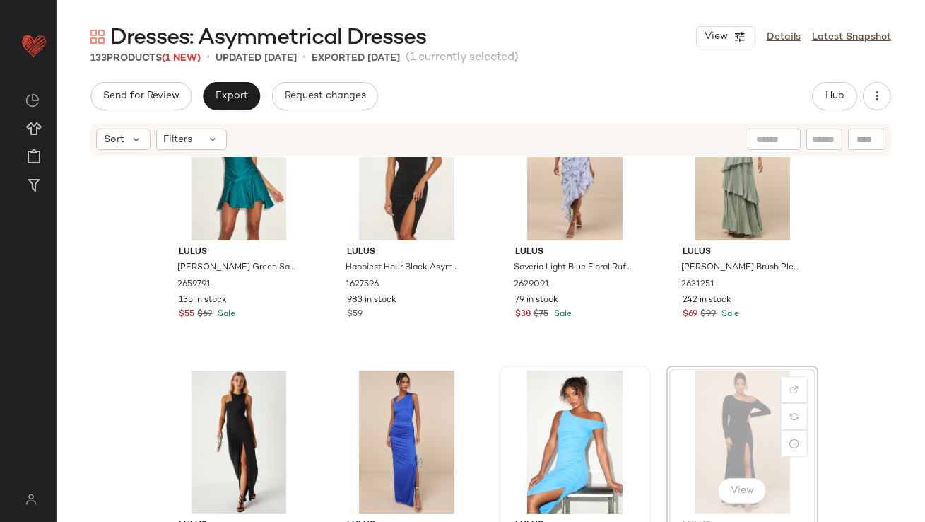
drag, startPoint x: 733, startPoint y: 400, endPoint x: 519, endPoint y: 408, distance: 214.3
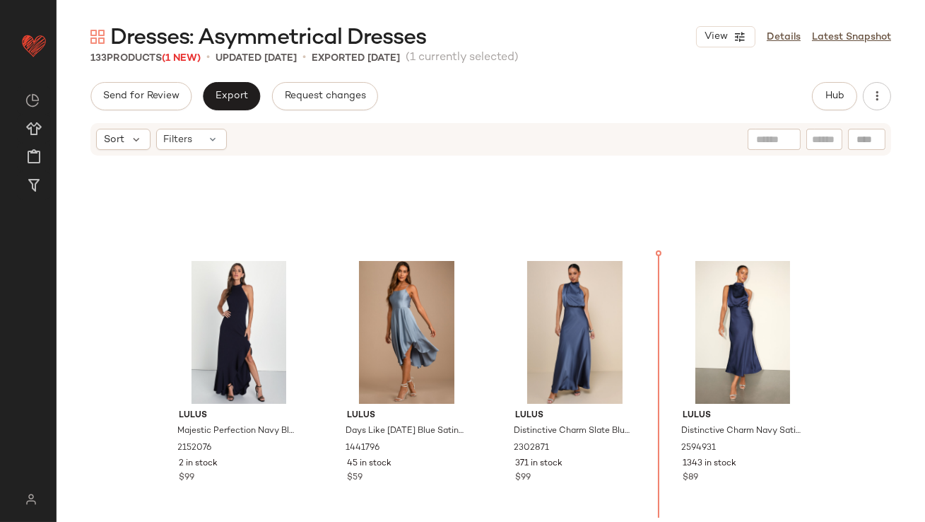
scroll to position [4261, 0]
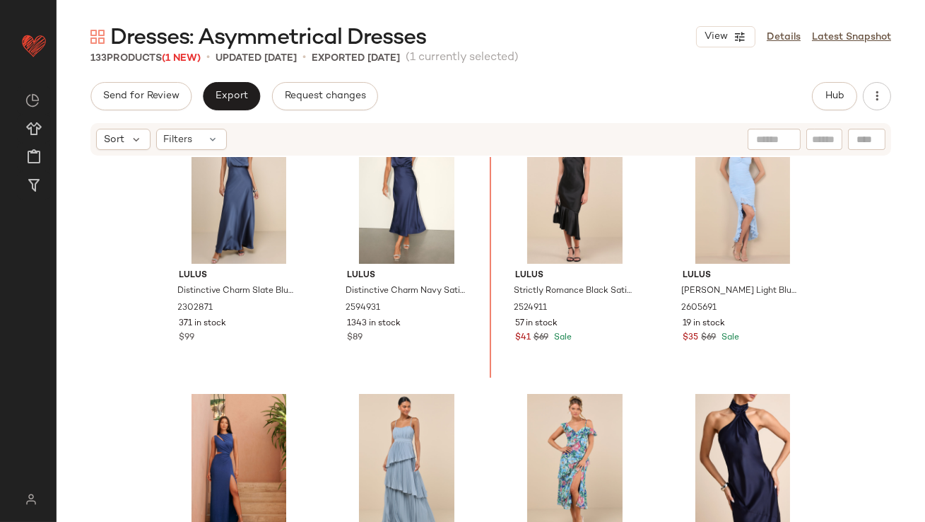
scroll to position [4622, 0]
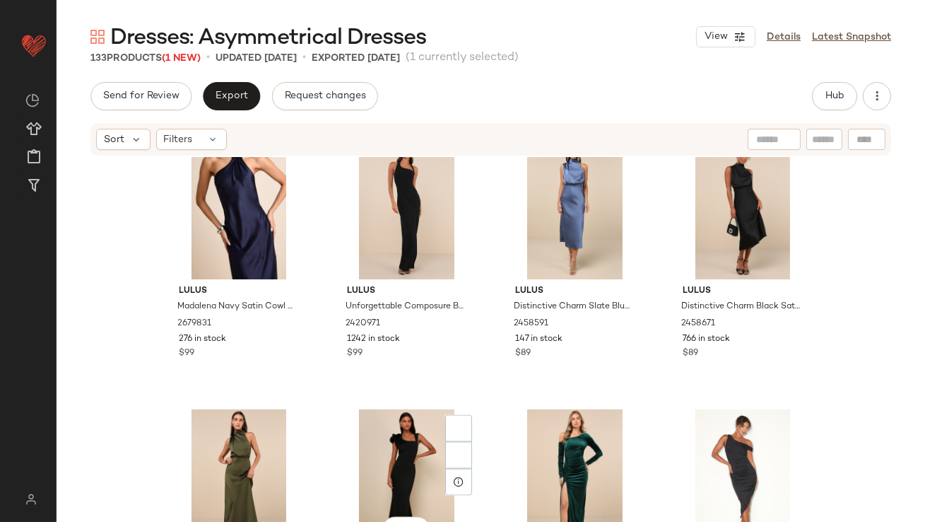
scroll to position [5296, 0]
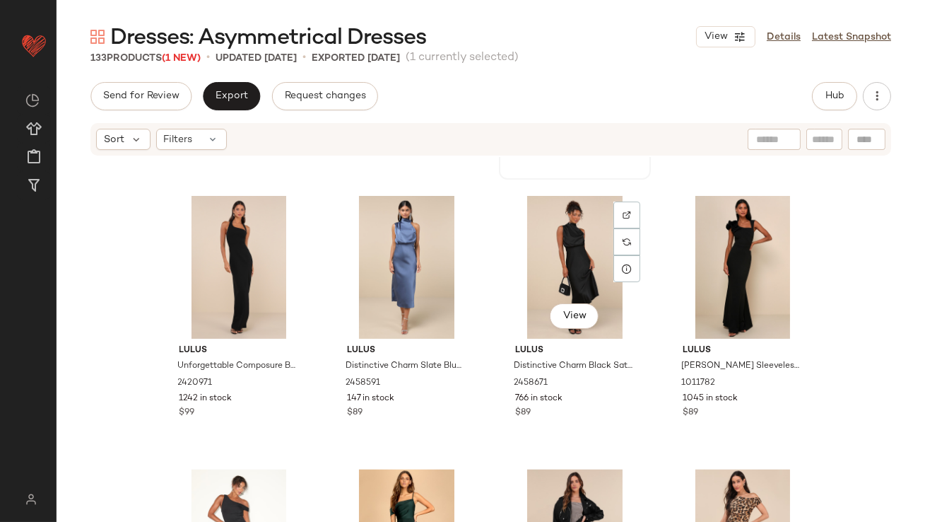
scroll to position [5509, 0]
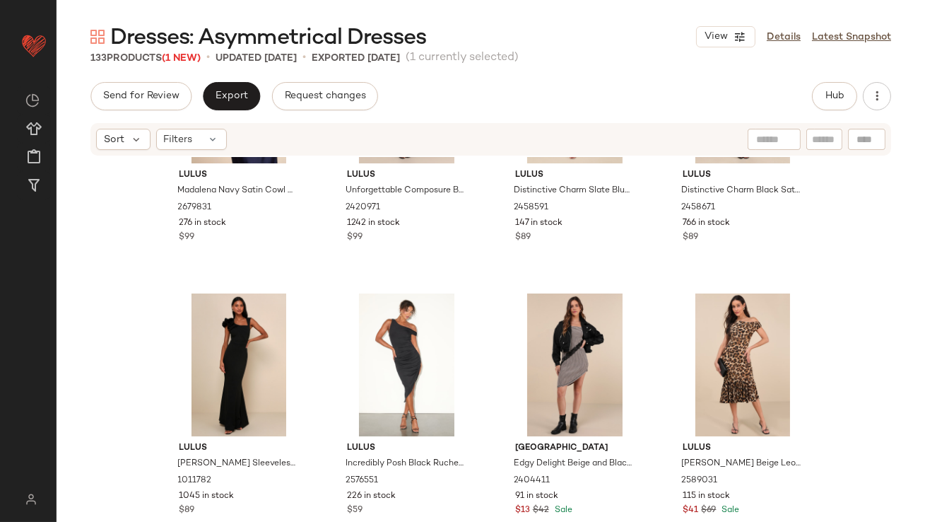
scroll to position [5675, 0]
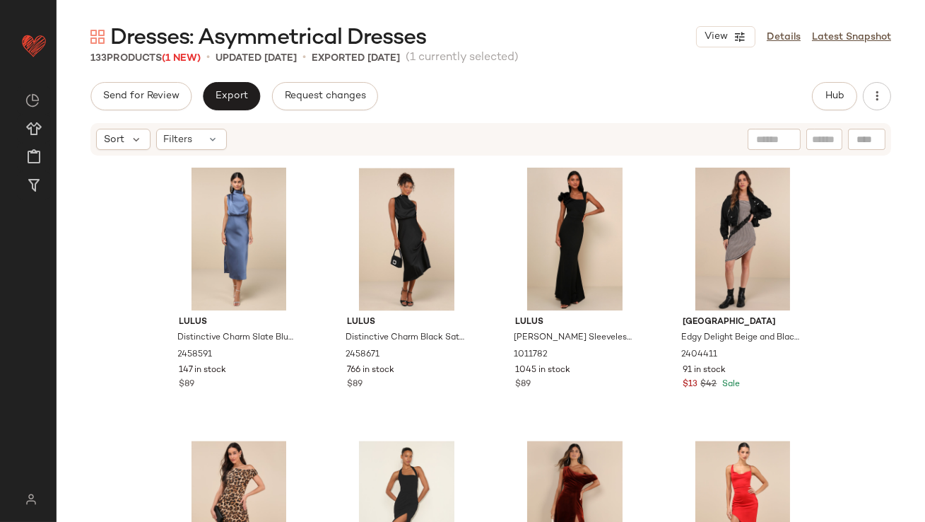
scroll to position [5777, 0]
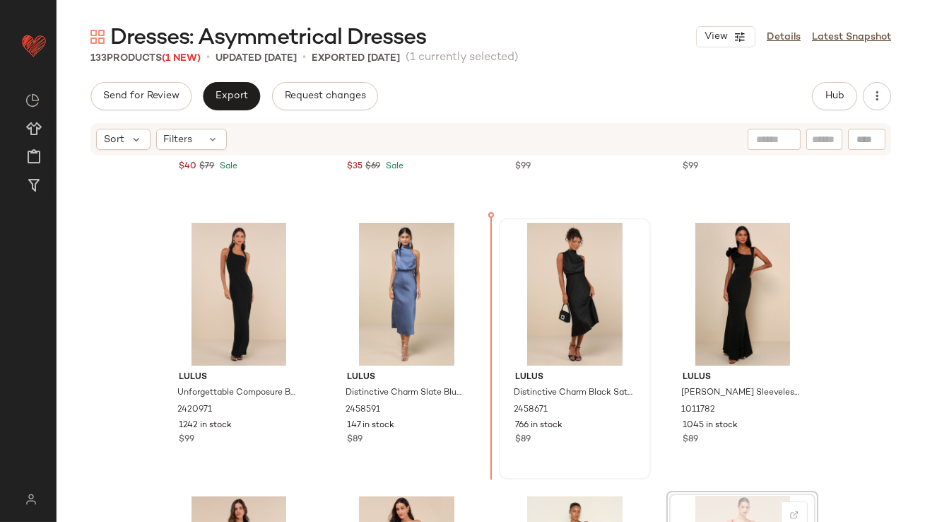
drag, startPoint x: 749, startPoint y: 249, endPoint x: 507, endPoint y: 341, distance: 258.6
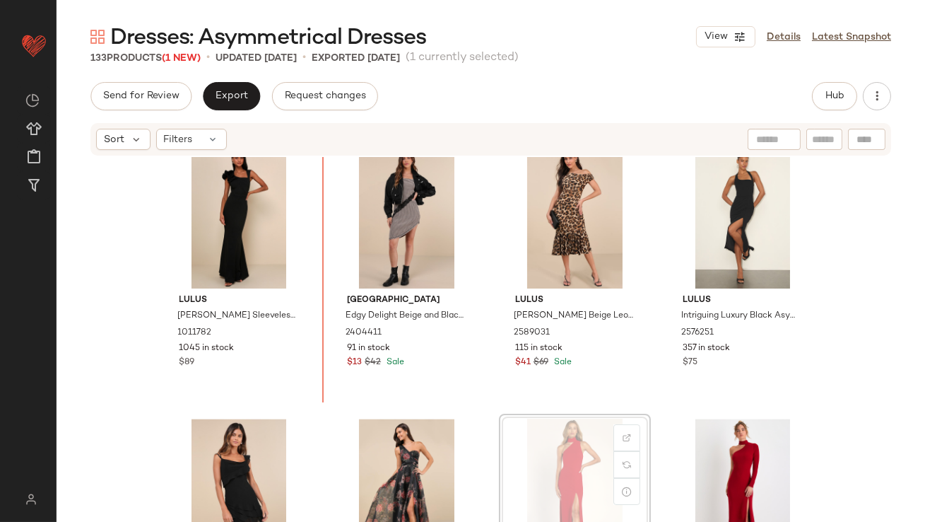
drag, startPoint x: 565, startPoint y: 472, endPoint x: 556, endPoint y: 471, distance: 8.6
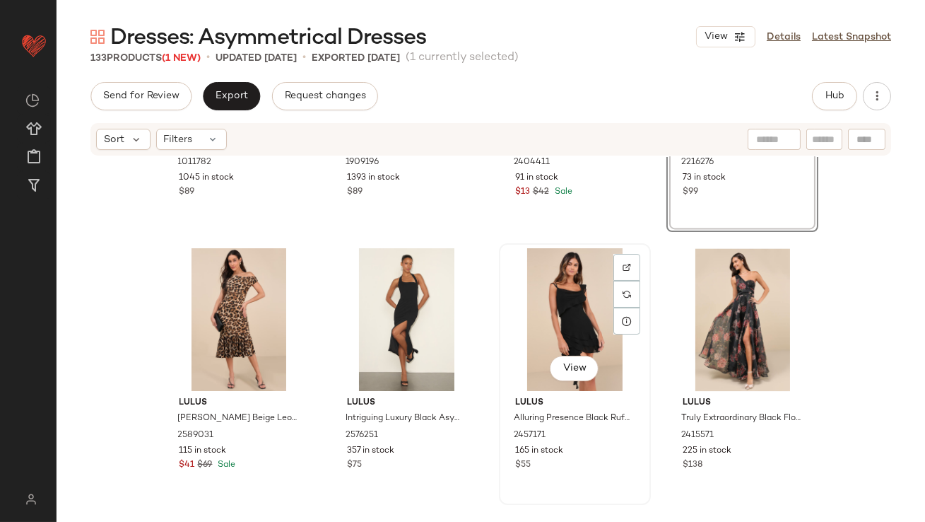
scroll to position [6384, 0]
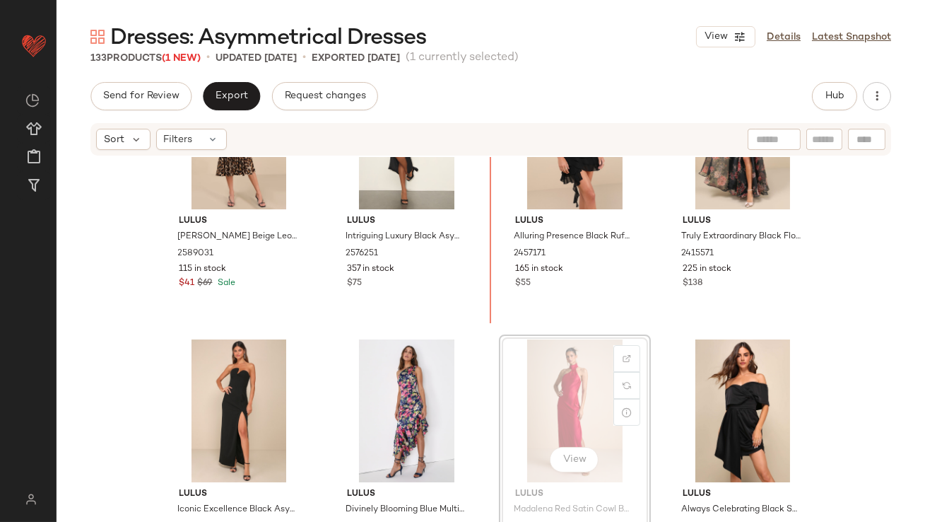
drag, startPoint x: 531, startPoint y: 371, endPoint x: 525, endPoint y: 366, distance: 8.1
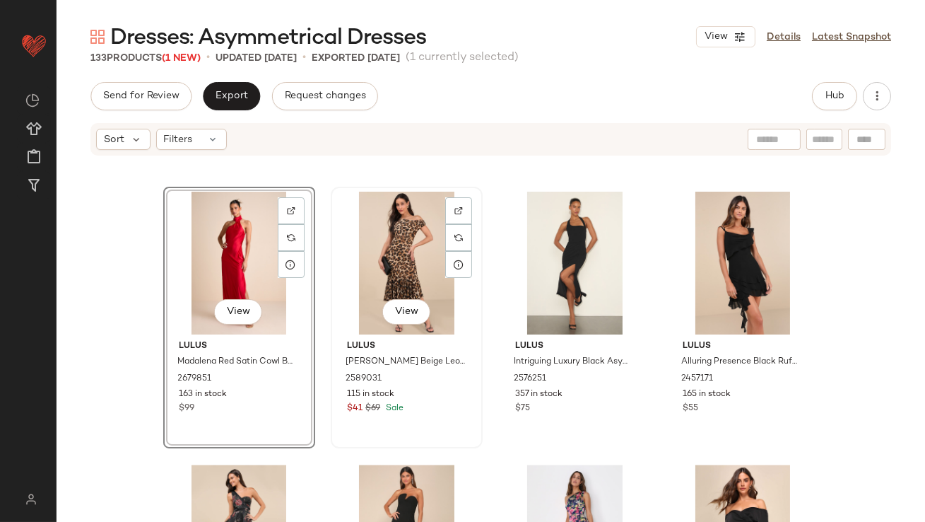
scroll to position [6467, 0]
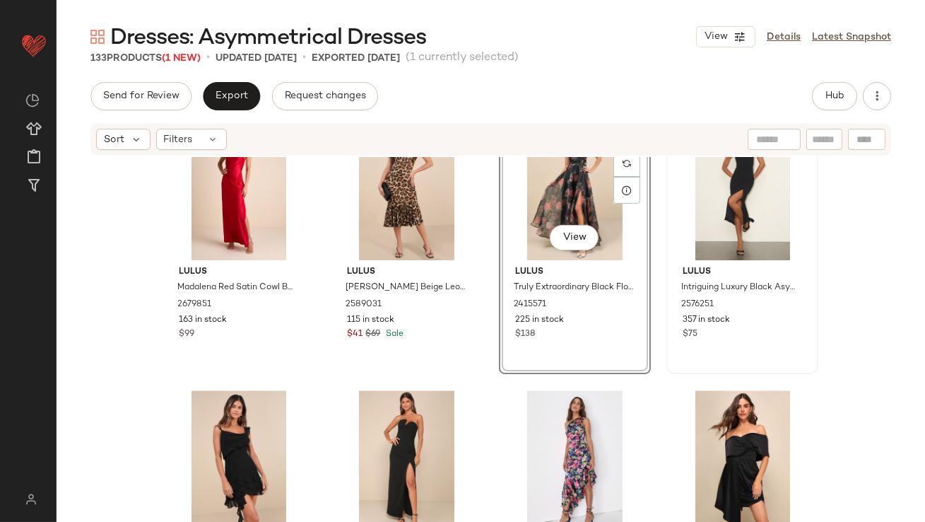
scroll to position [6352, 0]
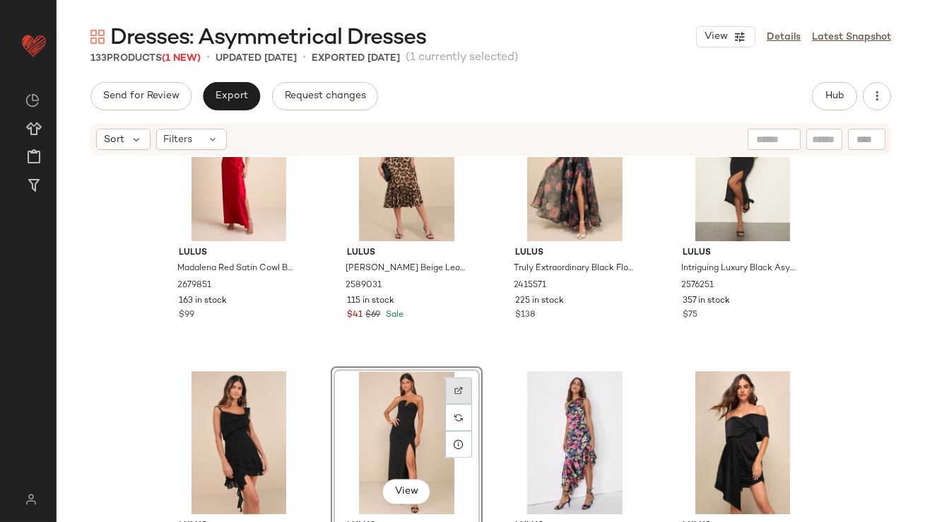
scroll to position [6372, 0]
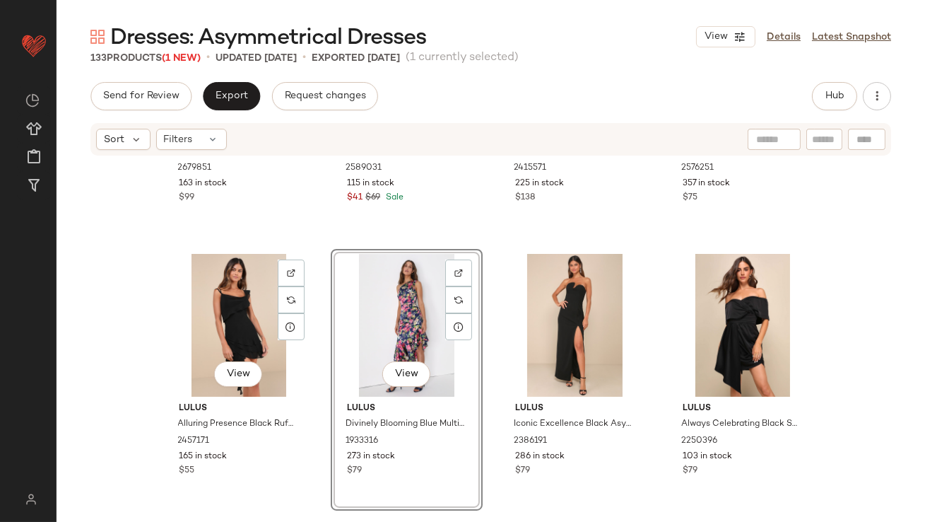
scroll to position [6664, 0]
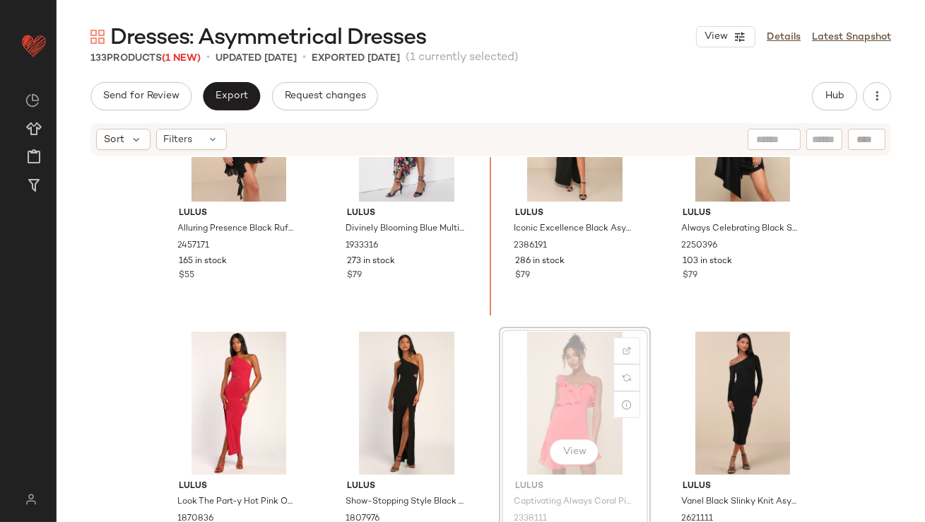
drag, startPoint x: 522, startPoint y: 401, endPoint x: 516, endPoint y: 396, distance: 7.5
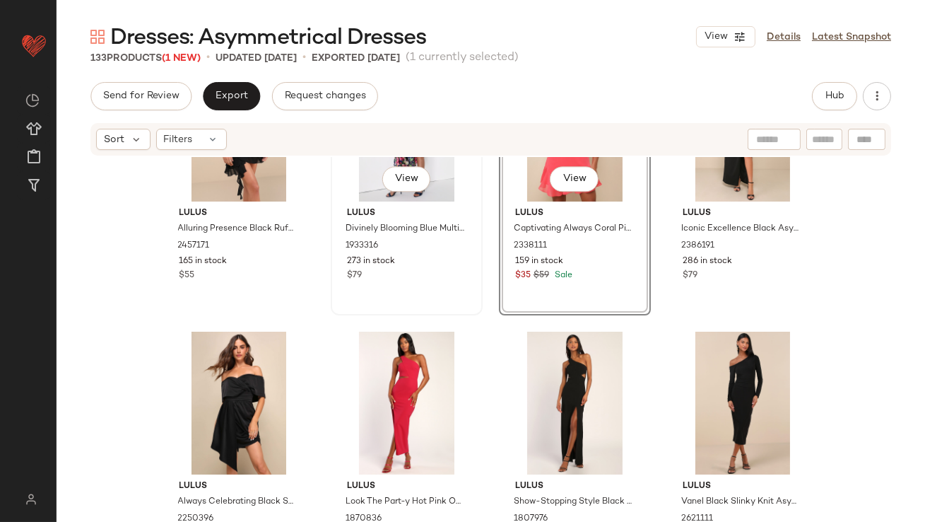
click at [410, 309] on div "View Lulus Divinely Blooming Blue Multi Floral One-Shoulder Midi Dress 1933316 …" at bounding box center [406, 184] width 149 height 259
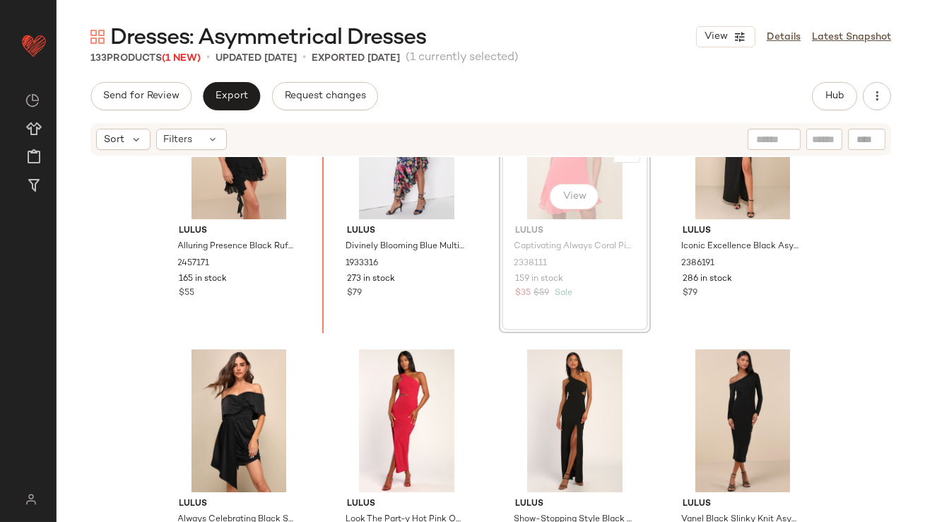
scroll to position [6610, 0]
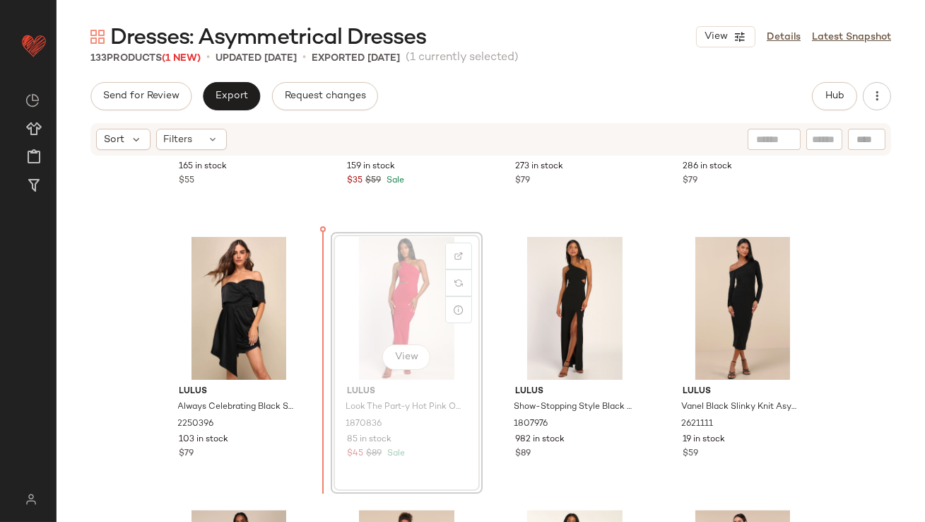
scroll to position [6760, 0]
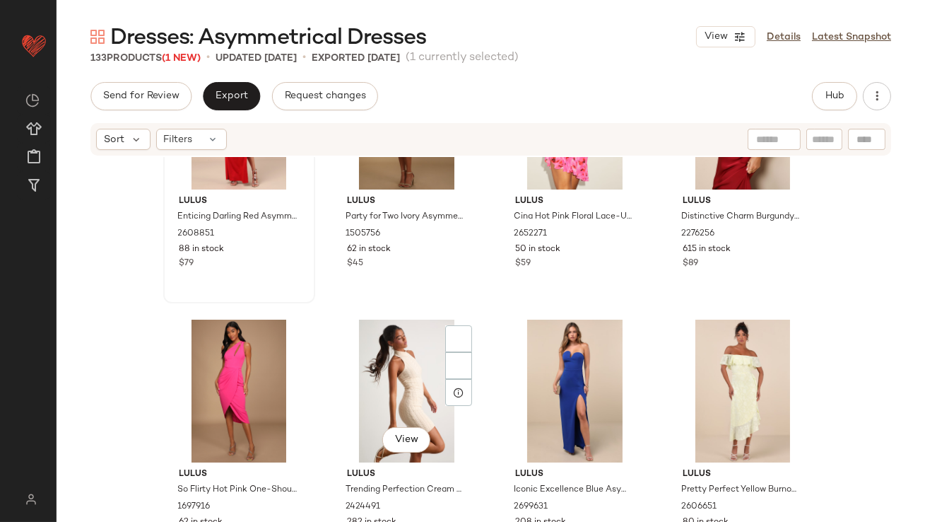
scroll to position [2591, 0]
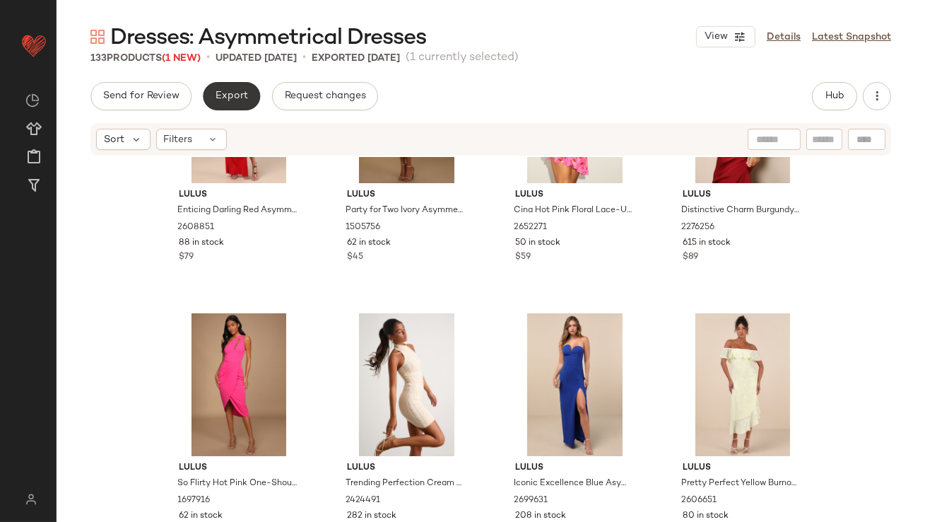
click at [230, 90] on span "Export" at bounding box center [231, 95] width 33 height 11
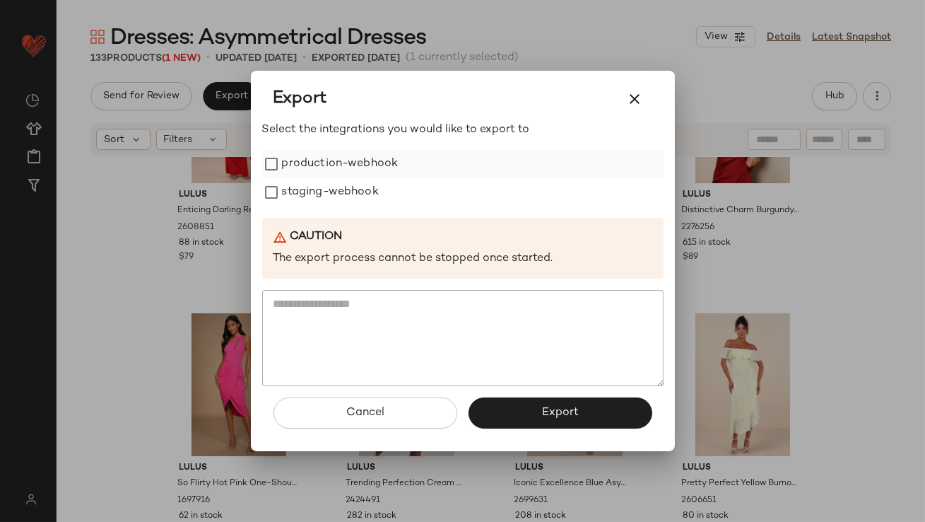
click at [283, 157] on label "production-webhook" at bounding box center [340, 164] width 117 height 28
click at [287, 204] on label "staging-webhook" at bounding box center [330, 192] width 97 height 28
click at [495, 399] on button "Export" at bounding box center [561, 412] width 184 height 31
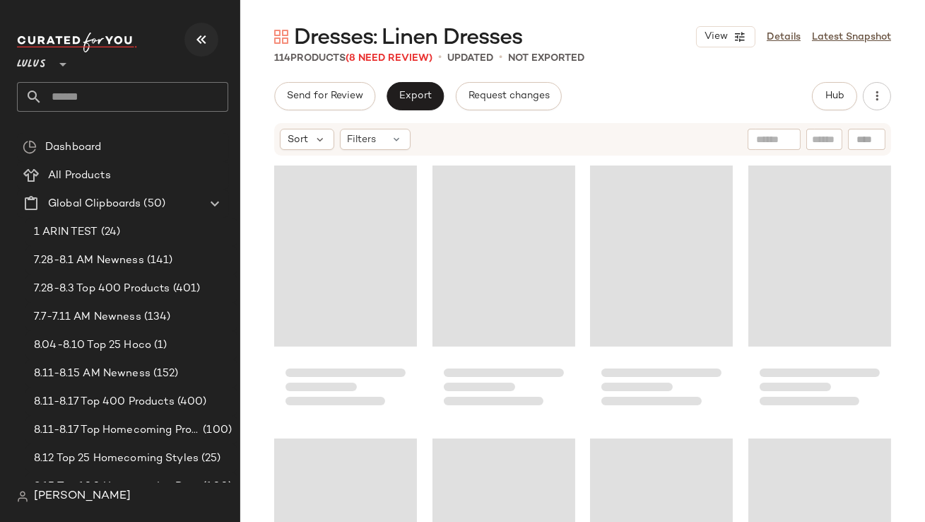
click at [204, 39] on icon "button" at bounding box center [201, 39] width 17 height 17
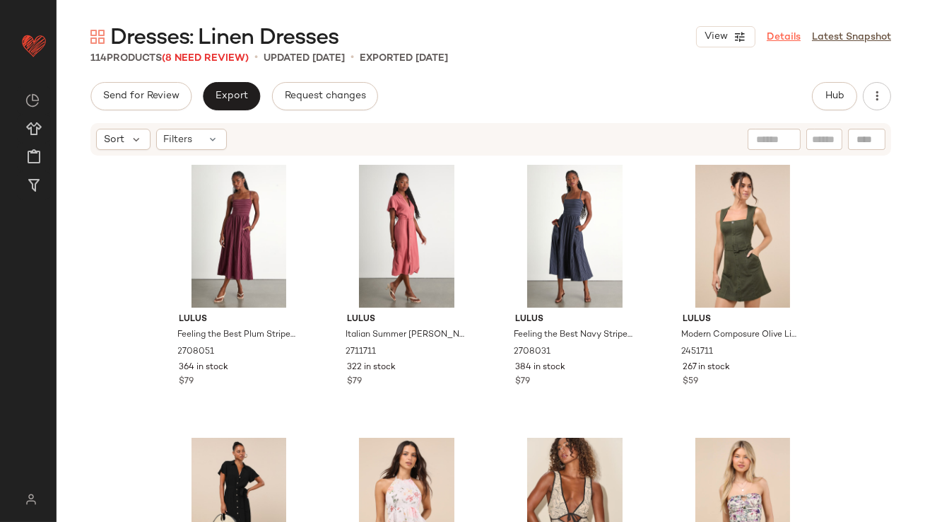
click at [787, 40] on link "Details" at bounding box center [784, 37] width 34 height 15
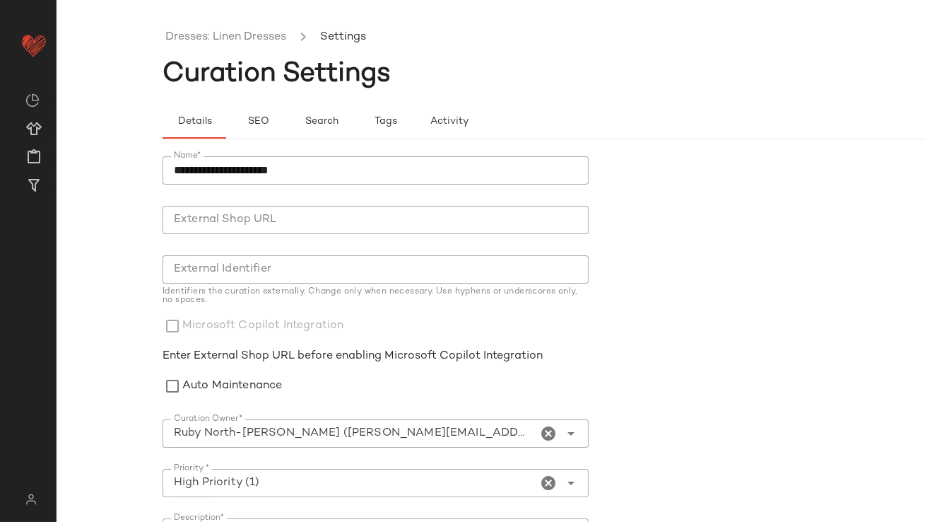
click at [543, 432] on icon "Clear Curation Owner*" at bounding box center [549, 433] width 17 height 17
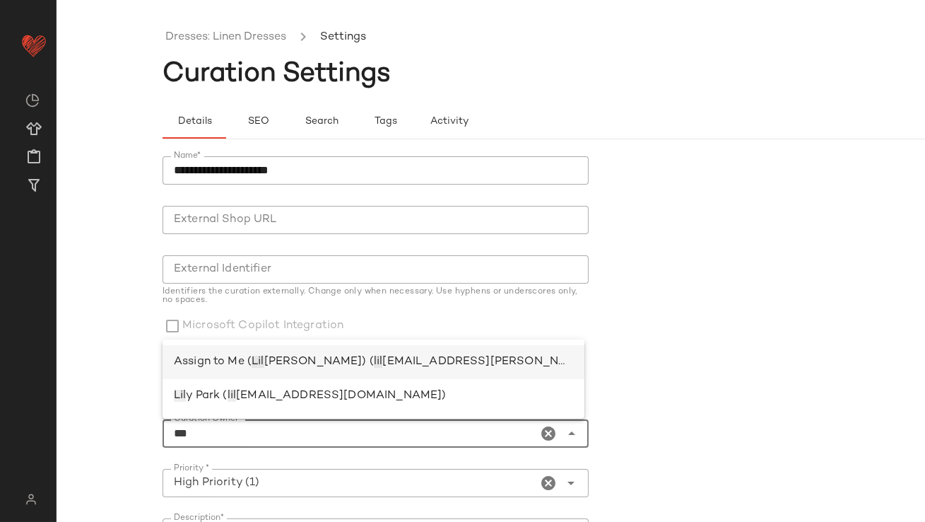
click at [342, 352] on div "Assign to Me ( [PERSON_NAME]) ( [PERSON_NAME] [PERSON_NAME][EMAIL_ADDRESS][DOMA…" at bounding box center [374, 362] width 422 height 34
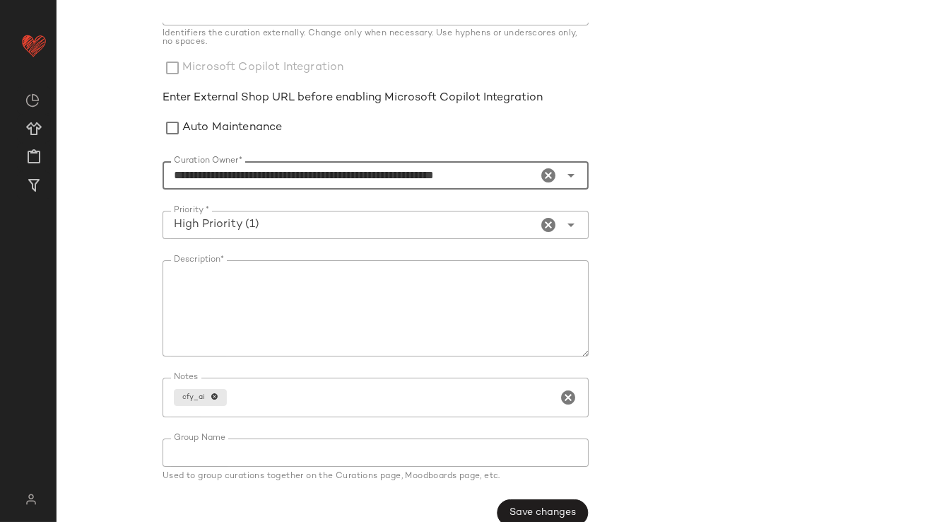
scroll to position [278, 0]
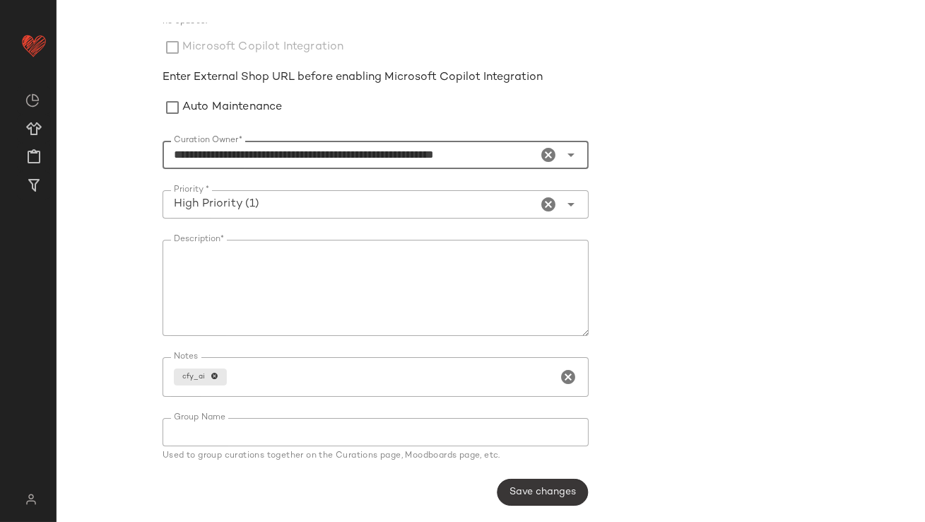
type input "**********"
click at [504, 483] on button "Save changes" at bounding box center [542, 491] width 91 height 27
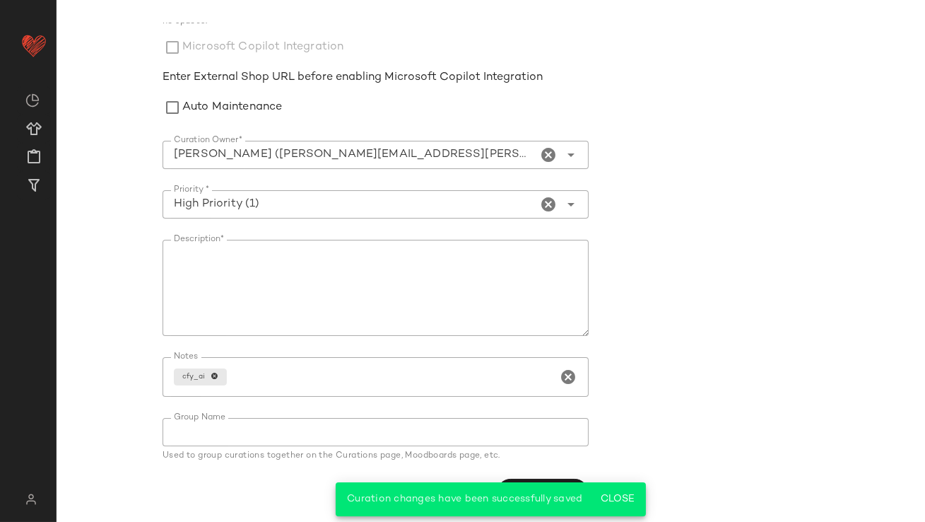
scroll to position [0, 0]
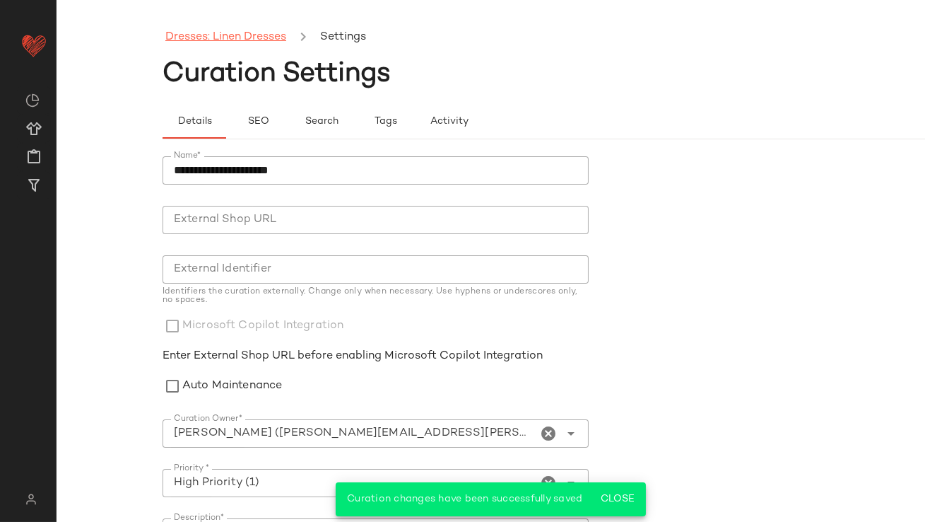
click at [238, 34] on link "Dresses: Linen Dresses" at bounding box center [225, 37] width 121 height 18
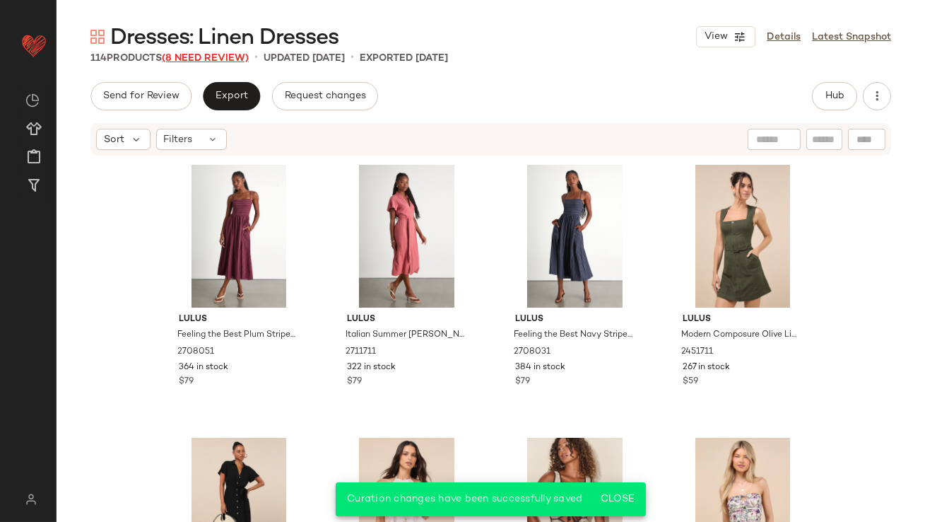
click at [241, 58] on span "(8 Need Review)" at bounding box center [205, 58] width 87 height 11
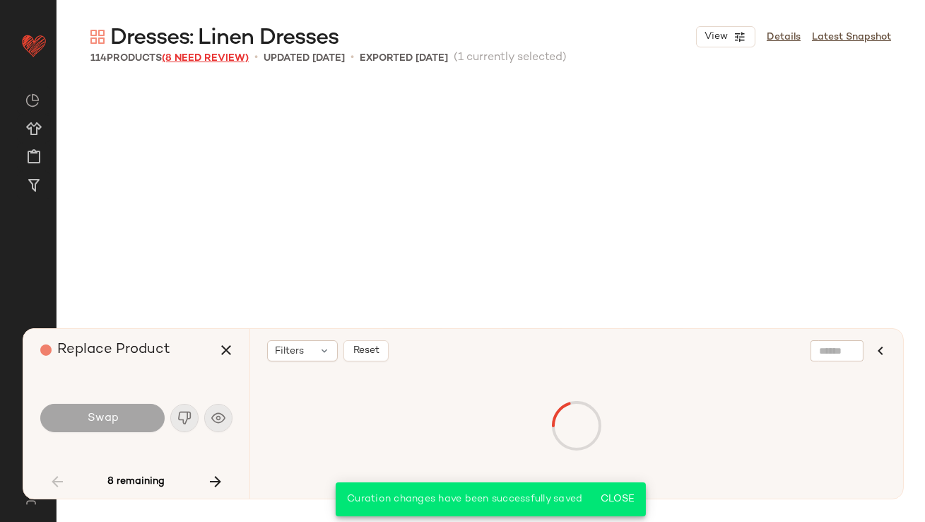
scroll to position [1364, 0]
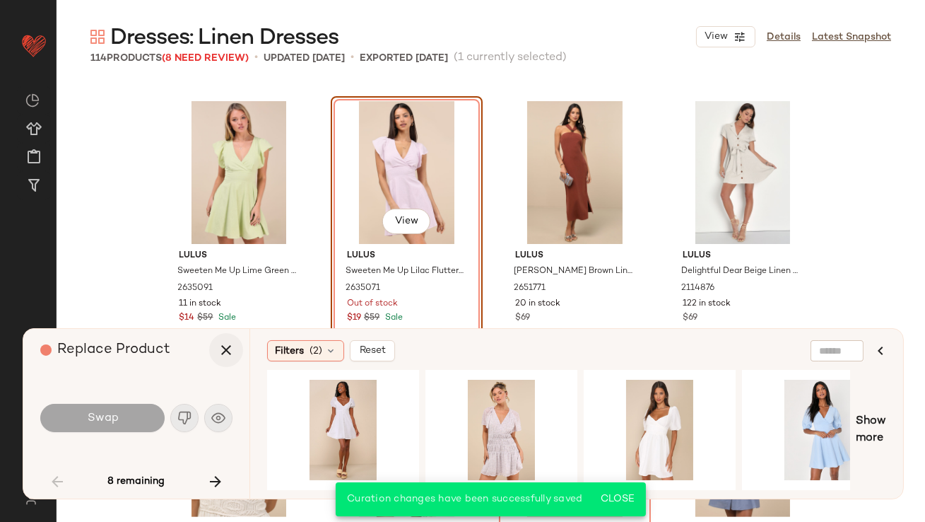
click at [217, 346] on button "button" at bounding box center [226, 350] width 34 height 34
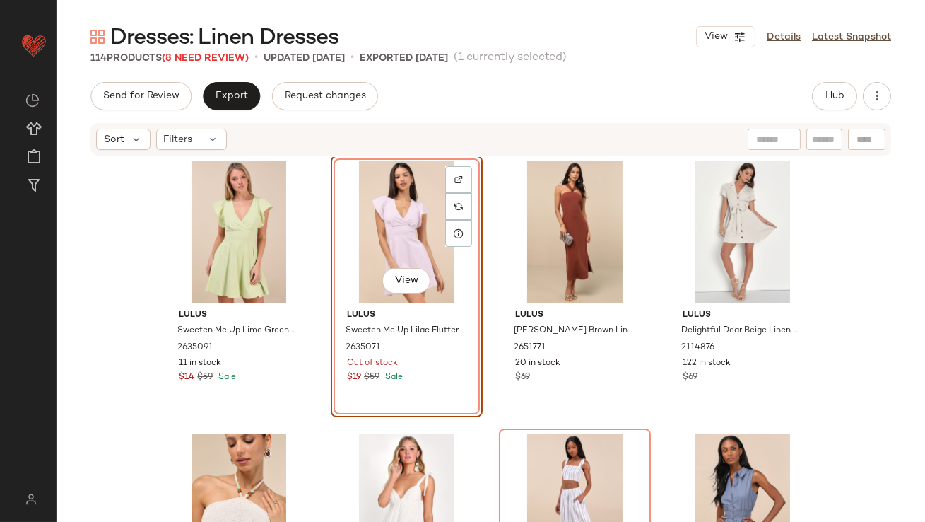
scroll to position [1351, 0]
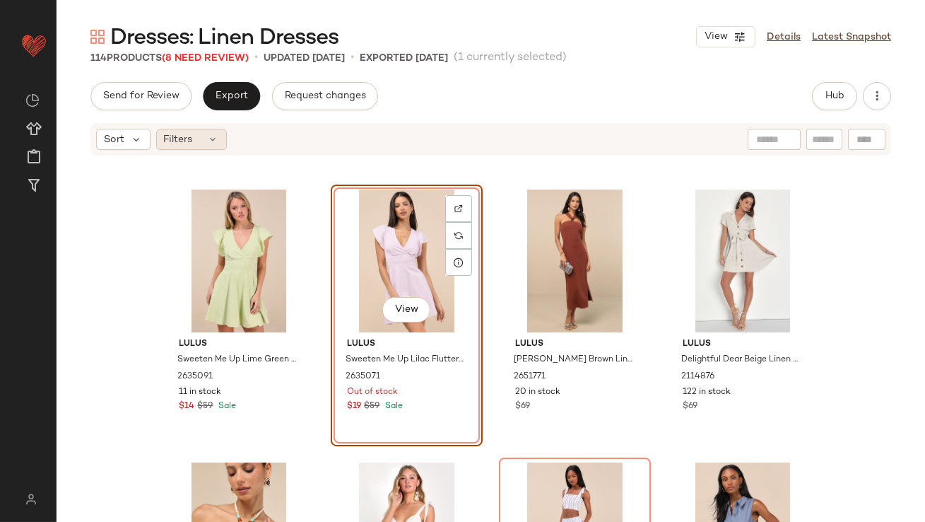
click at [213, 148] on div "Filters" at bounding box center [191, 139] width 71 height 21
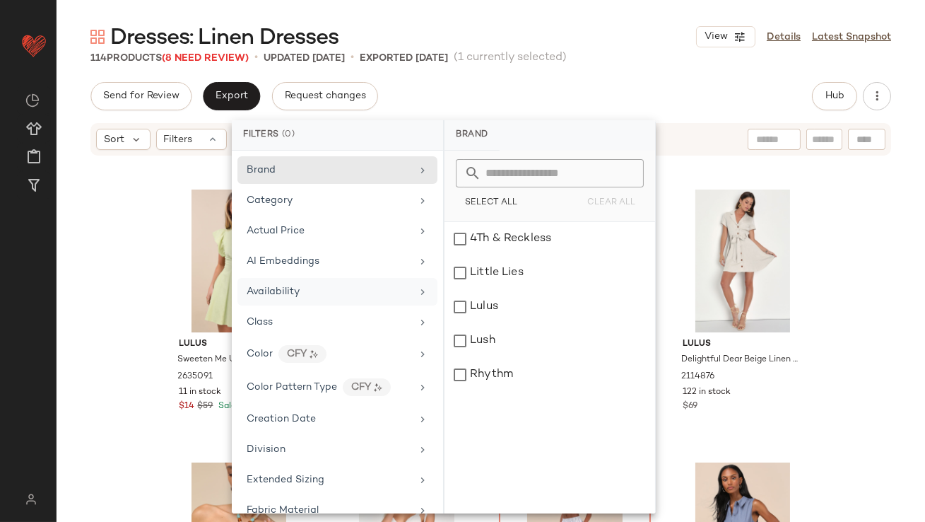
click at [276, 284] on div "Availability" at bounding box center [273, 291] width 53 height 15
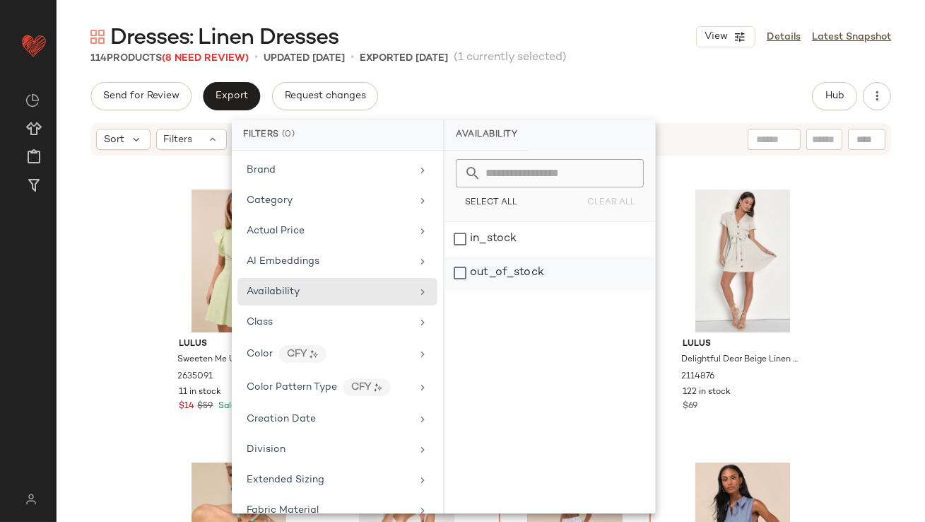
click at [510, 262] on div "out_of_stock" at bounding box center [550, 273] width 211 height 34
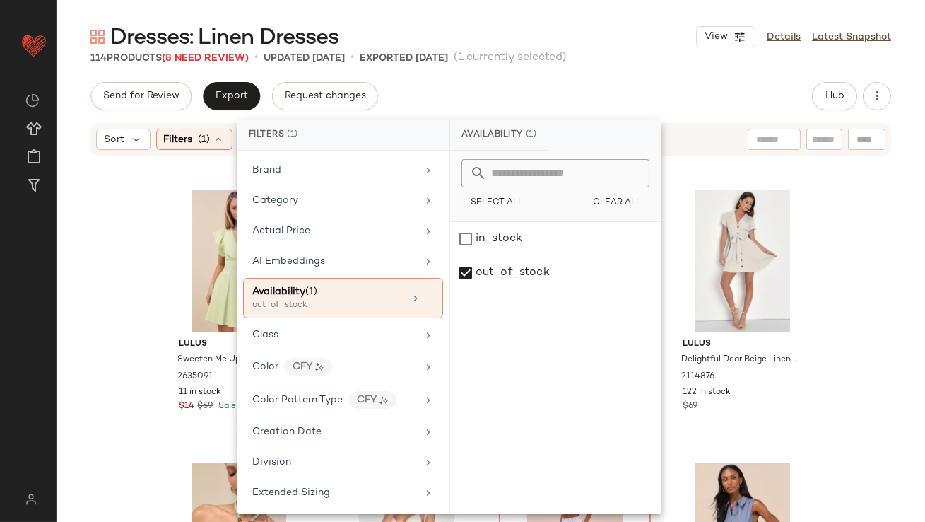
click at [545, 117] on div "Send for Review Export Request changes Hub Sort Filters (1) Reset Lulus Sweeten…" at bounding box center [491, 331] width 869 height 499
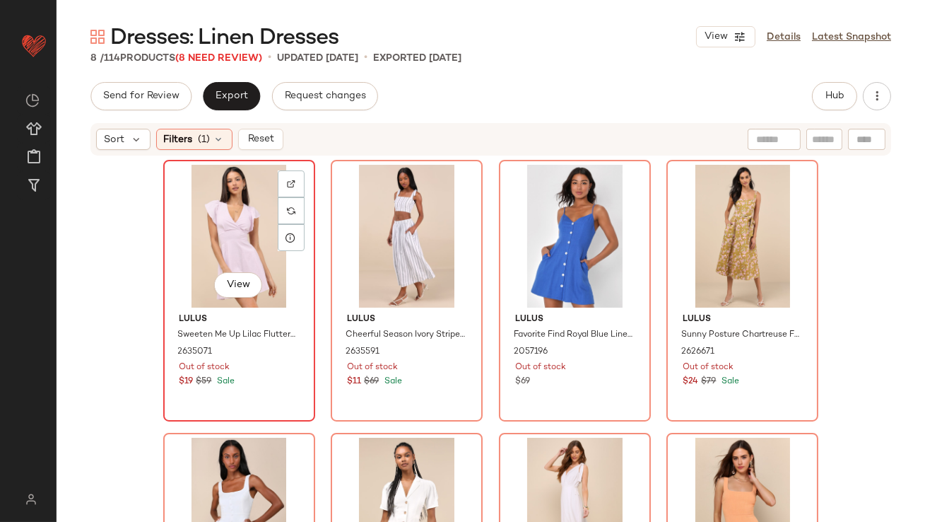
click at [202, 221] on div "View" at bounding box center [239, 236] width 142 height 143
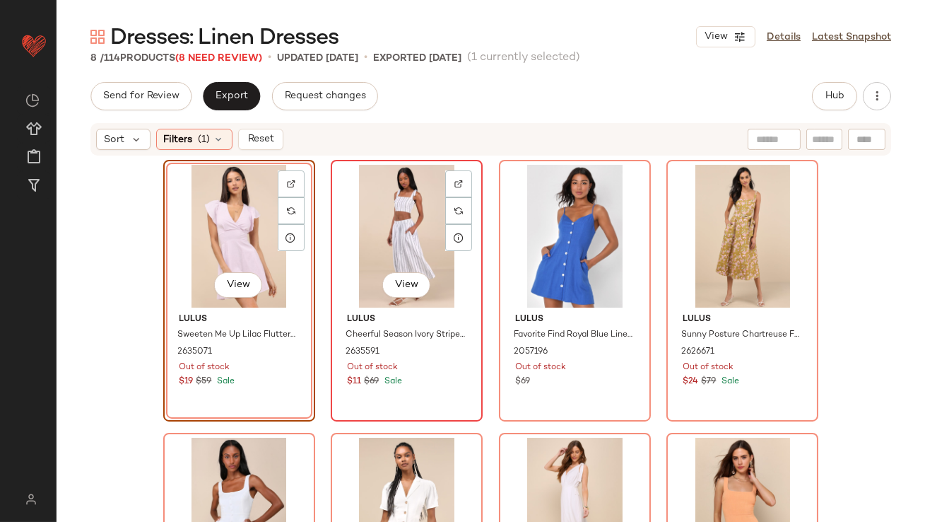
scroll to position [129, 0]
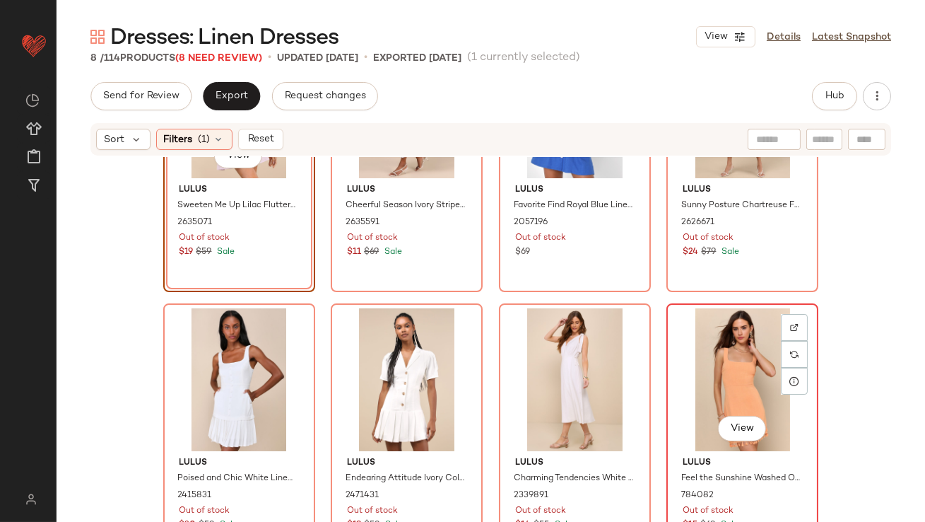
click at [720, 370] on div "View" at bounding box center [742, 379] width 142 height 143
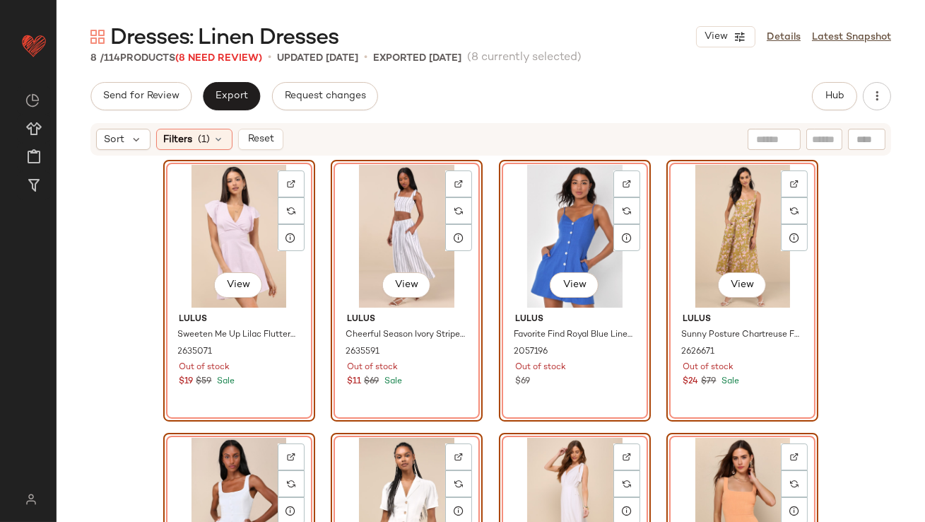
click at [488, 213] on div "View Lulus Sweeten Me Up Lilac Flutter Sleeve Mini Dress With Pockets 2635071 O…" at bounding box center [491, 362] width 656 height 404
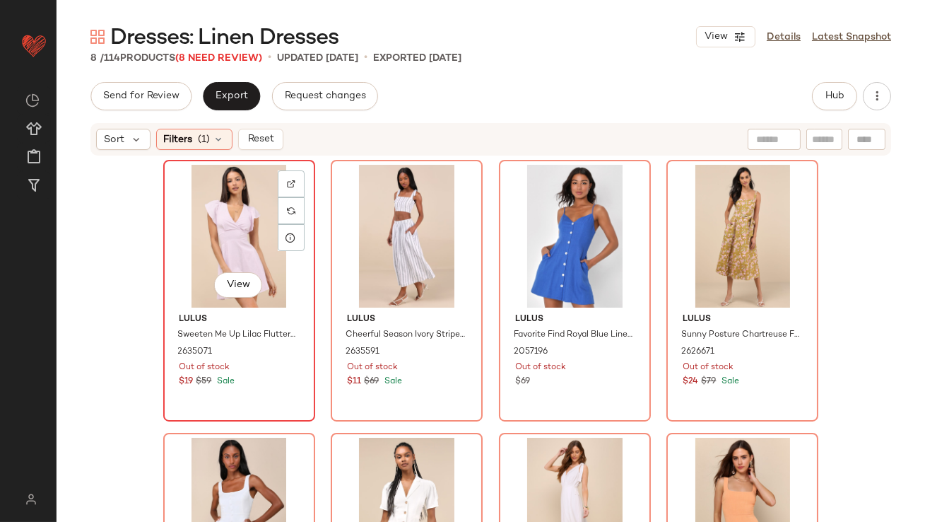
click at [218, 198] on div "View" at bounding box center [239, 236] width 142 height 143
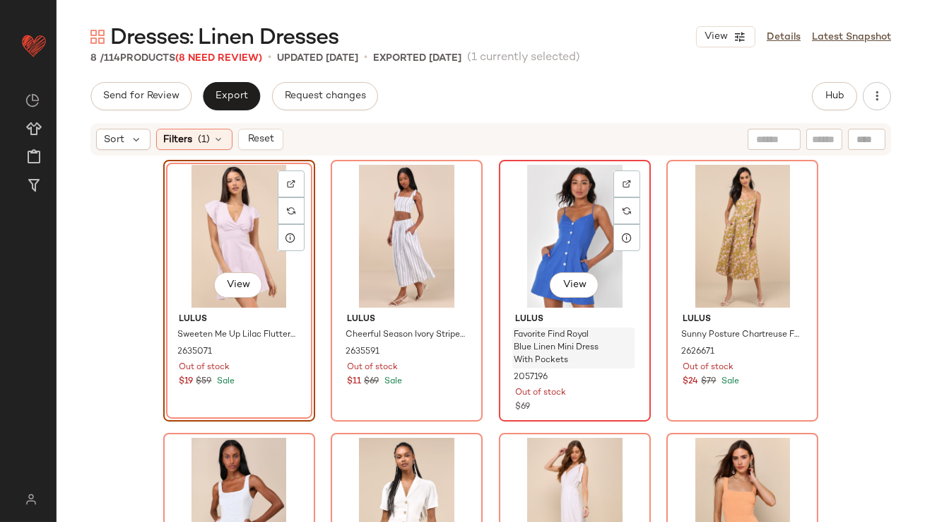
scroll to position [129, 0]
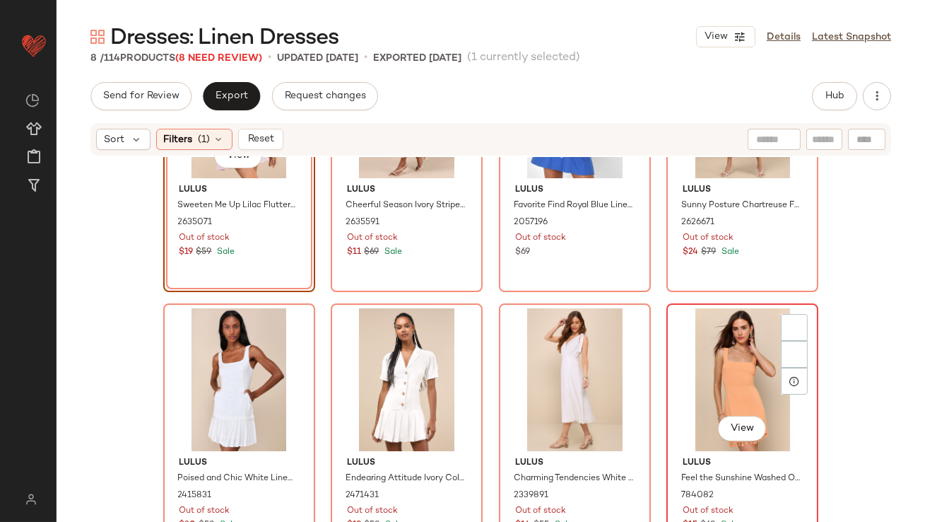
click at [720, 353] on div "View" at bounding box center [742, 379] width 142 height 143
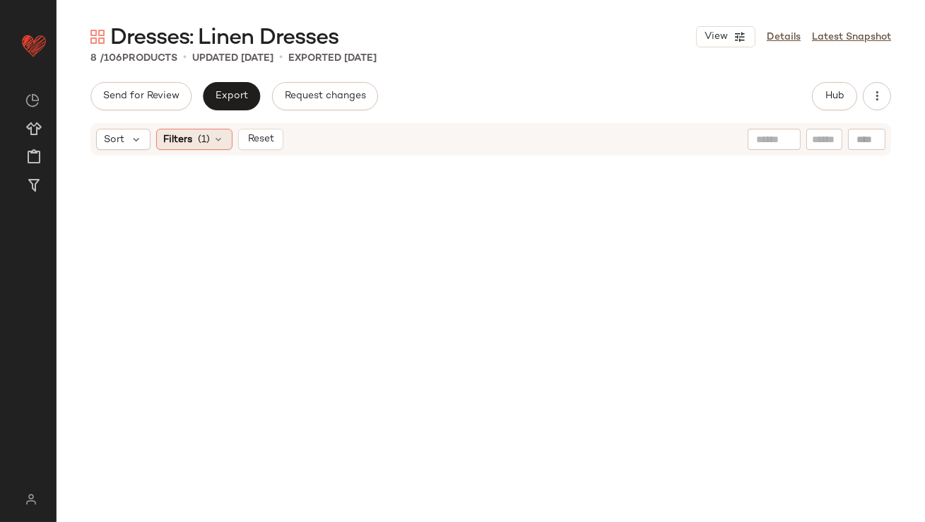
click at [227, 135] on div "Filters (1)" at bounding box center [194, 139] width 76 height 21
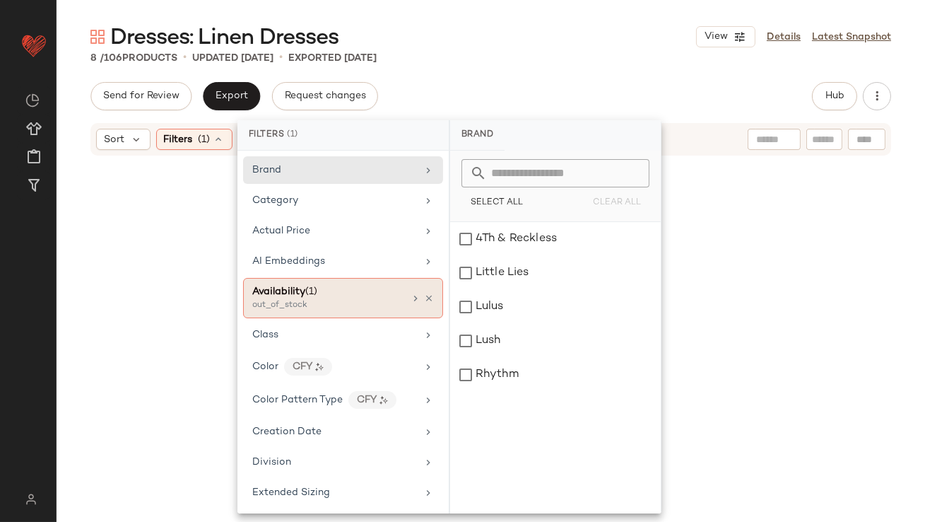
click at [428, 300] on div "Availability (1) out_of_stock" at bounding box center [343, 298] width 200 height 40
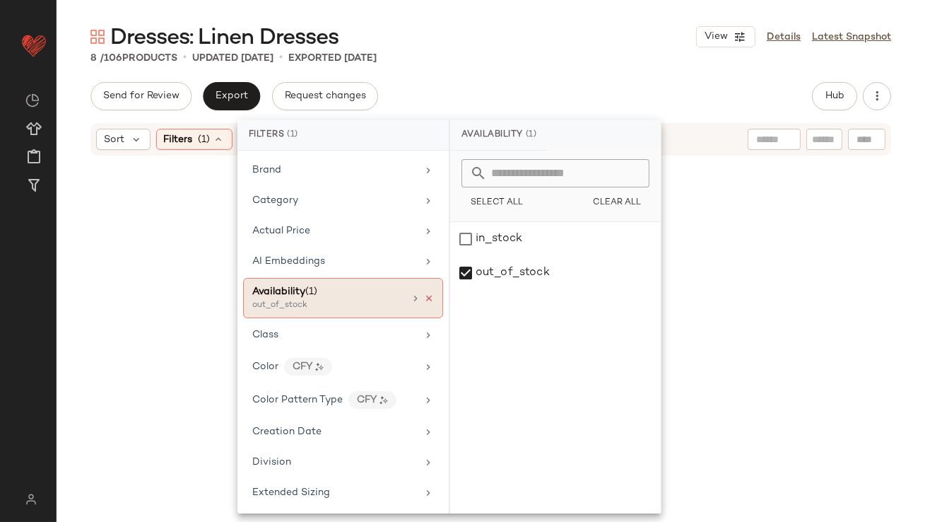
click at [424, 296] on icon at bounding box center [429, 298] width 10 height 10
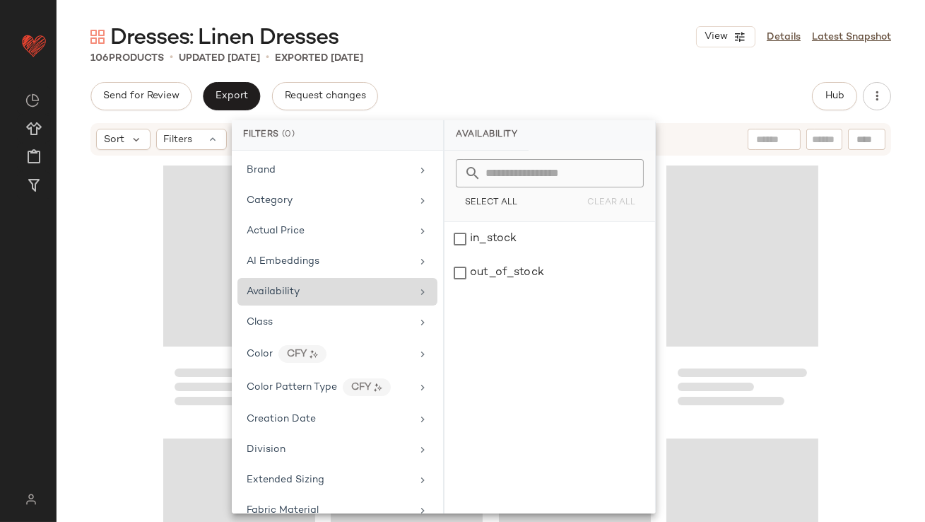
click at [562, 100] on div "Send for Review Export Request changes Hub" at bounding box center [490, 96] width 801 height 28
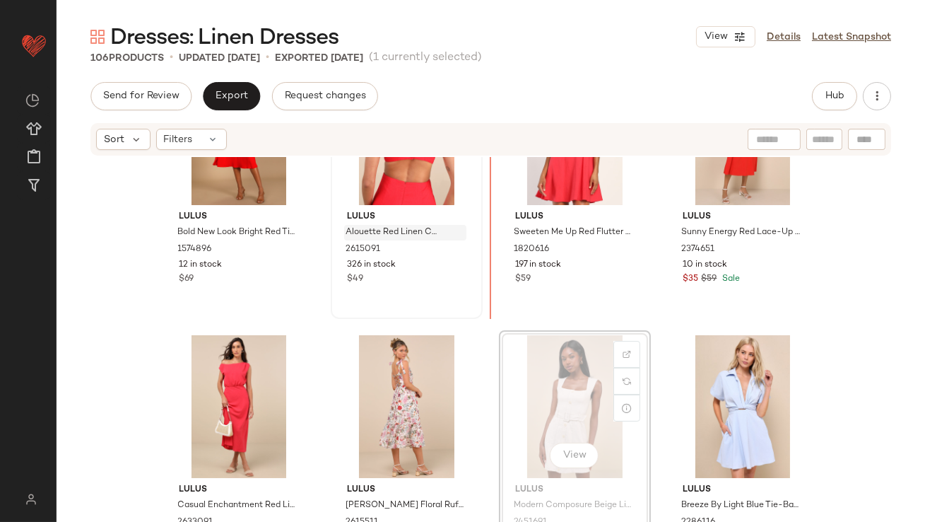
scroll to position [6381, 0]
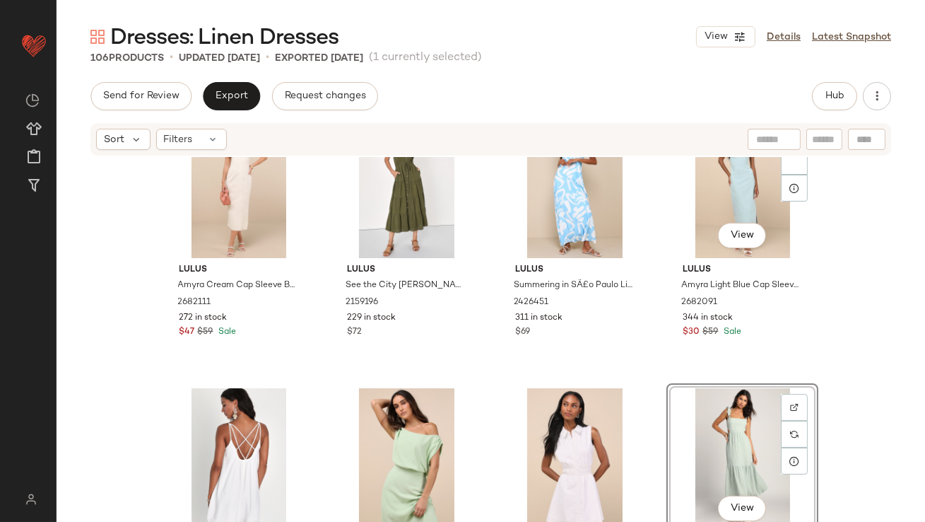
scroll to position [603, 0]
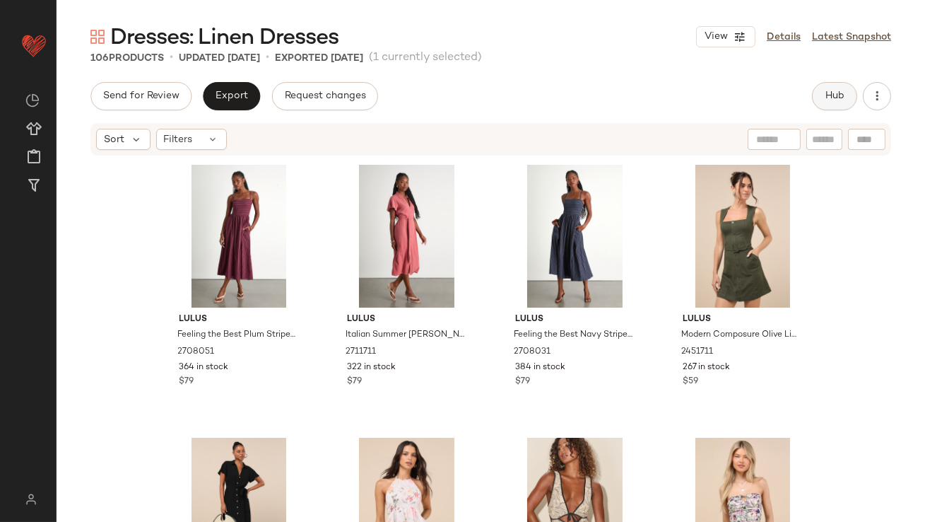
click at [833, 107] on button "Hub" at bounding box center [834, 96] width 45 height 28
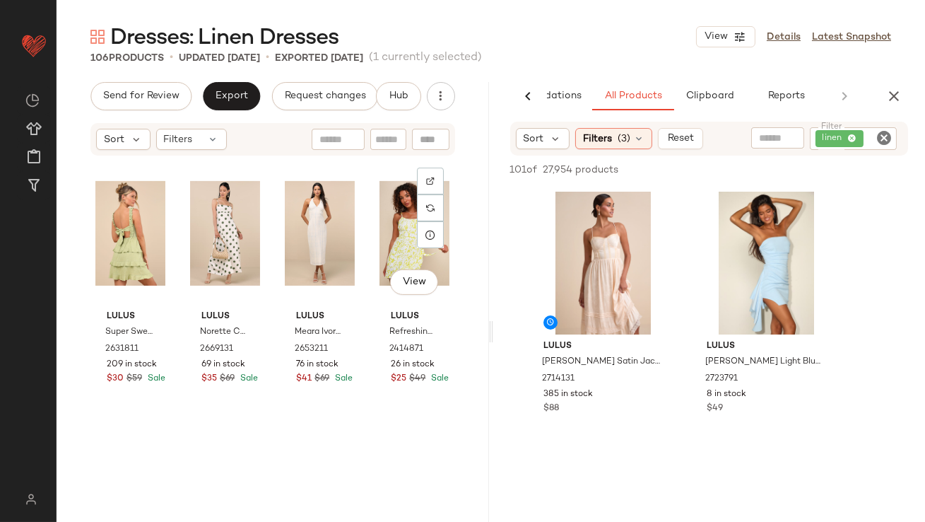
scroll to position [2055, 0]
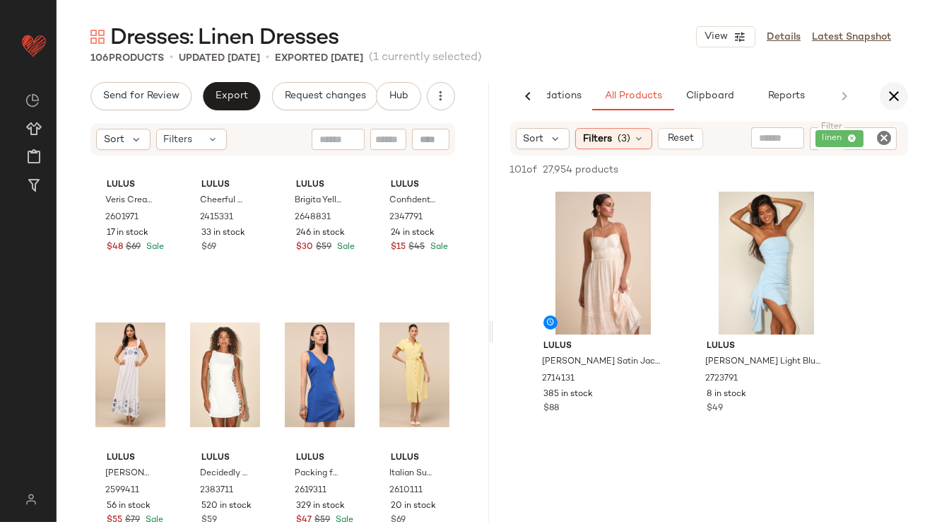
click at [906, 101] on button "button" at bounding box center [894, 96] width 28 height 28
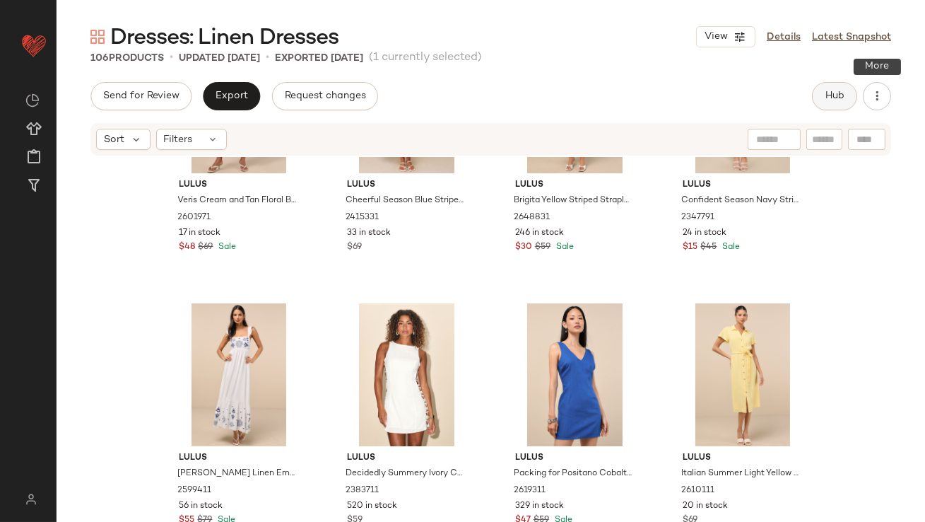
click at [839, 93] on span "Hub" at bounding box center [835, 95] width 20 height 11
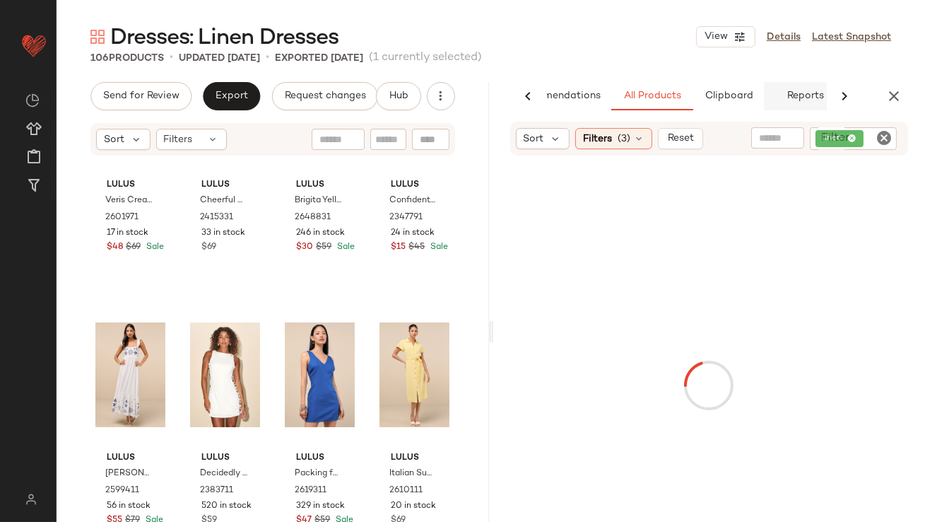
scroll to position [0, 79]
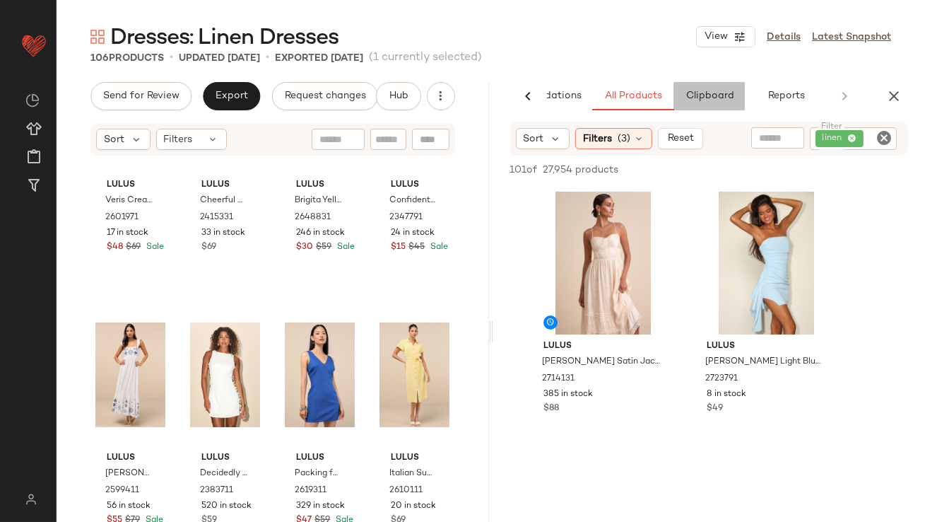
click at [715, 101] on span "Clipboard" at bounding box center [709, 95] width 49 height 11
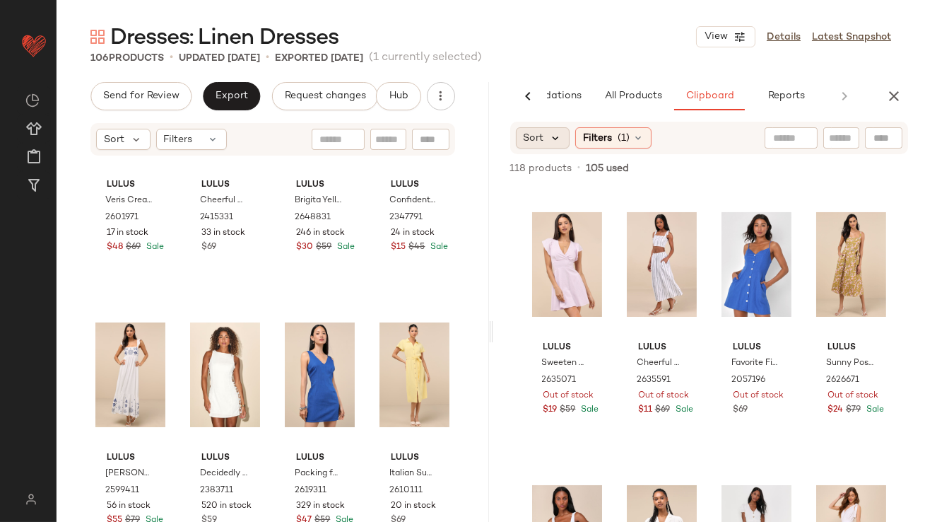
click at [558, 139] on icon at bounding box center [556, 137] width 13 height 13
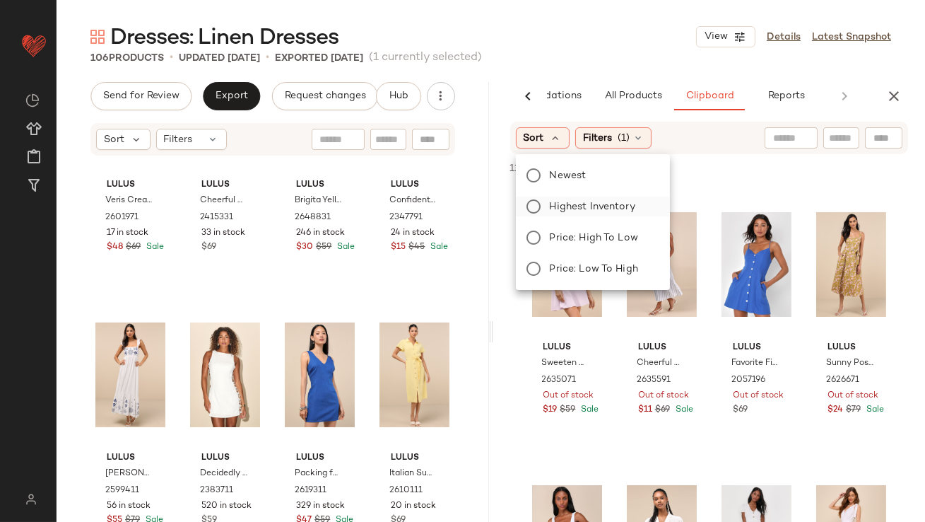
click at [558, 208] on span "Highest Inventory" at bounding box center [593, 206] width 86 height 15
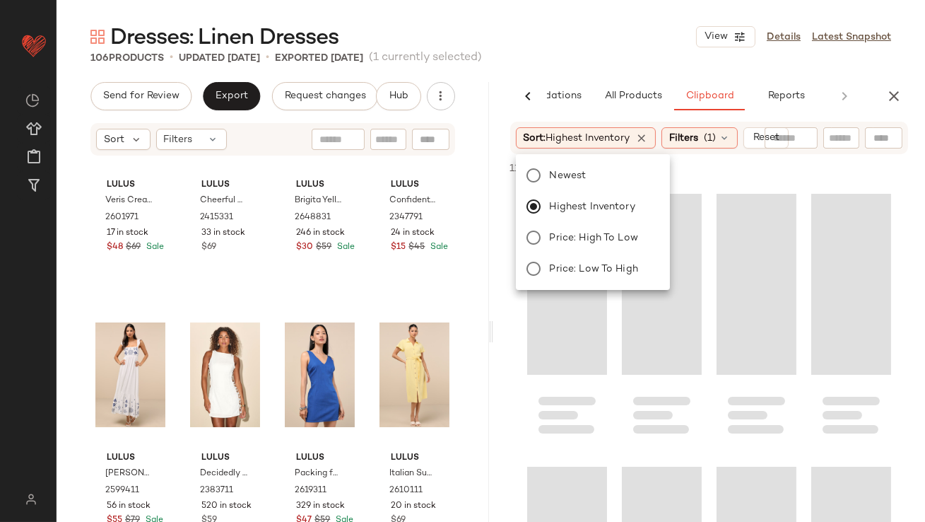
click at [642, 65] on div "Dresses: Linen Dresses View Details Latest Snapshot 106 Products • updated [DAT…" at bounding box center [491, 272] width 869 height 499
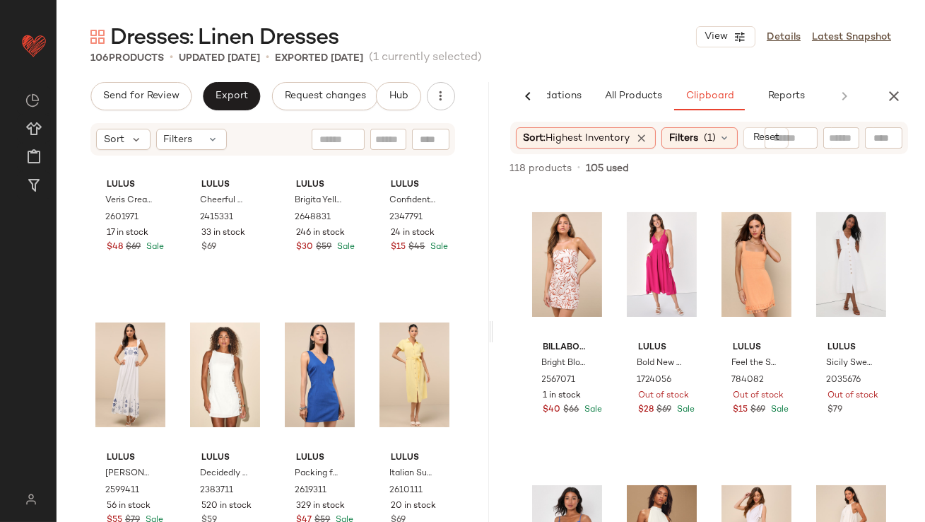
click at [893, 93] on icon "button" at bounding box center [894, 96] width 17 height 17
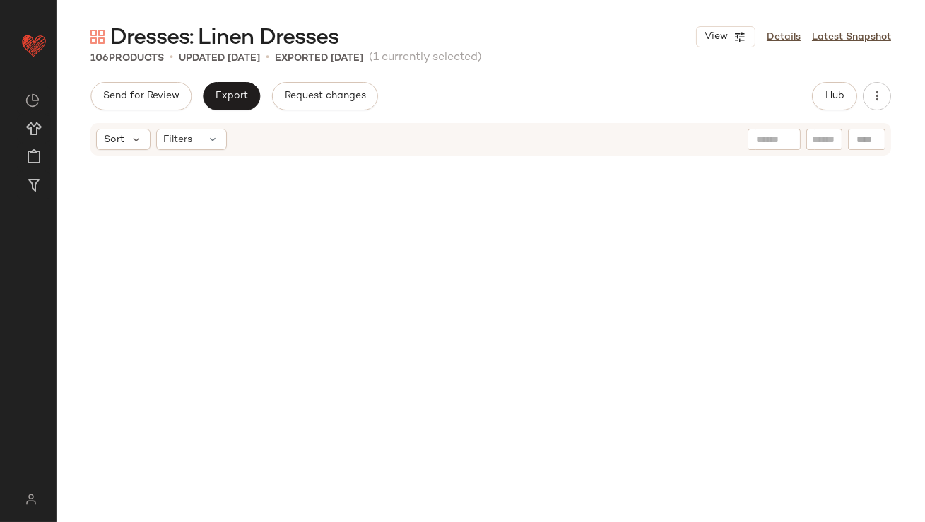
scroll to position [0, 0]
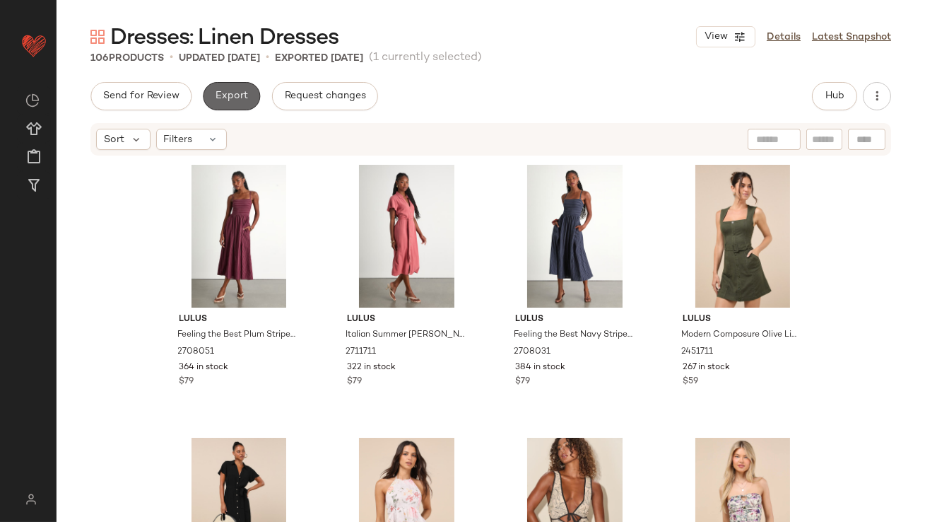
click at [225, 87] on button "Export" at bounding box center [231, 96] width 57 height 28
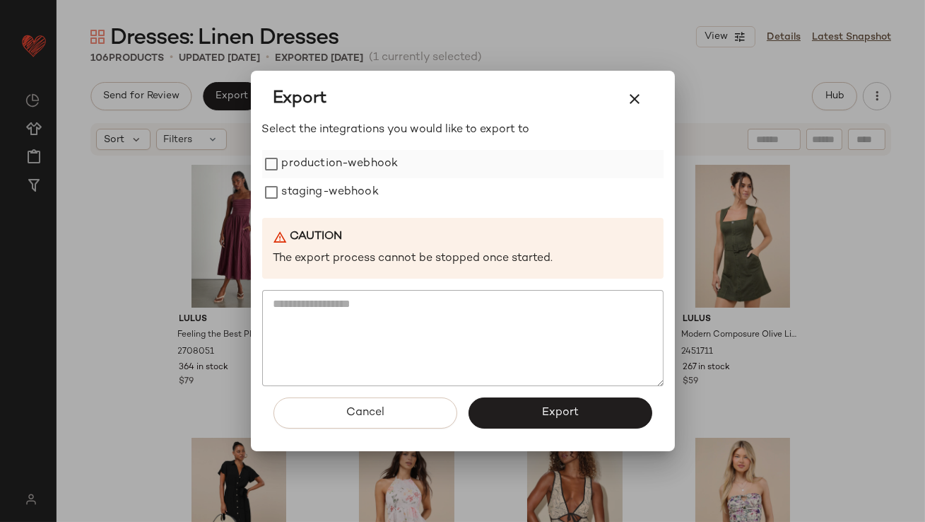
click at [287, 155] on label "production-webhook" at bounding box center [340, 164] width 117 height 28
click at [287, 197] on label "staging-webhook" at bounding box center [330, 192] width 97 height 28
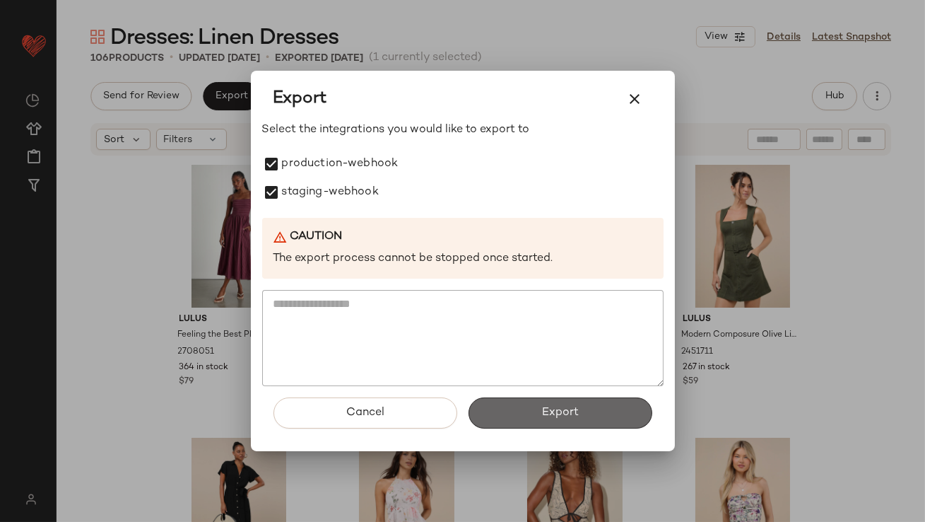
click at [556, 420] on button "Export" at bounding box center [561, 412] width 184 height 31
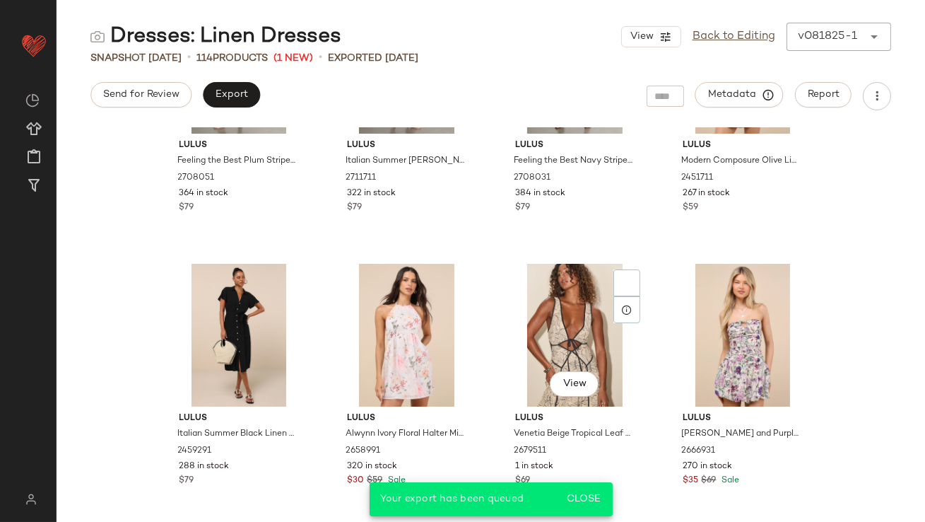
scroll to position [218, 0]
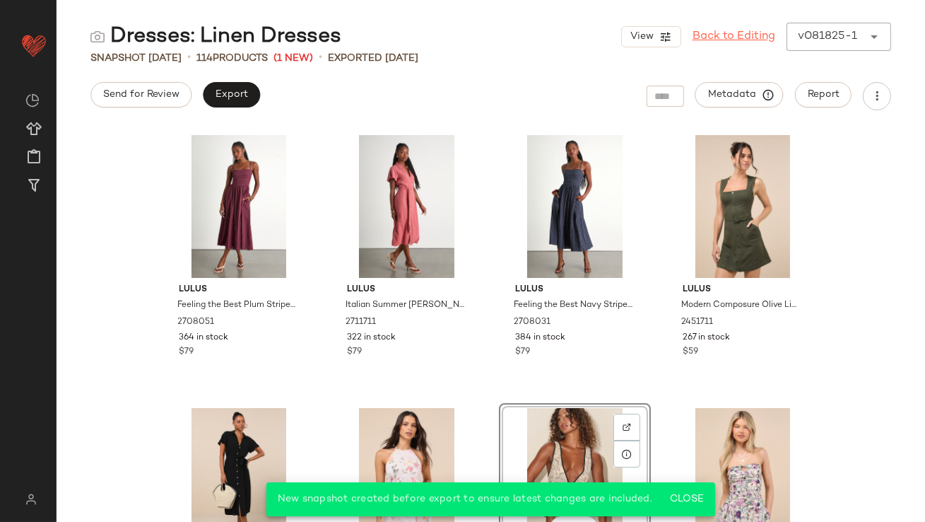
click at [716, 38] on link "Back to Editing" at bounding box center [734, 36] width 83 height 17
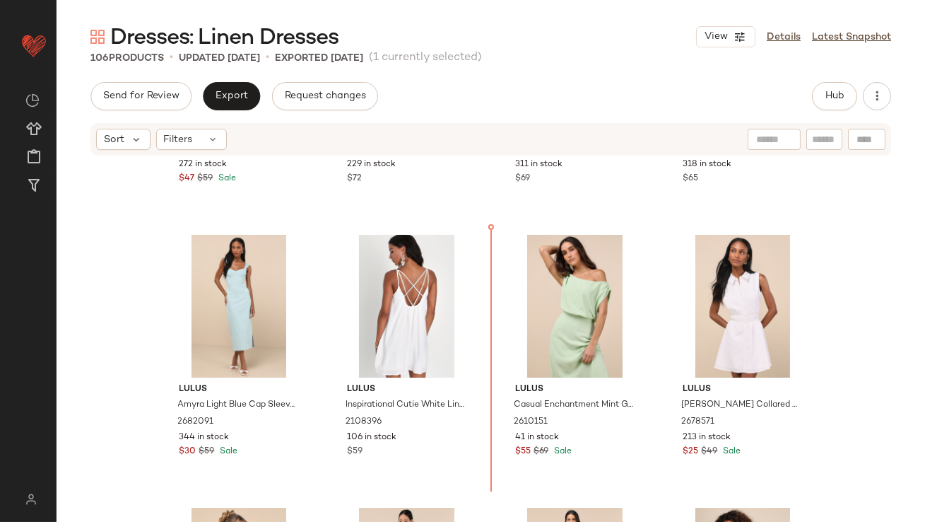
scroll to position [789, 0]
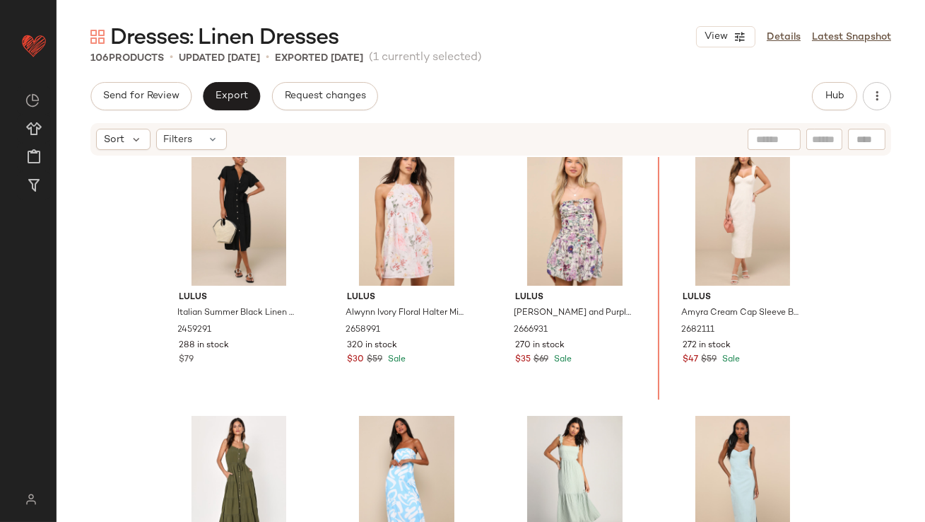
scroll to position [266, 0]
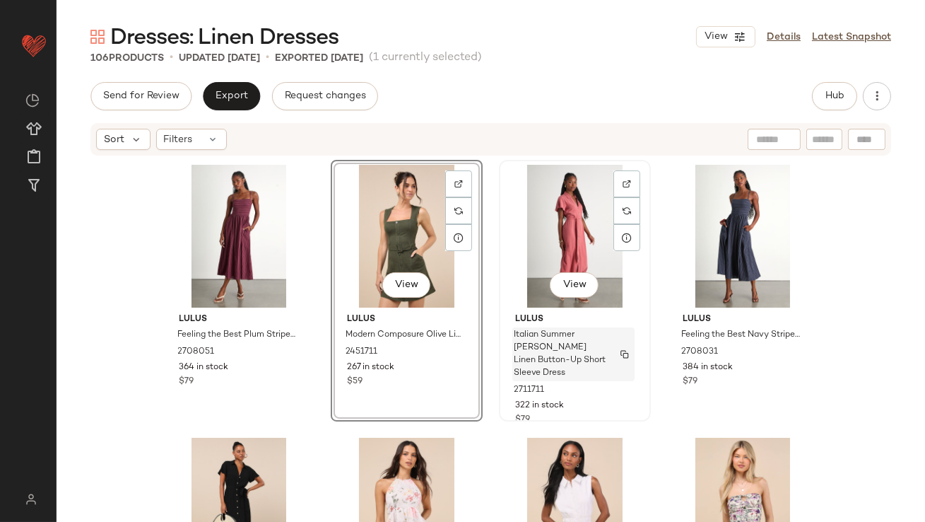
scroll to position [2, 0]
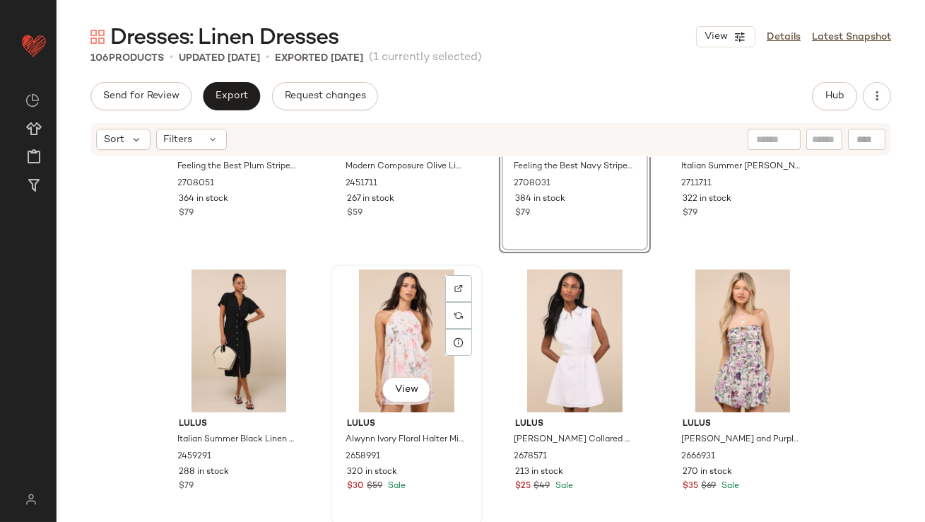
scroll to position [448, 0]
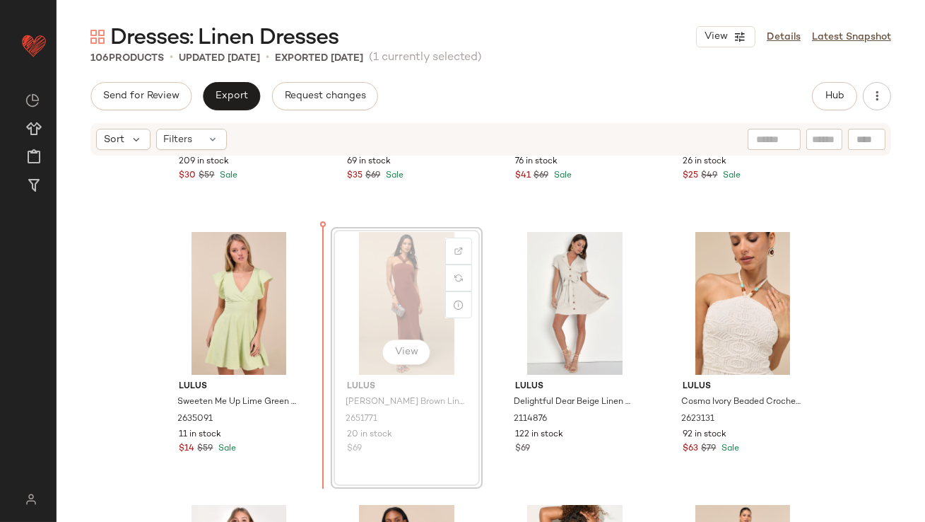
scroll to position [1312, 0]
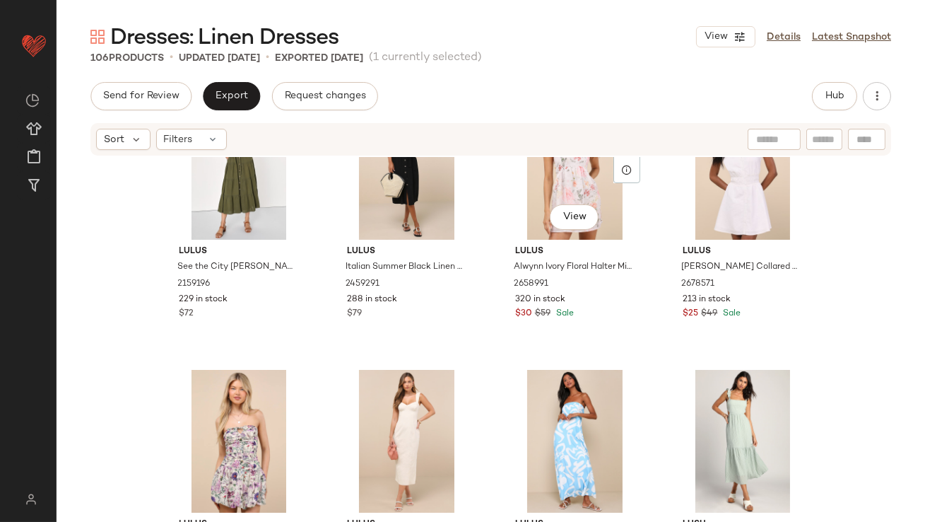
scroll to position [346, 0]
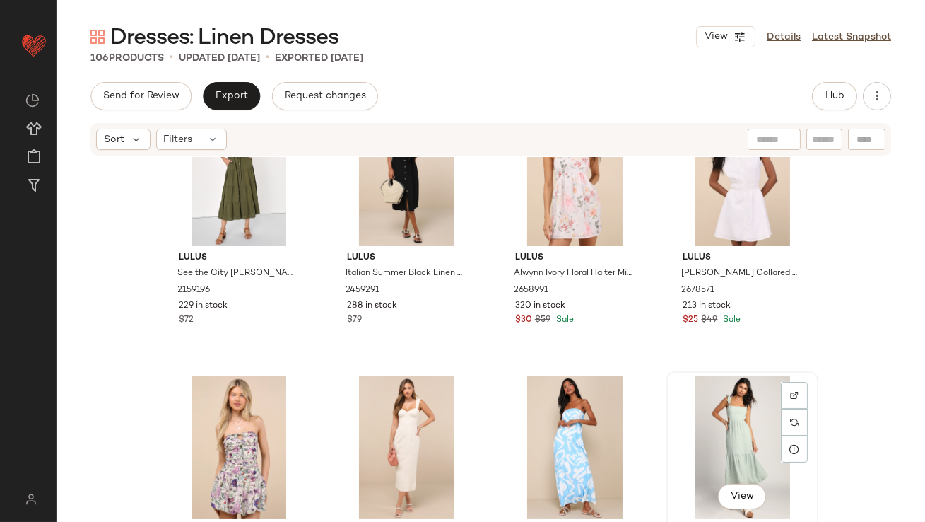
click at [719, 435] on div "View" at bounding box center [742, 447] width 142 height 143
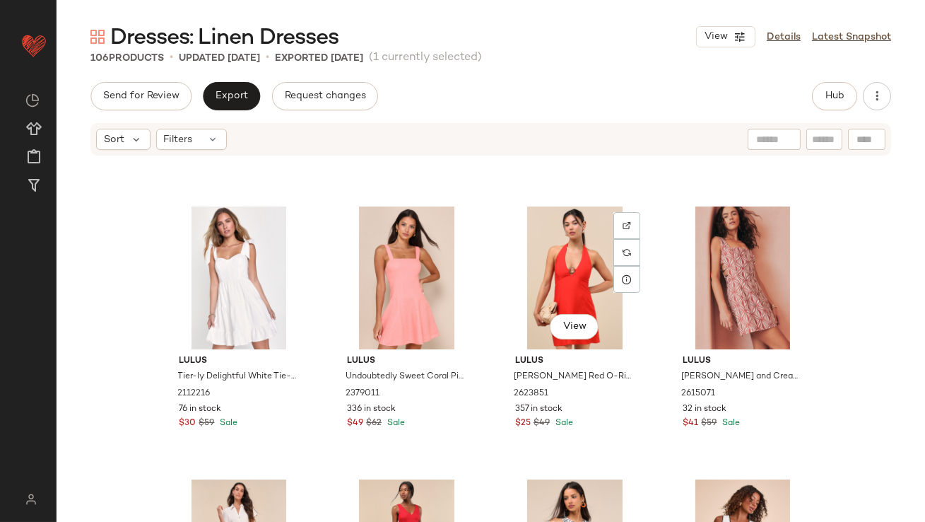
scroll to position [3863, 0]
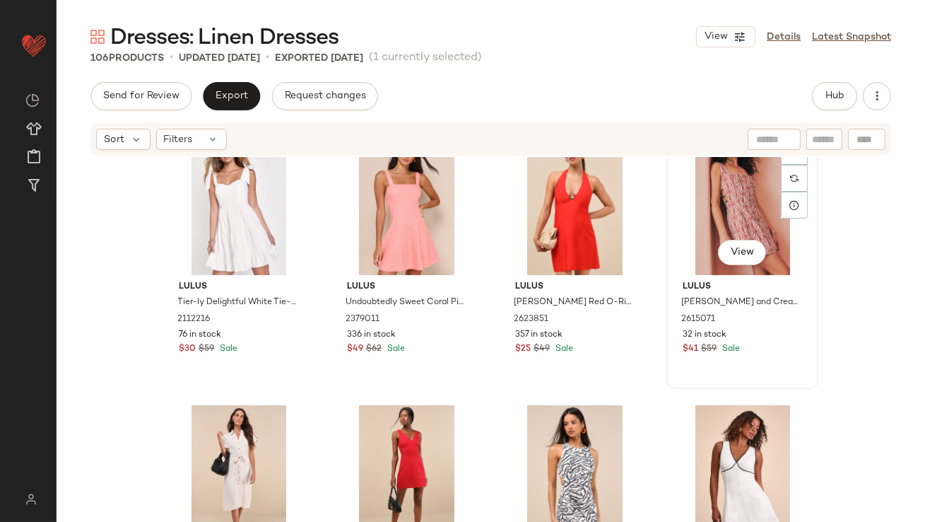
click at [746, 216] on div "View" at bounding box center [742, 203] width 142 height 143
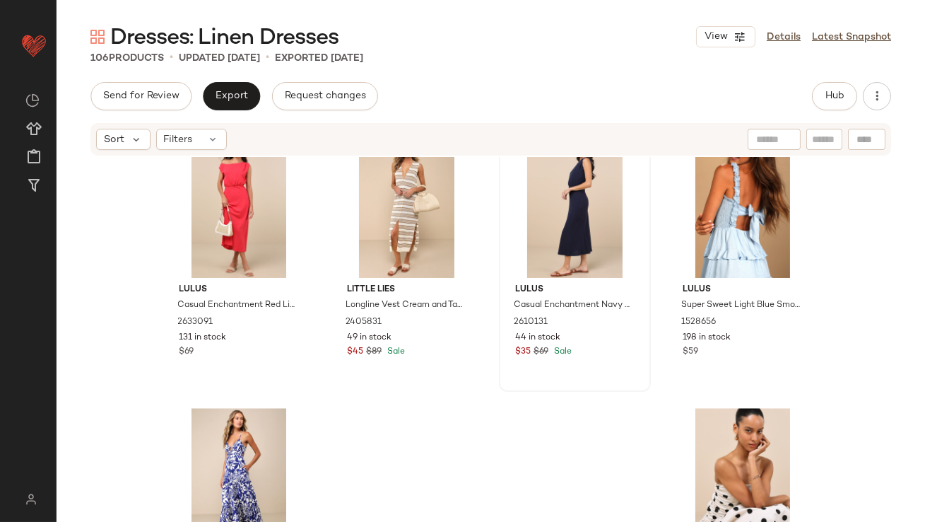
scroll to position [6860, 0]
click at [397, 208] on div "View" at bounding box center [407, 207] width 142 height 143
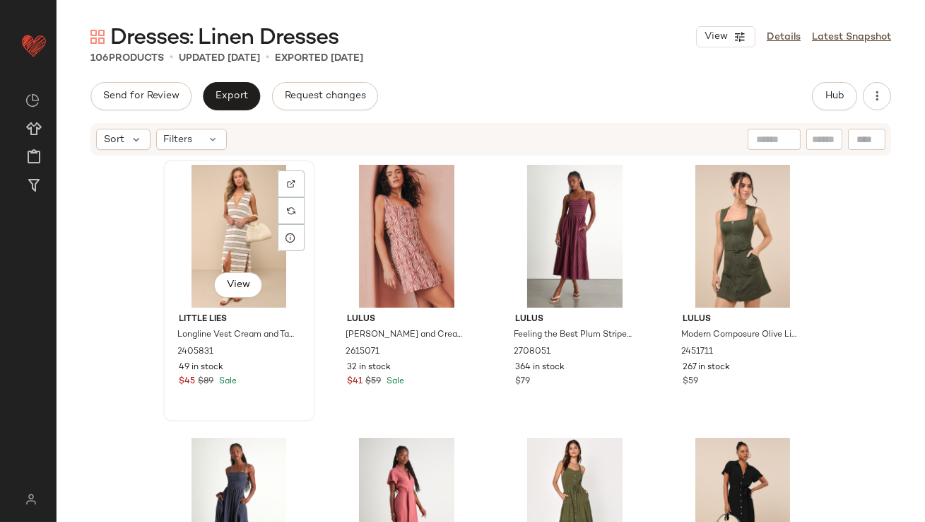
click at [217, 225] on div "View" at bounding box center [239, 236] width 142 height 143
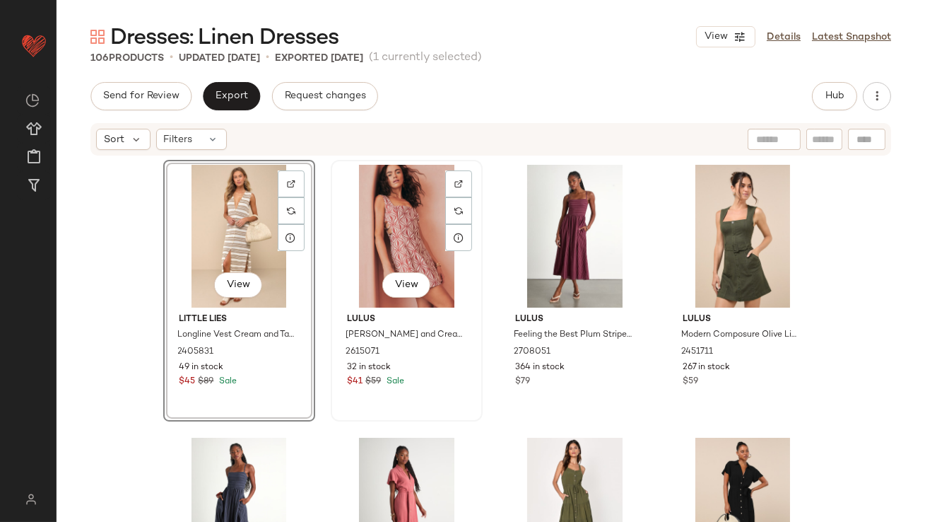
click at [361, 225] on div "View" at bounding box center [407, 236] width 142 height 143
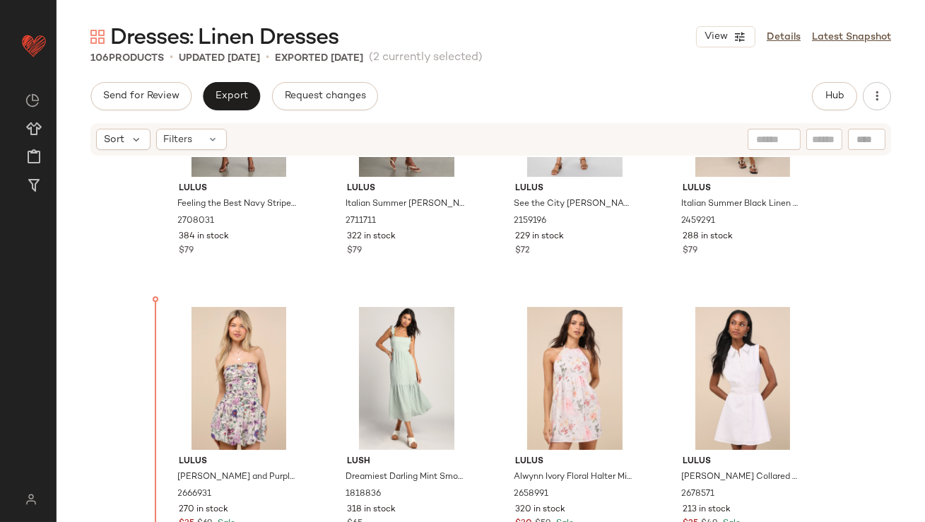
scroll to position [416, 0]
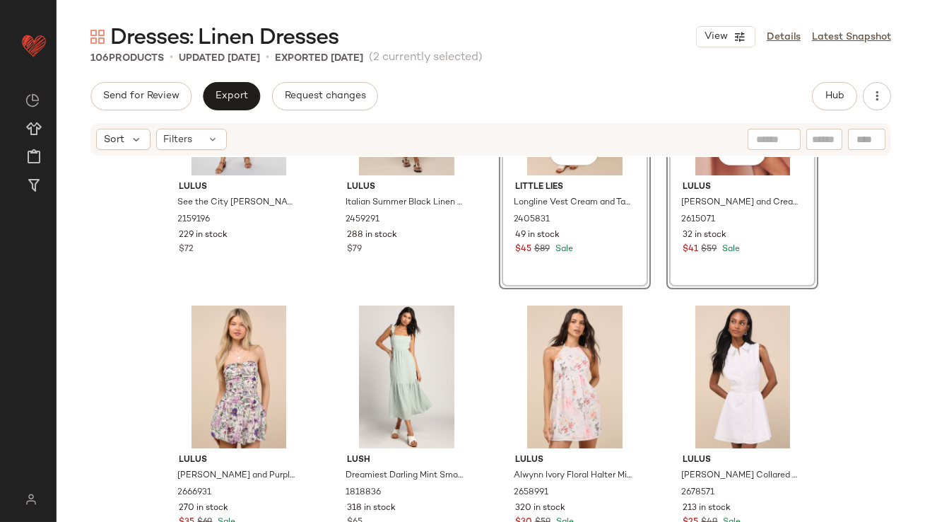
click at [324, 290] on div "Lulus See the City [PERSON_NAME] Button-Front Tiered Midi Dress 2159196 229 in …" at bounding box center [491, 360] width 869 height 407
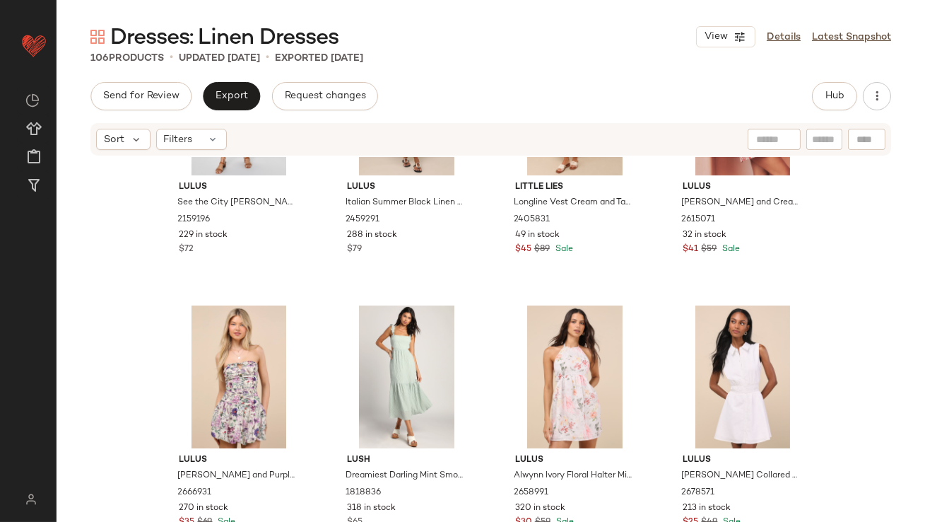
scroll to position [208, 0]
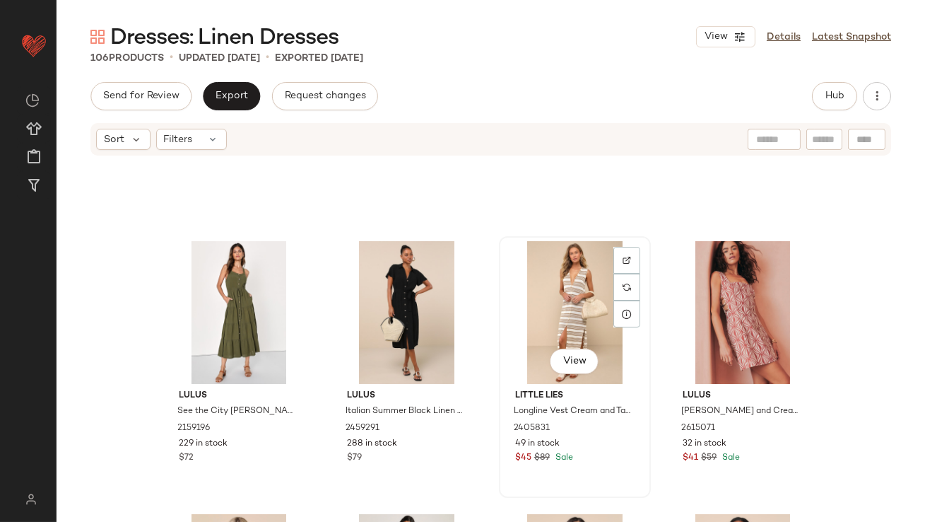
drag, startPoint x: 560, startPoint y: 295, endPoint x: 581, endPoint y: 295, distance: 21.2
click at [560, 295] on div "View" at bounding box center [575, 312] width 142 height 143
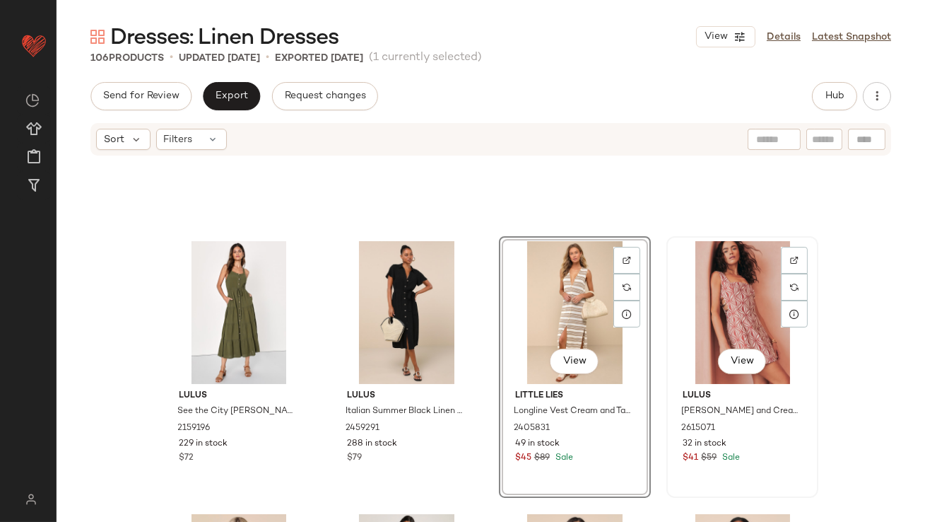
click at [745, 289] on div "View" at bounding box center [742, 312] width 142 height 143
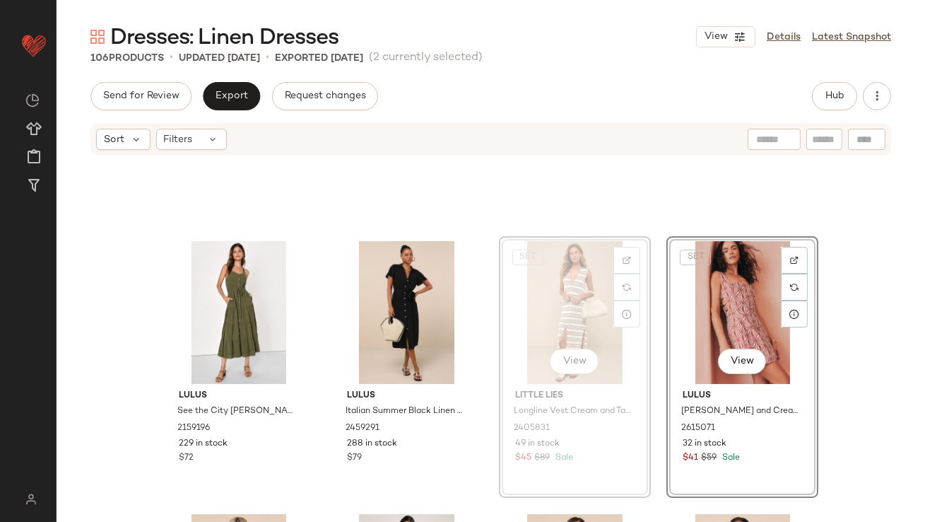
scroll to position [247, 0]
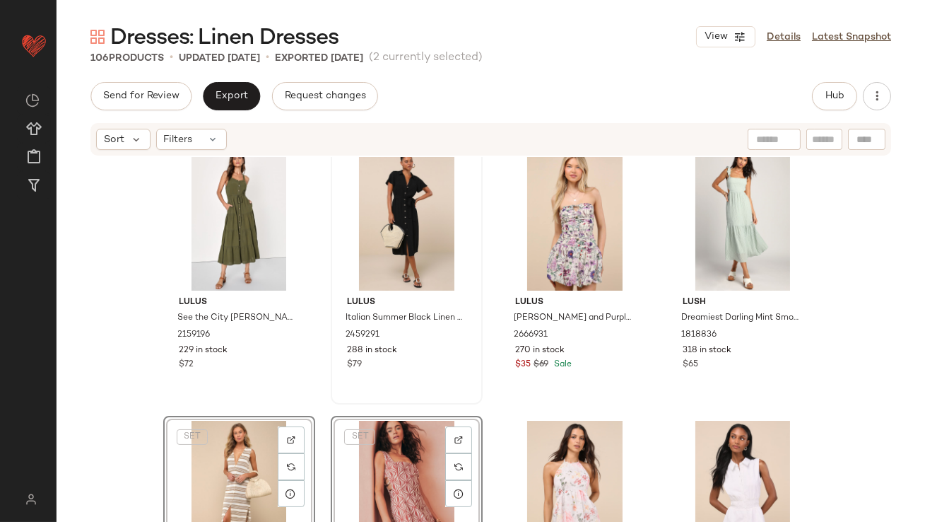
click at [476, 392] on div "Lulus Italian Summer Black Linen Button-Up Short Sleeve Midi Dress 2459291 288 …" at bounding box center [406, 273] width 149 height 259
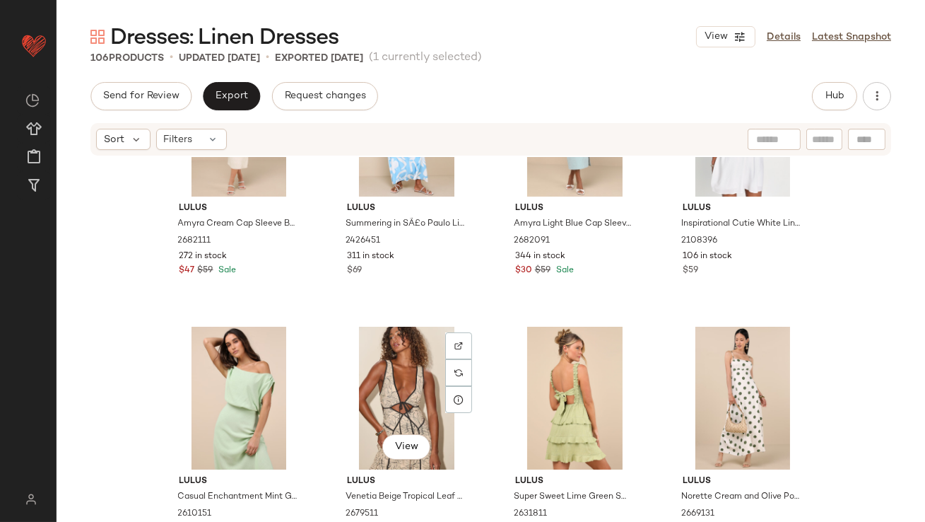
scroll to position [1077, 0]
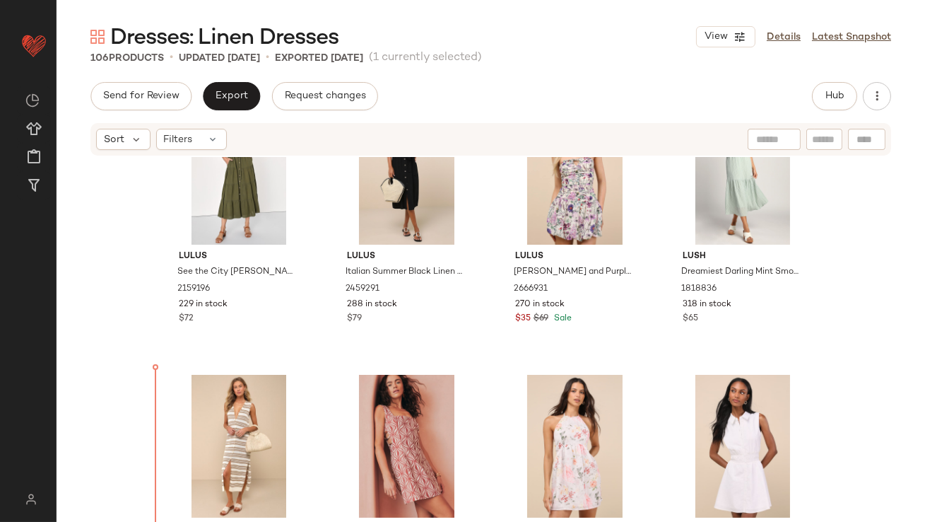
scroll to position [359, 0]
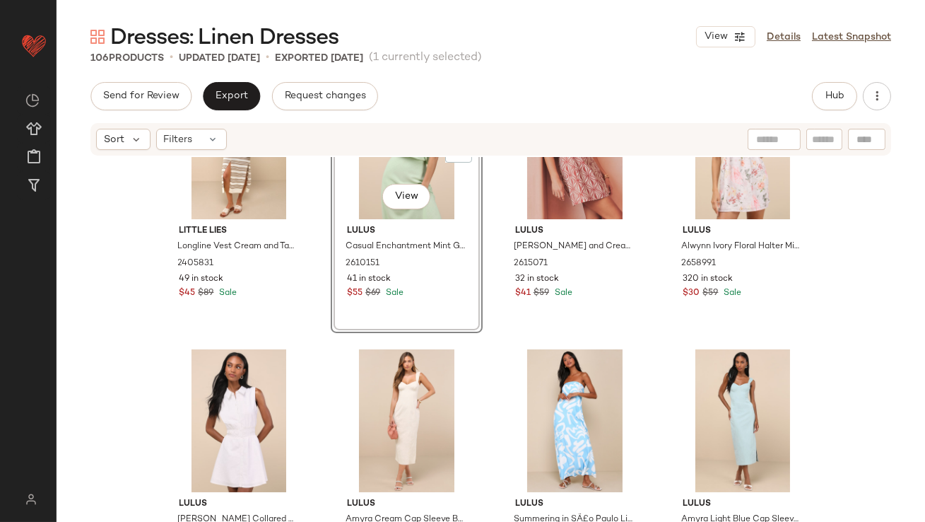
scroll to position [700, 0]
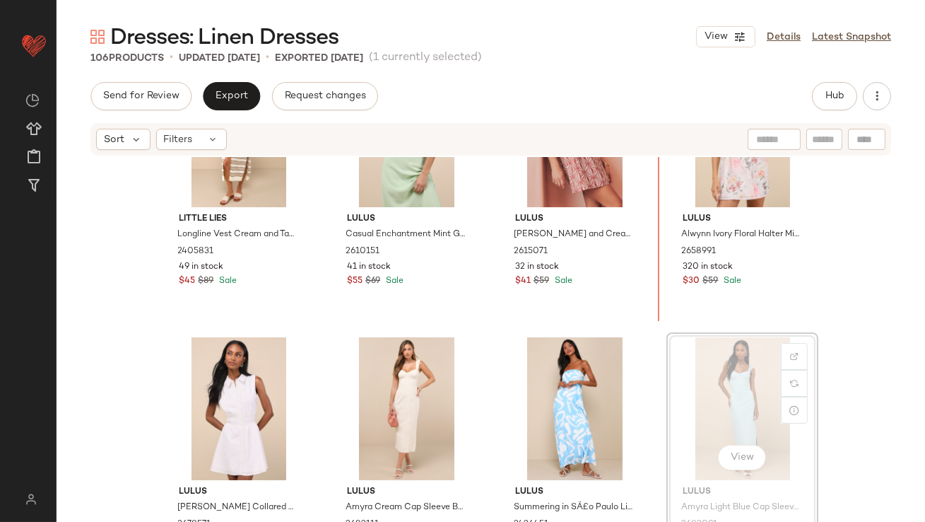
scroll to position [647, 0]
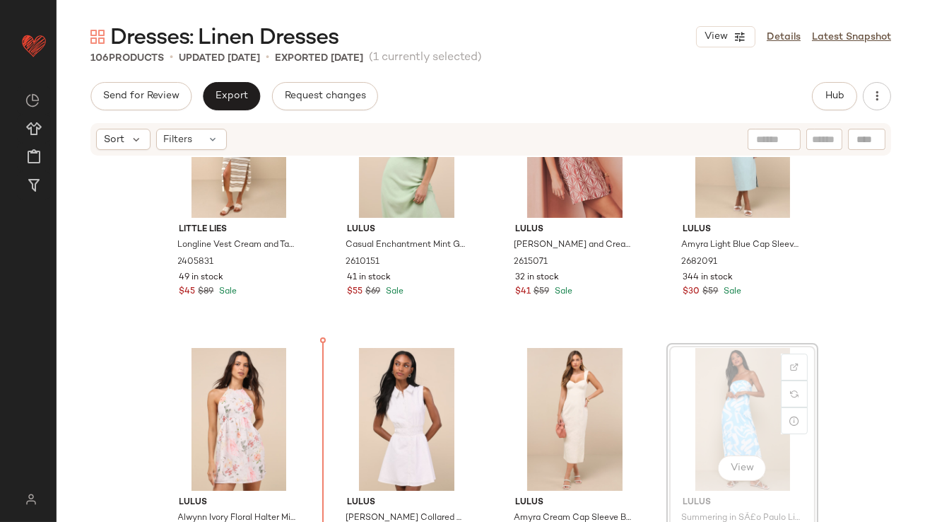
drag, startPoint x: 714, startPoint y: 404, endPoint x: 696, endPoint y: 404, distance: 17.7
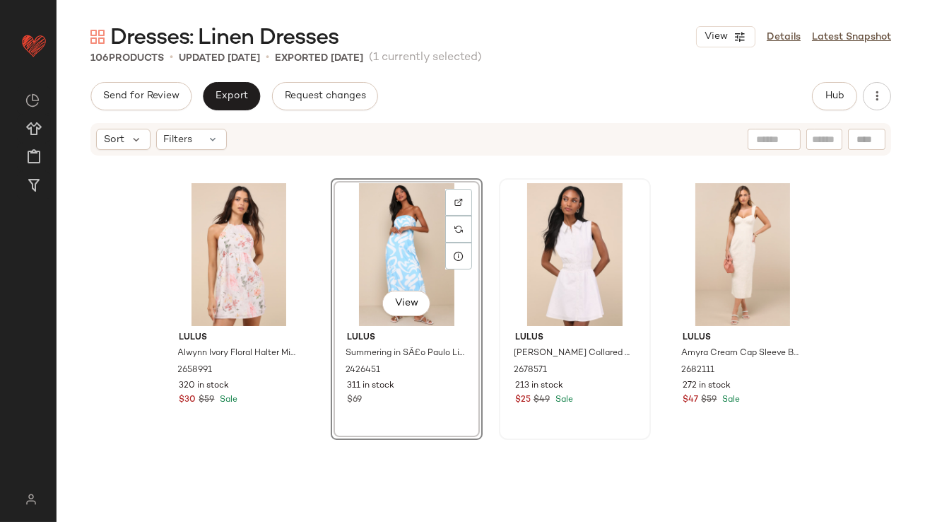
scroll to position [905, 0]
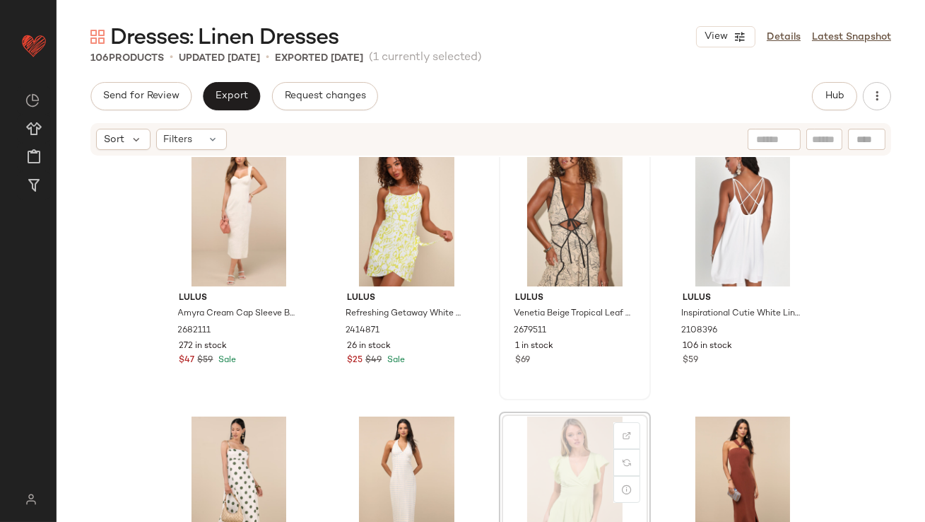
drag, startPoint x: 573, startPoint y: 463, endPoint x: 639, endPoint y: 367, distance: 116.4
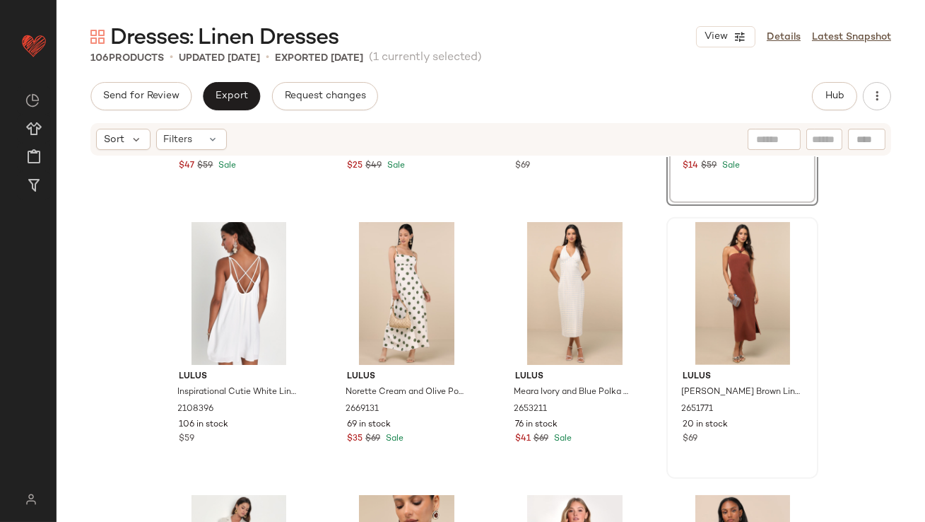
scroll to position [1368, 0]
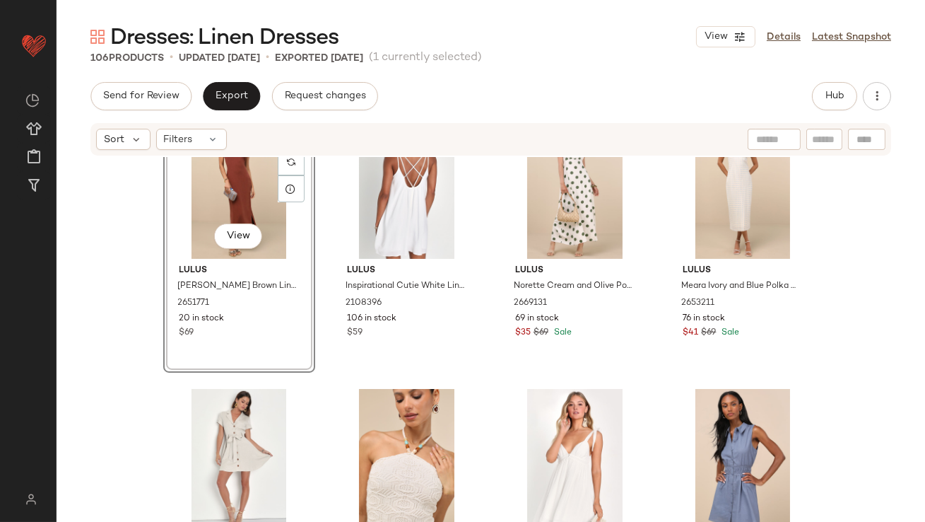
scroll to position [1444, 0]
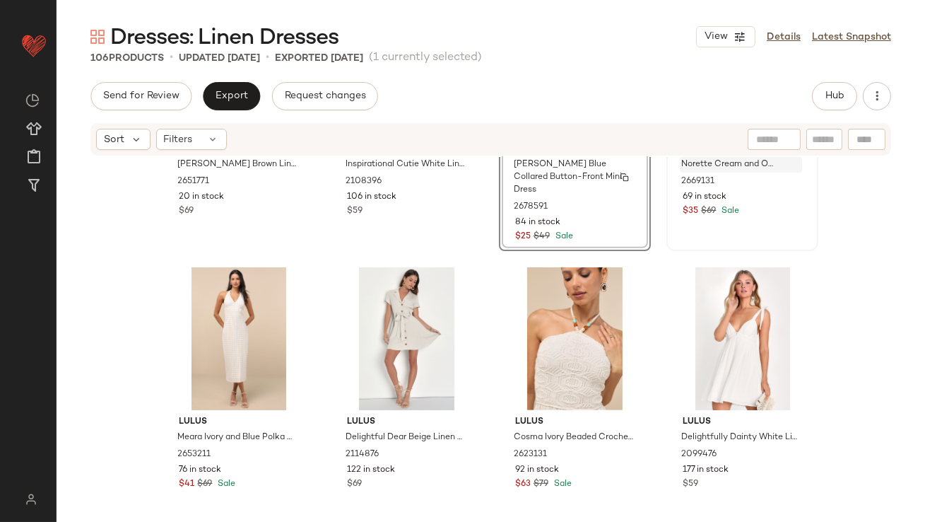
scroll to position [1811, 0]
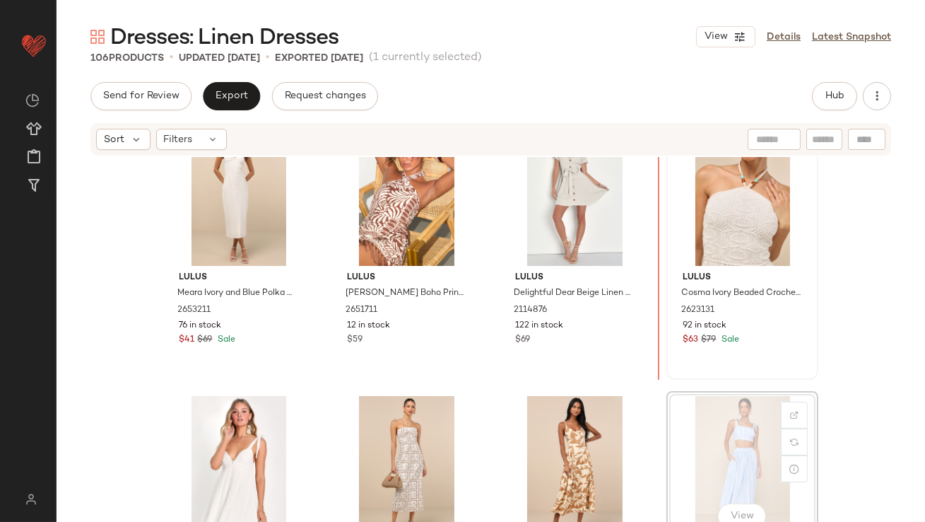
scroll to position [1690, 0]
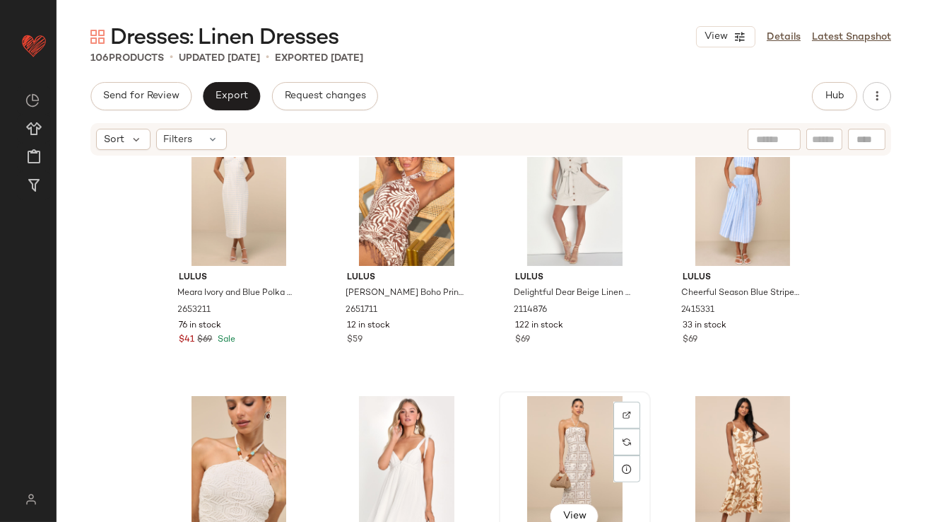
click at [582, 443] on div "View" at bounding box center [575, 467] width 142 height 143
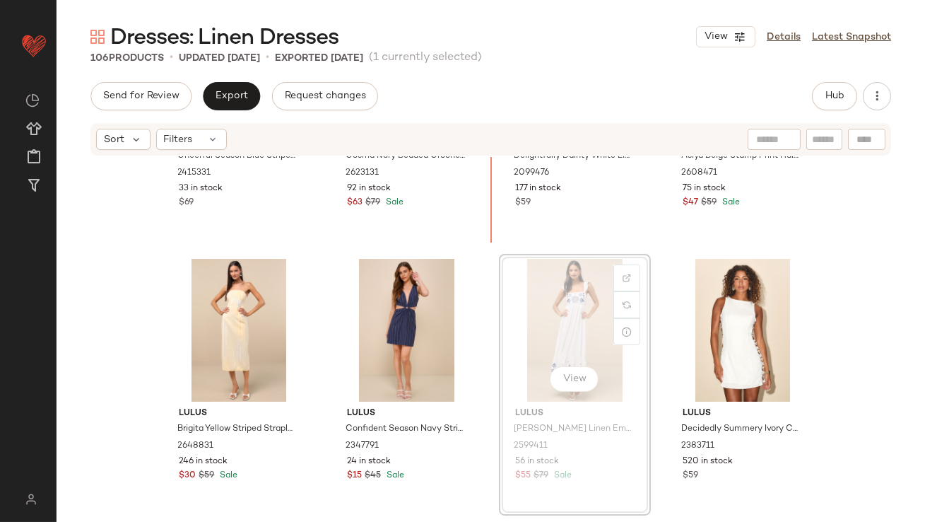
scroll to position [2013, 0]
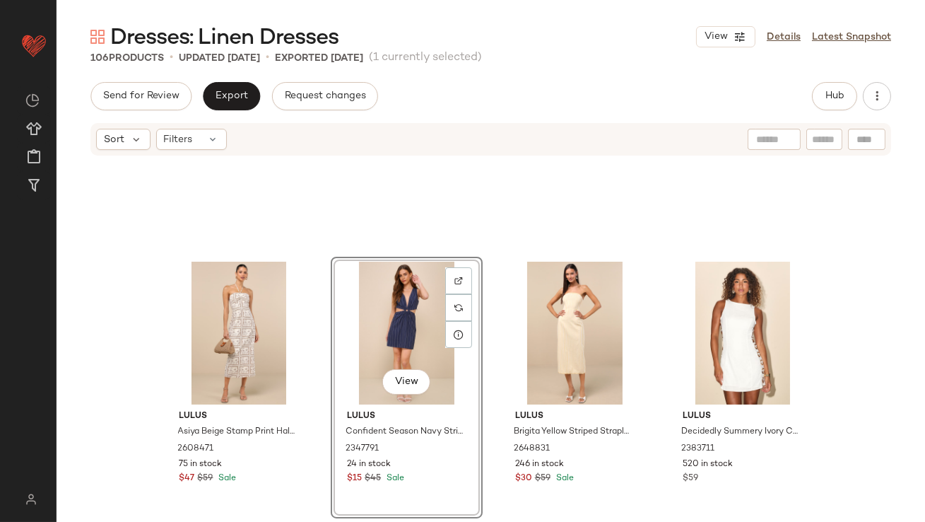
scroll to position [2300, 0]
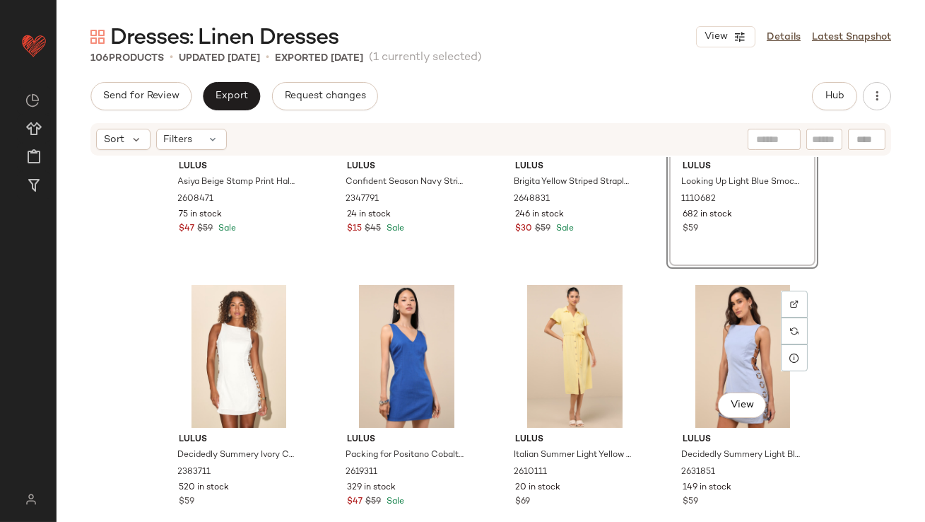
scroll to position [2348, 0]
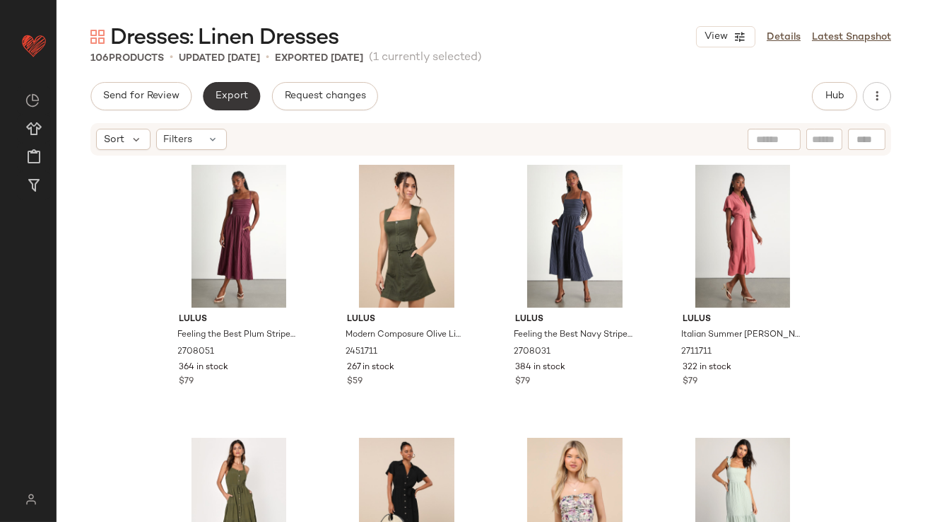
click at [246, 82] on button "Export" at bounding box center [231, 96] width 57 height 28
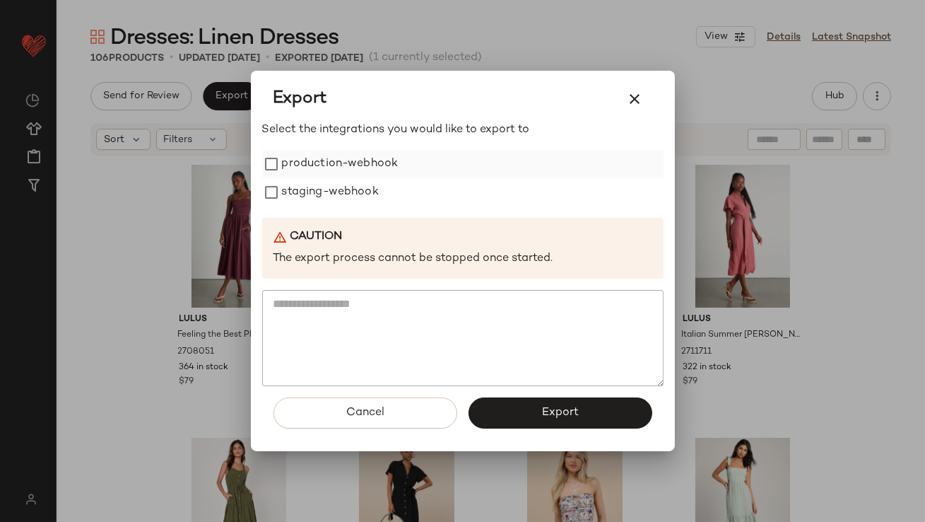
click at [290, 165] on label "production-webhook" at bounding box center [340, 164] width 117 height 28
click at [290, 188] on label "staging-webhook" at bounding box center [330, 192] width 97 height 28
click at [580, 414] on button "Export" at bounding box center [561, 412] width 184 height 31
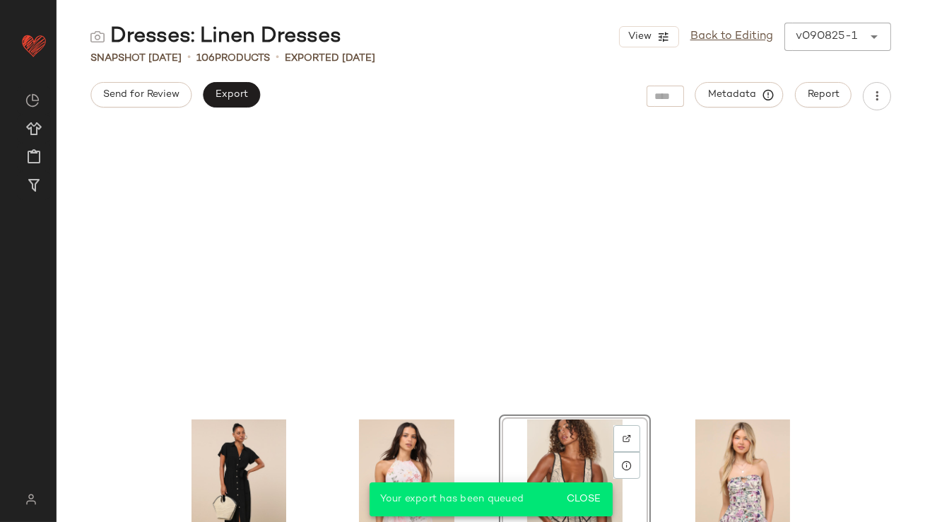
scroll to position [283, 0]
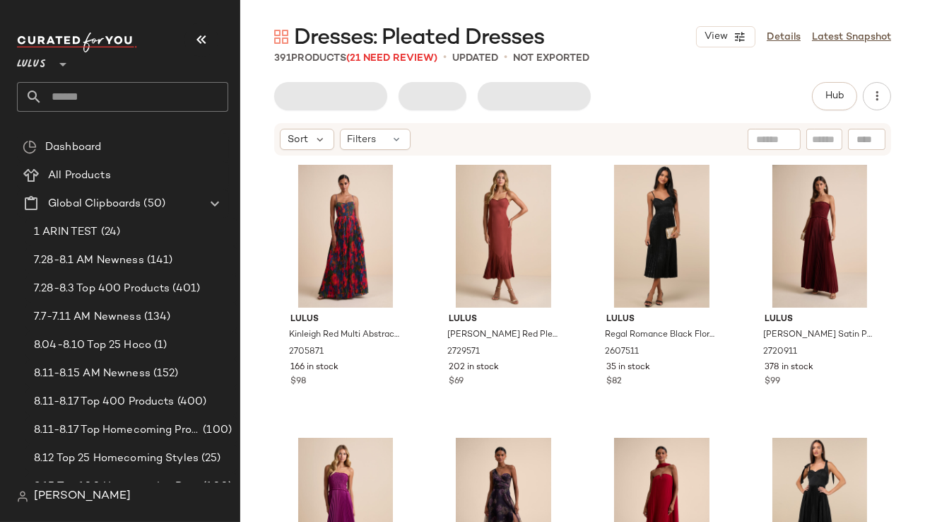
click at [218, 44] on div "Lulus **" at bounding box center [122, 55] width 211 height 35
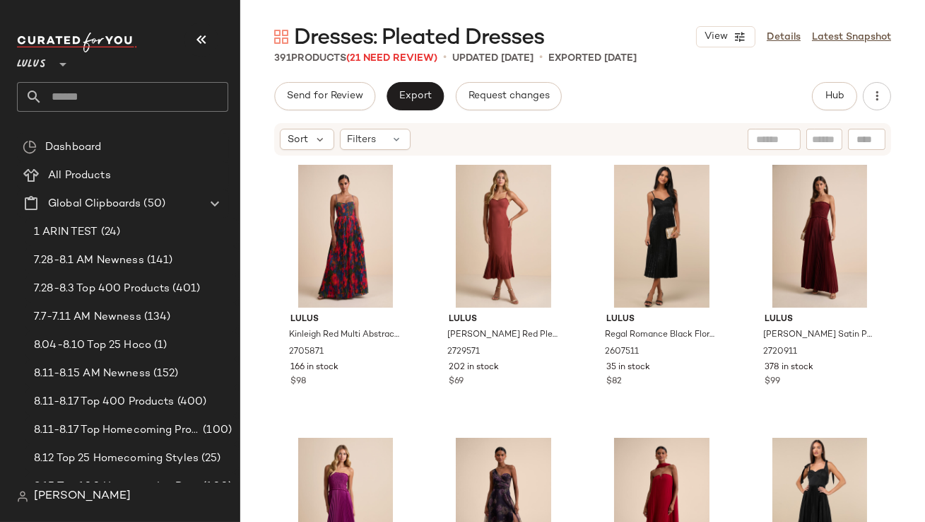
click at [208, 43] on icon "button" at bounding box center [201, 39] width 17 height 17
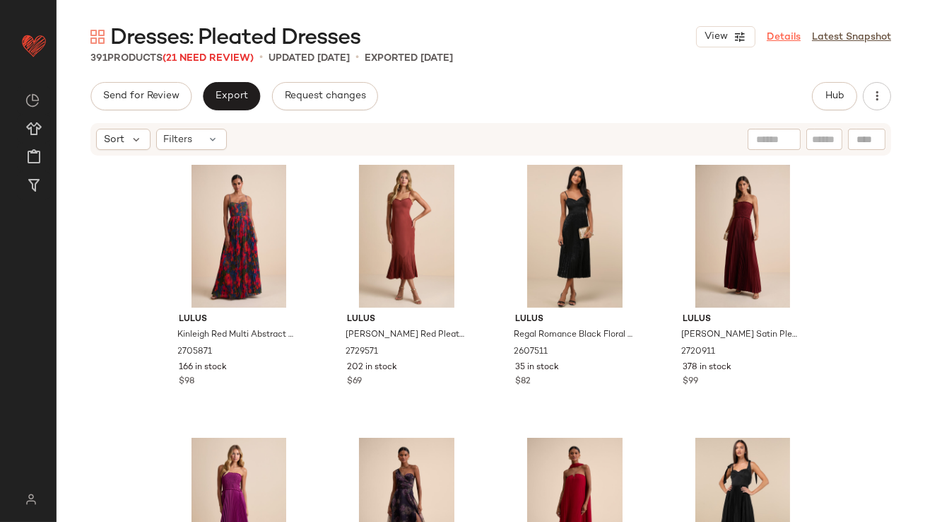
click at [794, 35] on link "Details" at bounding box center [784, 37] width 34 height 15
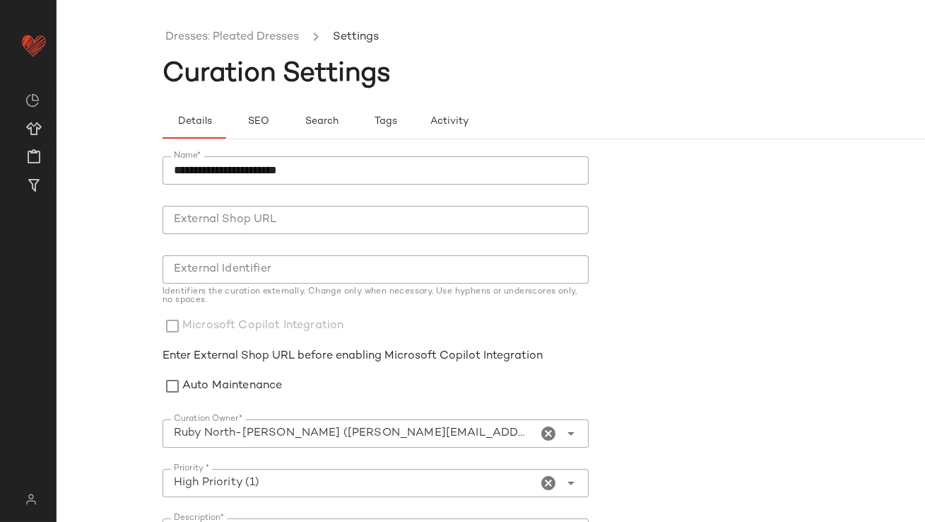
click at [541, 434] on icon "Clear Curation Owner*" at bounding box center [549, 433] width 17 height 17
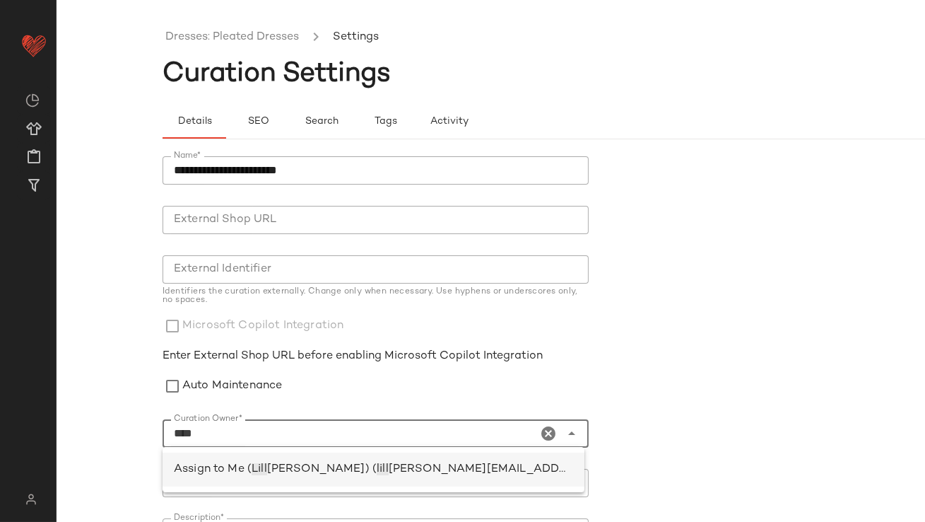
click at [389, 464] on span "[PERSON_NAME][EMAIL_ADDRESS][PERSON_NAME][DOMAIN_NAME])" at bounding box center [592, 469] width 406 height 12
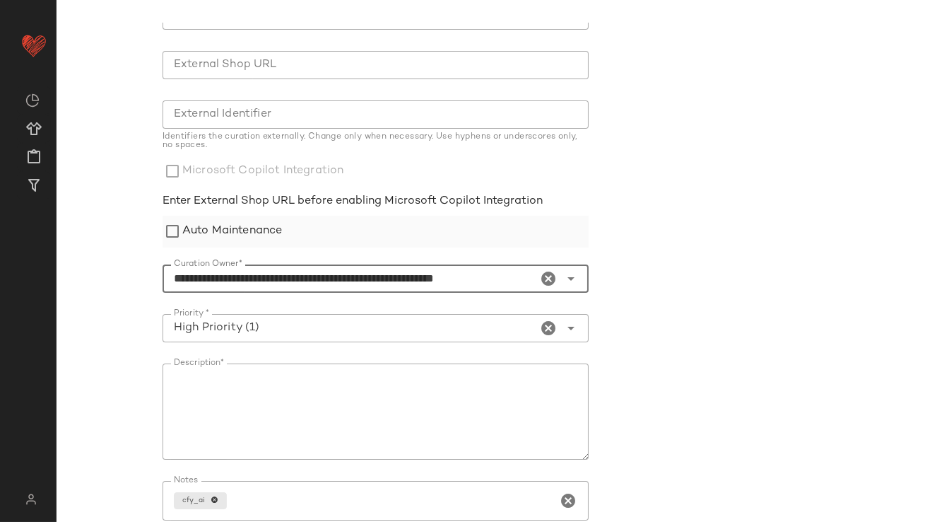
scroll to position [278, 0]
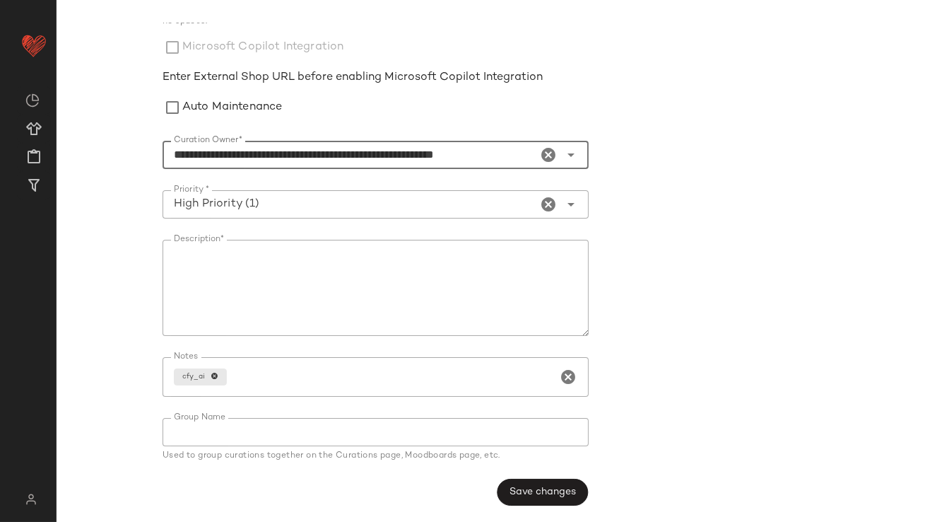
type input "**********"
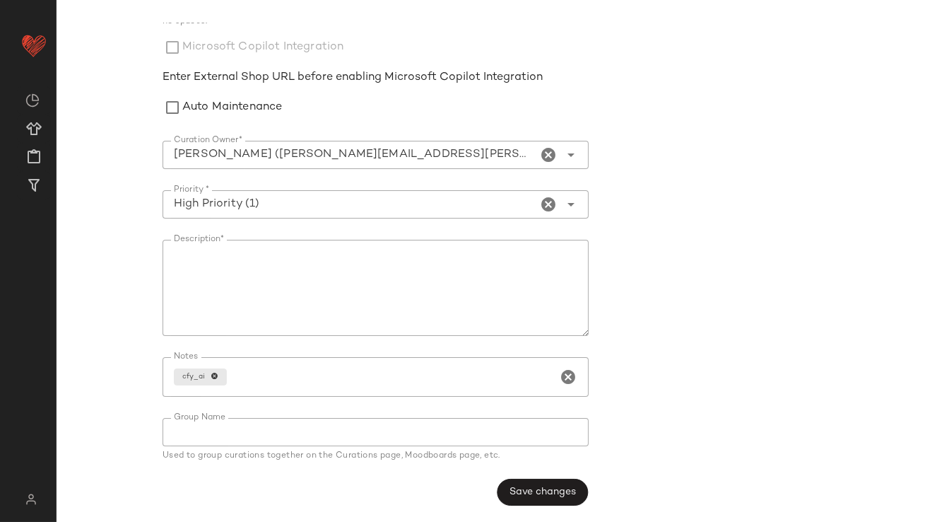
click at [527, 475] on div "**********" at bounding box center [380, 191] width 435 height 645
click at [524, 485] on button "Save changes" at bounding box center [542, 491] width 91 height 27
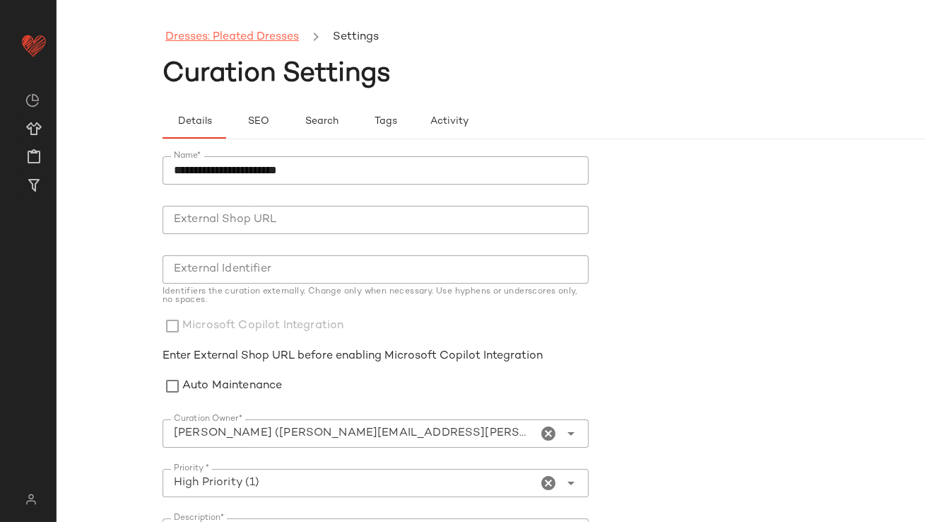
click at [276, 30] on link "Dresses: Pleated Dresses" at bounding box center [232, 37] width 134 height 18
